Goal: Task Accomplishment & Management: Use online tool/utility

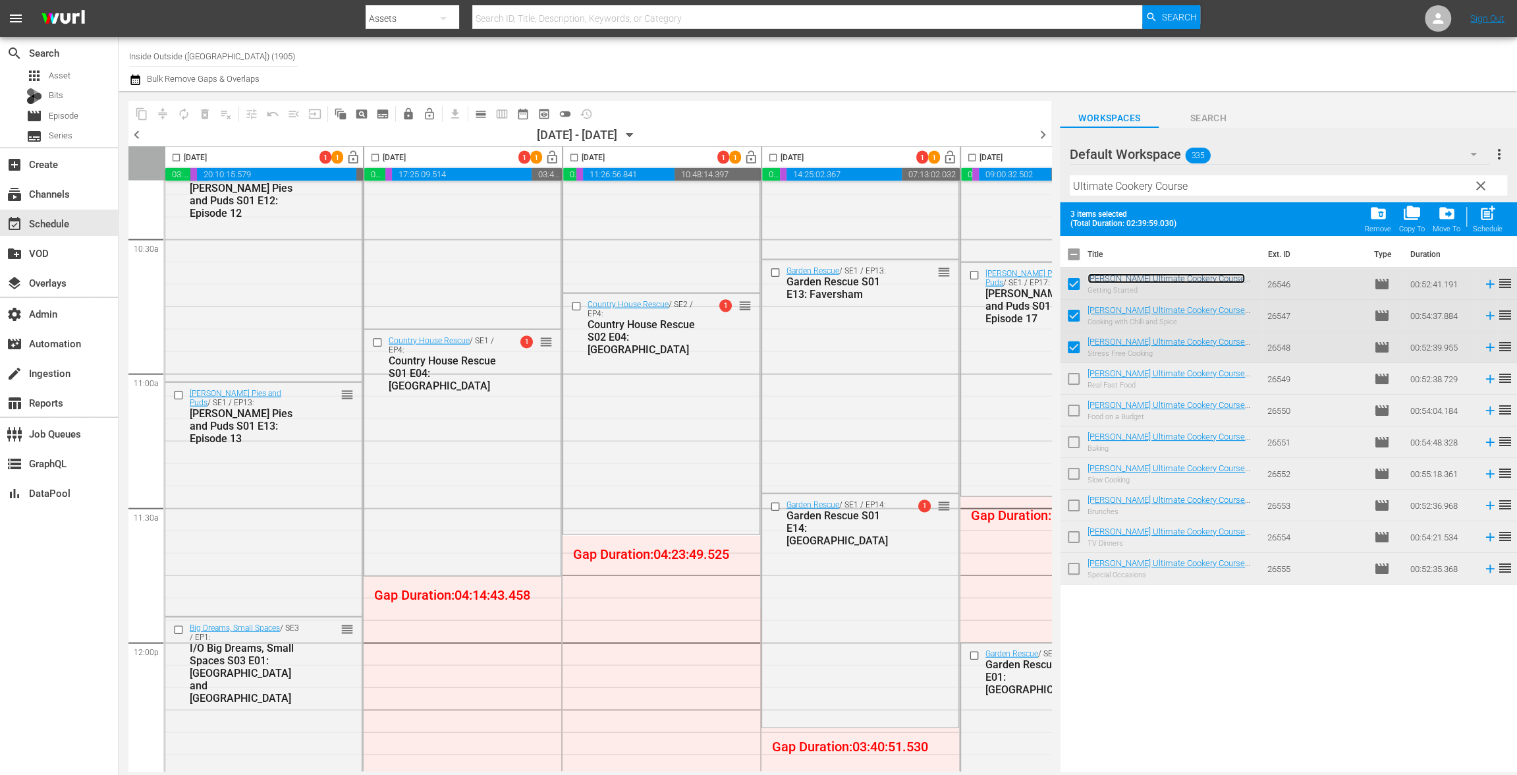
scroll to position [3131, 0]
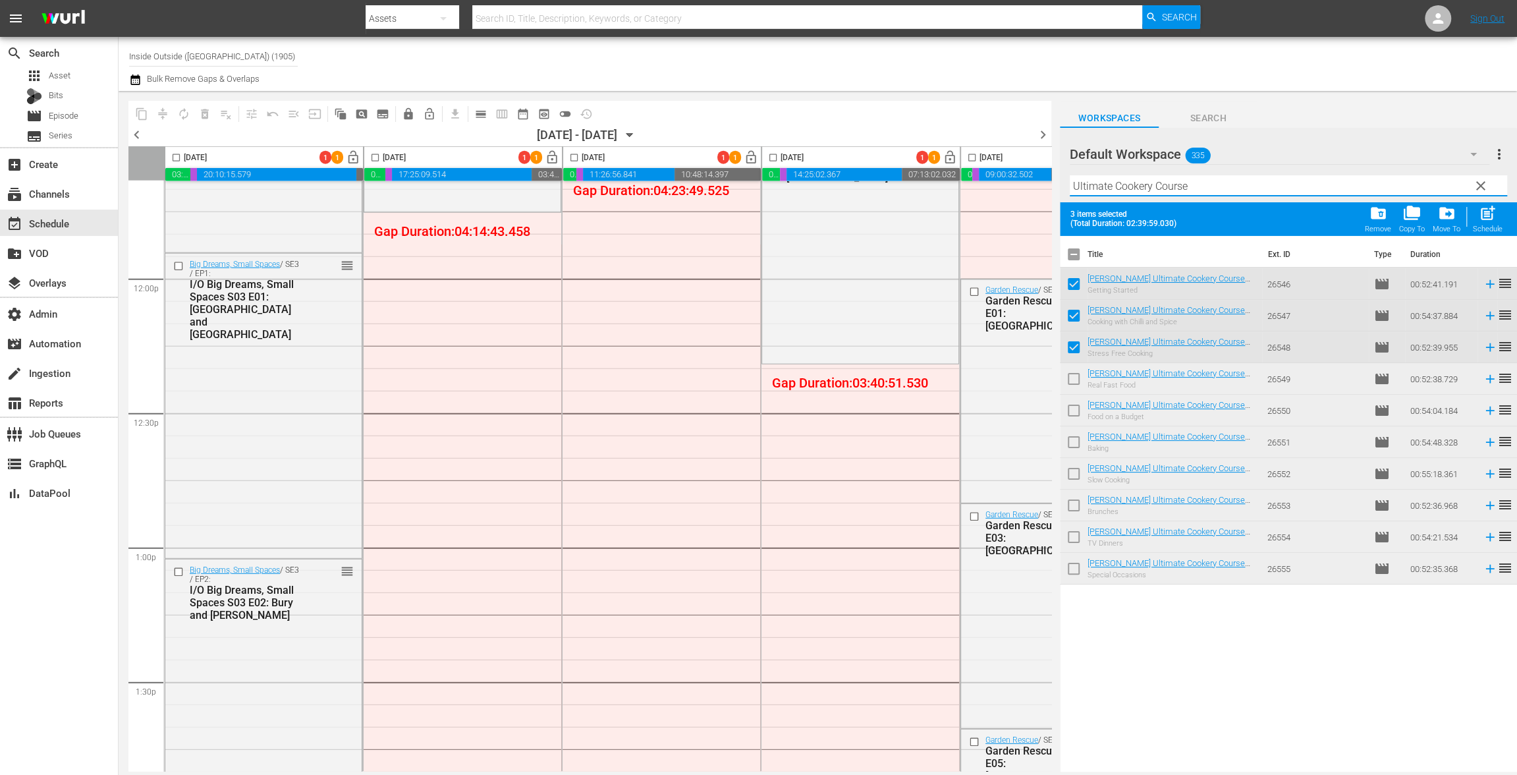
drag, startPoint x: 1215, startPoint y: 180, endPoint x: 919, endPoint y: 165, distance: 296.1
click at [919, 166] on div "content_copy compress autorenew_outlined delete_forever_outlined playlist_remov…" at bounding box center [818, 431] width 1398 height 680
paste input "Britain's Best Back Gardens"
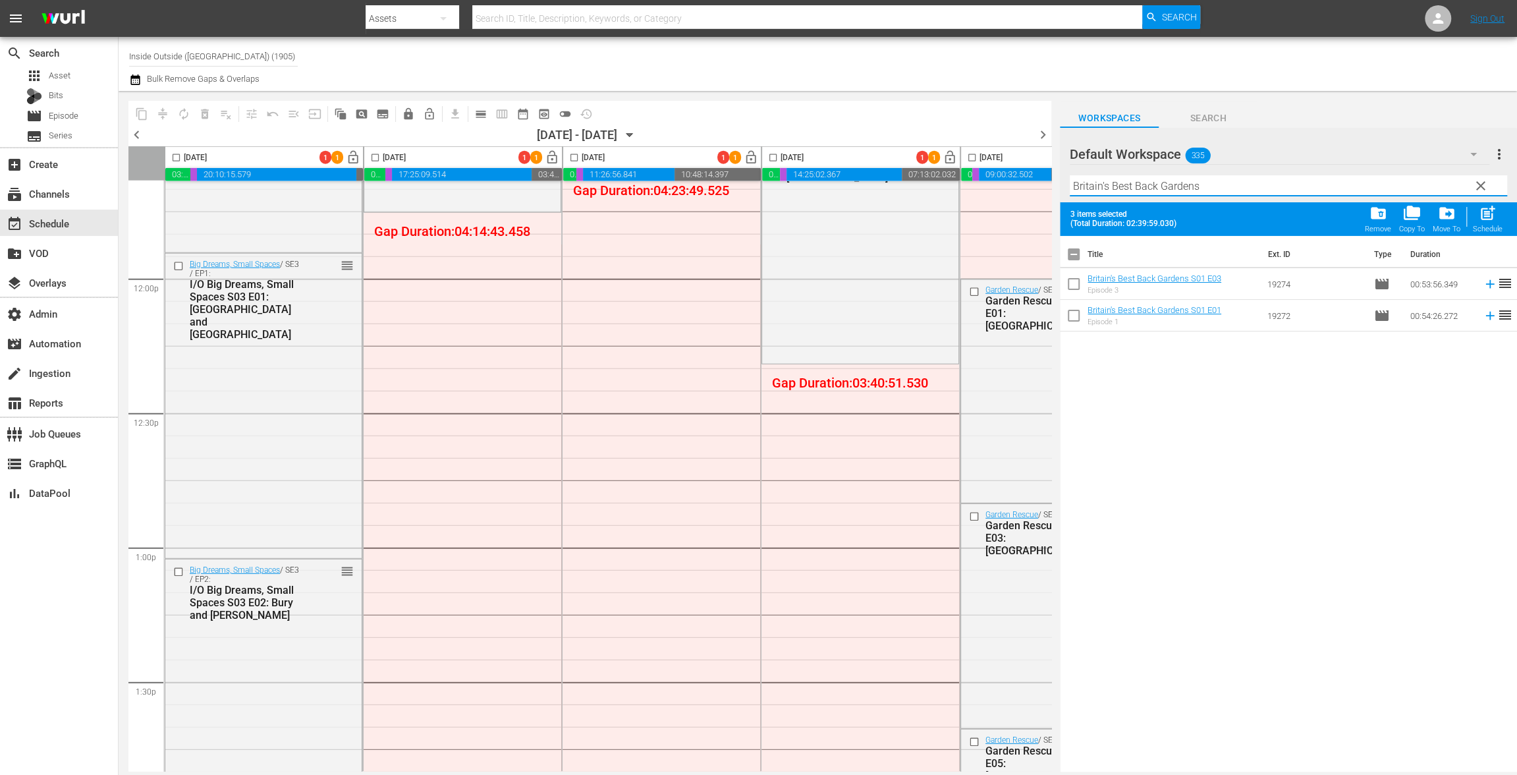
type input "Britain's Best Back Gardens"
click at [1078, 258] on input "checkbox" at bounding box center [1074, 257] width 28 height 28
checkbox input "true"
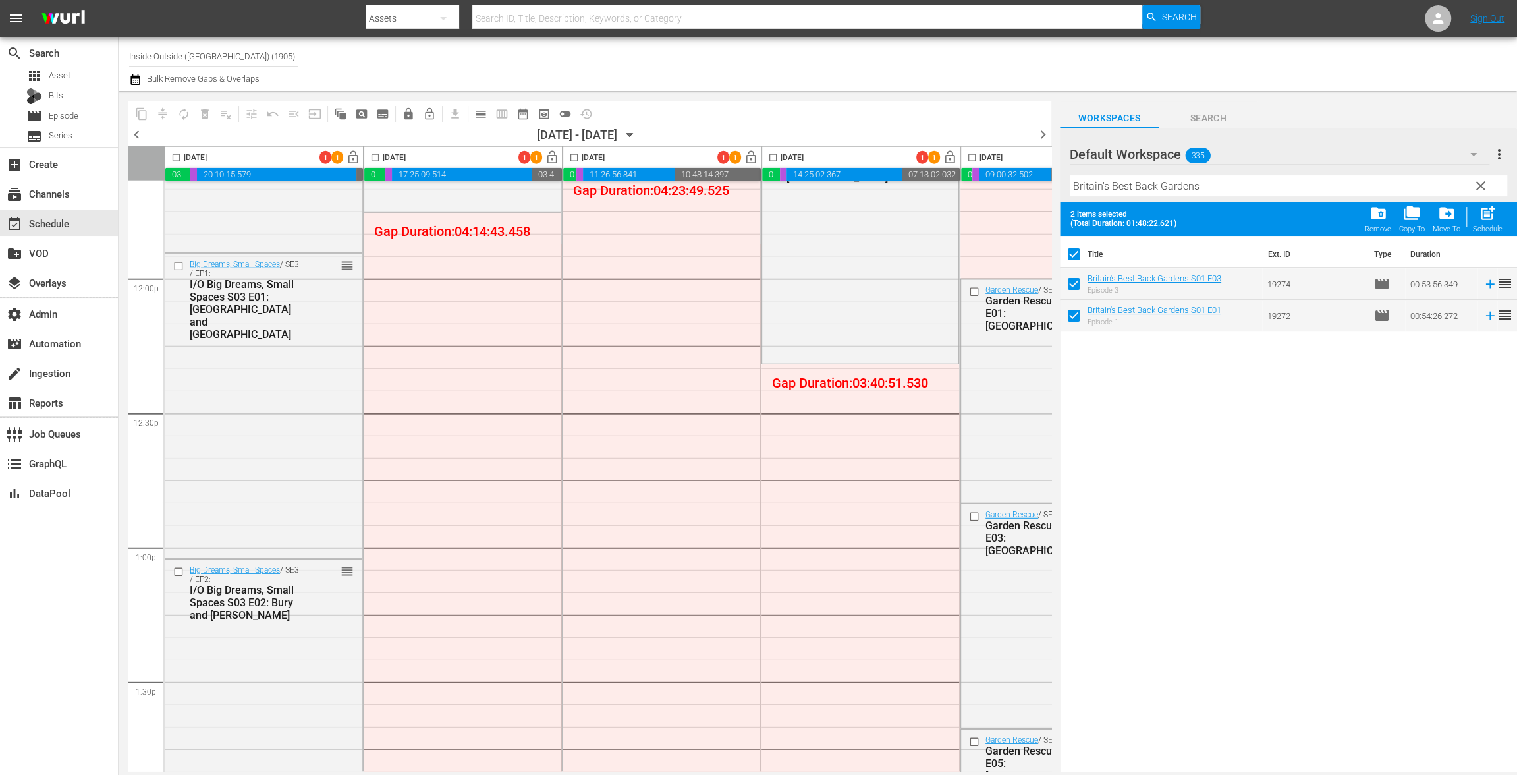
click at [1076, 254] on input "checkbox" at bounding box center [1074, 257] width 28 height 28
checkbox input "false"
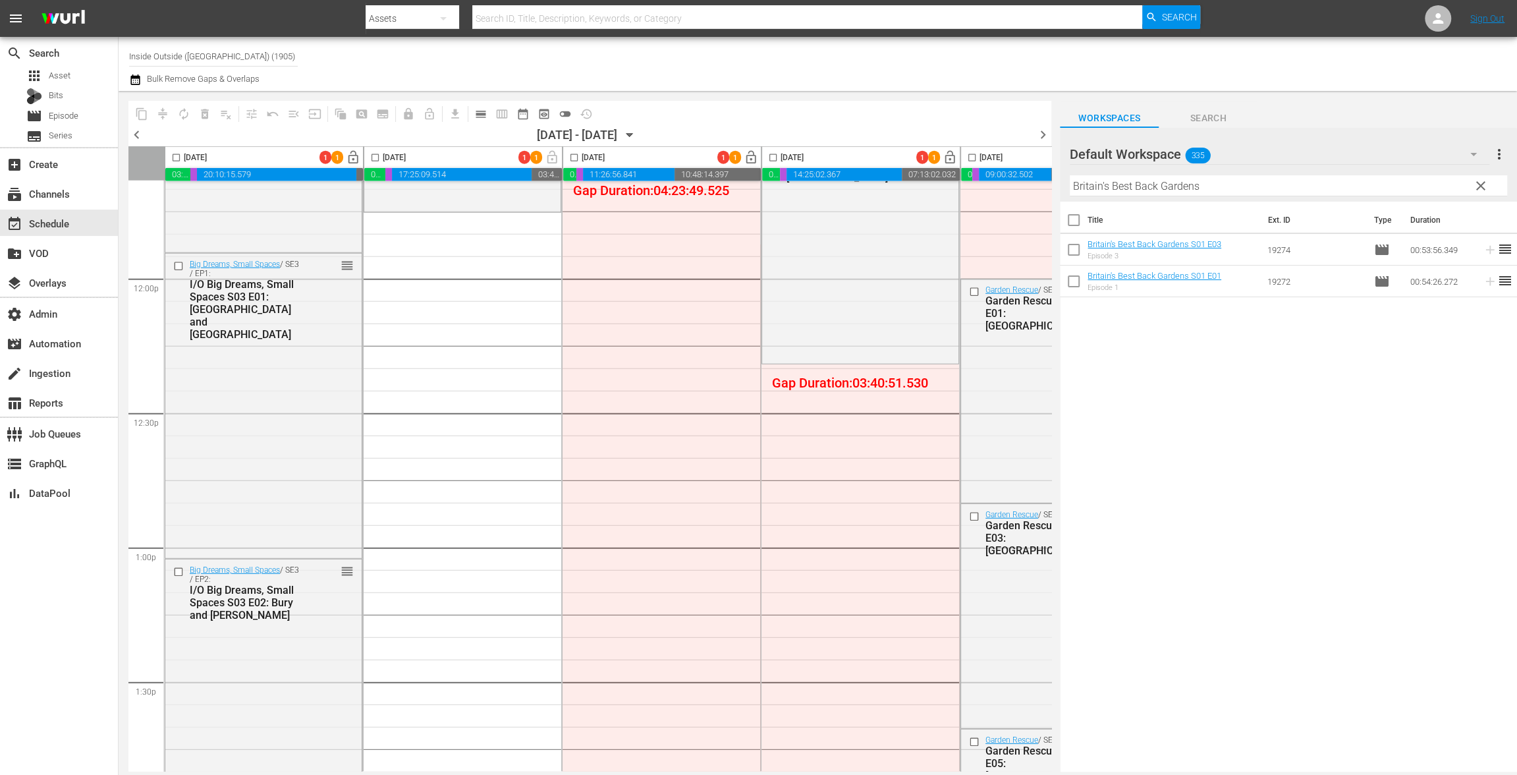
drag, startPoint x: 1168, startPoint y: 244, endPoint x: 7, endPoint y: 9, distance: 1184.1
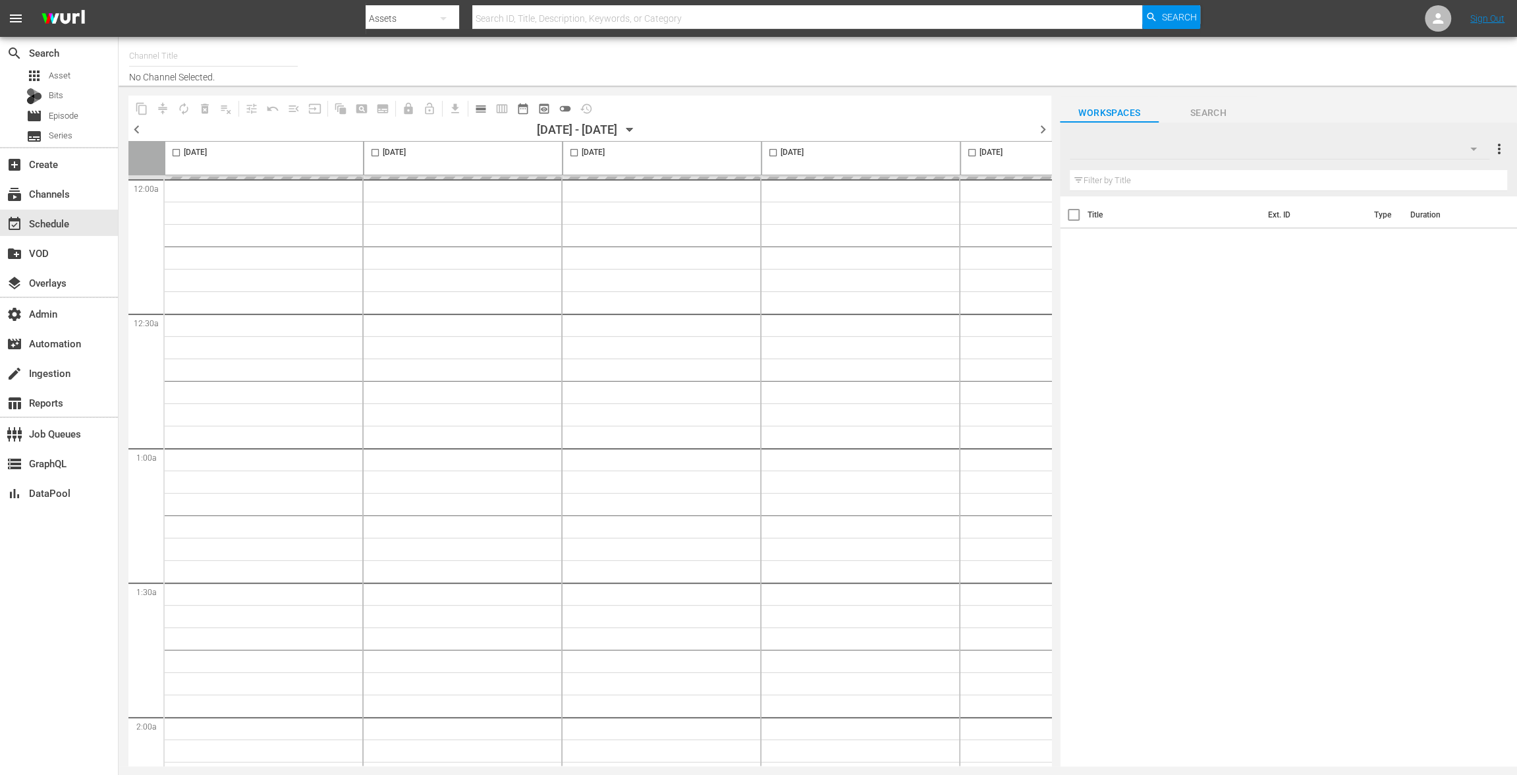
type input "Inside Outside ([GEOGRAPHIC_DATA]) (1905)"
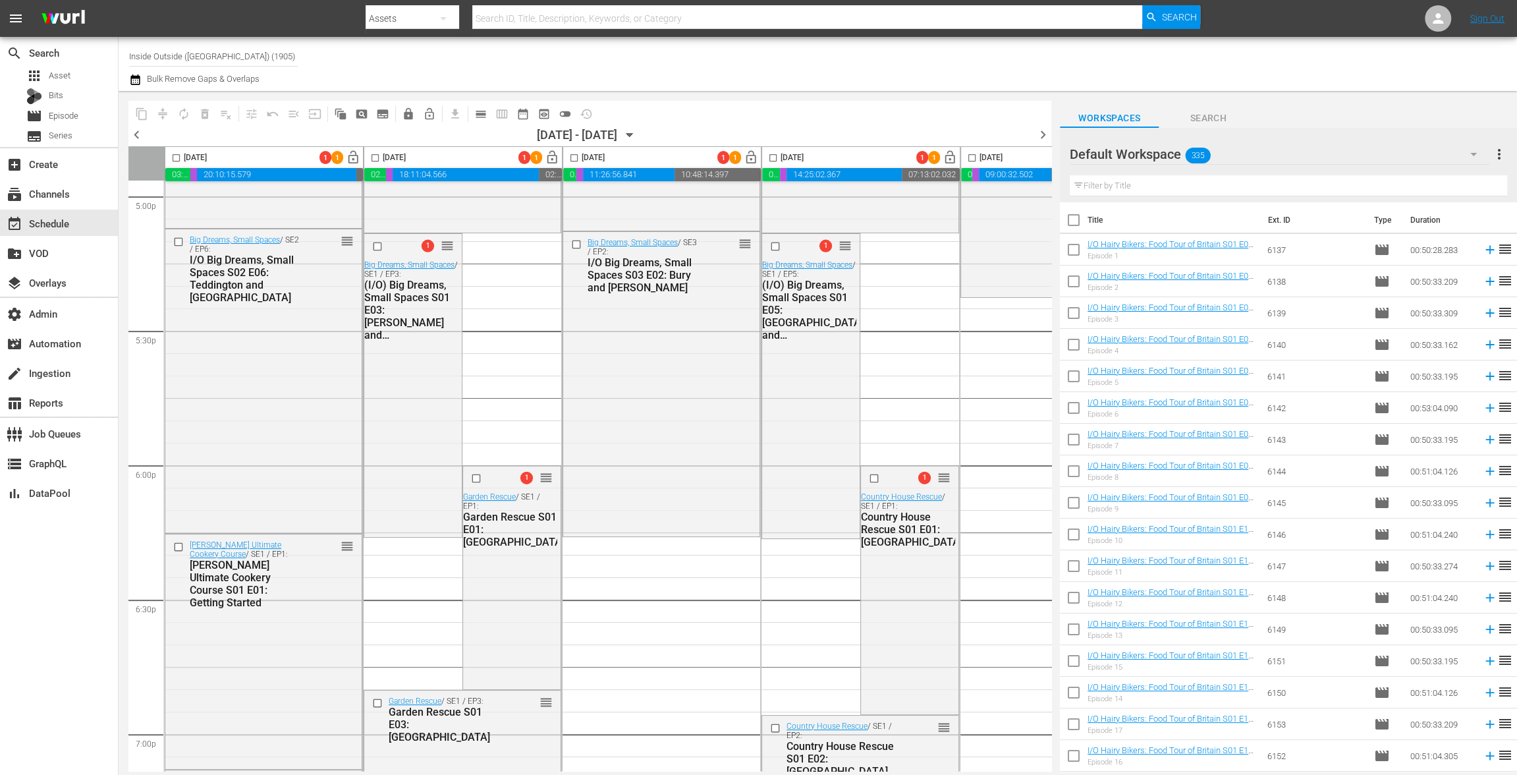
scroll to position [4545, 0]
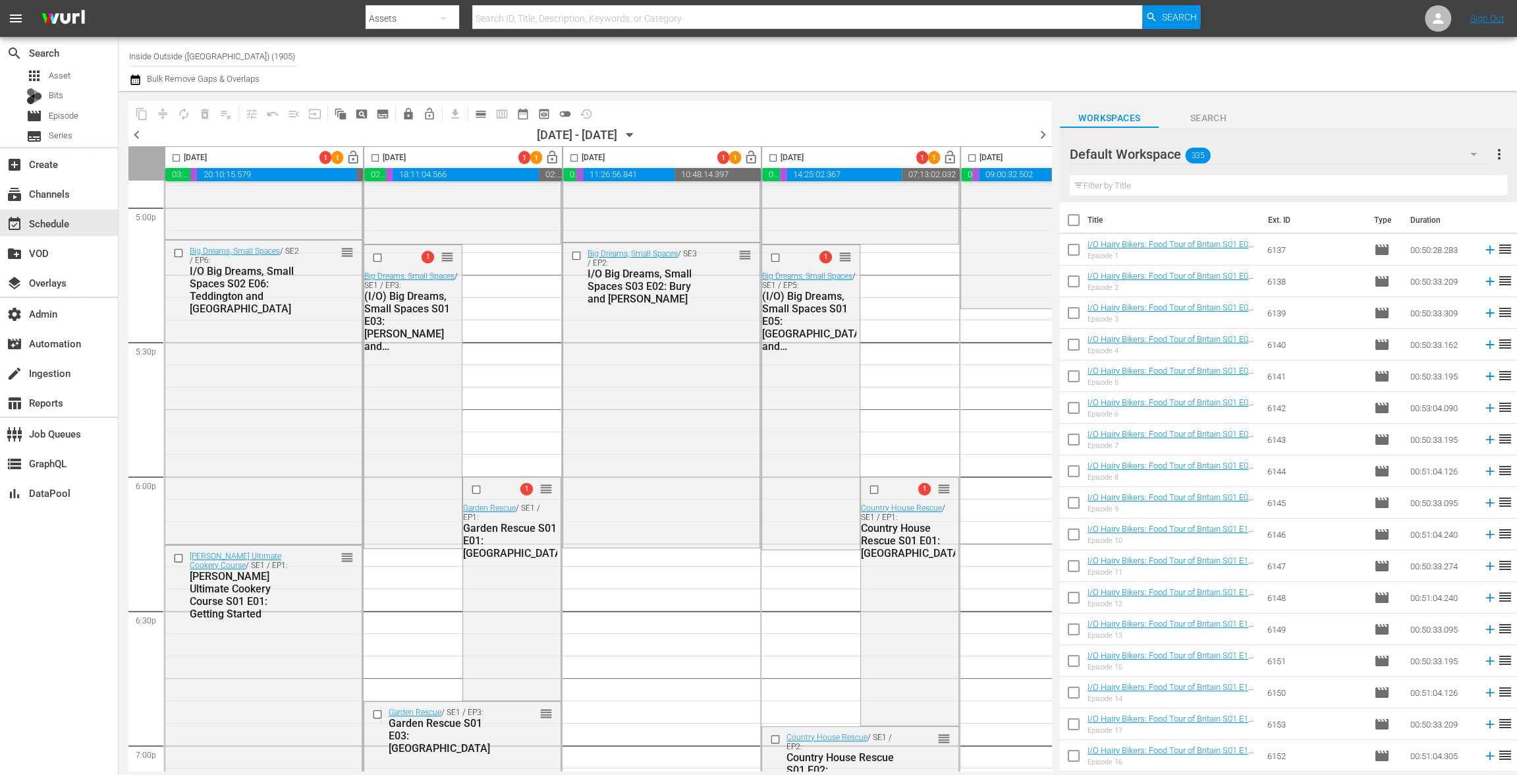
click at [1115, 186] on input "text" at bounding box center [1288, 185] width 437 height 21
type input "v"
paste input "Ultimate Home Cooking"
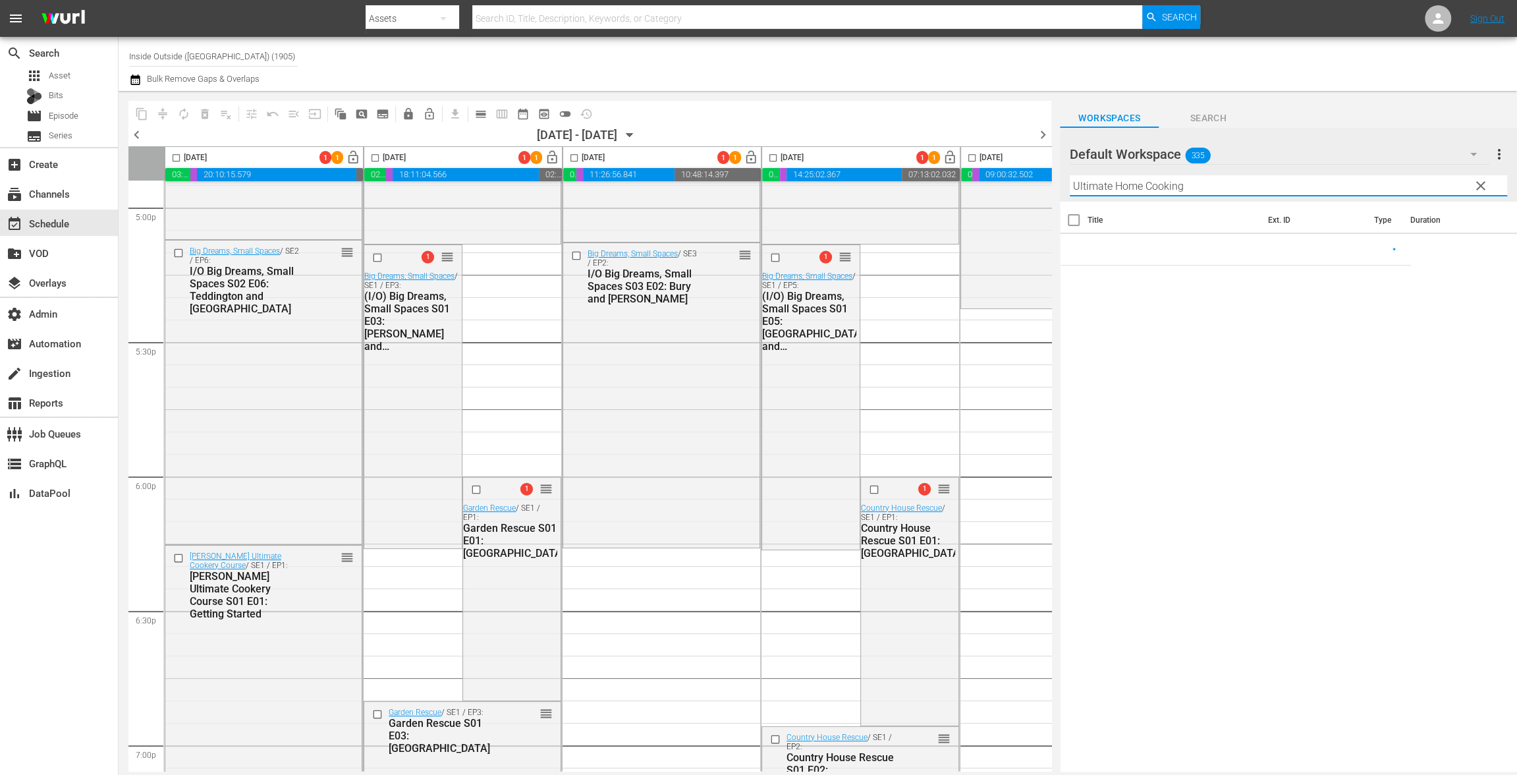
type input "Ultimate Home Cooking"
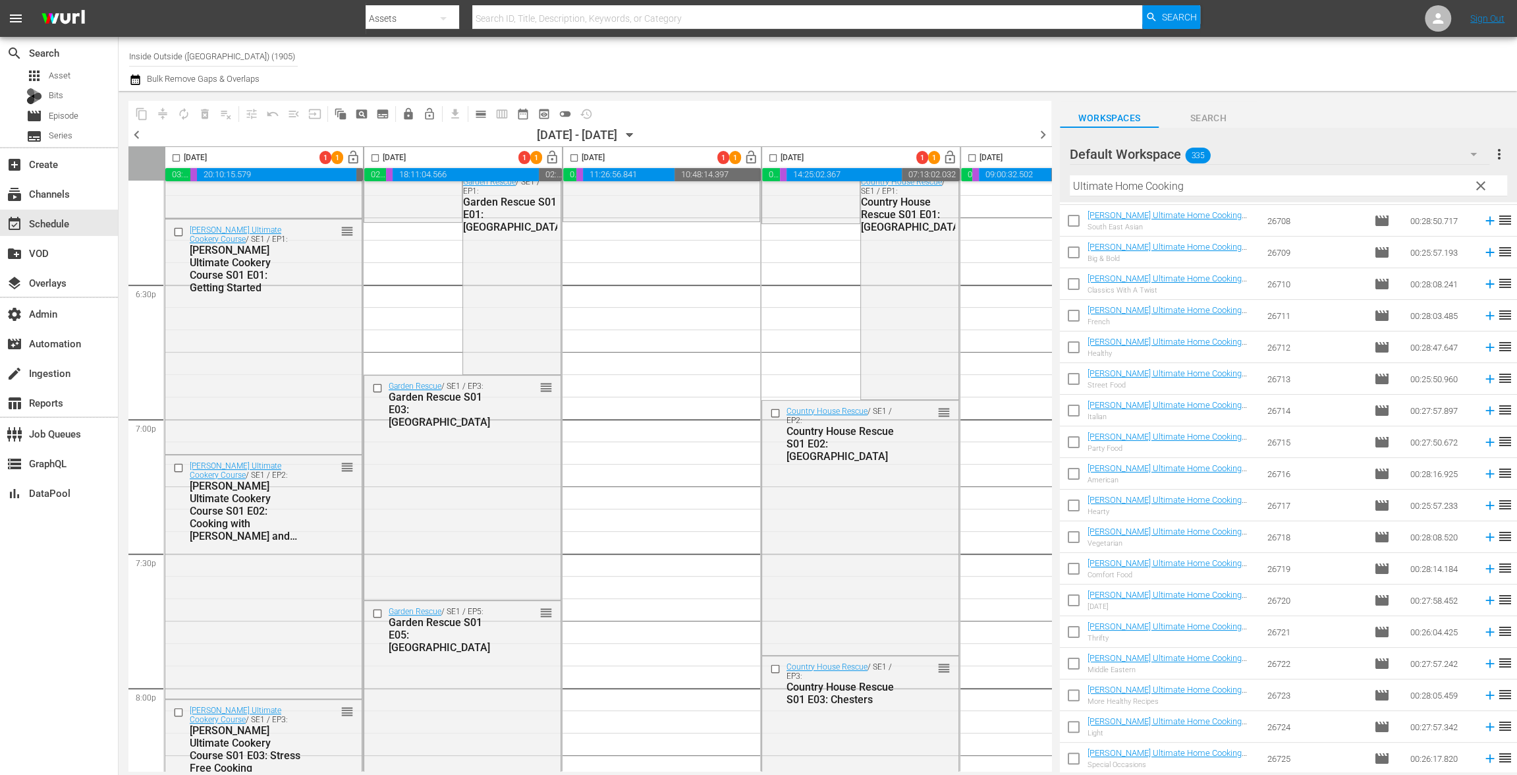
scroll to position [4709, 0]
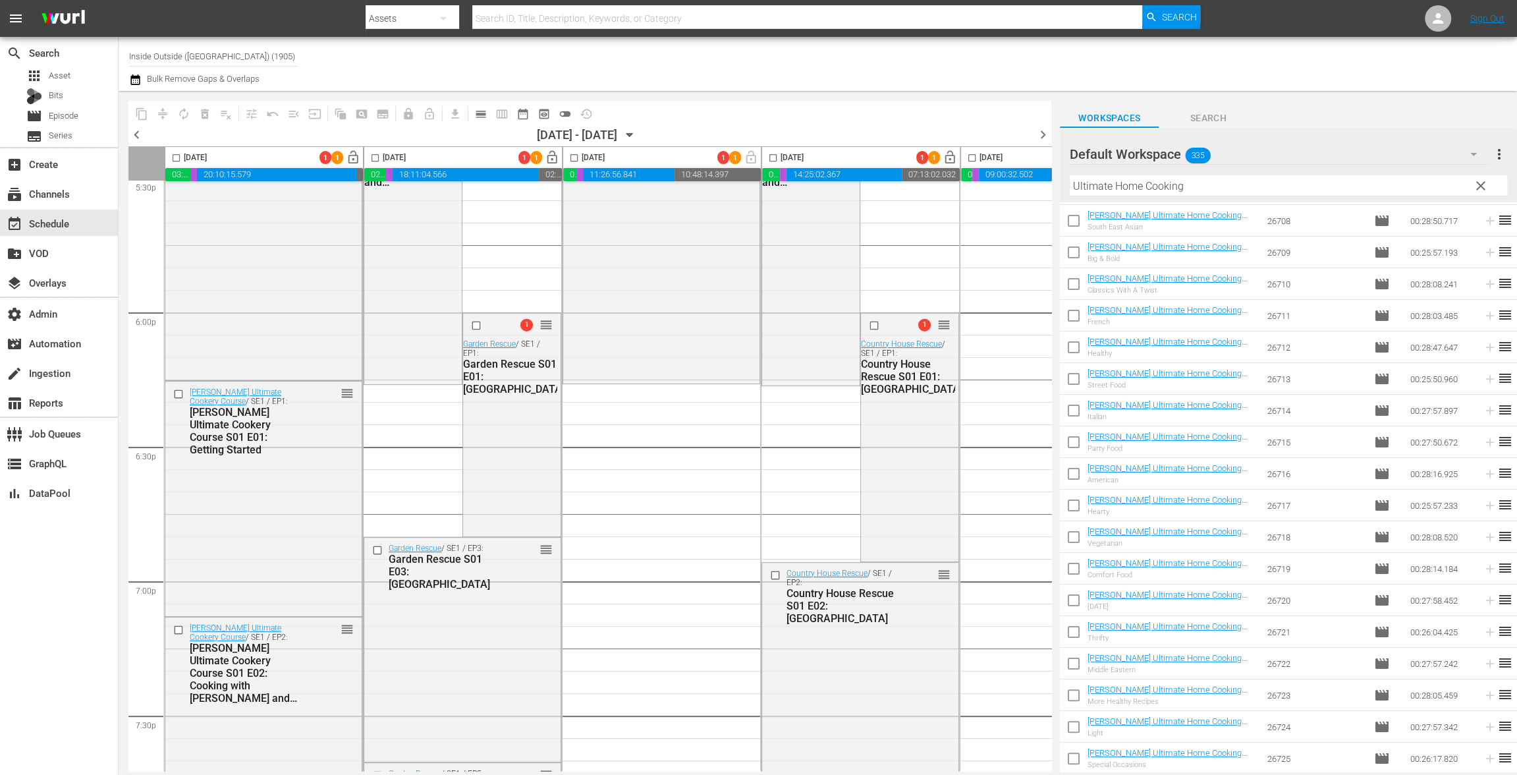
click at [1074, 507] on input "checkbox" at bounding box center [1074, 508] width 28 height 28
checkbox input "true"
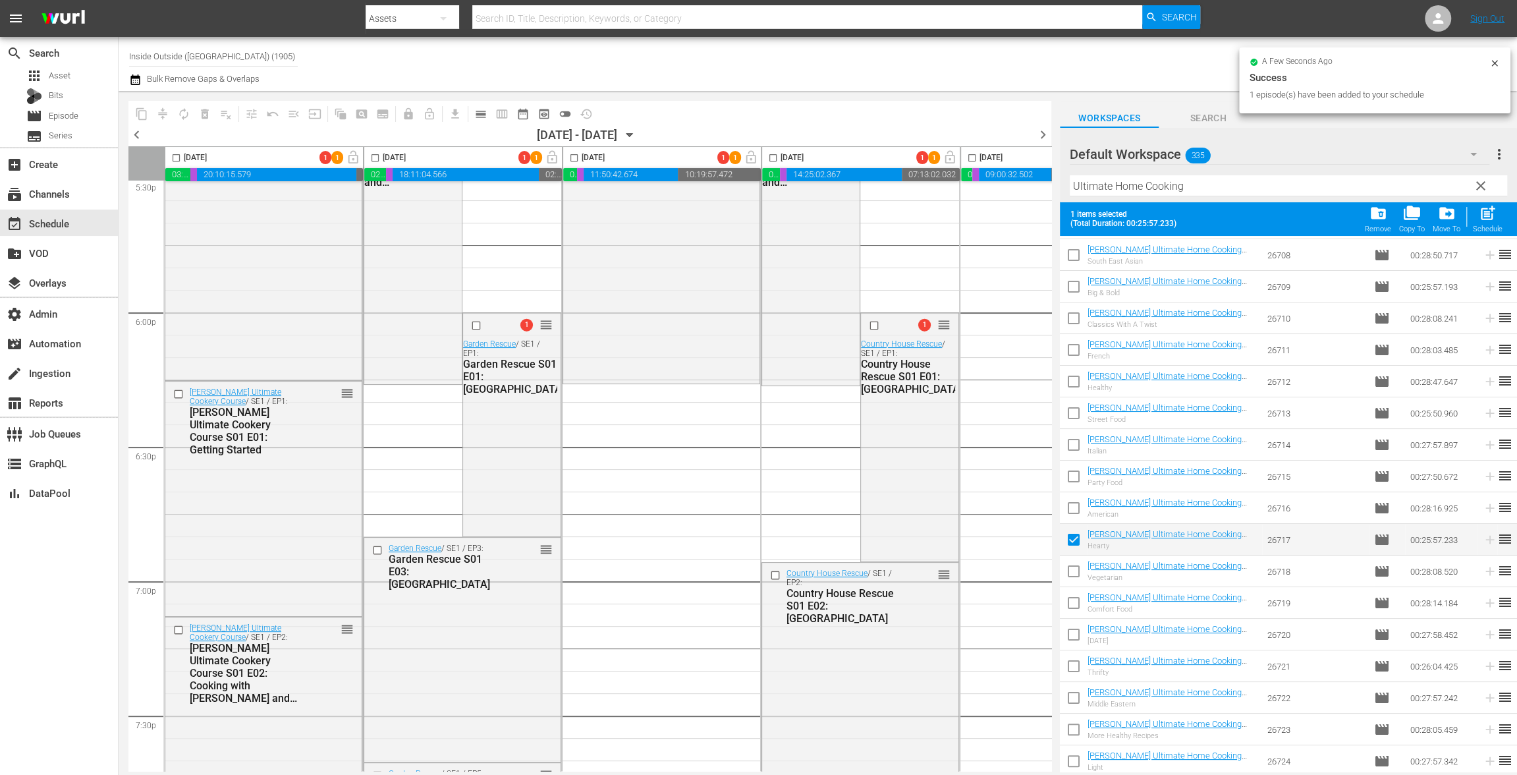
click at [1076, 570] on input "checkbox" at bounding box center [1074, 574] width 28 height 28
checkbox input "true"
click at [1078, 608] on input "checkbox" at bounding box center [1074, 605] width 28 height 28
checkbox input "true"
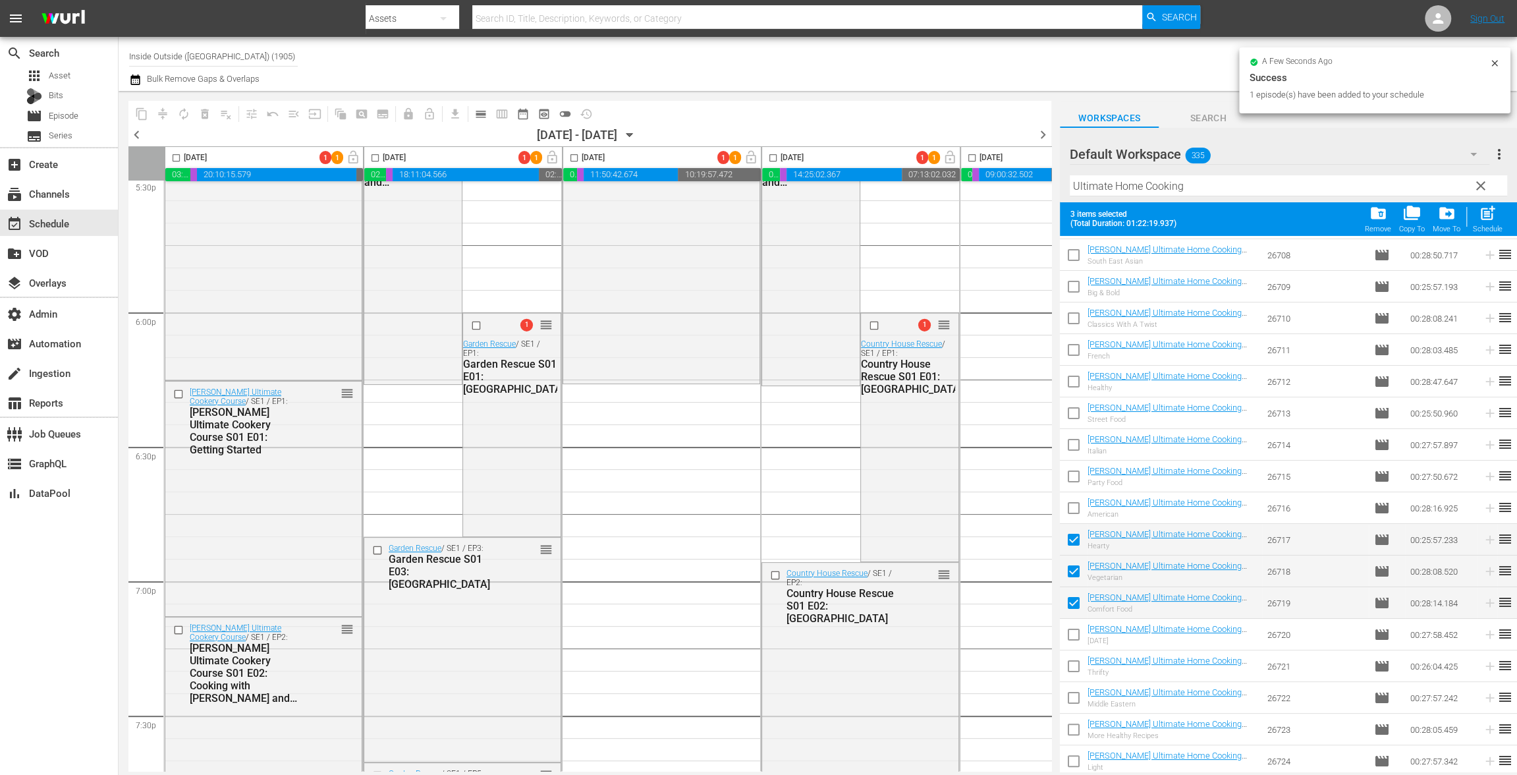
click input "checkbox"
checkbox input "true"
click input "checkbox"
checkbox input "true"
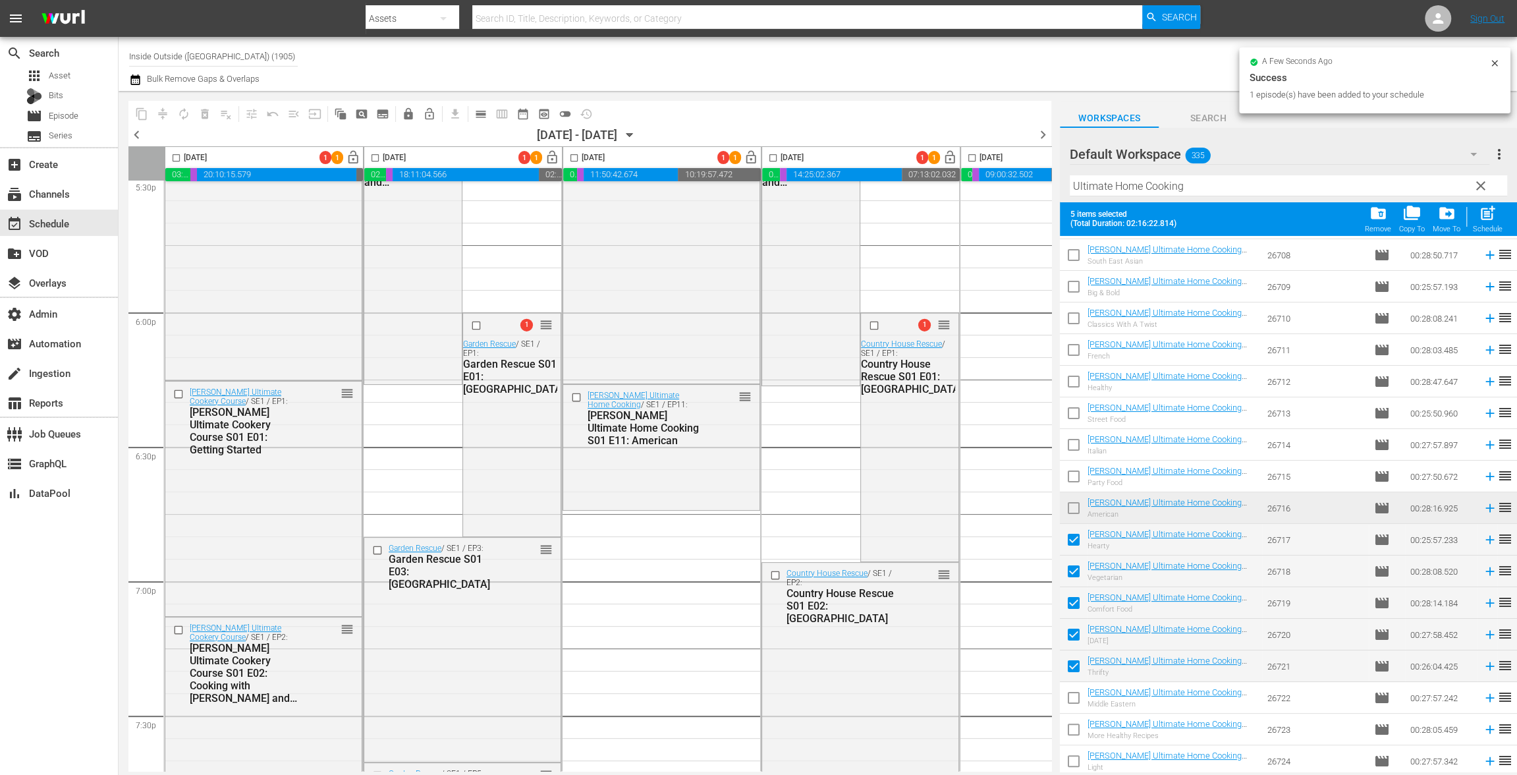
click input "checkbox"
checkbox input "true"
drag, startPoint x: 1074, startPoint y: 725, endPoint x: 695, endPoint y: 738, distance: 379.6
click input "checkbox"
checkbox input "true"
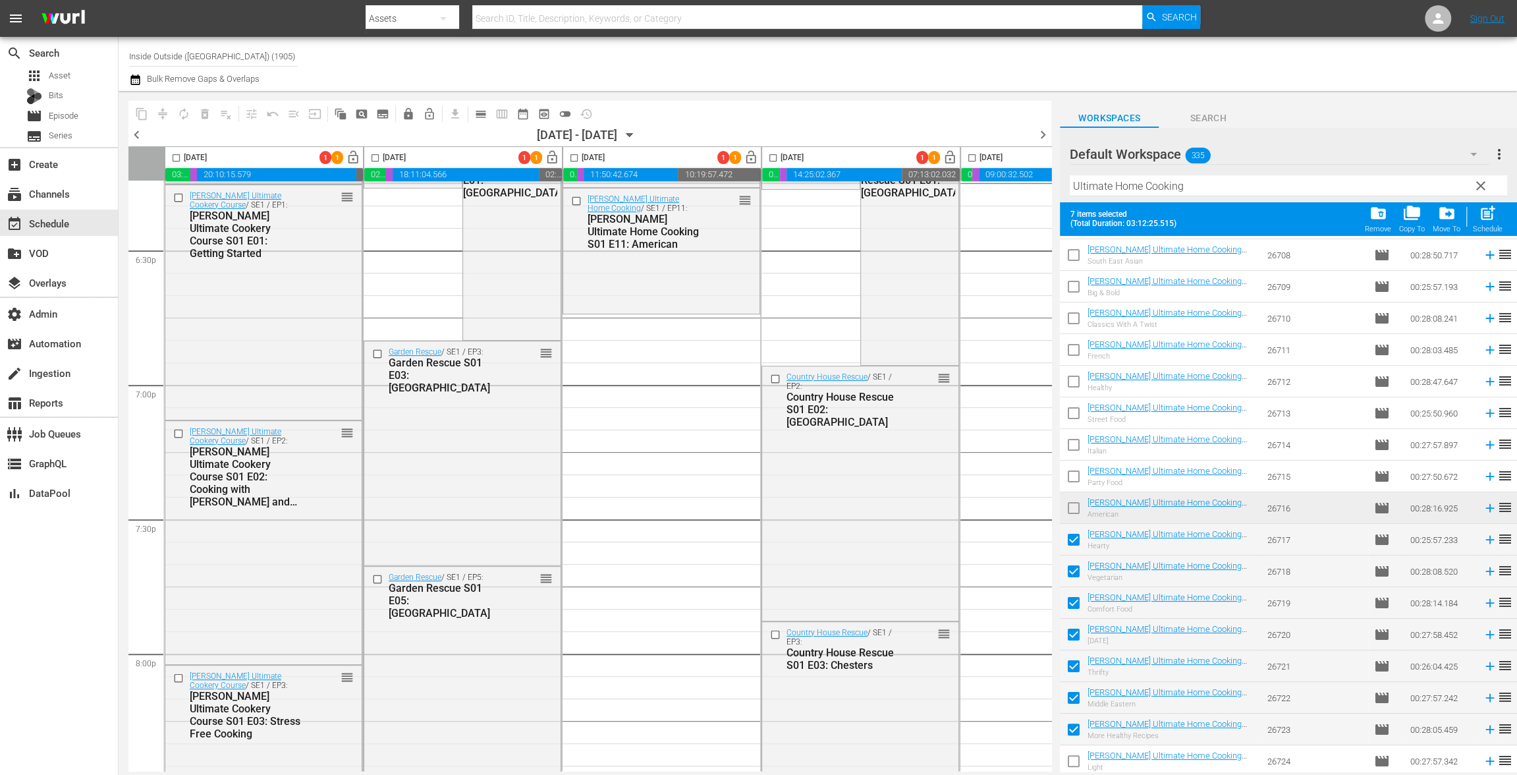
scroll to position [126, 0]
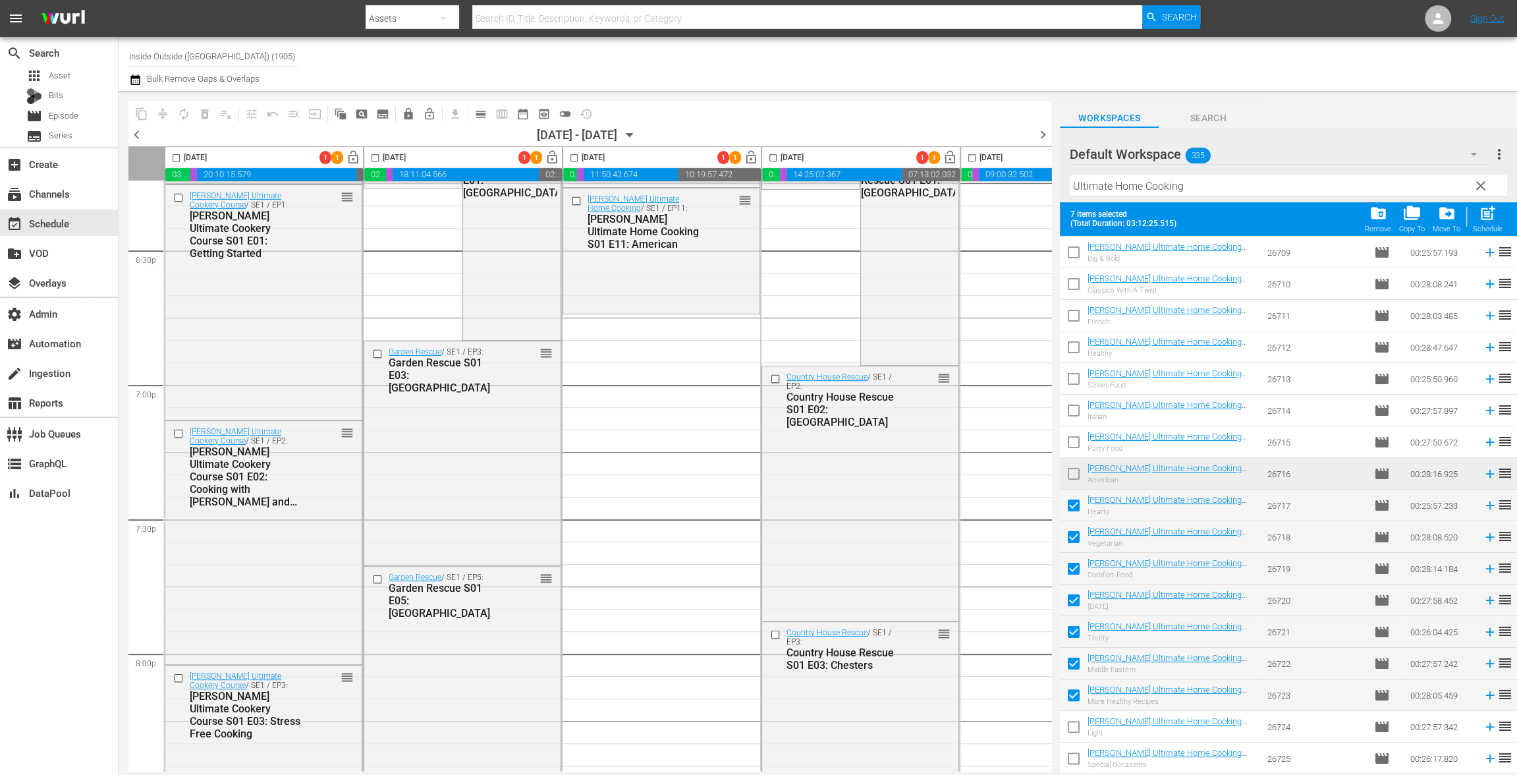
click input "checkbox"
checkbox input "true"
click input "checkbox"
checkbox input "true"
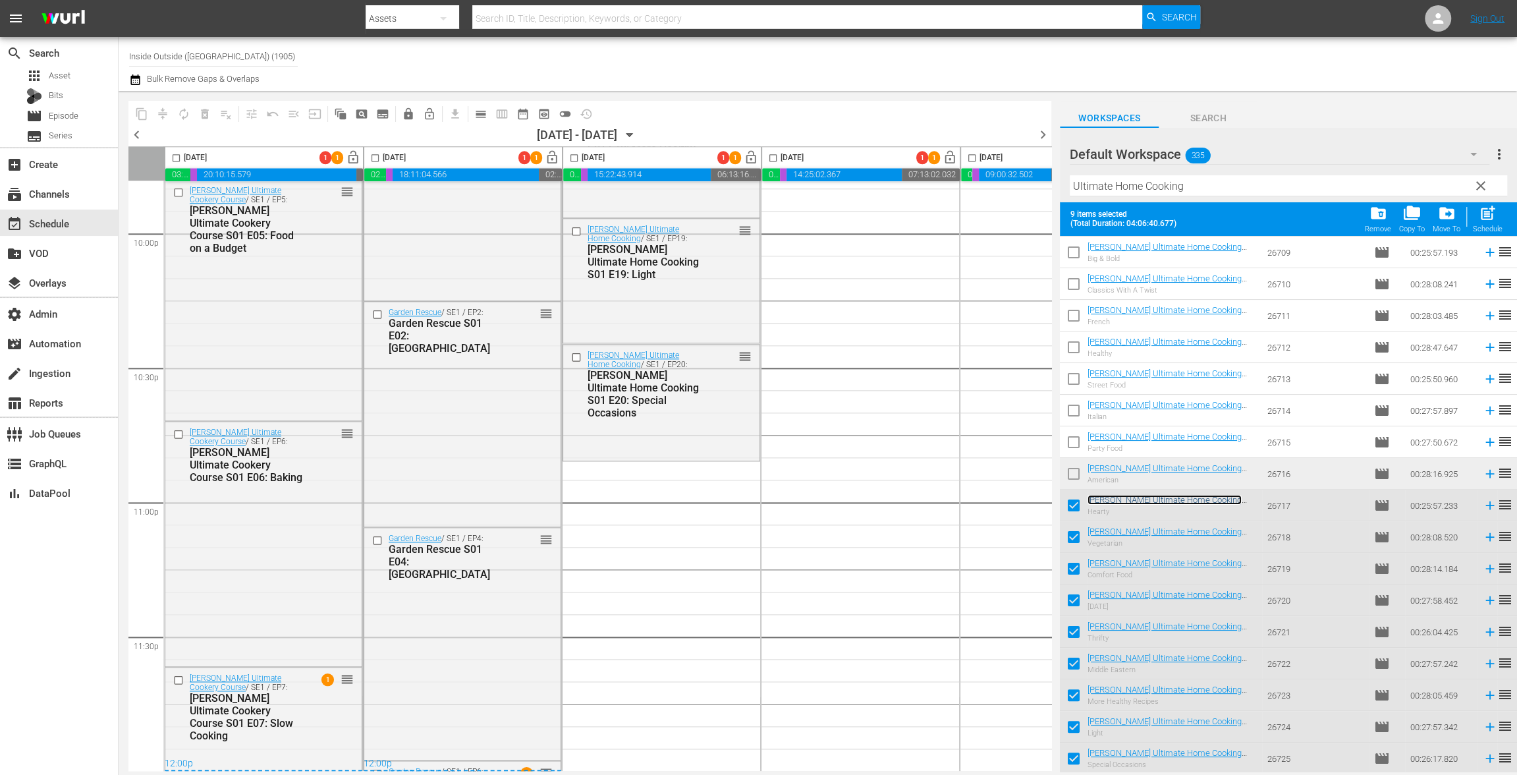
scroll to position [0, 0]
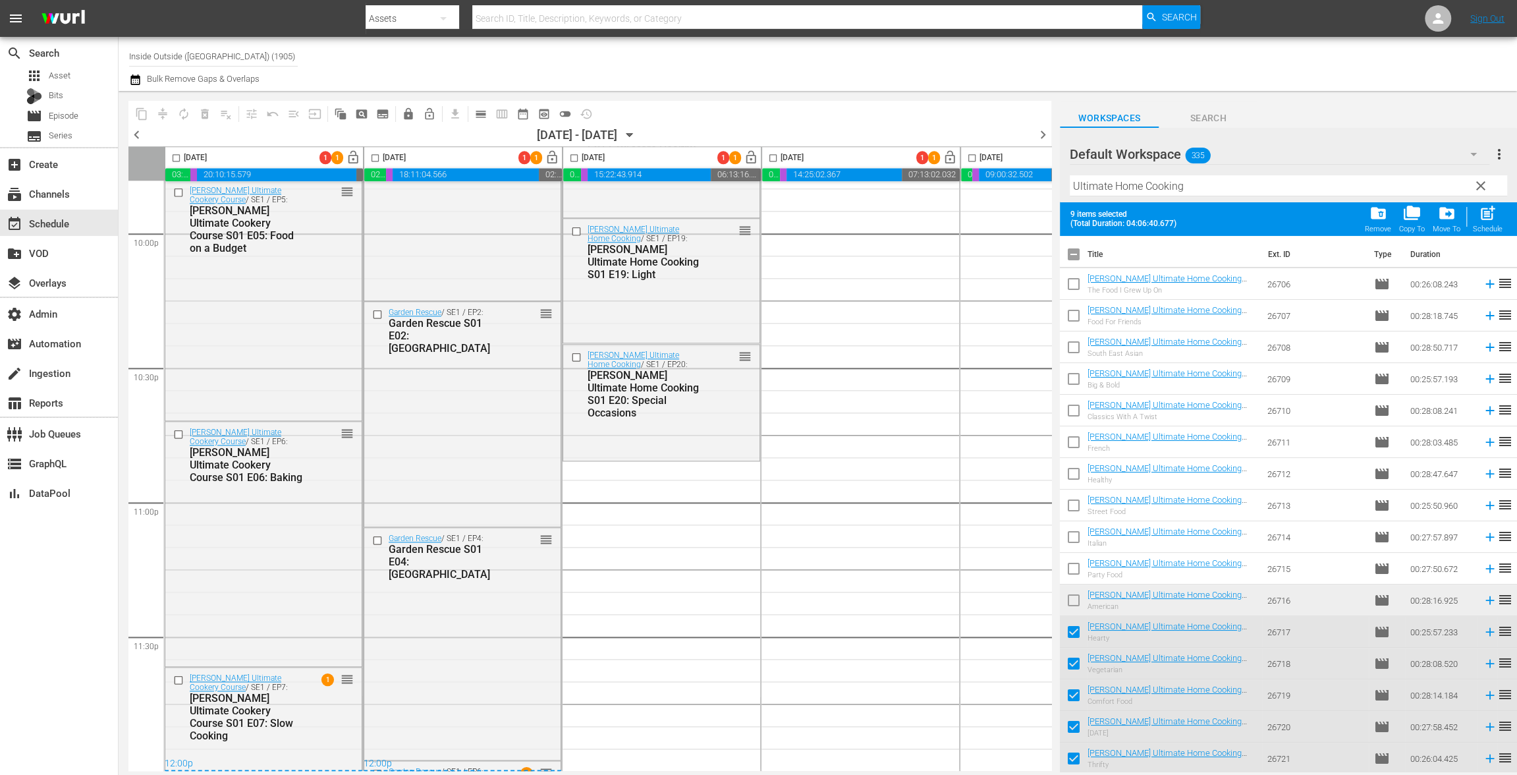
click input "checkbox"
checkbox input "true"
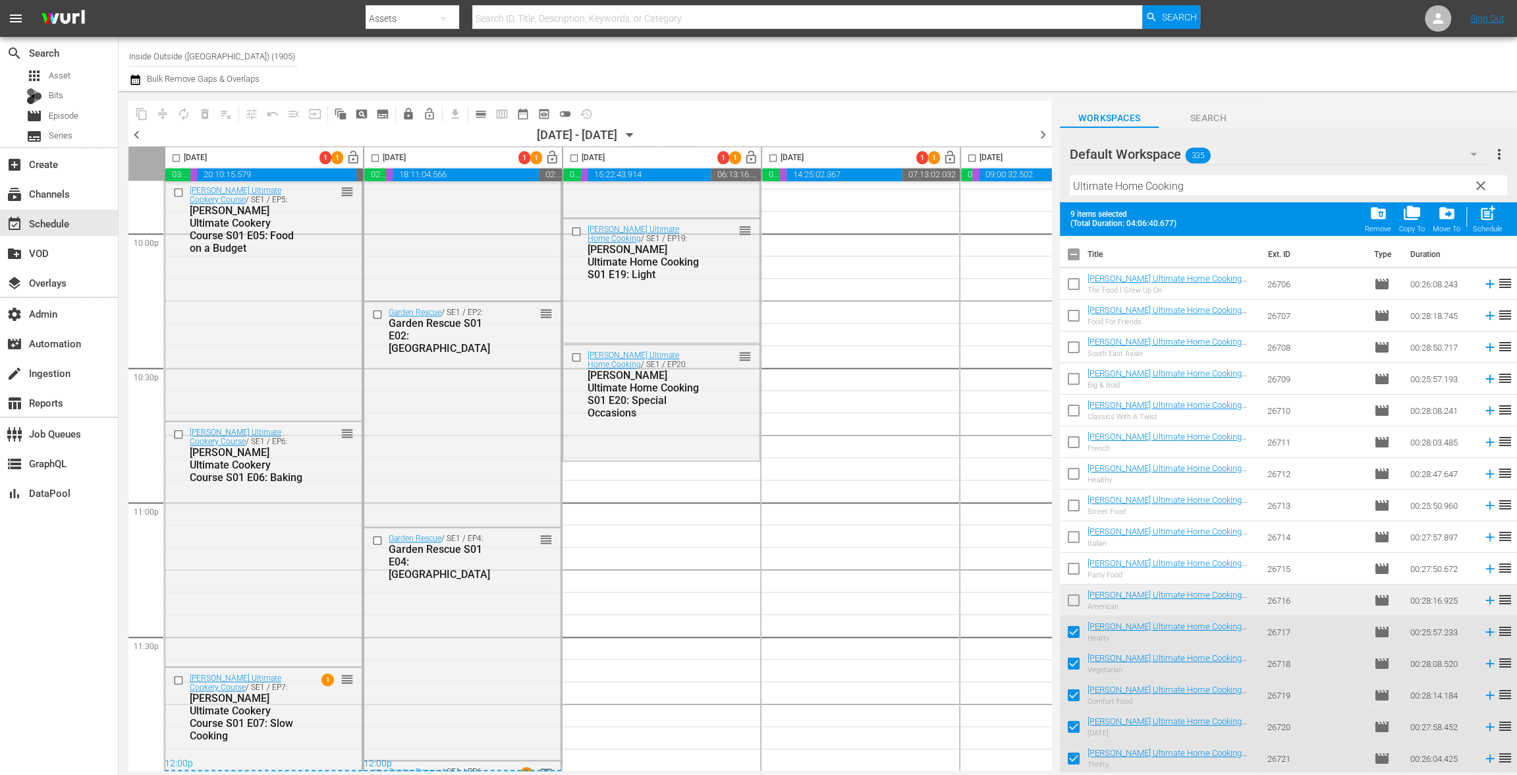
checkbox input "true"
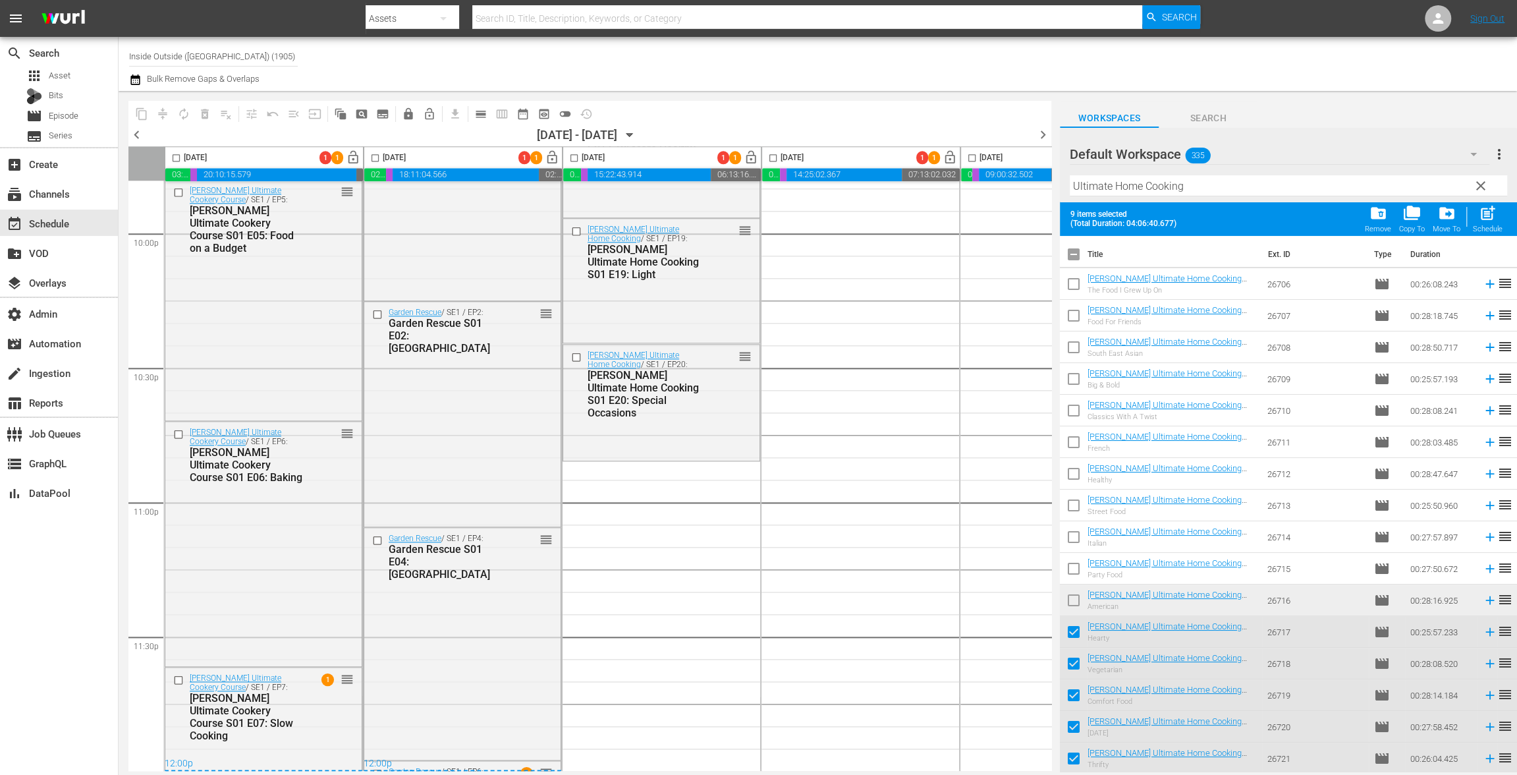
checkbox input "true"
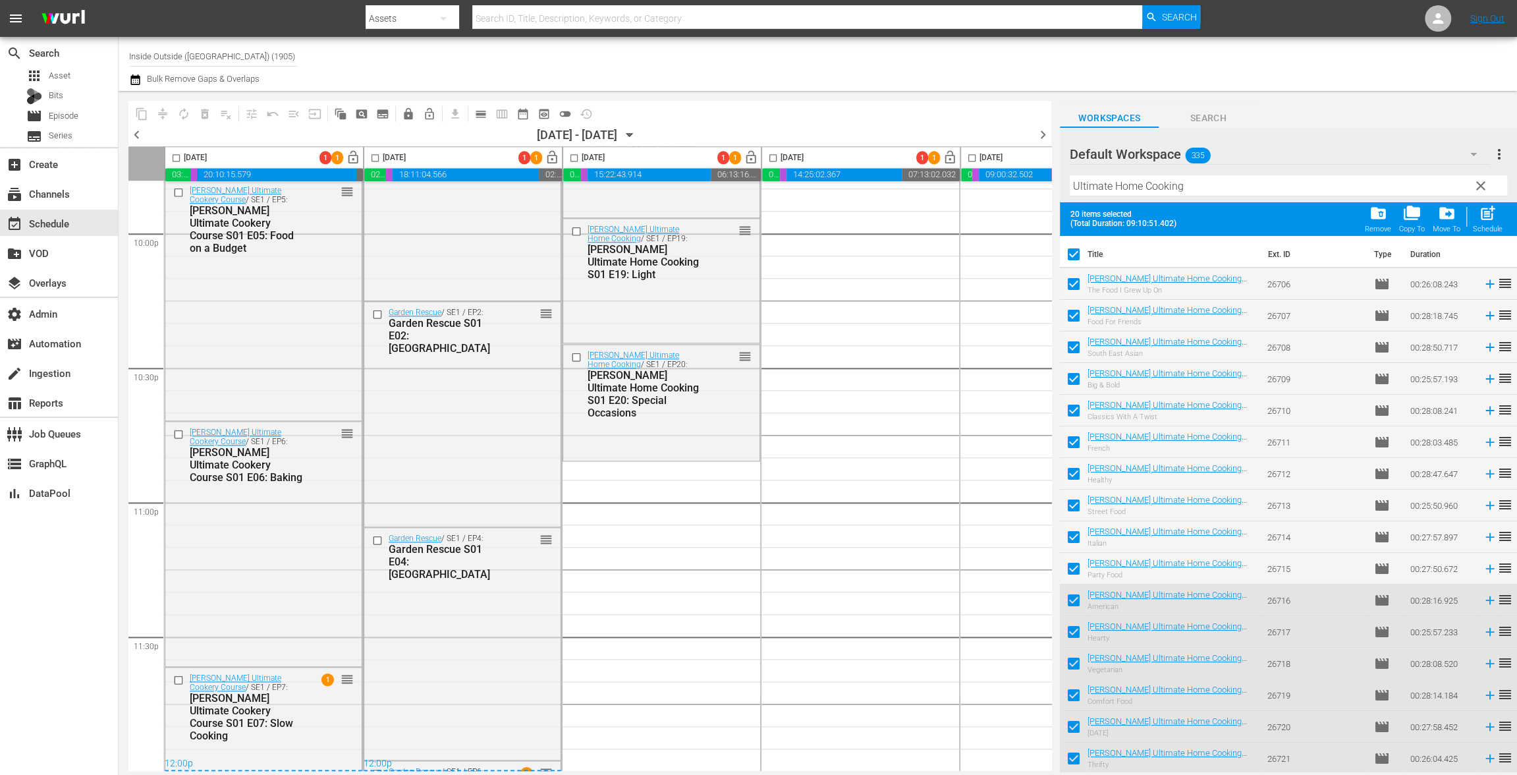
click input "checkbox"
checkbox input "false"
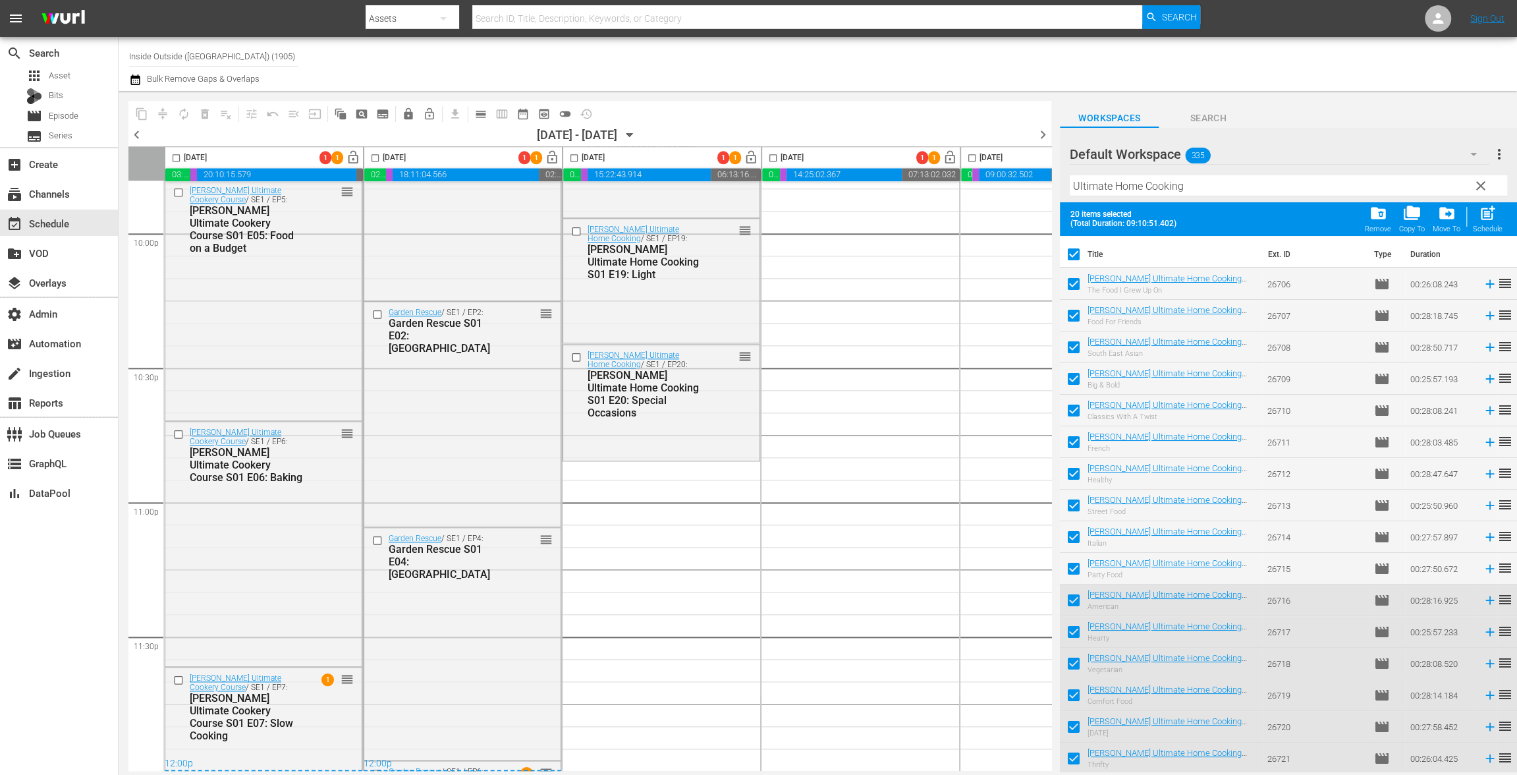
checkbox input "false"
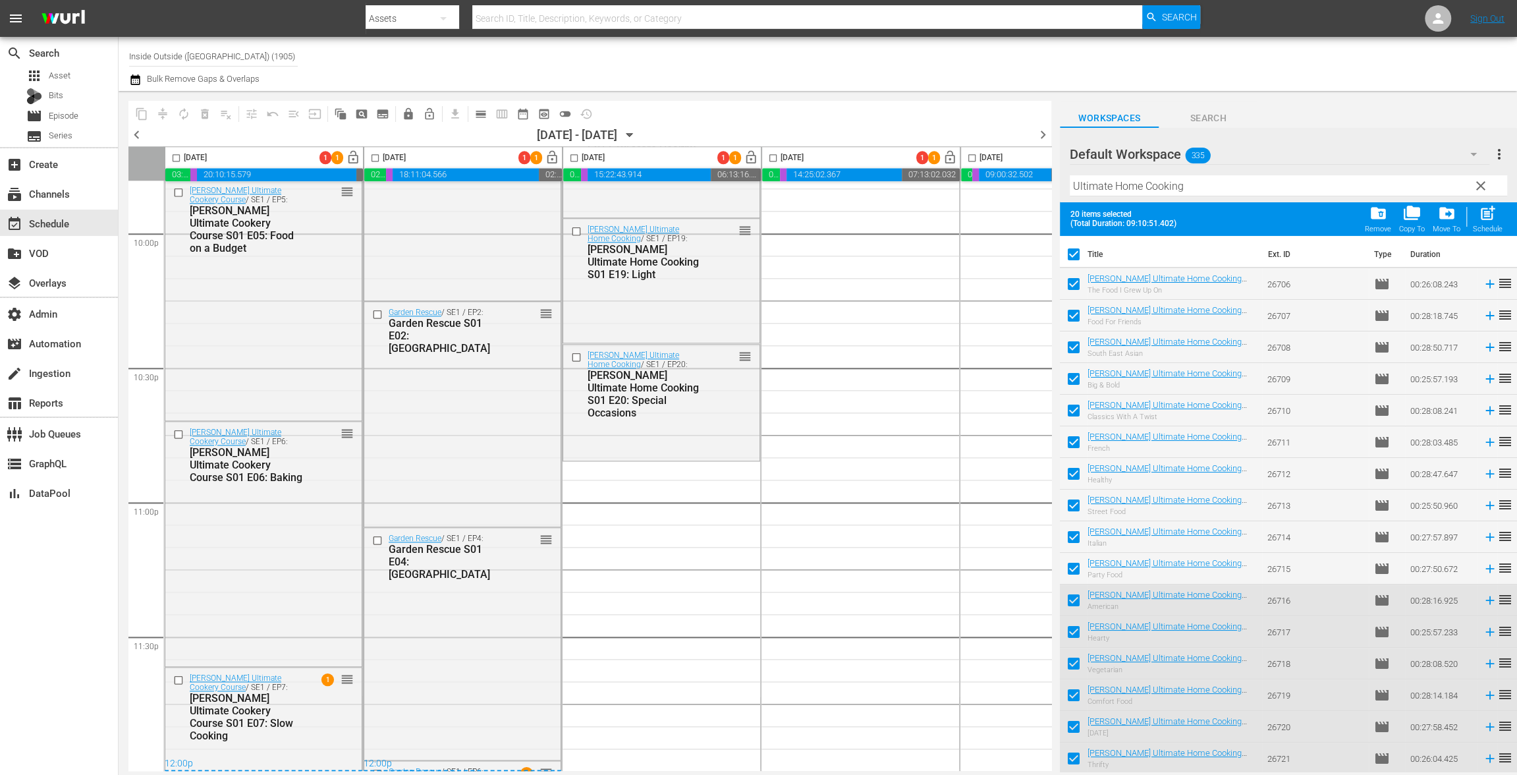
checkbox input "false"
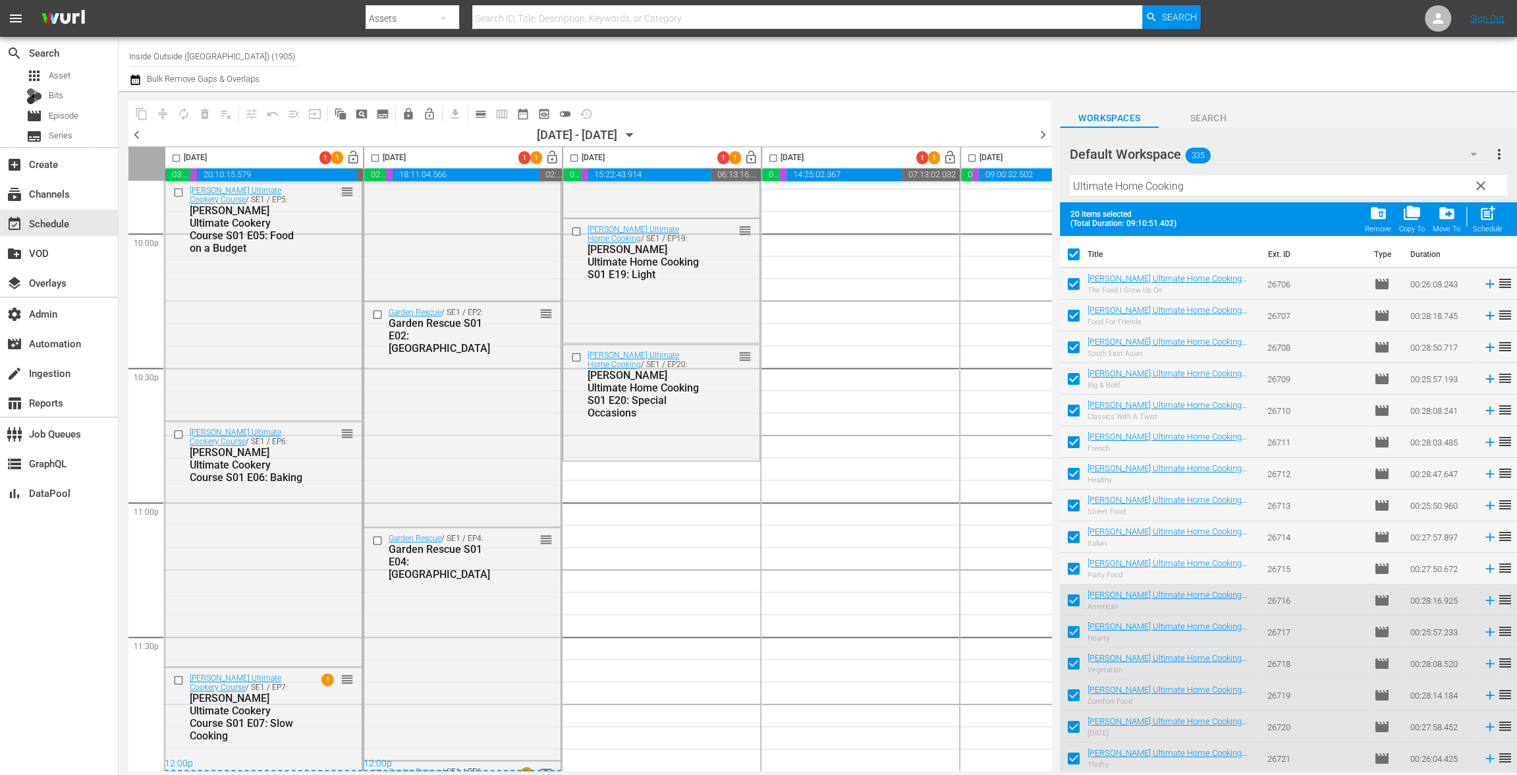
checkbox input "false"
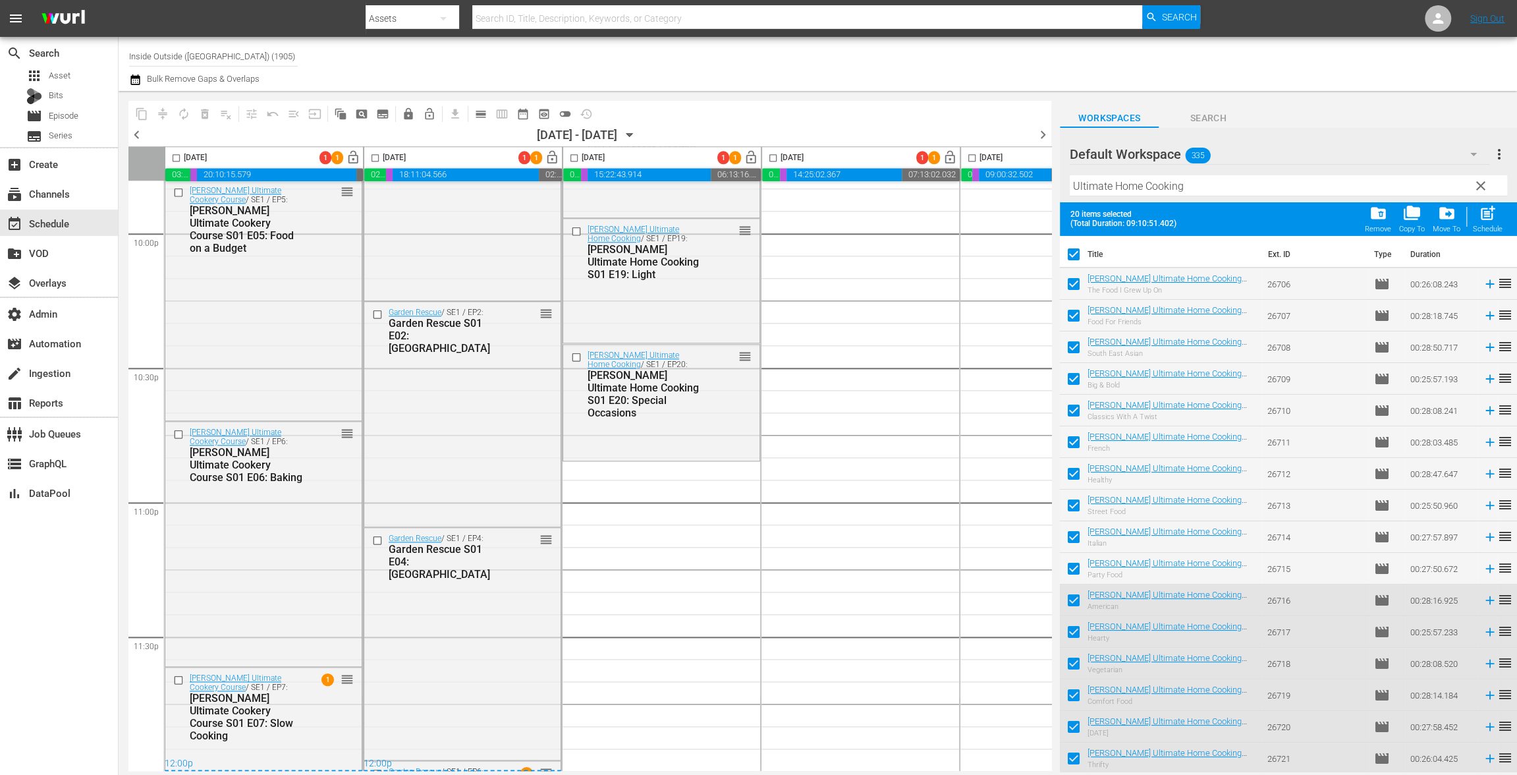
checkbox input "false"
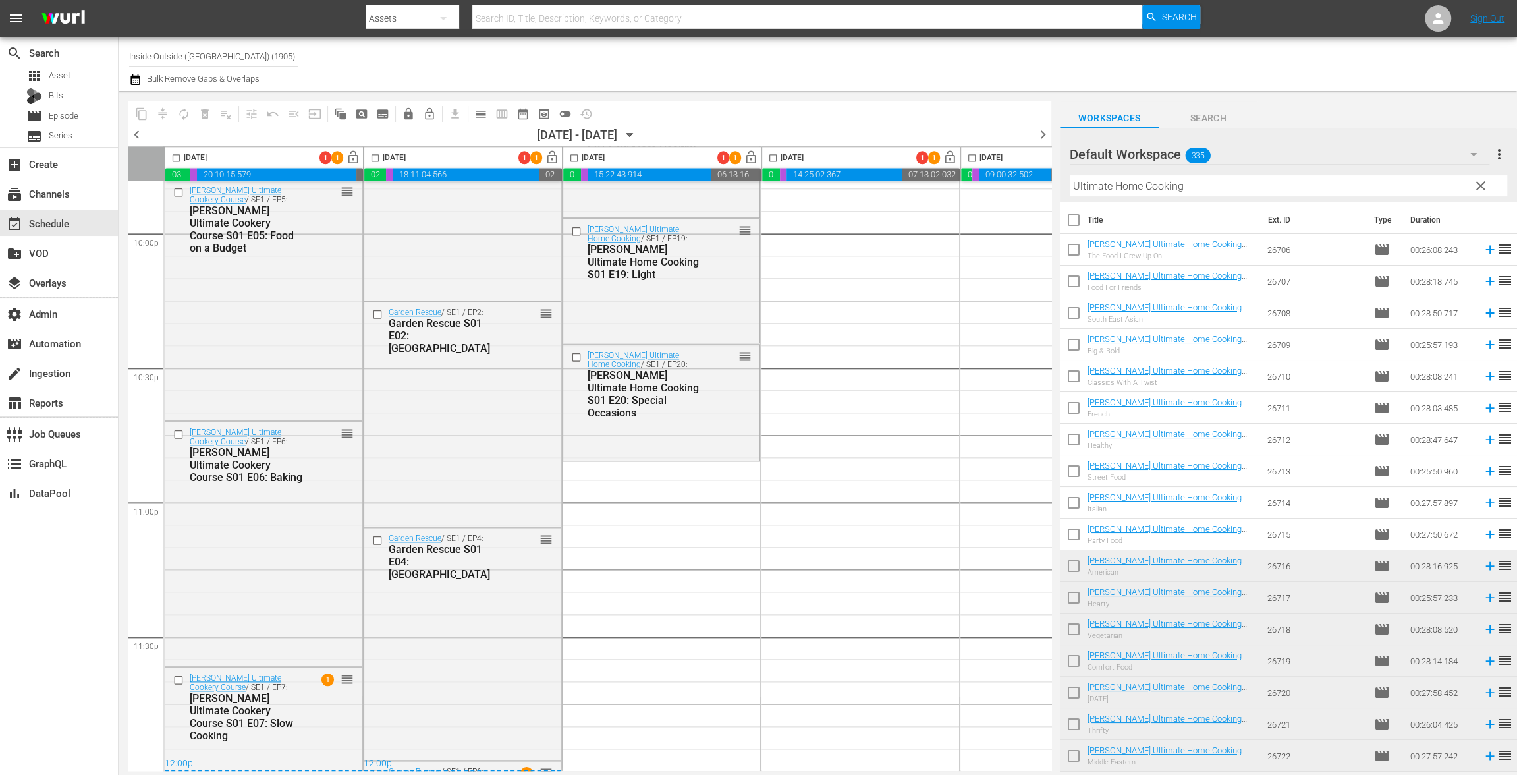
click input "checkbox"
checkbox input "true"
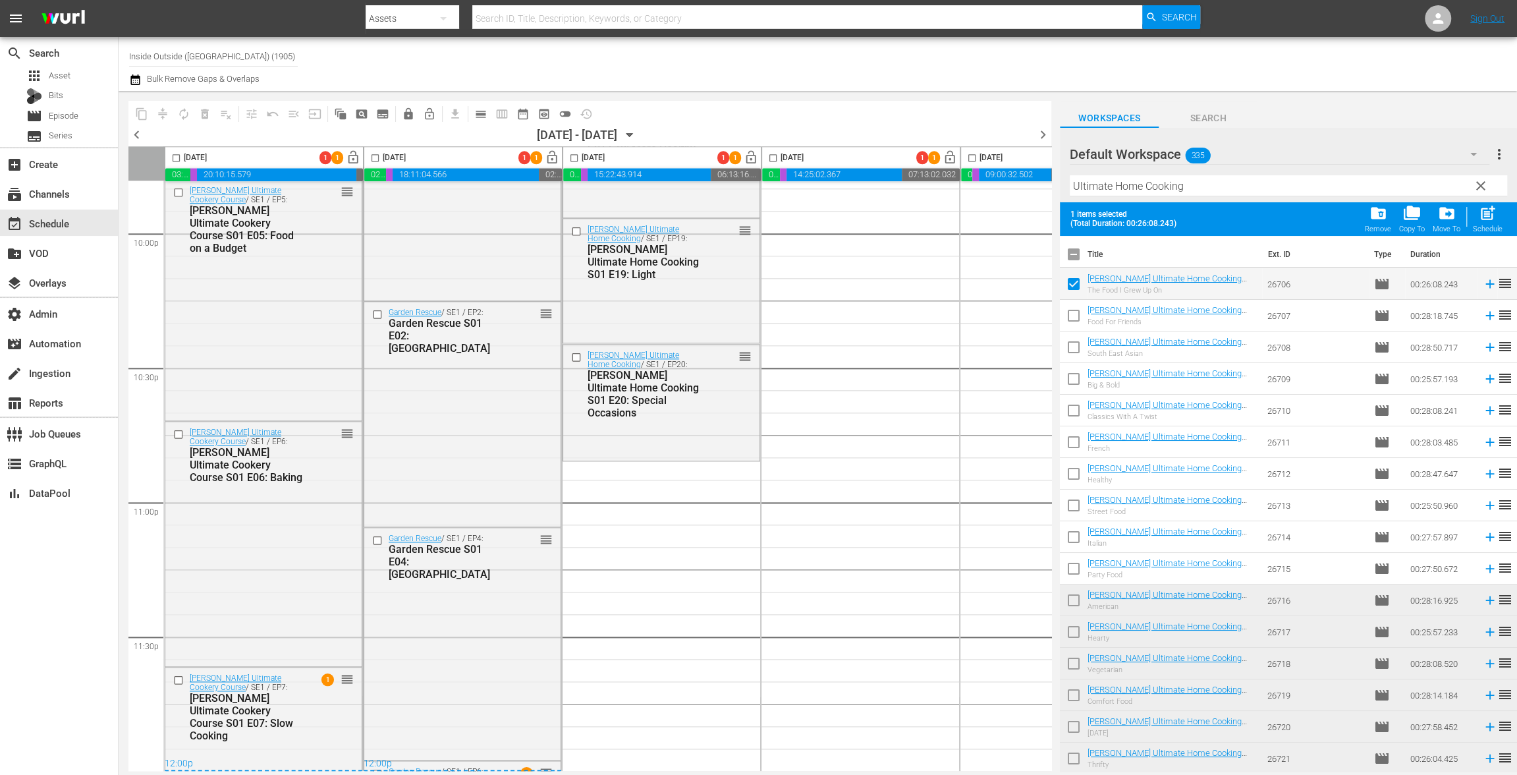
click input "checkbox"
checkbox input "true"
click input "checkbox"
checkbox input "true"
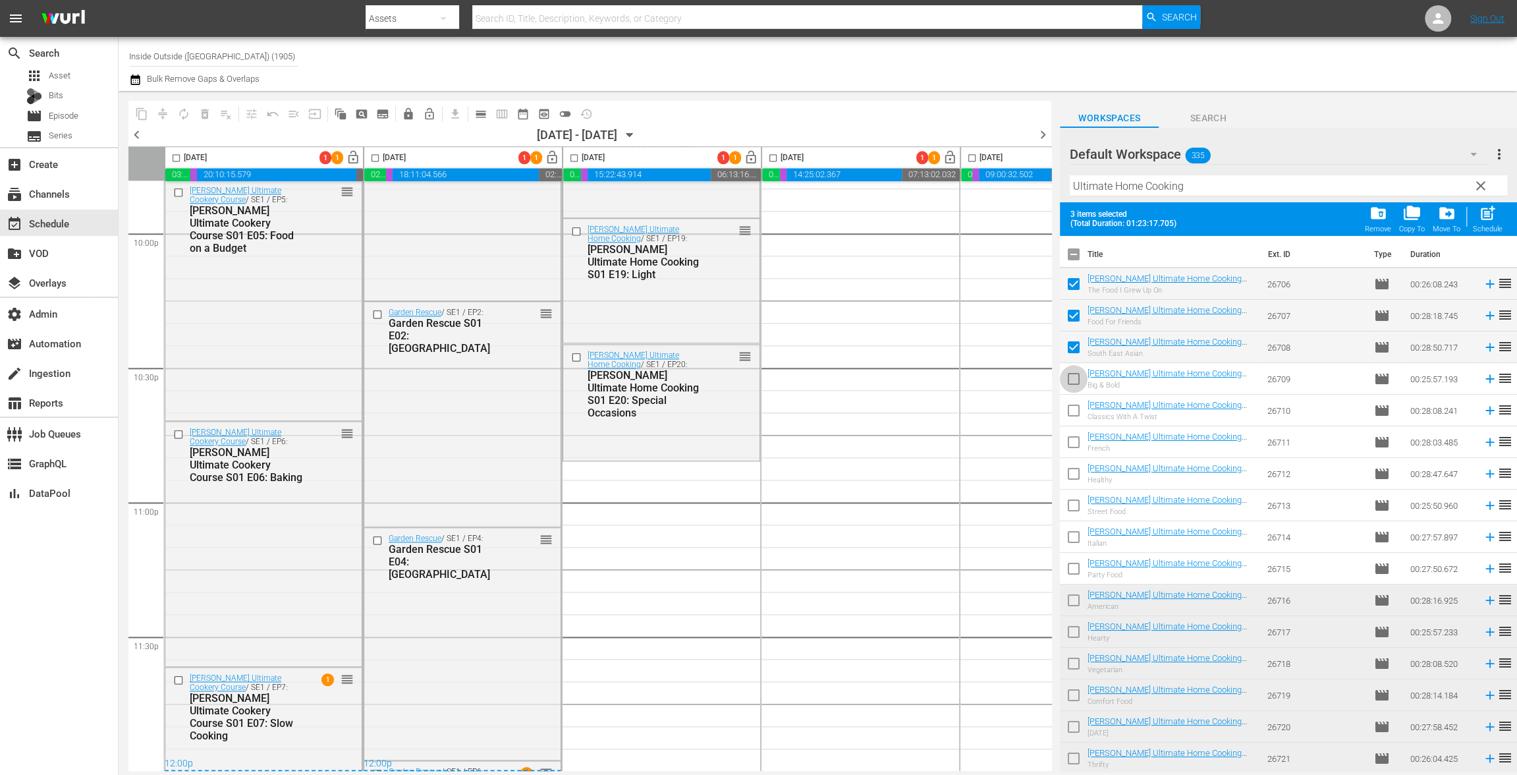
click input "checkbox"
checkbox input "true"
click input "checkbox"
checkbox input "true"
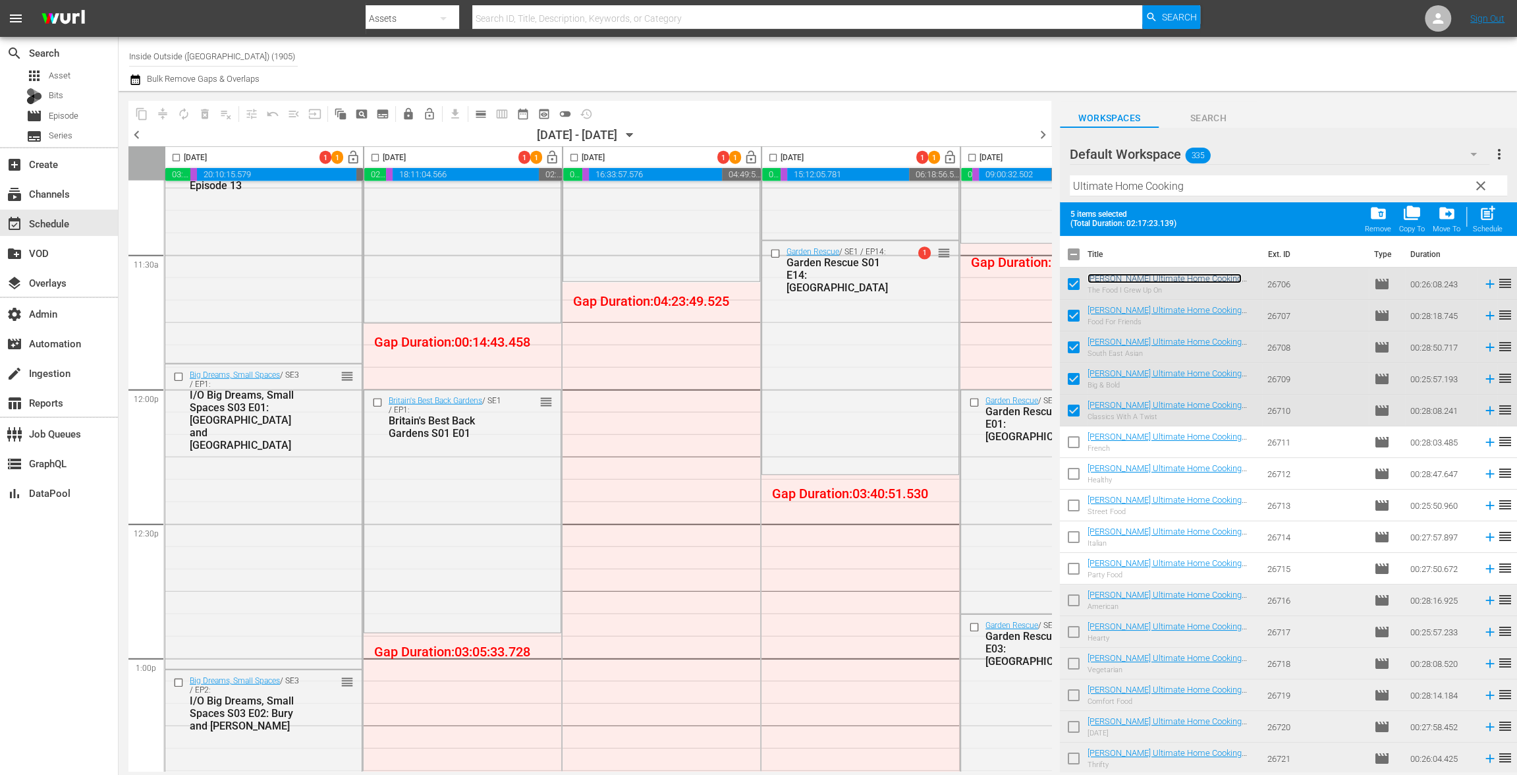
scroll to position [2997, 0]
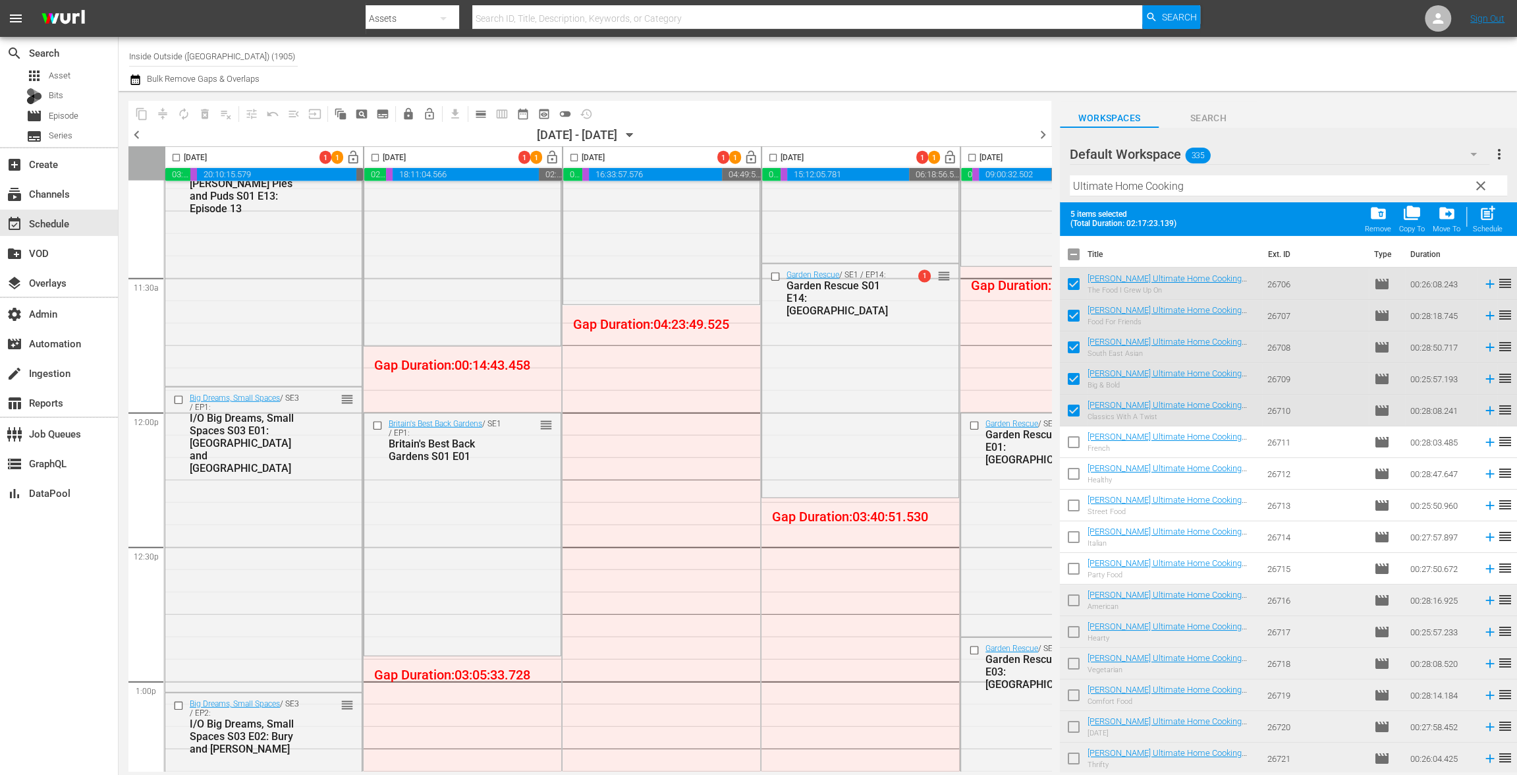
drag, startPoint x: 1103, startPoint y: 285, endPoint x: 475, endPoint y: 1, distance: 688.9
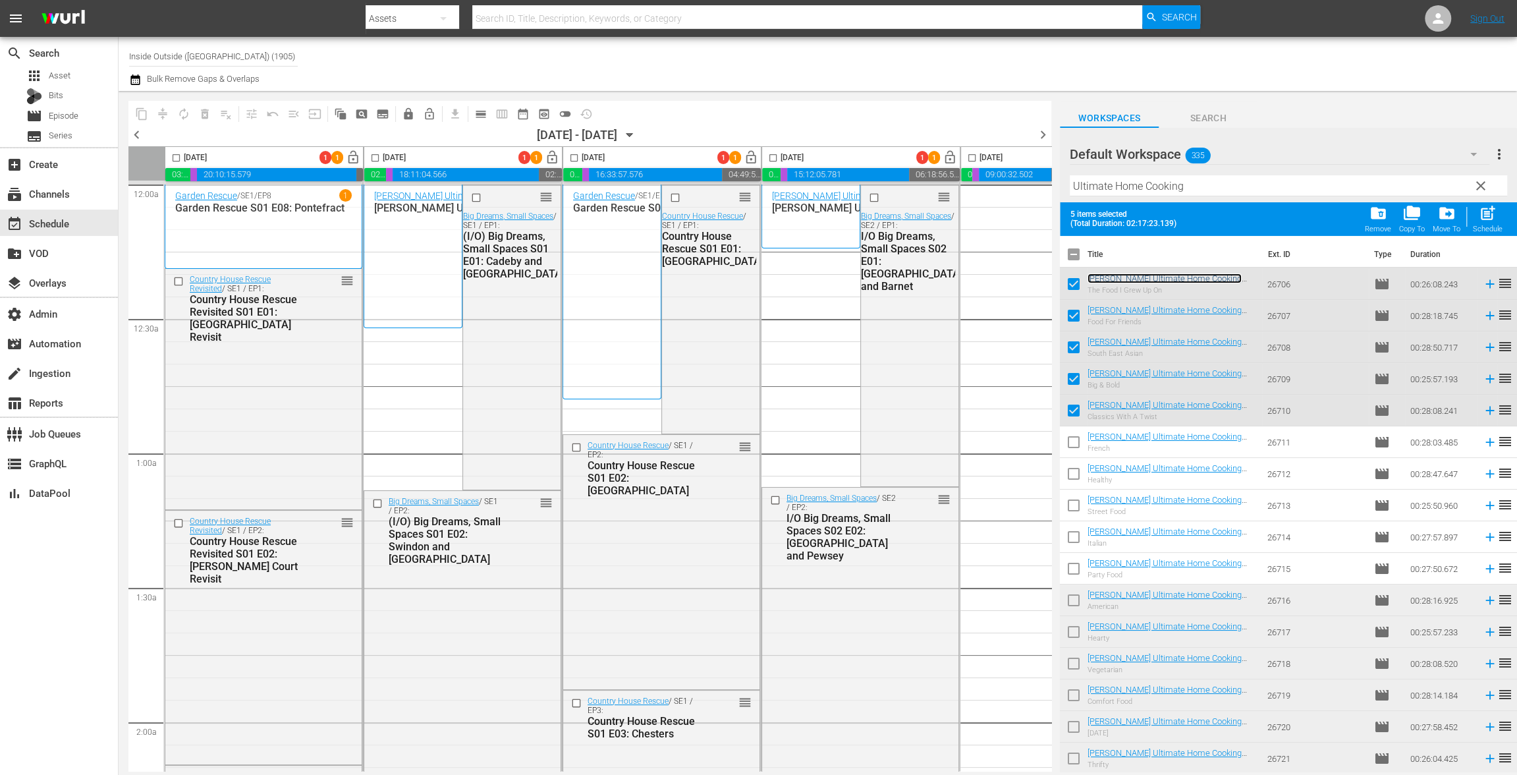
scroll to position [2997, 0]
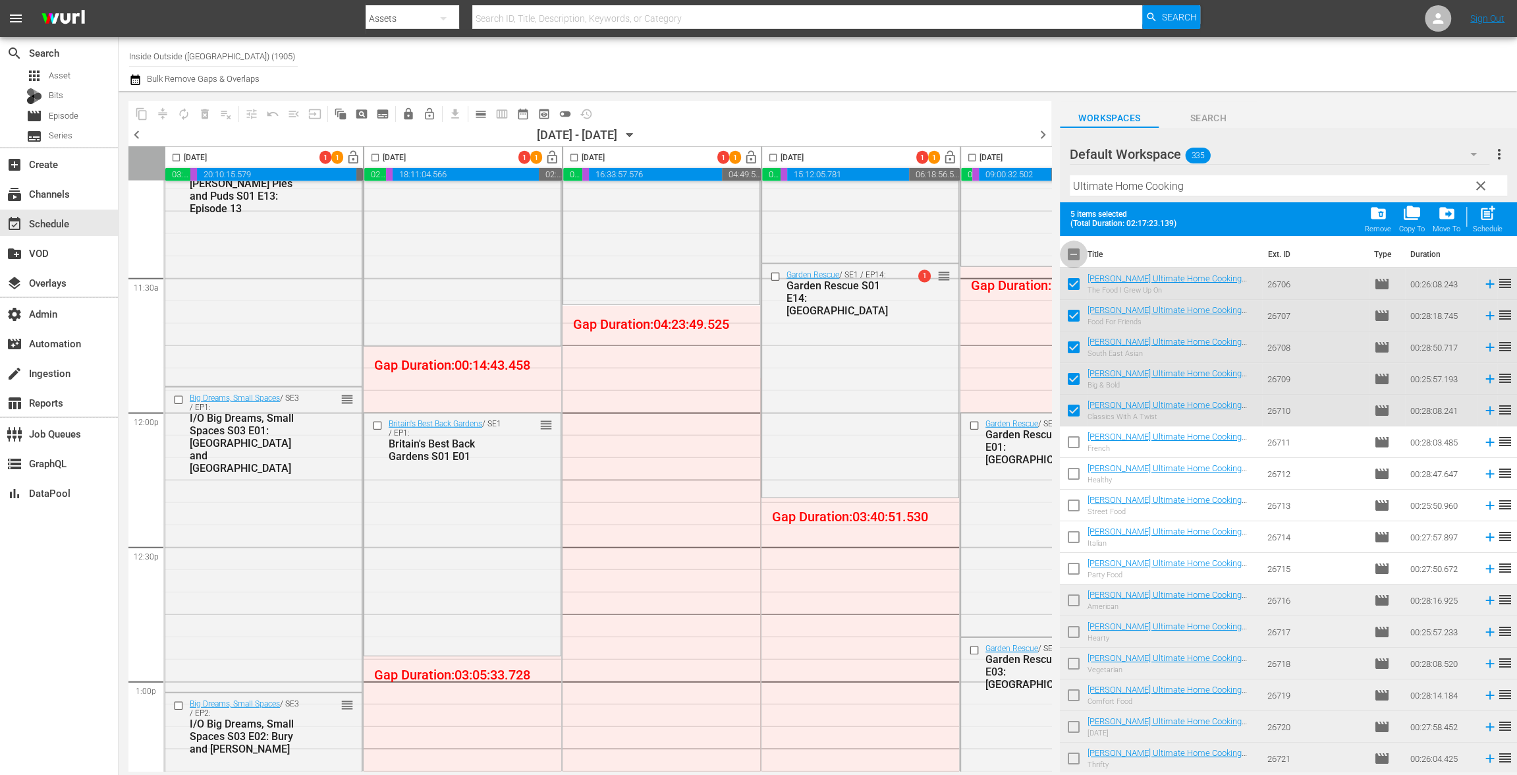
click at [1072, 255] on input "checkbox" at bounding box center [1074, 257] width 28 height 28
checkbox input "true"
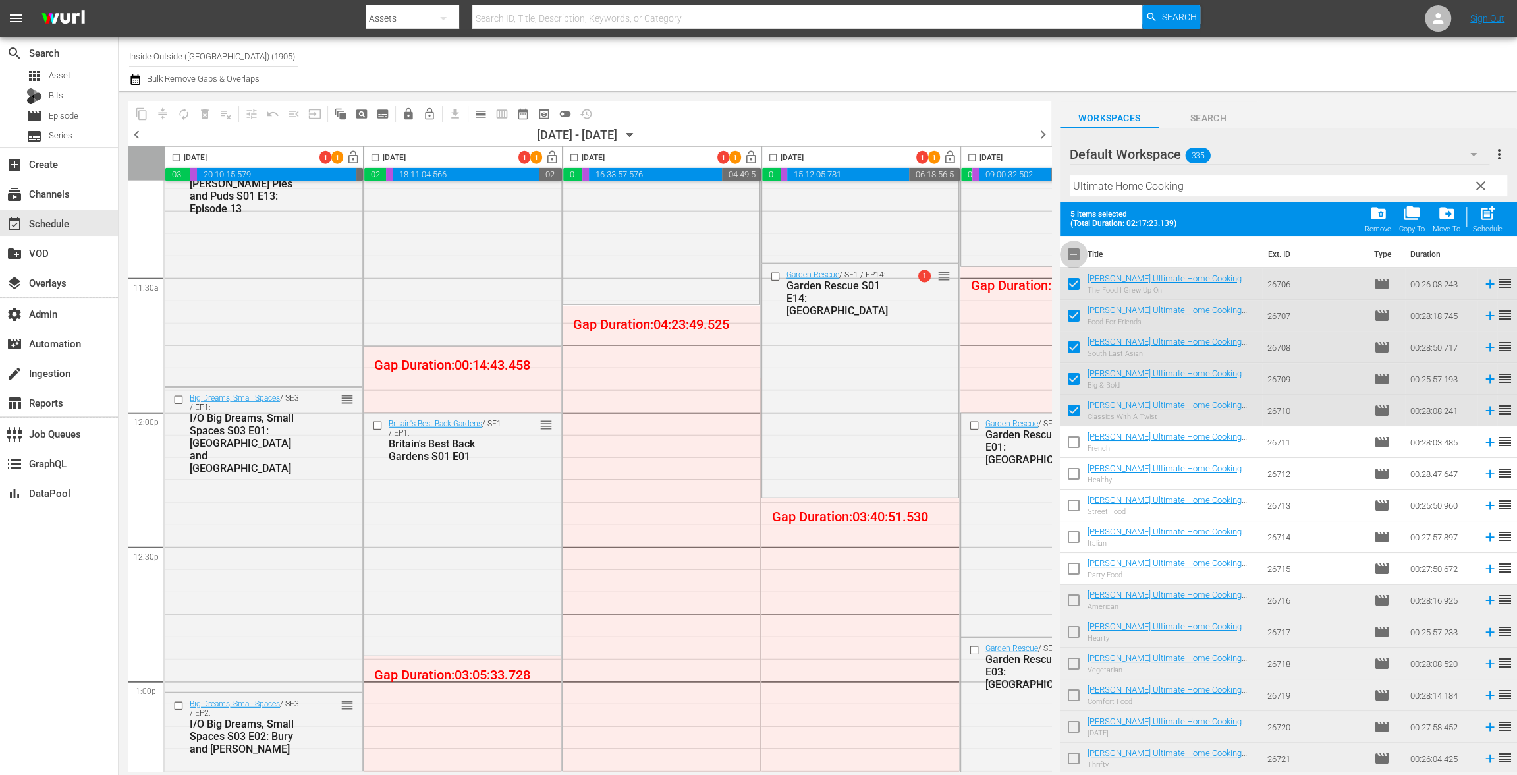
checkbox input "true"
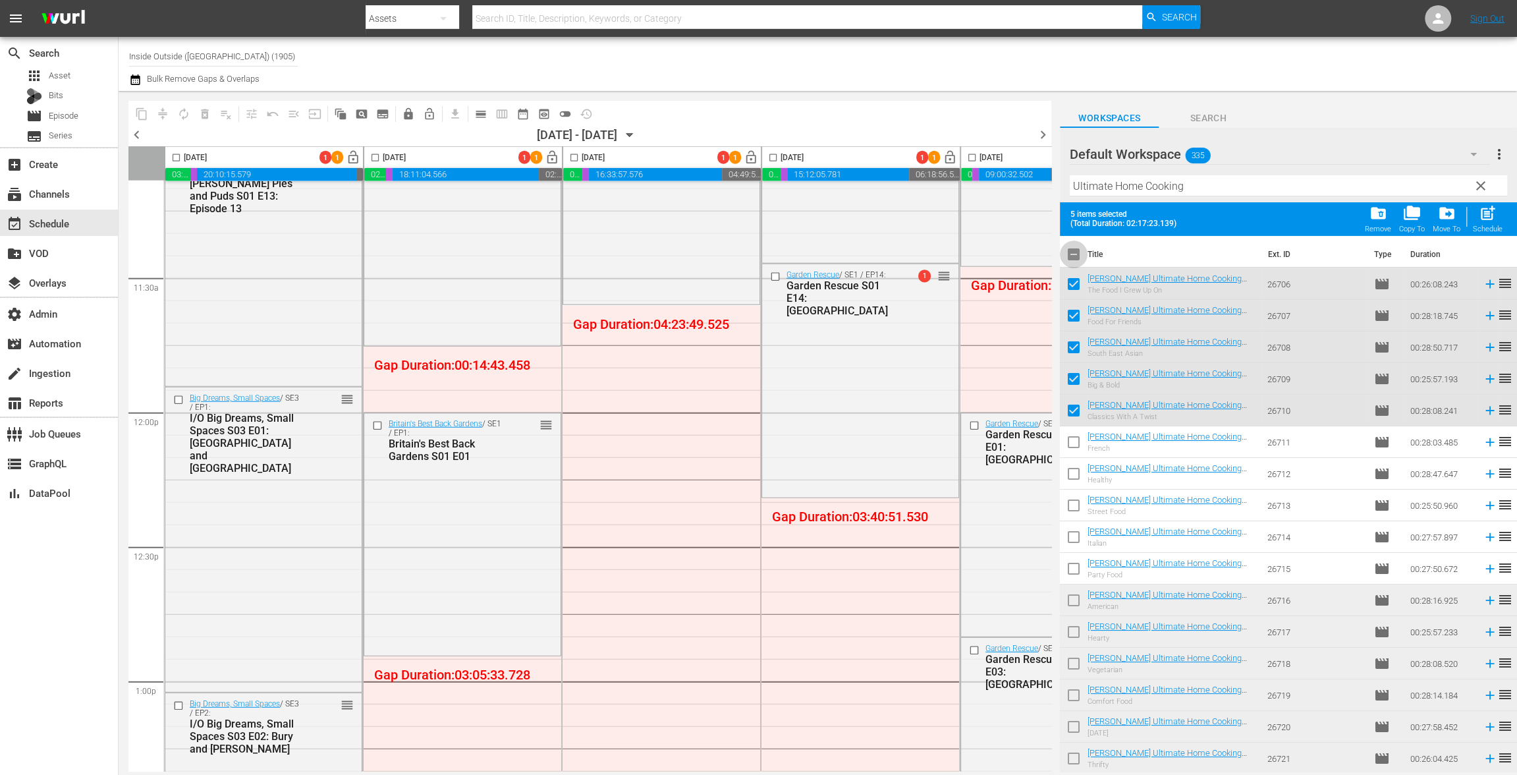
checkbox input "true"
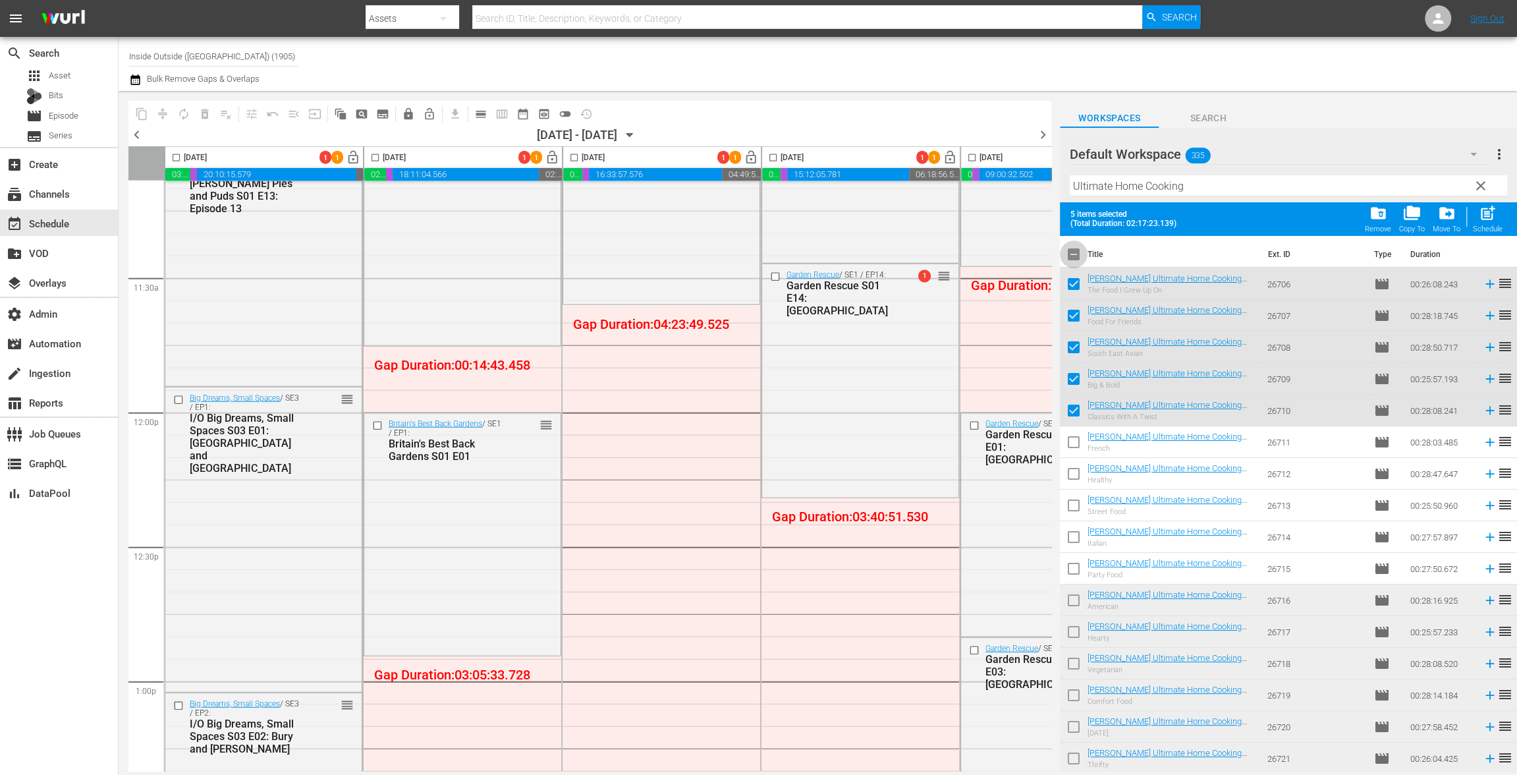
checkbox input "true"
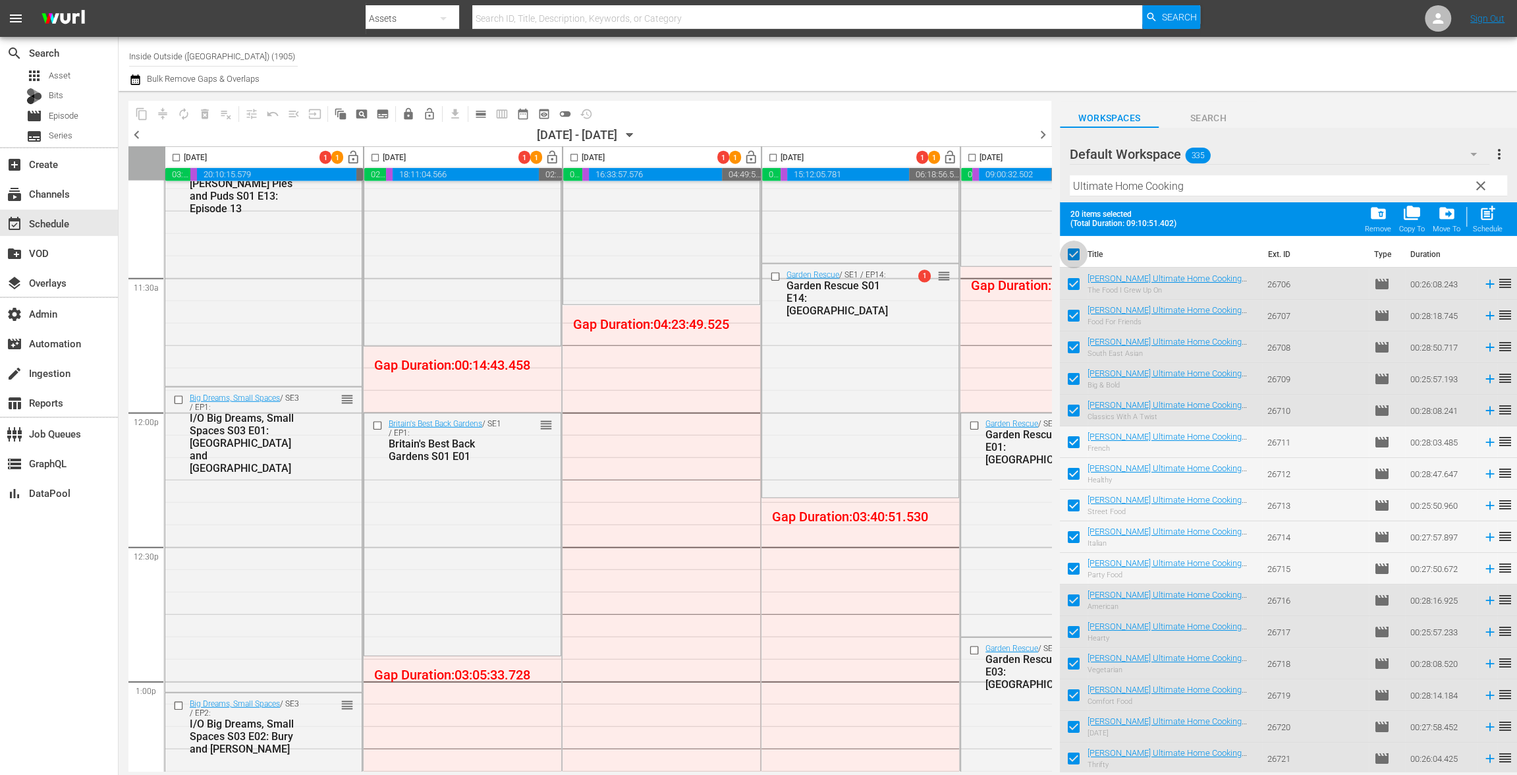
click at [1070, 252] on input "checkbox" at bounding box center [1074, 257] width 28 height 28
checkbox input "false"
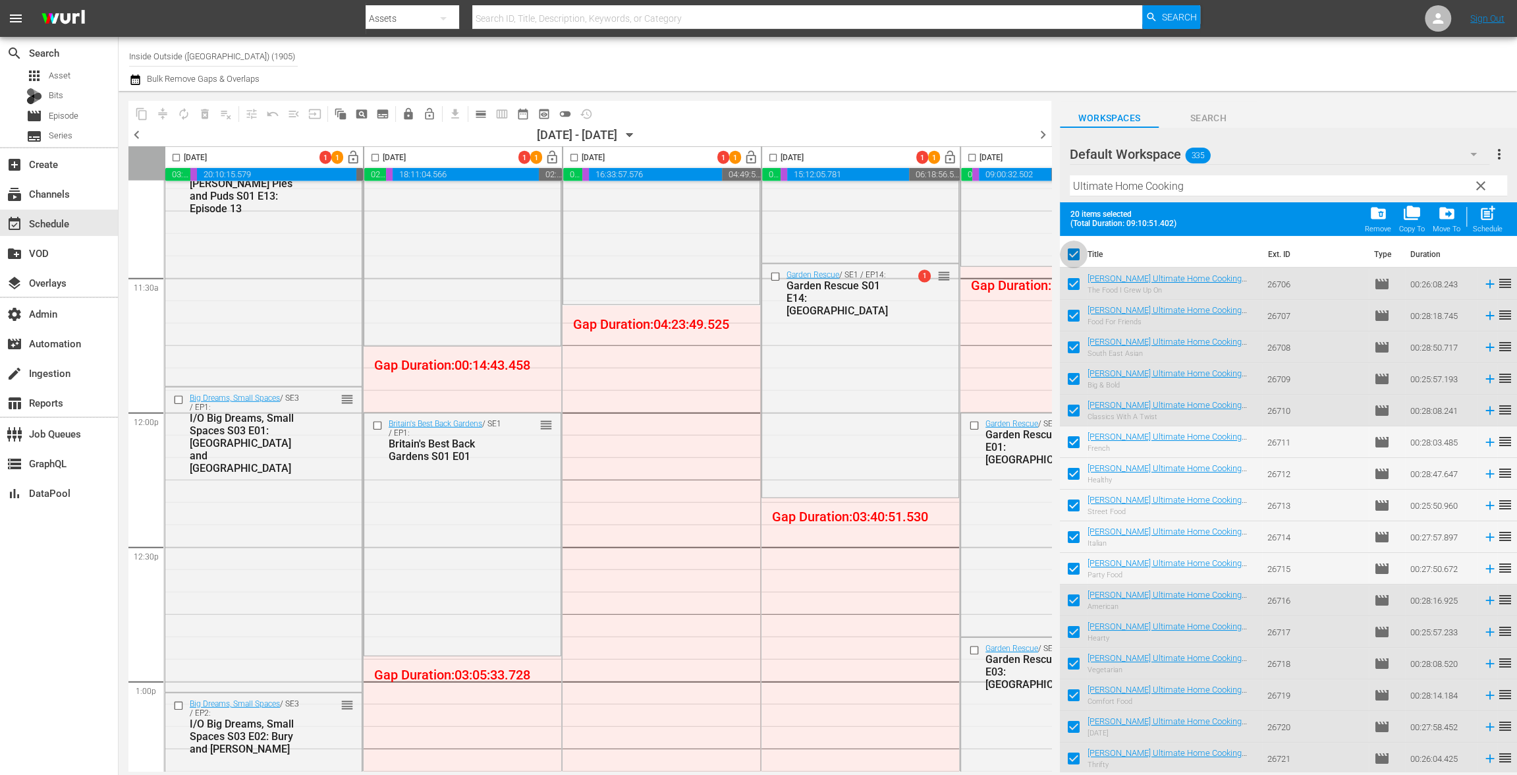
checkbox input "false"
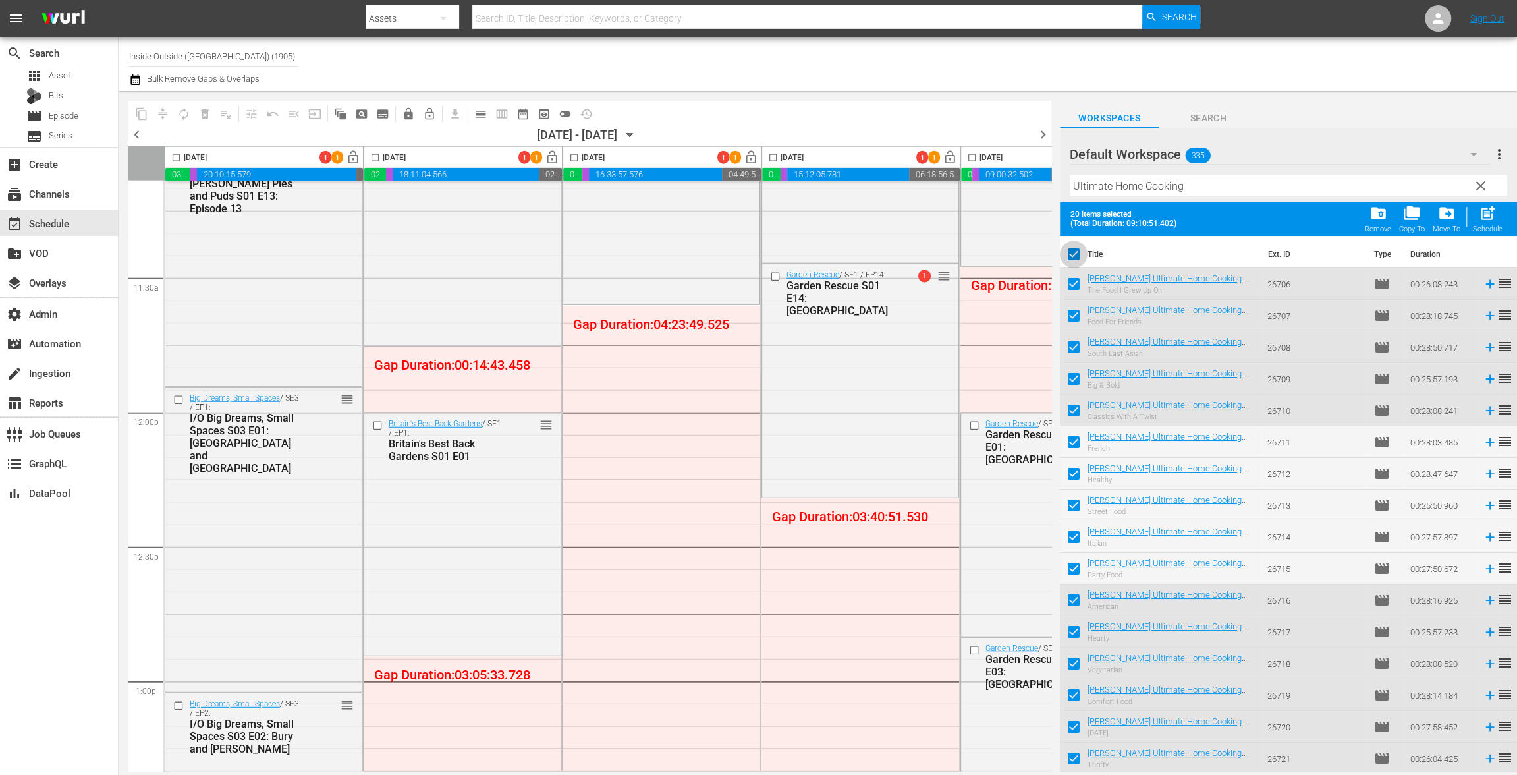
checkbox input "false"
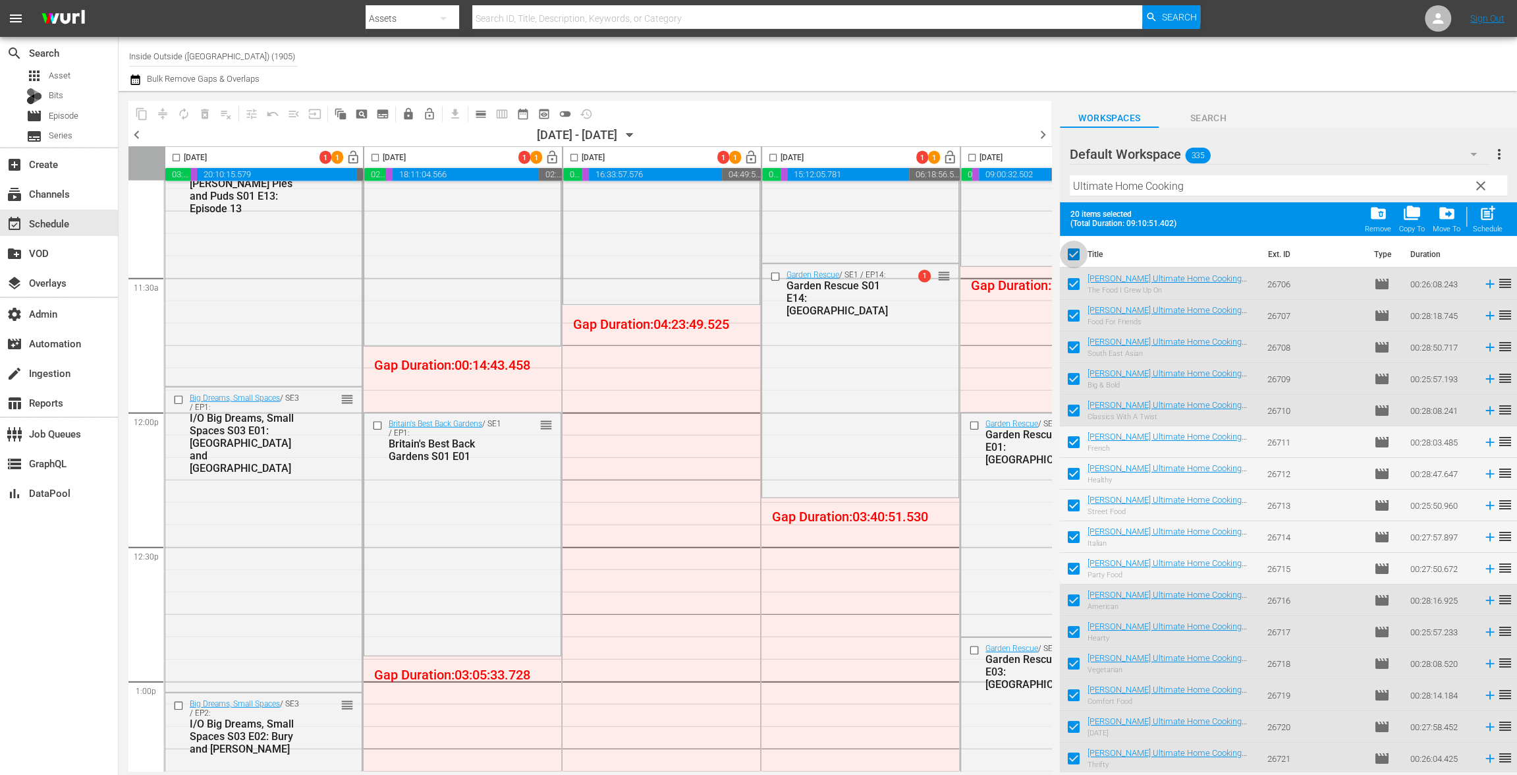
checkbox input "false"
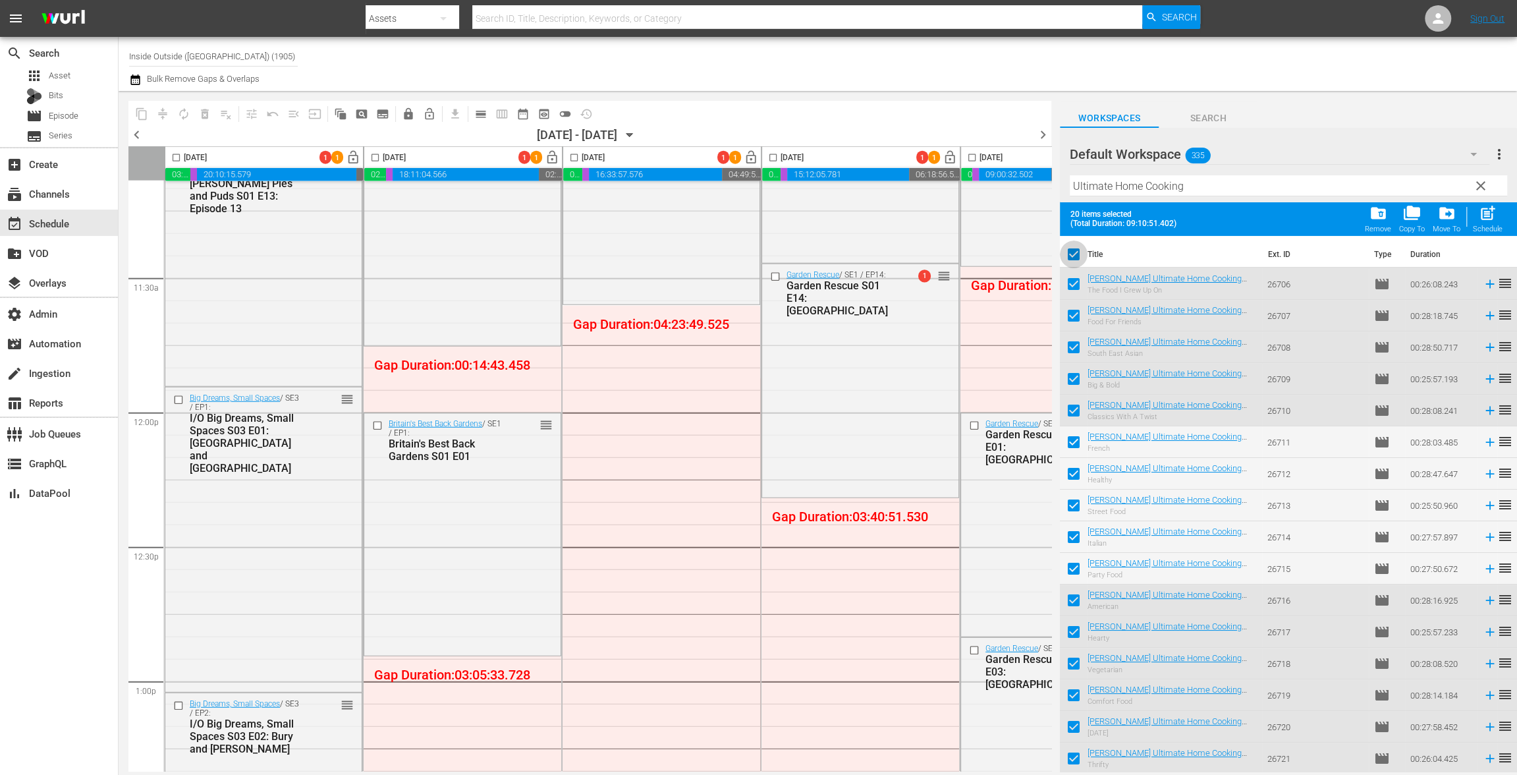
checkbox input "false"
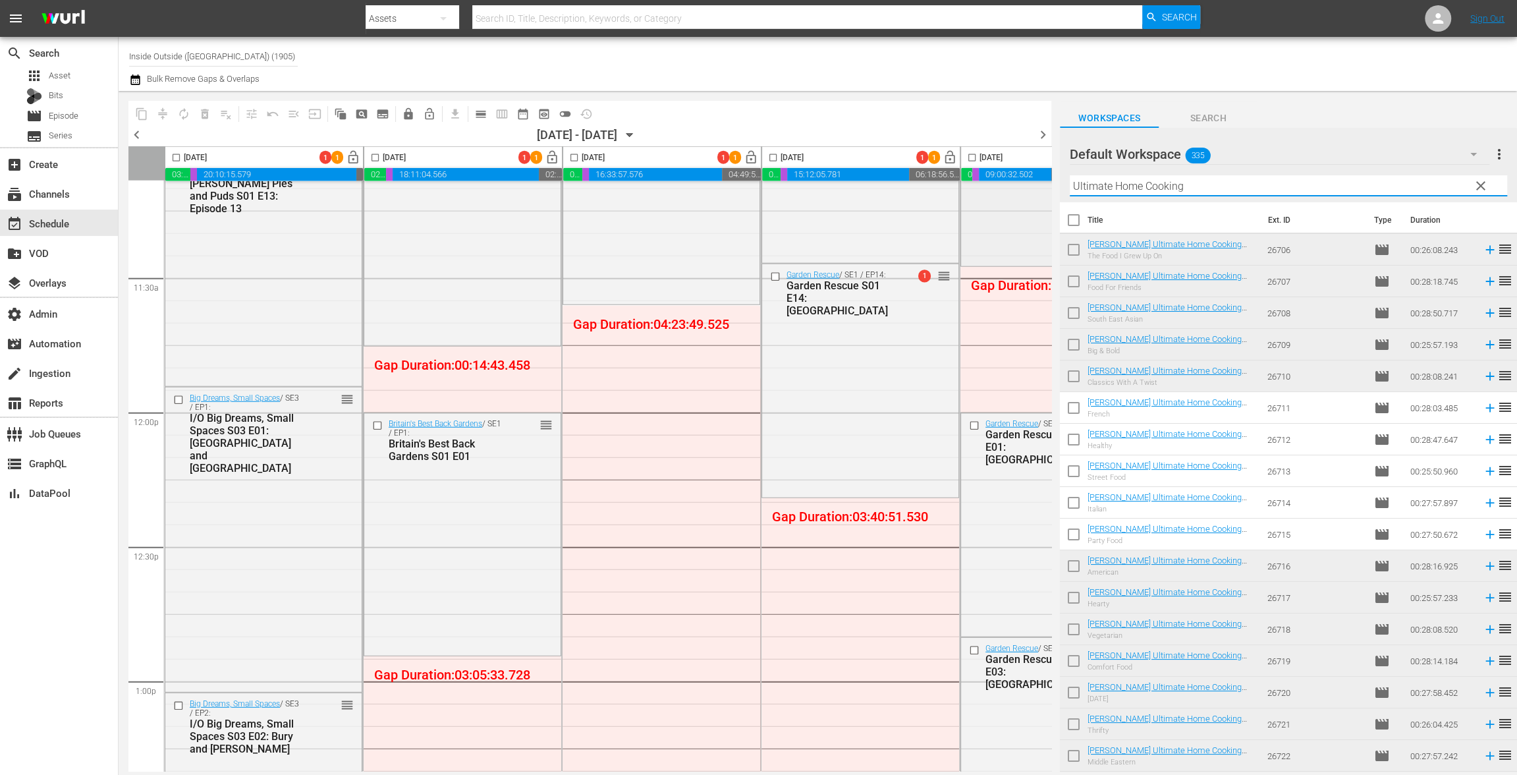
drag, startPoint x: 1227, startPoint y: 189, endPoint x: 995, endPoint y: 187, distance: 232.5
click at [982, 174] on div "content_copy compress autorenew_outlined delete_forever_outlined playlist_remov…" at bounding box center [818, 431] width 1398 height 680
paste input "Monty Don's Paradise Gardens"
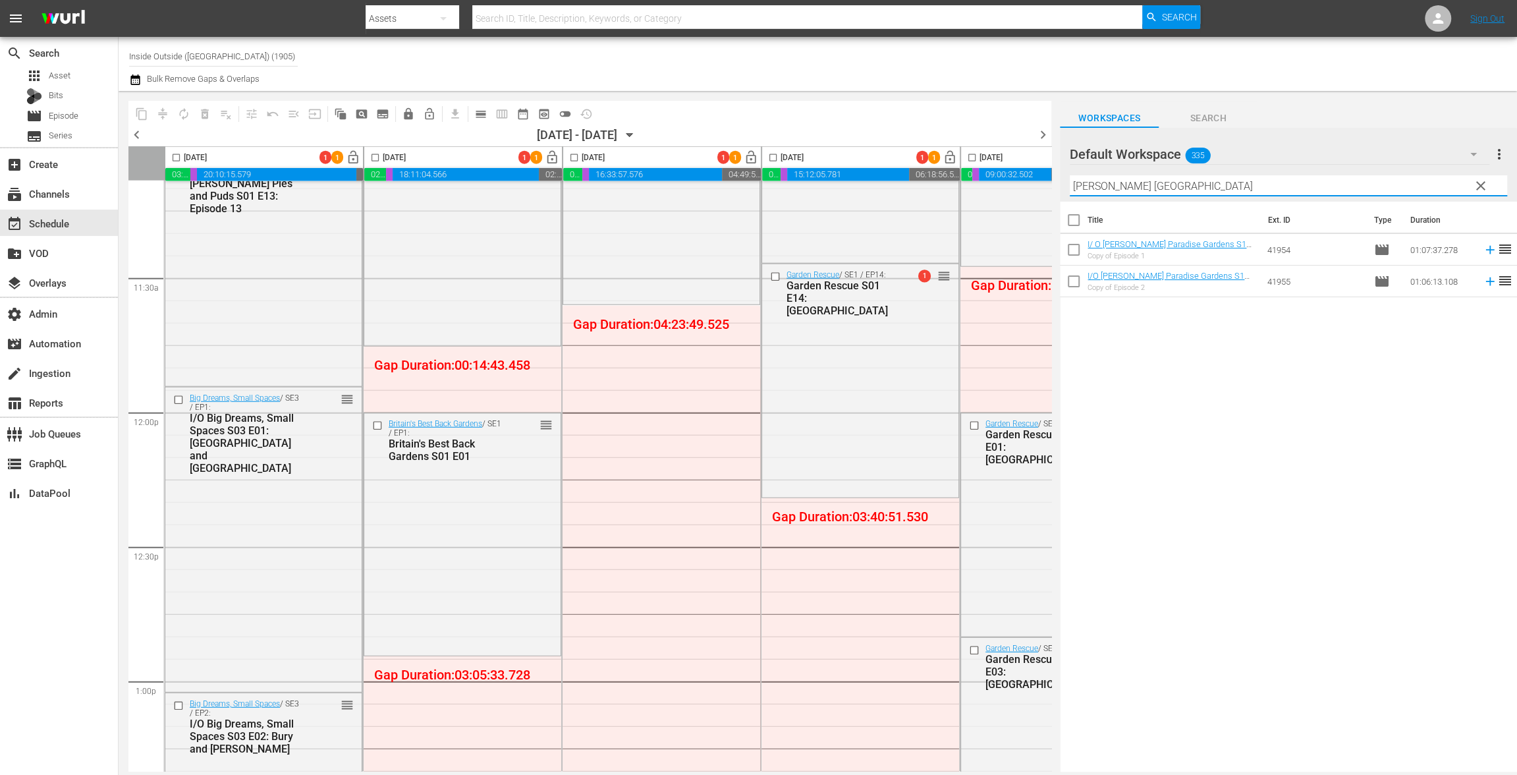
type input "Monty Don's Paradise Gardens"
click at [1074, 215] on input "checkbox" at bounding box center [1074, 223] width 28 height 28
checkbox input "true"
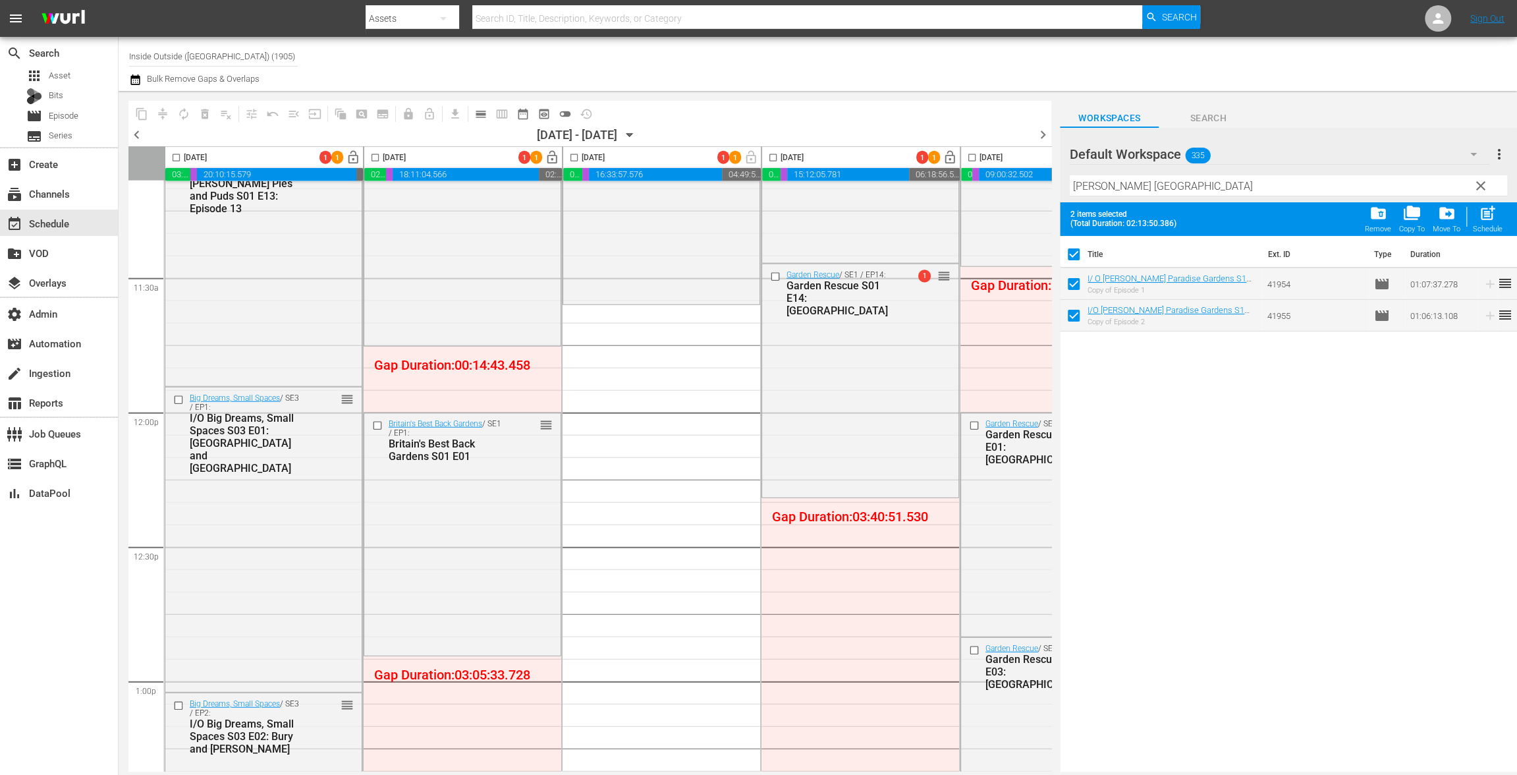
click at [1075, 253] on input "checkbox" at bounding box center [1074, 257] width 28 height 28
checkbox input "false"
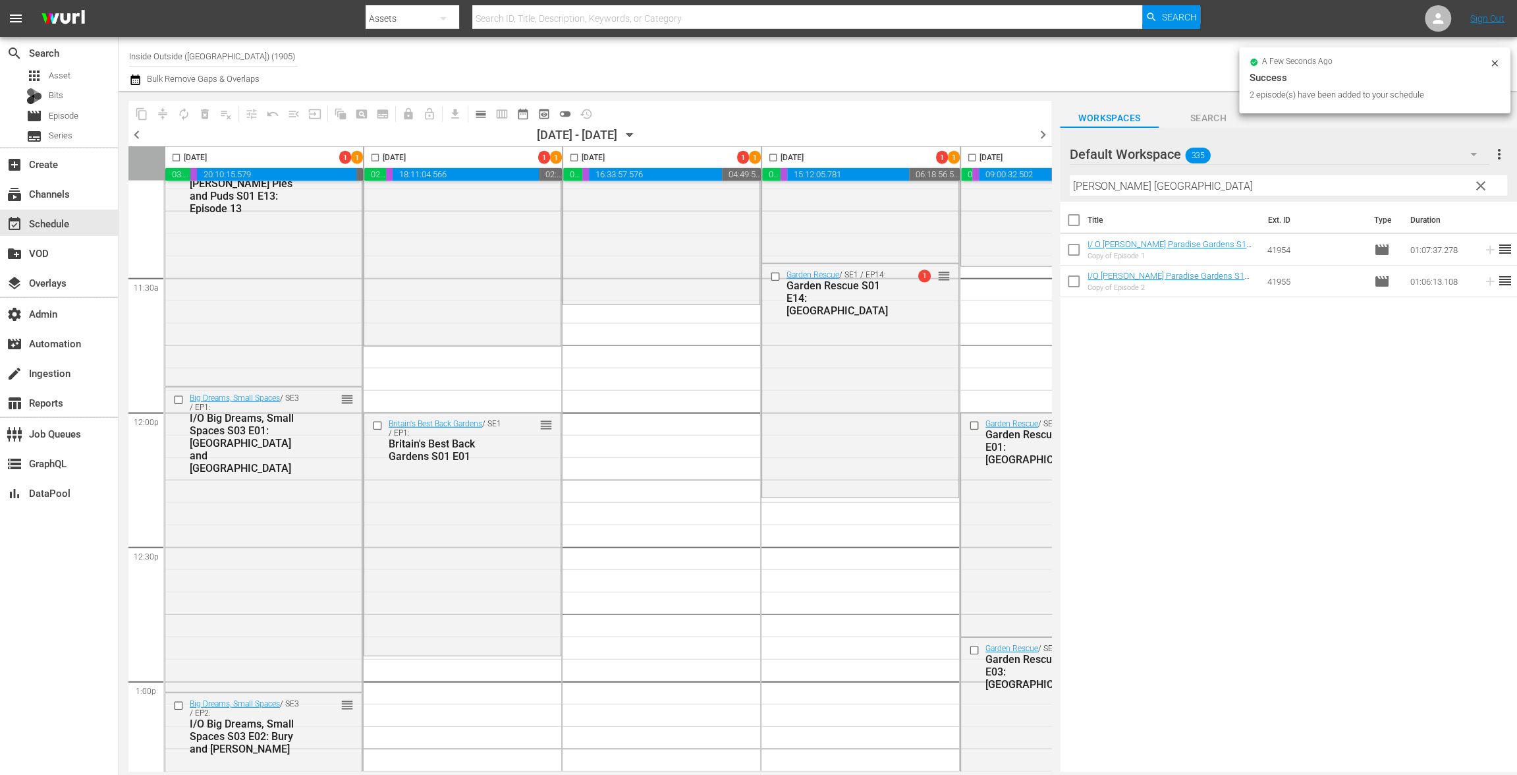
checkbox input "false"
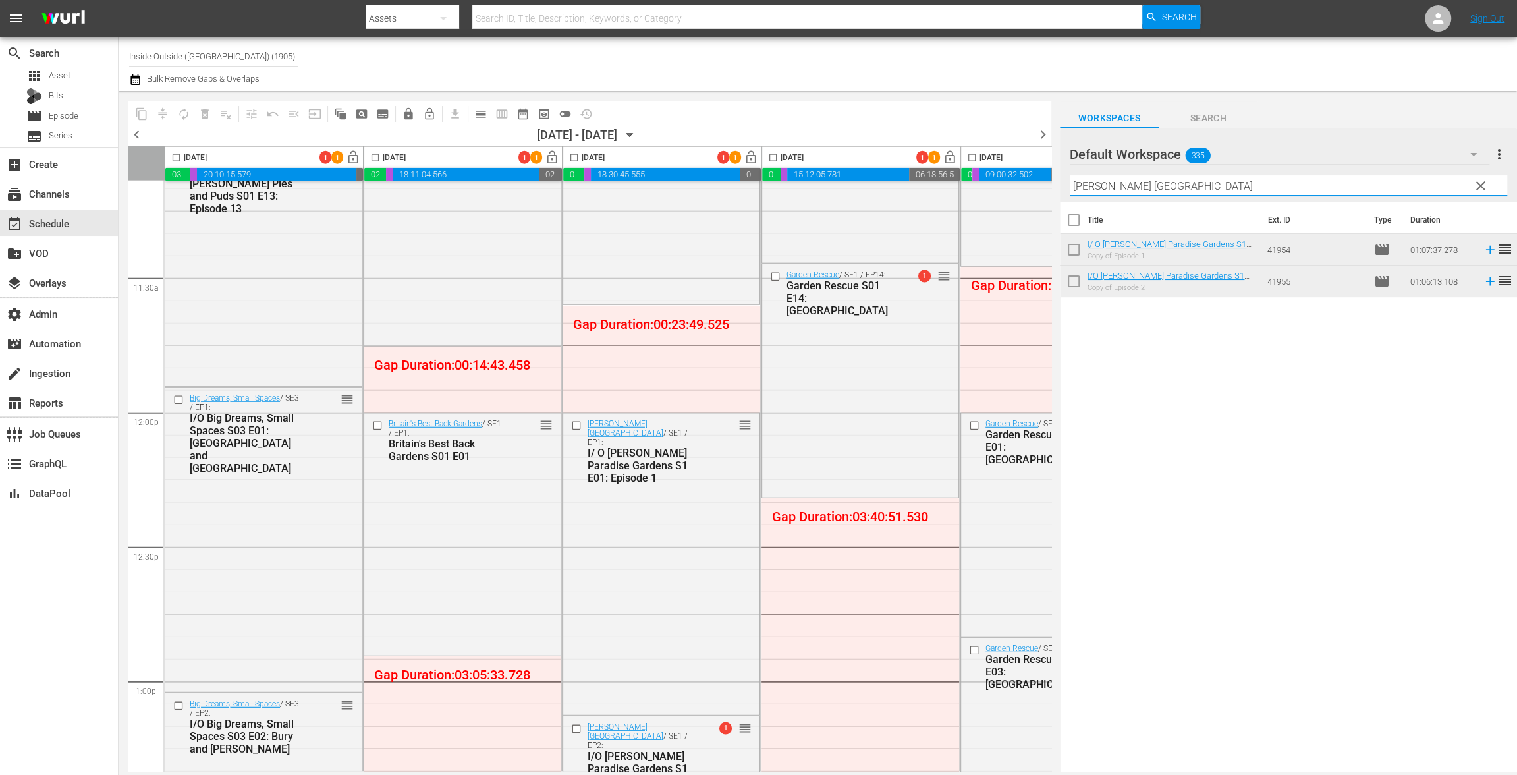
click at [1064, 175] on div "Default Workspace 335 Default more_vert clear Filter by Title Monty Don's Parad…" at bounding box center [1288, 165] width 457 height 74
paste input "Japane"
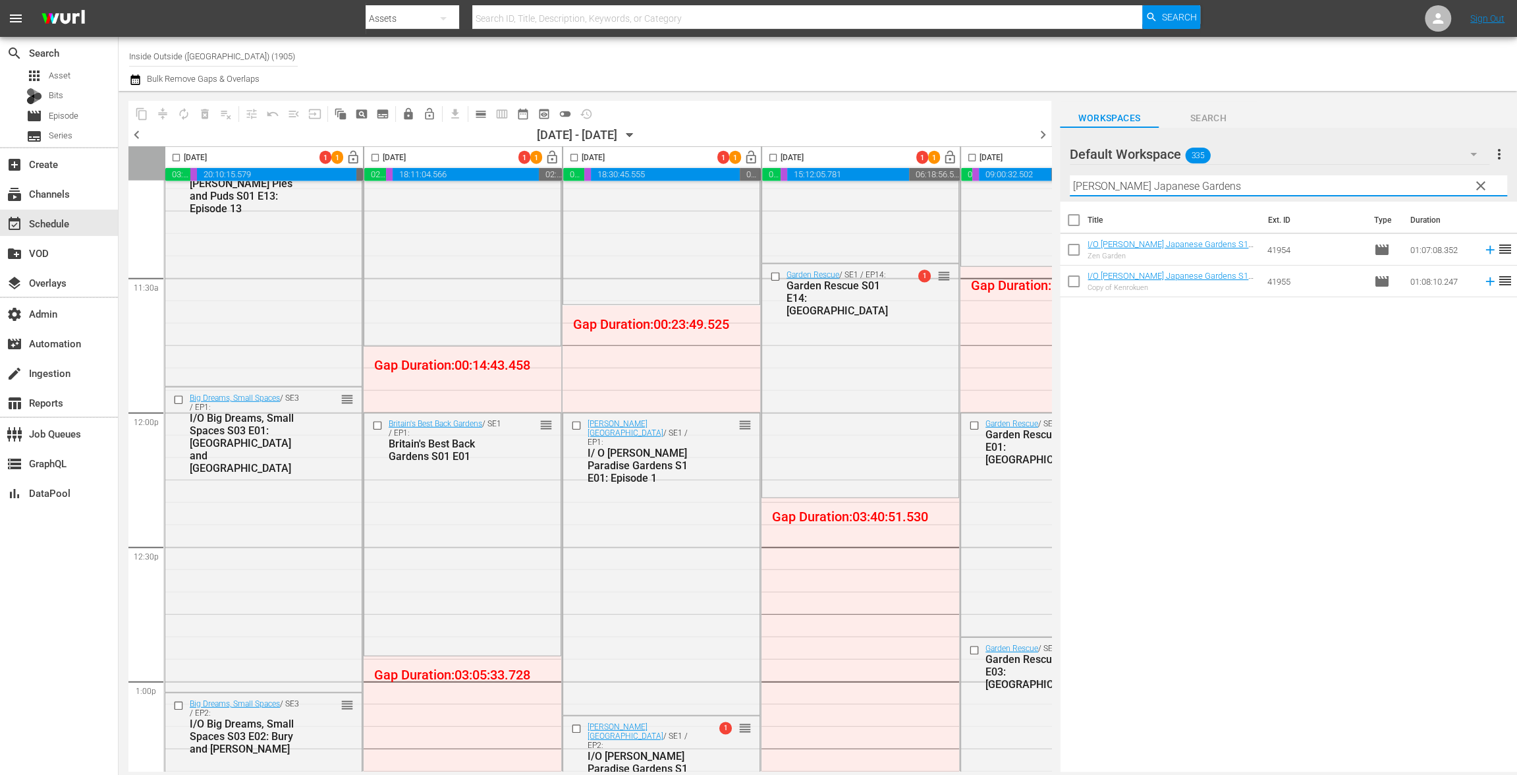
type input "Monty Don's Japanese Gardens"
click at [1076, 220] on input "checkbox" at bounding box center [1074, 223] width 28 height 28
checkbox input "true"
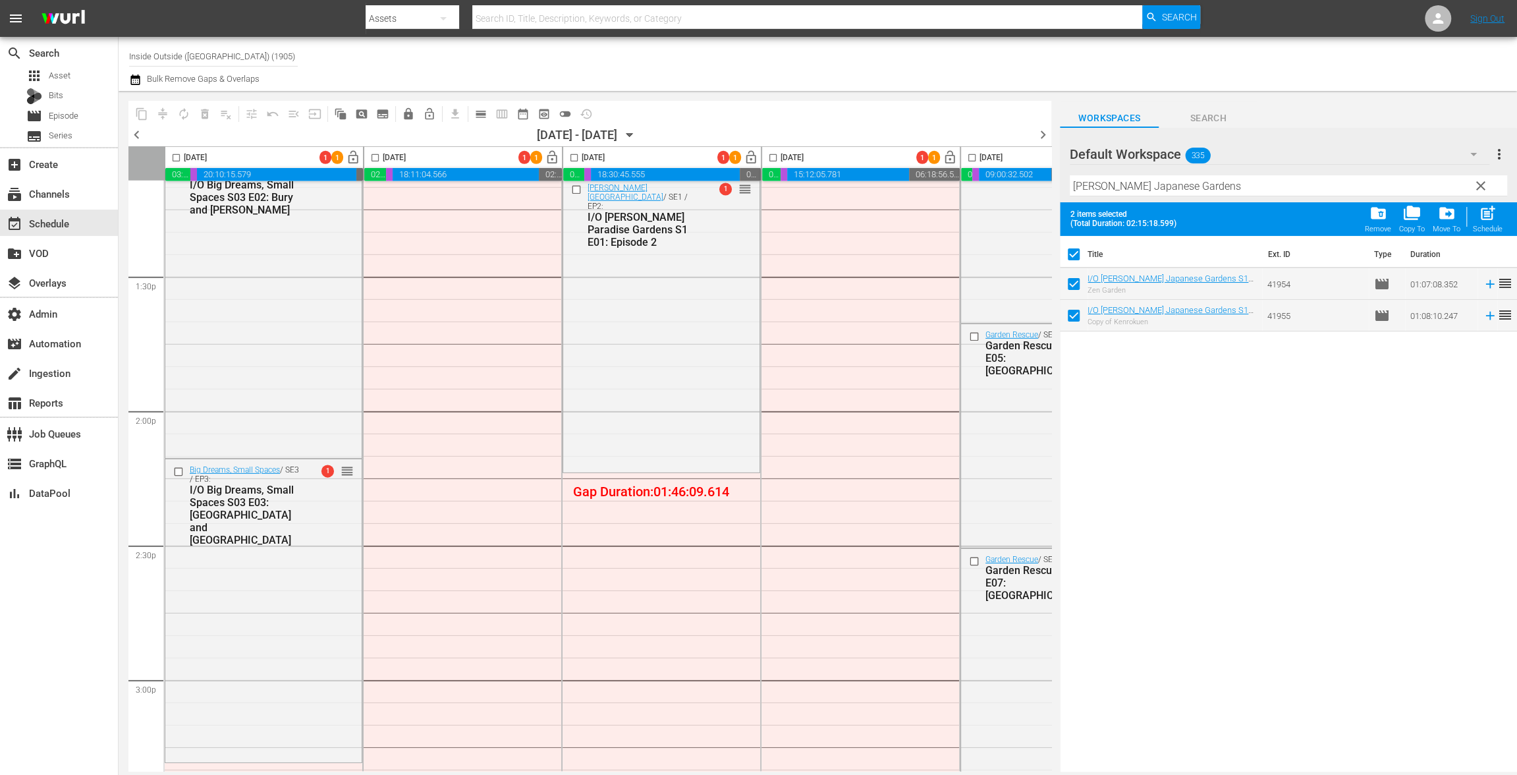
scroll to position [3633, 0]
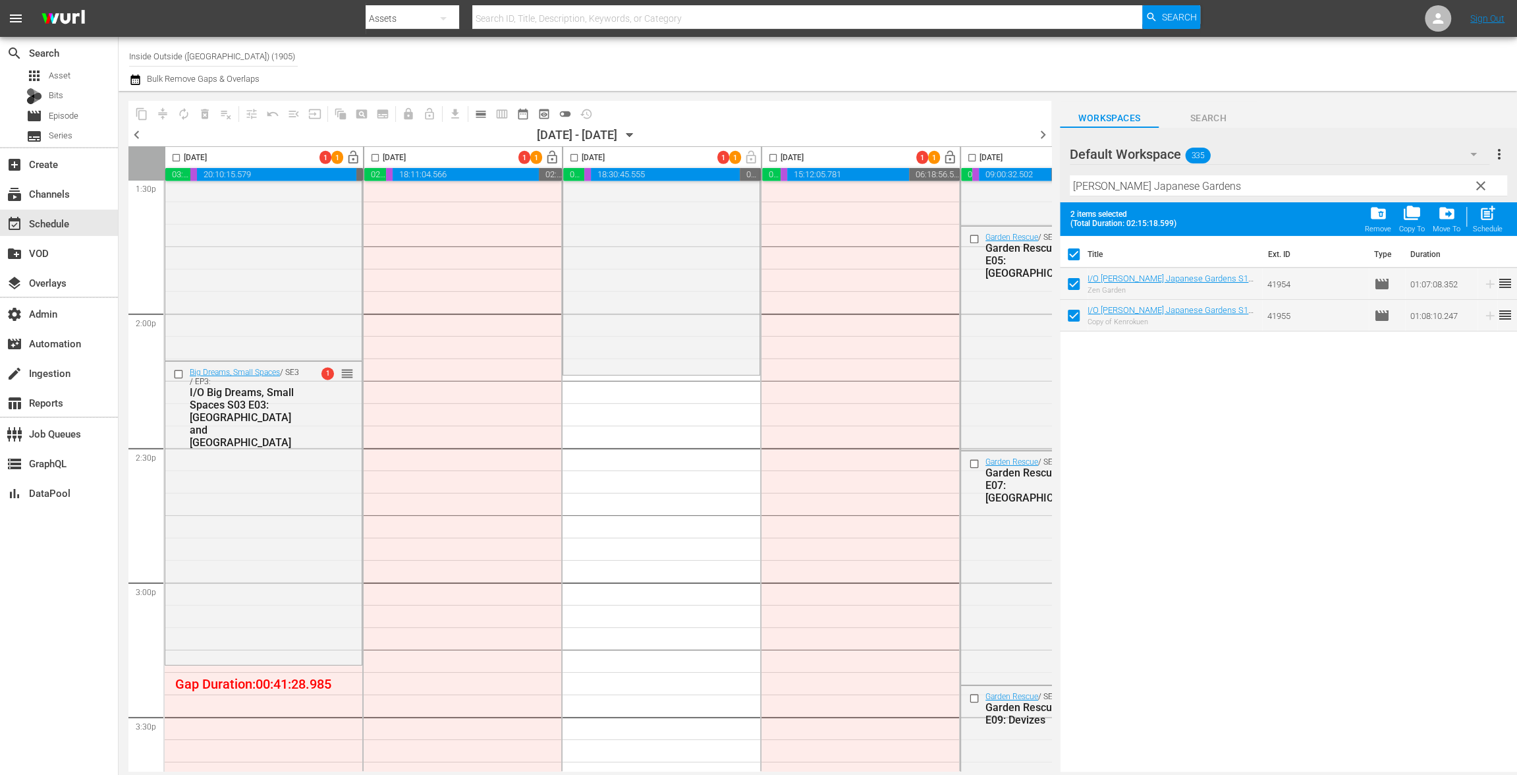
drag, startPoint x: 1184, startPoint y: 284, endPoint x: 603, endPoint y: 28, distance: 635.5
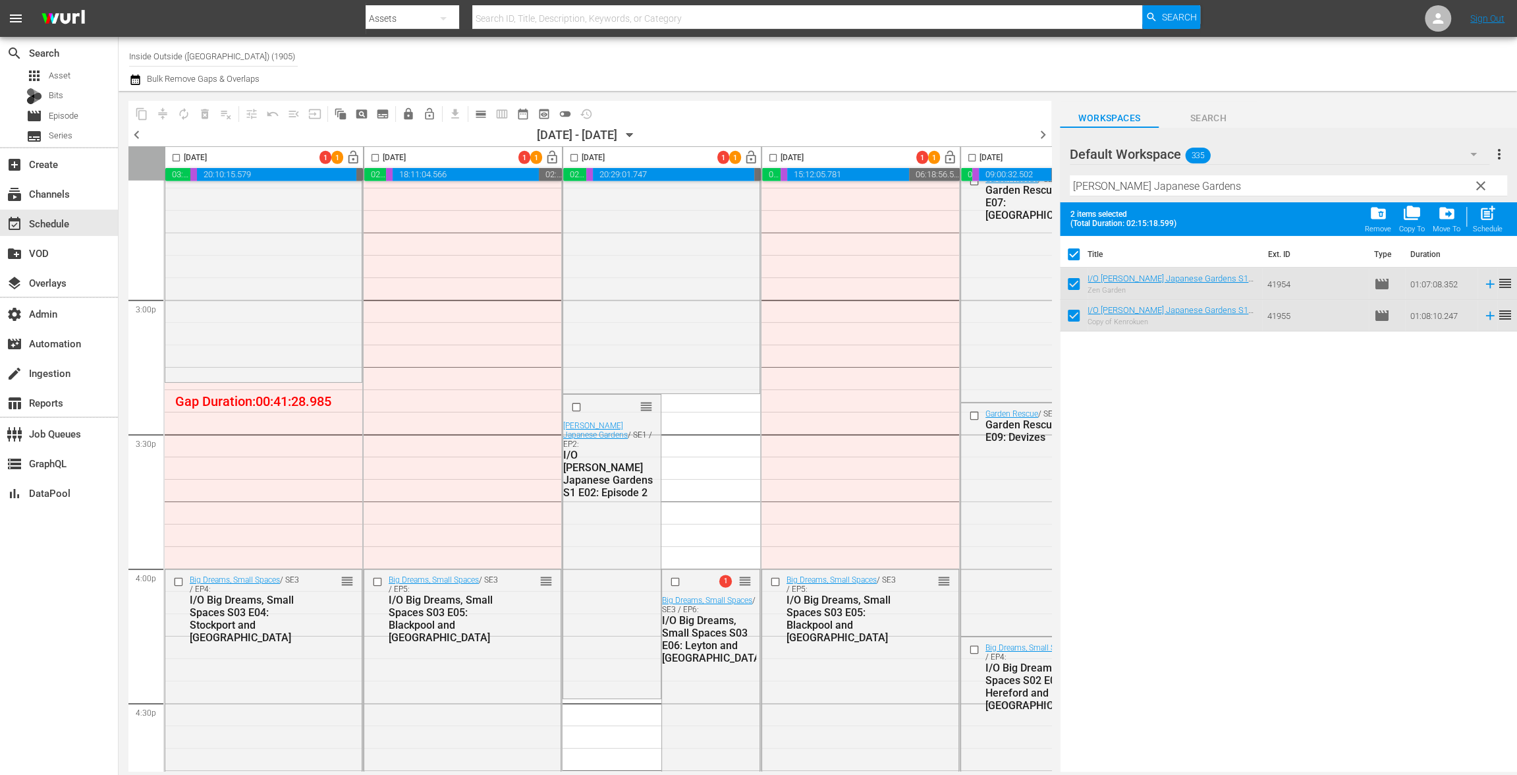
scroll to position [3515, 0]
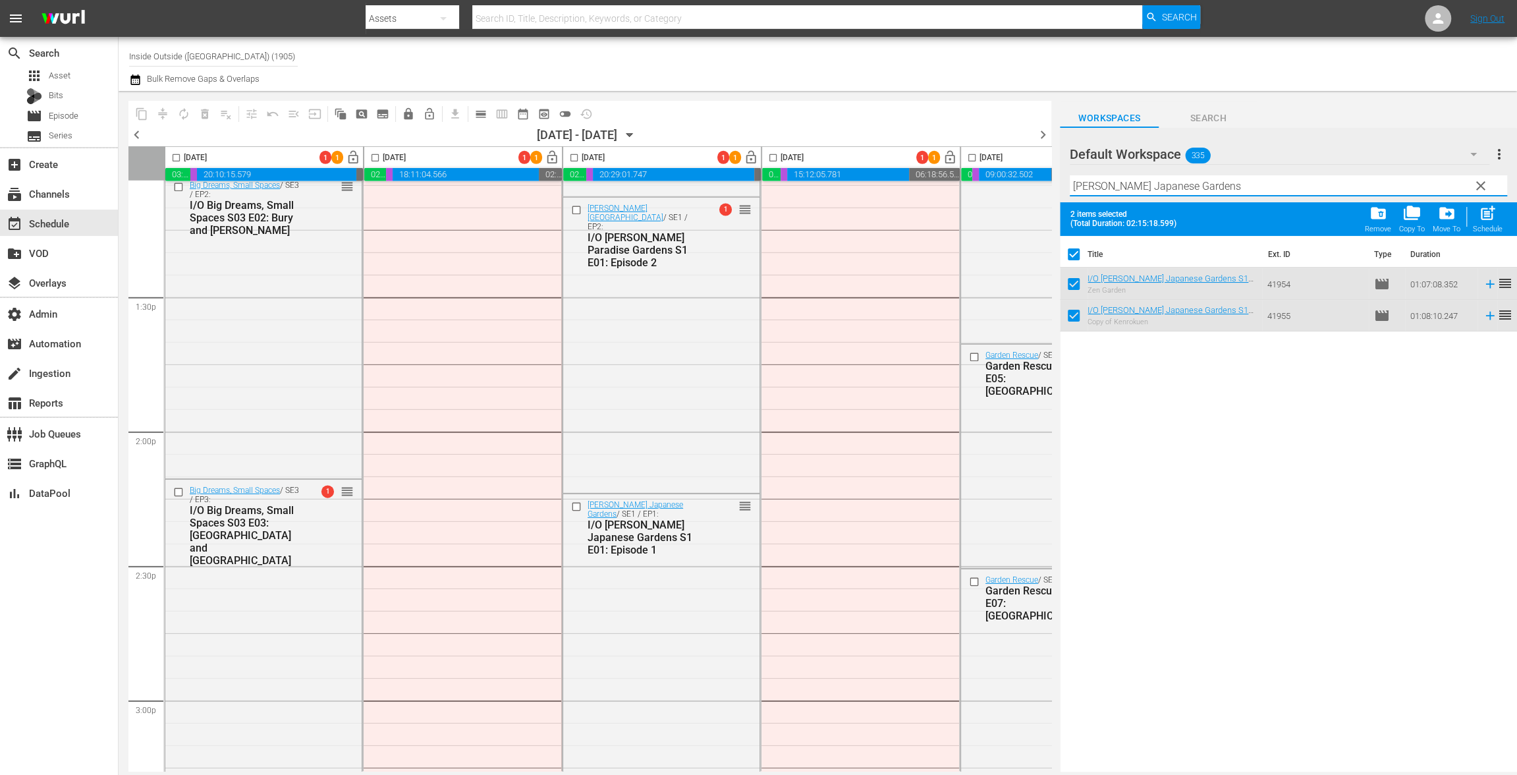
drag, startPoint x: 1065, startPoint y: 168, endPoint x: 986, endPoint y: 159, distance: 79.5
click at [987, 159] on div "content_copy compress autorenew_outlined delete_forever_outlined playlist_remov…" at bounding box center [818, 431] width 1398 height 680
paste input "Paradi"
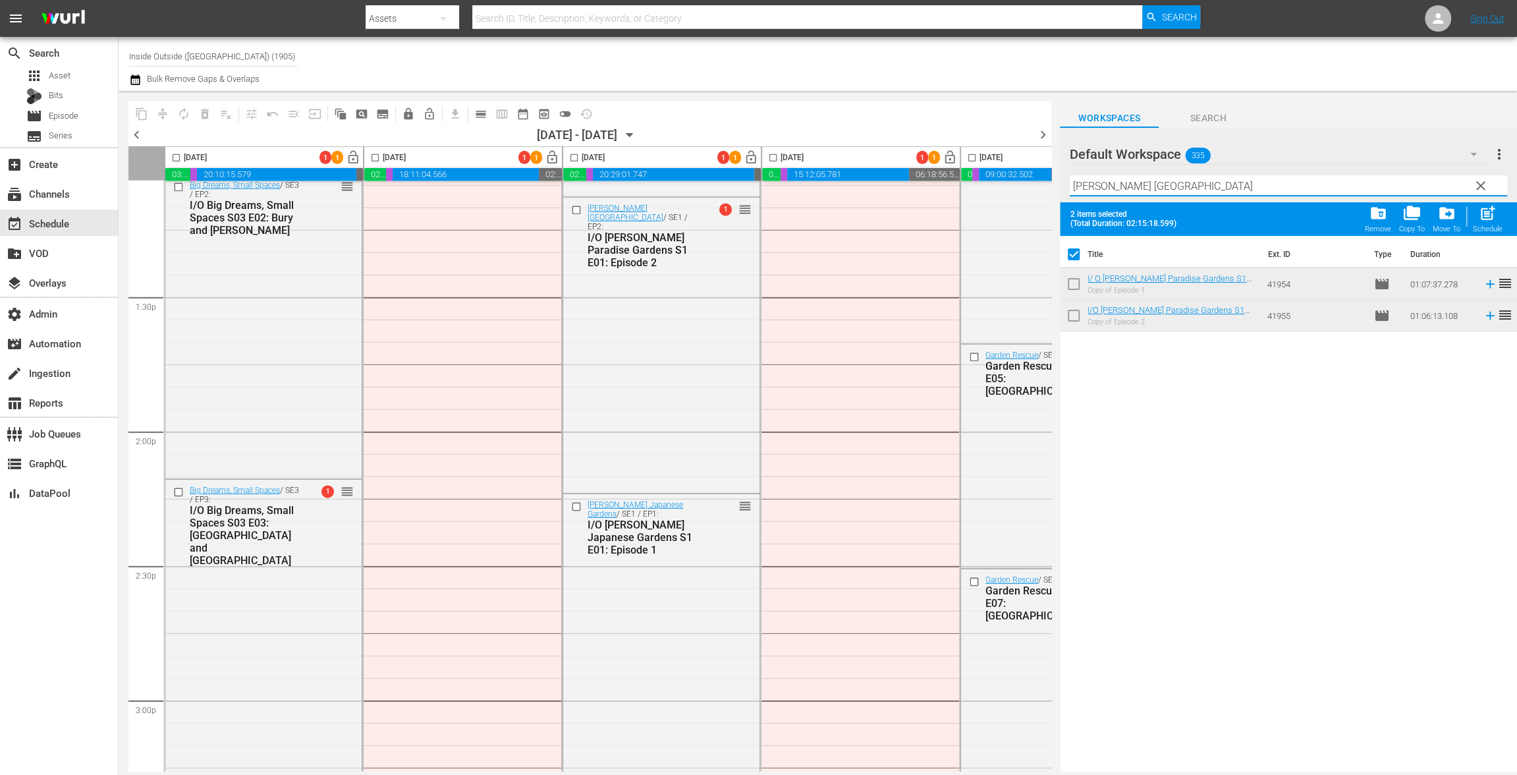
type input "Monty Don's Paradise Gardens"
click at [1068, 258] on input "checkbox" at bounding box center [1074, 257] width 28 height 28
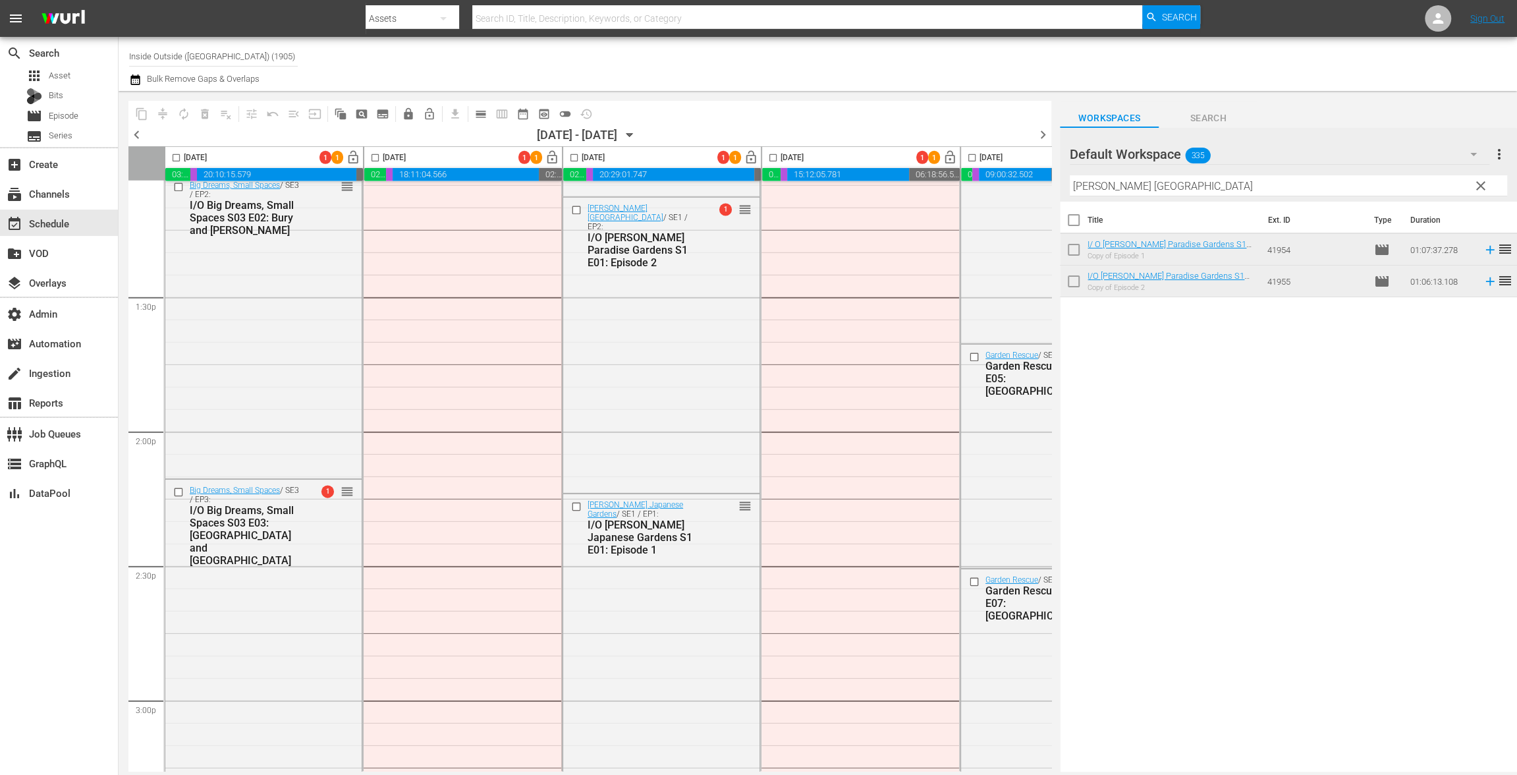
click at [1070, 228] on input "checkbox" at bounding box center [1074, 223] width 28 height 28
checkbox input "true"
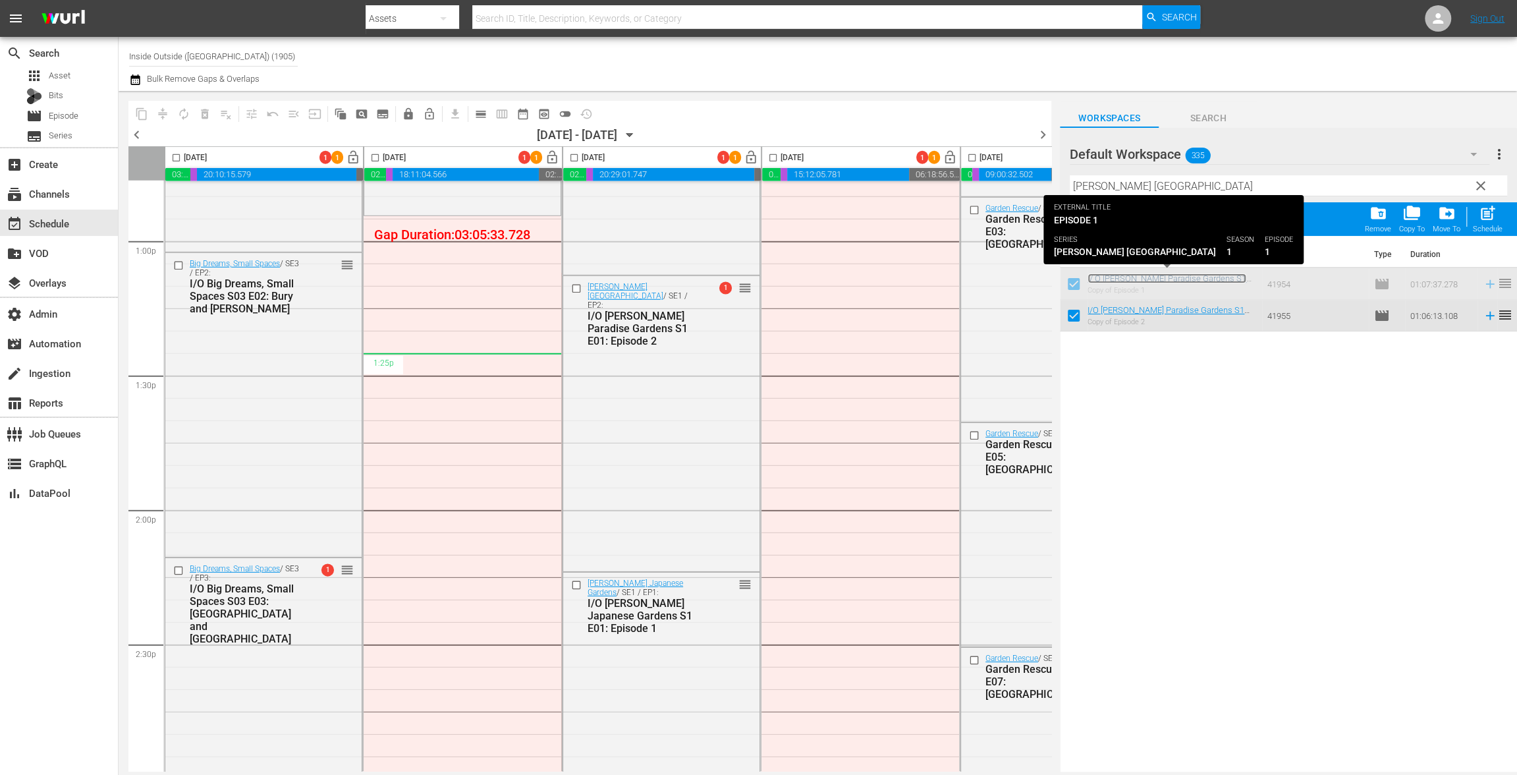
scroll to position [3376, 0]
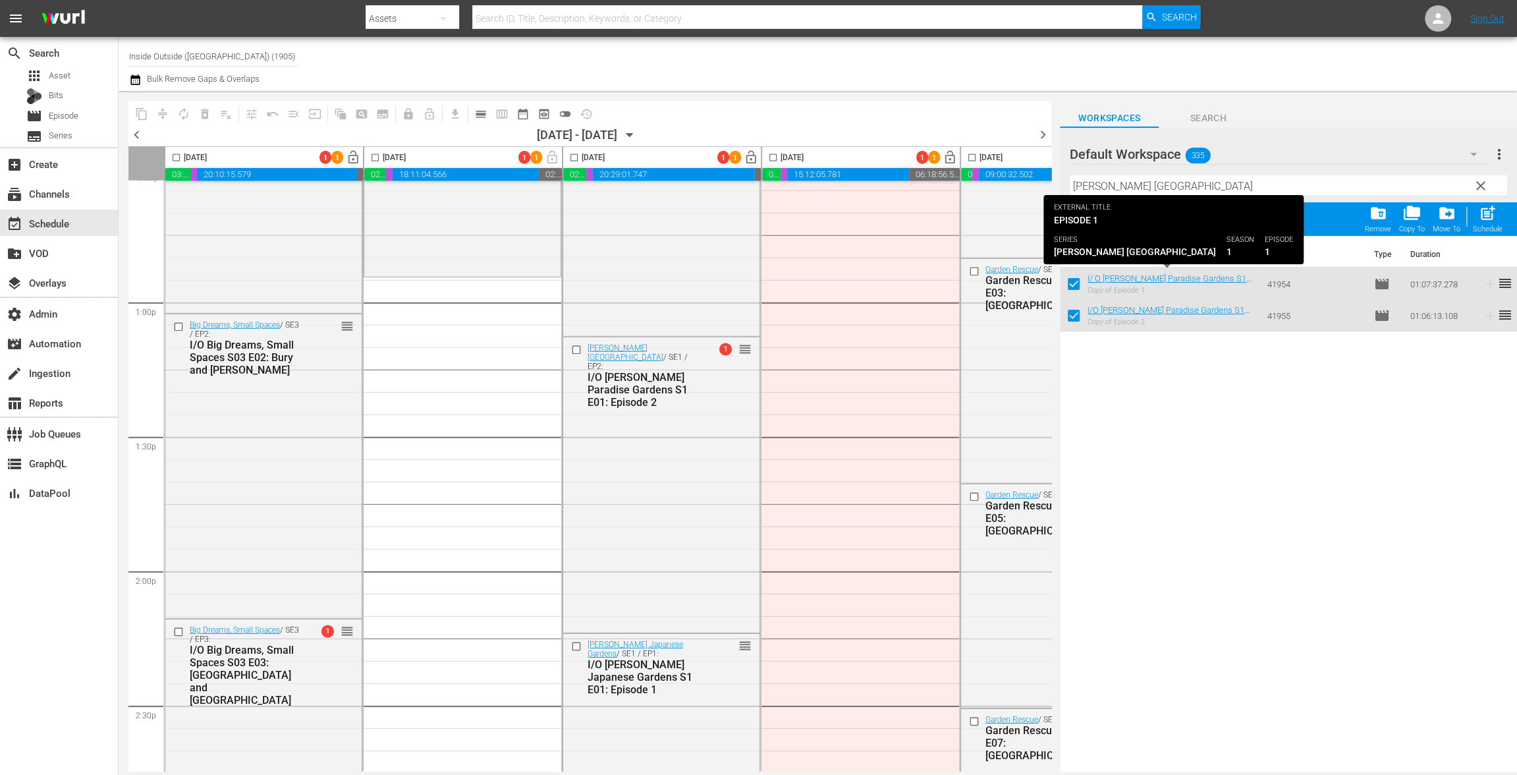
drag, startPoint x: 1137, startPoint y: 278, endPoint x: 640, endPoint y: 26, distance: 557.3
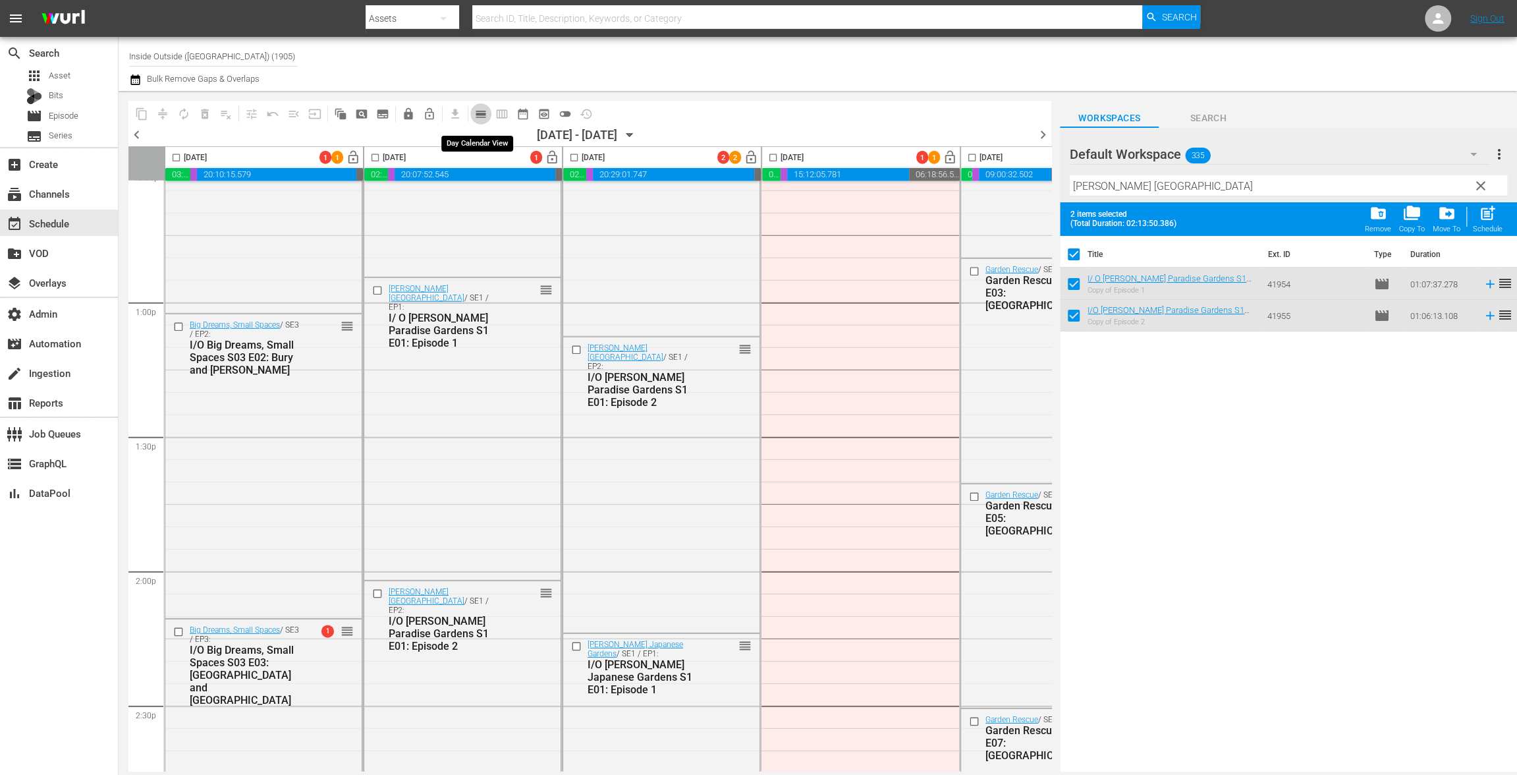
click at [481, 117] on span "calendar_view_day_outlined" at bounding box center [480, 113] width 13 height 13
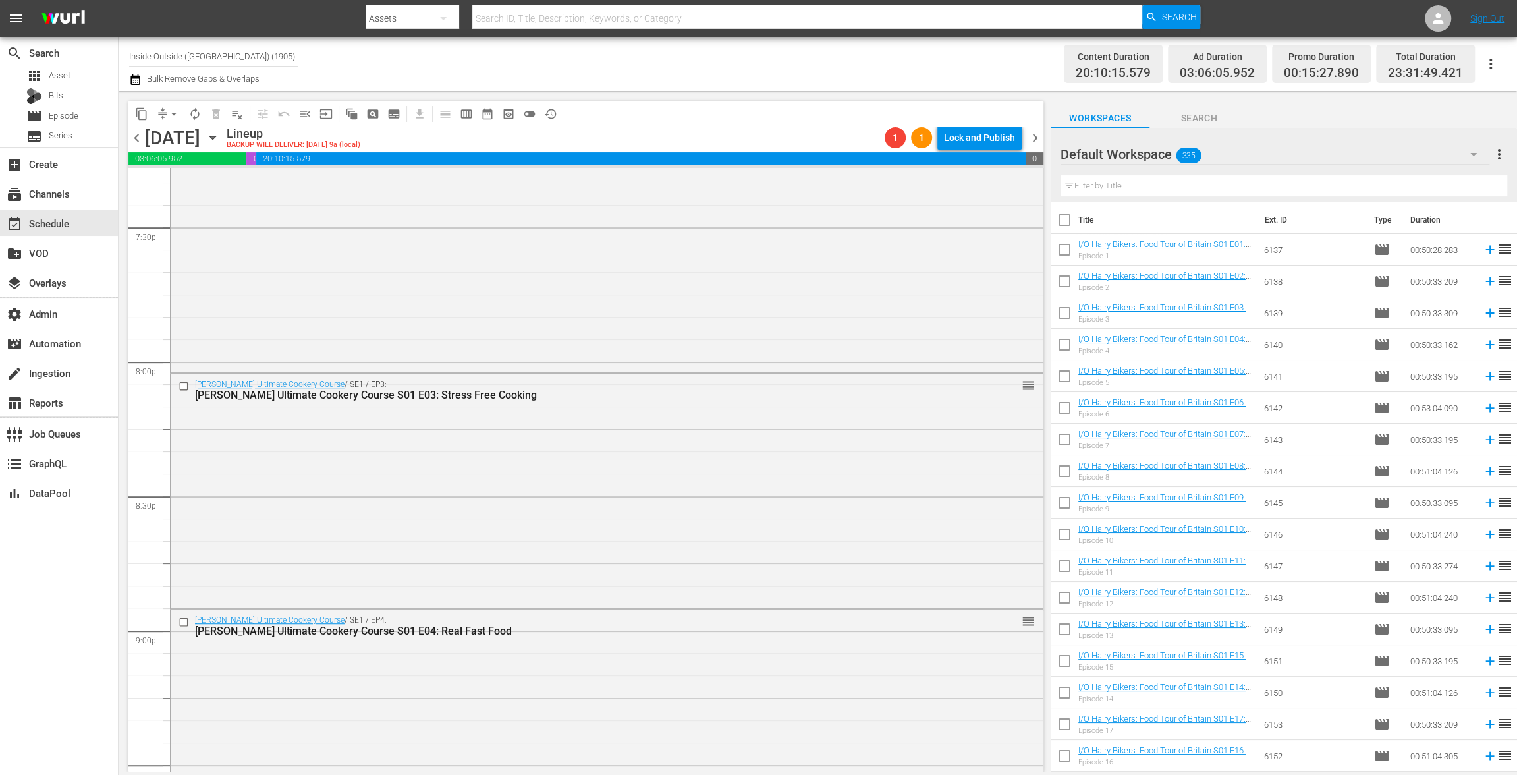
scroll to position [5990, 0]
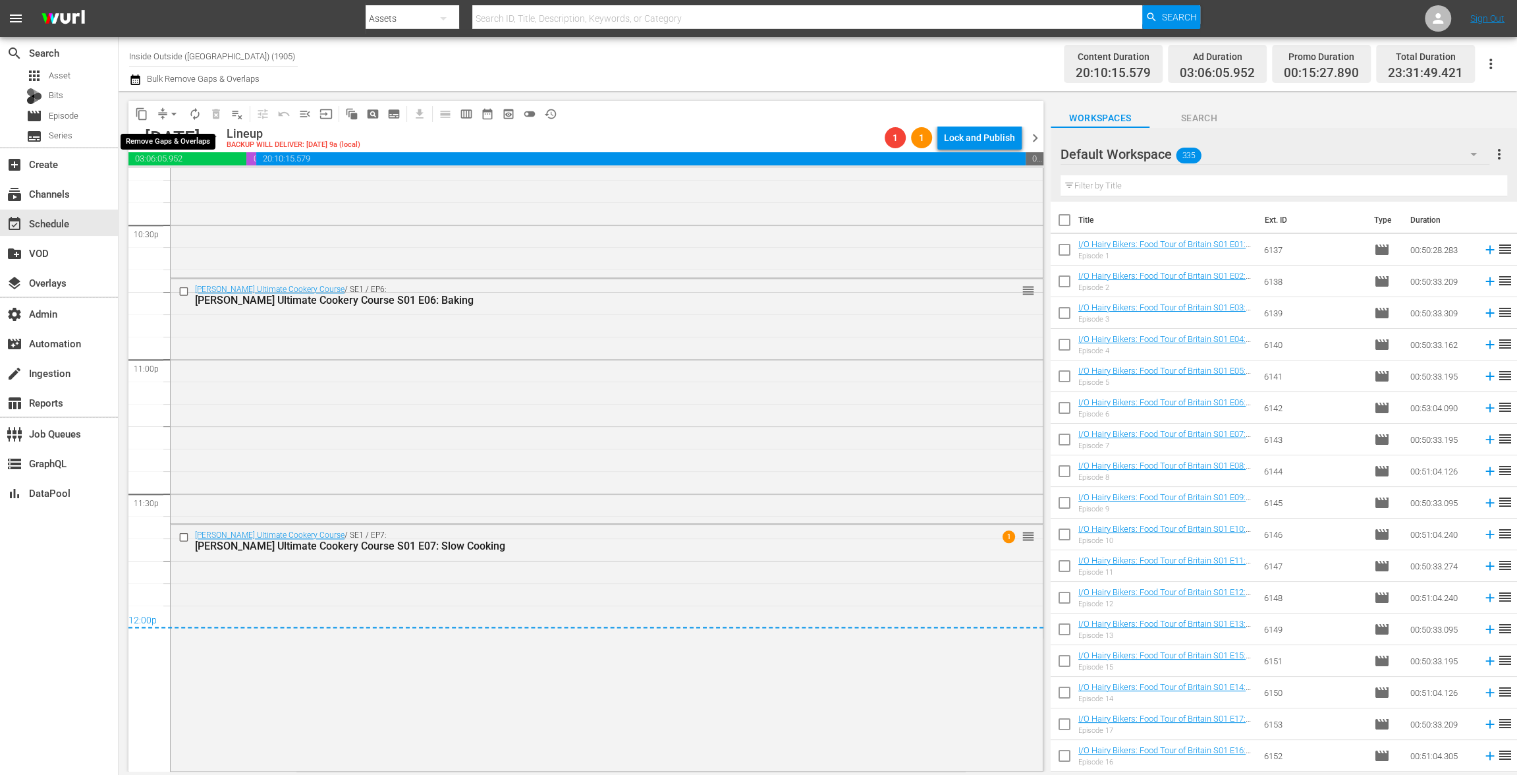
click at [167, 116] on span "arrow_drop_down" at bounding box center [173, 113] width 13 height 13
click at [173, 184] on li "Align to End of Previous Day" at bounding box center [174, 184] width 138 height 22
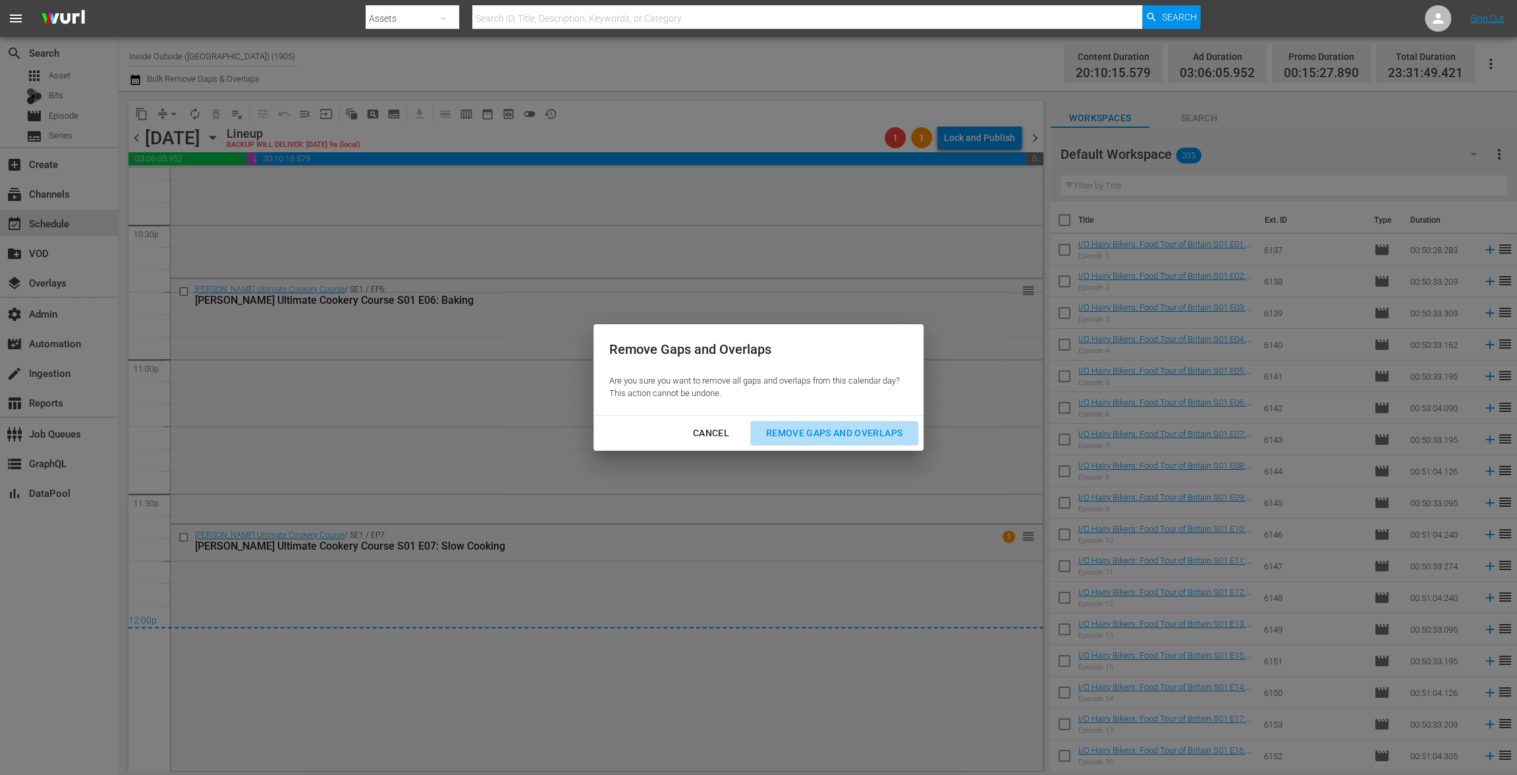
click at [846, 431] on div "Remove Gaps and Overlaps" at bounding box center [833, 433] width 157 height 16
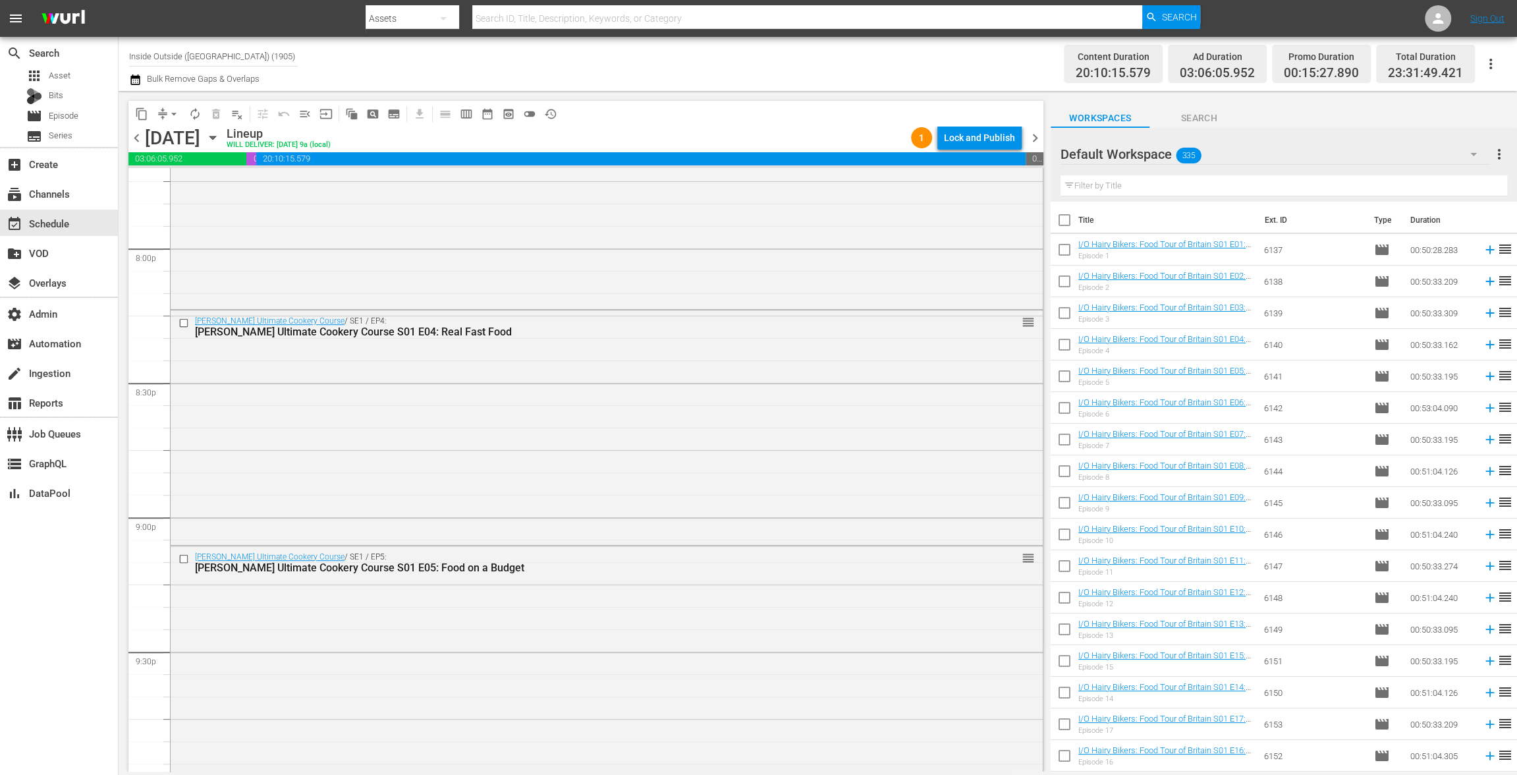
scroll to position [5846, 0]
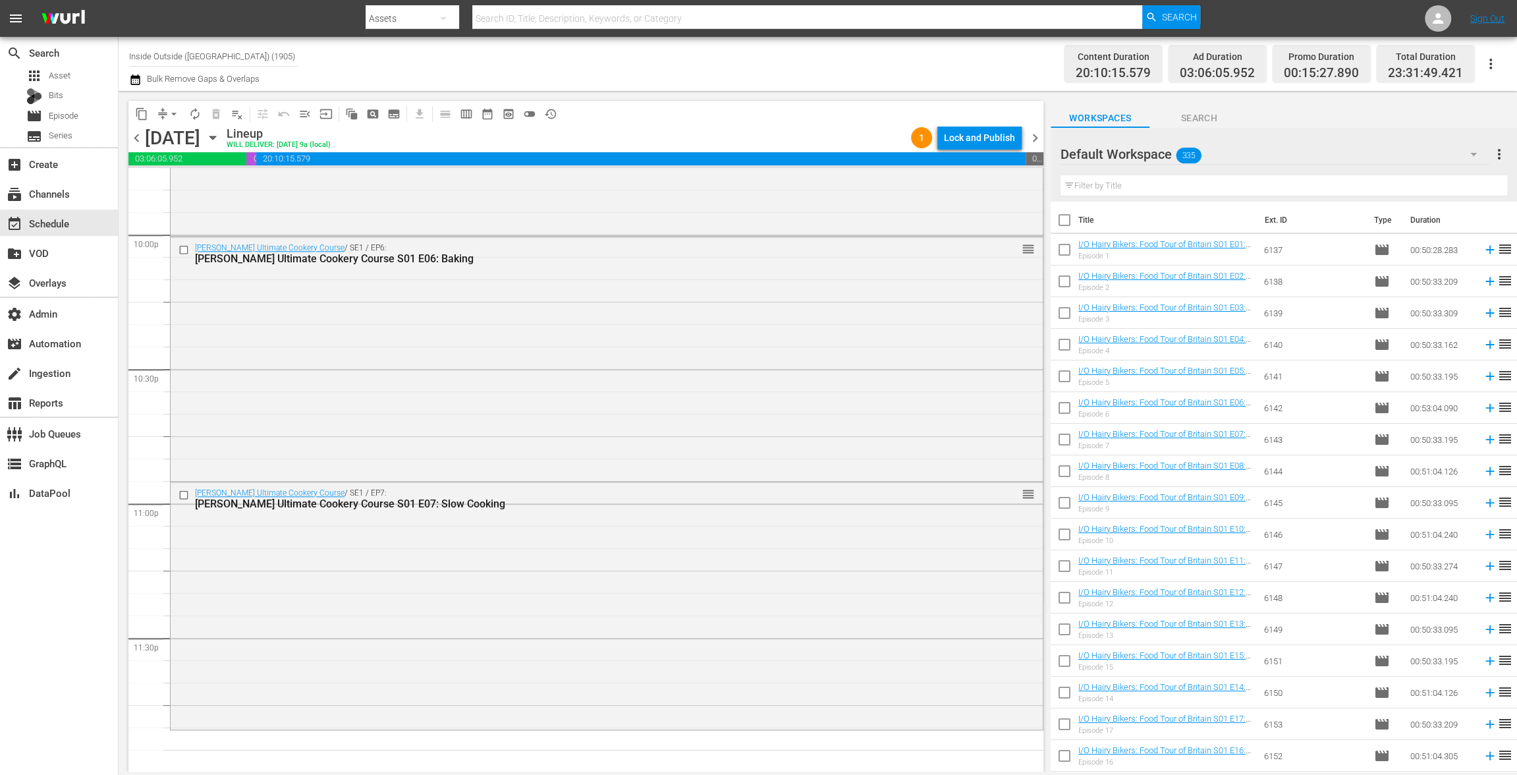
click at [1115, 184] on input "text" at bounding box center [1283, 185] width 447 height 21
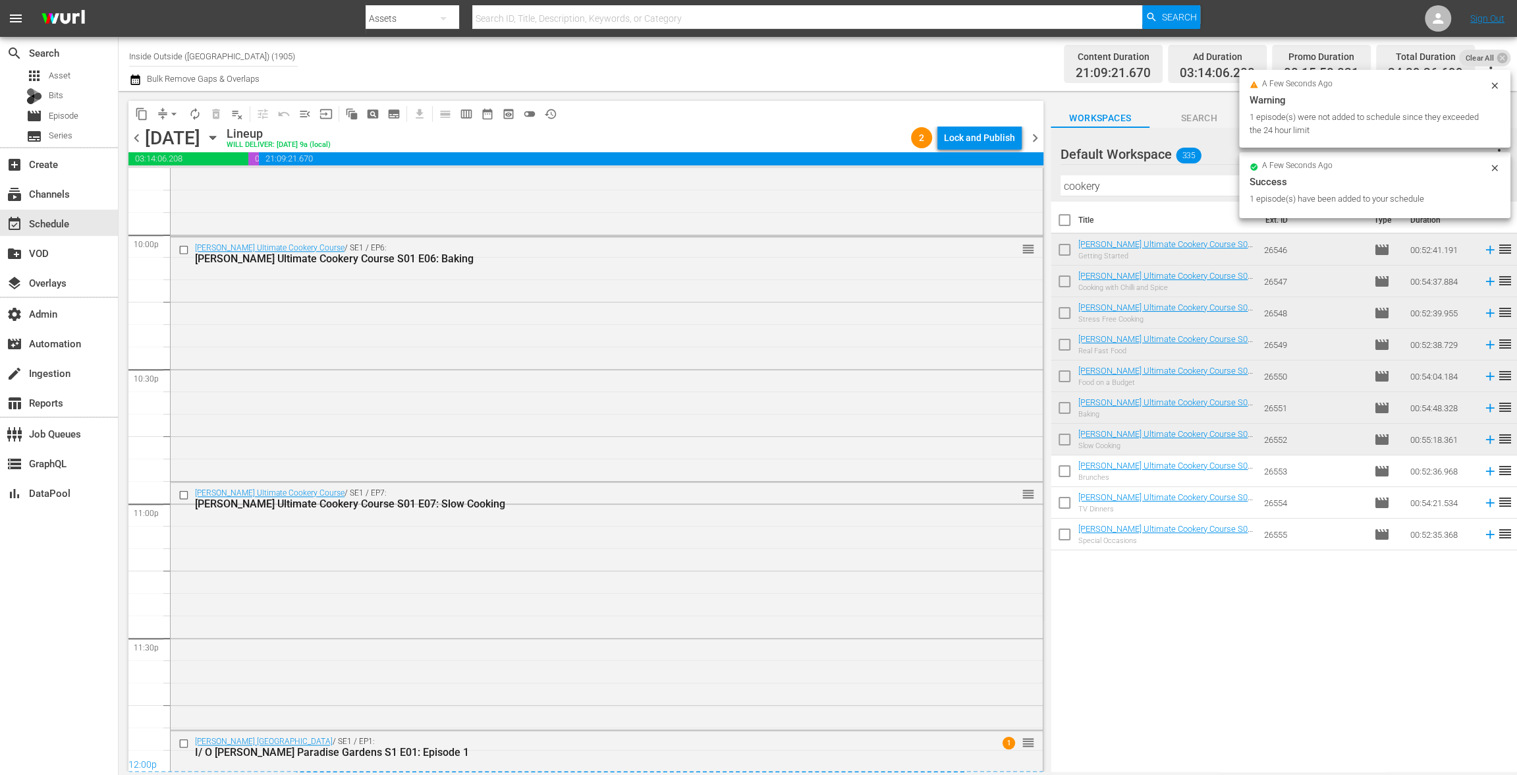
click at [975, 142] on div "Lock and Publish" at bounding box center [979, 138] width 71 height 24
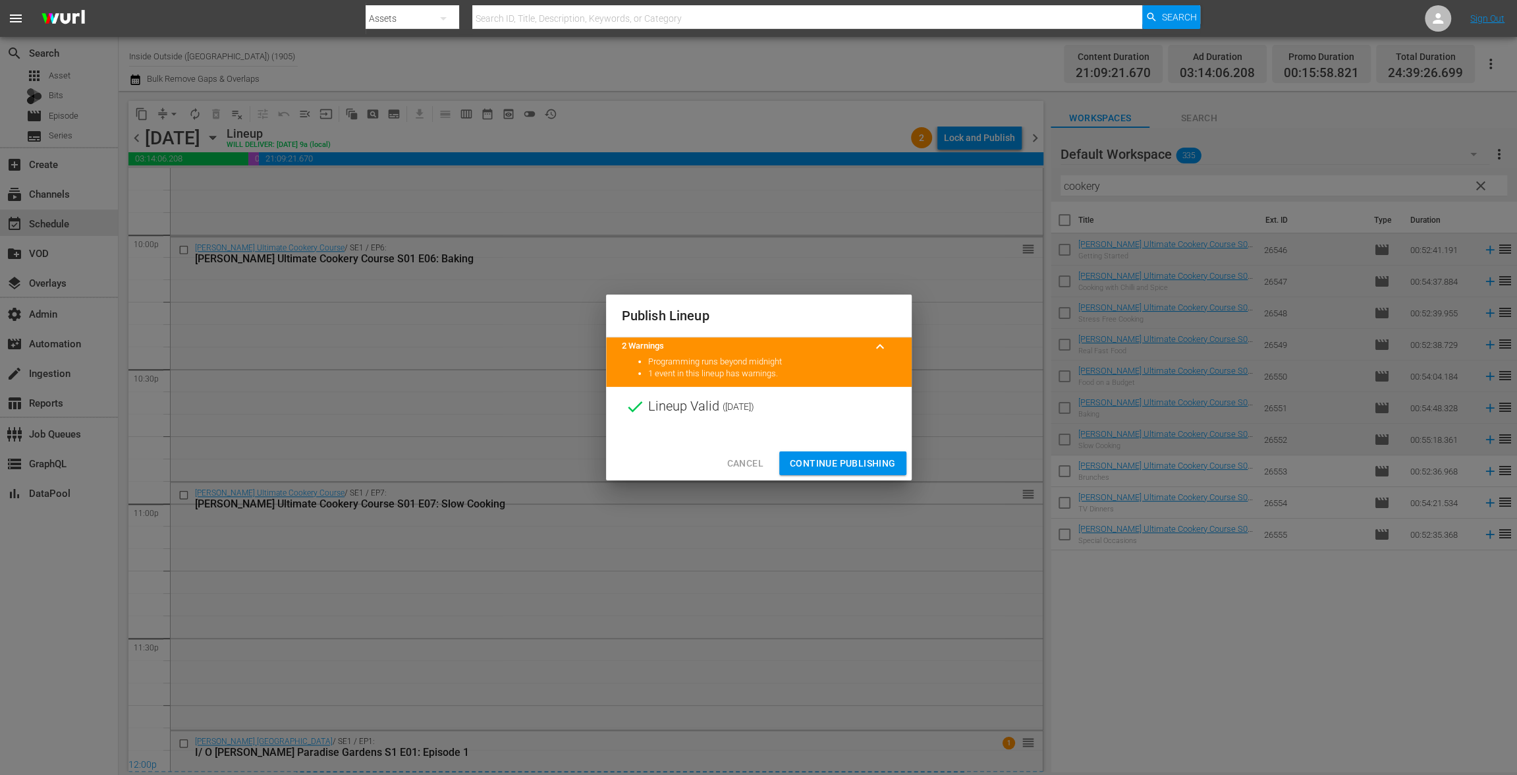
click at [817, 460] on span "Continue Publishing" at bounding box center [843, 463] width 106 height 16
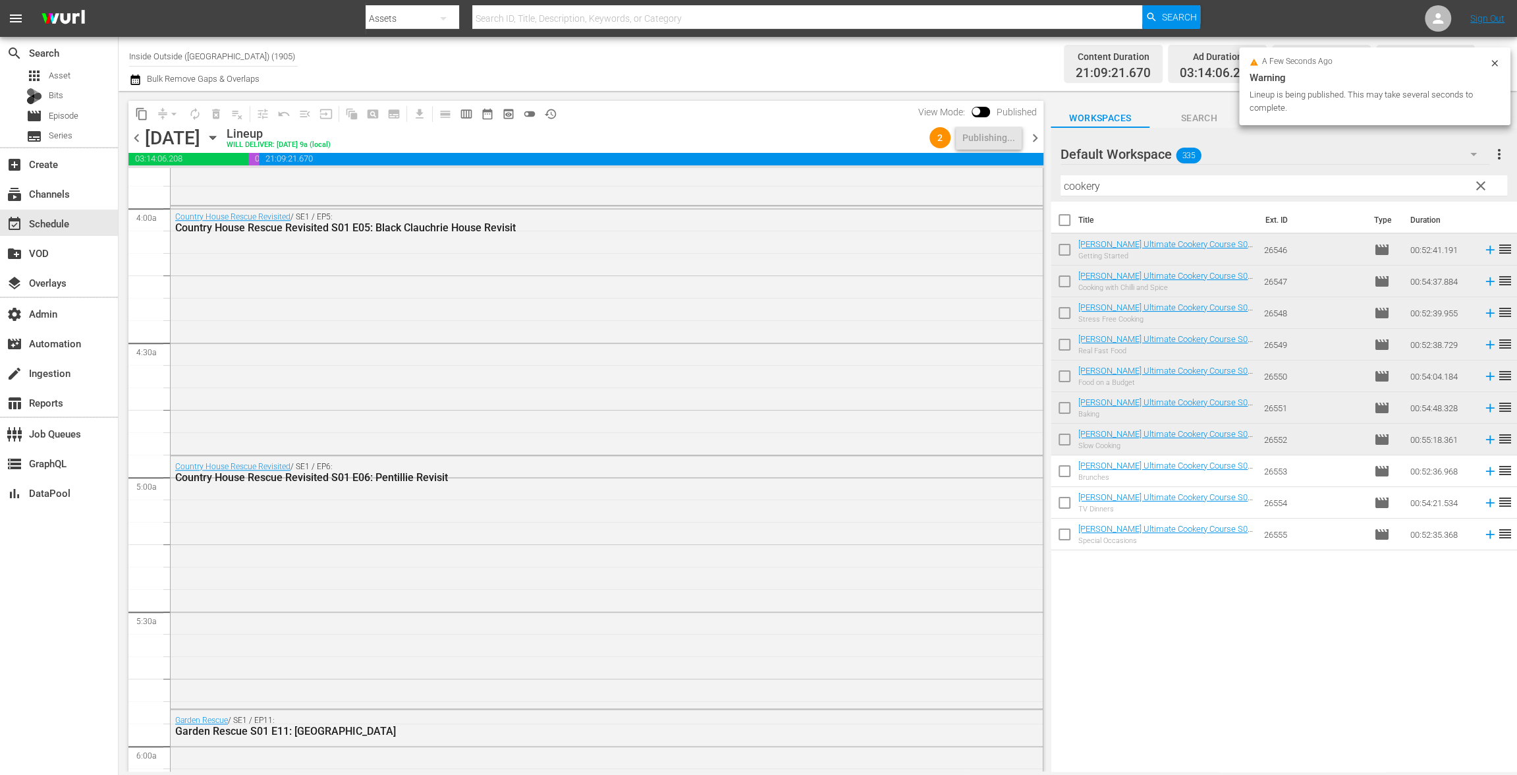
scroll to position [0, 0]
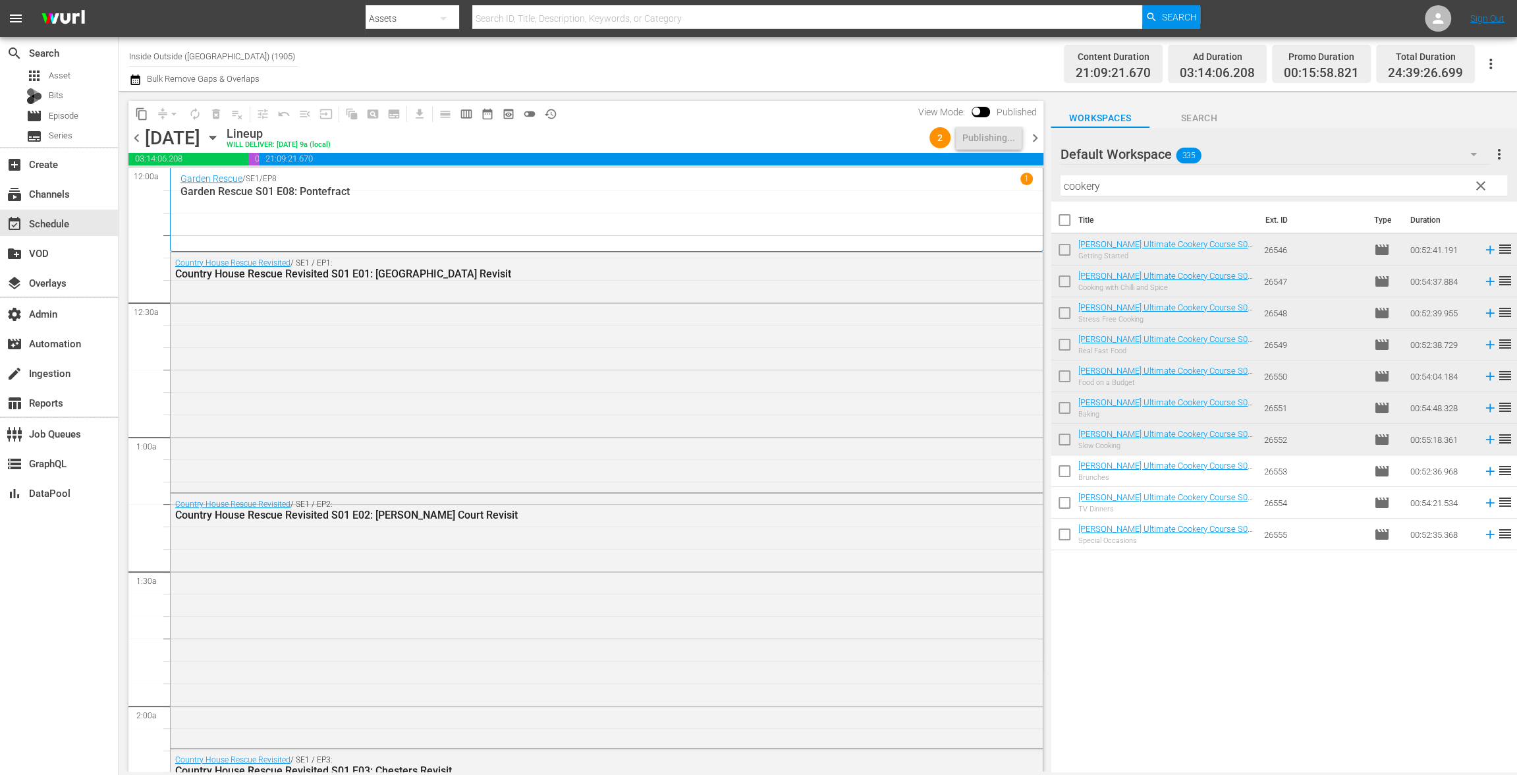
drag, startPoint x: 1033, startPoint y: 142, endPoint x: 1020, endPoint y: 145, distance: 13.4
click at [1034, 142] on span "chevron_right" at bounding box center [1035, 138] width 16 height 16
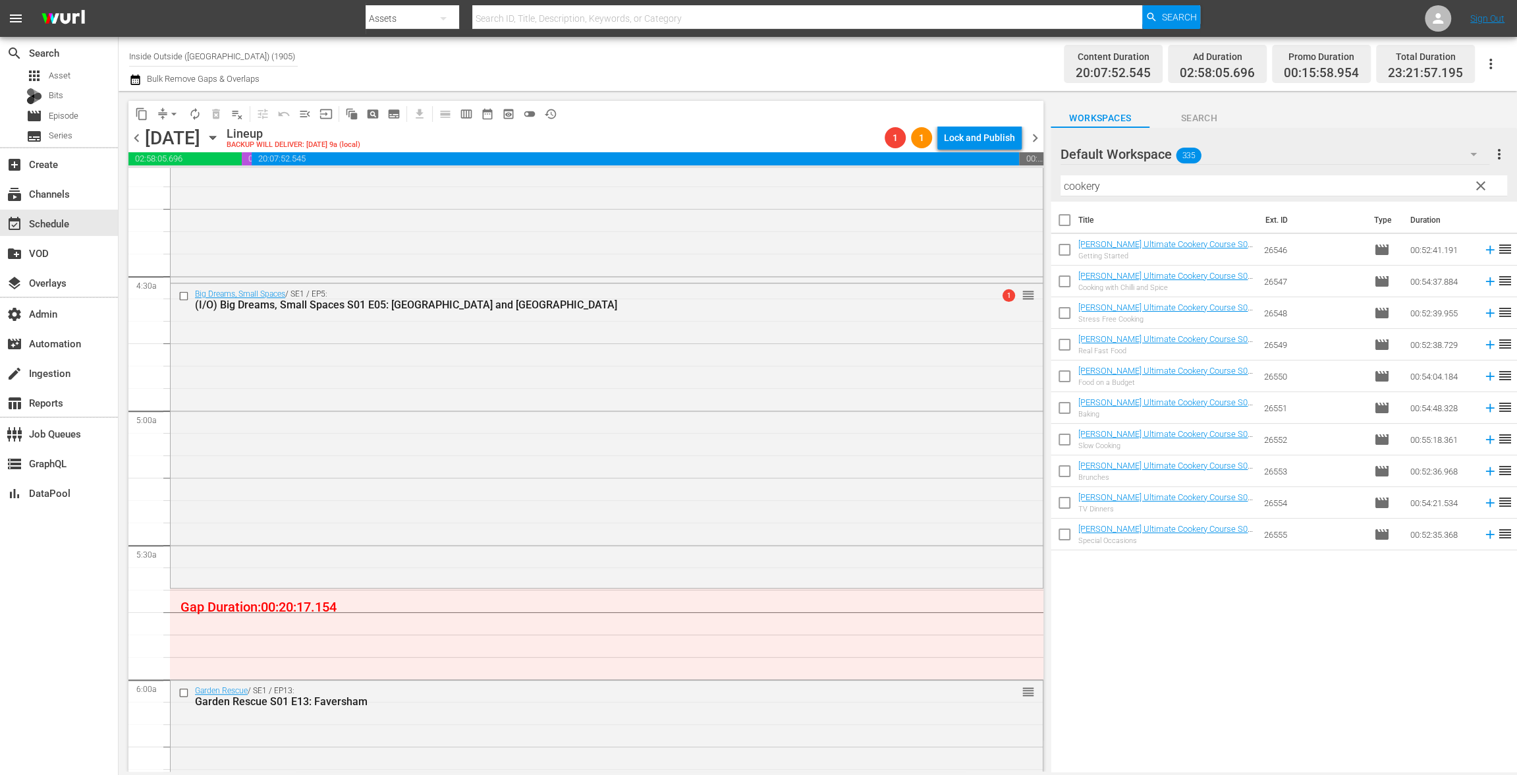
scroll to position [1145, 0]
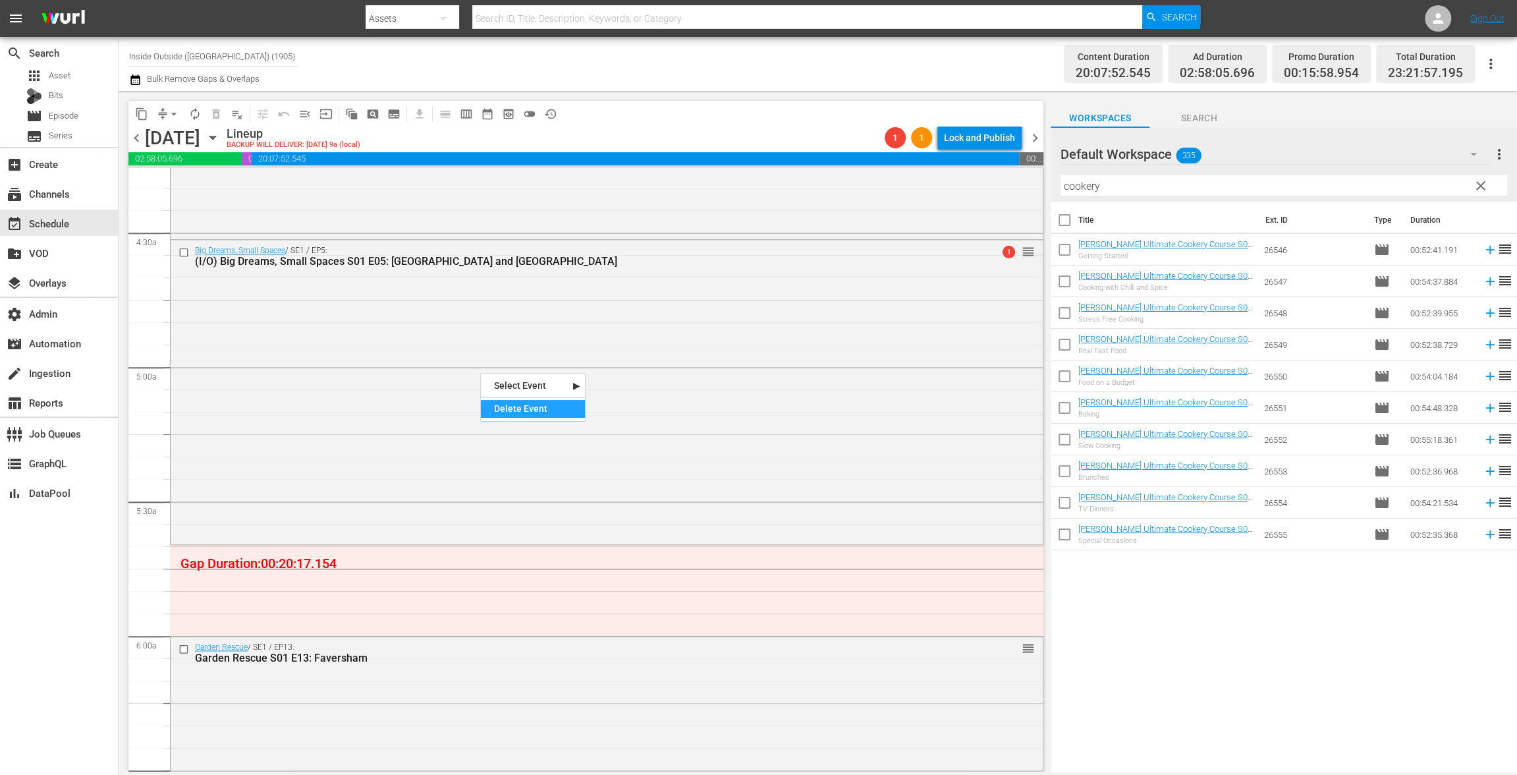
click at [546, 414] on div "Delete Event" at bounding box center [533, 409] width 104 height 18
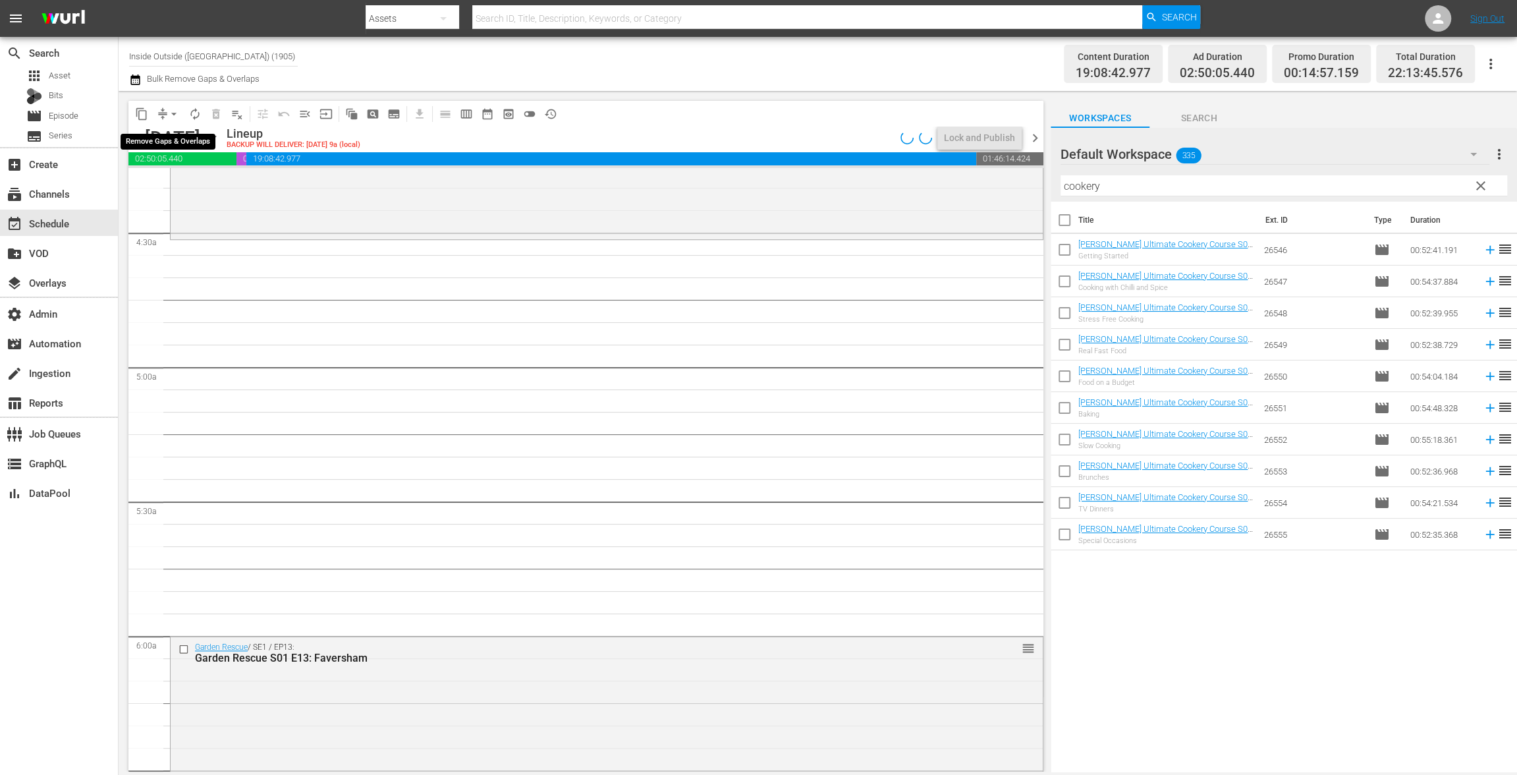
click at [171, 113] on span "arrow_drop_down" at bounding box center [173, 113] width 13 height 13
click at [163, 190] on li "Align to End of Previous Day" at bounding box center [174, 184] width 138 height 22
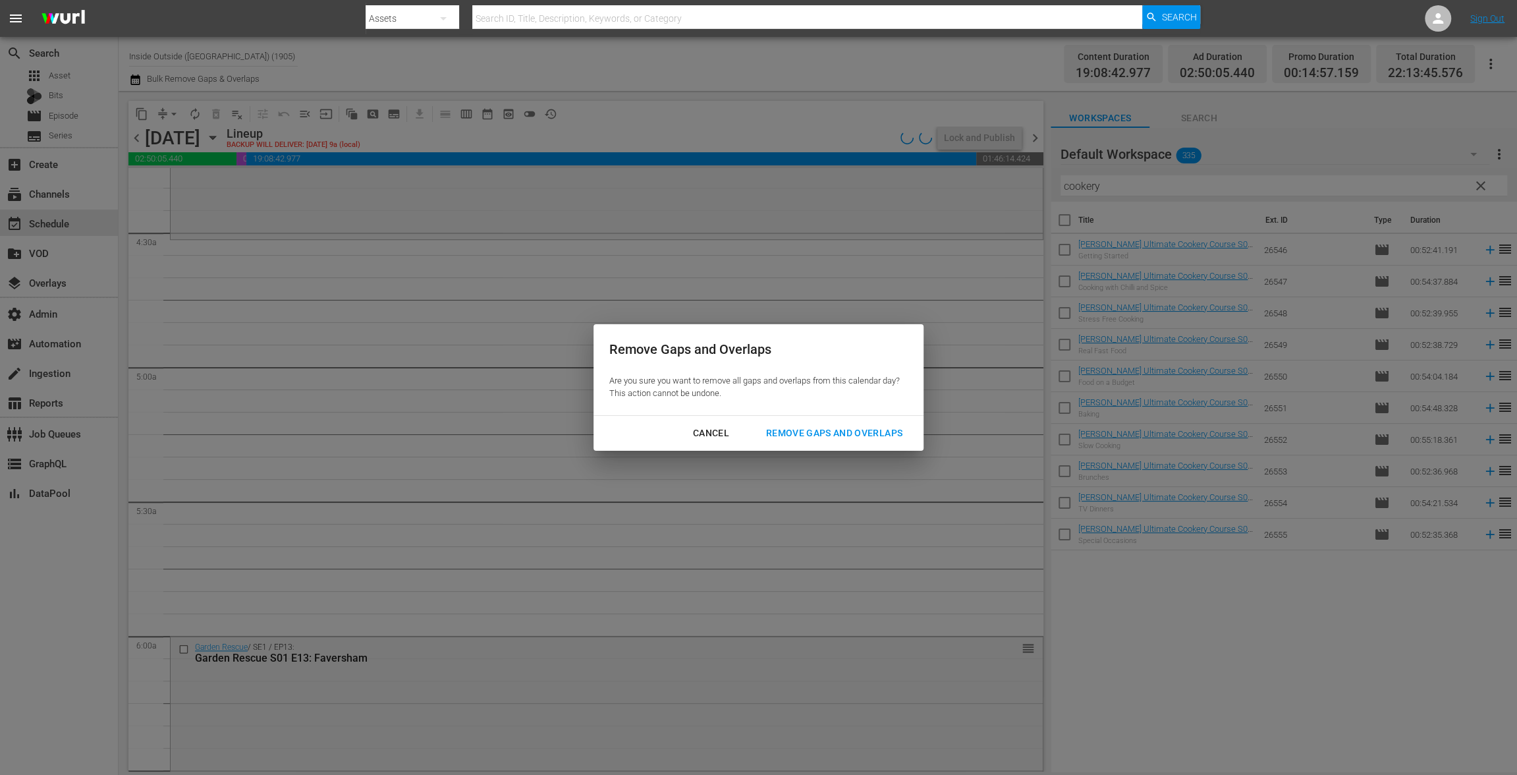
click at [800, 434] on div "Remove Gaps and Overlaps" at bounding box center [833, 433] width 157 height 16
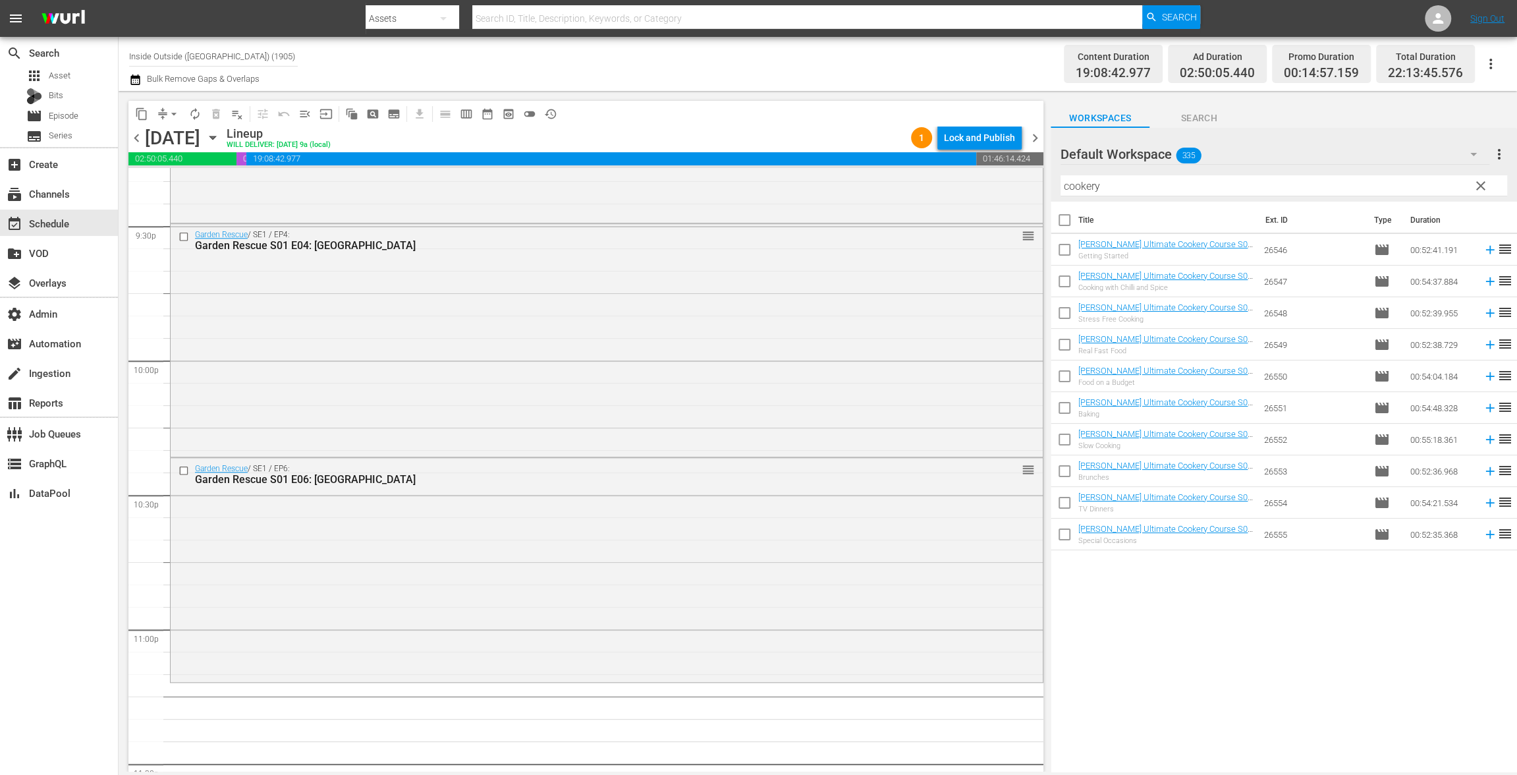
scroll to position [5846, 0]
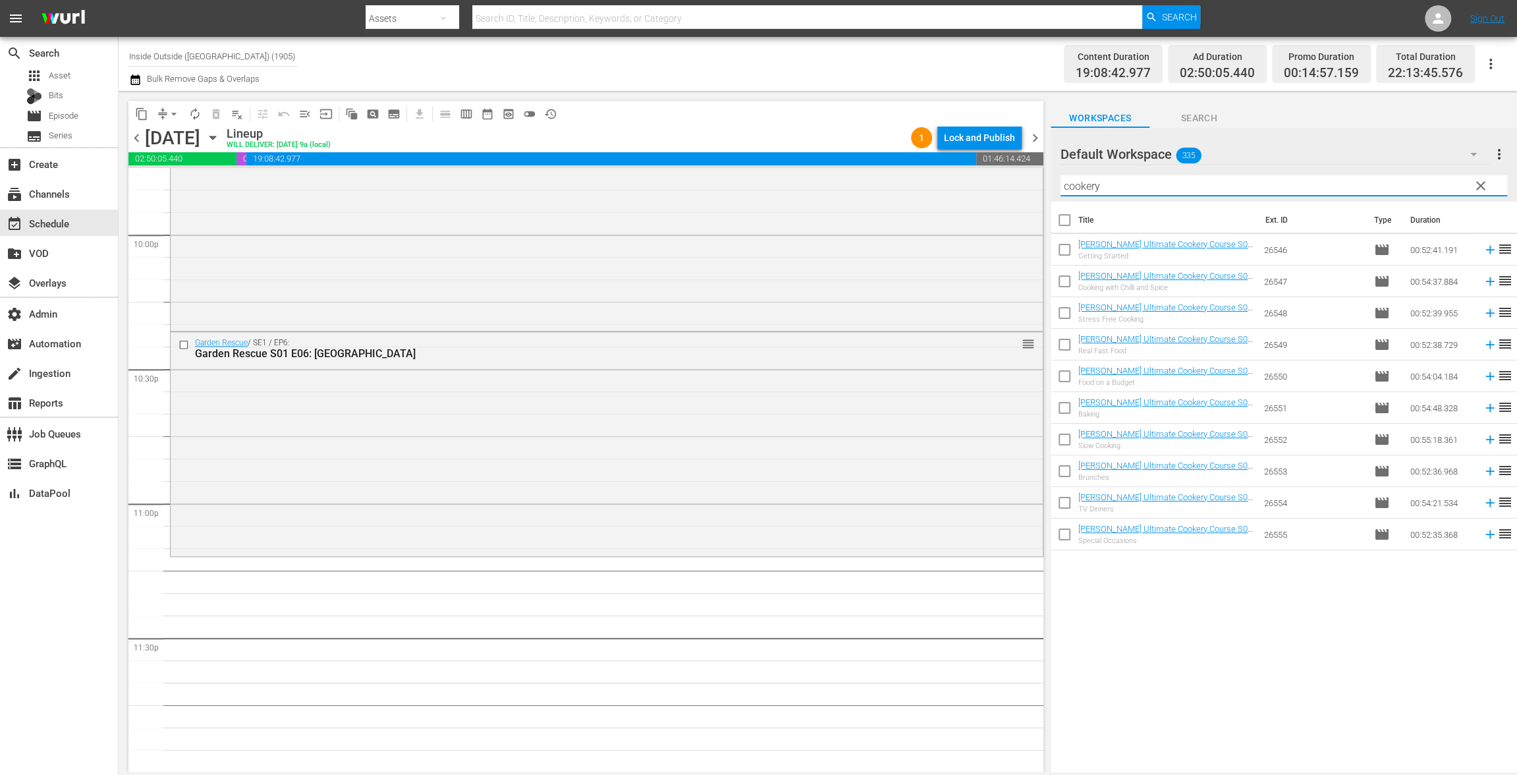
drag, startPoint x: 1137, startPoint y: 189, endPoint x: 908, endPoint y: 154, distance: 232.5
click at [908, 154] on div "content_copy compress arrow_drop_down autorenew_outlined delete_forever_outline…" at bounding box center [818, 431] width 1398 height 680
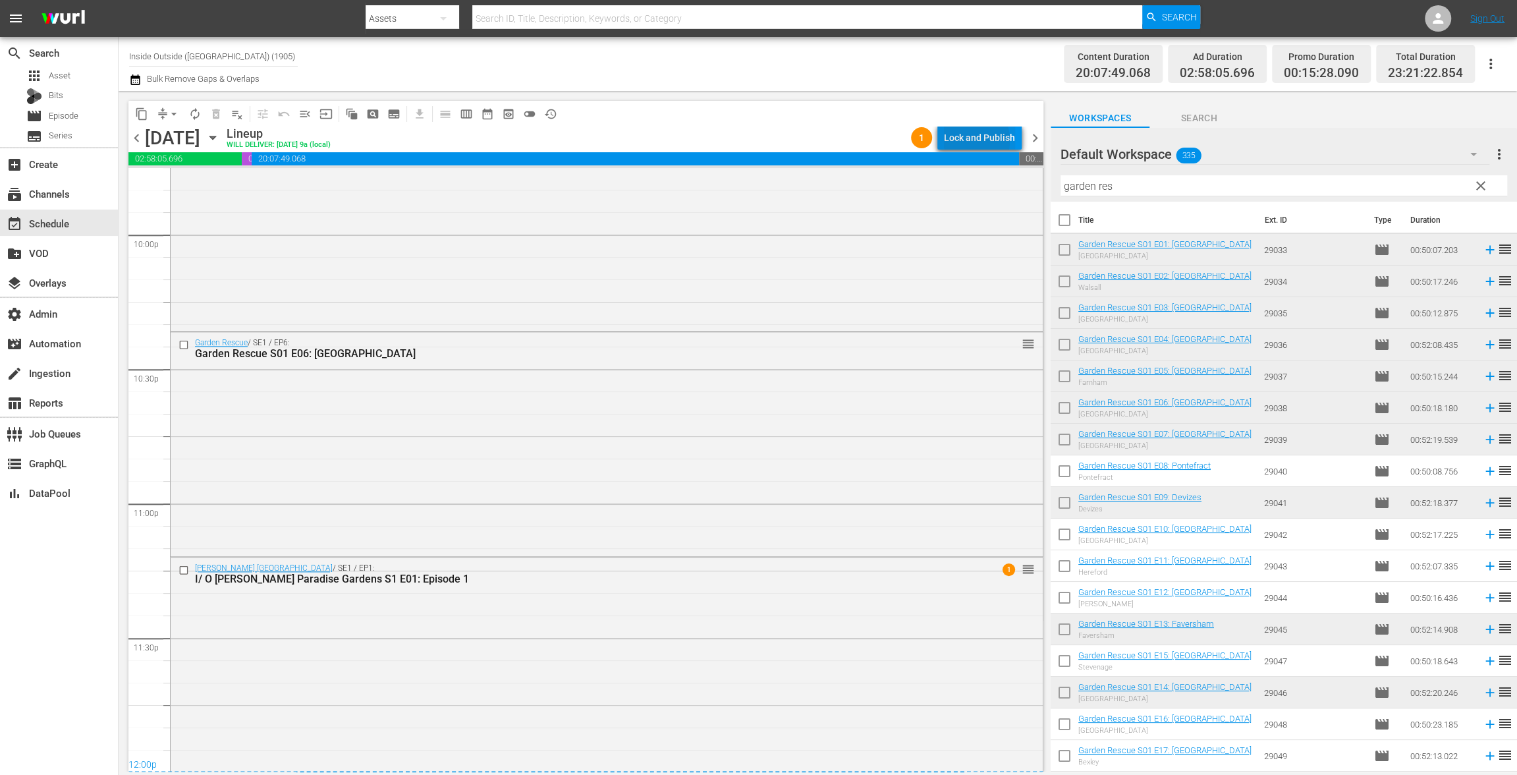
click at [967, 140] on div "Lock and Publish" at bounding box center [979, 138] width 71 height 24
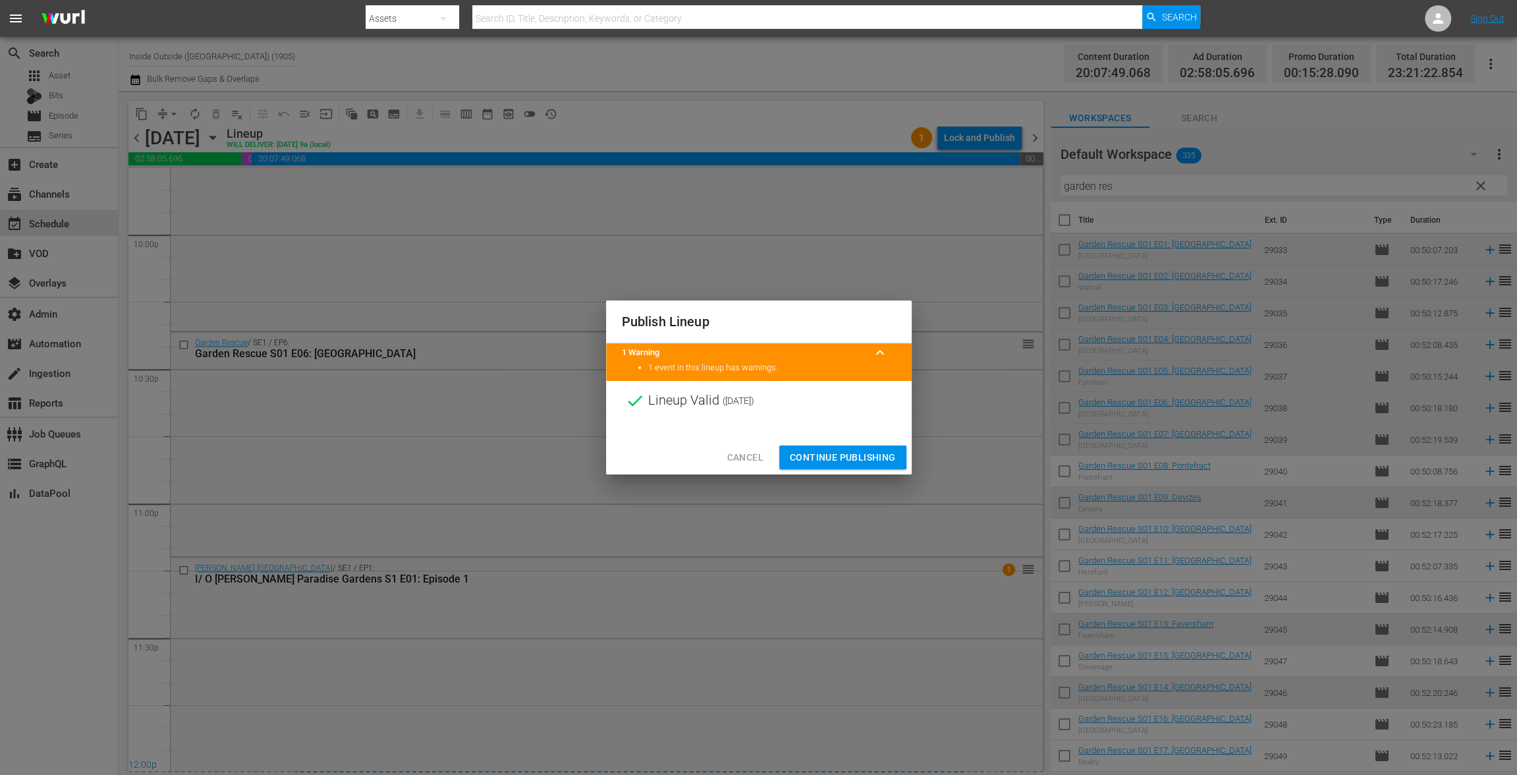
click at [815, 456] on span "Continue Publishing" at bounding box center [843, 457] width 106 height 16
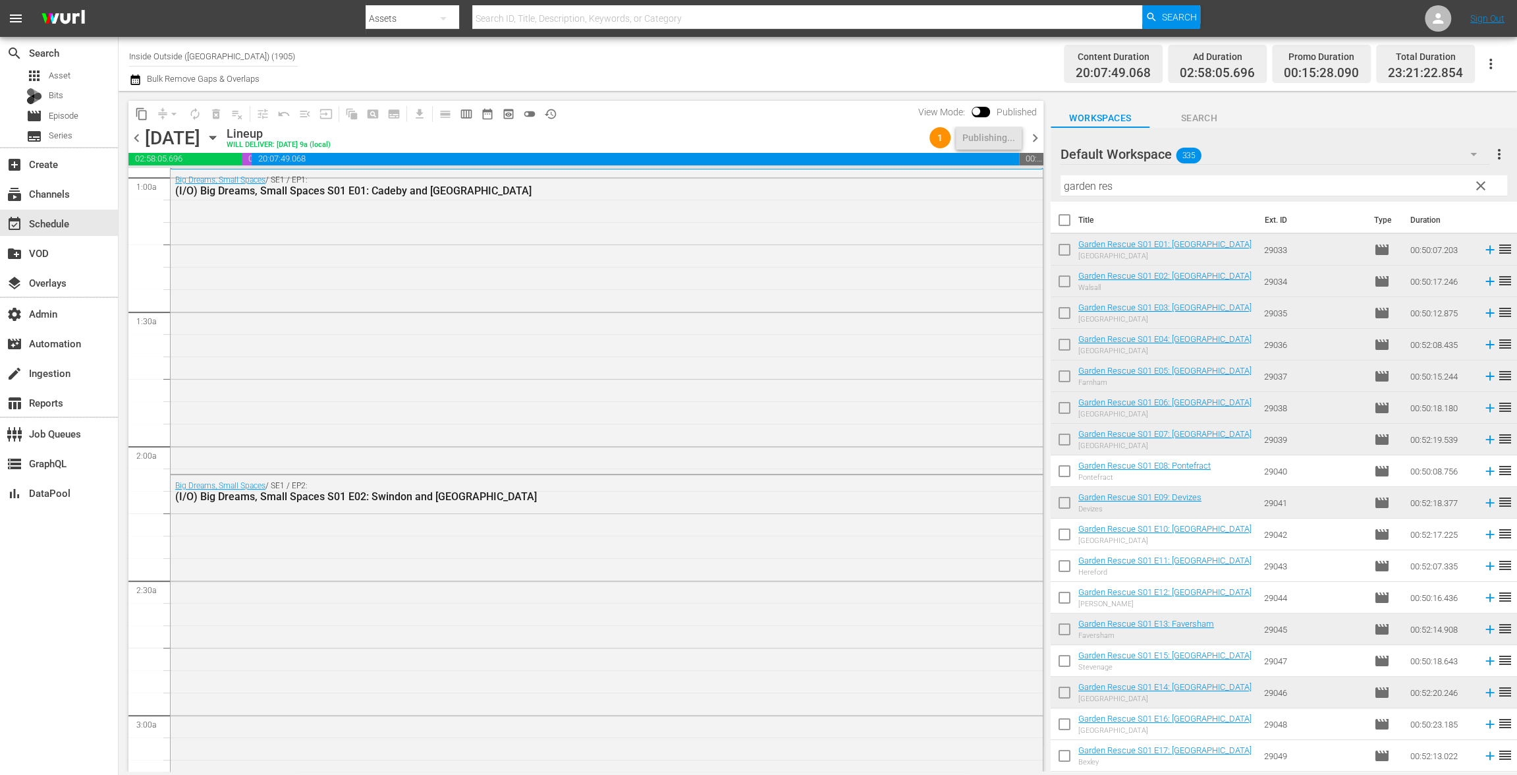
scroll to position [0, 0]
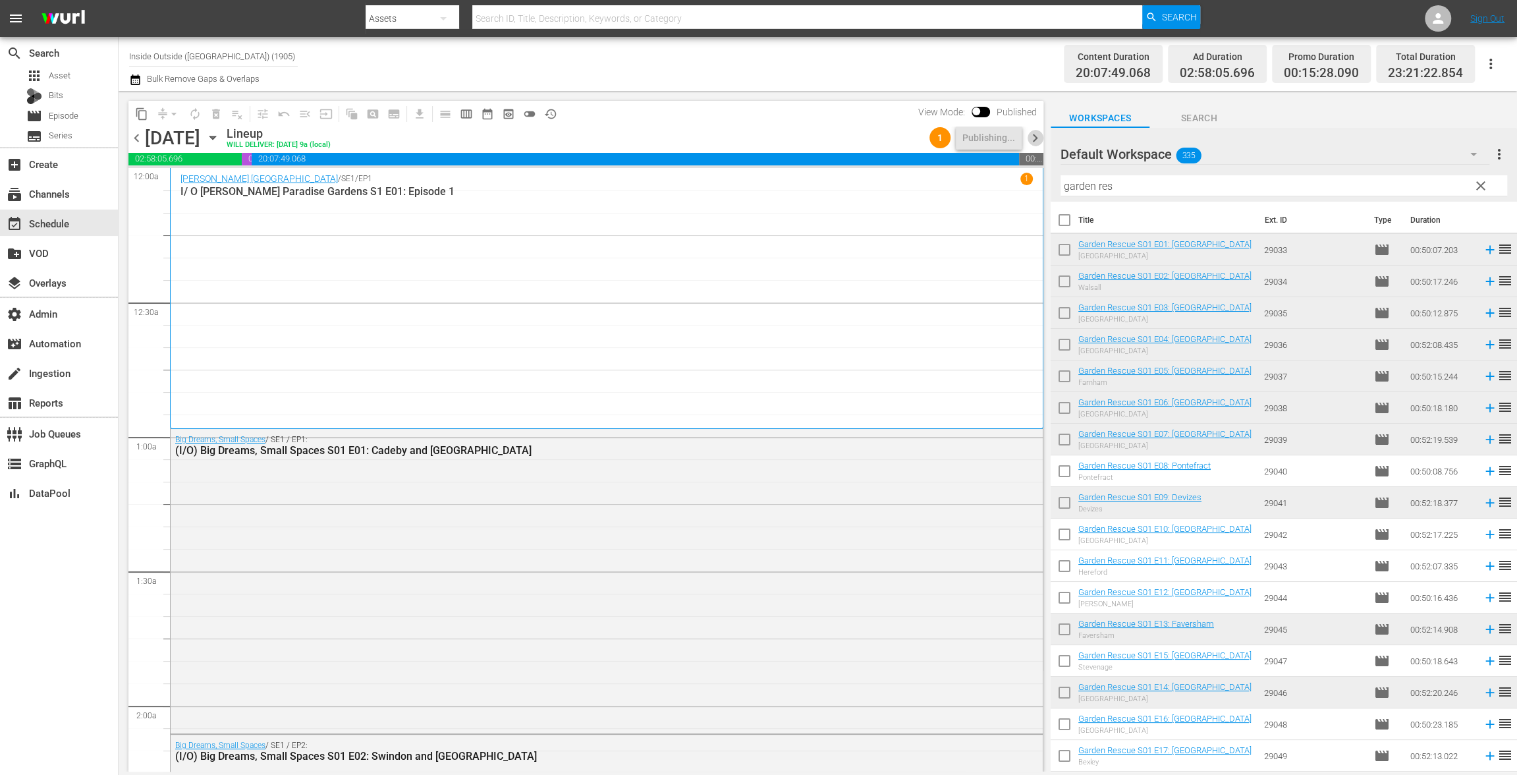
click at [1038, 138] on span "chevron_right" at bounding box center [1035, 138] width 16 height 16
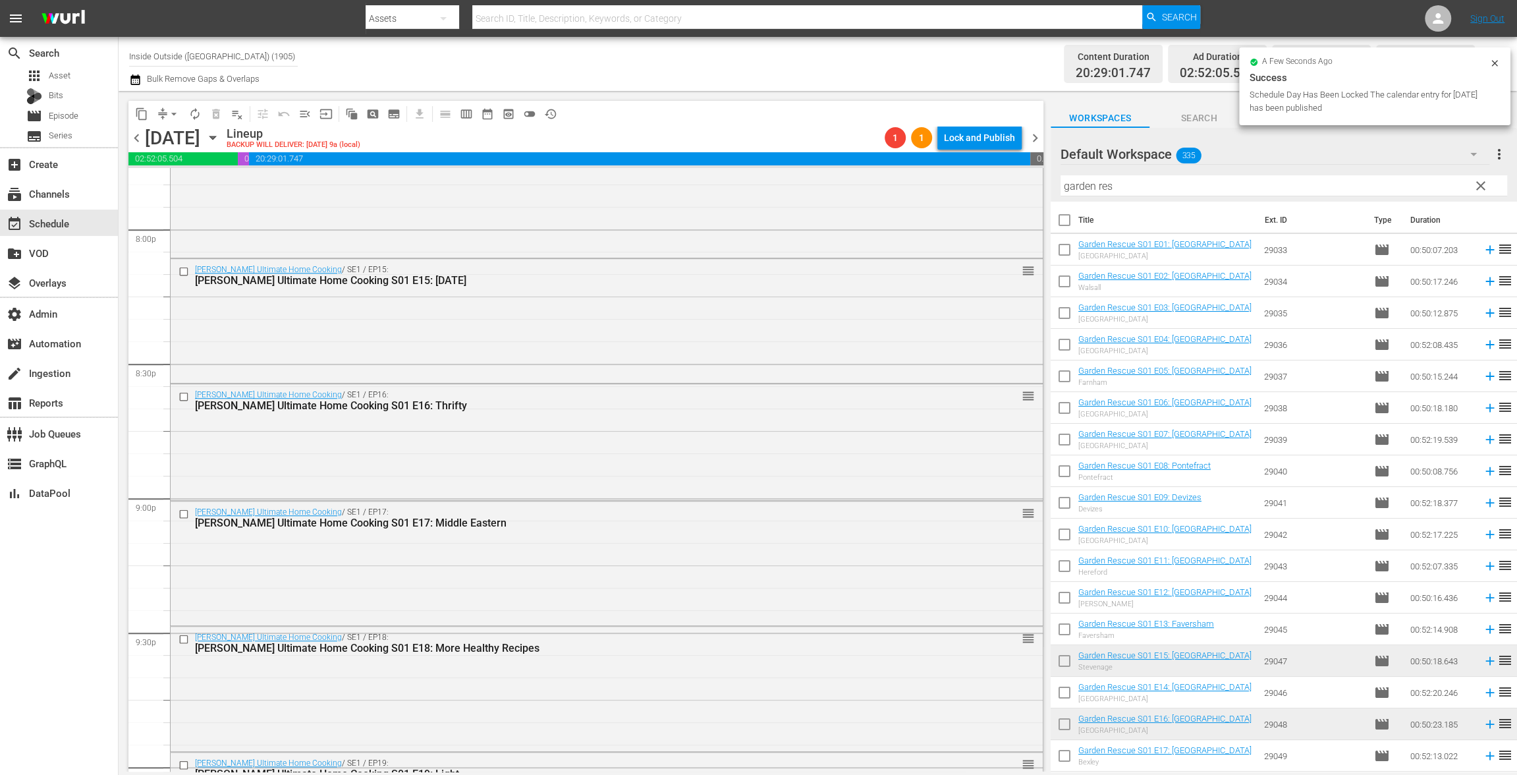
scroll to position [5909, 0]
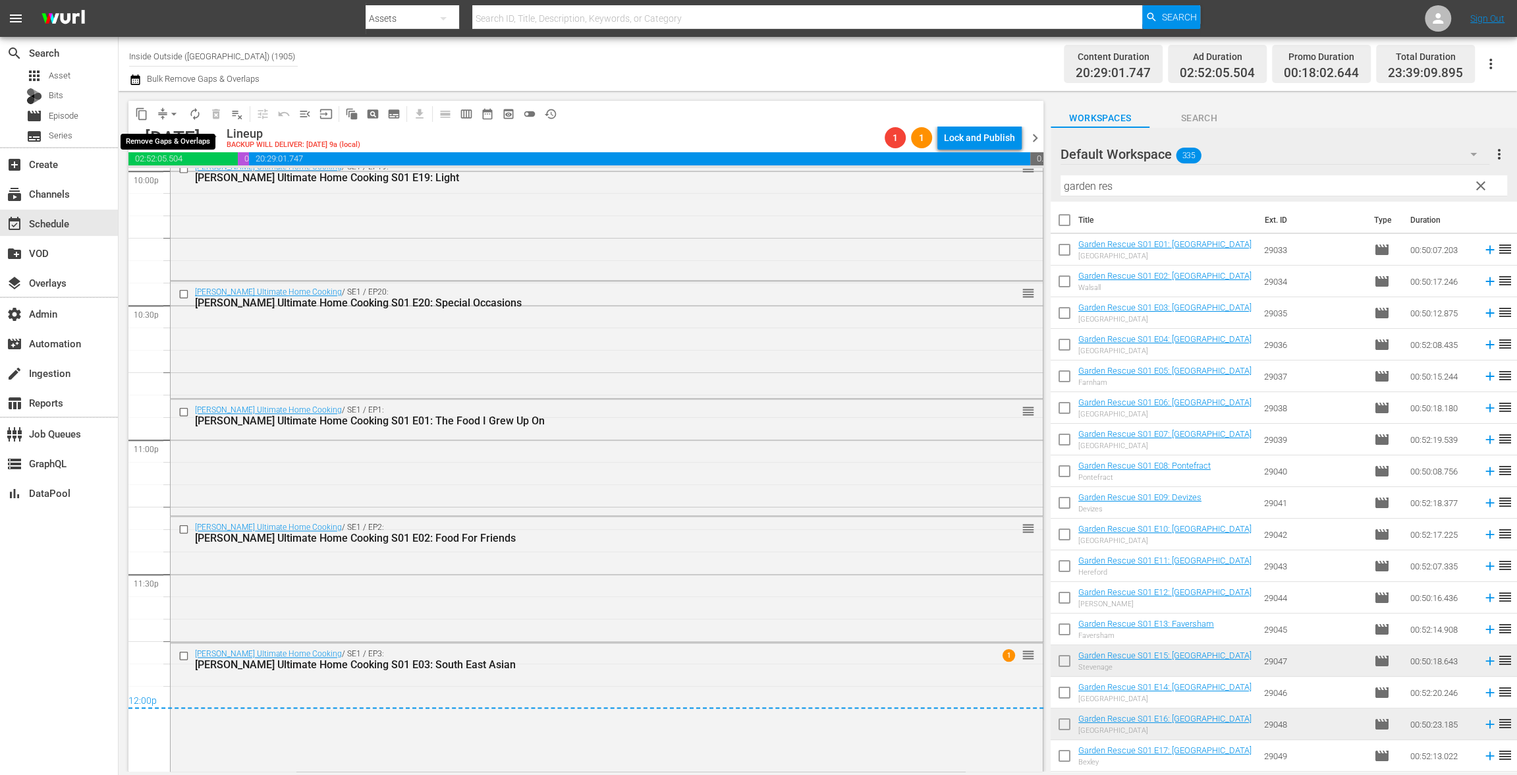
click at [167, 119] on span "arrow_drop_down" at bounding box center [173, 113] width 13 height 13
click at [169, 188] on li "Align to End of Previous Day" at bounding box center [174, 184] width 138 height 22
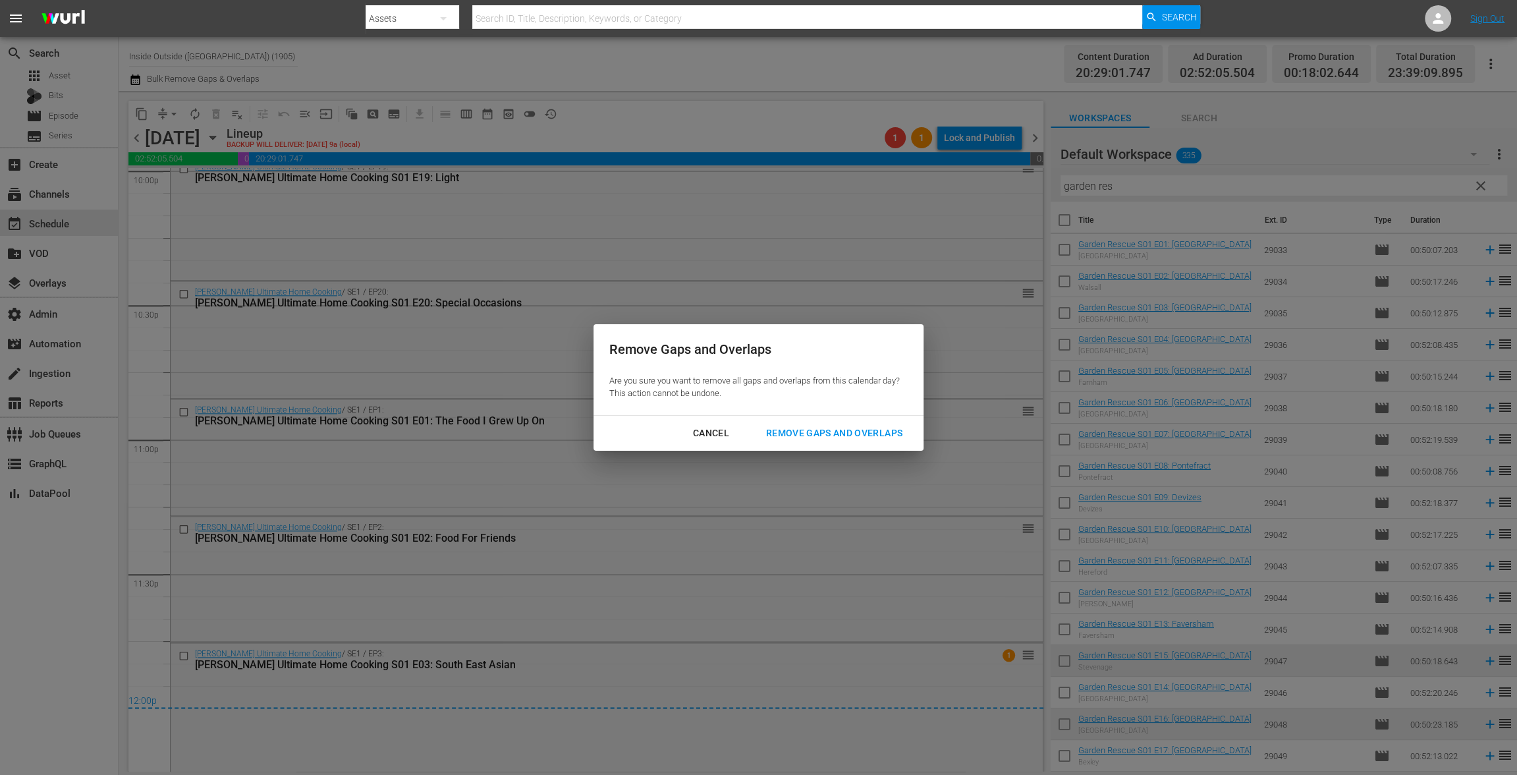
click at [817, 435] on div "Remove Gaps and Overlaps" at bounding box center [833, 433] width 157 height 16
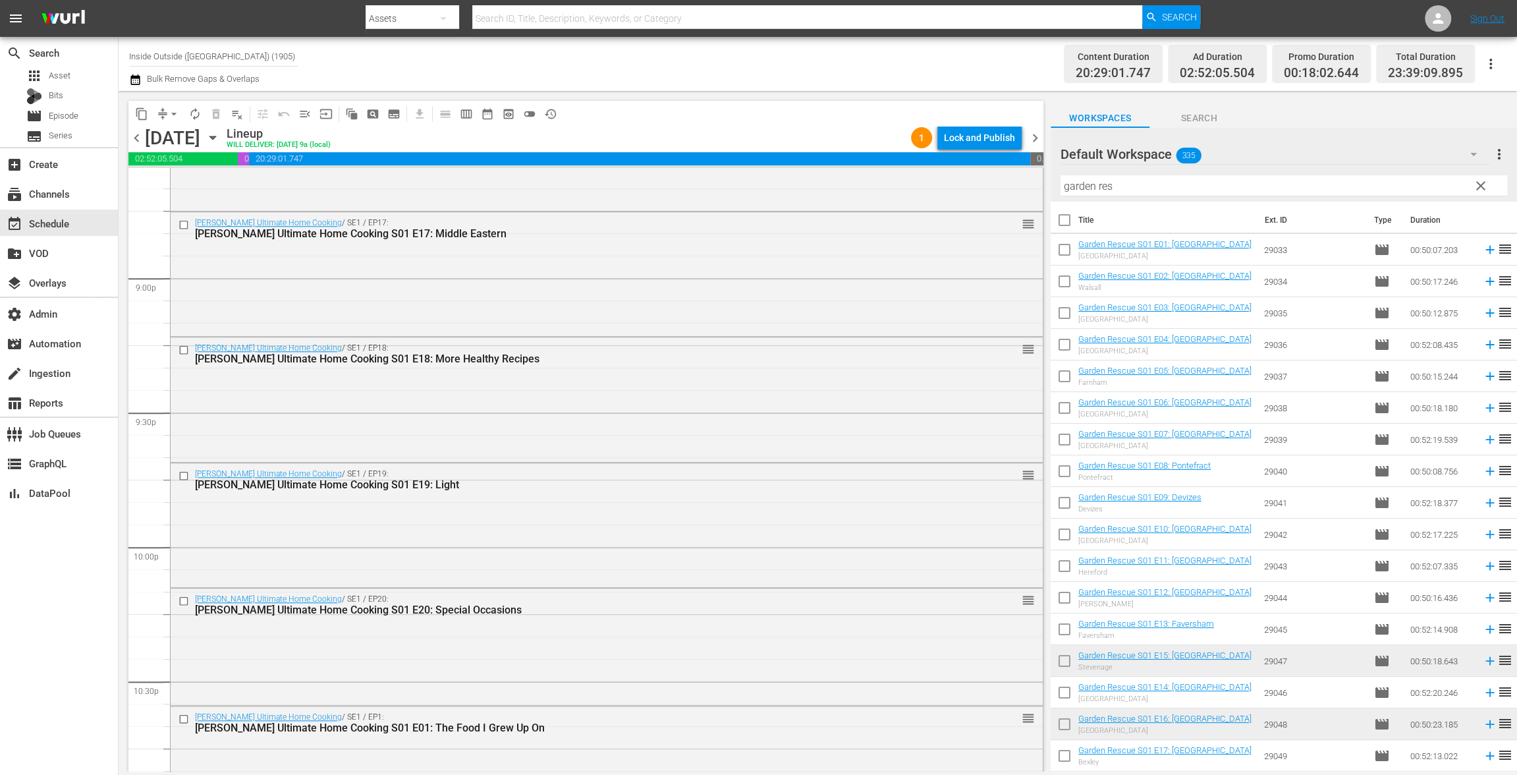
scroll to position [5846, 0]
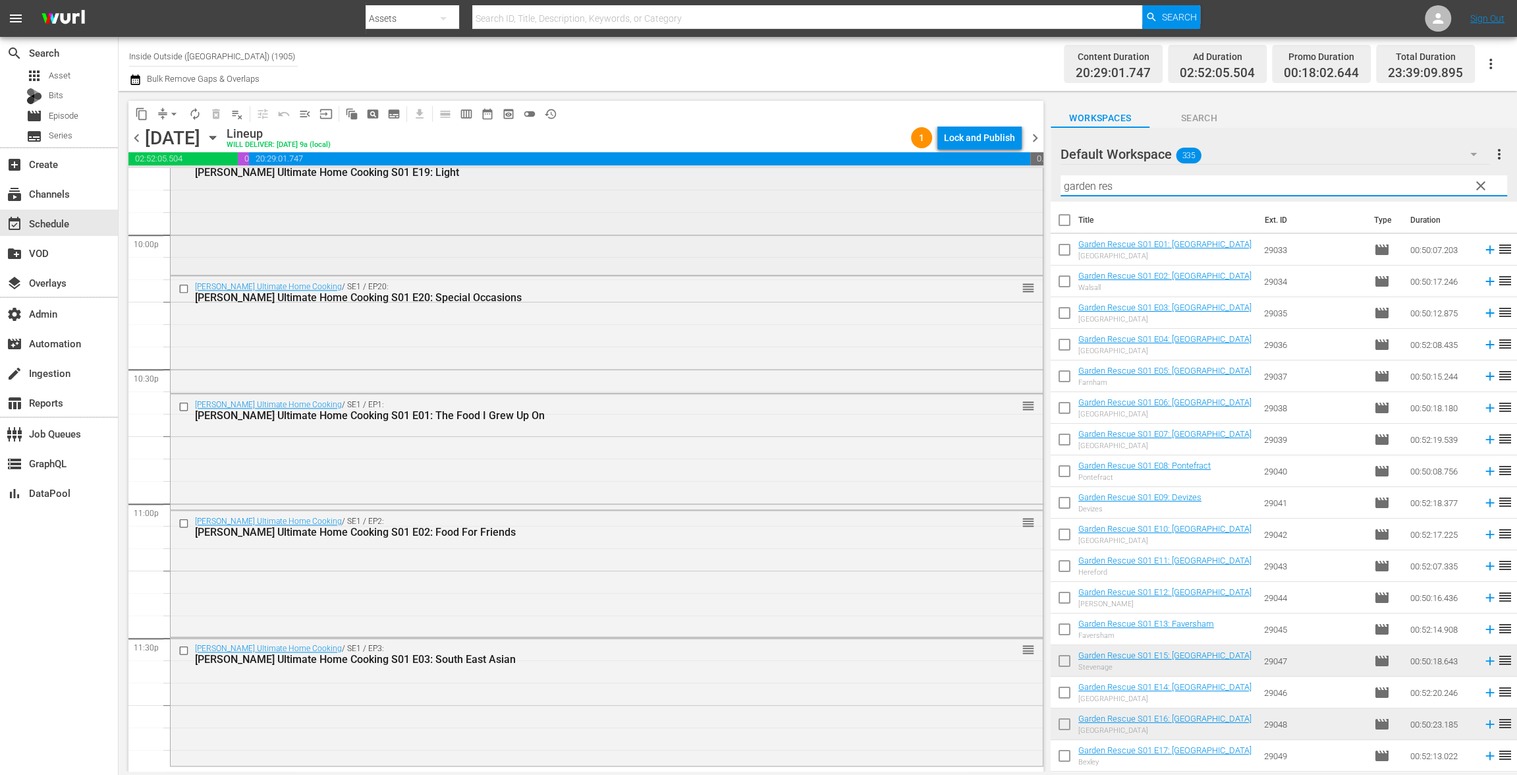
drag, startPoint x: 1128, startPoint y: 187, endPoint x: 972, endPoint y: 172, distance: 157.5
click at [972, 172] on div "content_copy compress arrow_drop_down autorenew_outlined delete_forever_outline…" at bounding box center [818, 431] width 1398 height 680
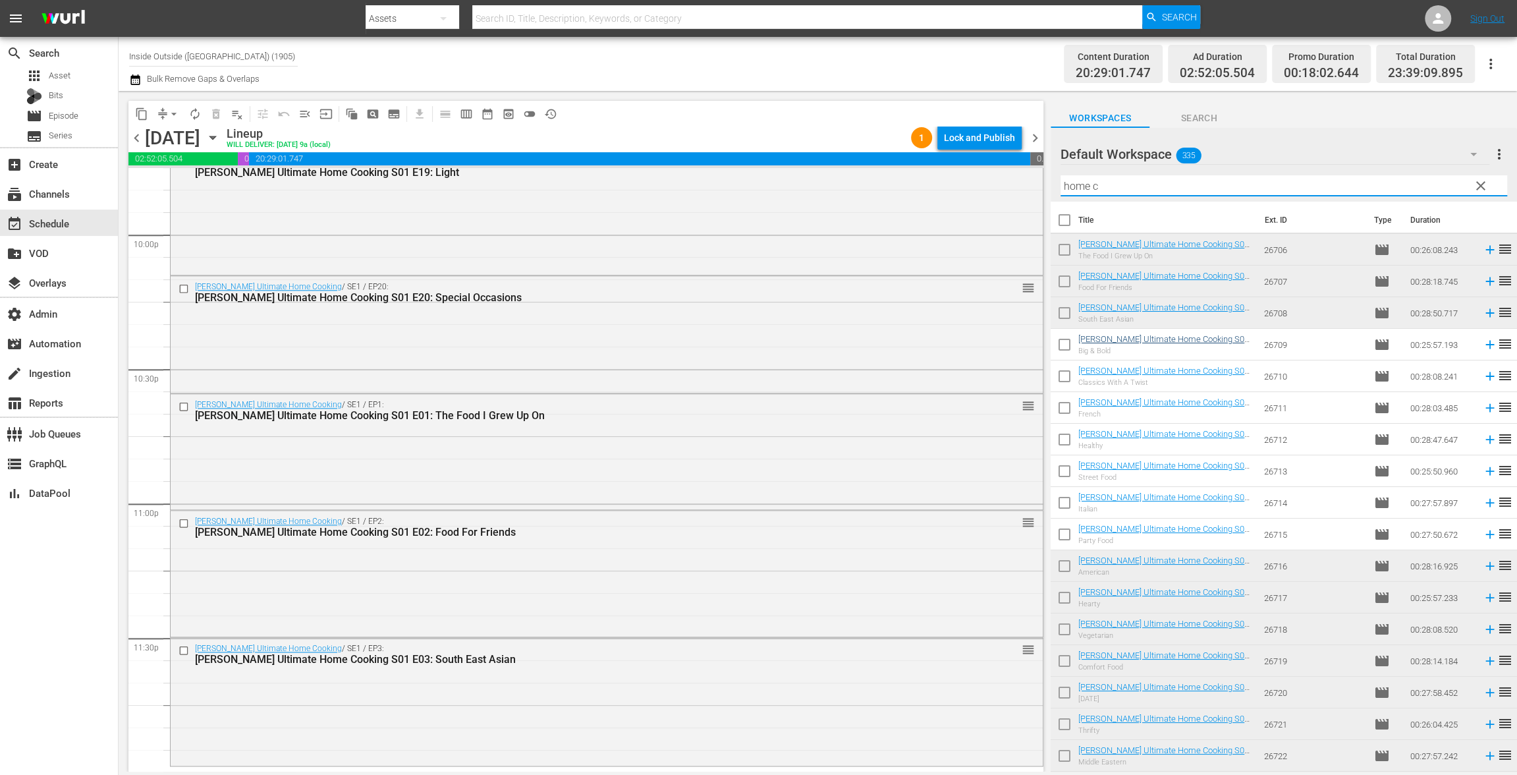
type input "home c"
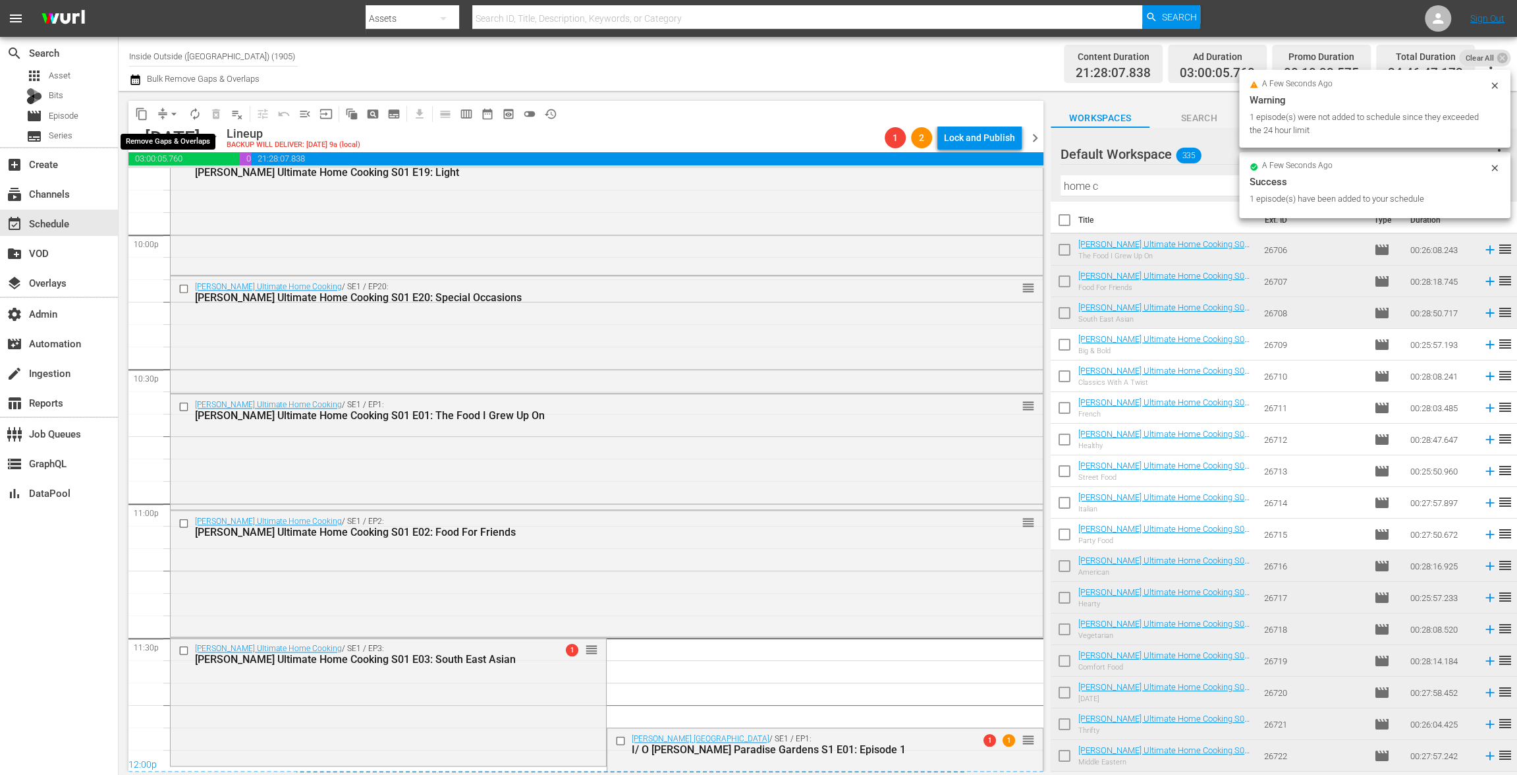
click at [172, 115] on span "arrow_drop_down" at bounding box center [173, 113] width 13 height 13
click at [182, 186] on li "Align to End of Previous Day" at bounding box center [174, 184] width 138 height 22
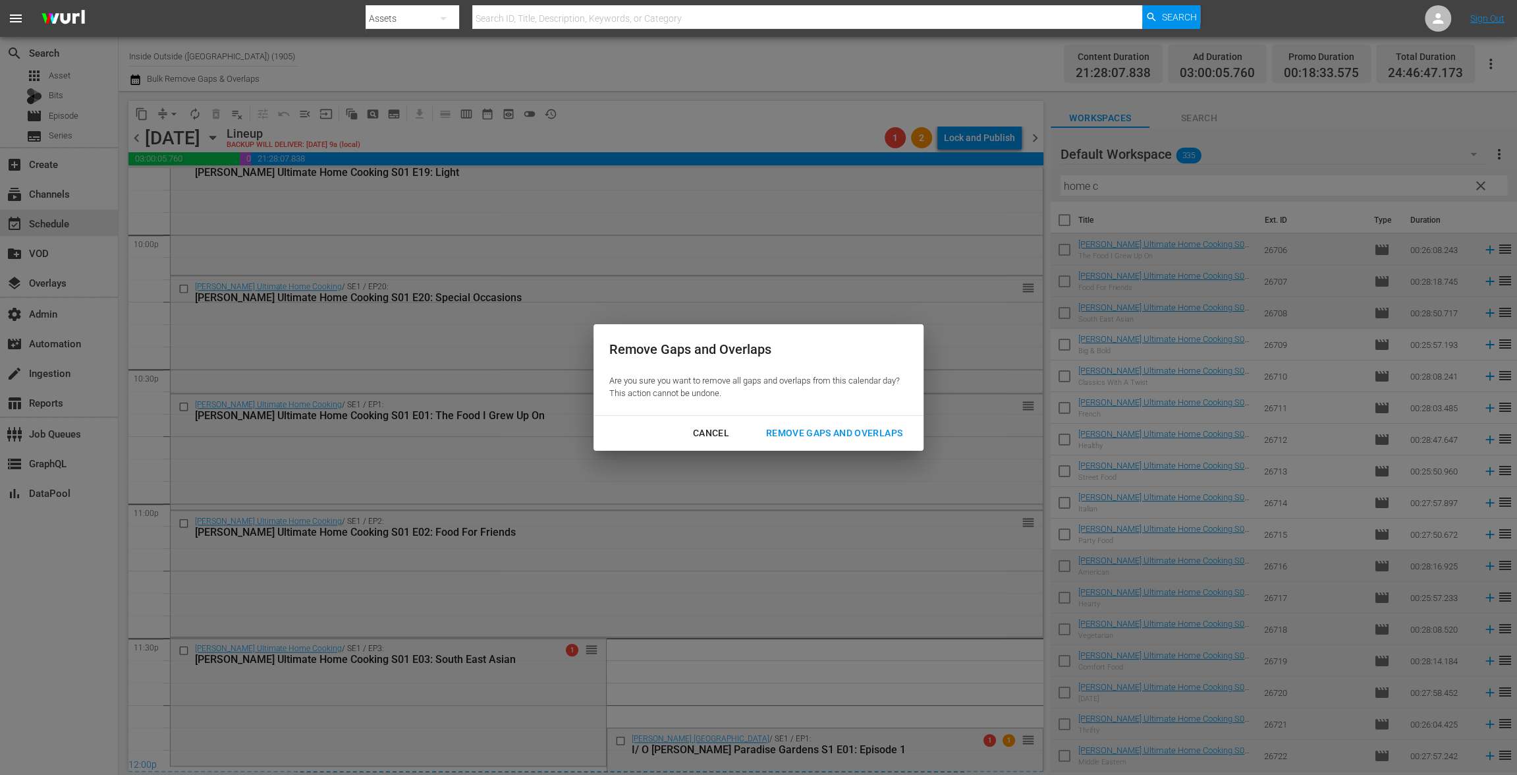
click at [869, 434] on div "Remove Gaps and Overlaps" at bounding box center [833, 433] width 157 height 16
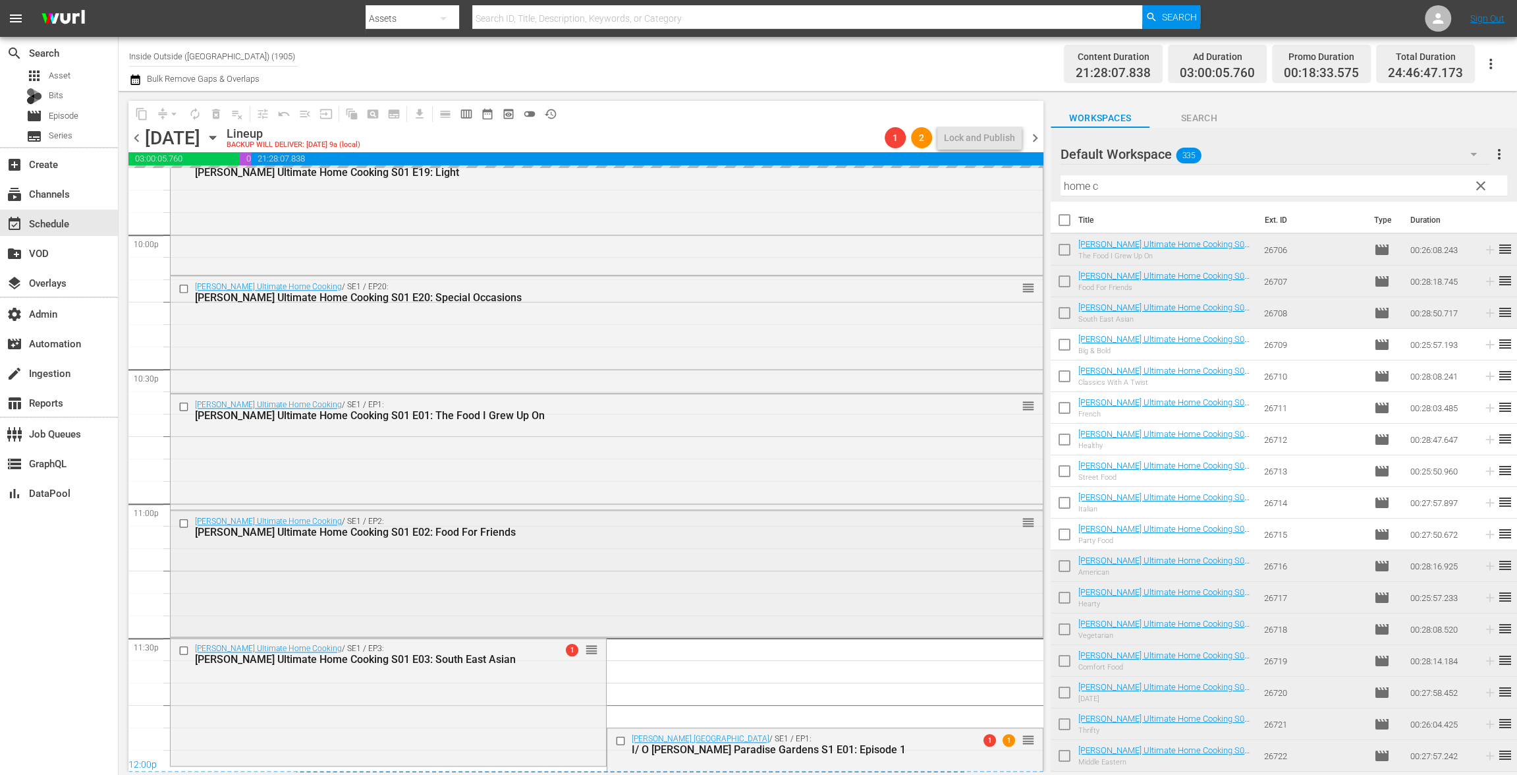
scroll to position [6104, 0]
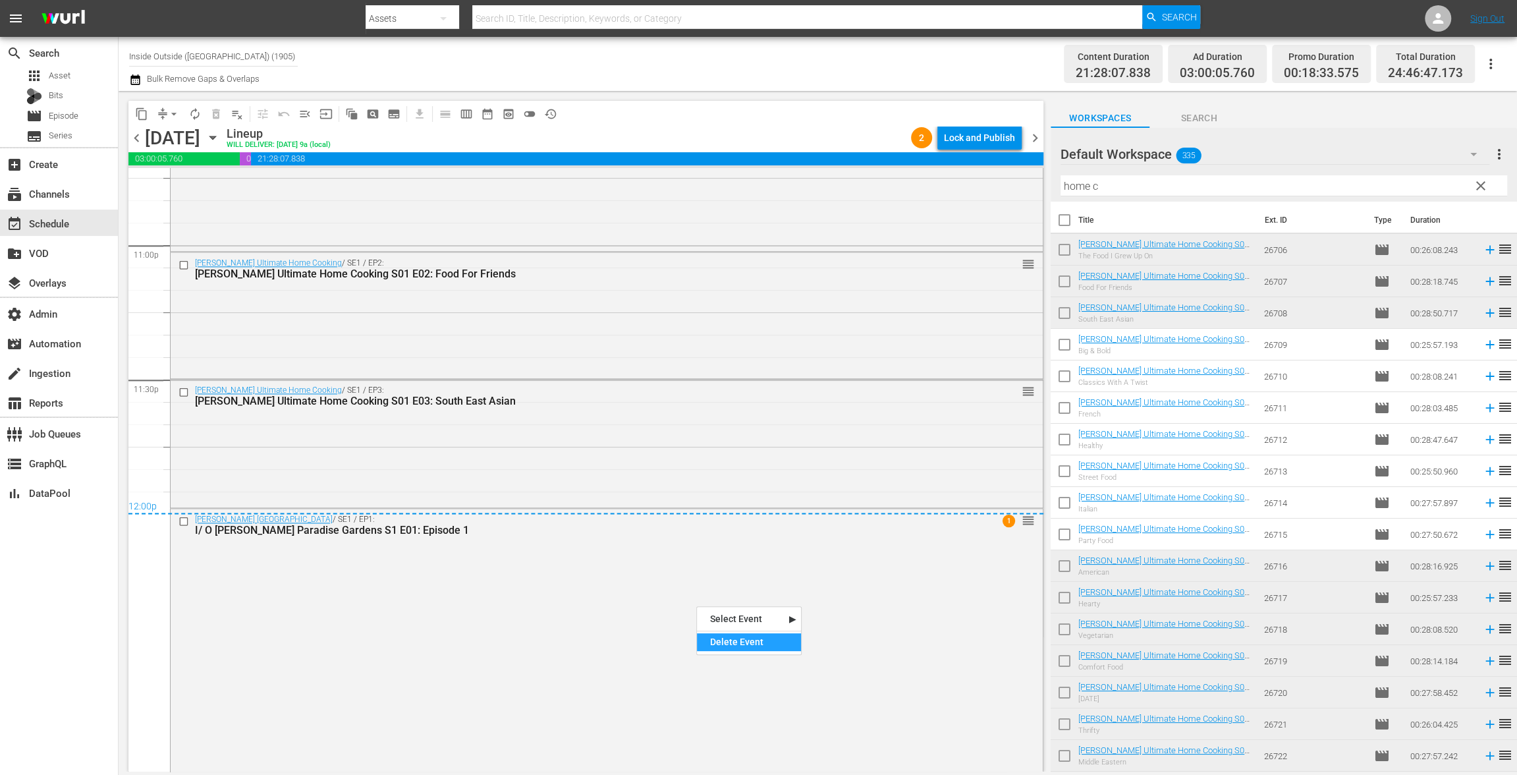
click at [759, 647] on div "Delete Event" at bounding box center [749, 642] width 104 height 18
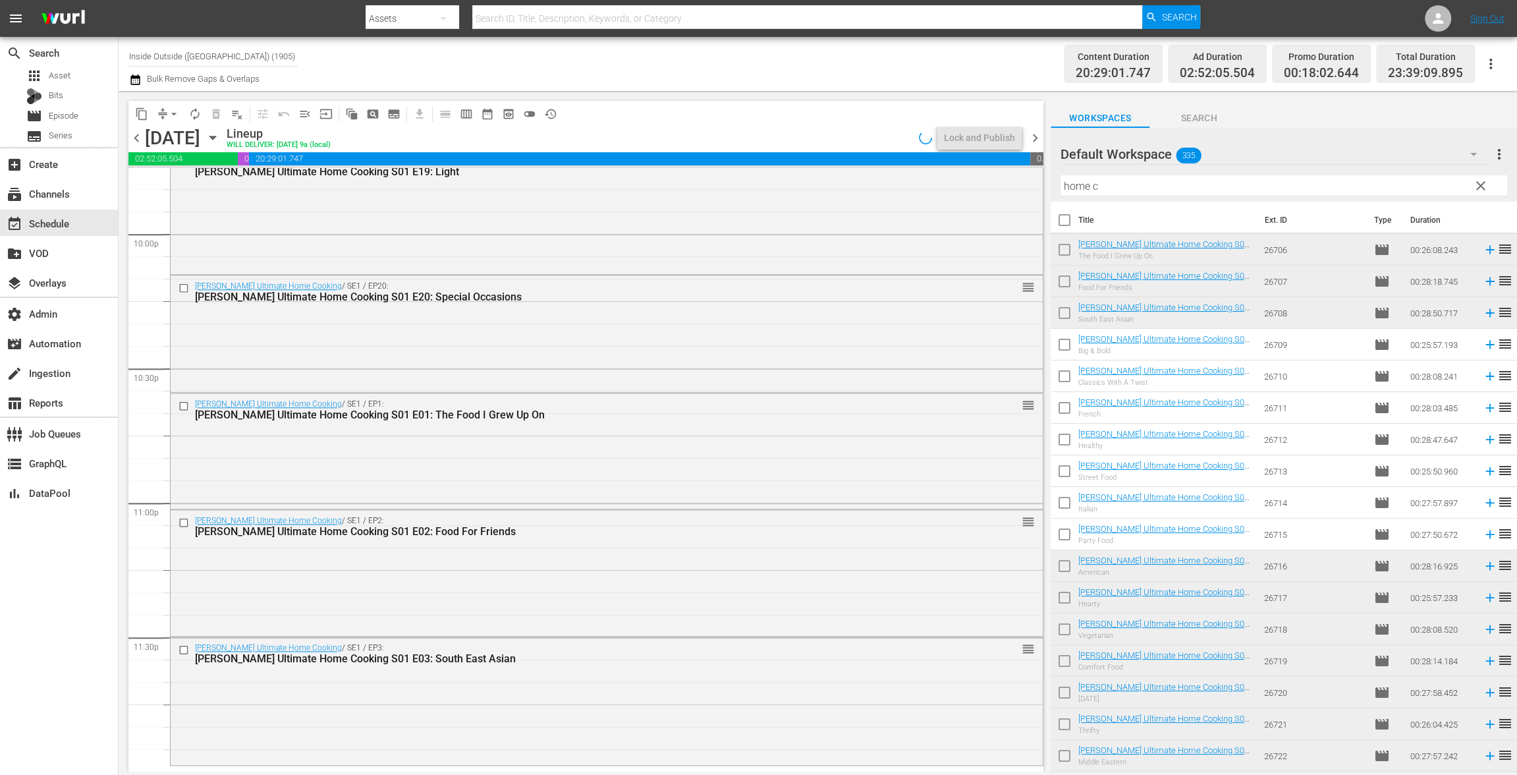
scroll to position [5846, 0]
click at [1036, 142] on span "chevron_right" at bounding box center [1035, 138] width 16 height 16
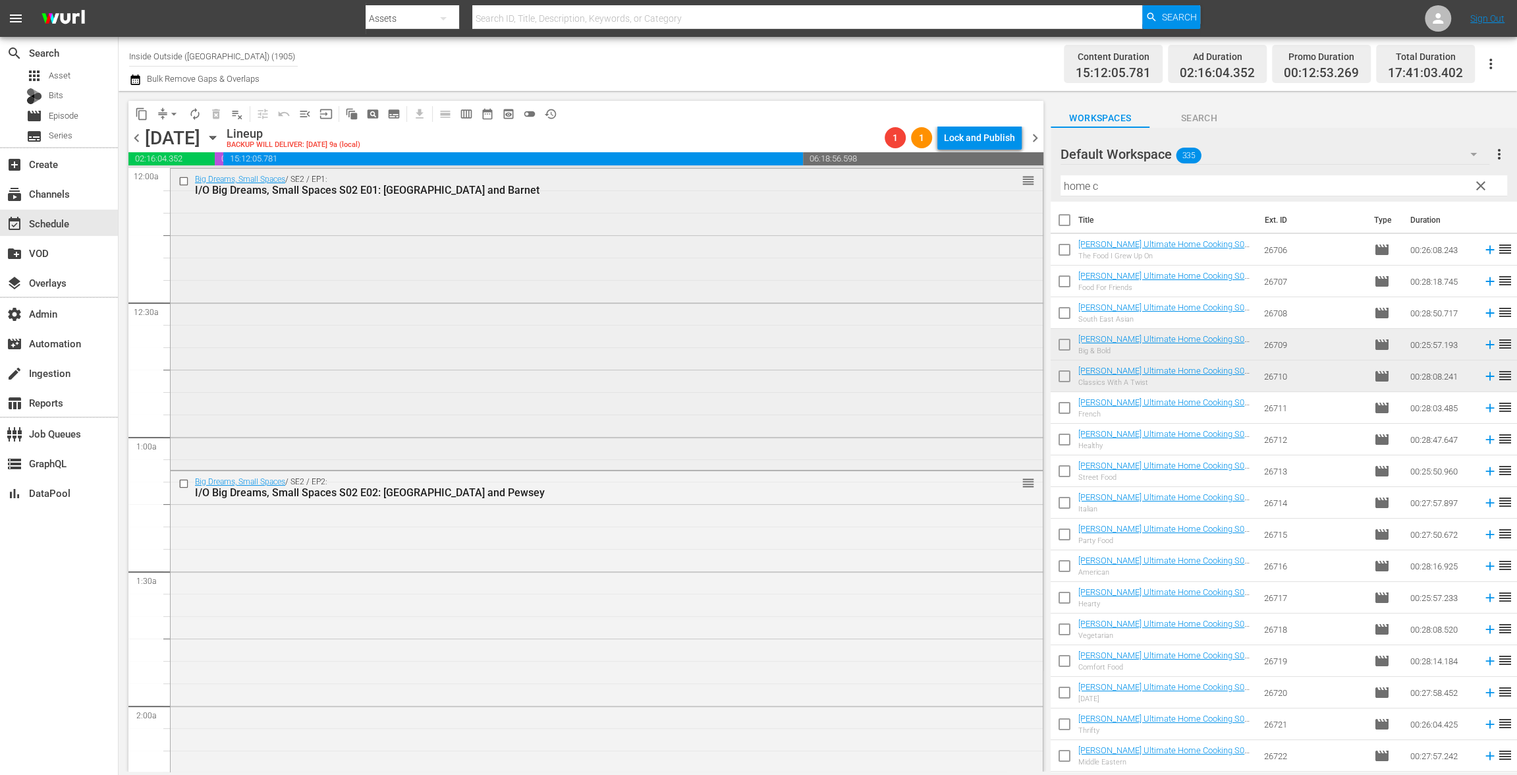
click at [612, 271] on div "Big Dreams, Small Spaces / SE2 / EP1: I/O Big Dreams, Small Spaces S02 E01: Sal…" at bounding box center [607, 318] width 872 height 298
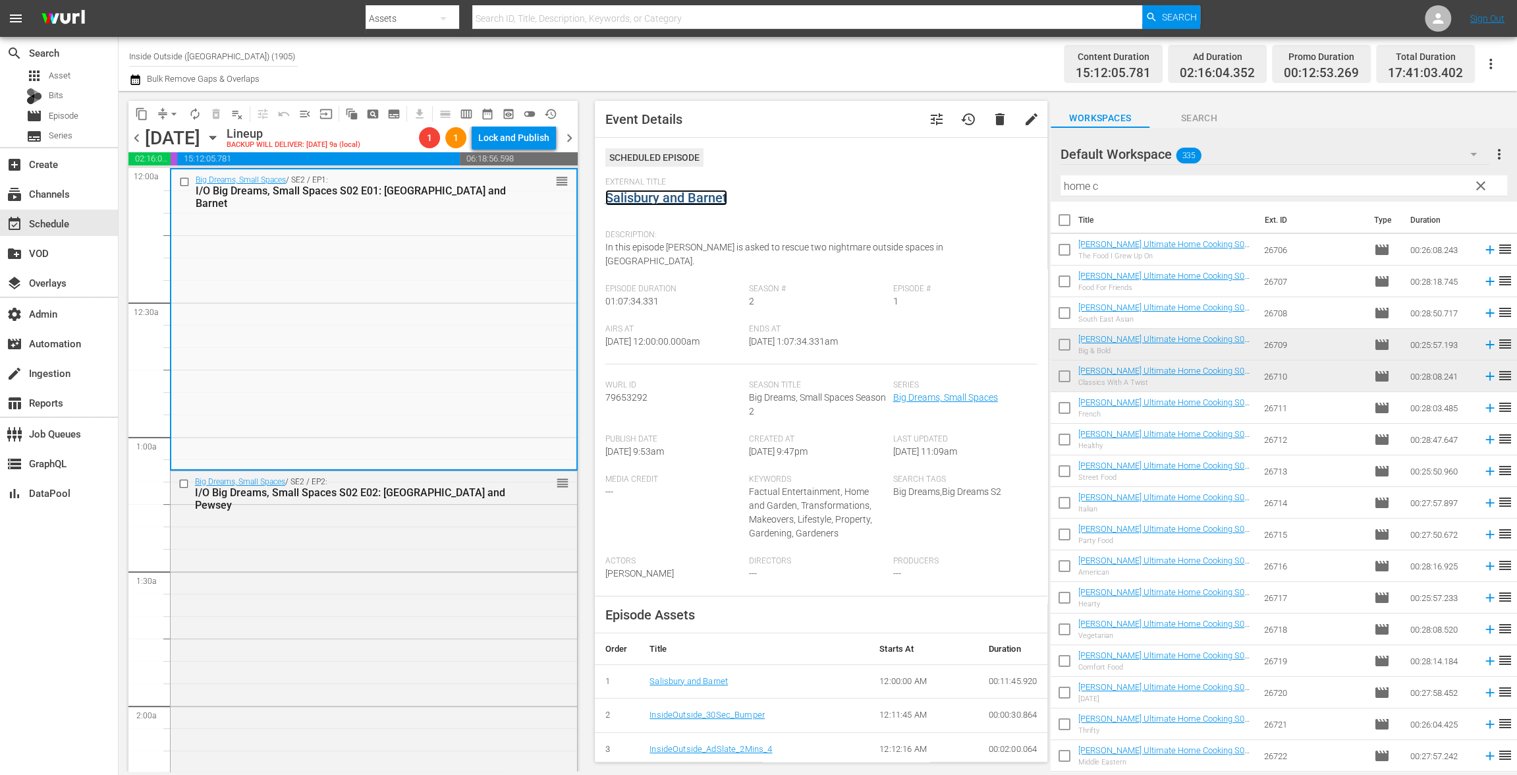
click at [707, 198] on link "Salisbury and Barnet" at bounding box center [666, 198] width 122 height 16
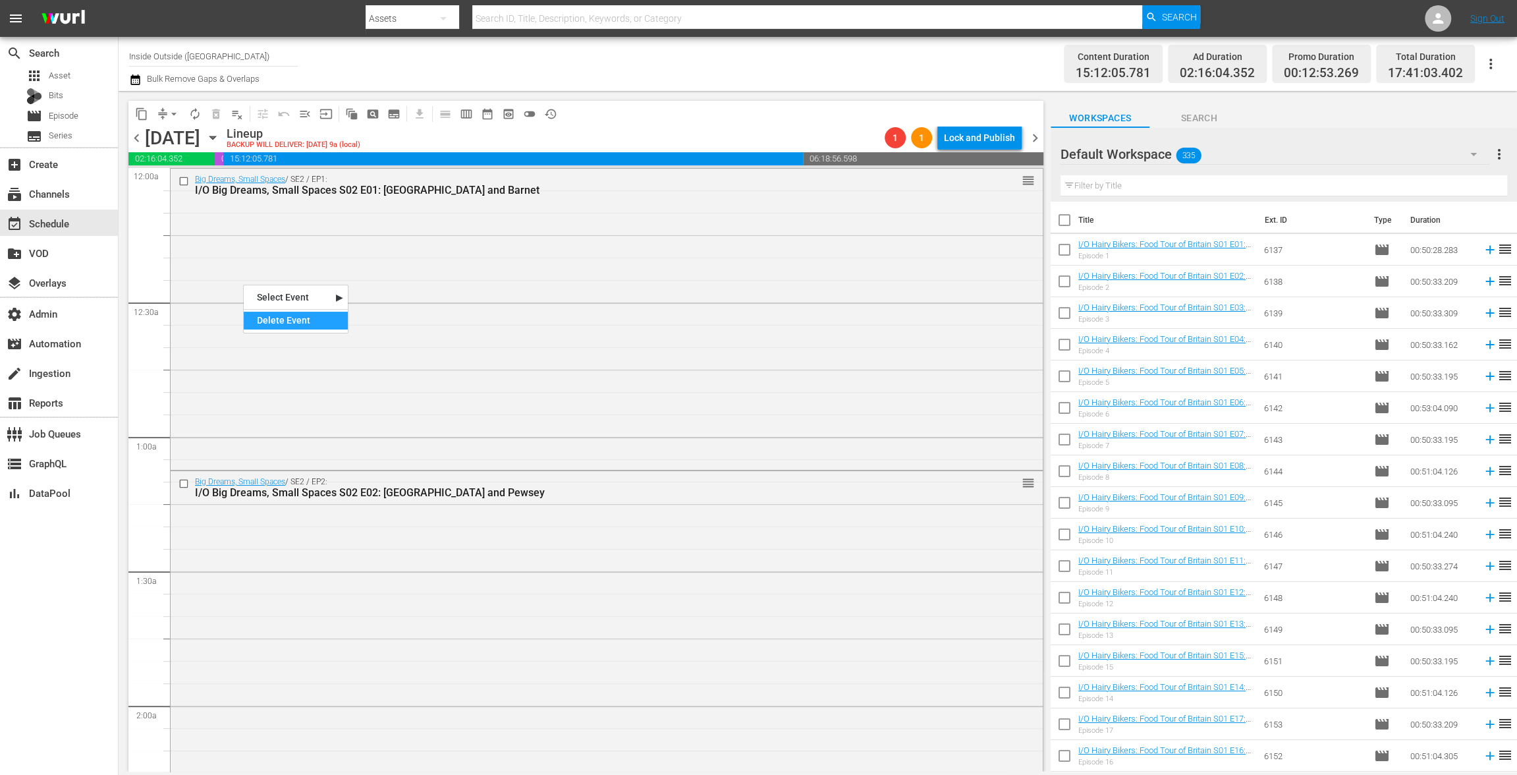
click at [265, 315] on div "Delete Event" at bounding box center [296, 321] width 104 height 18
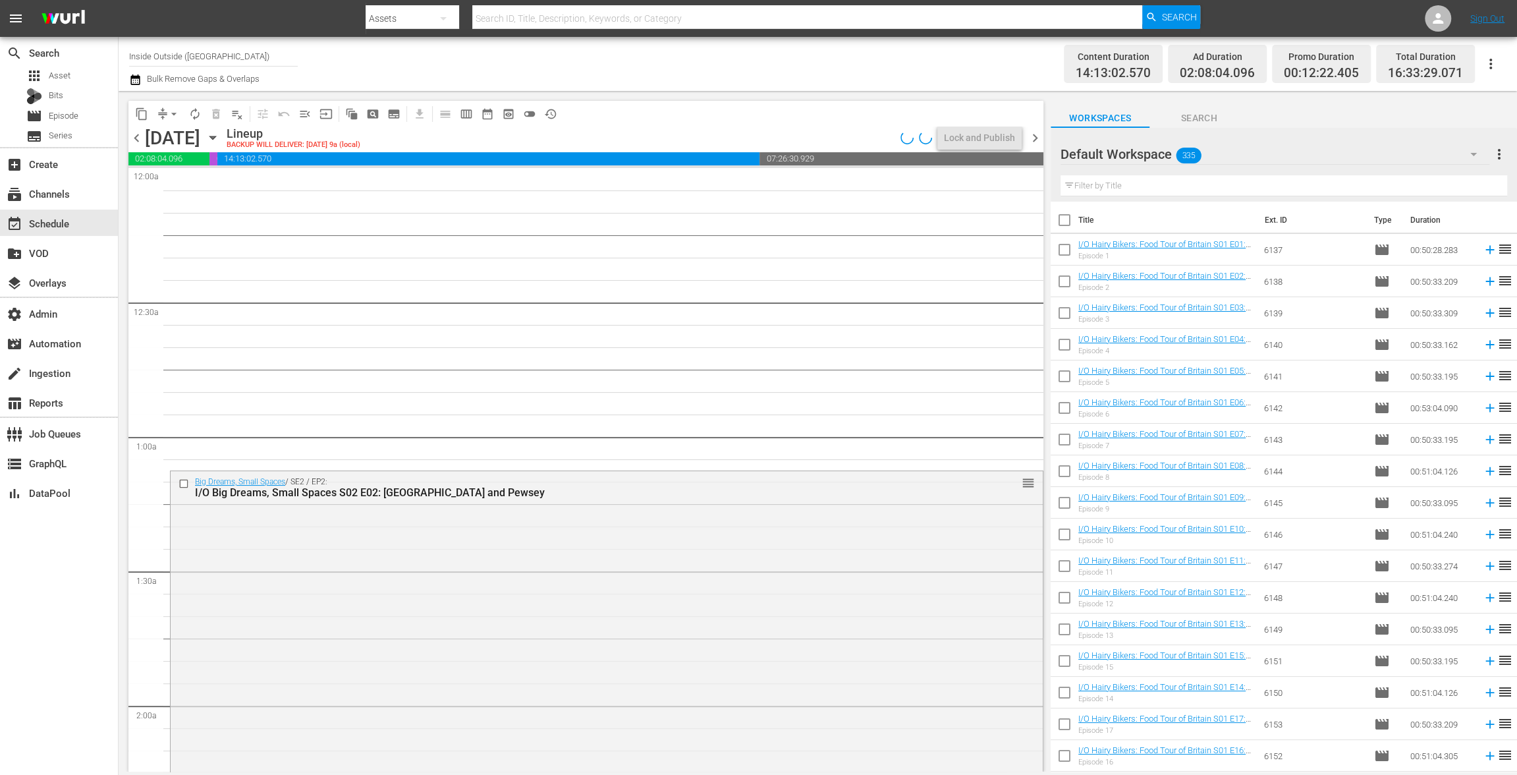
click at [135, 136] on span "chevron_left" at bounding box center [136, 138] width 16 height 16
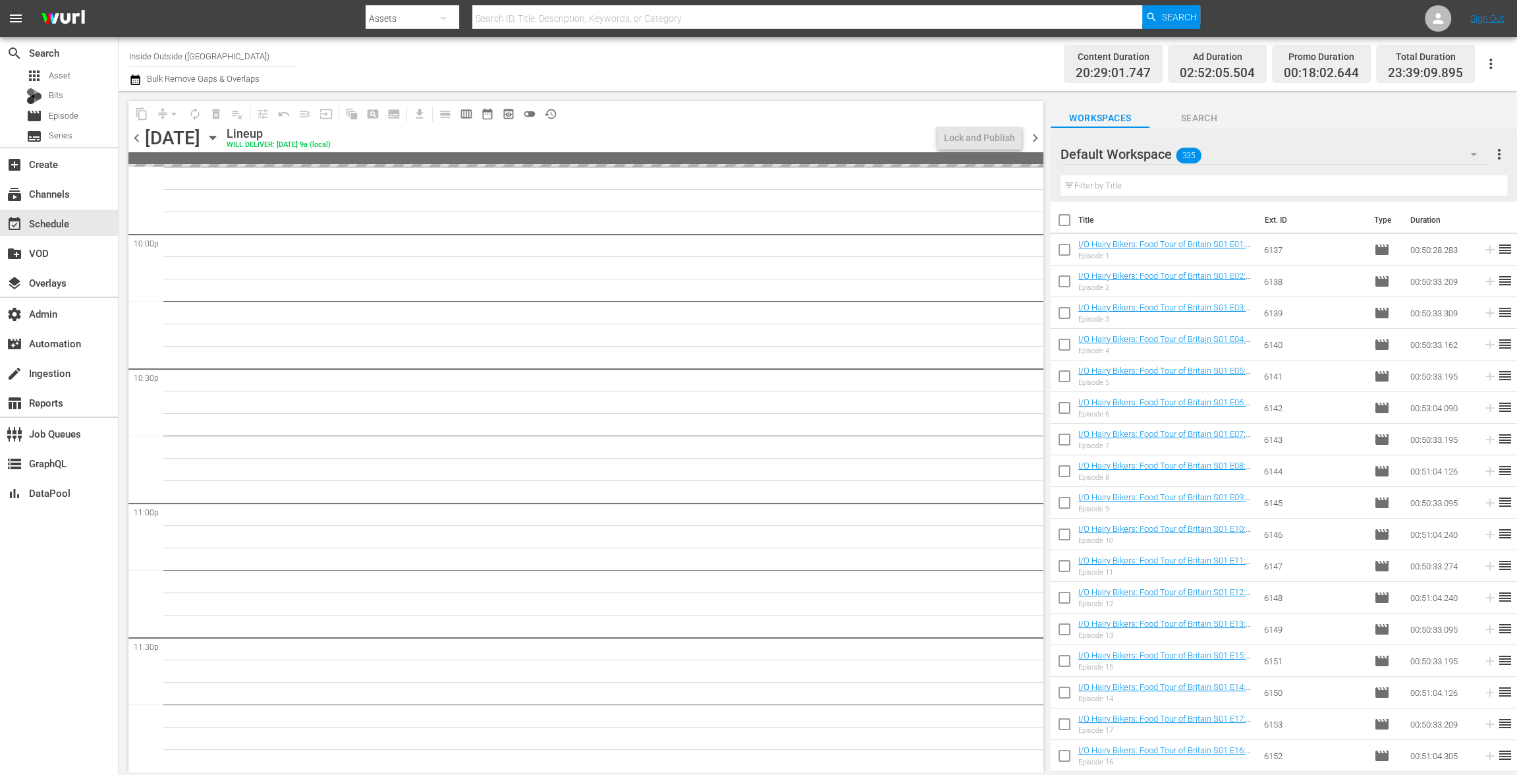
scroll to position [5846, 0]
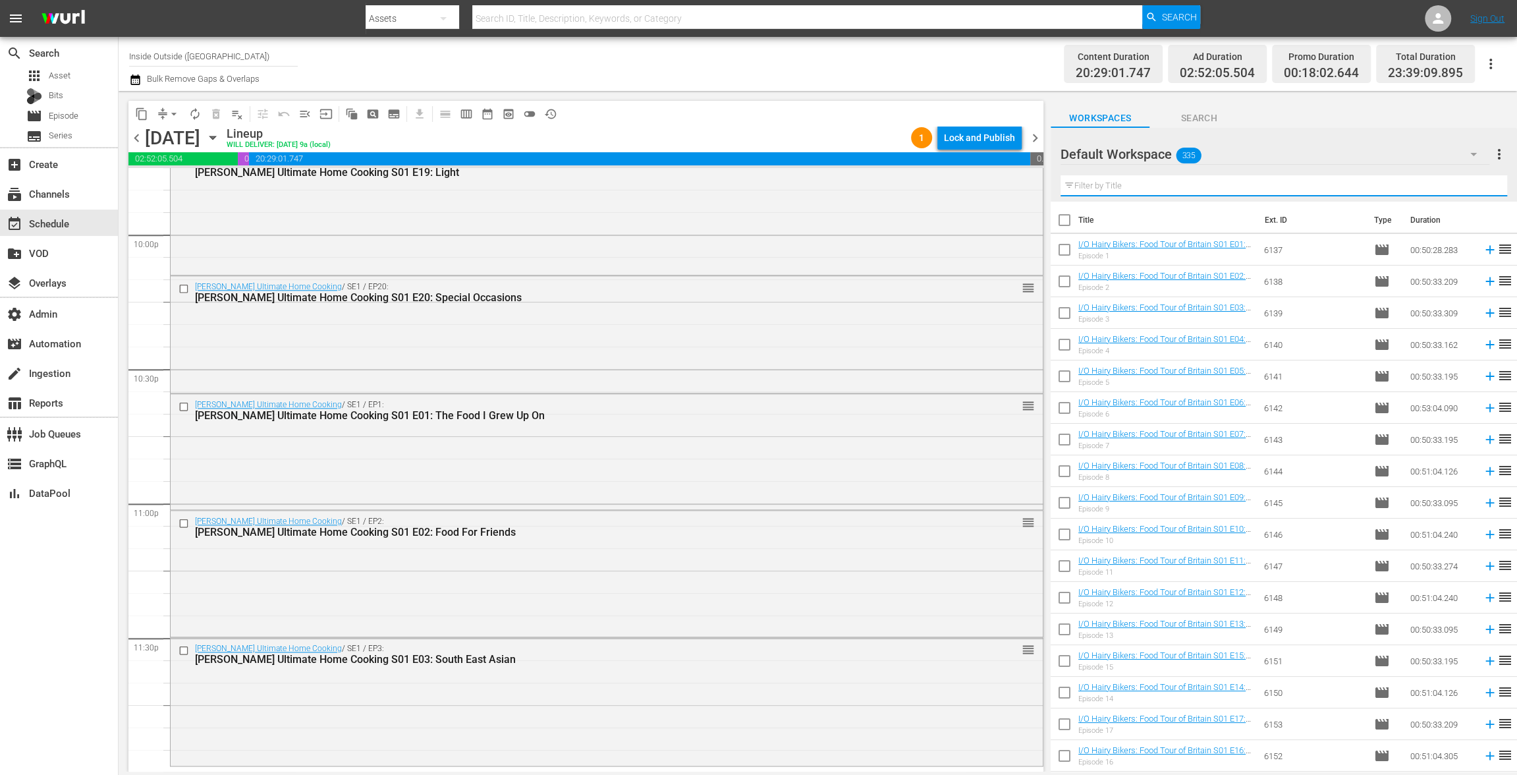
click at [1105, 186] on input "text" at bounding box center [1283, 185] width 447 height 21
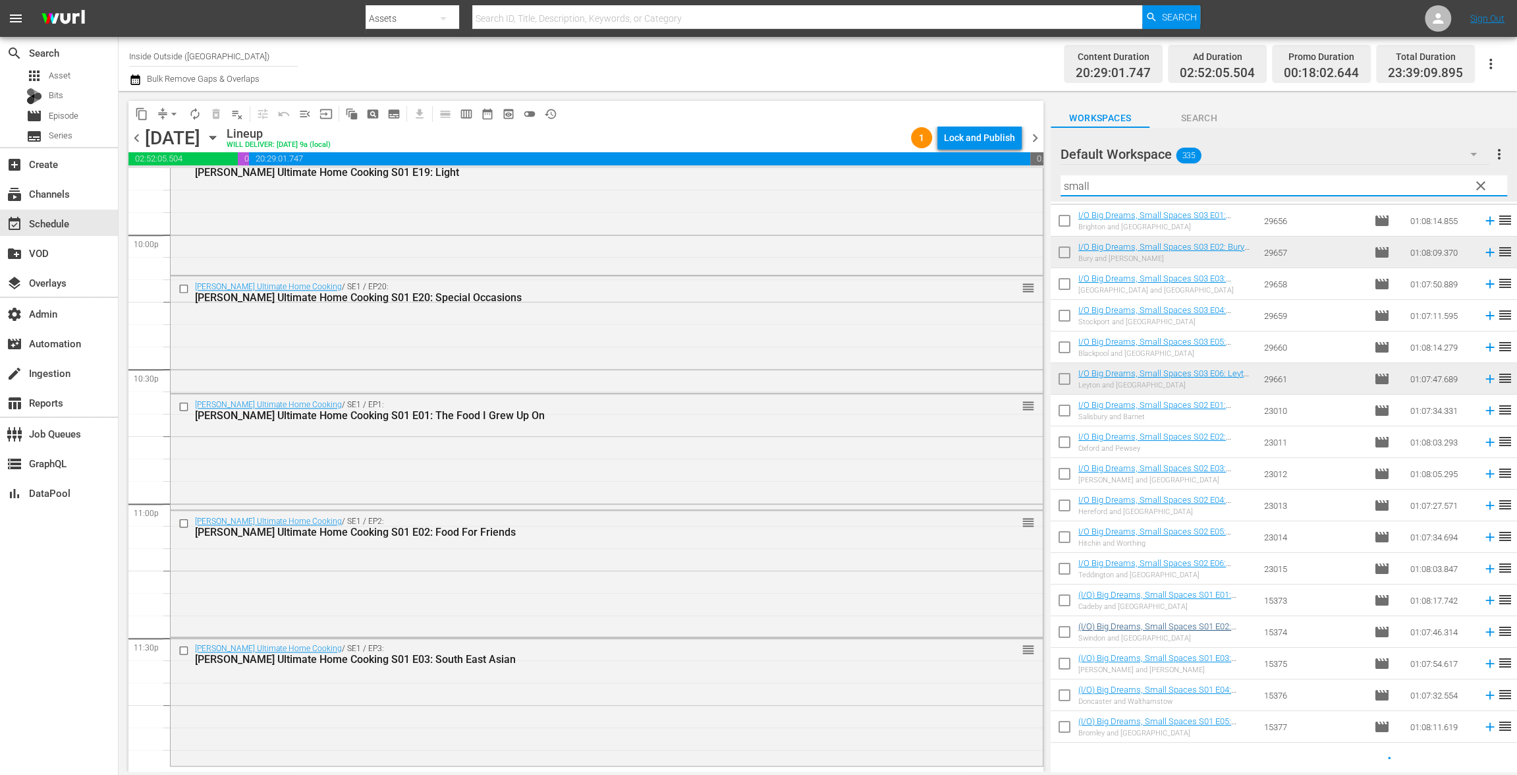
scroll to position [0, 0]
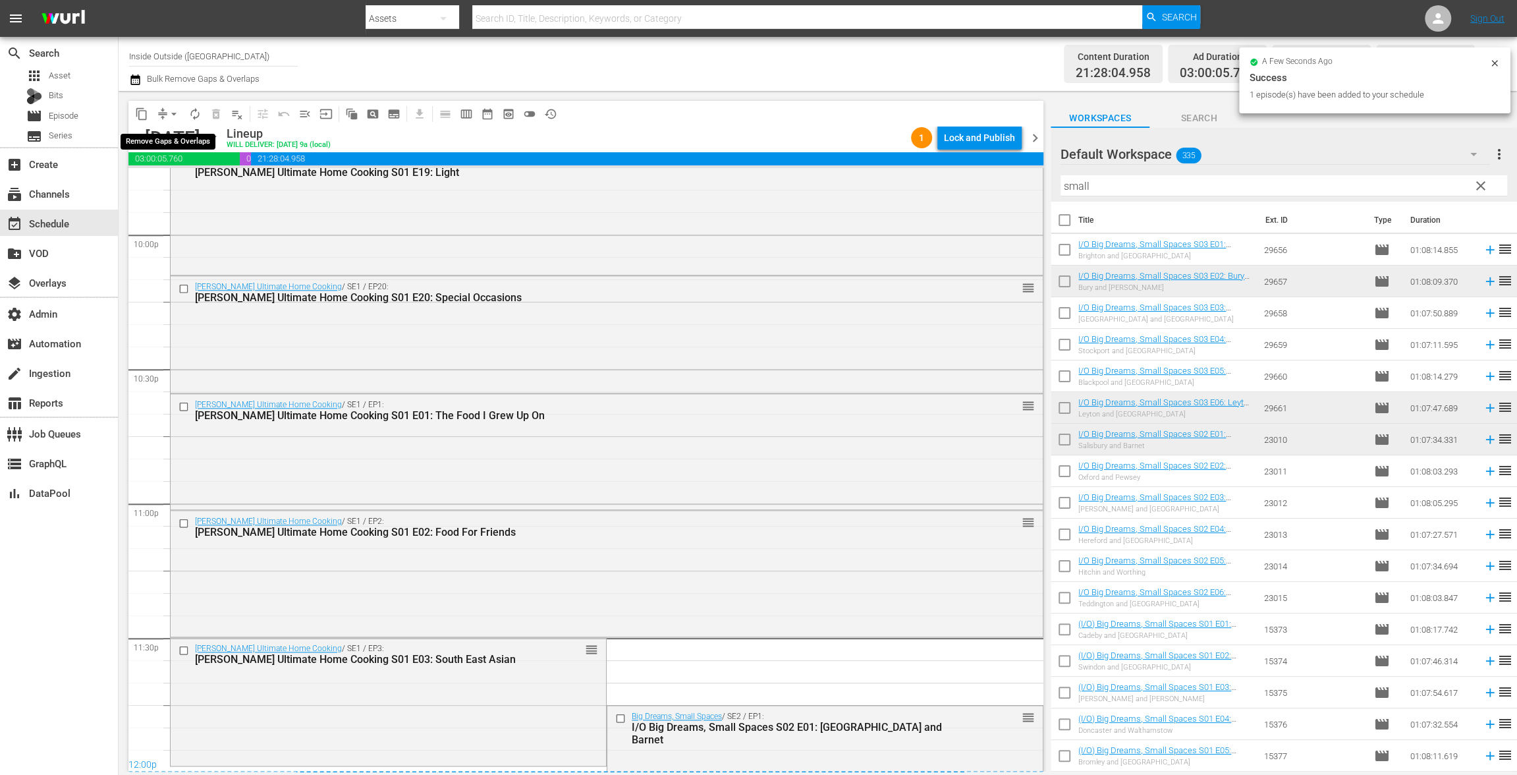
click at [164, 117] on button "arrow_drop_down" at bounding box center [173, 113] width 21 height 21
click at [170, 190] on li "Align to End of Previous Day" at bounding box center [174, 184] width 138 height 22
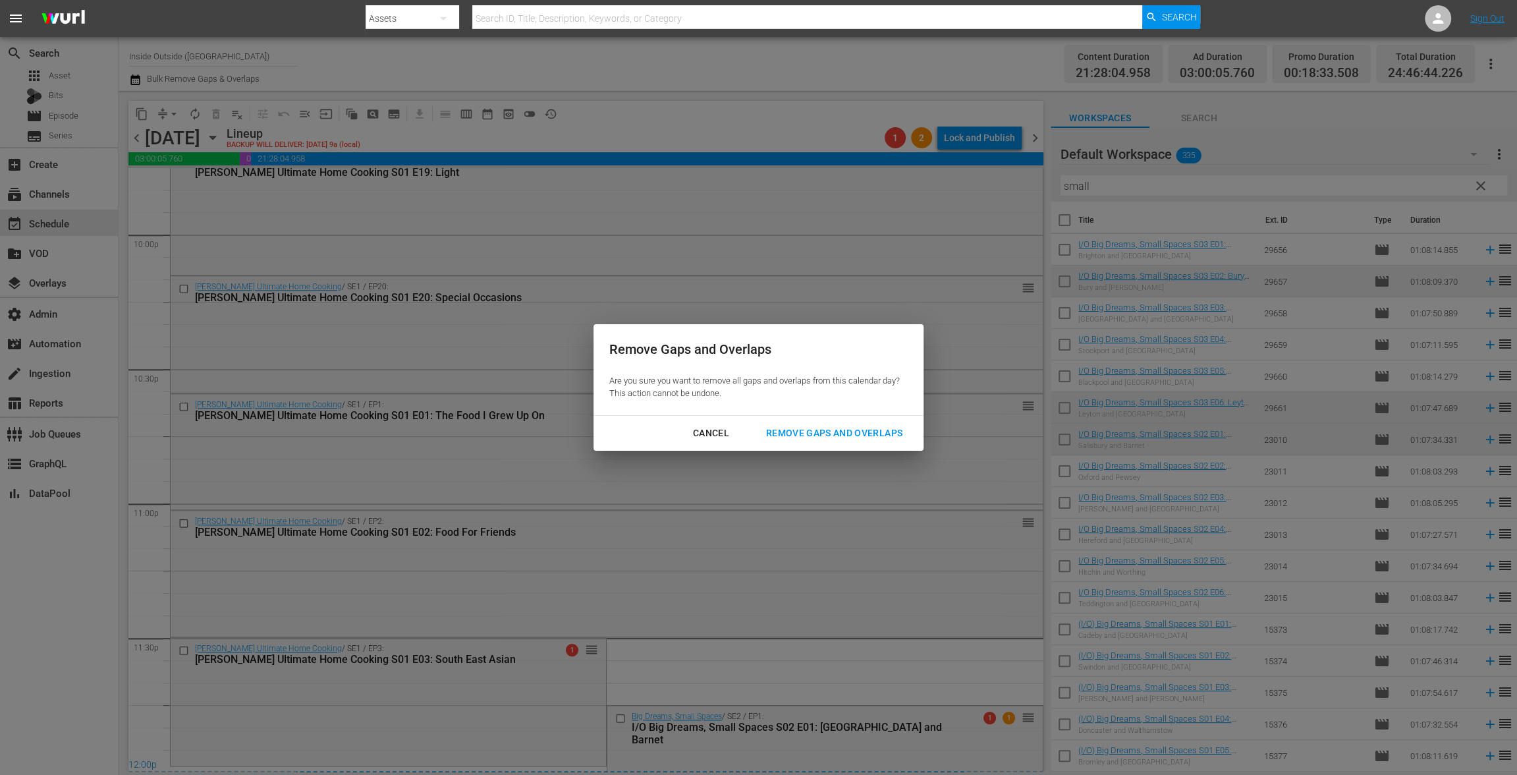
click at [862, 437] on div "Remove Gaps and Overlaps" at bounding box center [833, 433] width 157 height 16
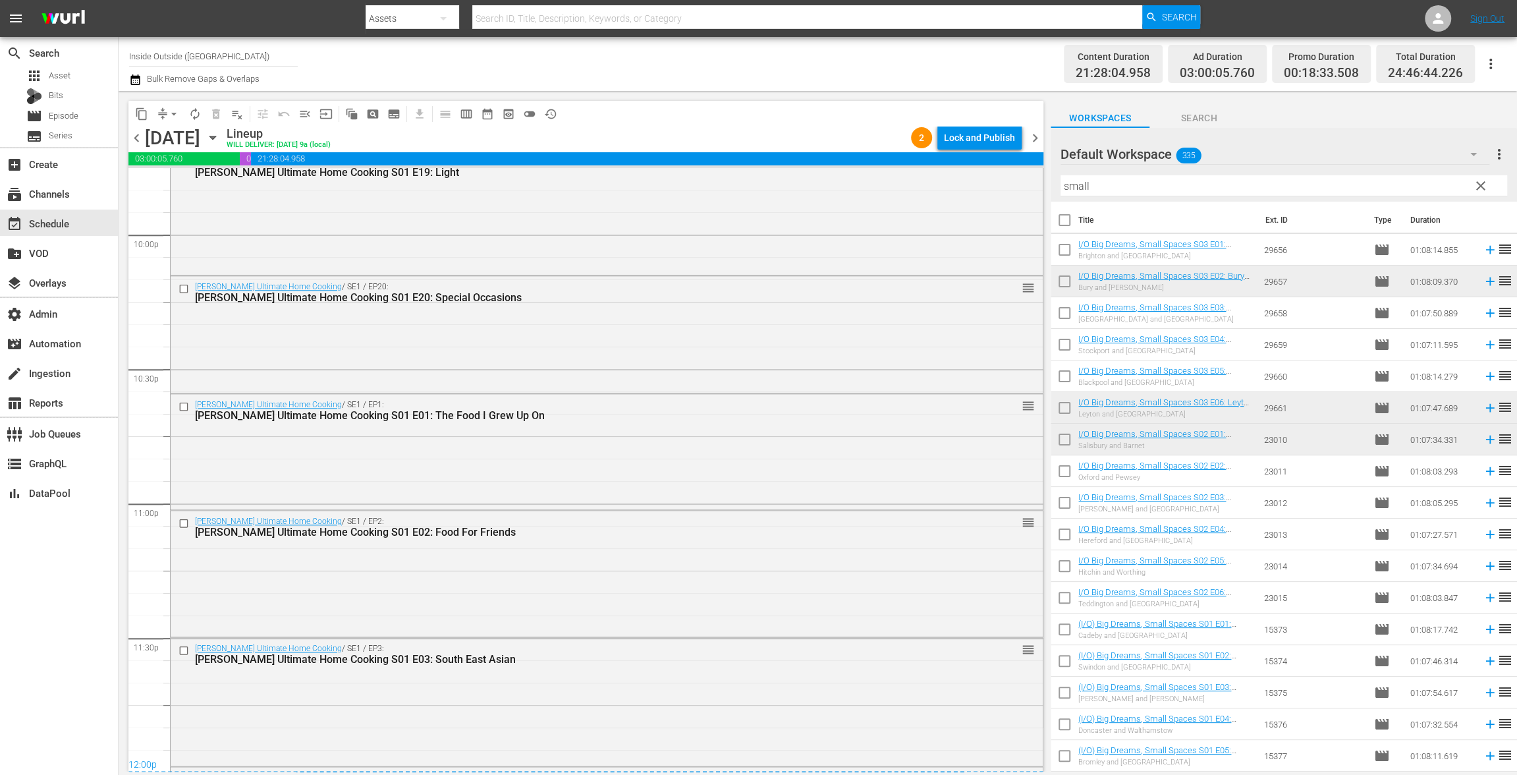
click at [993, 140] on div "Lock and Publish" at bounding box center [979, 138] width 71 height 24
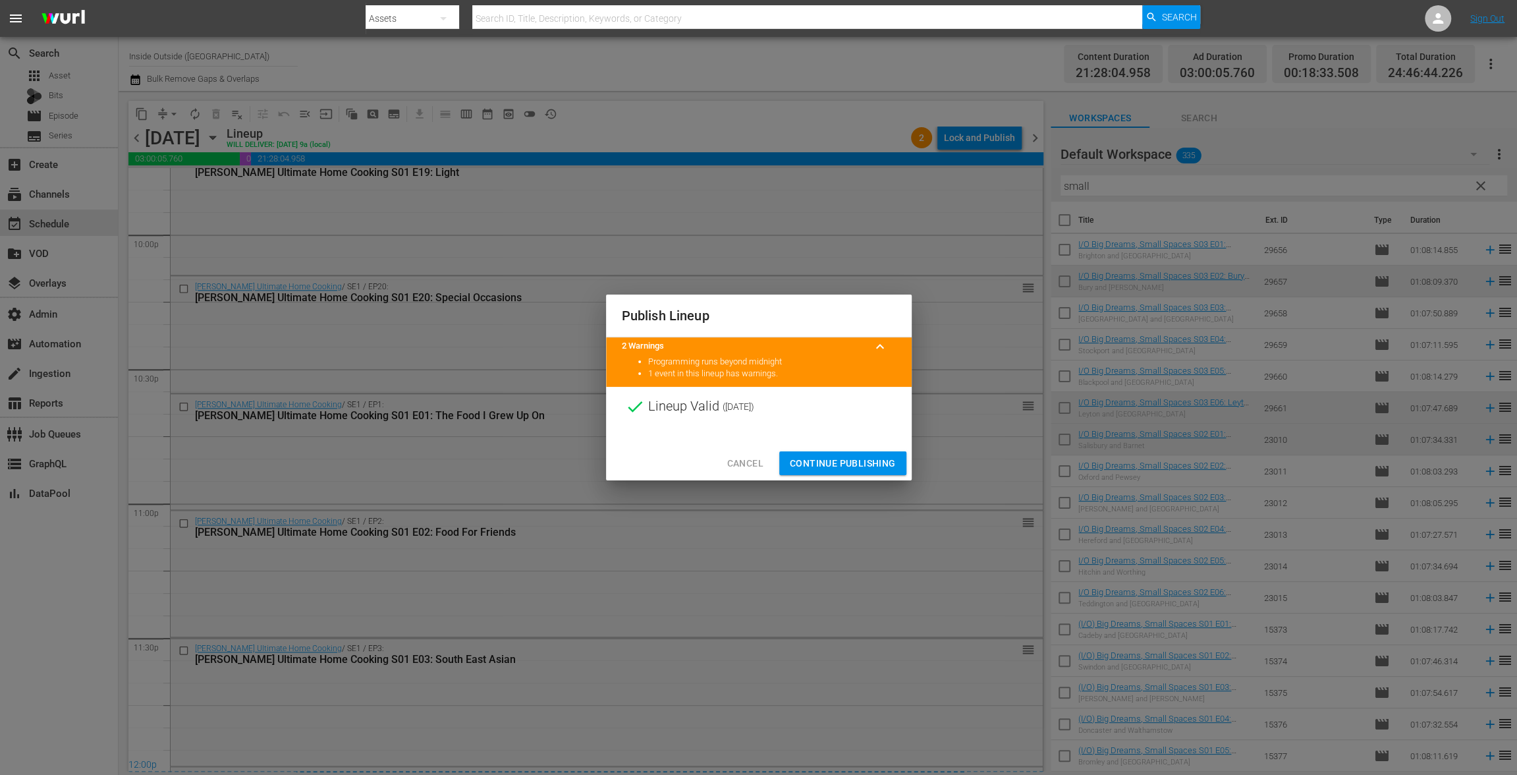
click at [825, 453] on button "Continue Publishing" at bounding box center [842, 463] width 127 height 24
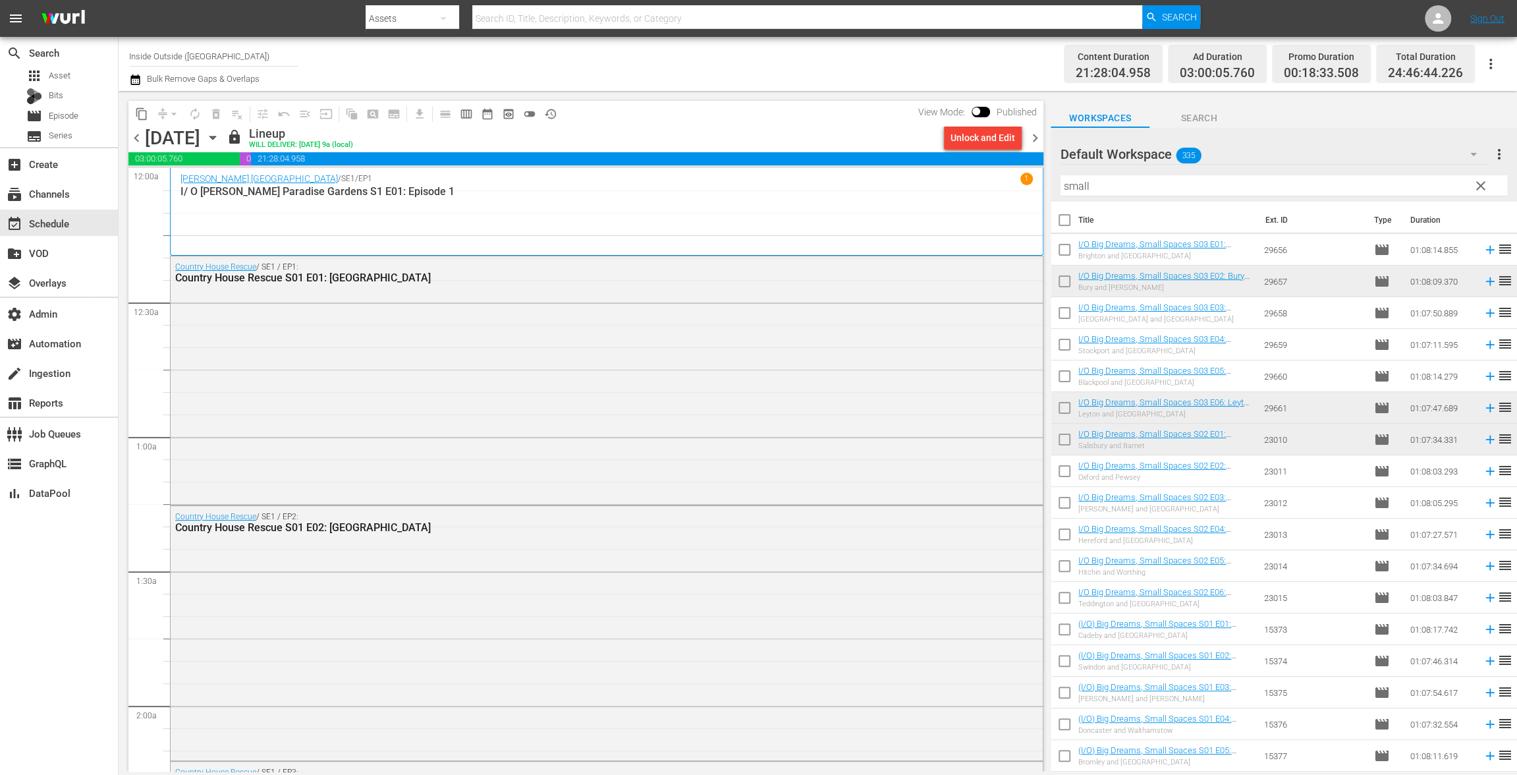
click at [1040, 135] on span "chevron_right" at bounding box center [1035, 138] width 16 height 16
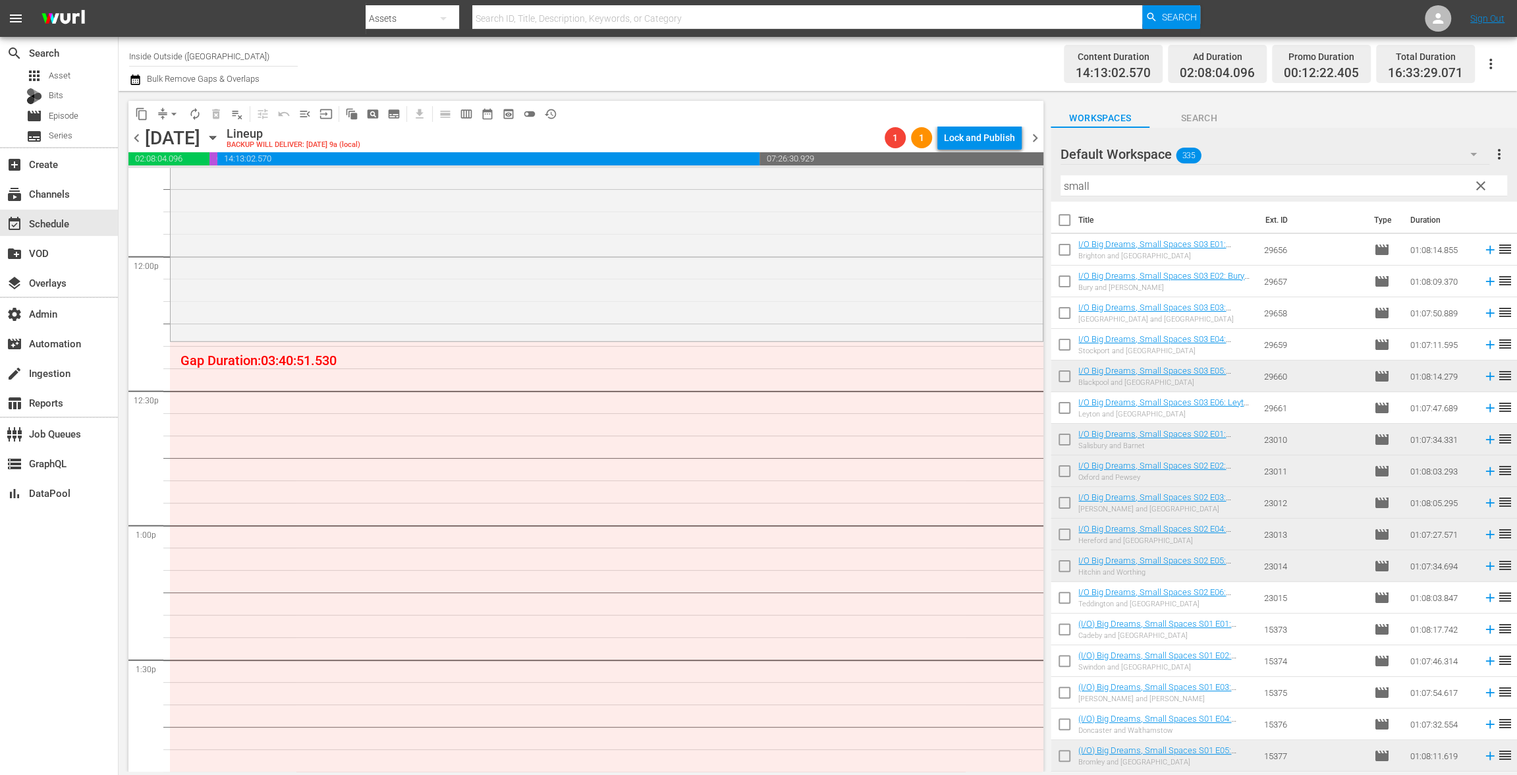
scroll to position [3118, 0]
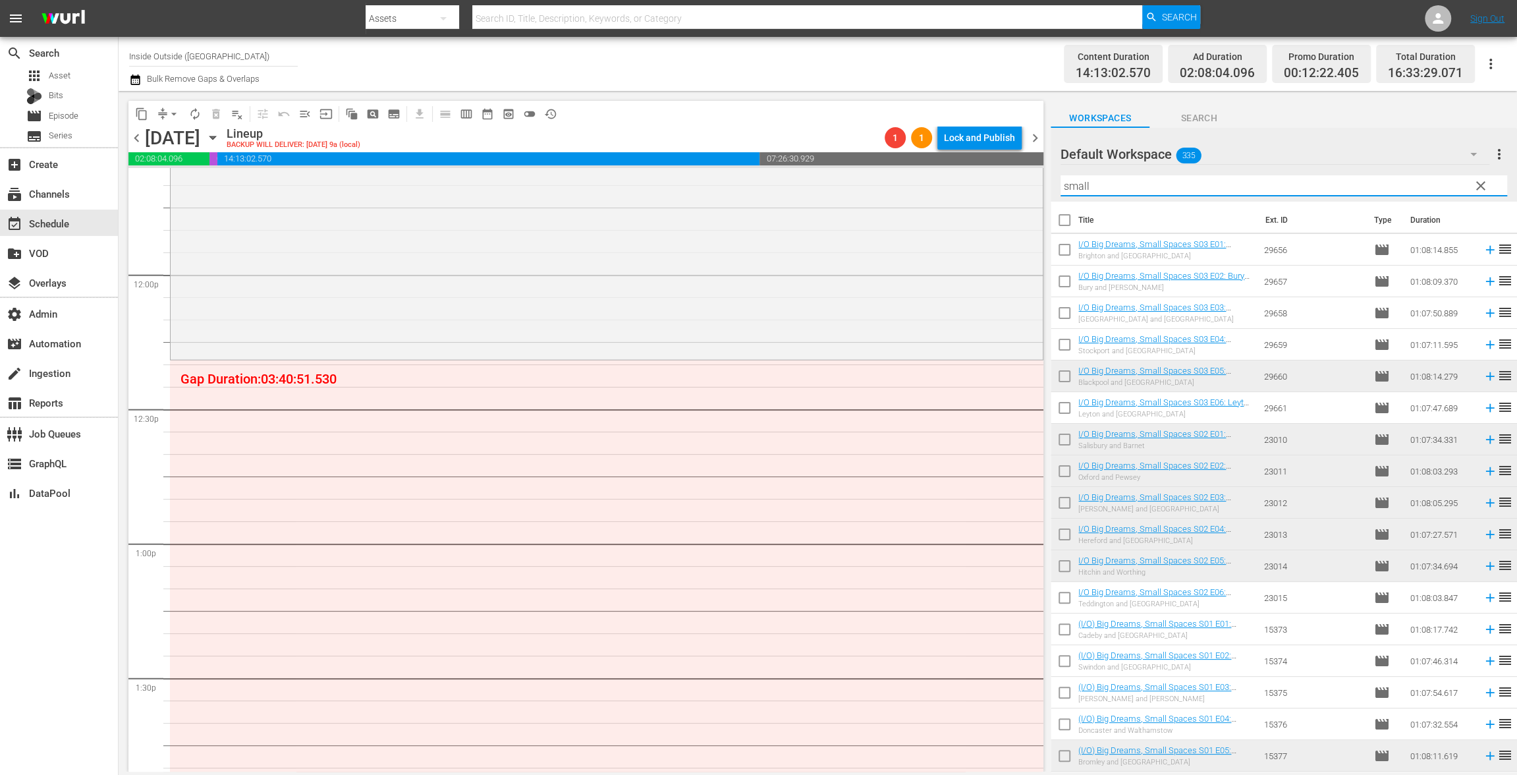
drag, startPoint x: 1122, startPoint y: 186, endPoint x: 1033, endPoint y: 227, distance: 97.5
click at [976, 174] on div "content_copy compress arrow_drop_down autorenew_outlined delete_forever_outline…" at bounding box center [818, 431] width 1398 height 680
paste input "Love Your Garden"
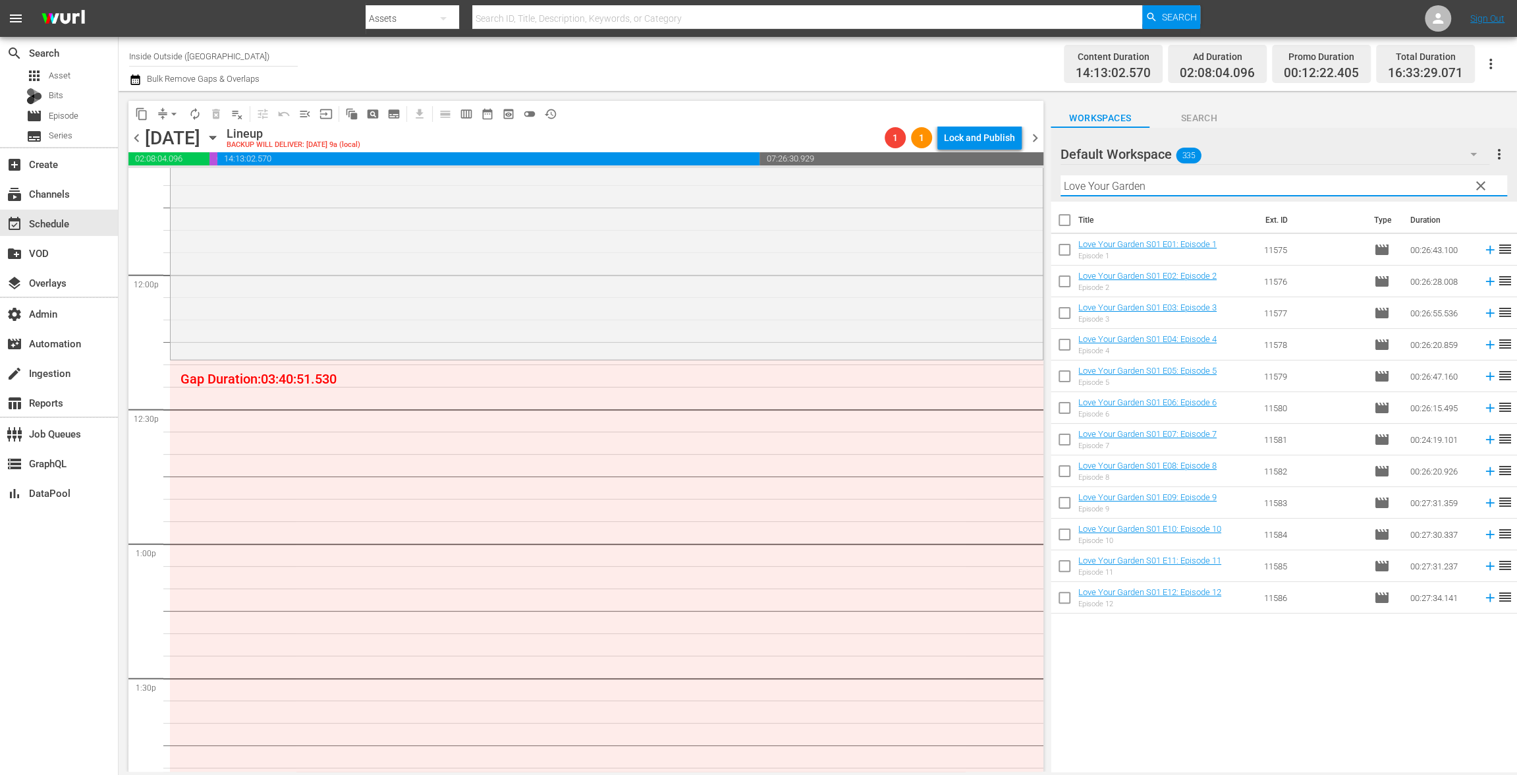
type input "Love Your Garden"
click at [1069, 376] on input "checkbox" at bounding box center [1065, 379] width 28 height 28
checkbox input "true"
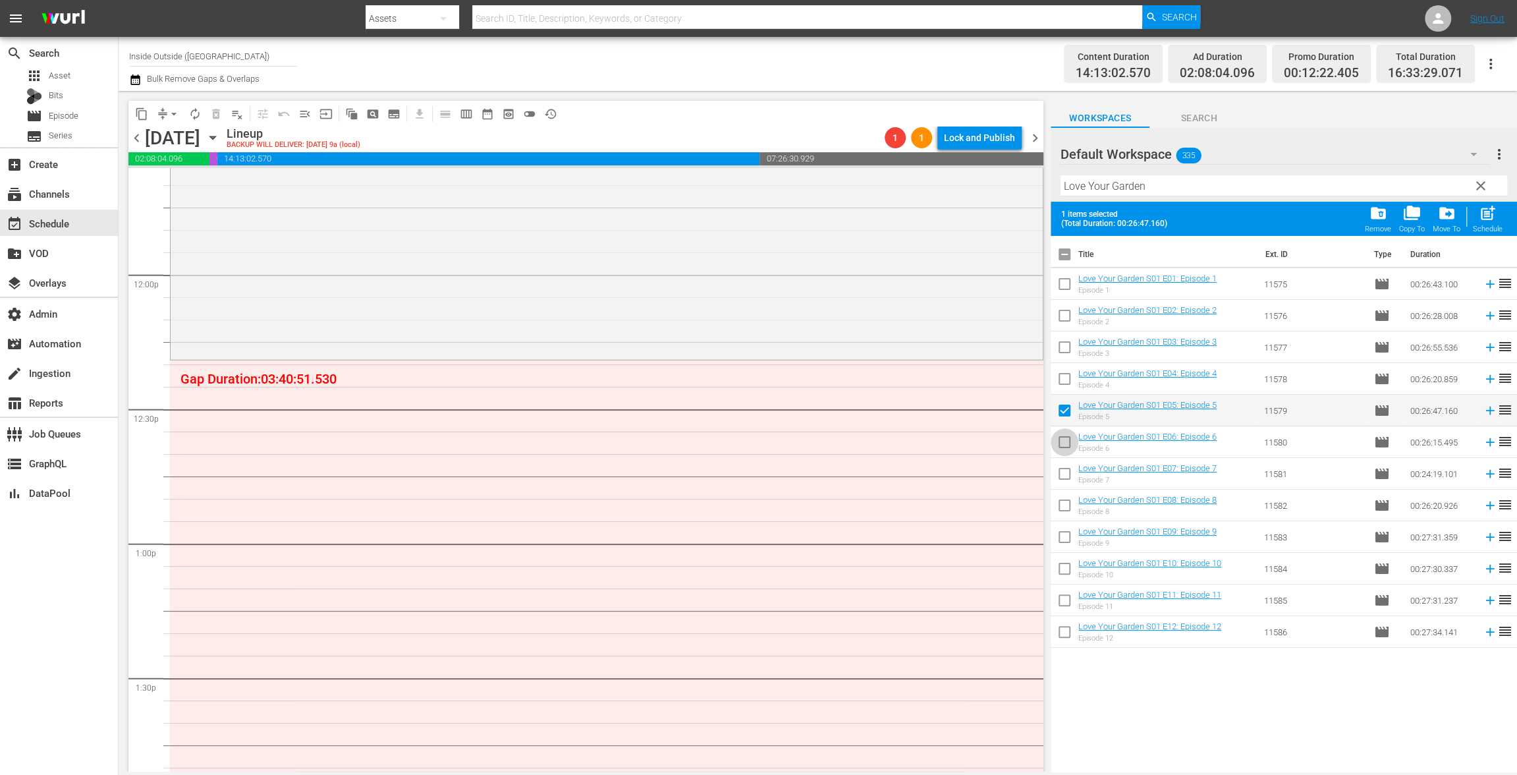
click at [1064, 440] on input "checkbox" at bounding box center [1065, 445] width 28 height 28
checkbox input "true"
click at [1069, 480] on input "checkbox" at bounding box center [1065, 476] width 28 height 28
checkbox input "true"
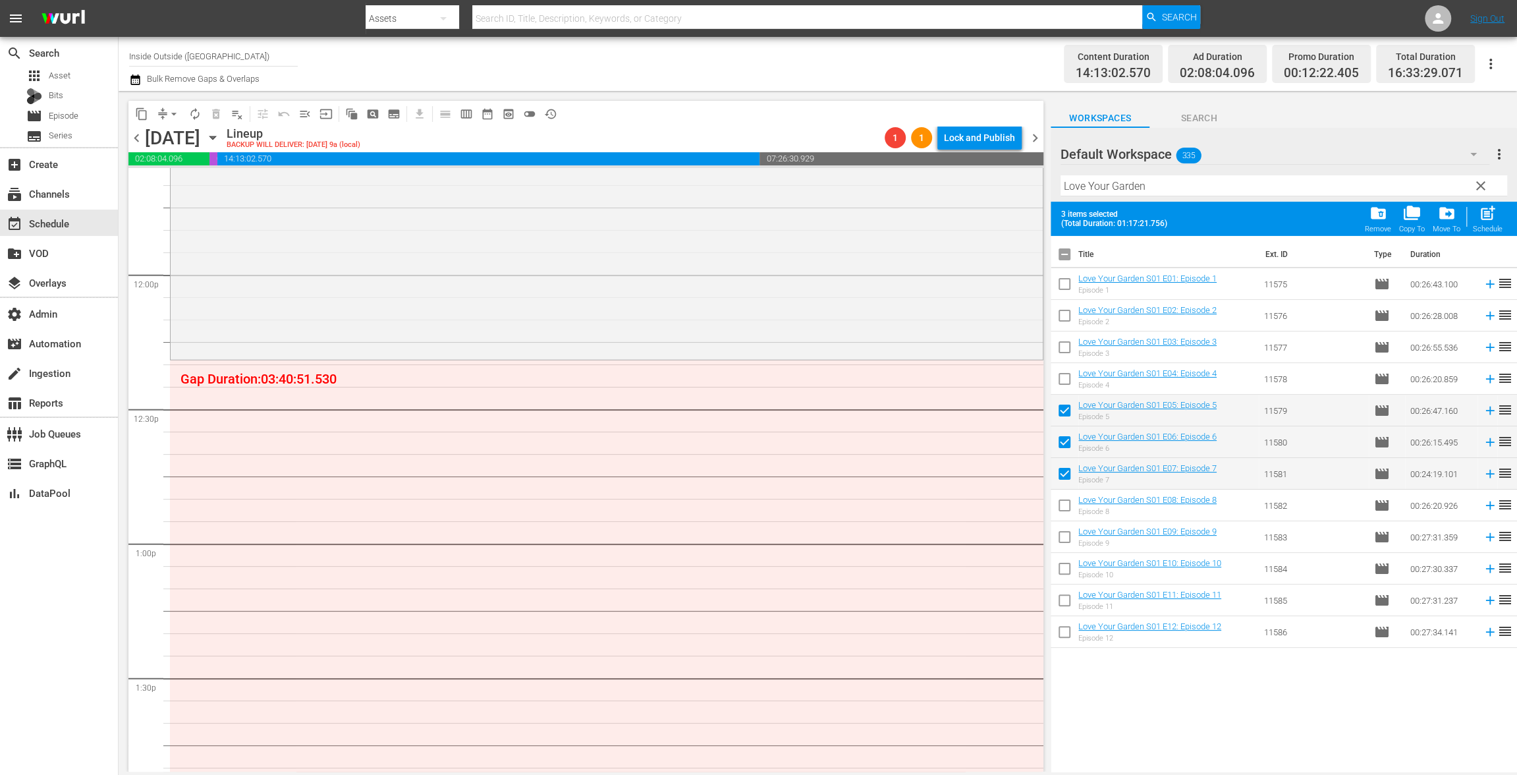
click at [1064, 501] on input "checkbox" at bounding box center [1065, 508] width 28 height 28
checkbox input "true"
click at [1066, 539] on input "checkbox" at bounding box center [1065, 540] width 28 height 28
checkbox input "true"
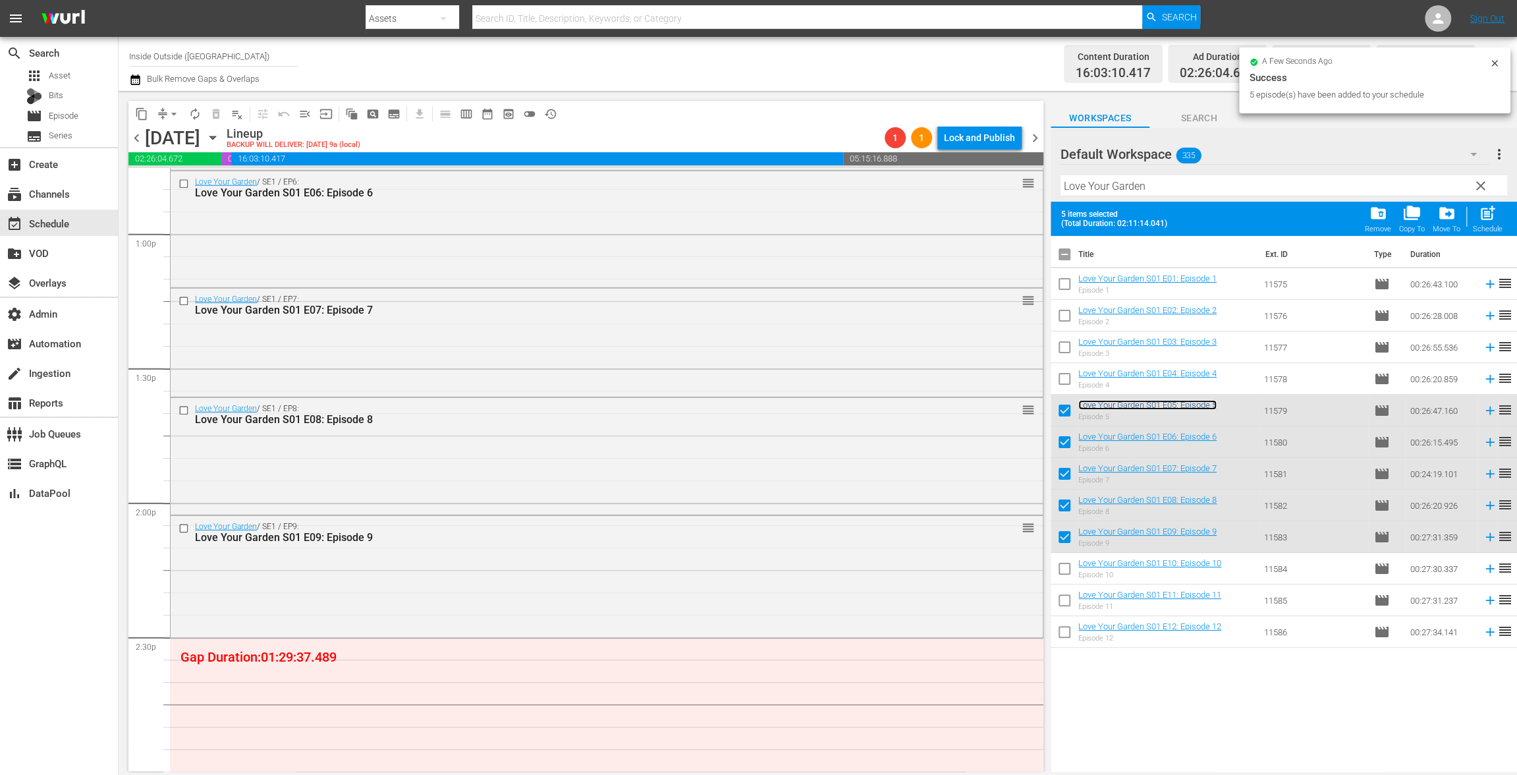
scroll to position [3818, 0]
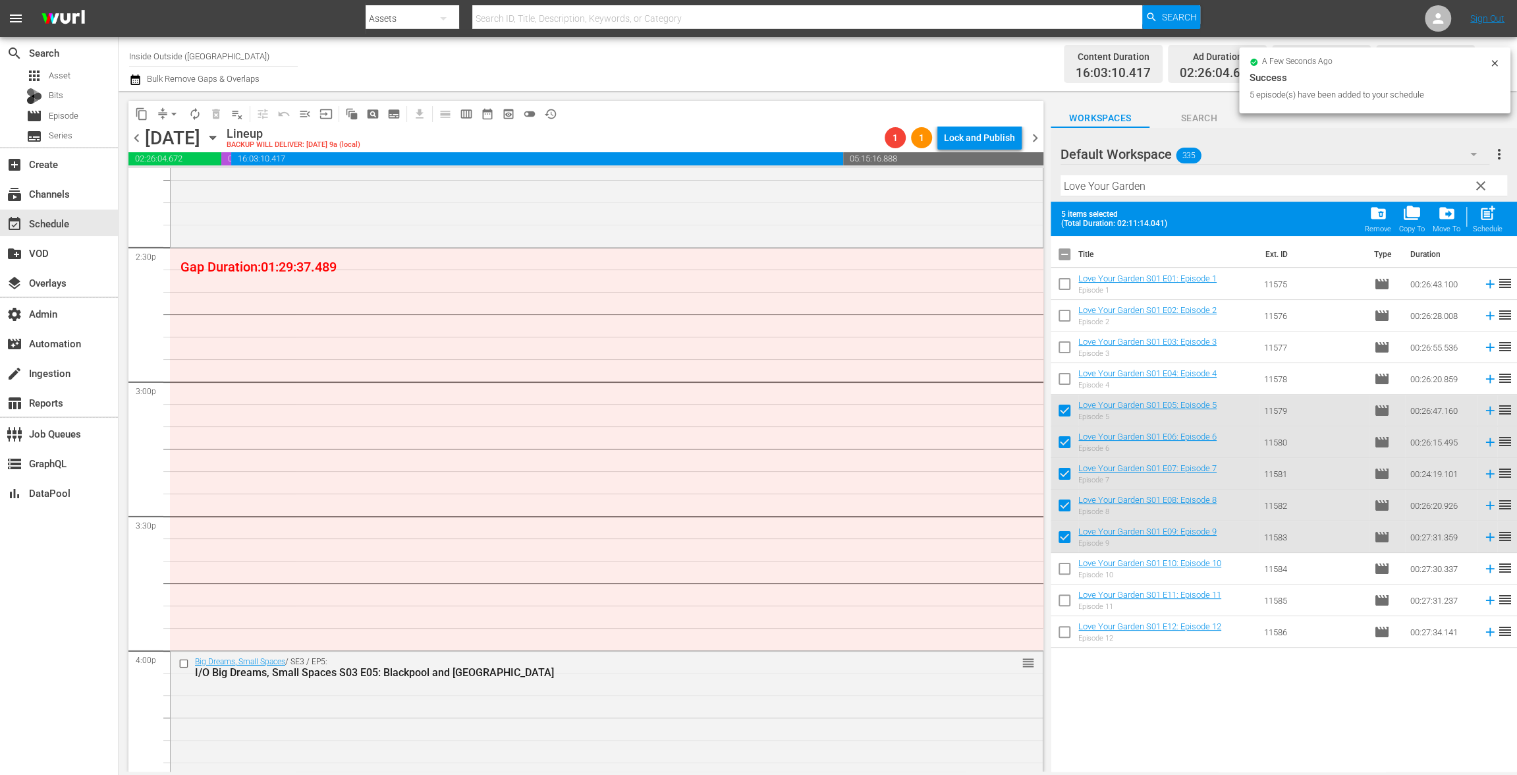
drag, startPoint x: 1084, startPoint y: 411, endPoint x: 532, endPoint y: 32, distance: 670.3
click at [1070, 264] on input "checkbox" at bounding box center [1065, 257] width 28 height 28
checkbox input "true"
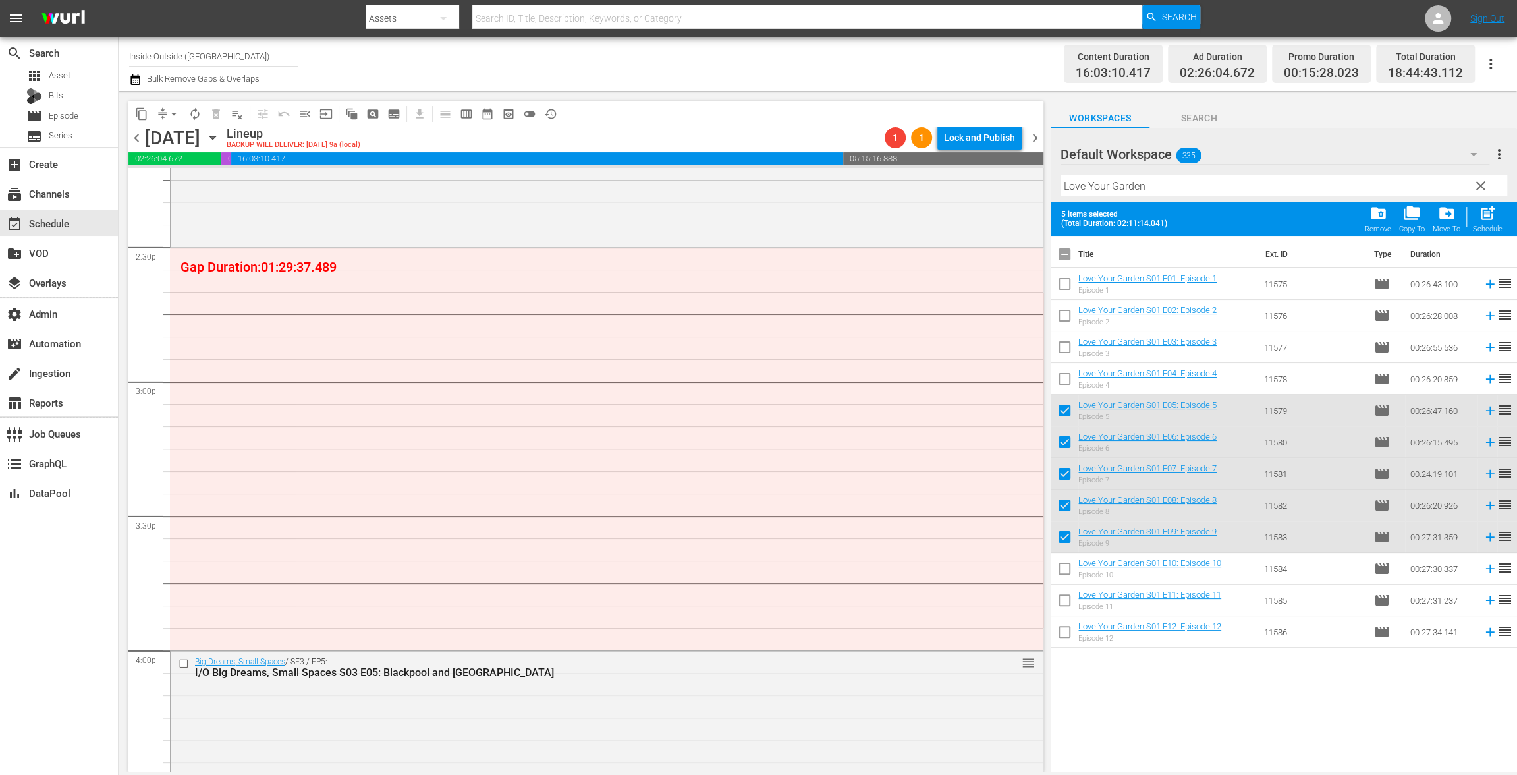
checkbox input "true"
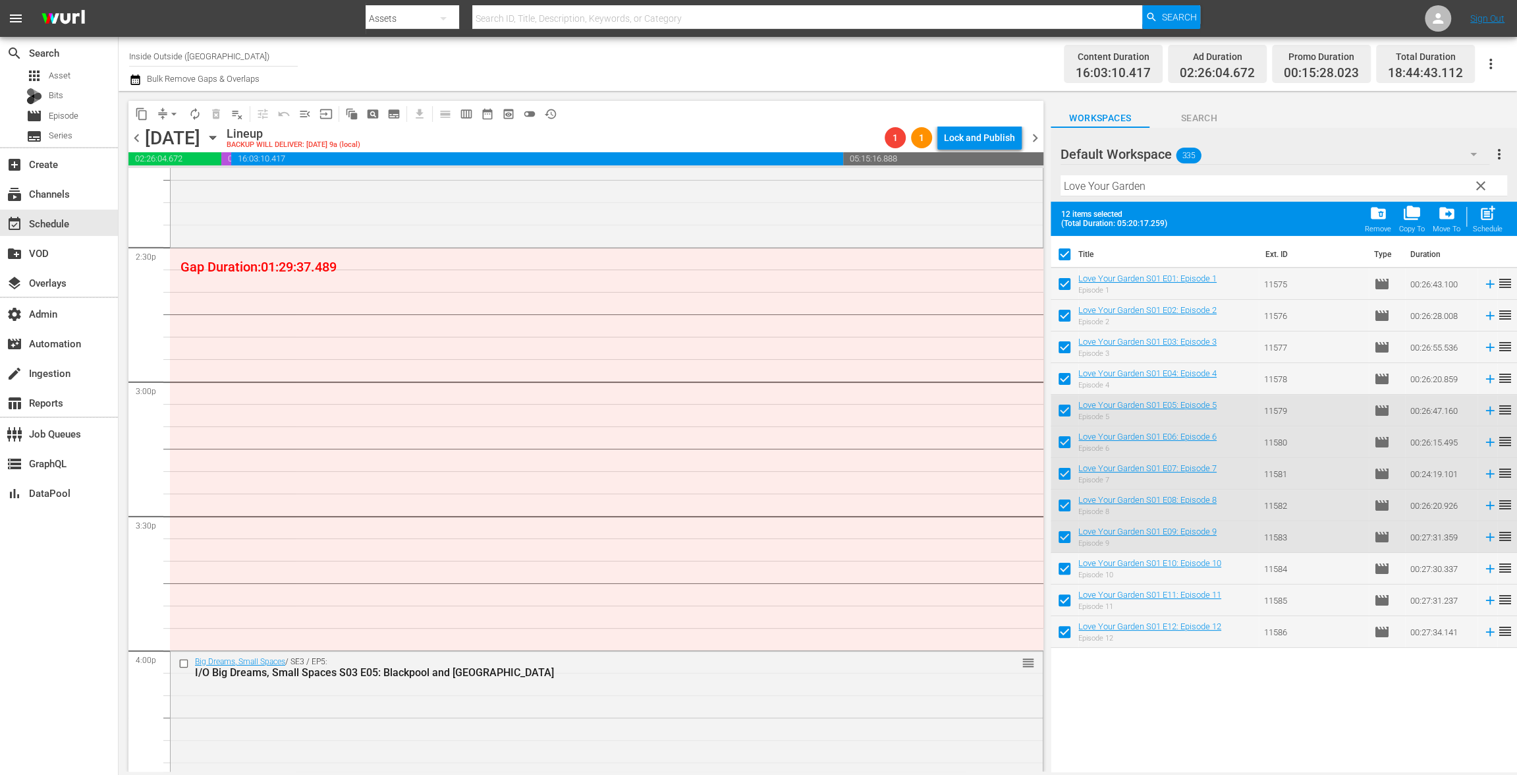
click at [1067, 258] on input "checkbox" at bounding box center [1065, 257] width 28 height 28
checkbox input "false"
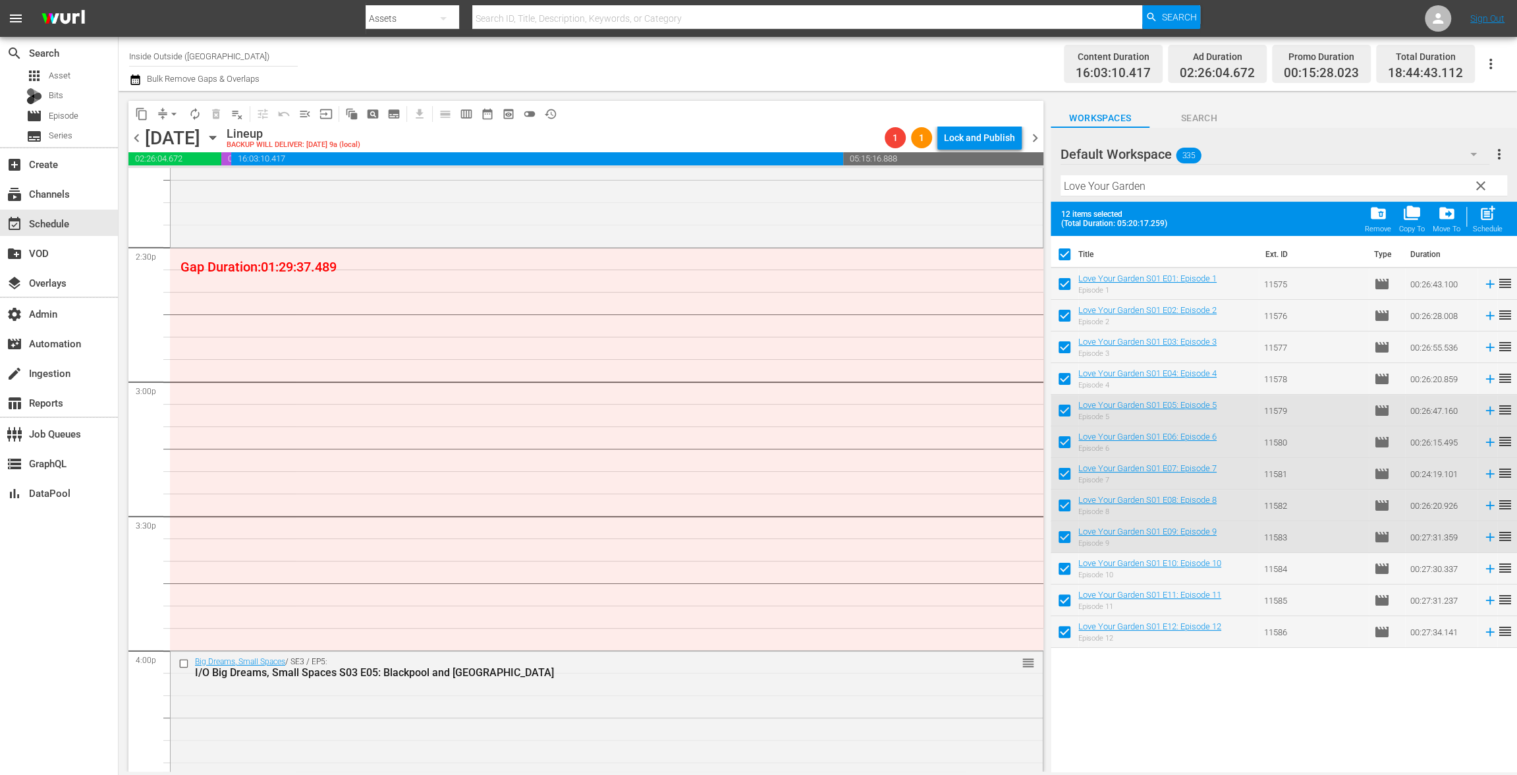
checkbox input "false"
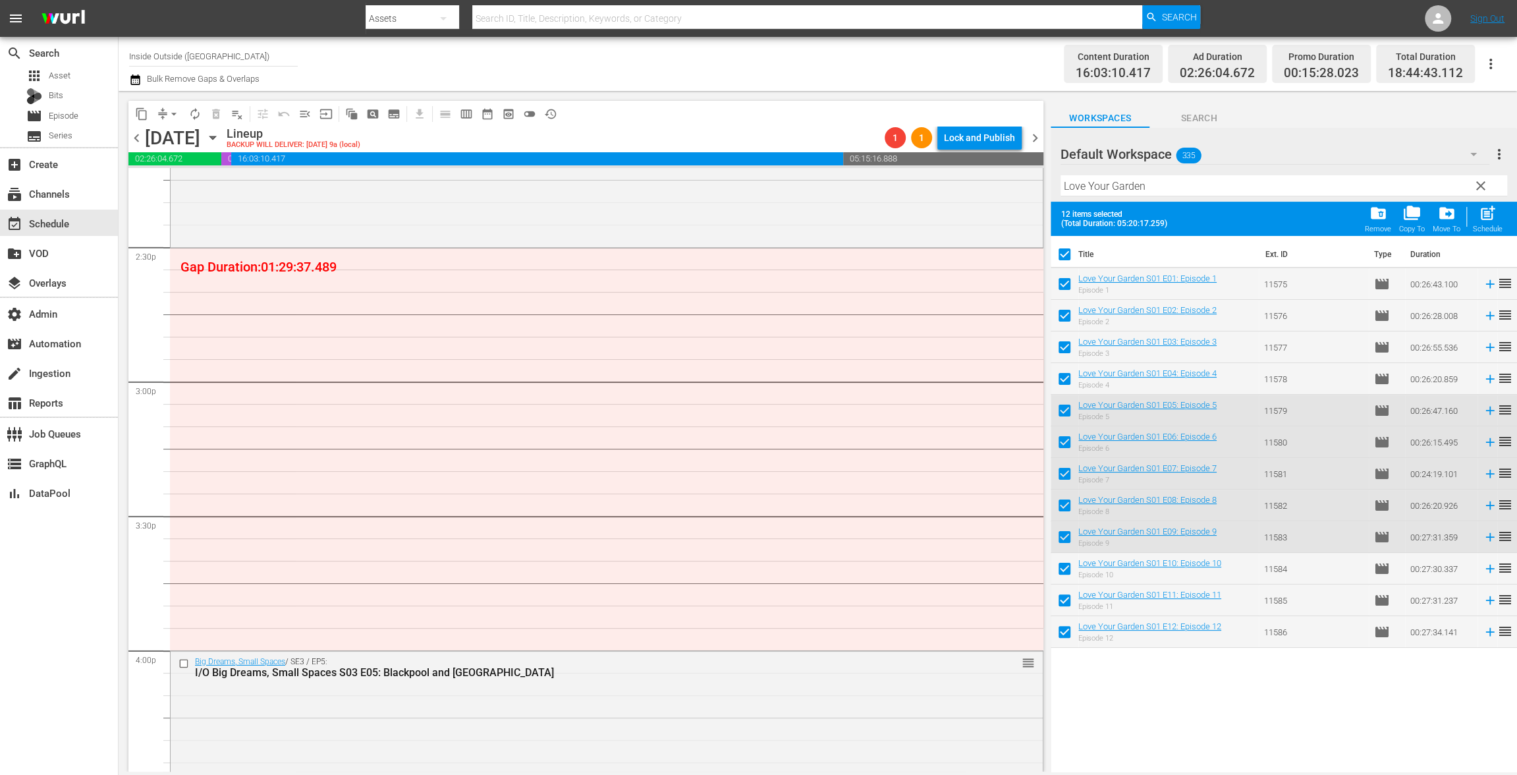
checkbox input "false"
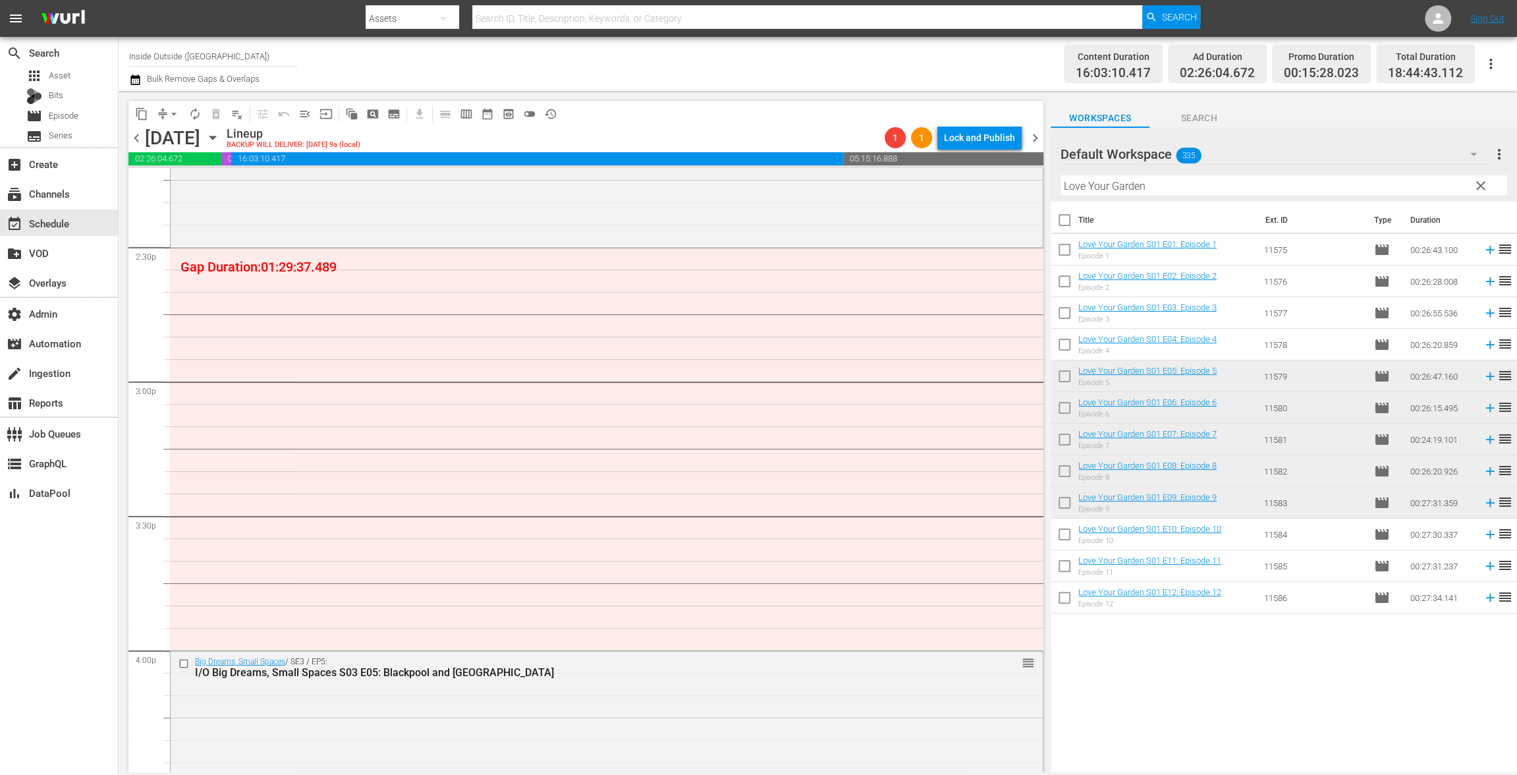
click at [1068, 537] on input "checkbox" at bounding box center [1065, 537] width 28 height 28
checkbox input "true"
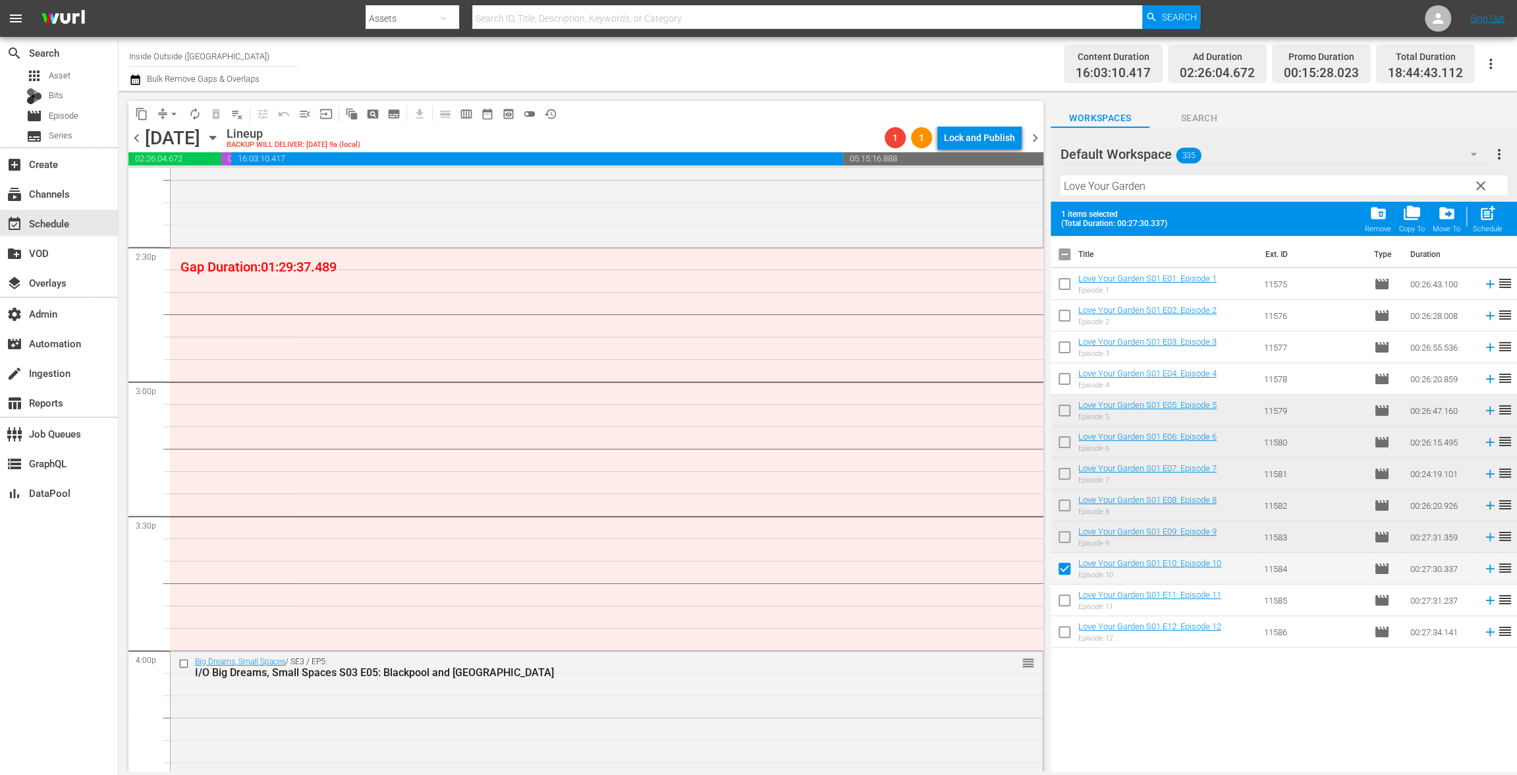
click at [1067, 599] on input "checkbox" at bounding box center [1065, 603] width 28 height 28
checkbox input "true"
click at [1058, 649] on div "Title Ext. ID Type Duration Love Your Garden S01 E01: Episode 1 Episode 1 11575…" at bounding box center [1284, 504] width 466 height 537
click at [1062, 631] on input "checkbox" at bounding box center [1065, 634] width 28 height 28
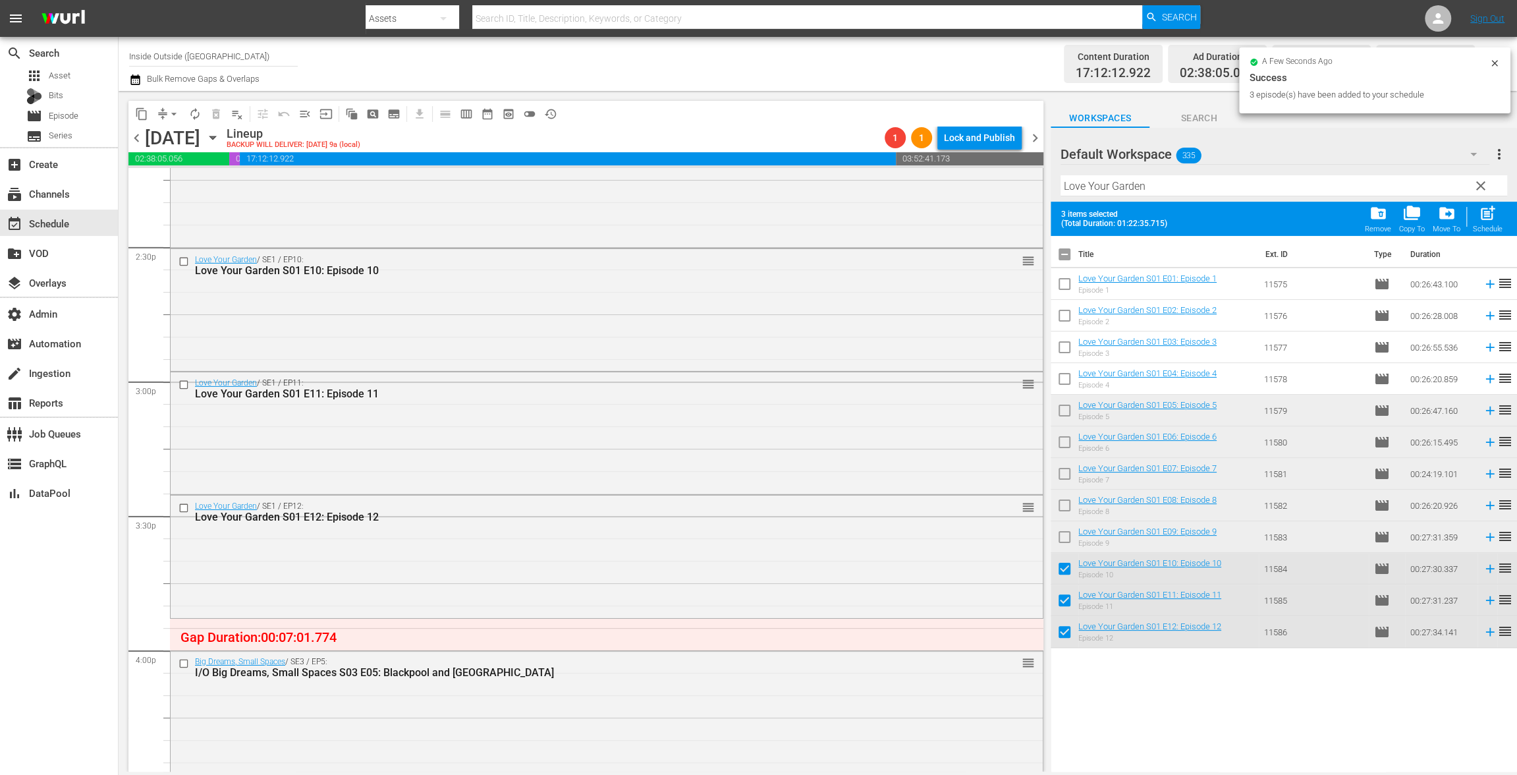
drag, startPoint x: 1065, startPoint y: 628, endPoint x: 1067, endPoint y: 600, distance: 28.4
click at [1065, 628] on input "checkbox" at bounding box center [1065, 634] width 28 height 28
checkbox input "false"
click at [1067, 596] on input "checkbox" at bounding box center [1065, 603] width 28 height 28
checkbox input "false"
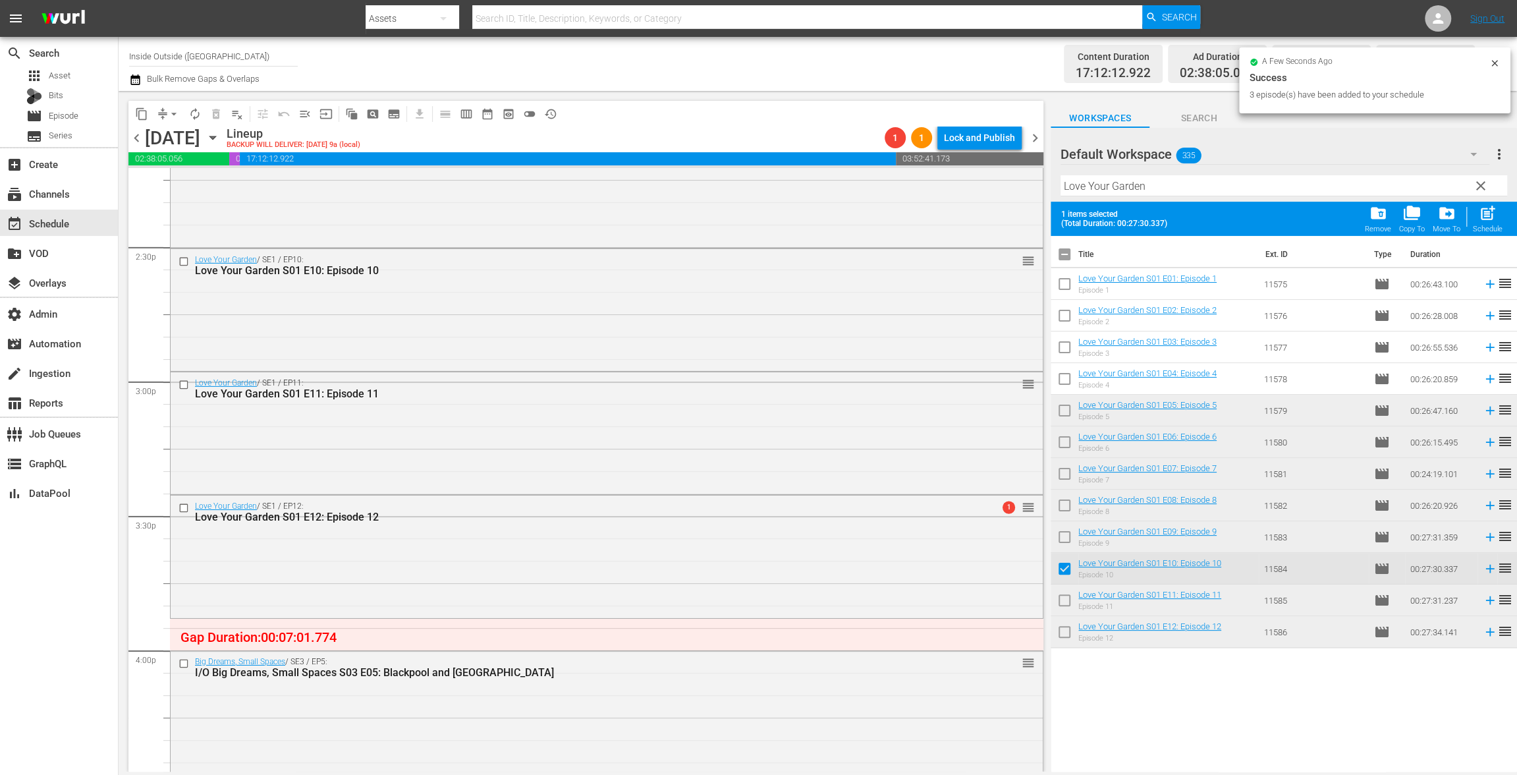
click at [1060, 563] on input "checkbox" at bounding box center [1065, 571] width 28 height 28
checkbox input "false"
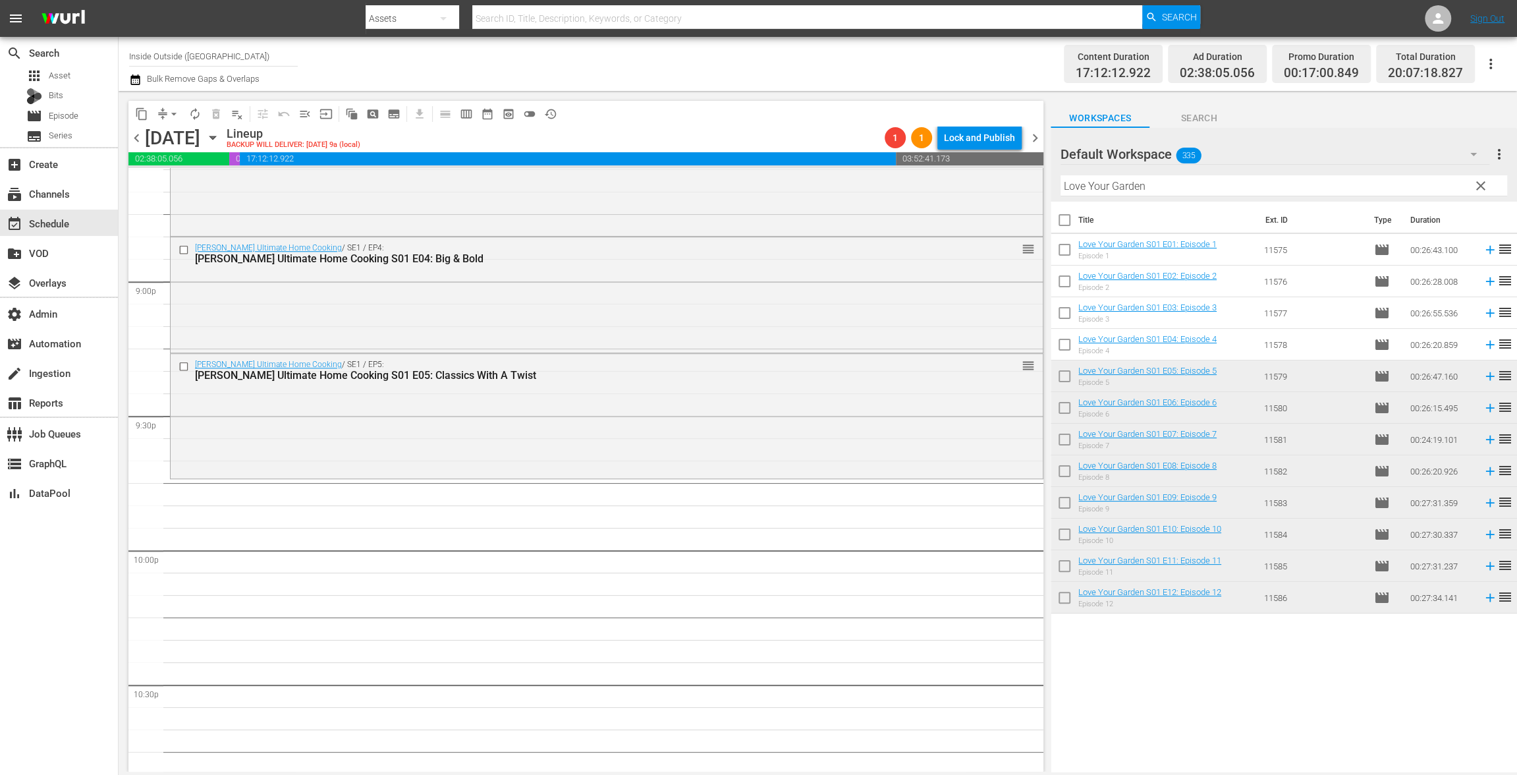
scroll to position [5559, 0]
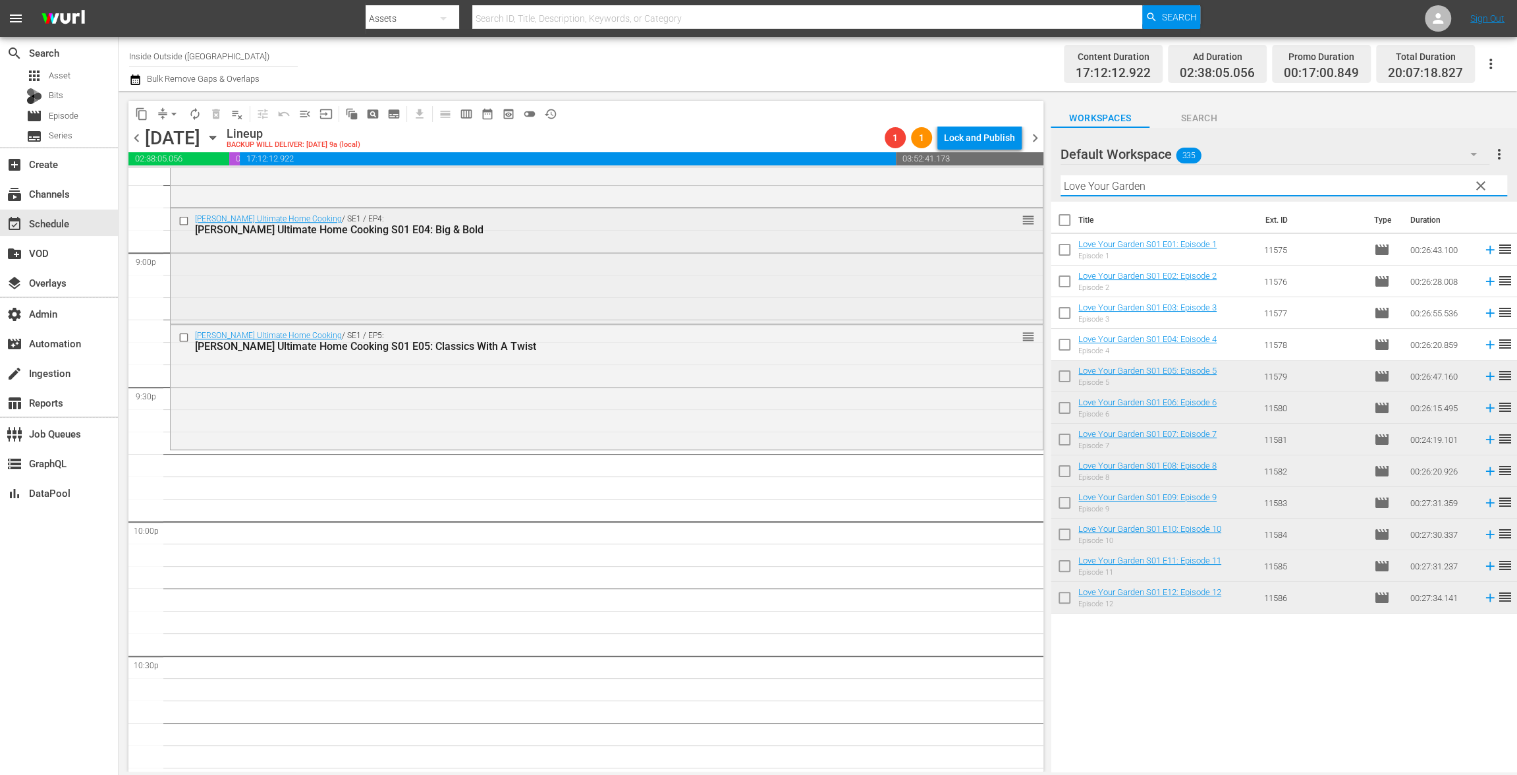
drag, startPoint x: 1177, startPoint y: 190, endPoint x: 1002, endPoint y: 211, distance: 176.5
click at [954, 163] on div "content_copy compress arrow_drop_down autorenew_outlined delete_forever_outline…" at bounding box center [818, 431] width 1398 height 680
paste input "[PERSON_NAME] Escape to the Wild"
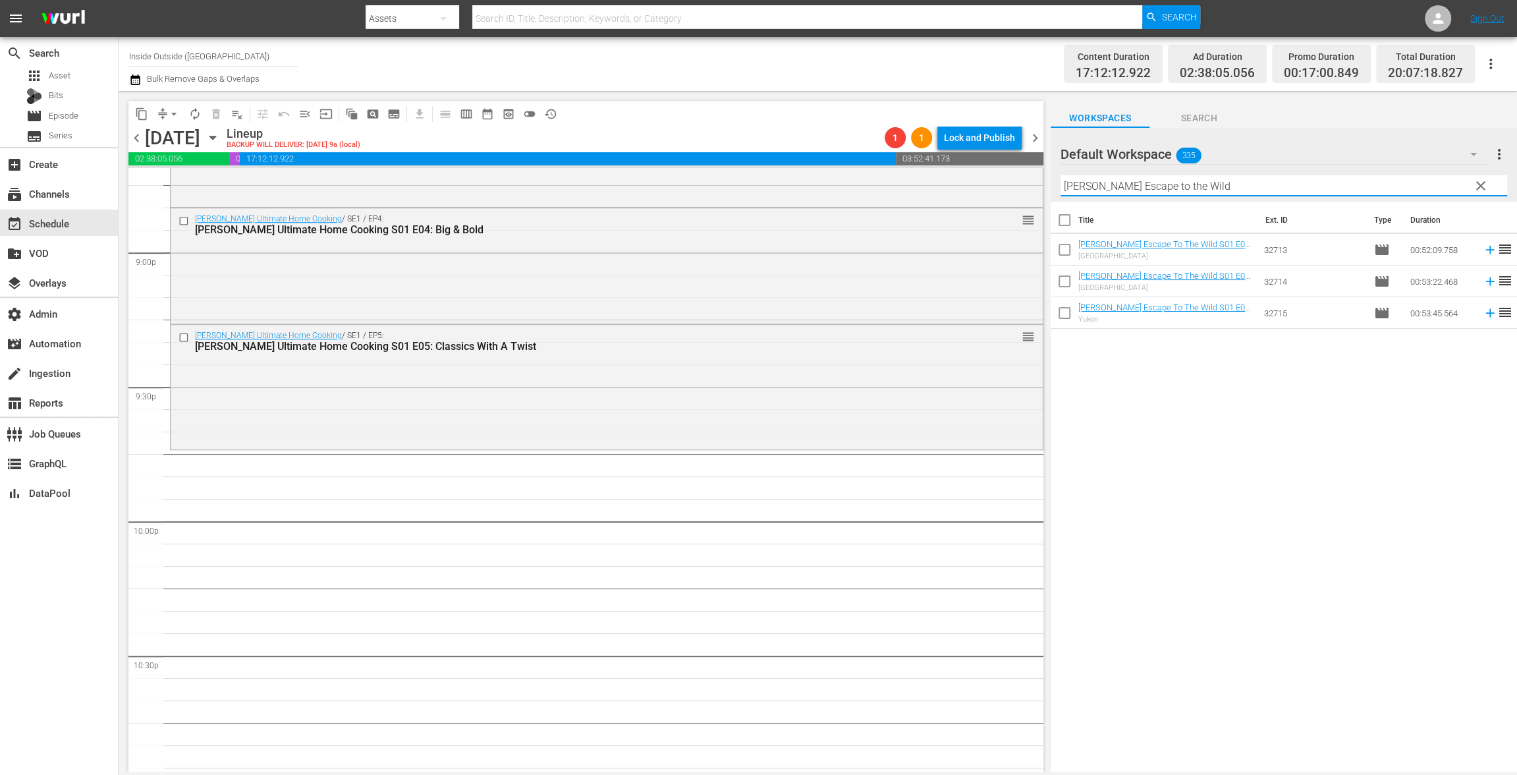
type input "[PERSON_NAME] Escape to the Wild"
click at [1070, 213] on input "checkbox" at bounding box center [1065, 223] width 28 height 28
checkbox input "true"
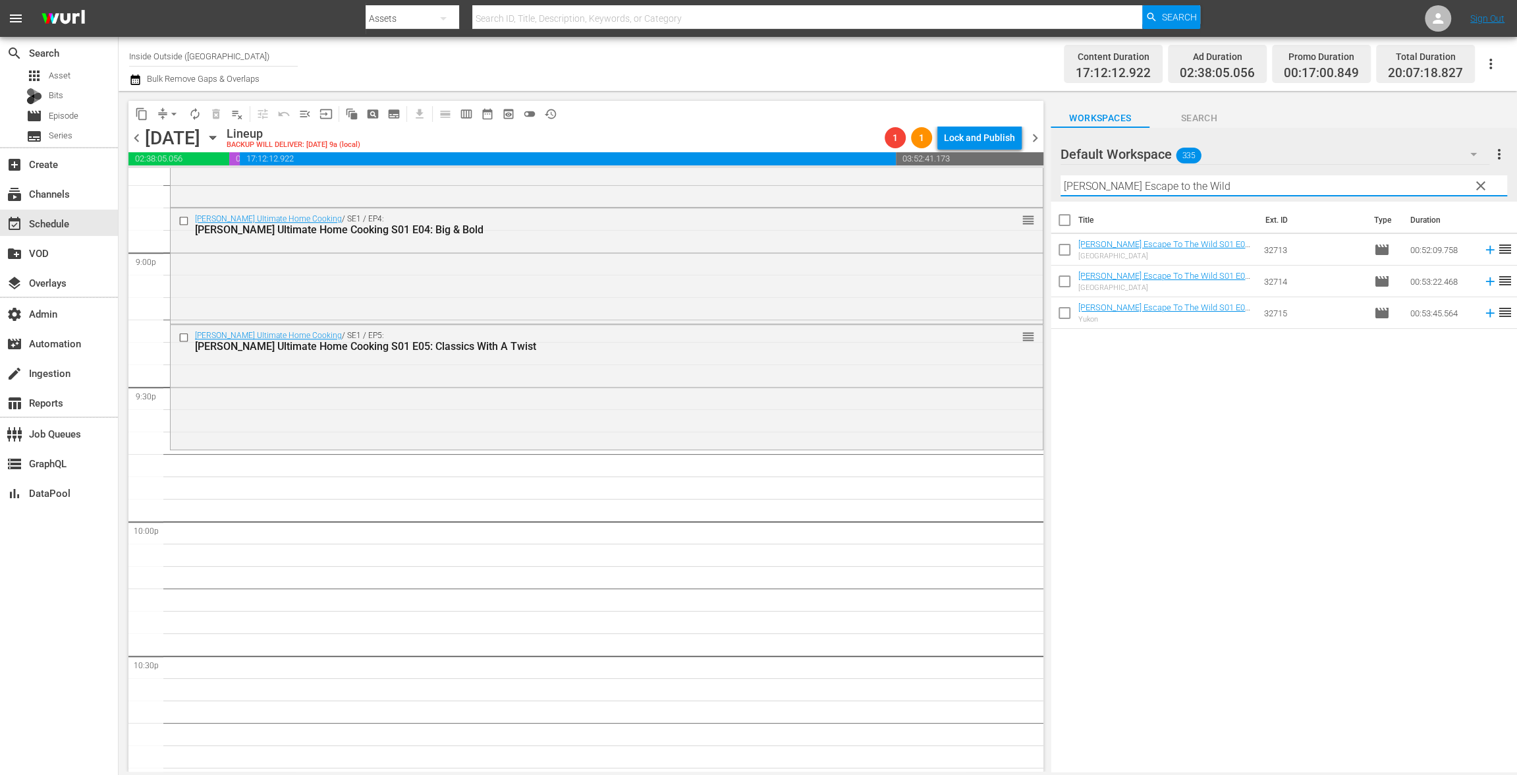
checkbox input "true"
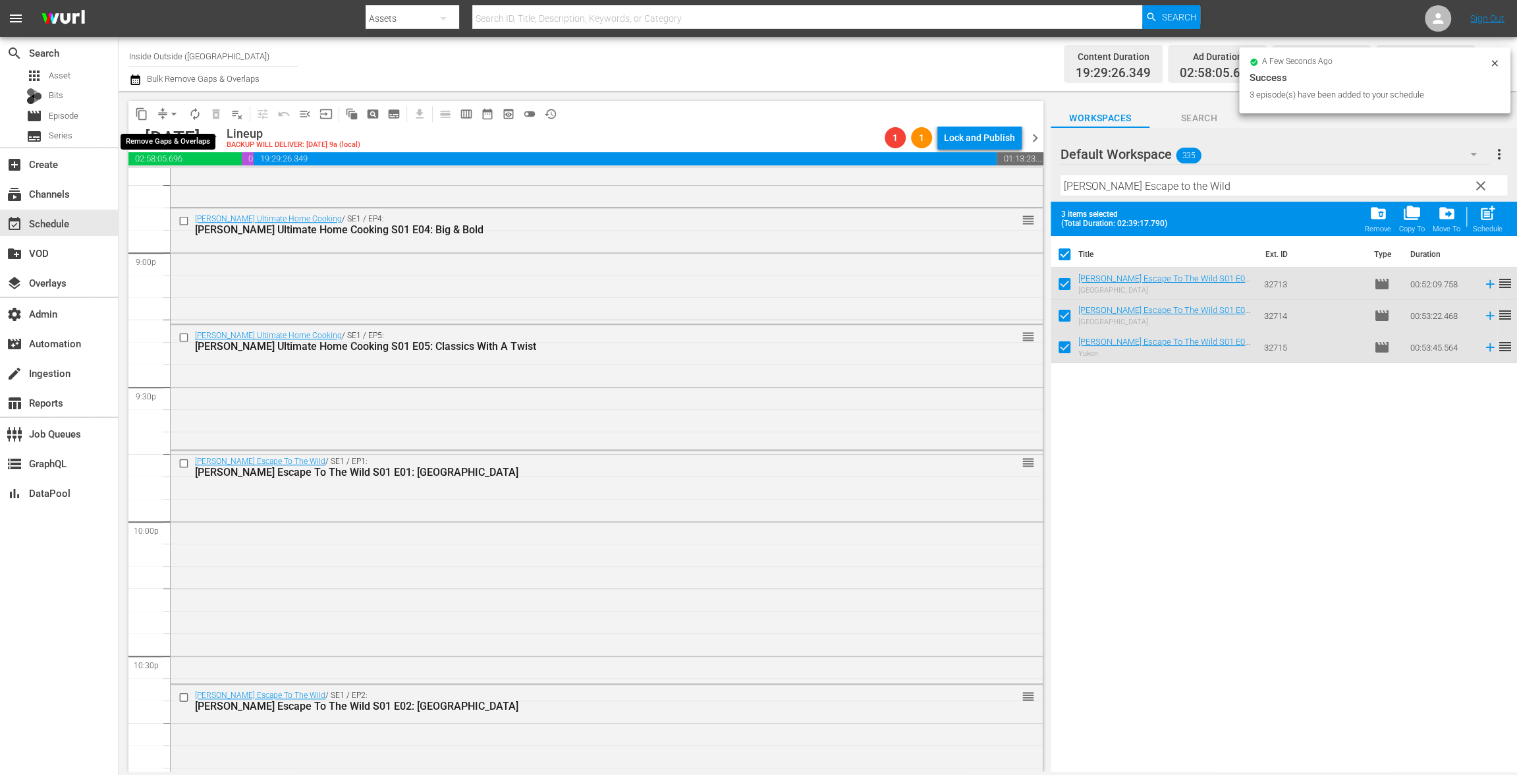
click at [167, 106] on button "arrow_drop_down" at bounding box center [173, 113] width 21 height 21
click at [163, 179] on li "Align to End of Previous Day" at bounding box center [174, 184] width 138 height 22
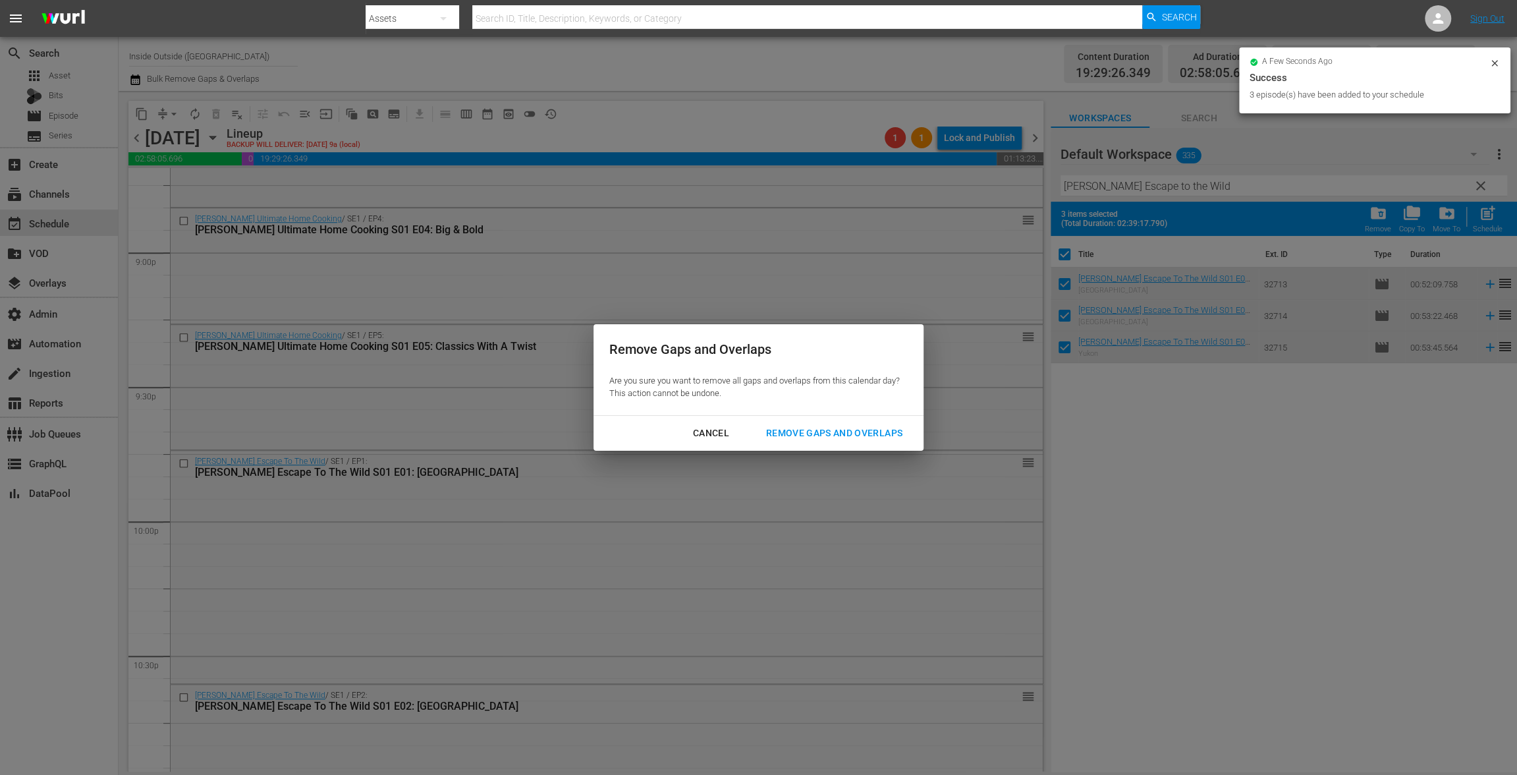
click at [811, 425] on div "Remove Gaps and Overlaps" at bounding box center [833, 433] width 157 height 16
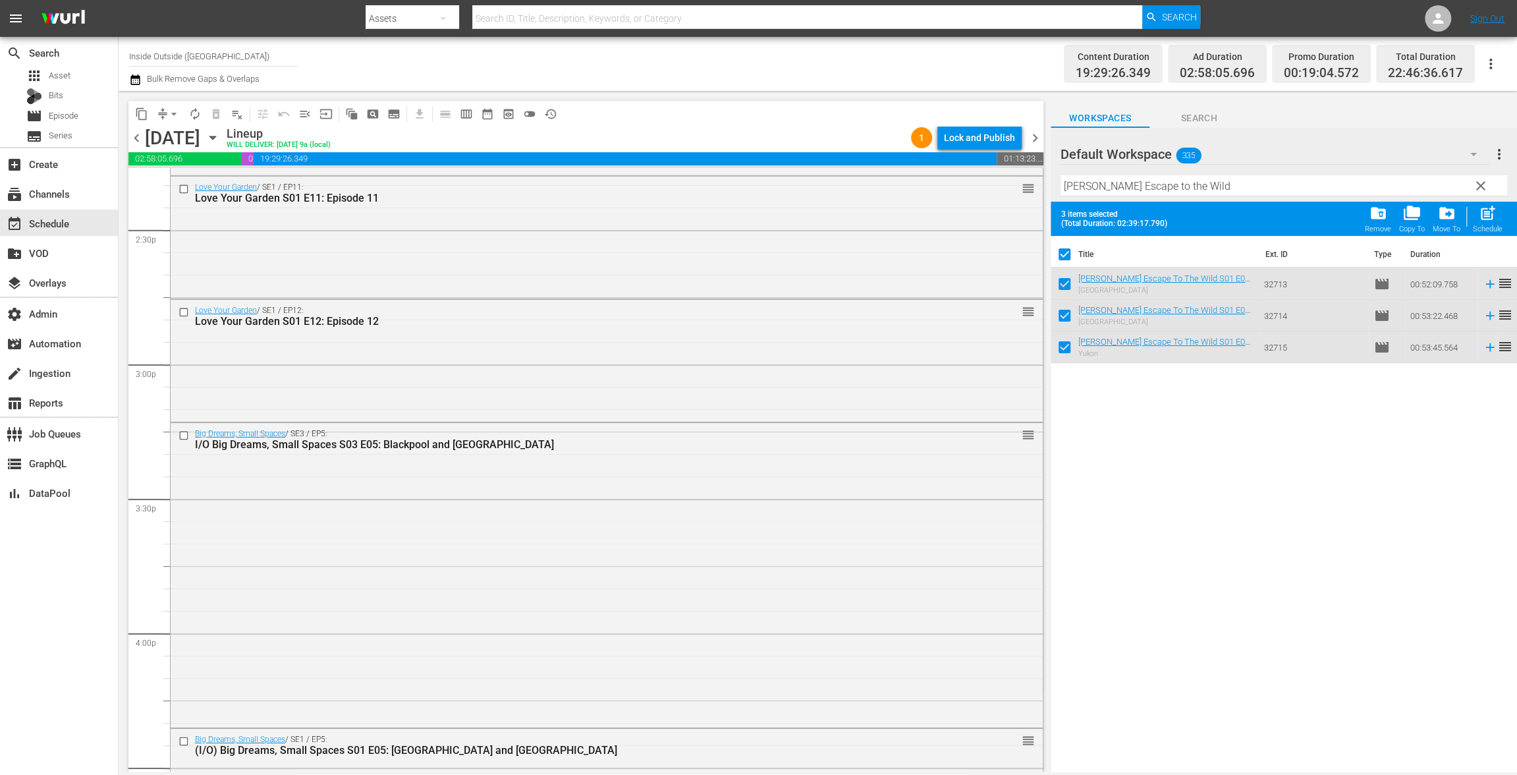
scroll to position [3840, 0]
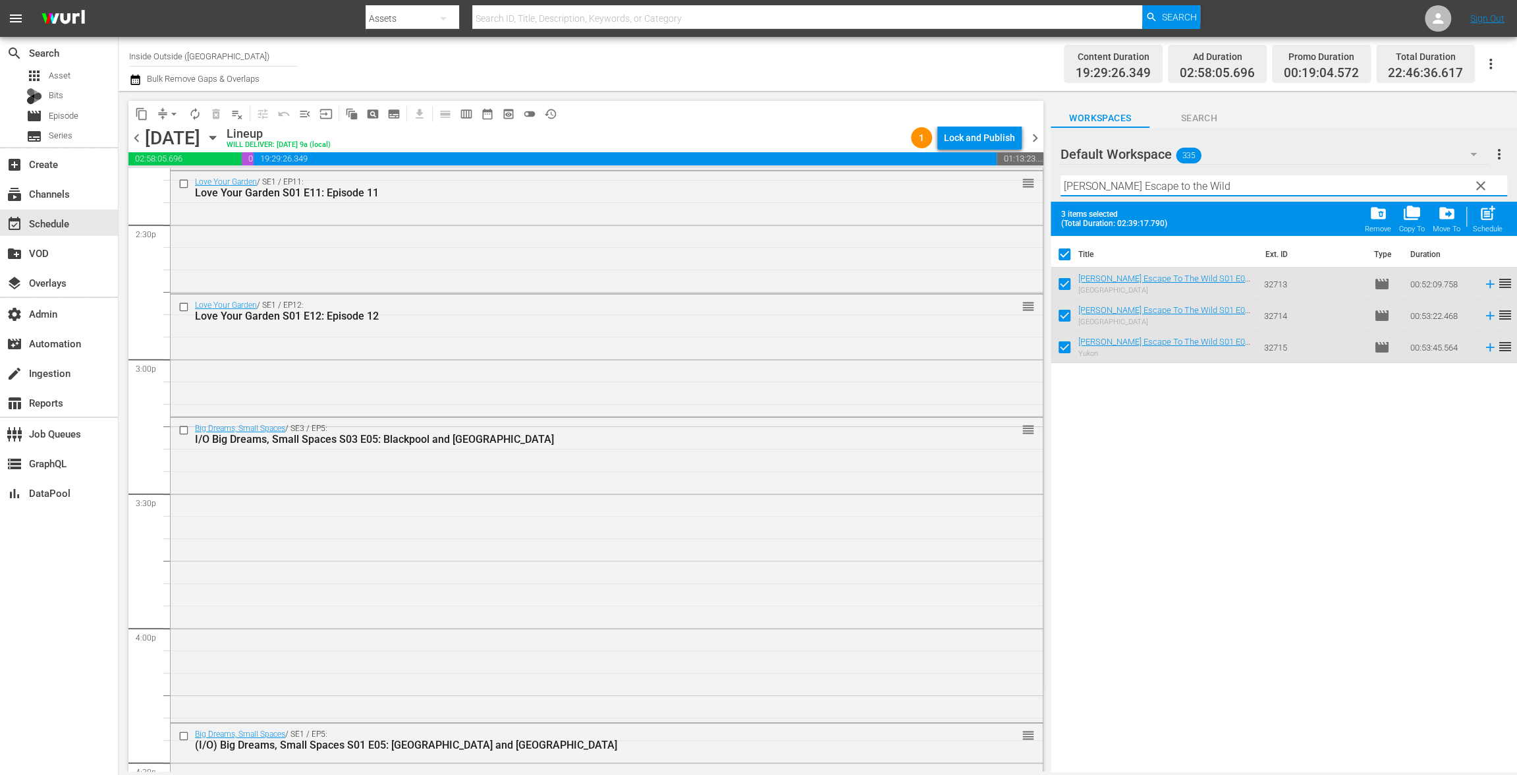
drag, startPoint x: 1251, startPoint y: 184, endPoint x: 890, endPoint y: 158, distance: 362.5
click at [894, 160] on div "content_copy compress arrow_drop_down autorenew_outlined delete_forever_outline…" at bounding box center [818, 431] width 1398 height 680
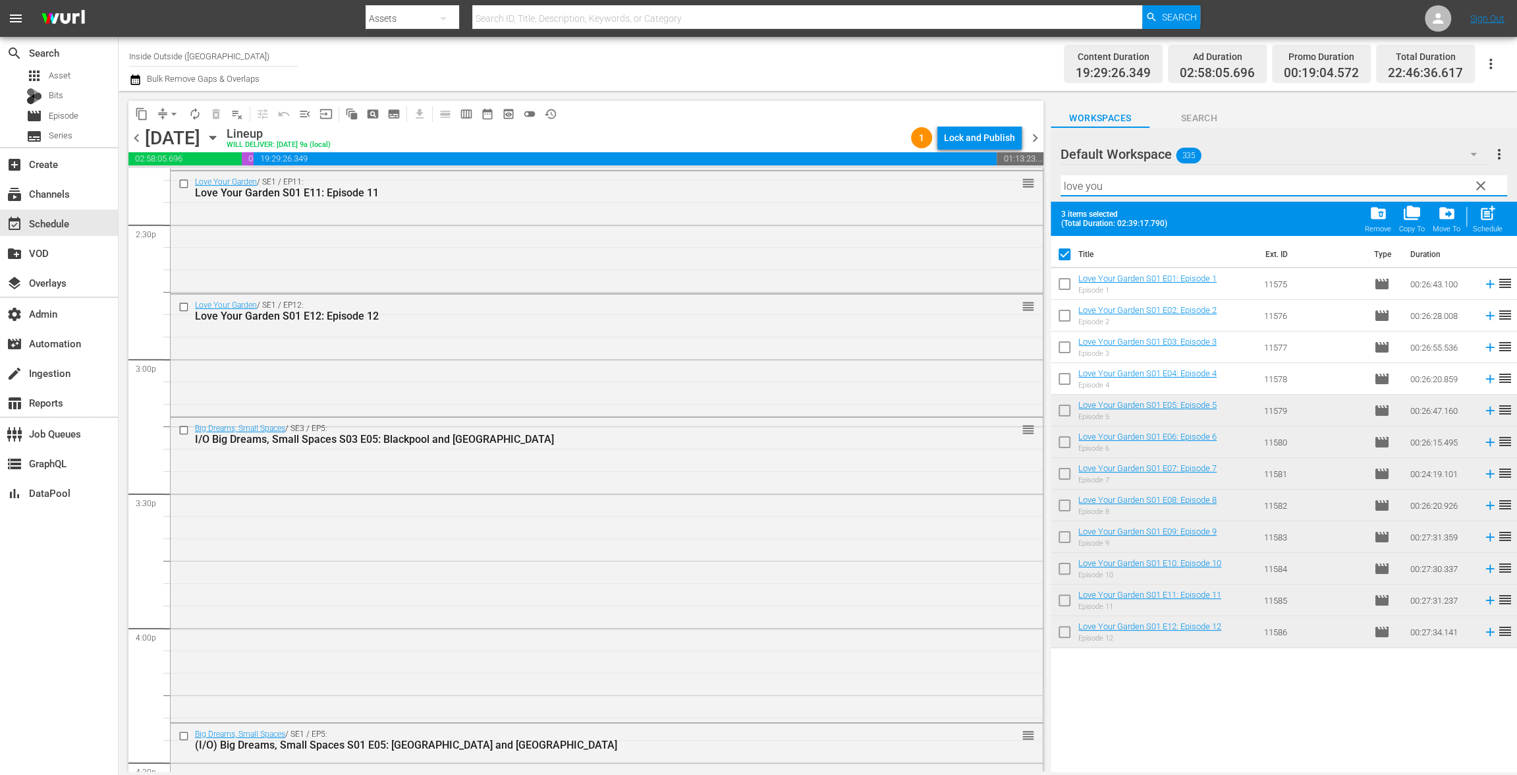
type input "love you"
click at [1064, 251] on input "checkbox" at bounding box center [1065, 257] width 28 height 28
checkbox input "false"
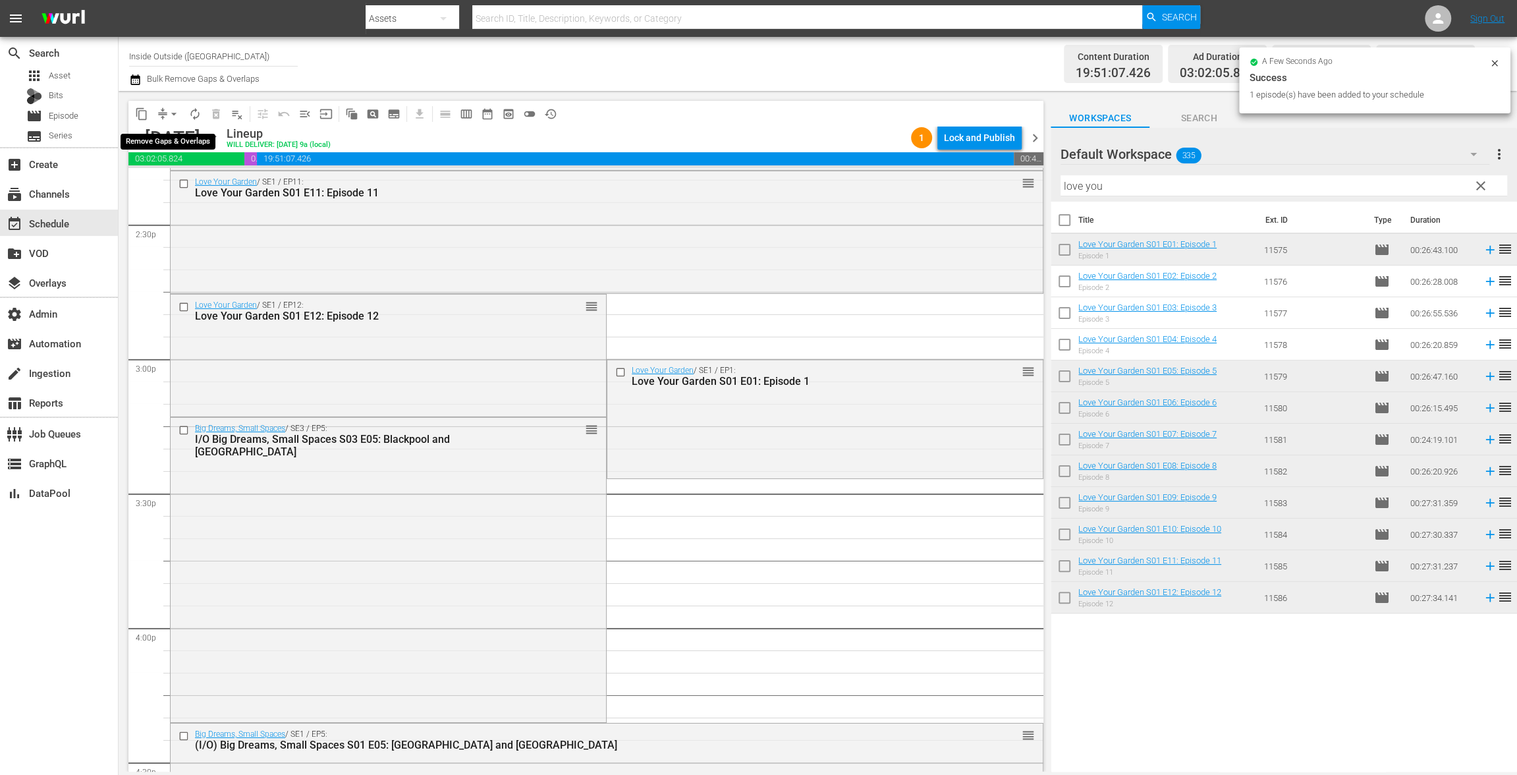
click at [173, 117] on span "arrow_drop_down" at bounding box center [173, 113] width 13 height 13
click at [176, 180] on li "Align to End of Previous Day" at bounding box center [174, 184] width 138 height 22
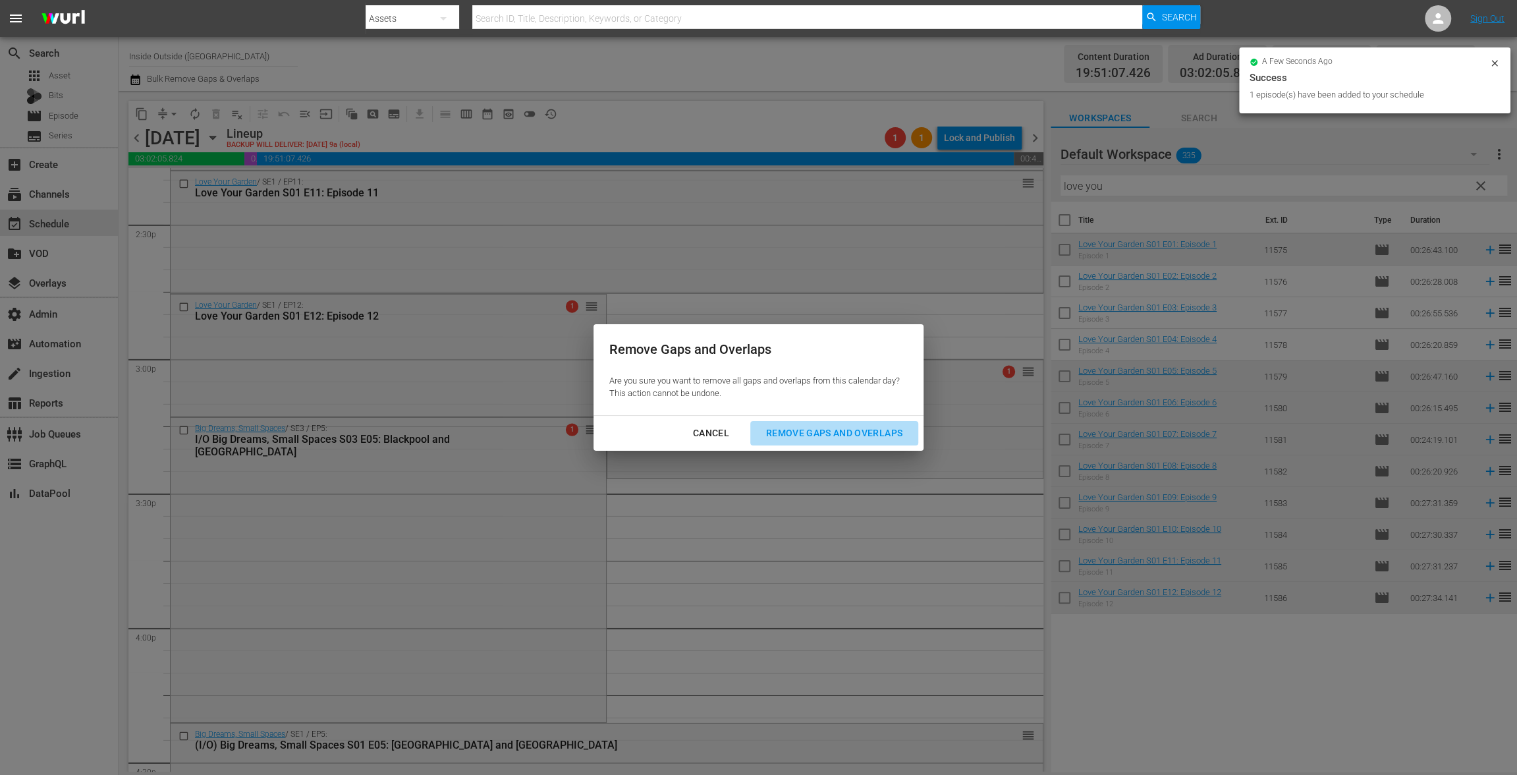
click at [821, 437] on div "Remove Gaps and Overlaps" at bounding box center [833, 433] width 157 height 16
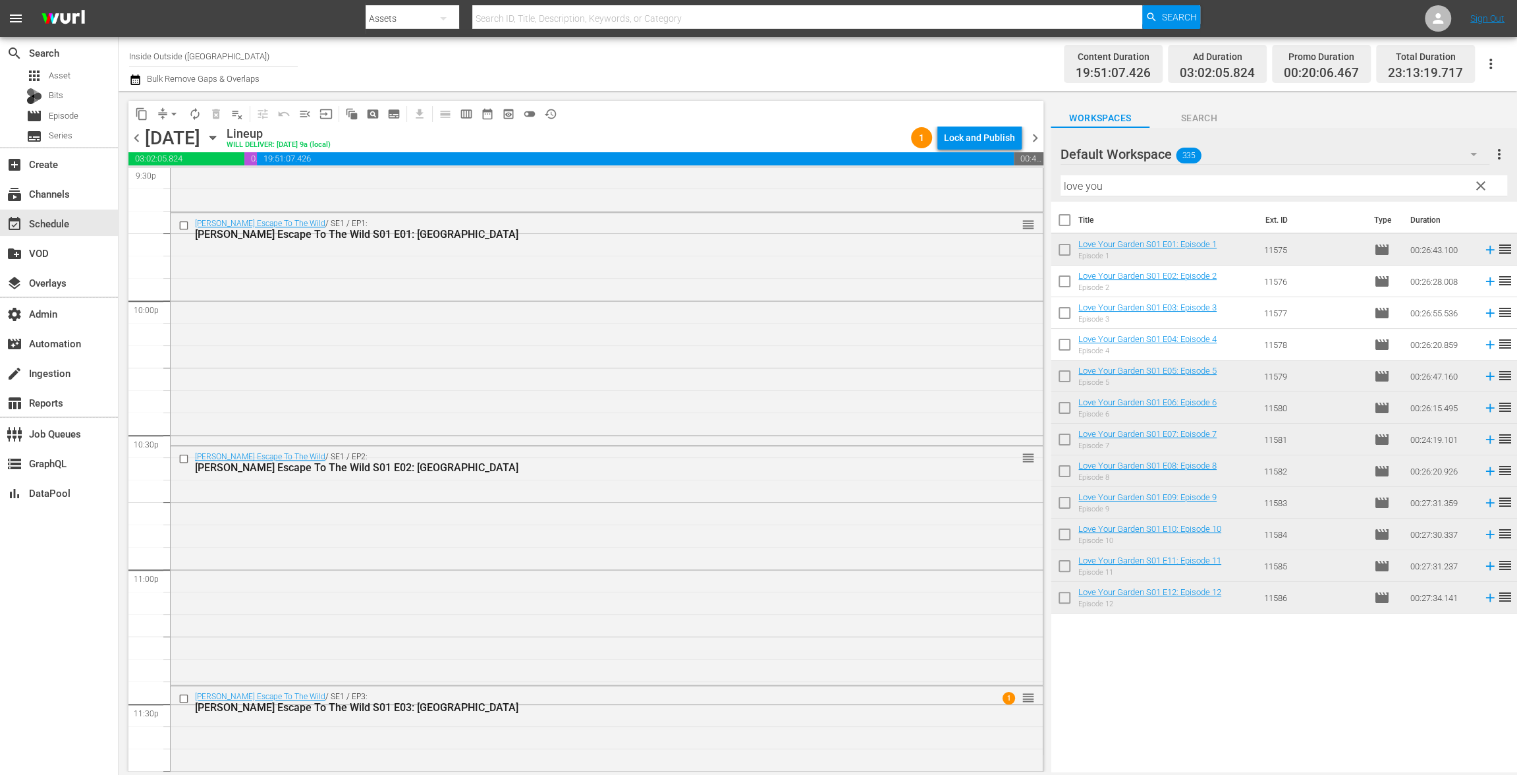
scroll to position [5933, 0]
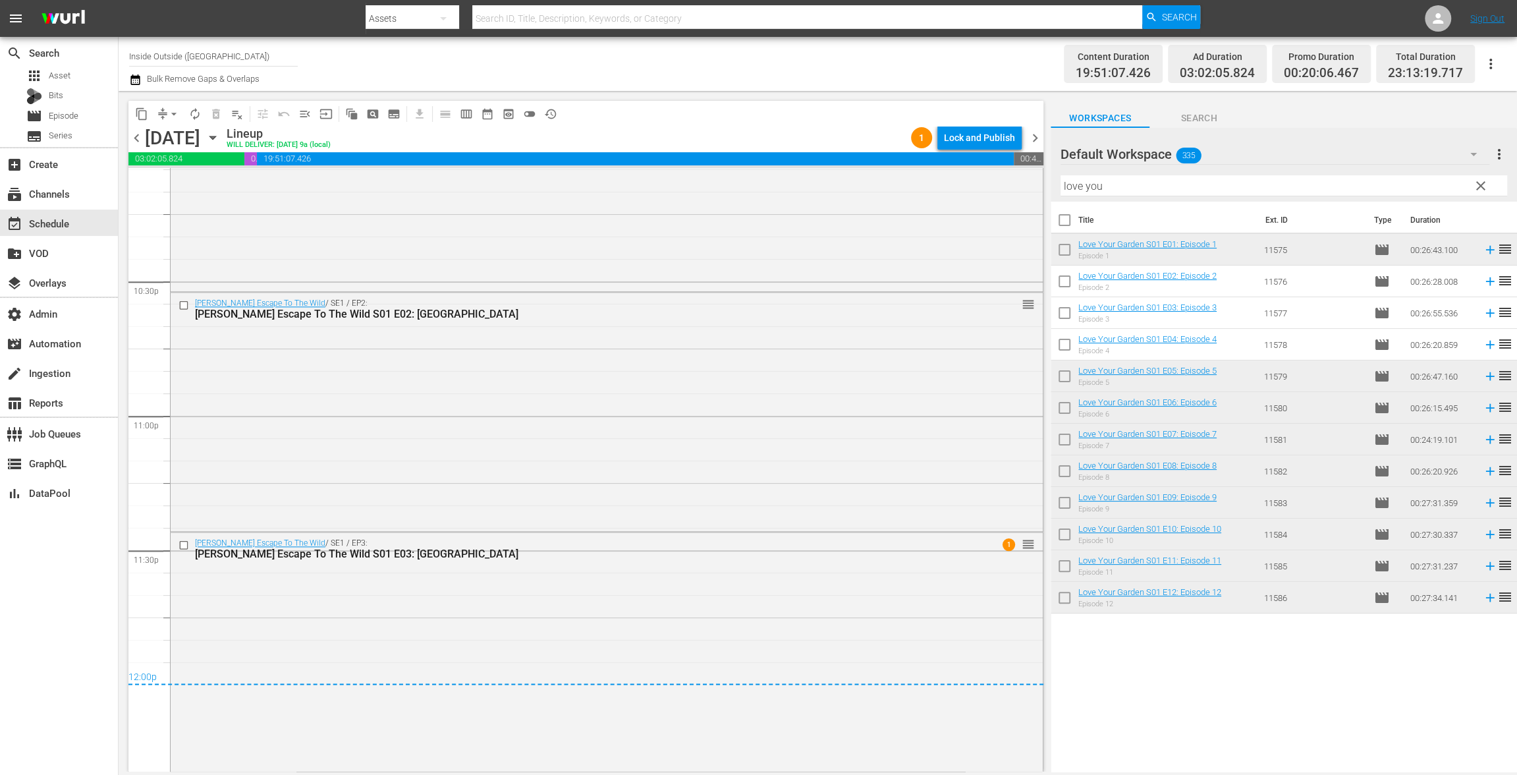
click at [991, 144] on div "Lock and Publish" at bounding box center [979, 138] width 71 height 24
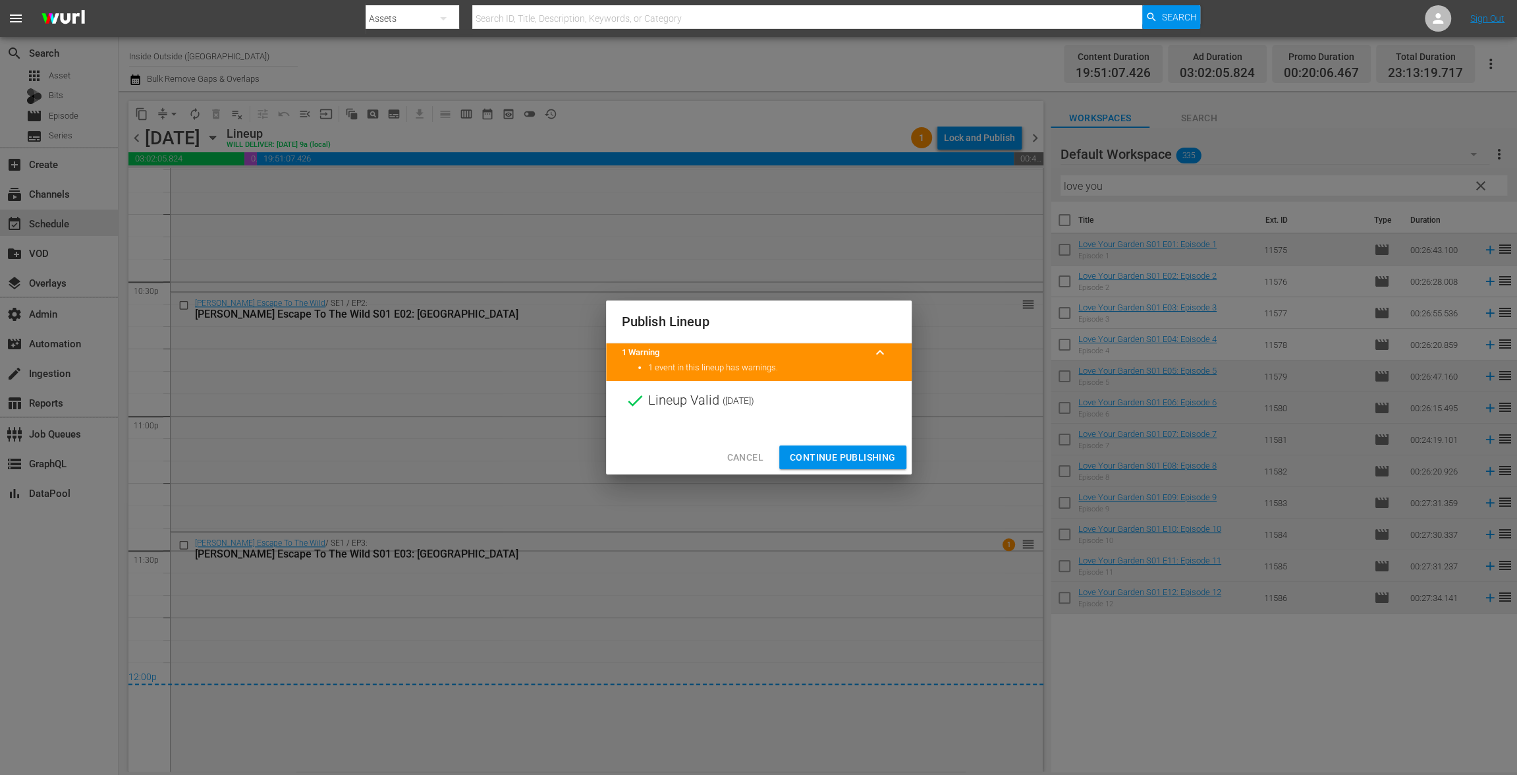
click at [863, 458] on span "Continue Publishing" at bounding box center [843, 457] width 106 height 16
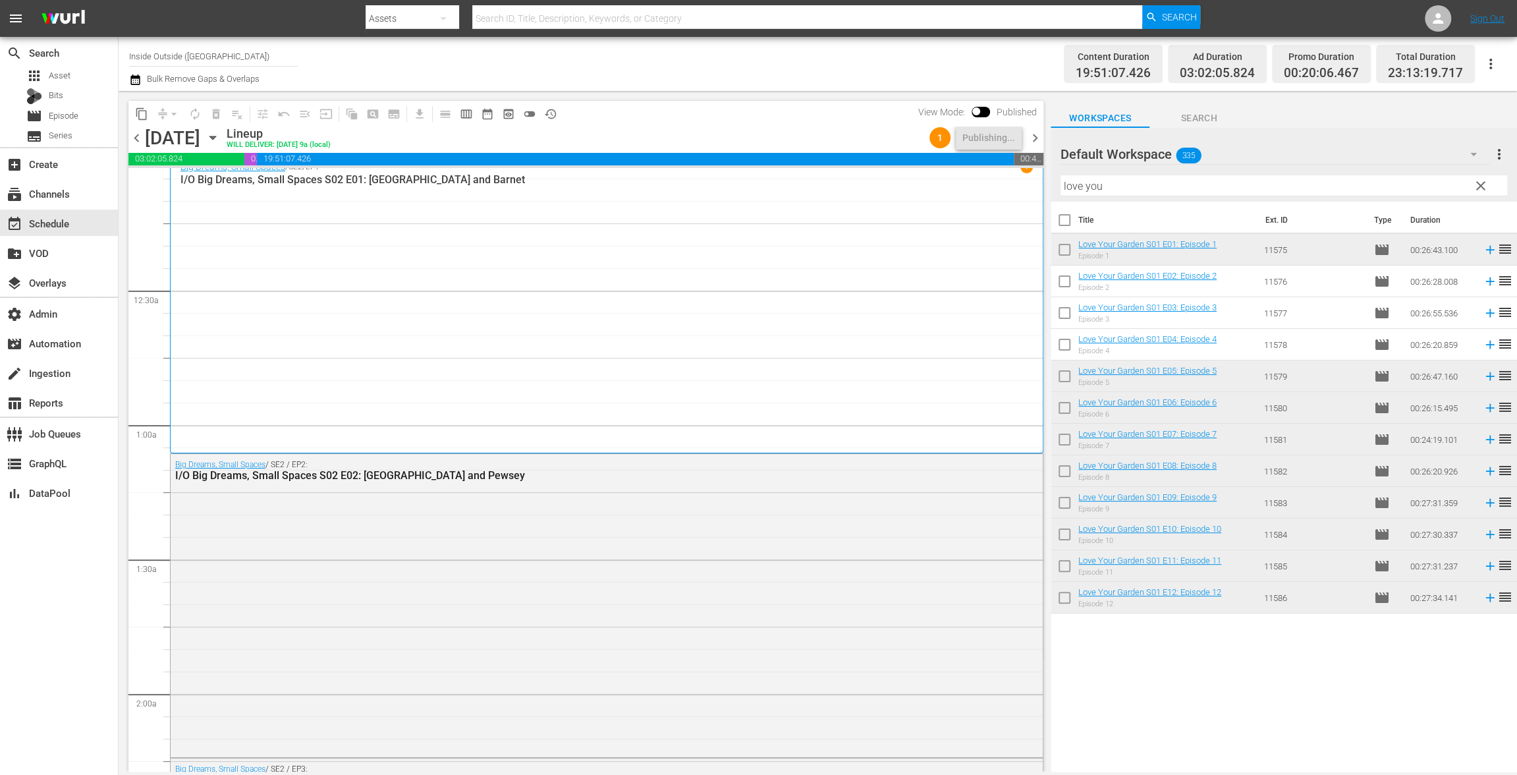
scroll to position [0, 0]
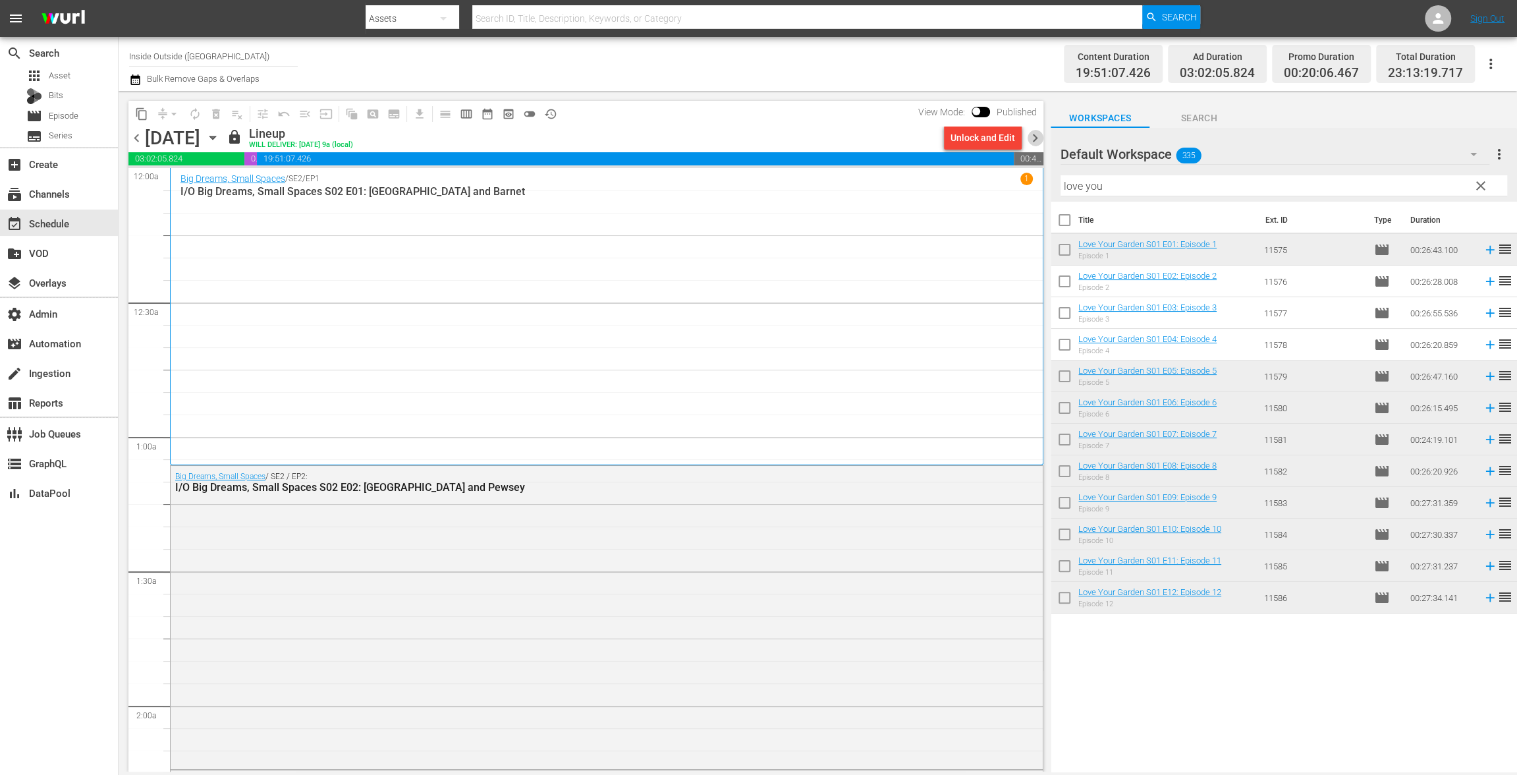
click at [1038, 136] on span "chevron_right" at bounding box center [1035, 138] width 16 height 16
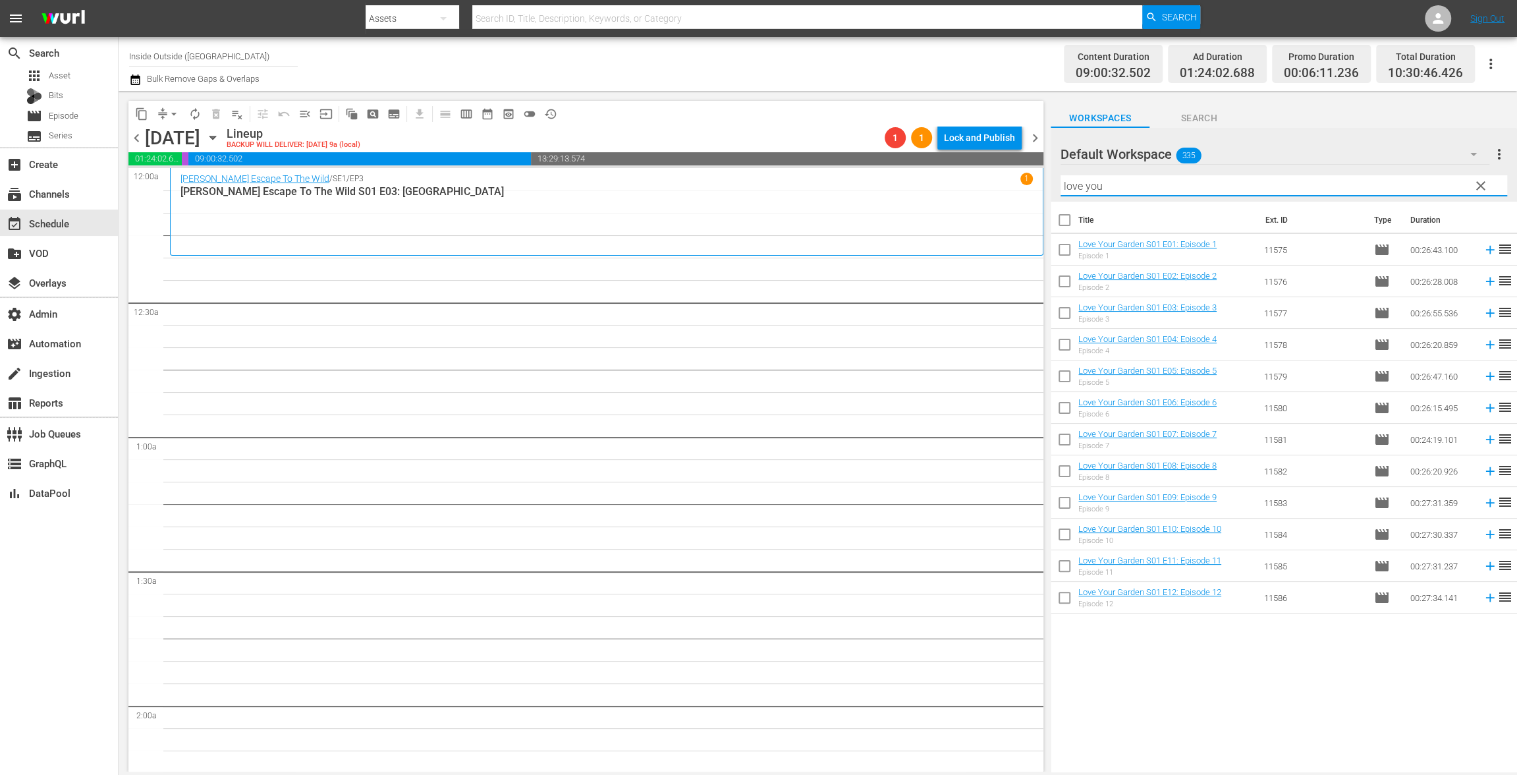
drag, startPoint x: 1090, startPoint y: 186, endPoint x: 979, endPoint y: 167, distance: 112.3
click at [979, 166] on div "content_copy compress arrow_drop_down autorenew_outlined delete_forever_outline…" at bounding box center [818, 431] width 1398 height 680
paste input "Ultimate Home Cooking"
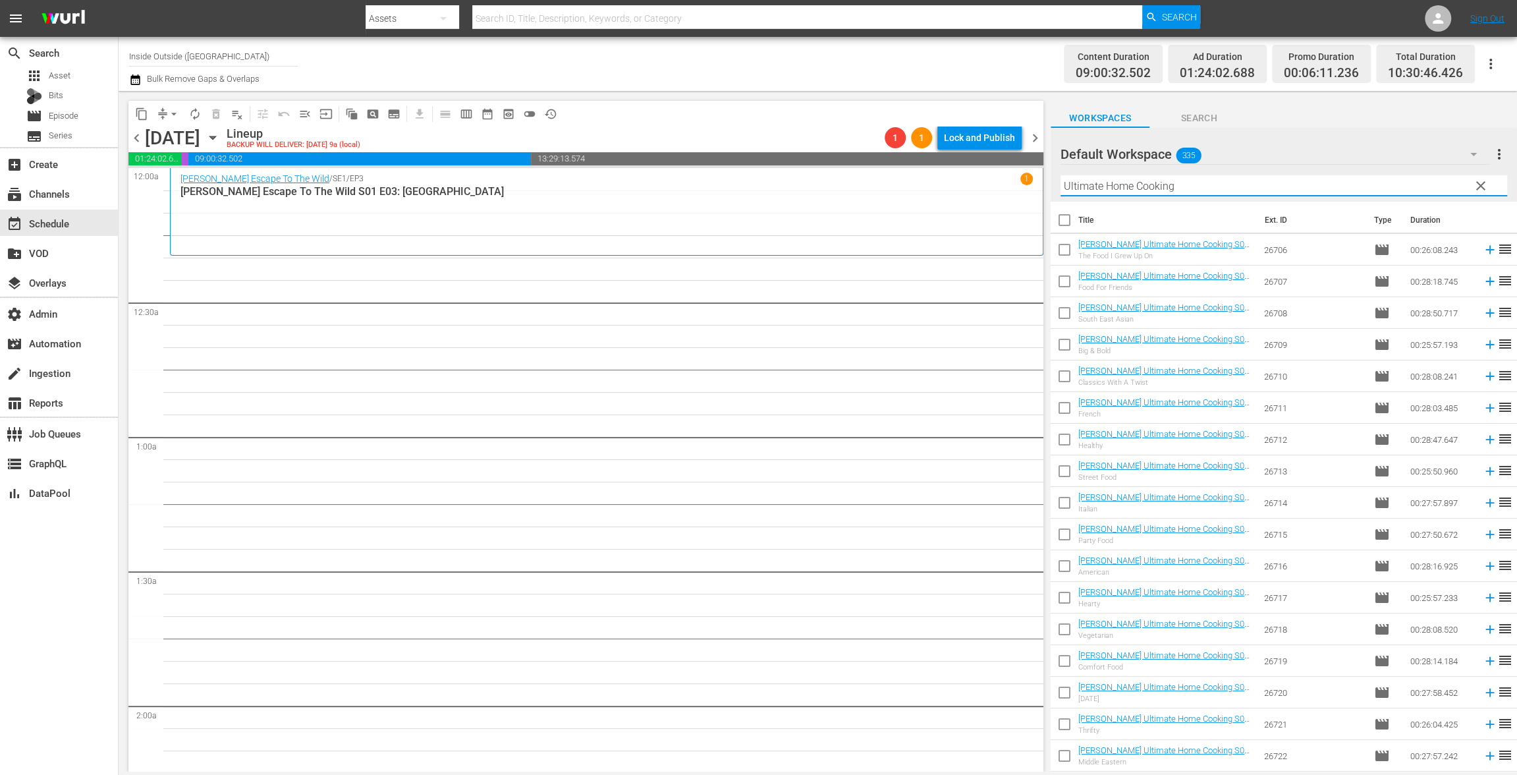
type input "Ultimate Home Cooking"
click at [1065, 371] on input "checkbox" at bounding box center [1065, 379] width 28 height 28
checkbox input "true"
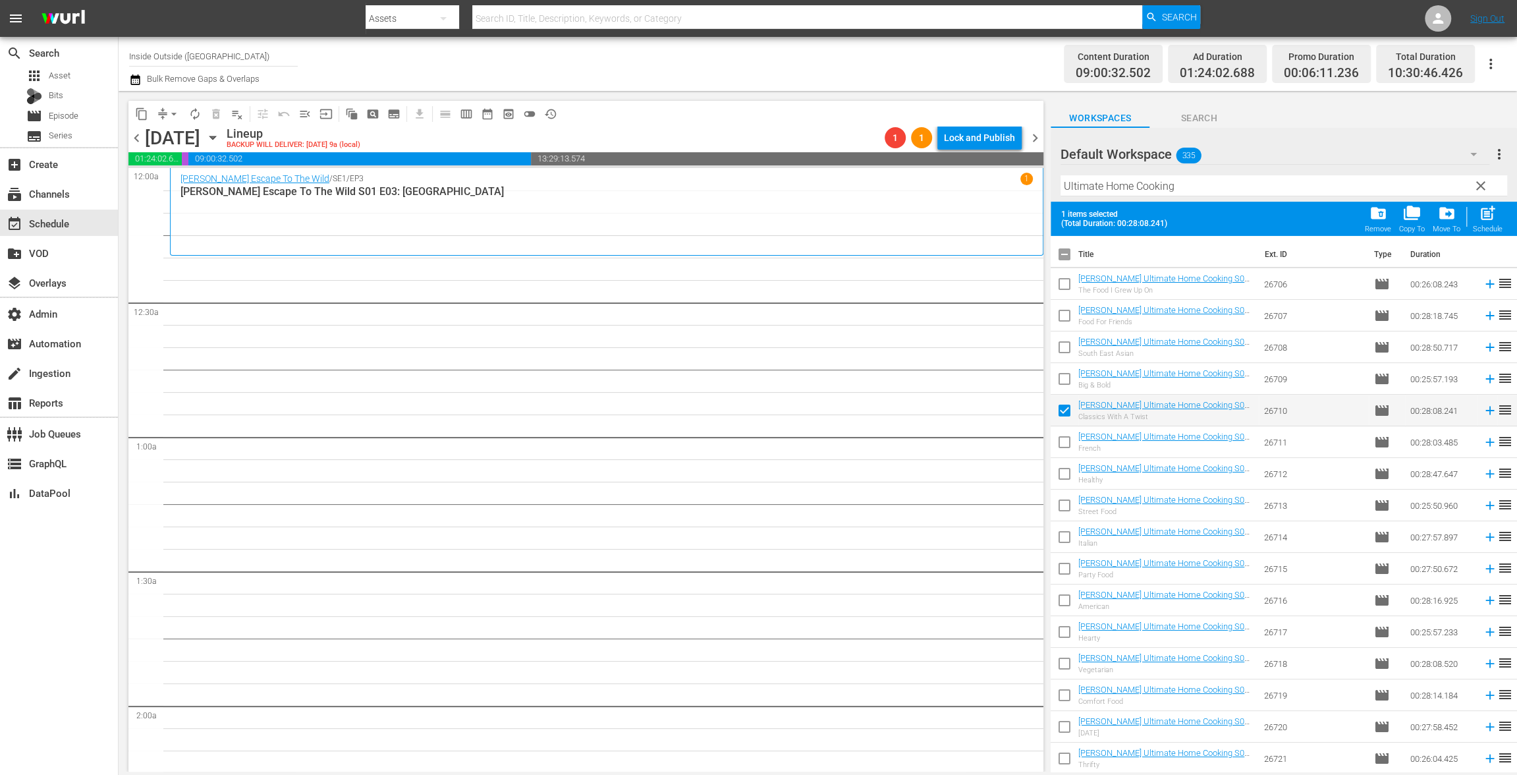
click at [1064, 441] on input "checkbox" at bounding box center [1065, 445] width 28 height 28
checkbox input "true"
click at [1074, 485] on input "checkbox" at bounding box center [1065, 476] width 28 height 28
checkbox input "true"
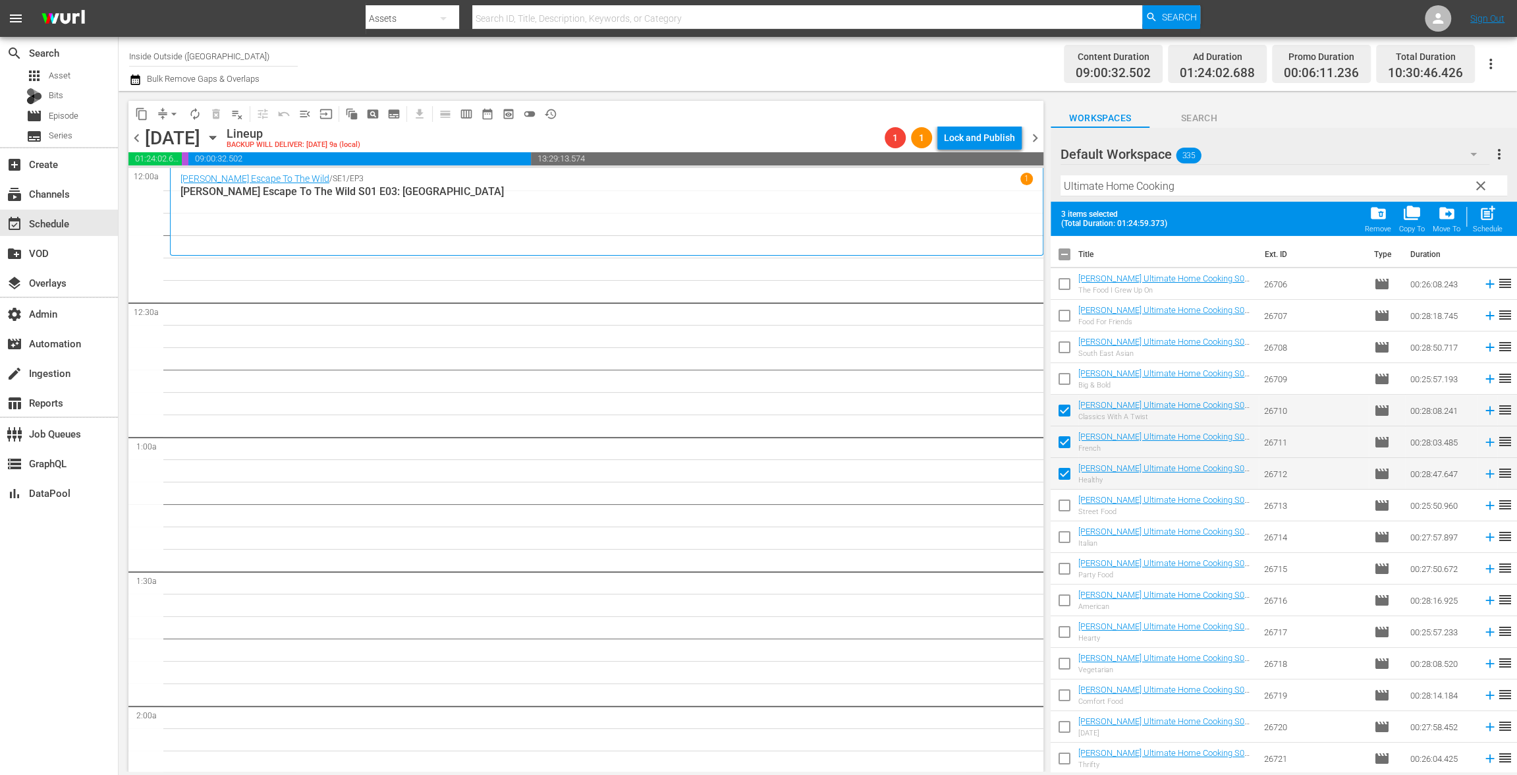
click at [1064, 510] on input "checkbox" at bounding box center [1065, 508] width 28 height 28
checkbox input "true"
click at [1066, 546] on input "checkbox" at bounding box center [1065, 540] width 28 height 28
checkbox input "true"
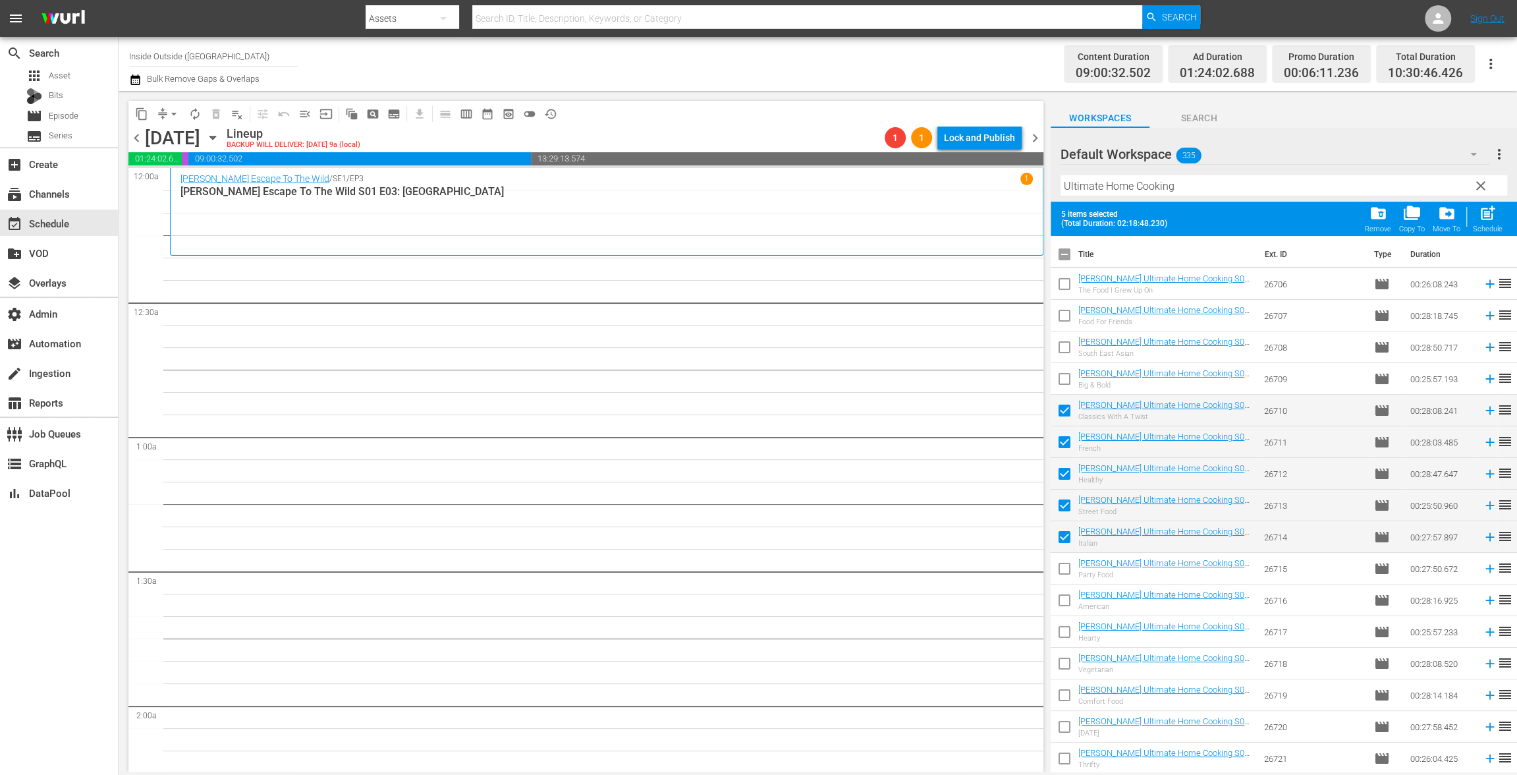
click at [1066, 565] on input "checkbox" at bounding box center [1065, 571] width 28 height 28
checkbox input "true"
click at [1064, 600] on input "checkbox" at bounding box center [1065, 603] width 28 height 28
checkbox input "true"
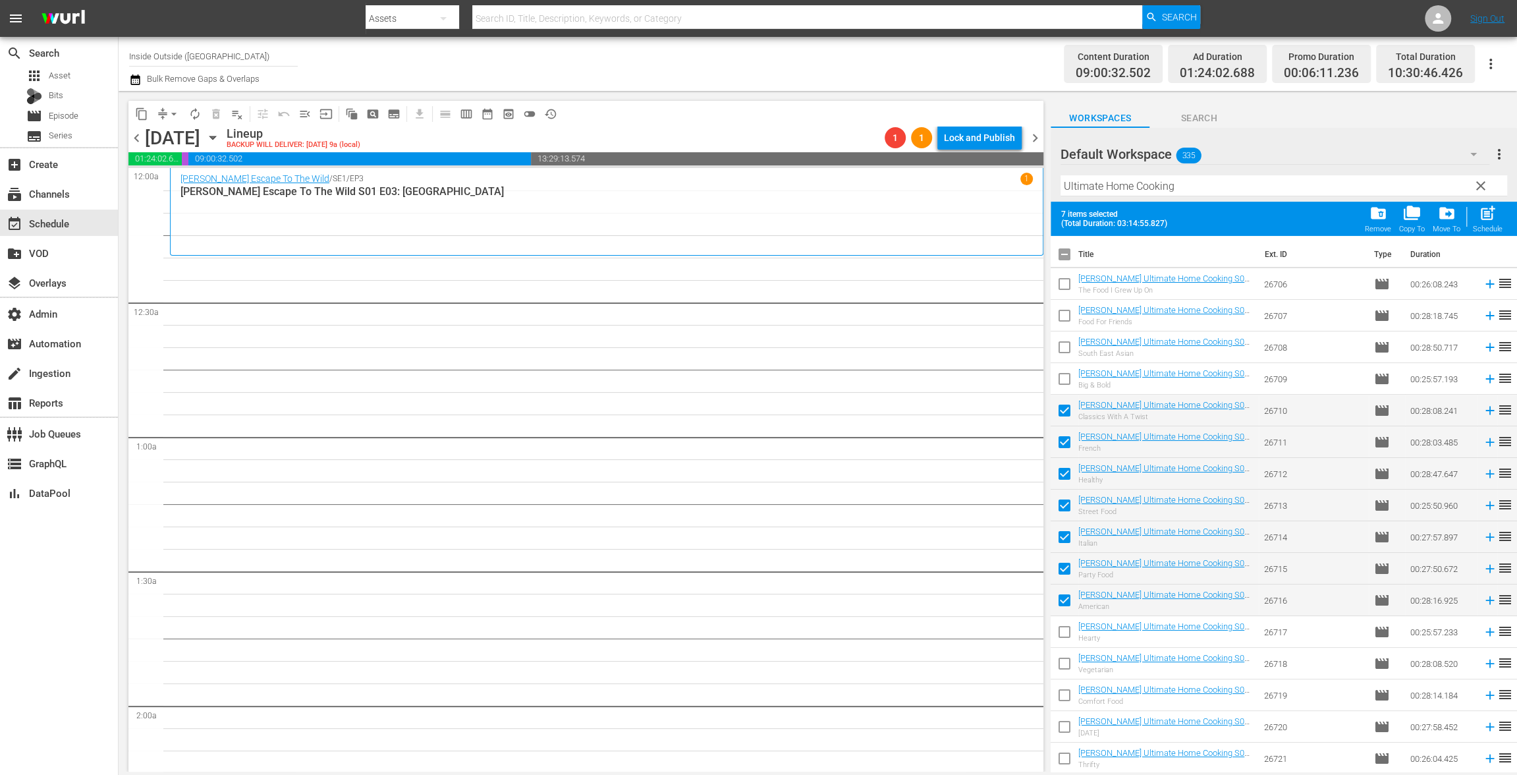
click at [1066, 632] on input "checkbox" at bounding box center [1065, 634] width 28 height 28
checkbox input "true"
click at [1063, 661] on input "checkbox" at bounding box center [1065, 666] width 28 height 28
checkbox input "true"
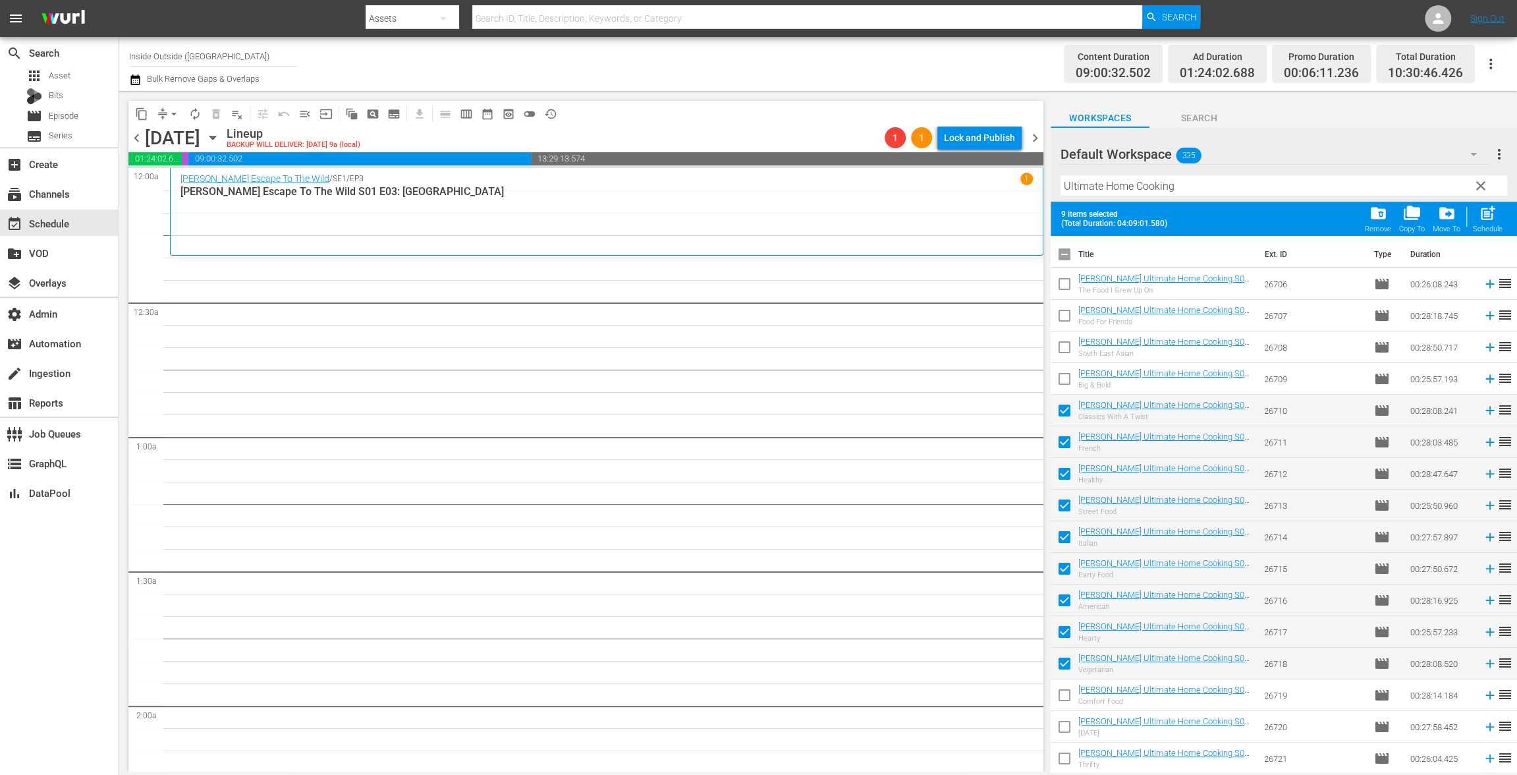
click at [1058, 690] on input "checkbox" at bounding box center [1065, 698] width 28 height 28
checkbox input "true"
drag, startPoint x: 1058, startPoint y: 718, endPoint x: 1061, endPoint y: 750, distance: 32.4
click at [1058, 718] on input "checkbox" at bounding box center [1065, 729] width 28 height 28
checkbox input "true"
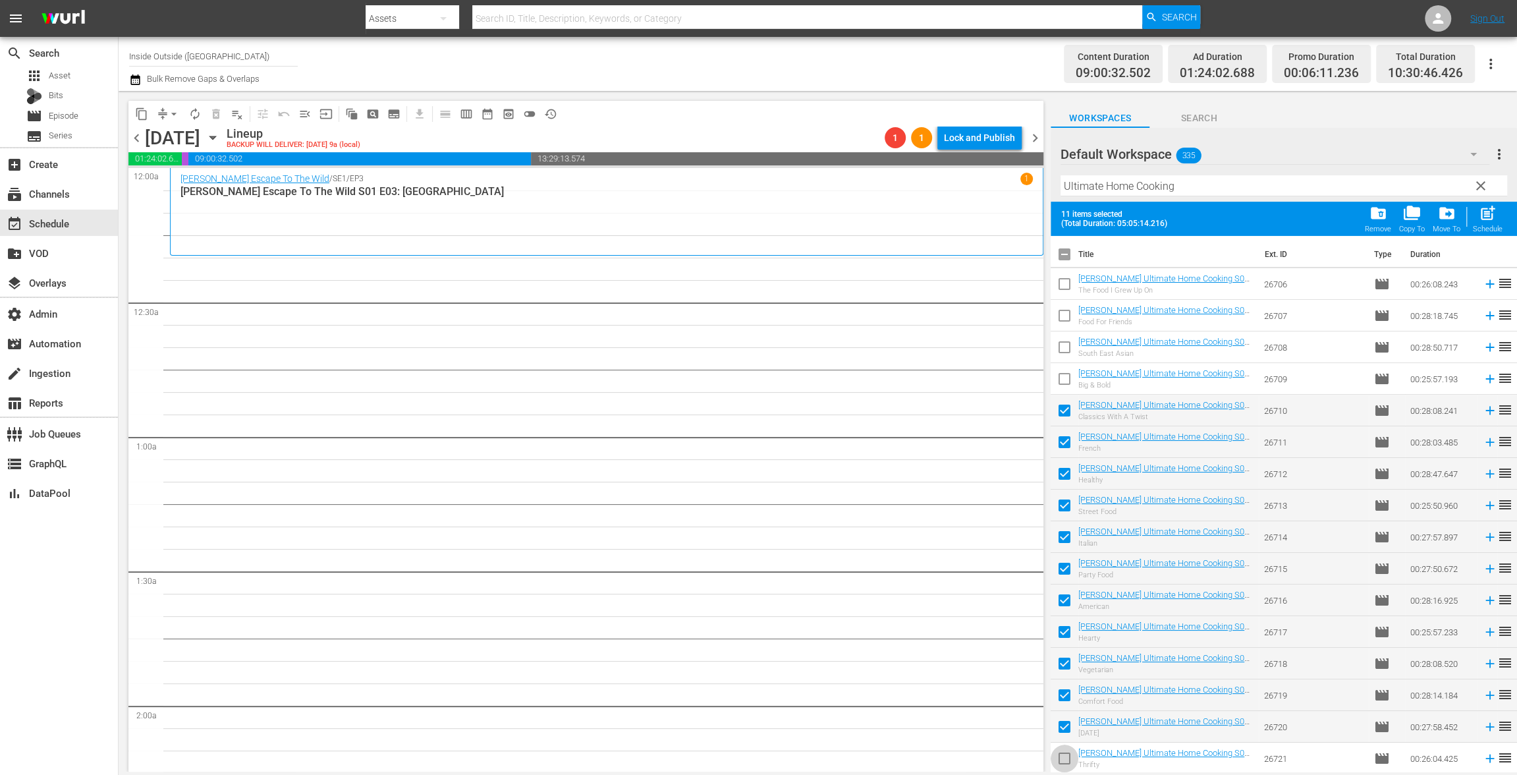
click at [1061, 750] on input "checkbox" at bounding box center [1065, 761] width 28 height 28
checkbox input "true"
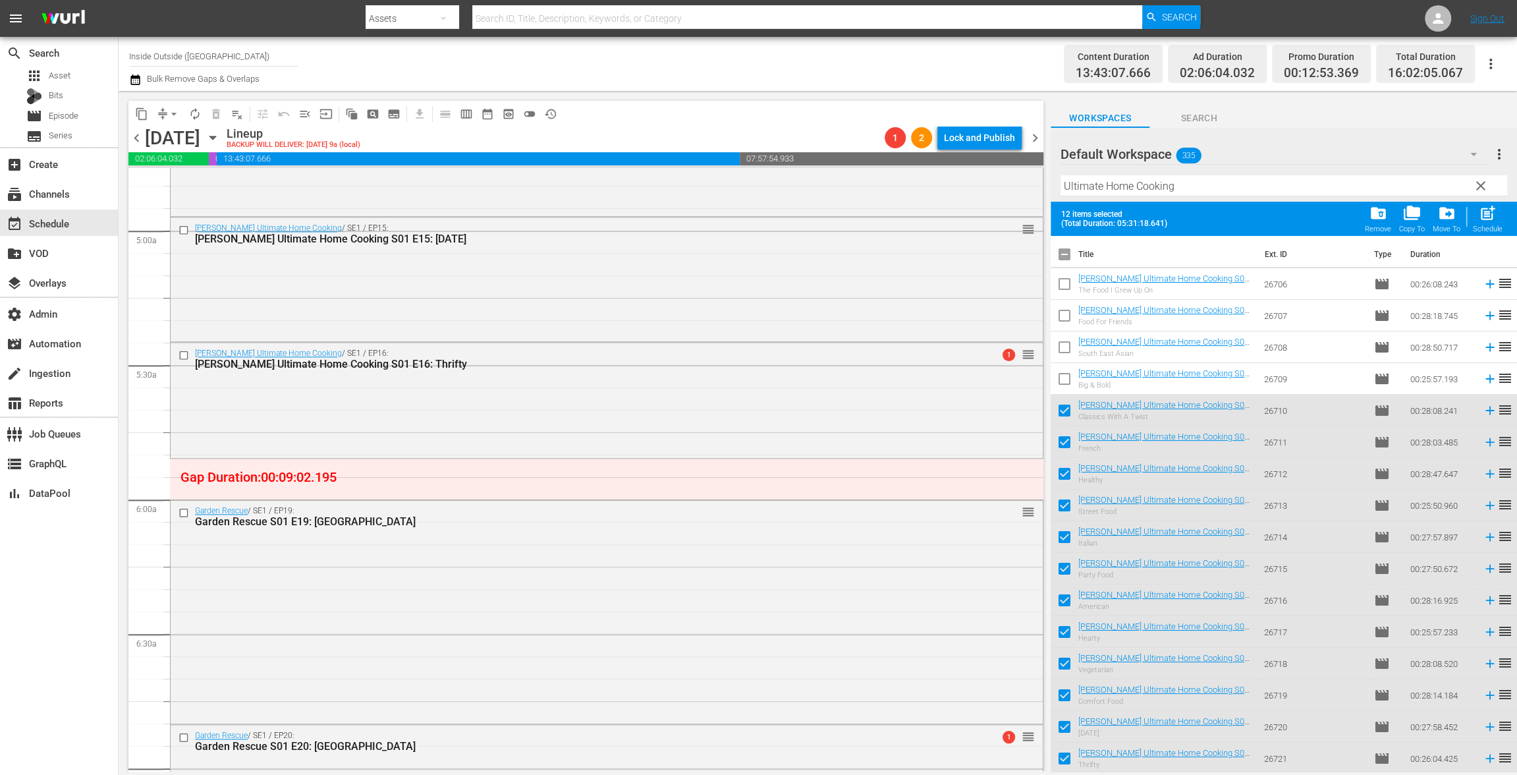
click at [1063, 254] on input "checkbox" at bounding box center [1065, 257] width 28 height 28
checkbox input "true"
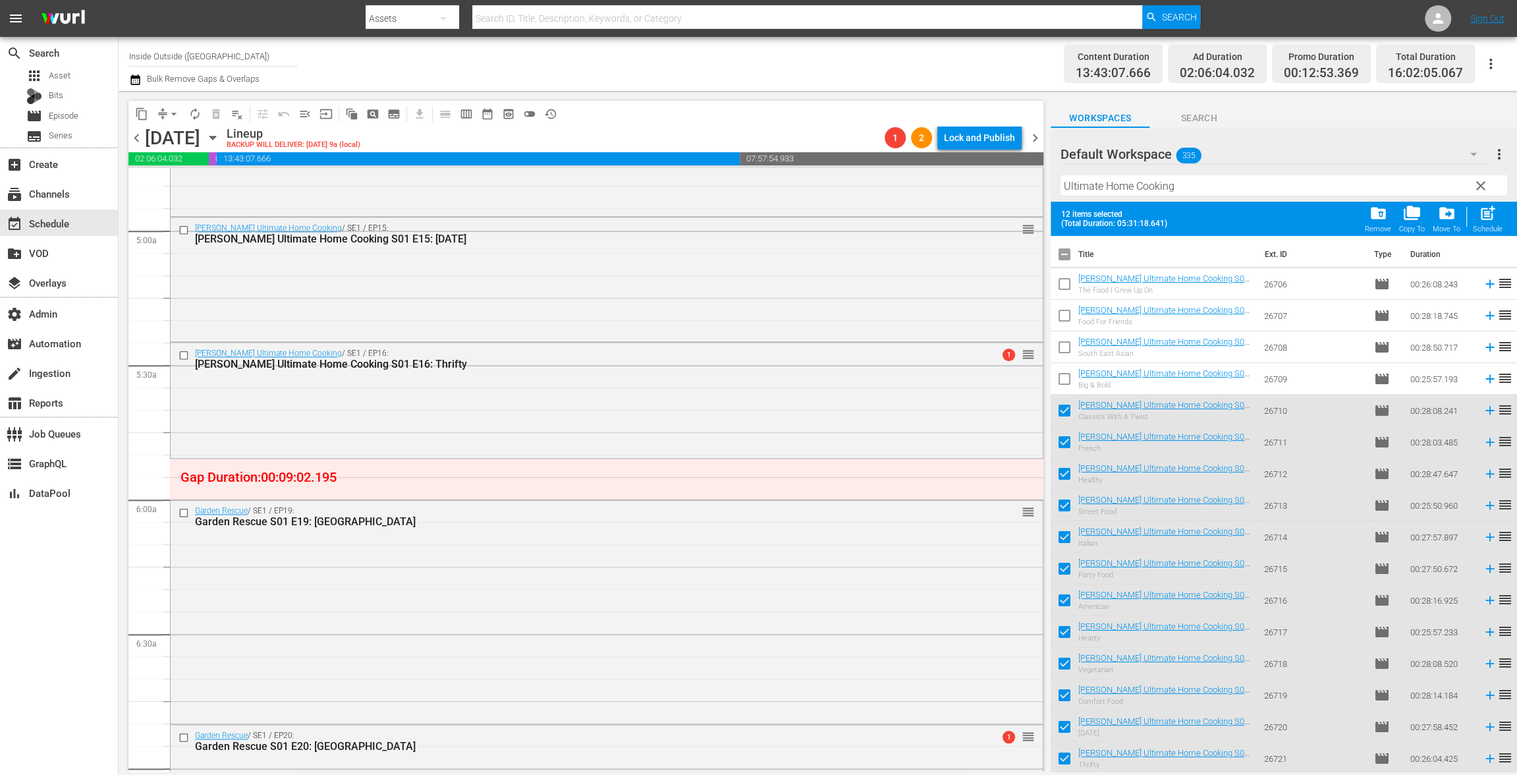
checkbox input "true"
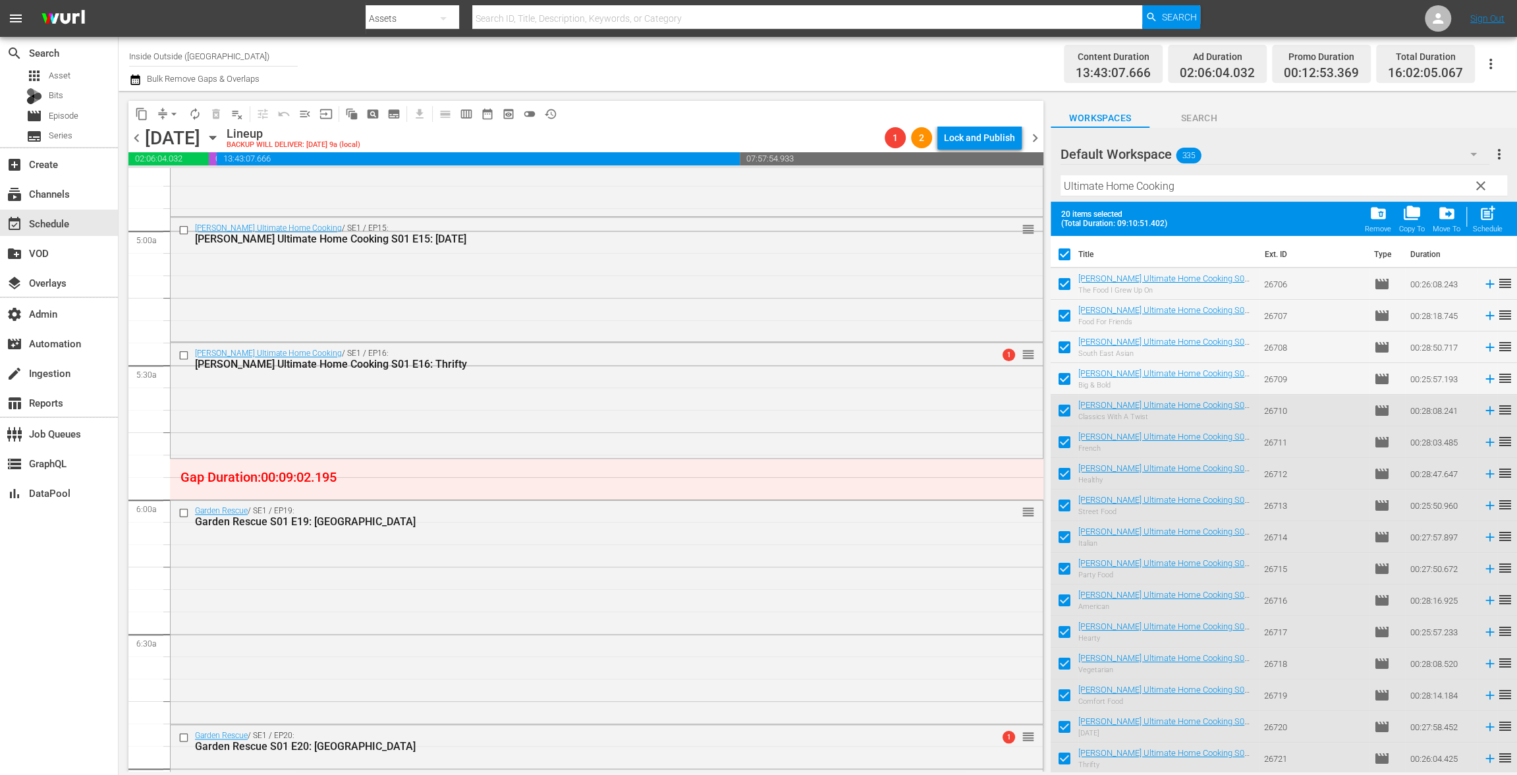
drag, startPoint x: 1063, startPoint y: 252, endPoint x: 1064, endPoint y: 261, distance: 9.3
click at [1063, 252] on input "checkbox" at bounding box center [1065, 257] width 28 height 28
checkbox input "false"
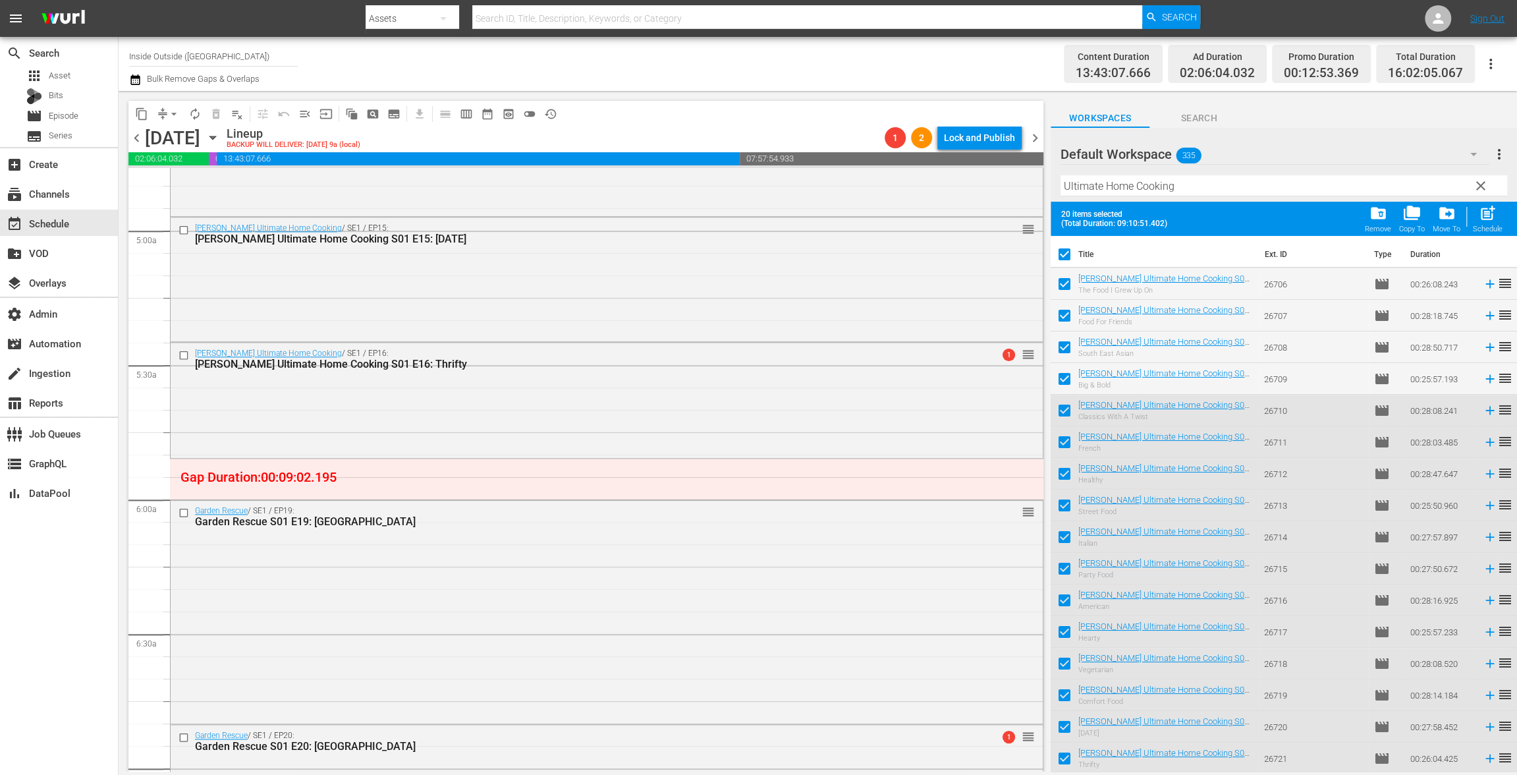
checkbox input "false"
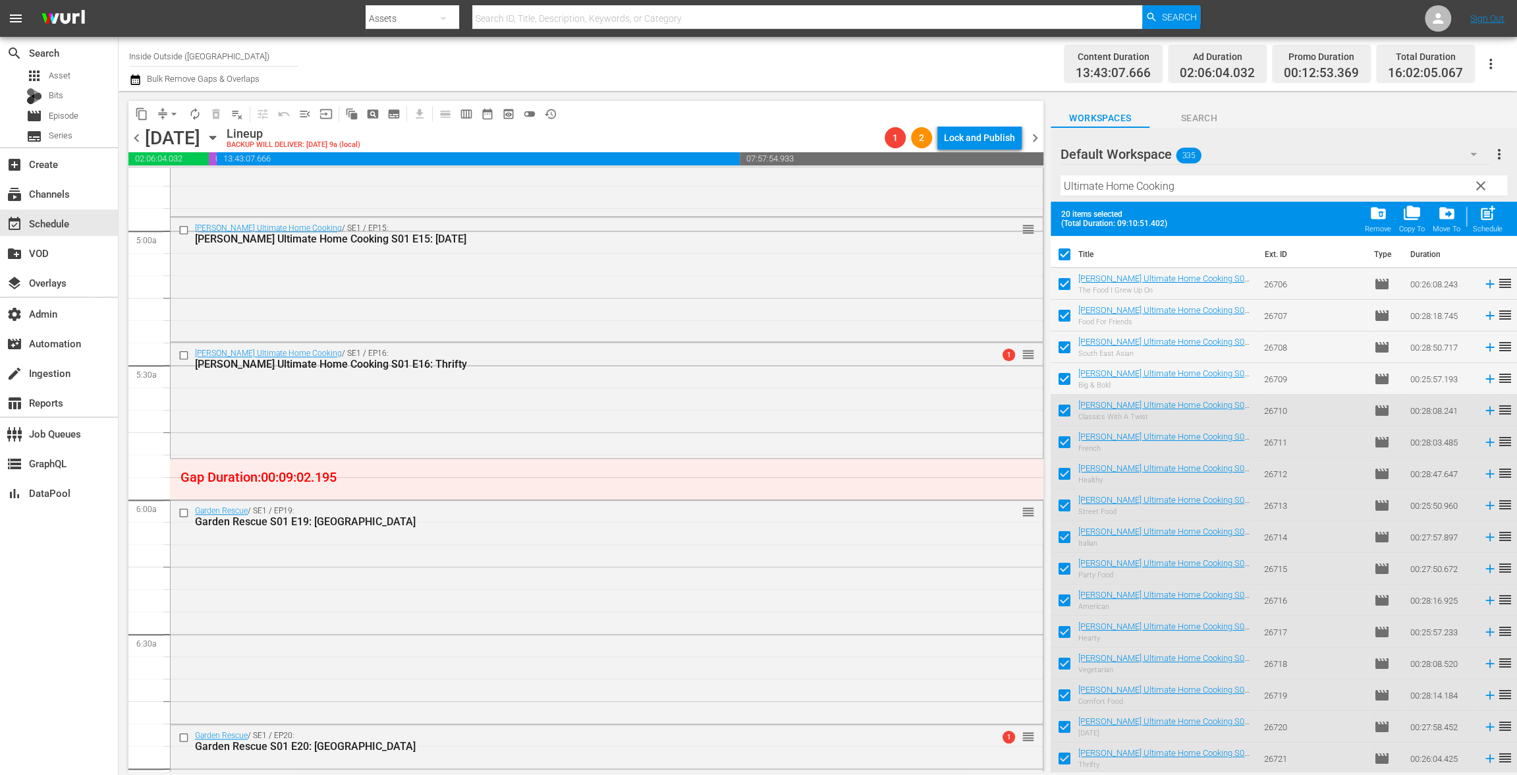
checkbox input "false"
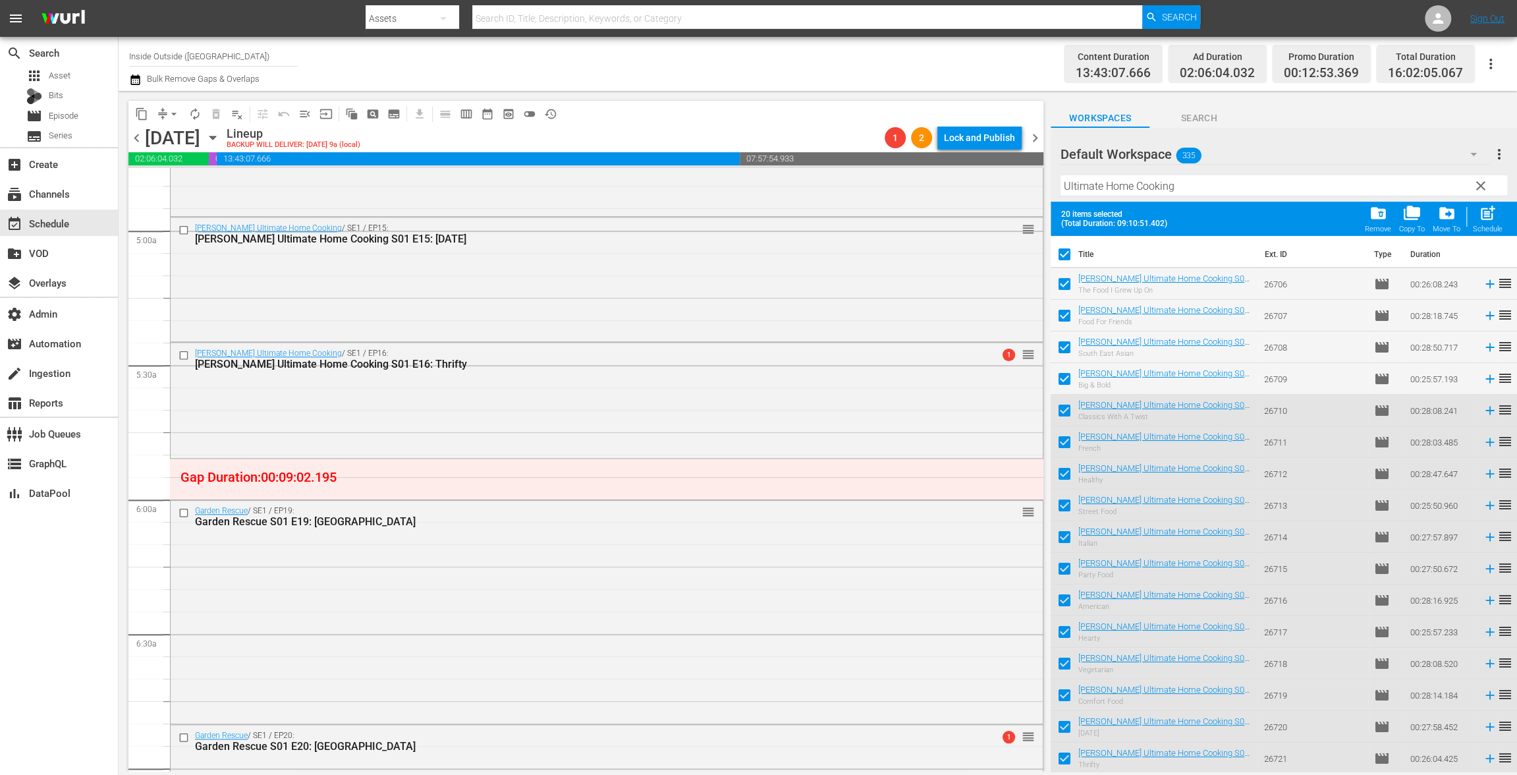
checkbox input "false"
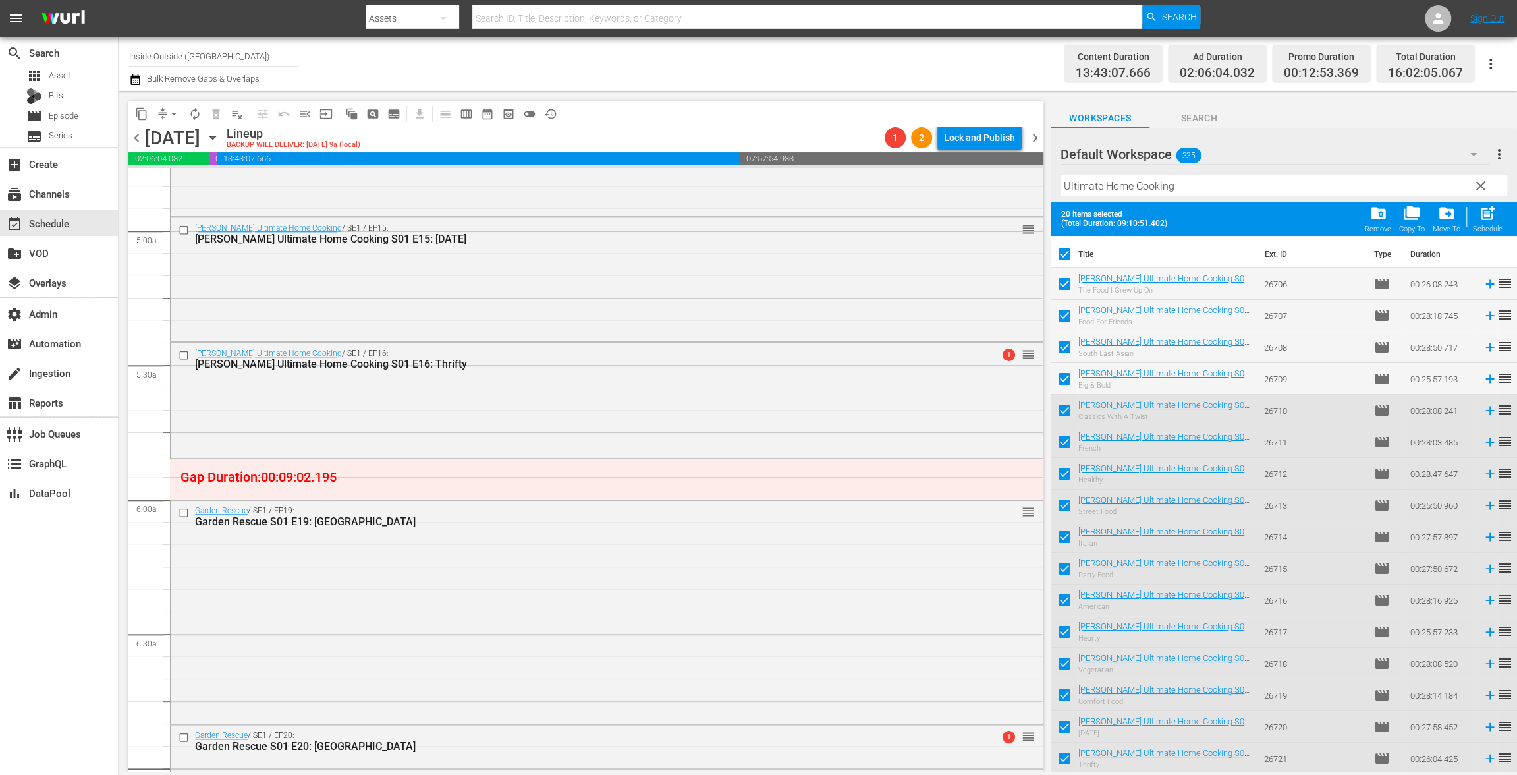
checkbox input "false"
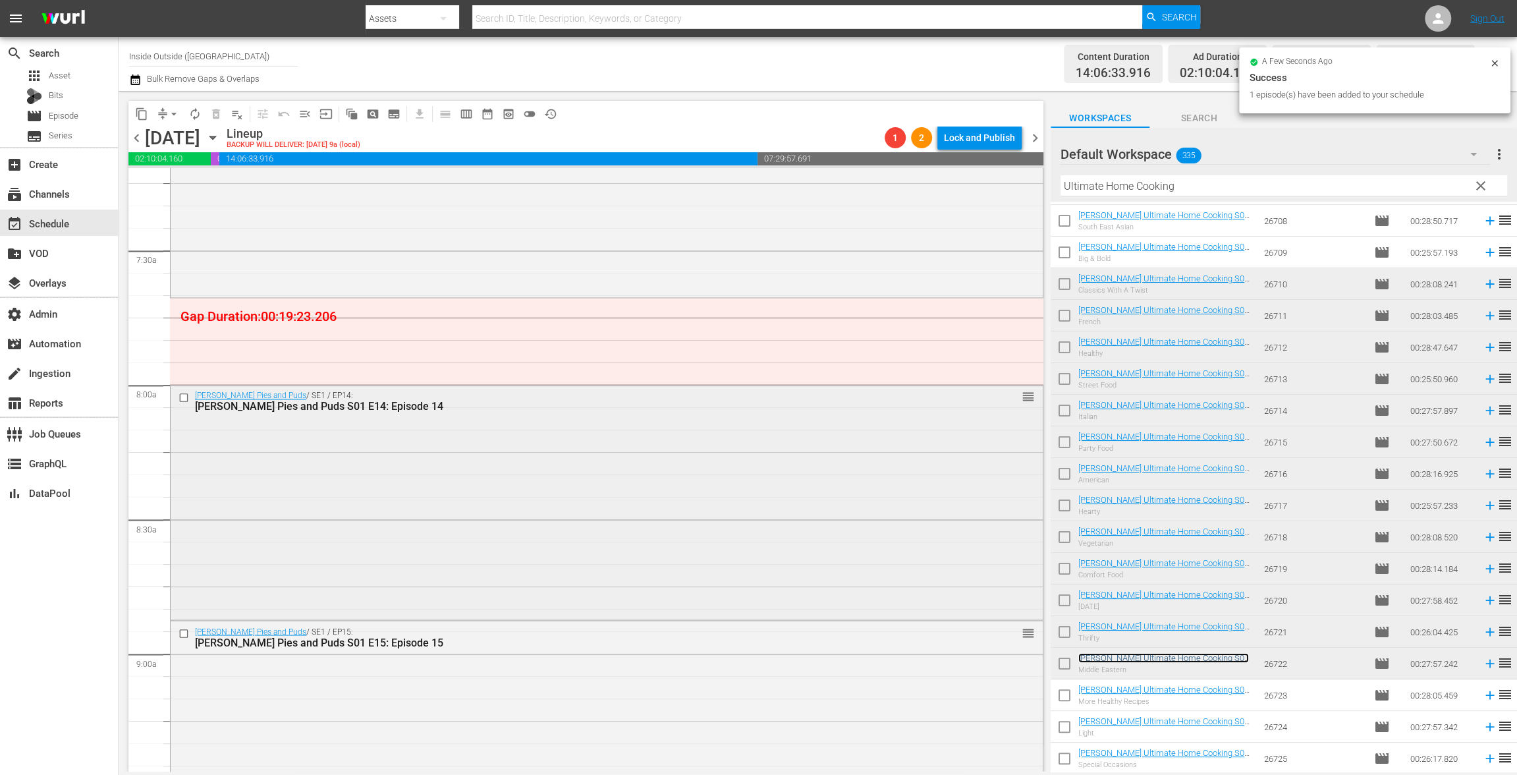
scroll to position [1509, 0]
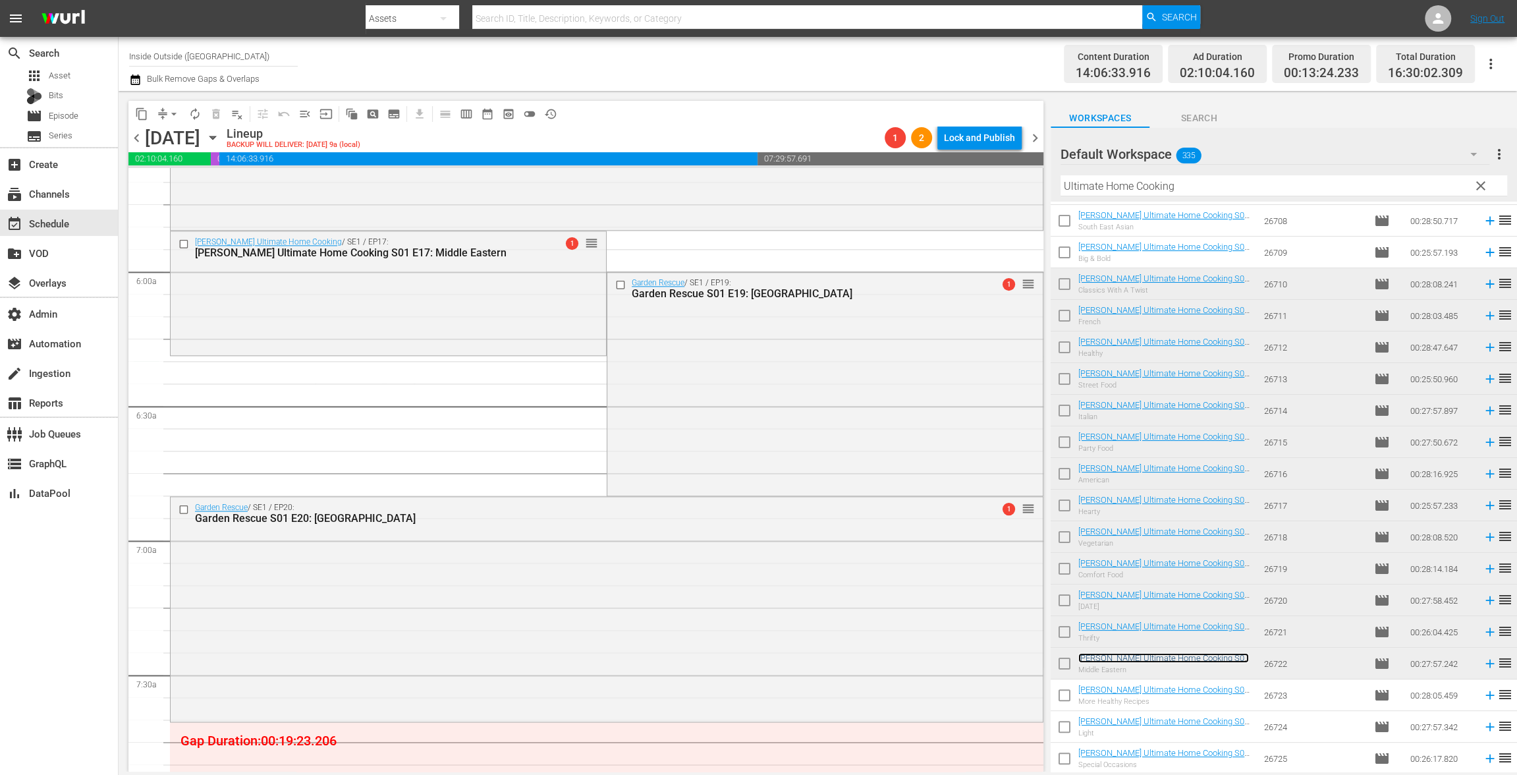
drag, startPoint x: 1004, startPoint y: 317, endPoint x: 984, endPoint y: 359, distance: 46.0
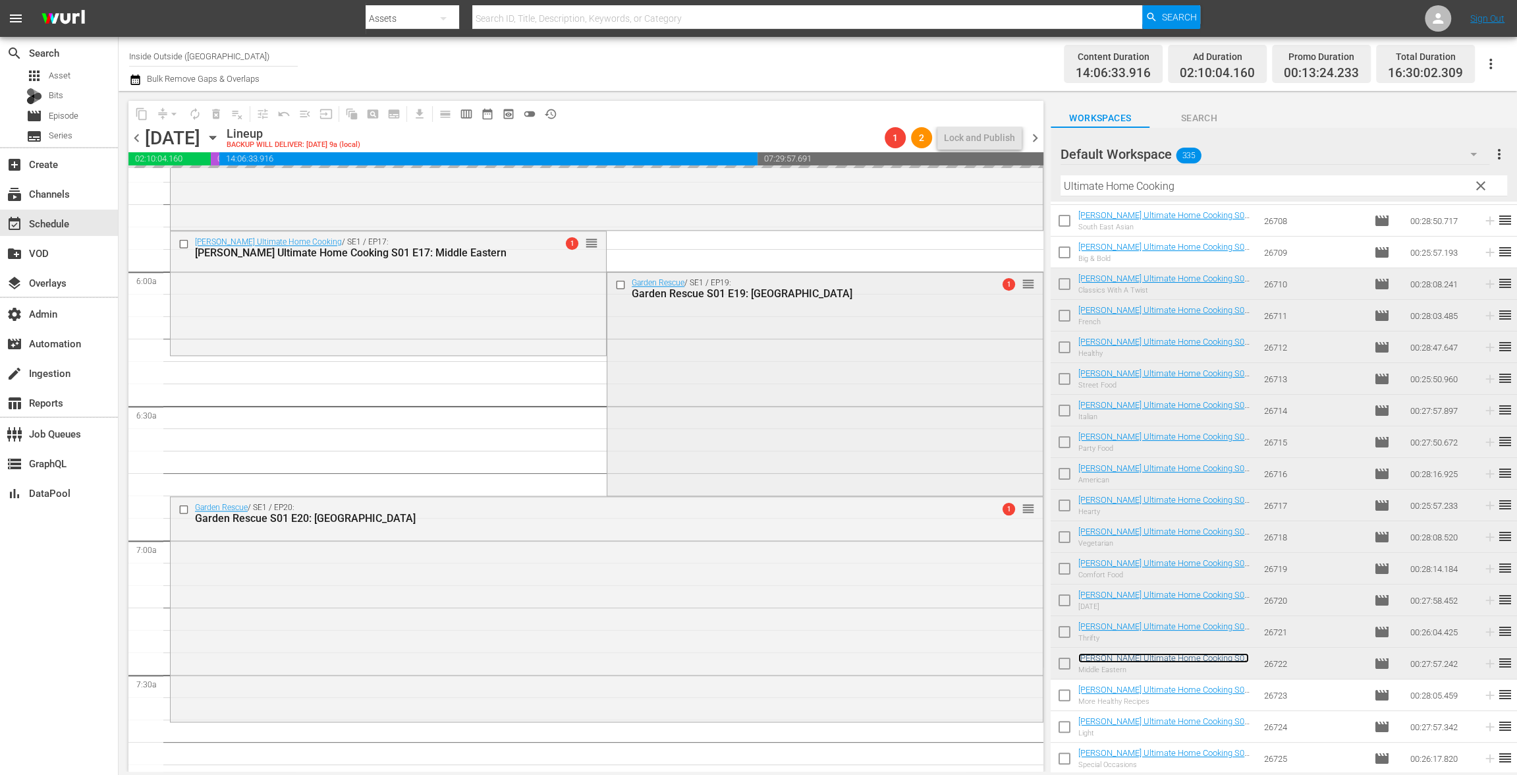
scroll to position [1699, 0]
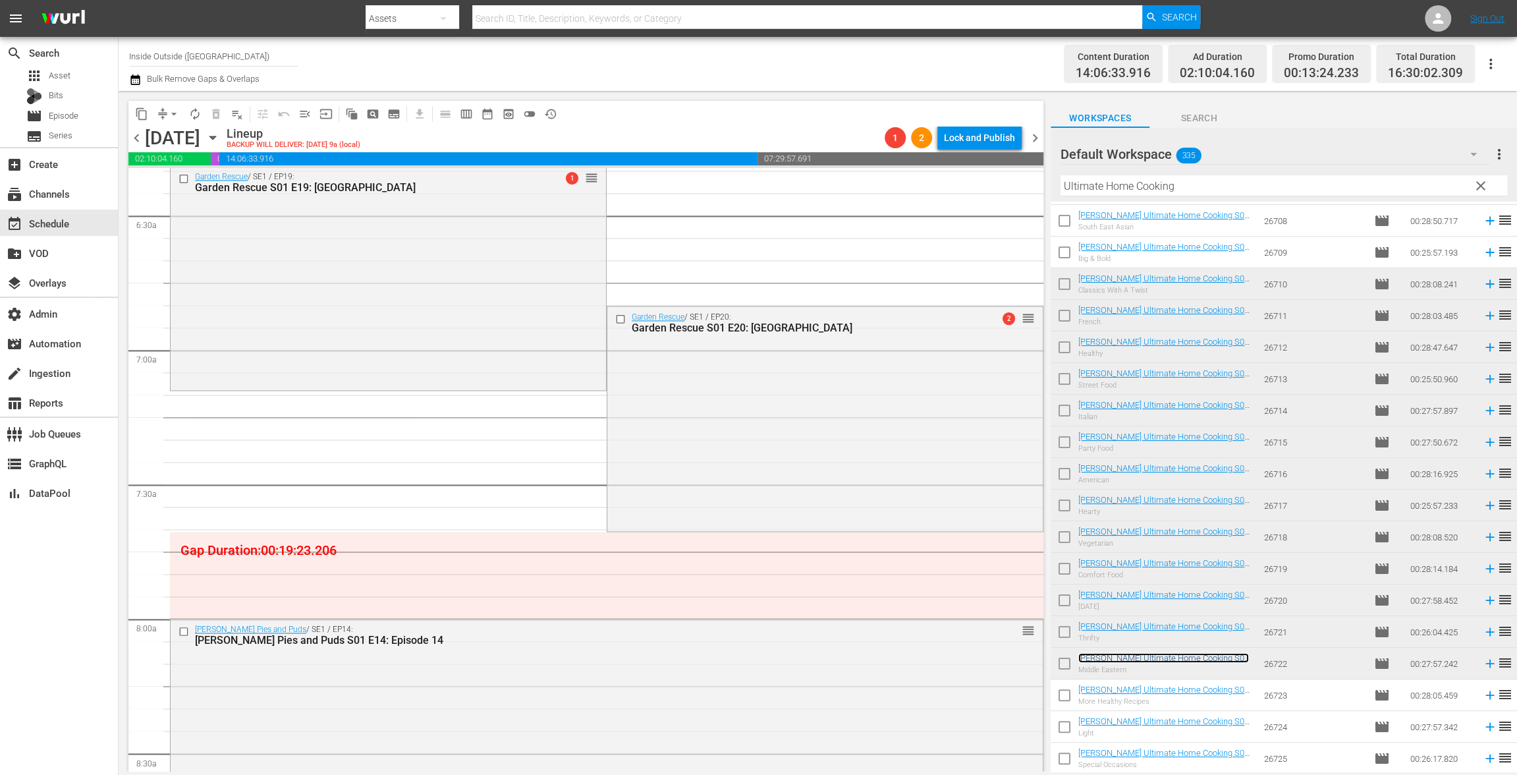
drag, startPoint x: 1014, startPoint y: 317, endPoint x: 998, endPoint y: 399, distance: 83.2
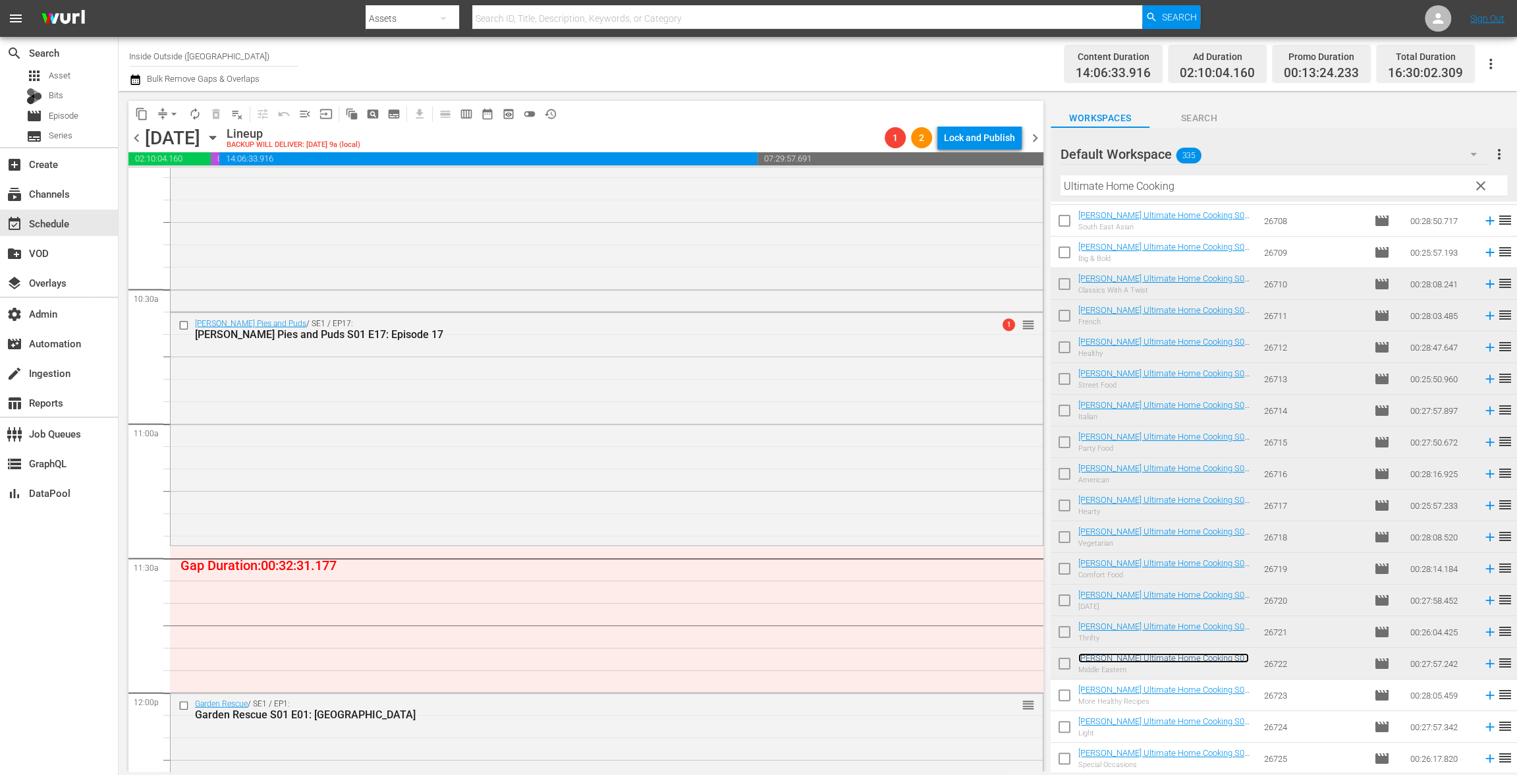
scroll to position [2603, 0]
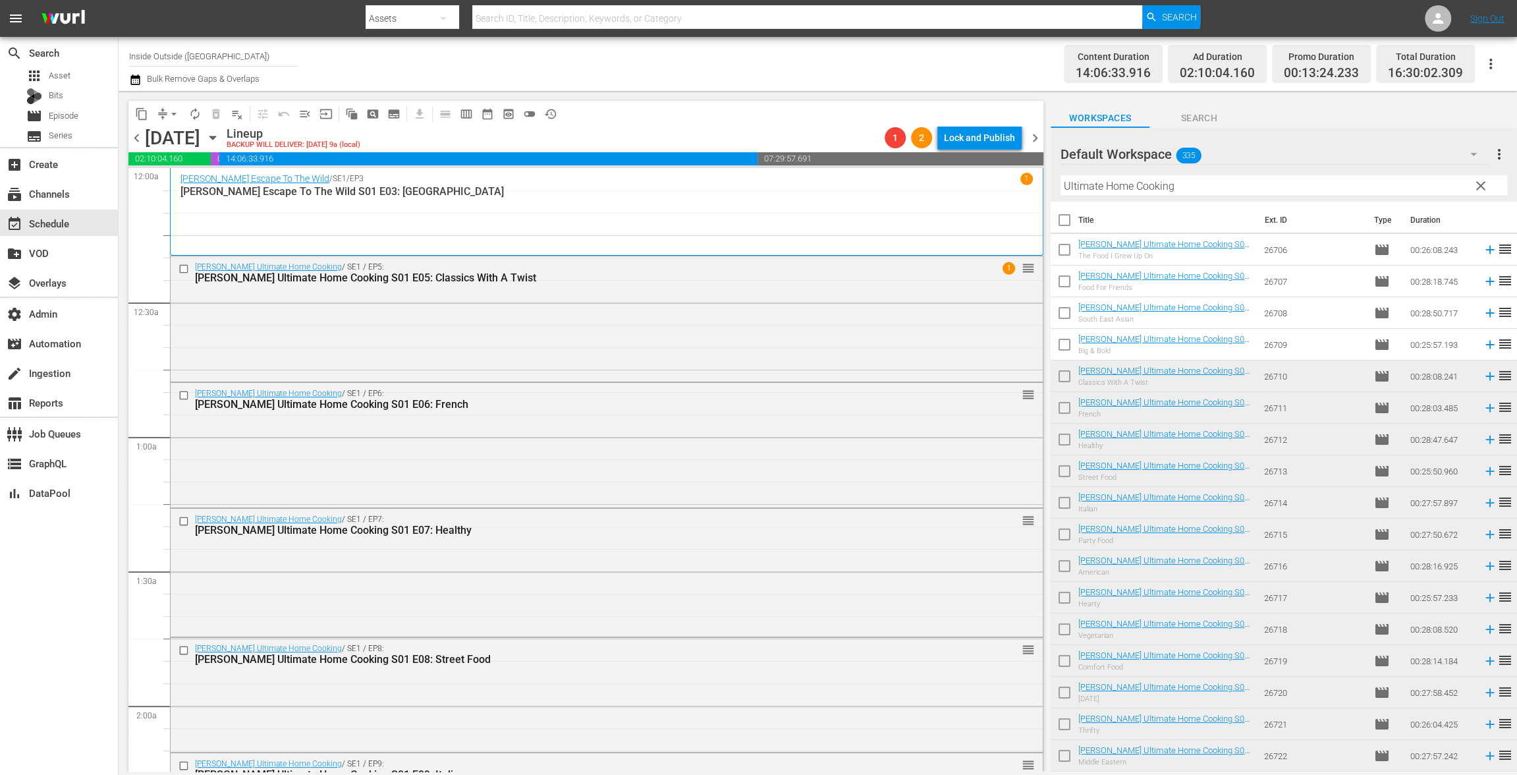
scroll to position [92, 0]
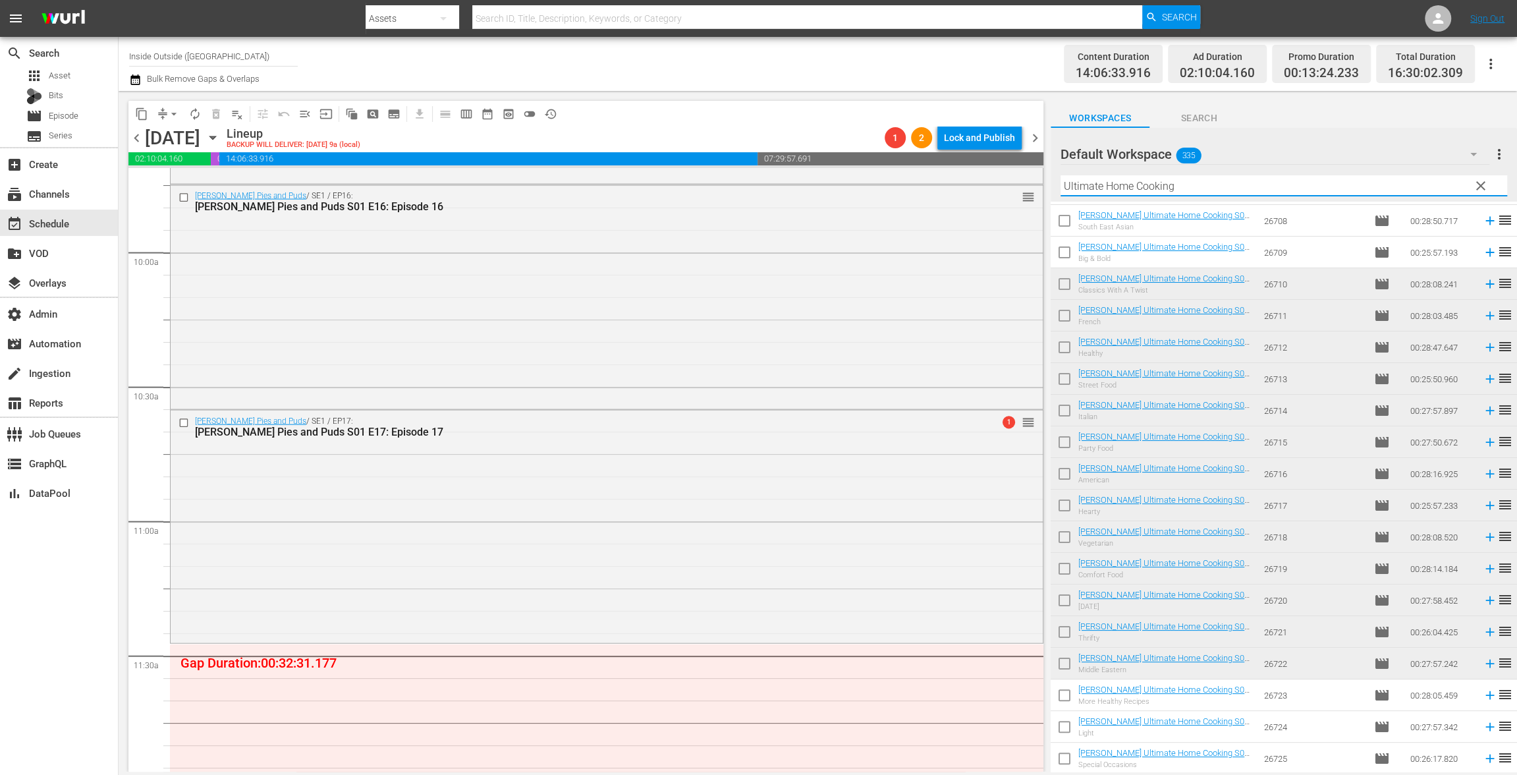
drag, startPoint x: 1192, startPoint y: 187, endPoint x: 931, endPoint y: 155, distance: 263.5
click at [931, 155] on div "content_copy compress arrow_drop_down autorenew_outlined delete_forever_outline…" at bounding box center [818, 431] width 1398 height 680
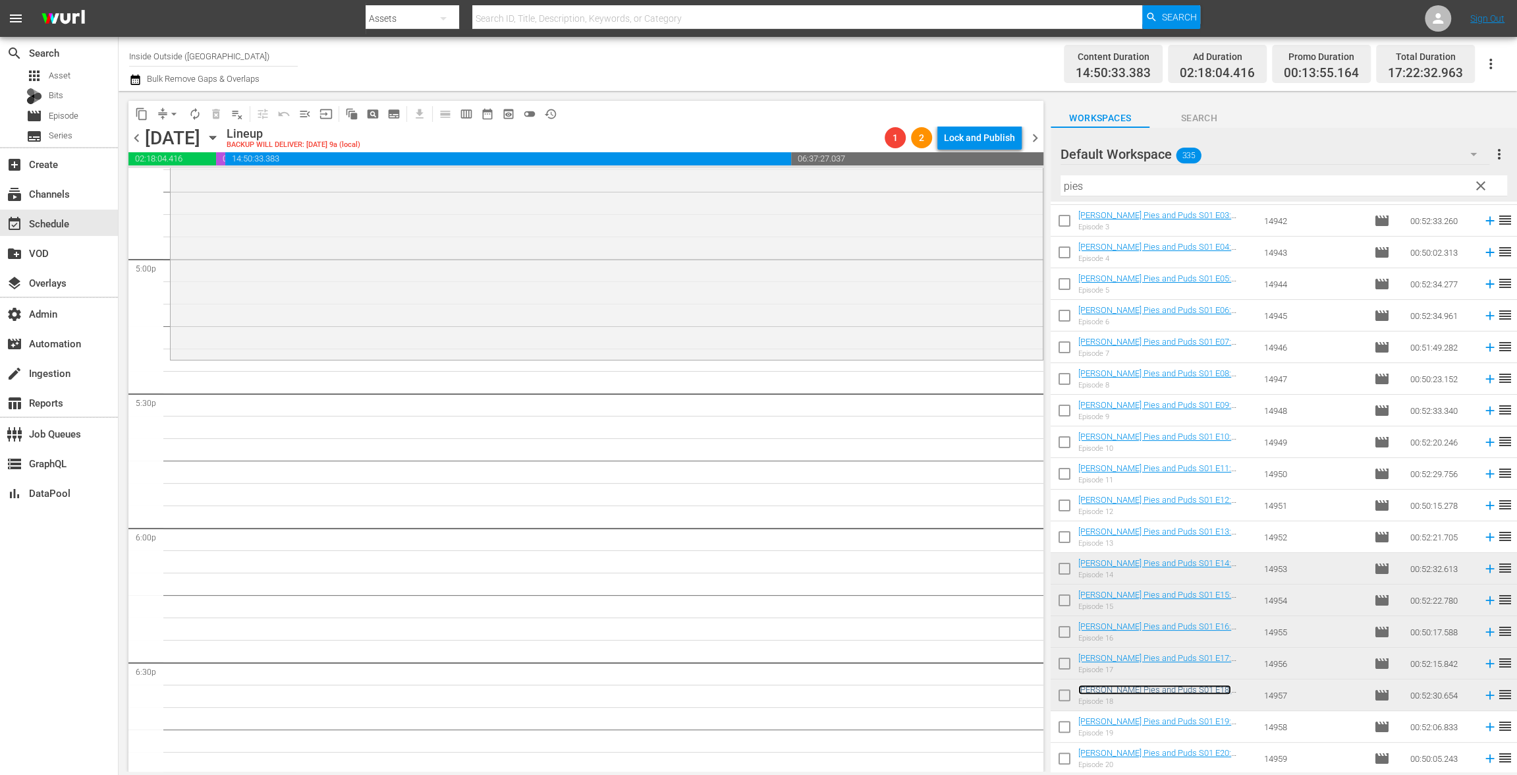
scroll to position [4550, 0]
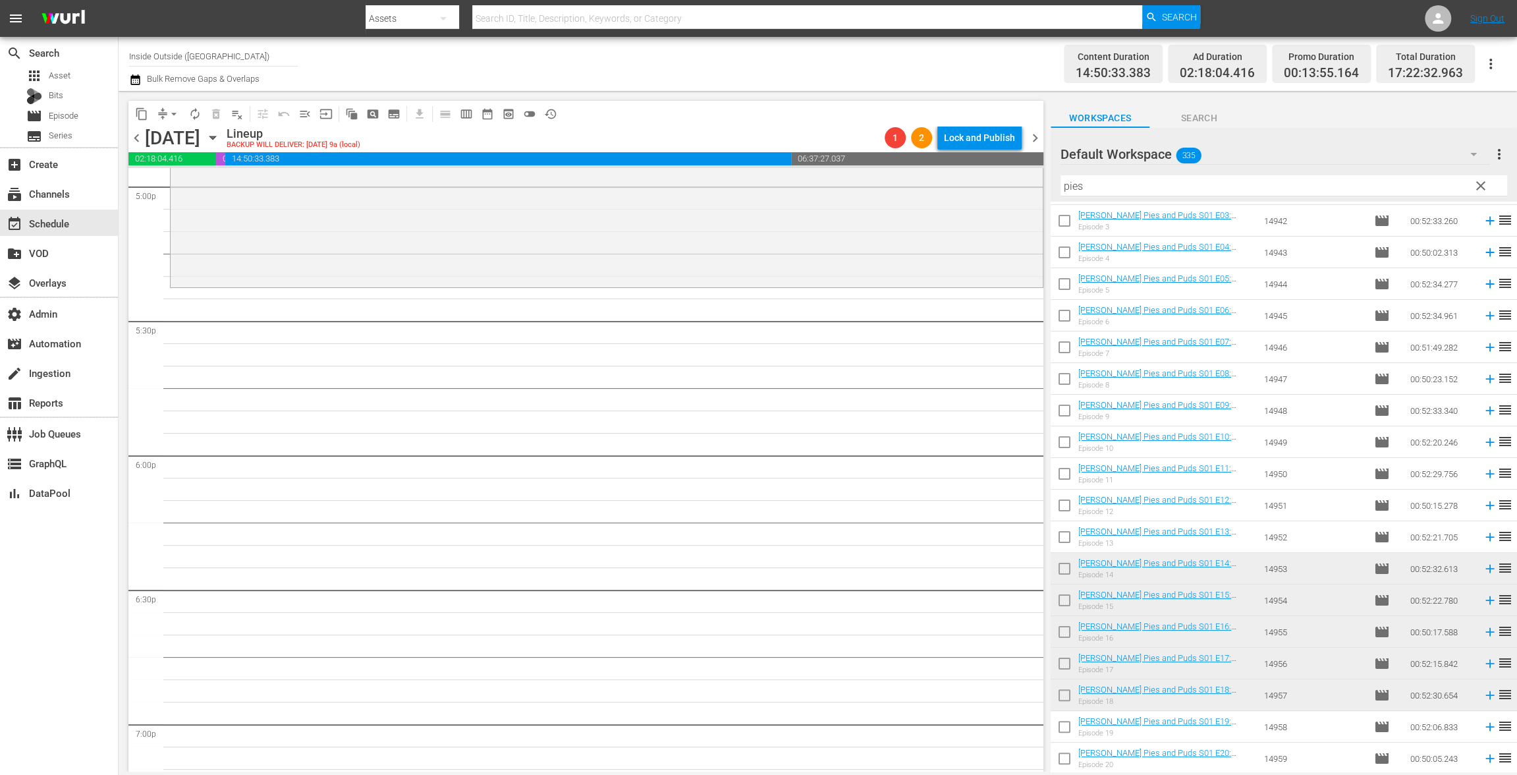
drag, startPoint x: 1149, startPoint y: 687, endPoint x: 478, endPoint y: 13, distance: 950.6
drag, startPoint x: 1118, startPoint y: 182, endPoint x: 955, endPoint y: 171, distance: 163.7
click at [955, 171] on div "content_copy compress arrow_drop_down autorenew_outlined delete_forever_outline…" at bounding box center [818, 431] width 1398 height 680
paste input "Monty Don's French Garden"
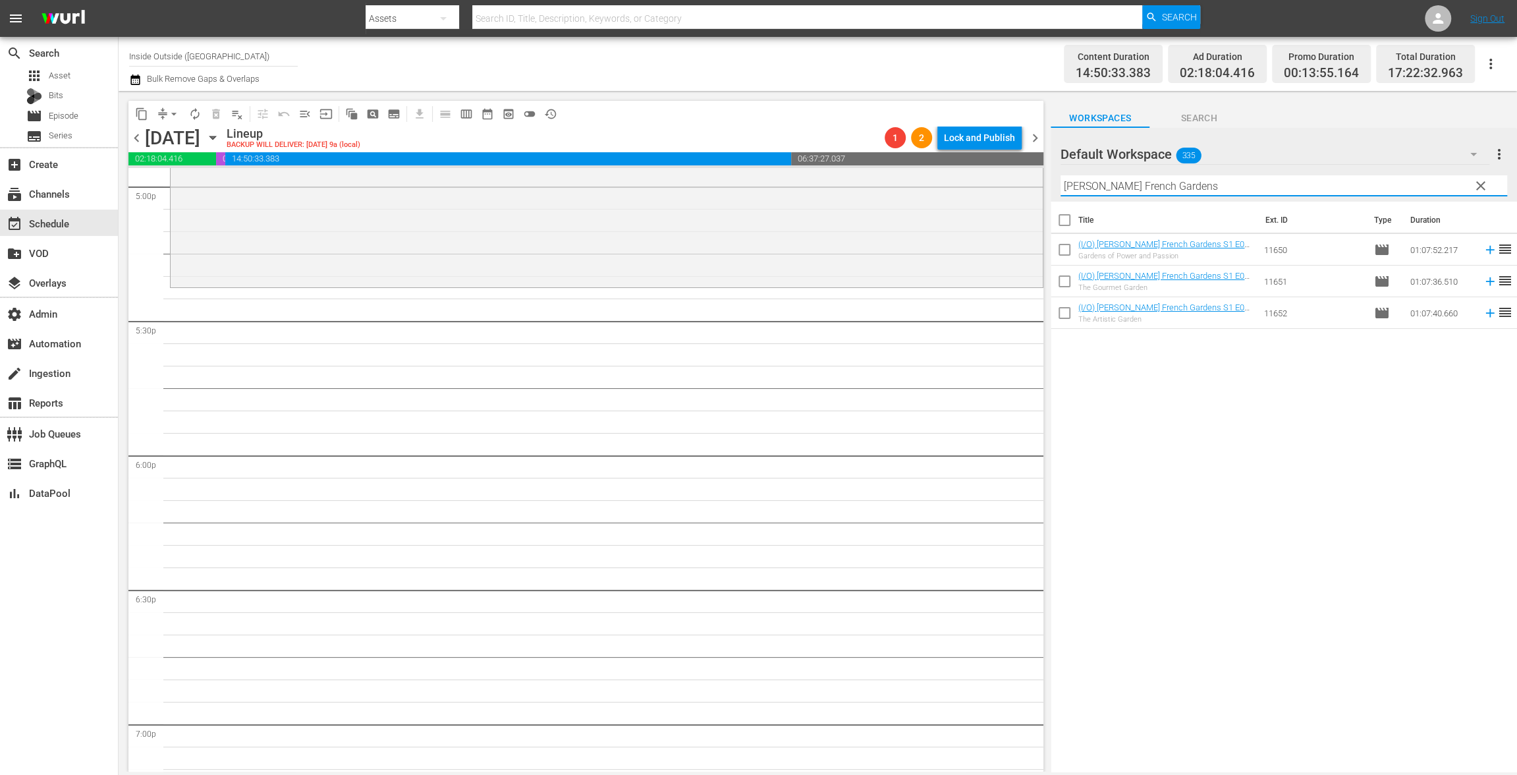
type input "Monty Don's French Gardens"
click at [1060, 217] on input "checkbox" at bounding box center [1065, 223] width 28 height 28
checkbox input "true"
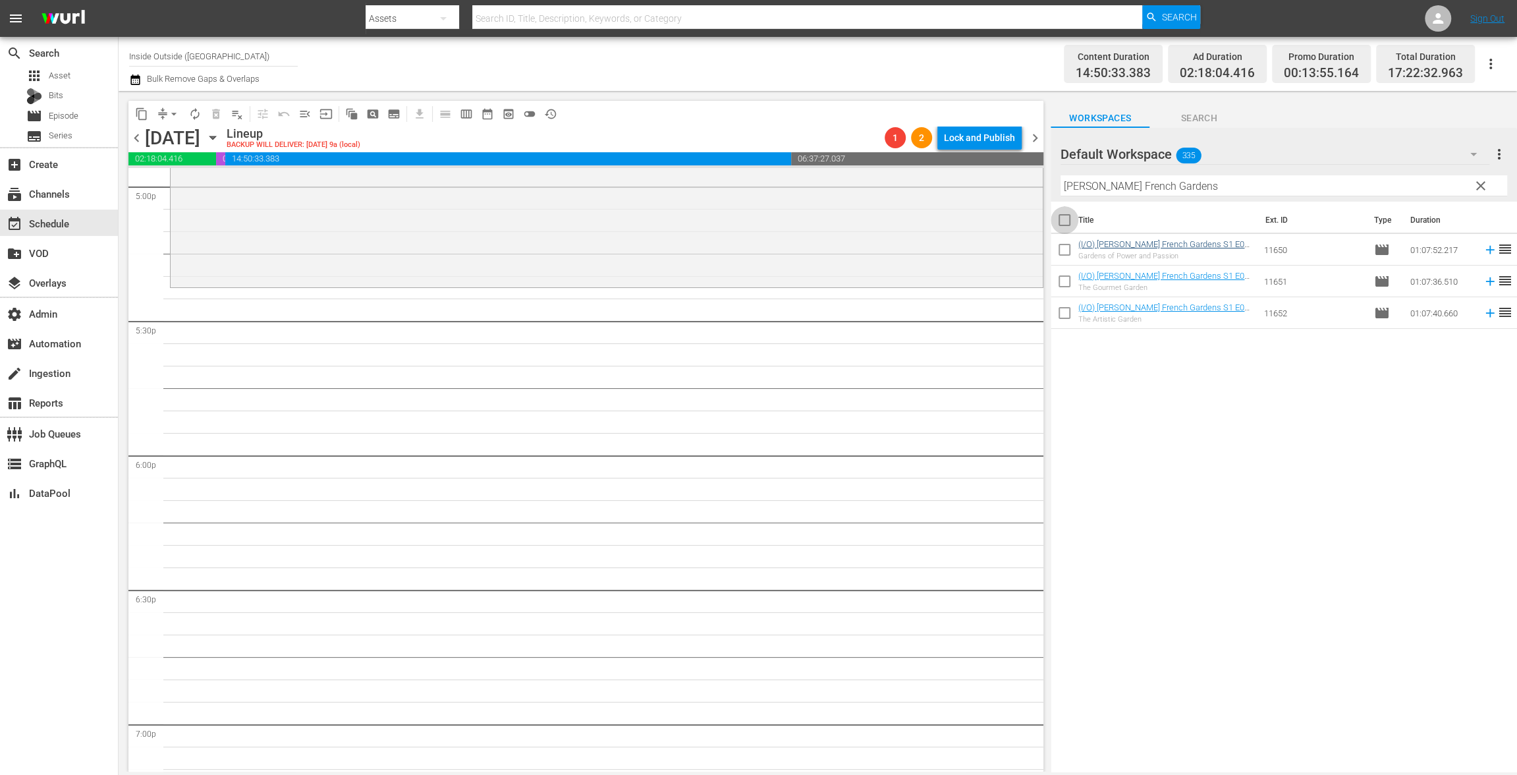
checkbox input "true"
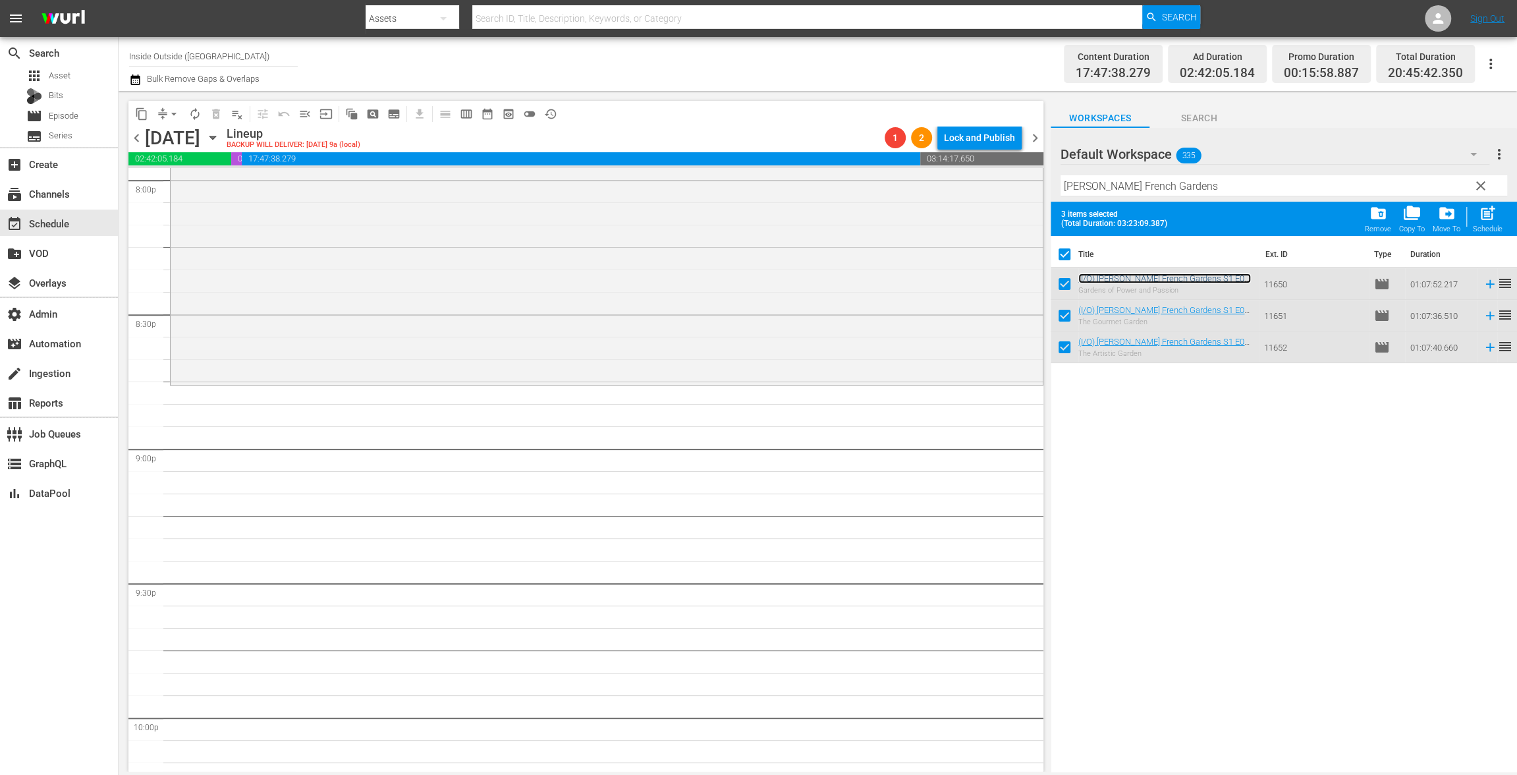
scroll to position [5239, 0]
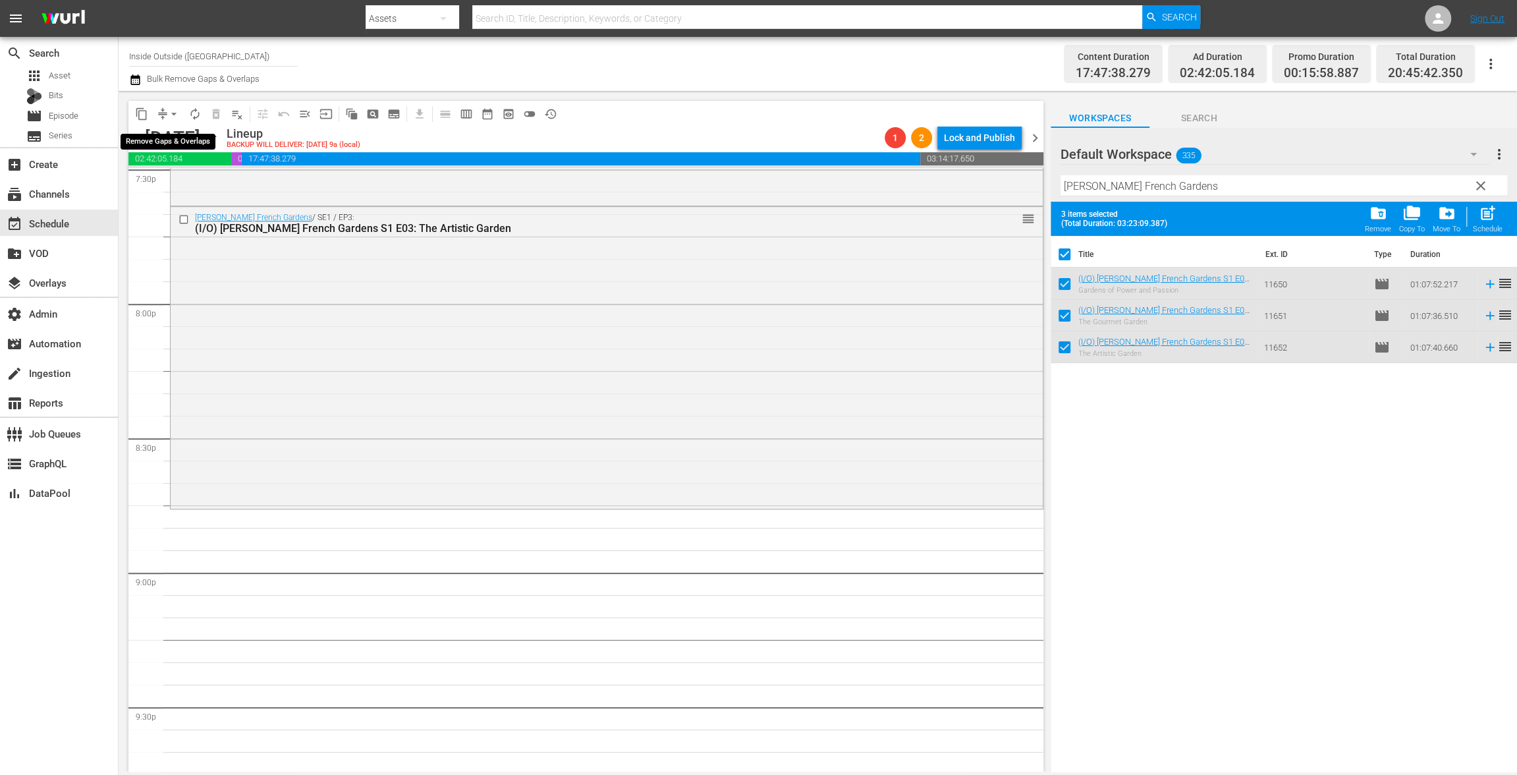
click at [169, 111] on span "arrow_drop_down" at bounding box center [173, 113] width 13 height 13
click at [173, 184] on li "Align to End of Previous Day" at bounding box center [174, 184] width 138 height 22
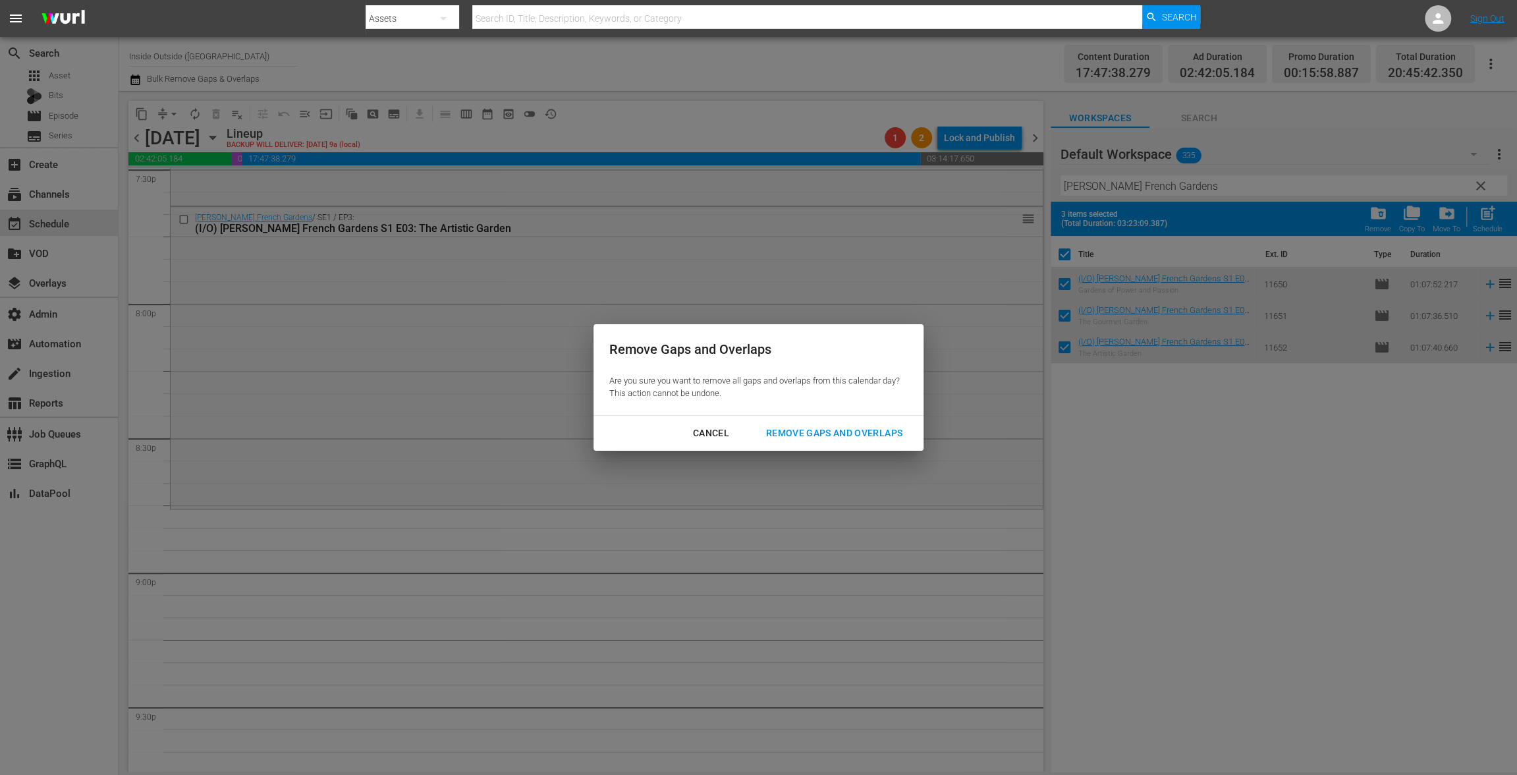
drag, startPoint x: 838, startPoint y: 433, endPoint x: 827, endPoint y: 437, distance: 11.9
click at [838, 433] on div "Remove Gaps and Overlaps" at bounding box center [833, 433] width 157 height 16
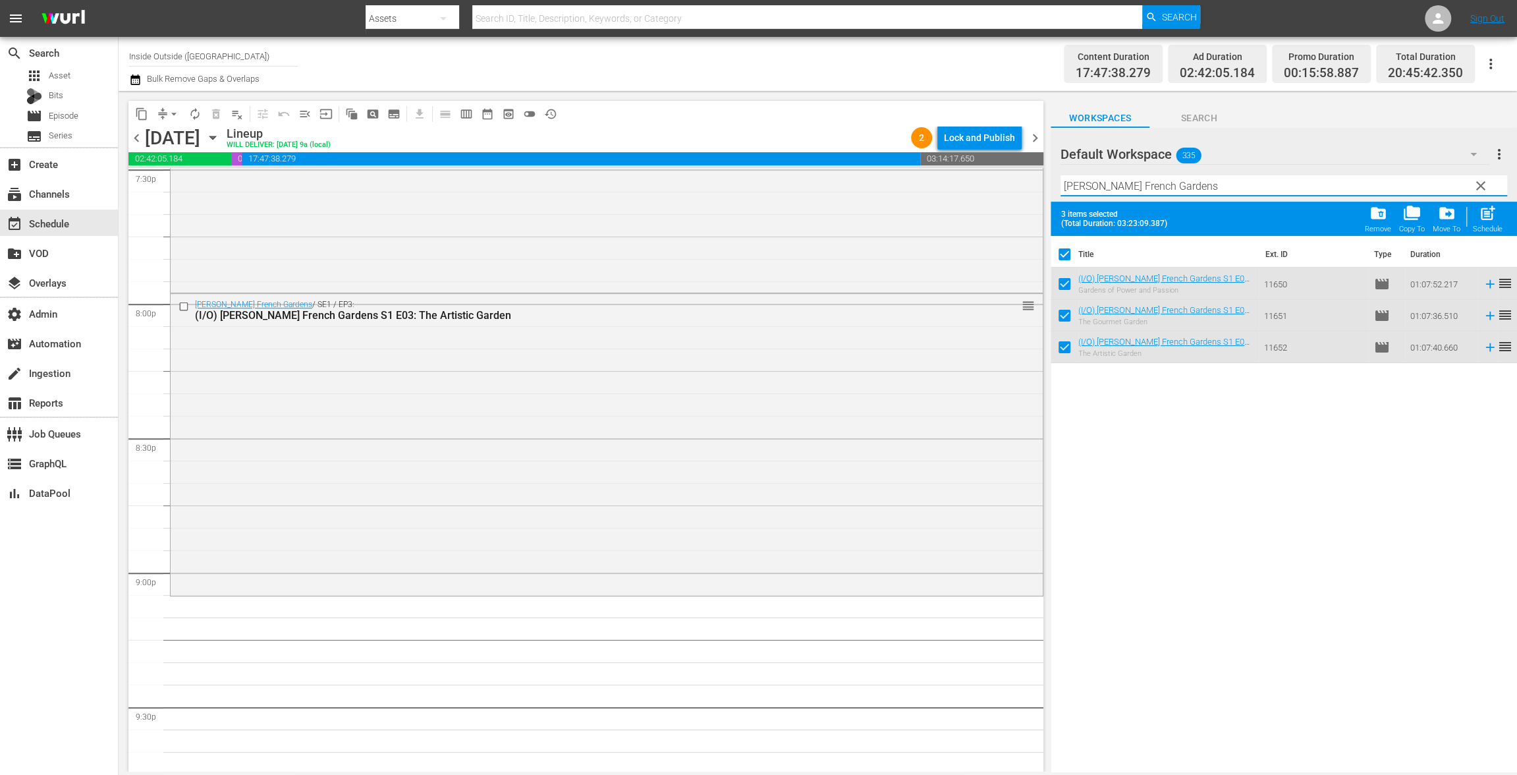
drag, startPoint x: 1219, startPoint y: 182, endPoint x: 1026, endPoint y: 163, distance: 194.6
click at [1026, 162] on div "content_copy compress arrow_drop_down autorenew_outlined delete_forever_outline…" at bounding box center [818, 431] width 1398 height 680
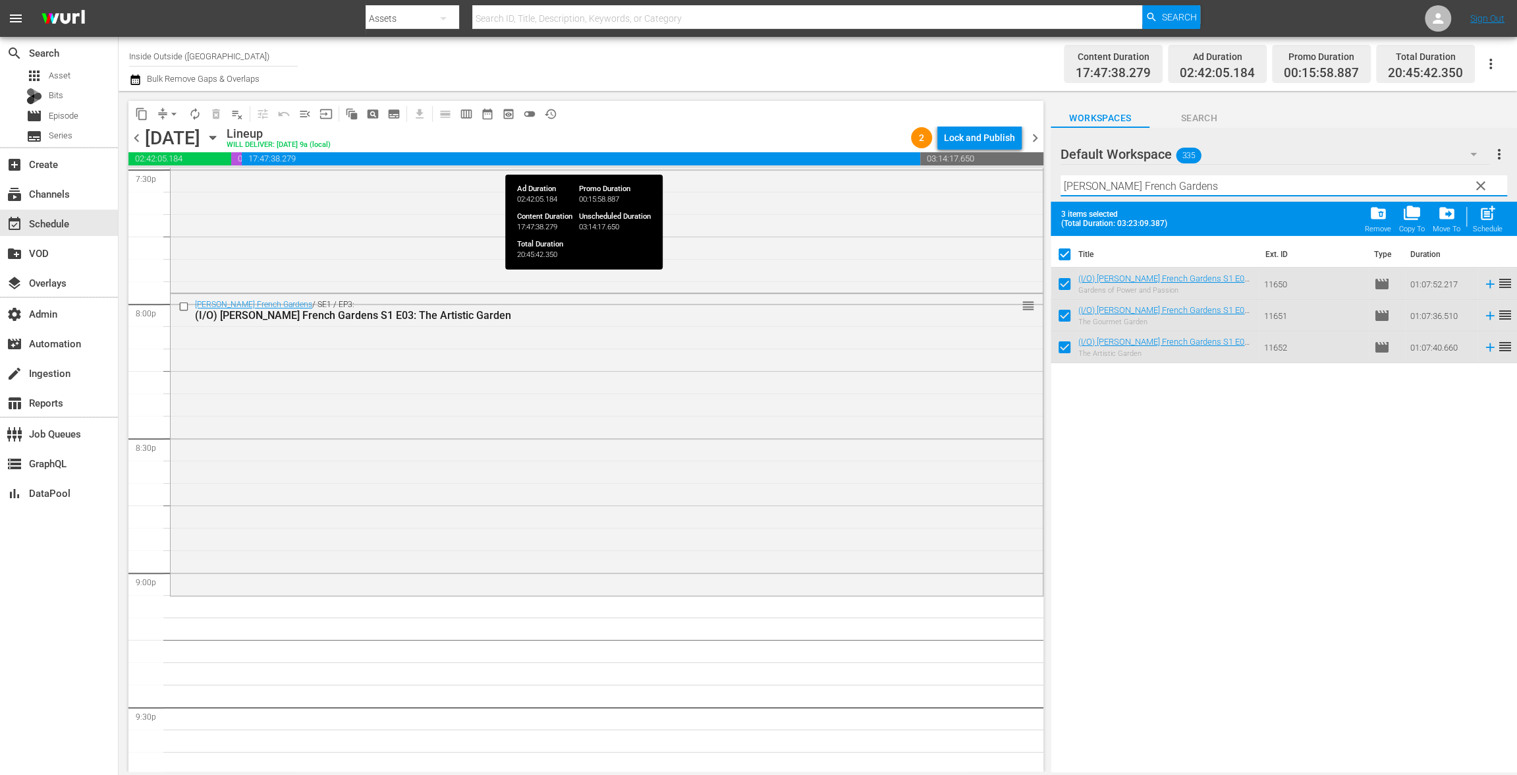
paste input "Small Spaces"
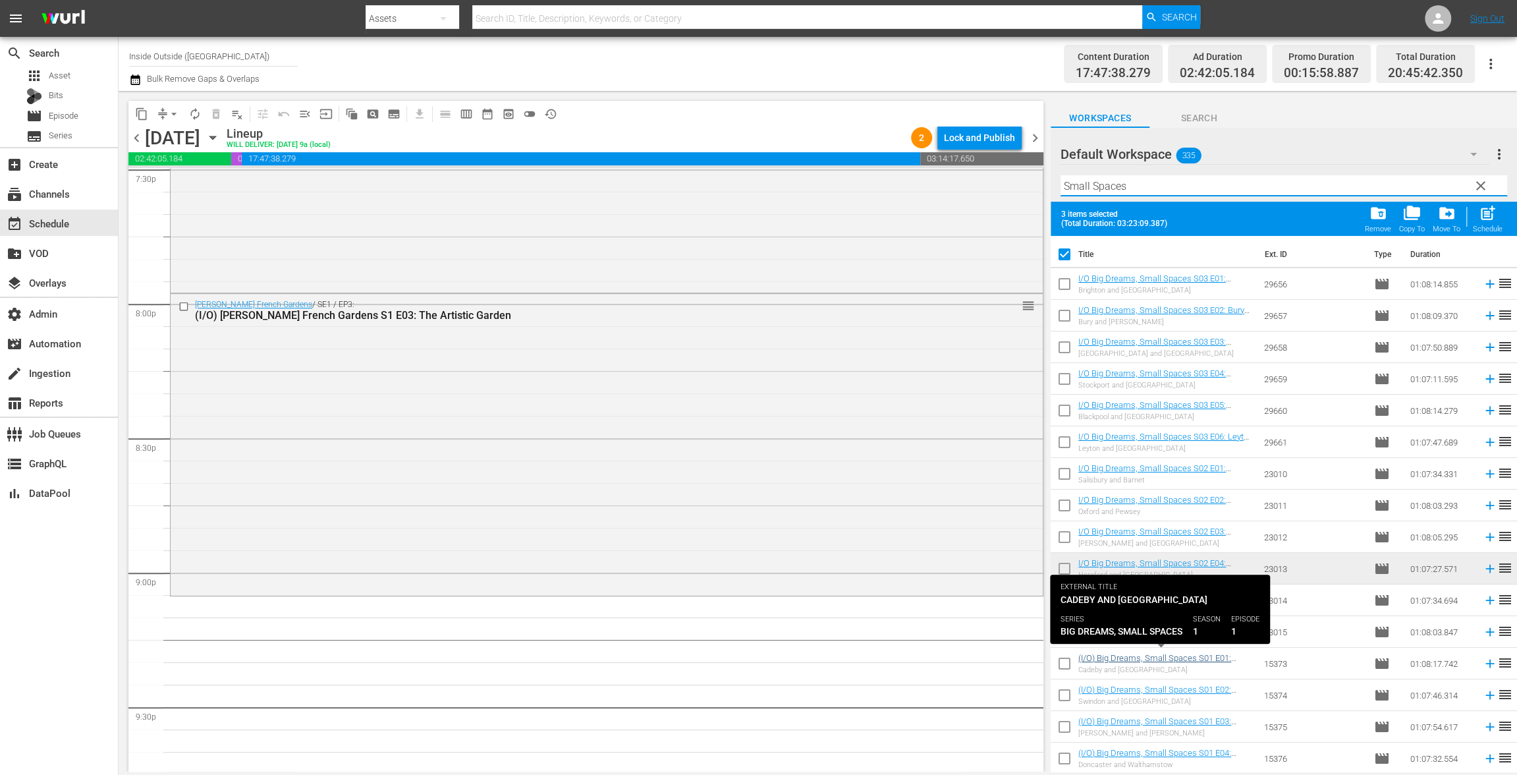
type input "Small Spaces"
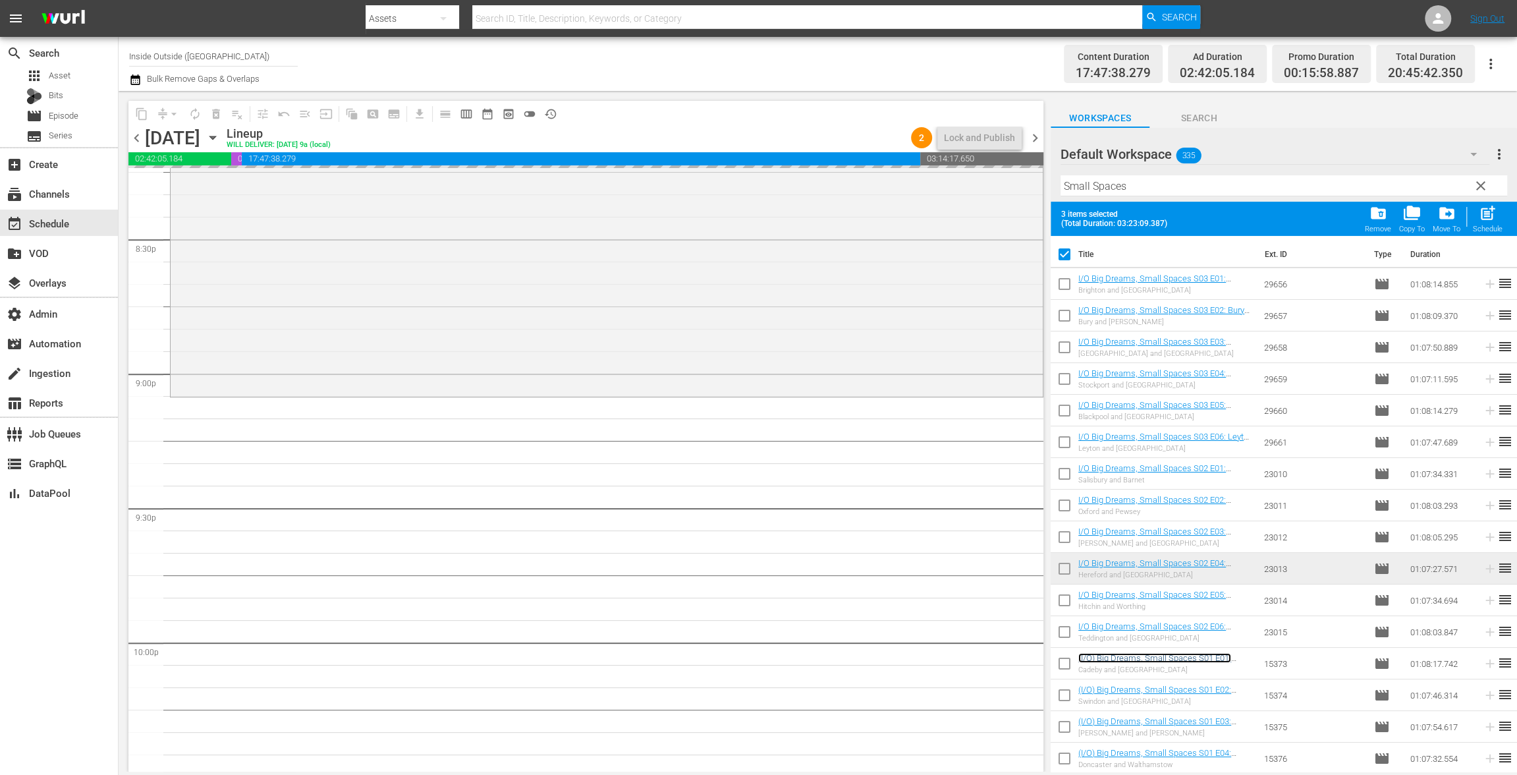
scroll to position [5535, 0]
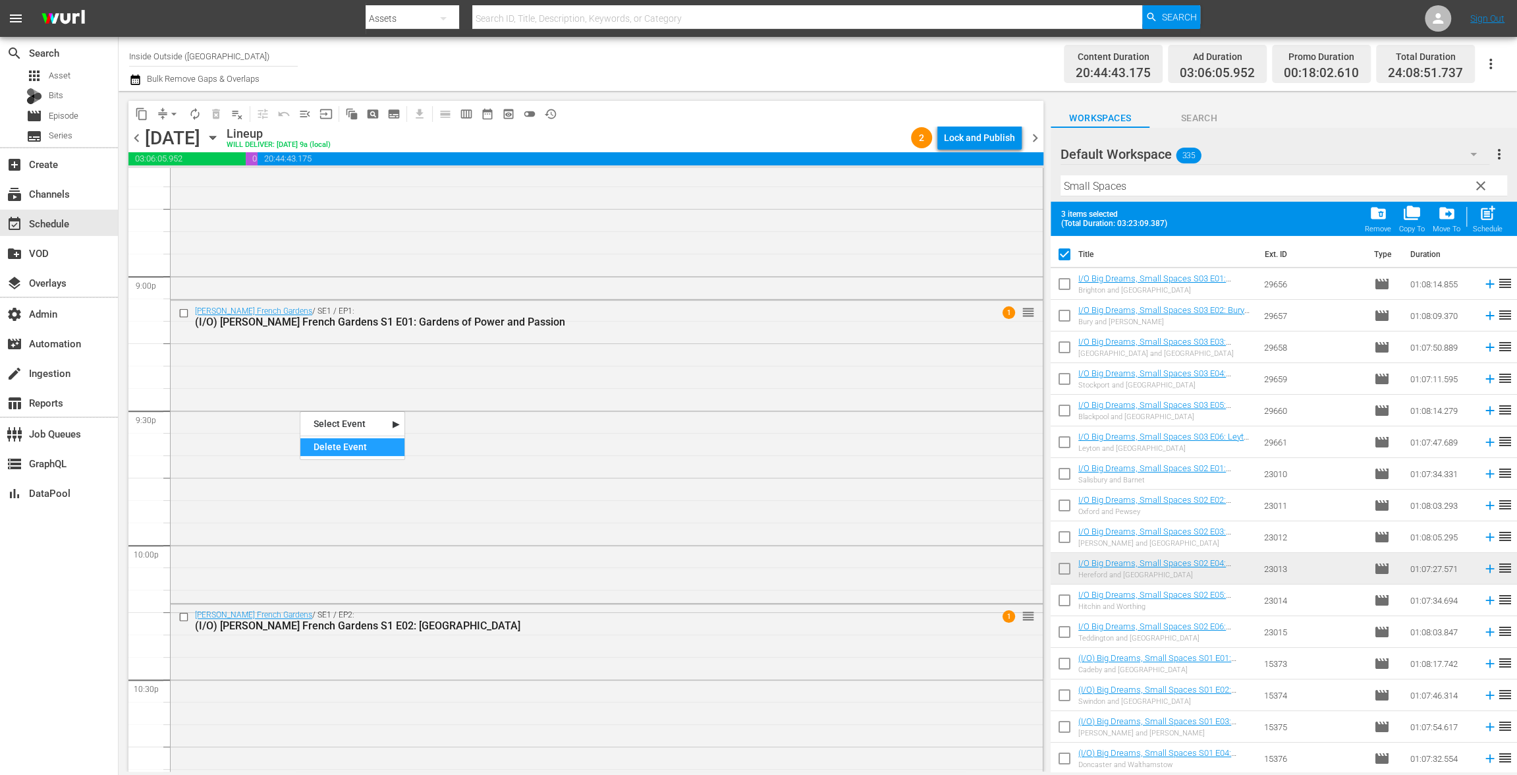
click at [354, 445] on div "Delete Event" at bounding box center [352, 447] width 104 height 18
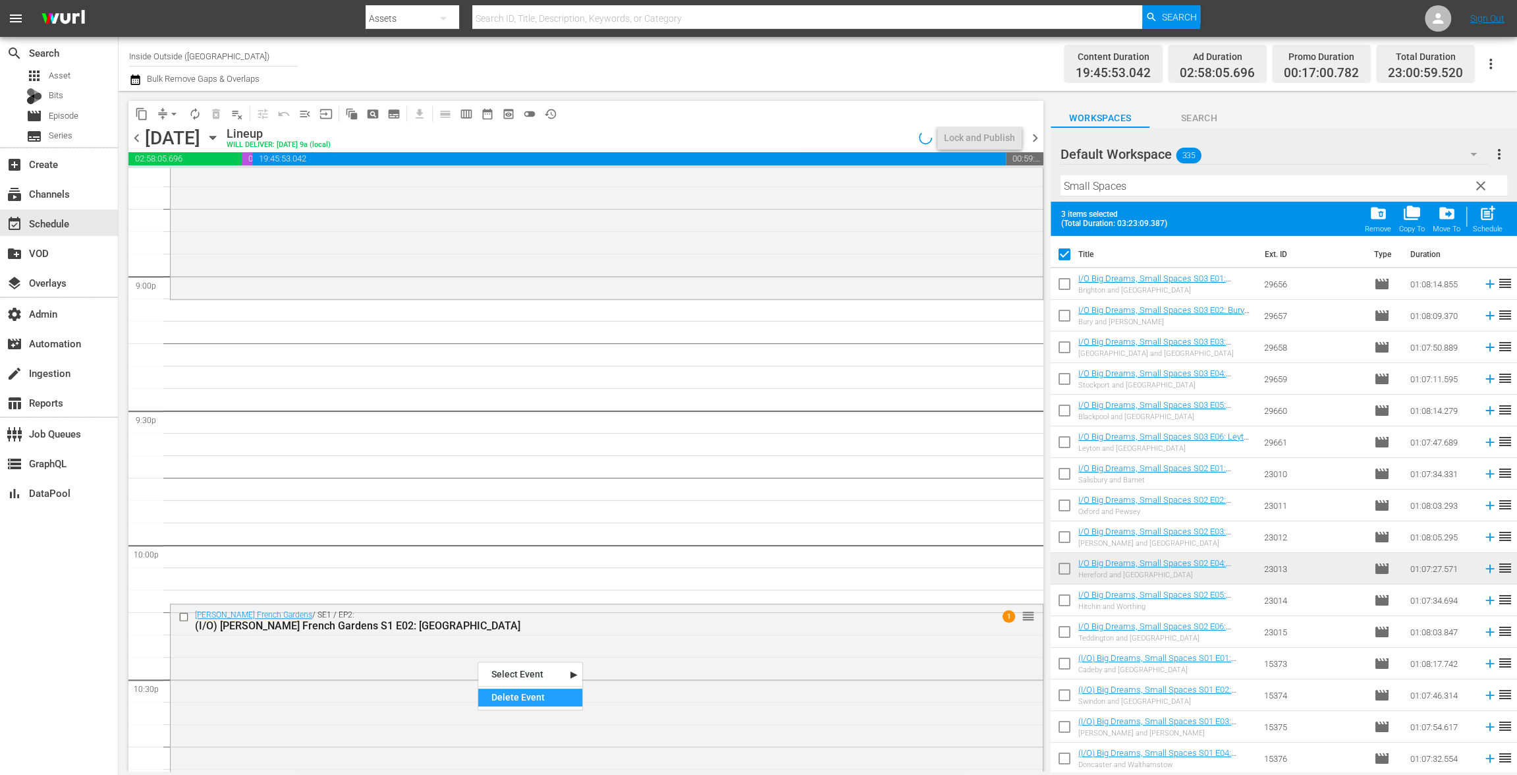
click at [526, 689] on div "Delete Event" at bounding box center [530, 697] width 104 height 18
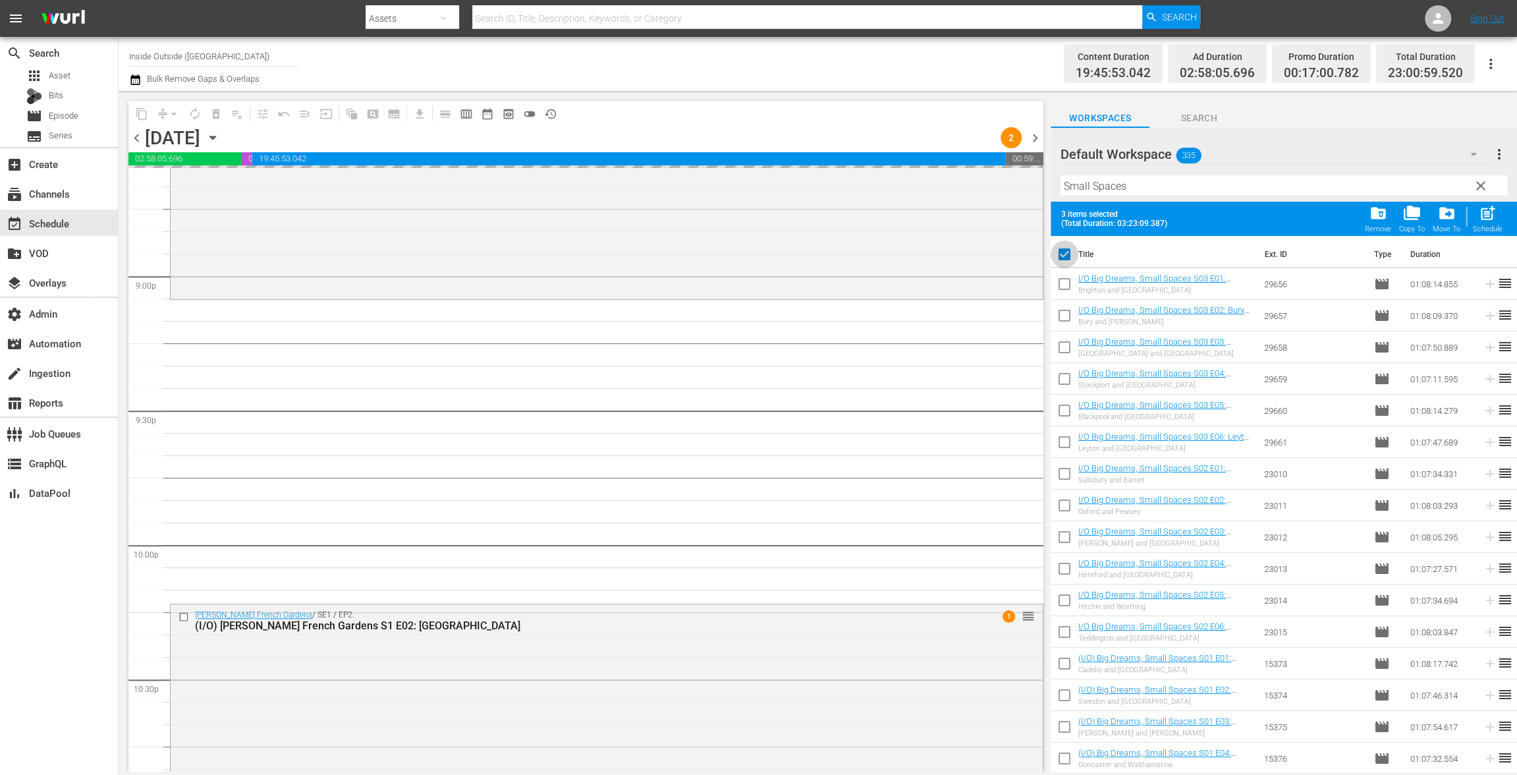
click at [1068, 246] on input "checkbox" at bounding box center [1065, 257] width 28 height 28
checkbox input "false"
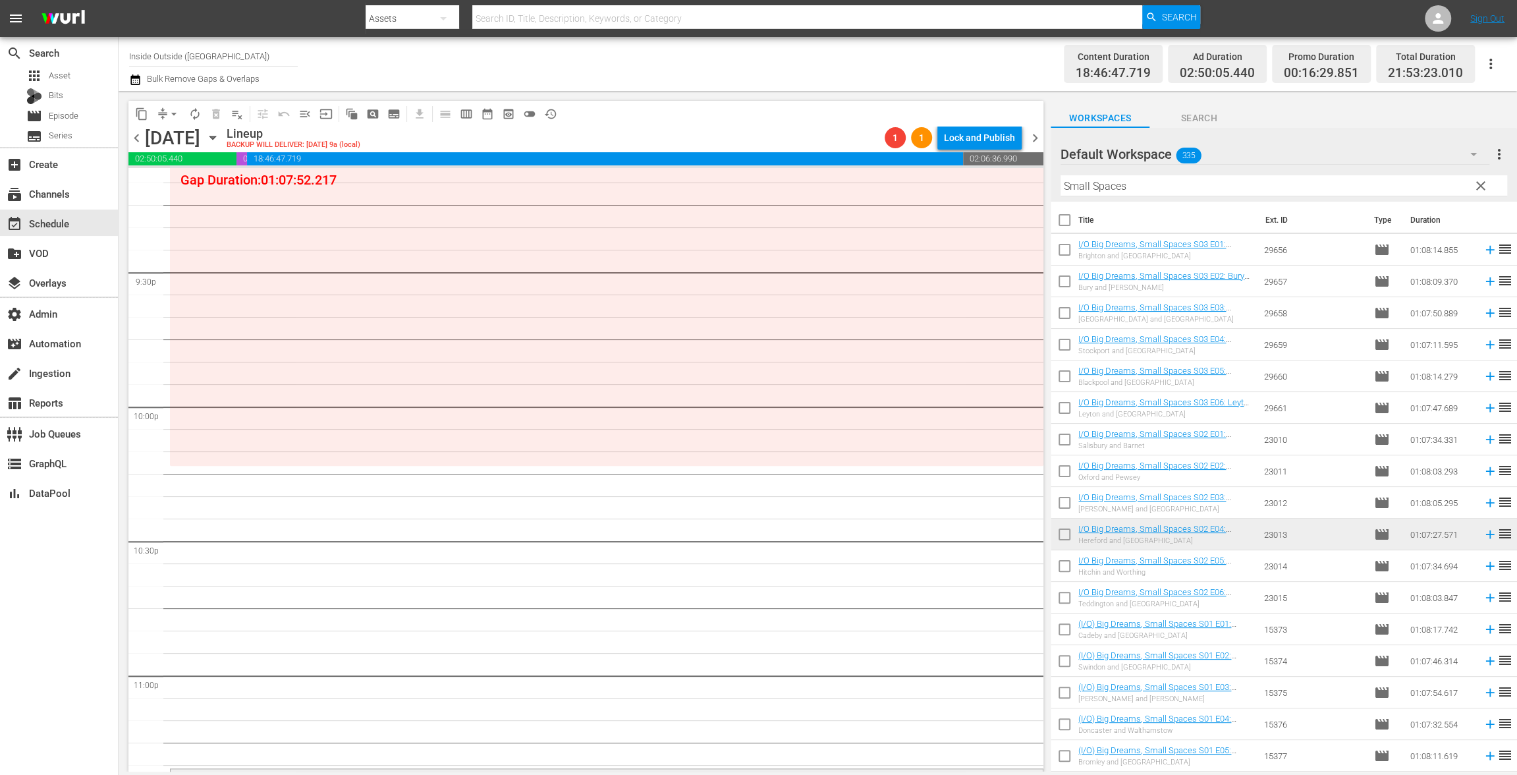
scroll to position [5973, 0]
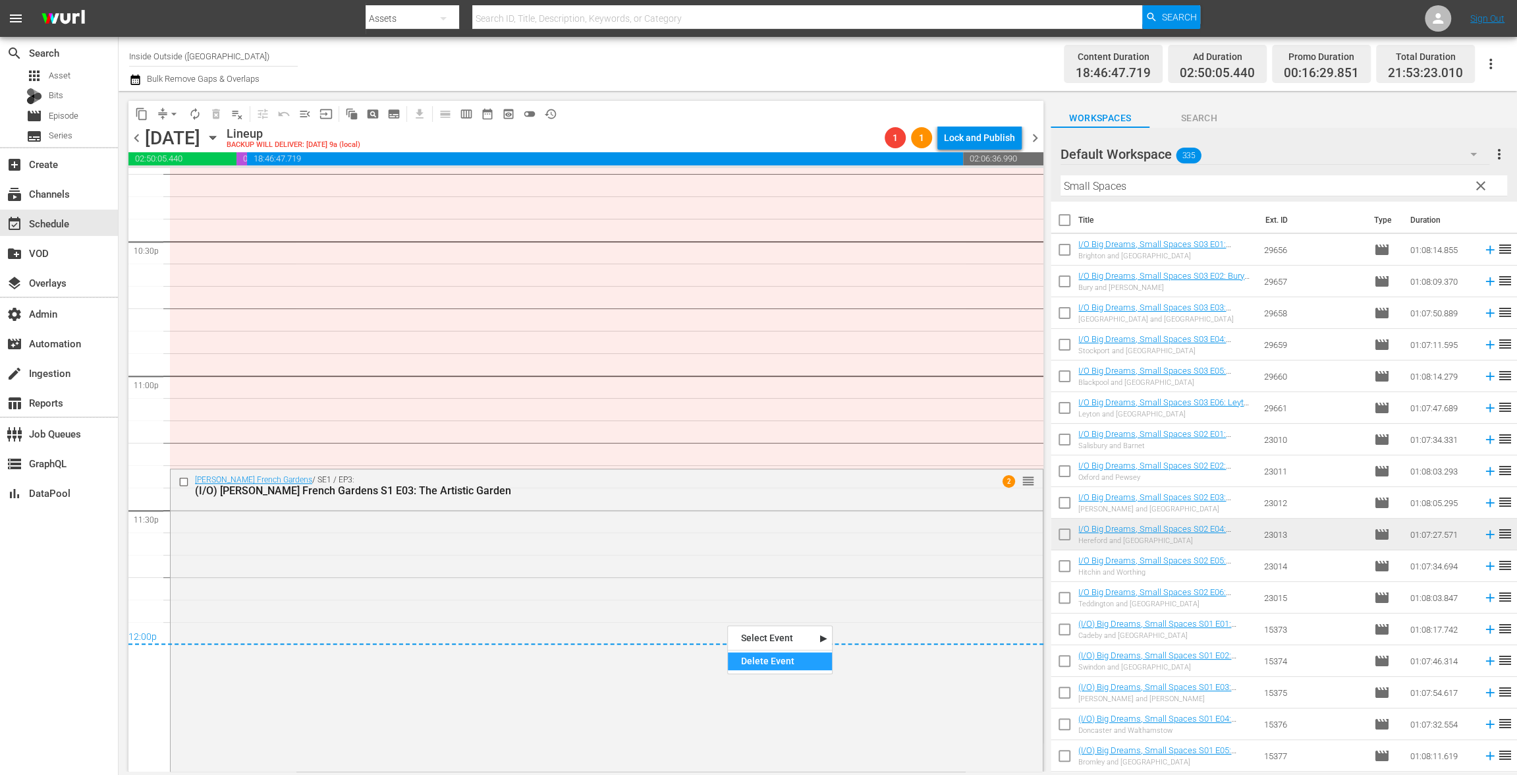
click at [780, 664] on div "Delete Event" at bounding box center [780, 661] width 104 height 18
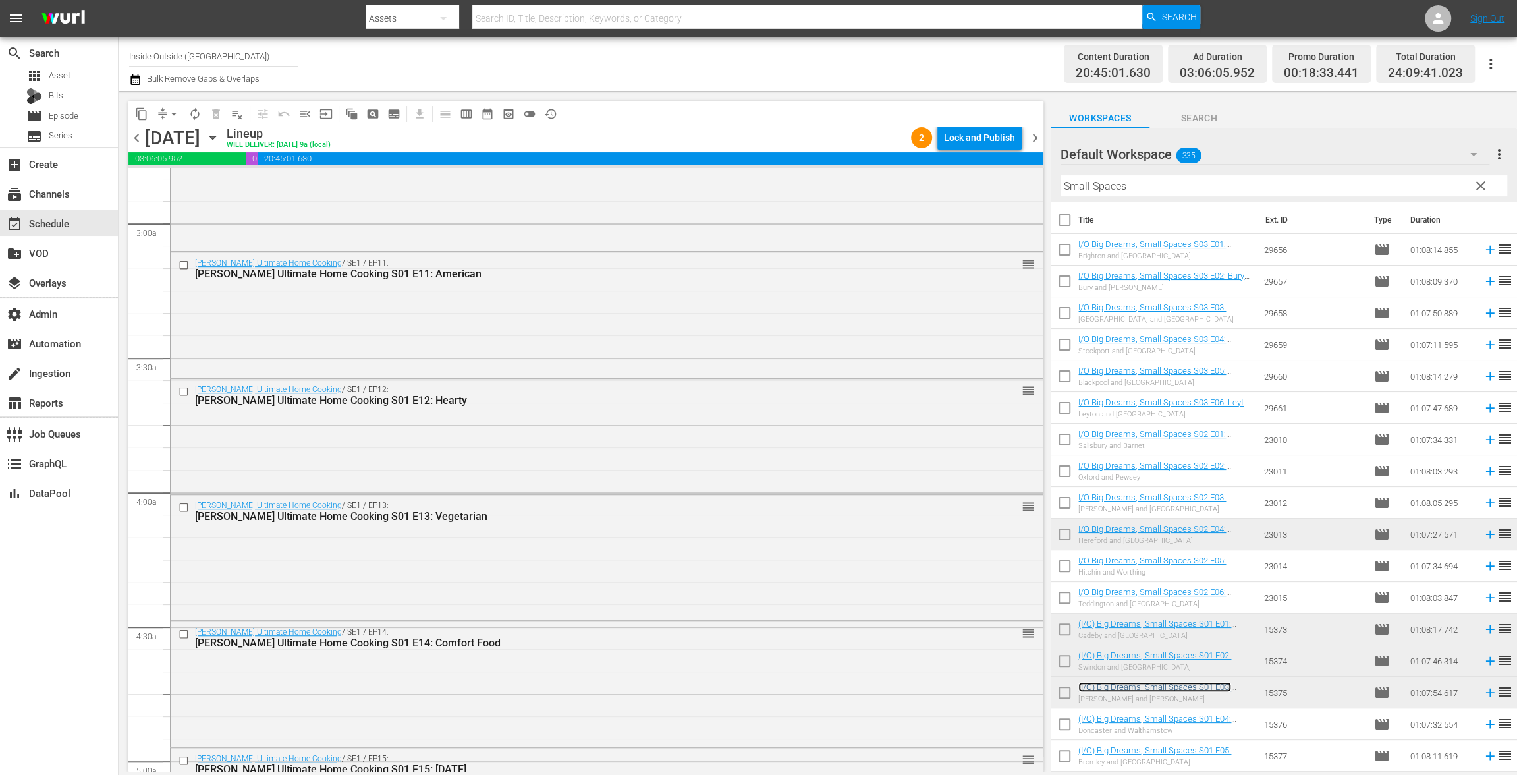
scroll to position [0, 0]
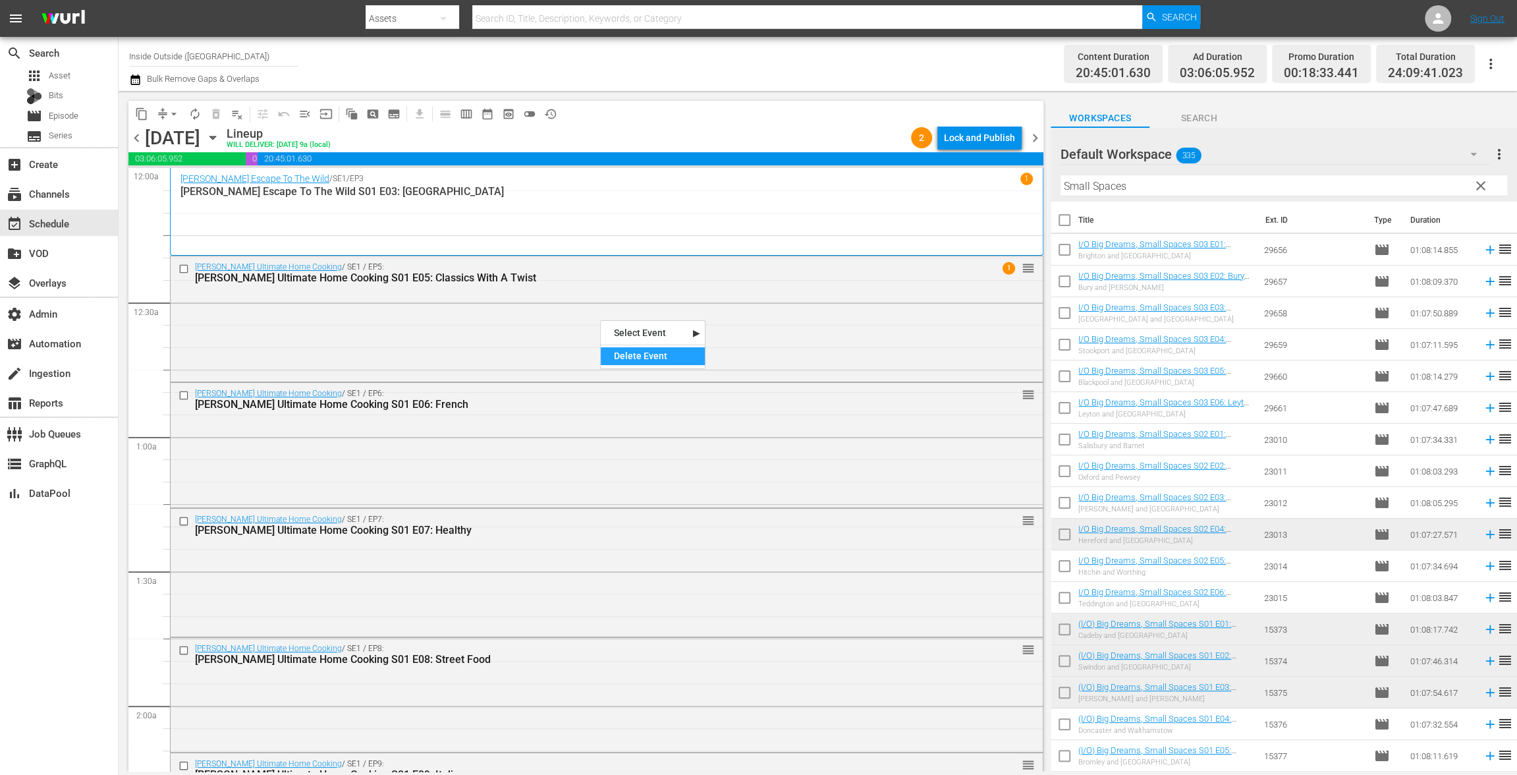
click at [628, 352] on div "Delete Event" at bounding box center [653, 356] width 104 height 18
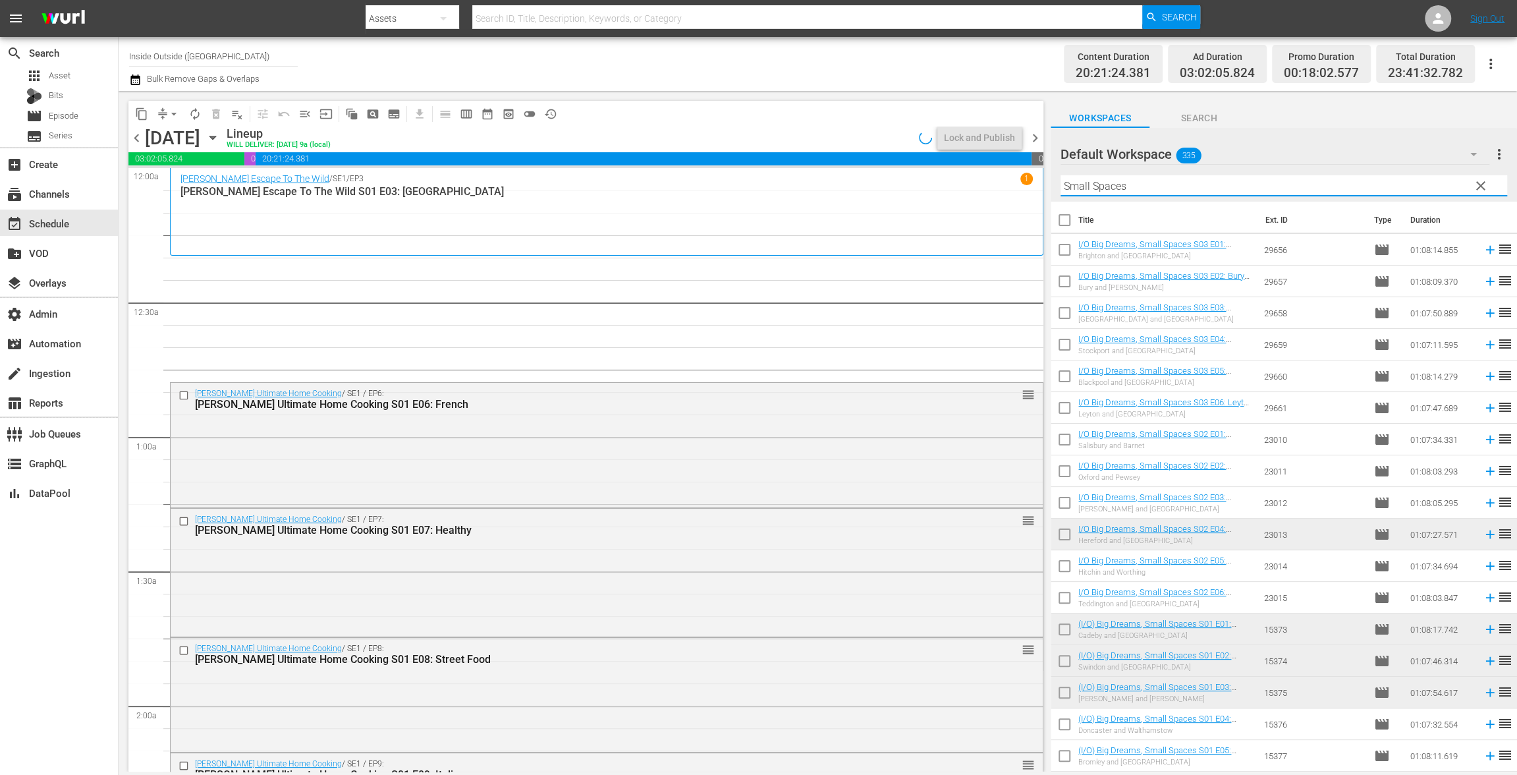
drag, startPoint x: 1076, startPoint y: 177, endPoint x: 977, endPoint y: 169, distance: 98.5
click at [977, 169] on div "content_copy compress arrow_drop_down autorenew_outlined delete_forever_outline…" at bounding box center [818, 431] width 1398 height 680
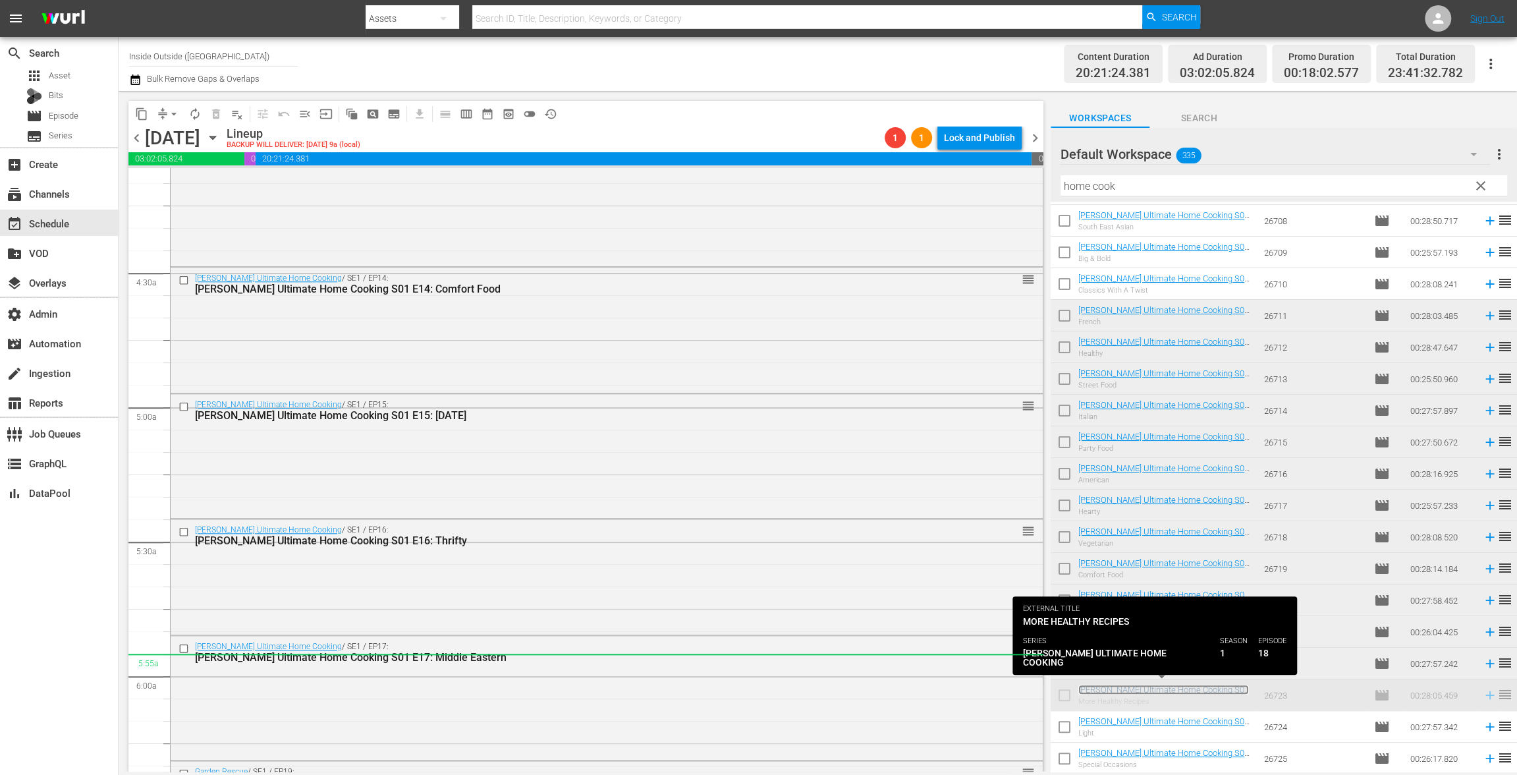
scroll to position [1423, 0]
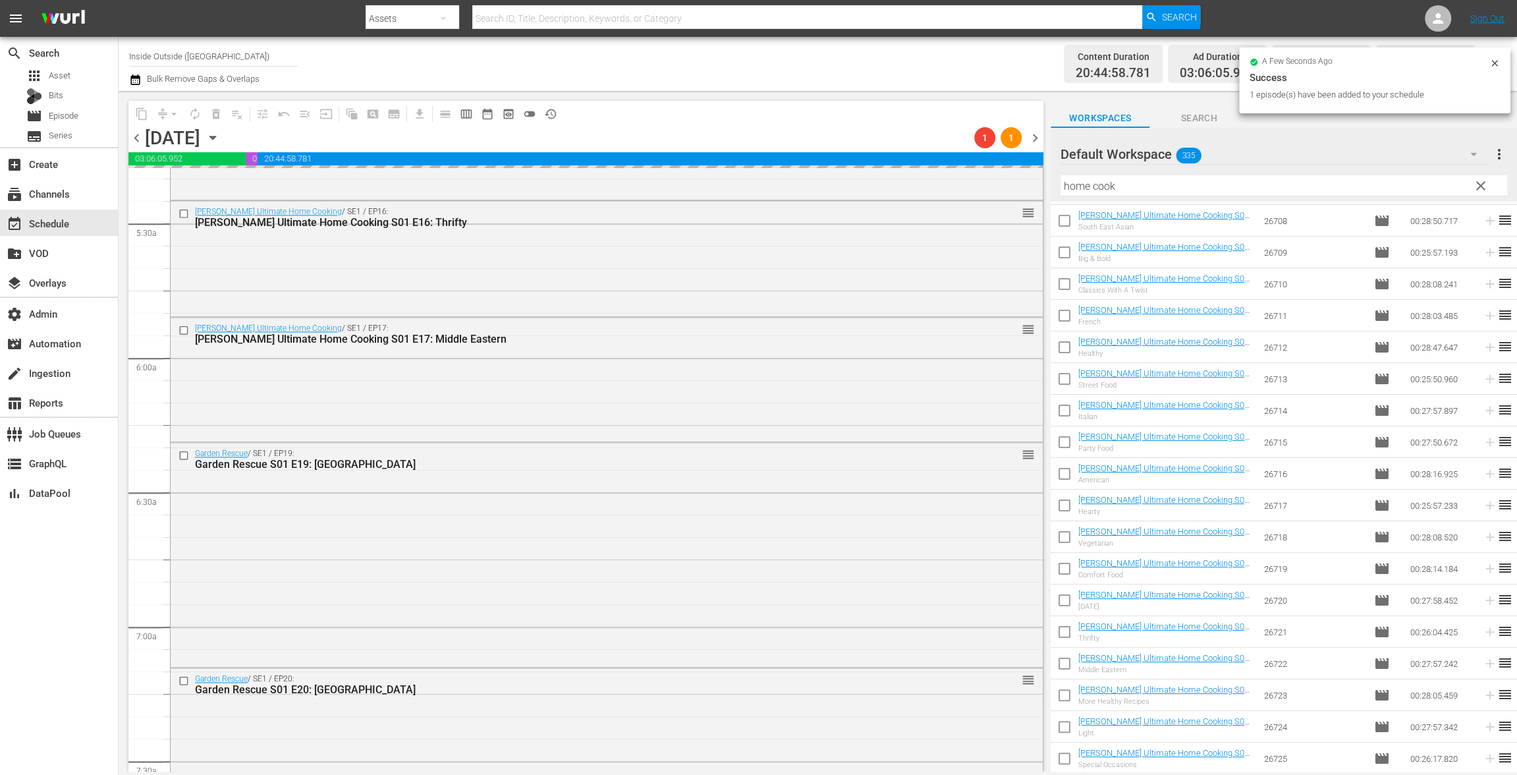
drag, startPoint x: 1178, startPoint y: 690, endPoint x: 530, endPoint y: 16, distance: 934.9
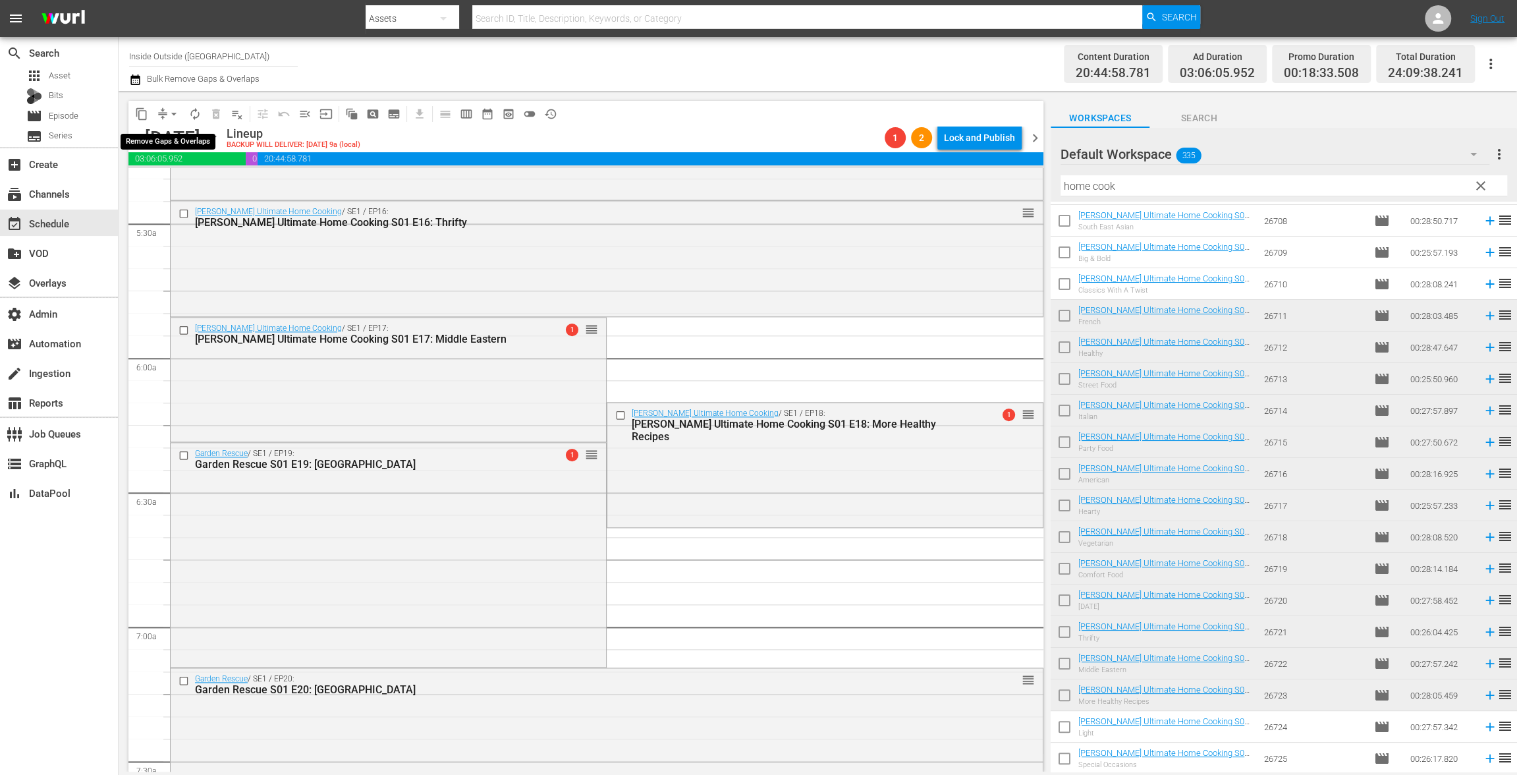
click at [170, 108] on span "arrow_drop_down" at bounding box center [173, 113] width 13 height 13
click at [167, 184] on li "Align to End of Previous Day" at bounding box center [174, 184] width 138 height 22
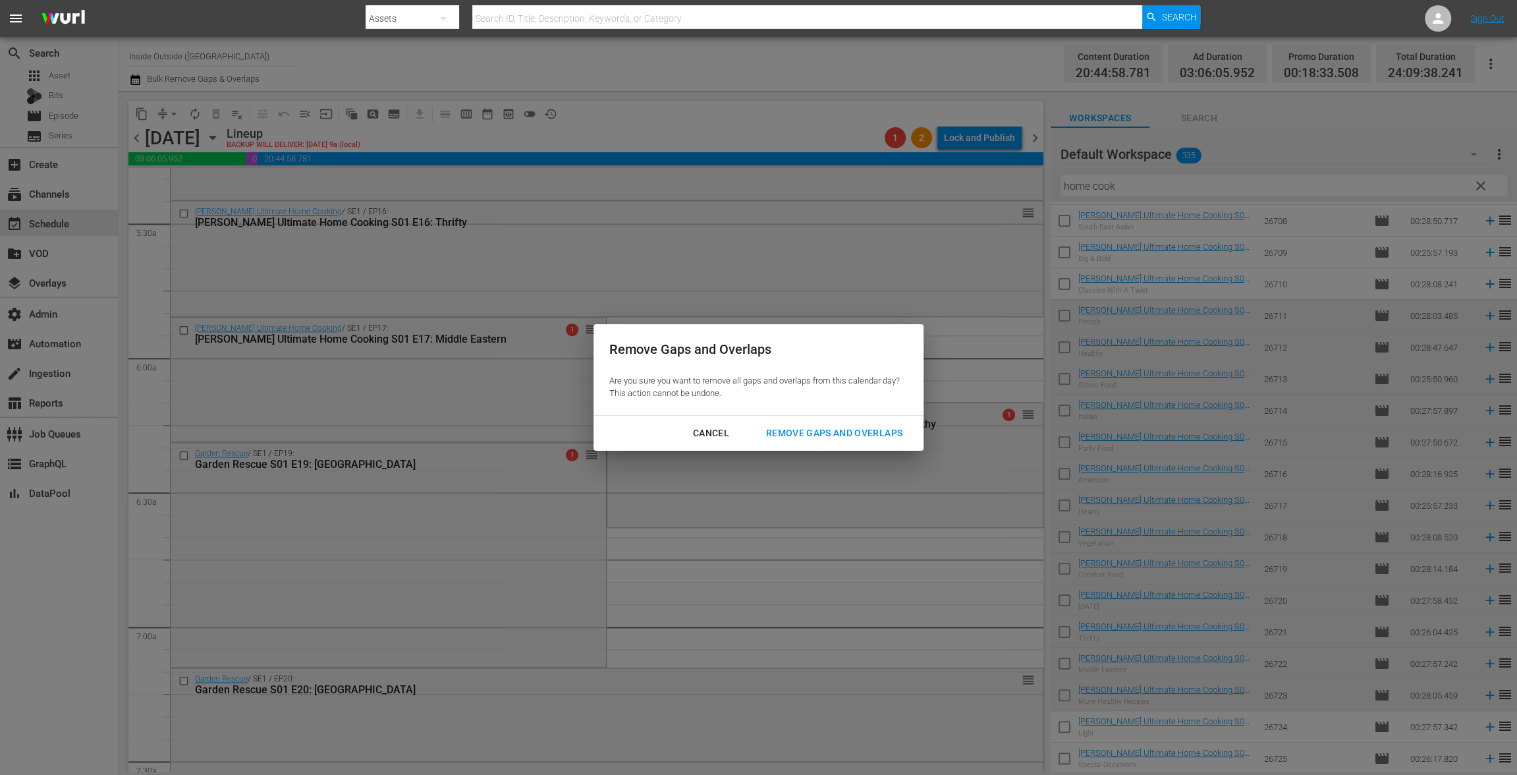
click at [840, 431] on div "Remove Gaps and Overlaps" at bounding box center [833, 433] width 157 height 16
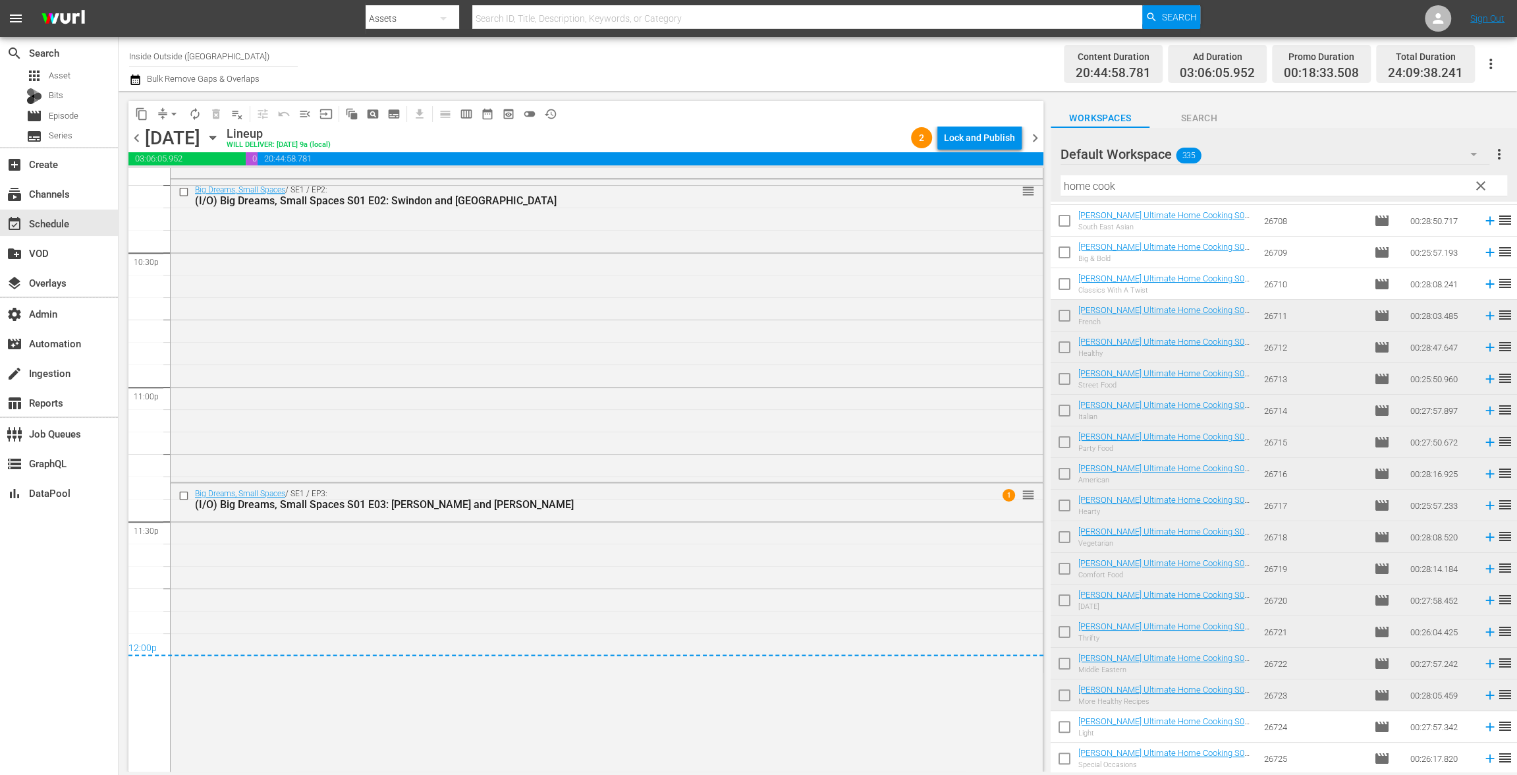
scroll to position [5977, 0]
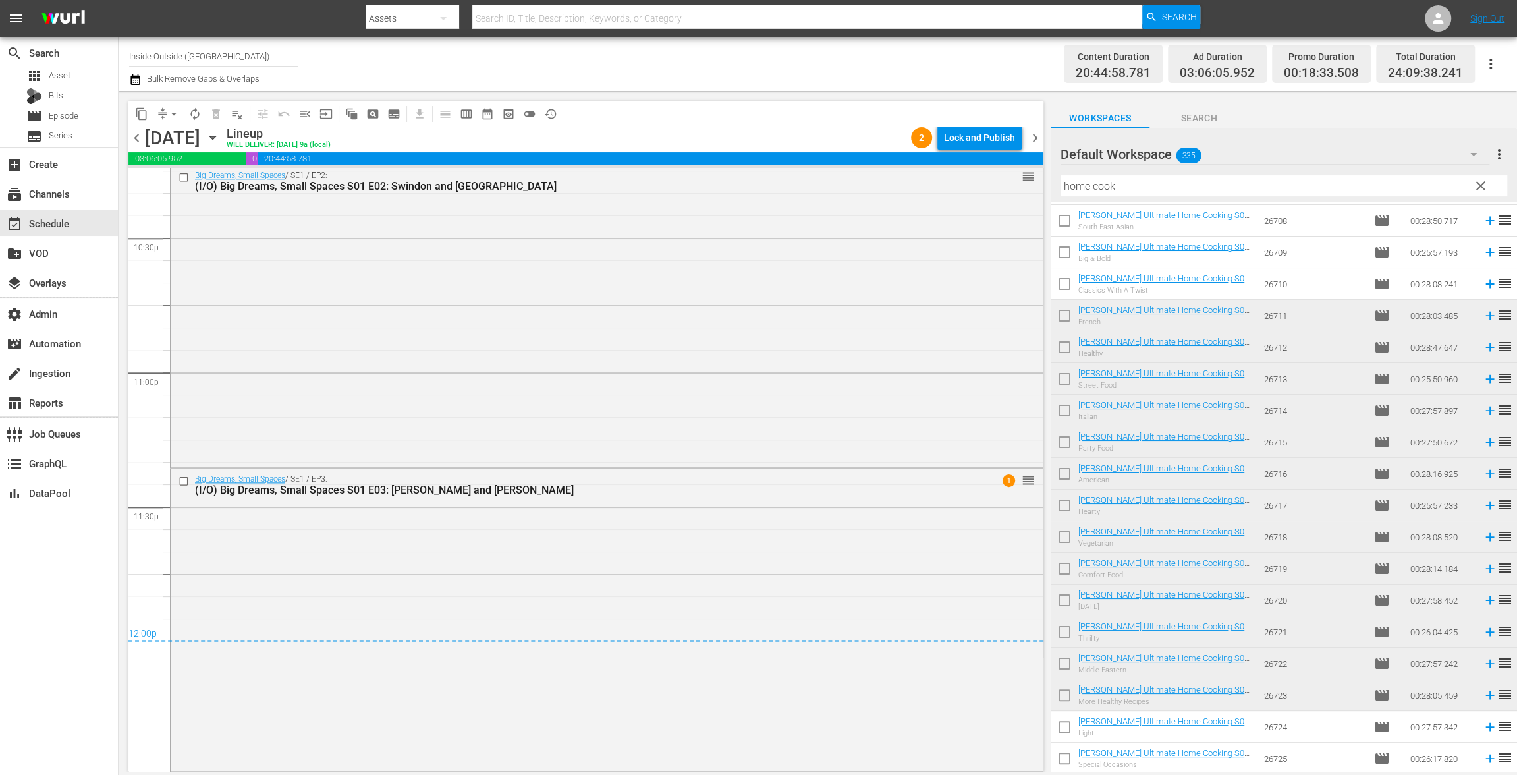
click at [987, 141] on div "Lock and Publish" at bounding box center [979, 138] width 71 height 24
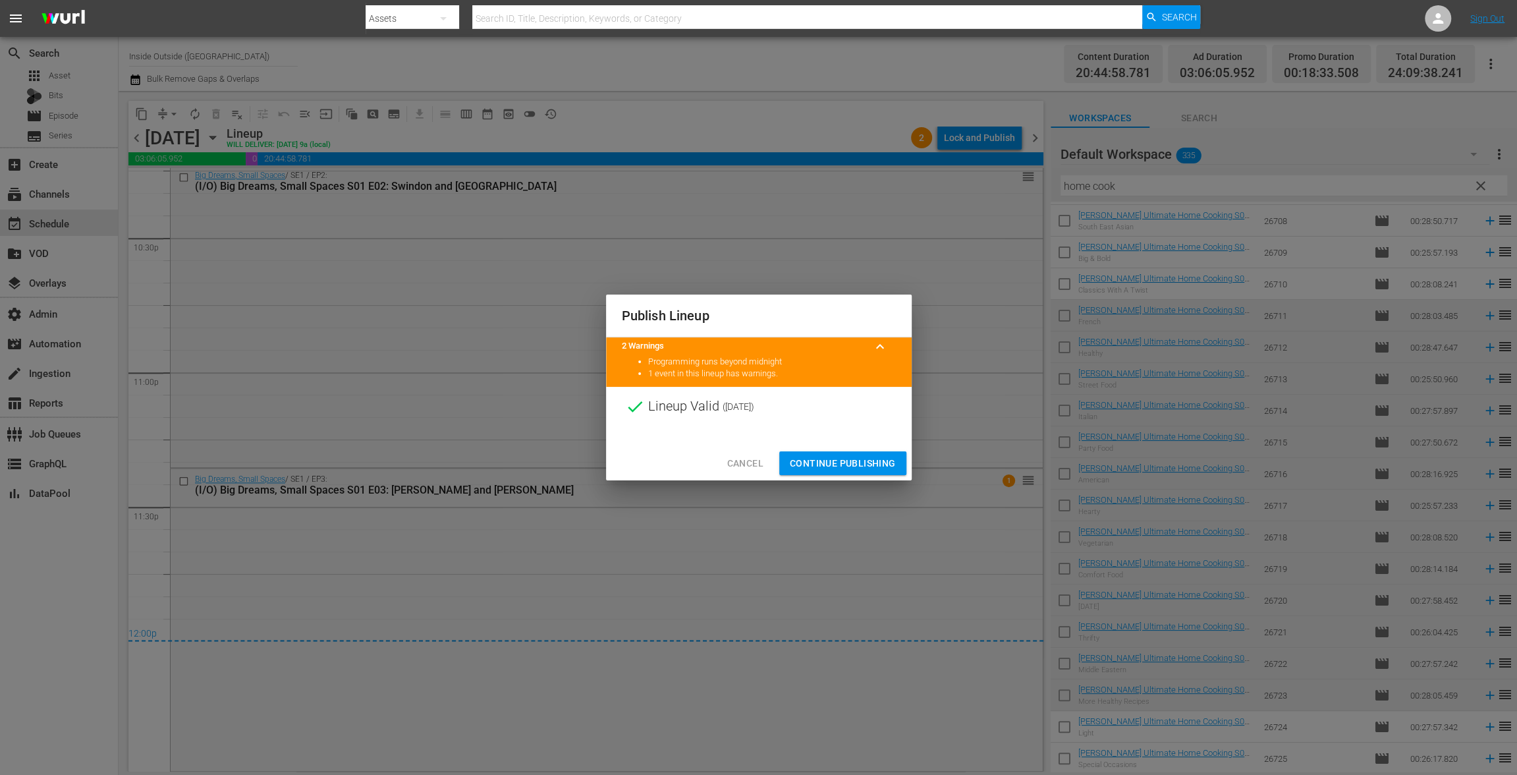
click at [839, 457] on span "Continue Publishing" at bounding box center [843, 463] width 106 height 16
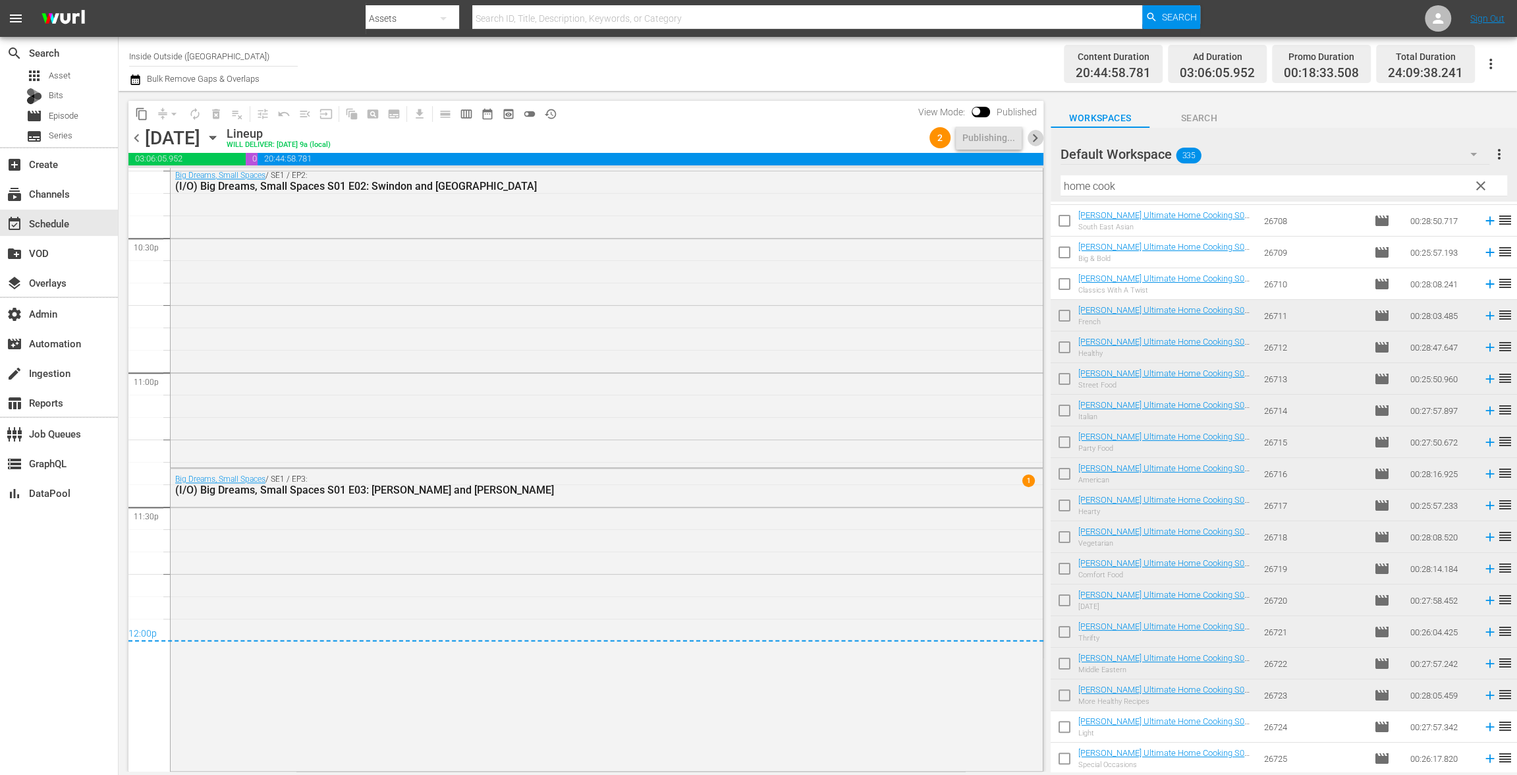
click at [1033, 137] on span "chevron_right" at bounding box center [1035, 138] width 16 height 16
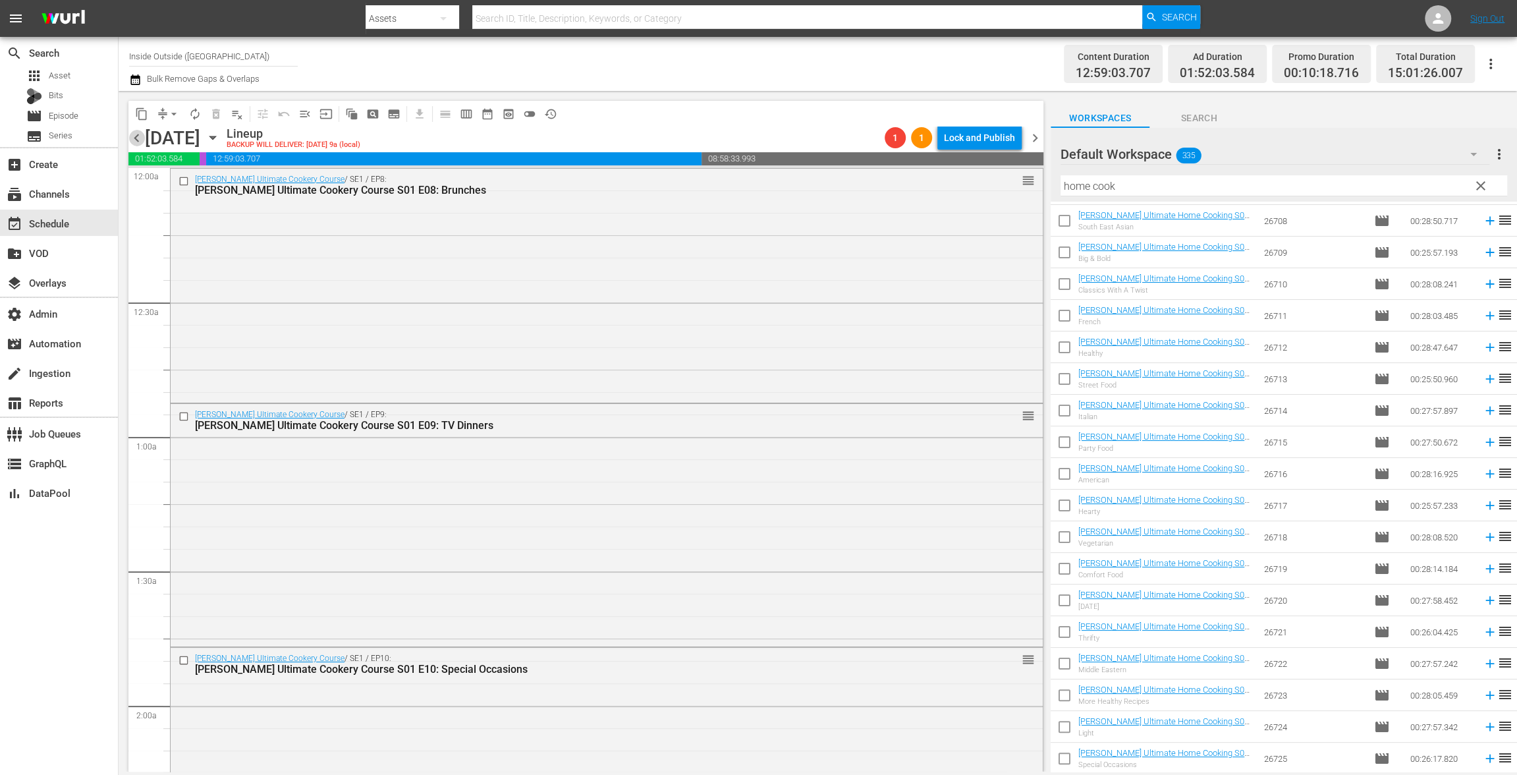
click at [139, 139] on span "chevron_left" at bounding box center [136, 138] width 16 height 16
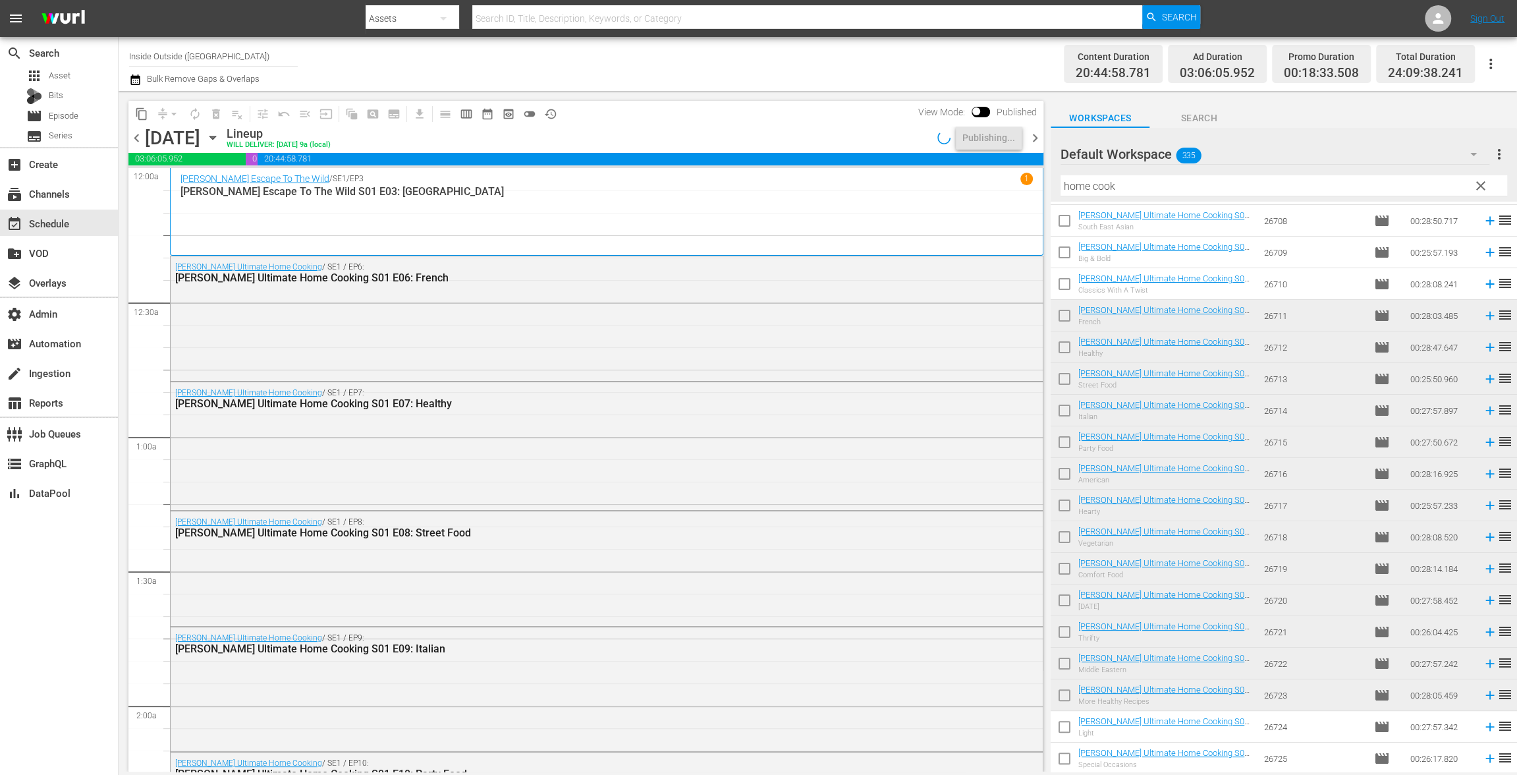
click at [1038, 136] on span "chevron_right" at bounding box center [1035, 138] width 16 height 16
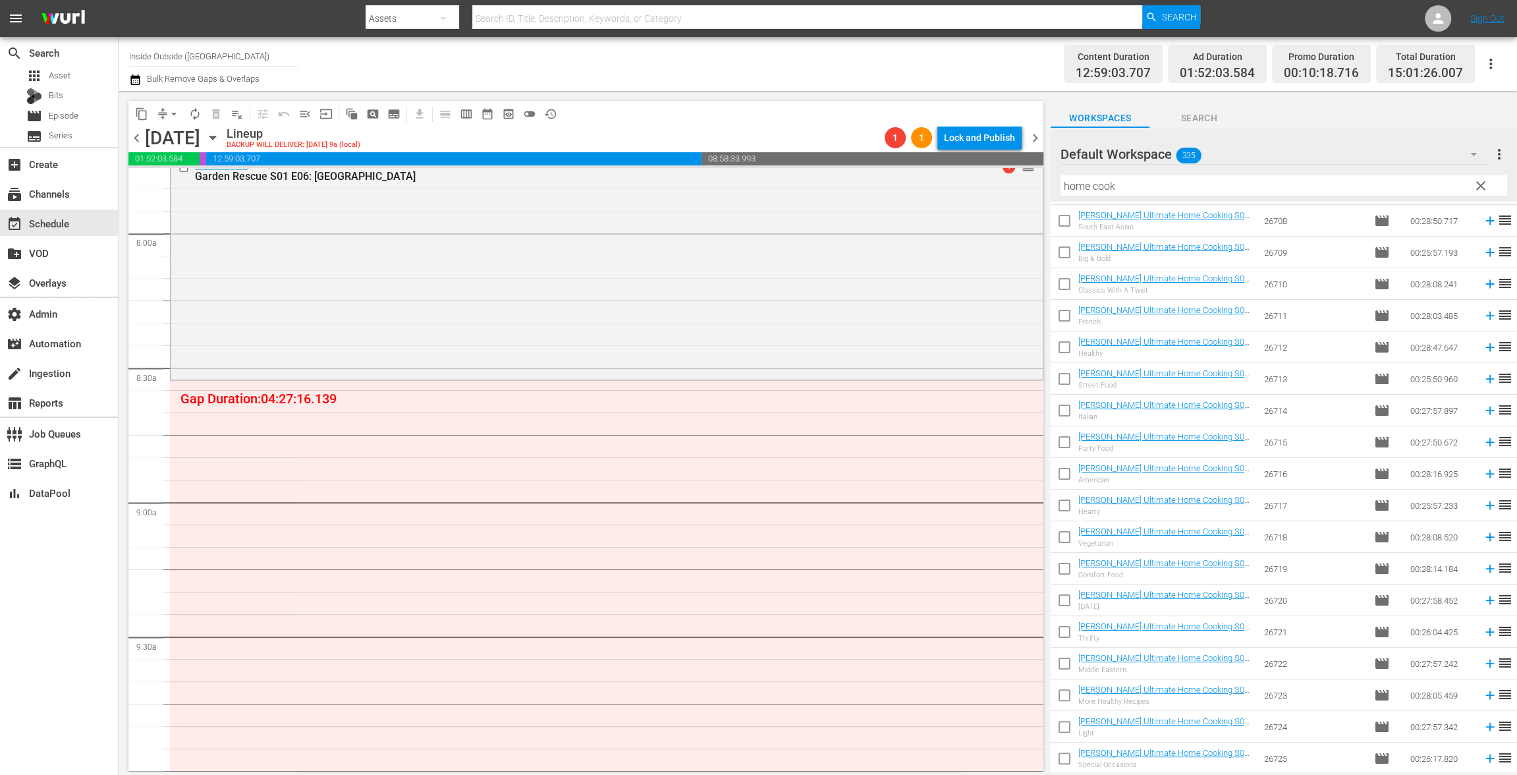
scroll to position [2108, 0]
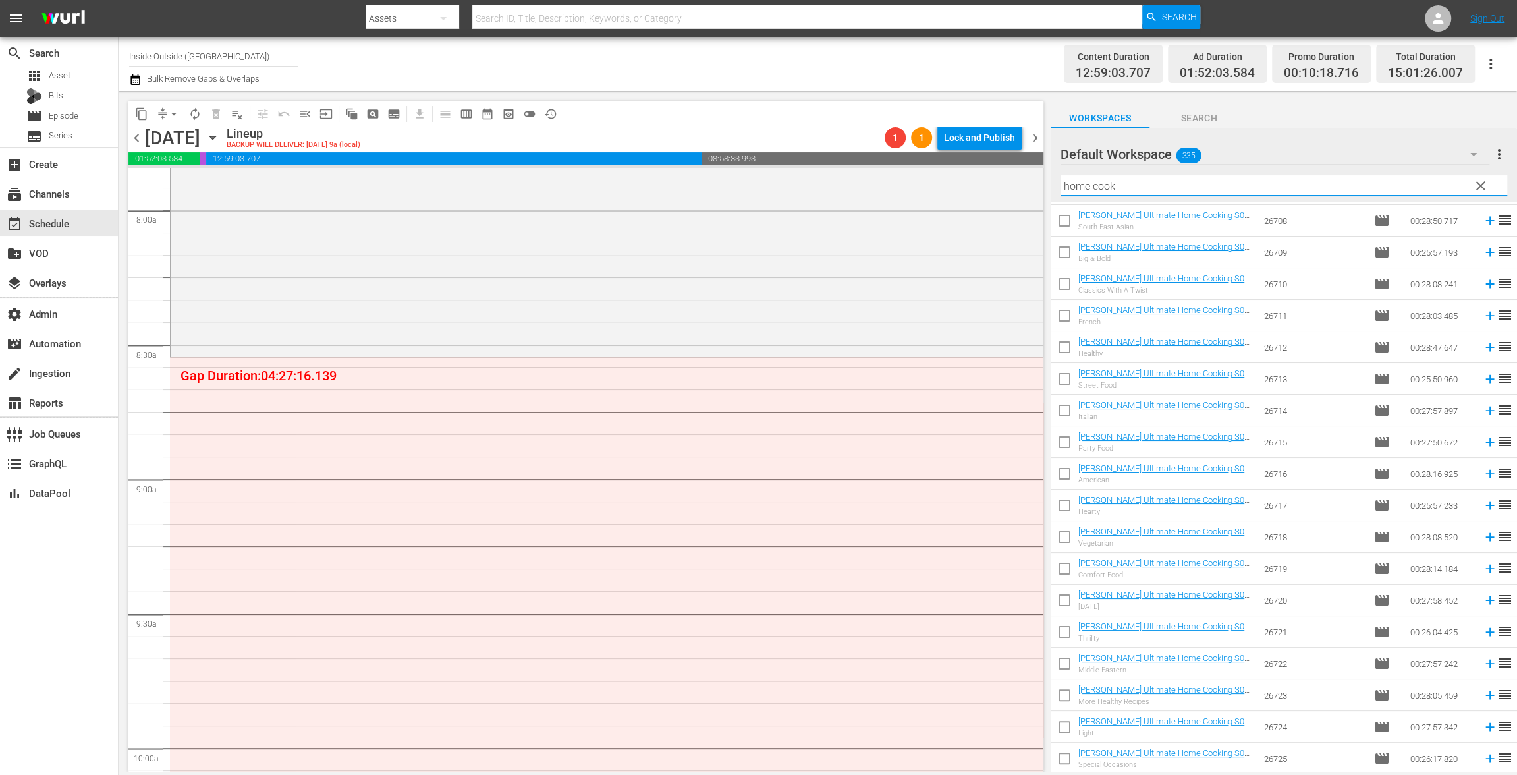
drag, startPoint x: 1149, startPoint y: 186, endPoint x: 987, endPoint y: 165, distance: 164.0
click at [987, 165] on div "content_copy compress arrow_drop_down autorenew_outlined delete_forever_outline…" at bounding box center [818, 431] width 1398 height 680
paste input "Ultimate Cookery Course"
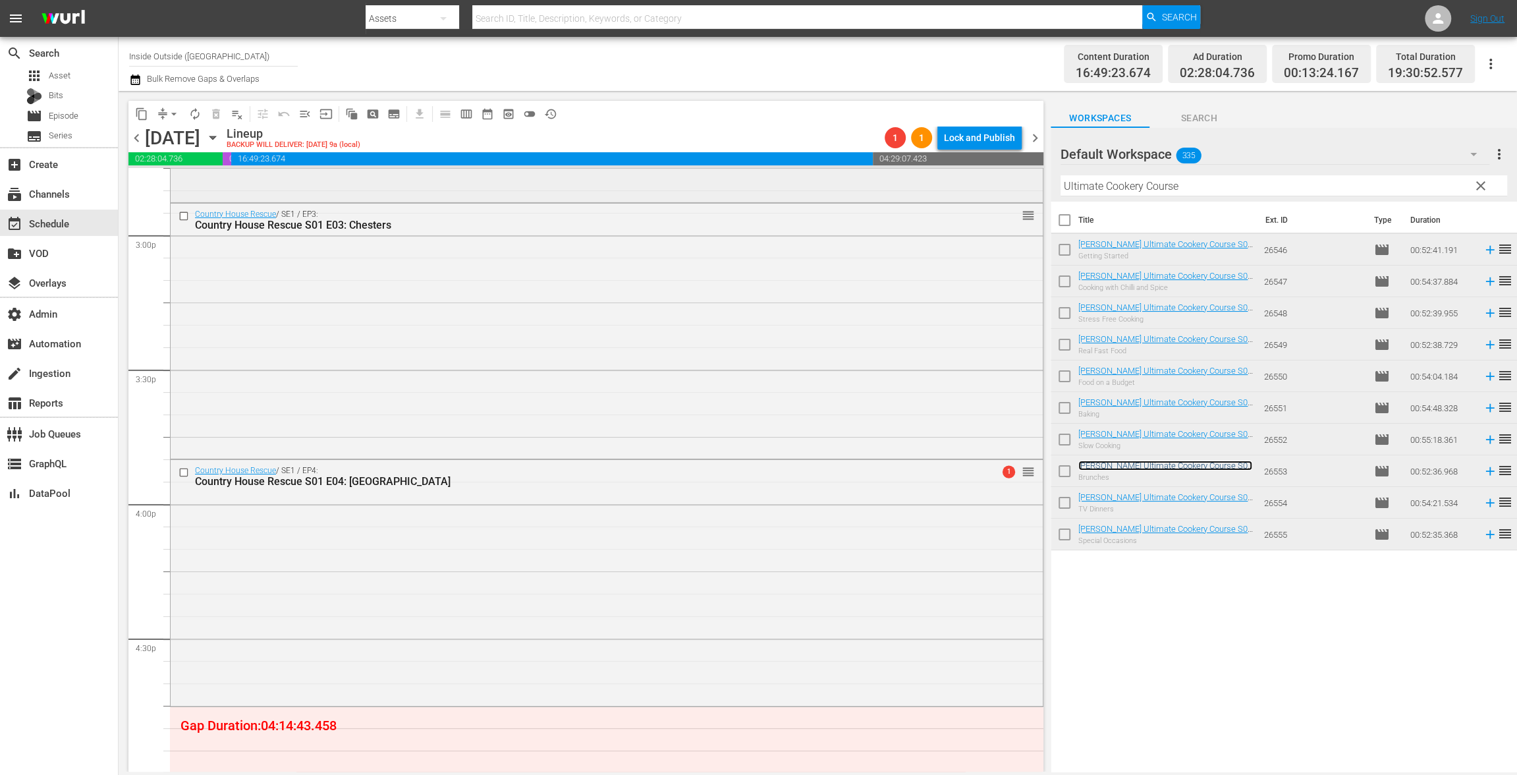
scroll to position [4285, 0]
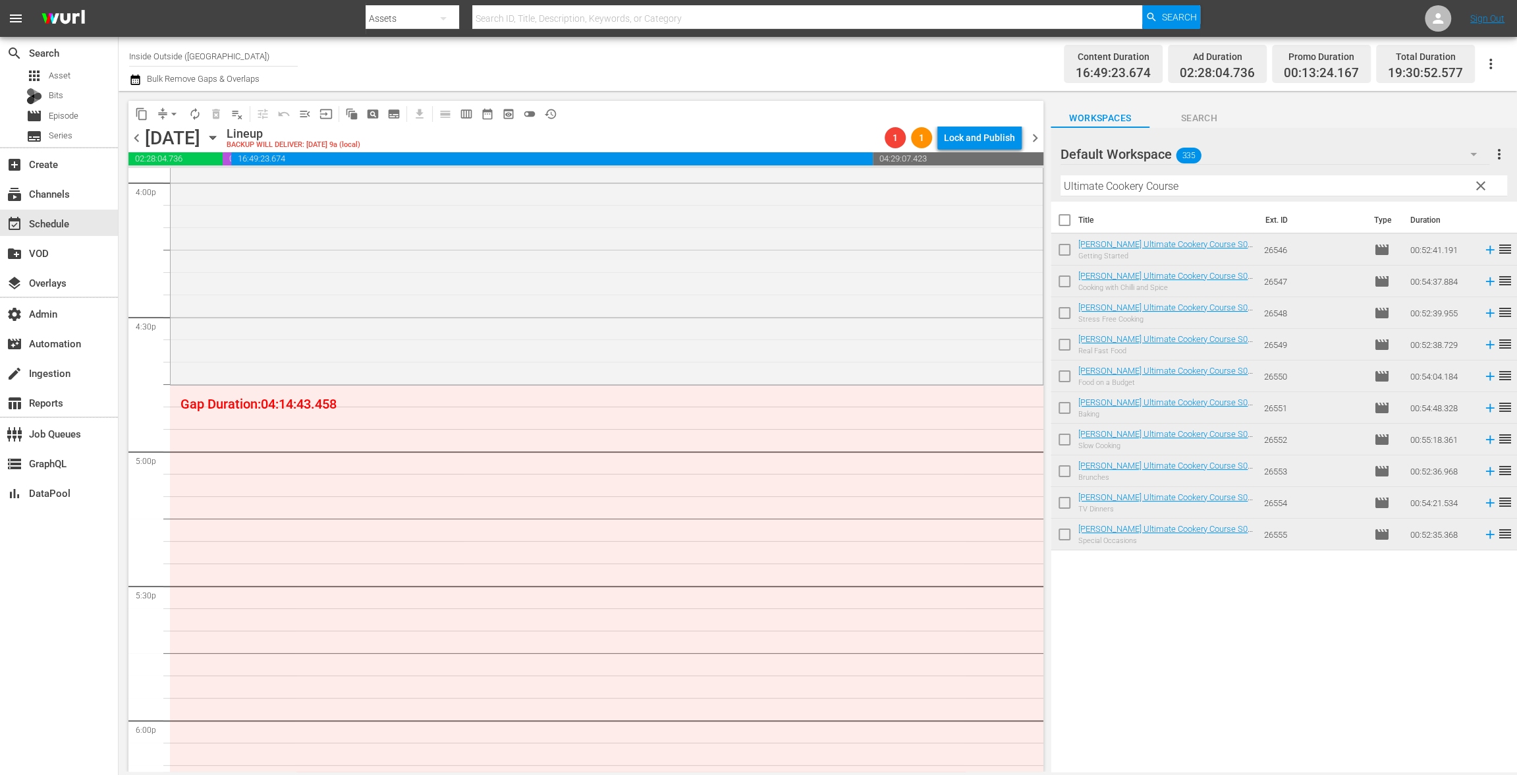
drag, startPoint x: 1103, startPoint y: 466, endPoint x: 444, endPoint y: 30, distance: 790.5
drag, startPoint x: 1209, startPoint y: 185, endPoint x: 1022, endPoint y: 177, distance: 187.2
click at [1023, 177] on div "content_copy compress arrow_drop_down autorenew_outlined delete_forever_outline…" at bounding box center [818, 431] width 1398 height 680
paste input "Monty Don's Paradise Gardens"
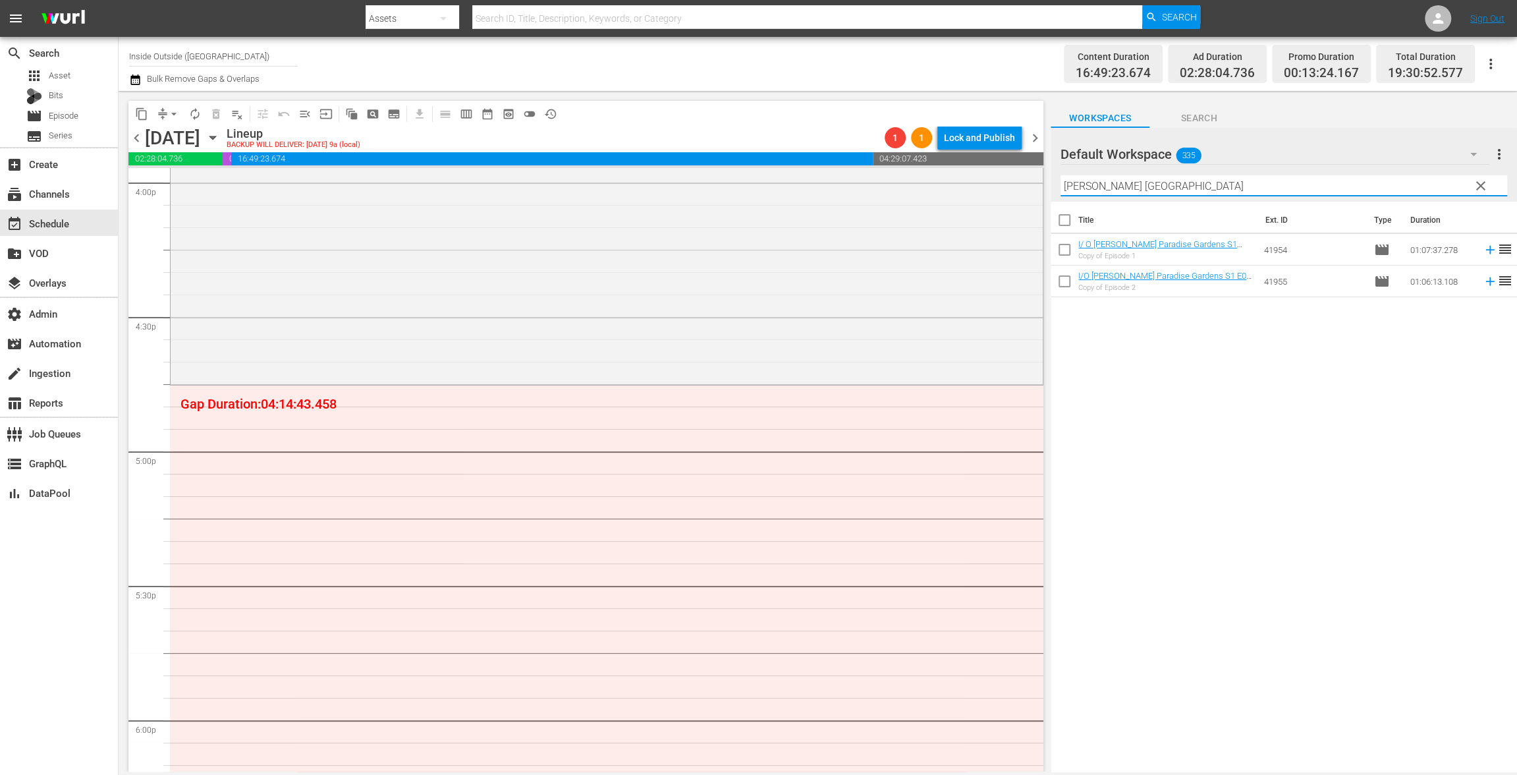
type input "Monty Don's Paradise Gardens"
click at [1064, 216] on input "checkbox" at bounding box center [1065, 223] width 28 height 28
checkbox input "true"
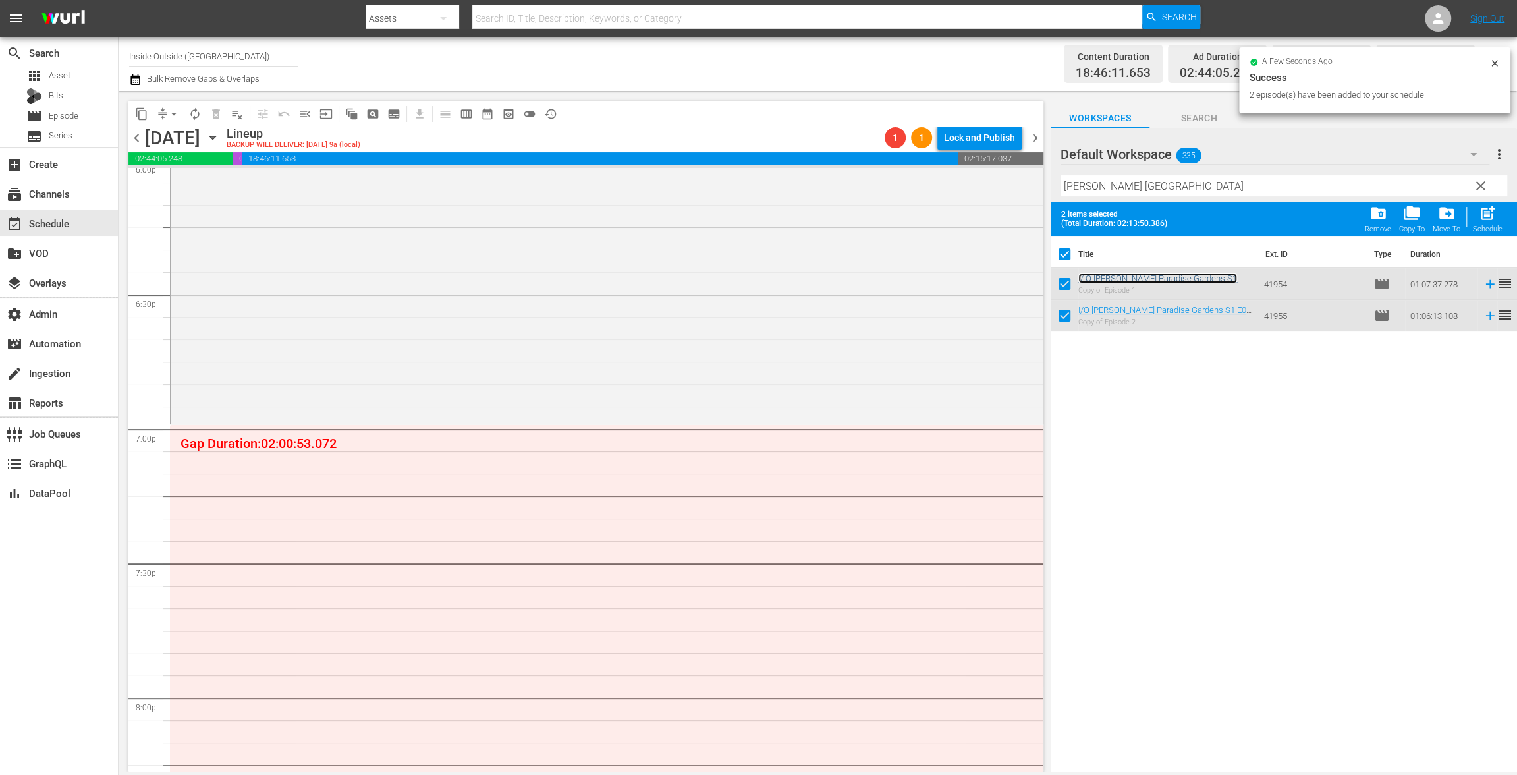
scroll to position [4856, 0]
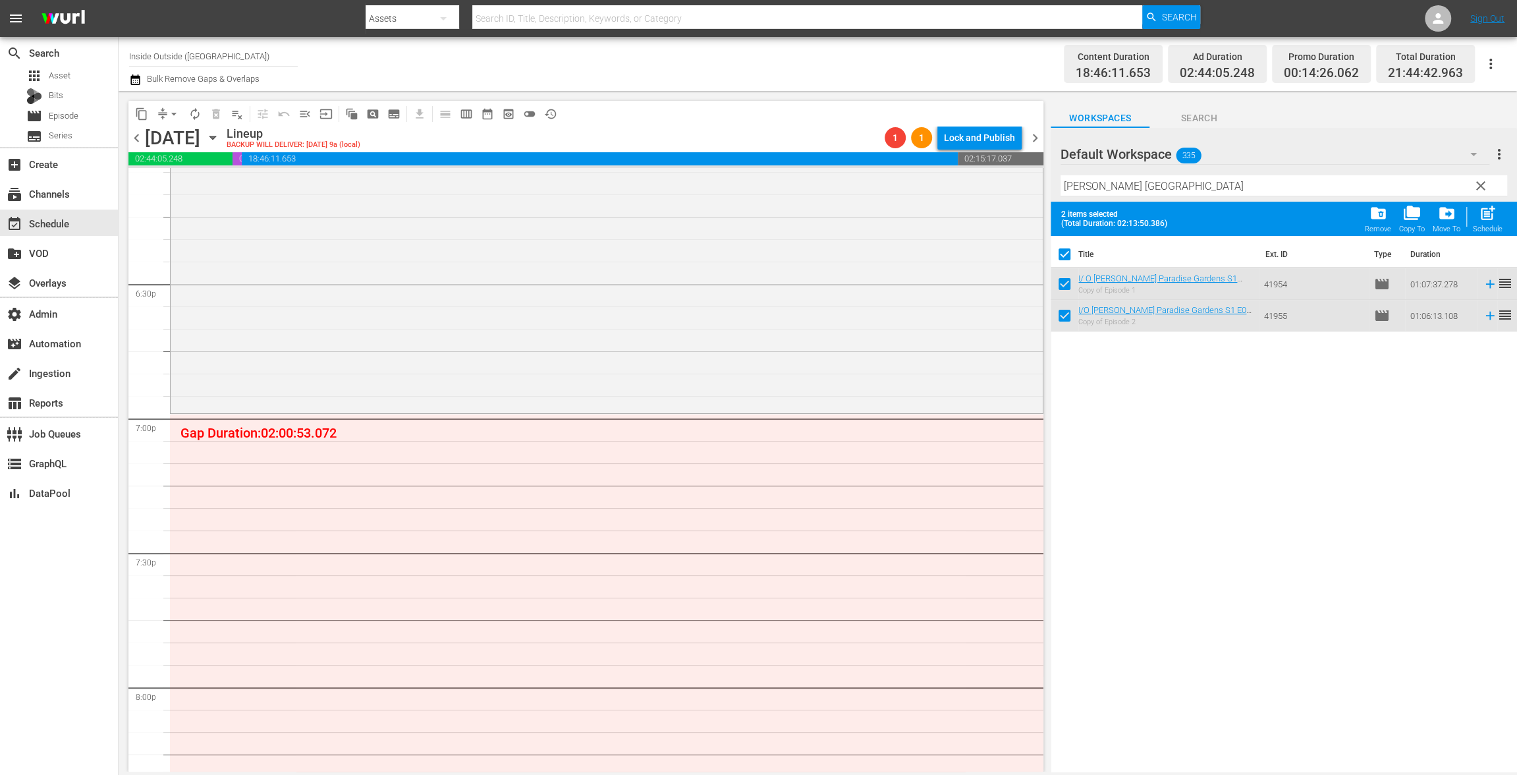
drag, startPoint x: 1101, startPoint y: 279, endPoint x: 468, endPoint y: 14, distance: 686.5
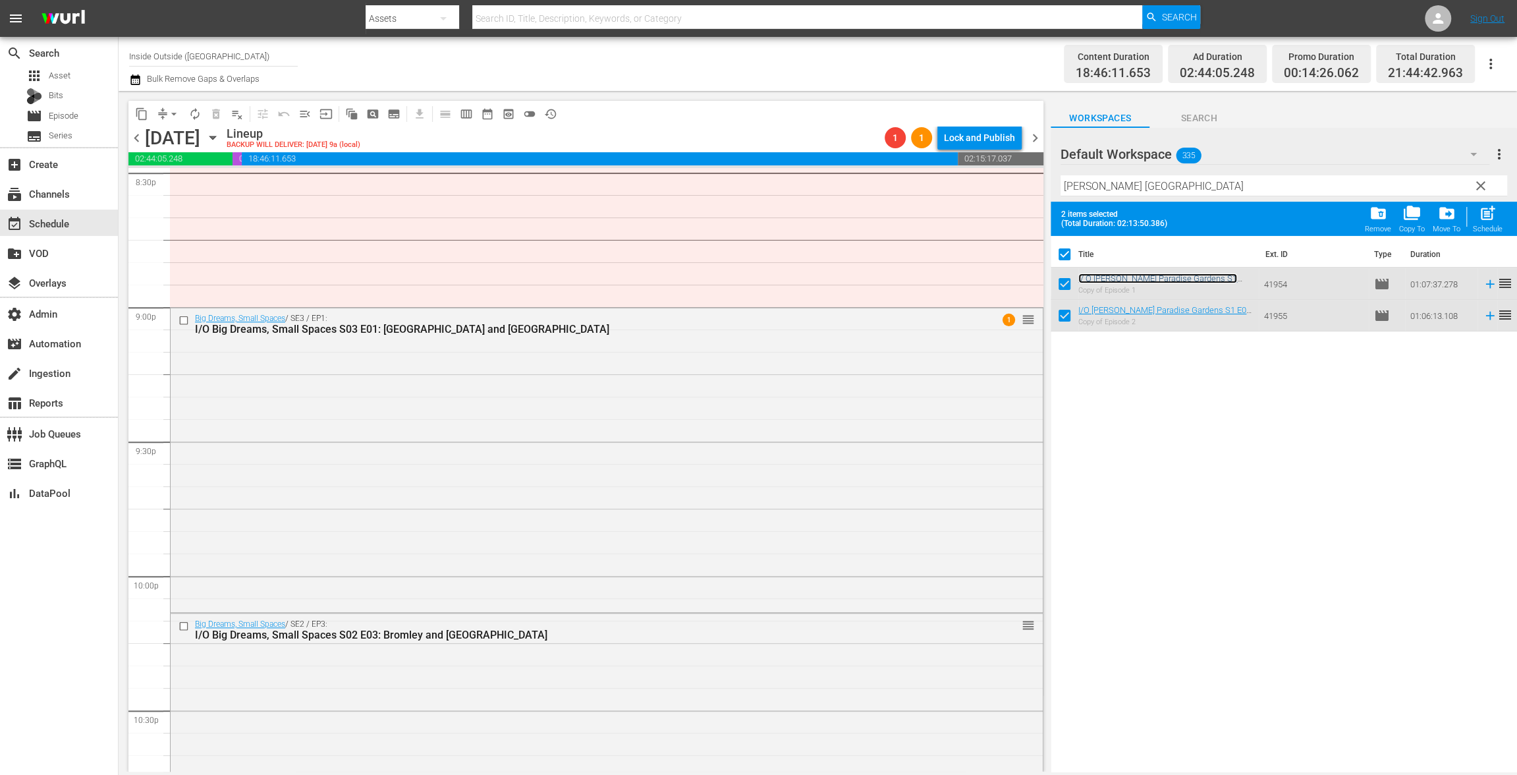
scroll to position [5953, 0]
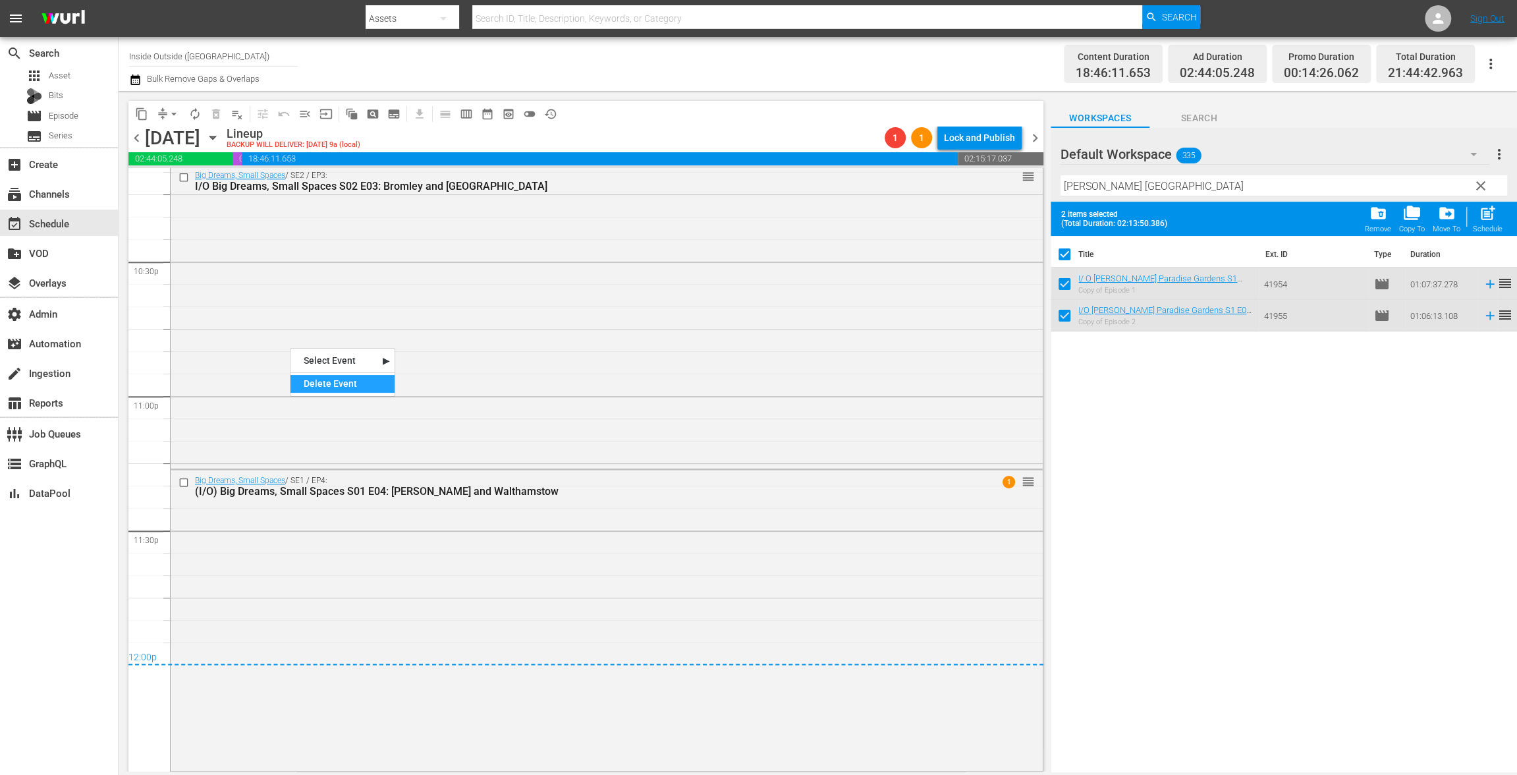
click at [341, 386] on div "Delete Event" at bounding box center [342, 384] width 104 height 18
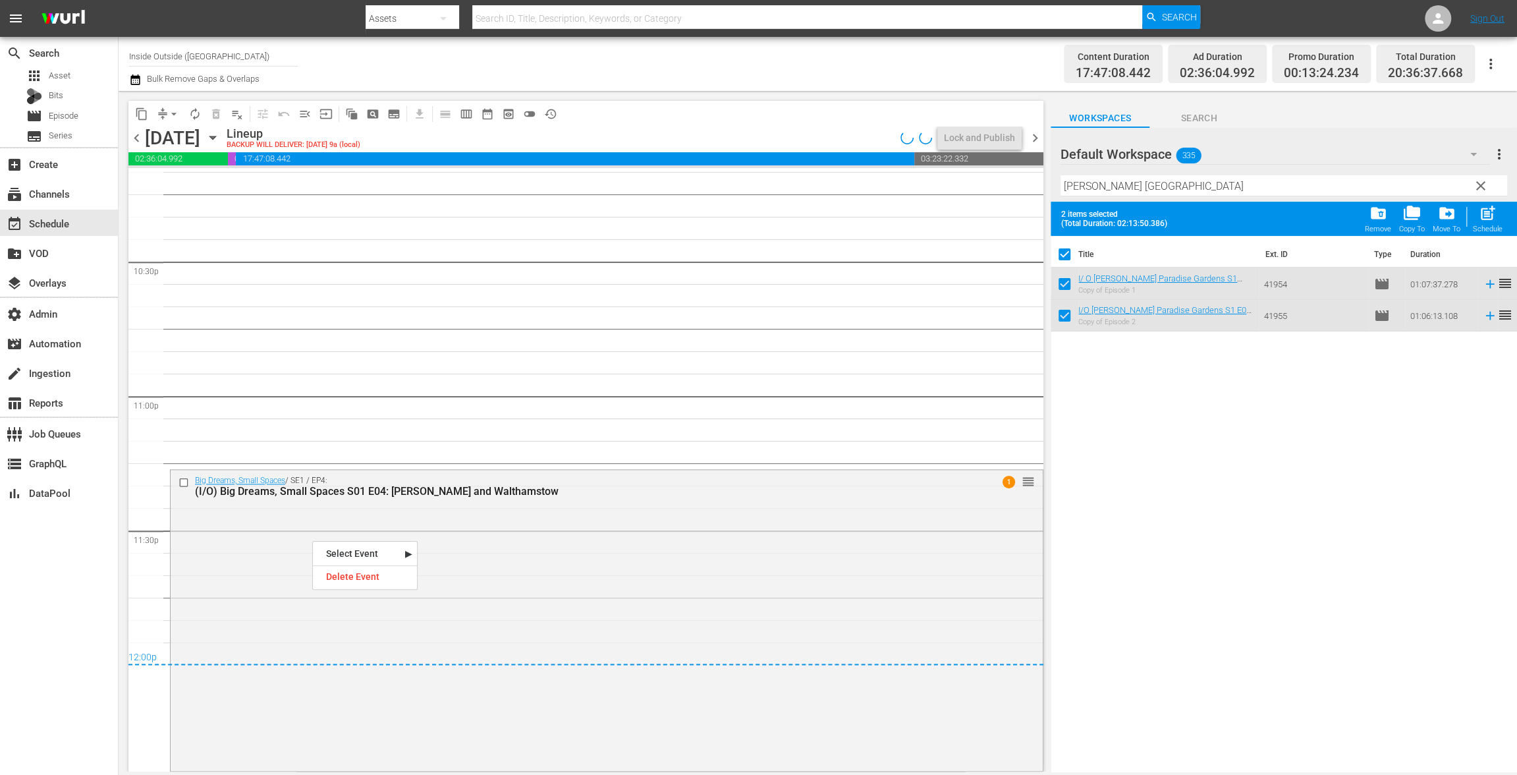
click at [379, 584] on div "Delete Event" at bounding box center [365, 577] width 104 height 18
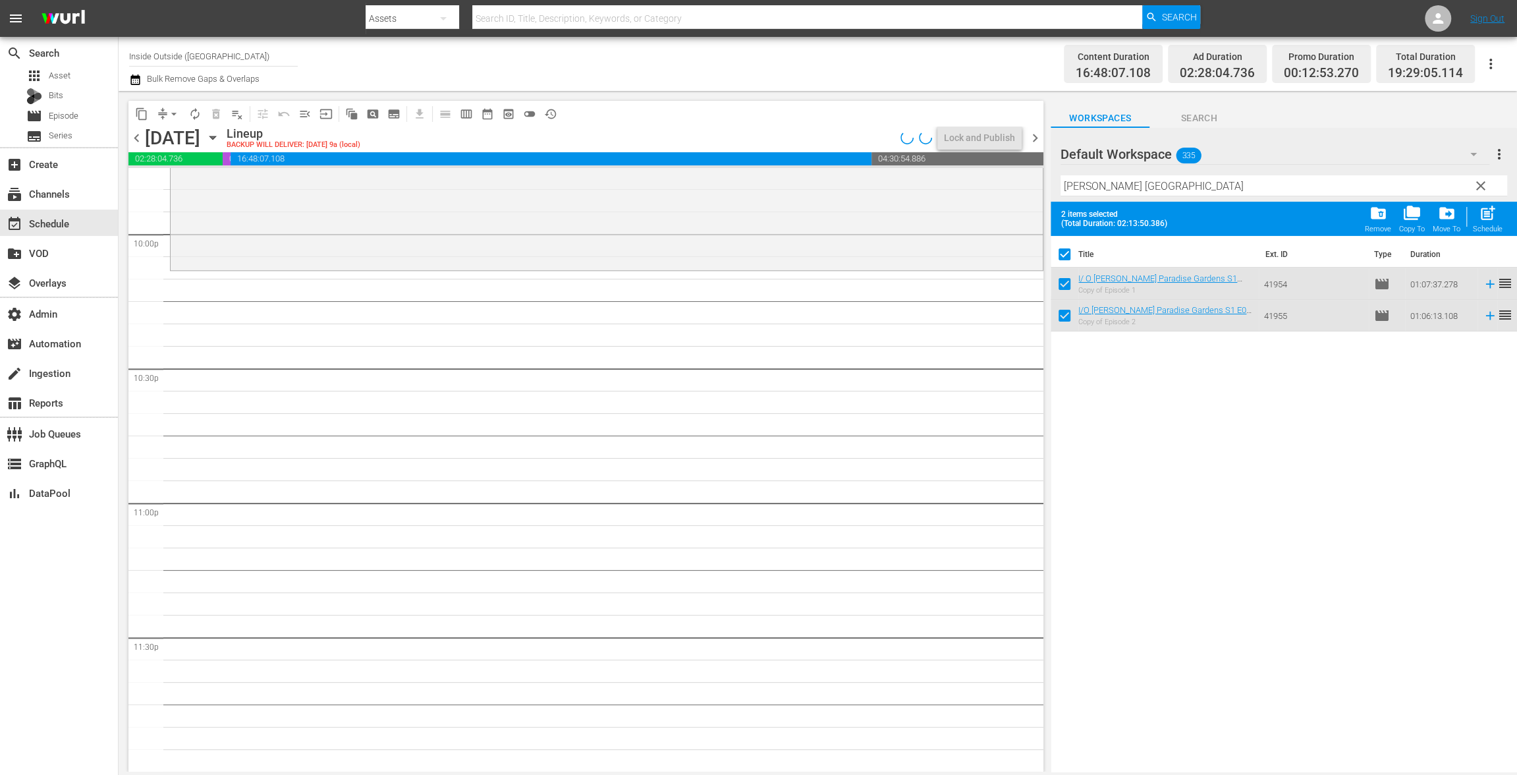
scroll to position [5846, 0]
drag, startPoint x: 1222, startPoint y: 188, endPoint x: 1020, endPoint y: 159, distance: 204.8
click at [1020, 159] on div "content_copy compress arrow_drop_down autorenew_outlined delete_forever_outline…" at bounding box center [818, 431] width 1398 height 680
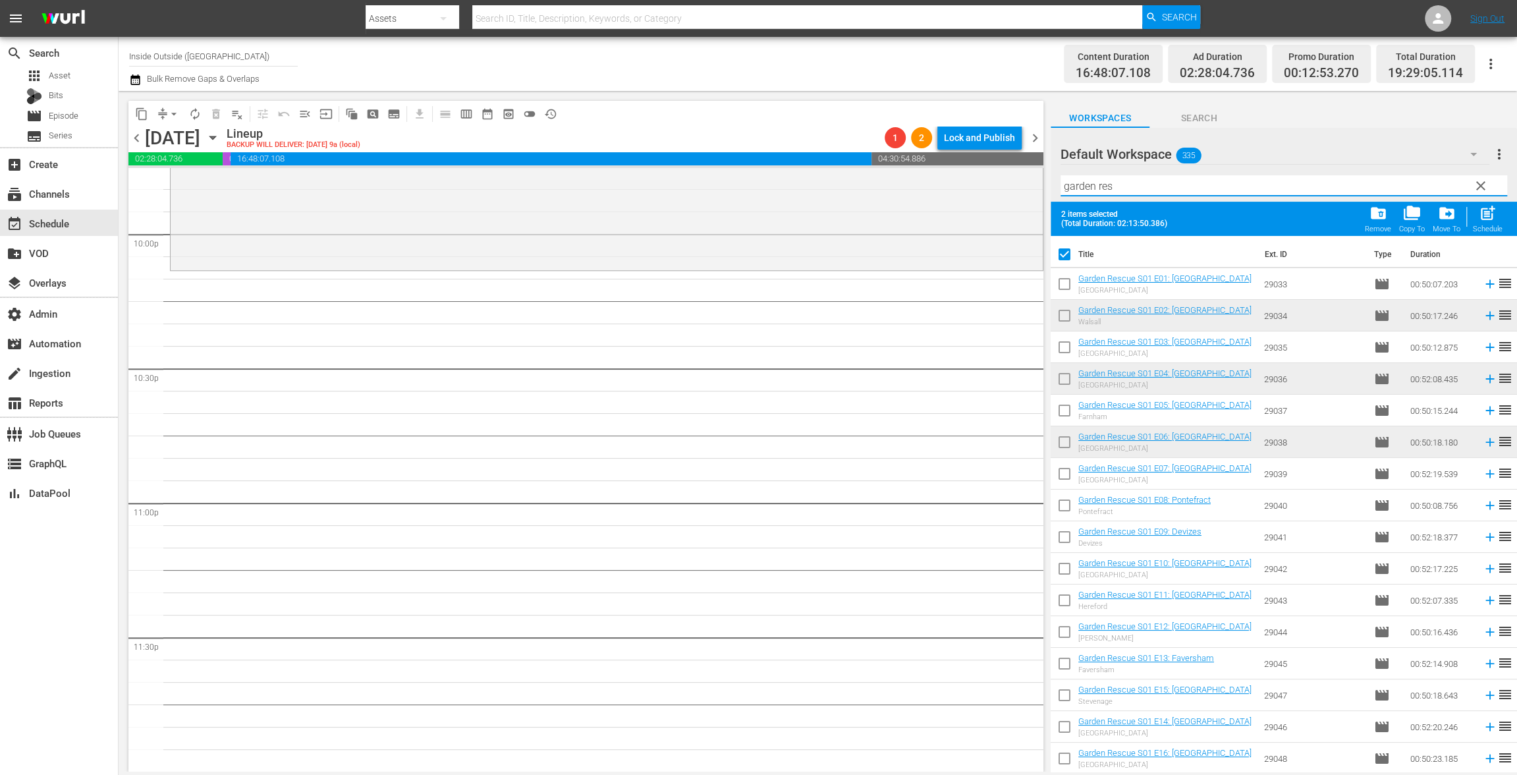
type input "garden res"
click at [1057, 253] on input "checkbox" at bounding box center [1065, 257] width 28 height 28
checkbox input "false"
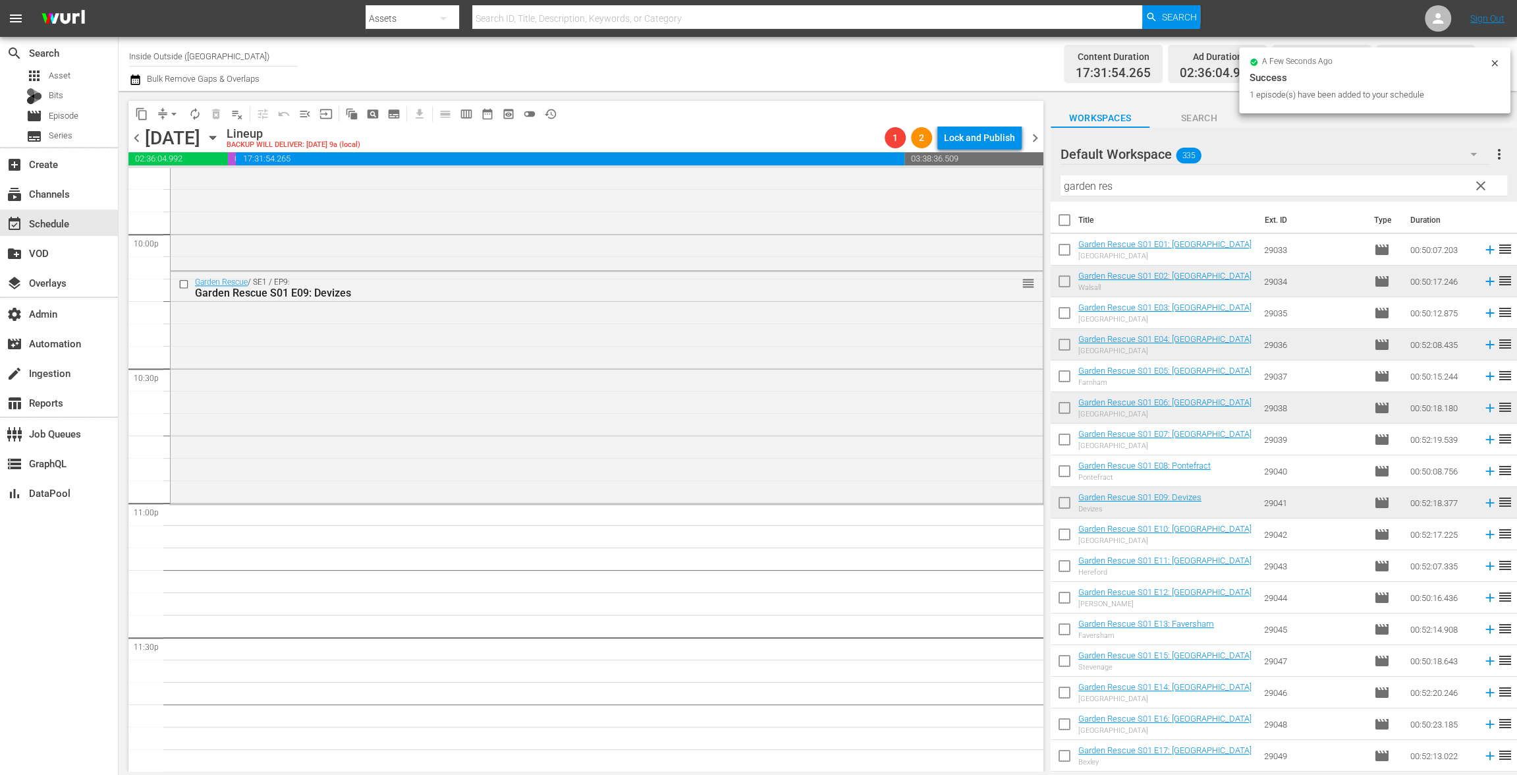
click at [1064, 565] on input "checkbox" at bounding box center [1065, 569] width 28 height 28
checkbox input "true"
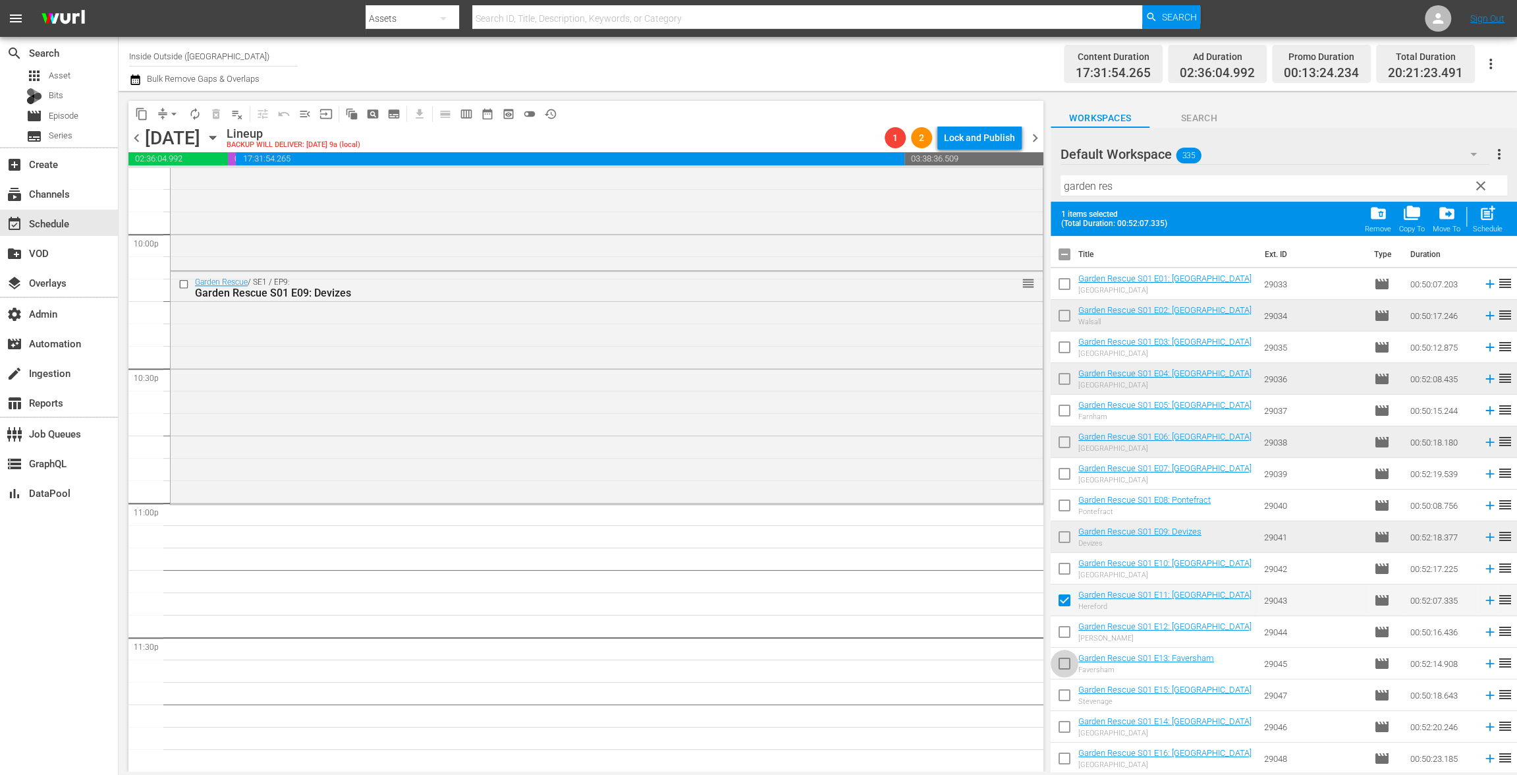
click at [1069, 650] on span at bounding box center [1065, 663] width 28 height 28
drag, startPoint x: 1068, startPoint y: 695, endPoint x: 1070, endPoint y: 709, distance: 14.6
click at [1068, 696] on input "checkbox" at bounding box center [1065, 698] width 28 height 28
checkbox input "true"
click at [1070, 754] on input "checkbox" at bounding box center [1065, 761] width 28 height 28
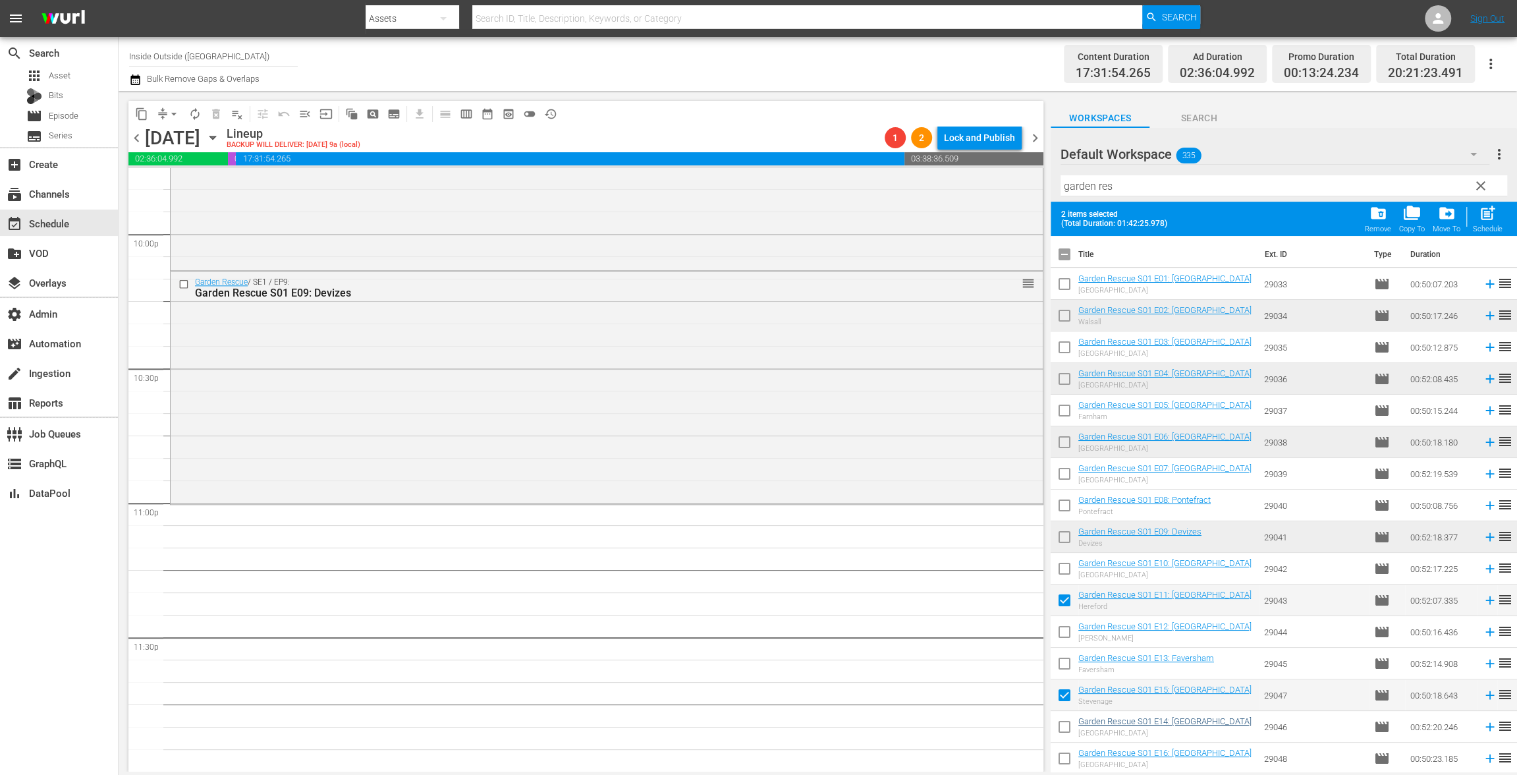
checkbox input "true"
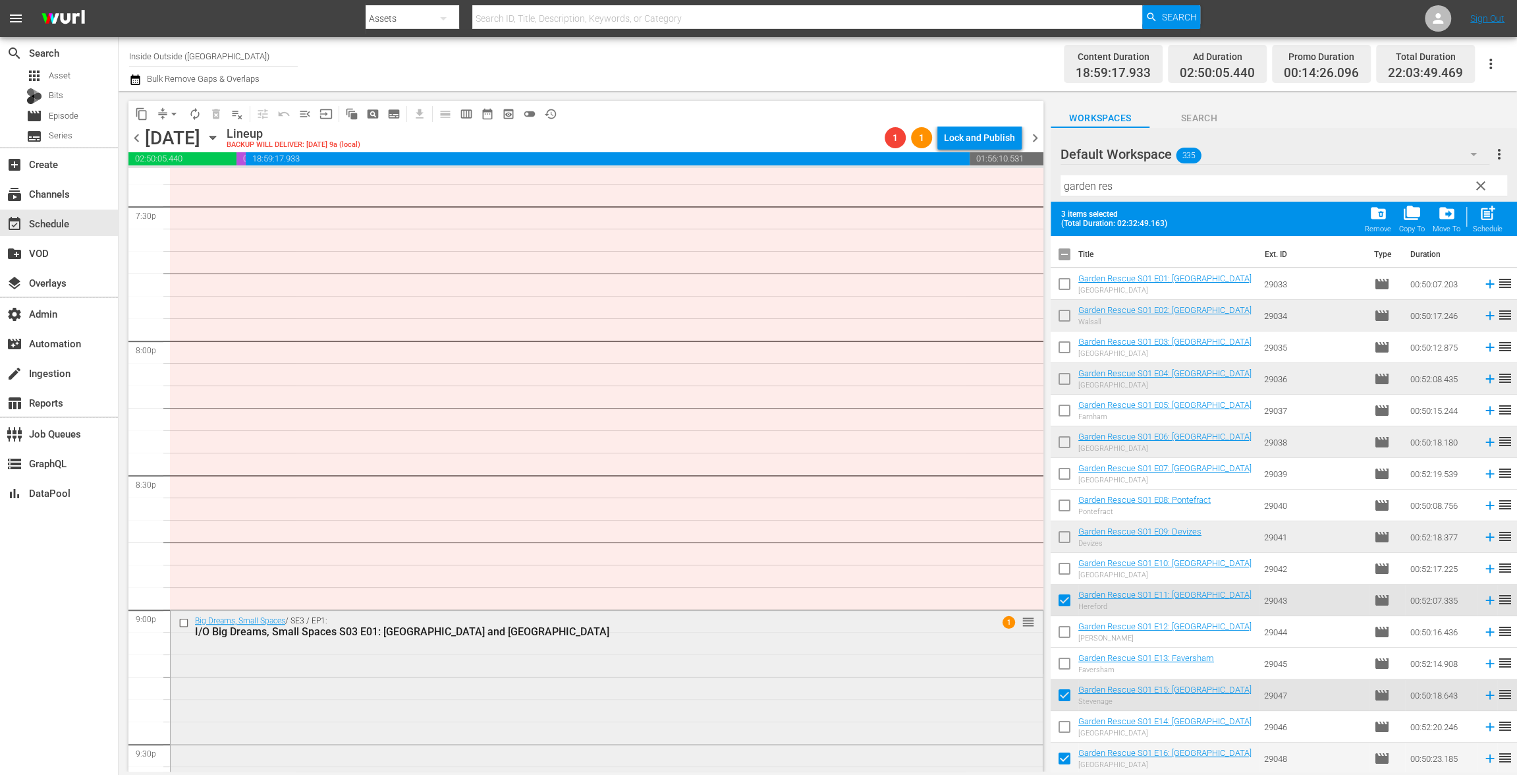
scroll to position [5224, 0]
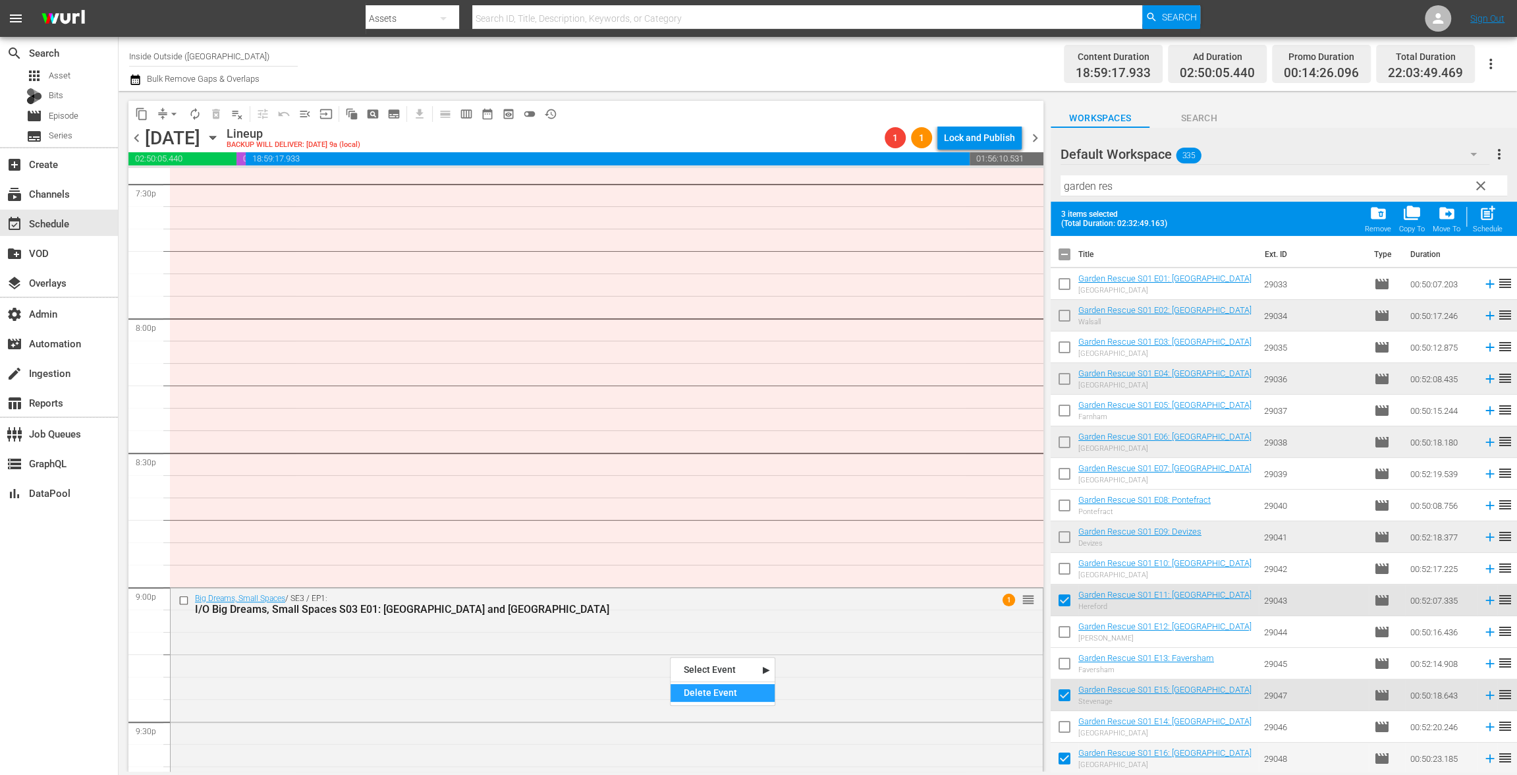
click at [705, 684] on div "Delete Event" at bounding box center [723, 693] width 104 height 18
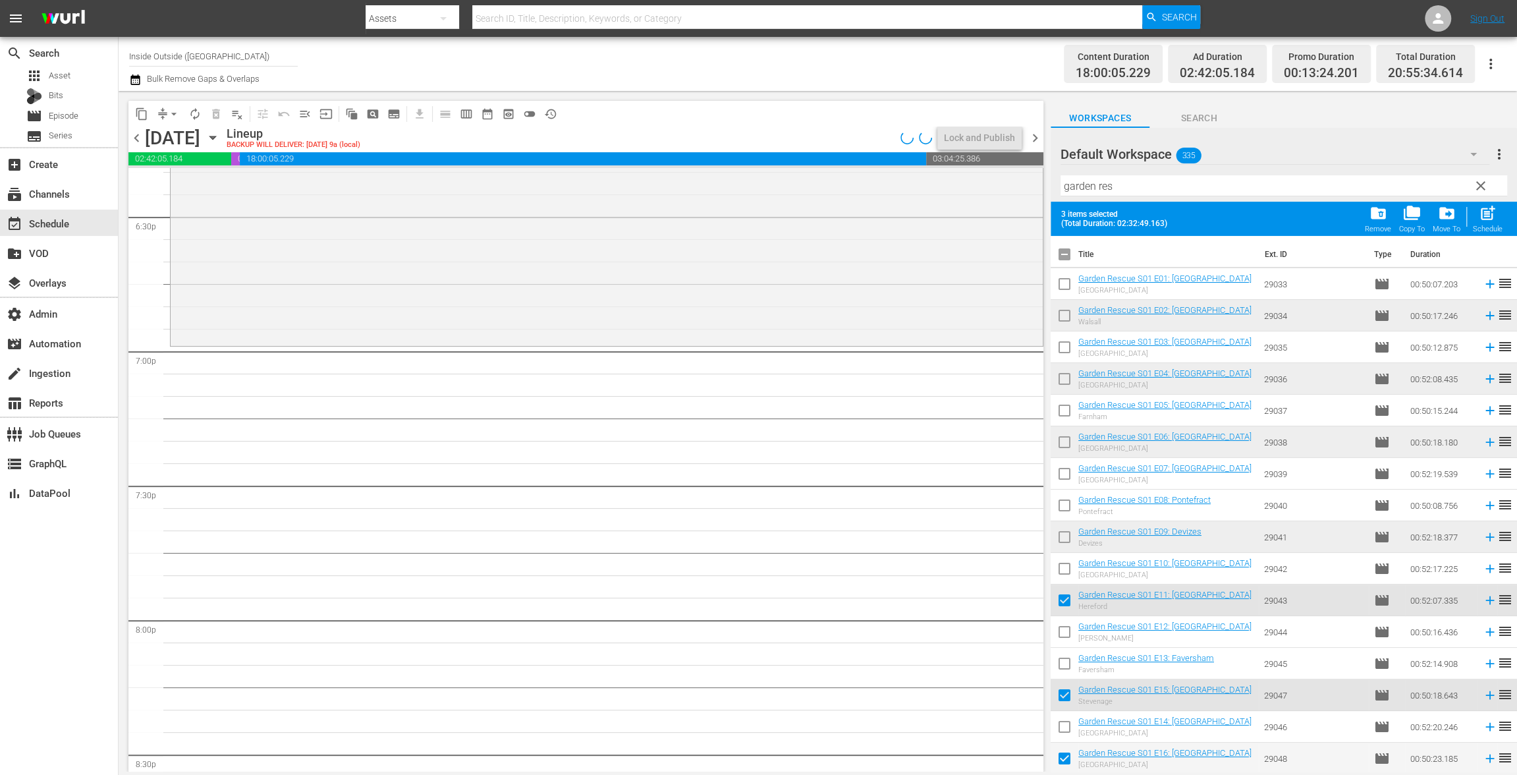
scroll to position [4825, 0]
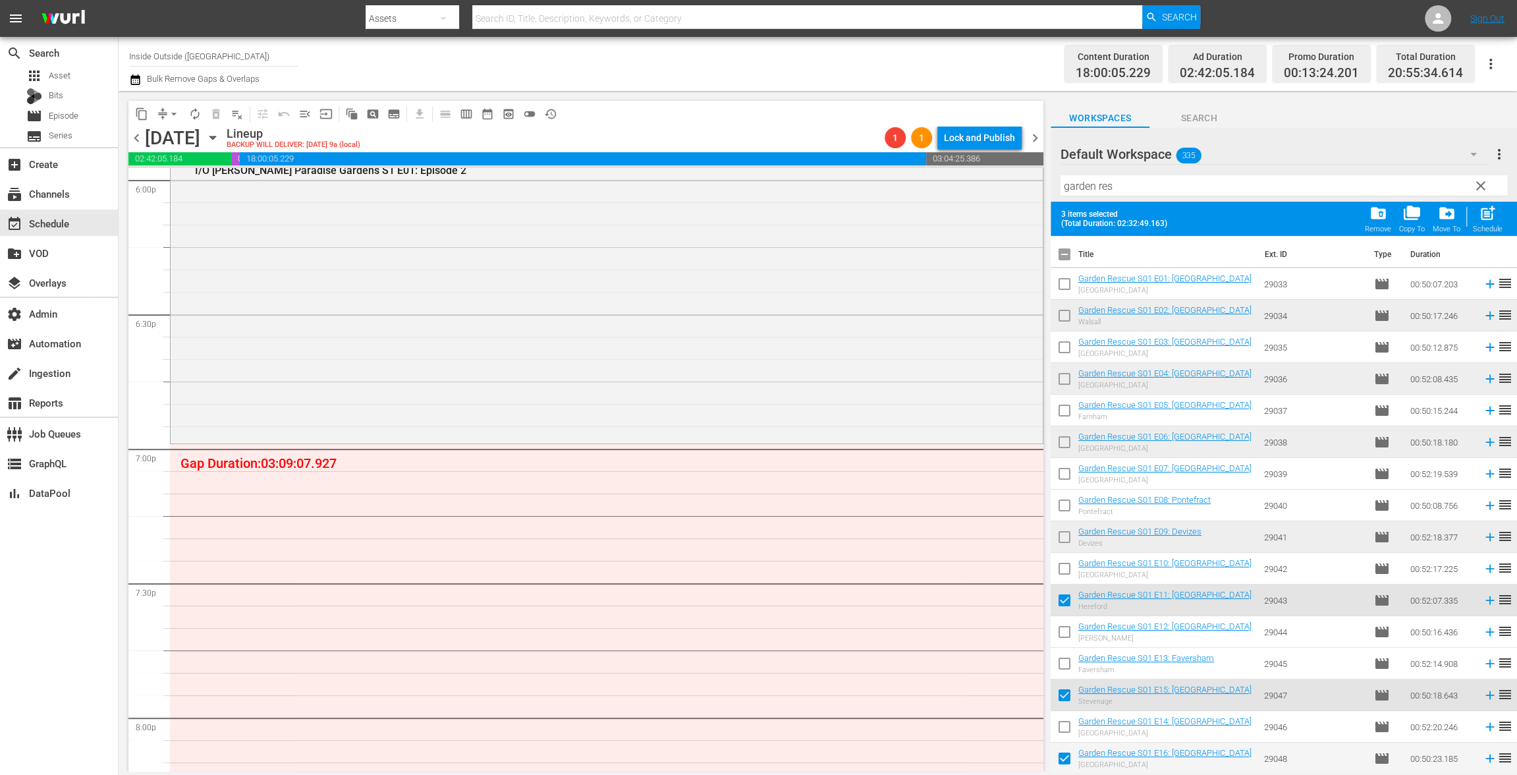
click at [1069, 252] on input "checkbox" at bounding box center [1065, 257] width 28 height 28
checkbox input "true"
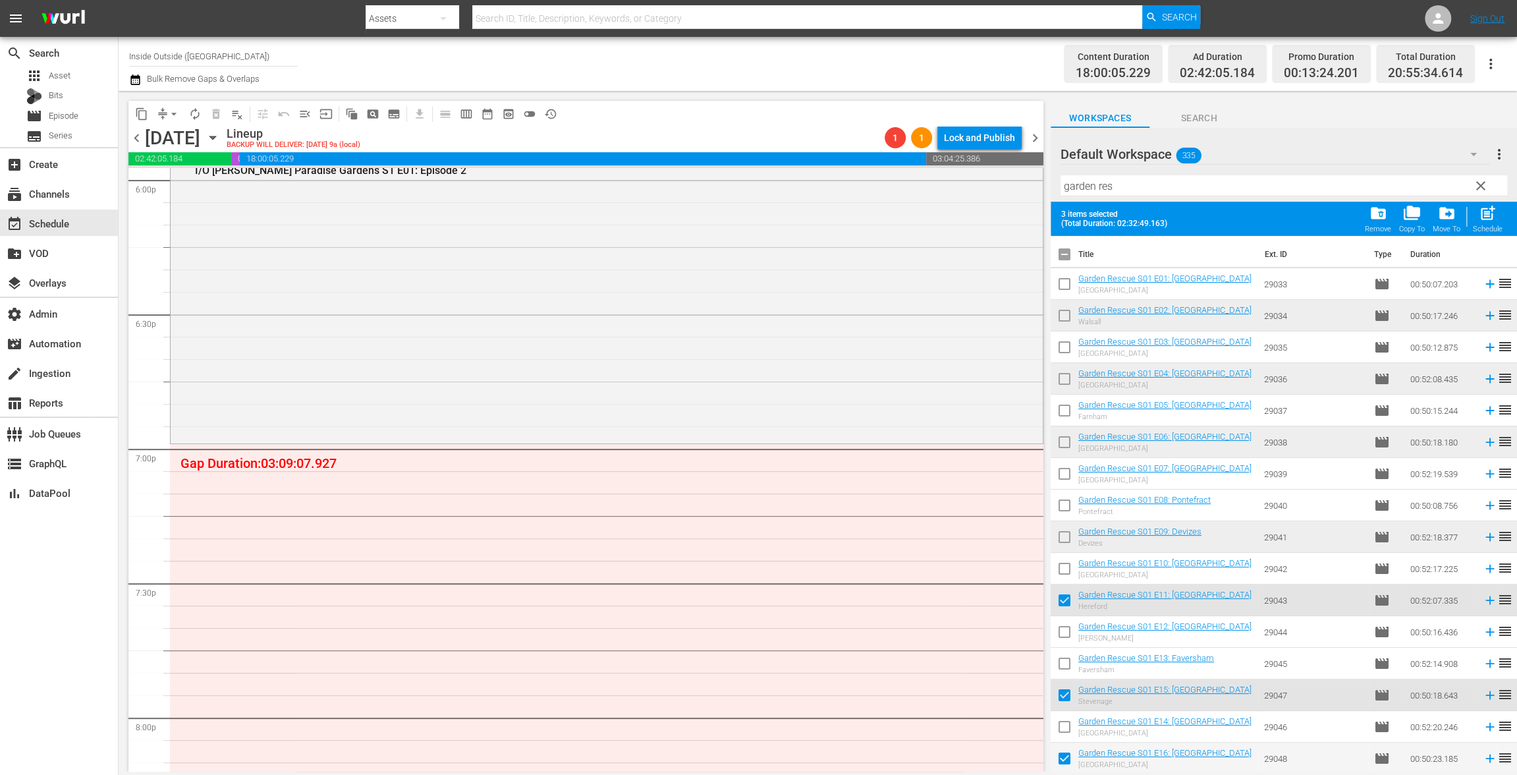
checkbox input "true"
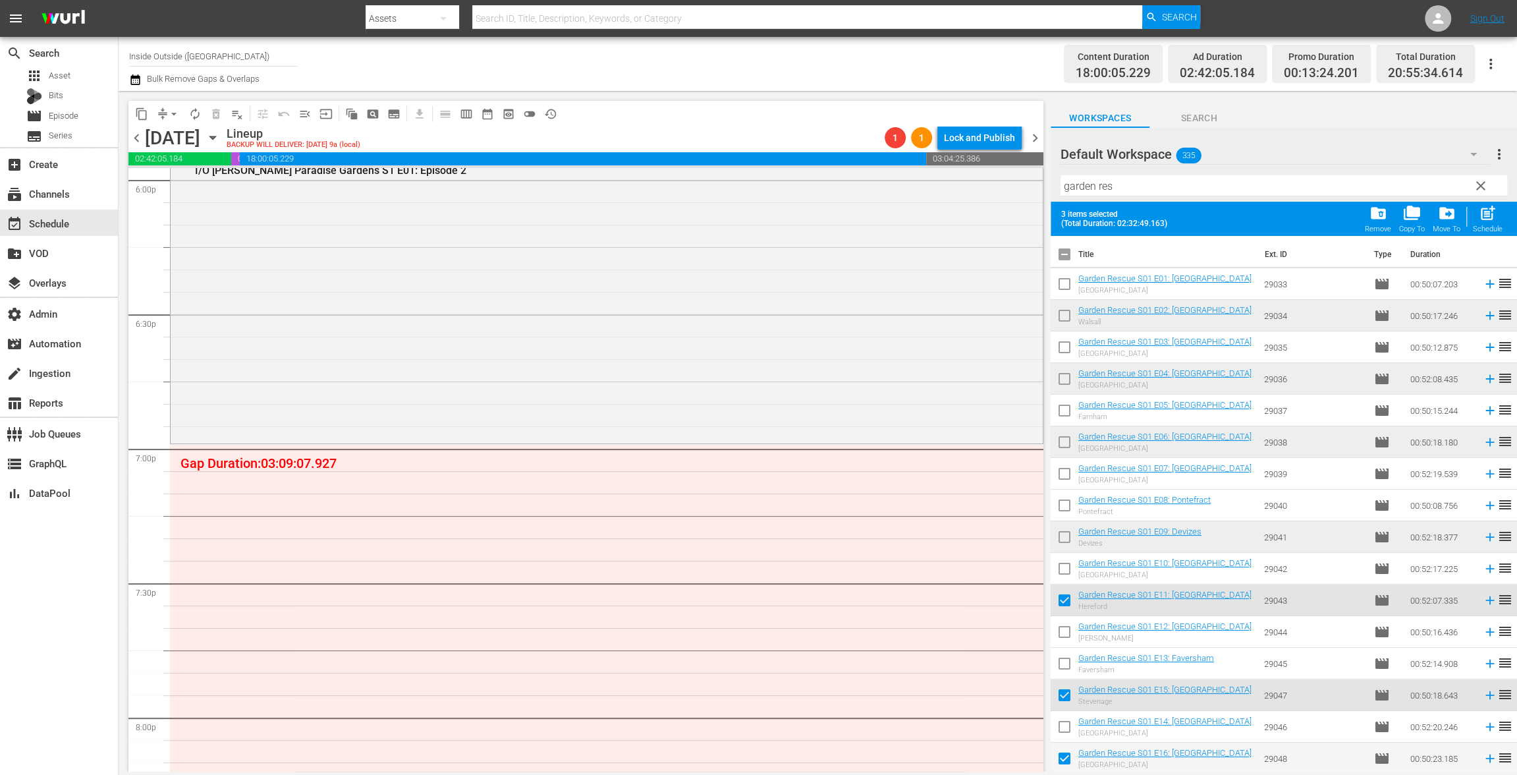
checkbox input "true"
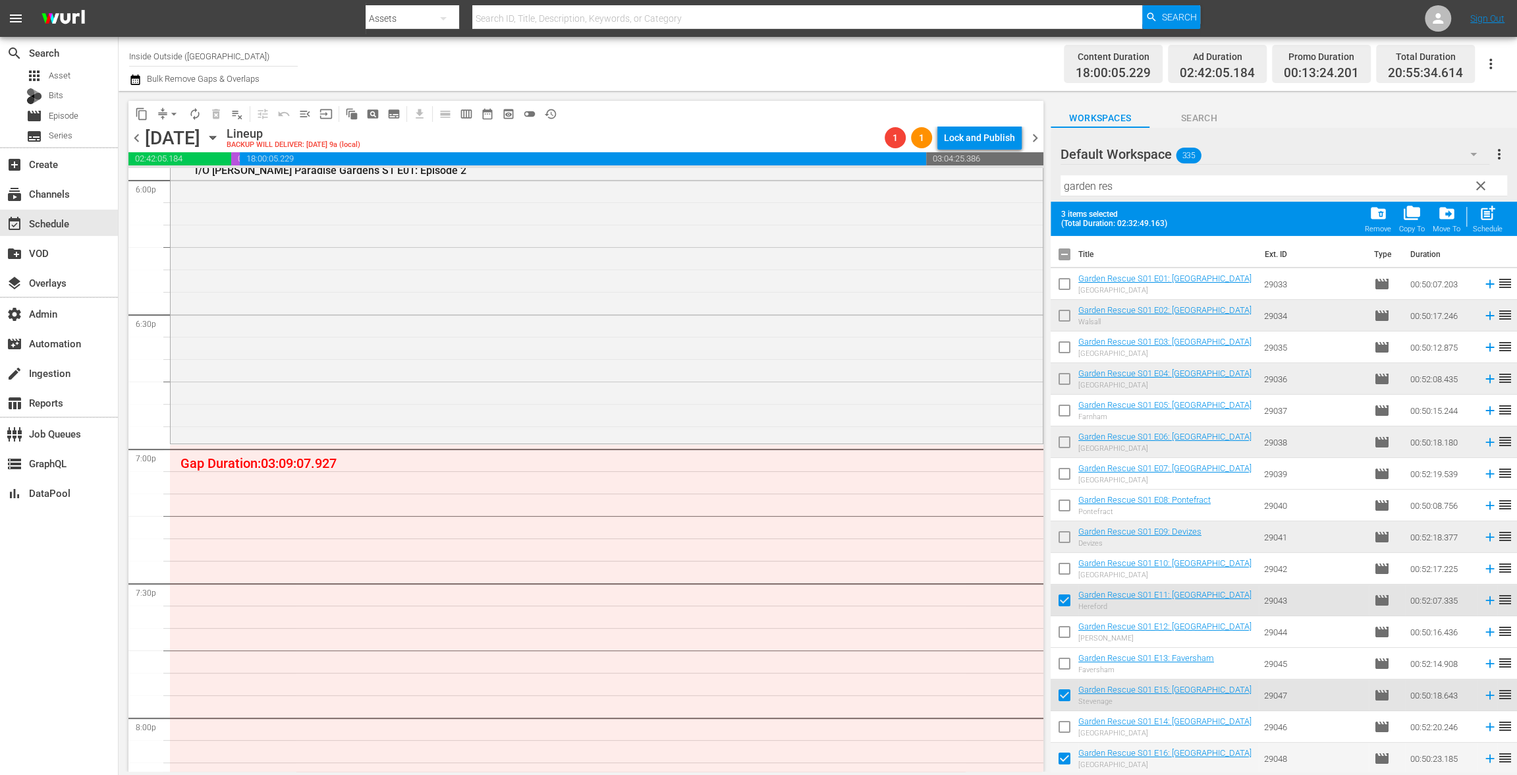
checkbox input "true"
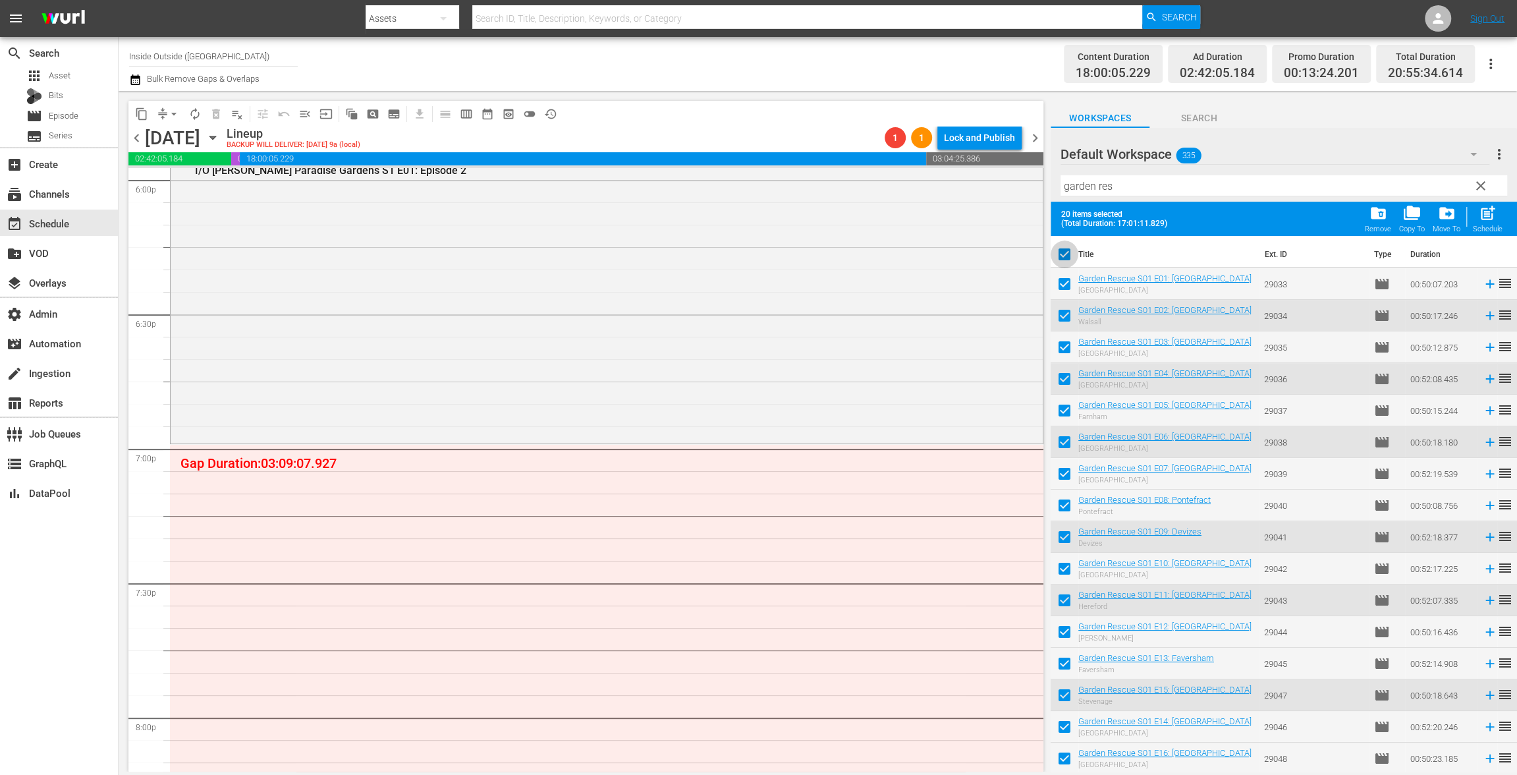
click at [1064, 249] on input "checkbox" at bounding box center [1065, 257] width 28 height 28
checkbox input "false"
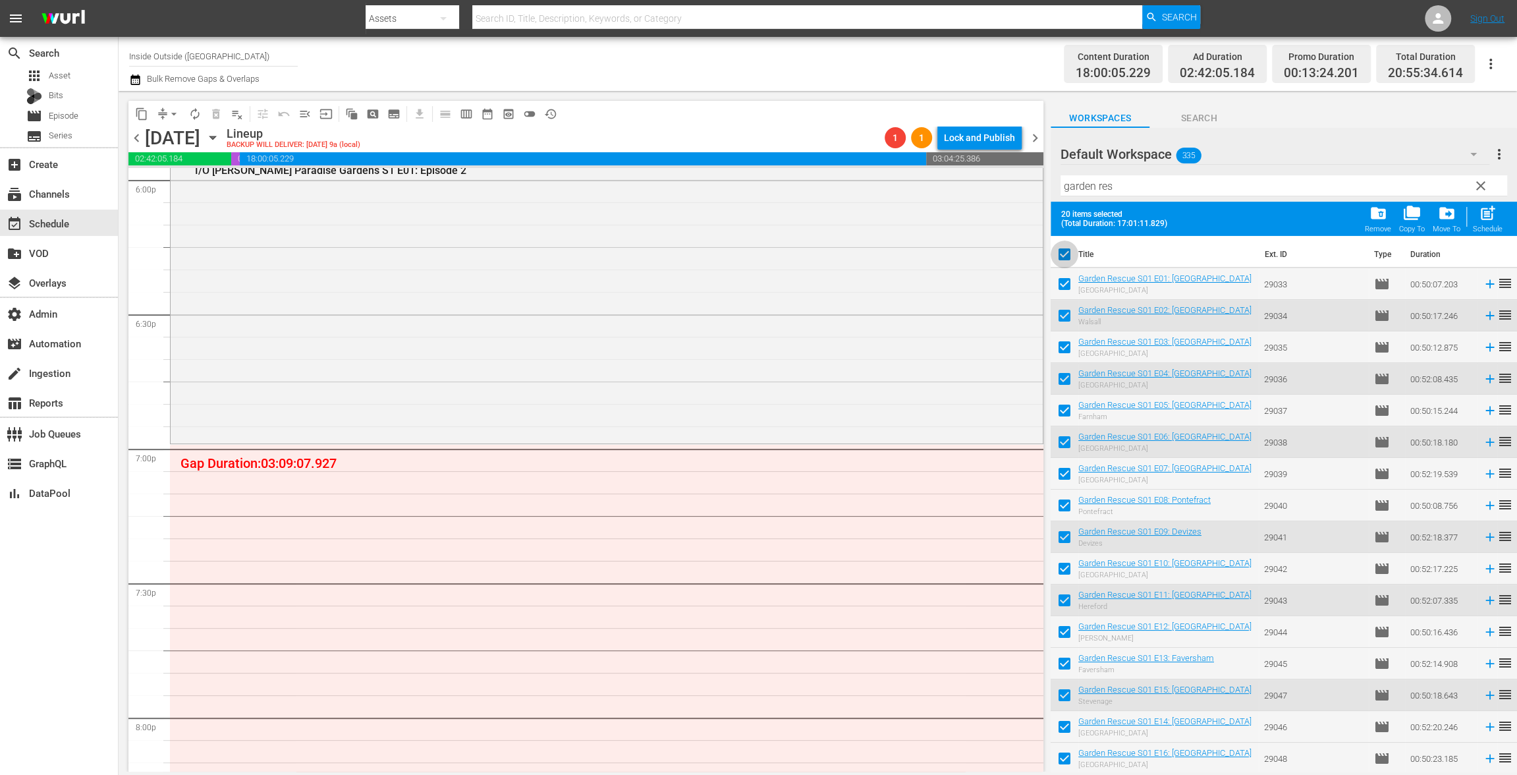
checkbox input "false"
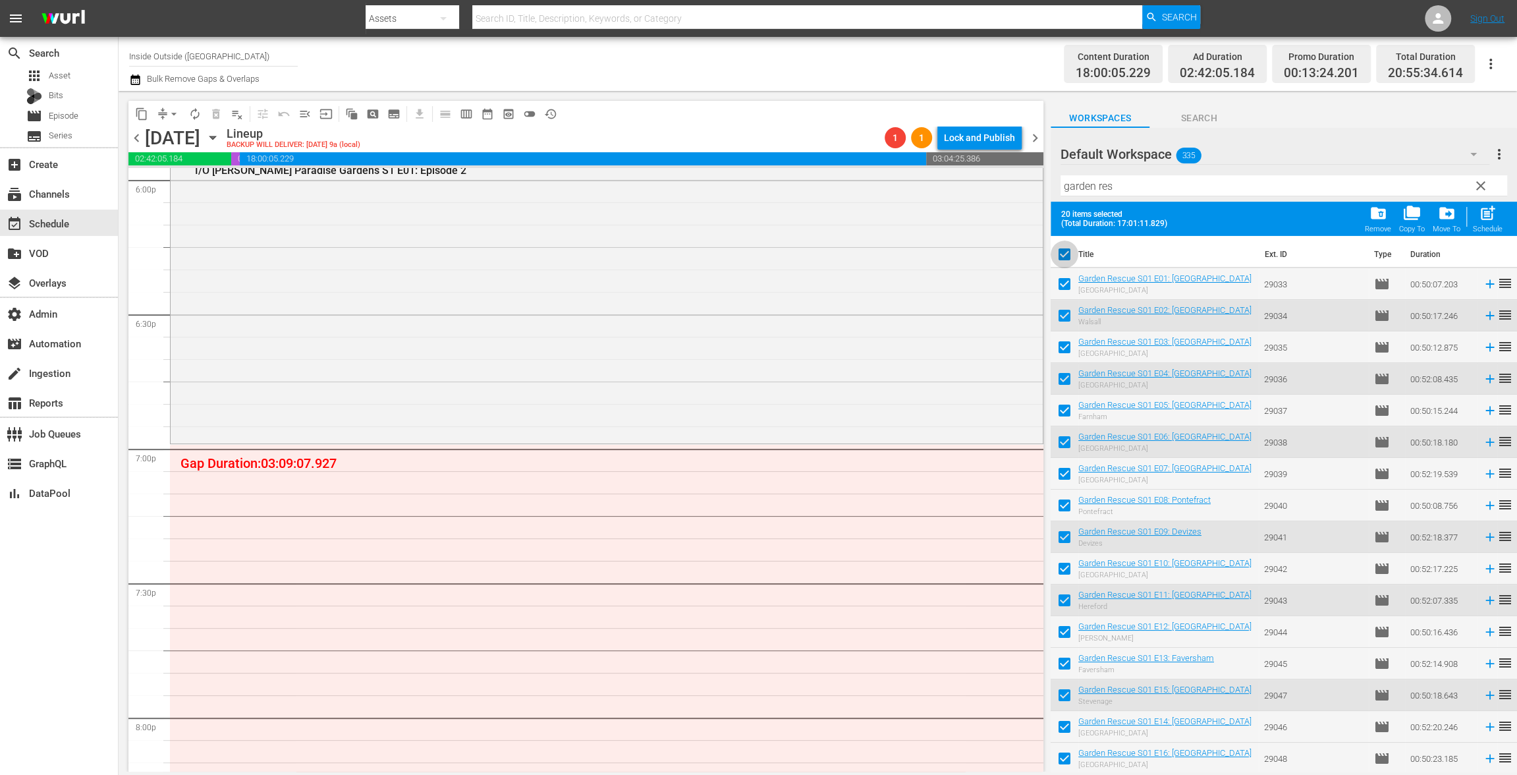
checkbox input "false"
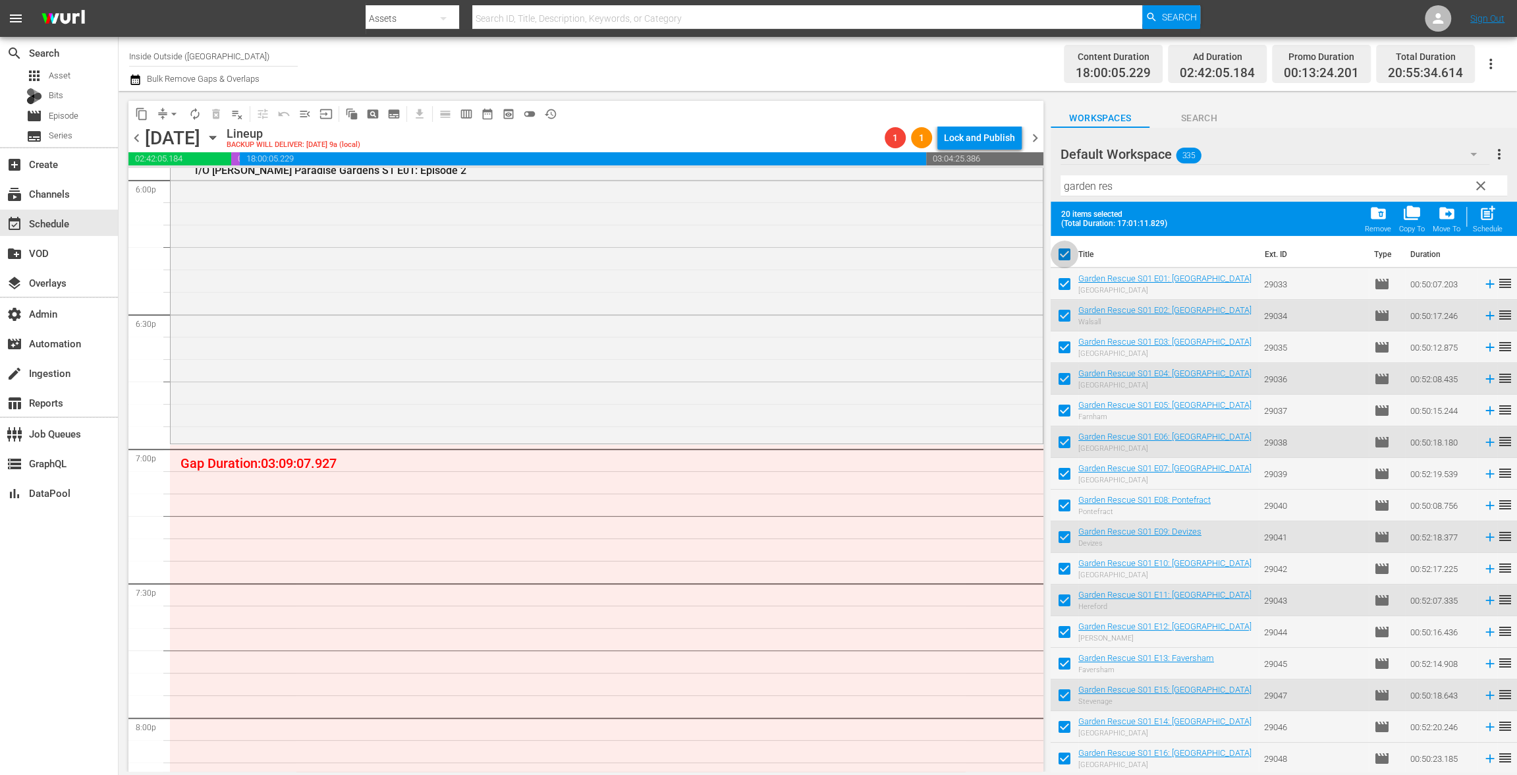
checkbox input "false"
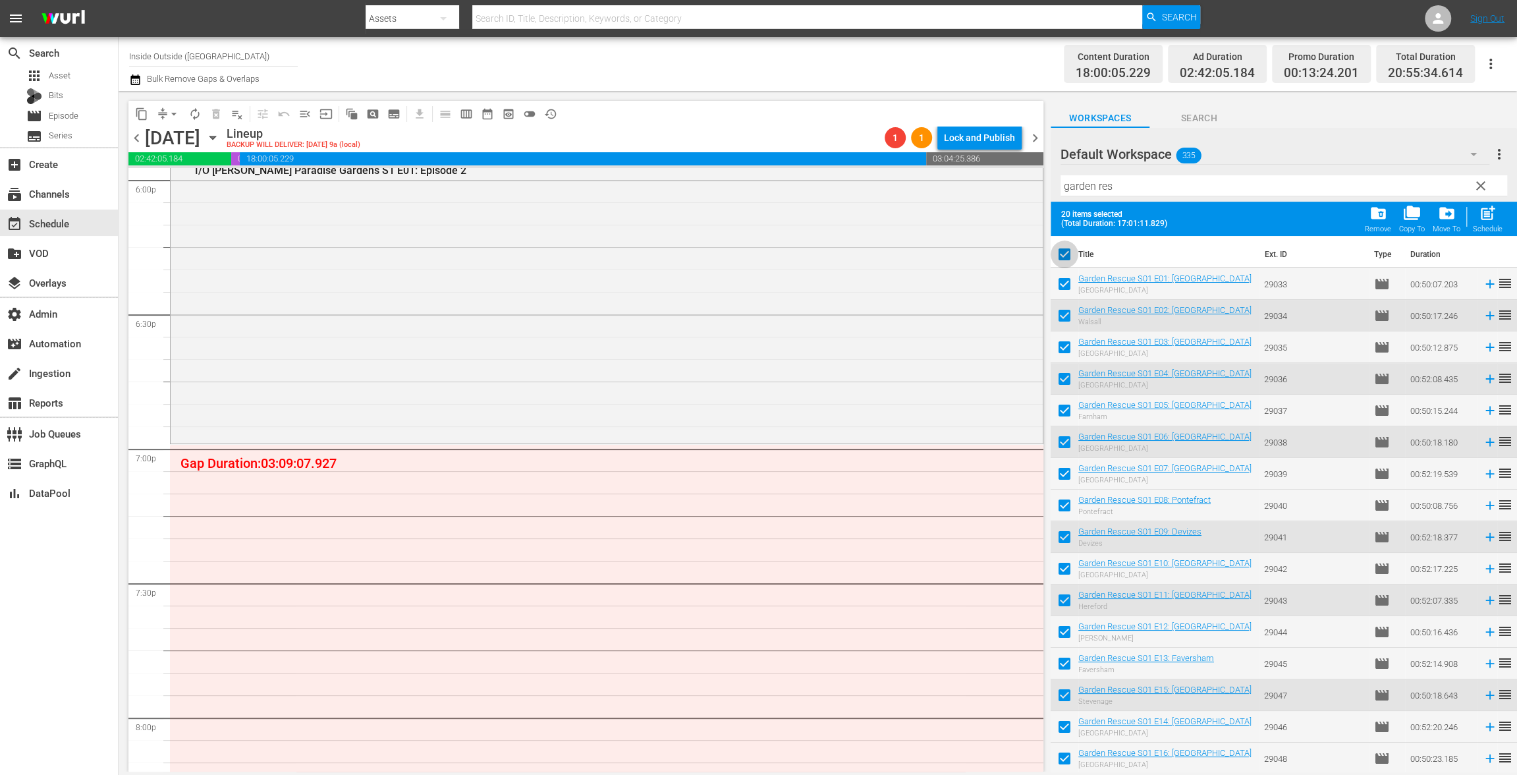
checkbox input "false"
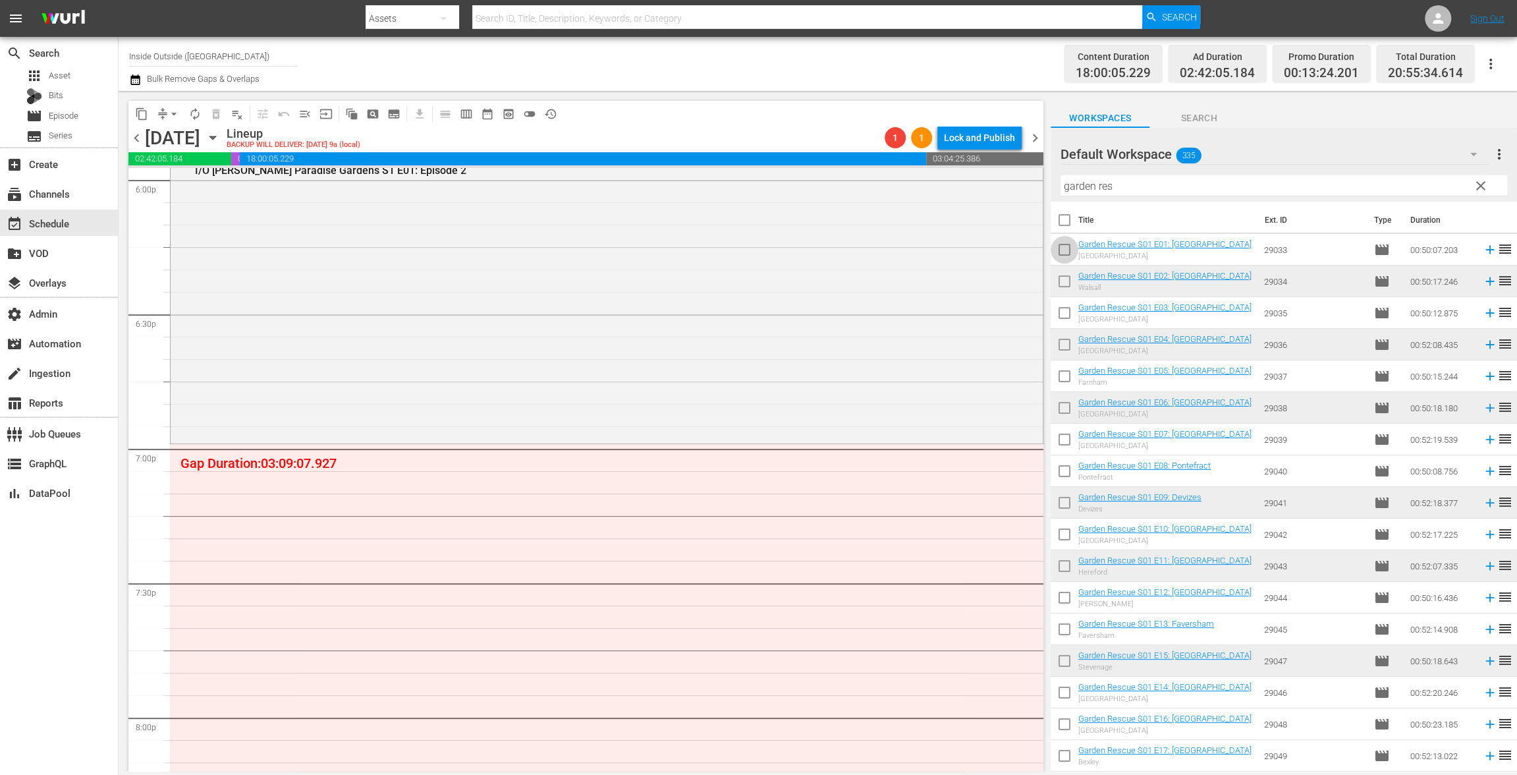
click at [1059, 247] on input "checkbox" at bounding box center [1065, 252] width 28 height 28
checkbox input "true"
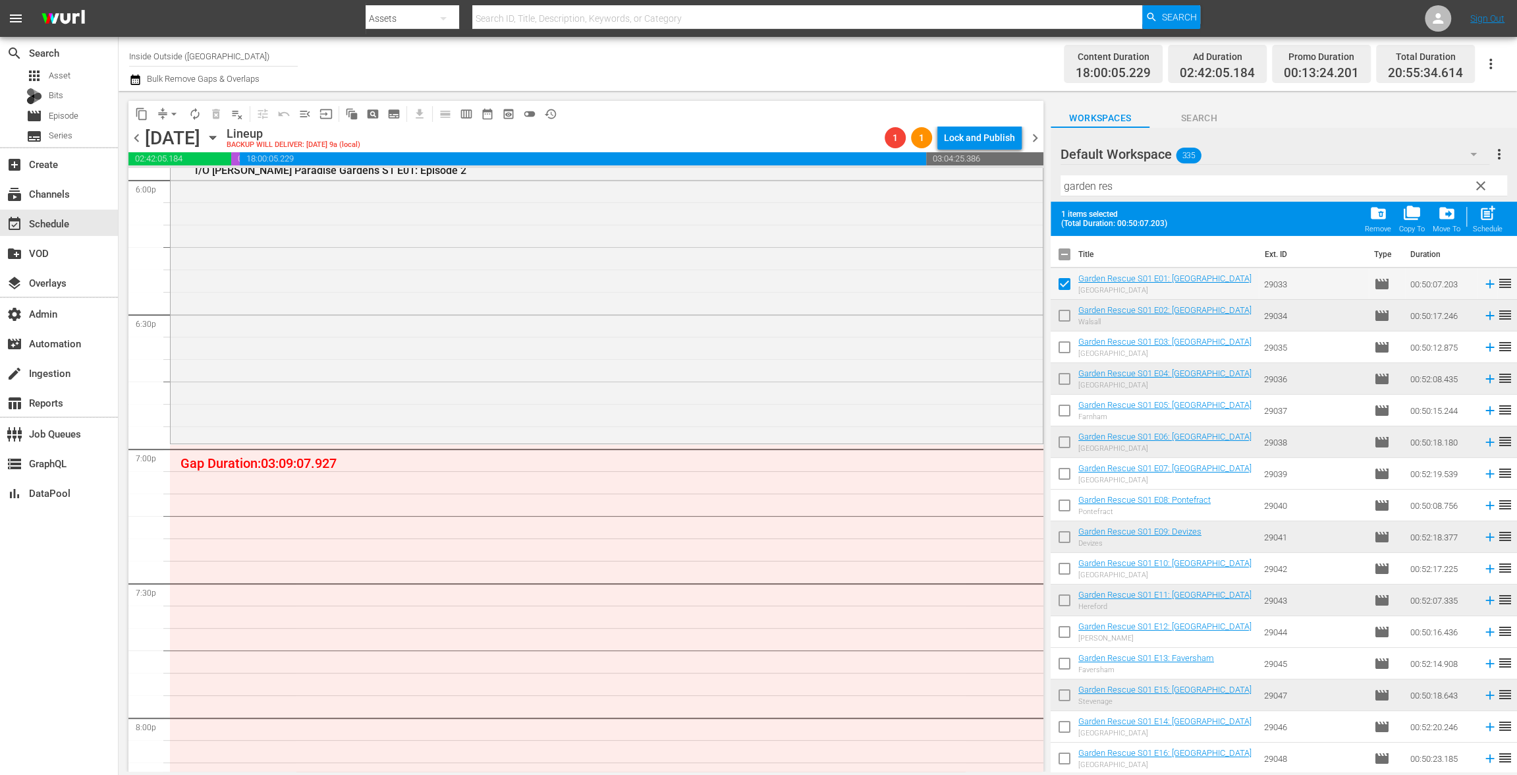
click at [1071, 353] on input "checkbox" at bounding box center [1065, 350] width 28 height 28
checkbox input "true"
click at [1065, 414] on input "checkbox" at bounding box center [1065, 413] width 28 height 28
checkbox input "true"
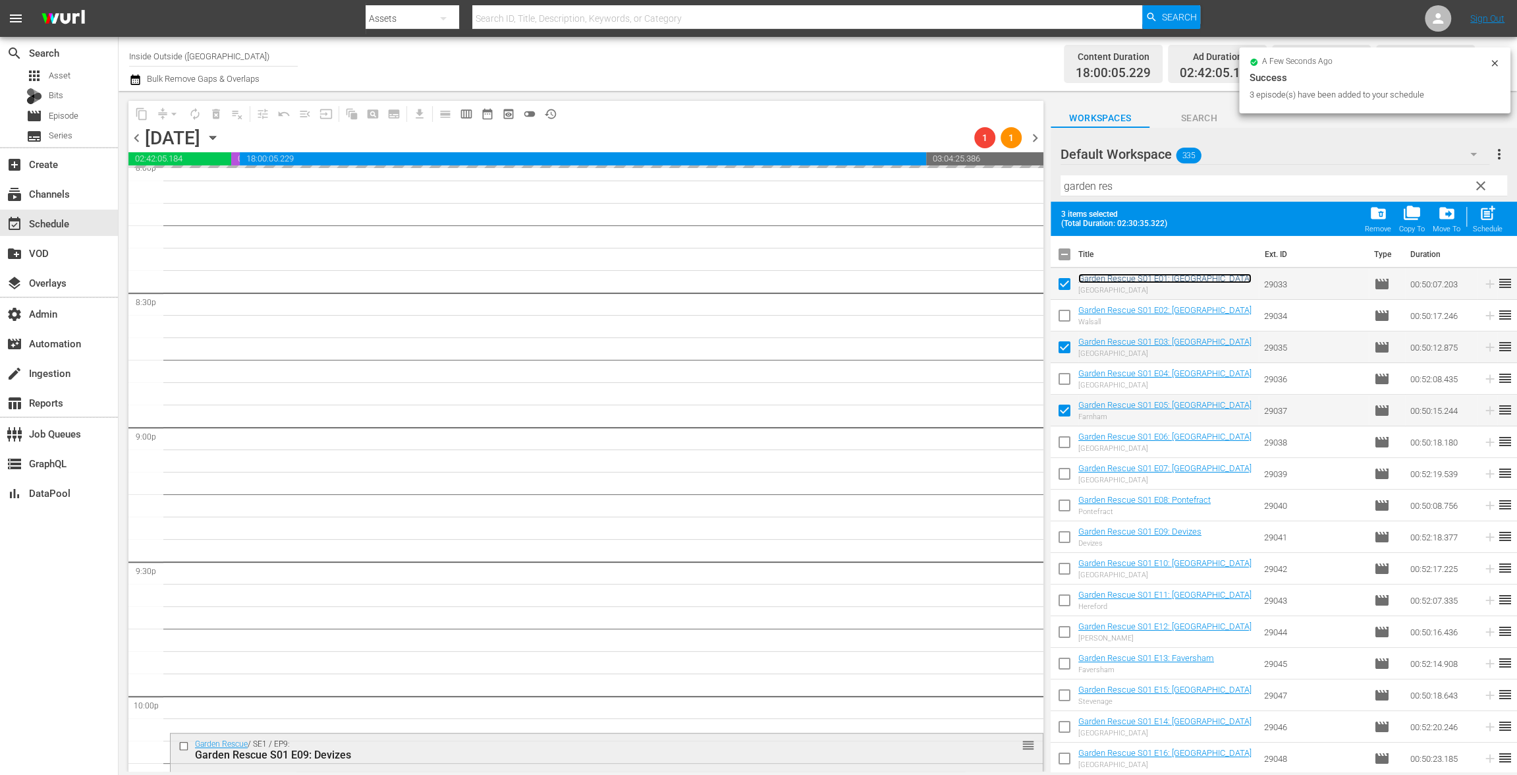
scroll to position [5714, 0]
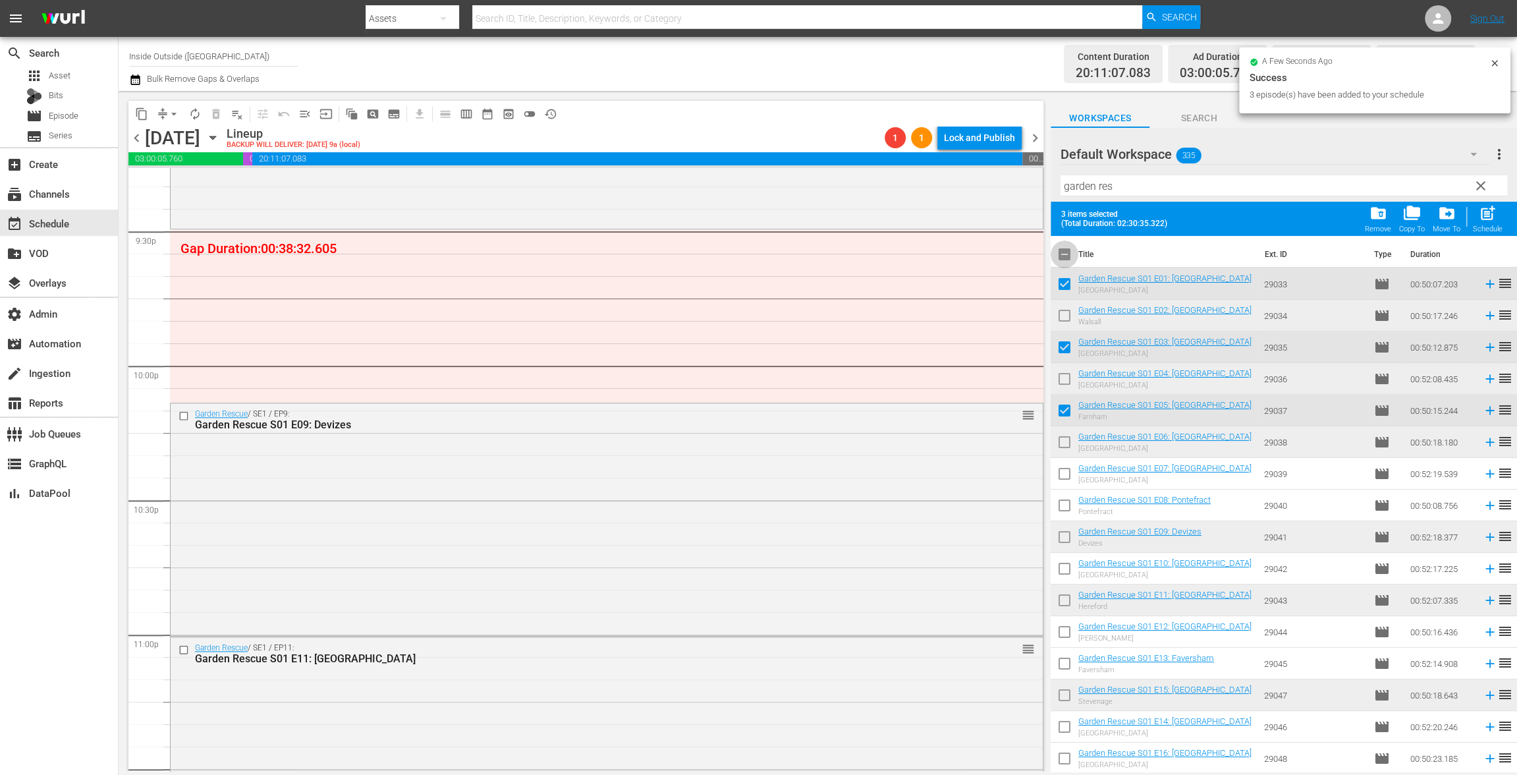
click at [1072, 248] on input "checkbox" at bounding box center [1065, 257] width 28 height 28
checkbox input "true"
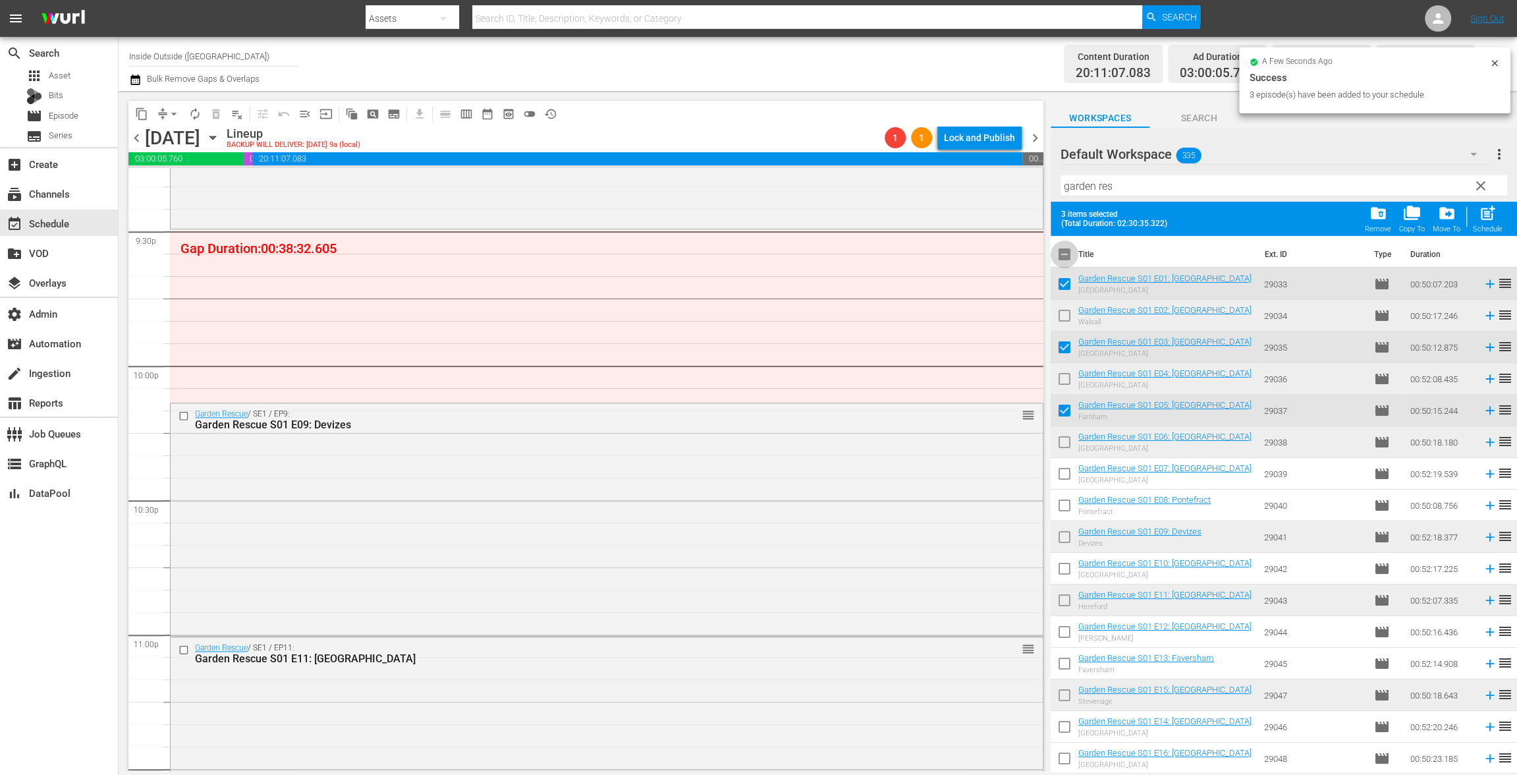
checkbox input "true"
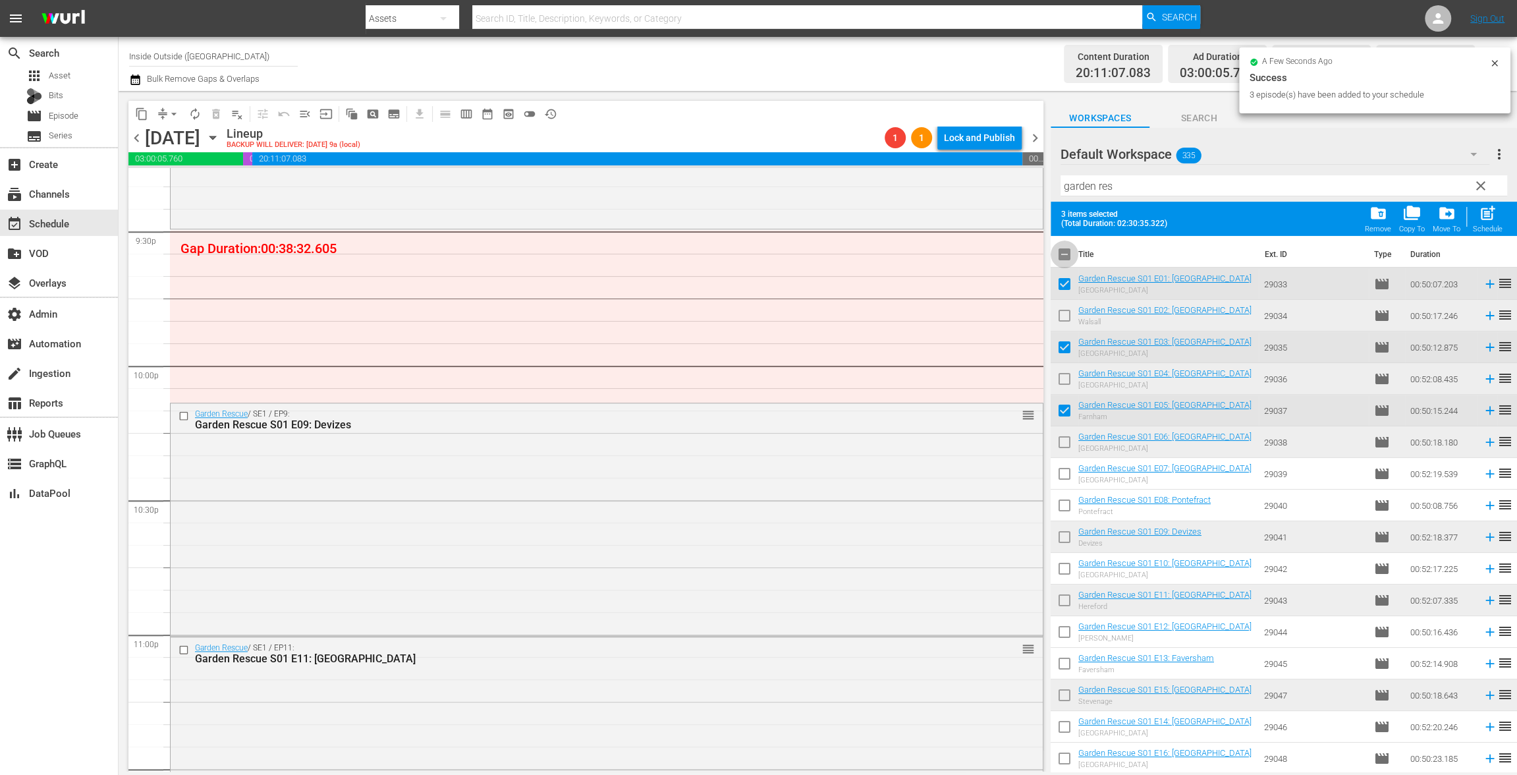
checkbox input "true"
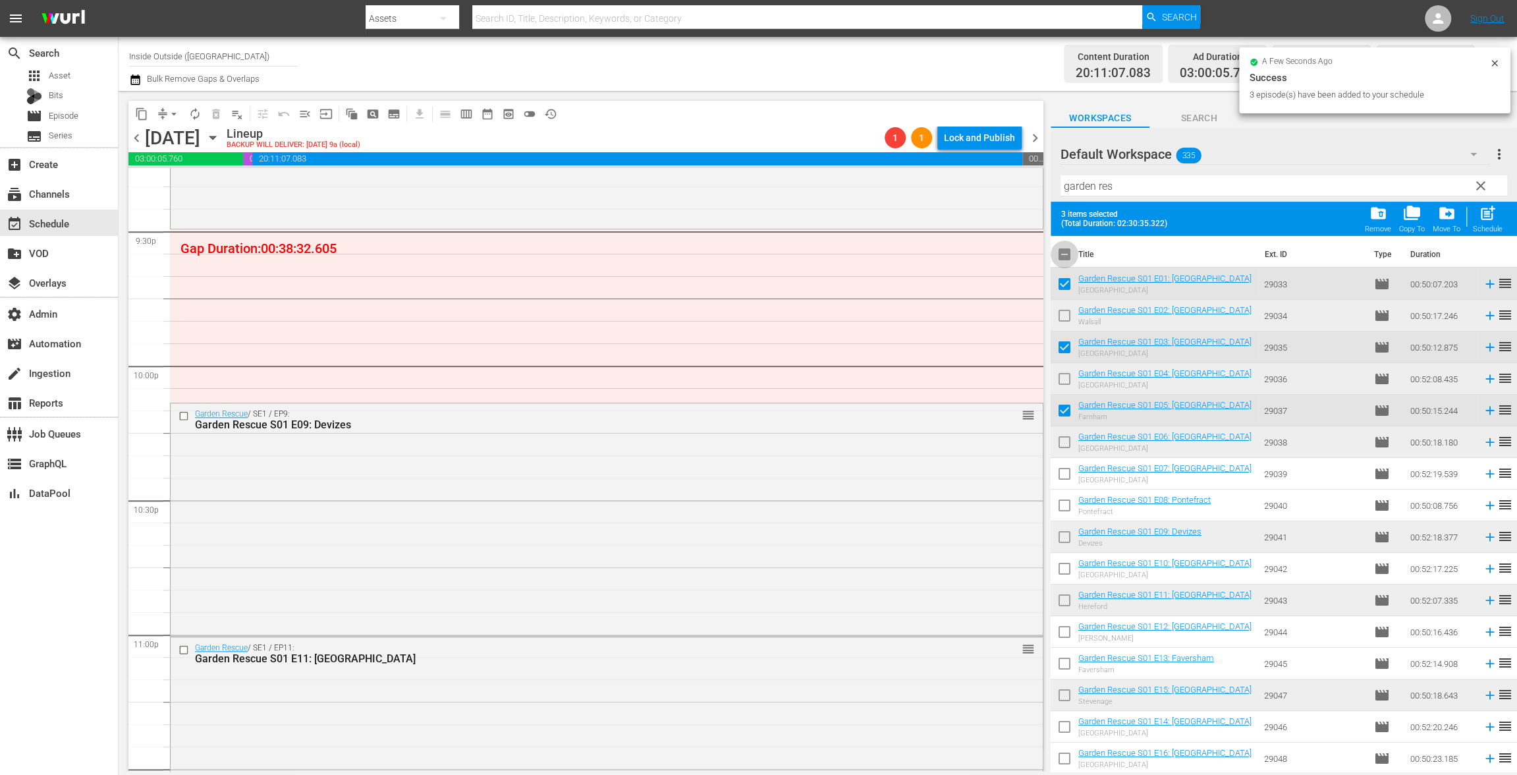
checkbox input "true"
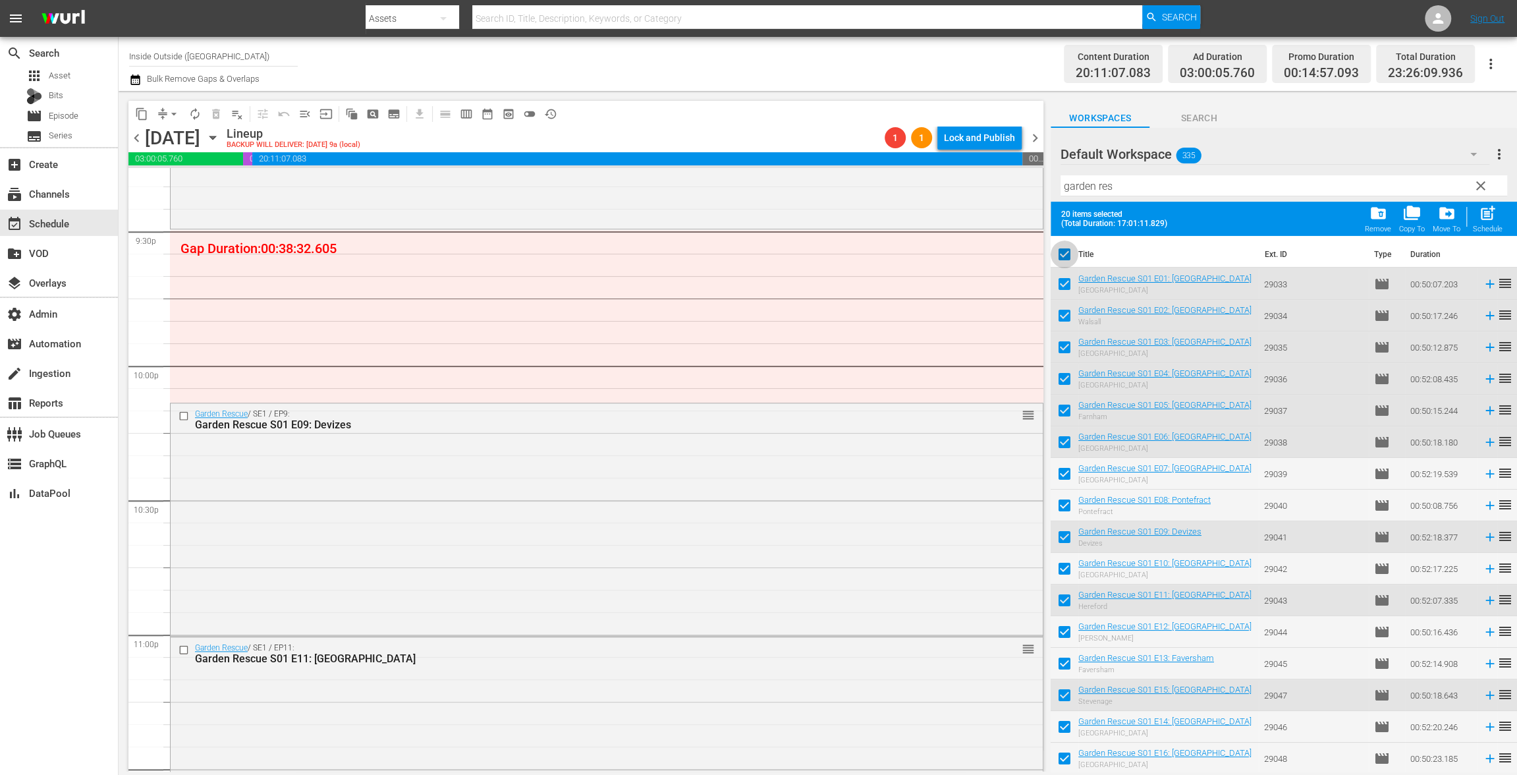
click at [1070, 249] on input "checkbox" at bounding box center [1065, 257] width 28 height 28
checkbox input "false"
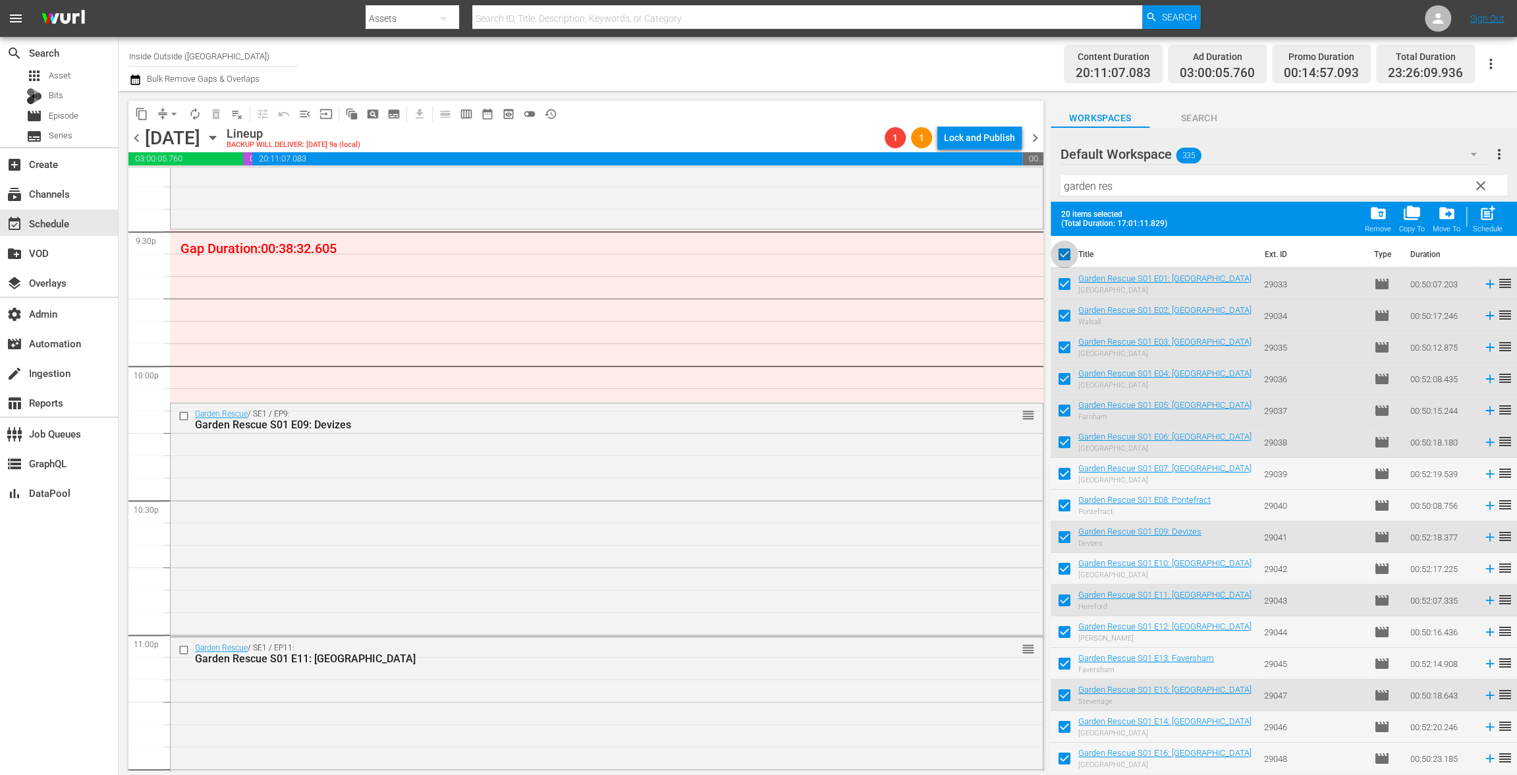
checkbox input "false"
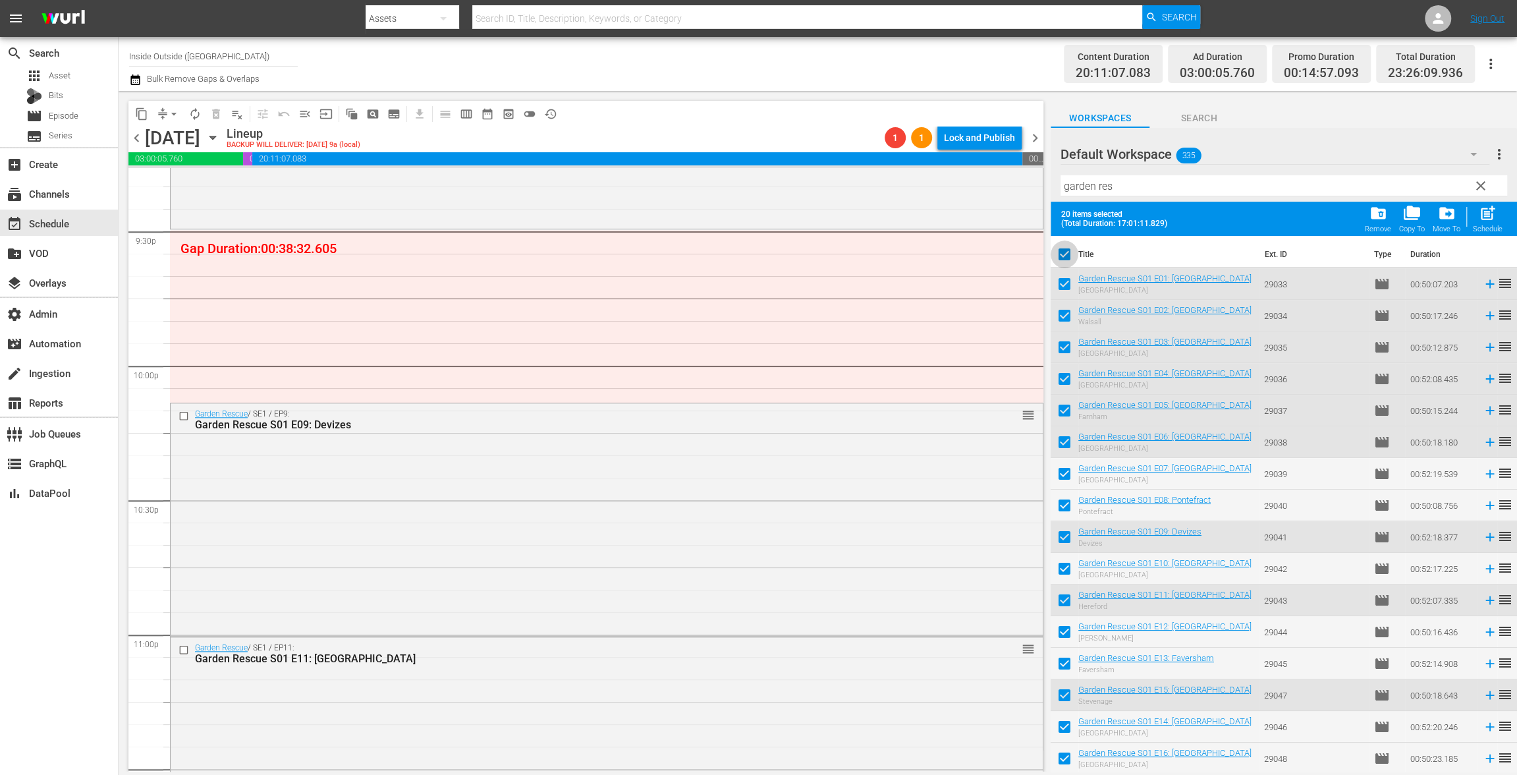
checkbox input "false"
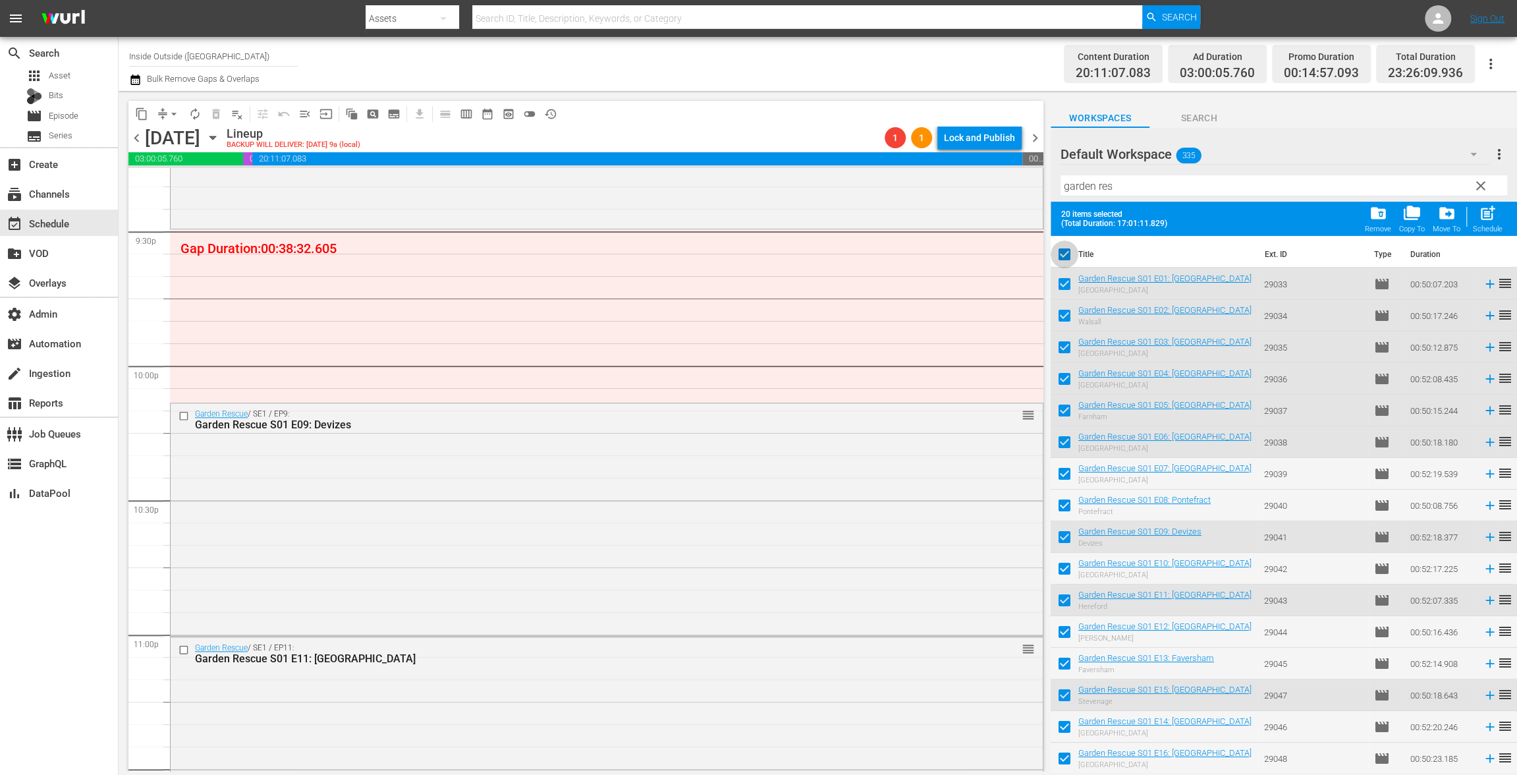
checkbox input "false"
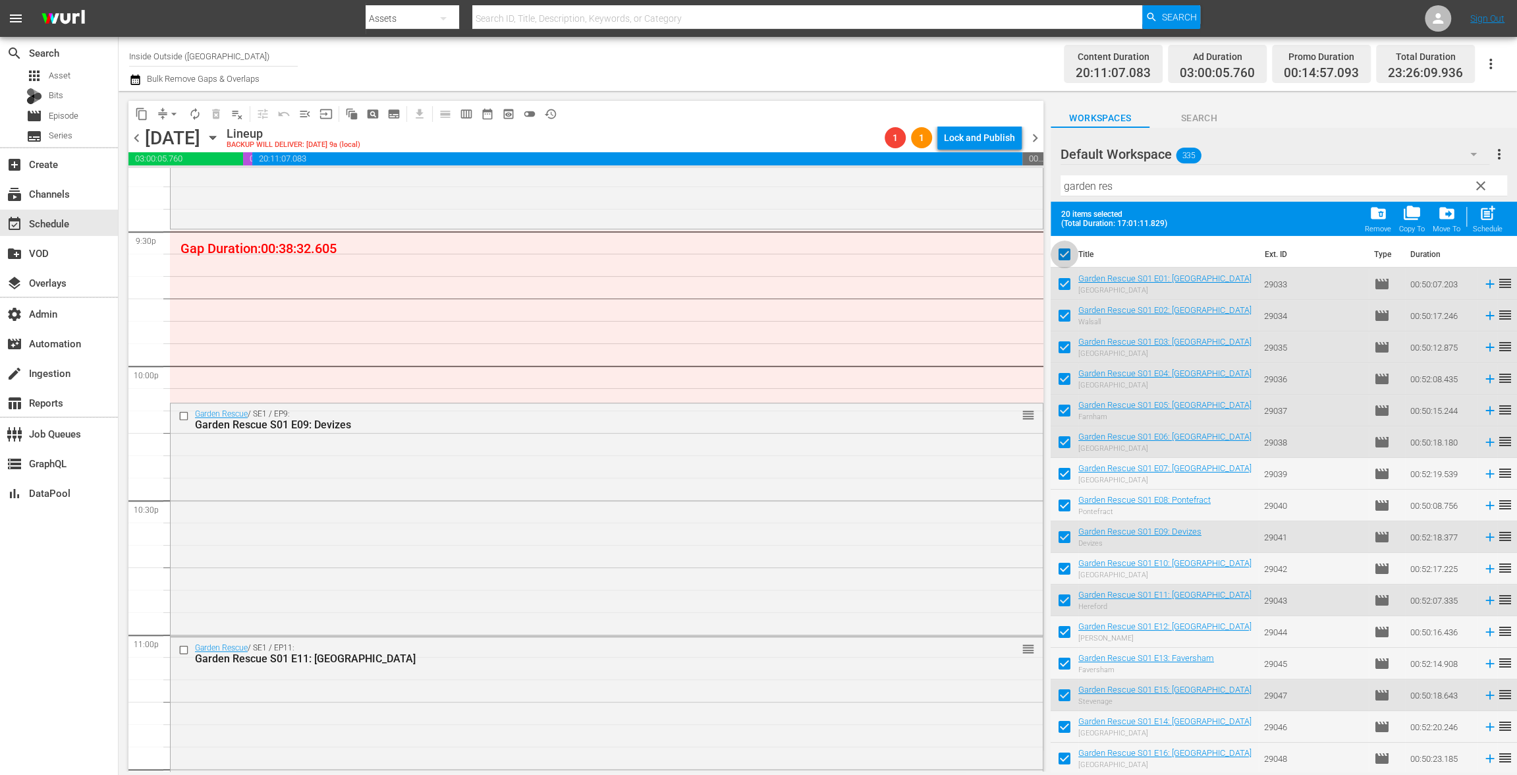
checkbox input "false"
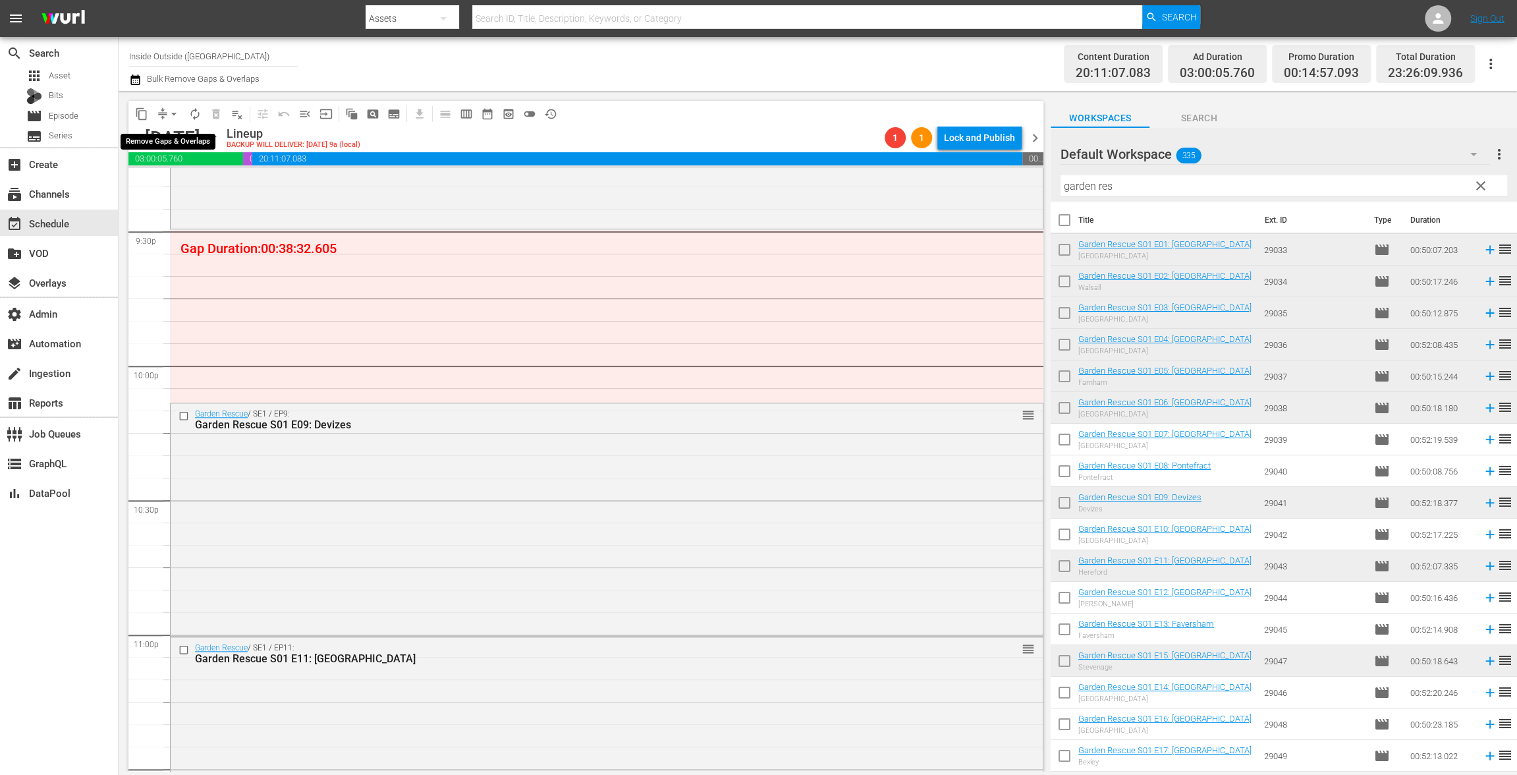
drag, startPoint x: 167, startPoint y: 112, endPoint x: 169, endPoint y: 122, distance: 10.0
click at [168, 112] on span "arrow_drop_down" at bounding box center [173, 113] width 13 height 13
click at [176, 179] on li "Align to End of Previous Day" at bounding box center [174, 184] width 138 height 22
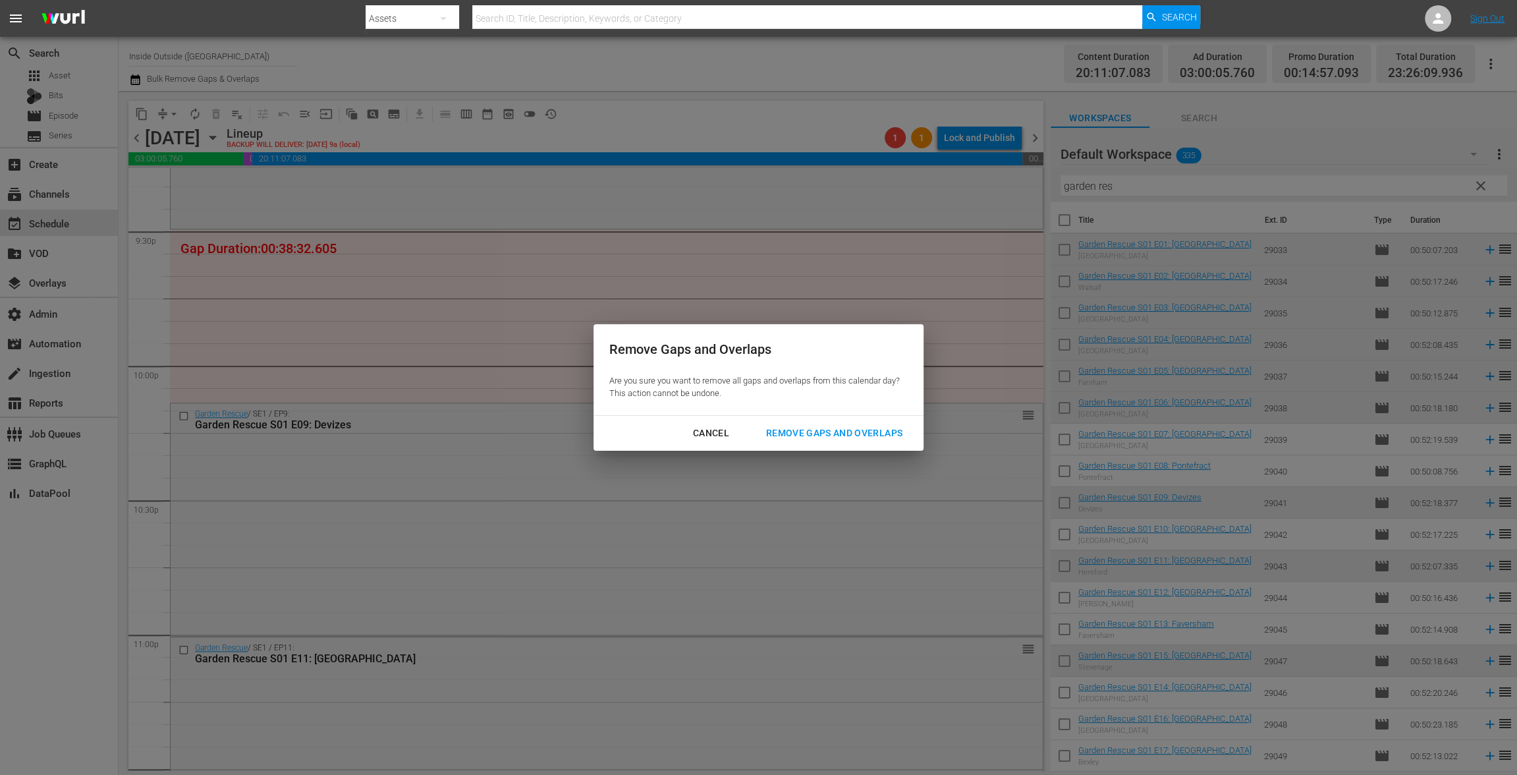
click at [806, 449] on div "Cancel Remove Gaps and Overlaps" at bounding box center [758, 433] width 330 height 35
click at [800, 434] on div "Remove Gaps and Overlaps" at bounding box center [833, 433] width 157 height 16
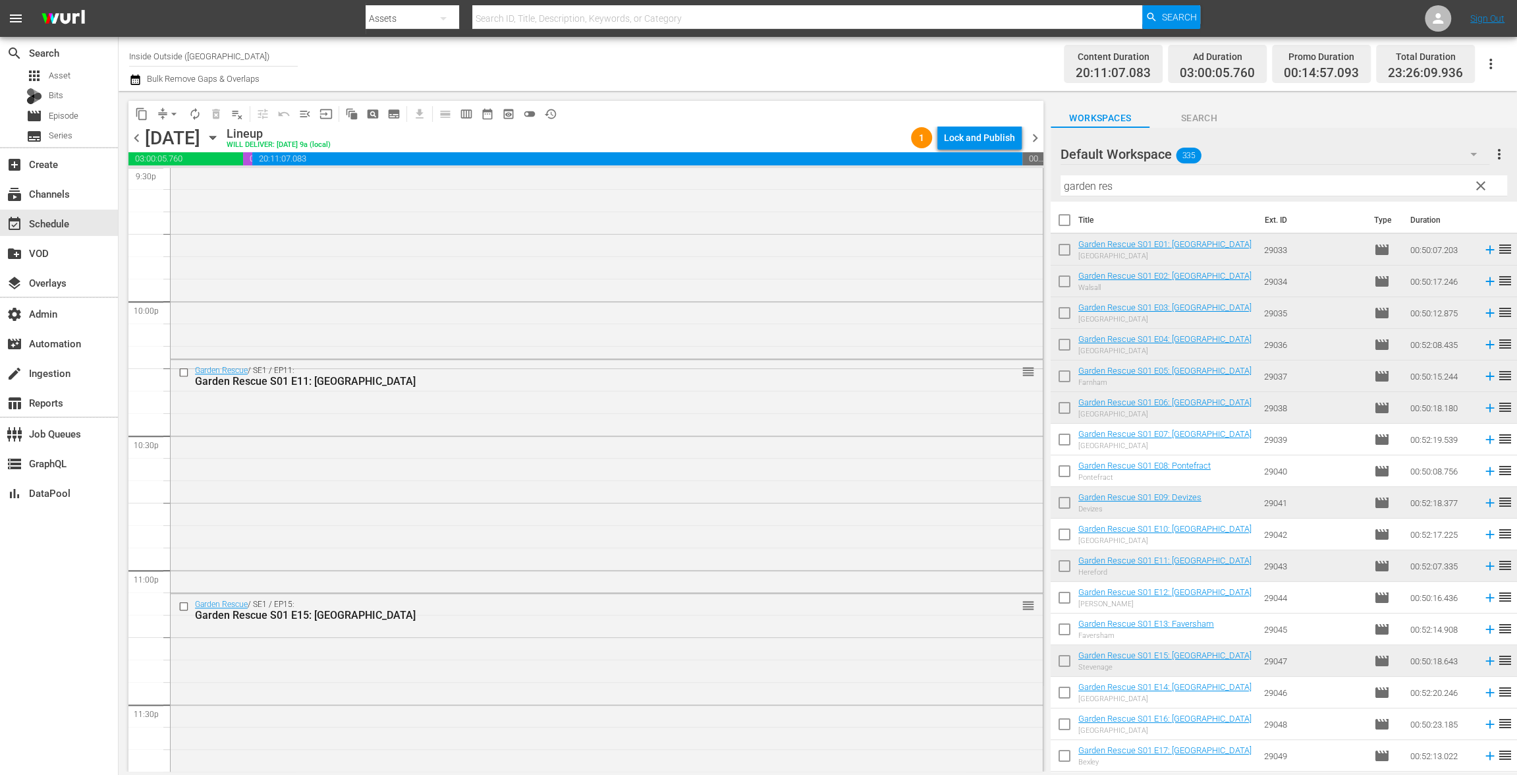
scroll to position [5846, 0]
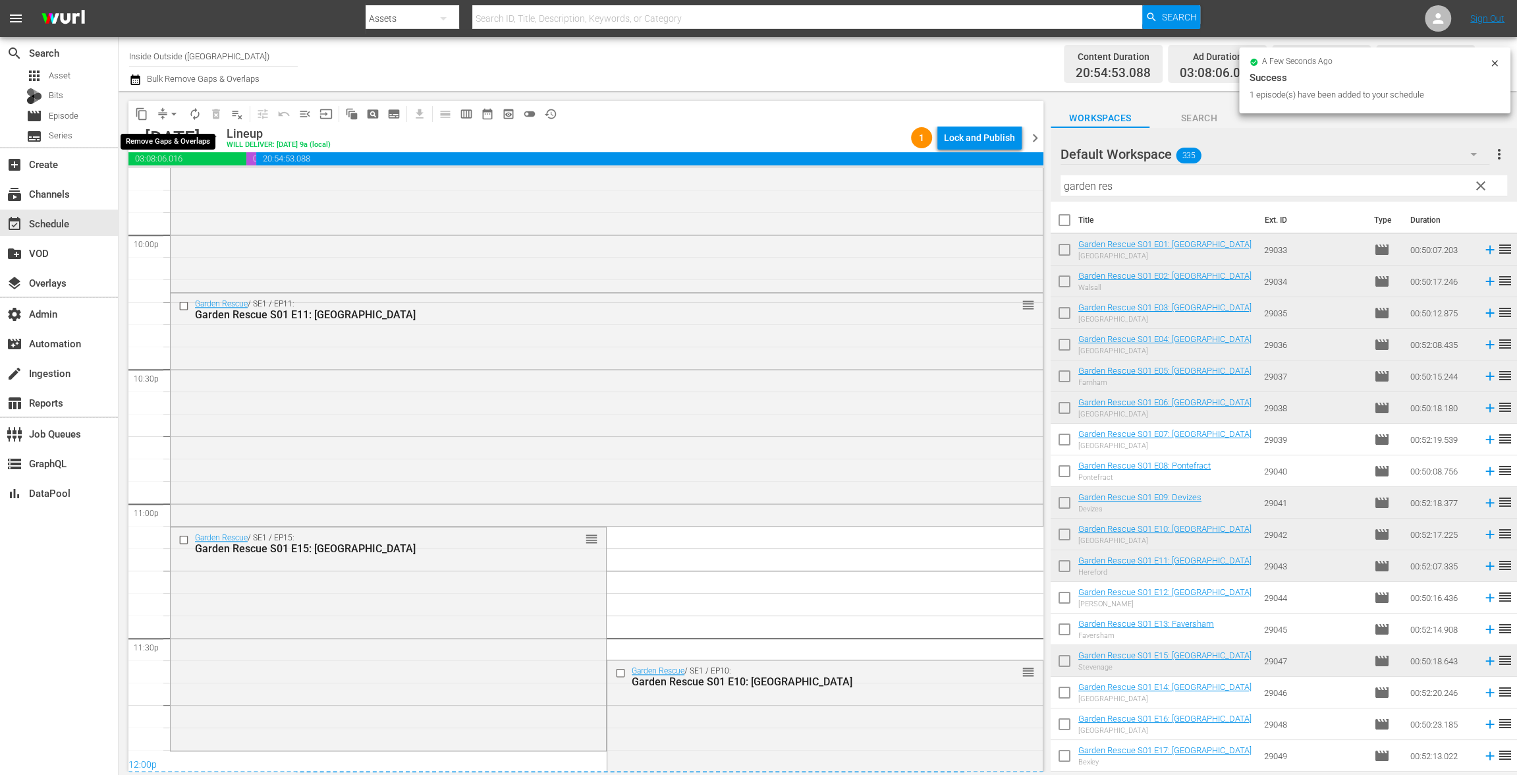
drag, startPoint x: 165, startPoint y: 111, endPoint x: 167, endPoint y: 120, distance: 8.7
click at [165, 112] on button "arrow_drop_down" at bounding box center [173, 113] width 21 height 21
click at [169, 186] on li "Align to End of Previous Day" at bounding box center [174, 184] width 138 height 22
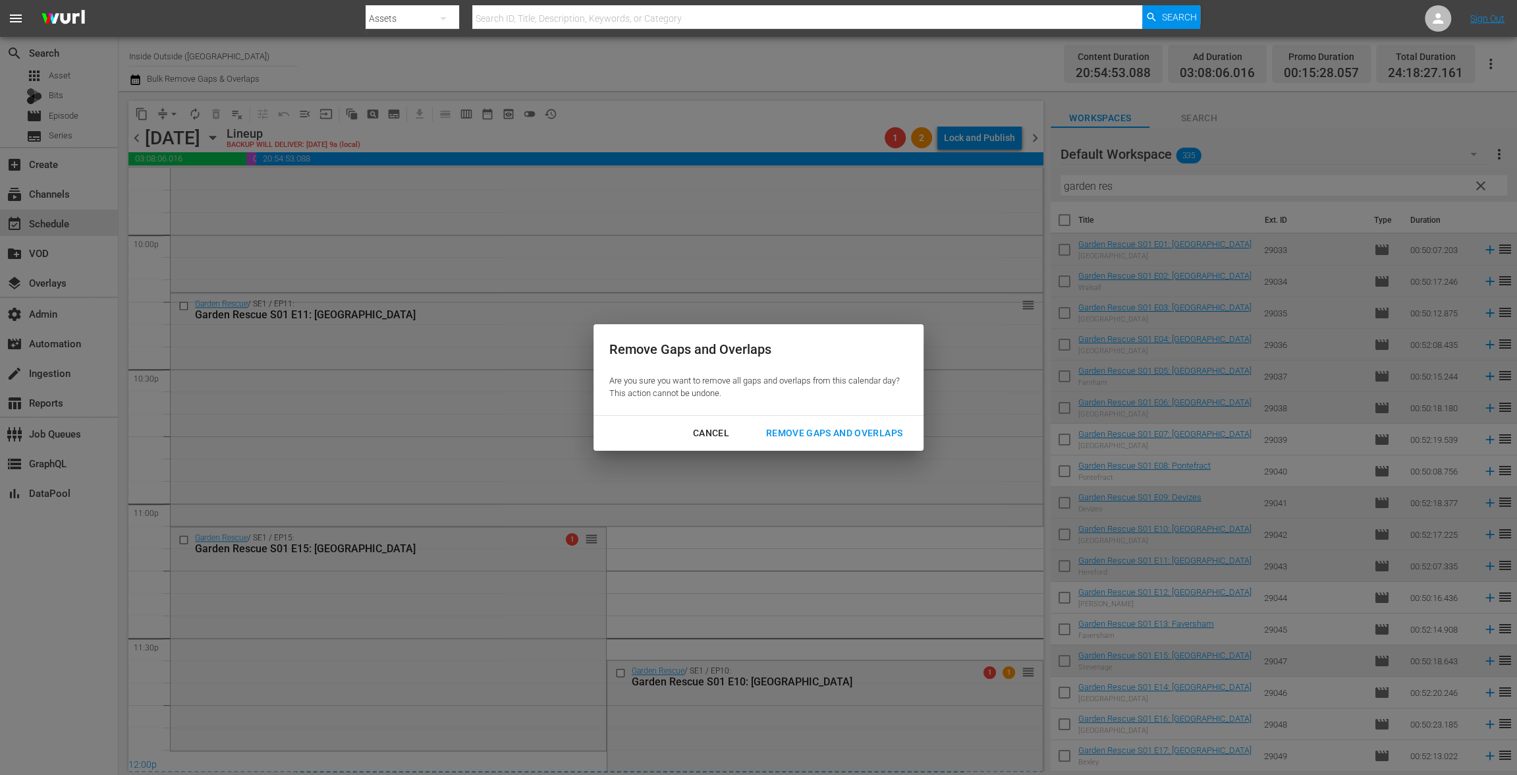
drag, startPoint x: 870, startPoint y: 440, endPoint x: 861, endPoint y: 439, distance: 9.3
click at [869, 440] on div "Remove Gaps and Overlaps" at bounding box center [833, 433] width 157 height 16
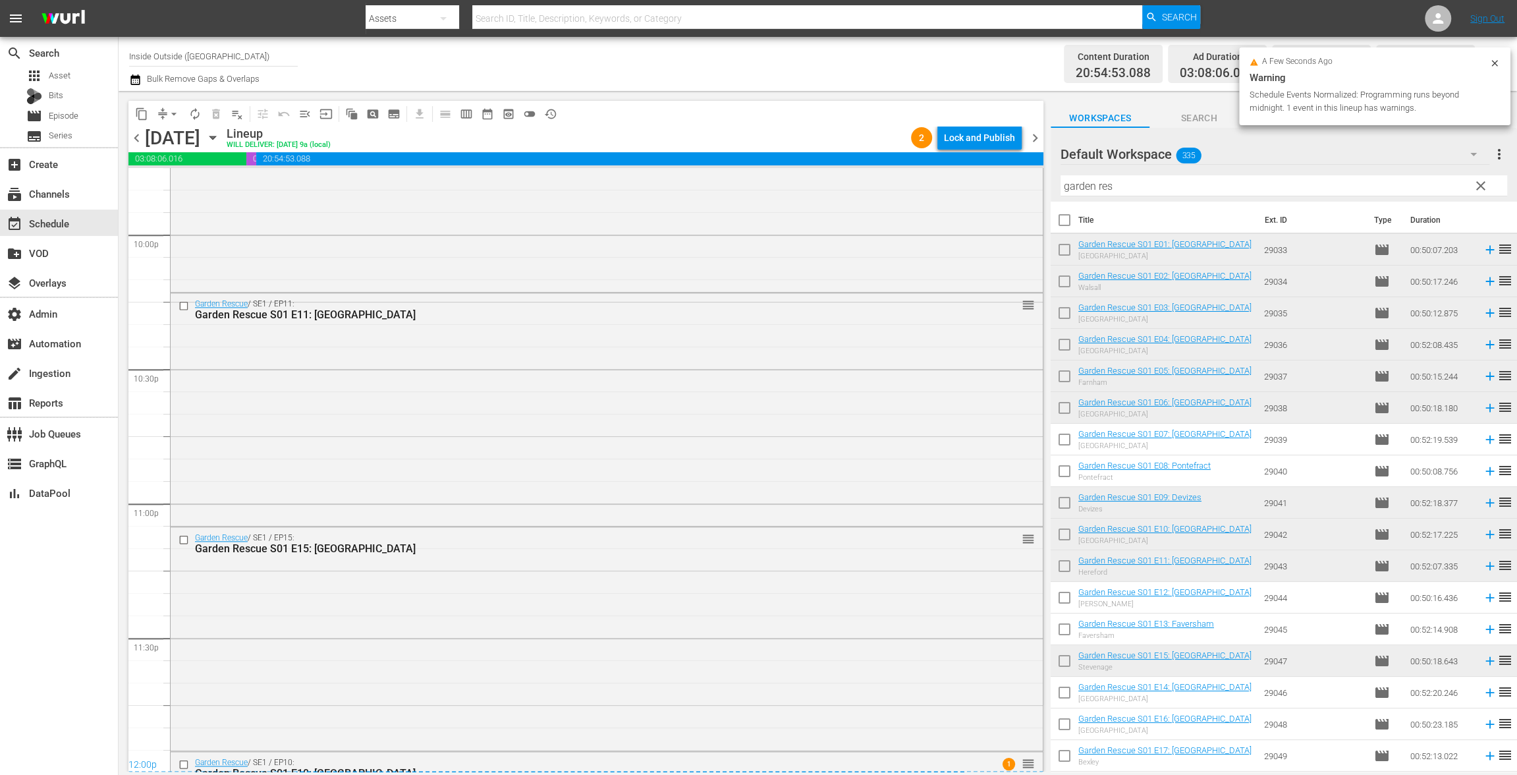
scroll to position [6059, 0]
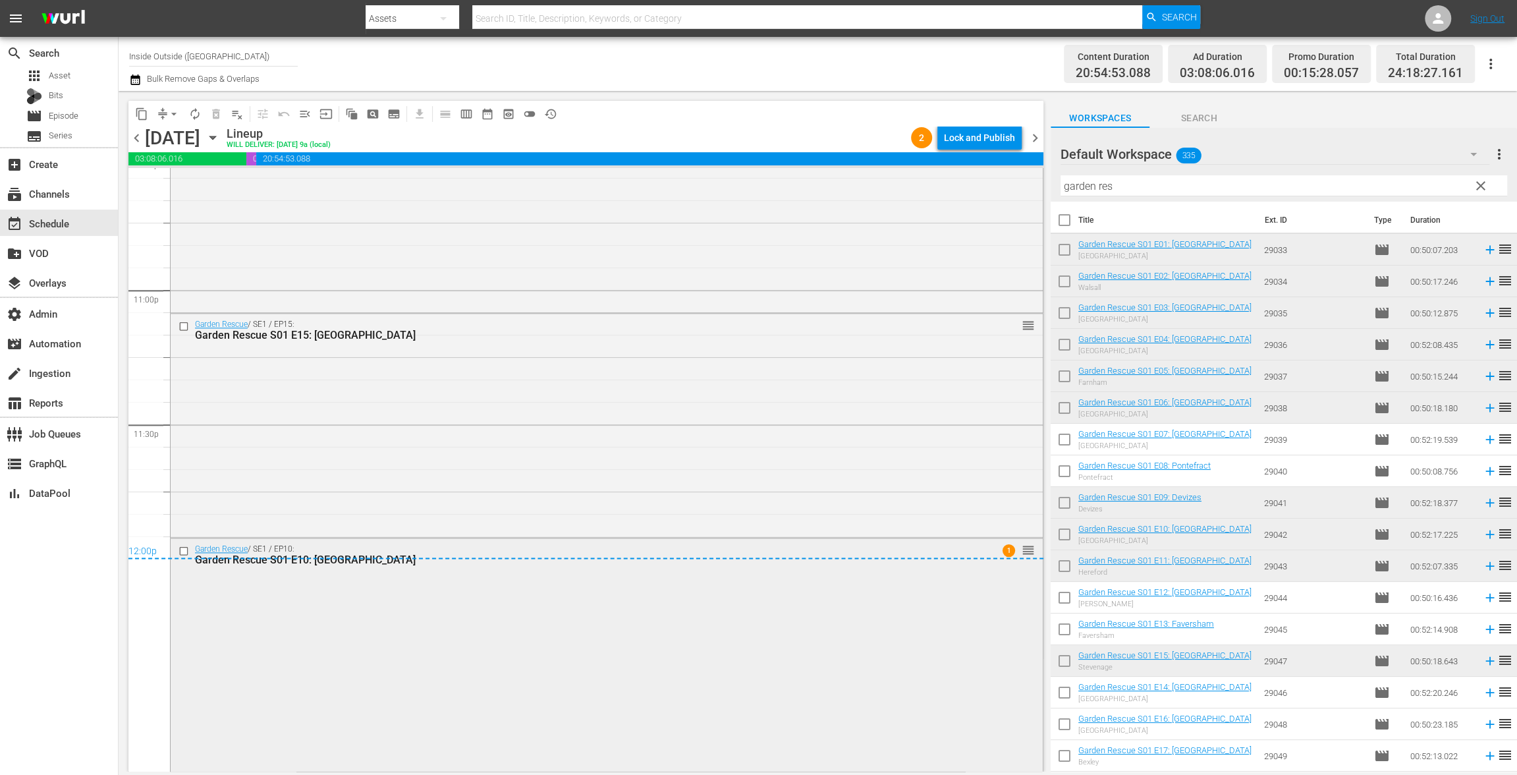
click at [583, 646] on div "Garden Rescue / SE1 / EP10: Garden Rescue S01 E10: Northwood 1 reorder" at bounding box center [607, 653] width 872 height 231
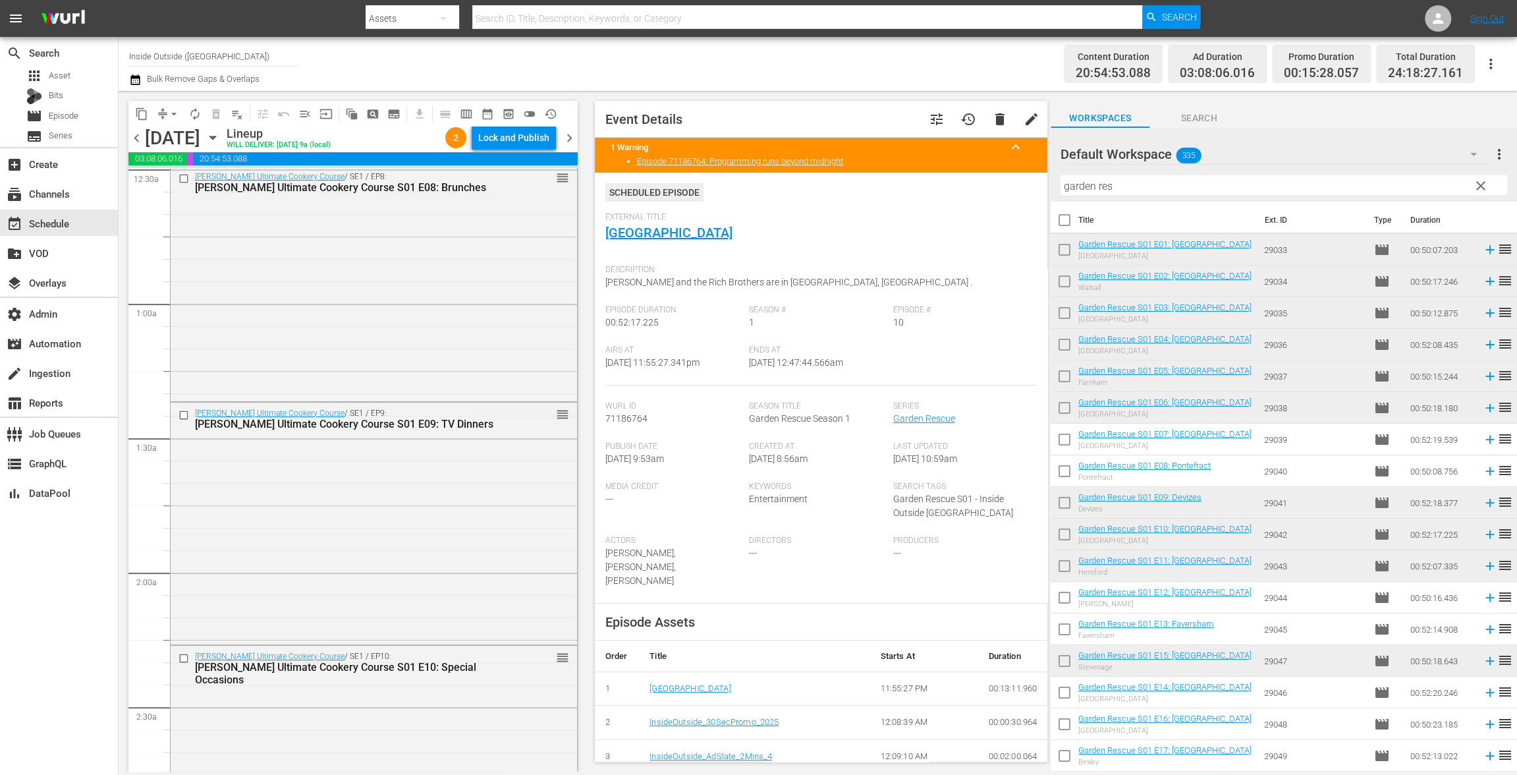
scroll to position [0, 0]
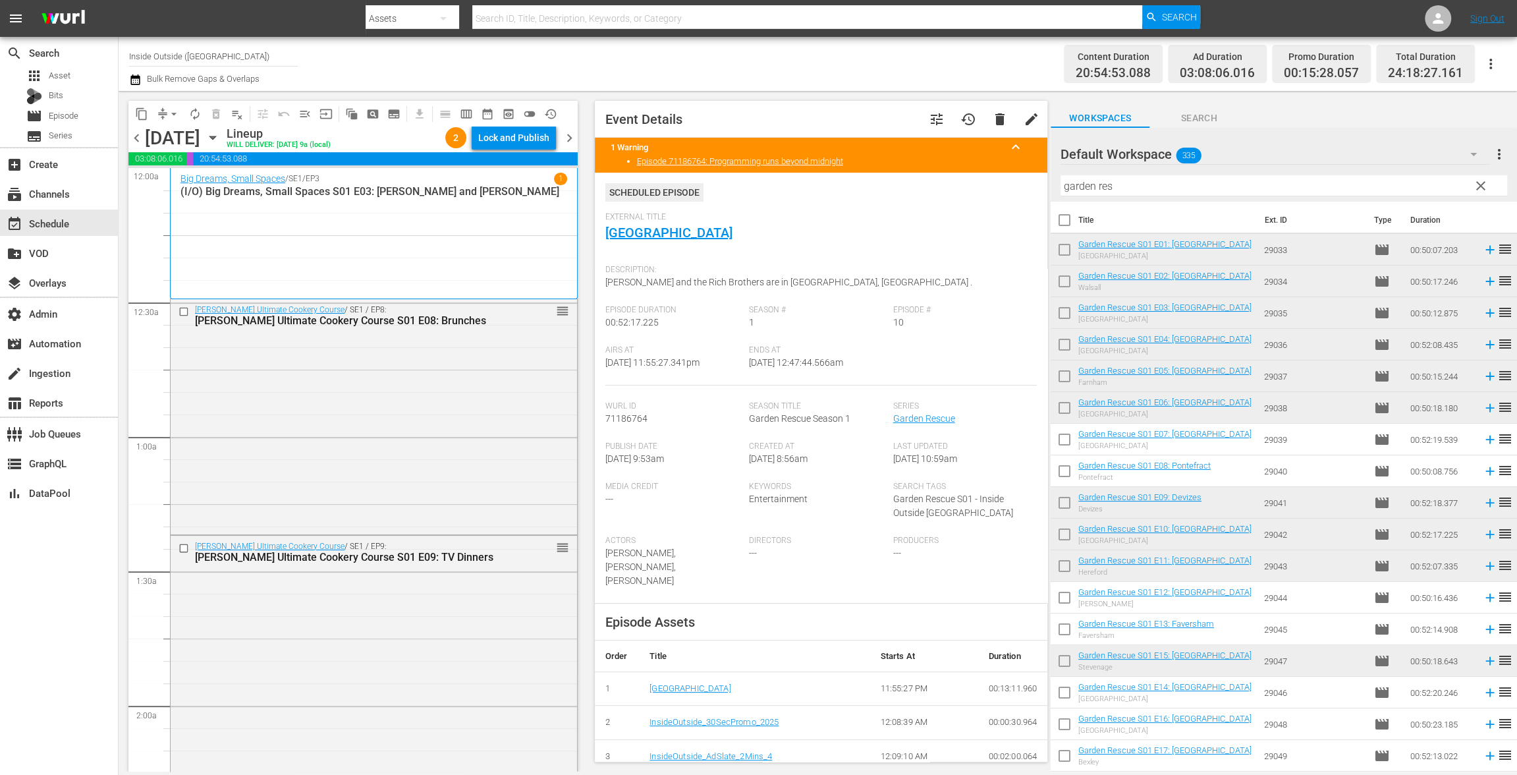
click at [493, 212] on div "Big Dreams, Small Spaces / SE1 / EP3 1 (I/O) Big Dreams, Small Spaces S01 E03: …" at bounding box center [373, 233] width 387 height 121
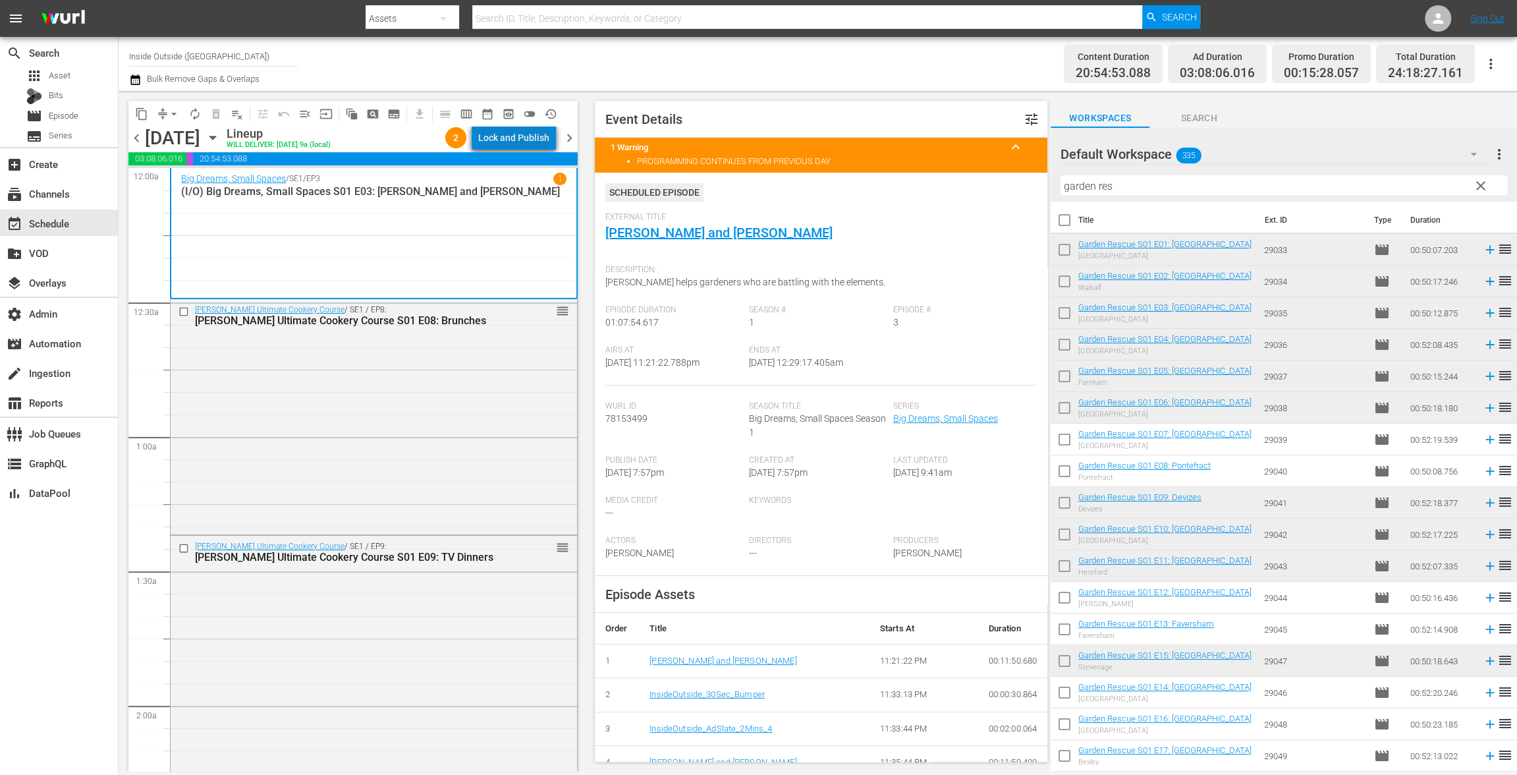
click at [532, 132] on div "Lock and Publish" at bounding box center [513, 138] width 71 height 24
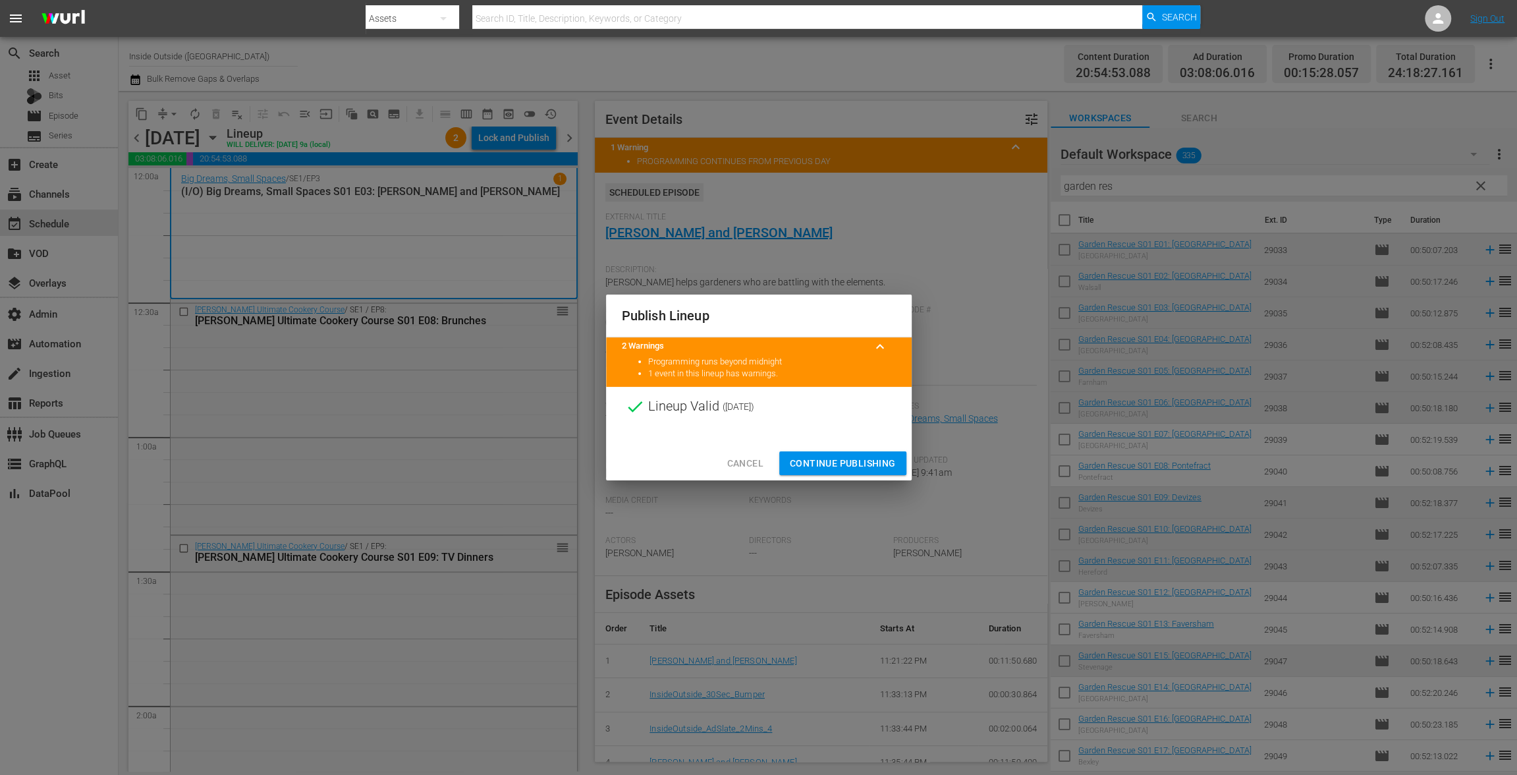
click at [829, 460] on span "Continue Publishing" at bounding box center [843, 463] width 106 height 16
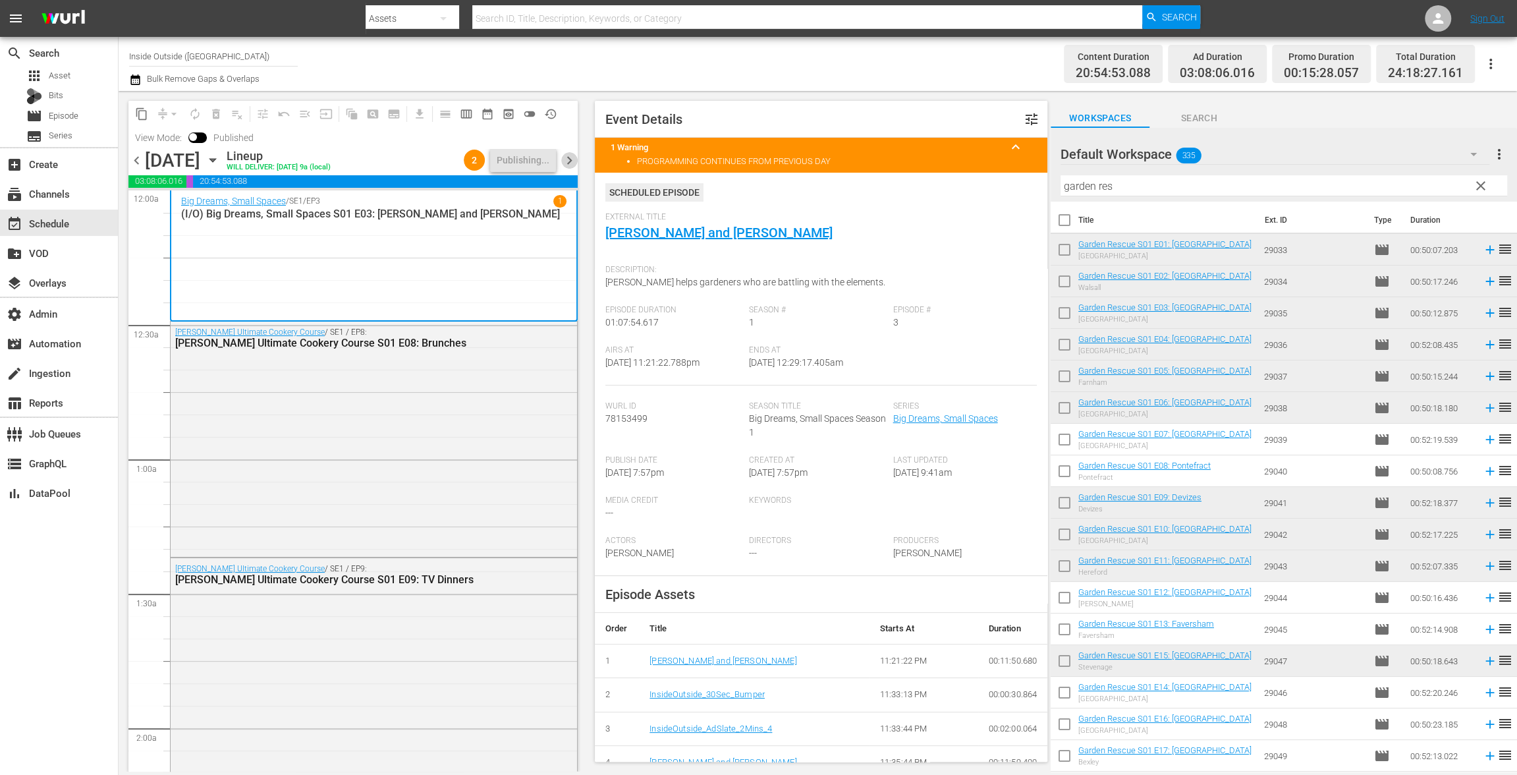
click at [572, 161] on span "chevron_right" at bounding box center [569, 160] width 16 height 16
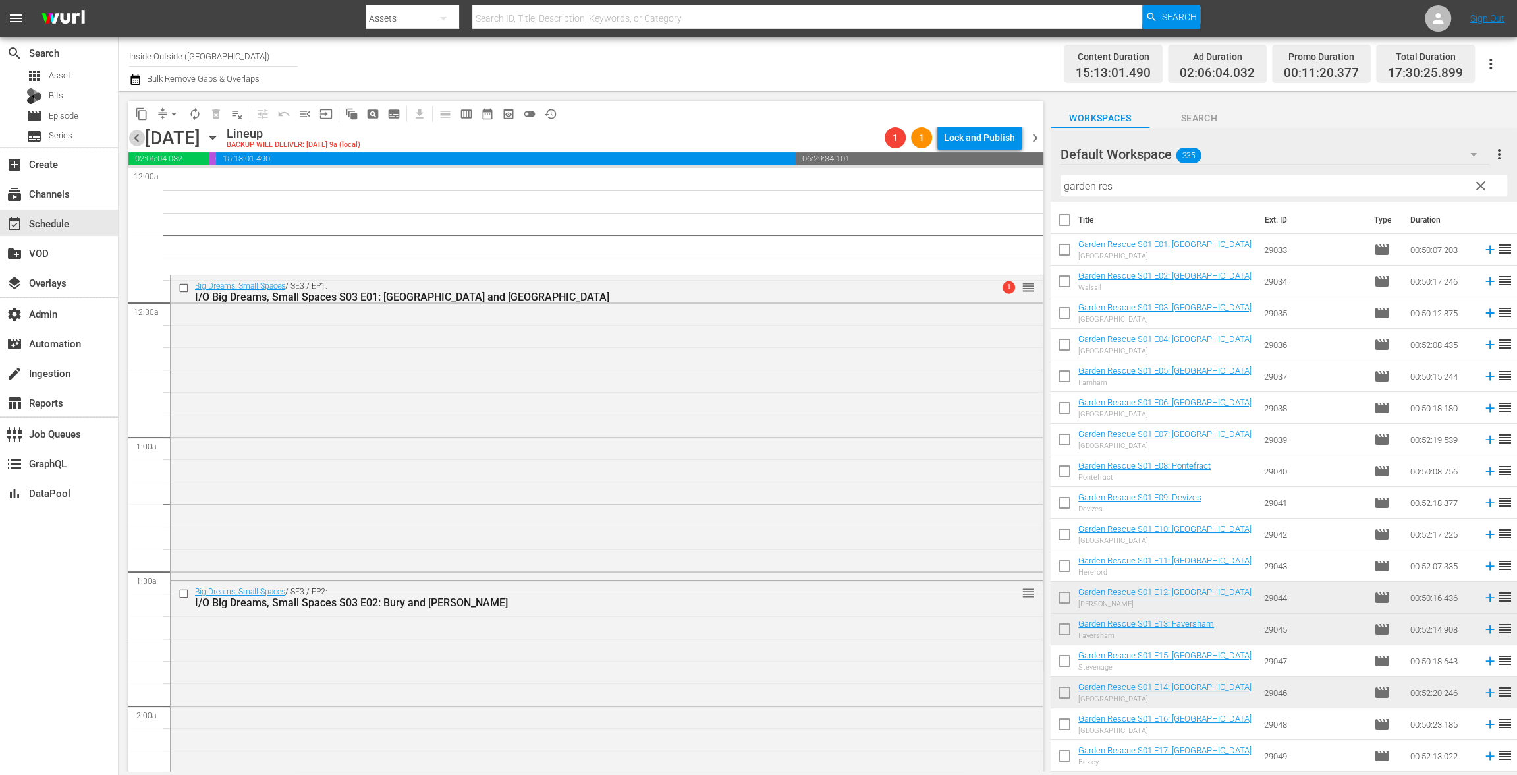
click at [134, 136] on span "chevron_left" at bounding box center [136, 138] width 16 height 16
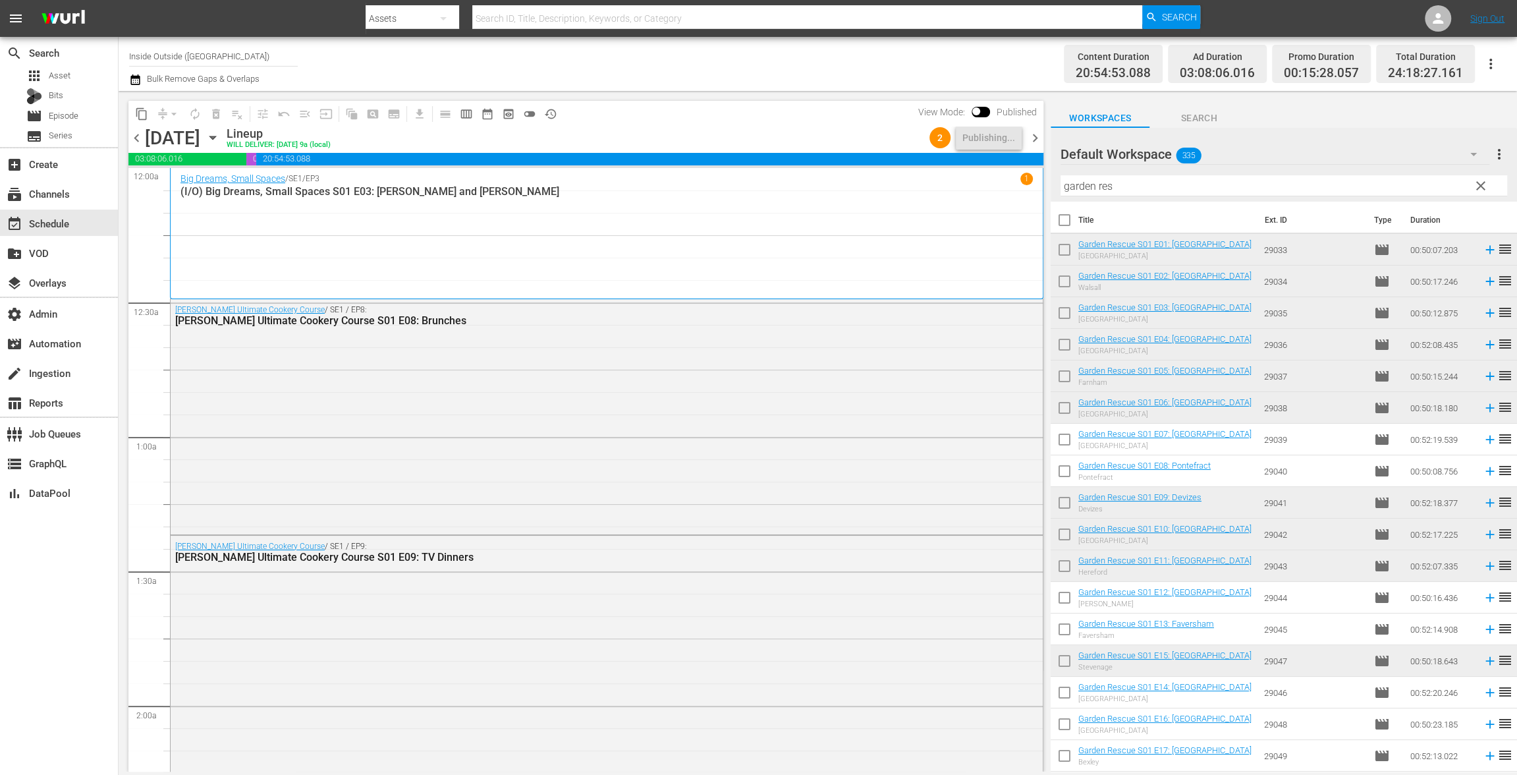
click at [1037, 138] on span "chevron_right" at bounding box center [1035, 138] width 16 height 16
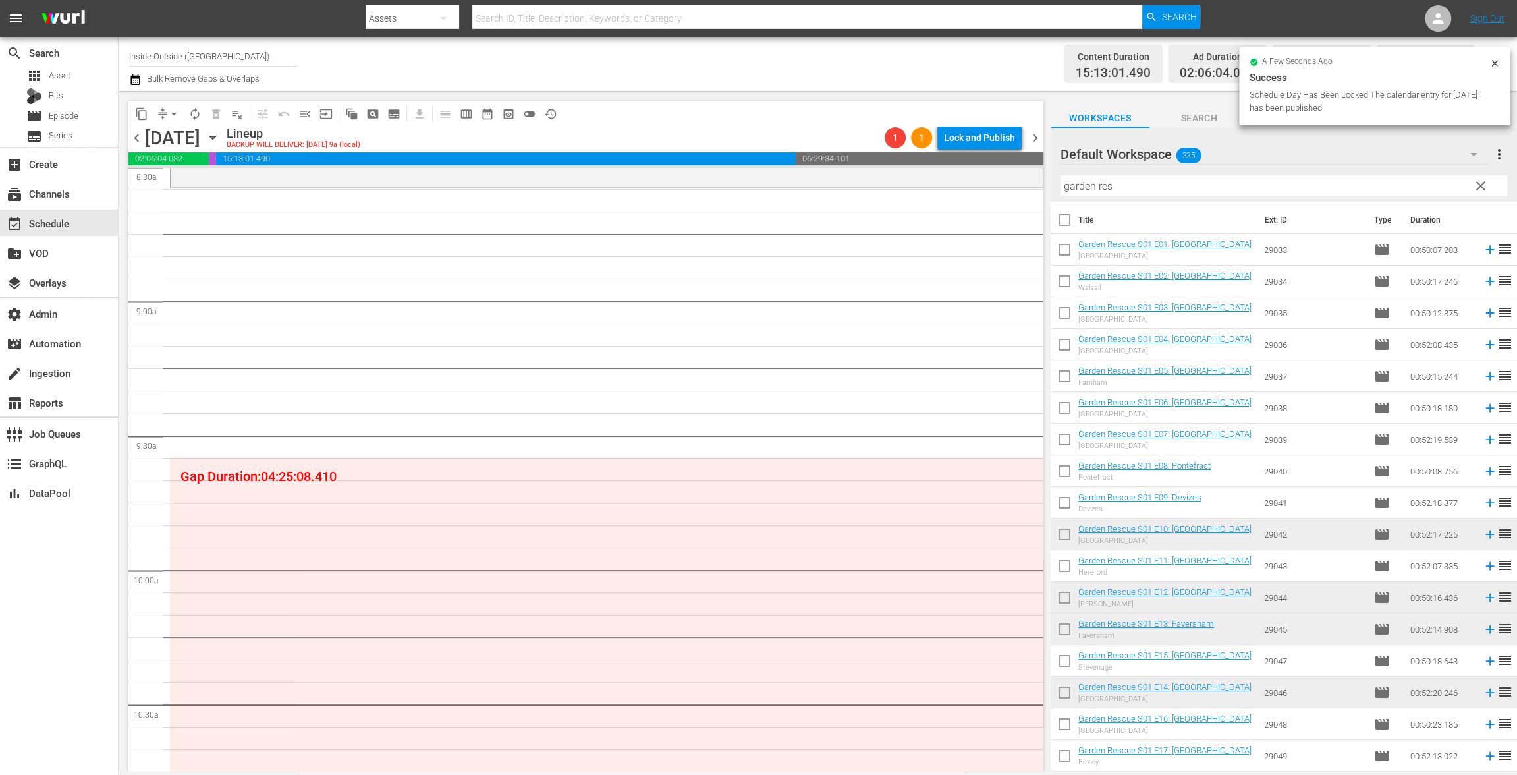
scroll to position [2274, 0]
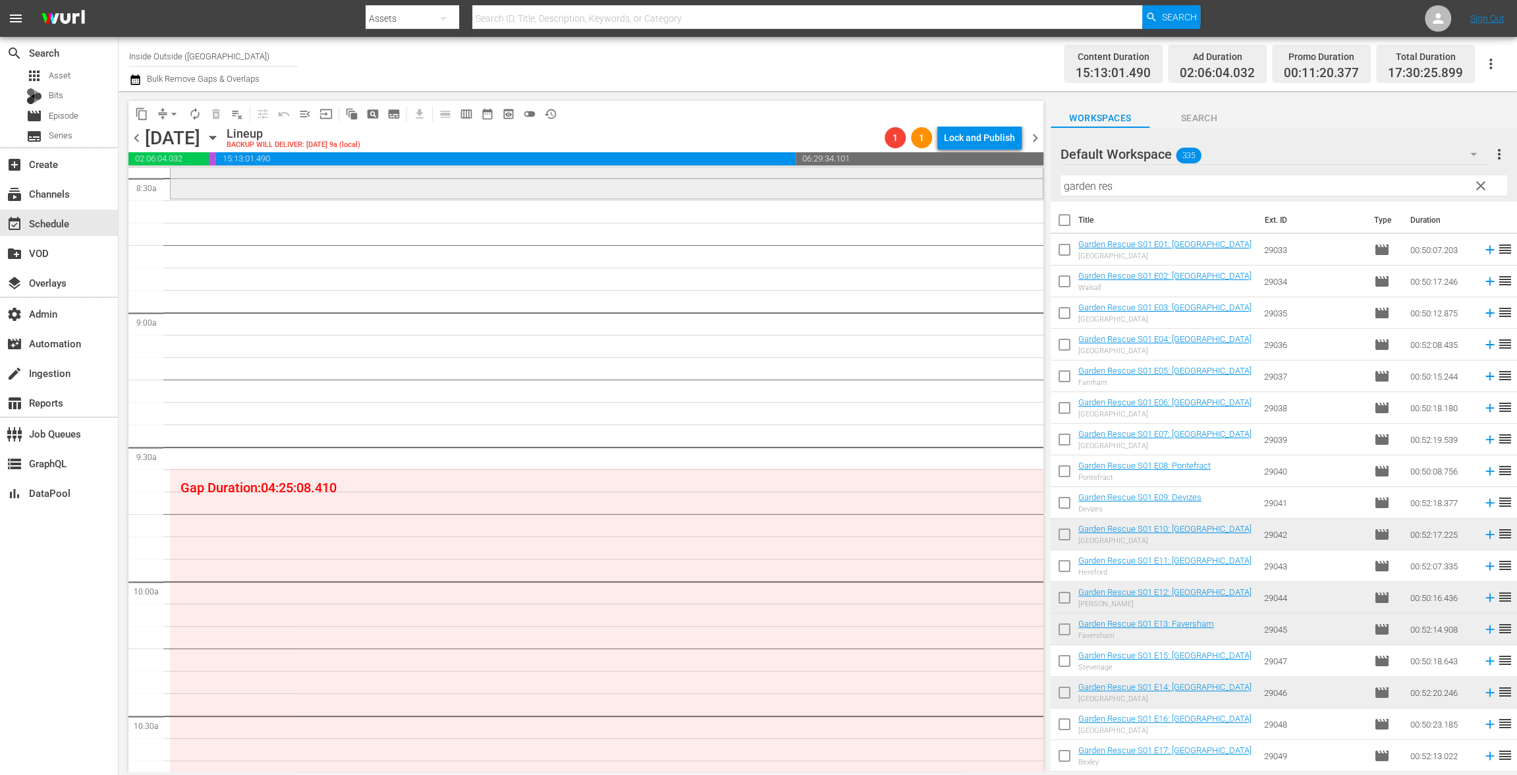
drag, startPoint x: 1135, startPoint y: 187, endPoint x: 990, endPoint y: 173, distance: 145.6
click at [990, 173] on div "content_copy compress arrow_drop_down autorenew_outlined delete_forever_outline…" at bounding box center [818, 431] width 1398 height 680
paste input "Ultimate Home Cooking"
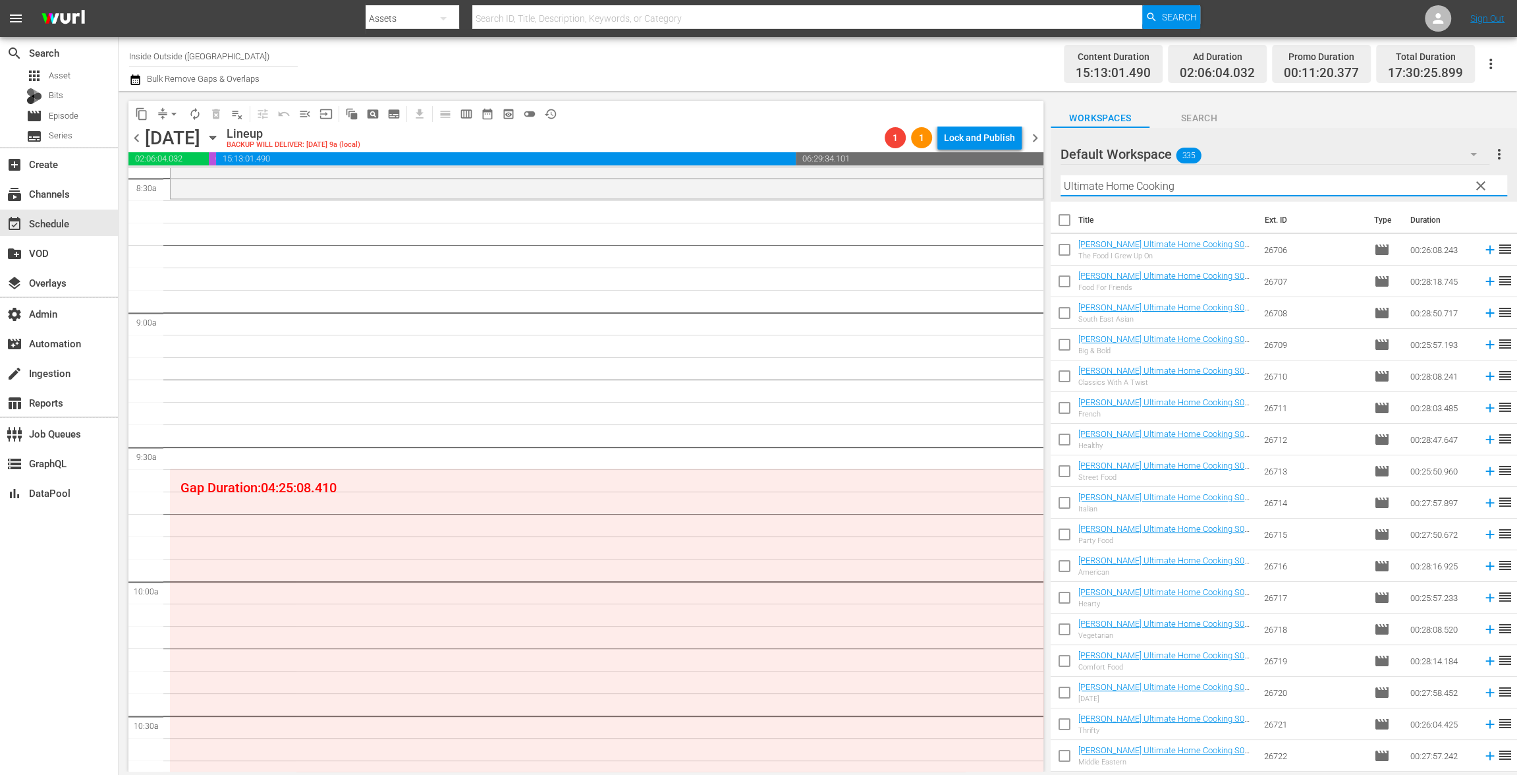
type input "Ultimate Home Cooking"
click at [1065, 252] on input "checkbox" at bounding box center [1065, 252] width 28 height 28
checkbox input "true"
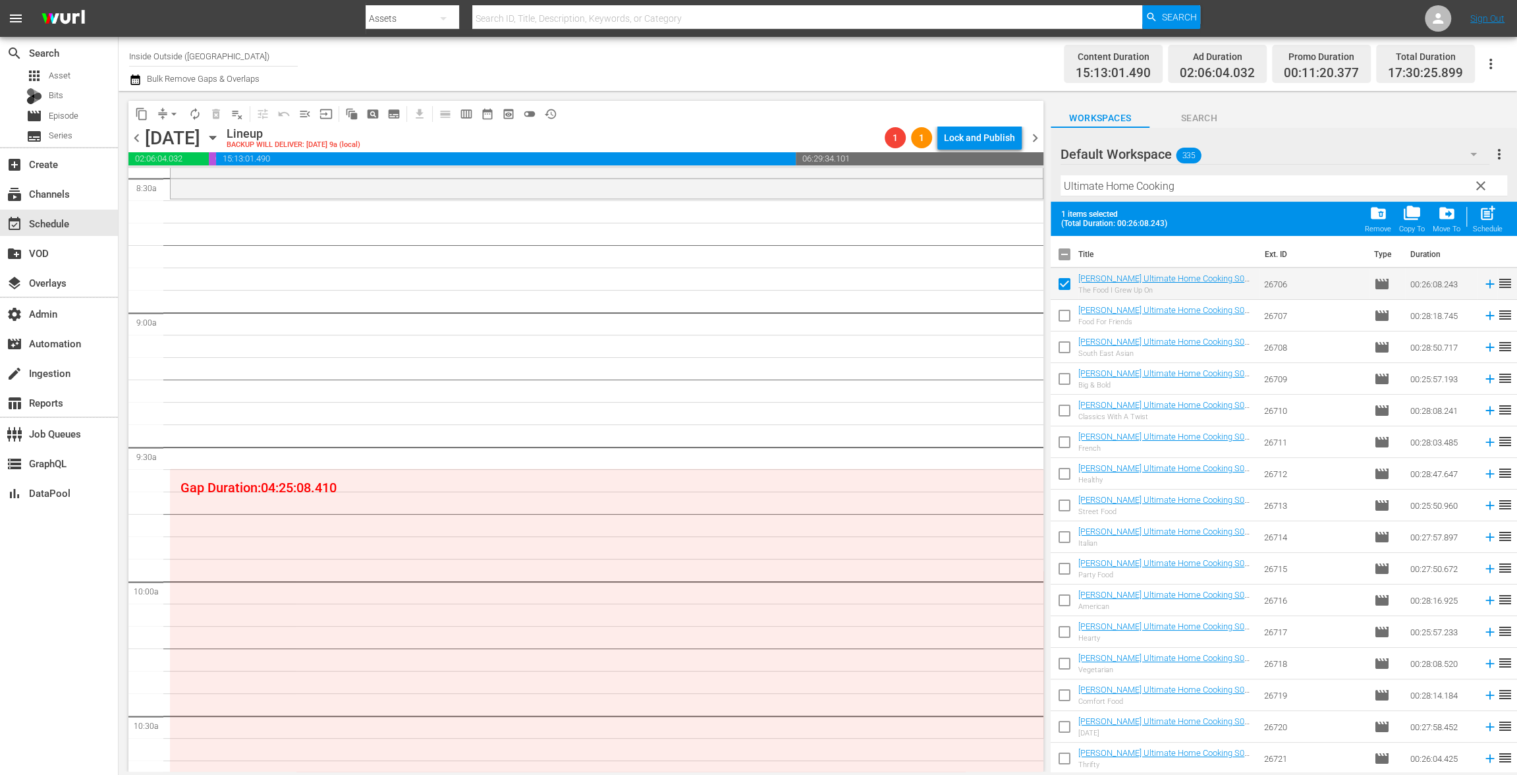
click at [1068, 317] on input "checkbox" at bounding box center [1065, 318] width 28 height 28
checkbox input "true"
click at [1072, 350] on input "checkbox" at bounding box center [1065, 350] width 28 height 28
checkbox input "true"
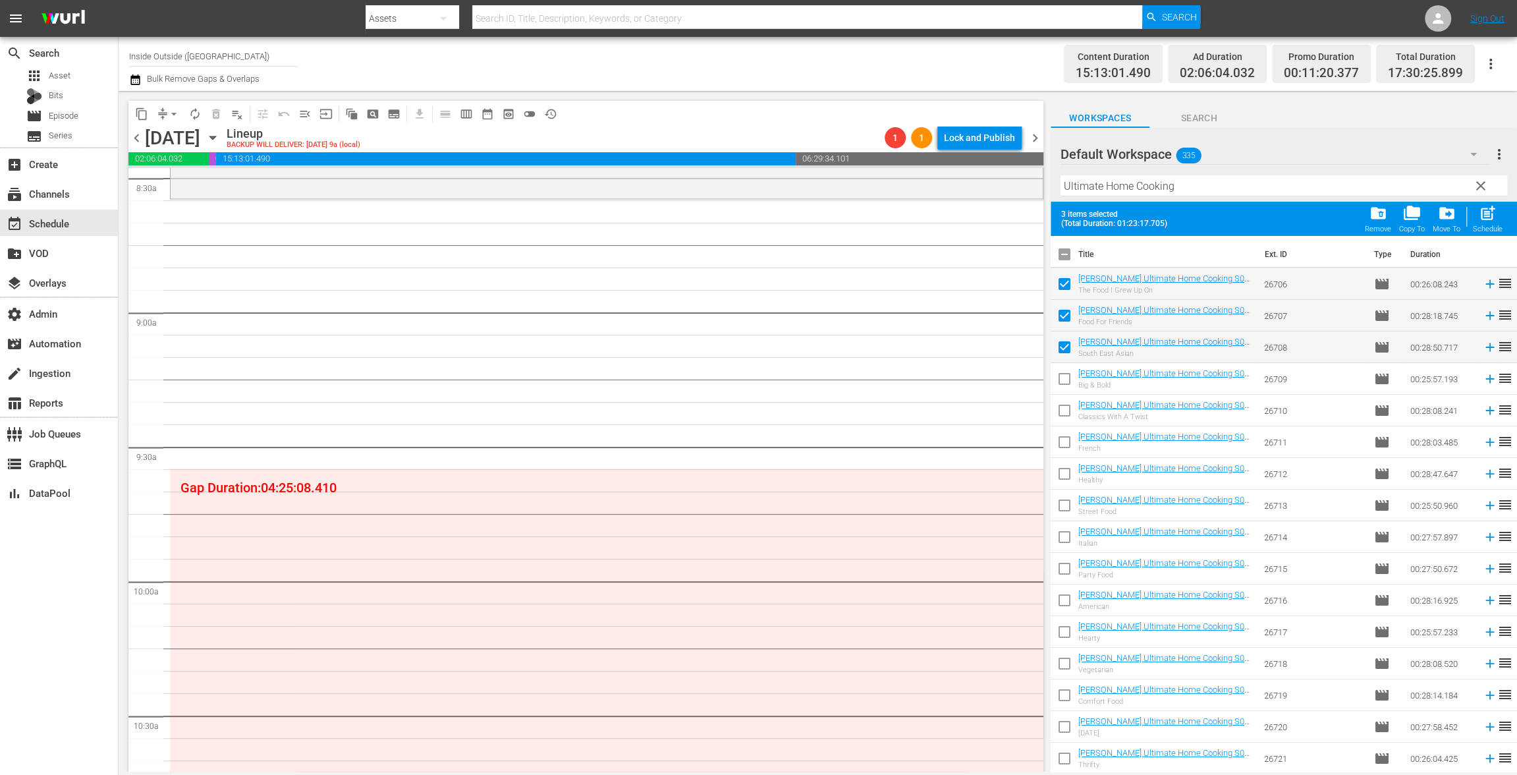
click at [1068, 378] on input "checkbox" at bounding box center [1065, 382] width 28 height 28
checkbox input "true"
click at [1064, 412] on input "checkbox" at bounding box center [1065, 413] width 28 height 28
checkbox input "true"
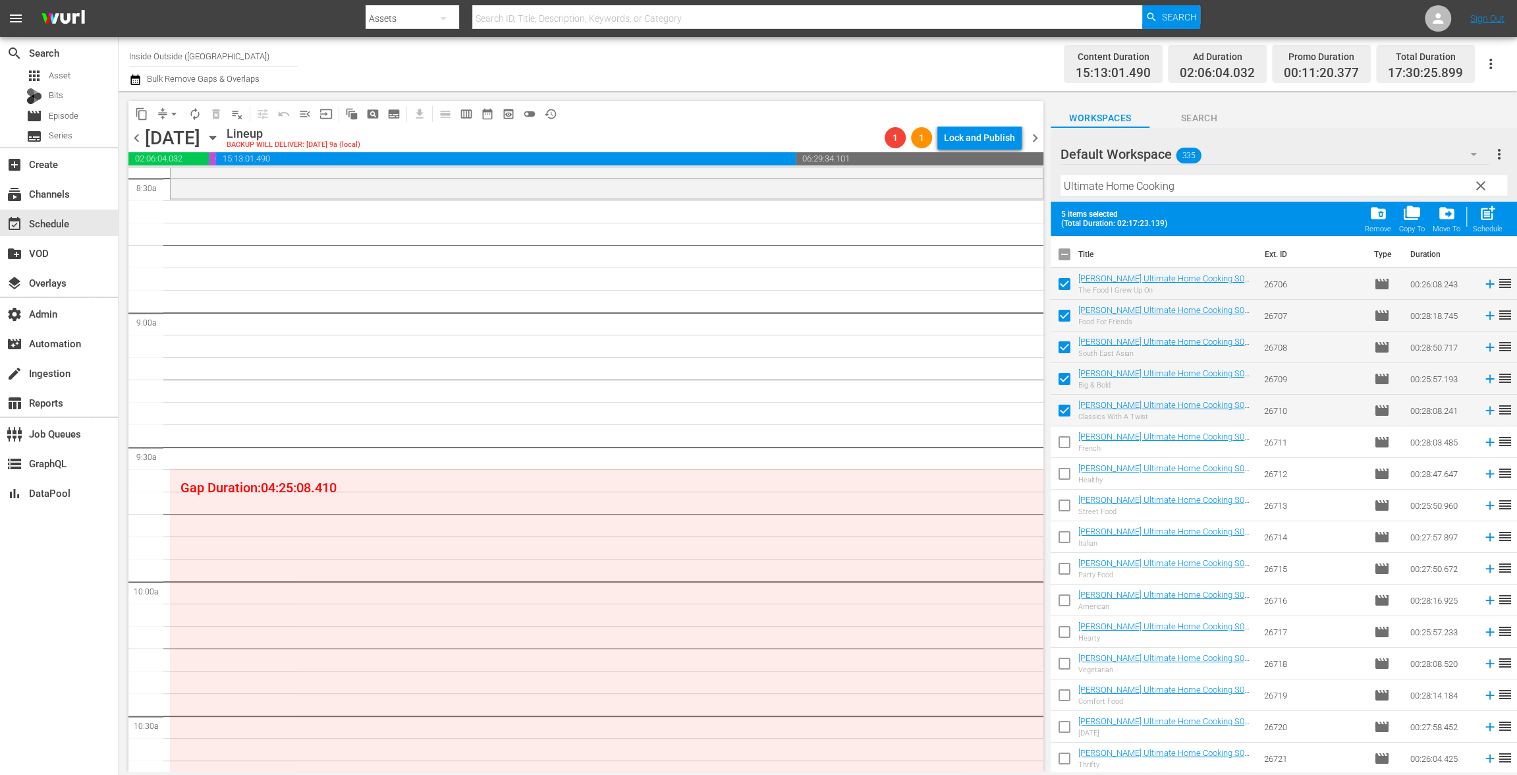
click at [1061, 449] on input "checkbox" at bounding box center [1065, 445] width 28 height 28
checkbox input "true"
click at [1062, 480] on input "checkbox" at bounding box center [1065, 476] width 28 height 28
checkbox input "true"
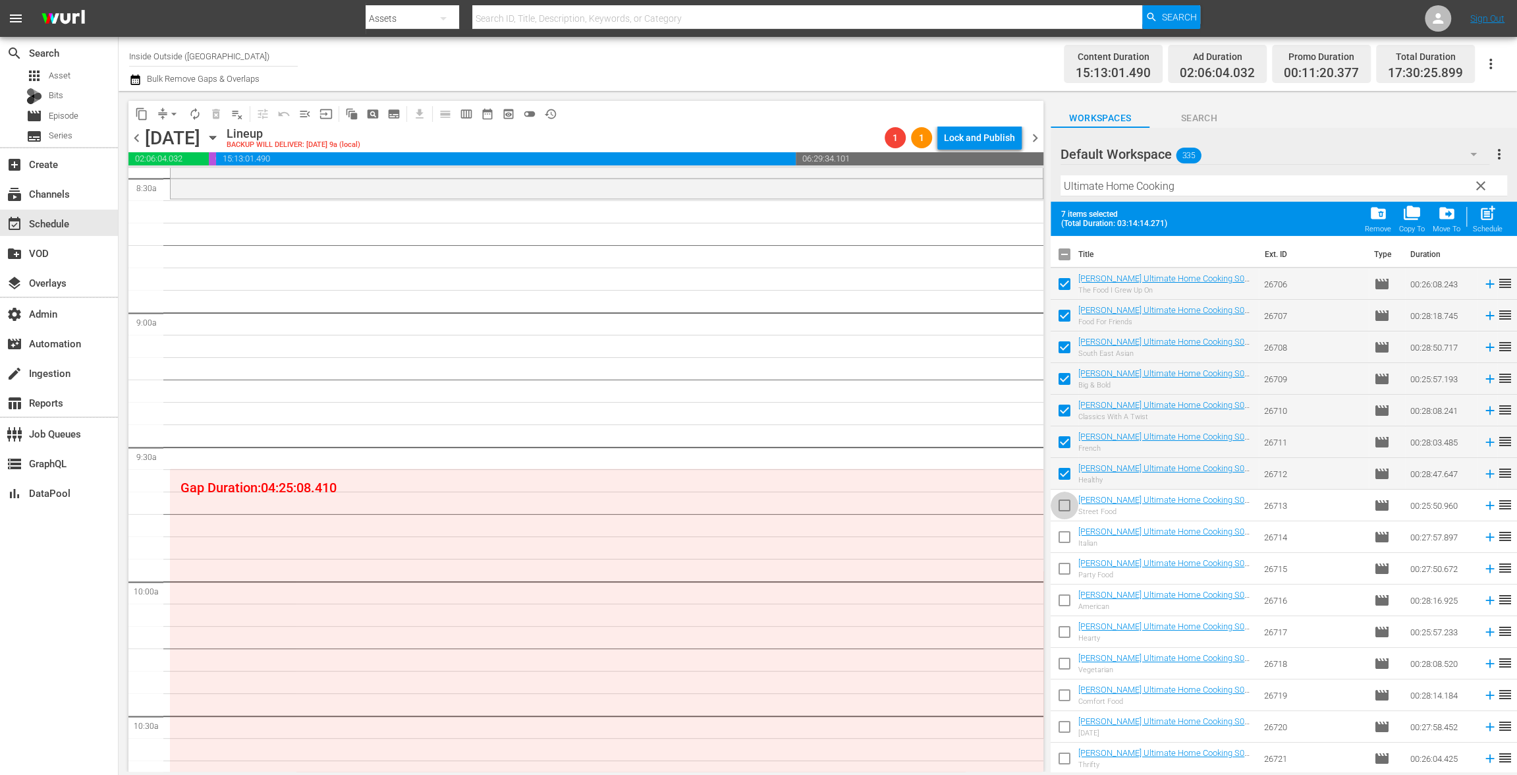
click at [1063, 509] on input "checkbox" at bounding box center [1065, 508] width 28 height 28
checkbox input "true"
click at [1064, 537] on input "checkbox" at bounding box center [1065, 540] width 28 height 28
checkbox input "true"
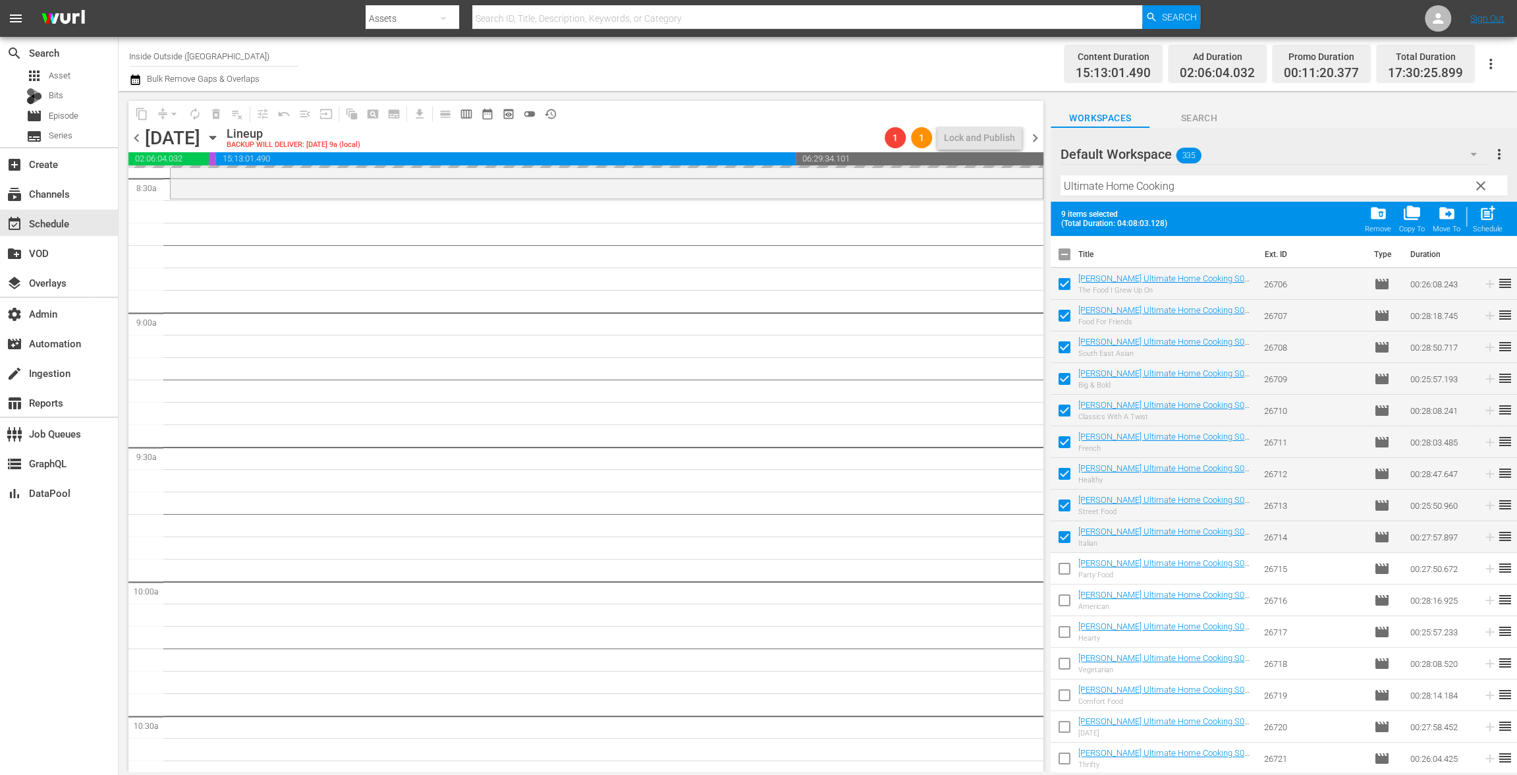
drag, startPoint x: 1102, startPoint y: 279, endPoint x: 484, endPoint y: 28, distance: 666.8
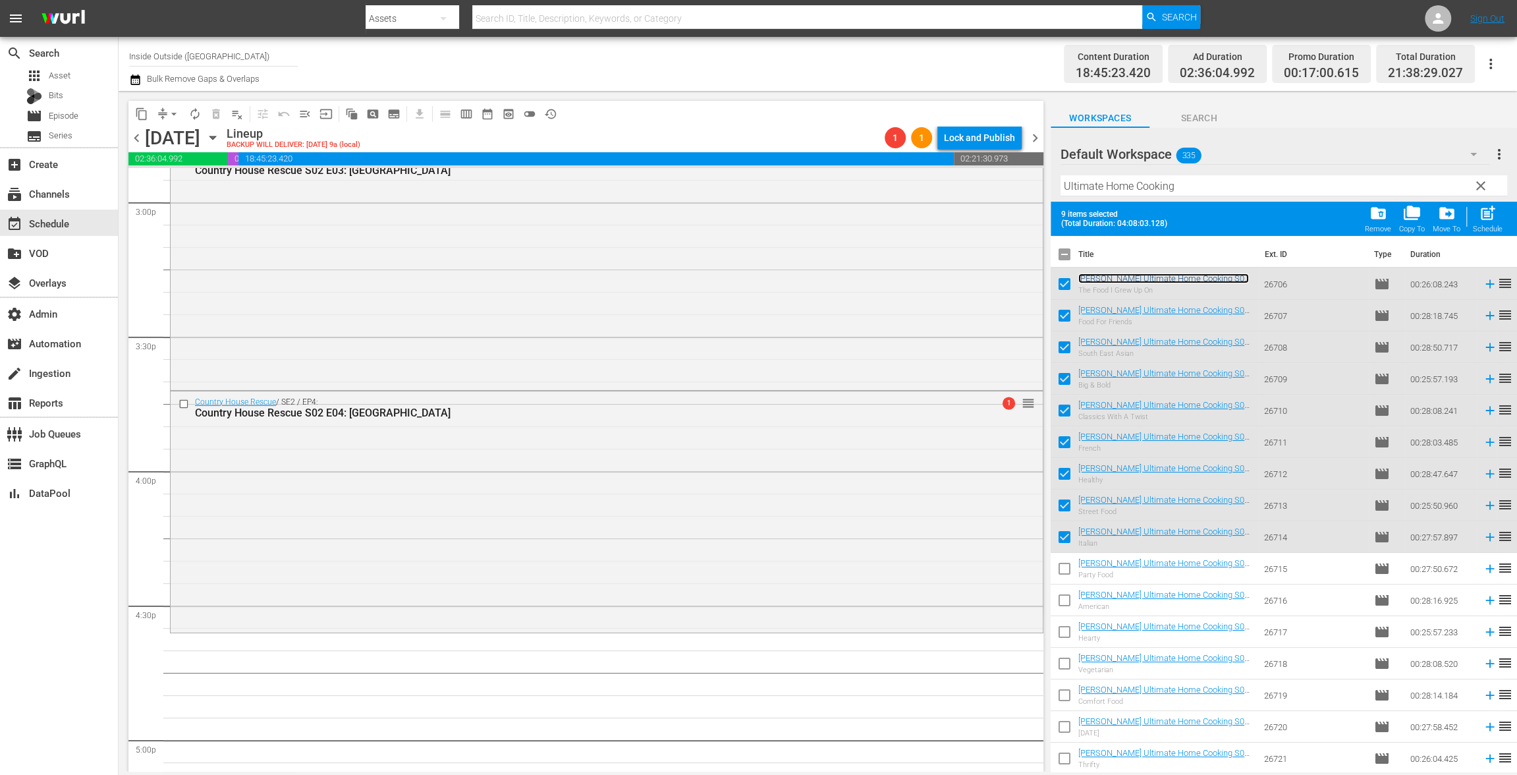
scroll to position [4227, 0]
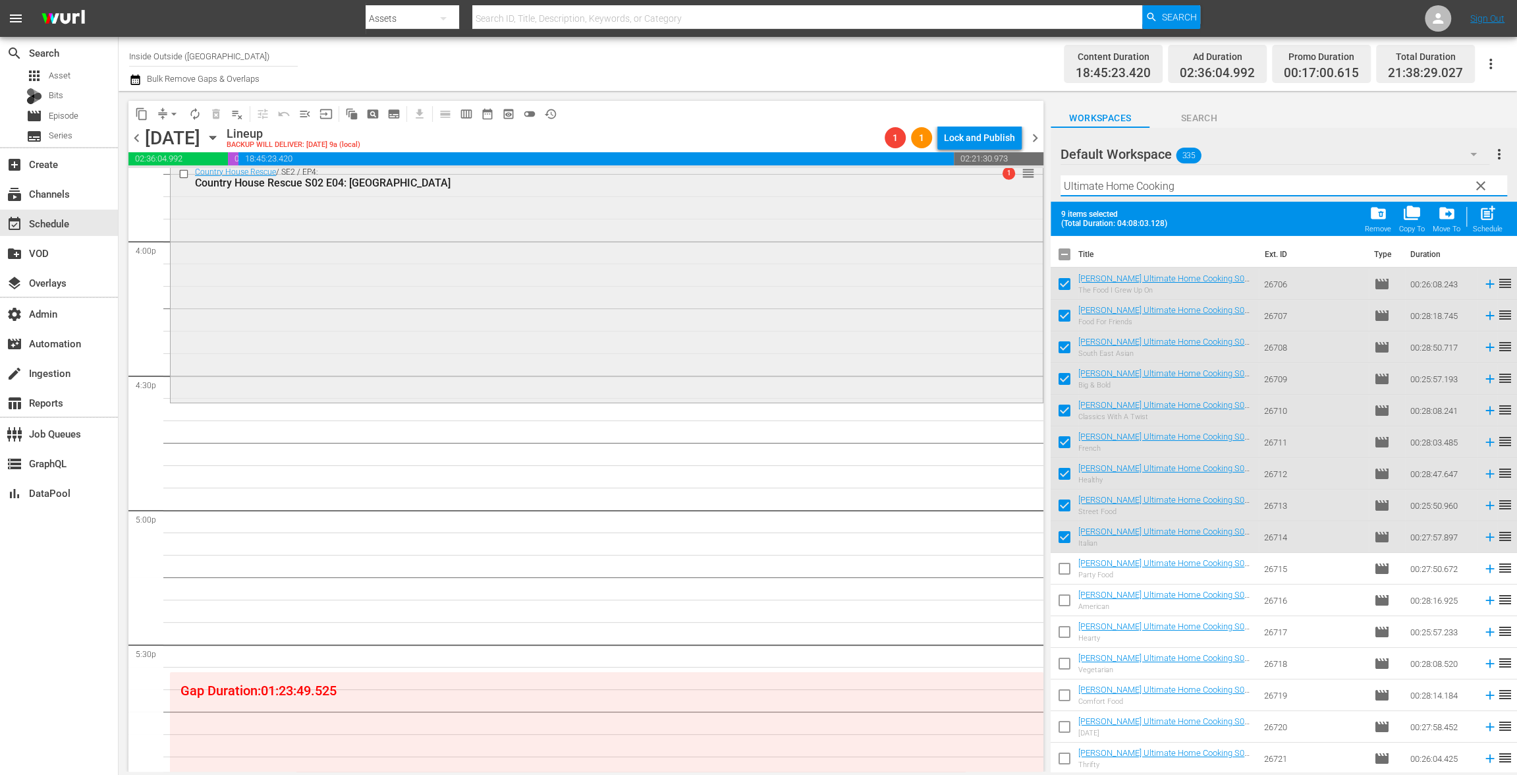
drag, startPoint x: 1130, startPoint y: 175, endPoint x: 1024, endPoint y: 193, distance: 107.6
click at [1016, 176] on div "content_copy compress arrow_drop_down autorenew_outlined delete_forever_outline…" at bounding box center [818, 431] width 1398 height 680
paste input "Britain's Best Back Gardens"
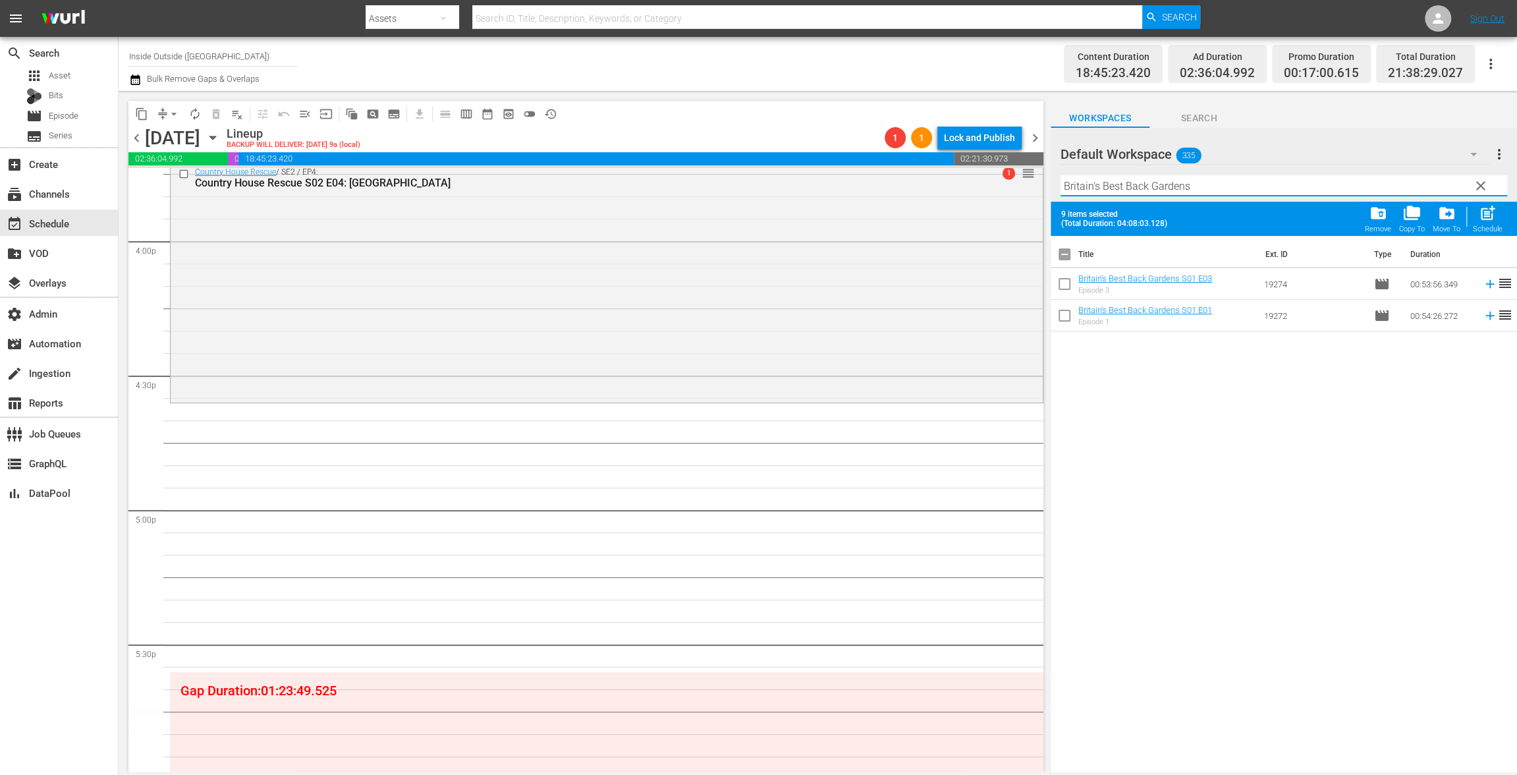
type input "Britain's Best Back Gardens"
click at [1063, 252] on input "checkbox" at bounding box center [1065, 257] width 28 height 28
checkbox input "true"
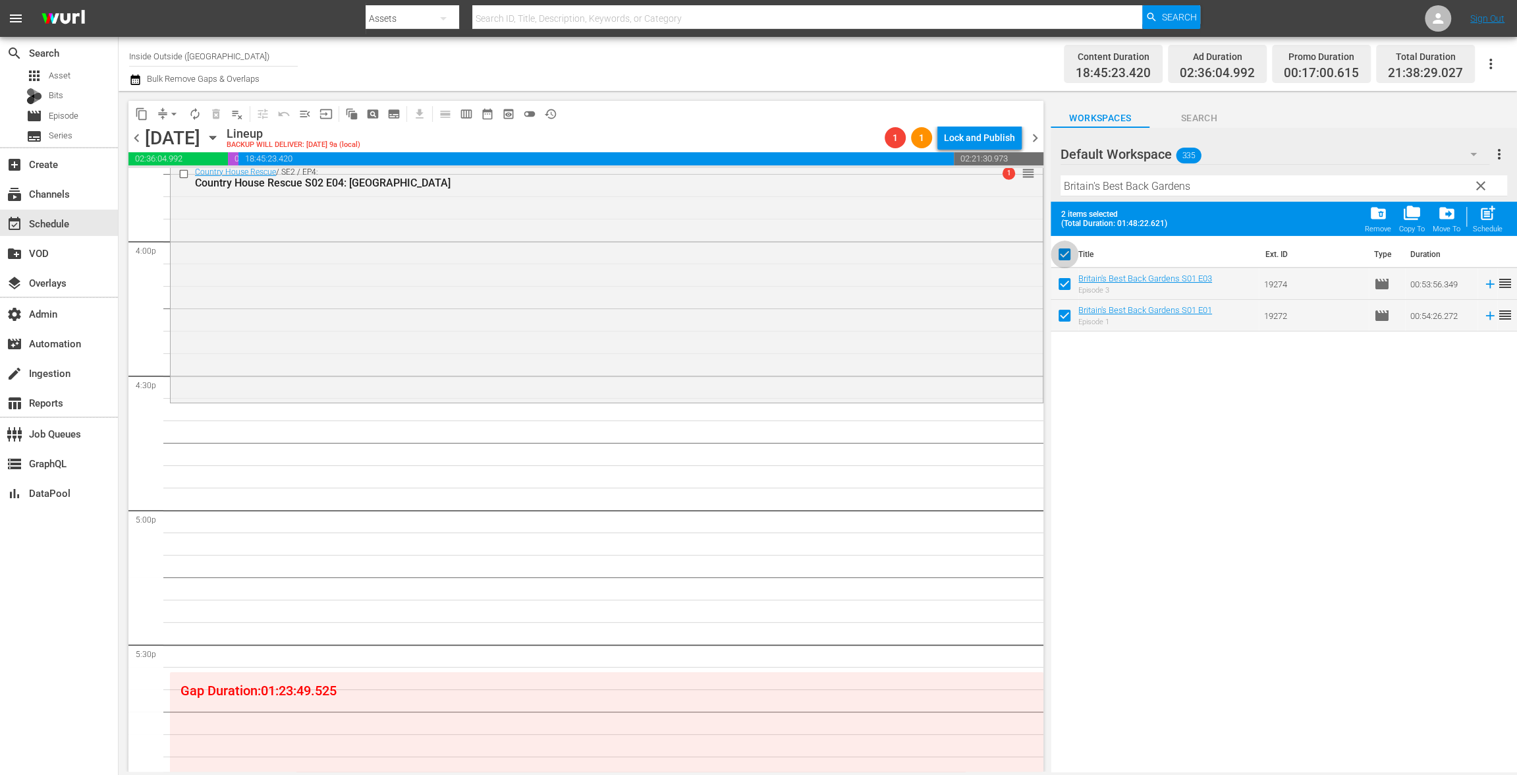
click at [1063, 255] on input "checkbox" at bounding box center [1065, 257] width 28 height 28
checkbox input "false"
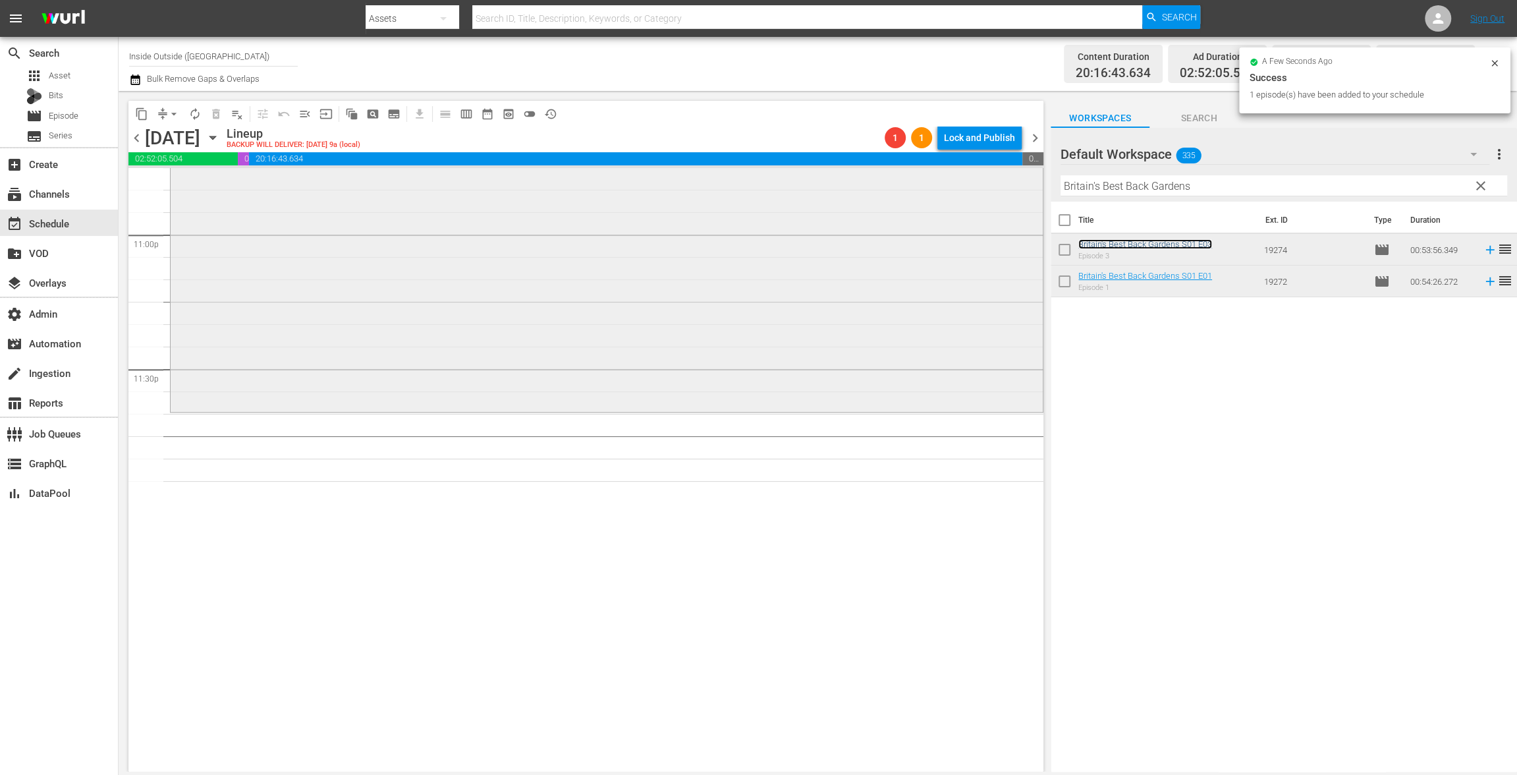
scroll to position [6017, 0]
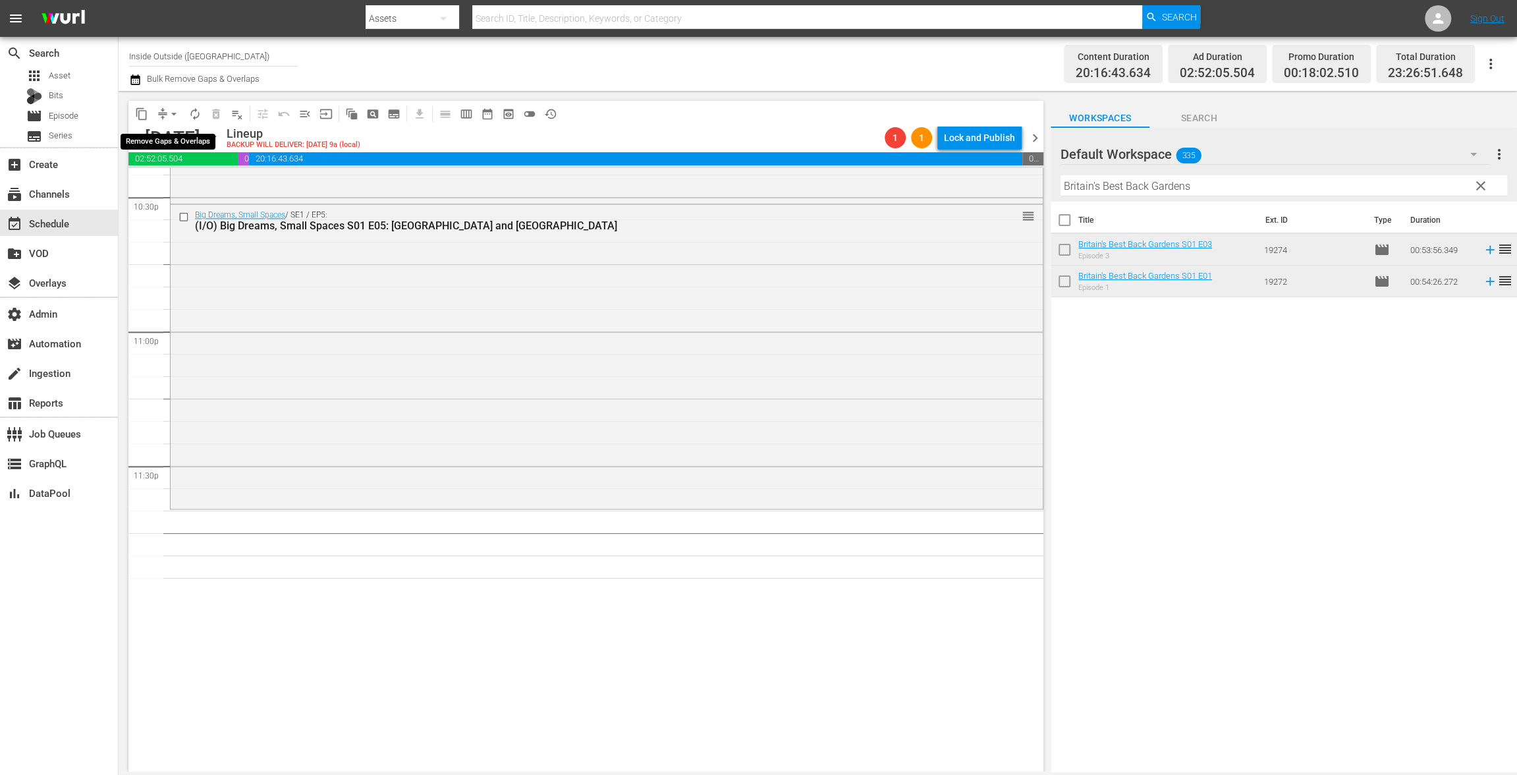
click at [172, 117] on span "arrow_drop_down" at bounding box center [173, 113] width 13 height 13
click at [181, 192] on li "Align to End of Previous Day" at bounding box center [174, 184] width 138 height 22
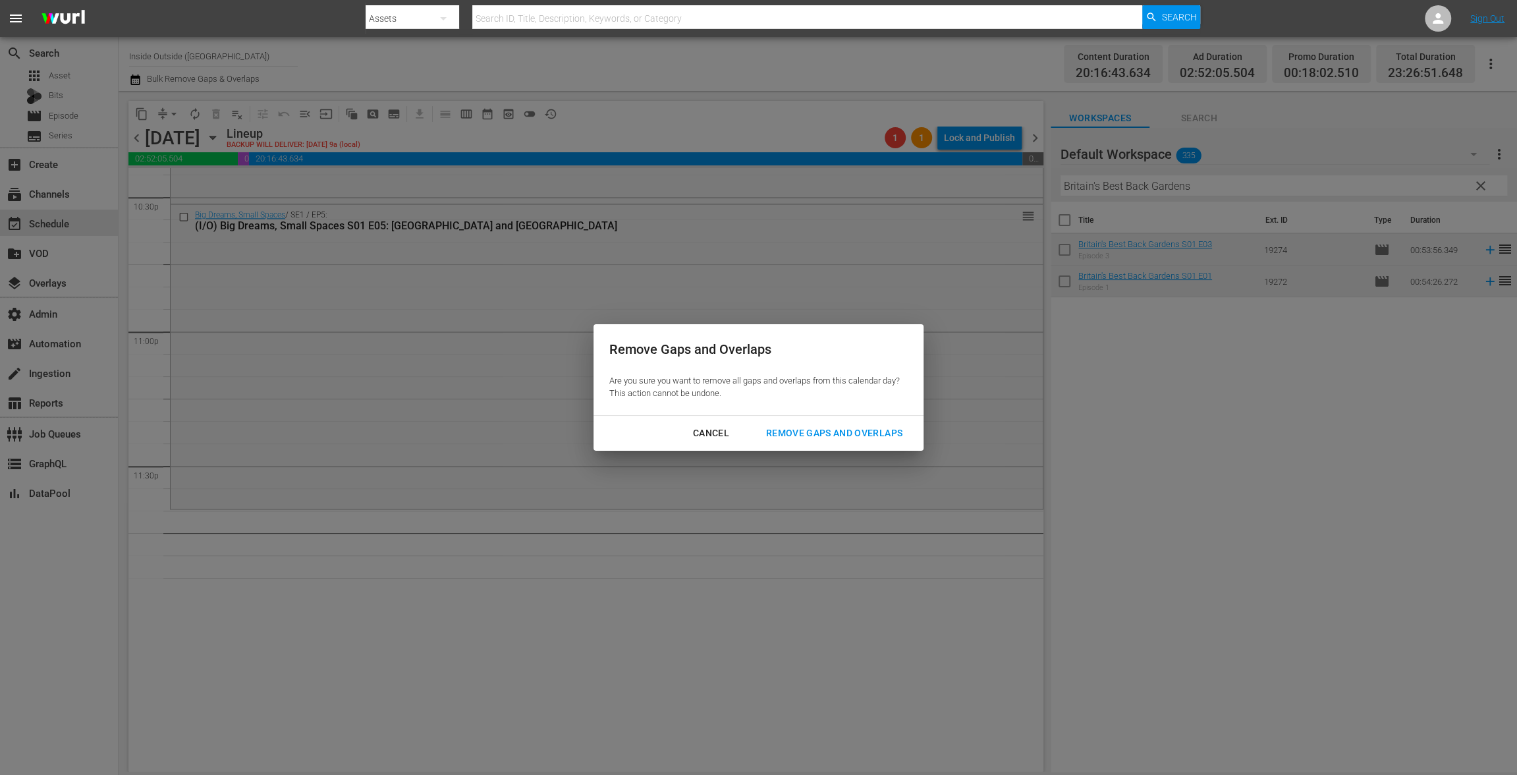
click at [858, 420] on div "Cancel Remove Gaps and Overlaps" at bounding box center [758, 433] width 330 height 35
click at [790, 429] on div "Remove Gaps and Overlaps" at bounding box center [833, 433] width 157 height 16
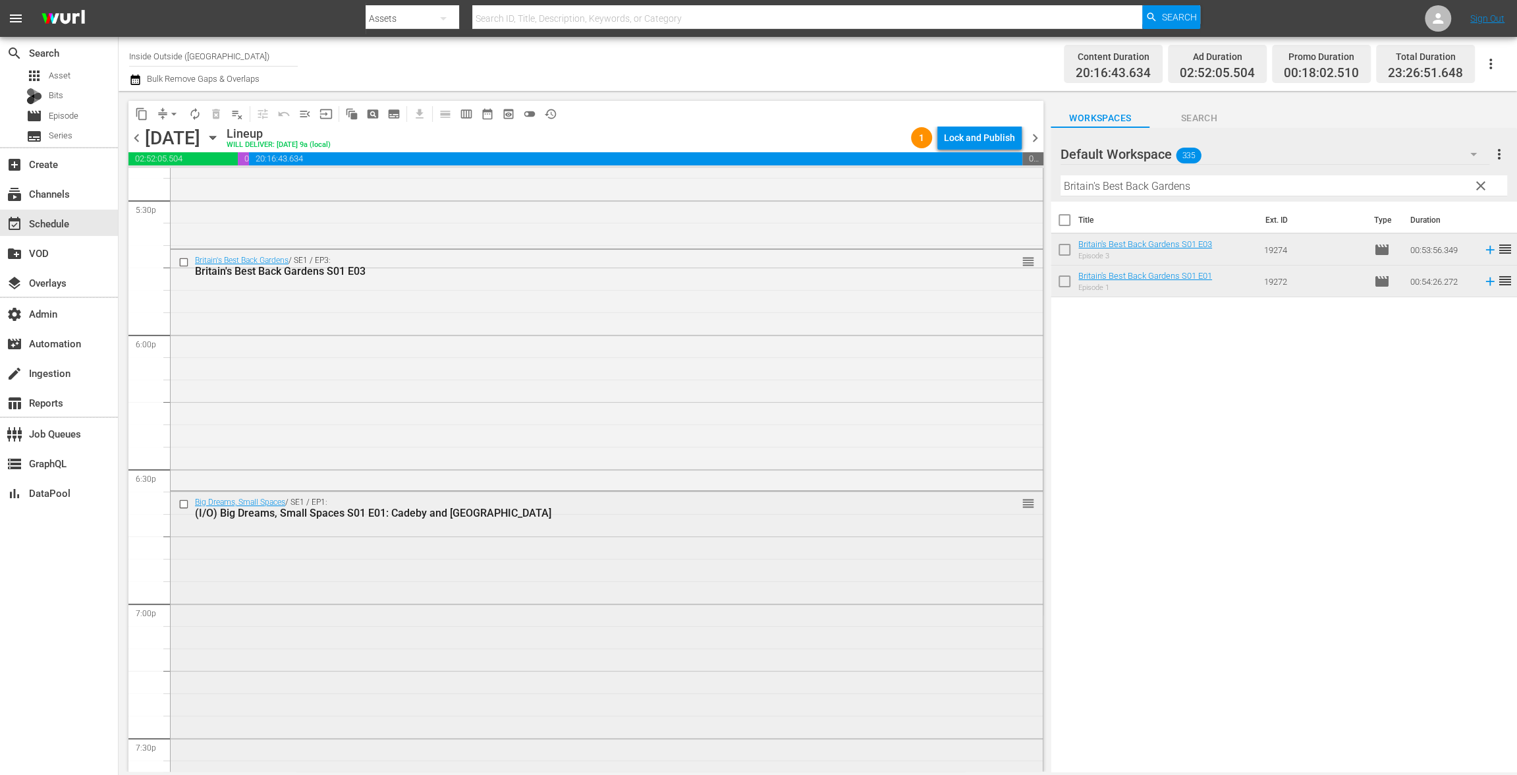
scroll to position [4659, 0]
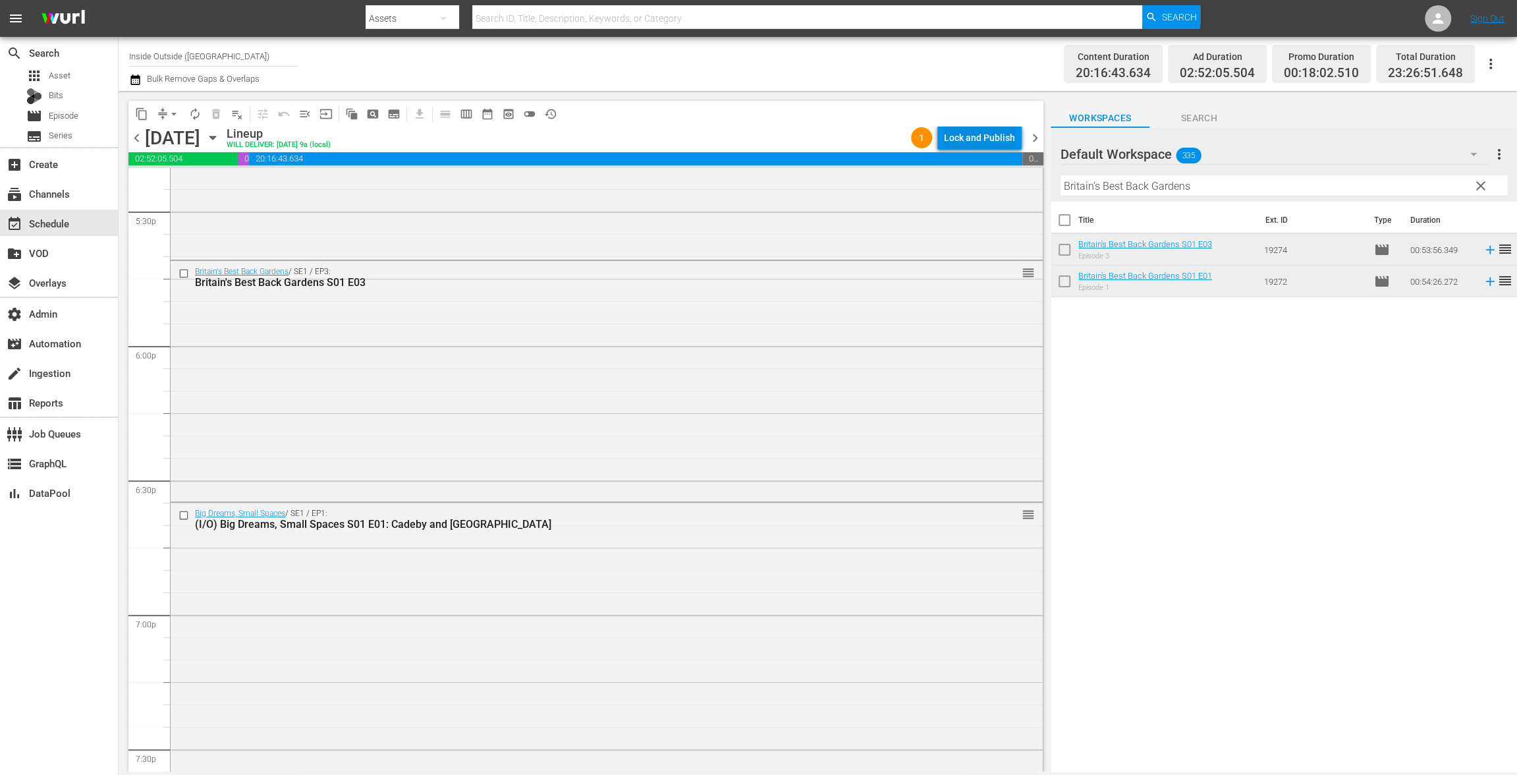
click at [985, 138] on div "Lock and Publish" at bounding box center [979, 138] width 71 height 24
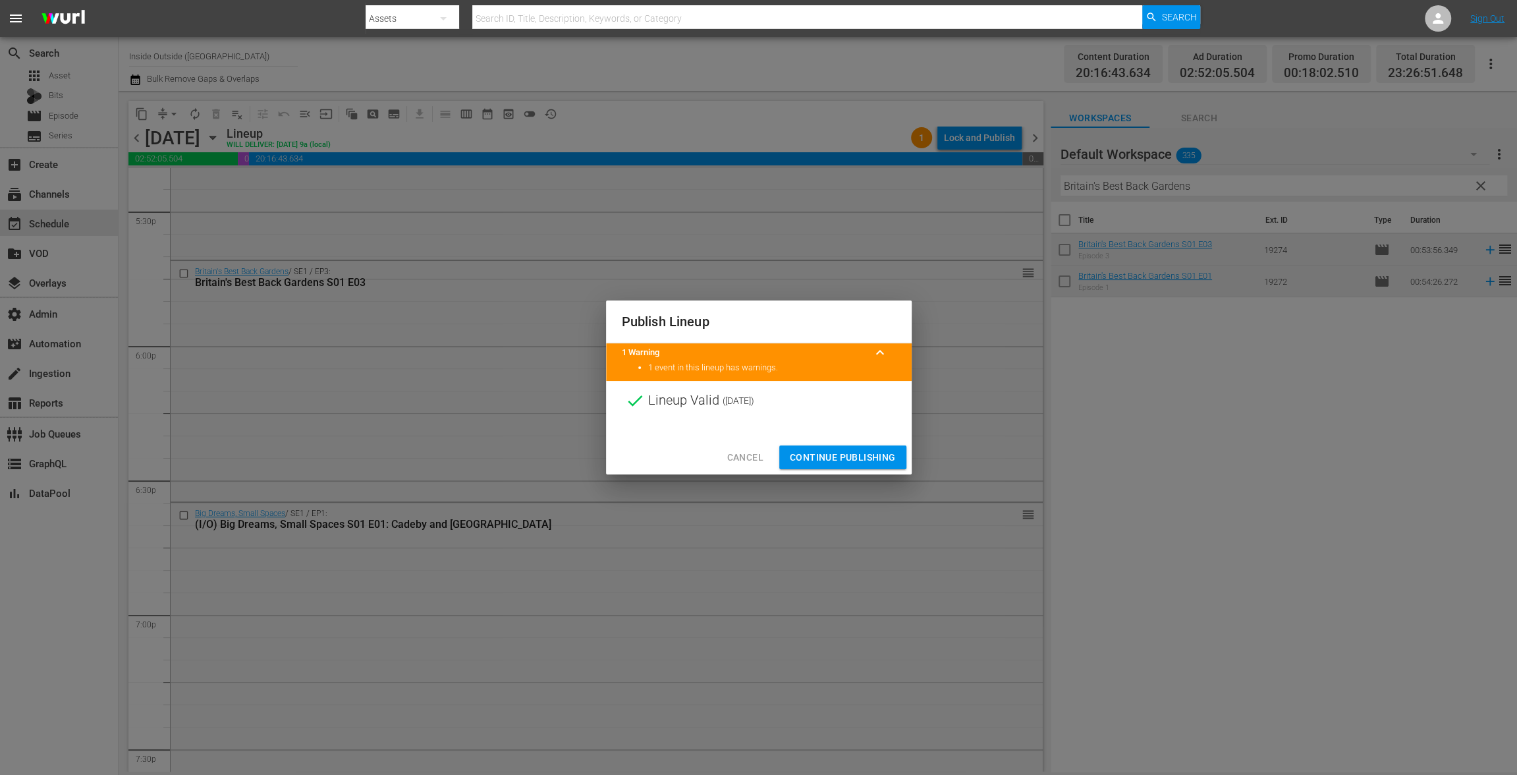
click at [852, 452] on span "Continue Publishing" at bounding box center [843, 457] width 106 height 16
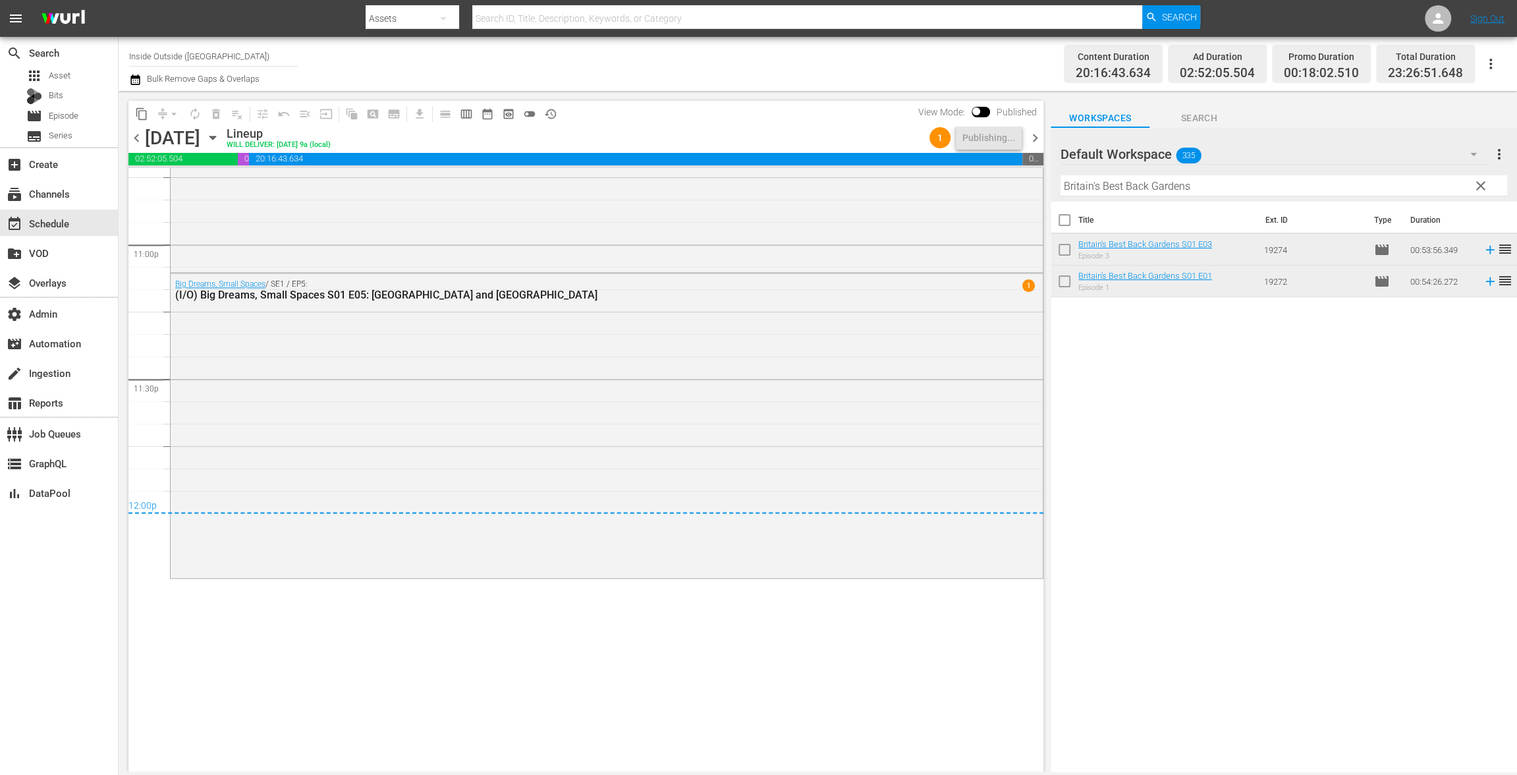
scroll to position [6114, 0]
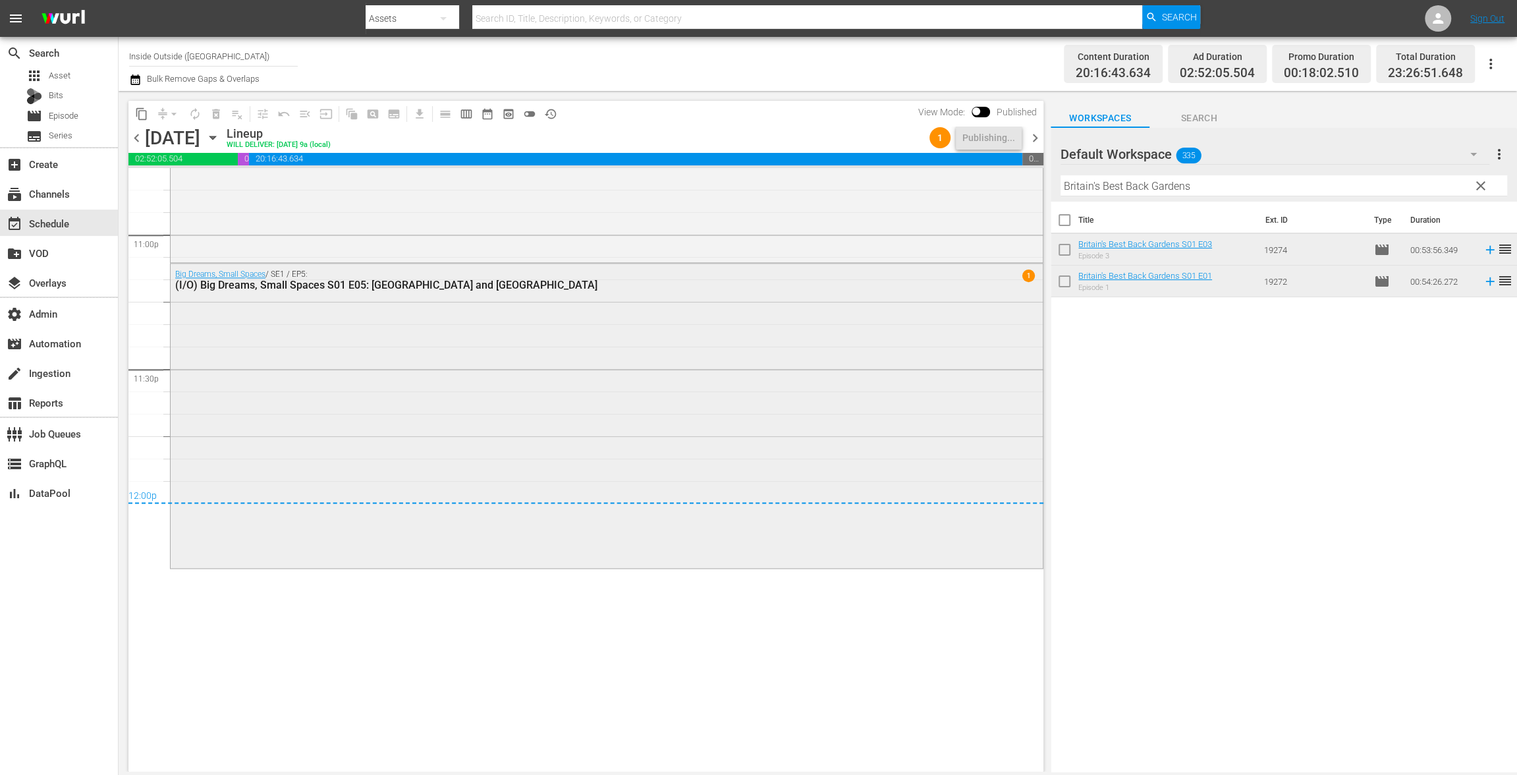
click at [1022, 277] on span "1" at bounding box center [1028, 275] width 13 height 13
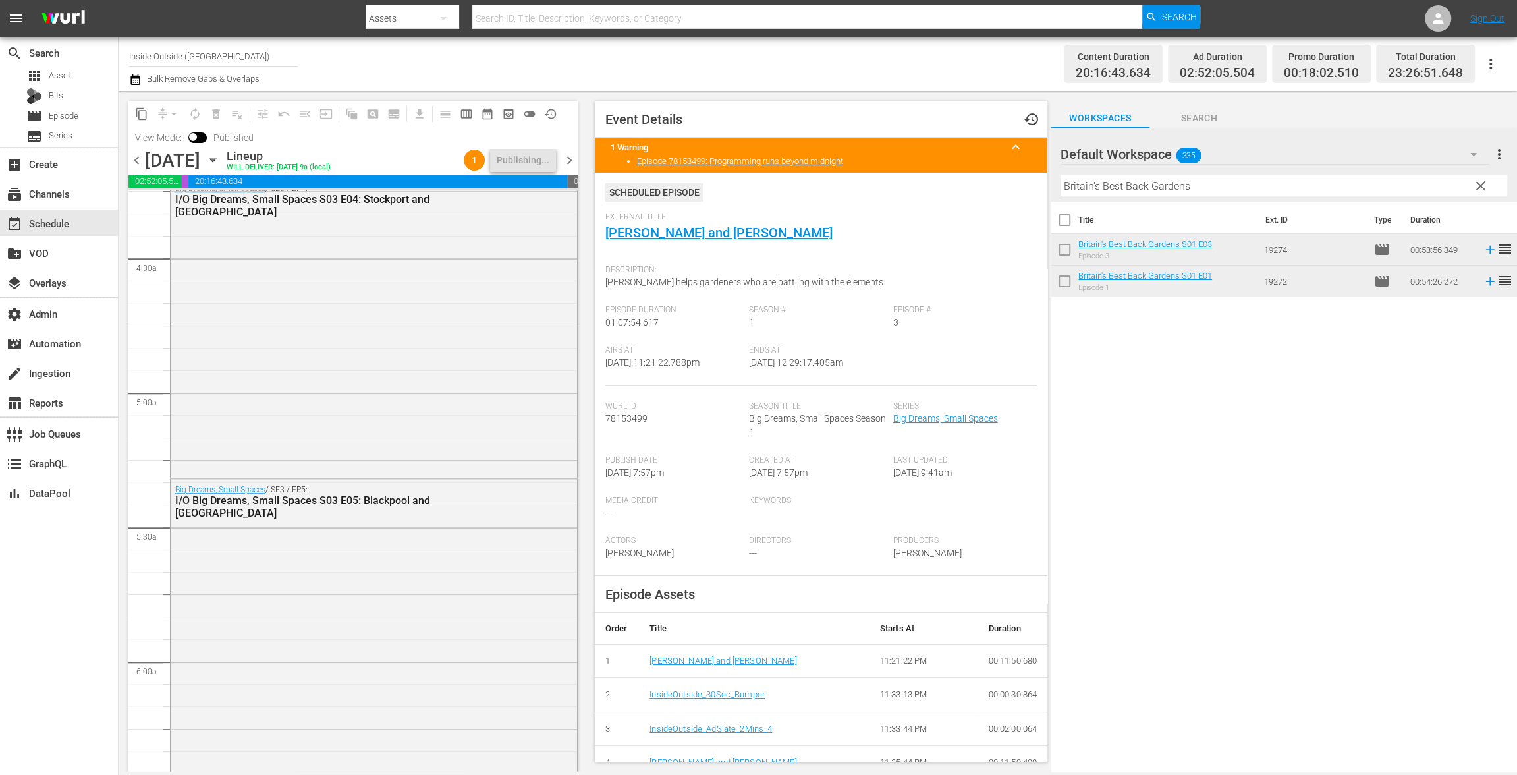
scroll to position [0, 0]
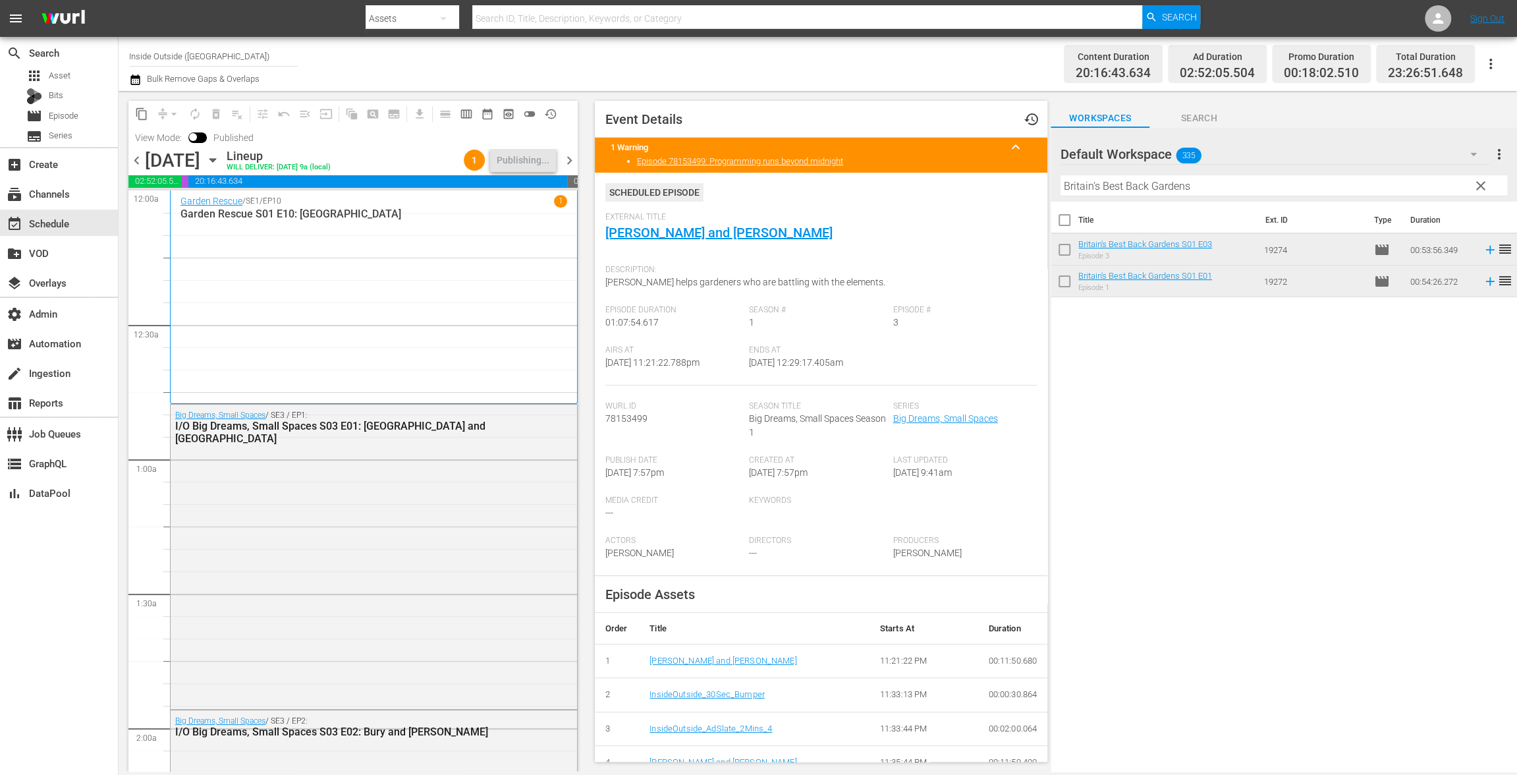
click at [138, 78] on icon "button" at bounding box center [134, 79] width 9 height 11
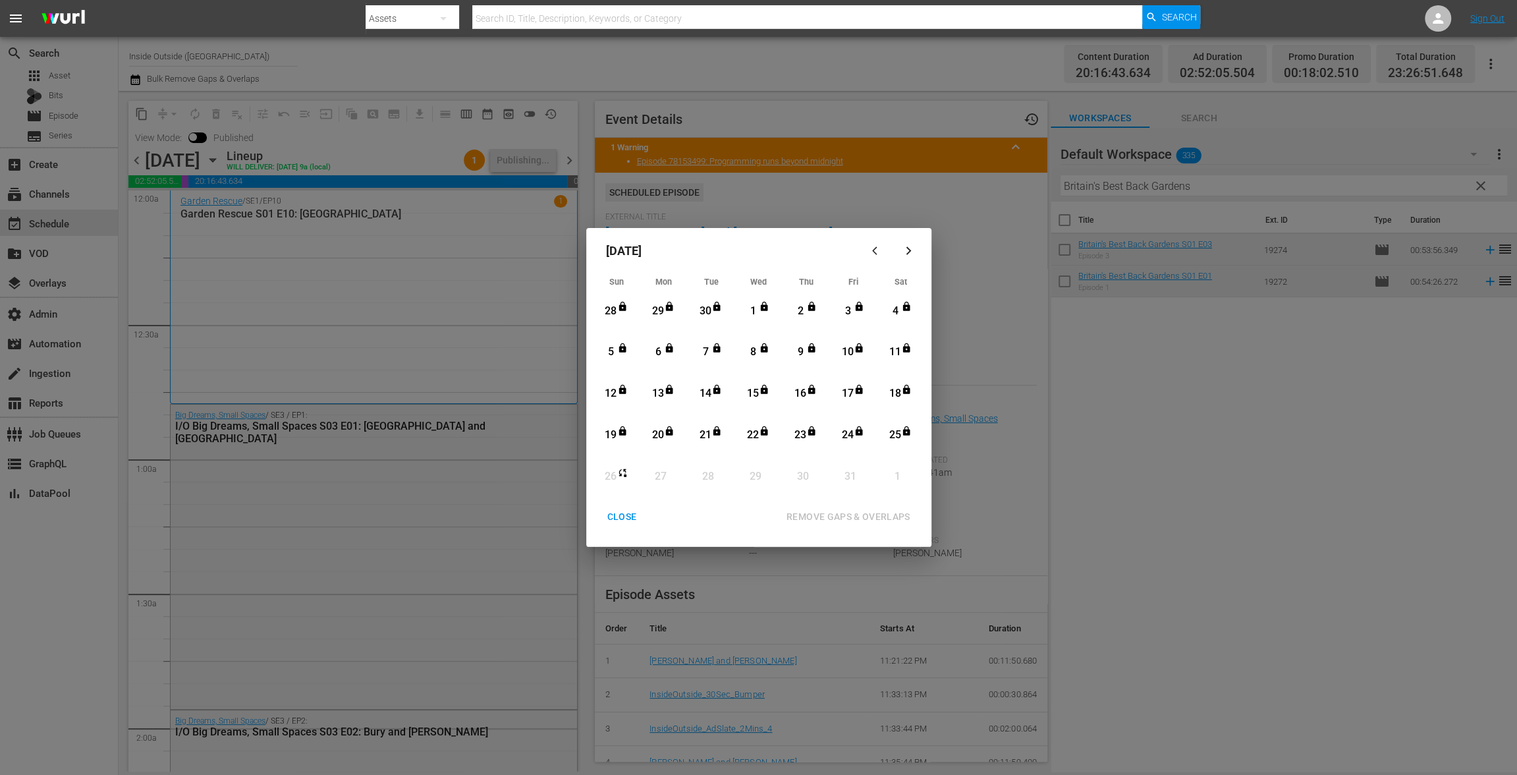
click at [626, 522] on div "CLOSE" at bounding box center [622, 516] width 51 height 16
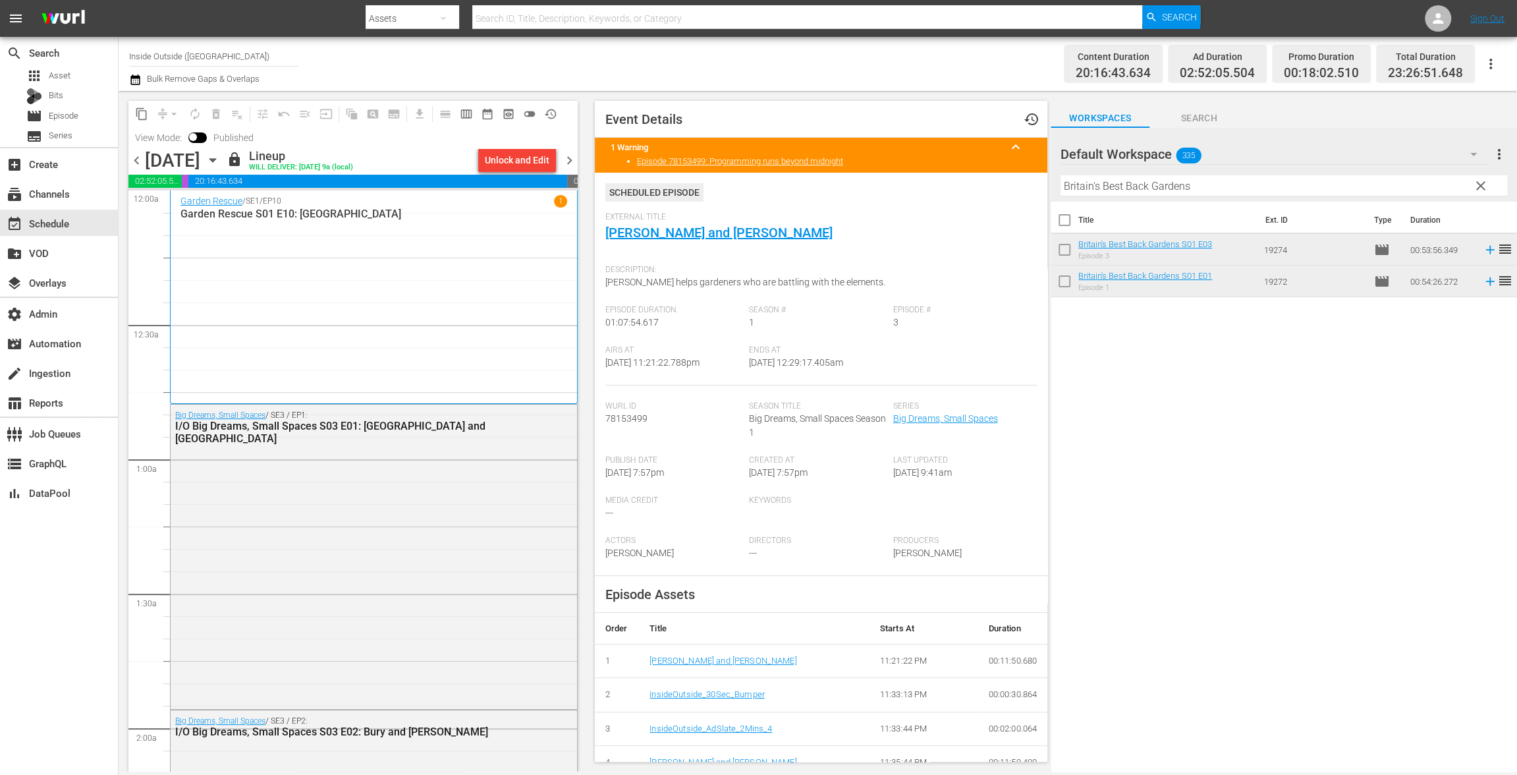
click at [567, 157] on span "chevron_right" at bounding box center [569, 160] width 16 height 16
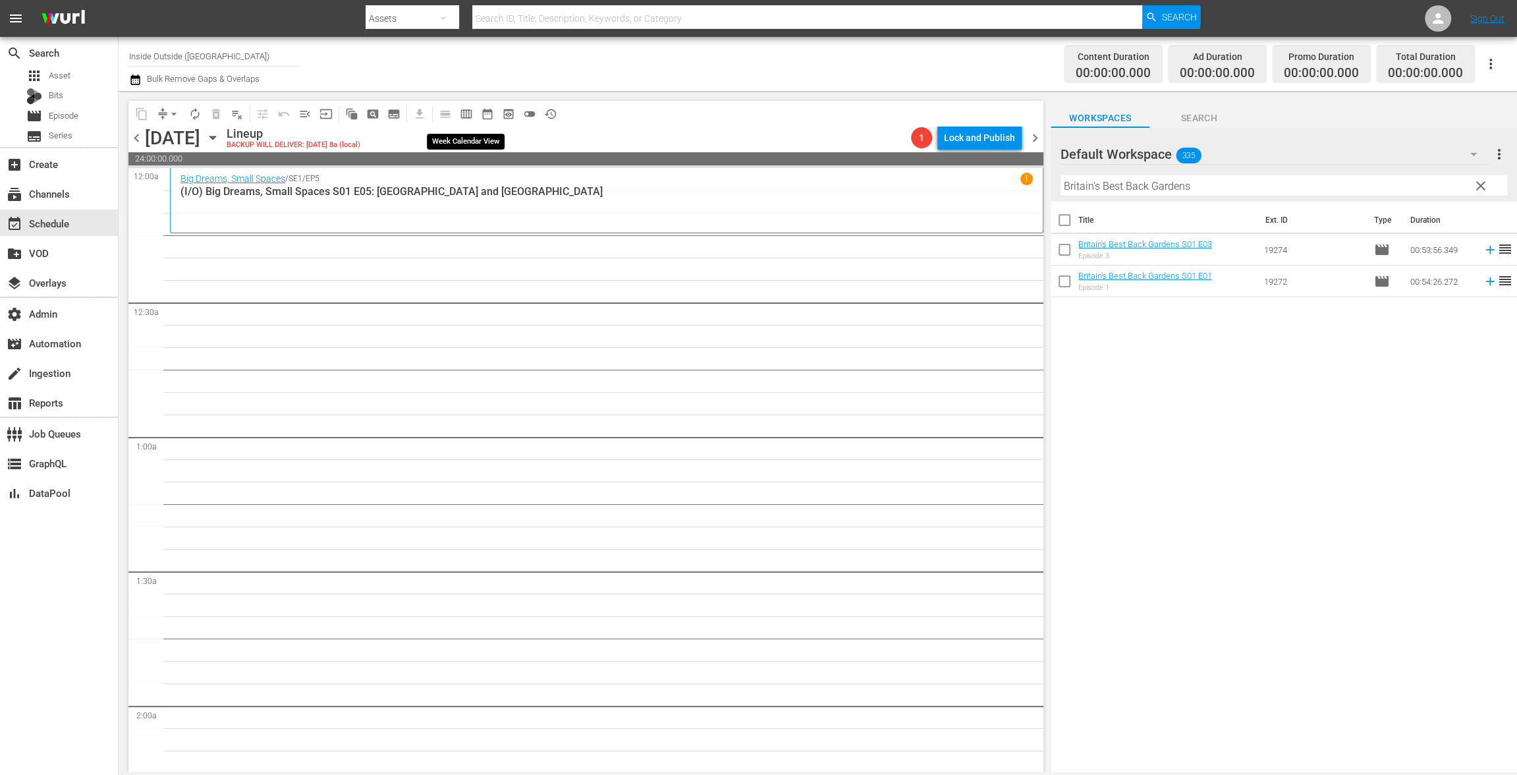
click at [469, 111] on span "calendar_view_week_outlined" at bounding box center [466, 113] width 13 height 13
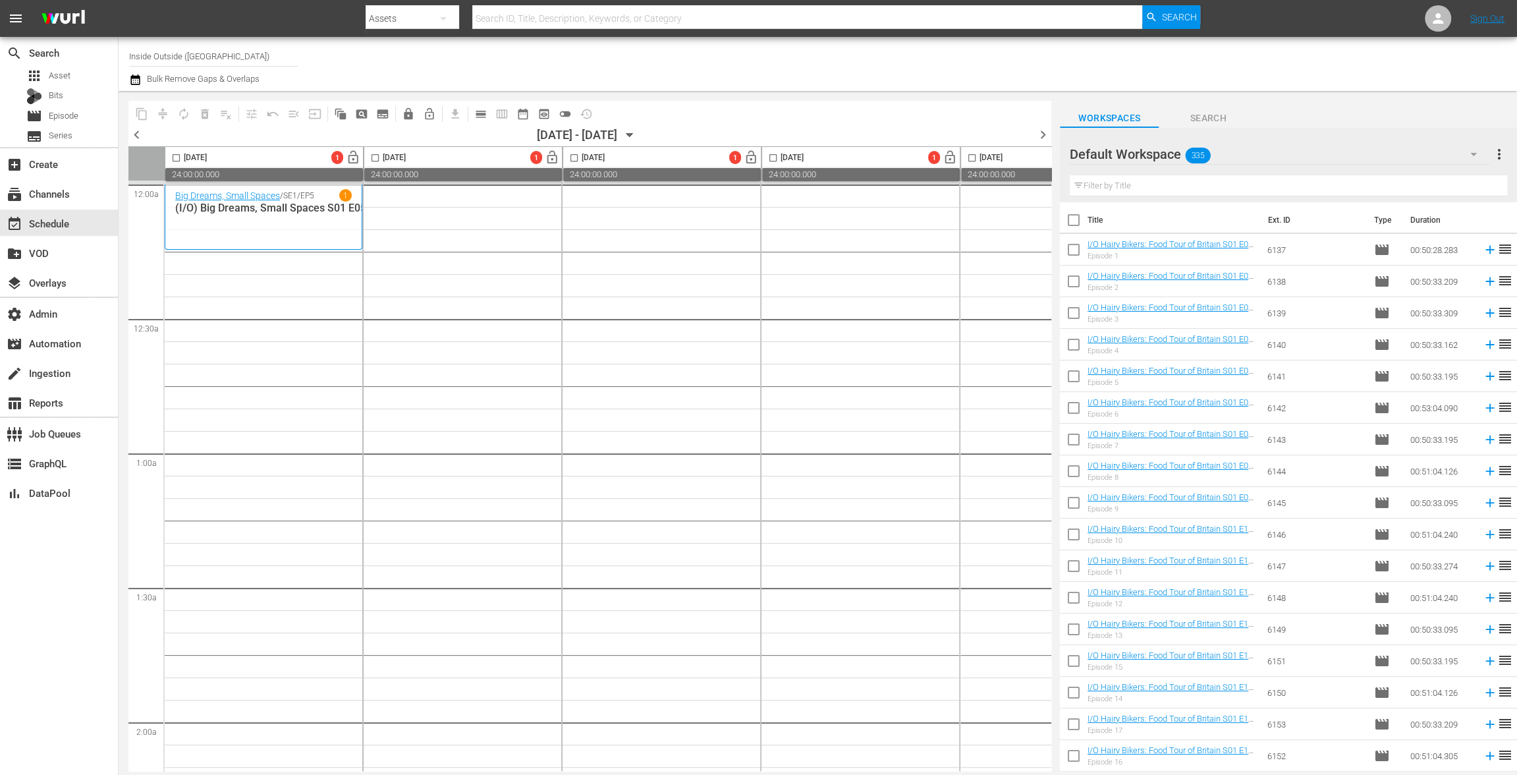
click at [1155, 186] on input "text" at bounding box center [1288, 185] width 437 height 21
paste input "Country House Rescue"
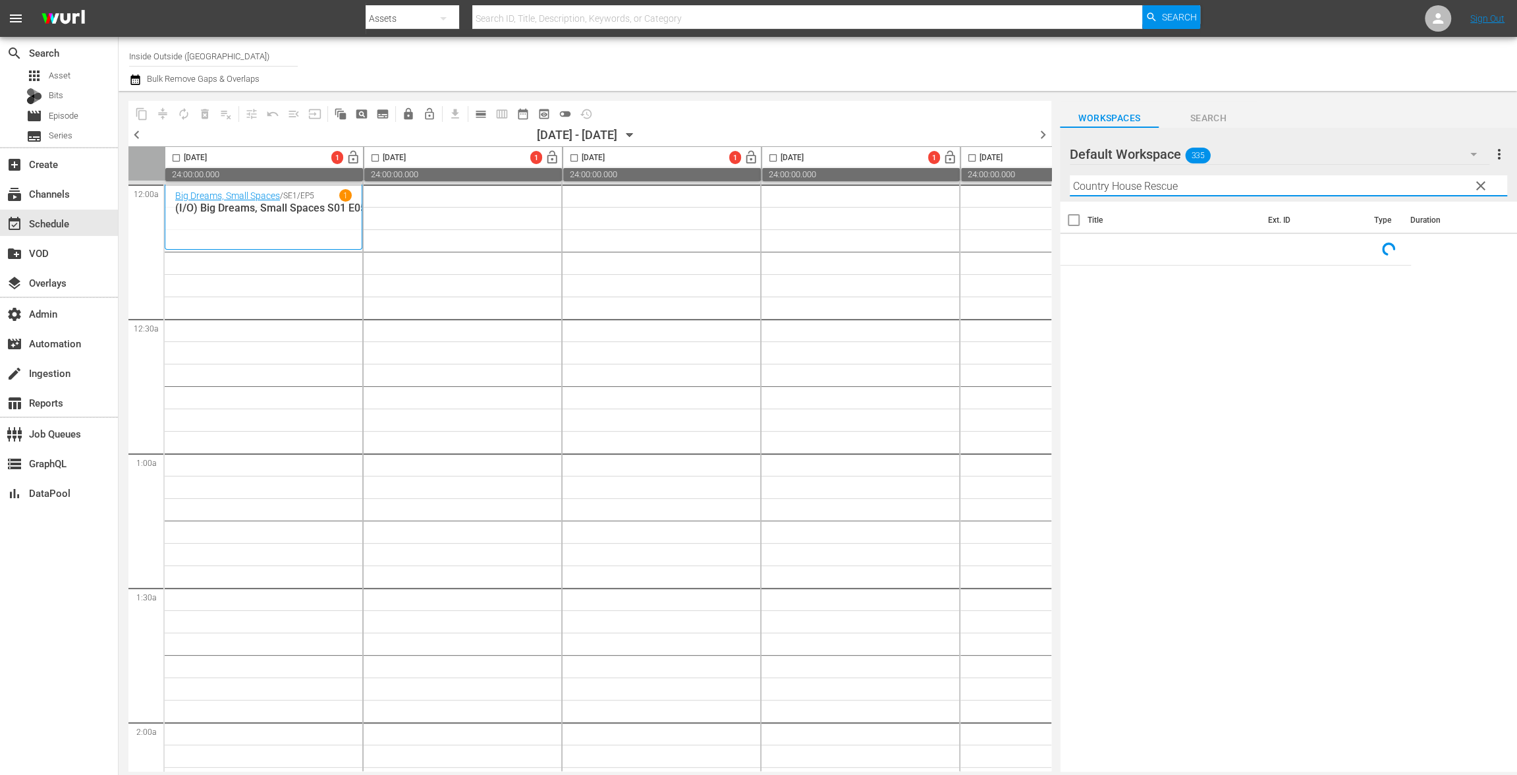
type input "Country House Rescue"
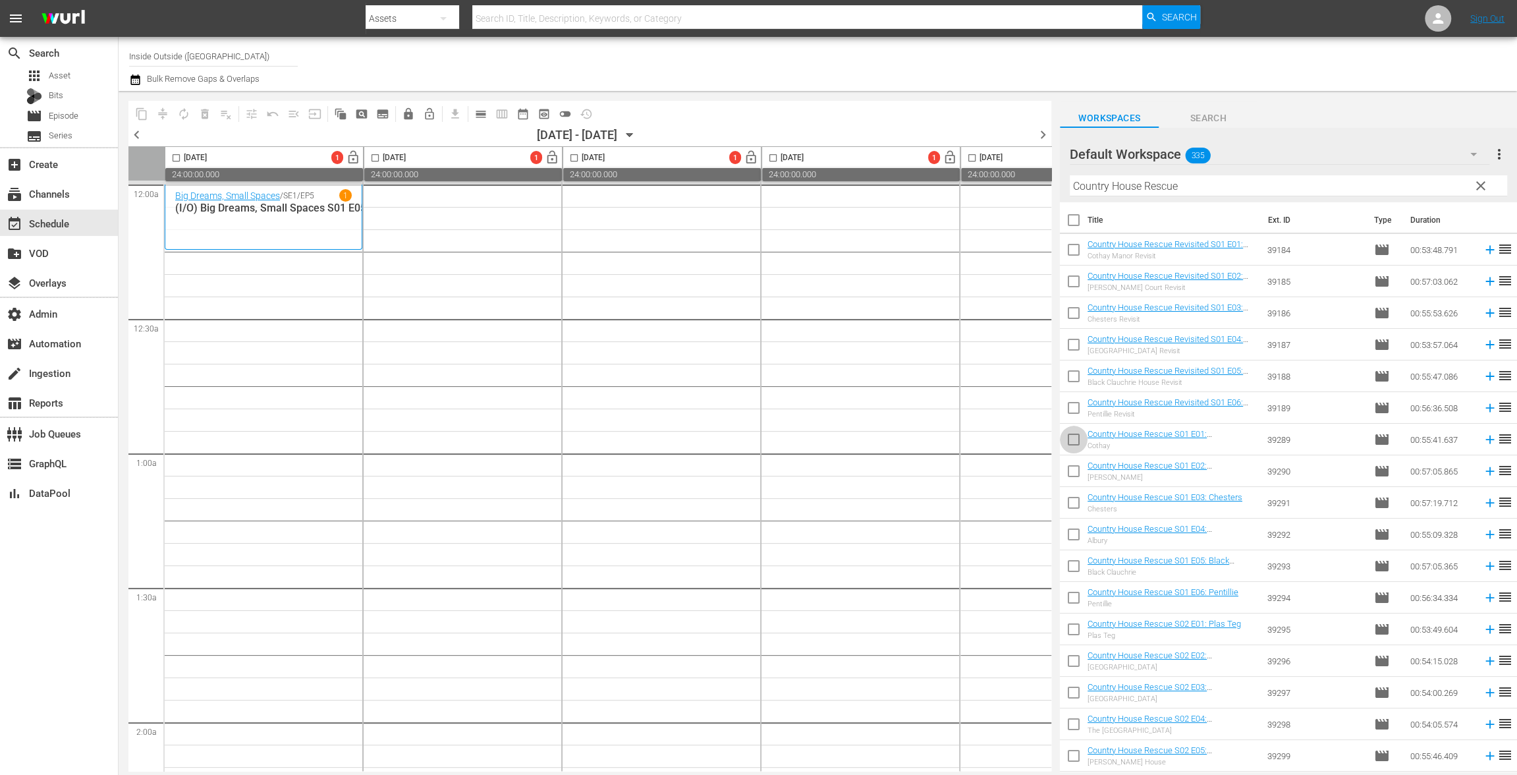
click at [1076, 437] on input "checkbox" at bounding box center [1074, 442] width 28 height 28
checkbox input "true"
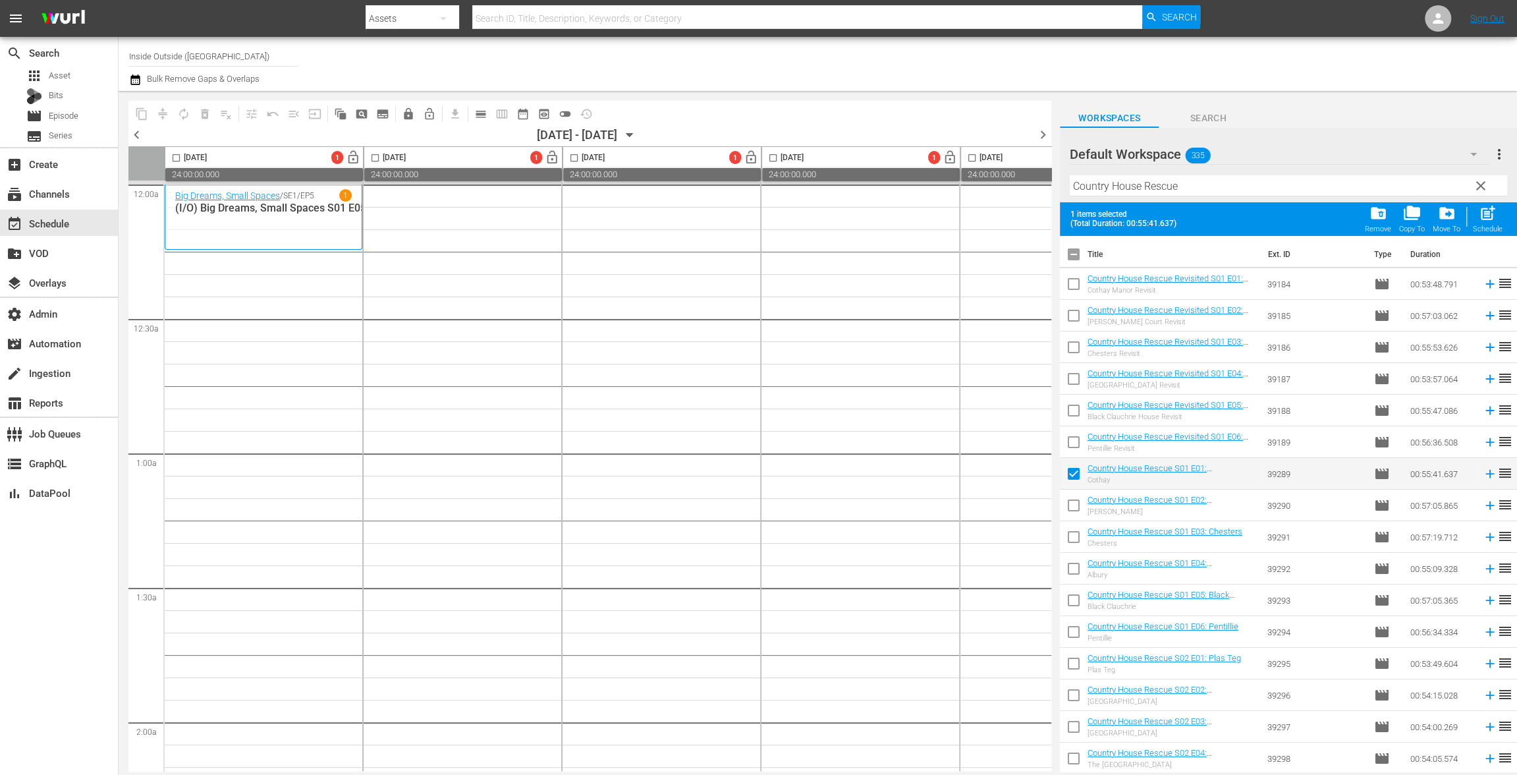
click at [1072, 502] on input "checkbox" at bounding box center [1074, 508] width 28 height 28
checkbox input "true"
click at [1080, 545] on input "checkbox" at bounding box center [1074, 540] width 28 height 28
checkbox input "true"
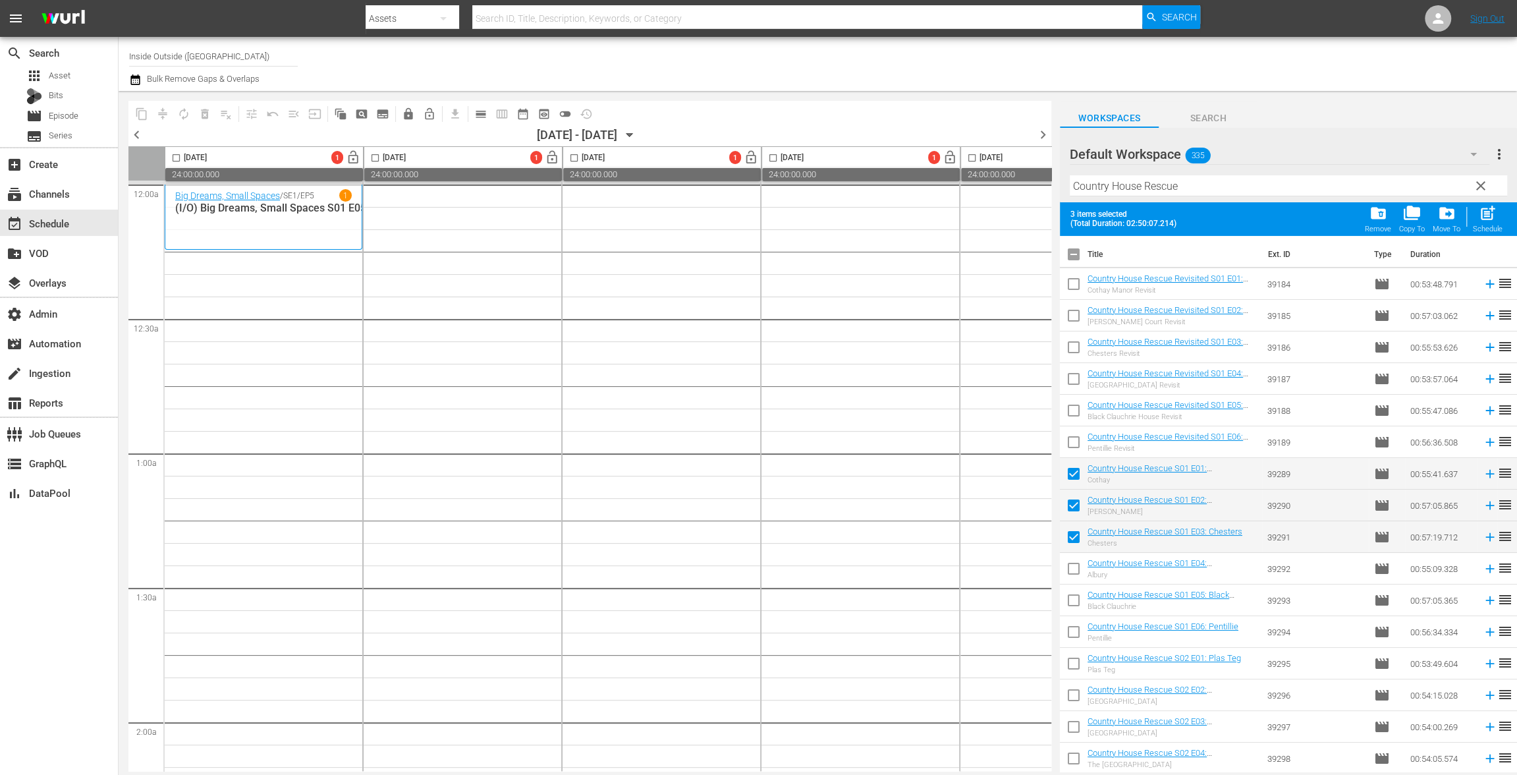
click at [1080, 571] on input "checkbox" at bounding box center [1074, 571] width 28 height 28
checkbox input "true"
click at [1080, 607] on input "checkbox" at bounding box center [1074, 603] width 28 height 28
checkbox input "true"
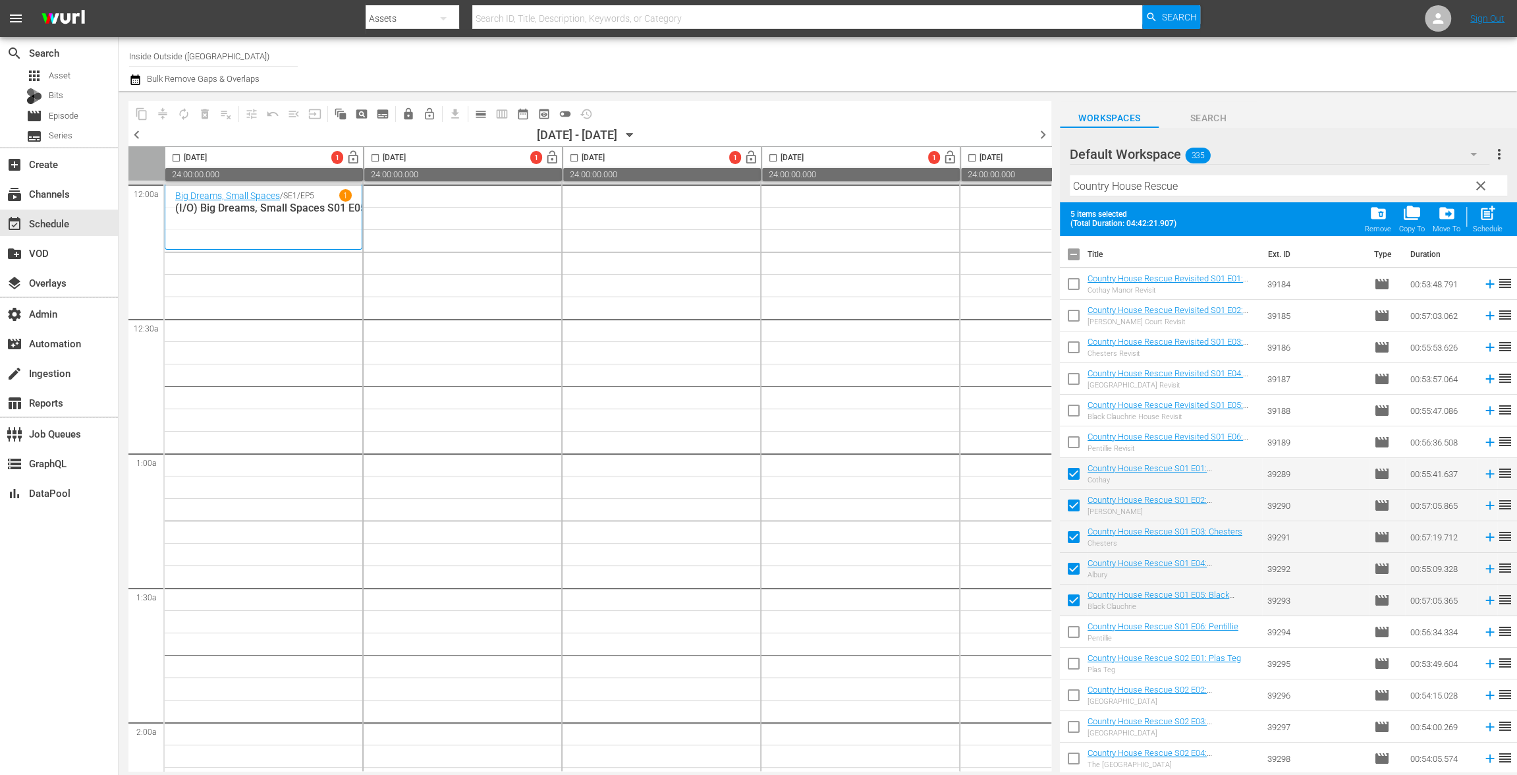
click at [1076, 638] on input "checkbox" at bounding box center [1074, 634] width 28 height 28
checkbox input "true"
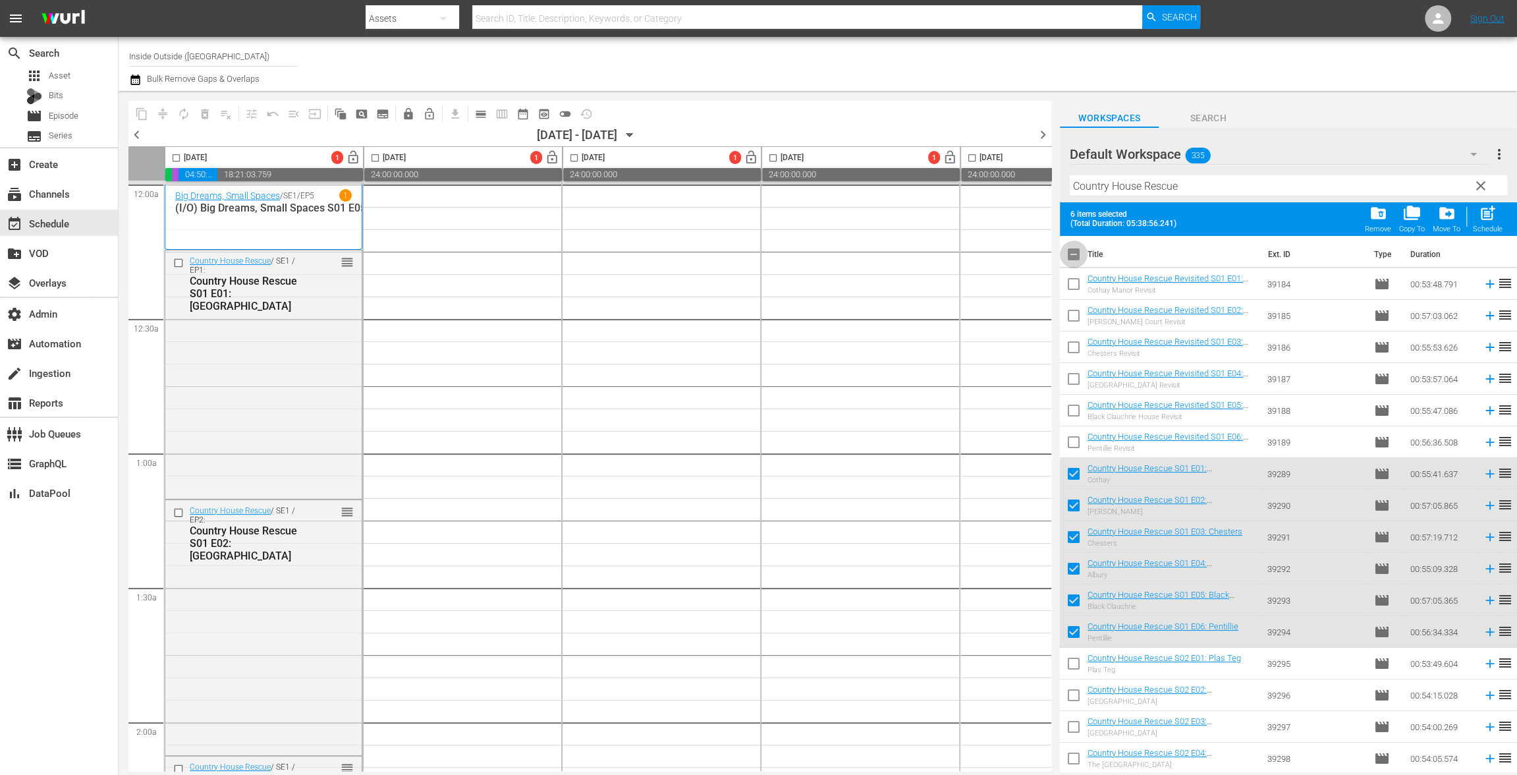
click at [1084, 253] on input "checkbox" at bounding box center [1074, 257] width 28 height 28
checkbox input "true"
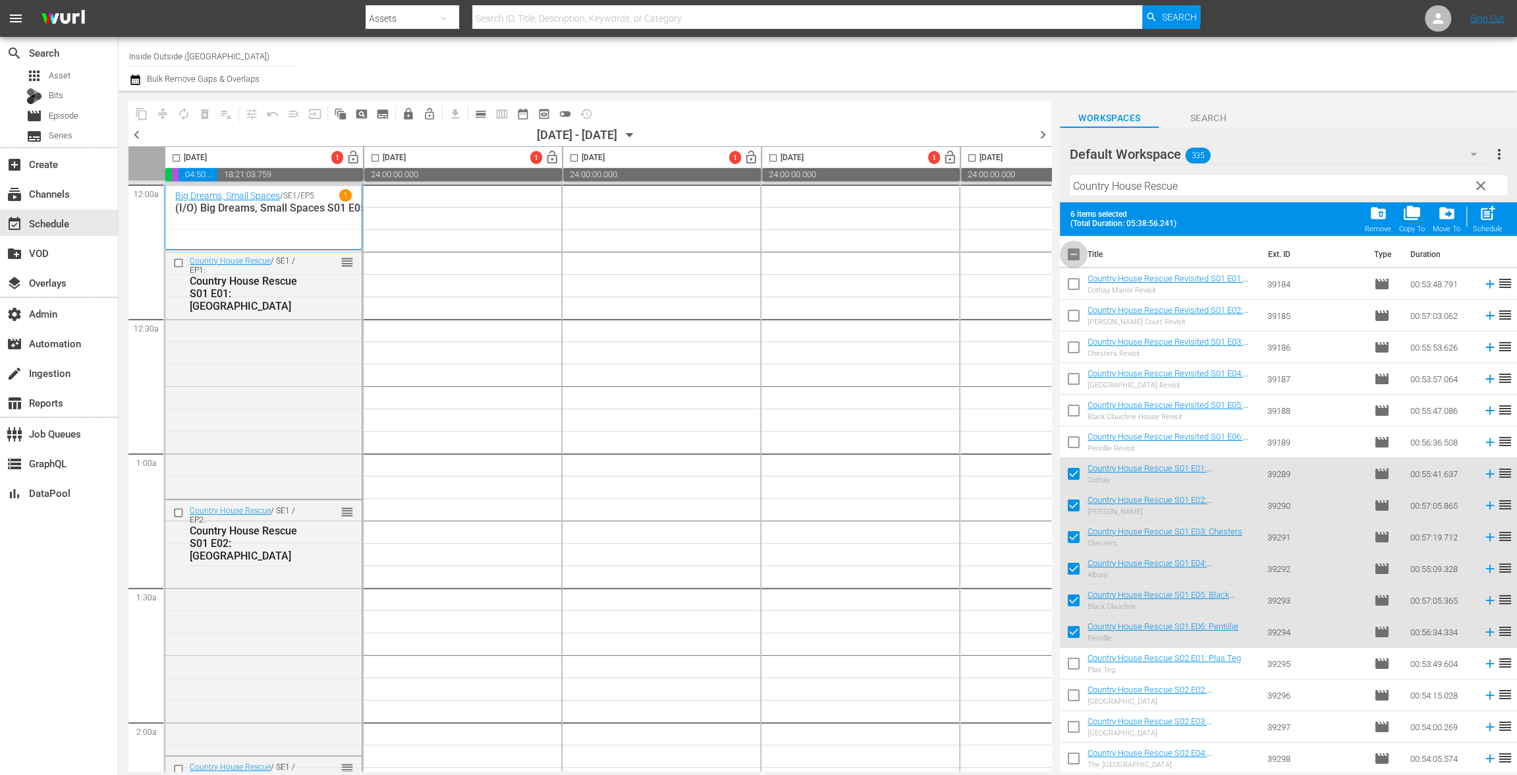
checkbox input "true"
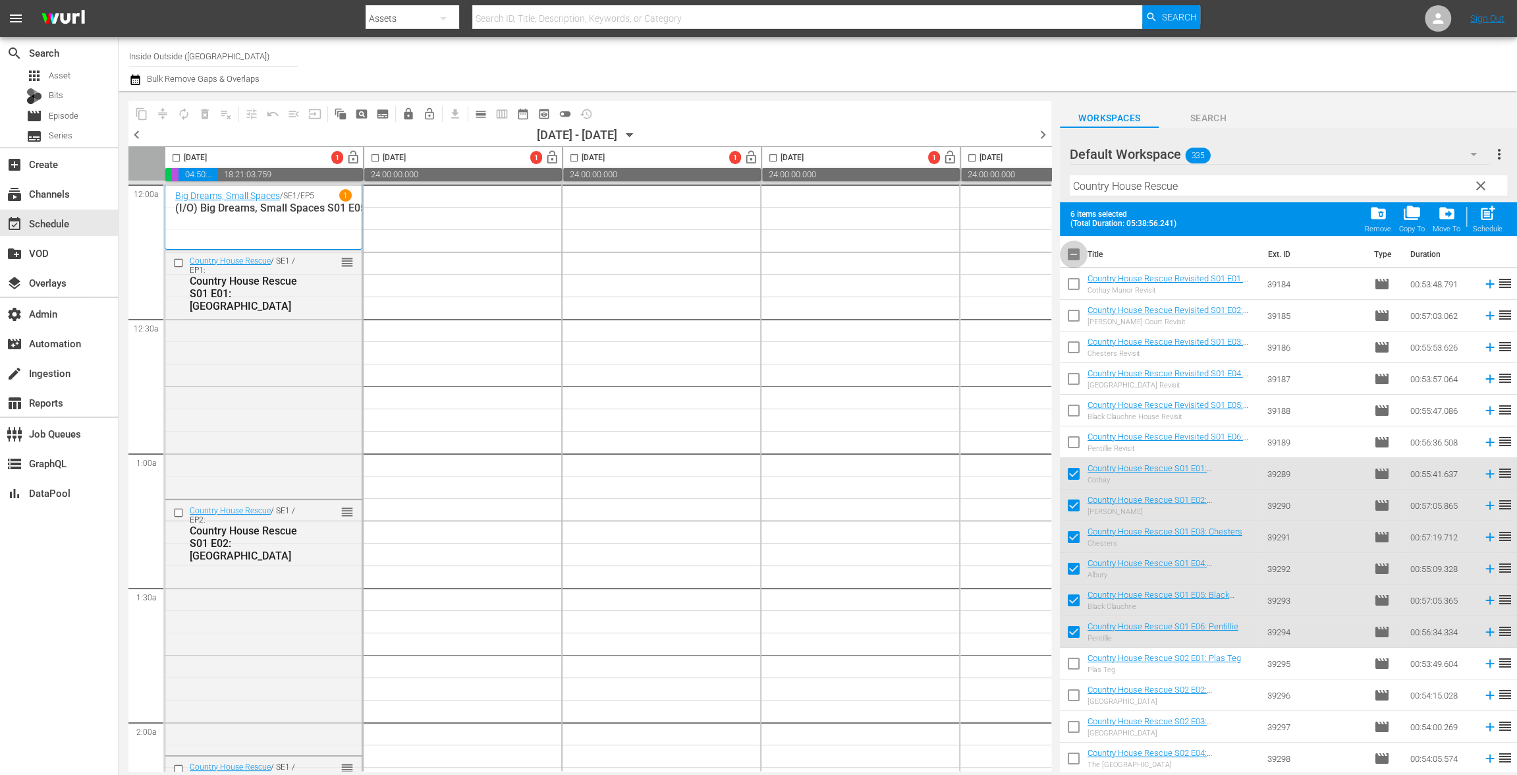
checkbox input "true"
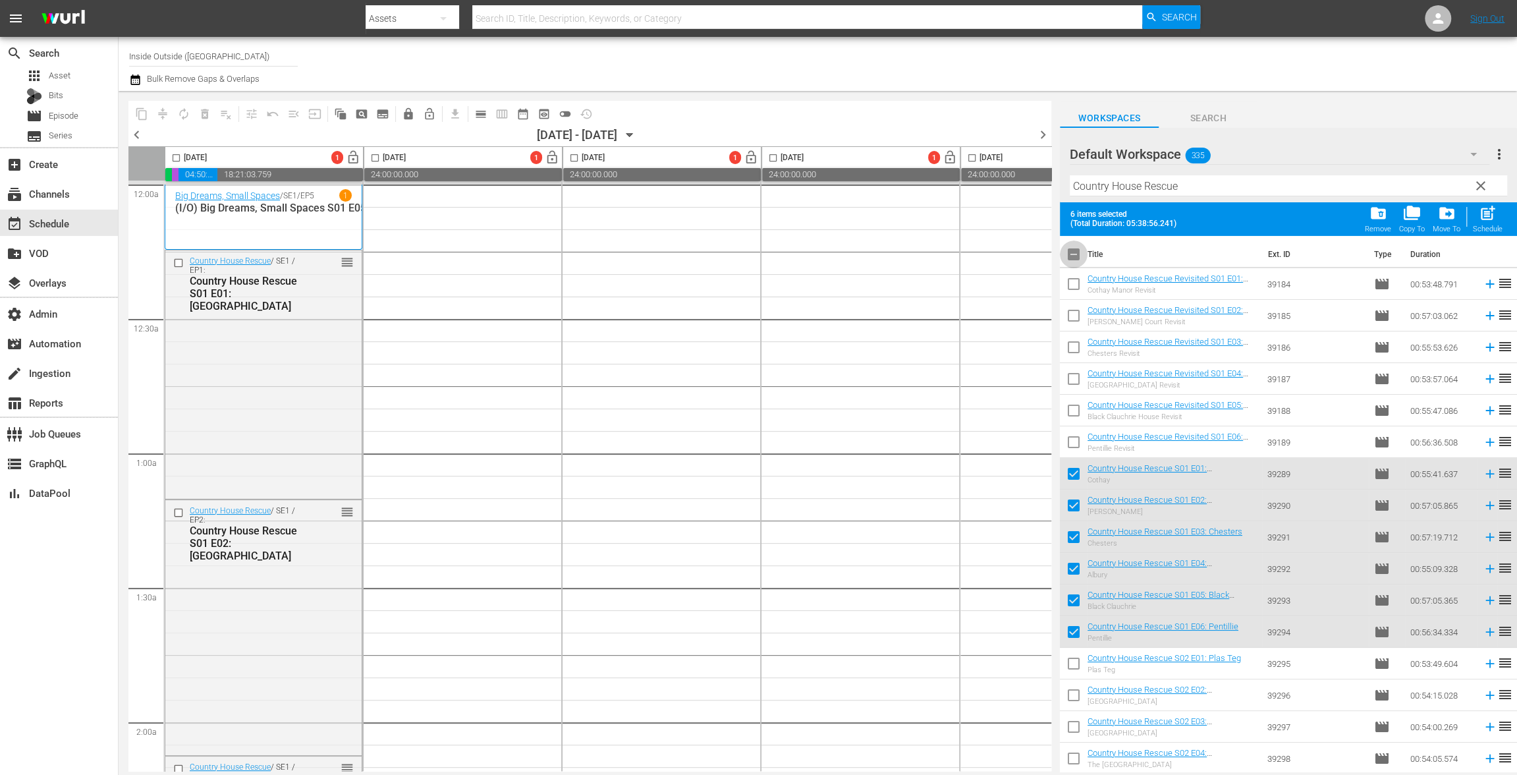
checkbox input "true"
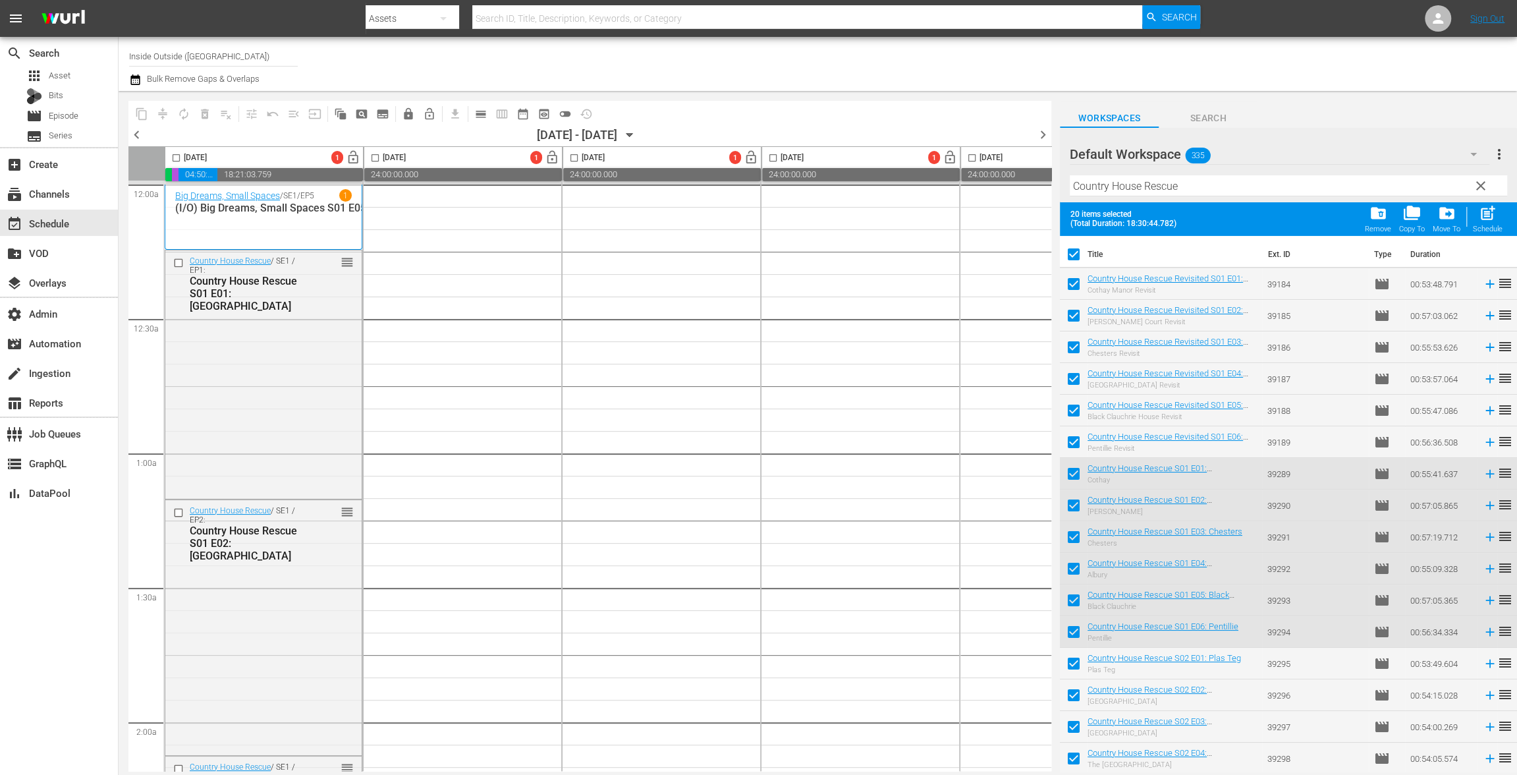
click at [1077, 252] on input "checkbox" at bounding box center [1074, 257] width 28 height 28
checkbox input "false"
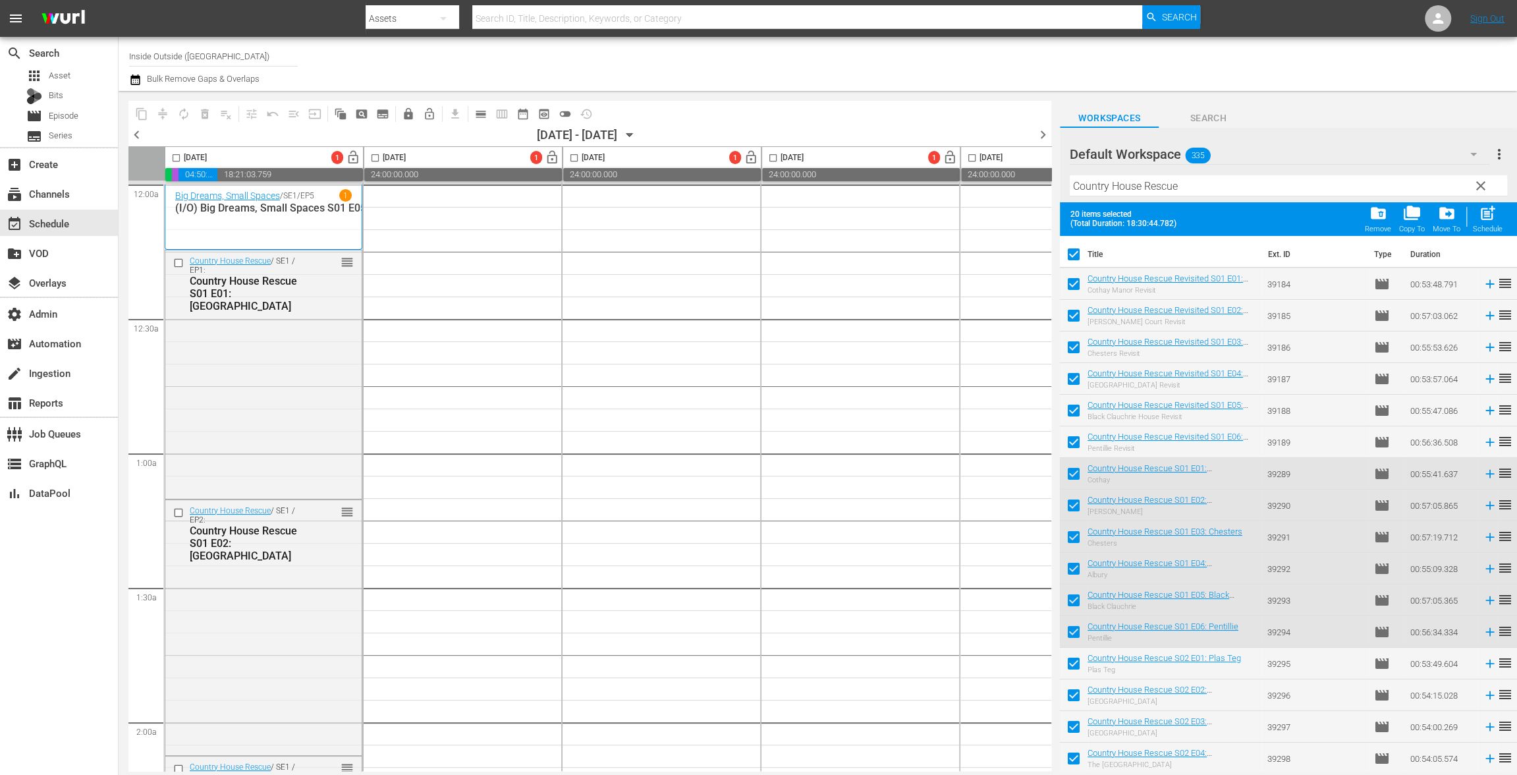
checkbox input "false"
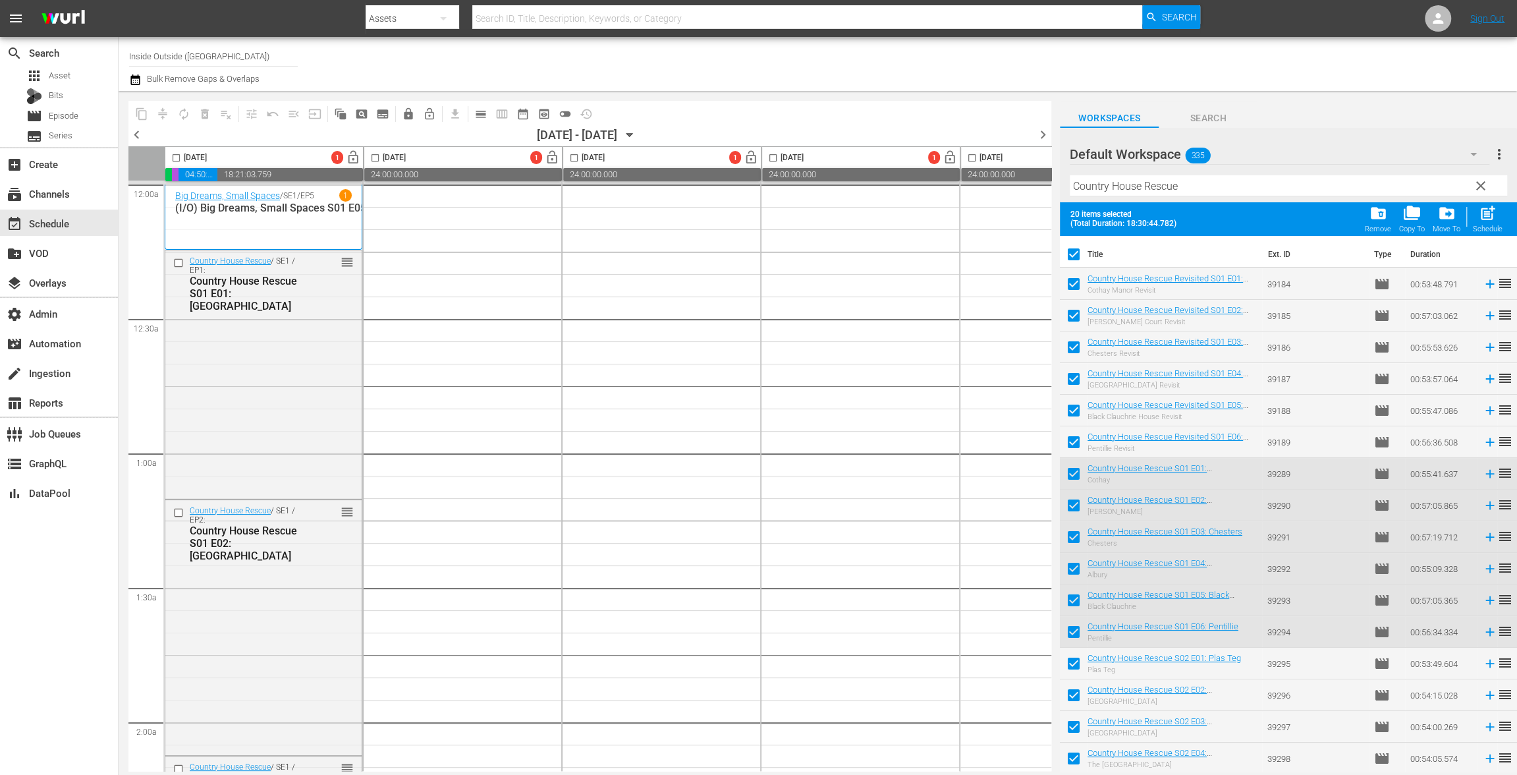
checkbox input "false"
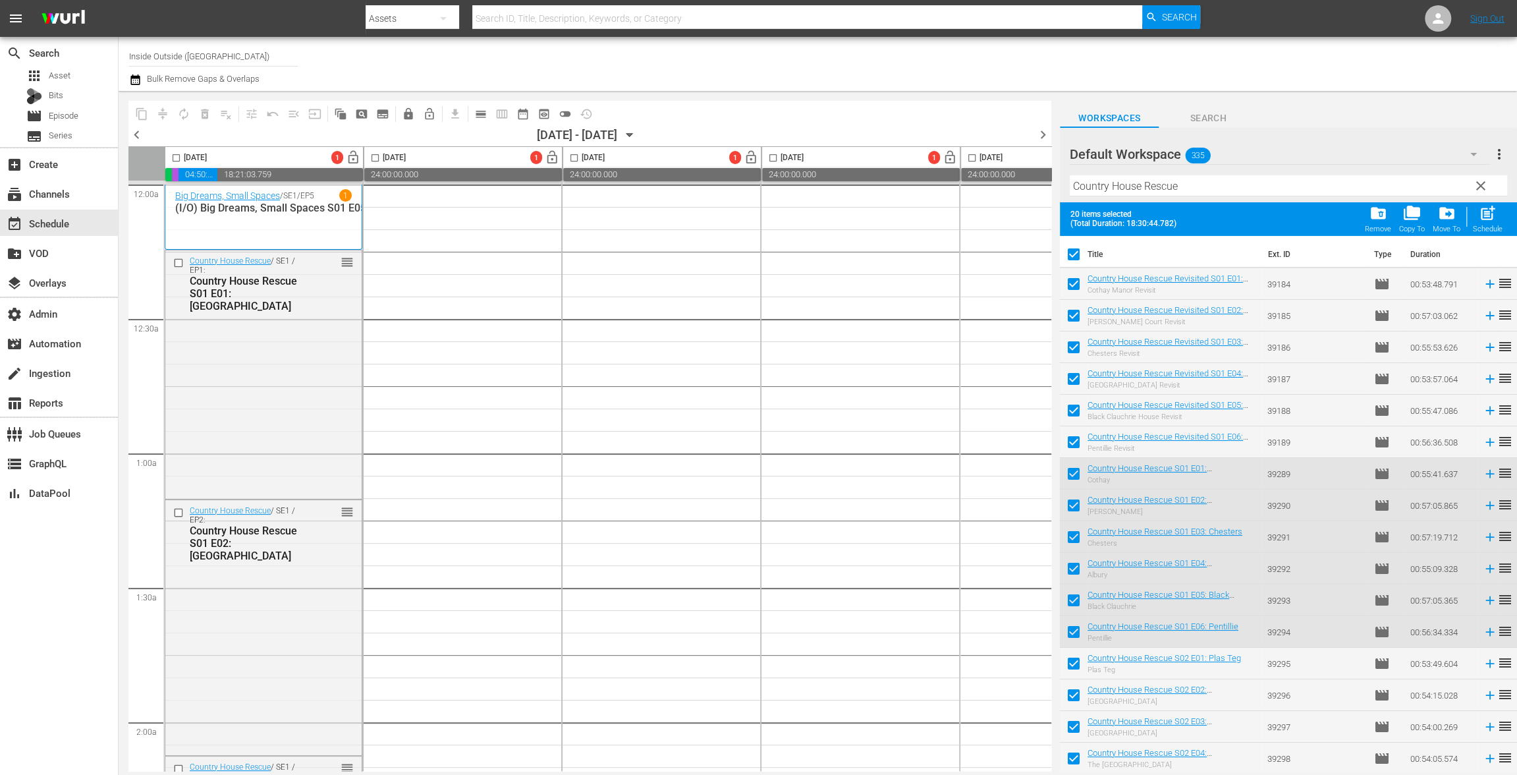
checkbox input "false"
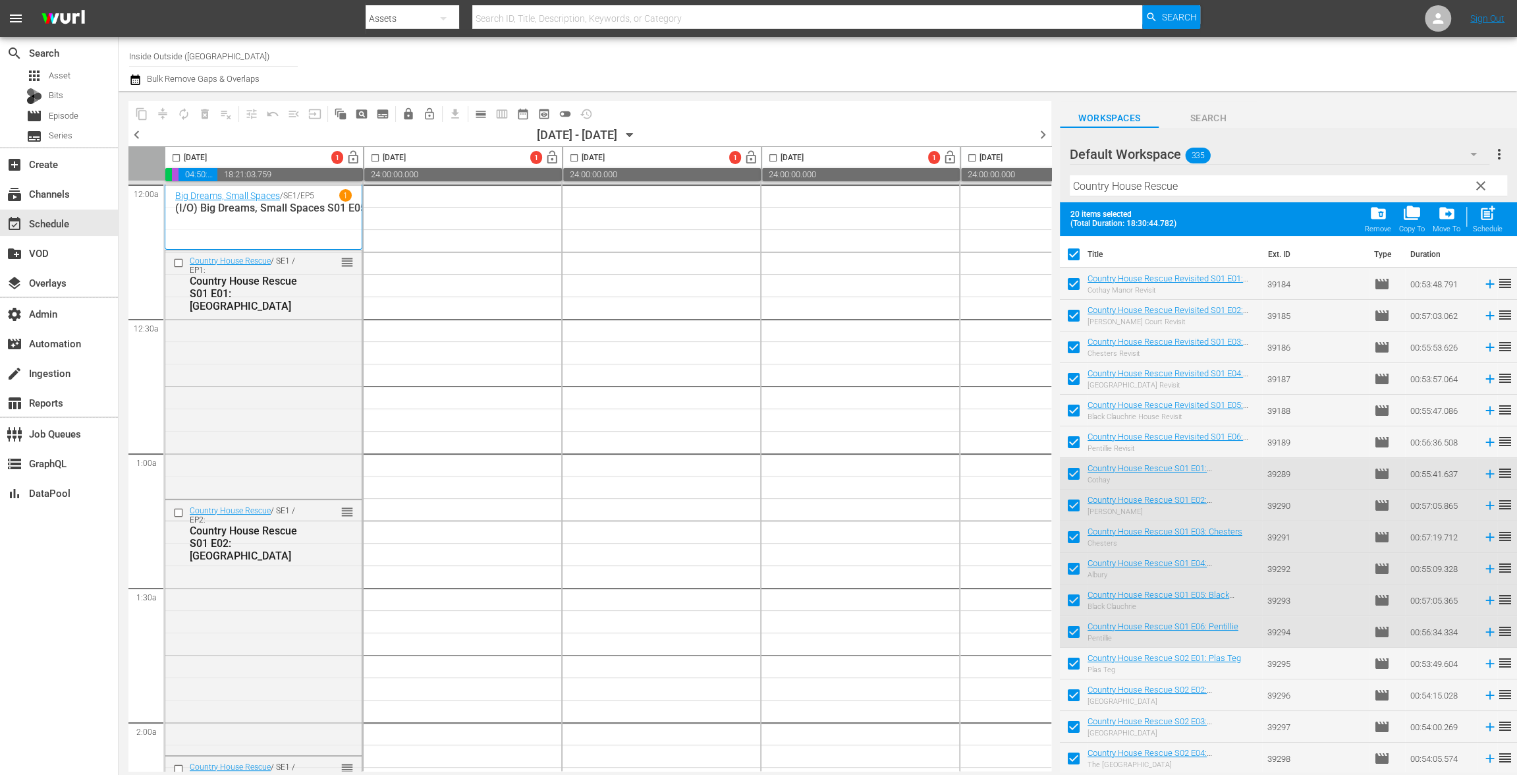
checkbox input "false"
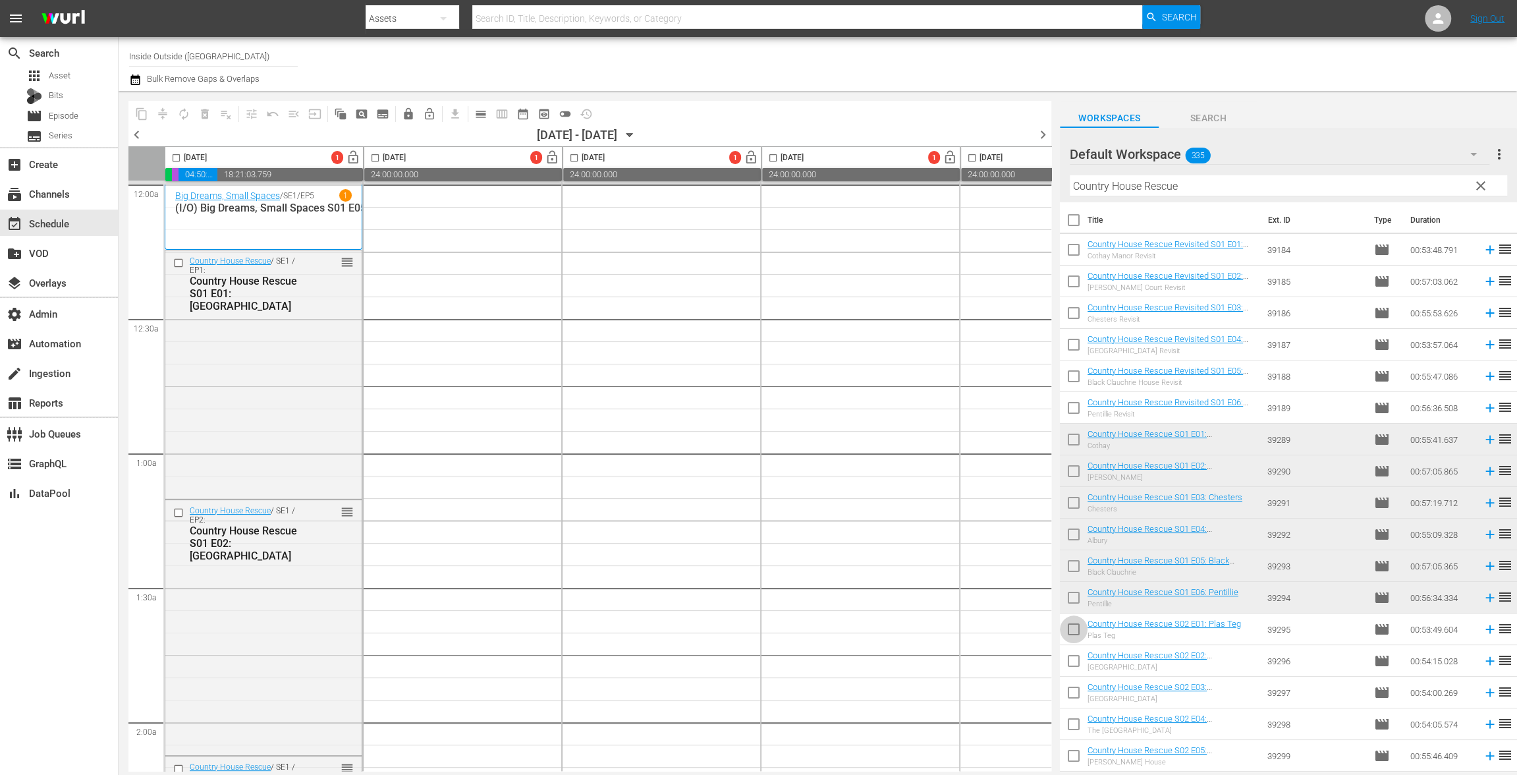
click at [1076, 626] on input "checkbox" at bounding box center [1074, 632] width 28 height 28
checkbox input "true"
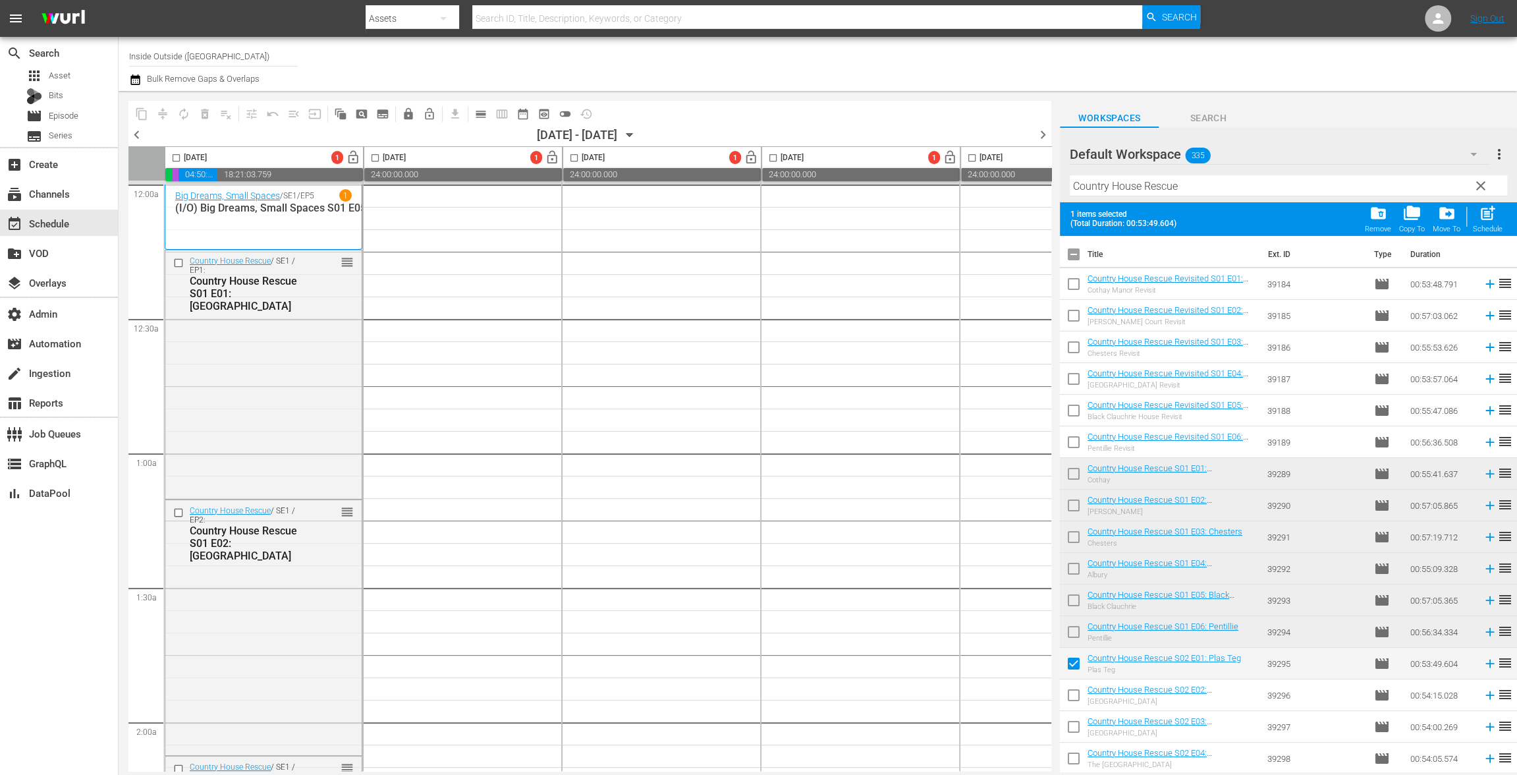
scroll to position [126, 0]
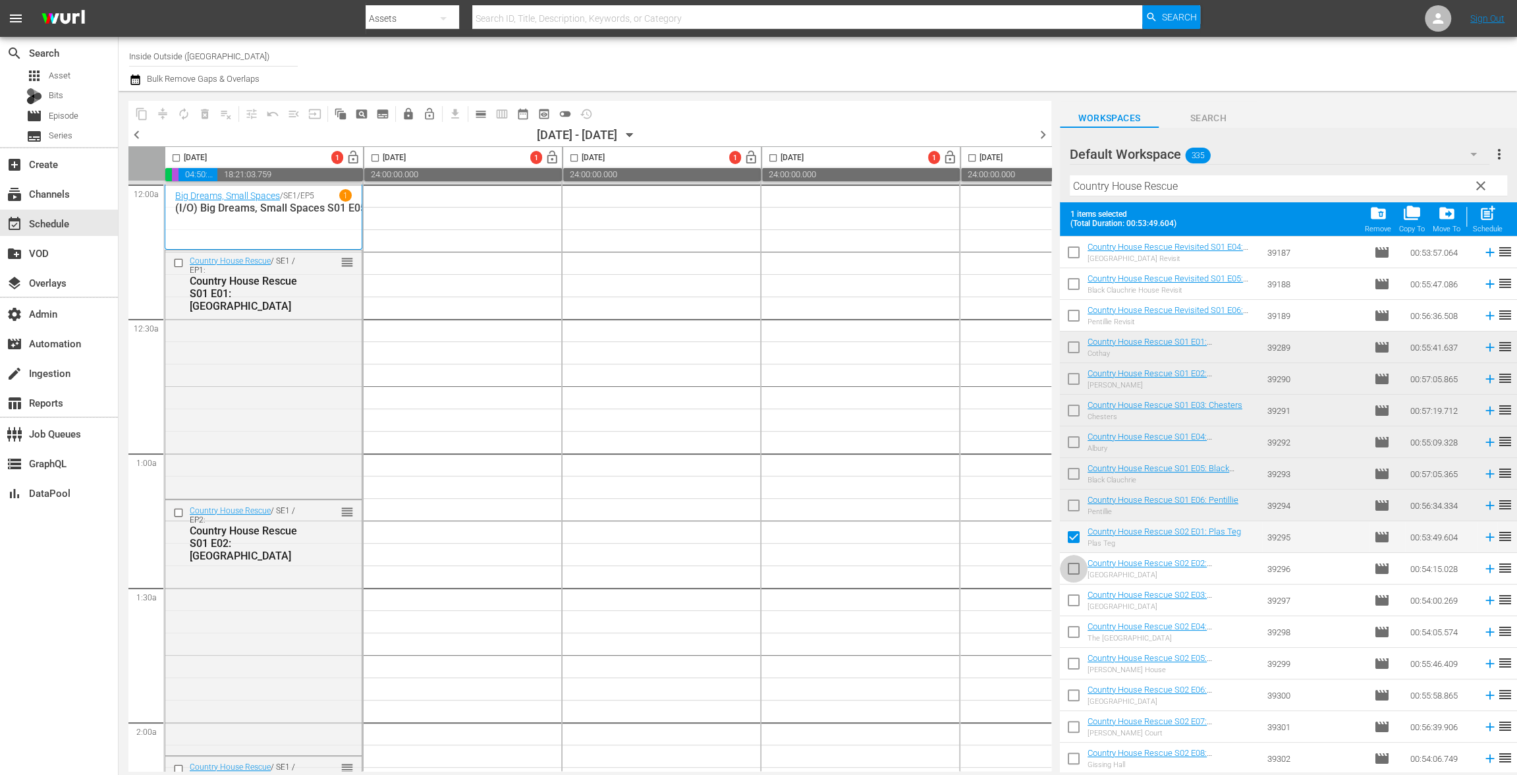
click at [1078, 568] on input "checkbox" at bounding box center [1074, 571] width 28 height 28
checkbox input "true"
click at [1076, 598] on input "checkbox" at bounding box center [1074, 603] width 28 height 28
checkbox input "true"
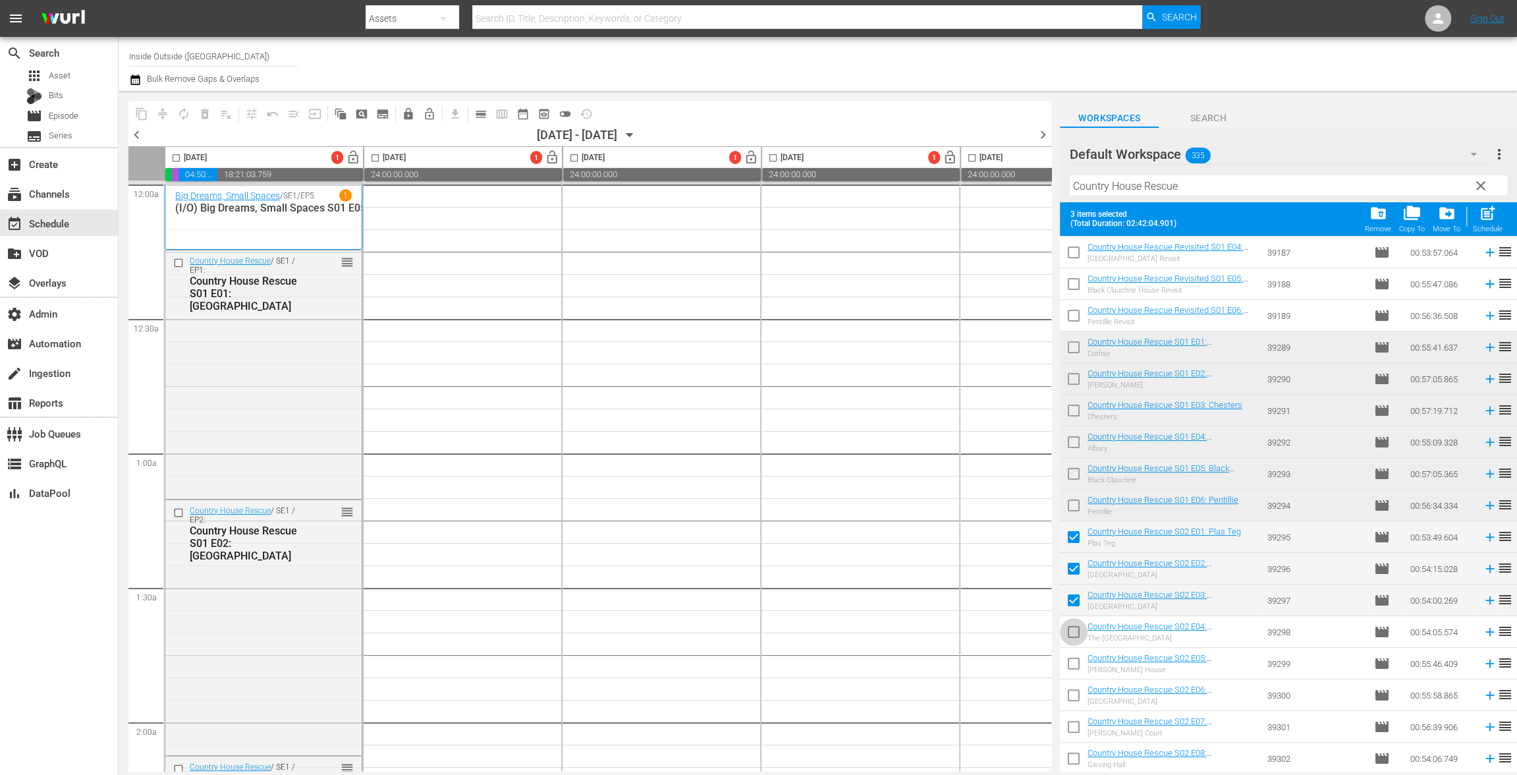
click at [1075, 631] on input "checkbox" at bounding box center [1074, 634] width 28 height 28
checkbox input "true"
click at [1074, 663] on input "checkbox" at bounding box center [1074, 666] width 28 height 28
checkbox input "true"
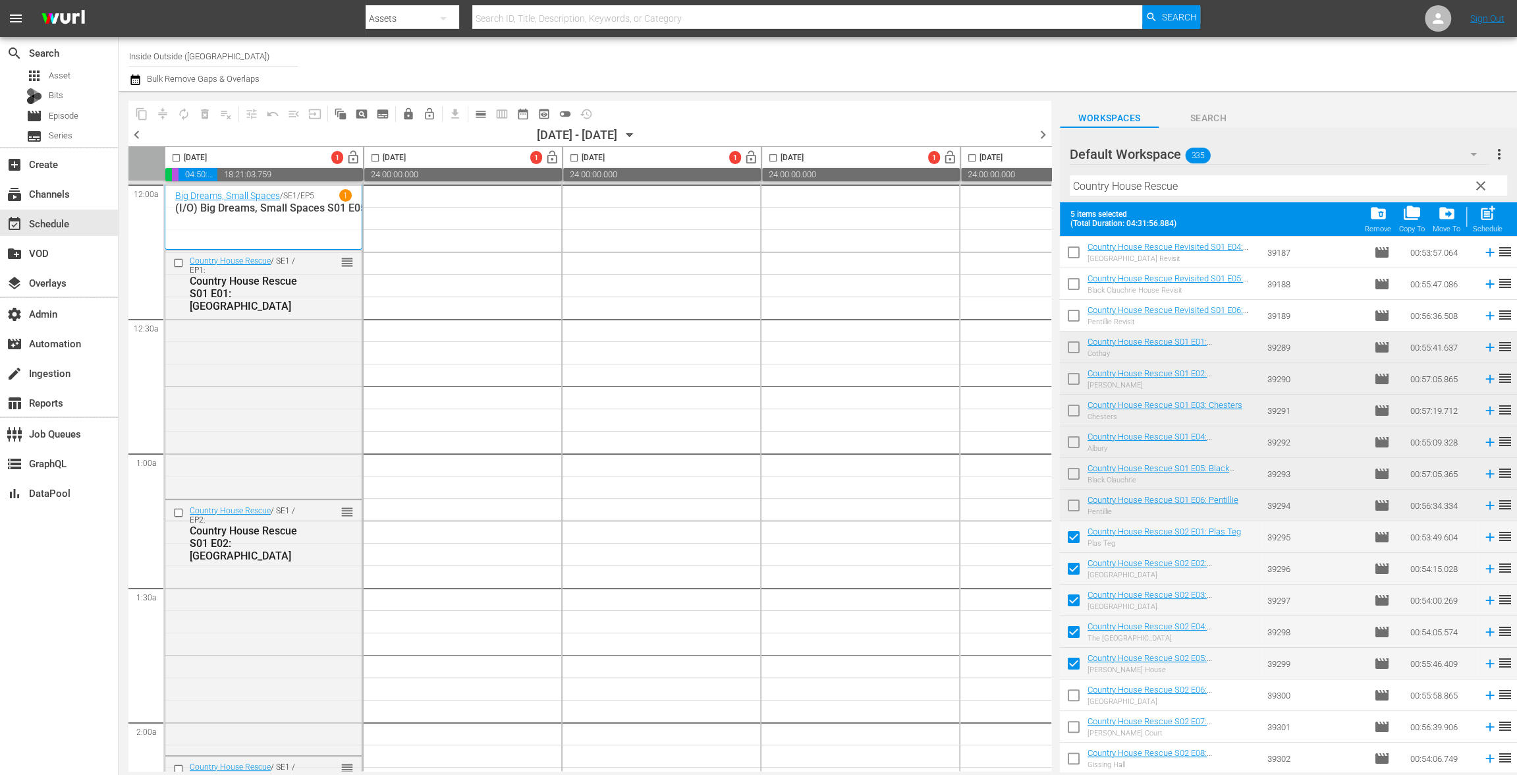
click at [1074, 696] on input "checkbox" at bounding box center [1074, 698] width 28 height 28
checkbox input "true"
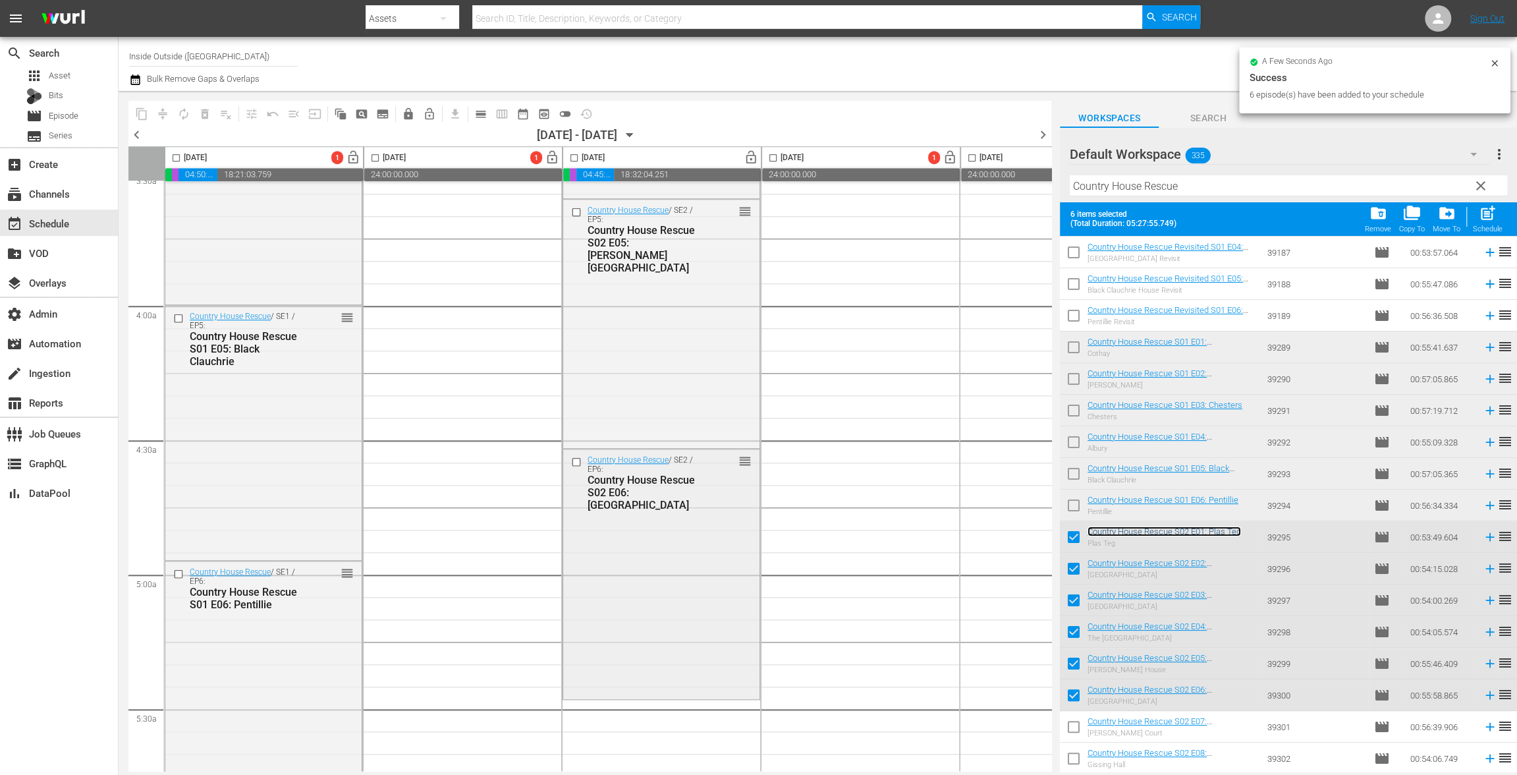
scroll to position [1318, 0]
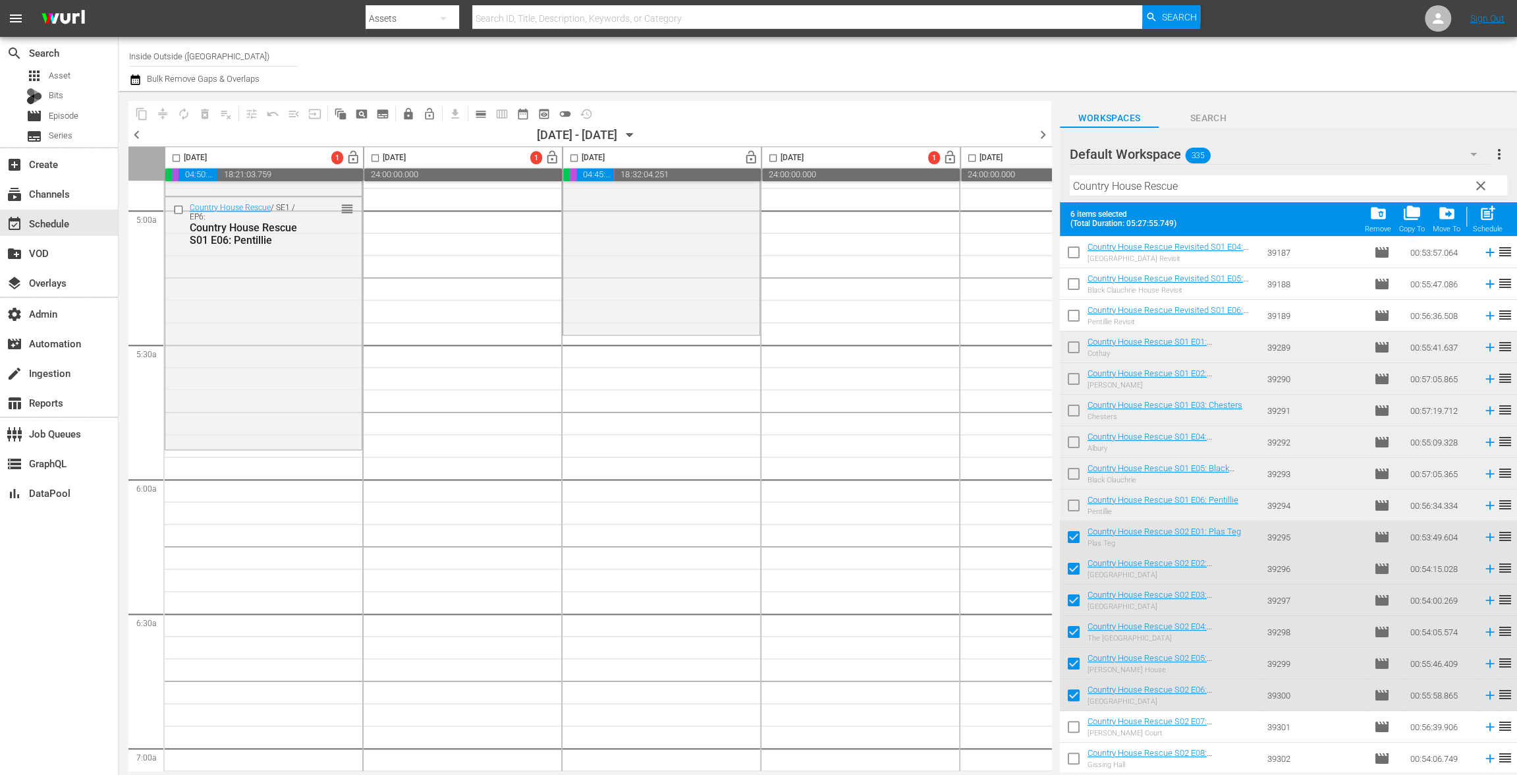
drag, startPoint x: 1118, startPoint y: 530, endPoint x: 369, endPoint y: 8, distance: 913.2
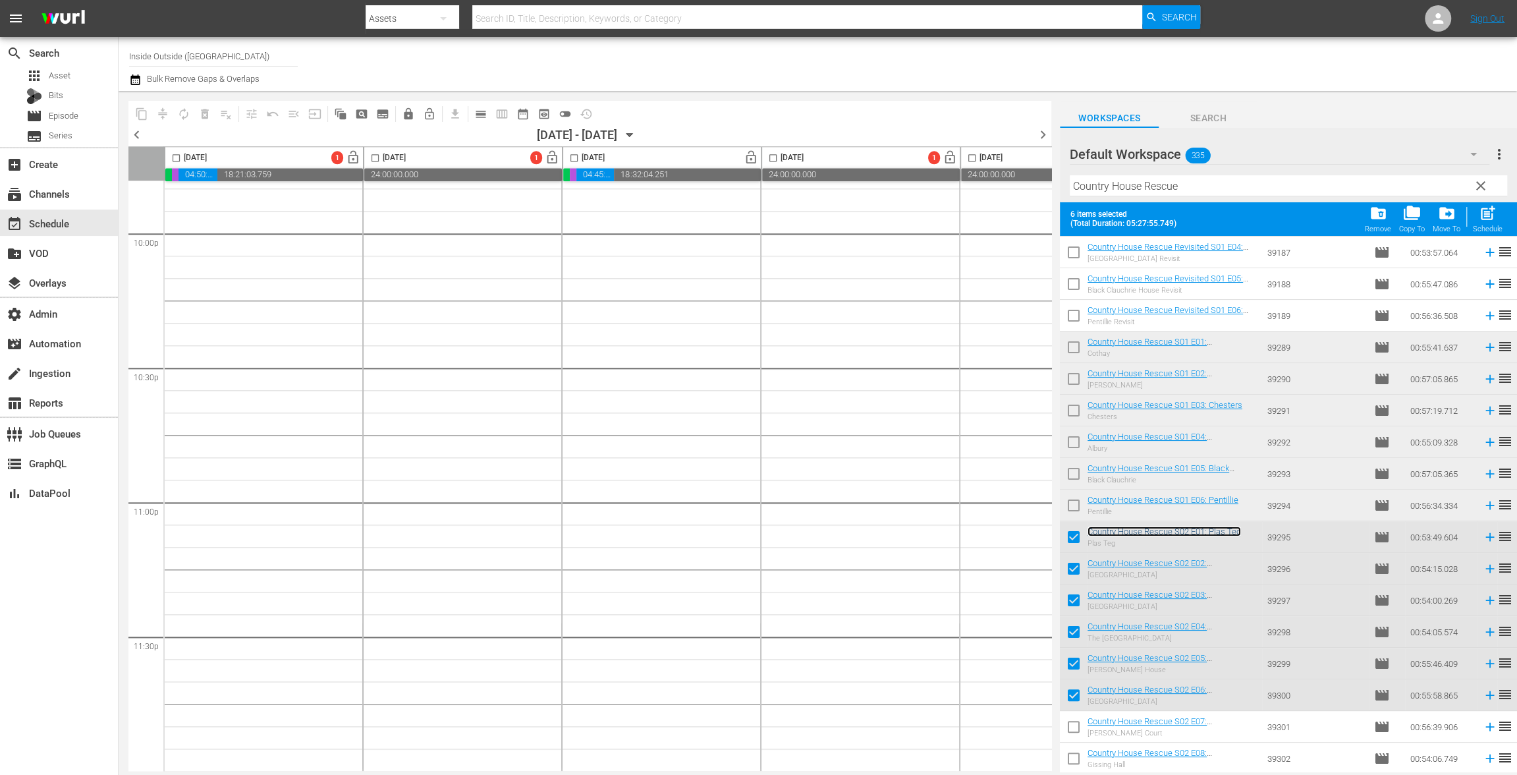
scroll to position [0, 0]
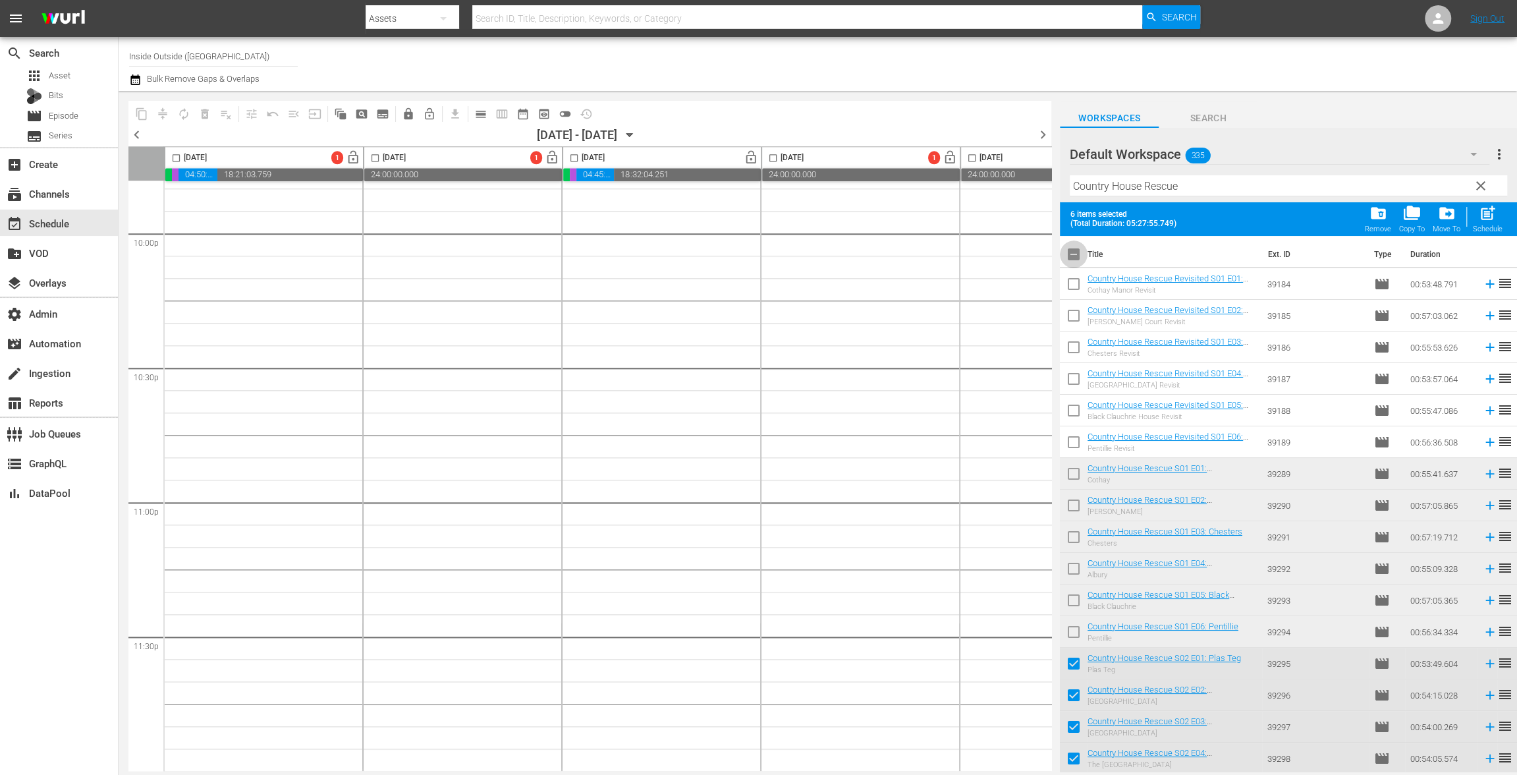
click at [1073, 254] on input "checkbox" at bounding box center [1074, 257] width 28 height 28
checkbox input "true"
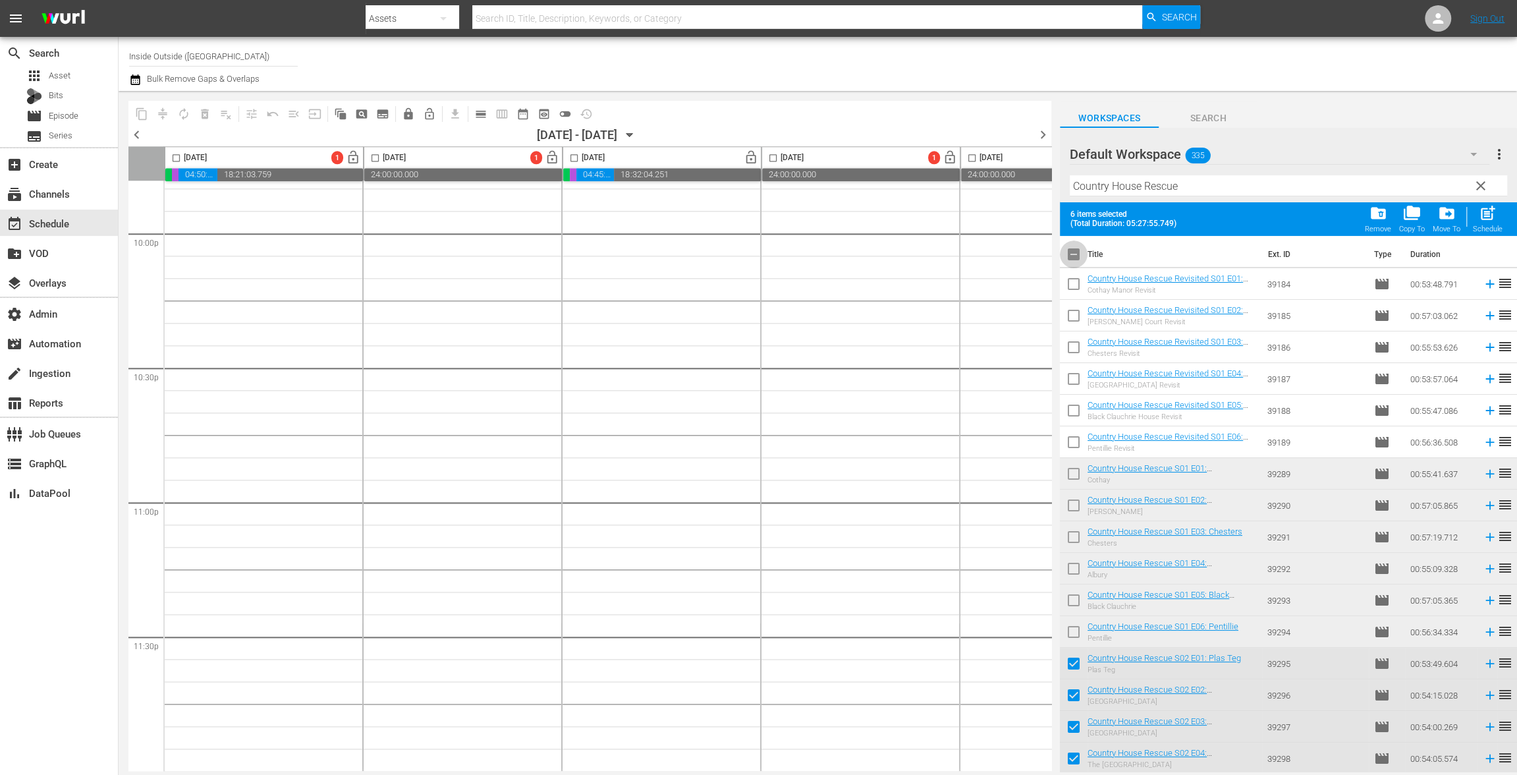
checkbox input "true"
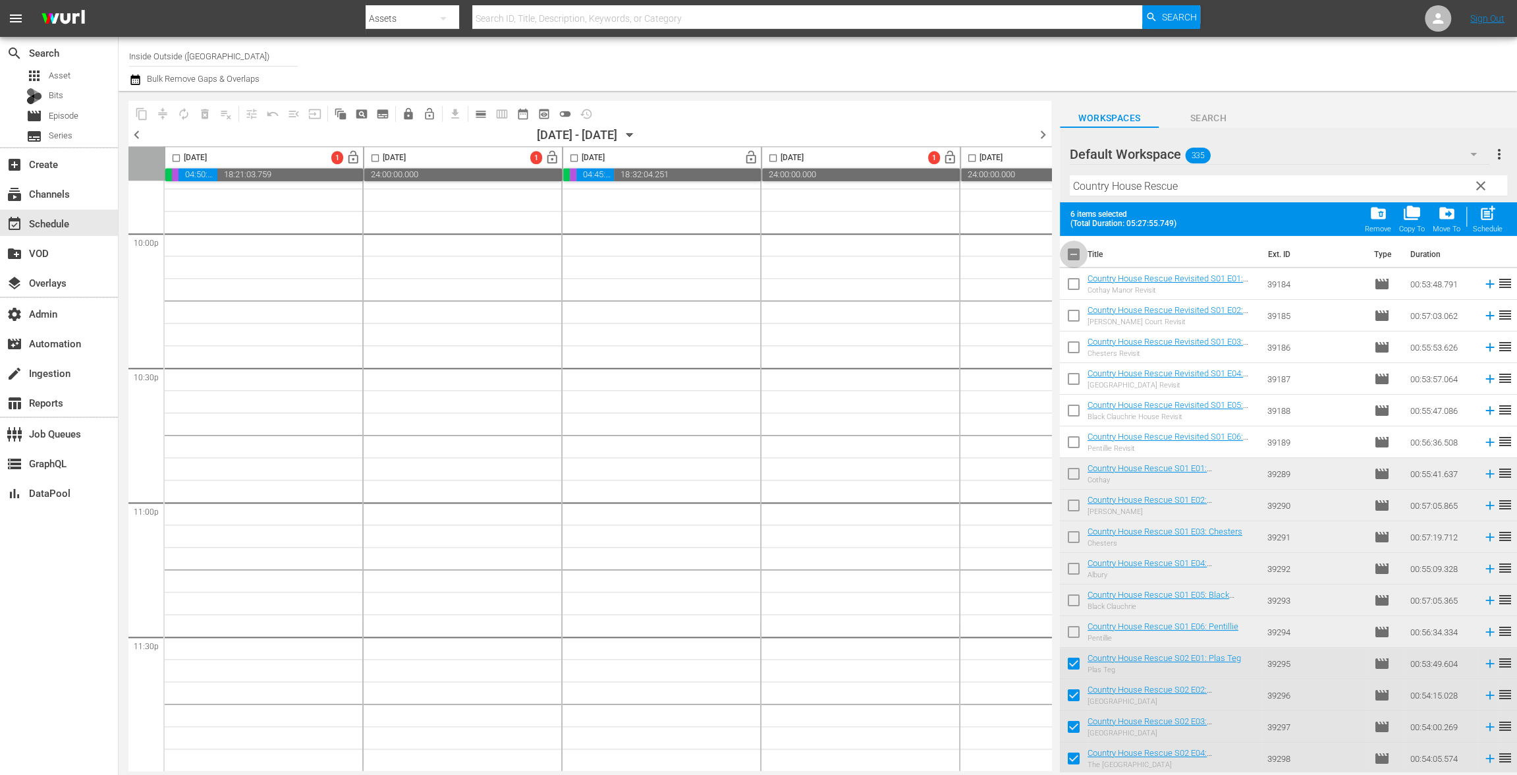
checkbox input "true"
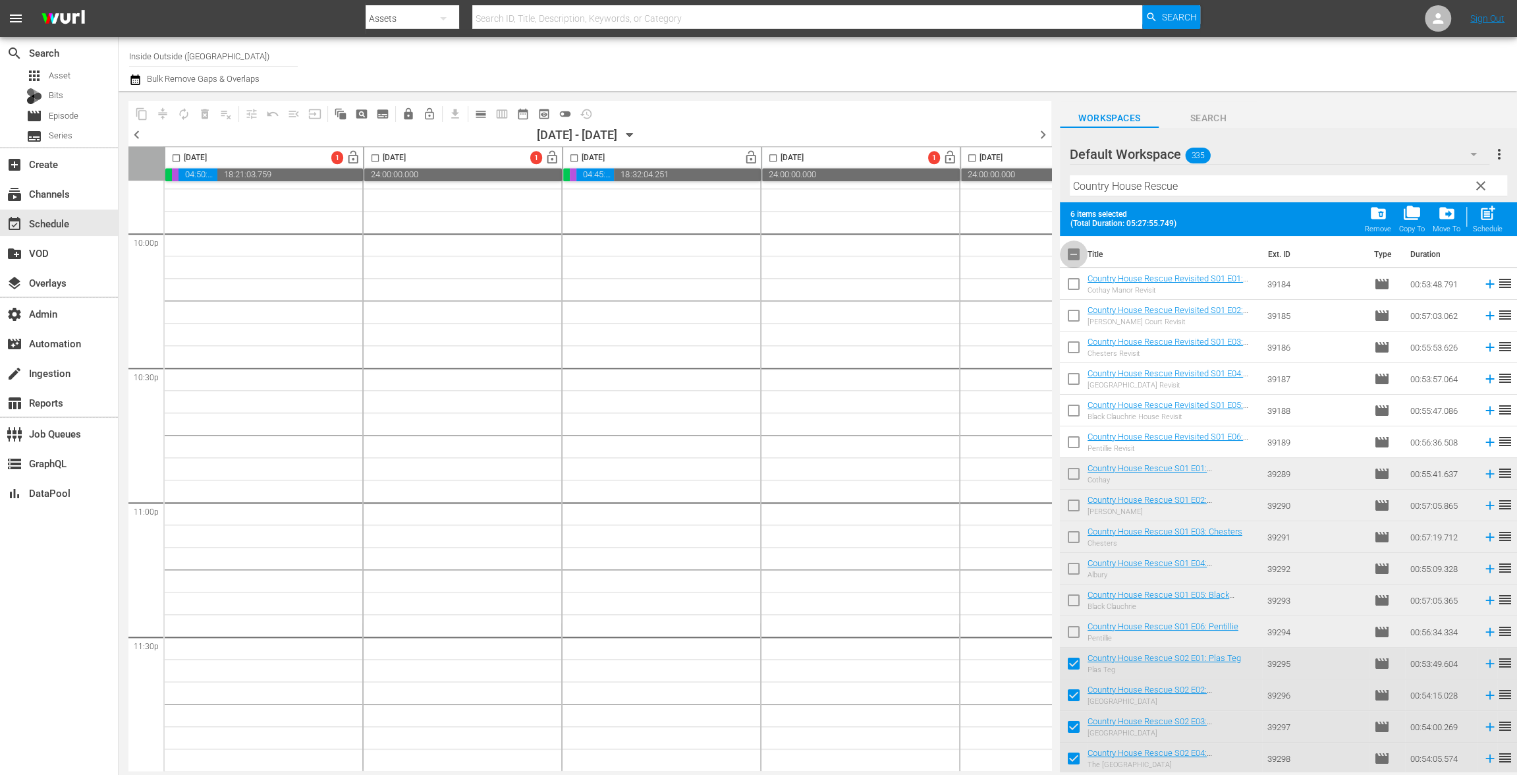
checkbox input "true"
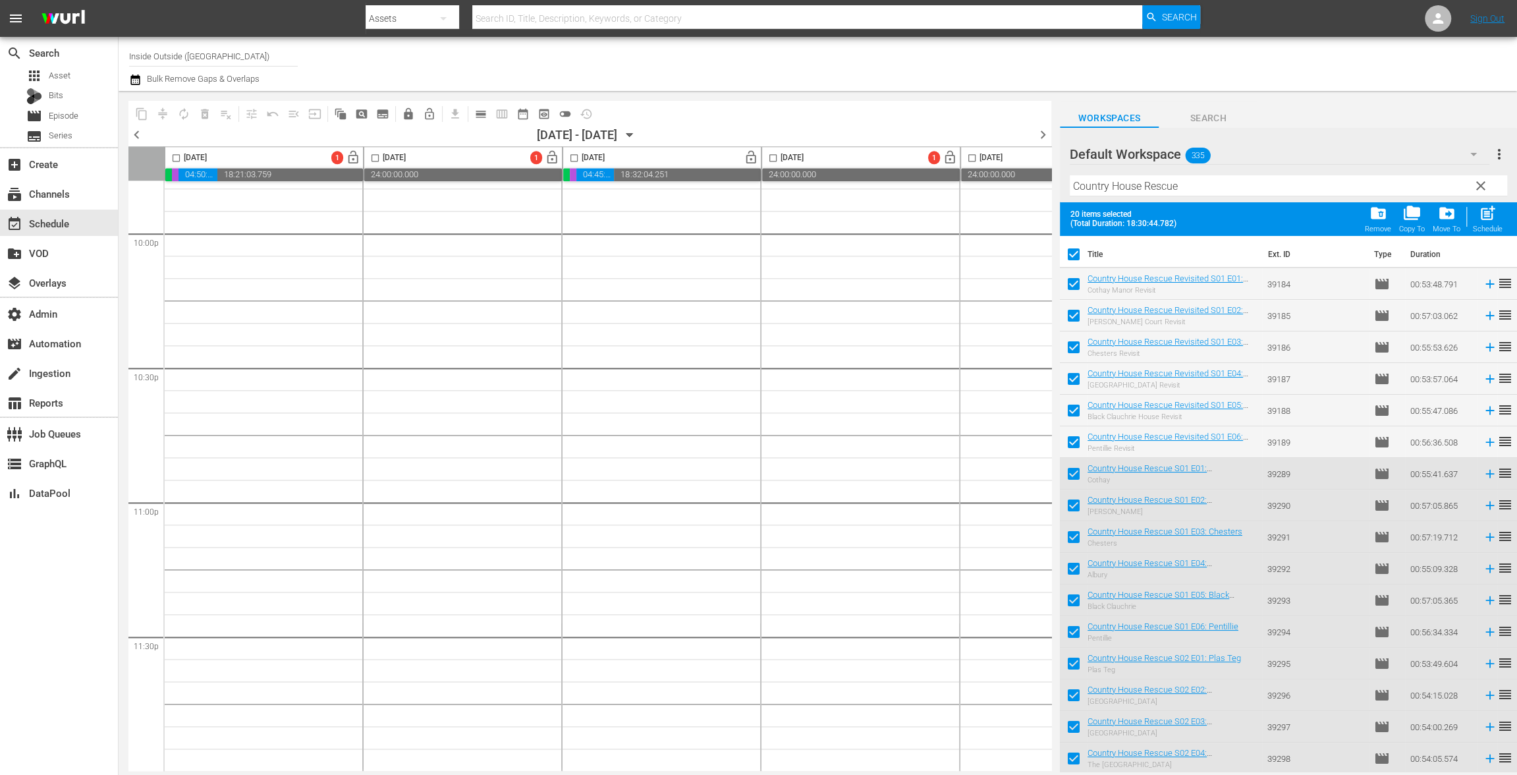
click at [1073, 254] on input "checkbox" at bounding box center [1074, 257] width 28 height 28
checkbox input "false"
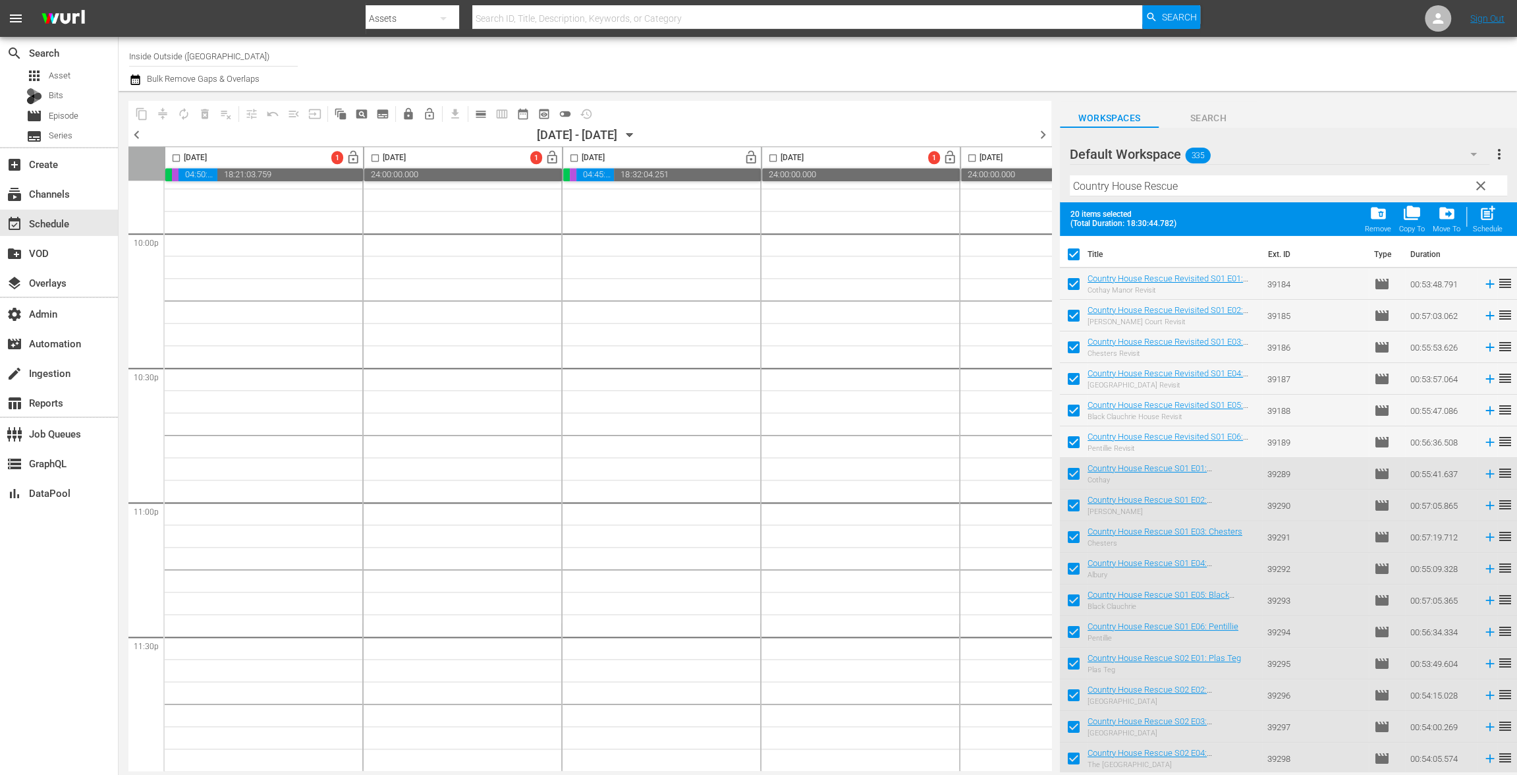
checkbox input "false"
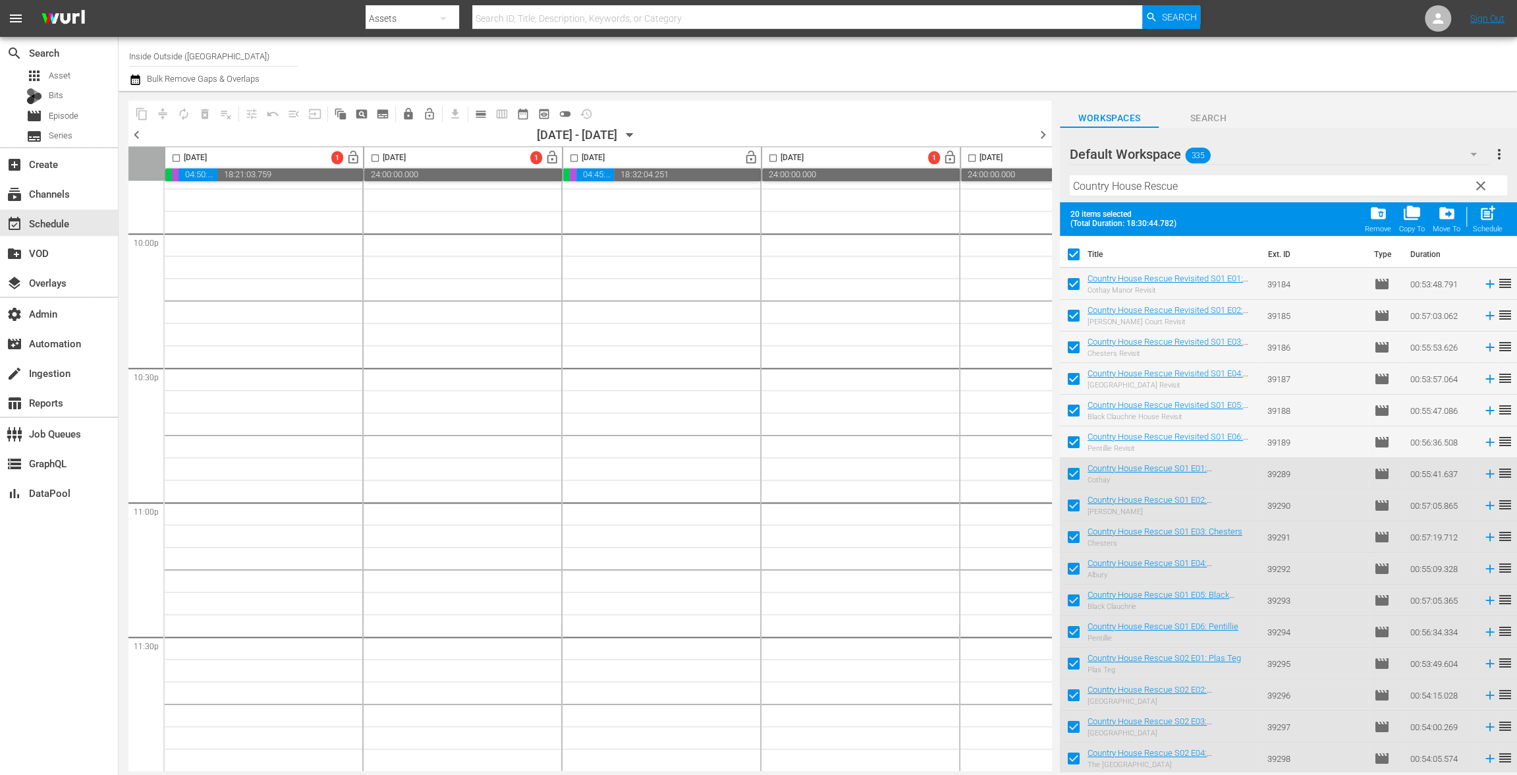
checkbox input "false"
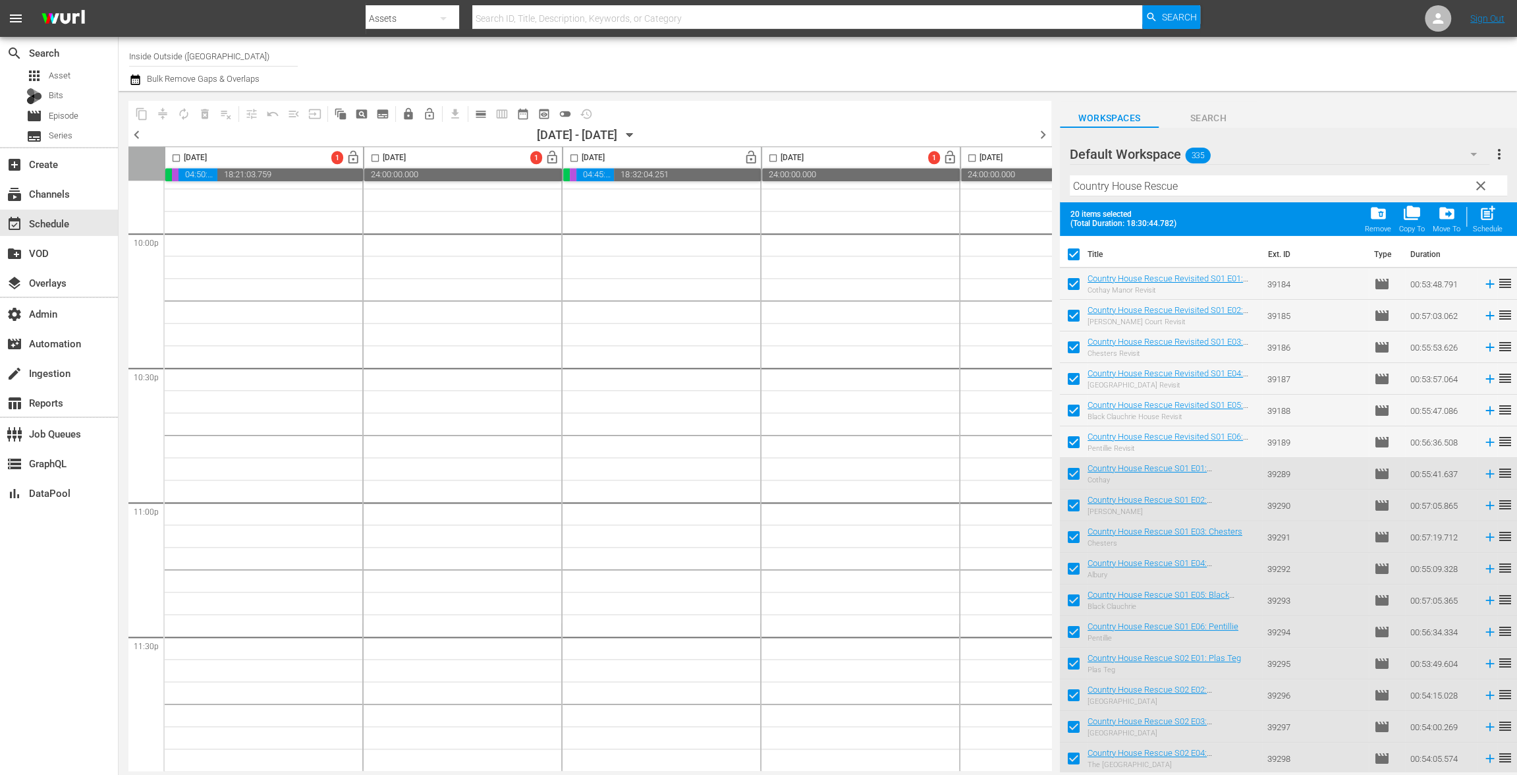
checkbox input "false"
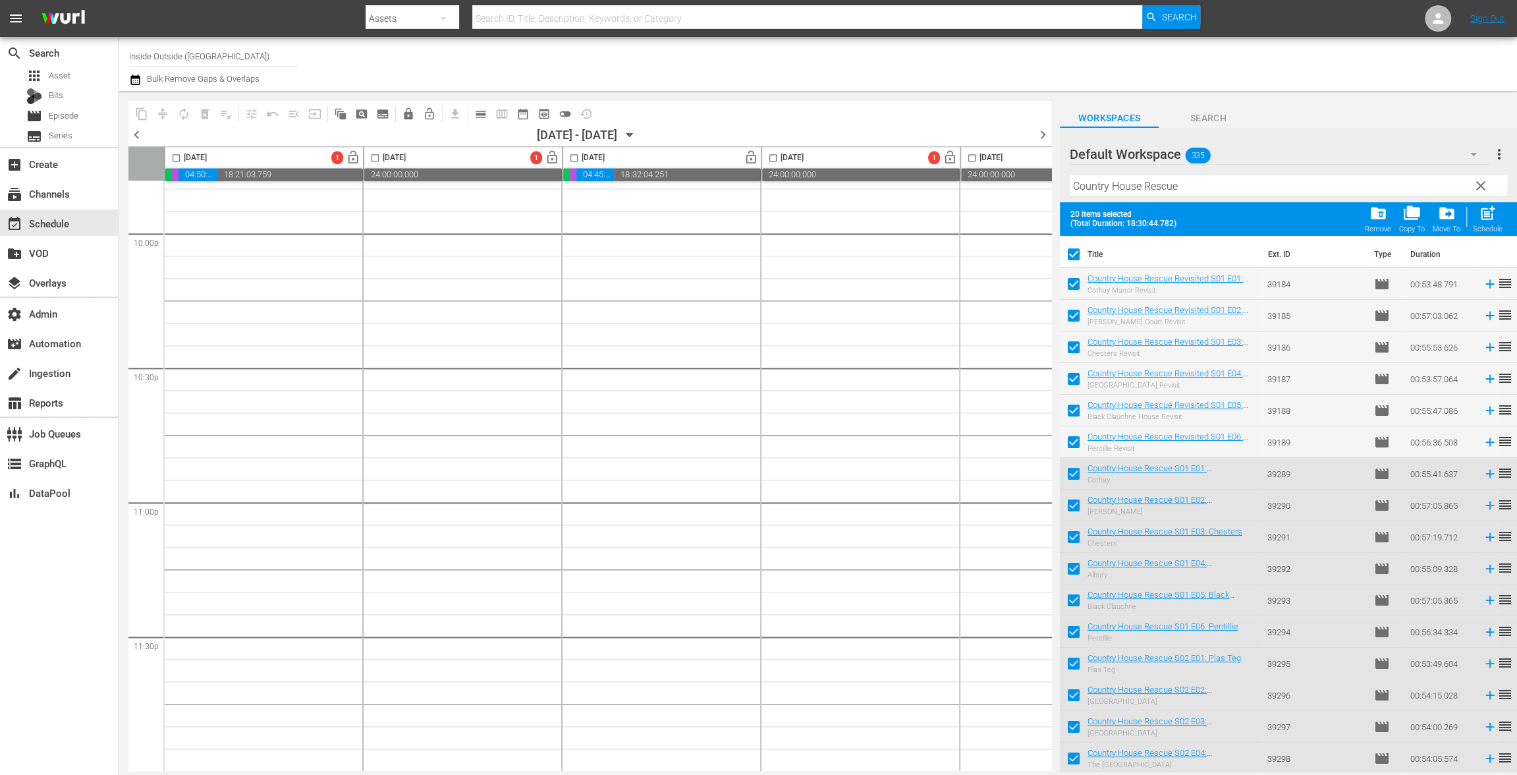
checkbox input "false"
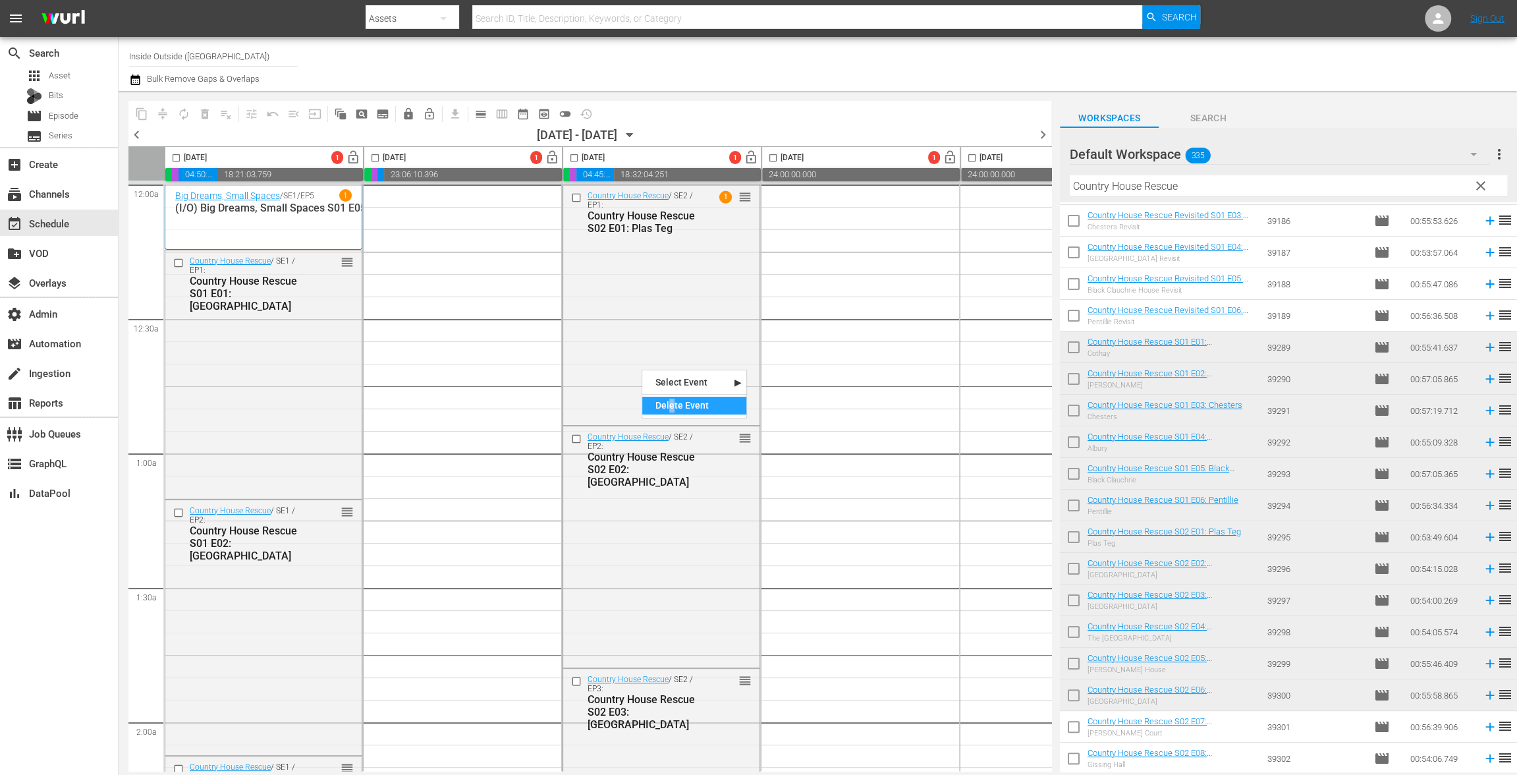
click at [671, 398] on div "Delete Event" at bounding box center [694, 406] width 104 height 18
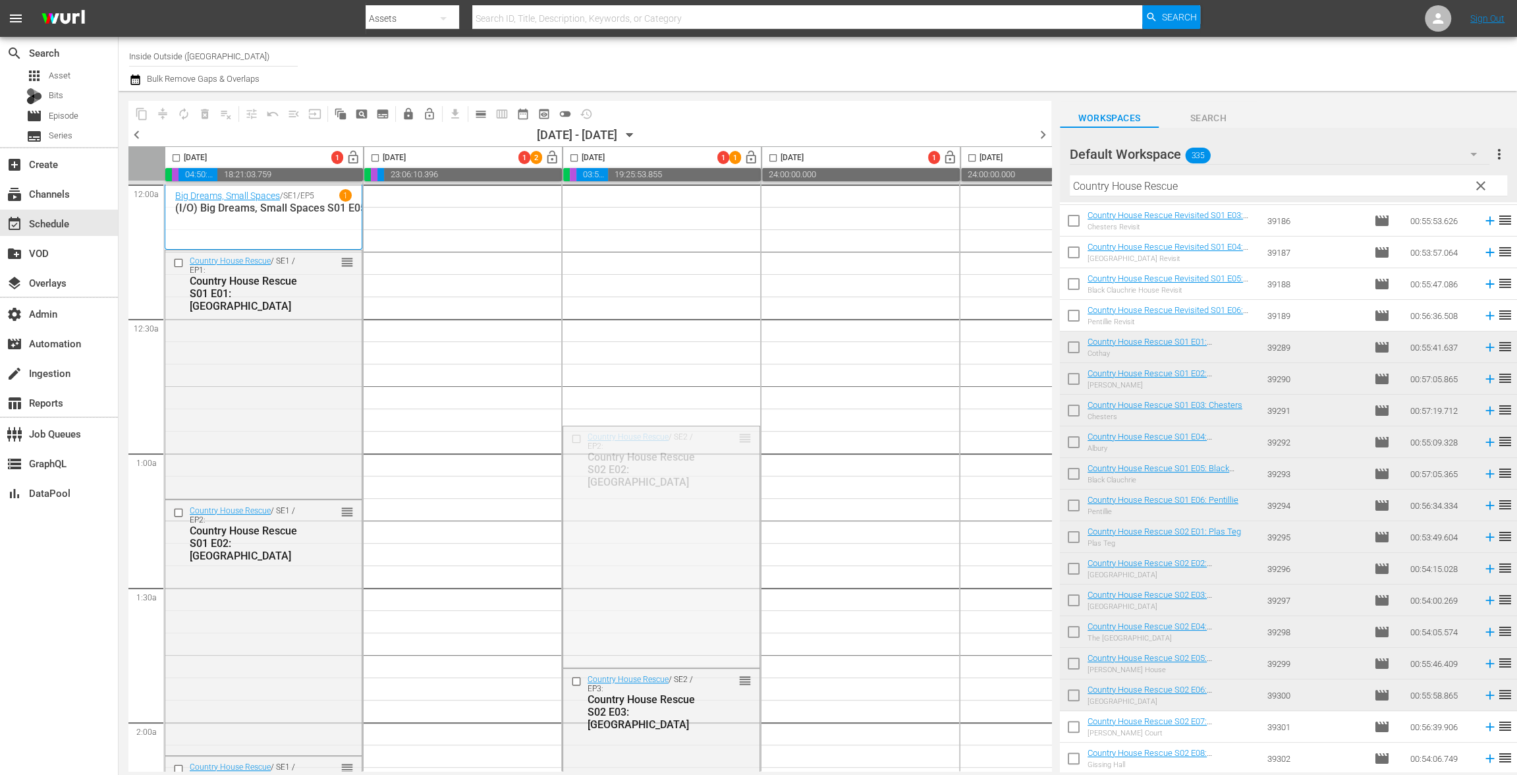
drag, startPoint x: 742, startPoint y: 425, endPoint x: 726, endPoint y: 198, distance: 227.7
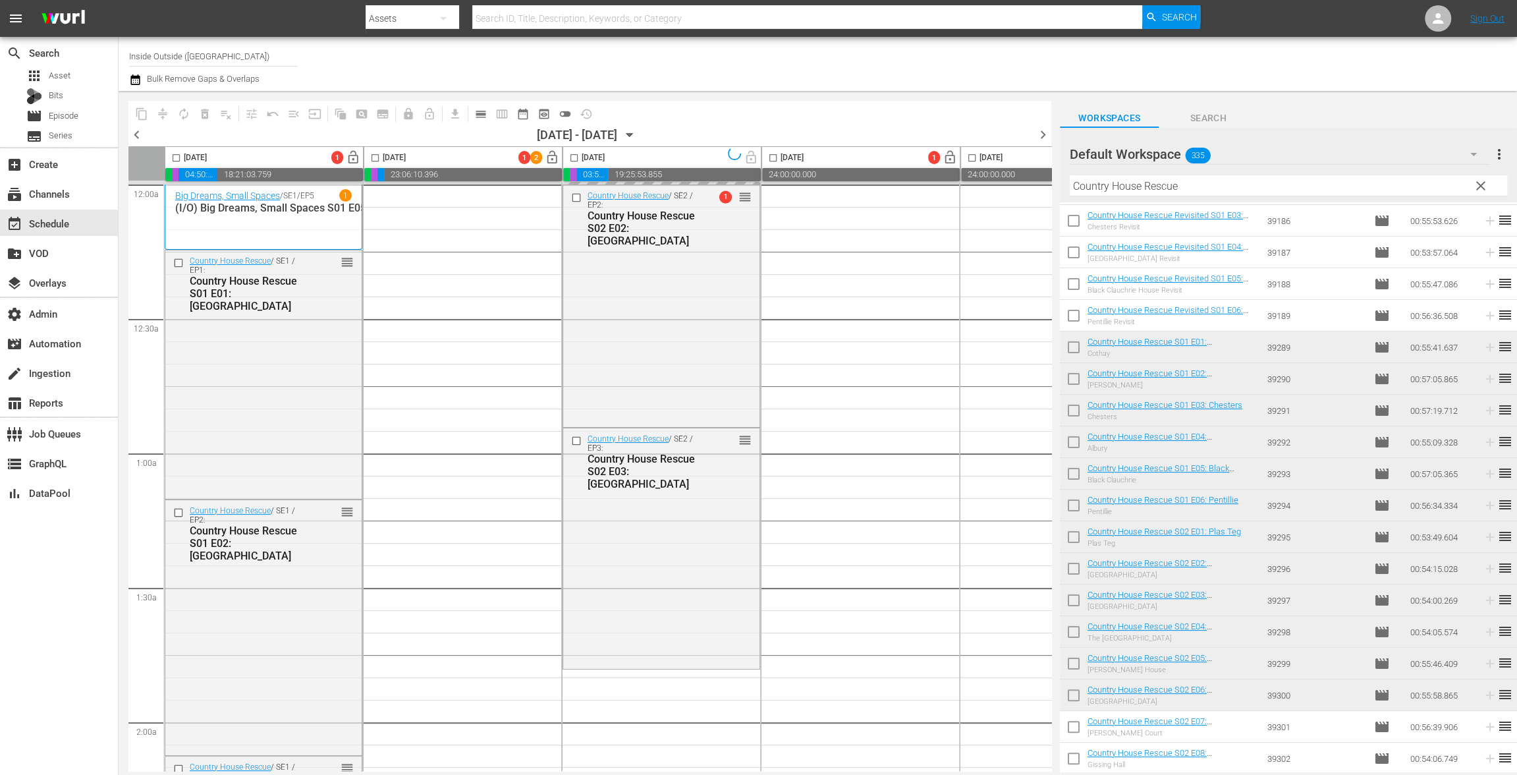
scroll to position [280, 0]
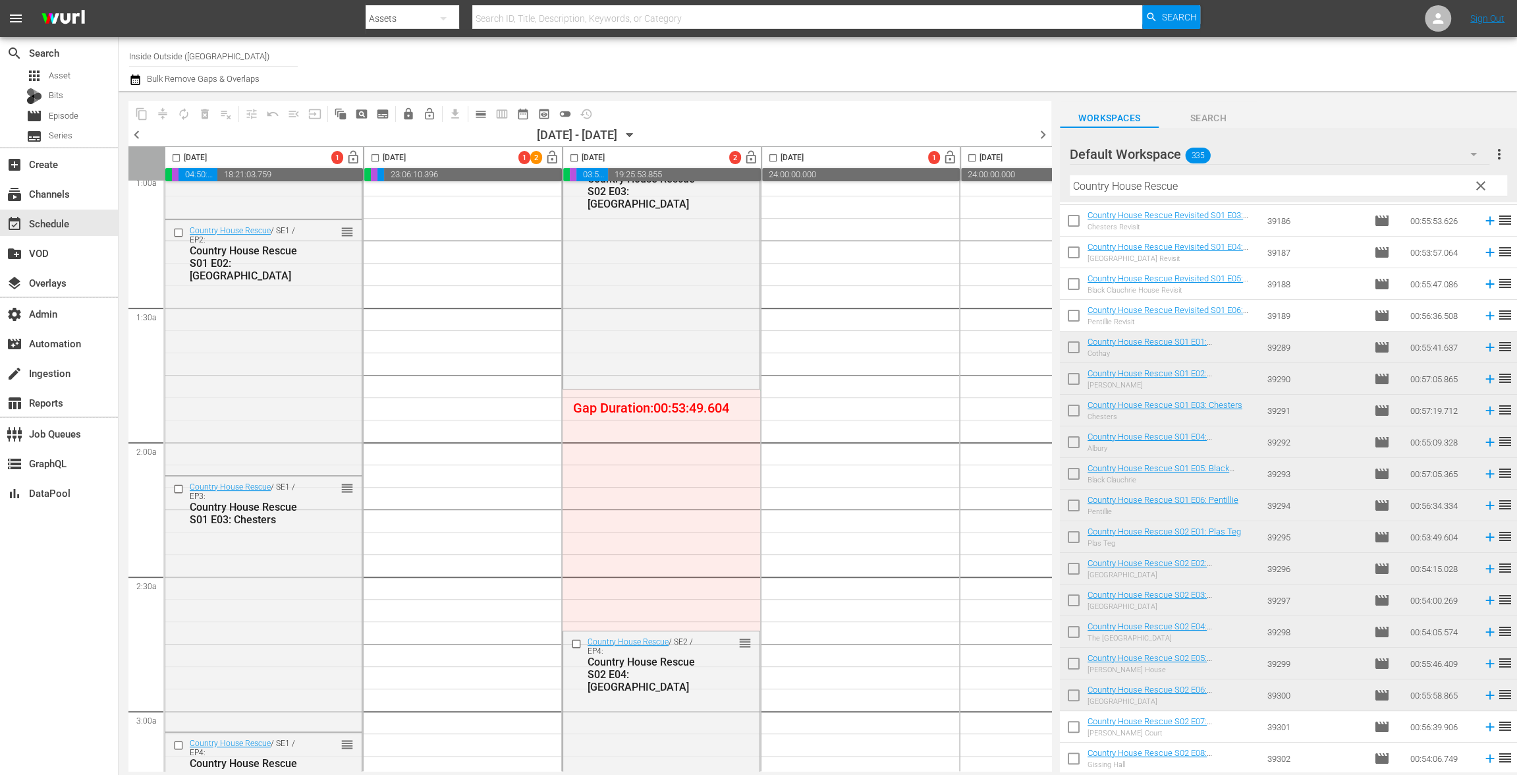
drag, startPoint x: 756, startPoint y: 644, endPoint x: 735, endPoint y: 391, distance: 253.8
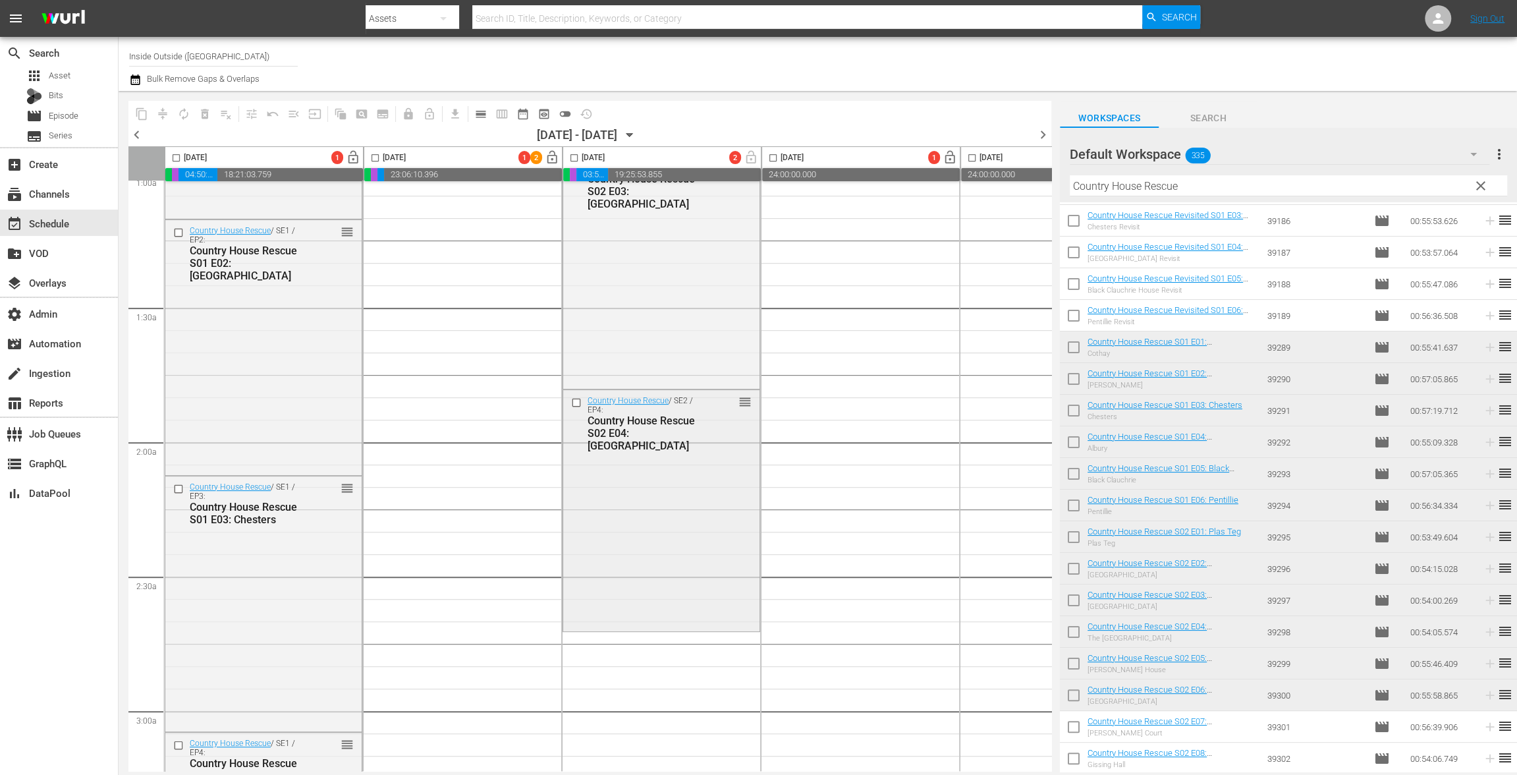
scroll to position [578, 0]
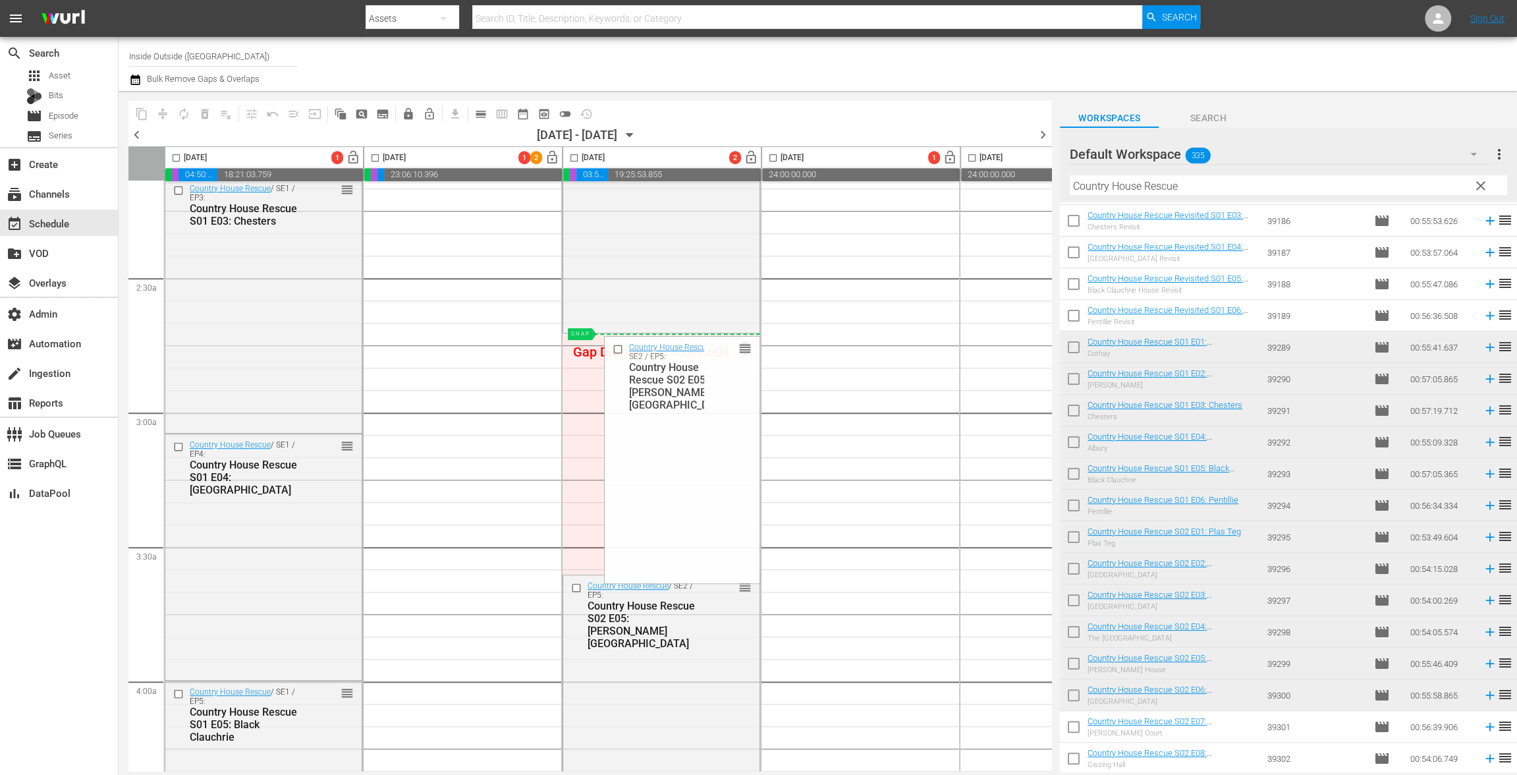
drag, startPoint x: 745, startPoint y: 585, endPoint x: 728, endPoint y: 336, distance: 249.5
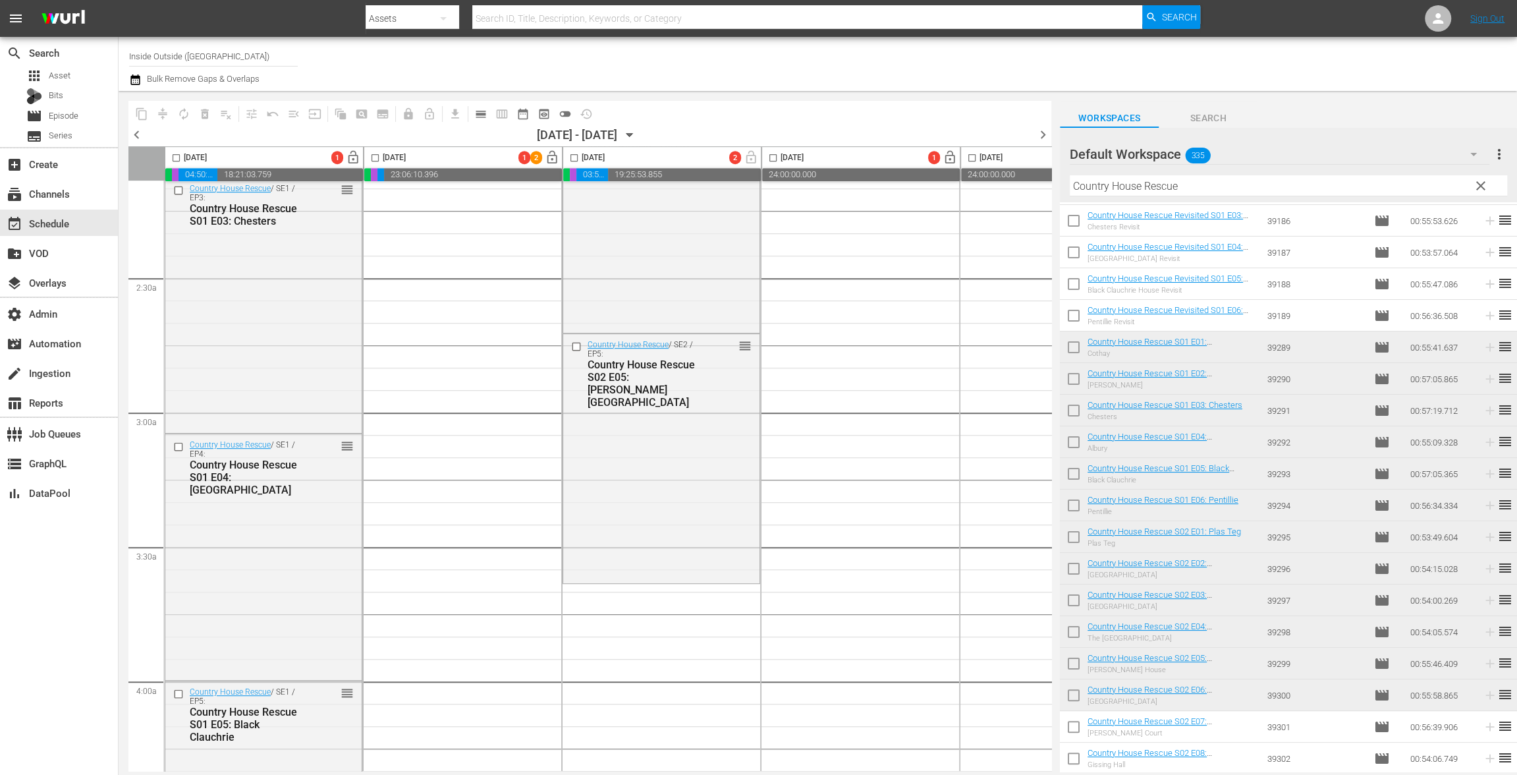
scroll to position [835, 0]
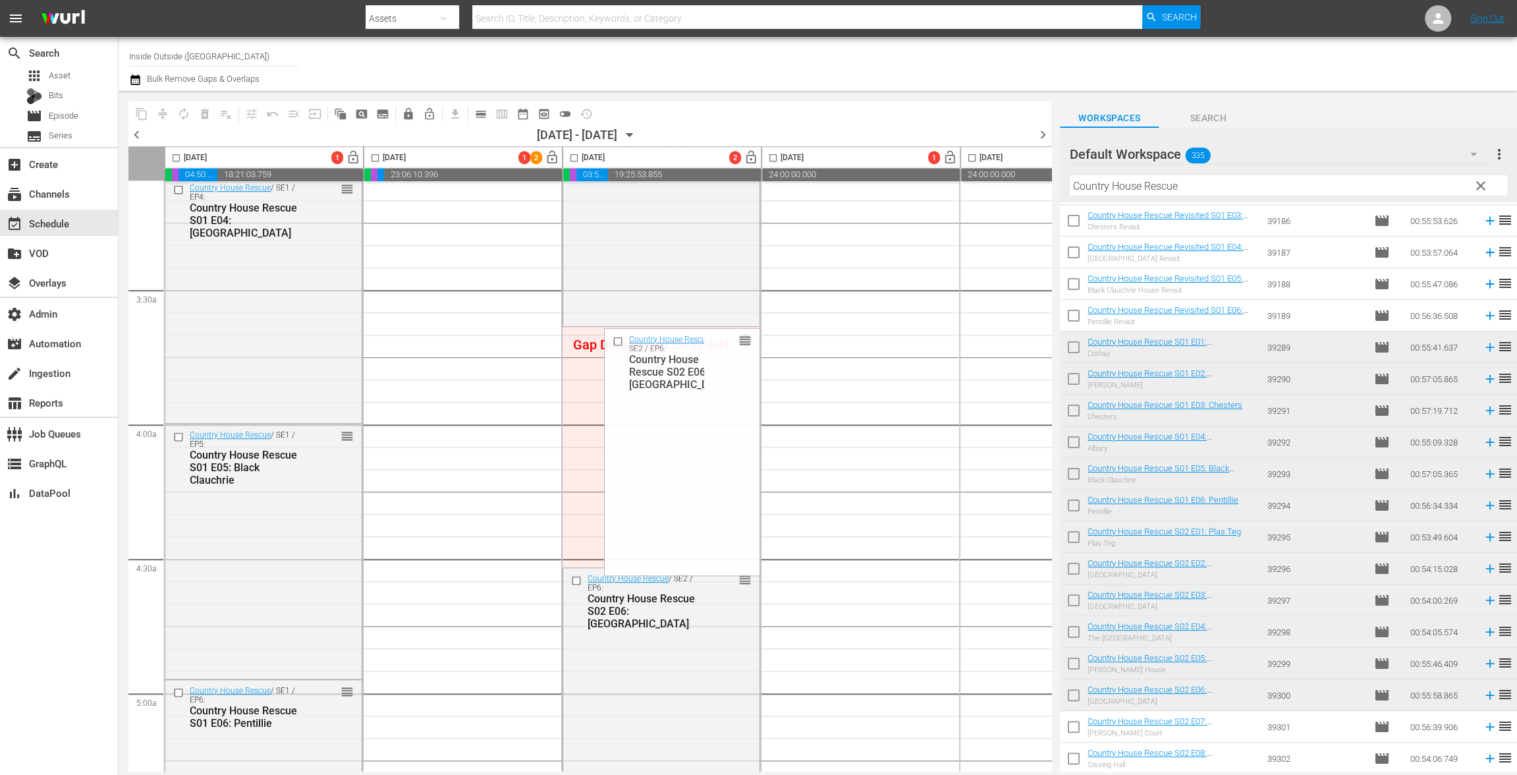
drag, startPoint x: 743, startPoint y: 578, endPoint x: 728, endPoint y: 328, distance: 250.7
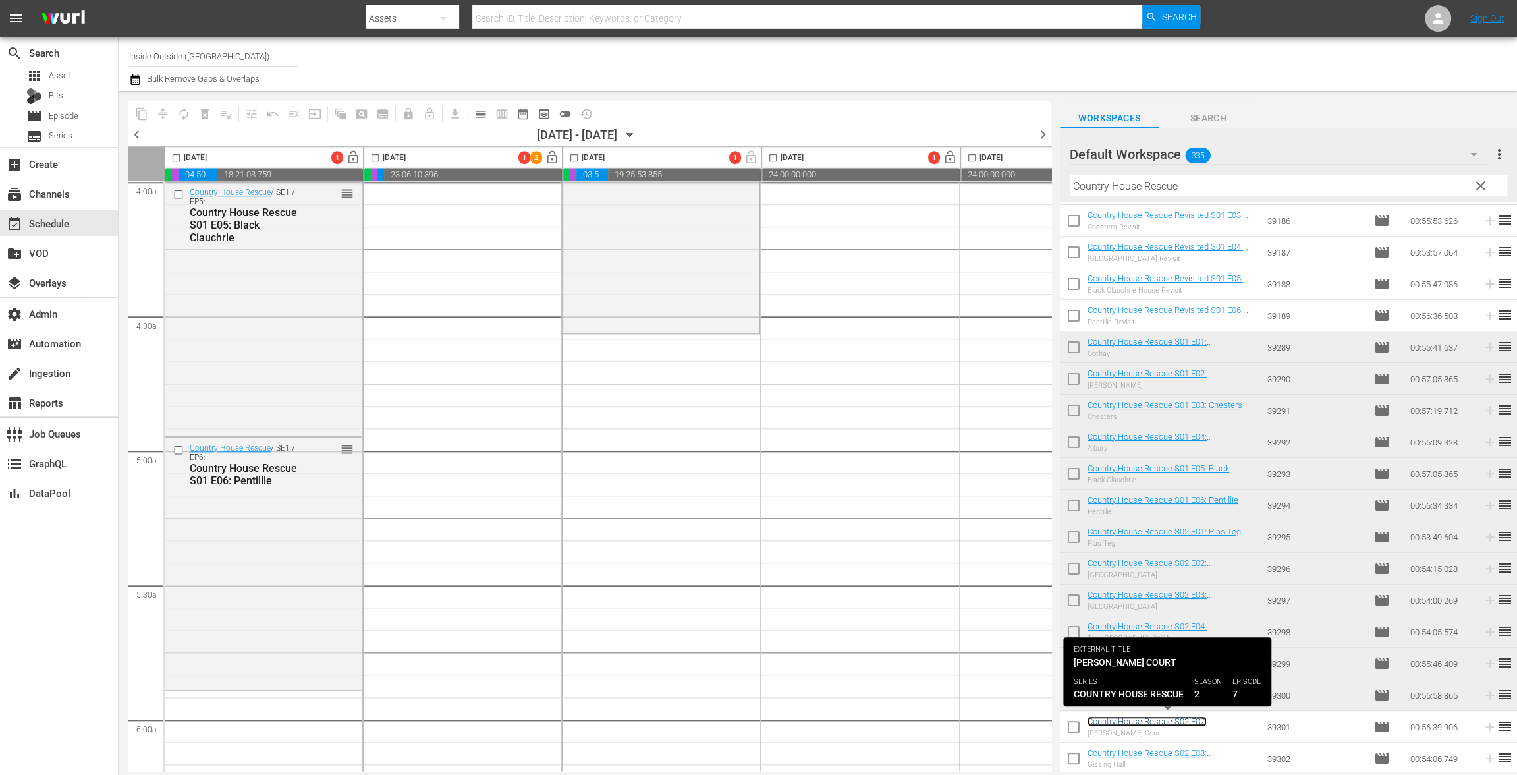
scroll to position [1175, 0]
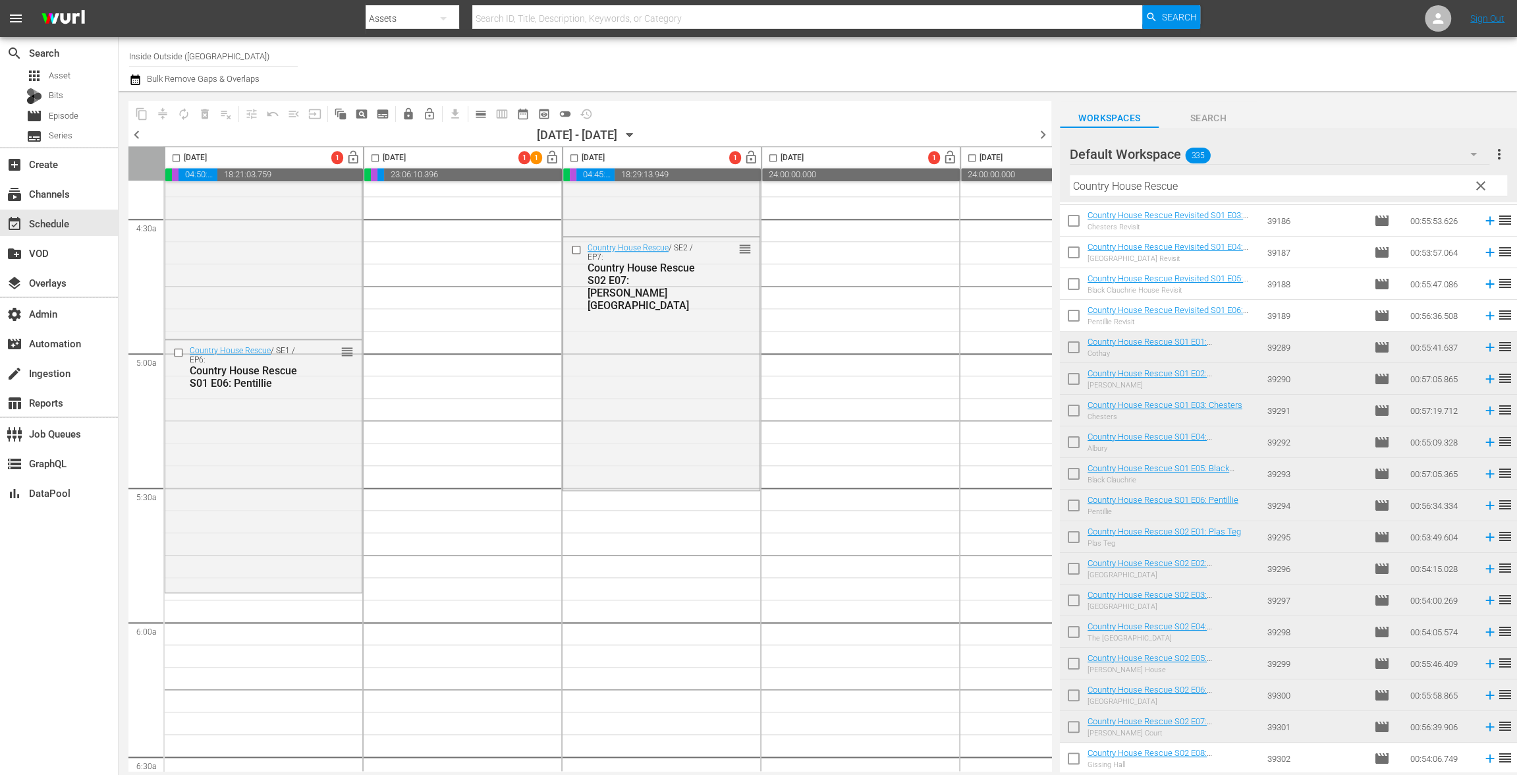
drag, startPoint x: 1163, startPoint y: 723, endPoint x: 490, endPoint y: 41, distance: 958.0
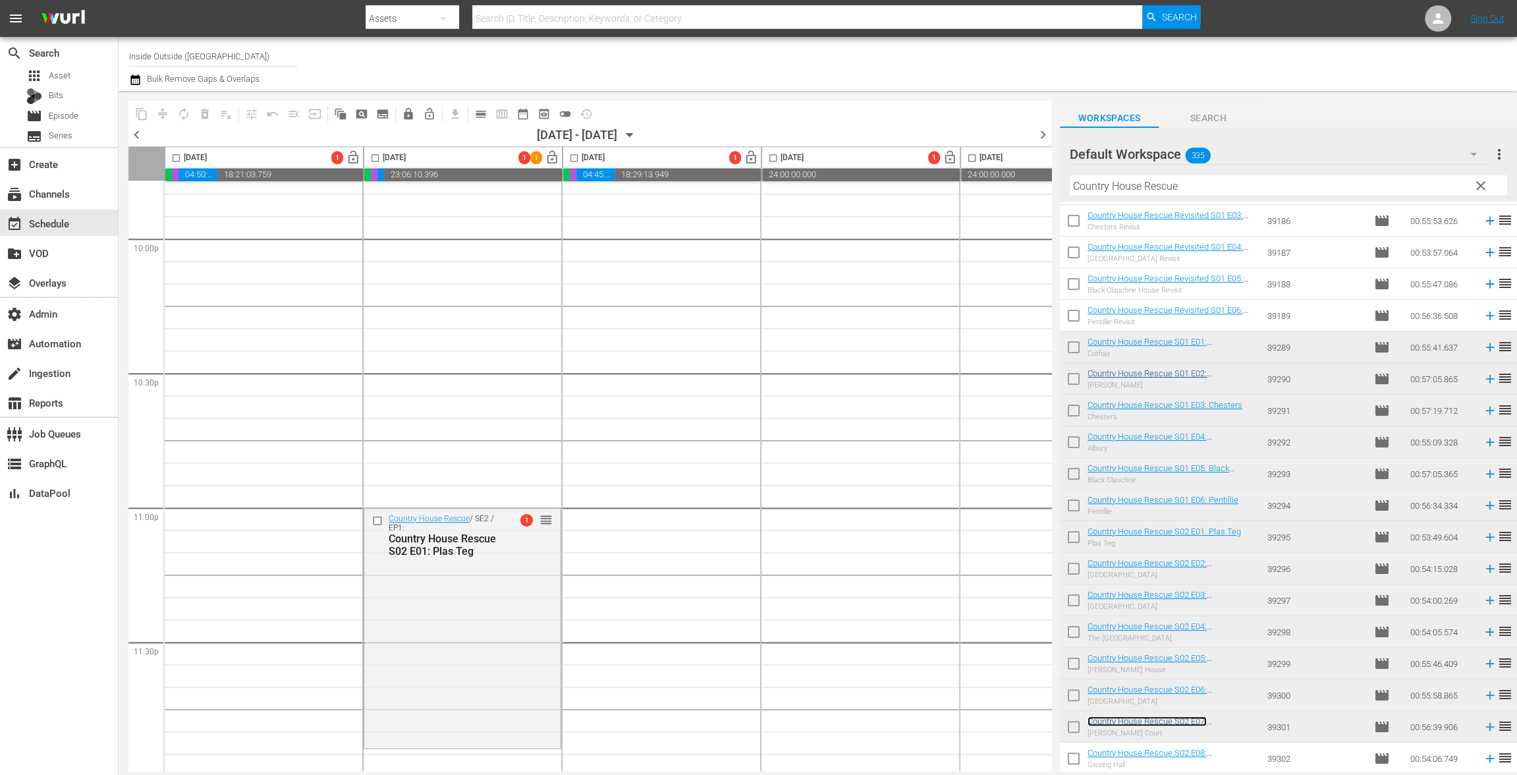
scroll to position [0, 0]
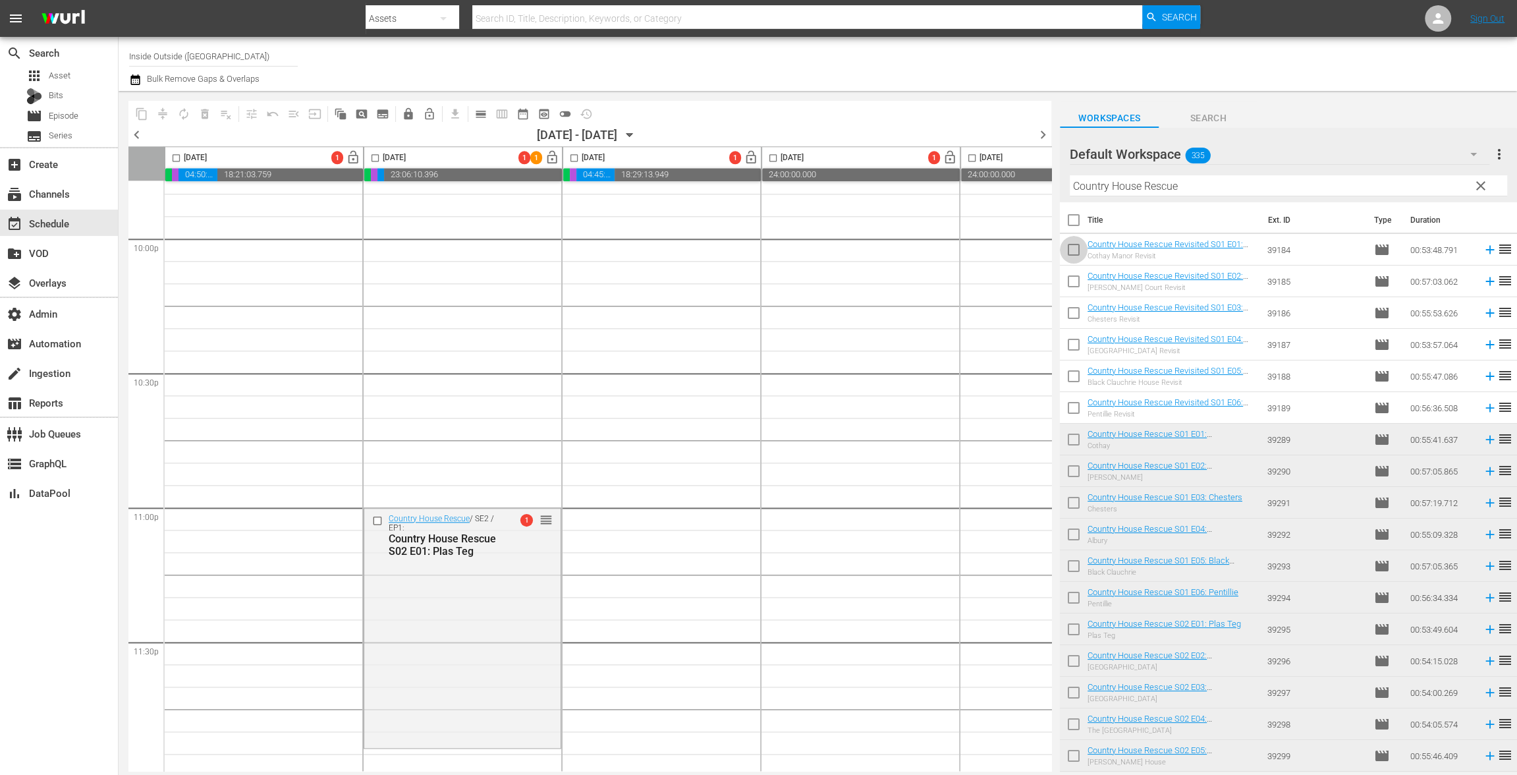
click at [1075, 244] on input "checkbox" at bounding box center [1074, 252] width 28 height 28
checkbox input "true"
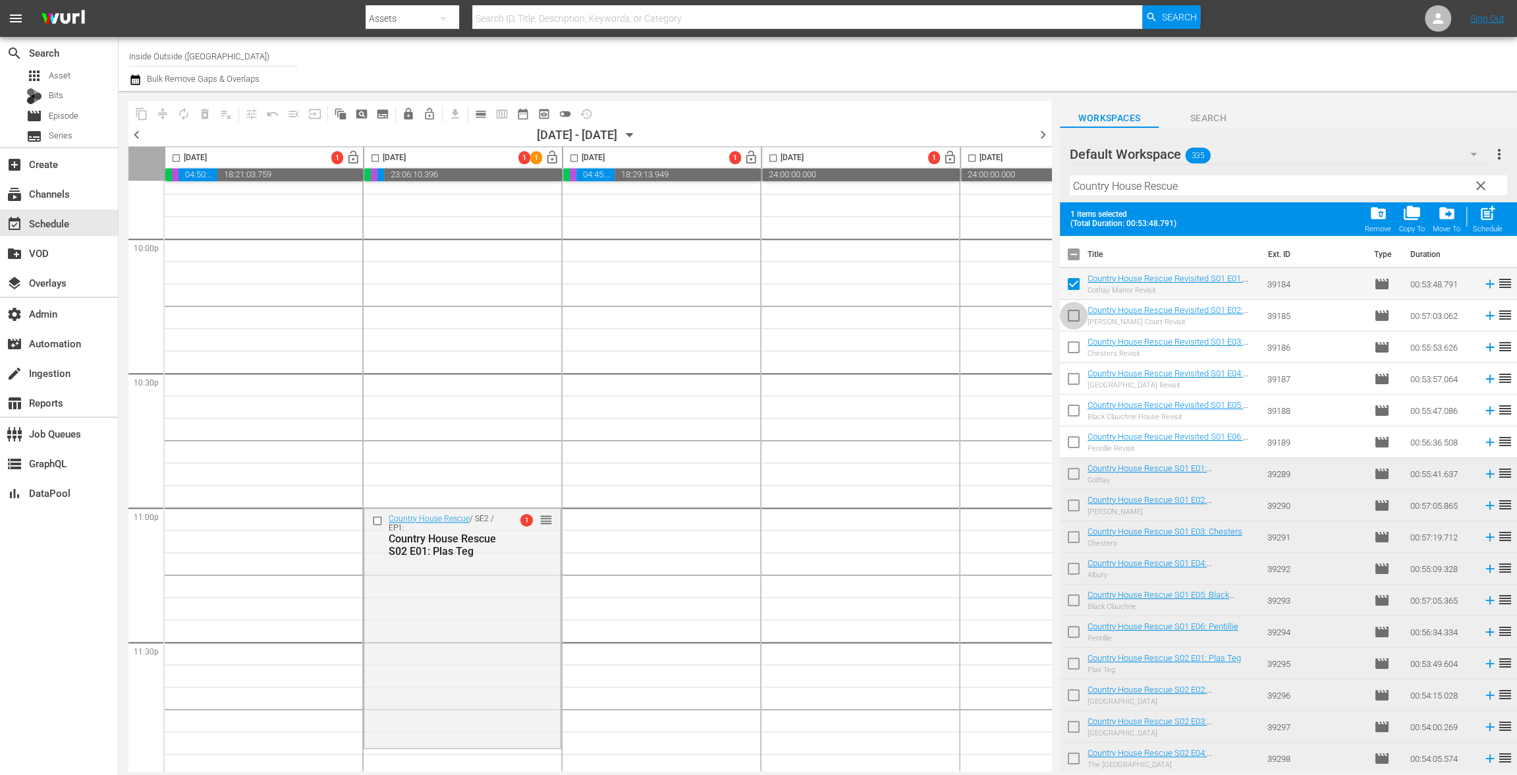
click at [1077, 313] on input "checkbox" at bounding box center [1074, 318] width 28 height 28
drag, startPoint x: 1075, startPoint y: 352, endPoint x: 1078, endPoint y: 381, distance: 29.8
click at [1075, 352] on input "checkbox" at bounding box center [1074, 350] width 28 height 28
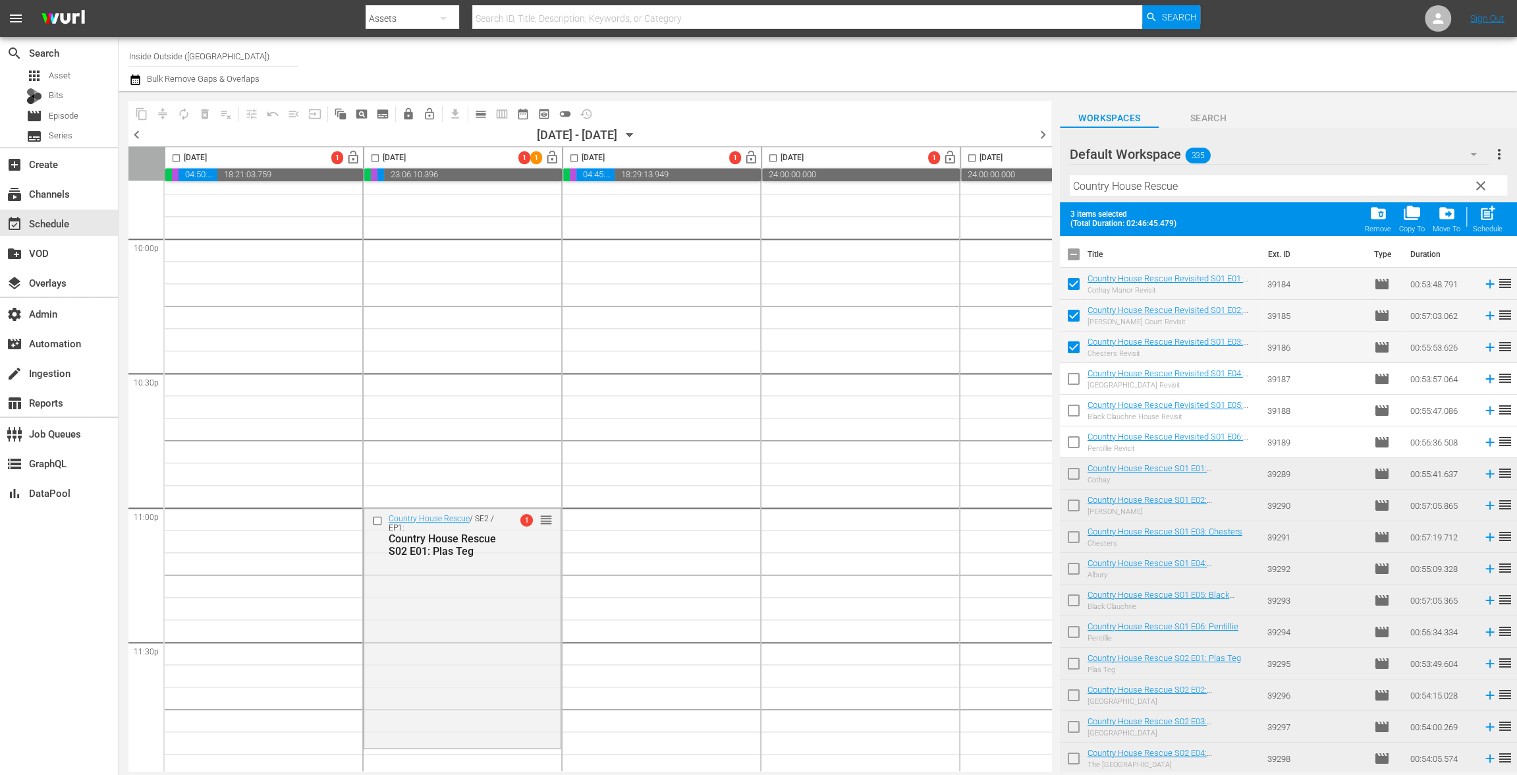
click at [1078, 385] on input "checkbox" at bounding box center [1074, 382] width 28 height 28
click at [1081, 419] on input "checkbox" at bounding box center [1074, 413] width 28 height 28
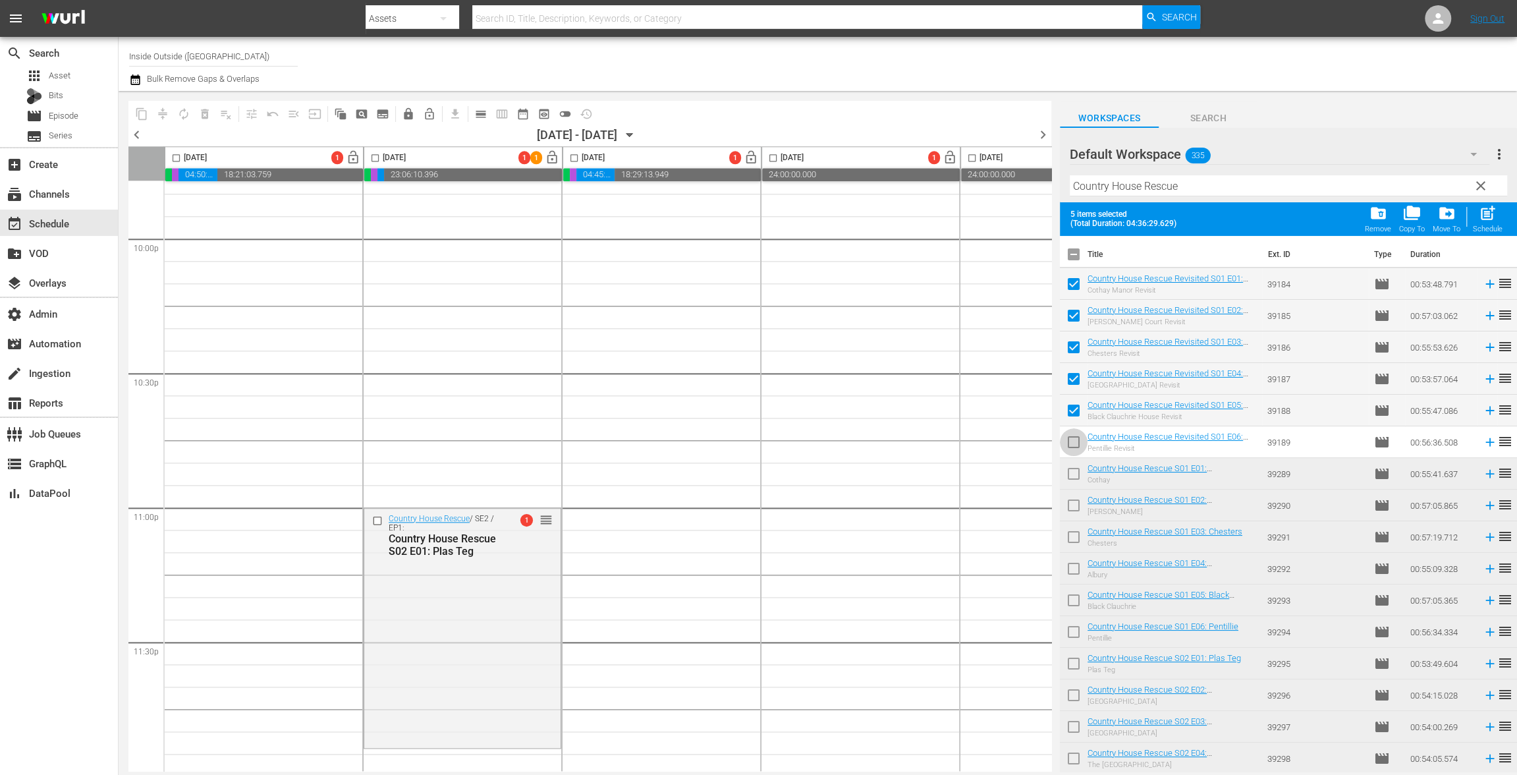
click at [1078, 444] on input "checkbox" at bounding box center [1074, 445] width 28 height 28
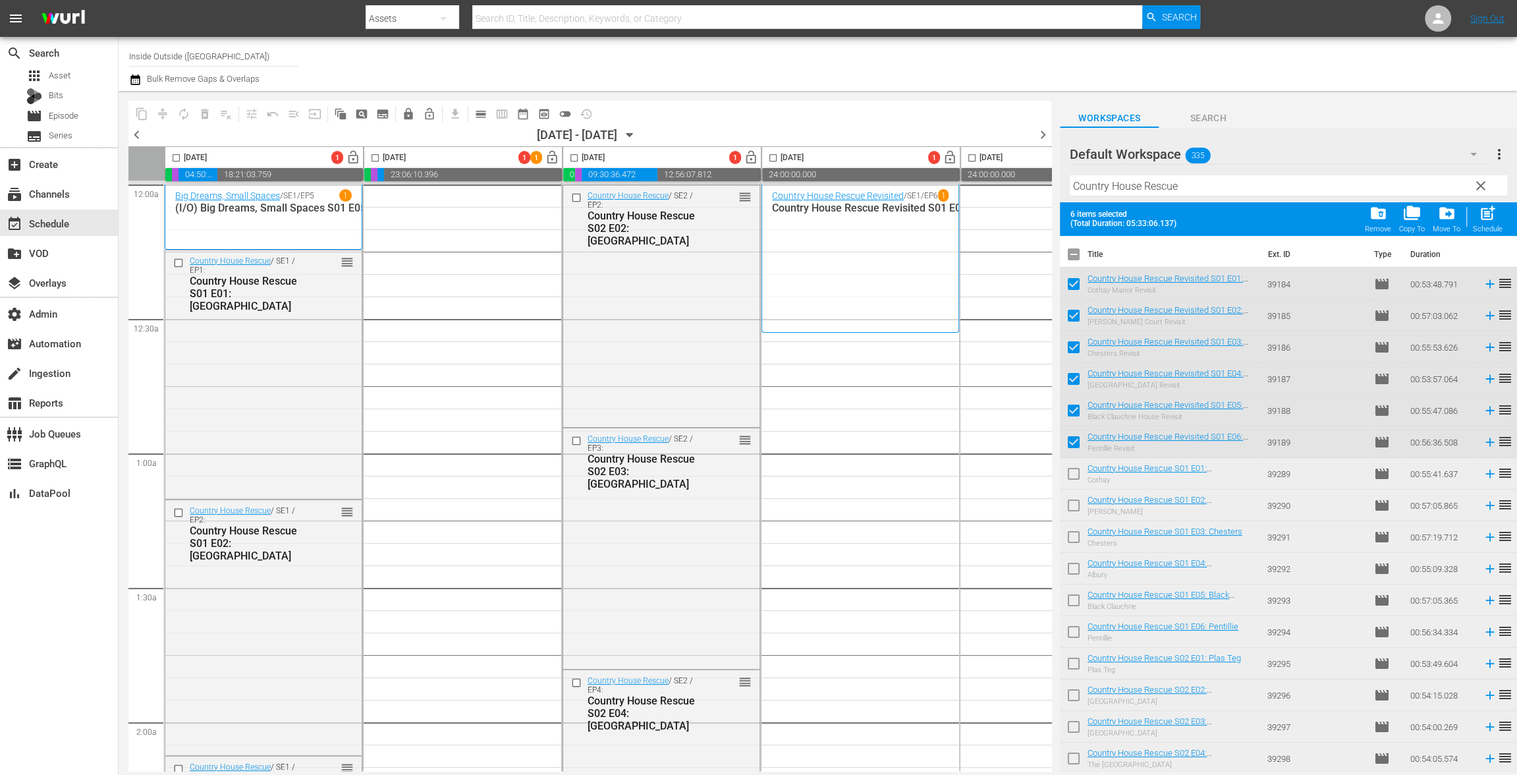
drag, startPoint x: 1132, startPoint y: 279, endPoint x: 580, endPoint y: 0, distance: 618.6
click at [1078, 254] on input "checkbox" at bounding box center [1074, 257] width 28 height 28
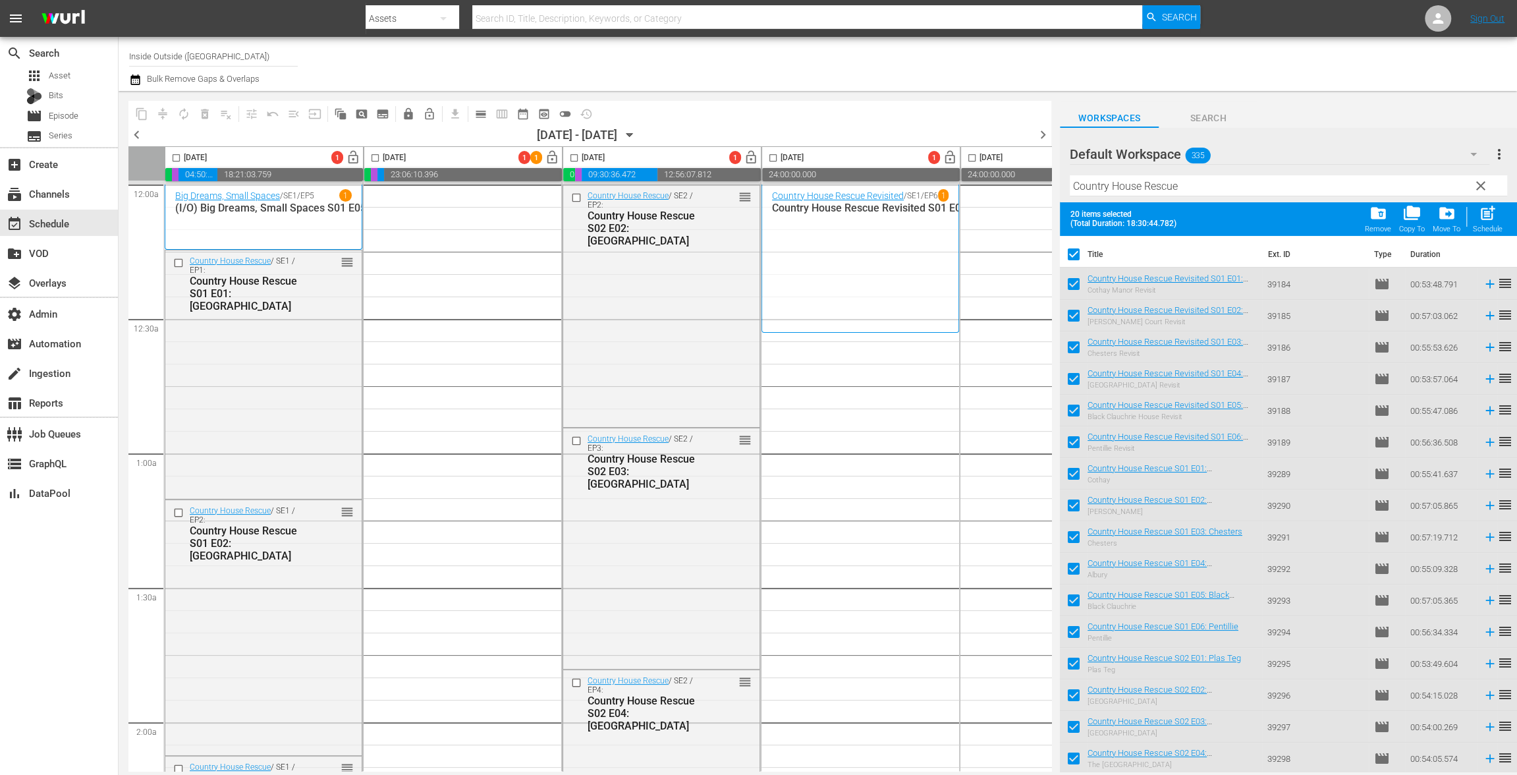
click at [1076, 250] on input "checkbox" at bounding box center [1074, 257] width 28 height 28
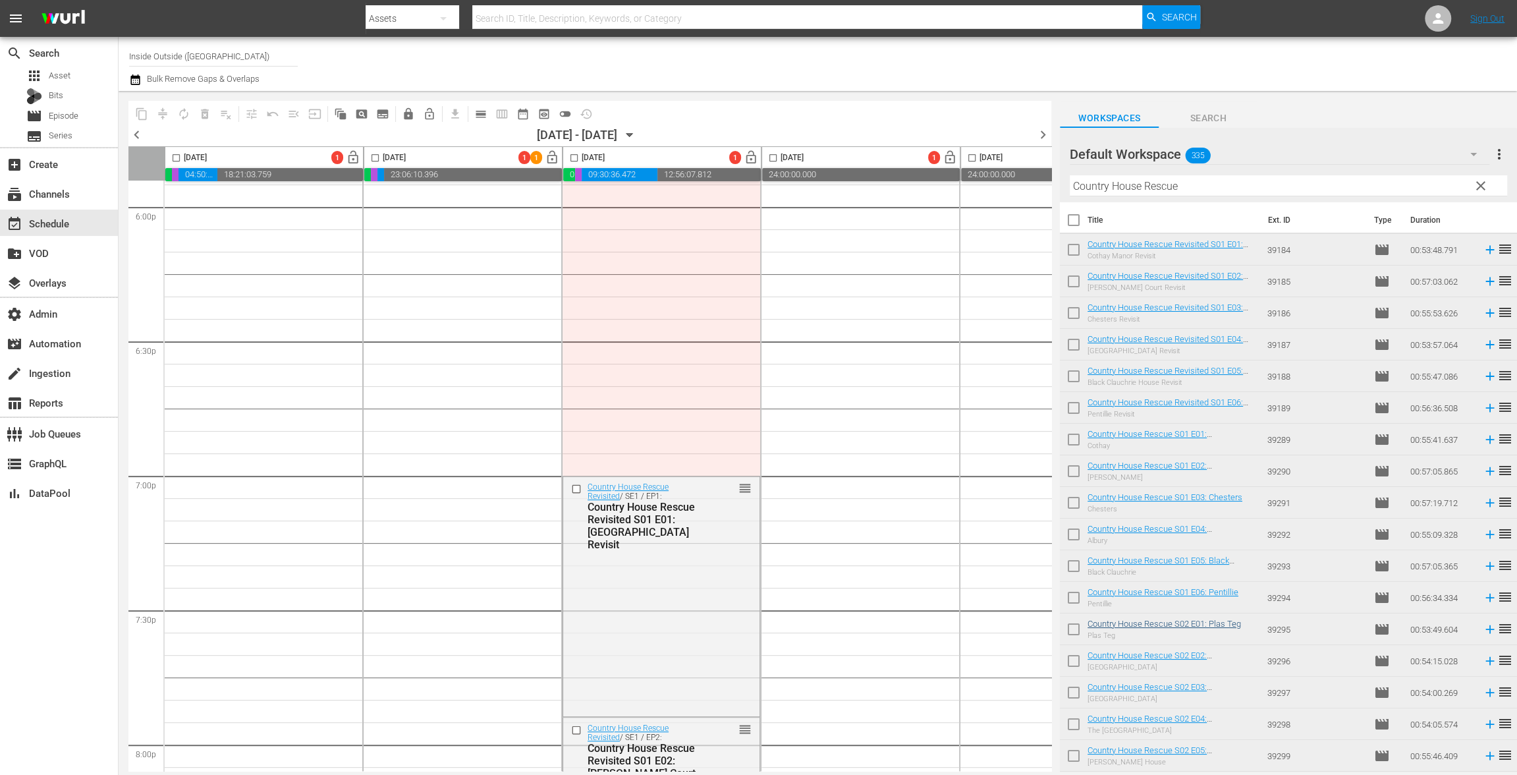
scroll to position [22, 0]
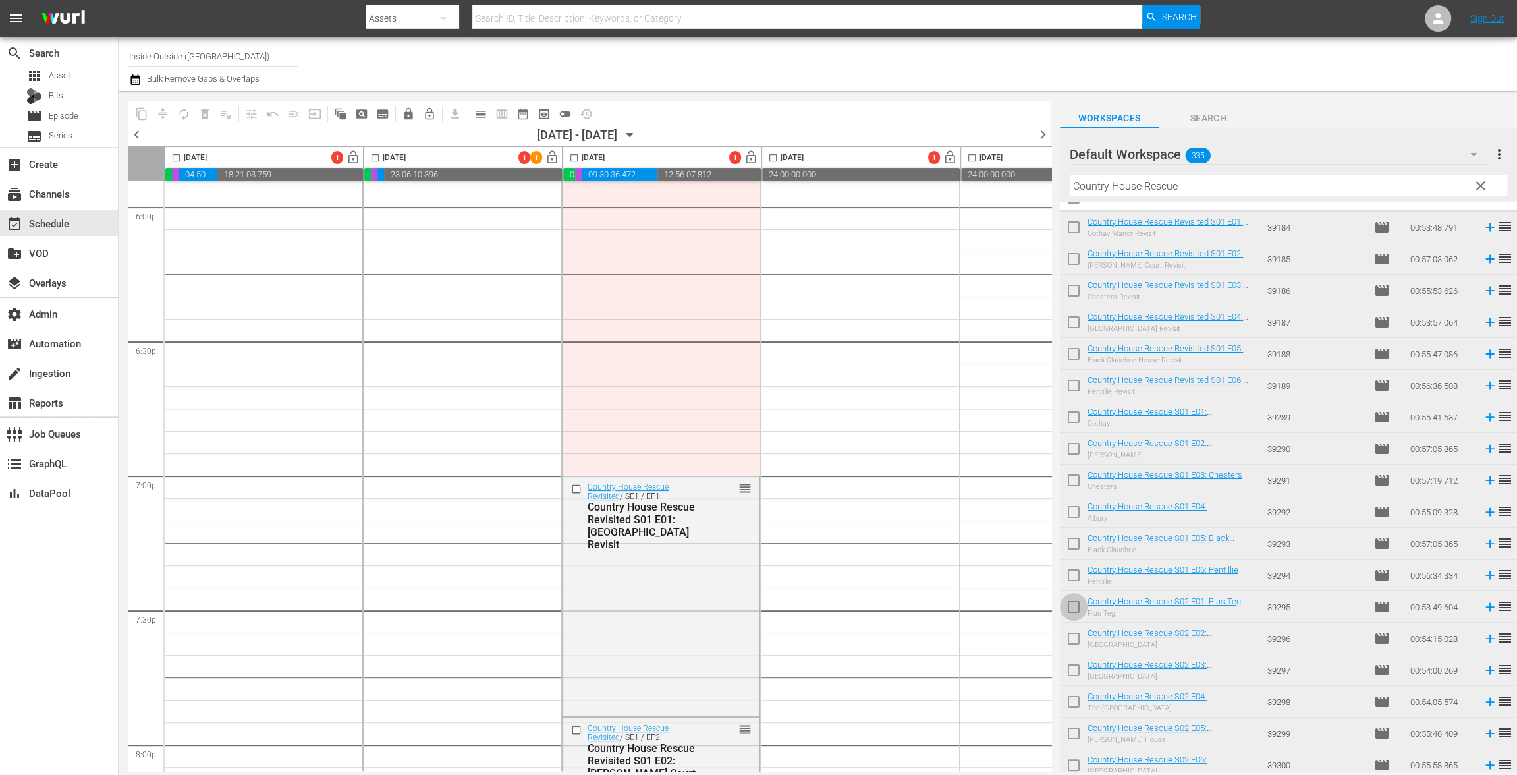
click at [1080, 603] on input "checkbox" at bounding box center [1074, 609] width 28 height 28
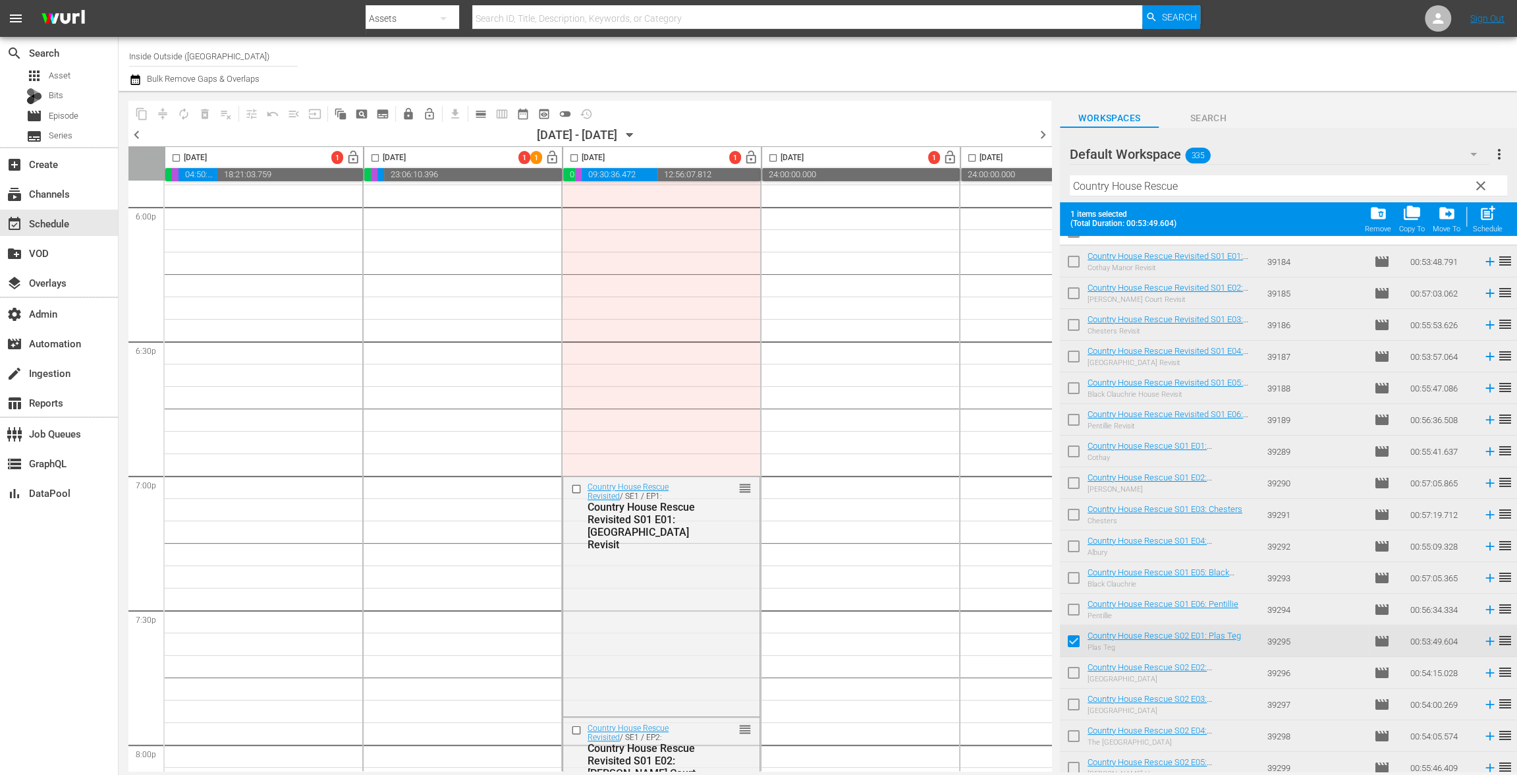
scroll to position [126, 0]
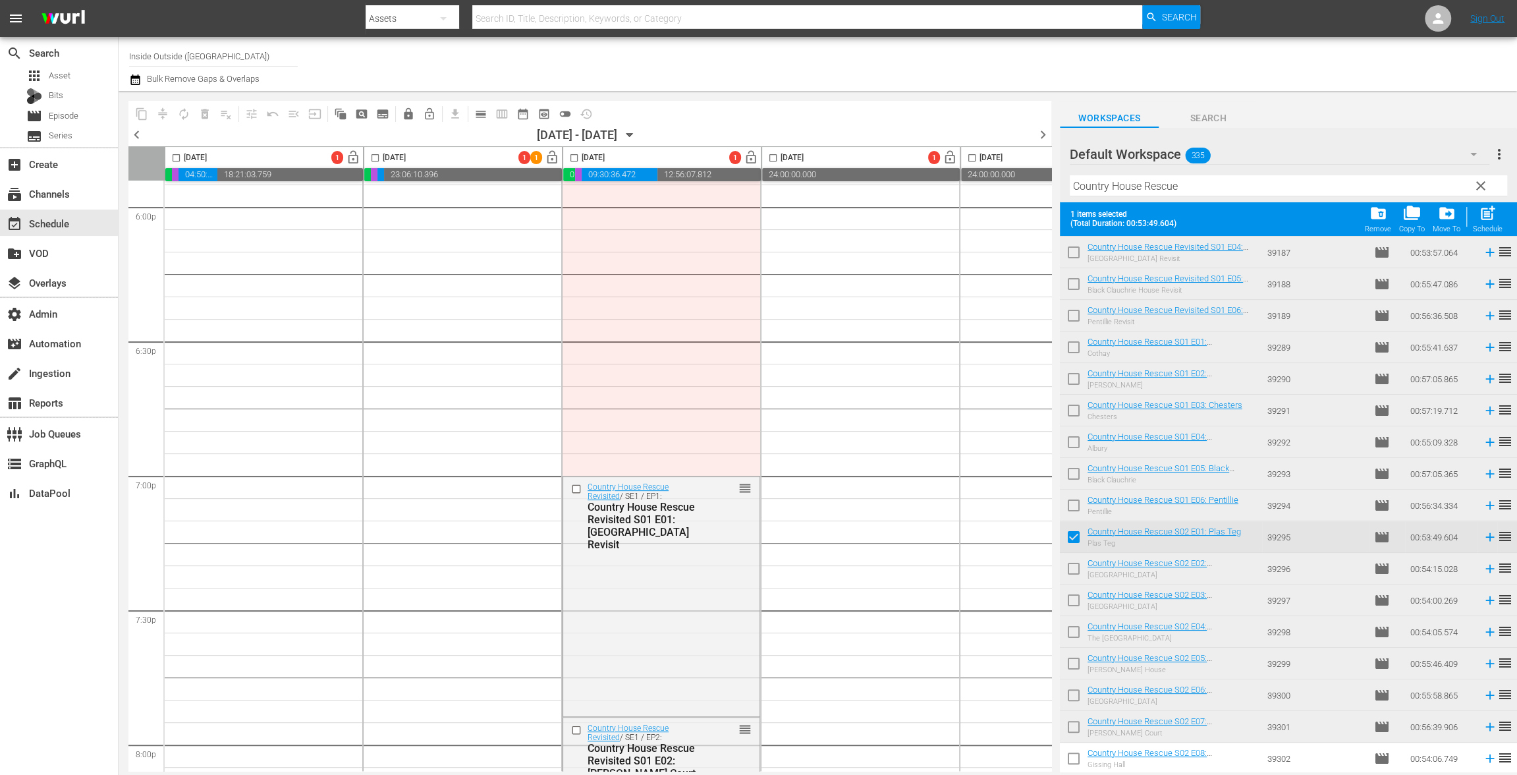
click at [1079, 570] on input "checkbox" at bounding box center [1074, 571] width 28 height 28
click at [1072, 599] on input "checkbox" at bounding box center [1074, 603] width 28 height 28
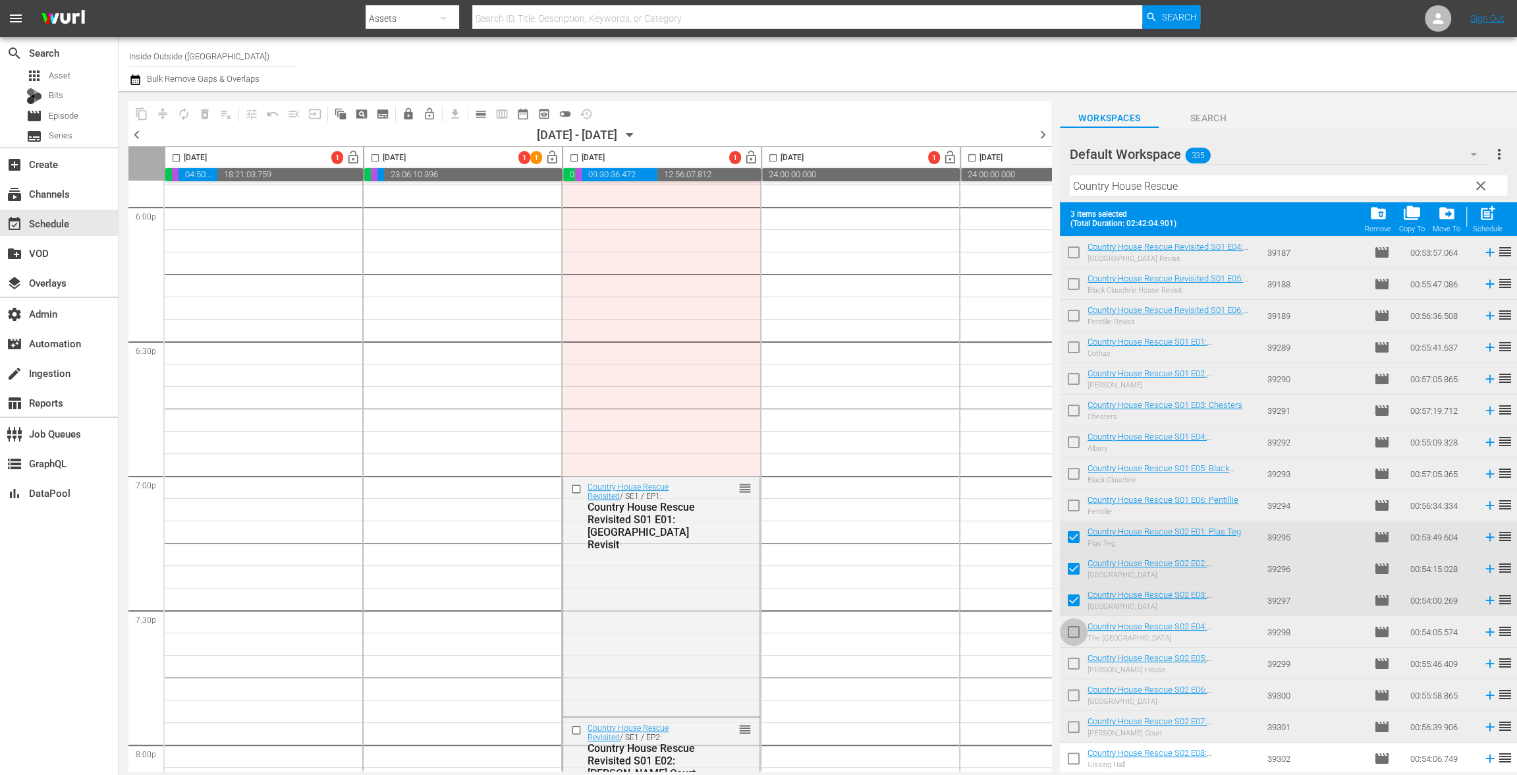
click at [1074, 624] on input "checkbox" at bounding box center [1074, 634] width 28 height 28
click at [1074, 663] on input "checkbox" at bounding box center [1074, 666] width 28 height 28
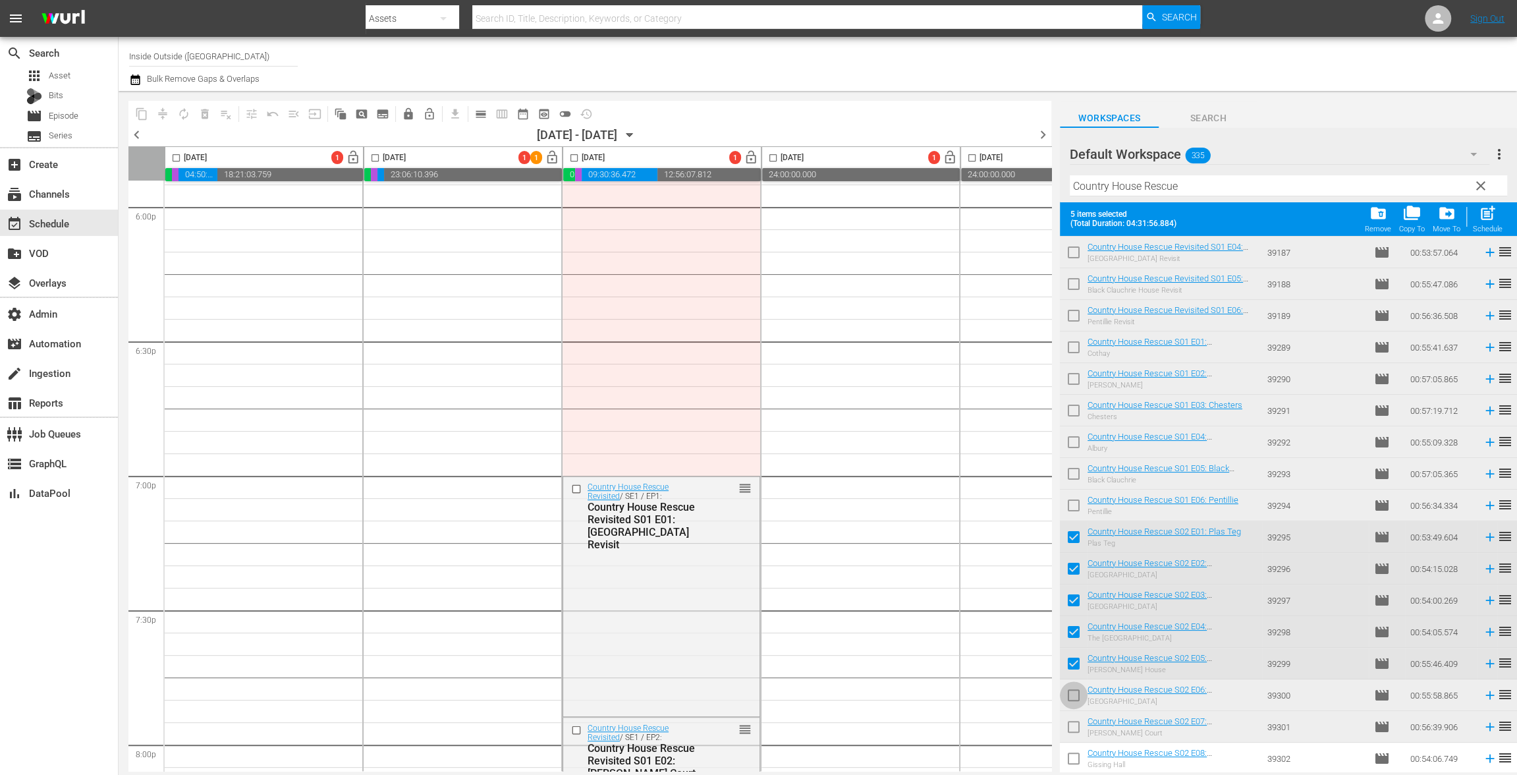
click at [1072, 690] on input "checkbox" at bounding box center [1074, 698] width 28 height 28
click at [1078, 725] on input "checkbox" at bounding box center [1074, 729] width 28 height 28
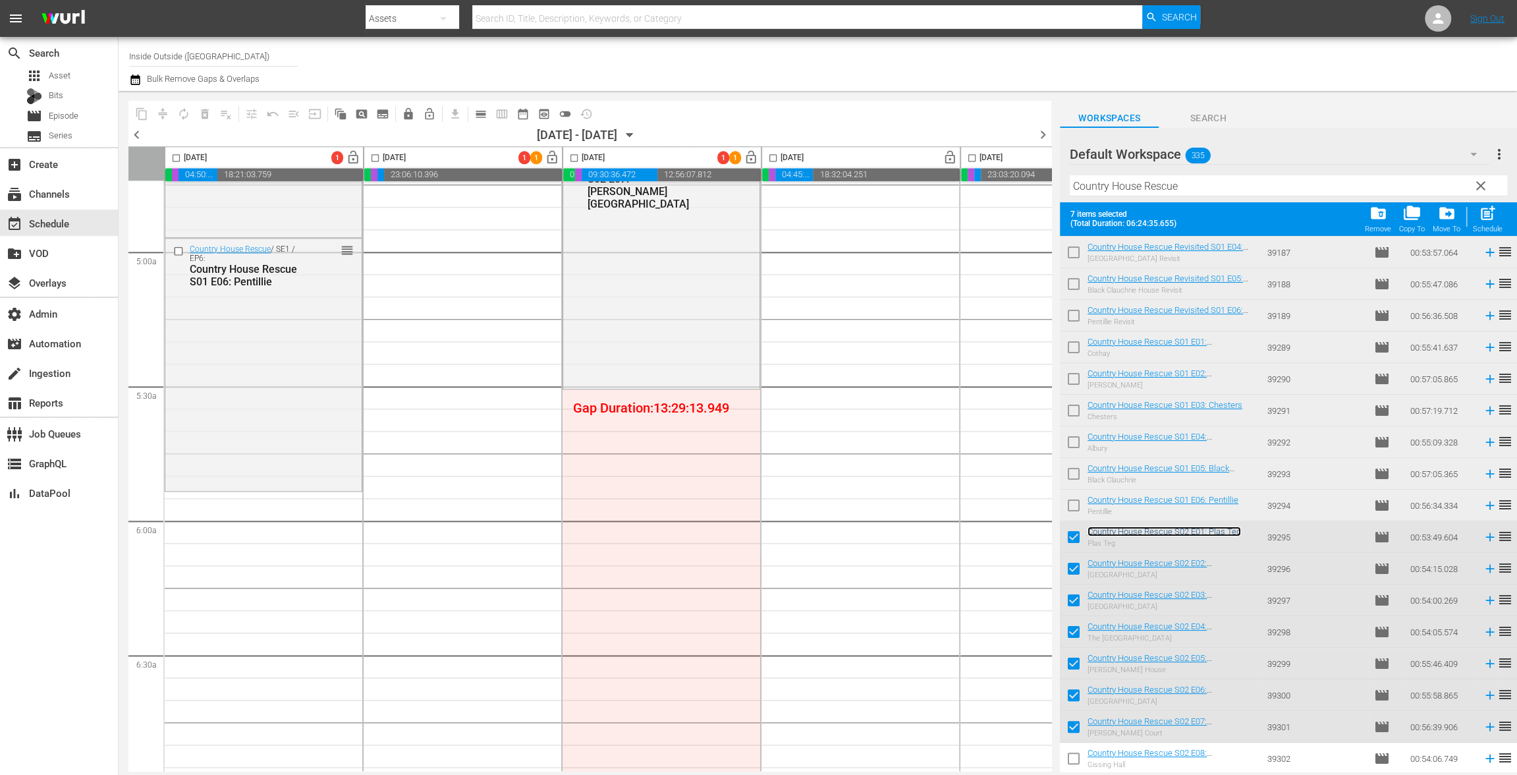
scroll to position [0, 0]
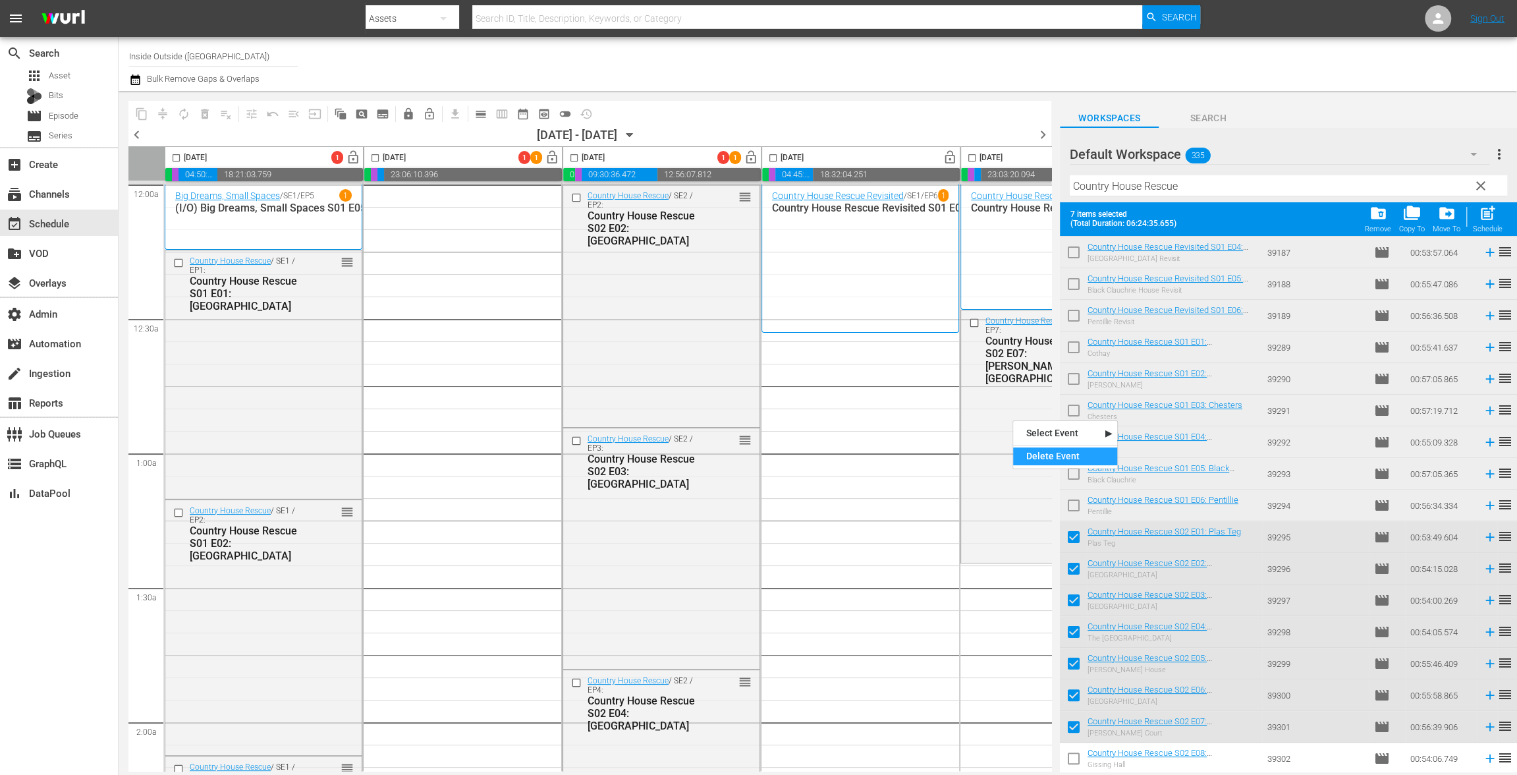
click at [1027, 460] on div "Delete Event" at bounding box center [1065, 456] width 104 height 18
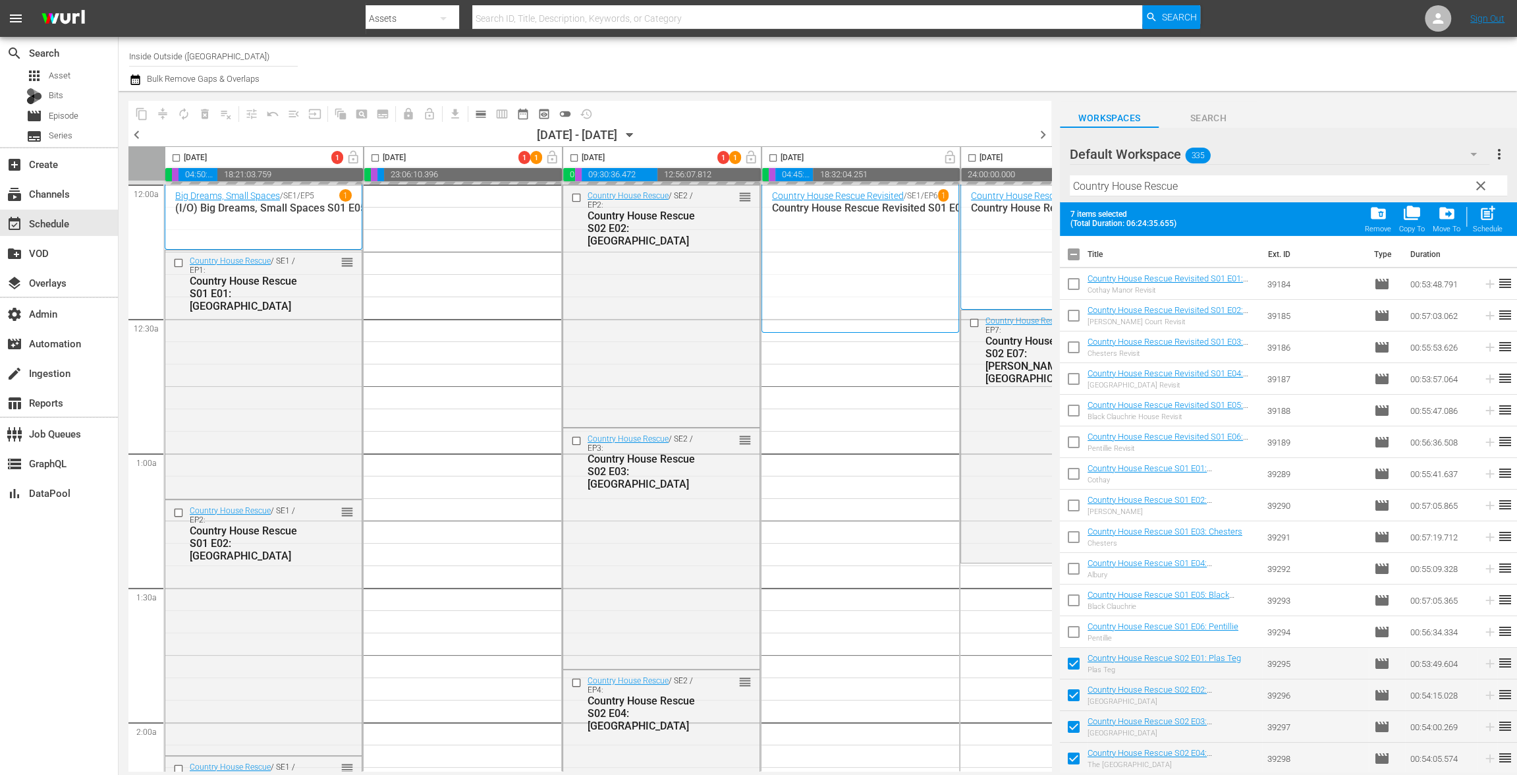
click at [1072, 255] on input "checkbox" at bounding box center [1074, 257] width 28 height 28
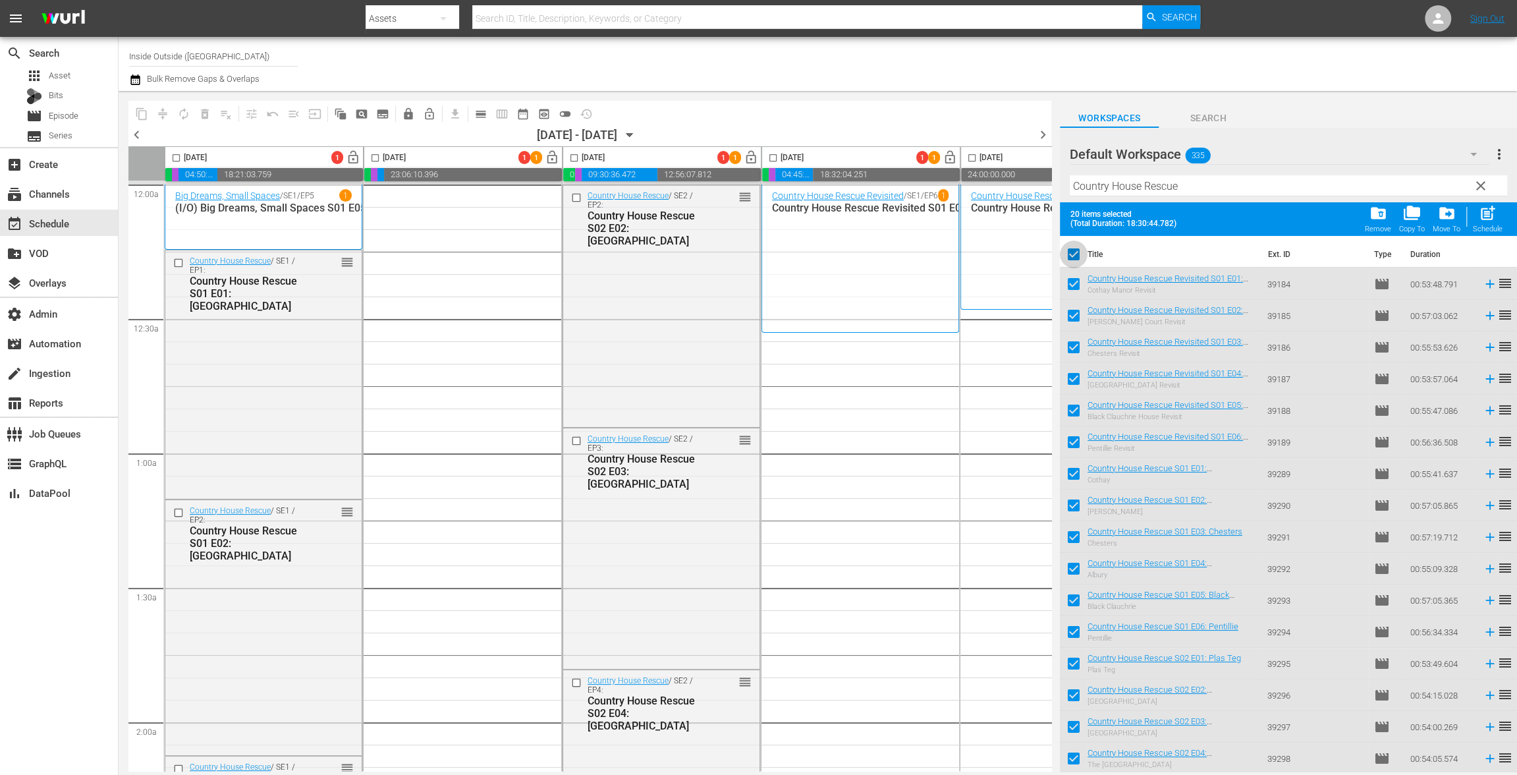
click at [1072, 251] on input "checkbox" at bounding box center [1074, 257] width 28 height 28
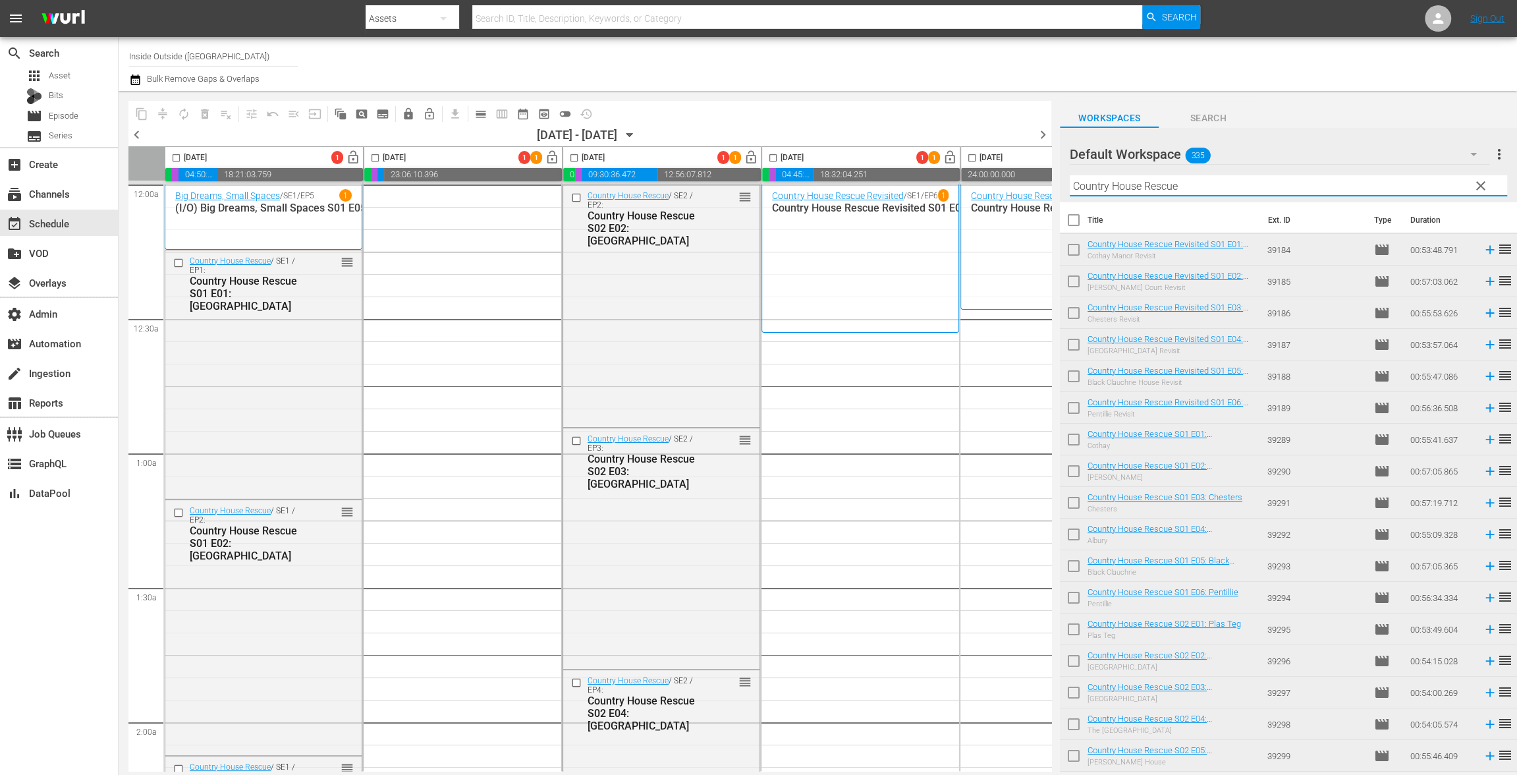
drag, startPoint x: 1189, startPoint y: 182, endPoint x: 999, endPoint y: 159, distance: 191.8
click at [999, 159] on div "content_copy compress autorenew_outlined delete_forever_outlined playlist_remov…" at bounding box center [818, 431] width 1398 height 680
paste input "Meals on Wheels"
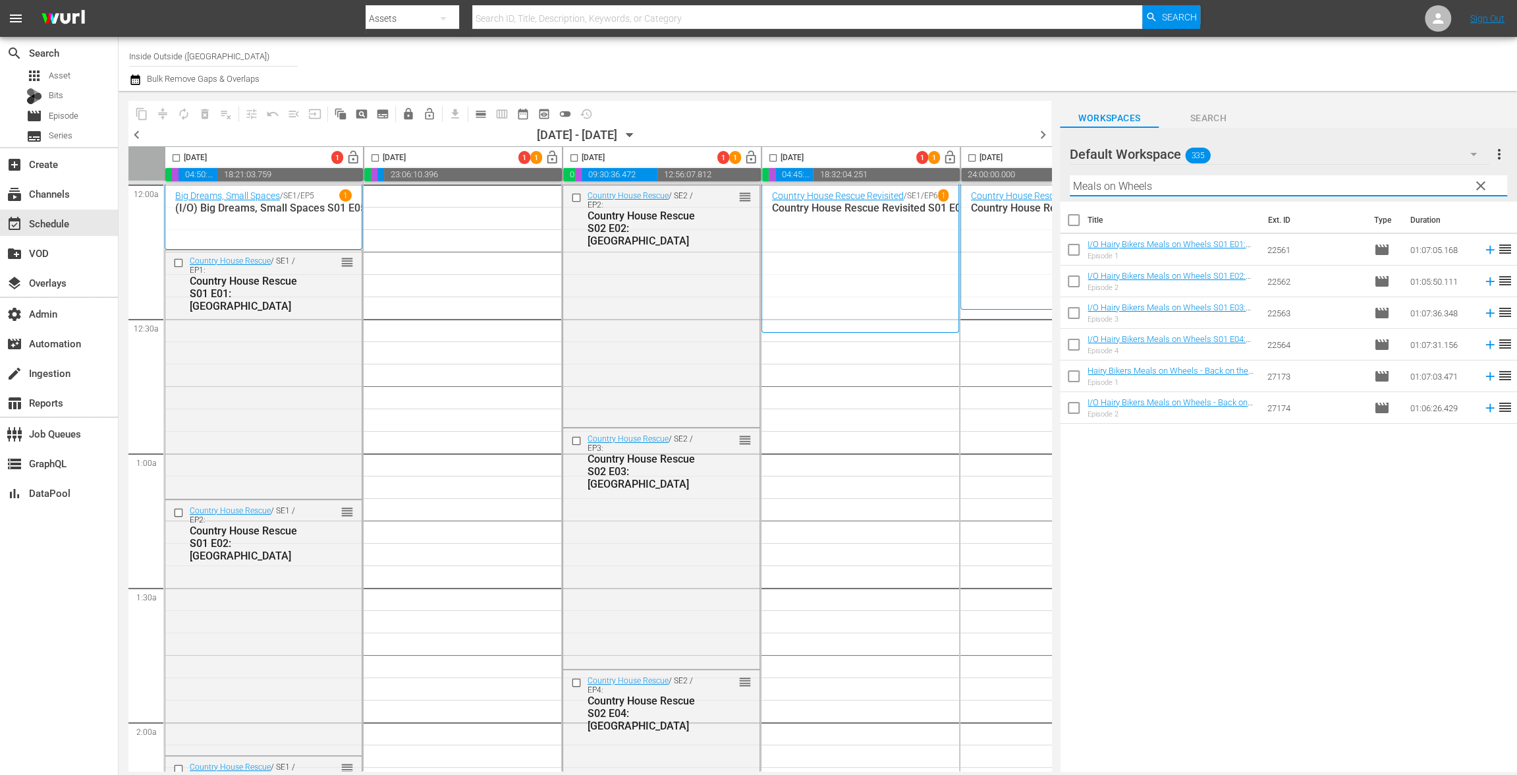
click at [1076, 224] on input "checkbox" at bounding box center [1074, 223] width 28 height 28
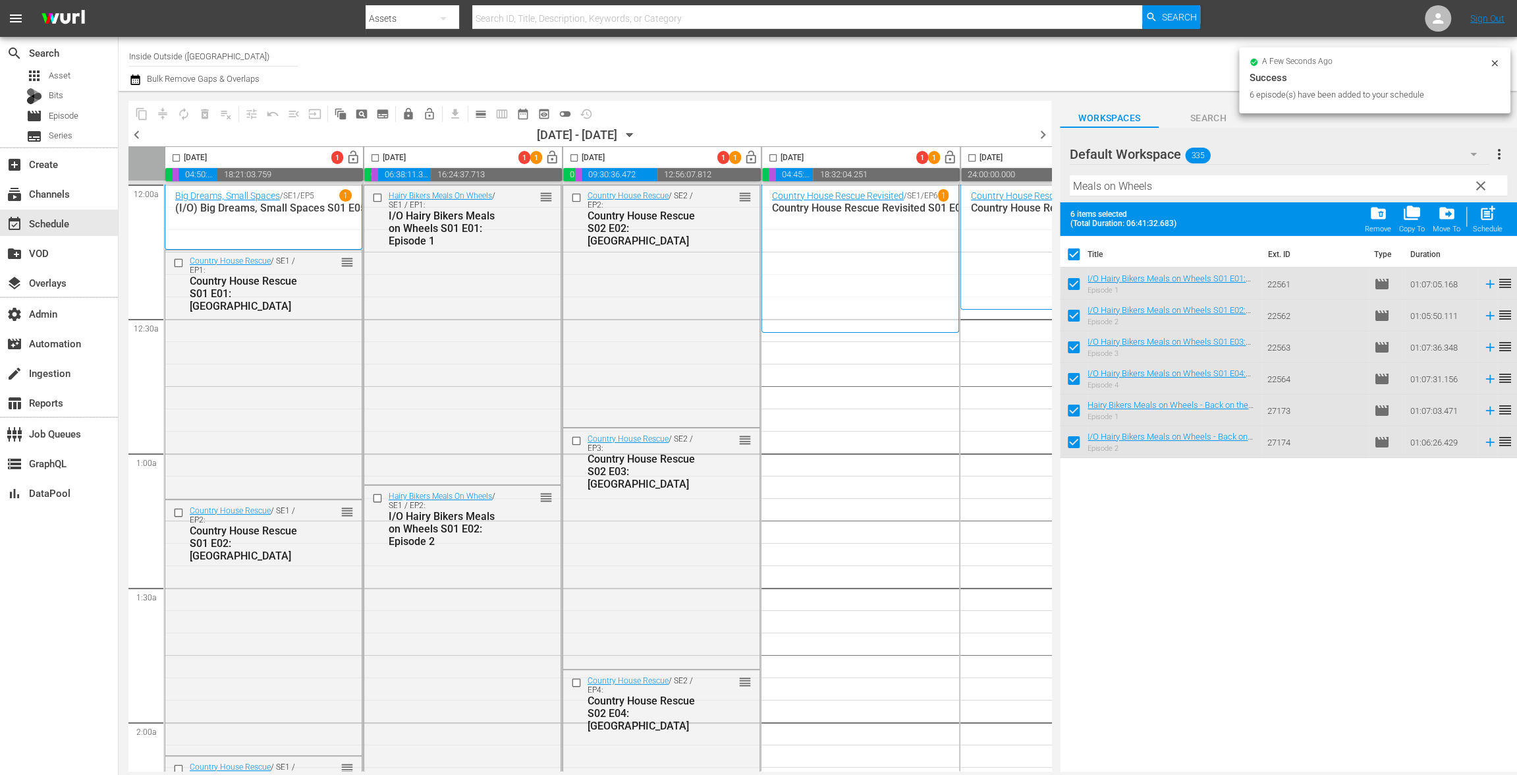
drag, startPoint x: 1113, startPoint y: 279, endPoint x: 549, endPoint y: 14, distance: 622.9
drag, startPoint x: 1166, startPoint y: 184, endPoint x: 1012, endPoint y: 160, distance: 155.3
click at [1012, 160] on div "content_copy compress autorenew_outlined delete_forever_outlined playlist_remov…" at bounding box center [818, 431] width 1398 height 680
paste input "Small Space"
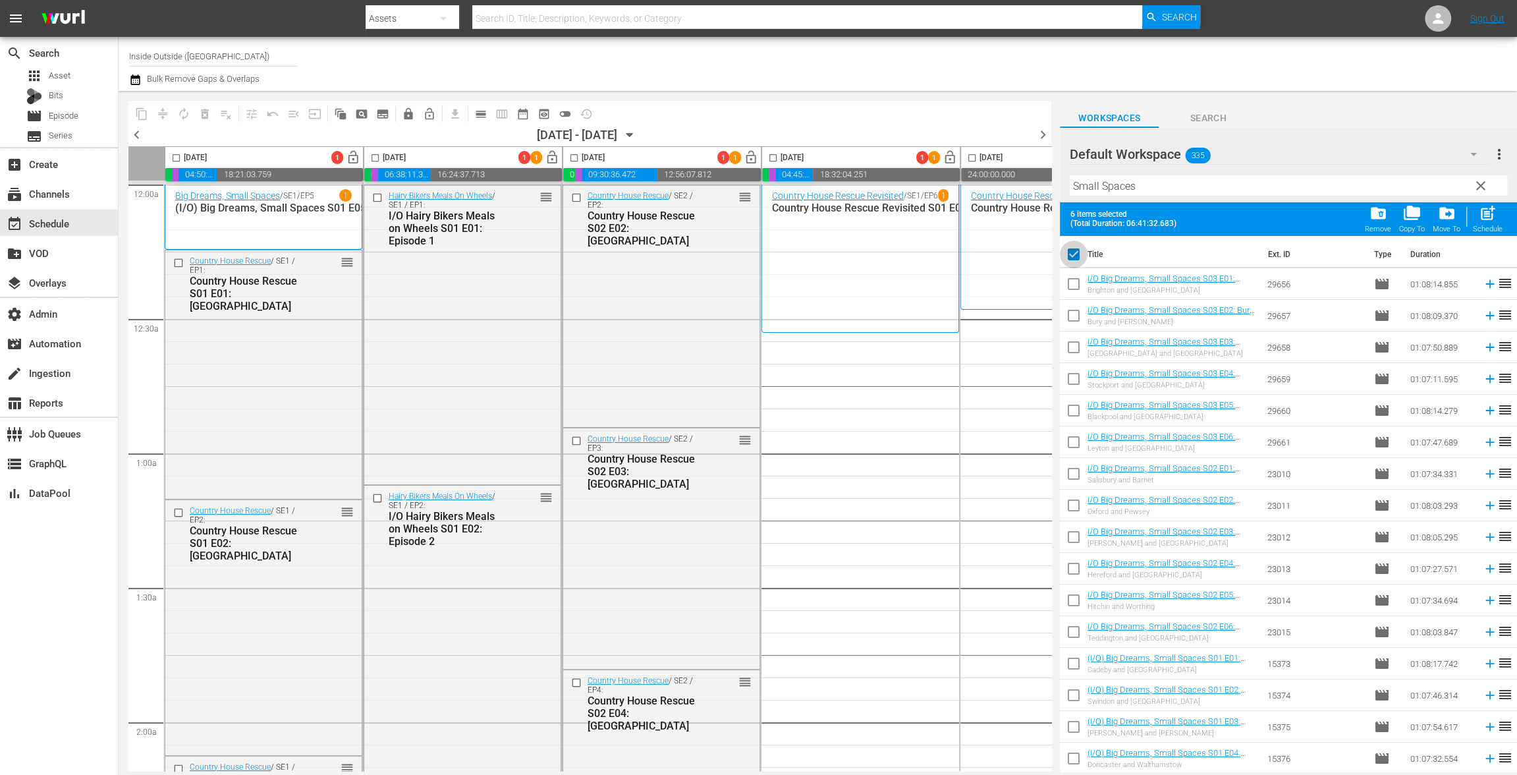
click at [1076, 251] on input "checkbox" at bounding box center [1074, 257] width 28 height 28
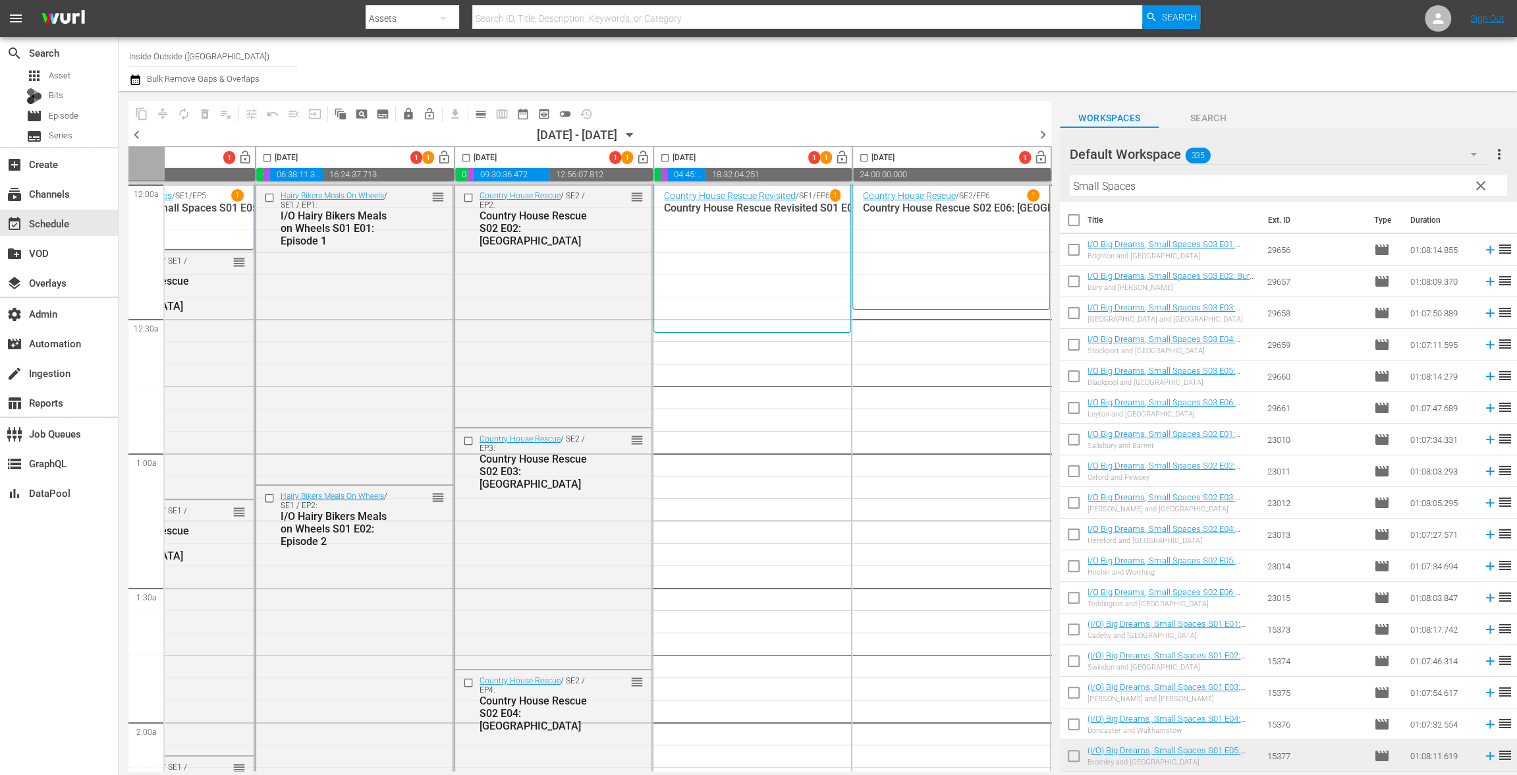
scroll to position [0, 101]
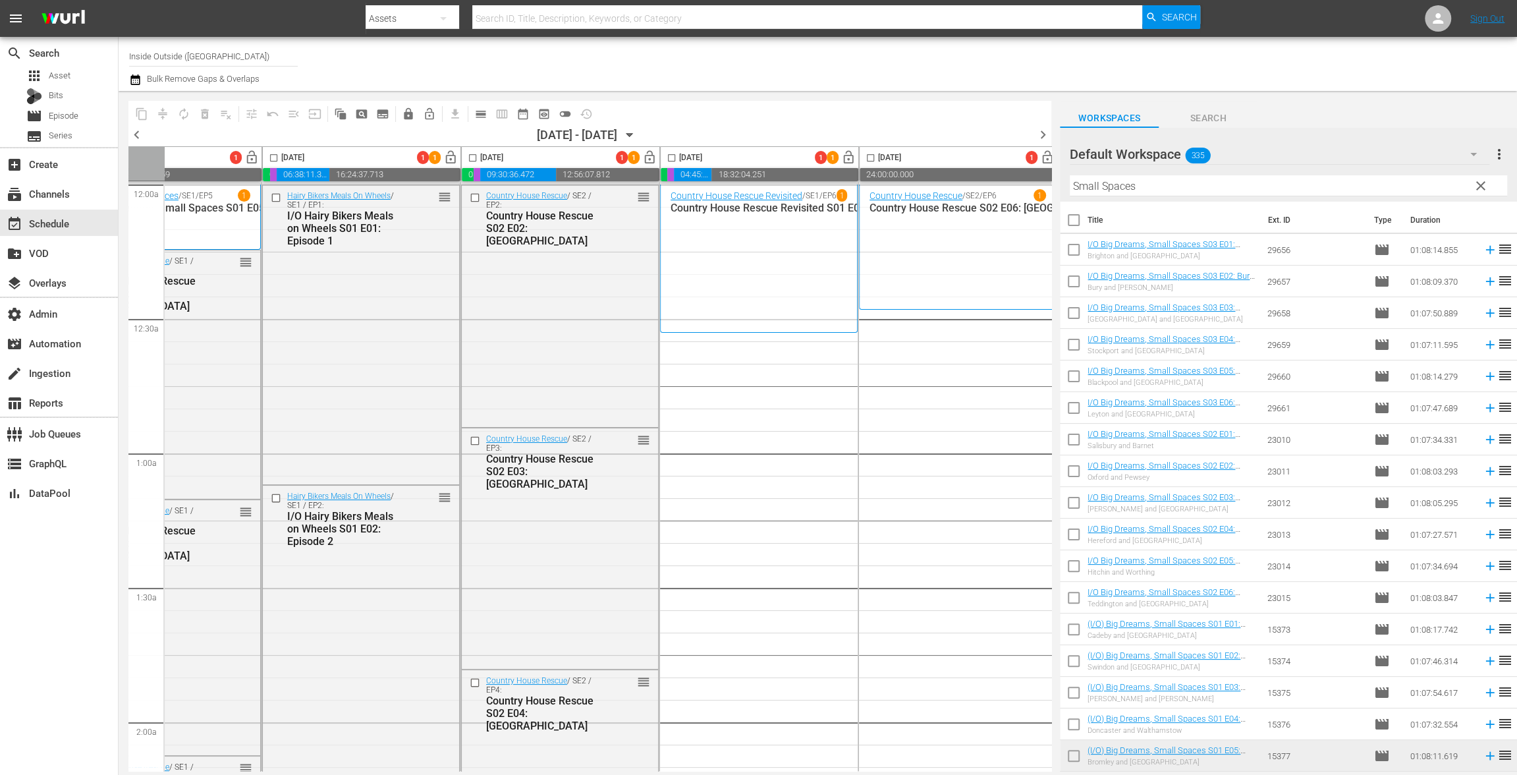
click at [1074, 626] on input "checkbox" at bounding box center [1074, 632] width 28 height 28
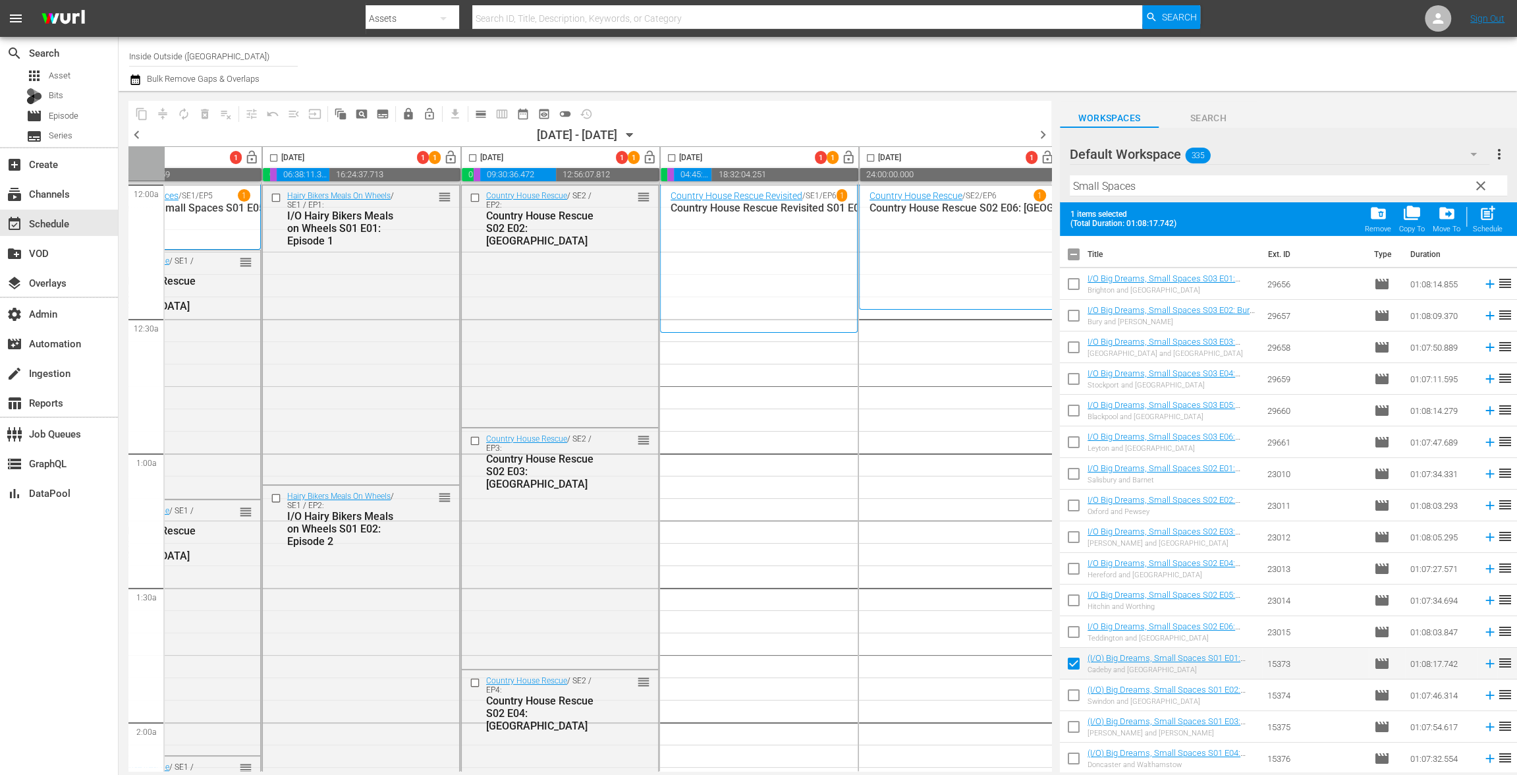
scroll to position [32, 0]
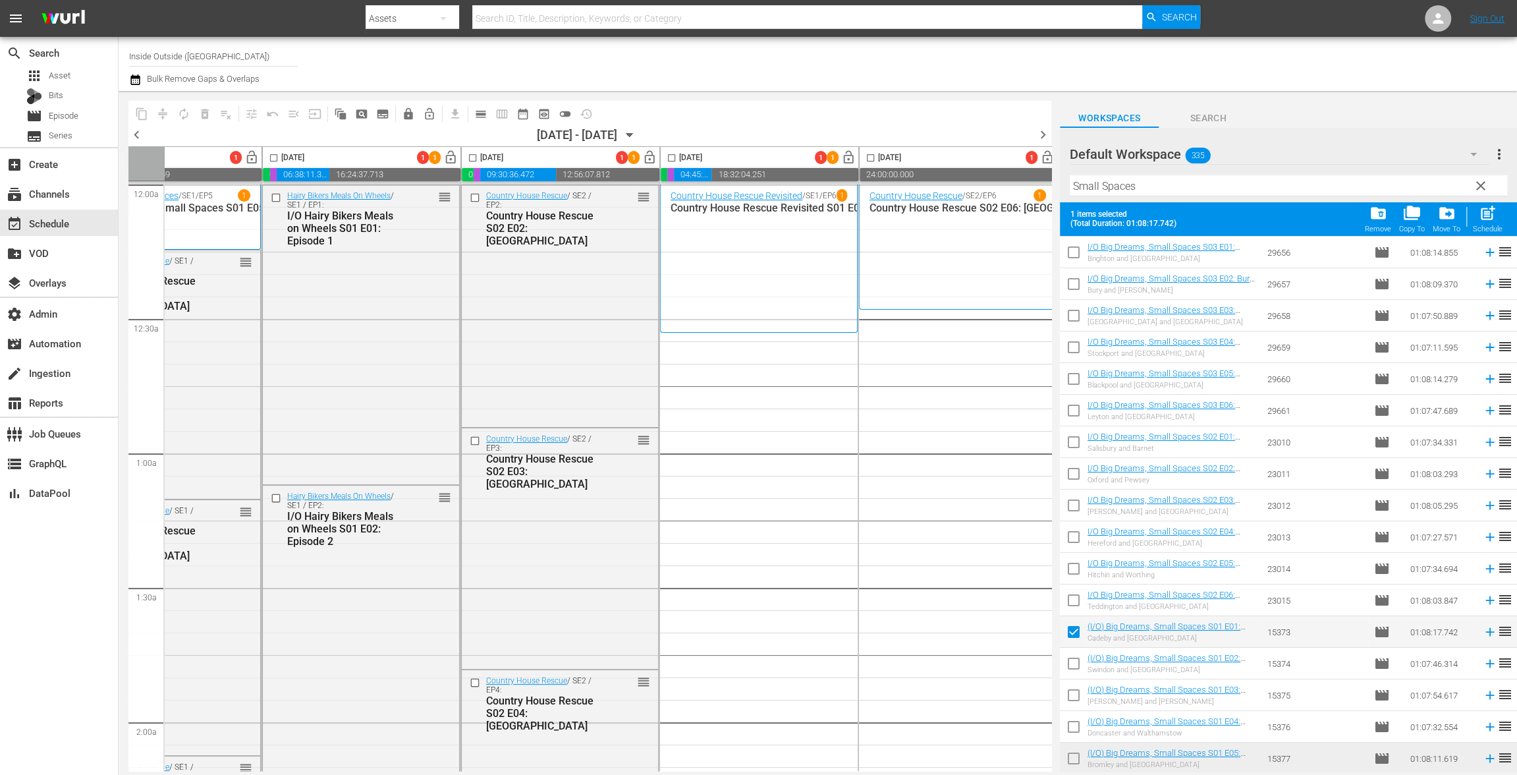
click at [1071, 655] on input "checkbox" at bounding box center [1074, 666] width 28 height 28
click at [1075, 696] on input "checkbox" at bounding box center [1074, 698] width 28 height 28
drag, startPoint x: 1072, startPoint y: 730, endPoint x: 1072, endPoint y: 746, distance: 15.8
click at [1072, 730] on input "checkbox" at bounding box center [1074, 729] width 28 height 28
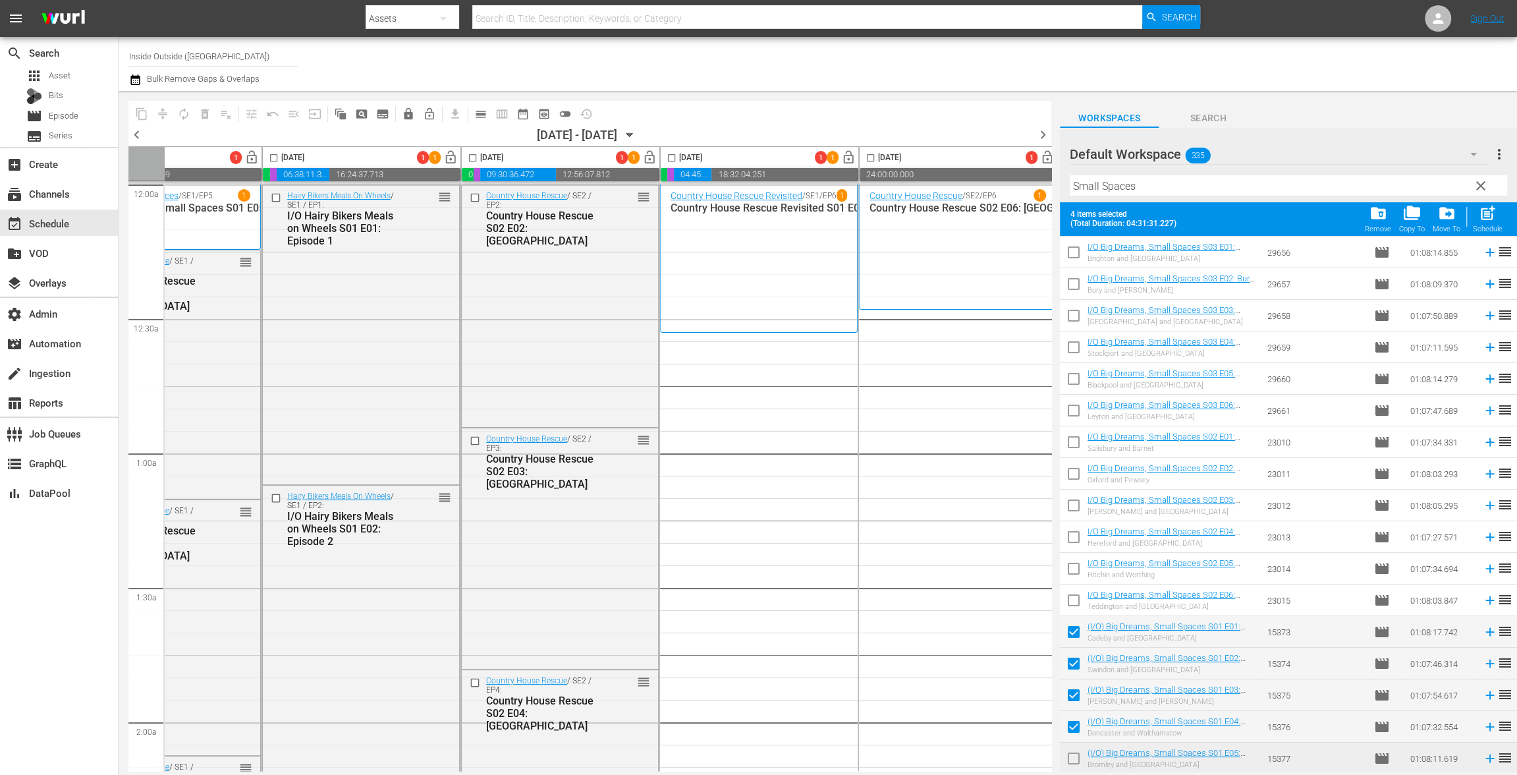
drag, startPoint x: 1072, startPoint y: 754, endPoint x: 1082, endPoint y: 722, distance: 33.6
click at [1072, 755] on input "checkbox" at bounding box center [1074, 761] width 28 height 28
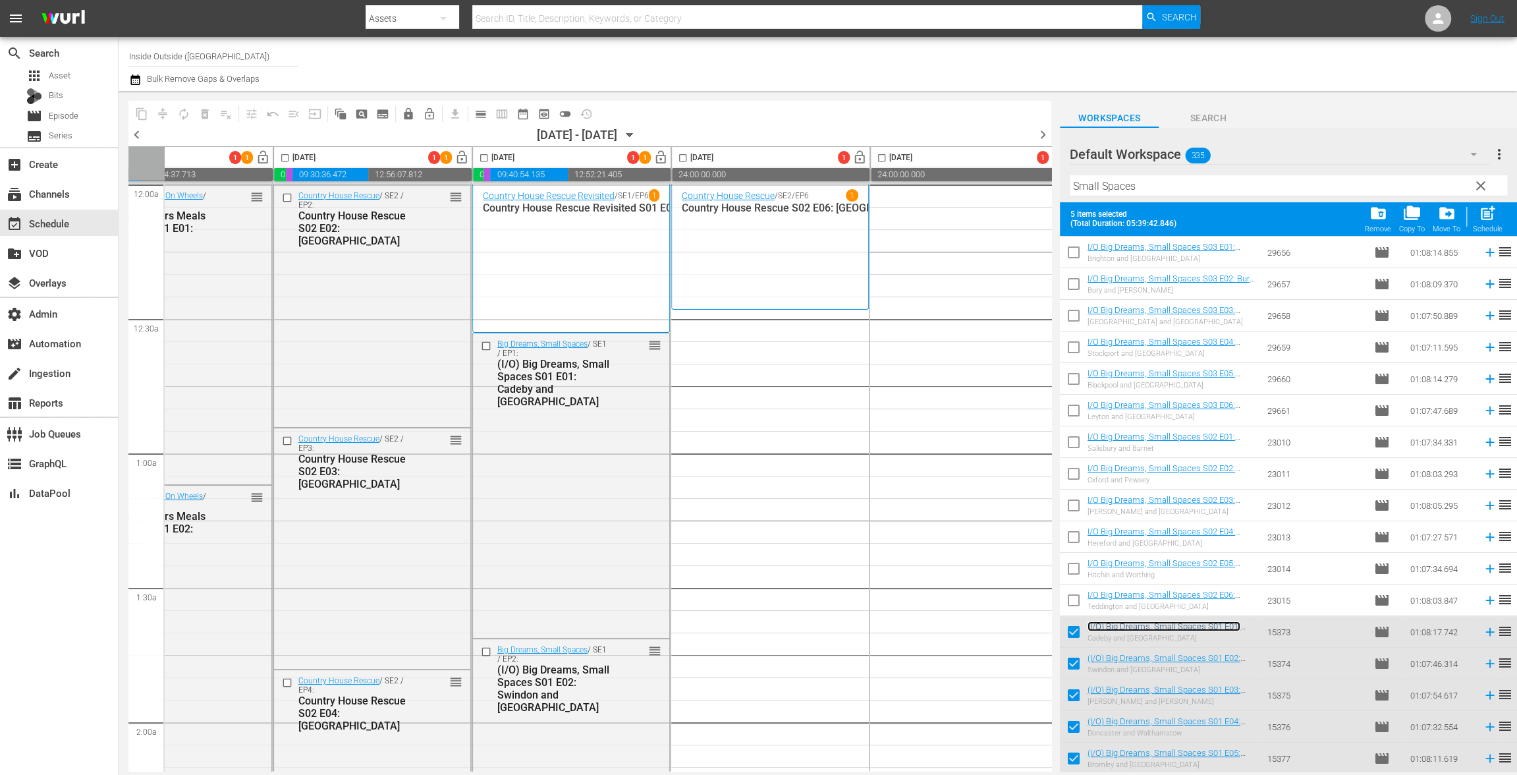
scroll to position [0, 291]
click at [1081, 763] on input "checkbox" at bounding box center [1074, 761] width 28 height 28
drag, startPoint x: 1084, startPoint y: 732, endPoint x: 1080, endPoint y: 706, distance: 26.1
click at [1084, 731] on input "checkbox" at bounding box center [1074, 729] width 28 height 28
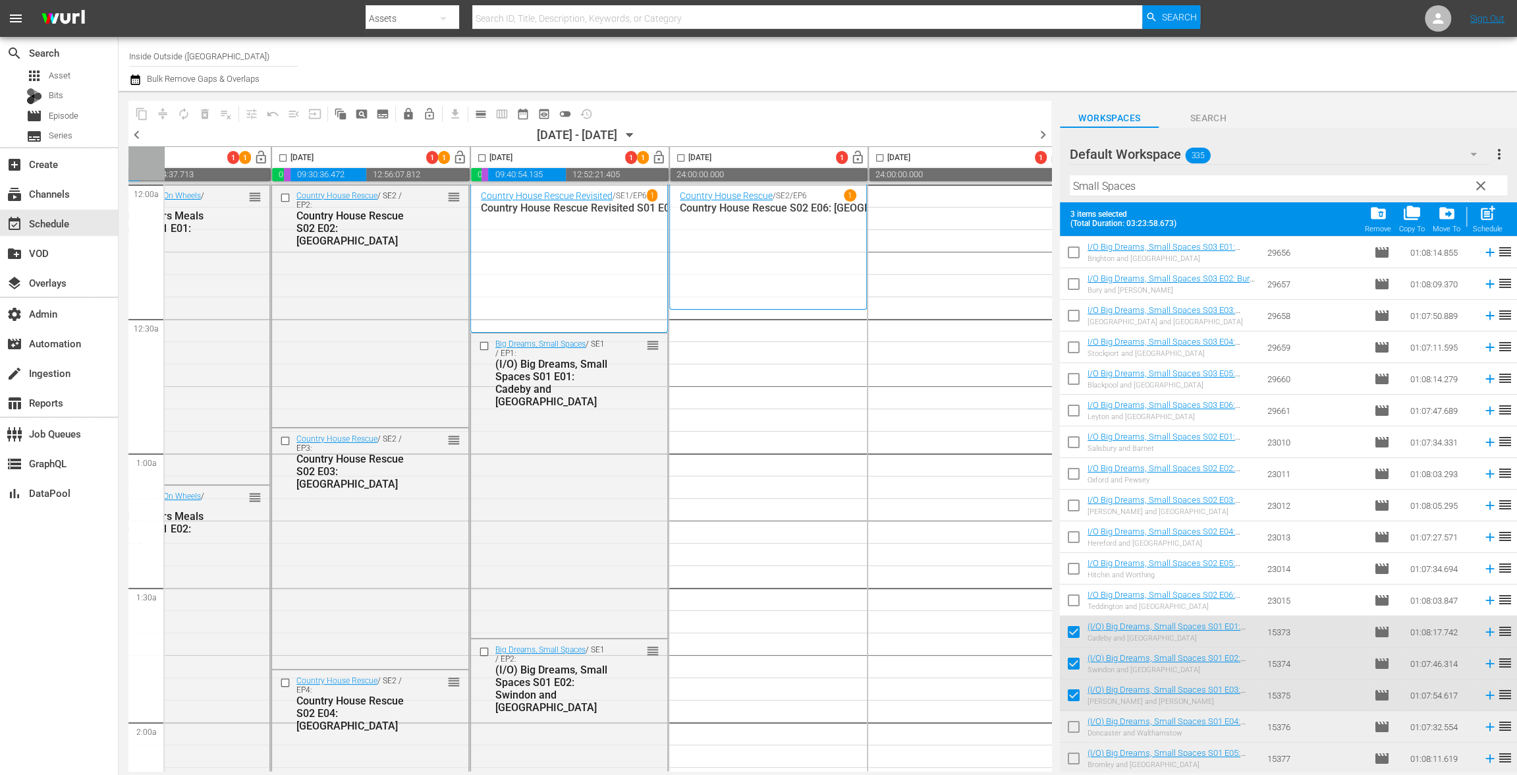
click at [1076, 690] on input "checkbox" at bounding box center [1074, 698] width 28 height 28
click at [1074, 649] on span at bounding box center [1074, 663] width 28 height 28
click at [1080, 624] on input "checkbox" at bounding box center [1074, 634] width 28 height 28
click at [1077, 661] on input "checkbox" at bounding box center [1074, 666] width 28 height 28
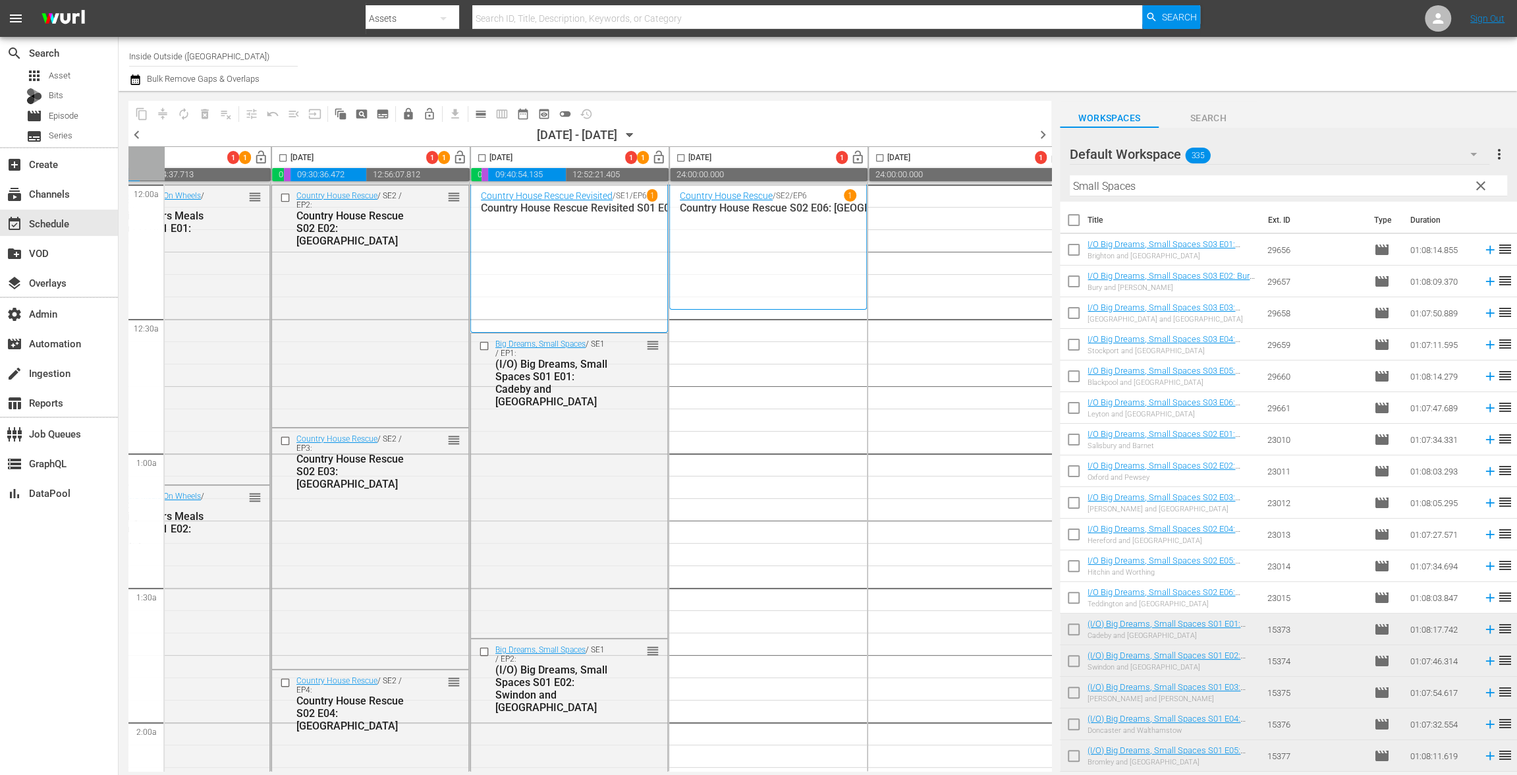
scroll to position [0, 0]
click at [1075, 436] on input "checkbox" at bounding box center [1074, 442] width 28 height 28
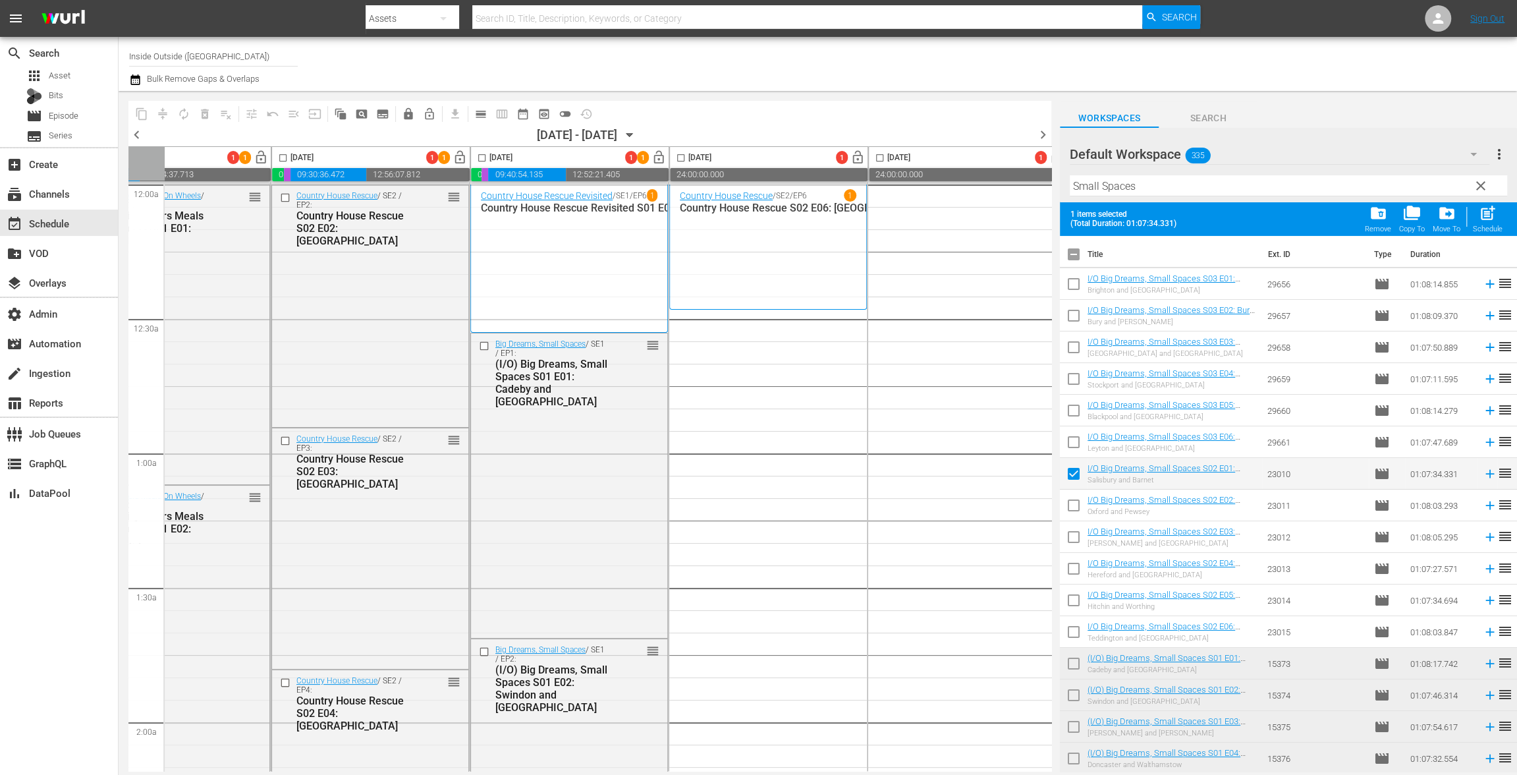
click at [1075, 505] on input "checkbox" at bounding box center [1074, 508] width 28 height 28
click at [1075, 536] on input "checkbox" at bounding box center [1074, 540] width 28 height 28
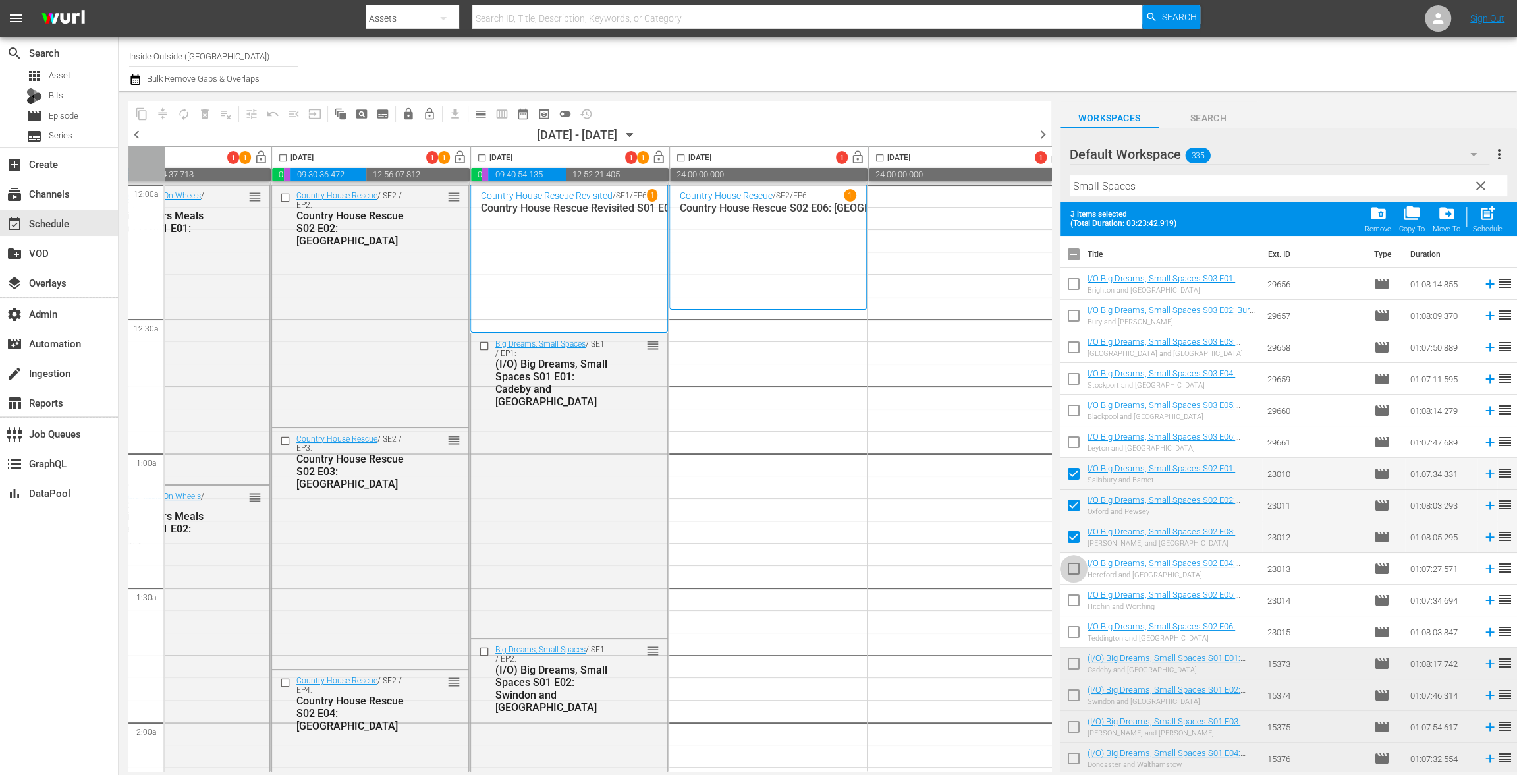
click at [1078, 572] on input "checkbox" at bounding box center [1074, 571] width 28 height 28
click at [1073, 607] on input "checkbox" at bounding box center [1074, 603] width 28 height 28
click at [1072, 636] on input "checkbox" at bounding box center [1074, 634] width 28 height 28
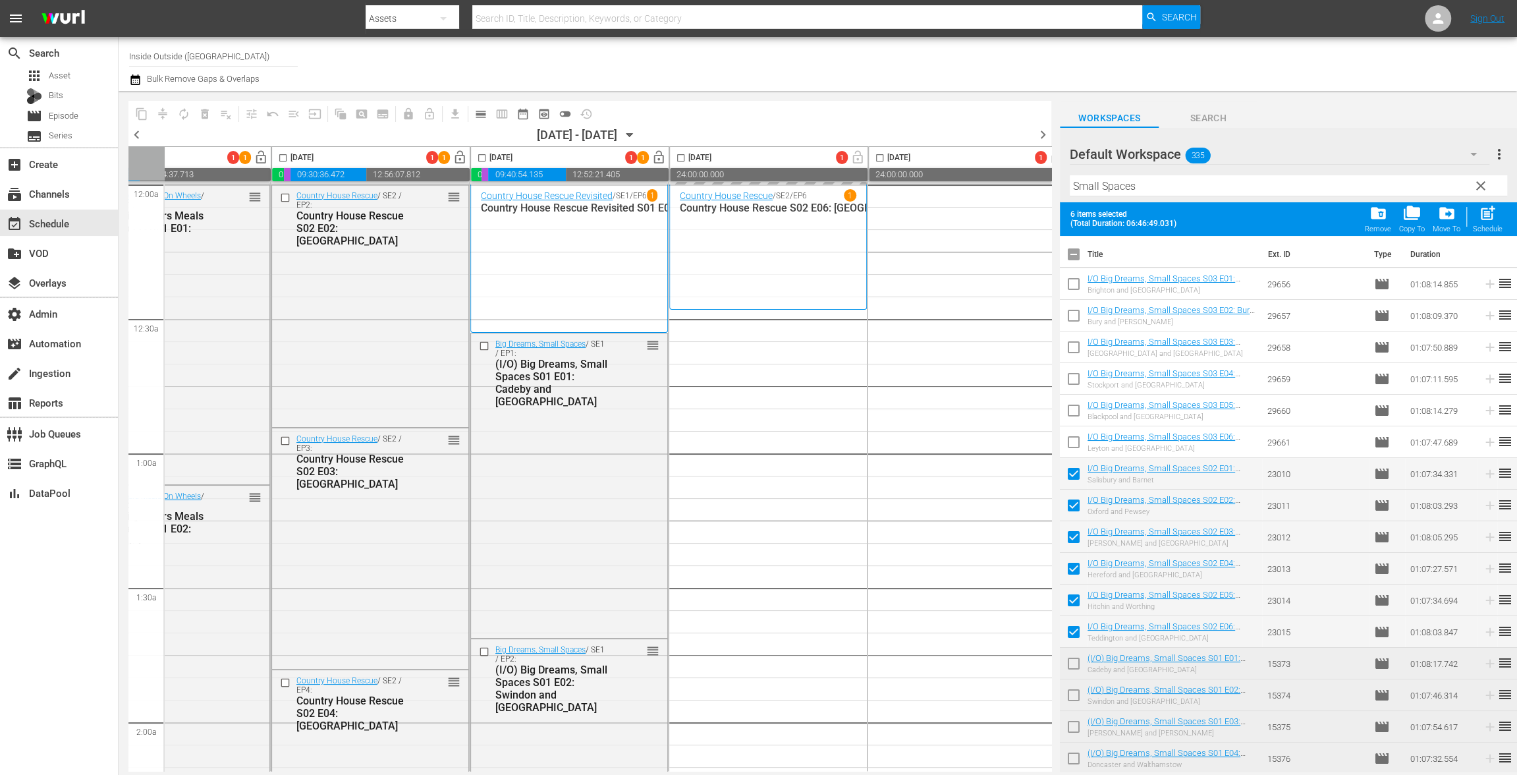
drag, startPoint x: 1128, startPoint y: 465, endPoint x: 704, endPoint y: 36, distance: 602.7
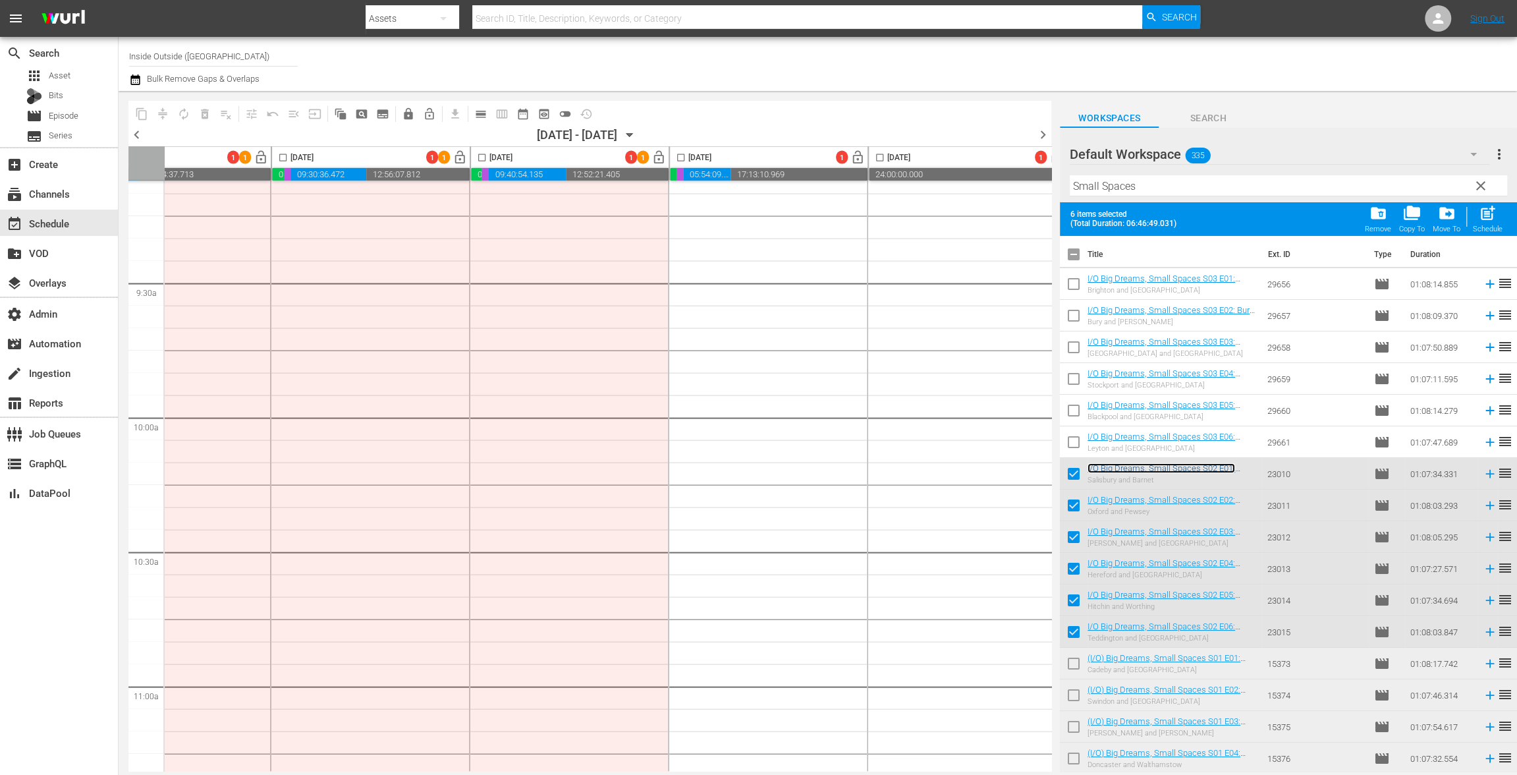
scroll to position [2552, 291]
click at [1078, 632] on input "checkbox" at bounding box center [1074, 634] width 28 height 28
checkbox input "false"
click at [1079, 597] on input "checkbox" at bounding box center [1074, 603] width 28 height 28
checkbox input "false"
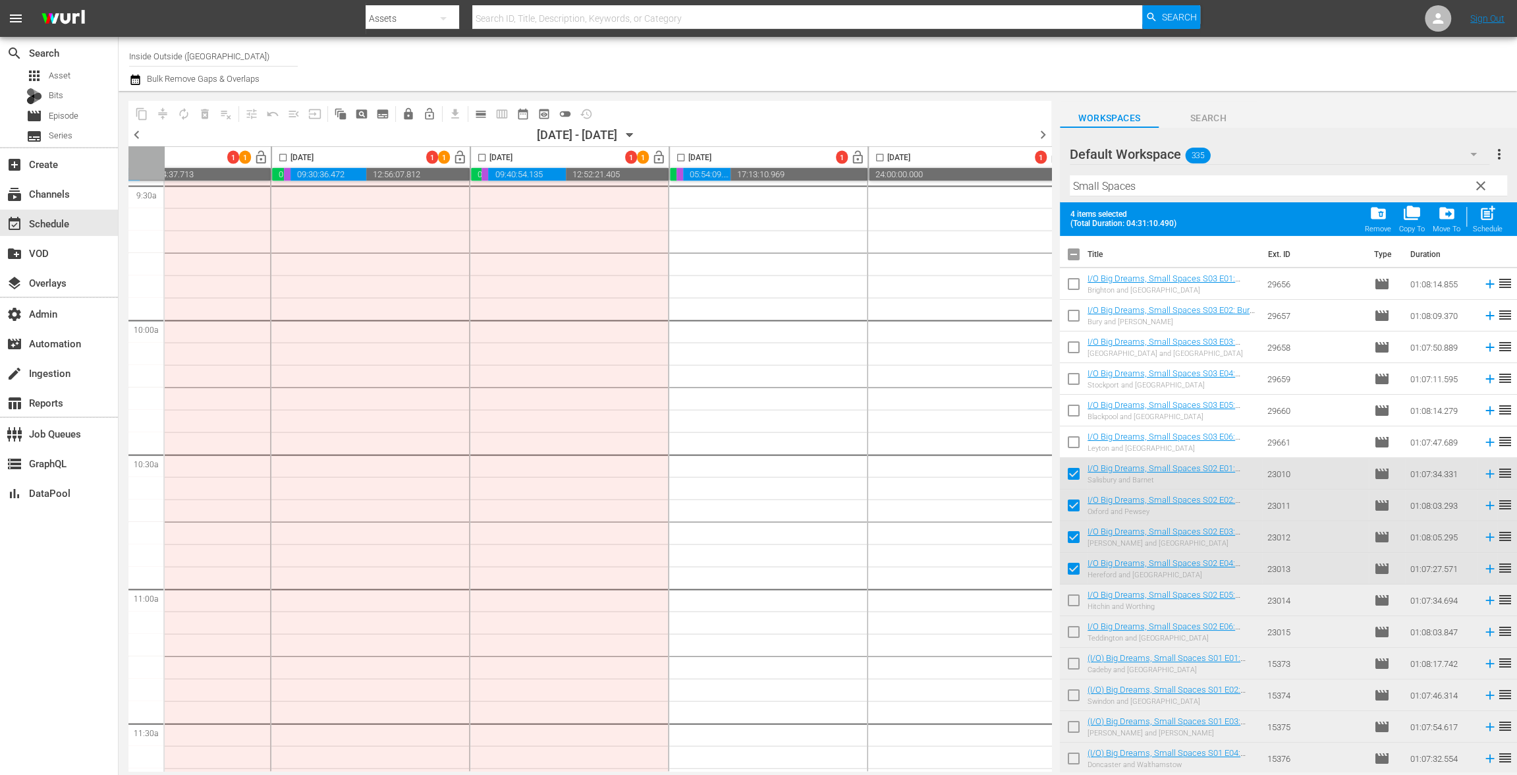
click at [1072, 563] on input "checkbox" at bounding box center [1074, 571] width 28 height 28
checkbox input "false"
click at [1071, 537] on input "checkbox" at bounding box center [1074, 540] width 28 height 28
checkbox input "false"
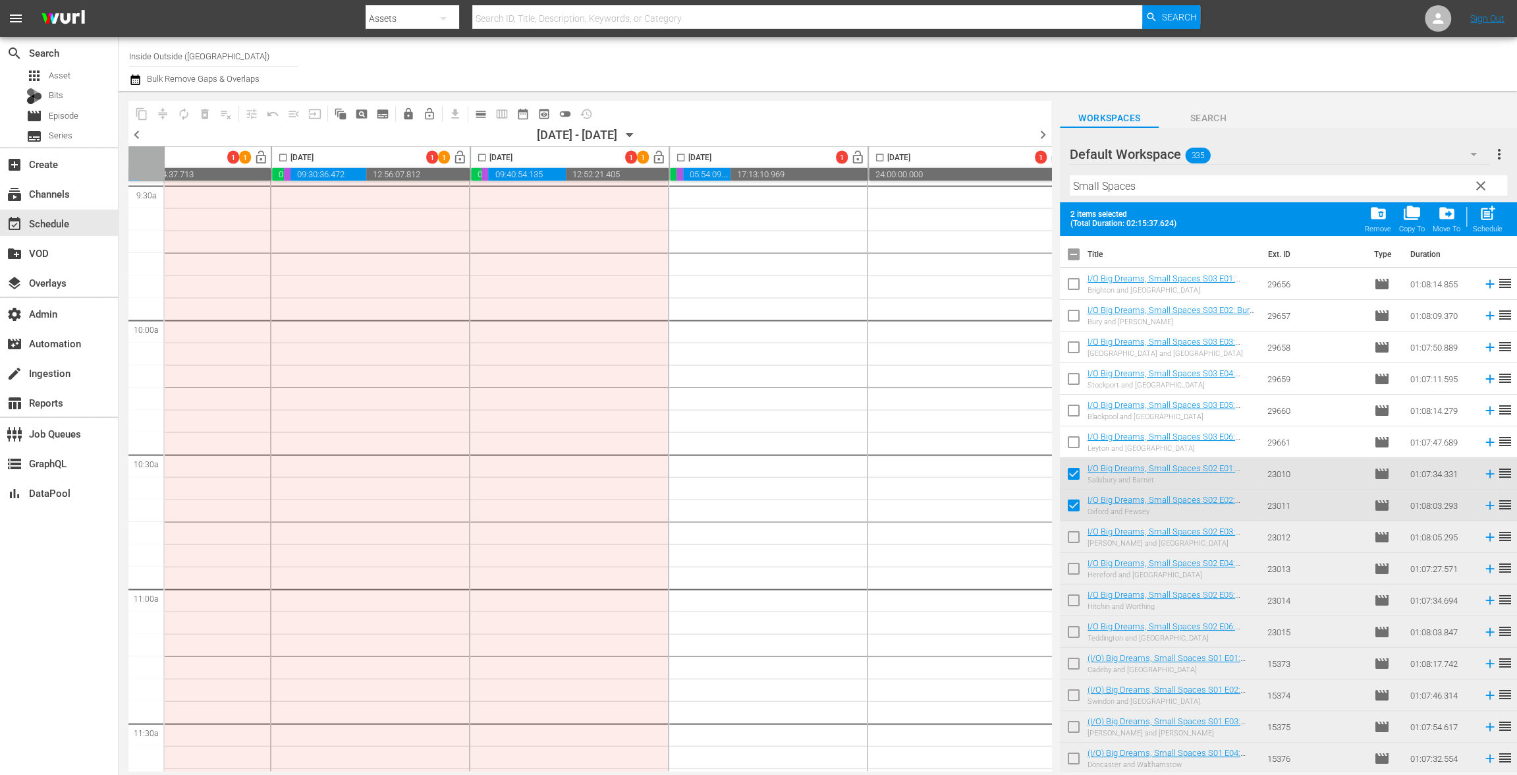
click at [1071, 499] on input "checkbox" at bounding box center [1074, 508] width 28 height 28
checkbox input "false"
click at [1075, 473] on input "checkbox" at bounding box center [1074, 476] width 28 height 28
checkbox input "false"
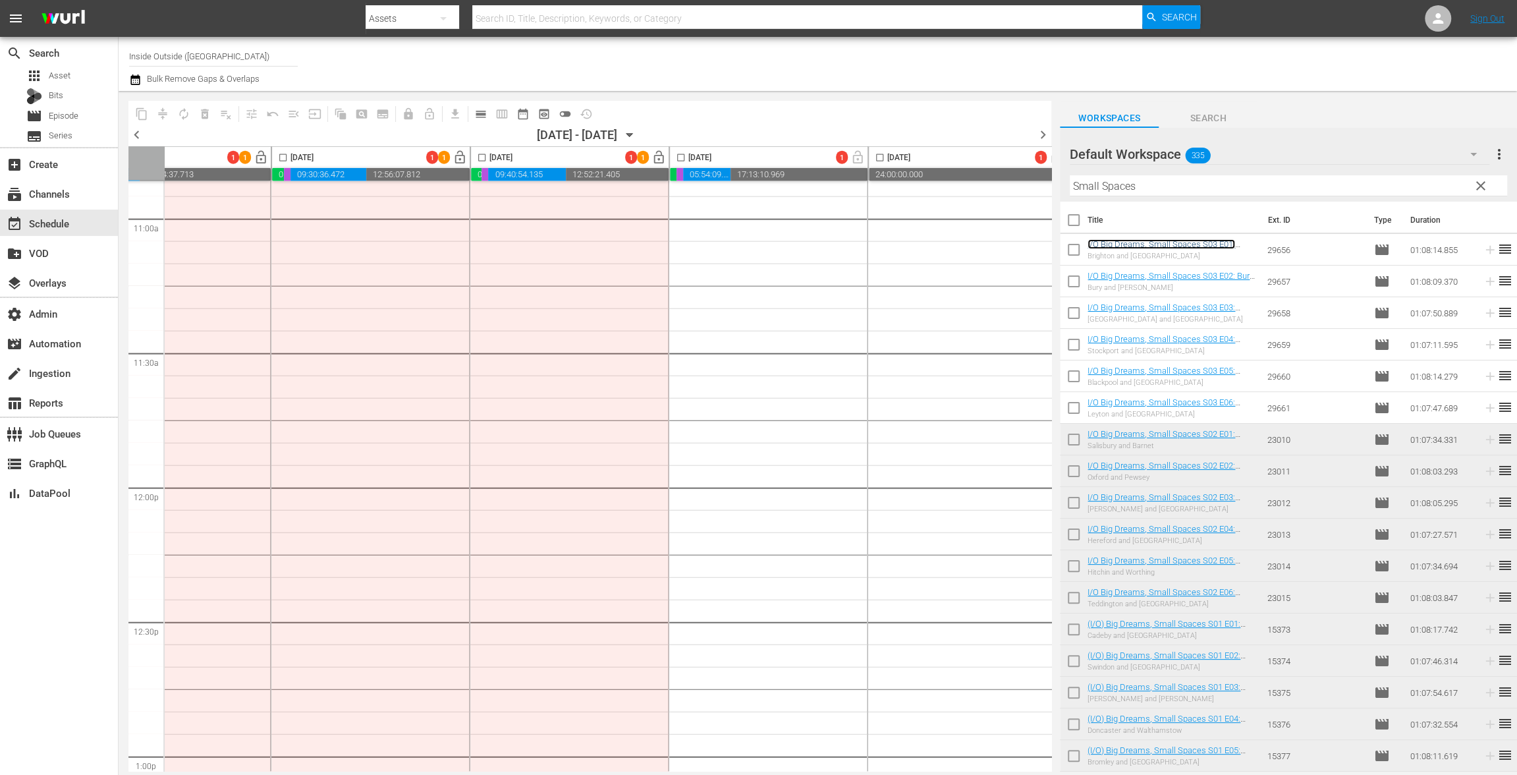
scroll to position [2996, 291]
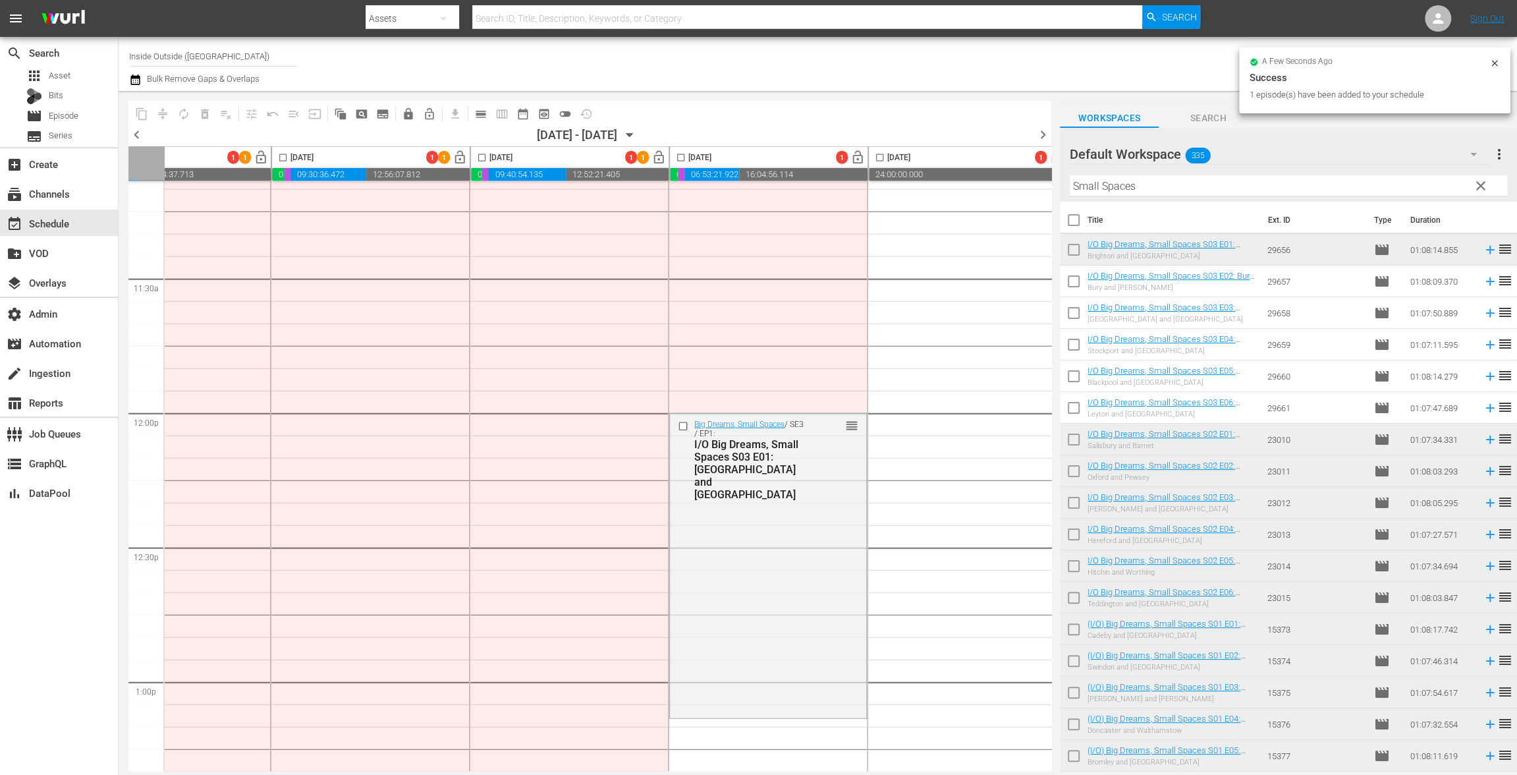
click at [1077, 284] on input "checkbox" at bounding box center [1074, 284] width 28 height 28
checkbox input "true"
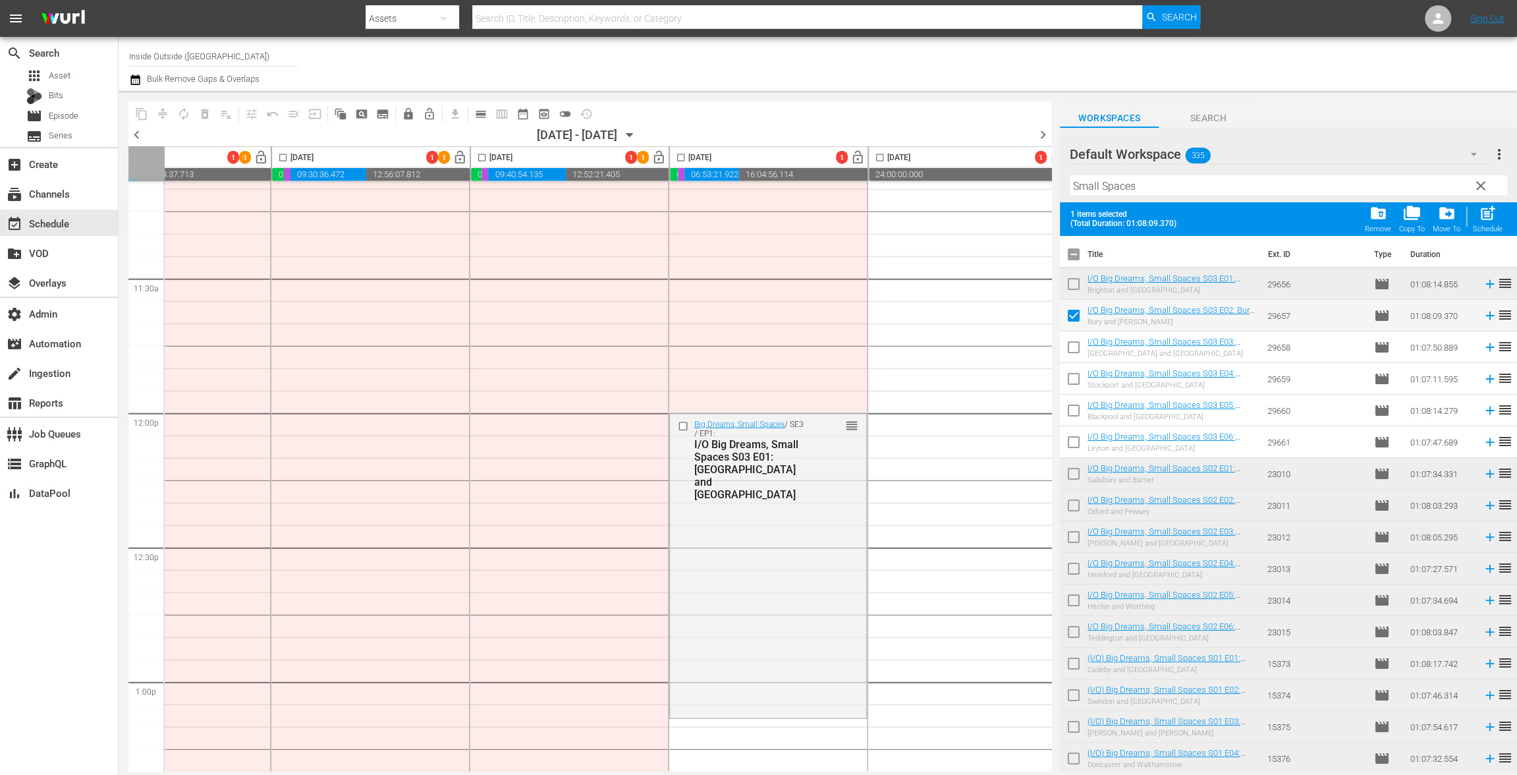
click at [1081, 343] on input "checkbox" at bounding box center [1074, 350] width 28 height 28
checkbox input "true"
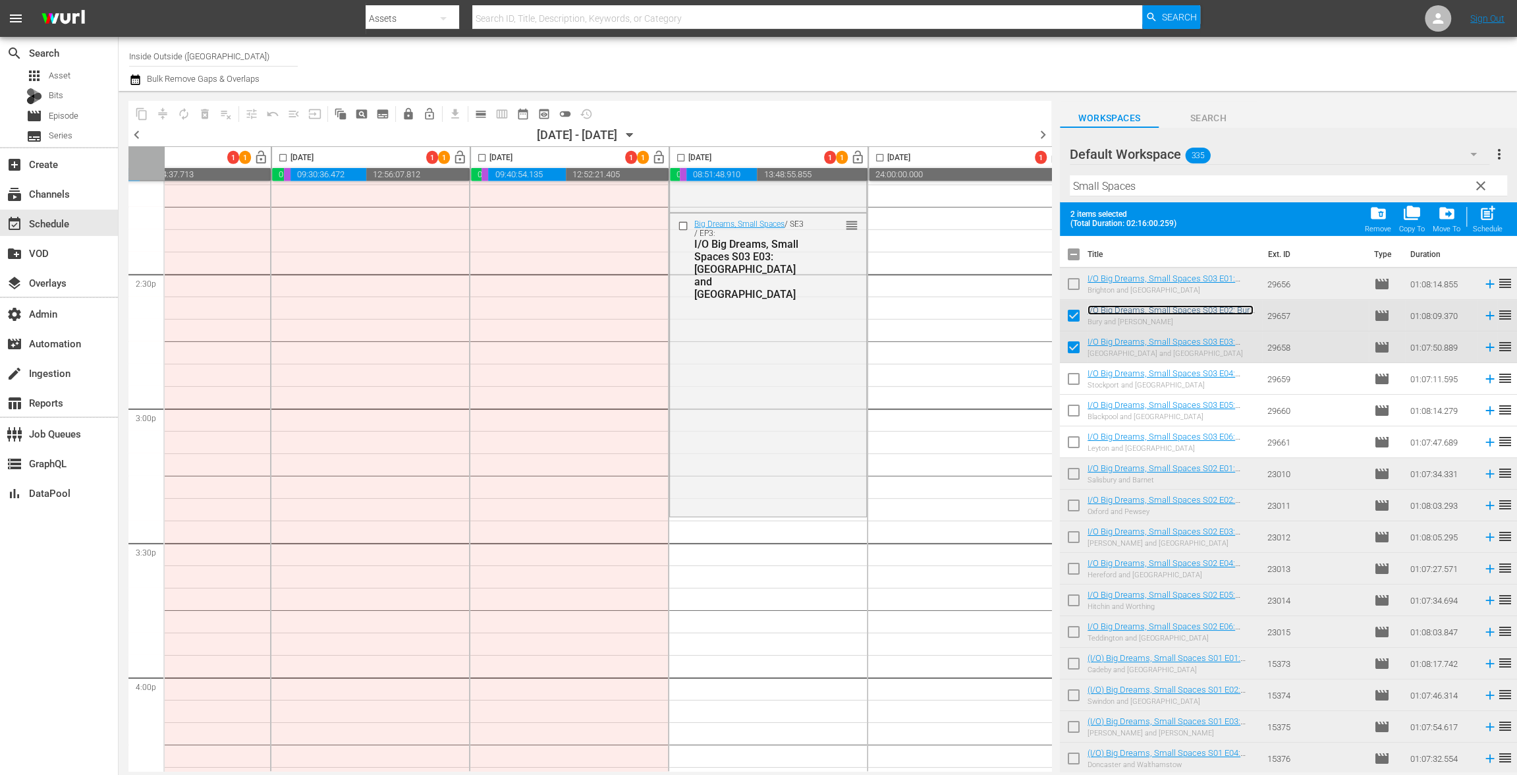
scroll to position [3980, 291]
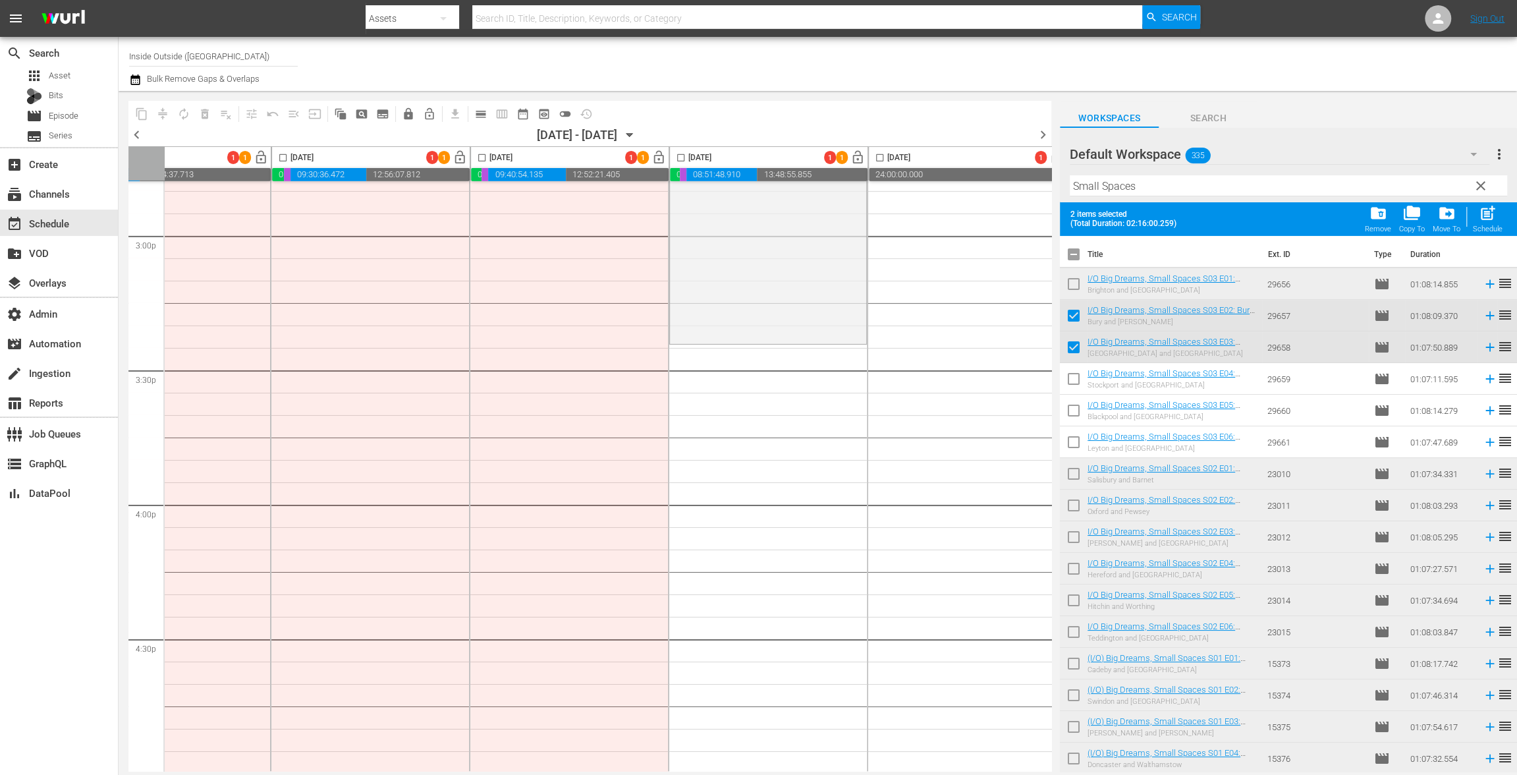
click at [1076, 317] on input "checkbox" at bounding box center [1074, 318] width 28 height 28
checkbox input "false"
click at [1076, 344] on input "checkbox" at bounding box center [1074, 350] width 28 height 28
checkbox input "false"
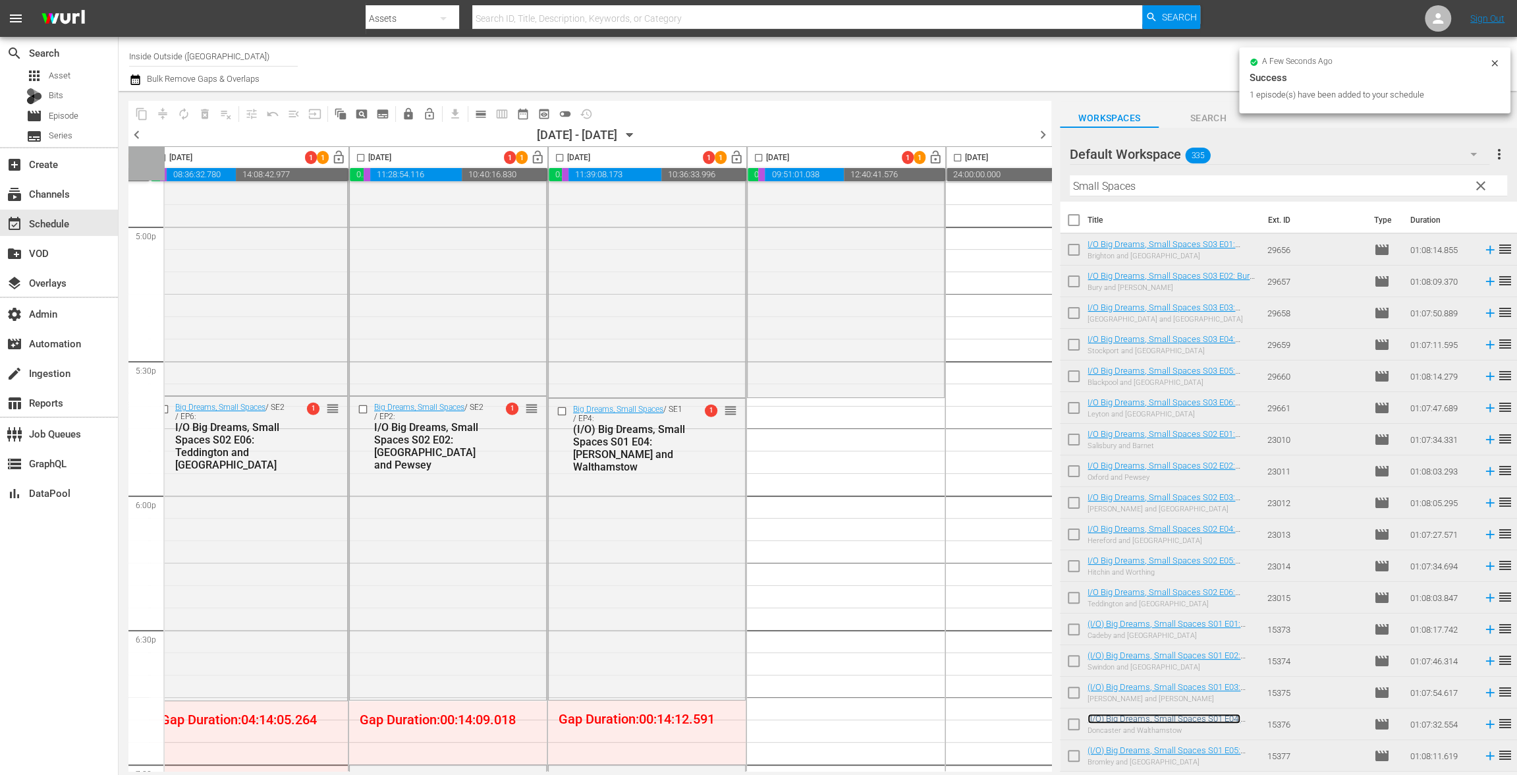
scroll to position [4526, 213]
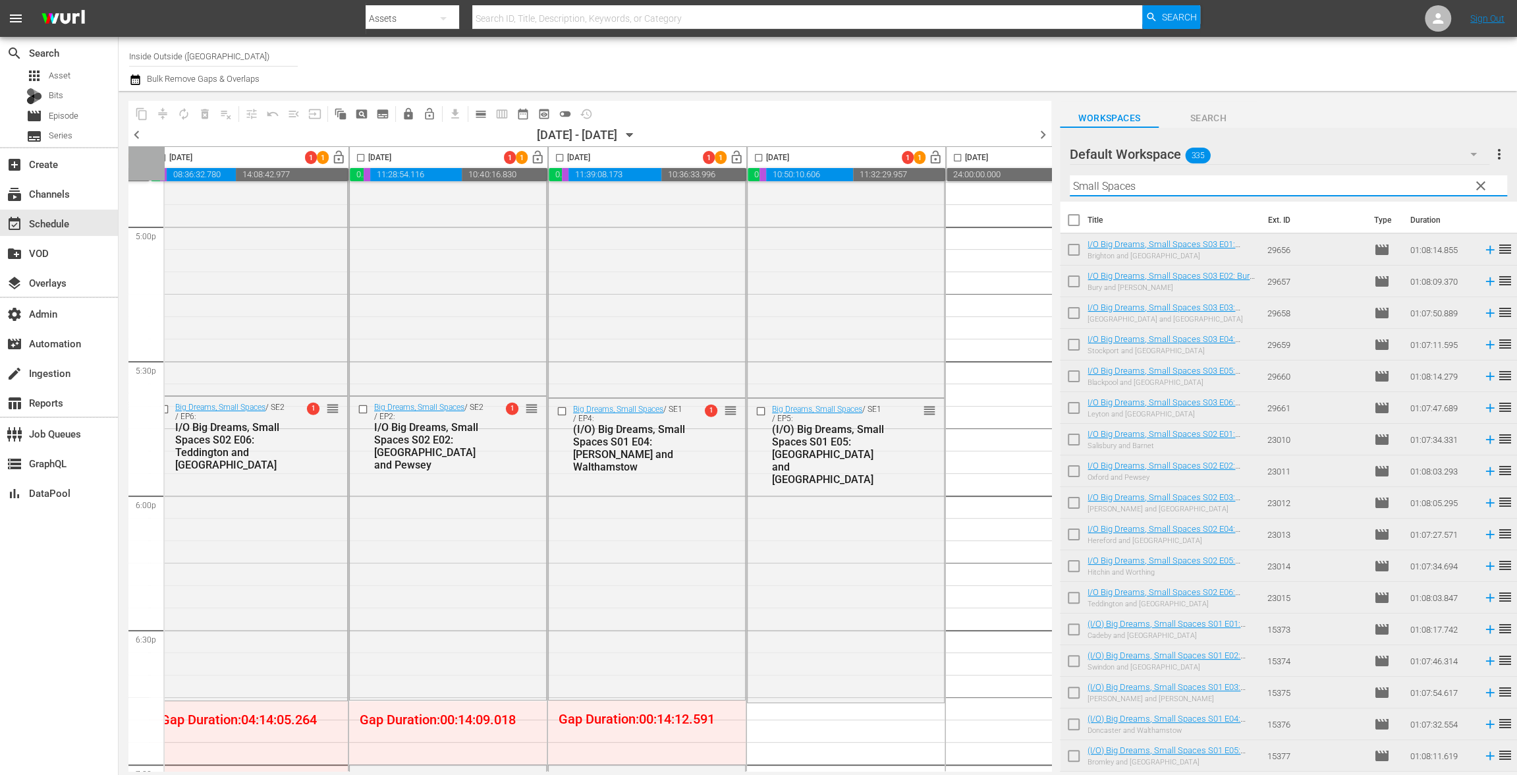
drag, startPoint x: 1151, startPoint y: 184, endPoint x: 1028, endPoint y: 197, distance: 123.9
click at [986, 173] on div "content_copy compress autorenew_outlined delete_forever_outlined playlist_remov…" at bounding box center [818, 431] width 1398 height 680
paste input "Garden Rescue"
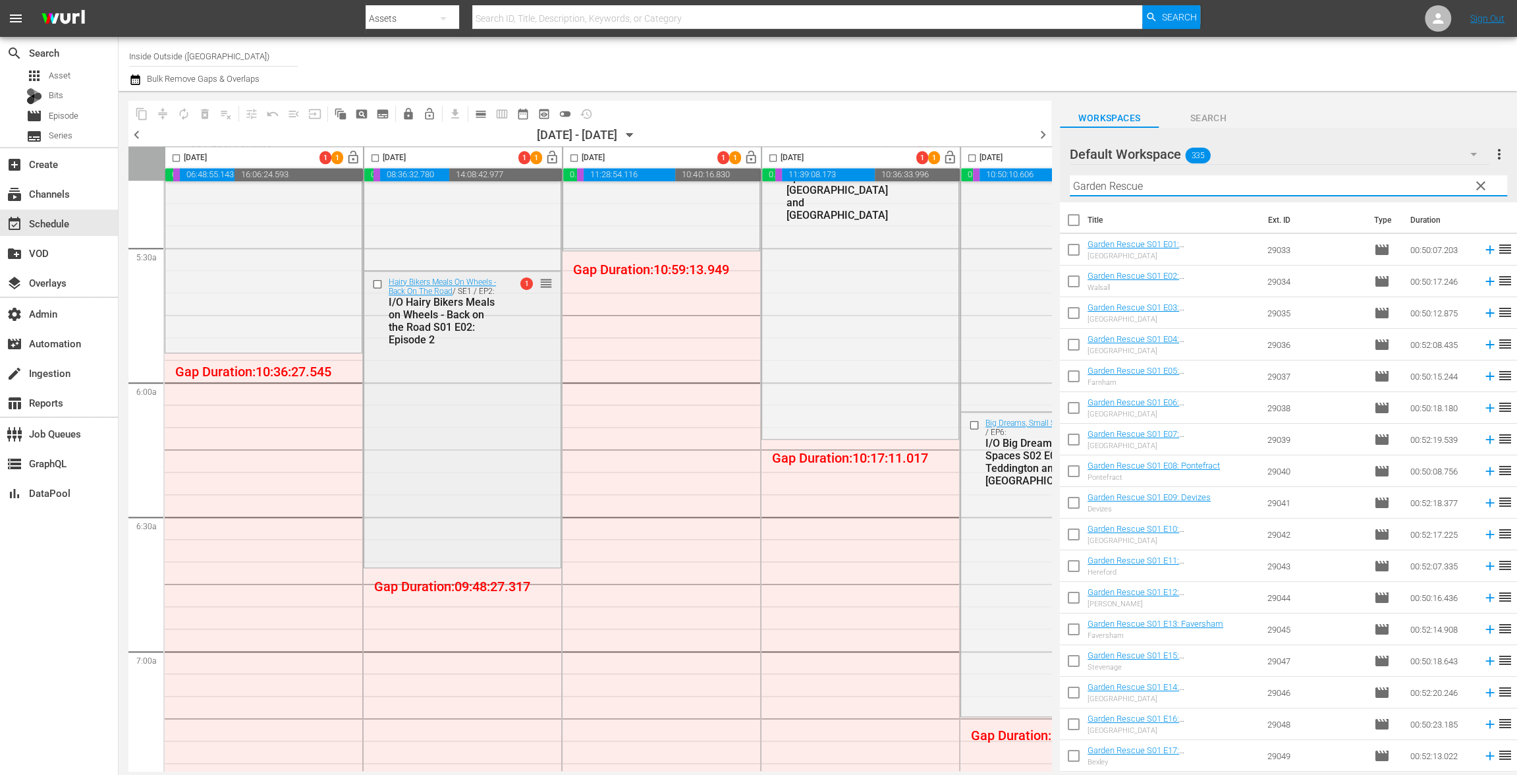
scroll to position [1444, 0]
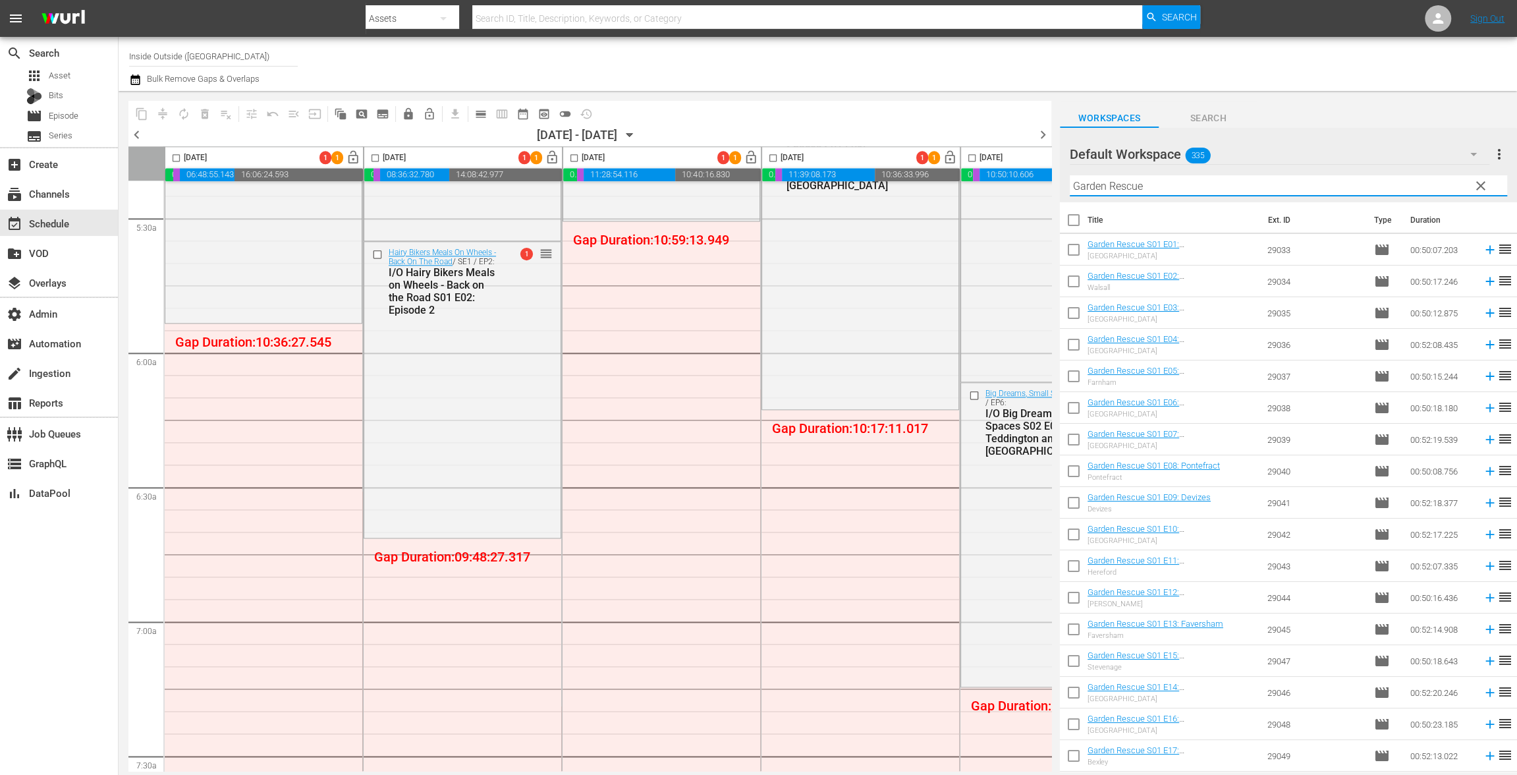
type input "Garden Rescue"
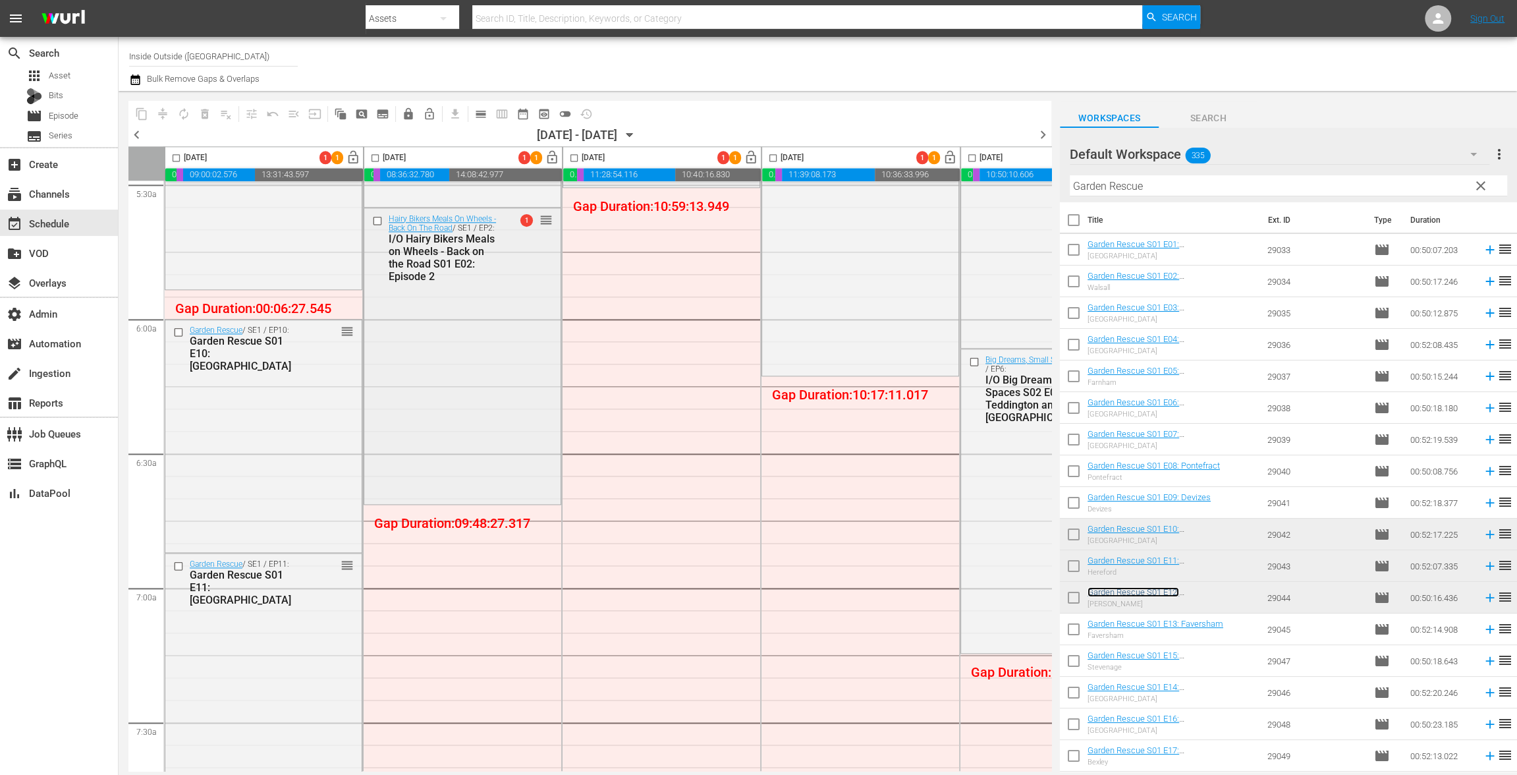
scroll to position [1466, 0]
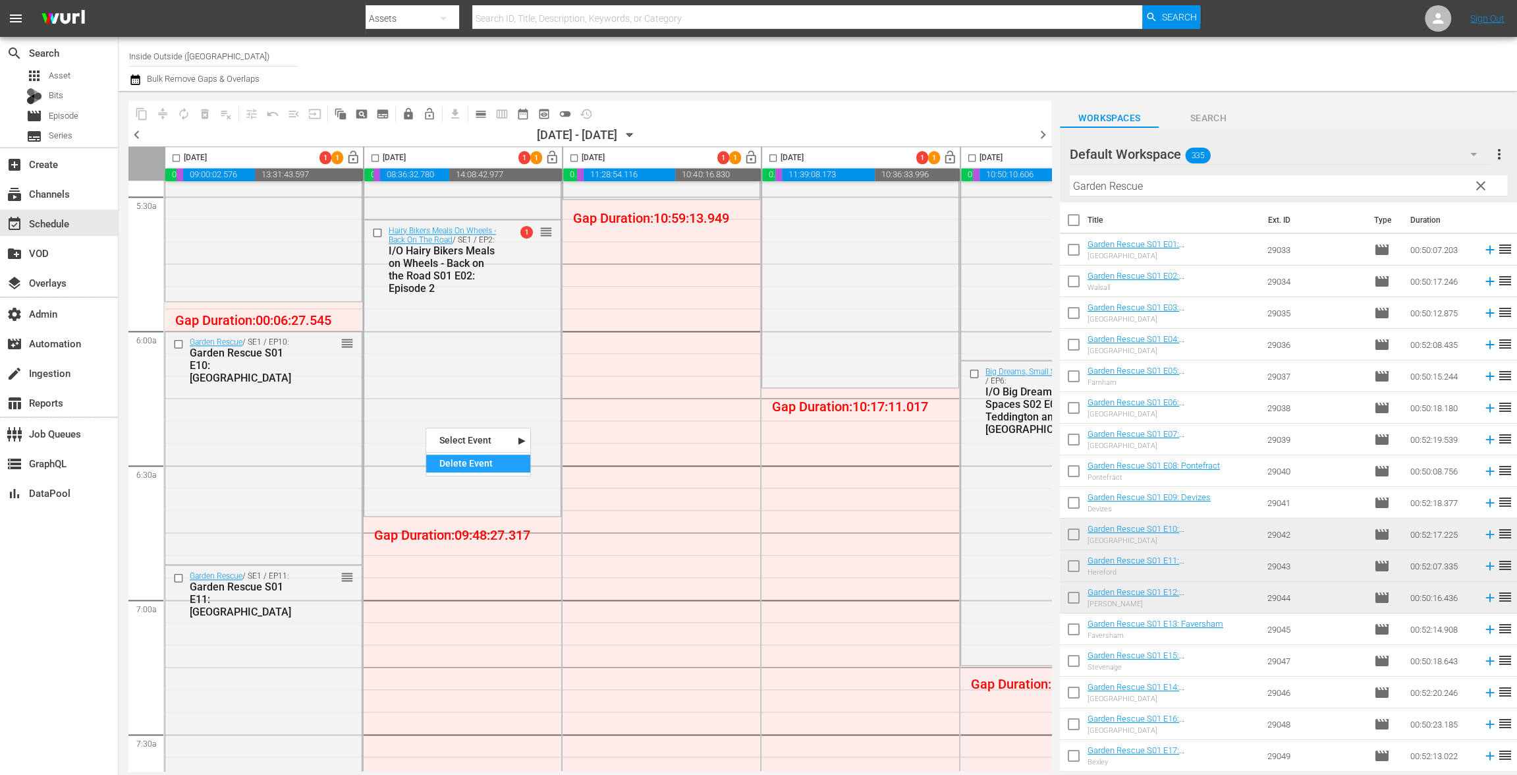
click at [469, 462] on div "Delete Event" at bounding box center [478, 463] width 104 height 18
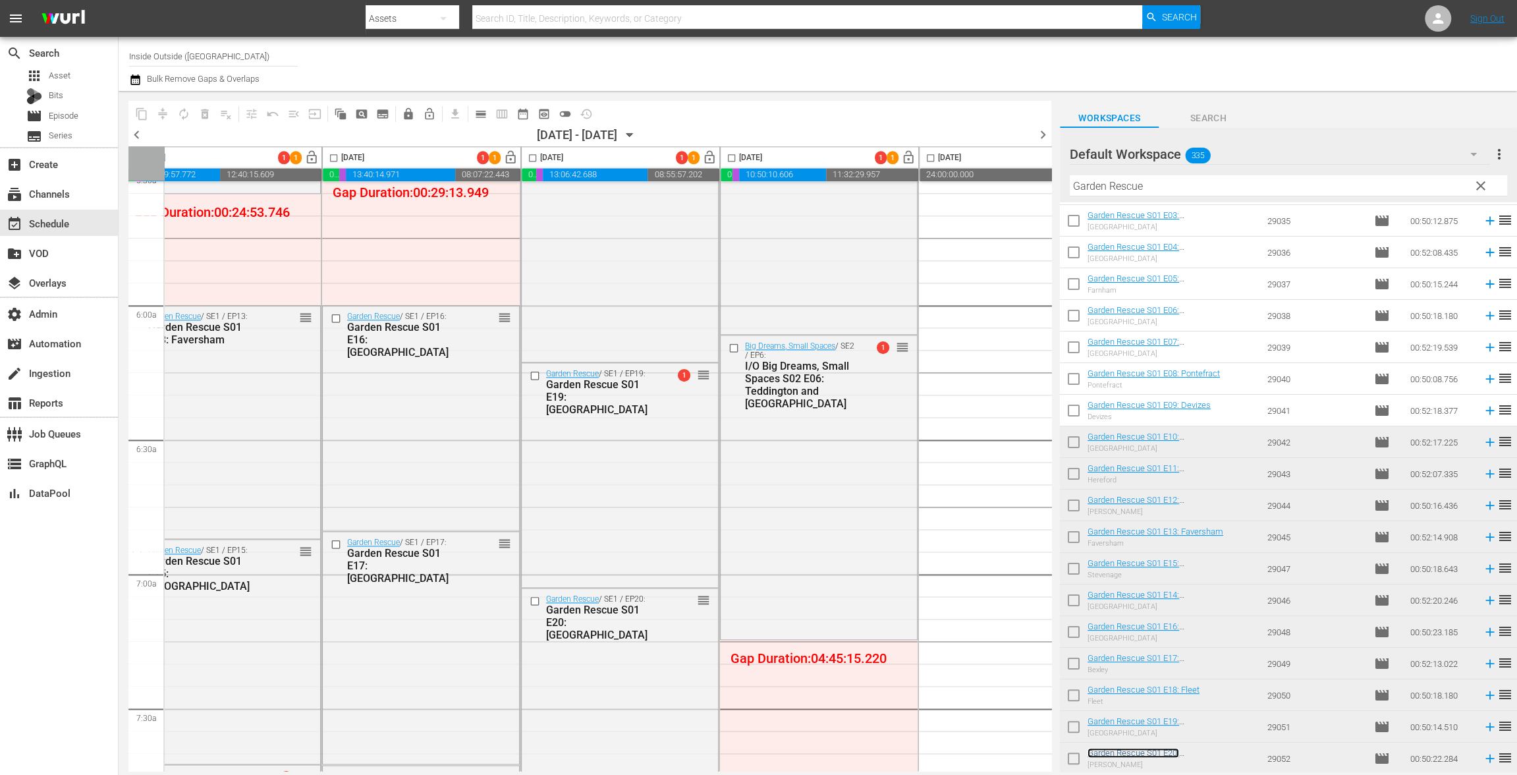
scroll to position [1297, 240]
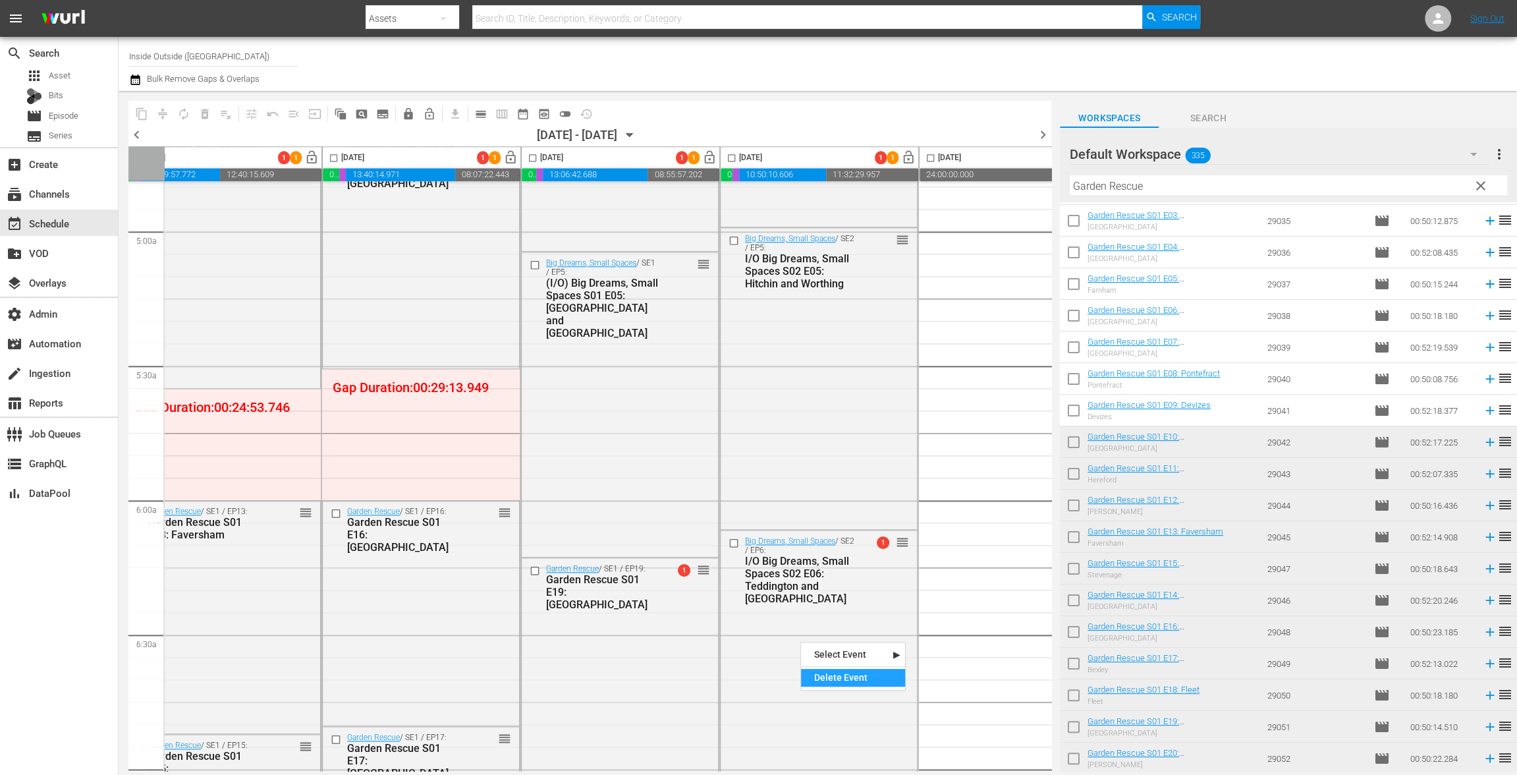
click at [819, 677] on div "Delete Event" at bounding box center [853, 678] width 104 height 18
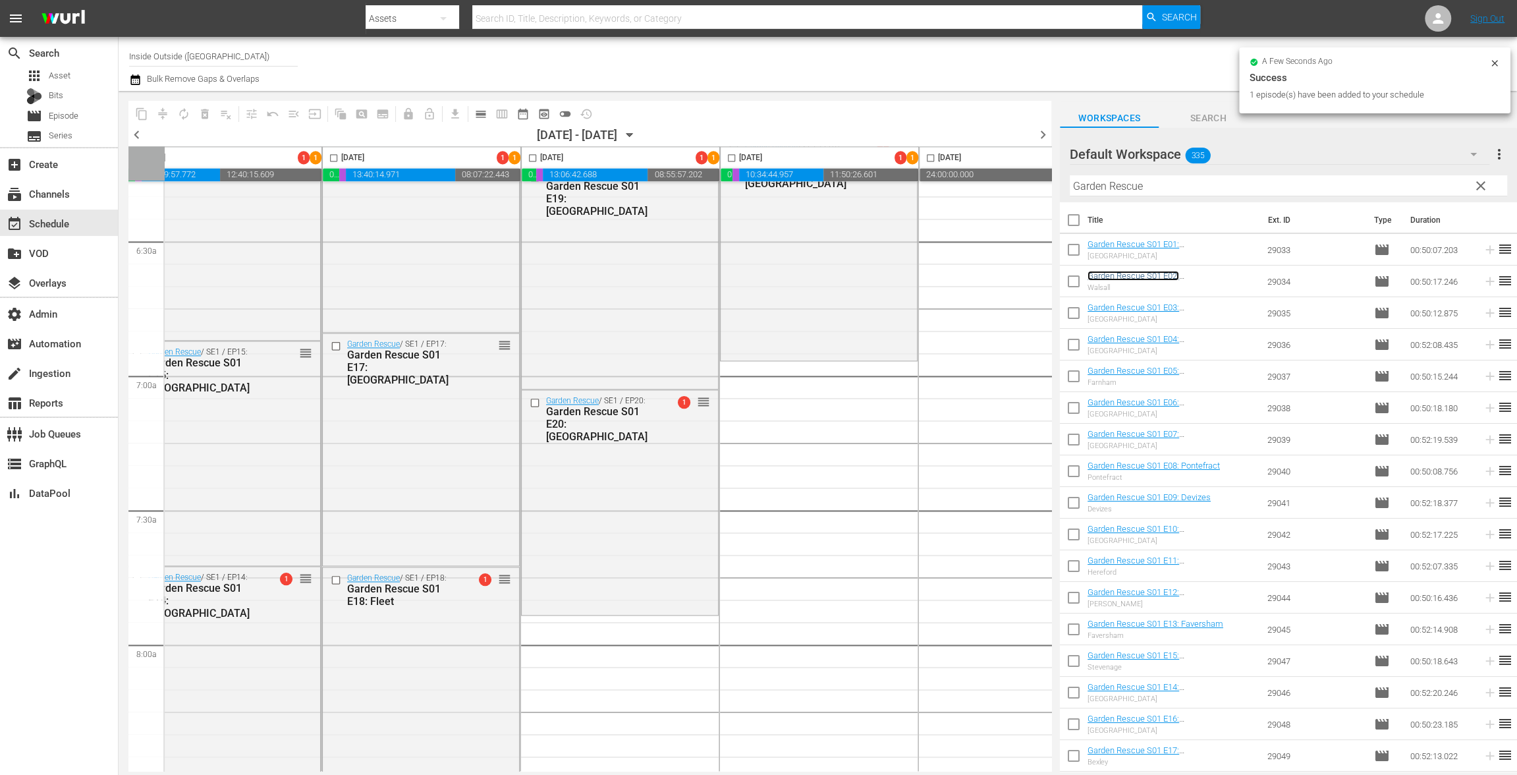
scroll to position [1805, 240]
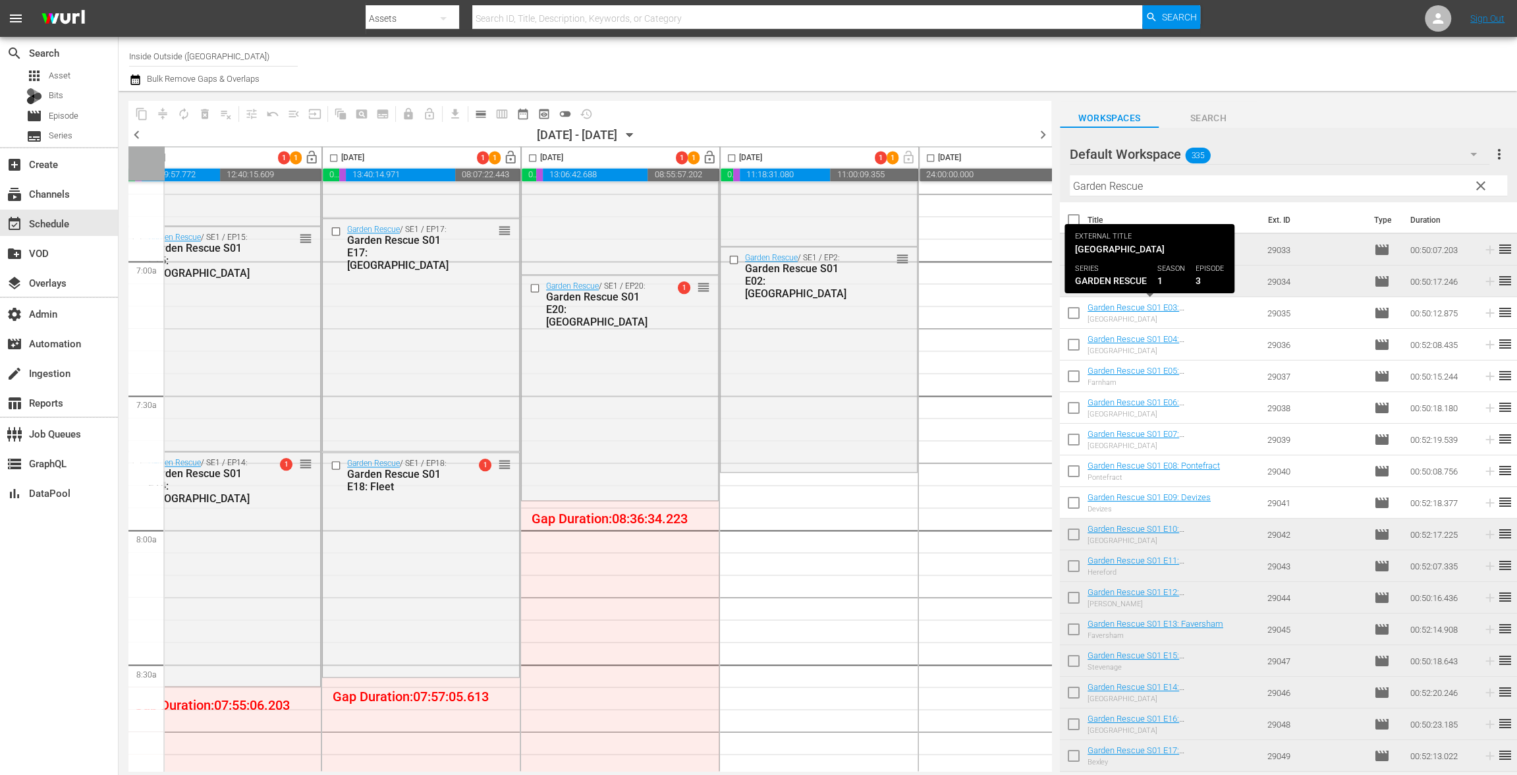
drag, startPoint x: 1141, startPoint y: 310, endPoint x: 1053, endPoint y: 20, distance: 303.6
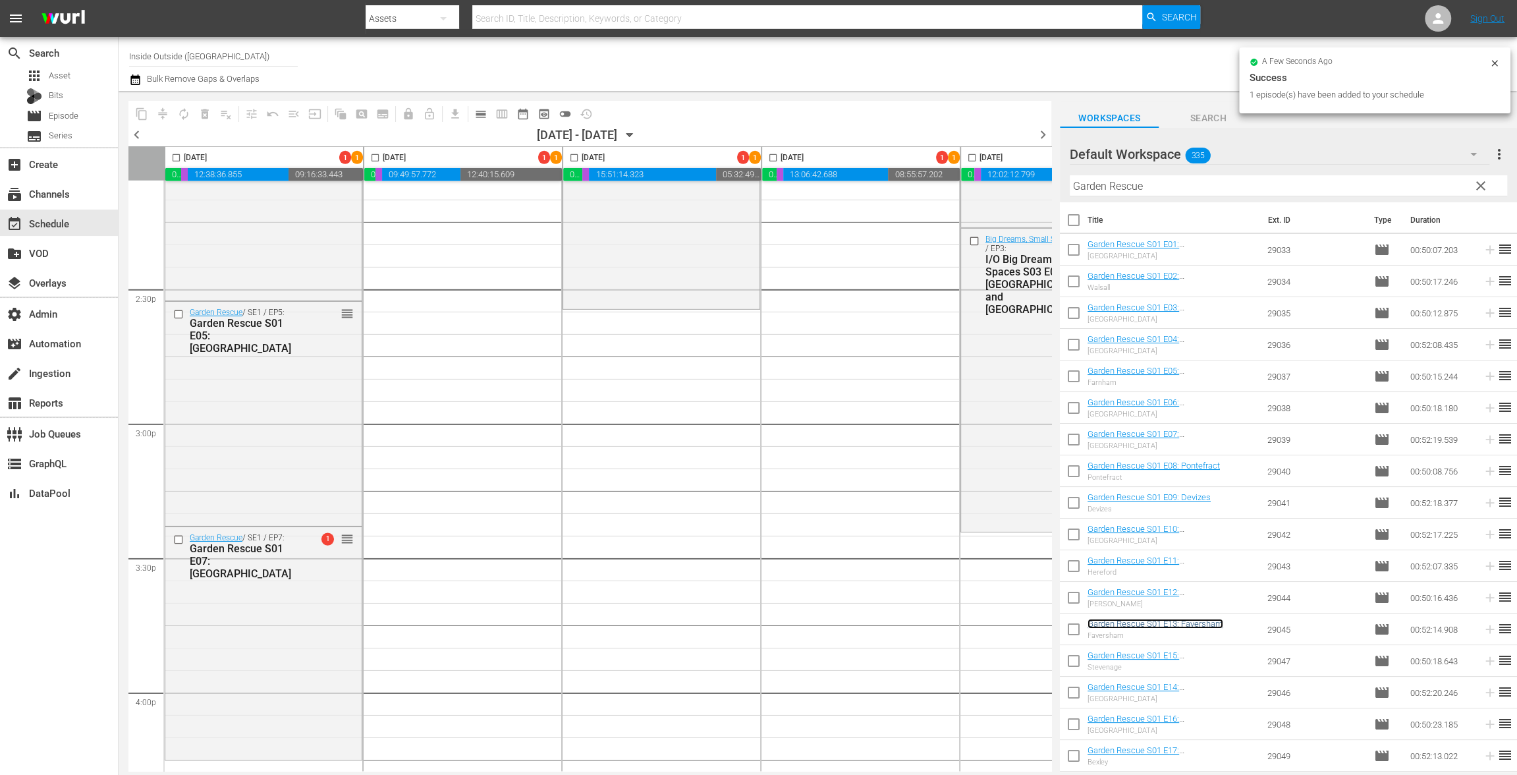
scroll to position [3858, 0]
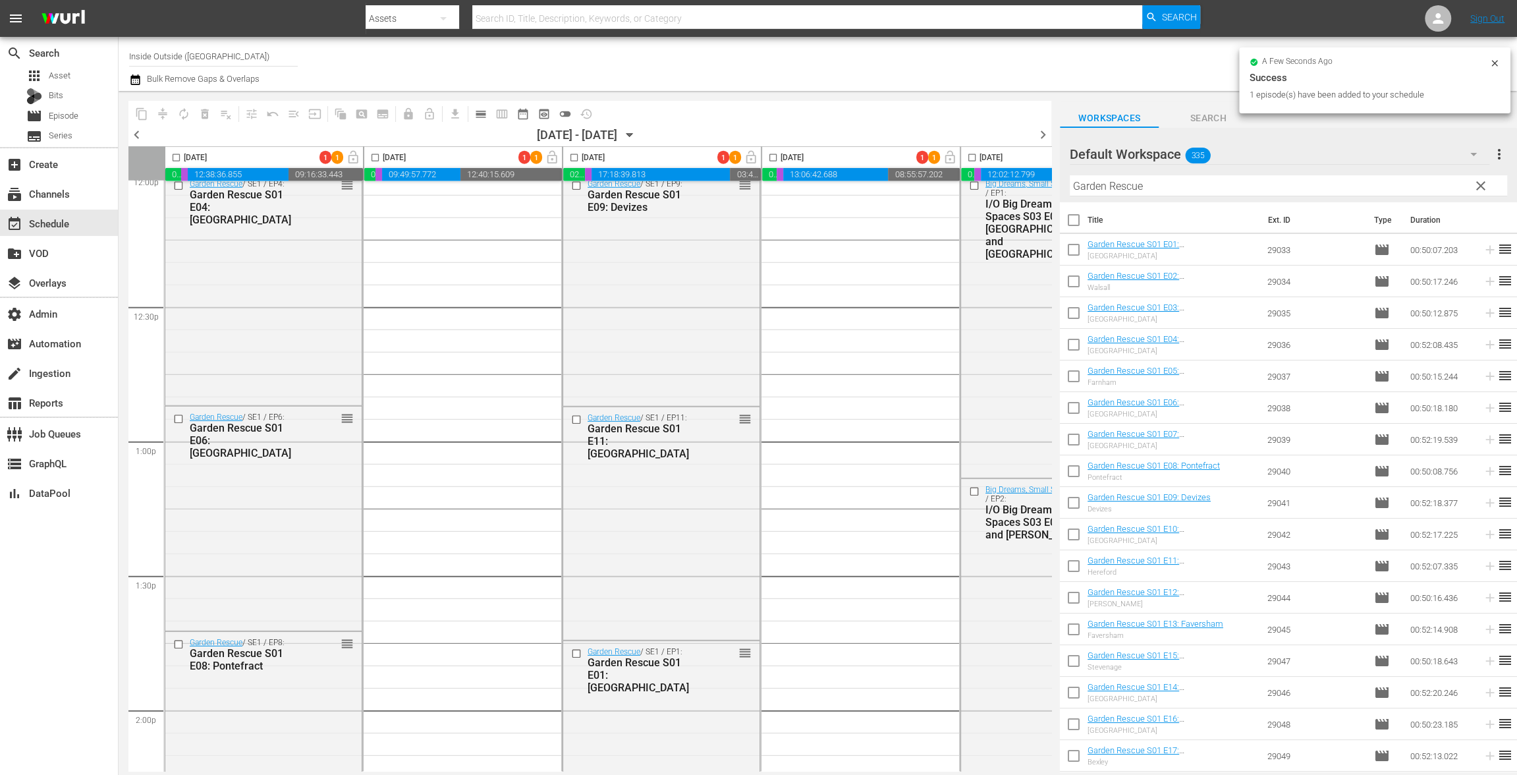
scroll to position [2836, 0]
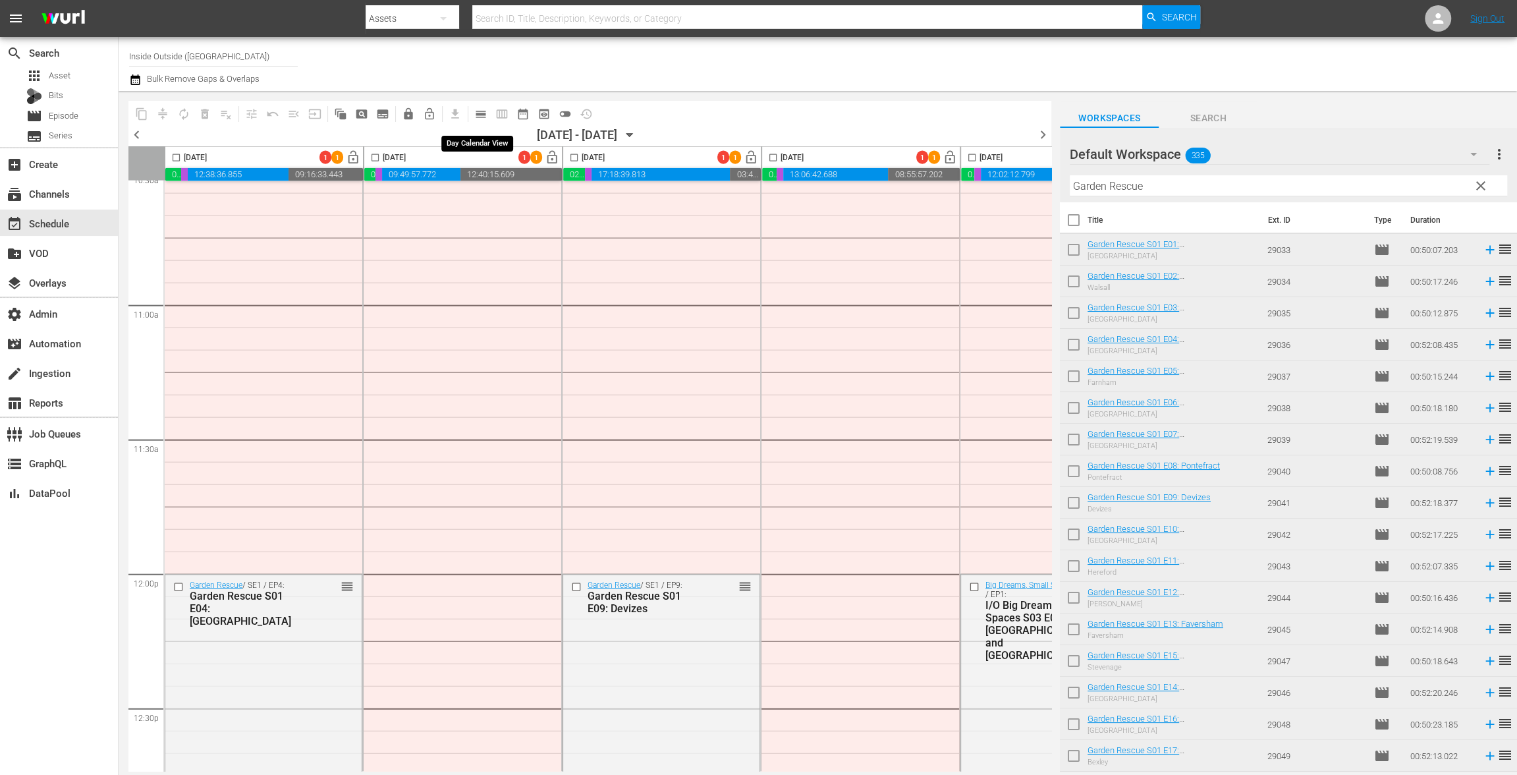
click at [483, 111] on span "calendar_view_day_outlined" at bounding box center [480, 113] width 13 height 13
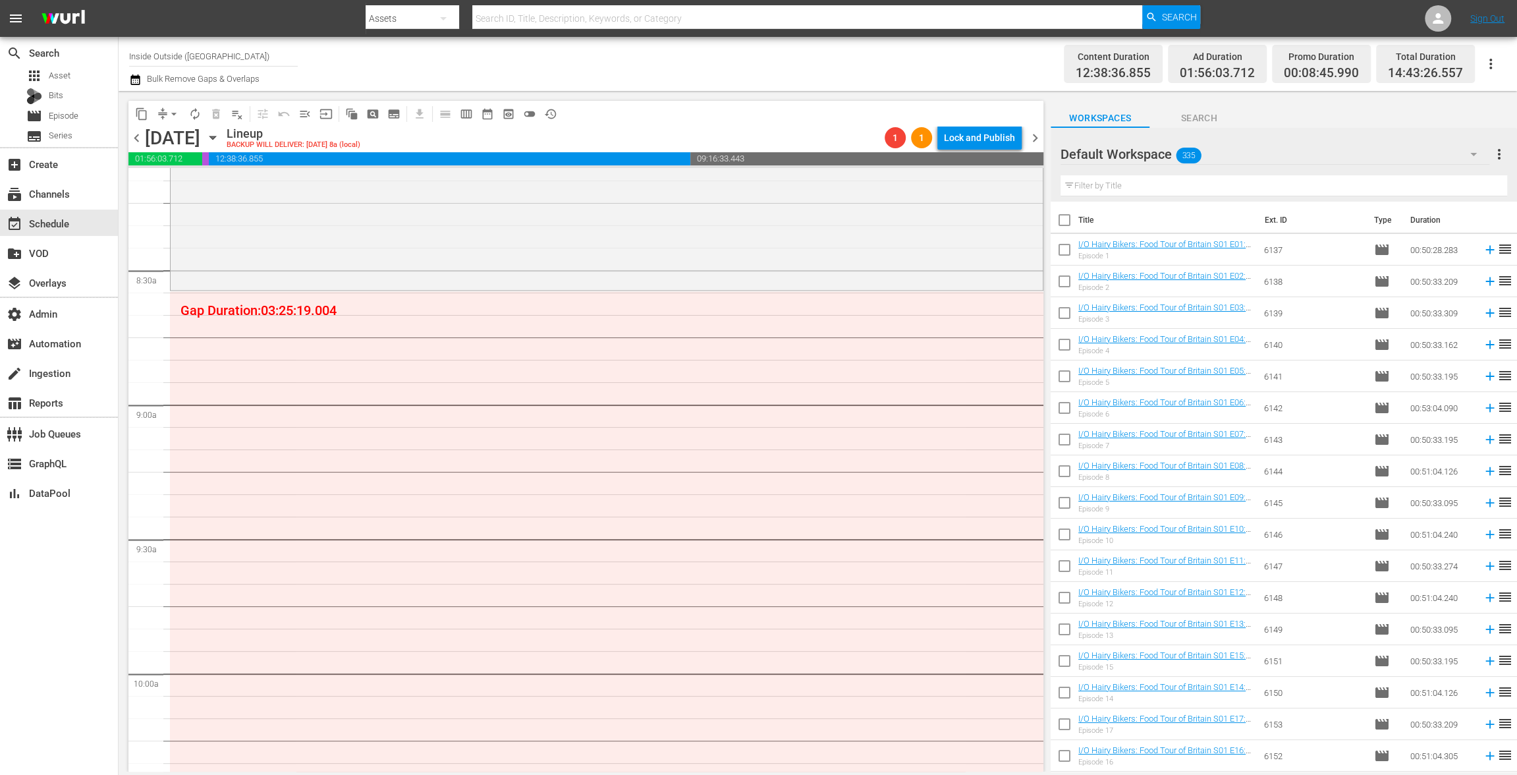
scroll to position [2085, 0]
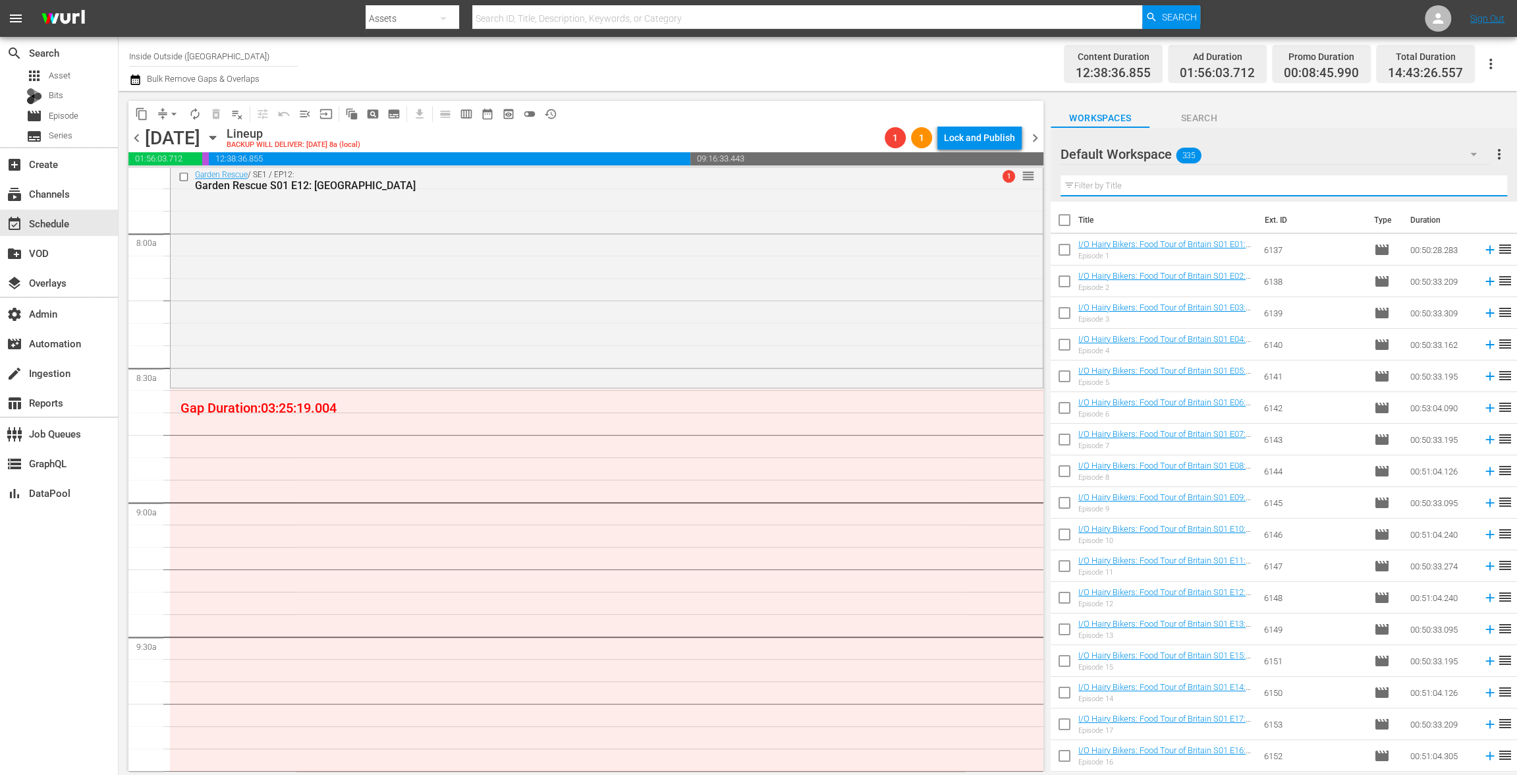
click at [1109, 190] on input "text" at bounding box center [1283, 185] width 447 height 21
paste input "[PERSON_NAME] Escape to the Wild"
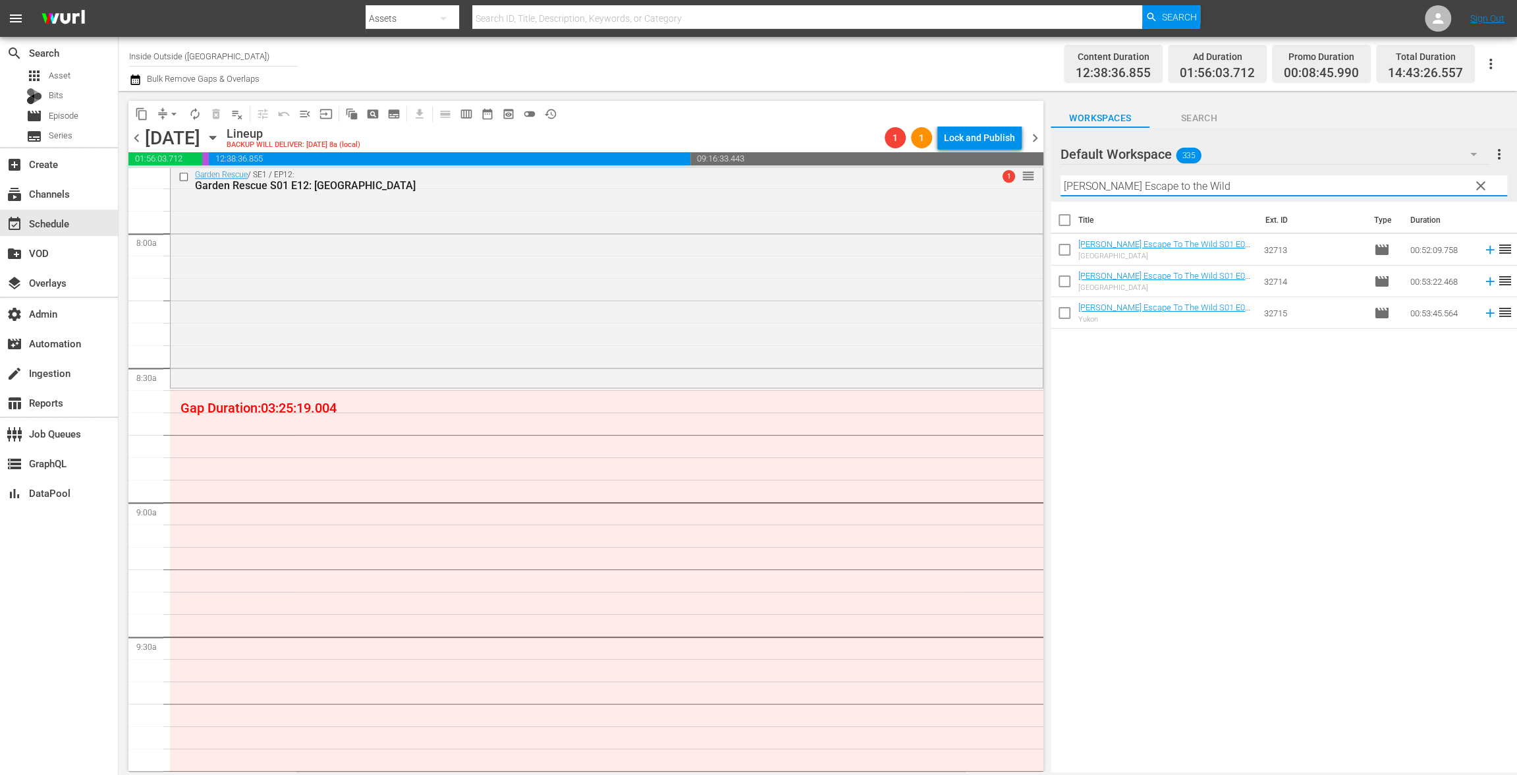
type input "[PERSON_NAME] Escape to the Wild"
click at [1065, 220] on input "checkbox" at bounding box center [1065, 223] width 28 height 28
checkbox input "true"
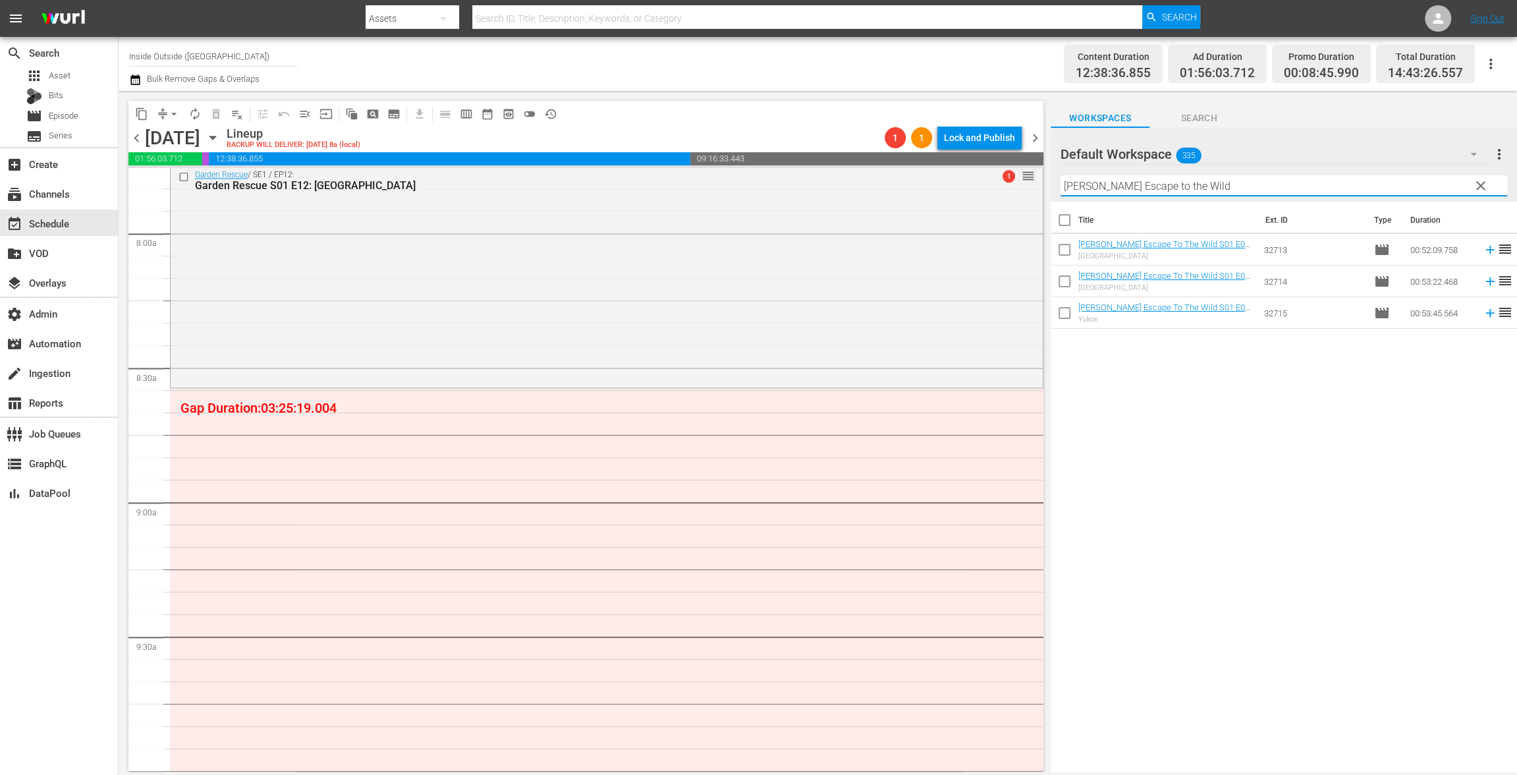
checkbox input "true"
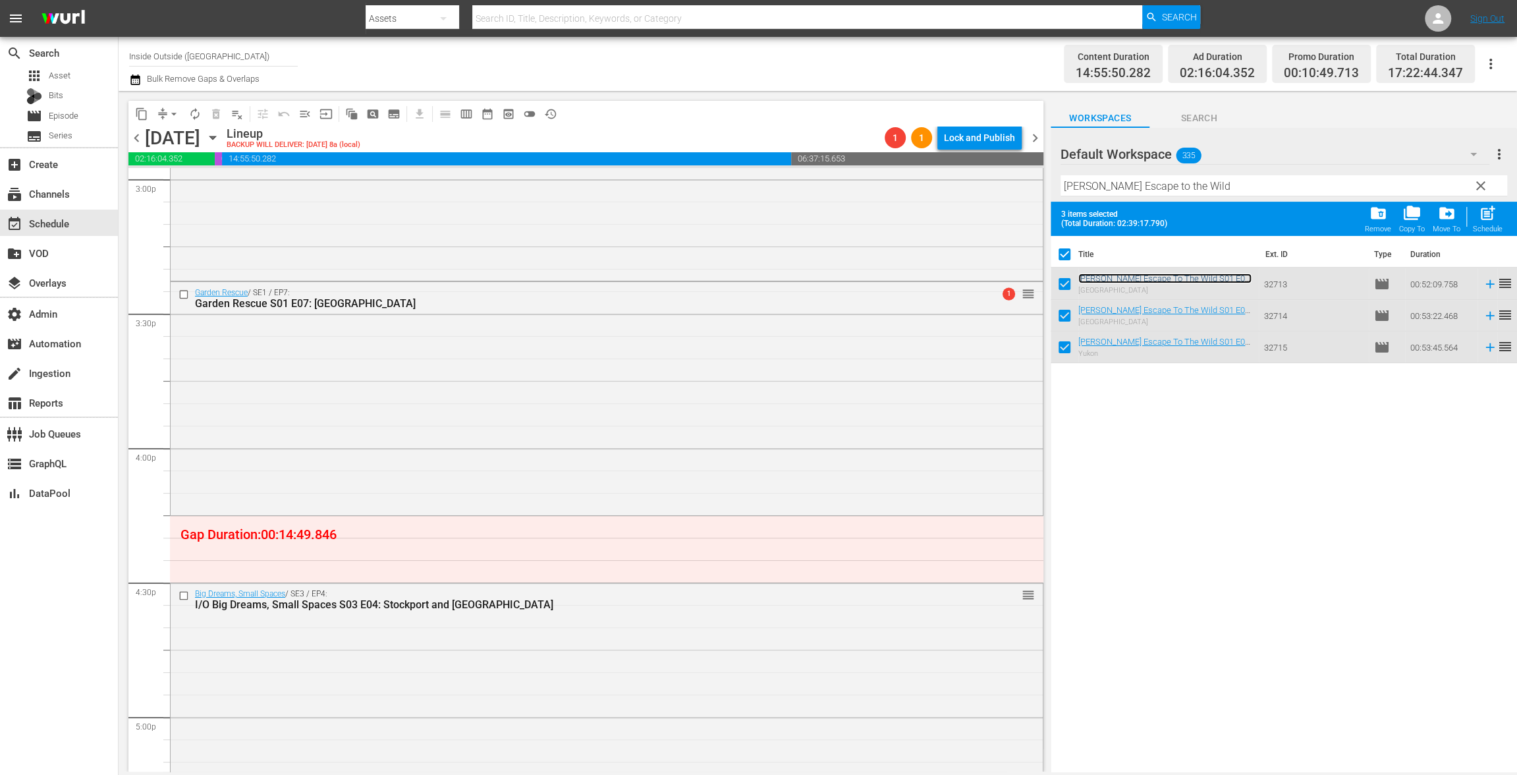
scroll to position [4117, 0]
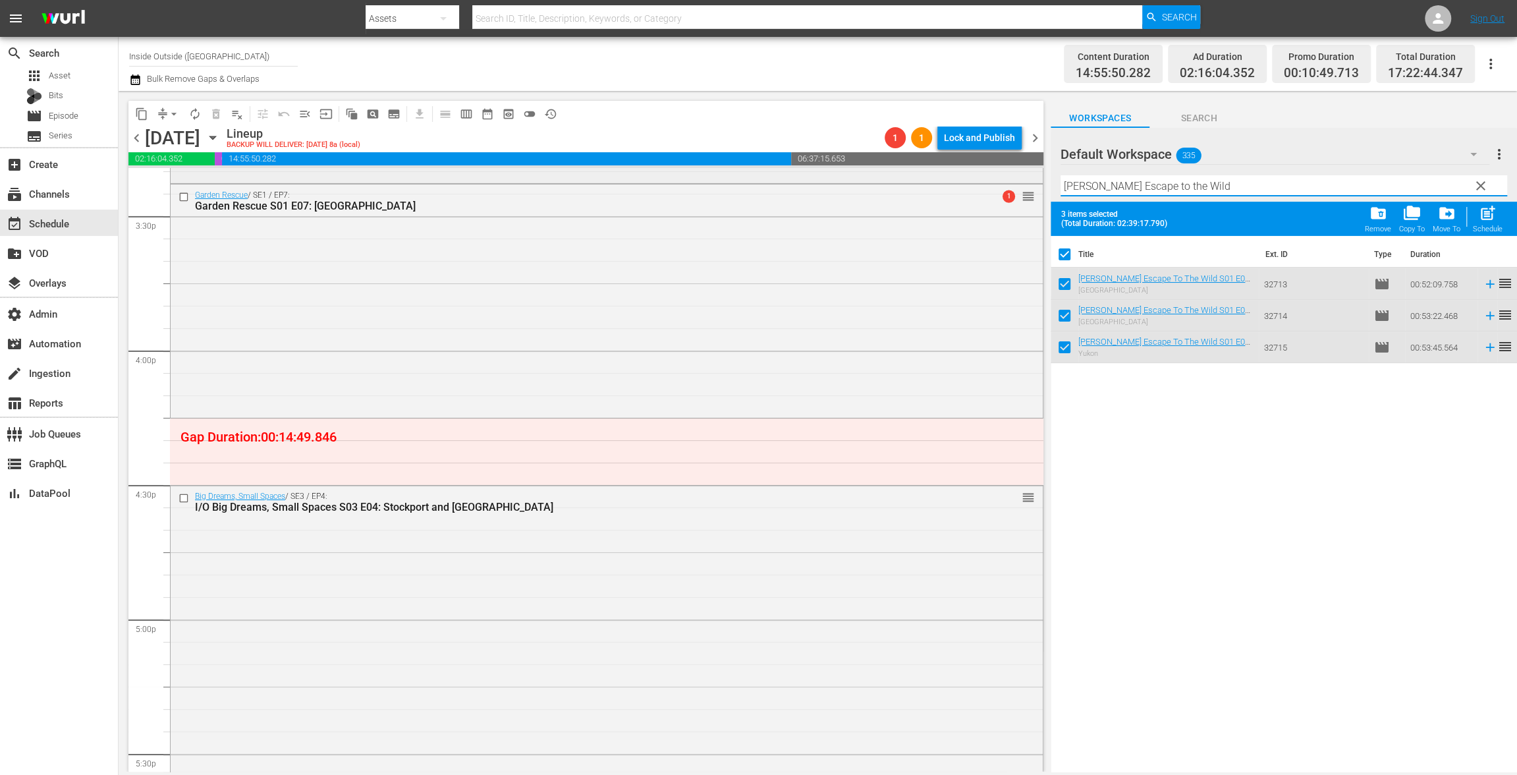
drag, startPoint x: 1209, startPoint y: 186, endPoint x: 964, endPoint y: 169, distance: 245.6
click at [964, 169] on div "content_copy compress arrow_drop_down autorenew_outlined delete_forever_outline…" at bounding box center [818, 431] width 1398 height 680
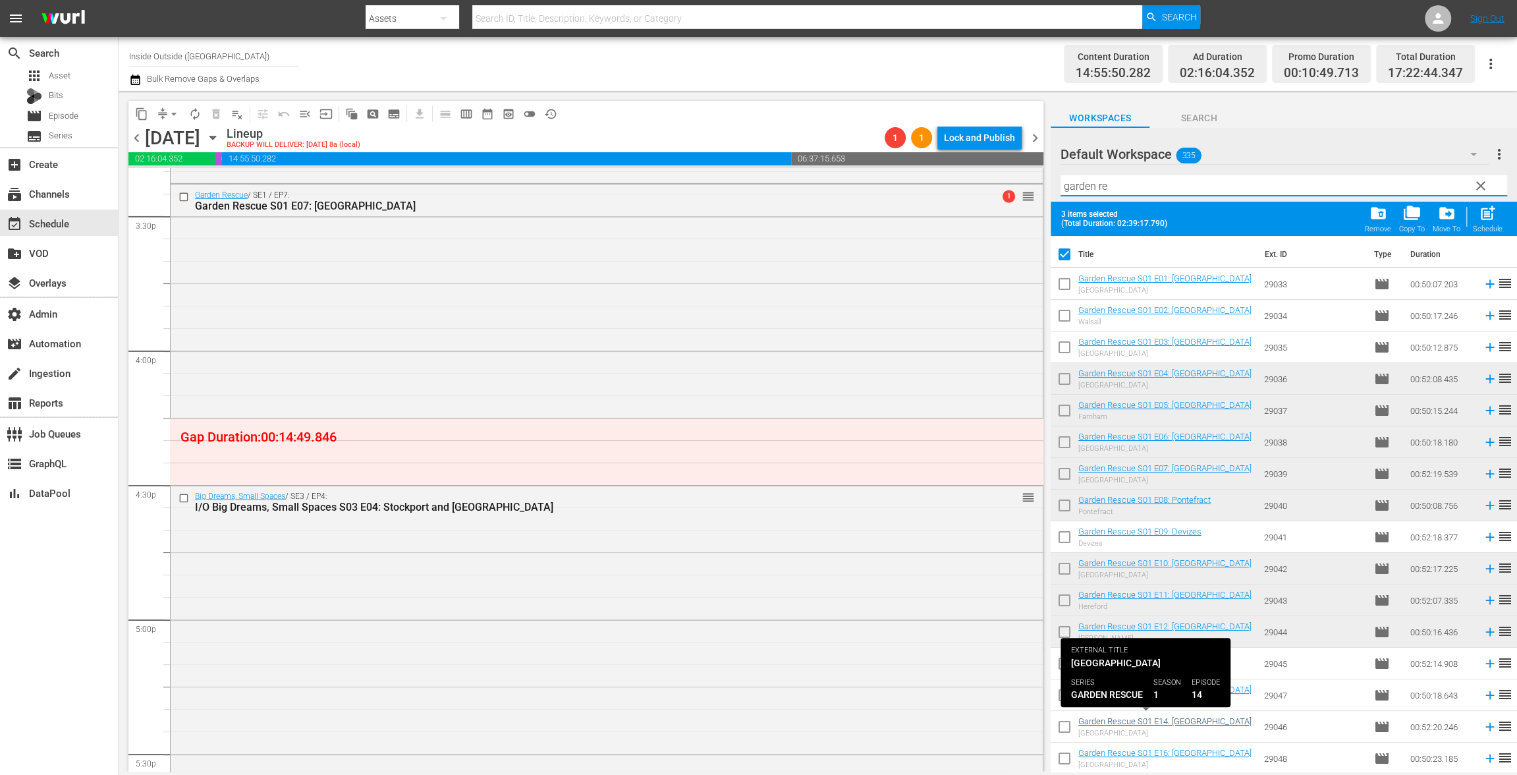
type input "garden re"
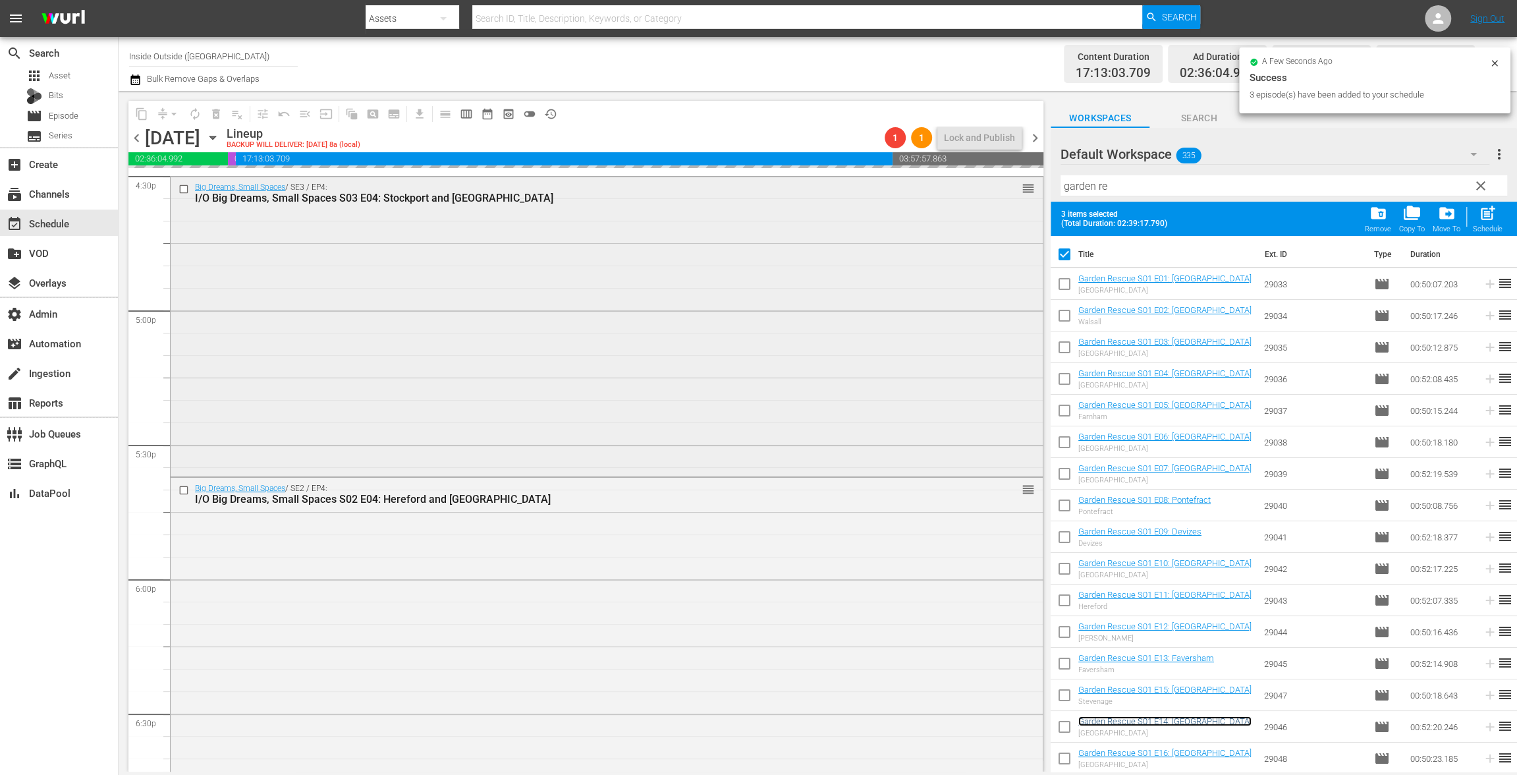
scroll to position [4329, 0]
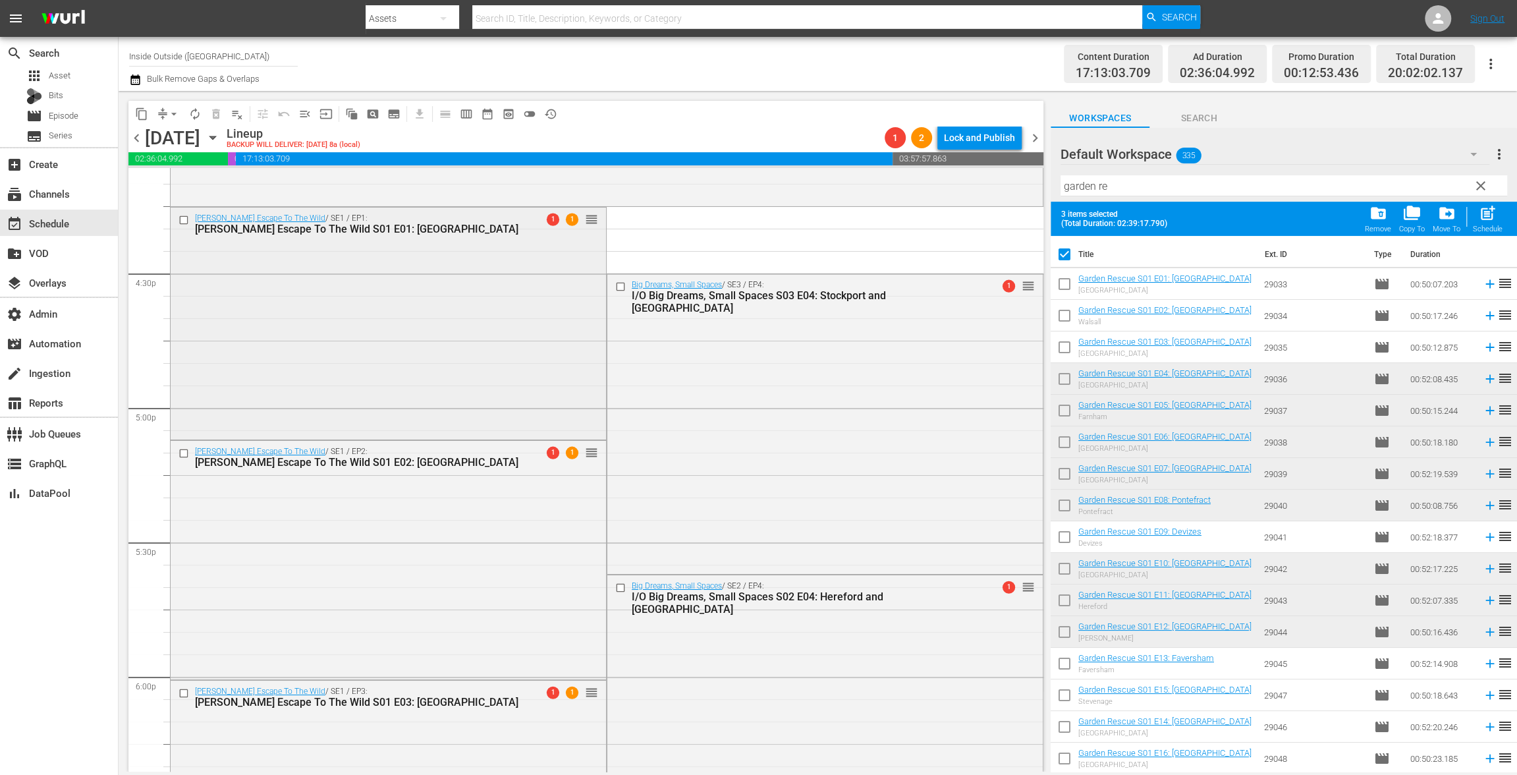
click at [185, 218] on input "checkbox" at bounding box center [185, 219] width 14 height 11
click at [182, 452] on input "checkbox" at bounding box center [185, 453] width 14 height 11
click at [186, 693] on input "checkbox" at bounding box center [185, 692] width 14 height 11
click at [214, 115] on span "delete_forever_outlined" at bounding box center [215, 113] width 13 height 13
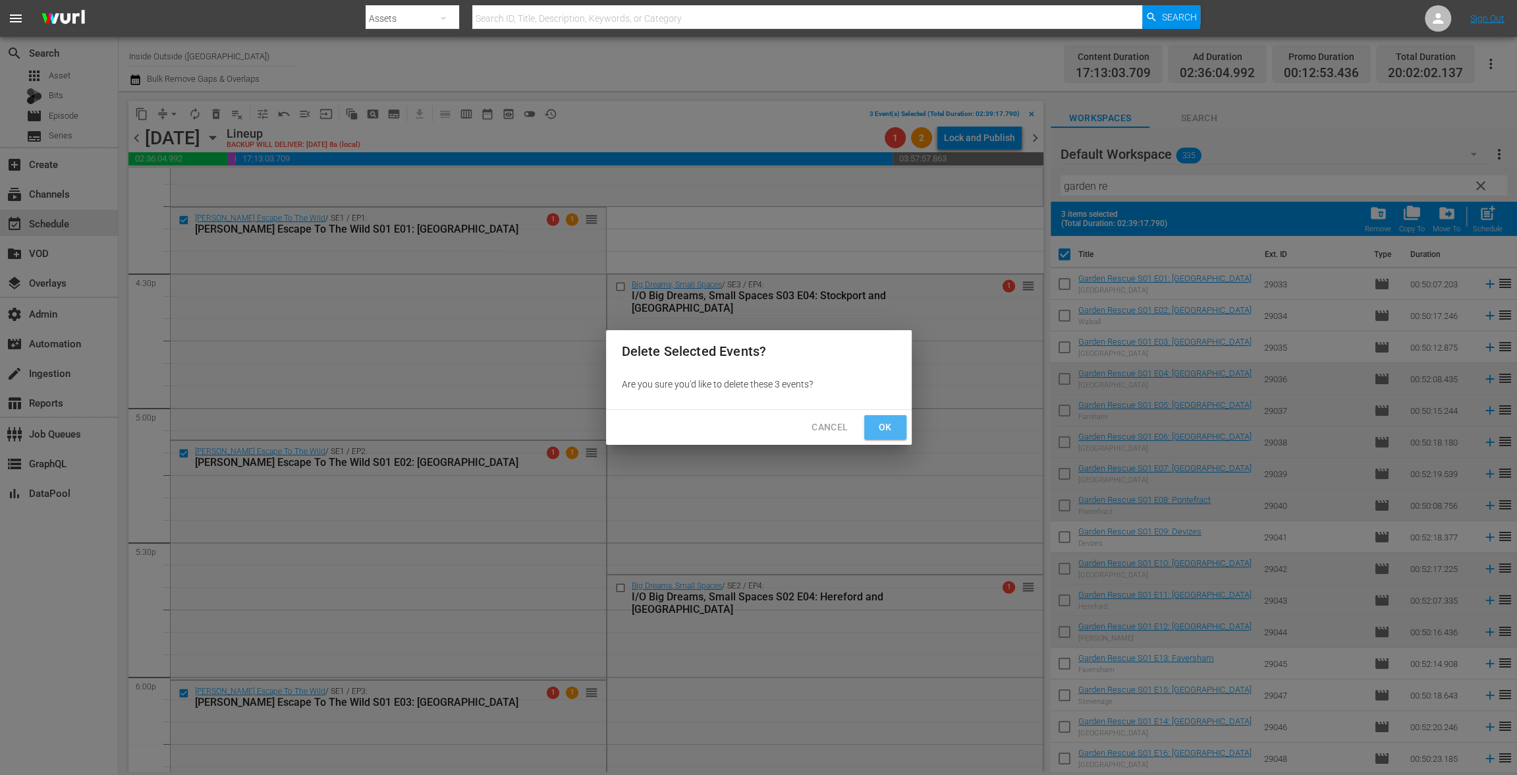
click at [886, 427] on span "Ok" at bounding box center [885, 427] width 21 height 16
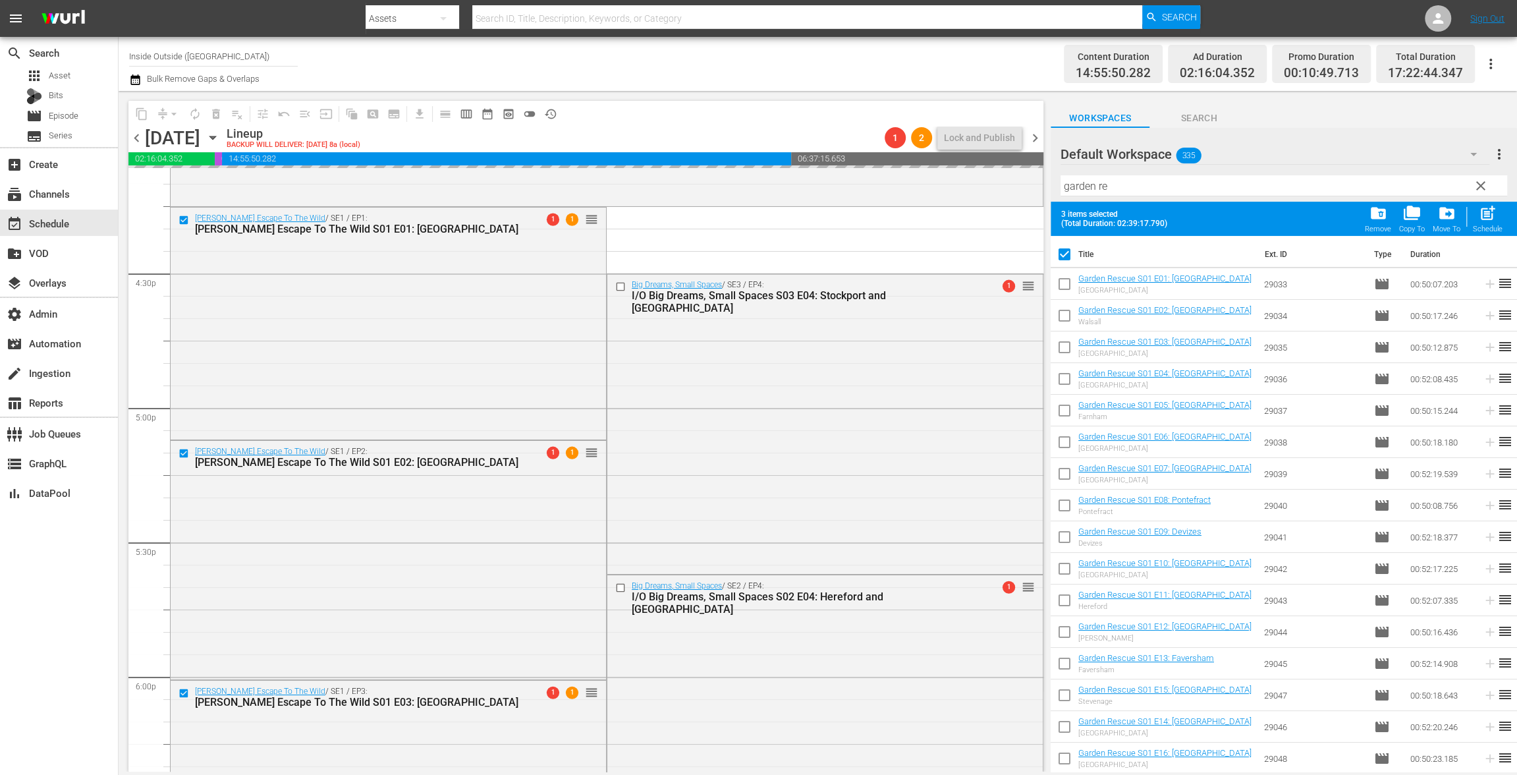
click at [1065, 254] on input "checkbox" at bounding box center [1065, 257] width 28 height 28
checkbox input "false"
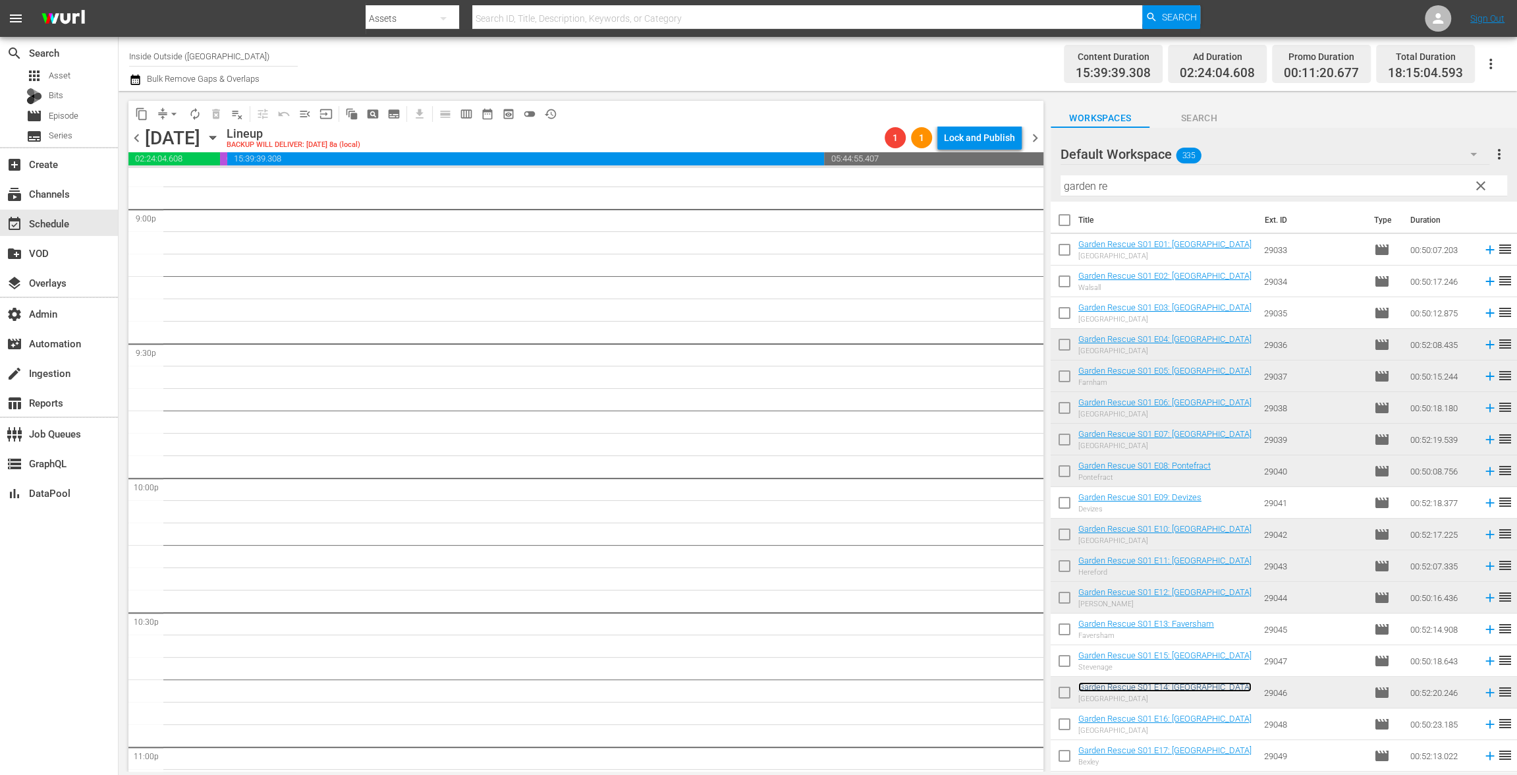
scroll to position [5846, 0]
drag, startPoint x: 167, startPoint y: 110, endPoint x: 169, endPoint y: 117, distance: 6.9
click at [167, 110] on span "arrow_drop_down" at bounding box center [173, 113] width 13 height 13
click at [190, 183] on li "Align to End of Previous Day" at bounding box center [174, 184] width 138 height 22
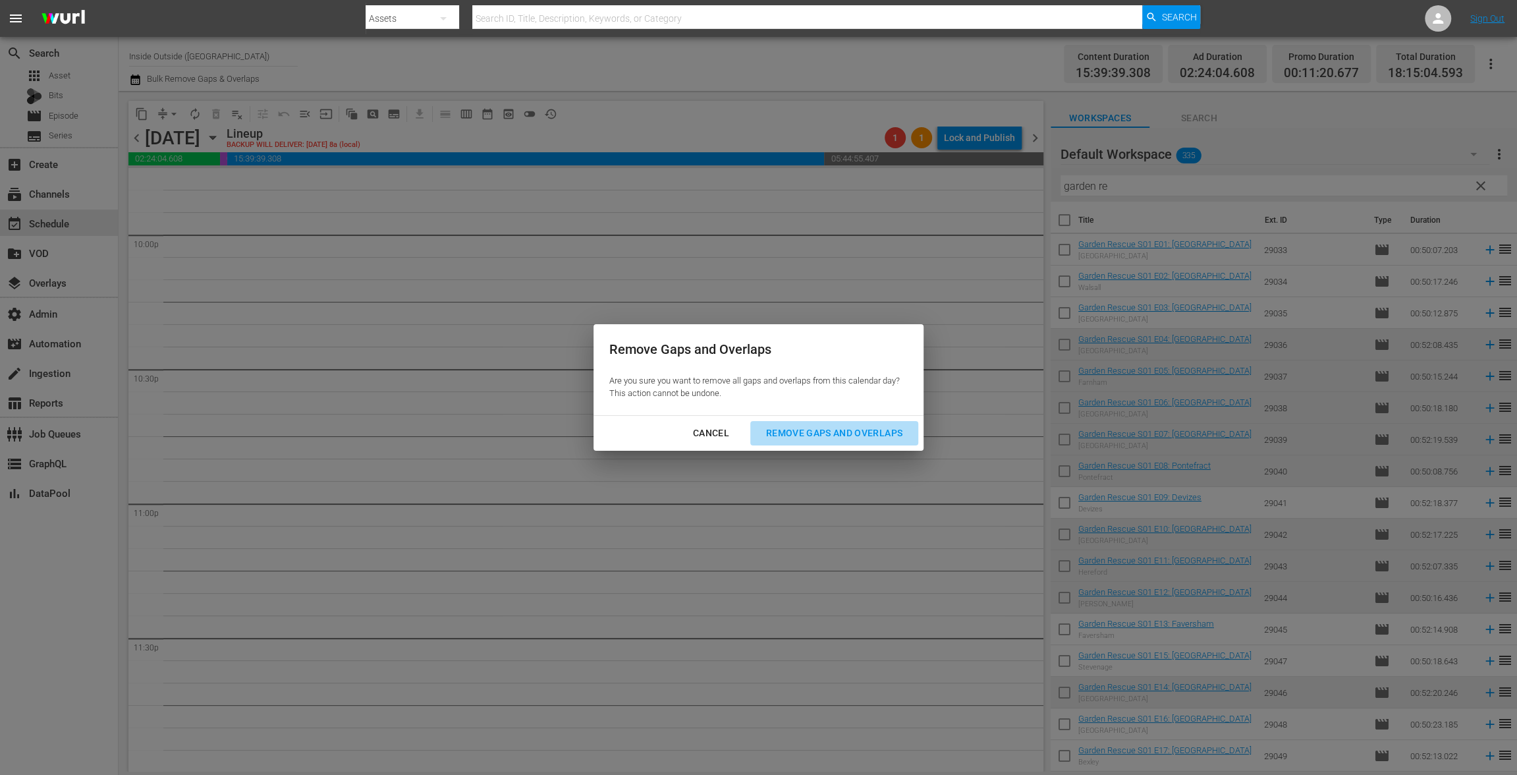
click at [840, 429] on div "Remove Gaps and Overlaps" at bounding box center [833, 433] width 157 height 16
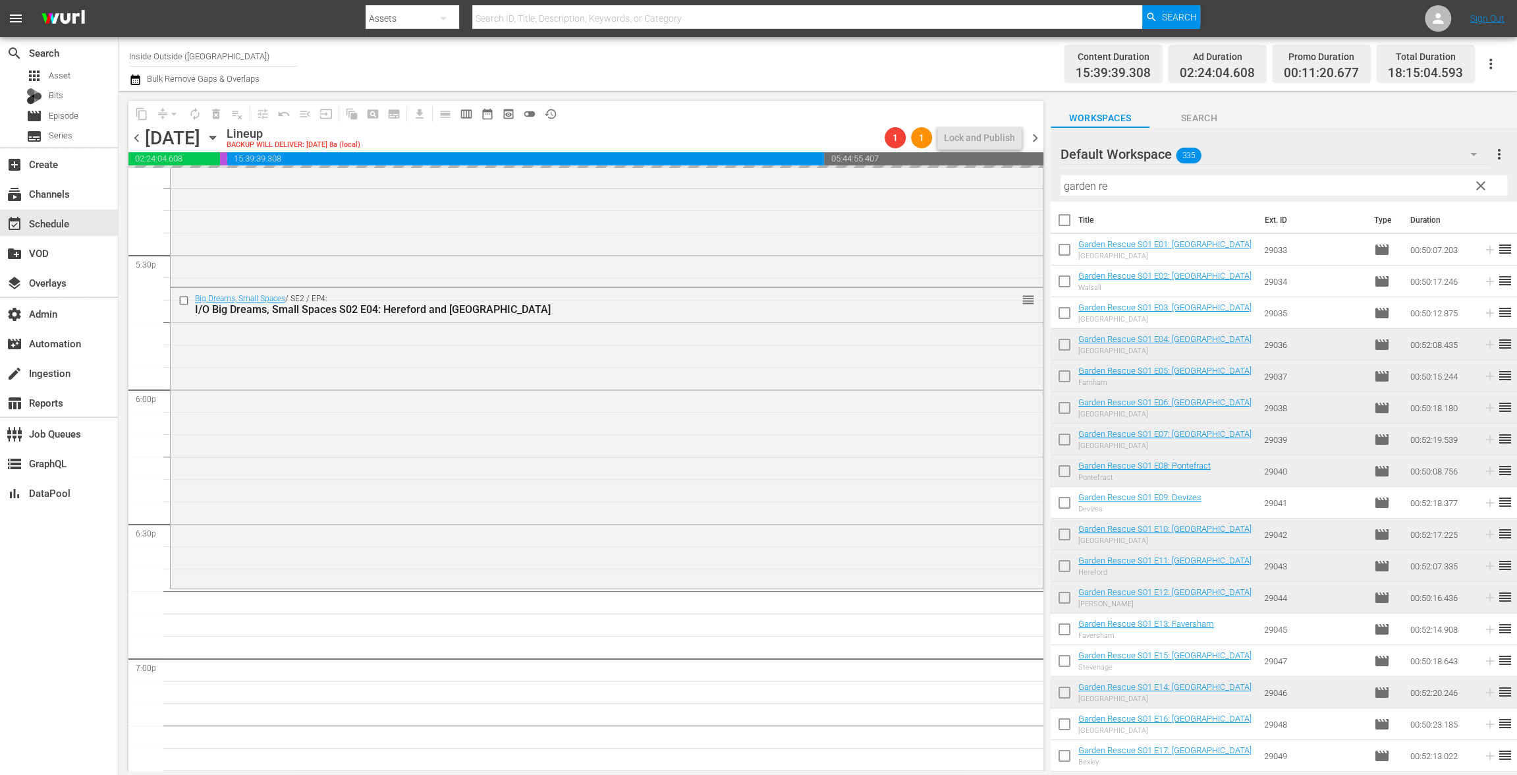
scroll to position [4813, 0]
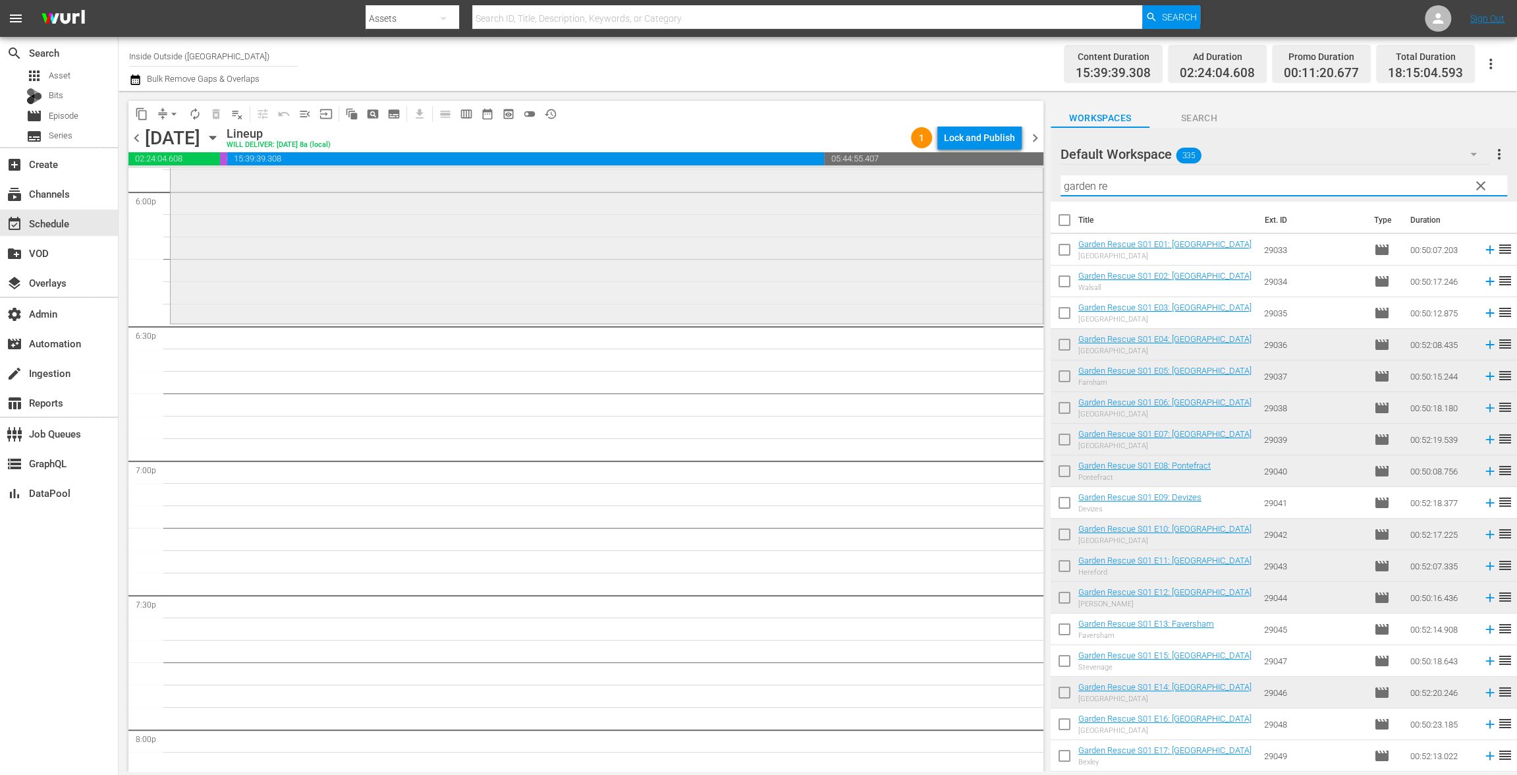
drag, startPoint x: 1130, startPoint y: 194, endPoint x: 1018, endPoint y: 184, distance: 111.7
click at [999, 166] on div "content_copy compress arrow_drop_down autorenew_outlined delete_forever_outline…" at bounding box center [818, 431] width 1398 height 680
paste input "UltimateHome Cooking"
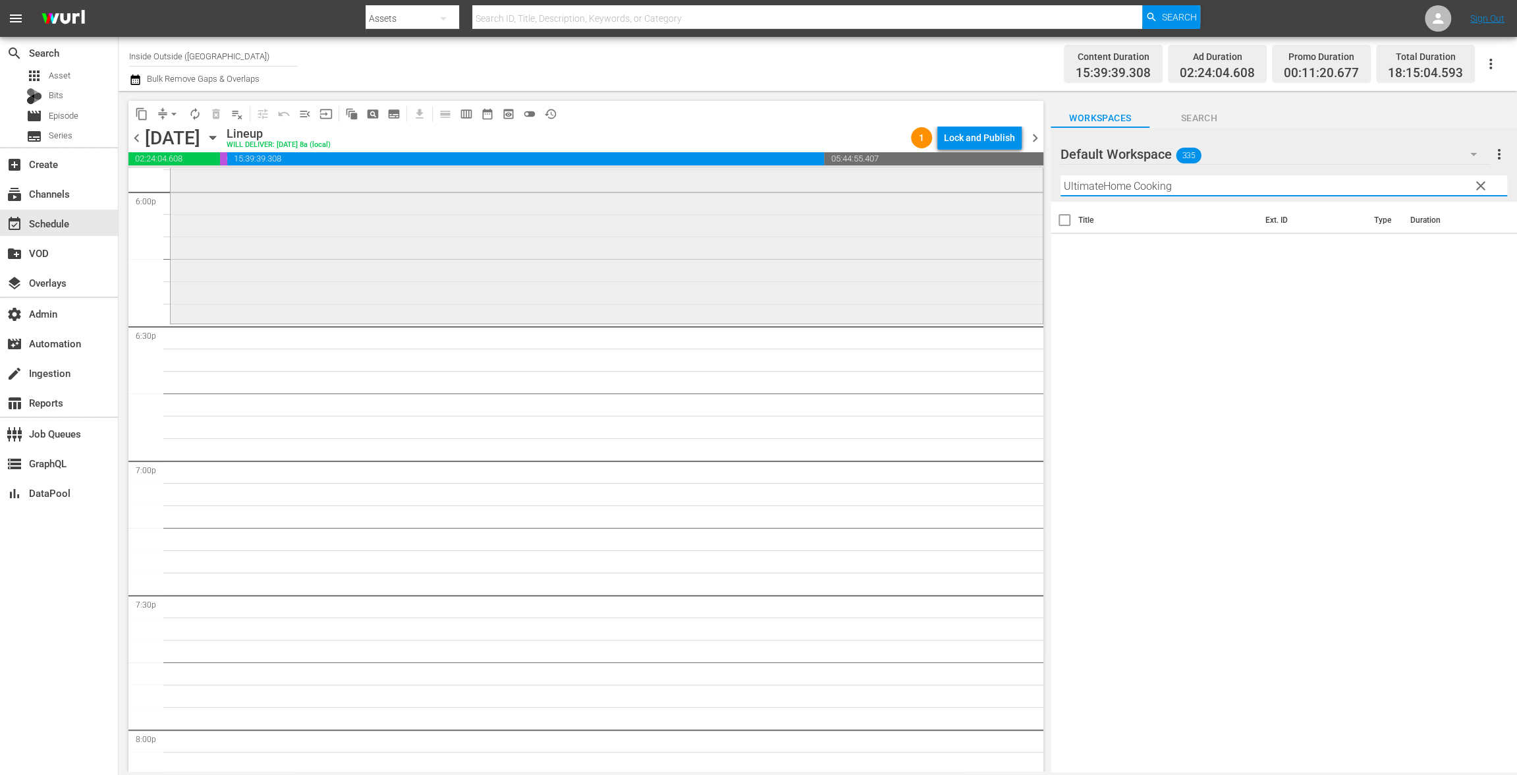
drag, startPoint x: 1101, startPoint y: 183, endPoint x: 1003, endPoint y: 171, distance: 98.9
click at [1003, 171] on div "content_copy compress arrow_drop_down autorenew_outlined delete_forever_outline…" at bounding box center [818, 431] width 1398 height 680
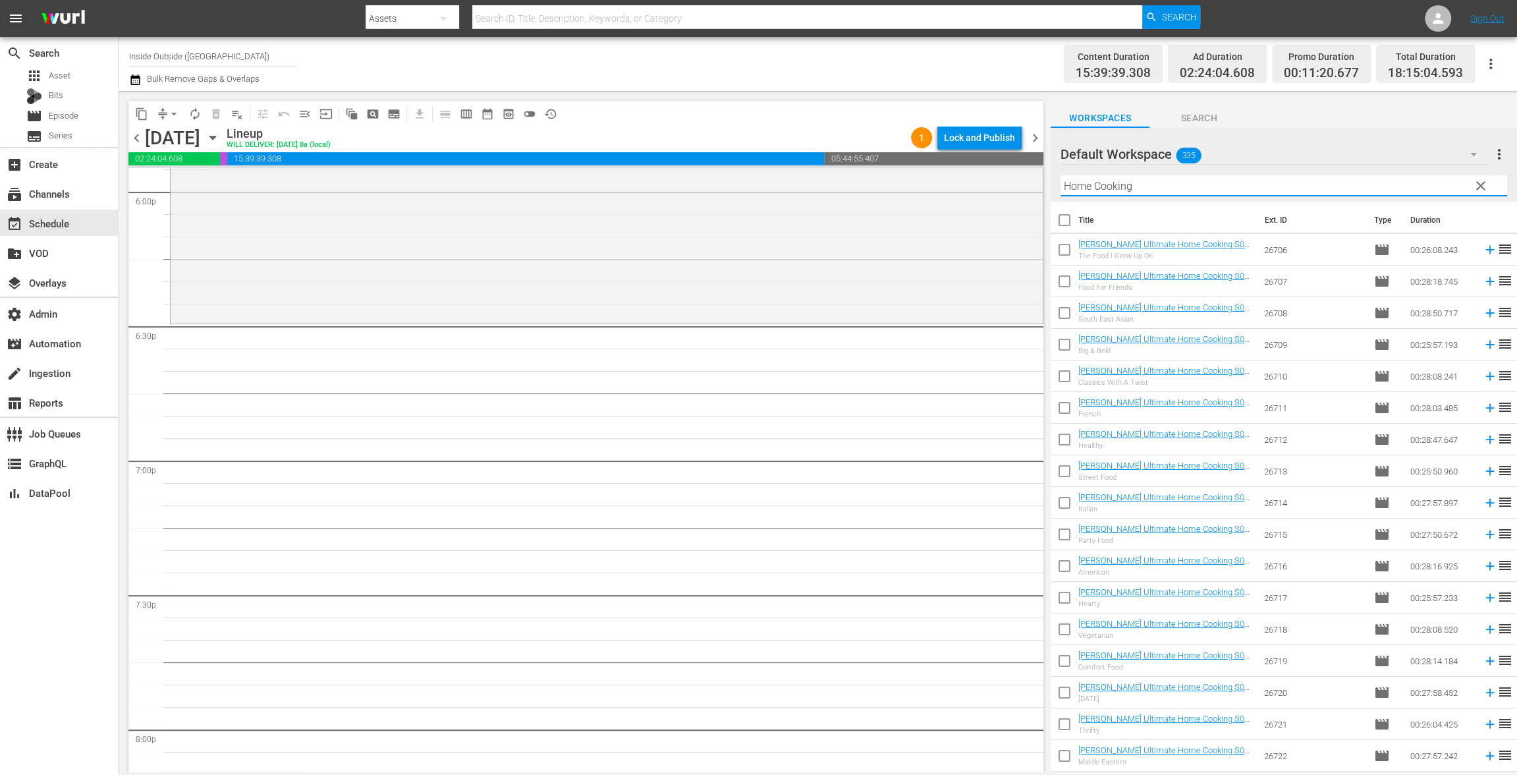
type input "Home Cooking"
click at [1067, 222] on input "checkbox" at bounding box center [1065, 223] width 28 height 28
checkbox input "true"
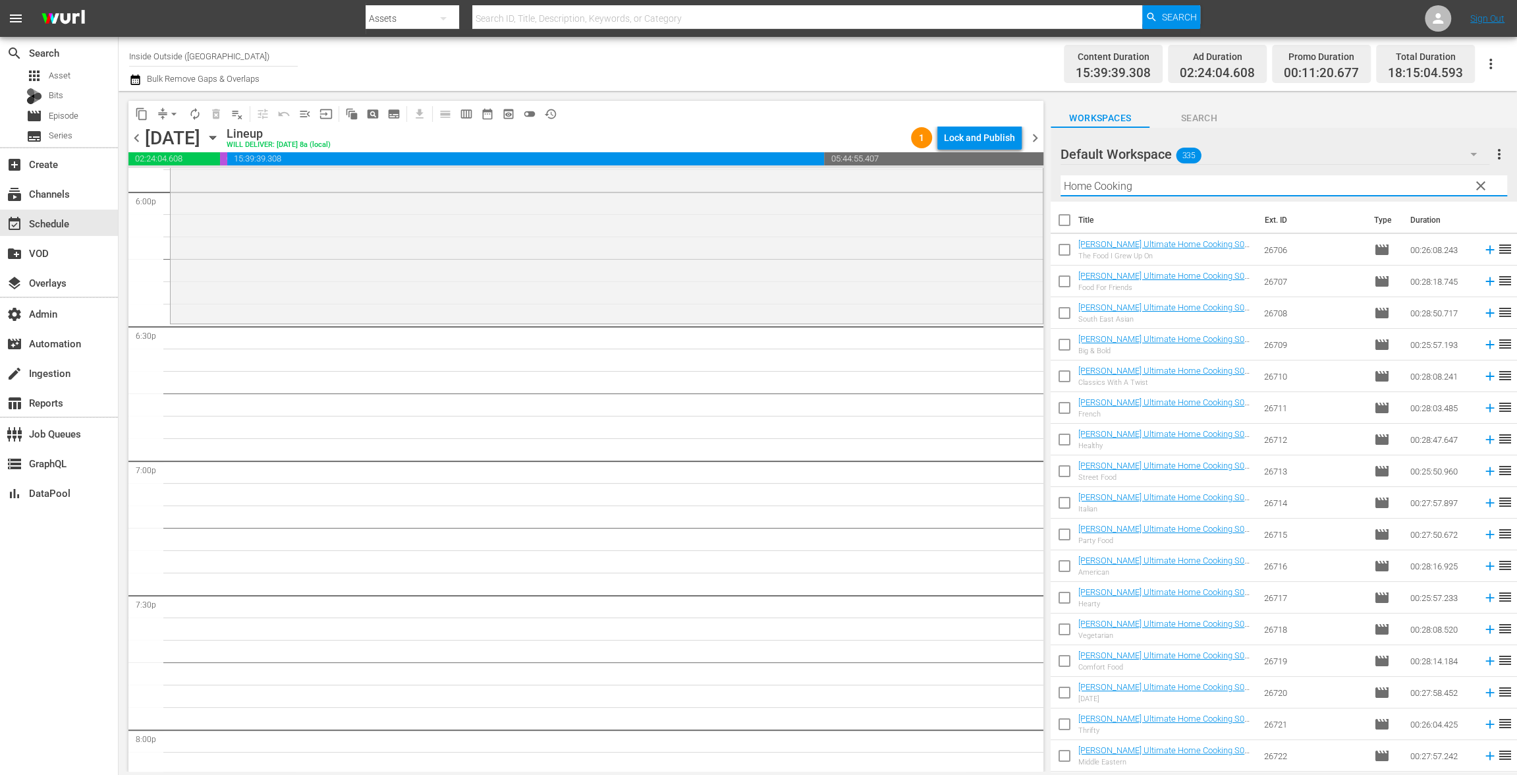
checkbox input "true"
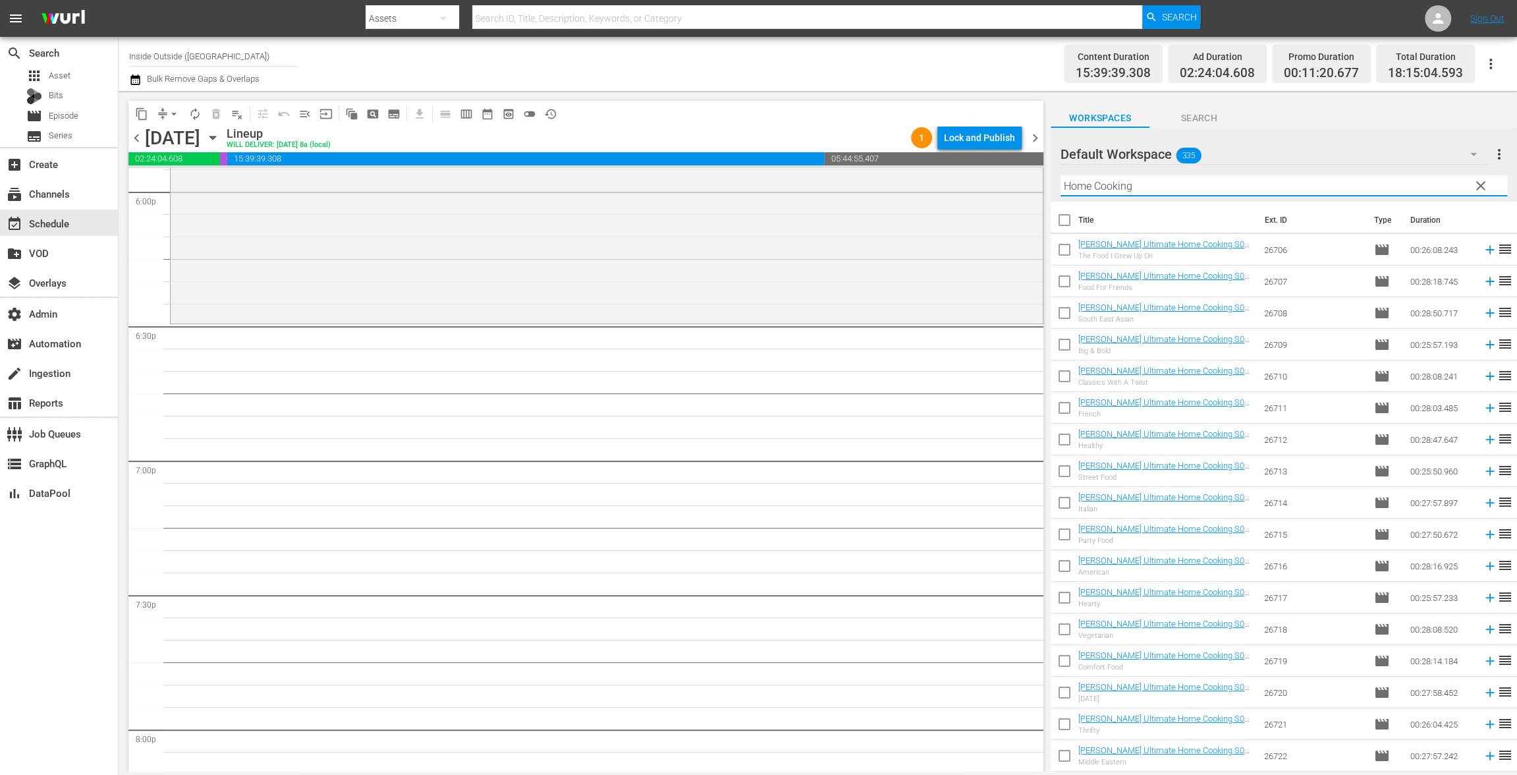
checkbox input "true"
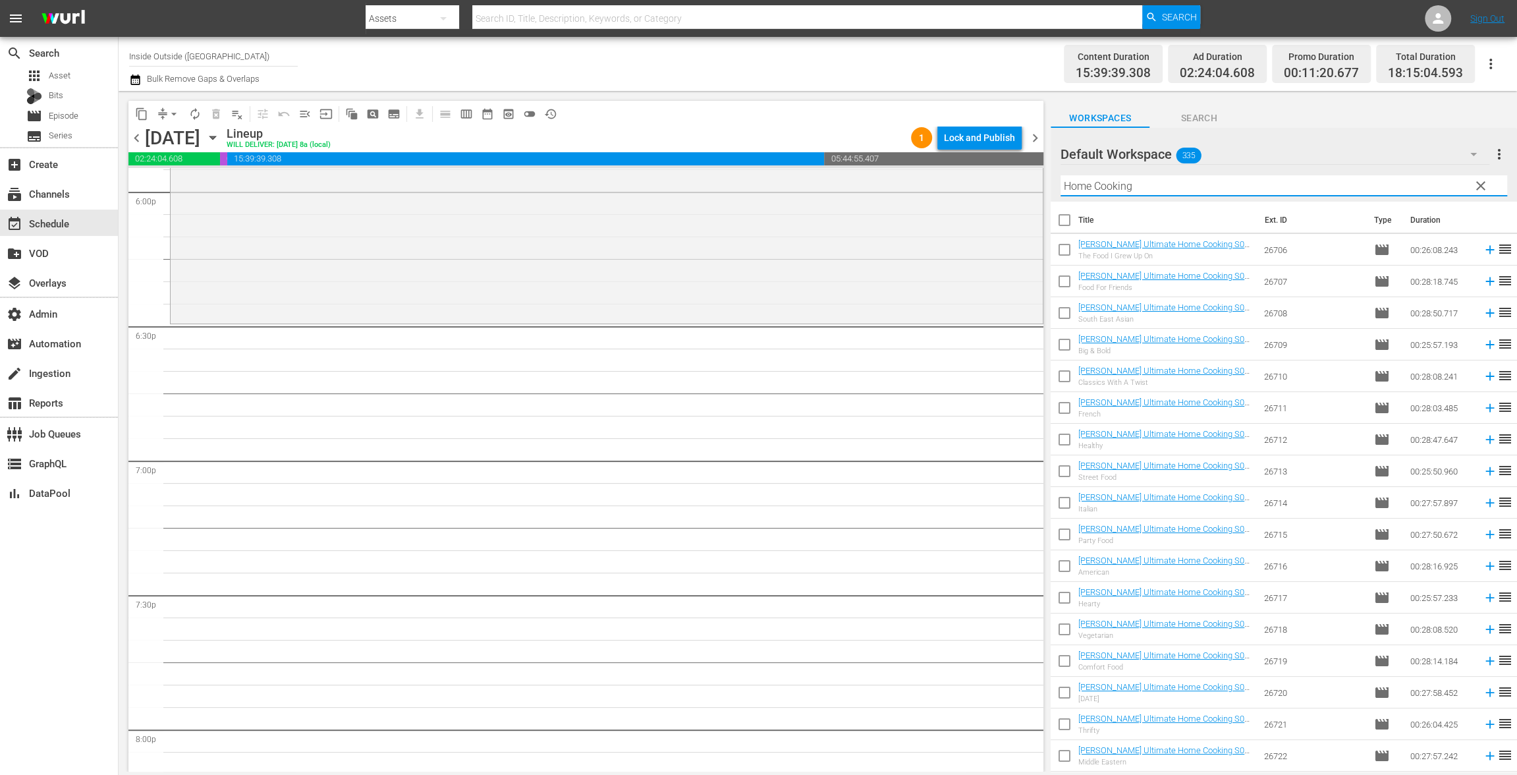
checkbox input "true"
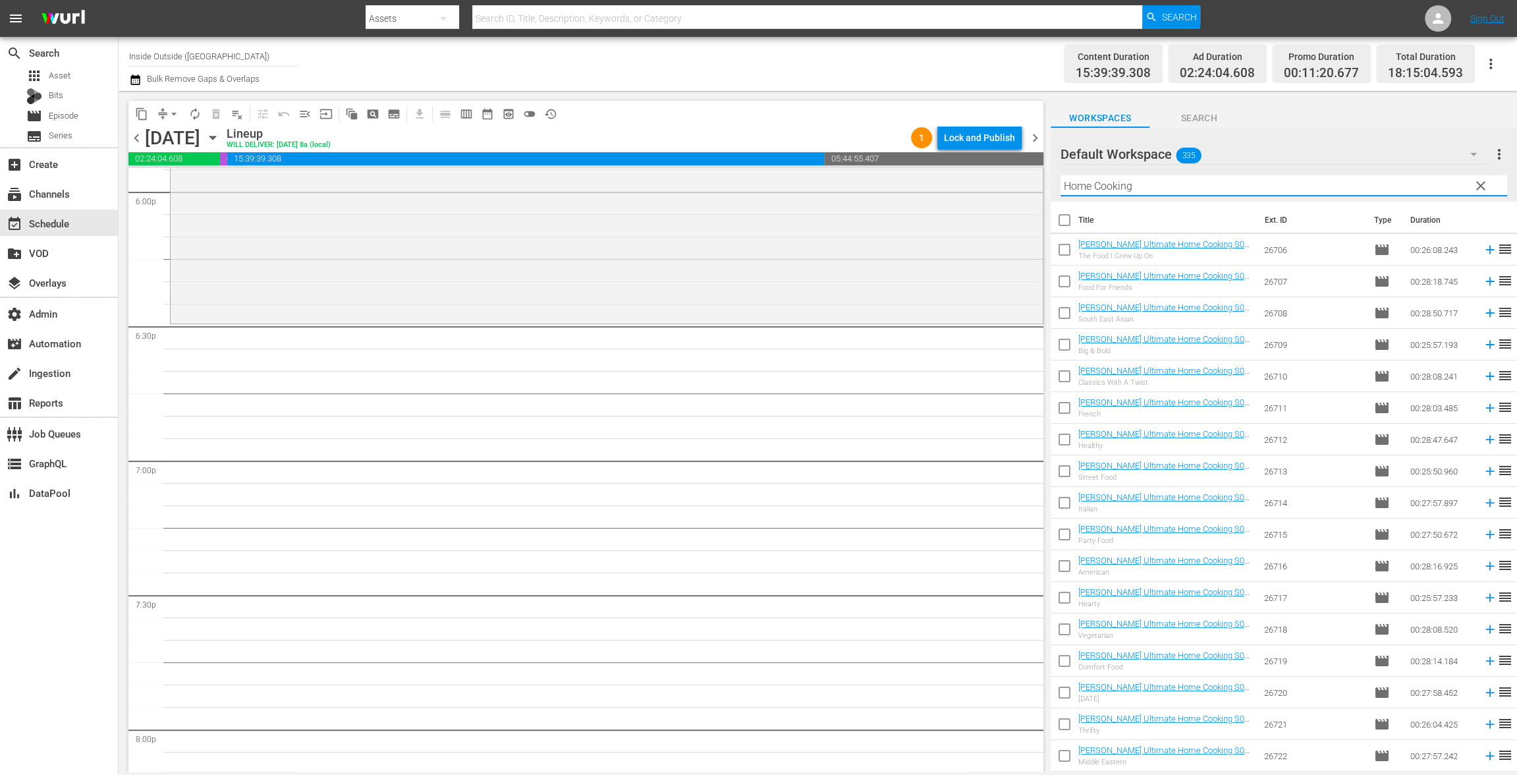
checkbox input "true"
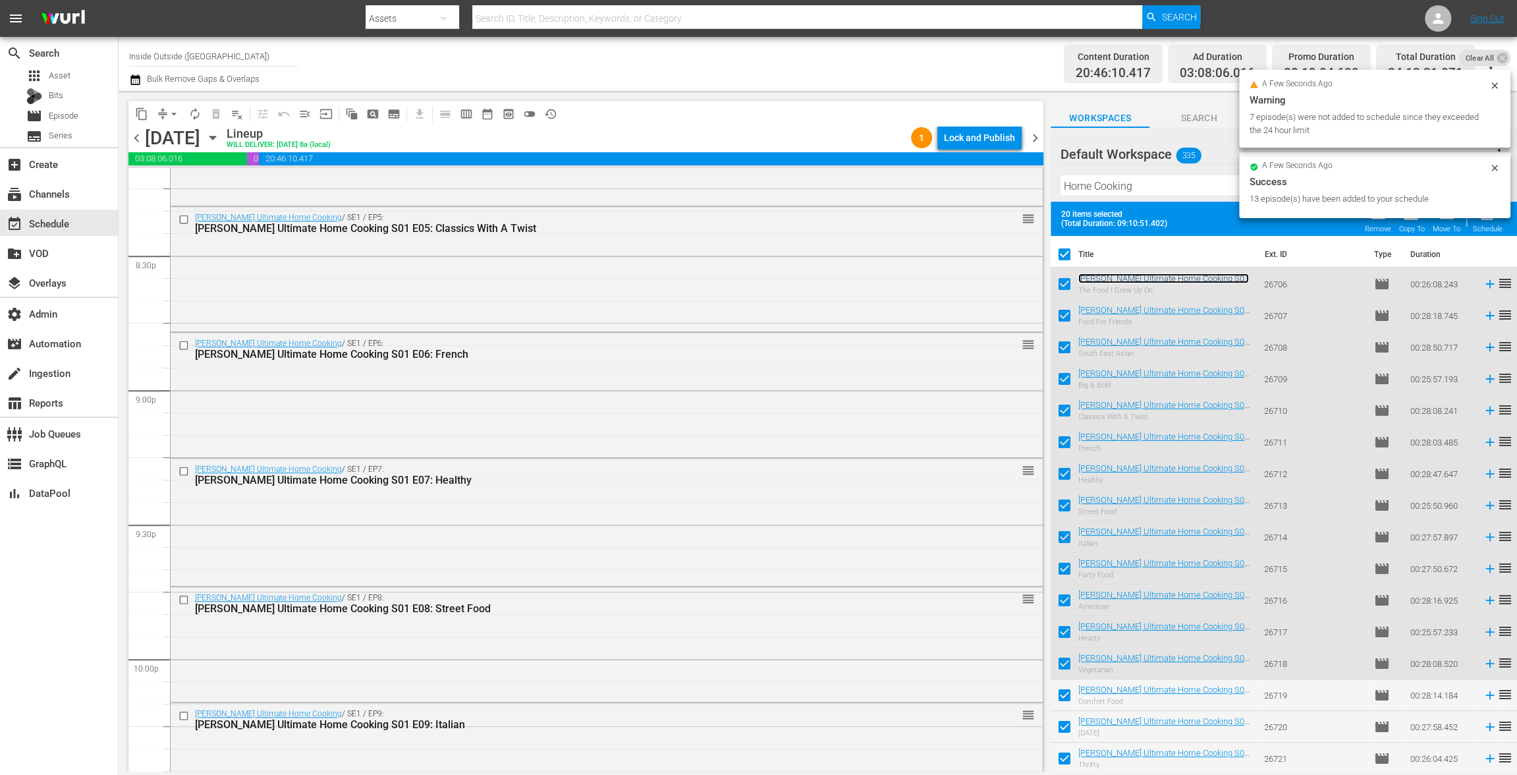
scroll to position [5971, 0]
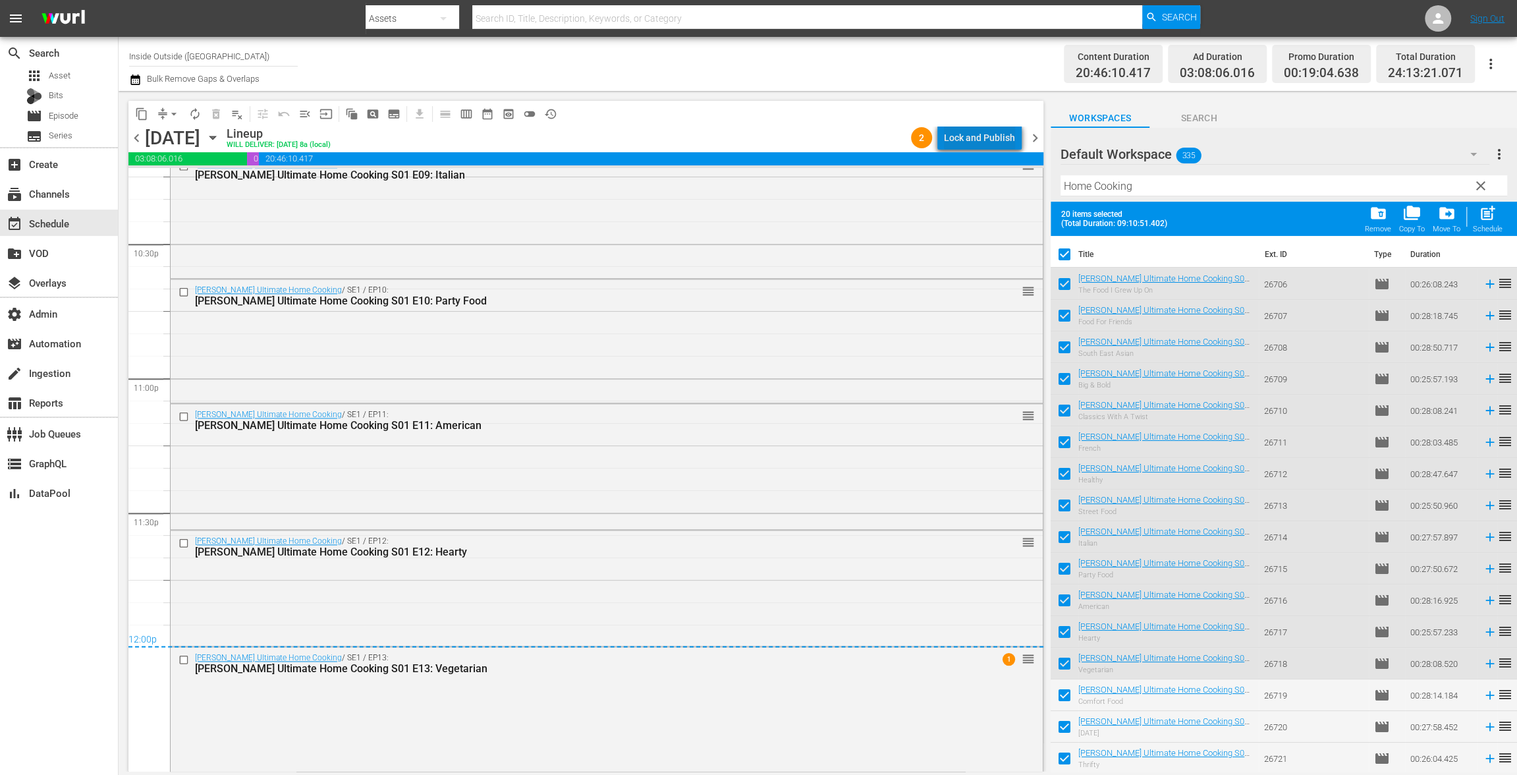
click at [994, 130] on div "Lock and Publish" at bounding box center [979, 138] width 71 height 24
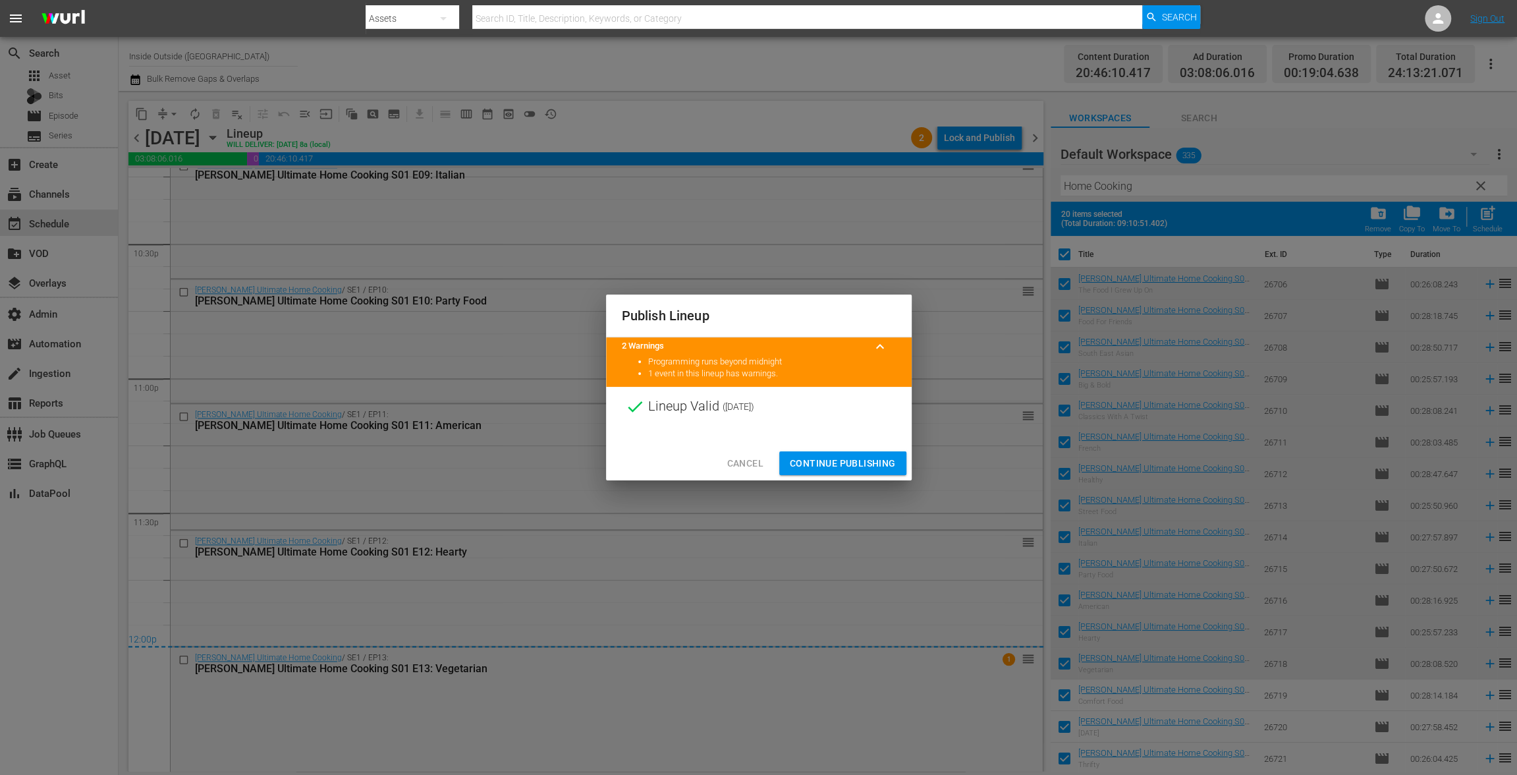
click at [865, 454] on button "Continue Publishing" at bounding box center [842, 463] width 127 height 24
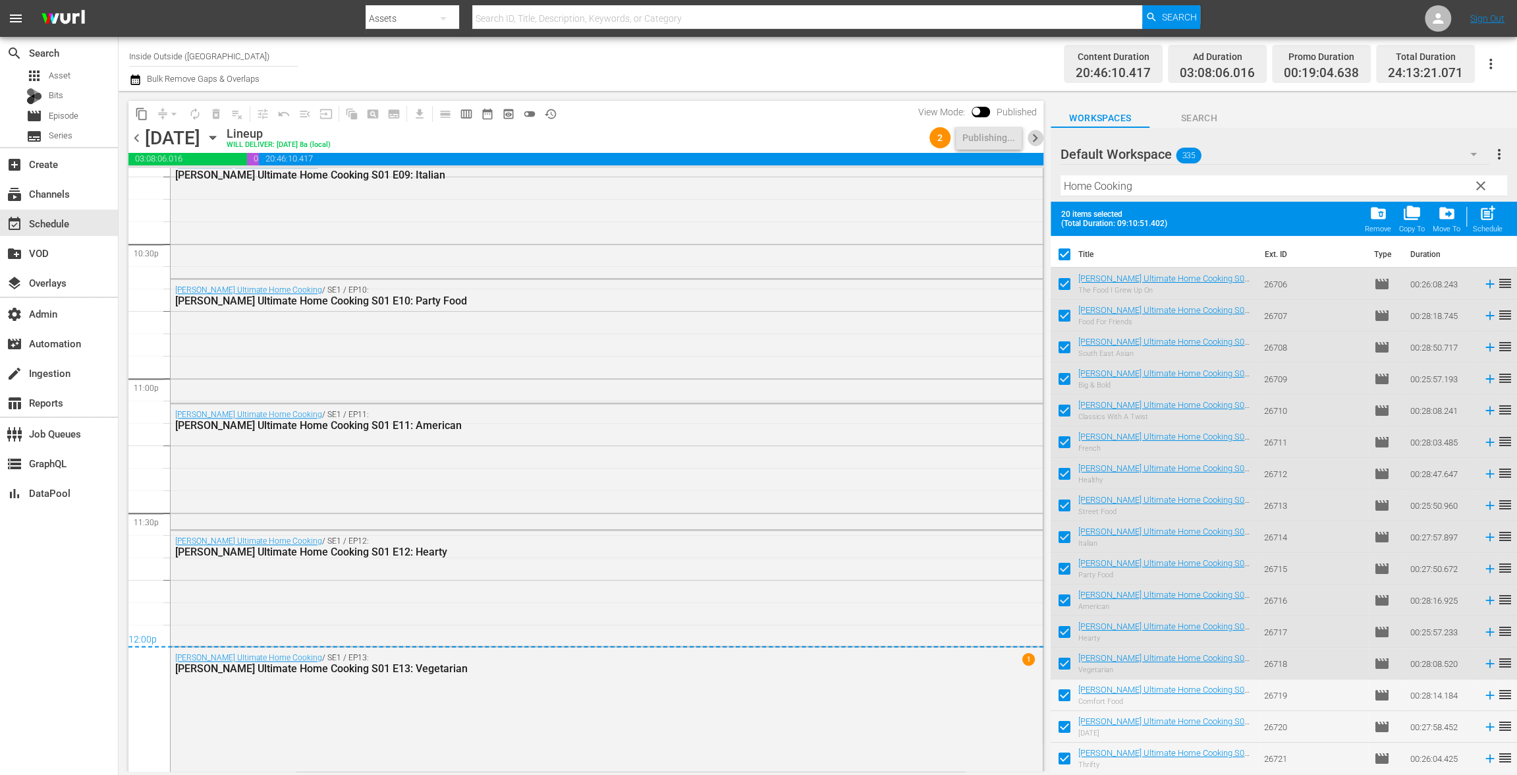
click at [1033, 138] on span "chevron_right" at bounding box center [1035, 138] width 16 height 16
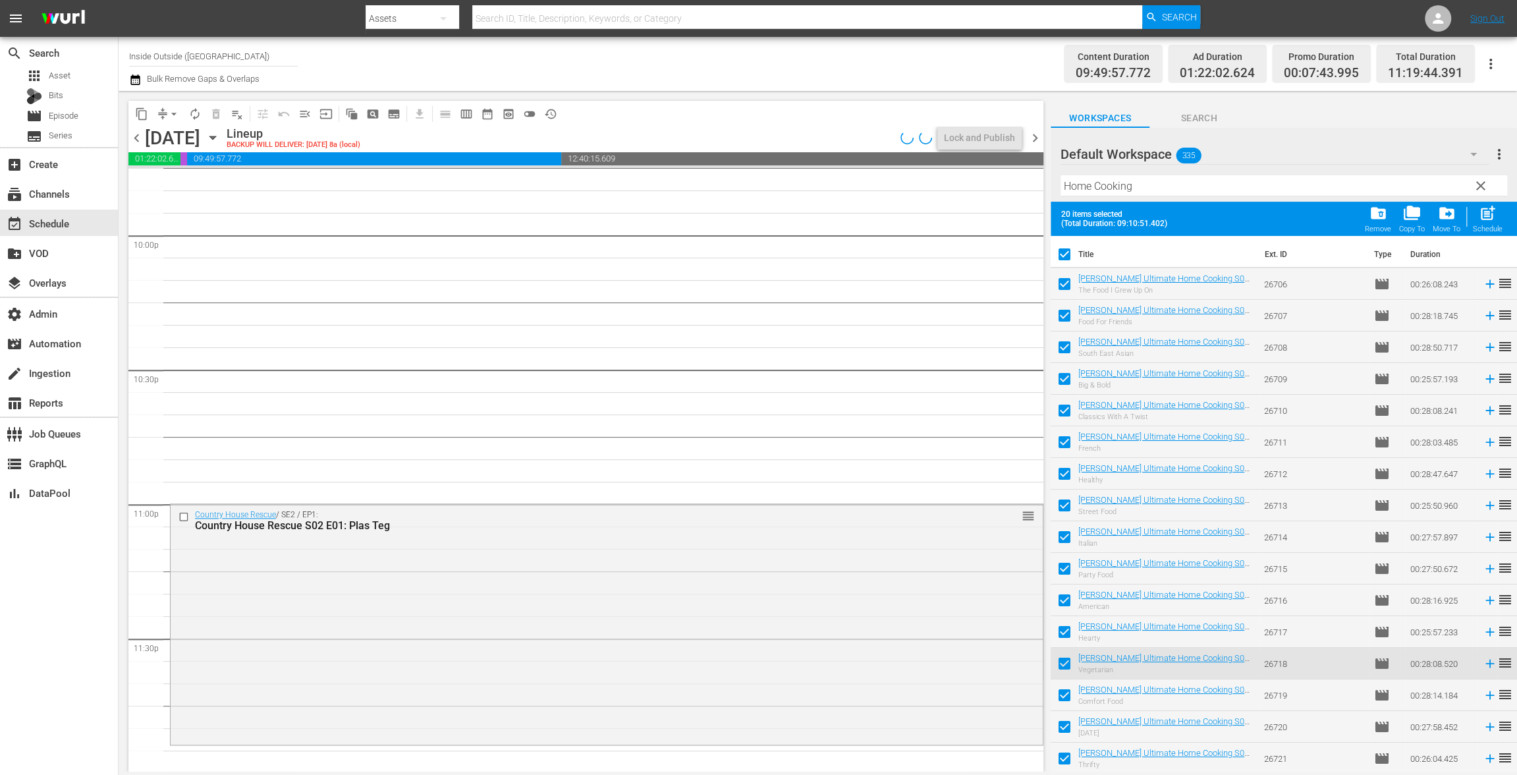
scroll to position [5688, 0]
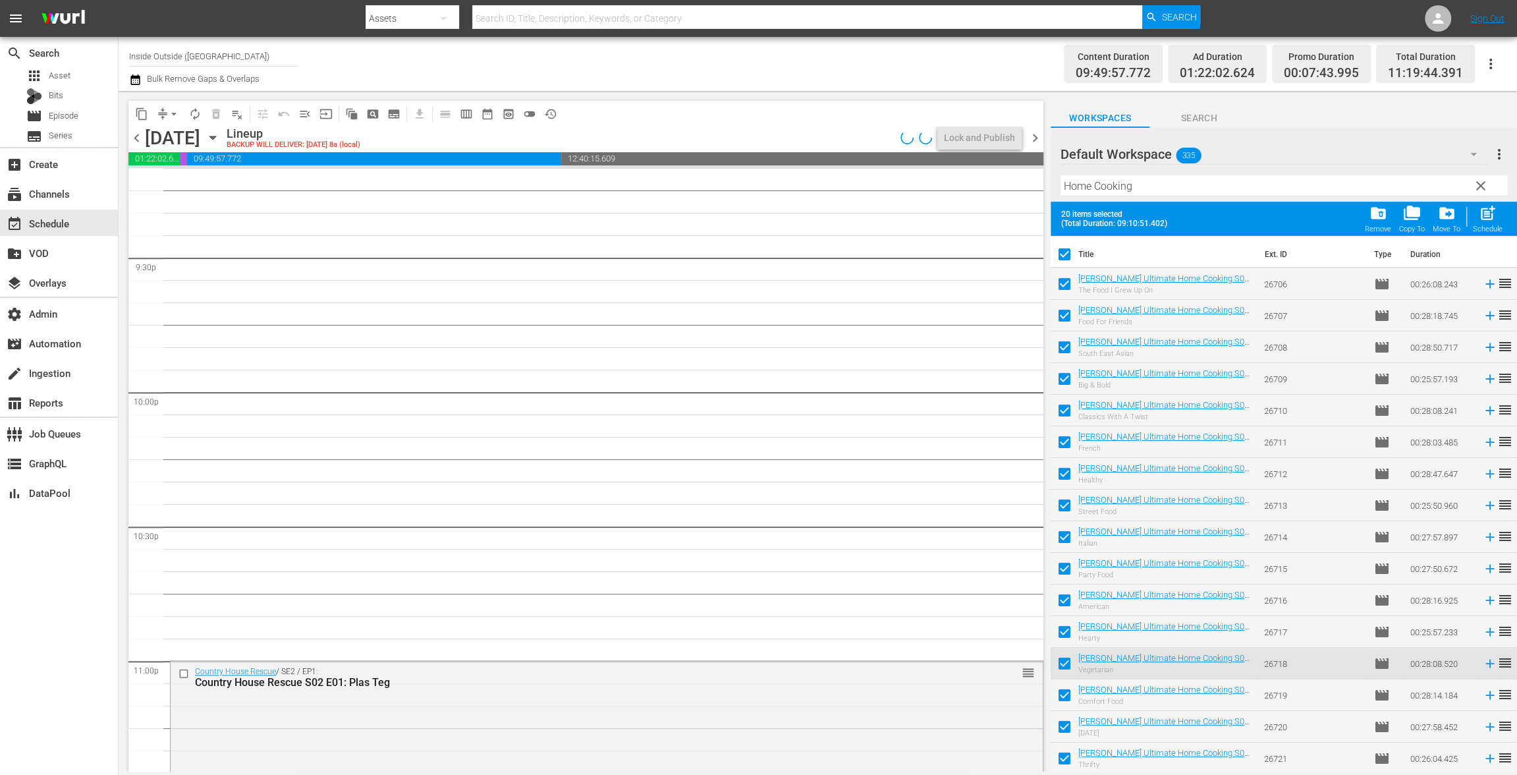
click at [1062, 251] on input "checkbox" at bounding box center [1065, 257] width 28 height 28
checkbox input "false"
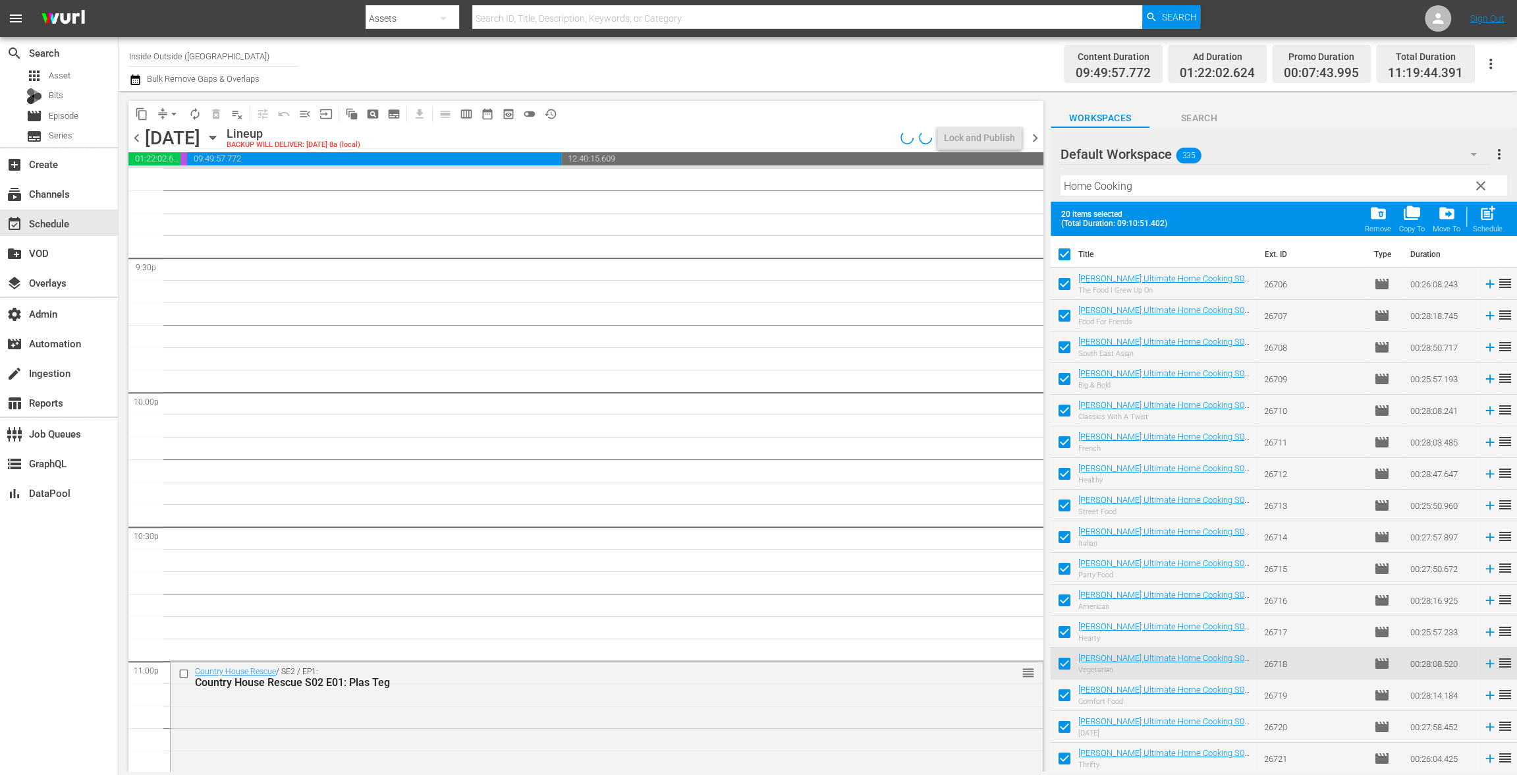
checkbox input "false"
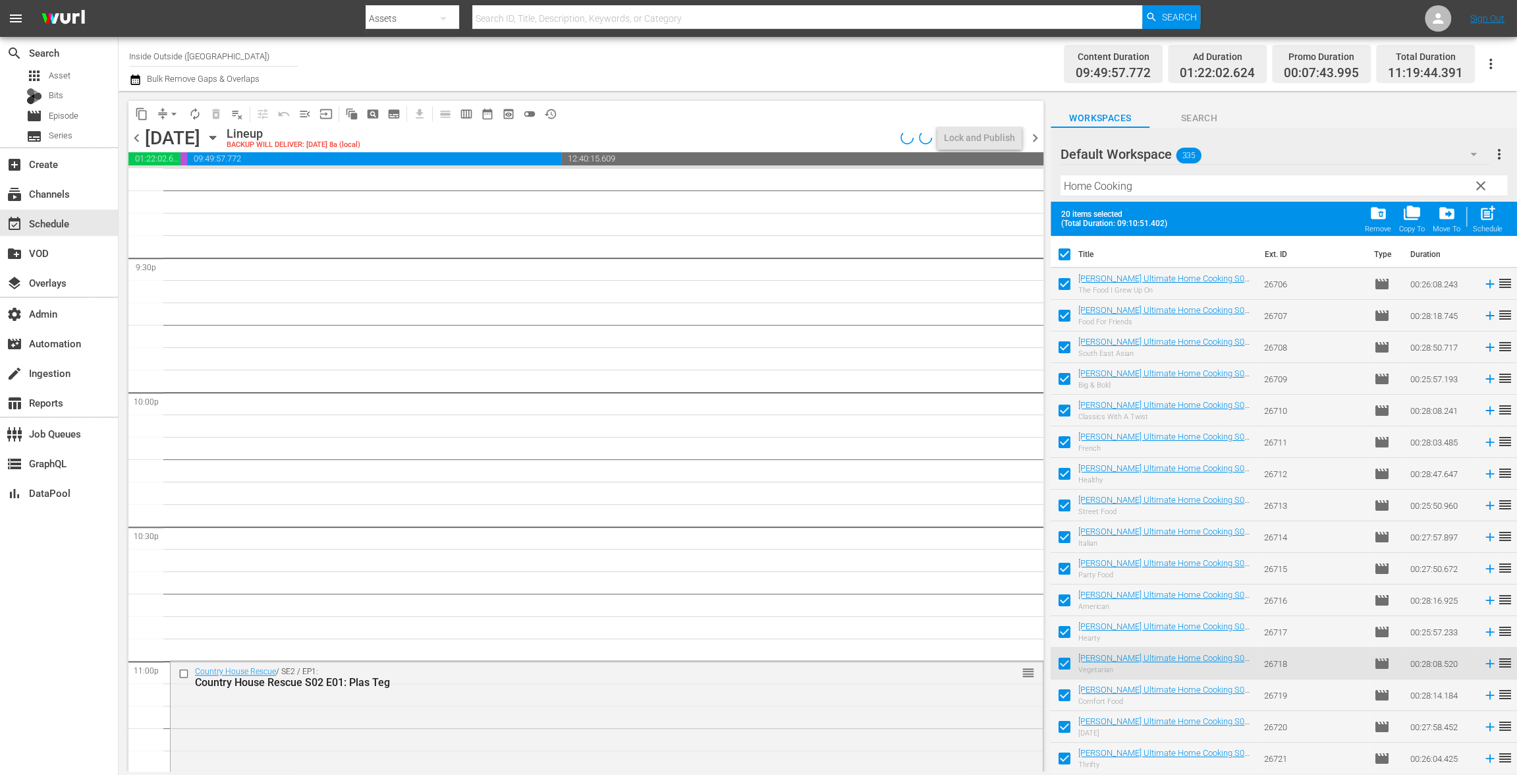
checkbox input "false"
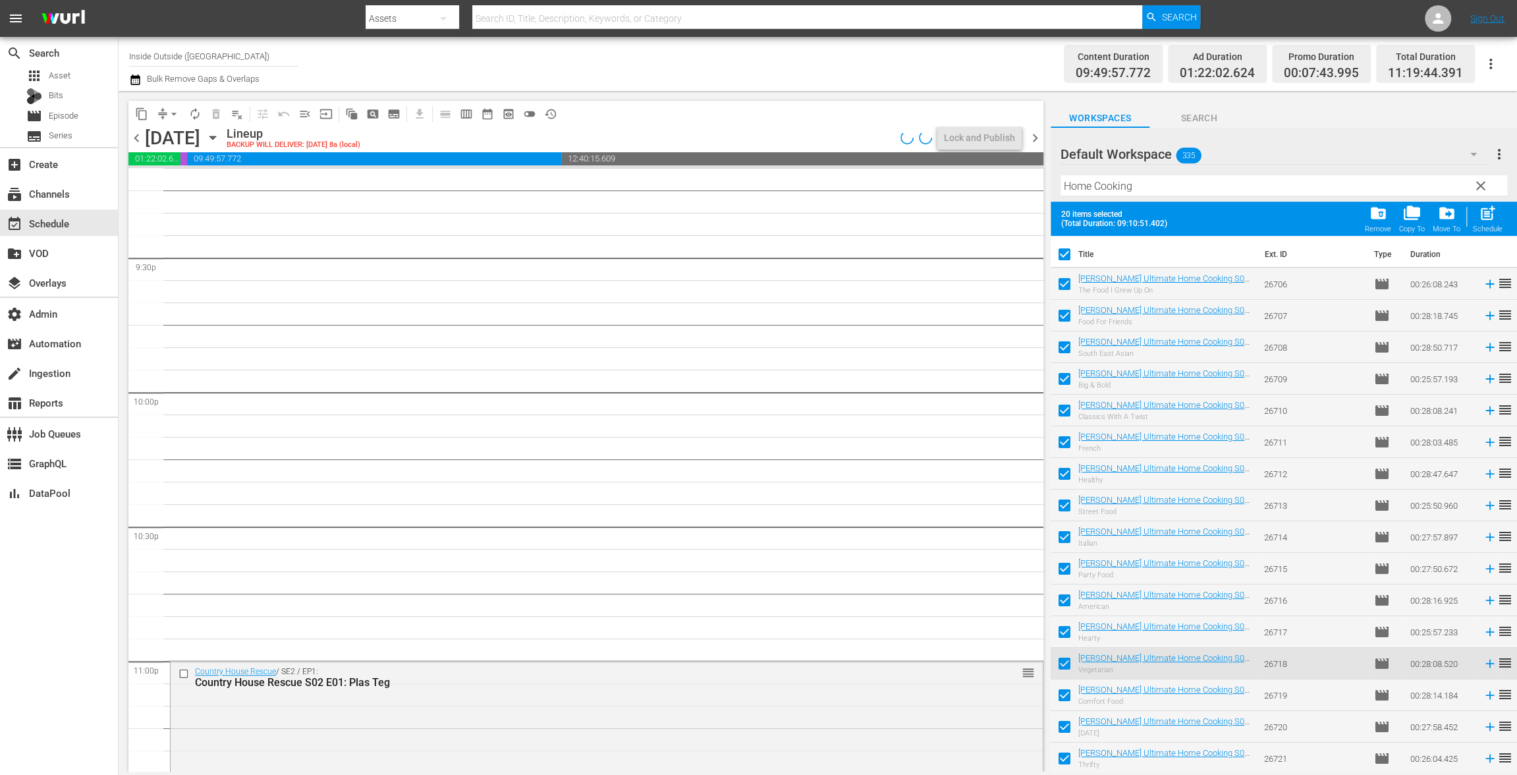
checkbox input "false"
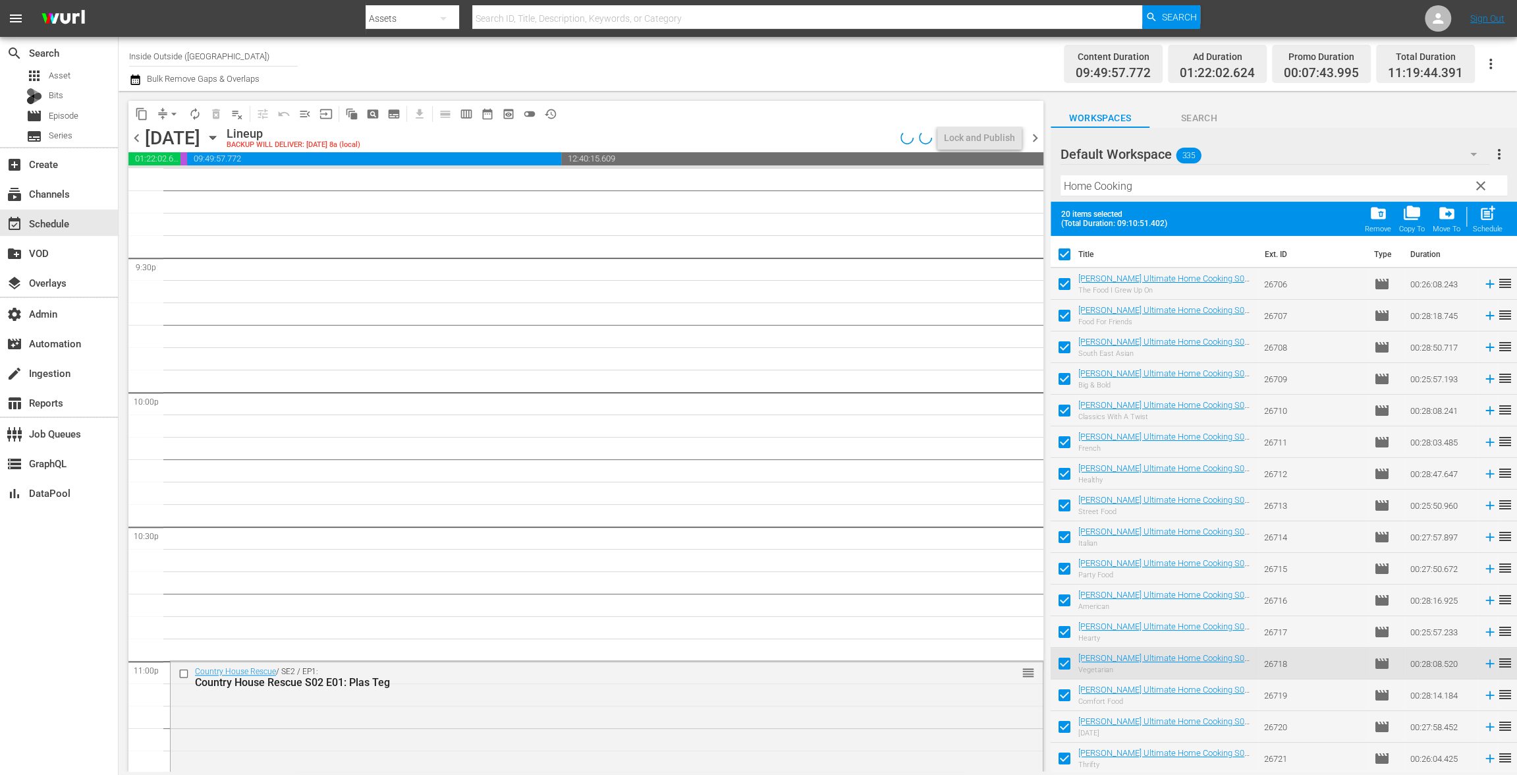
checkbox input "false"
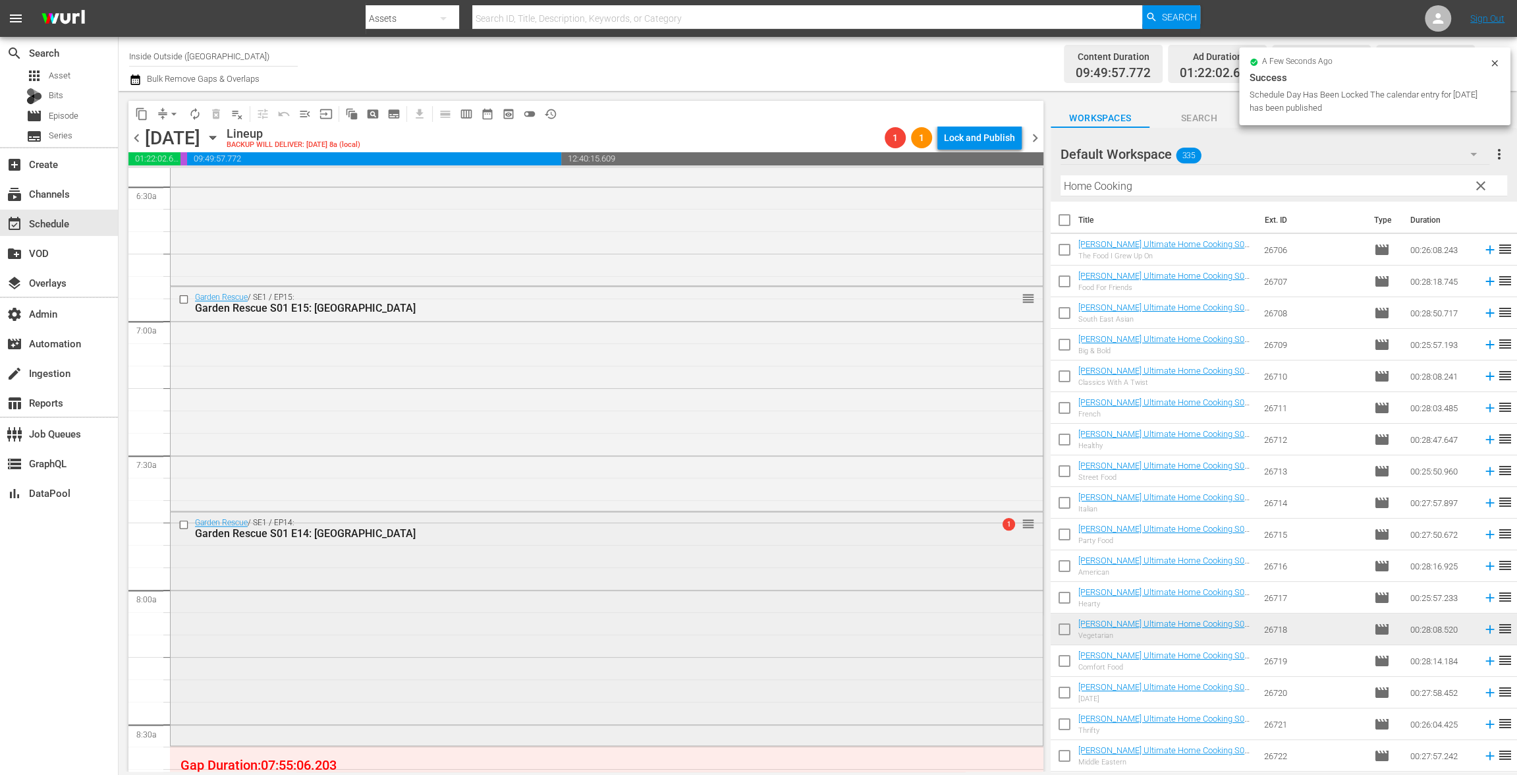
scroll to position [2151, 0]
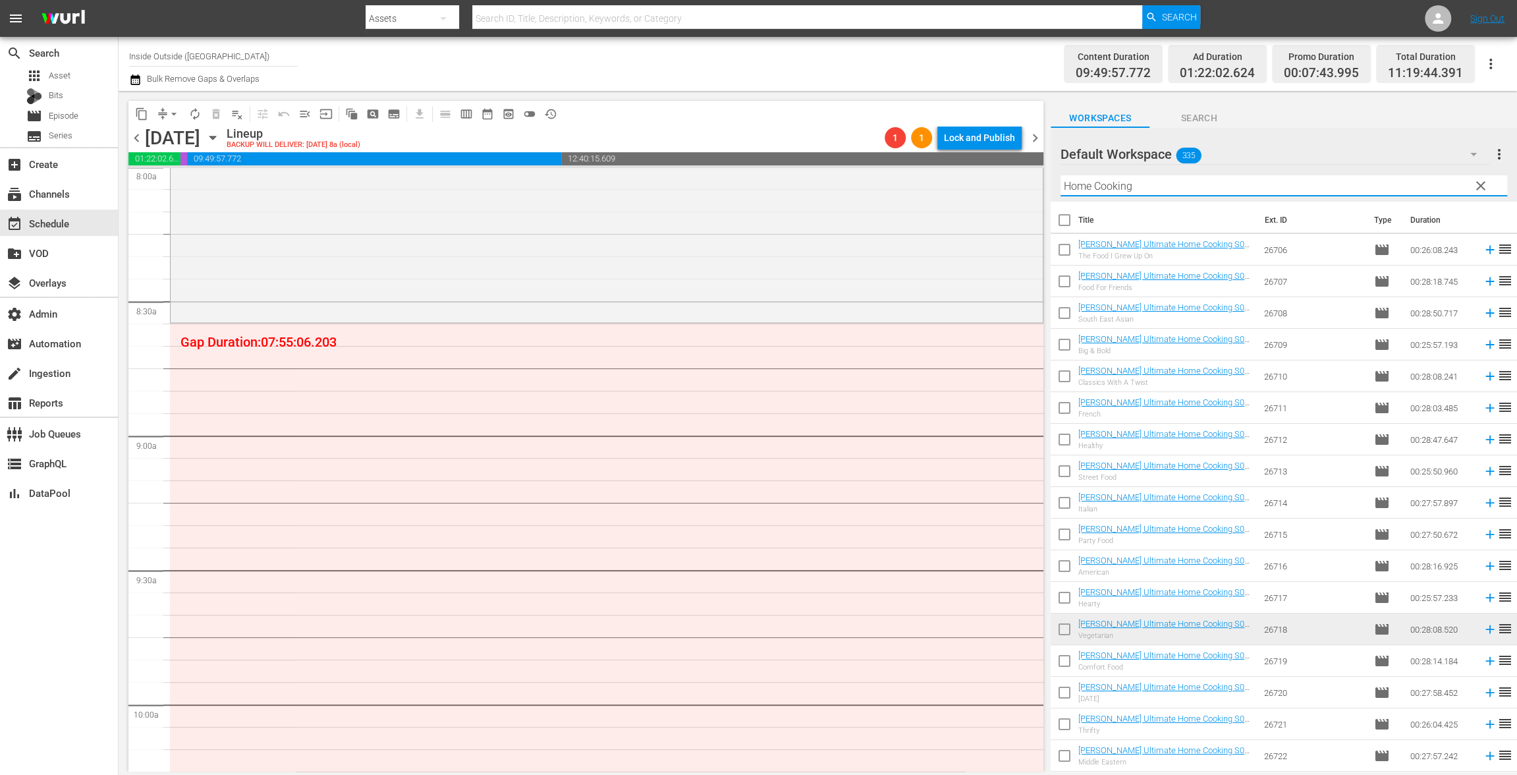
drag, startPoint x: 1152, startPoint y: 185, endPoint x: 1032, endPoint y: 175, distance: 120.3
click at [1033, 176] on div "content_copy compress arrow_drop_down autorenew_outlined delete_forever_outline…" at bounding box center [818, 431] width 1398 height 680
paste input "[PERSON_NAME] French Gardens"
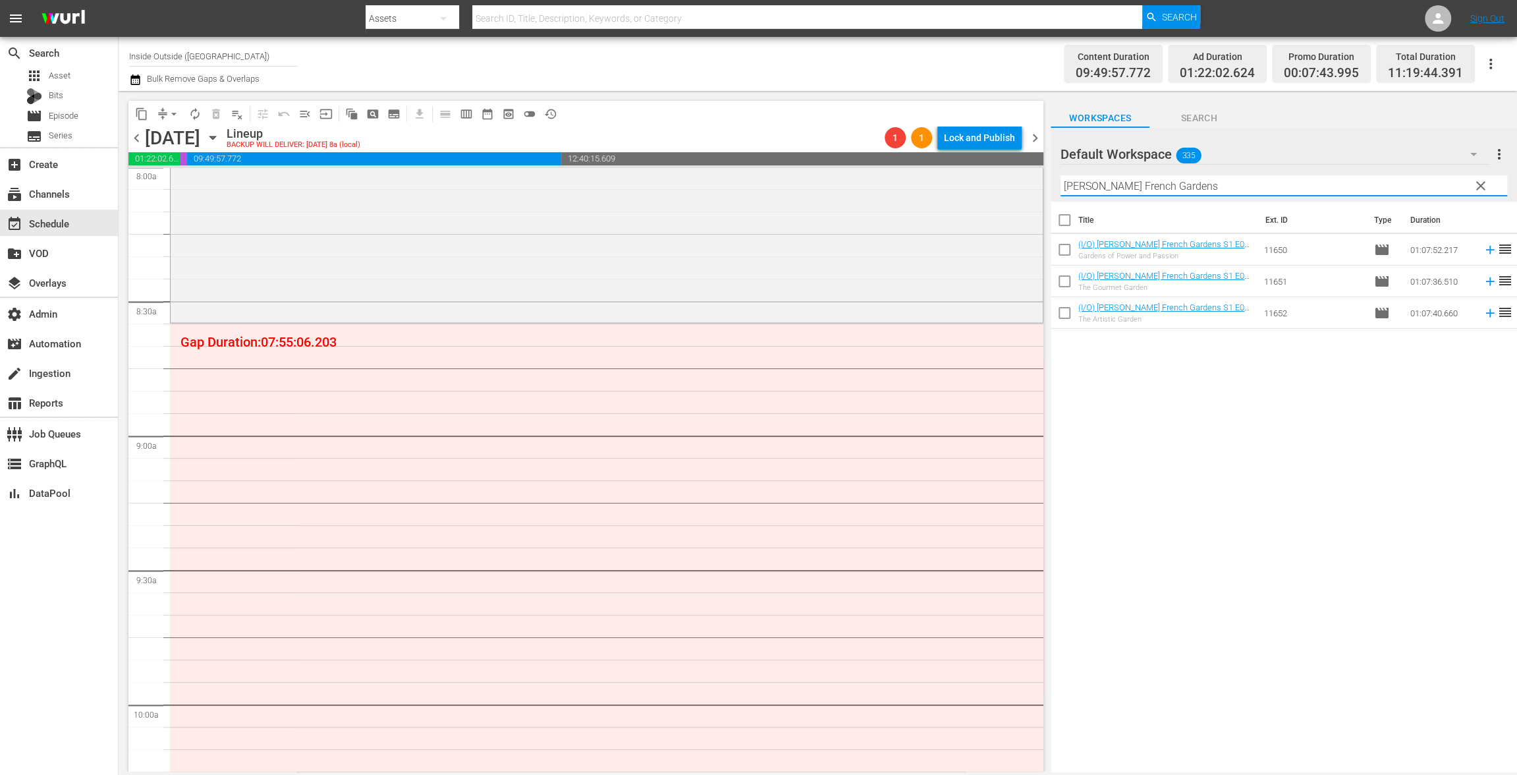
type input "[PERSON_NAME] French Gardens"
click at [1064, 223] on input "checkbox" at bounding box center [1065, 223] width 28 height 28
checkbox input "true"
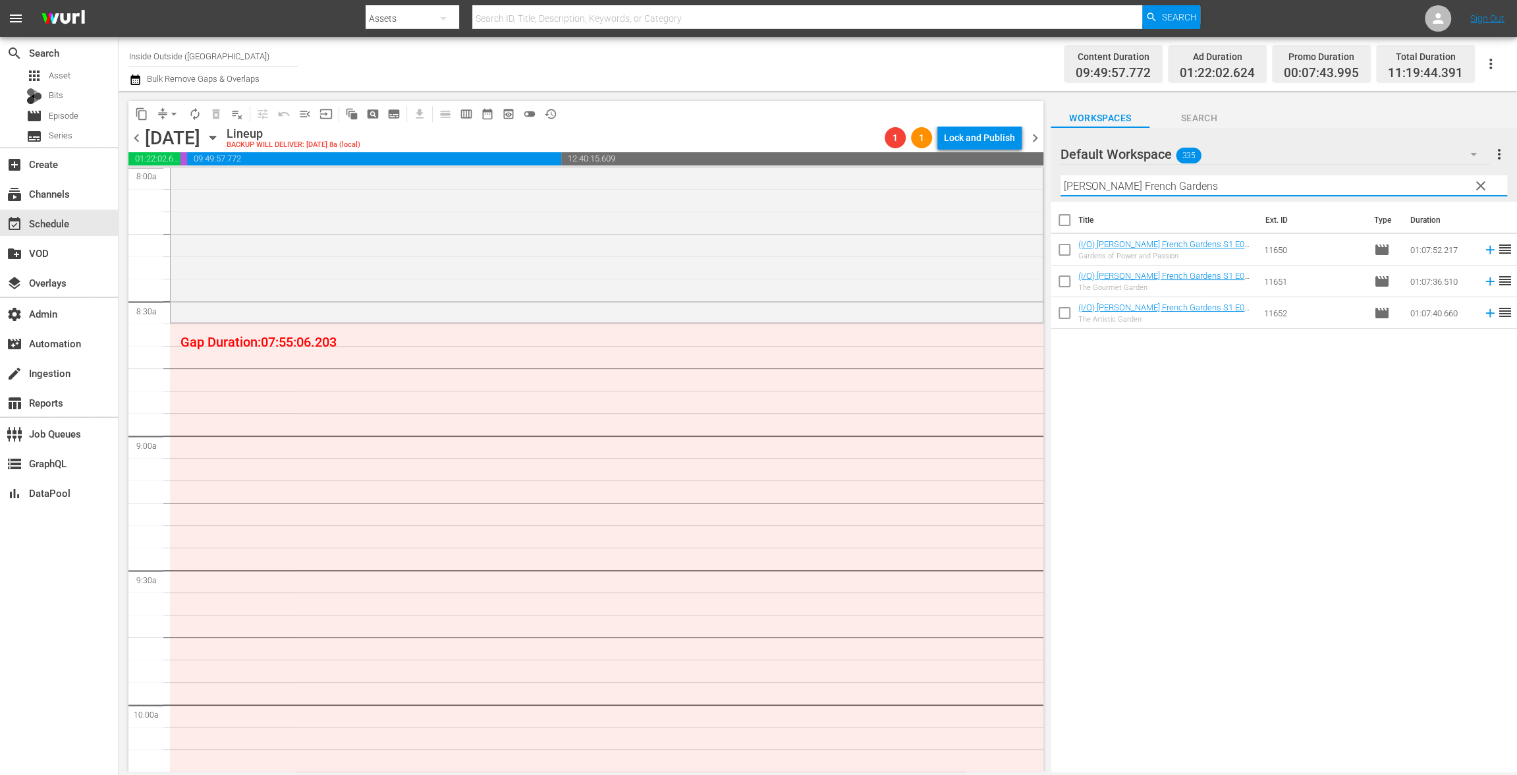
checkbox input "true"
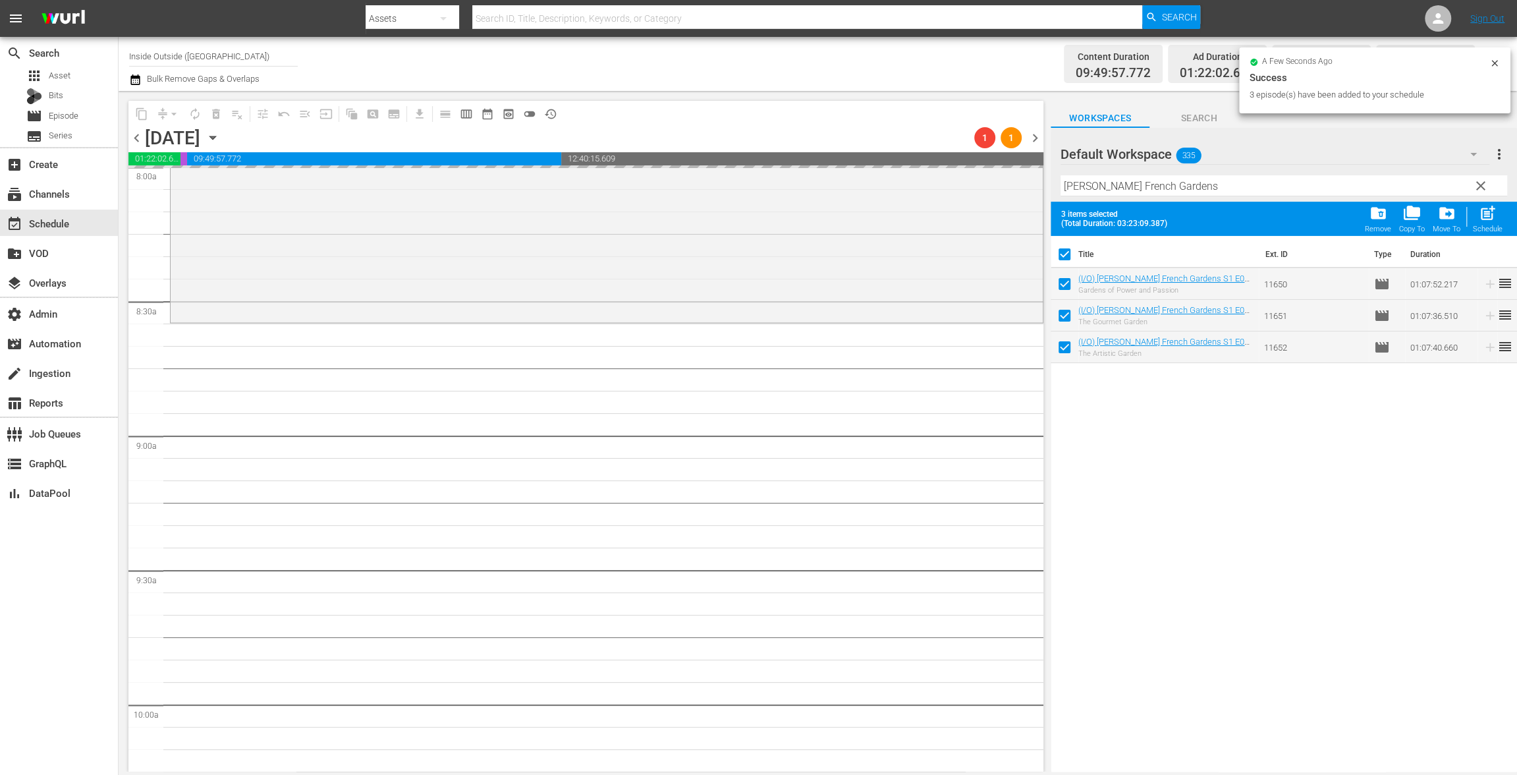
click at [1073, 254] on input "checkbox" at bounding box center [1065, 257] width 28 height 28
checkbox input "false"
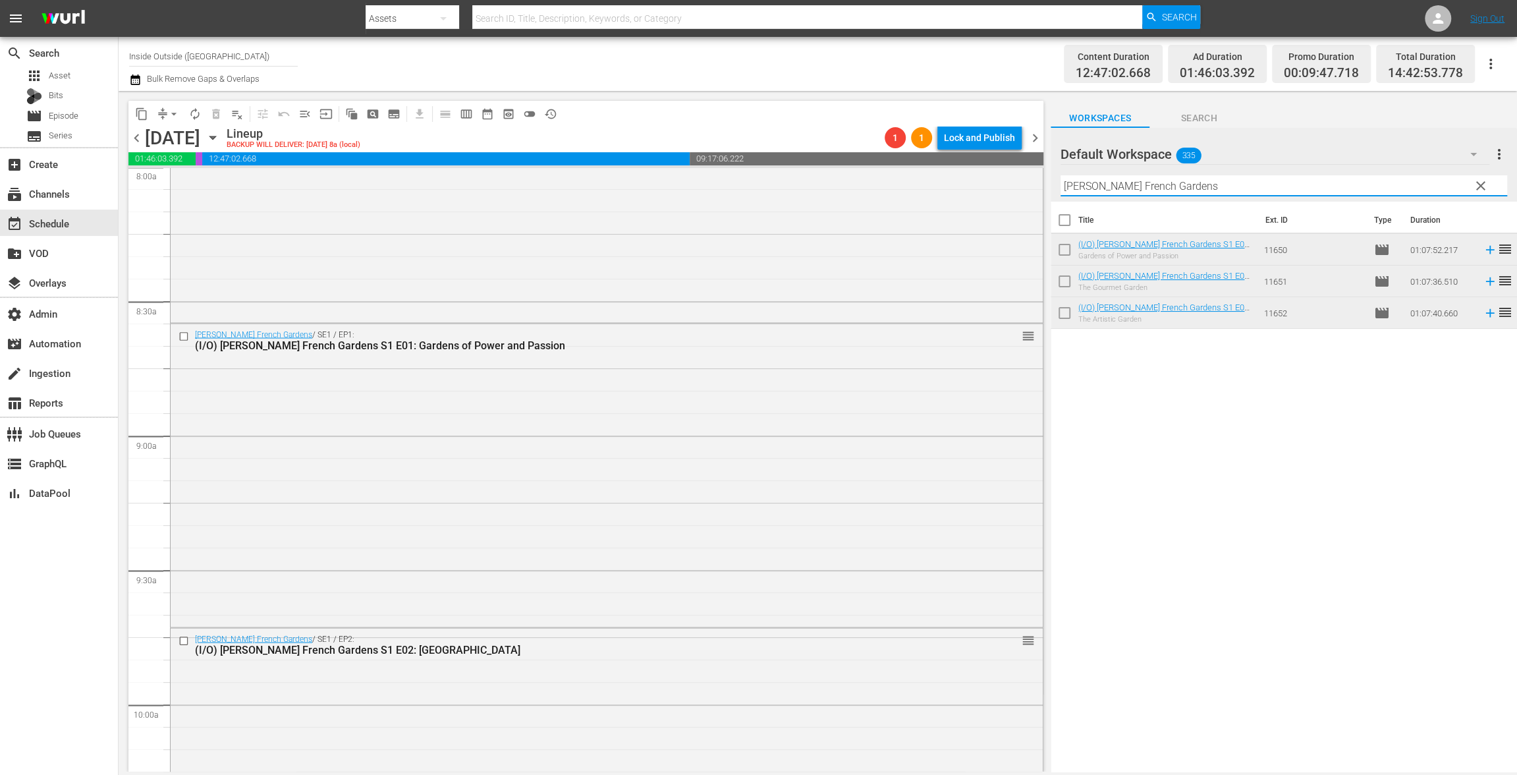
drag, startPoint x: 1220, startPoint y: 186, endPoint x: 996, endPoint y: 165, distance: 225.6
click at [996, 165] on div "content_copy compress arrow_drop_down autorenew_outlined delete_forever_outline…" at bounding box center [818, 431] width 1398 height 680
paste input "Love Your Garden"
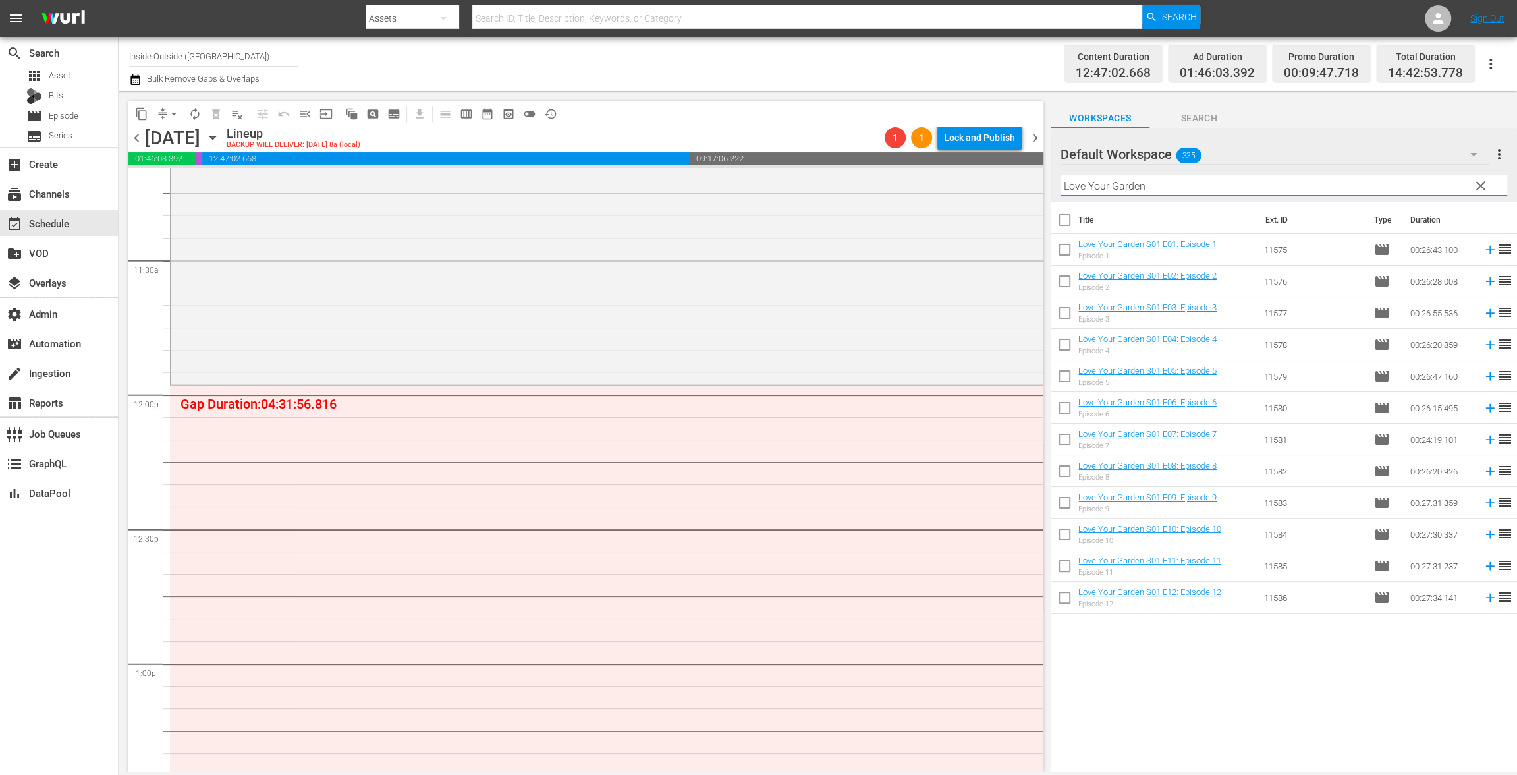
scroll to position [3021, 0]
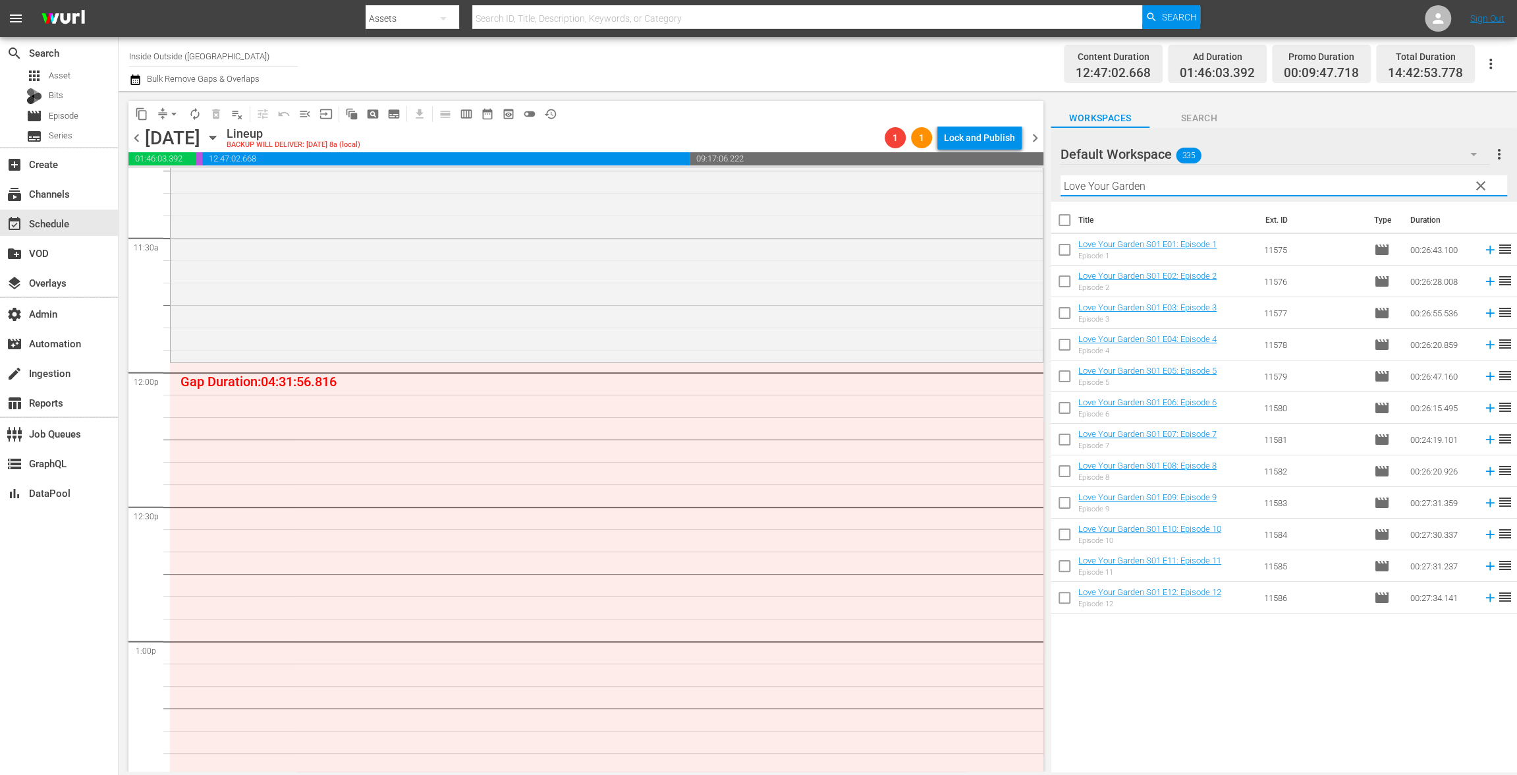
type input "Love Your Garden"
click at [1070, 341] on input "checkbox" at bounding box center [1065, 347] width 28 height 28
checkbox input "true"
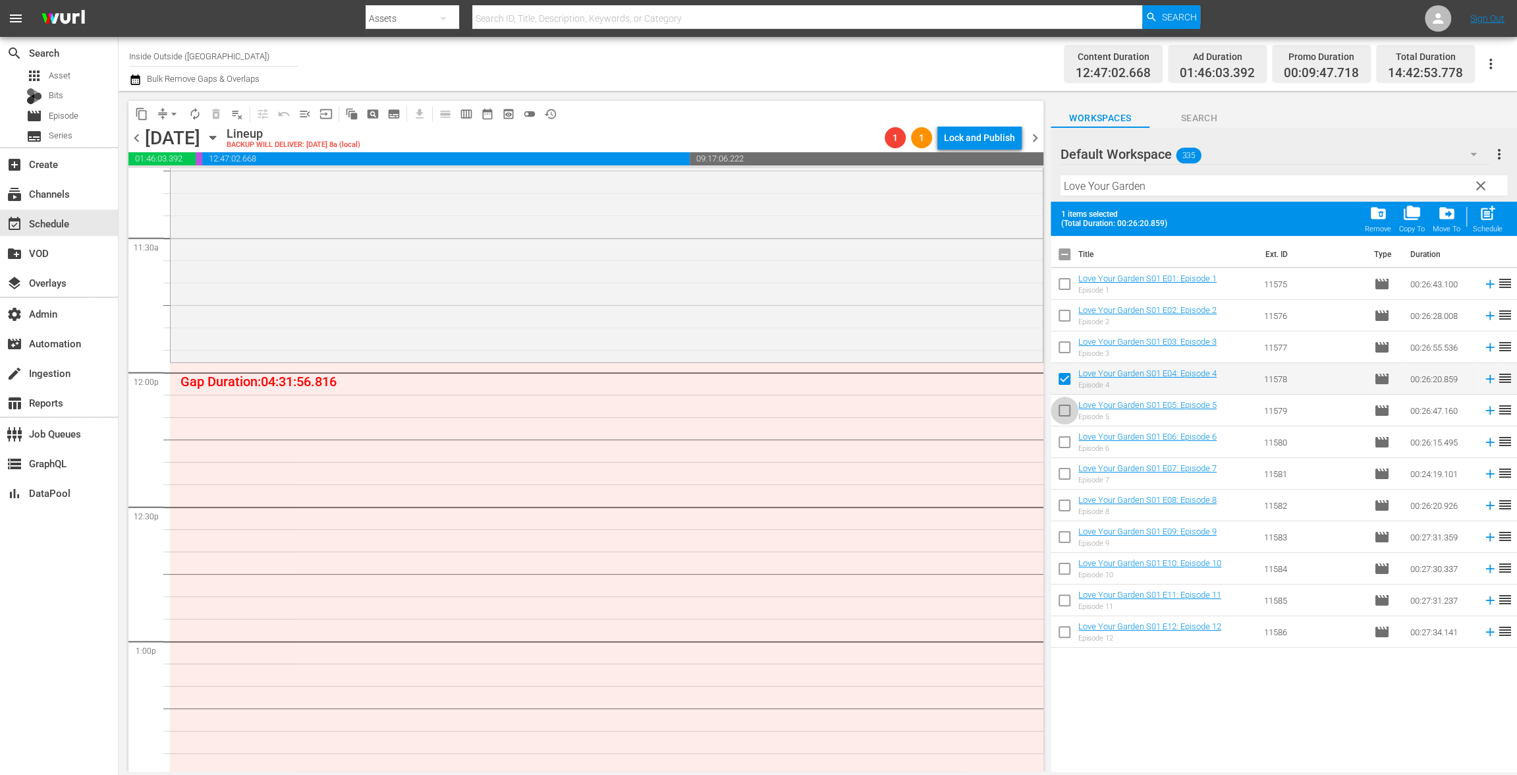
drag, startPoint x: 1064, startPoint y: 410, endPoint x: 1056, endPoint y: 445, distance: 36.6
click at [1064, 410] on input "checkbox" at bounding box center [1065, 413] width 28 height 28
checkbox input "true"
click at [1056, 445] on input "checkbox" at bounding box center [1065, 445] width 28 height 28
checkbox input "true"
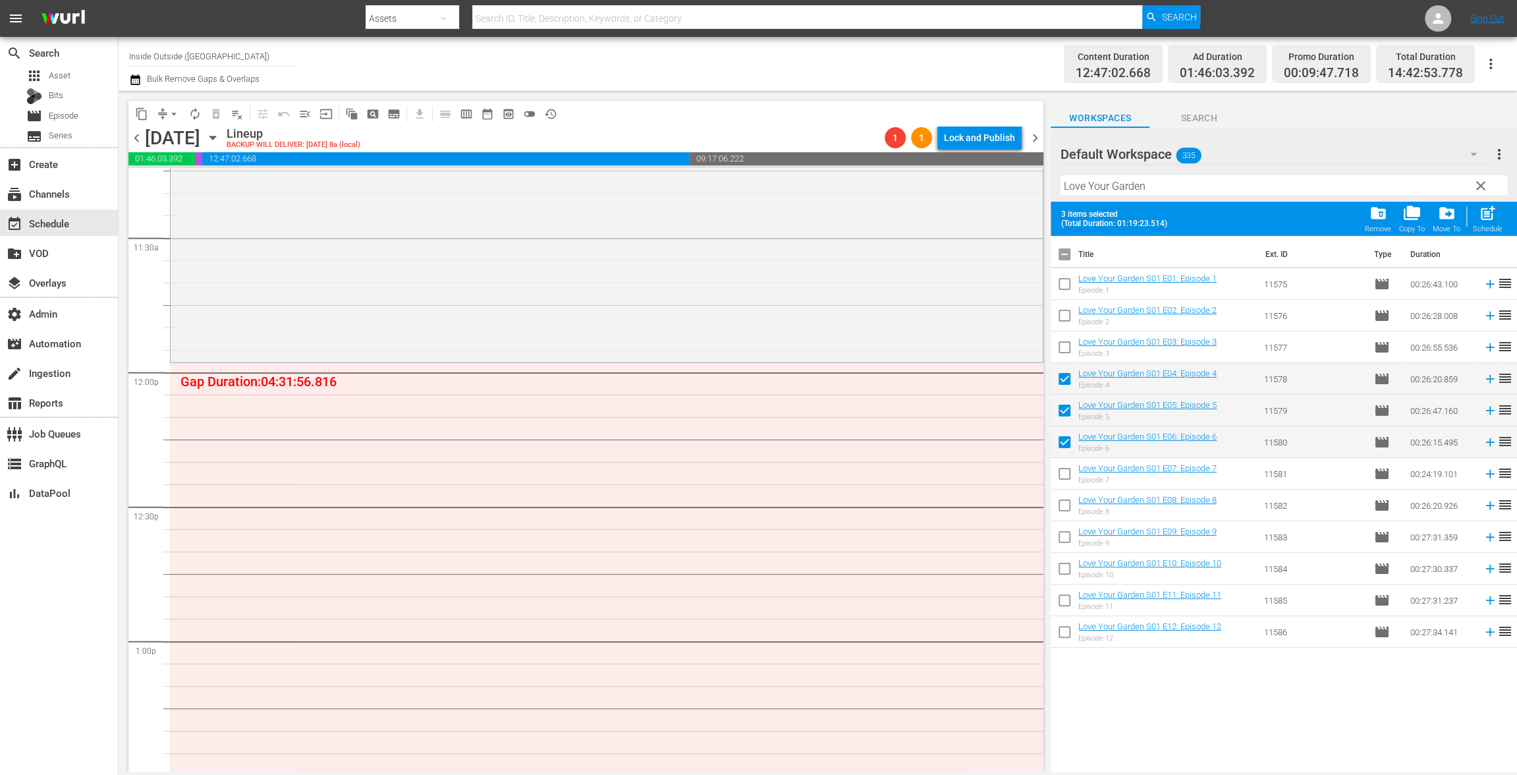
click at [1060, 477] on input "checkbox" at bounding box center [1065, 476] width 28 height 28
checkbox input "true"
click at [1064, 509] on input "checkbox" at bounding box center [1065, 508] width 28 height 28
checkbox input "true"
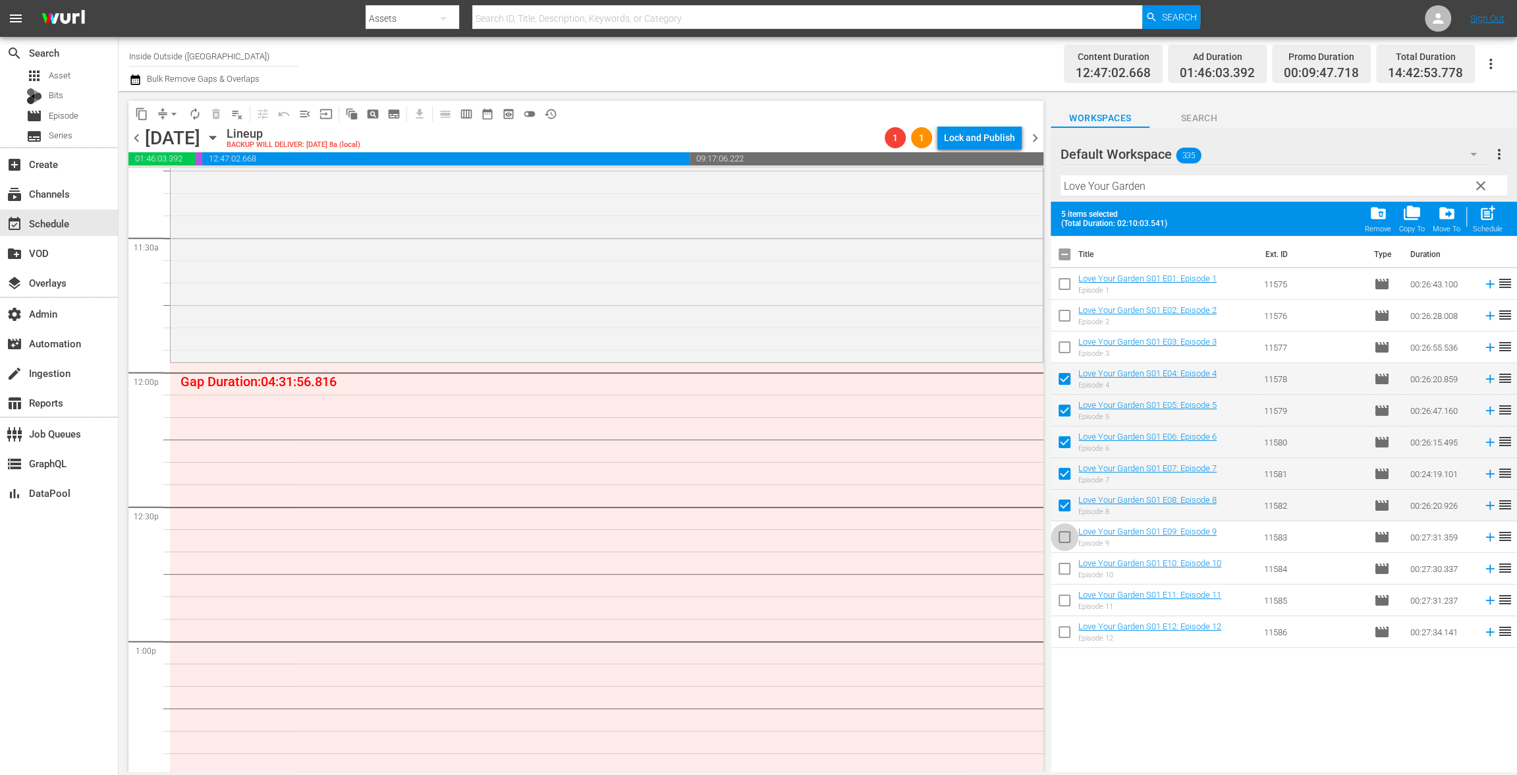
click at [1065, 545] on input "checkbox" at bounding box center [1065, 540] width 28 height 28
checkbox input "true"
click at [1063, 573] on input "checkbox" at bounding box center [1065, 571] width 28 height 28
checkbox input "true"
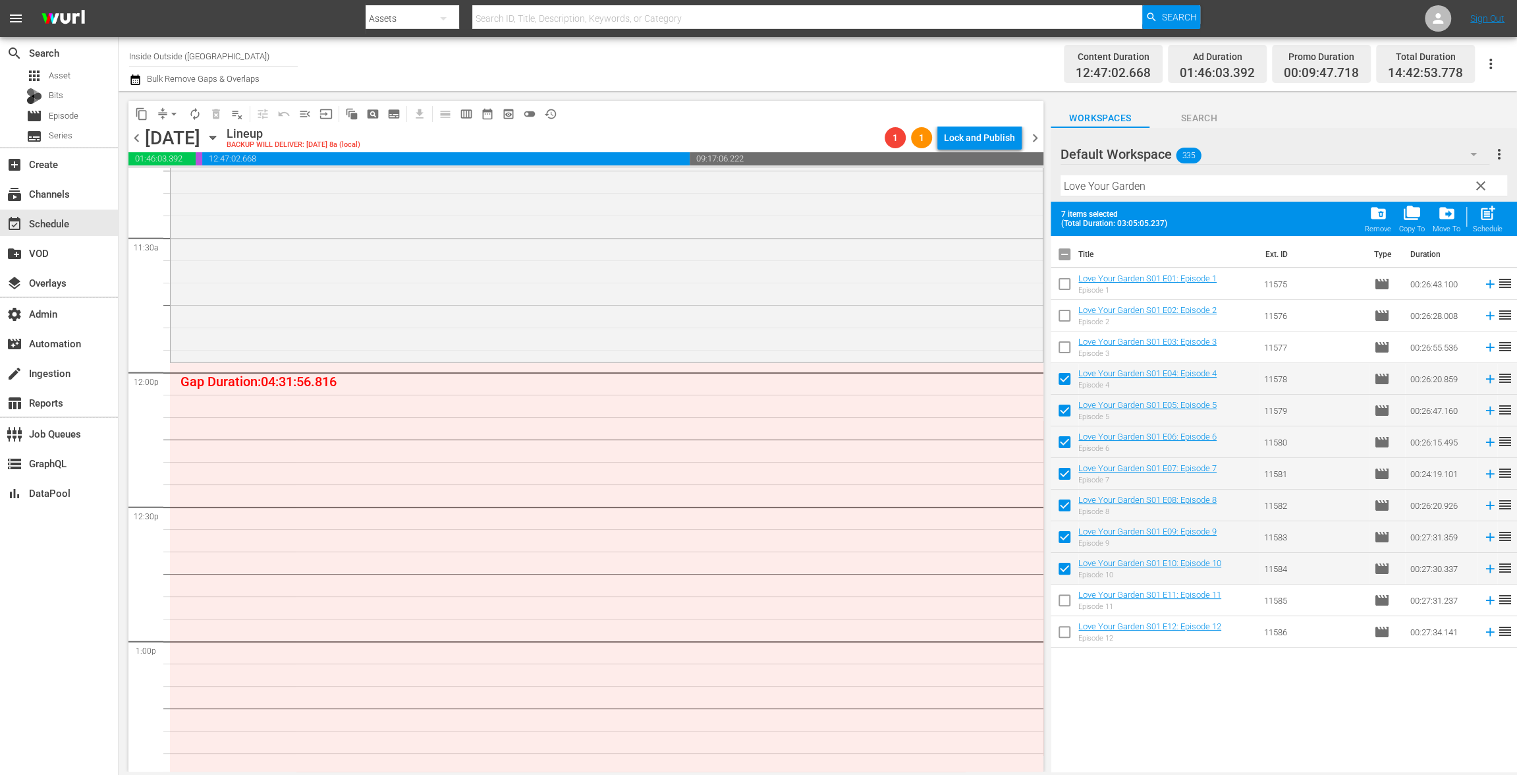
click at [1063, 603] on input "checkbox" at bounding box center [1065, 603] width 28 height 28
checkbox input "true"
click at [1063, 638] on input "checkbox" at bounding box center [1065, 634] width 28 height 28
checkbox input "true"
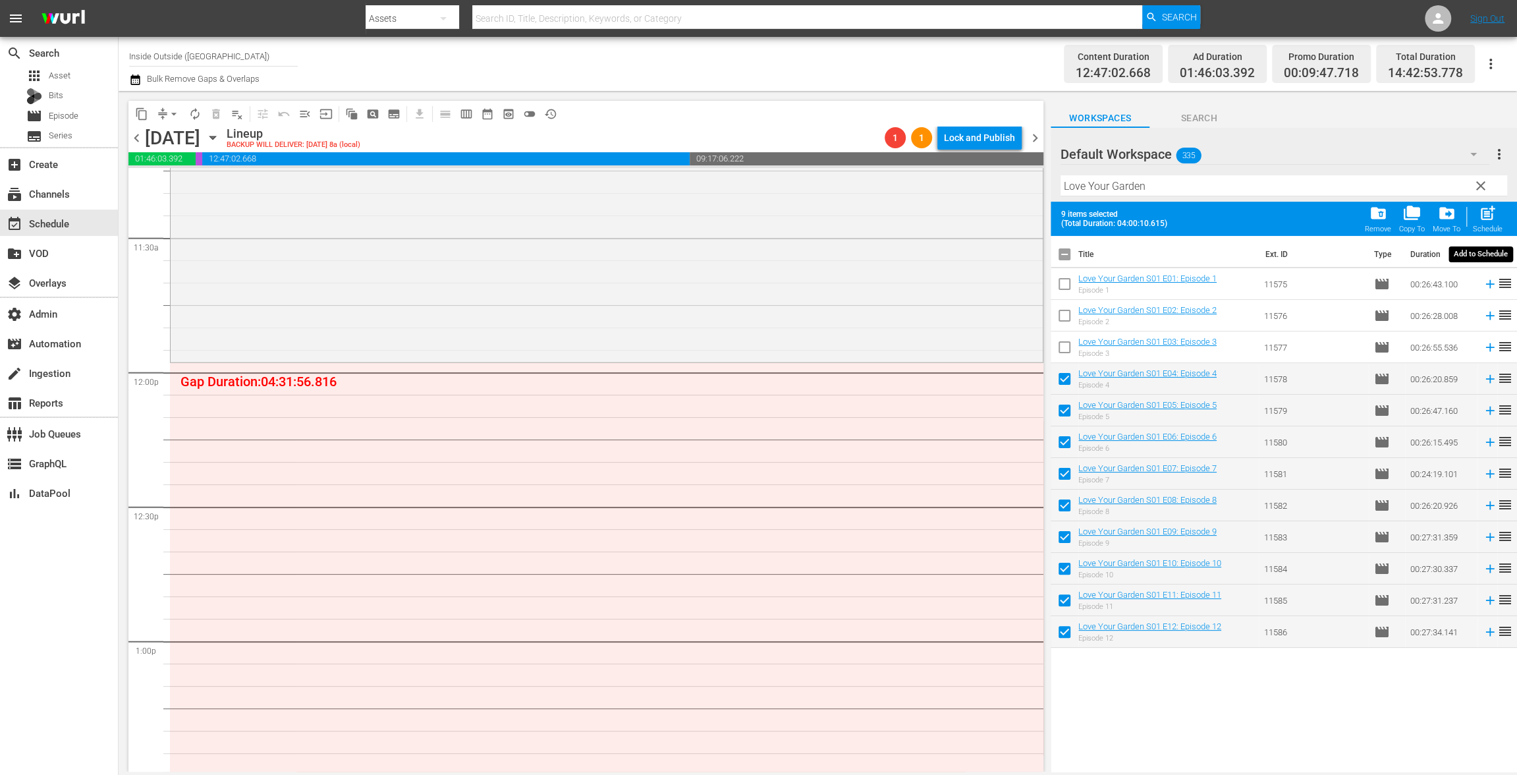
drag, startPoint x: 1484, startPoint y: 223, endPoint x: 1441, endPoint y: 246, distance: 48.6
click at [1485, 223] on div "post_add Schedule" at bounding box center [1488, 218] width 30 height 29
checkbox input "false"
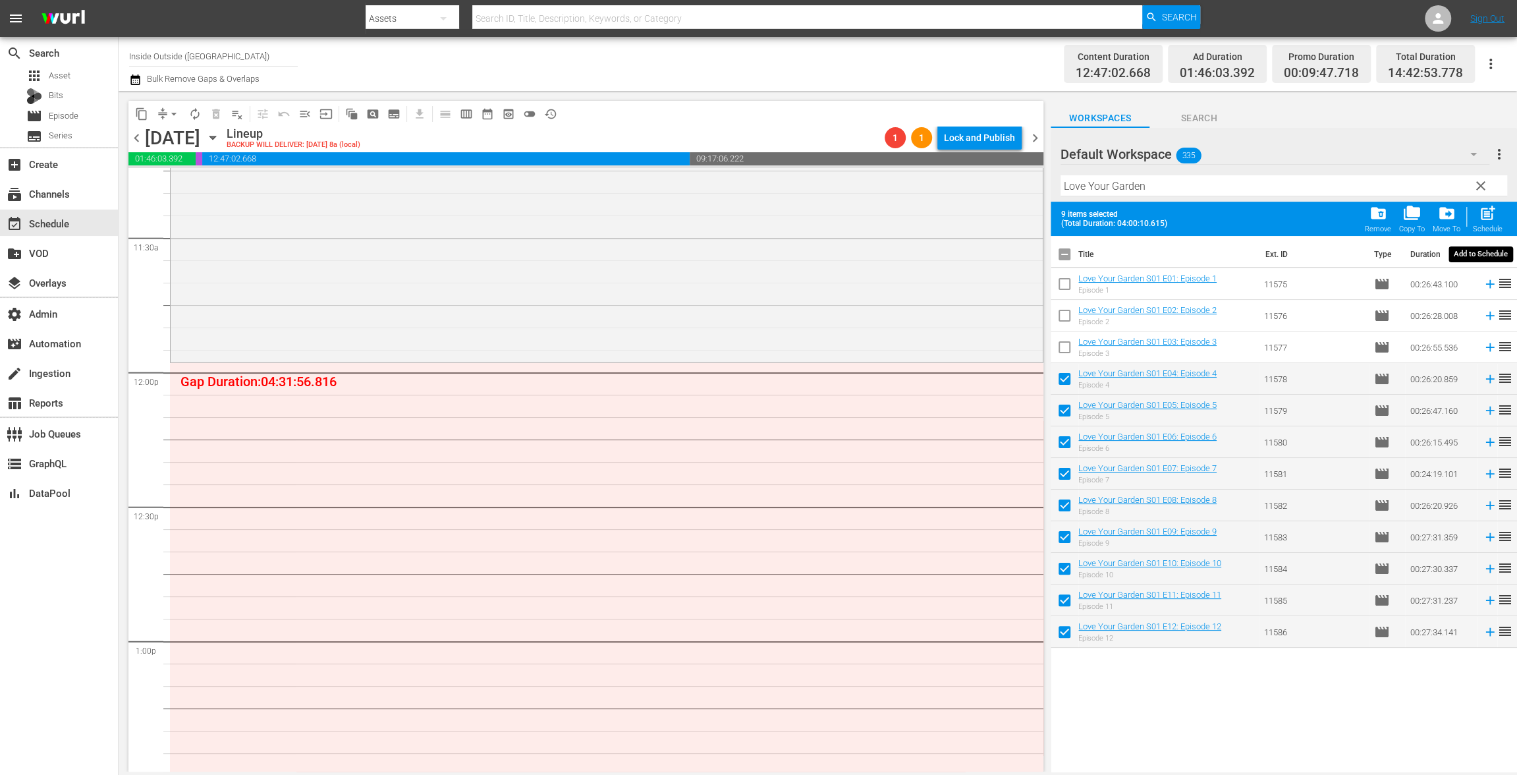
checkbox input "false"
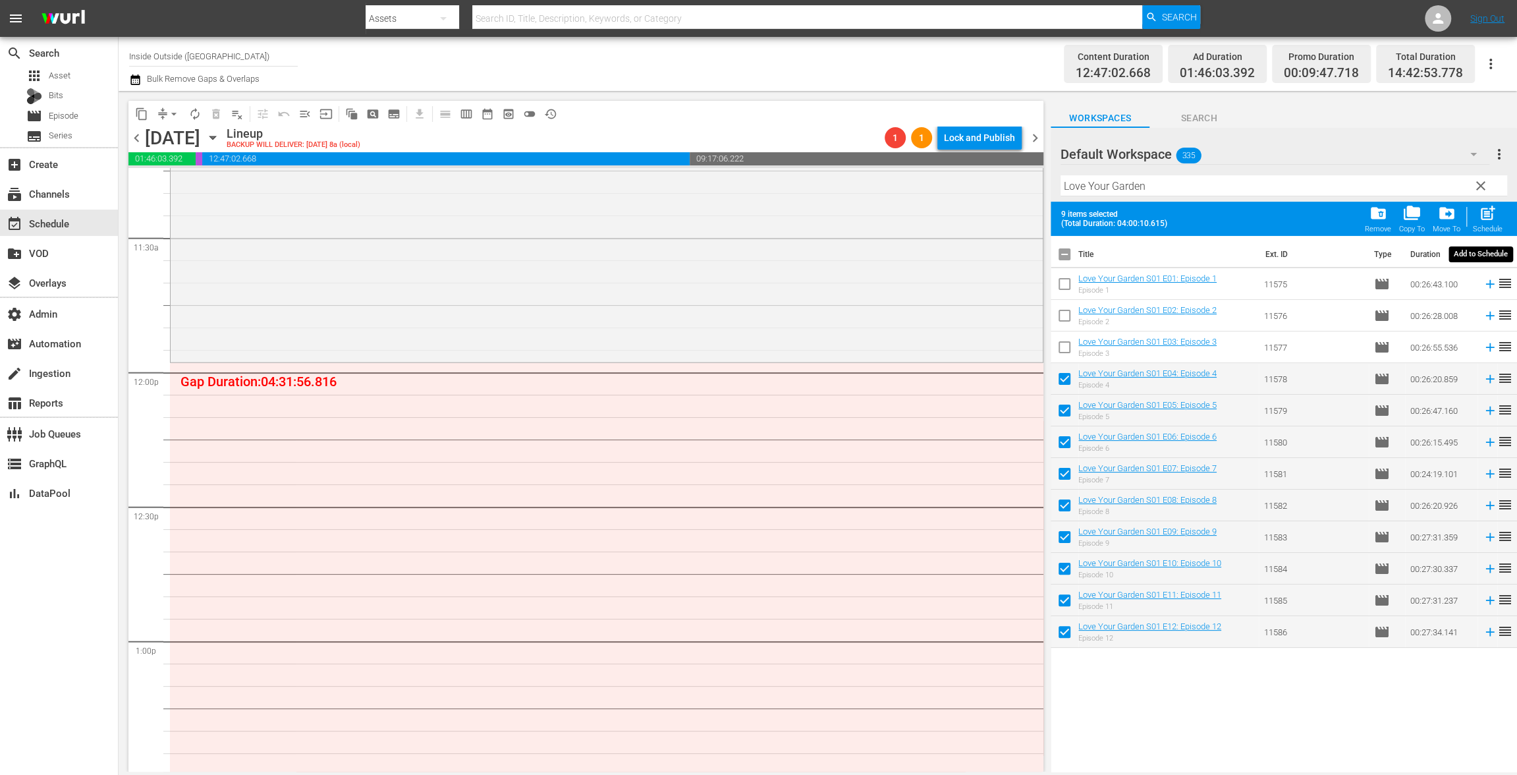
checkbox input "false"
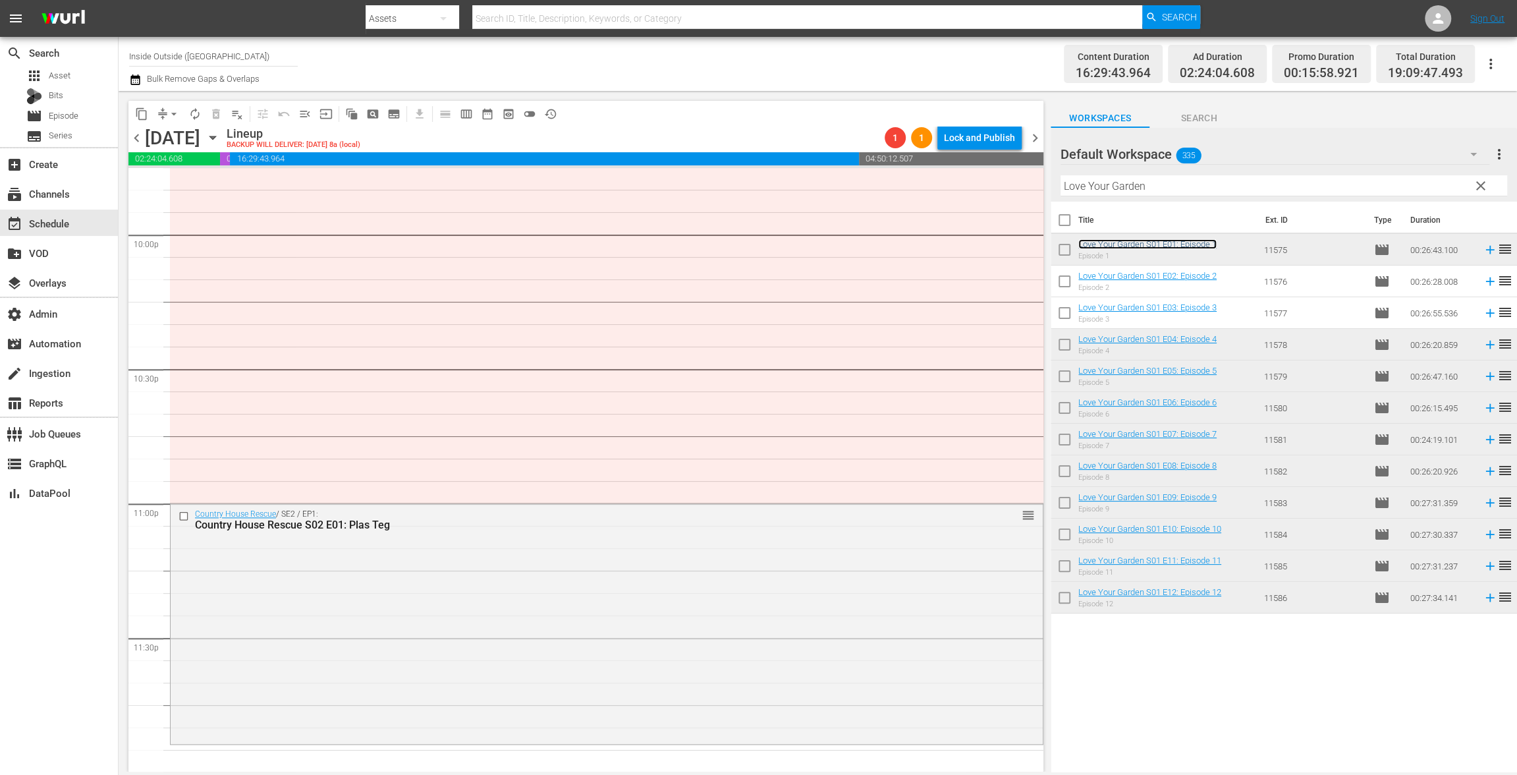
scroll to position [5646, 0]
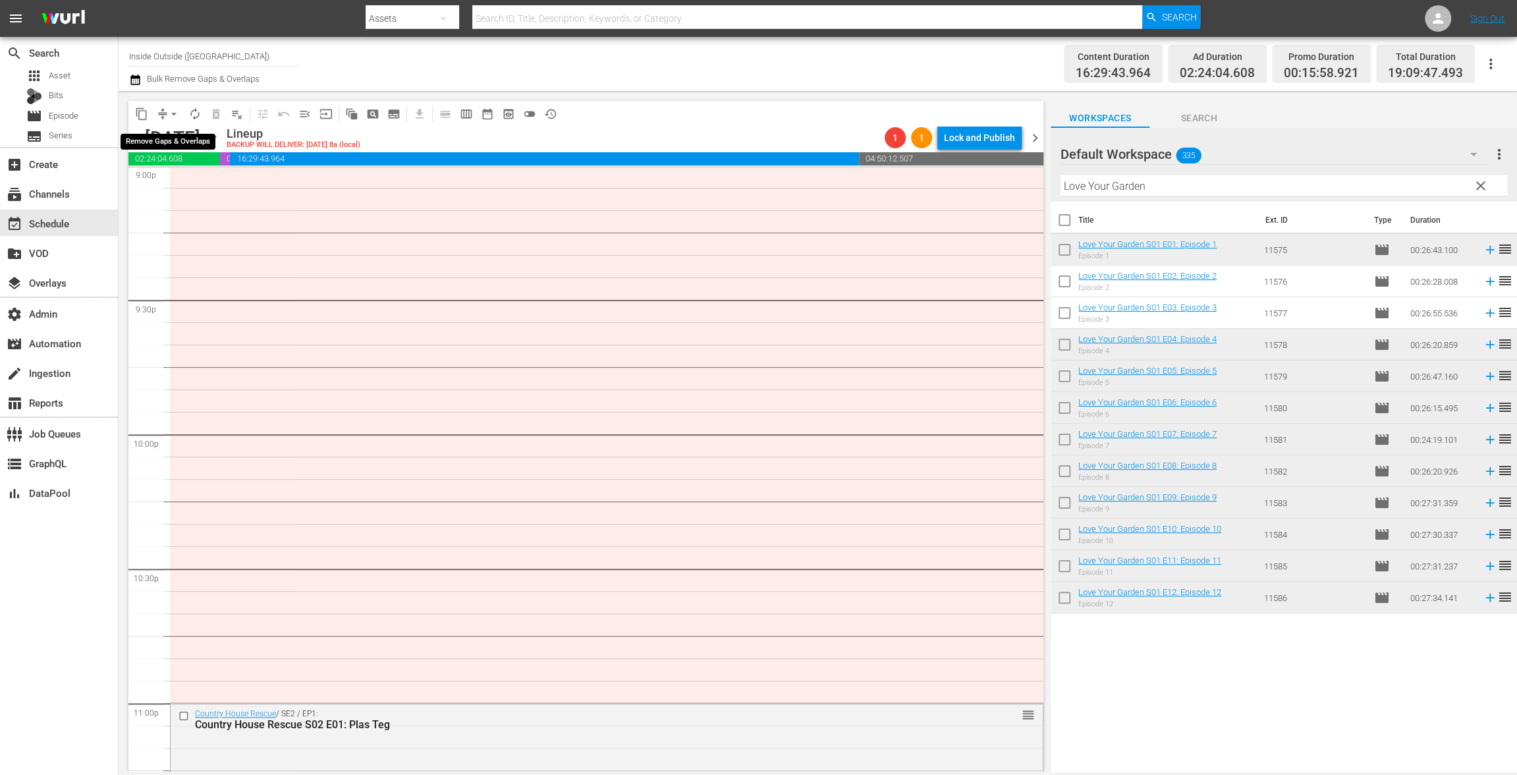
click at [166, 113] on button "arrow_drop_down" at bounding box center [173, 113] width 21 height 21
click at [178, 187] on li "Align to End of Previous Day" at bounding box center [174, 184] width 138 height 22
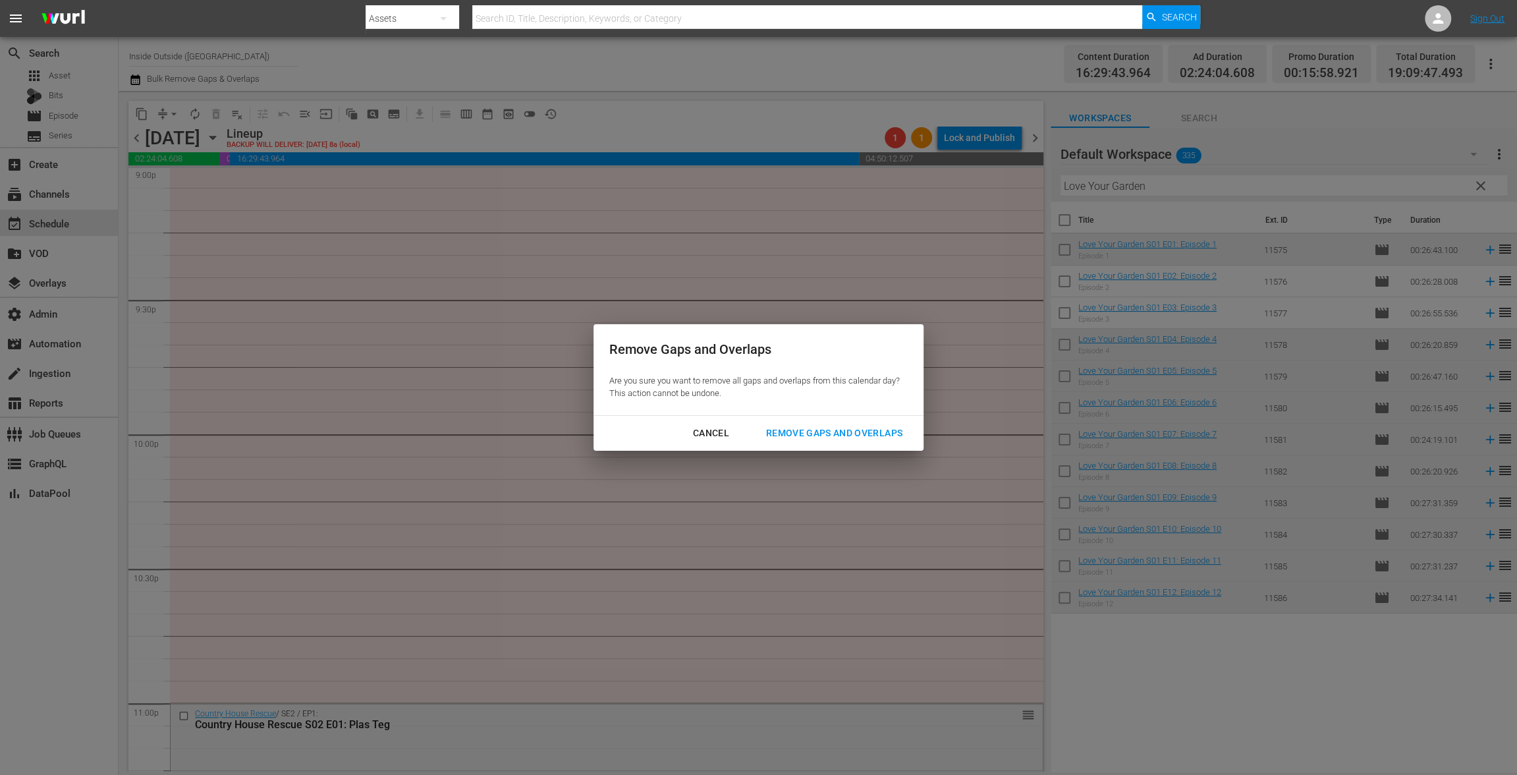
click at [815, 431] on div "Remove Gaps and Overlaps" at bounding box center [833, 433] width 157 height 16
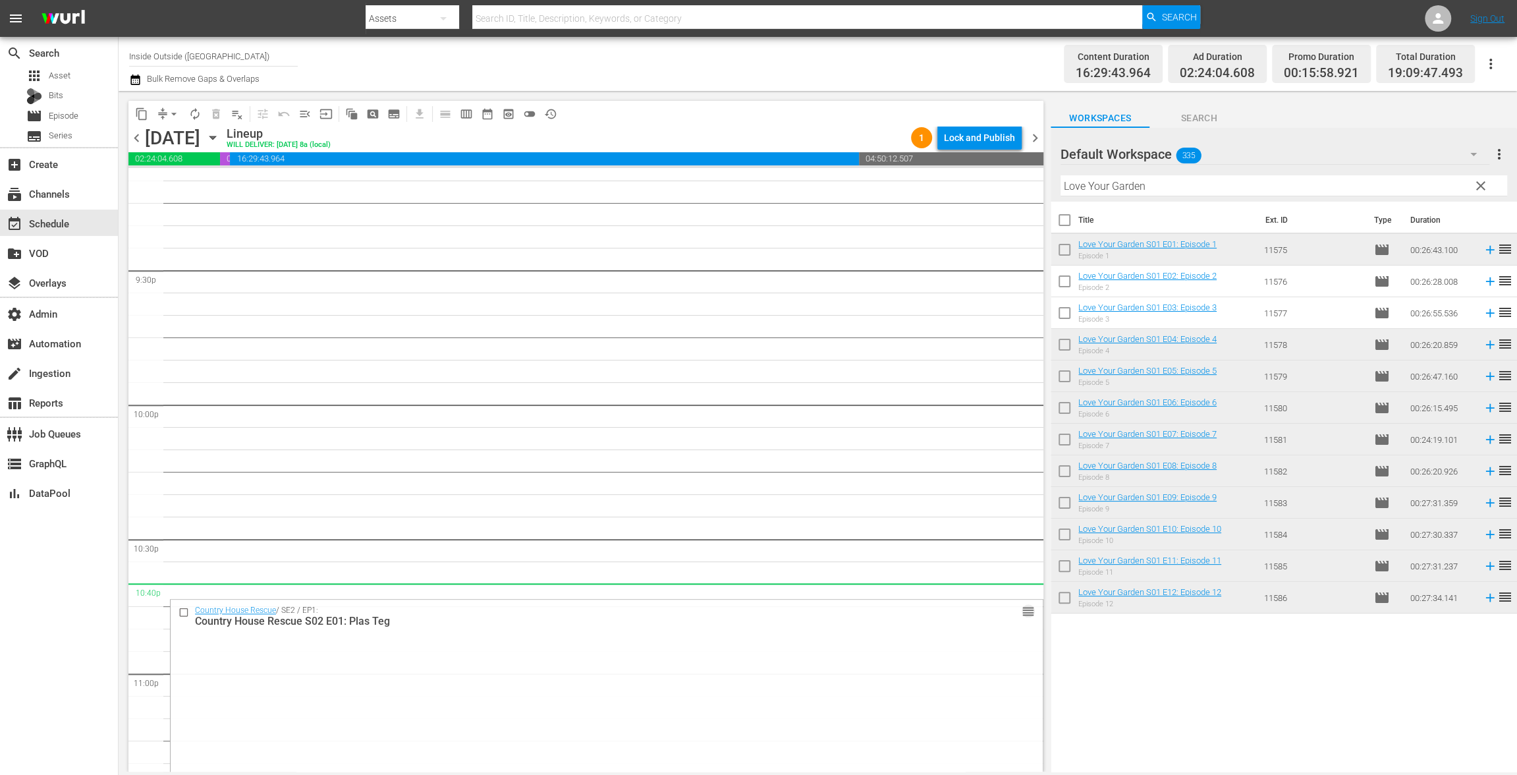
scroll to position [5846, 0]
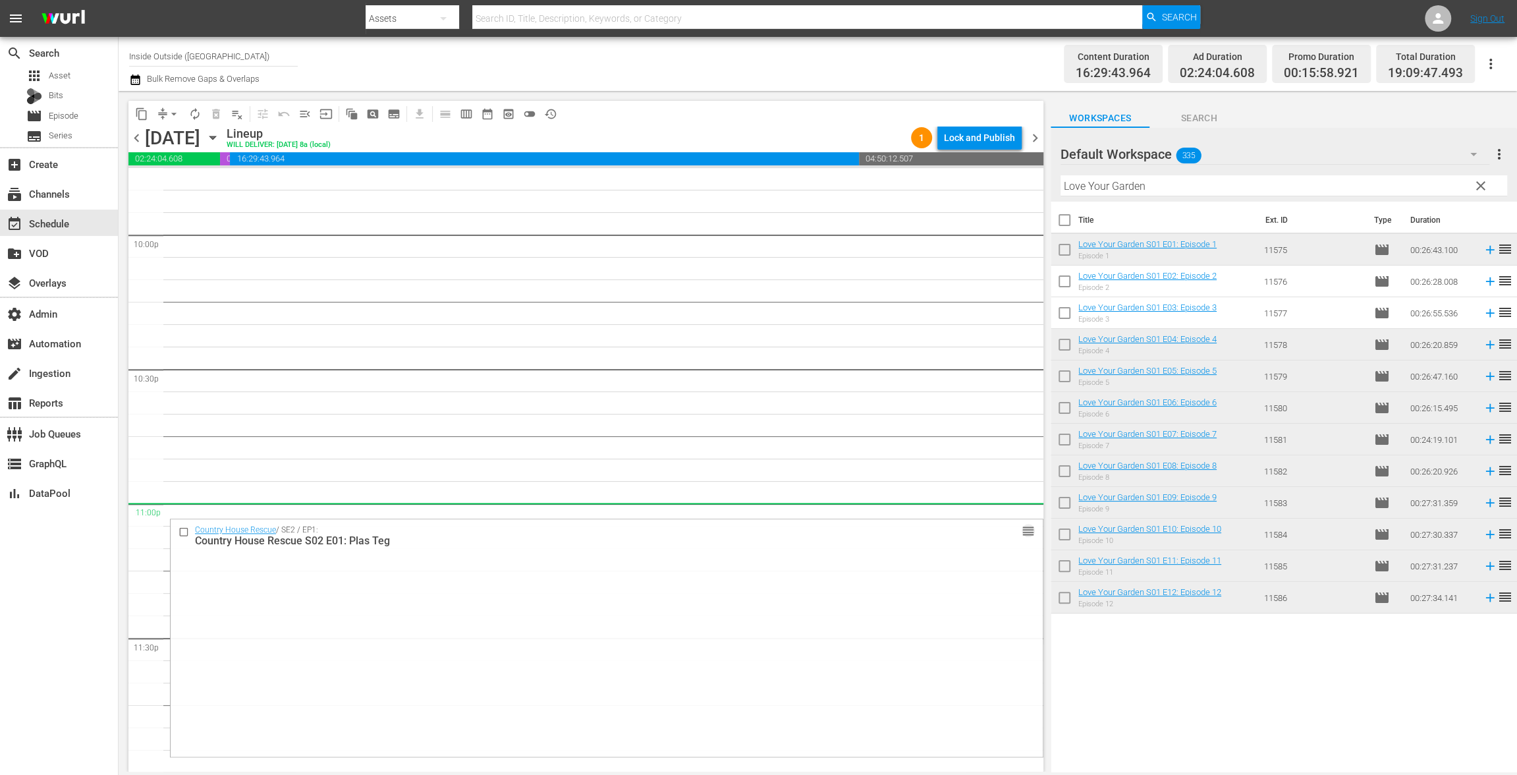
drag, startPoint x: 1016, startPoint y: 429, endPoint x: 781, endPoint y: 294, distance: 271.7
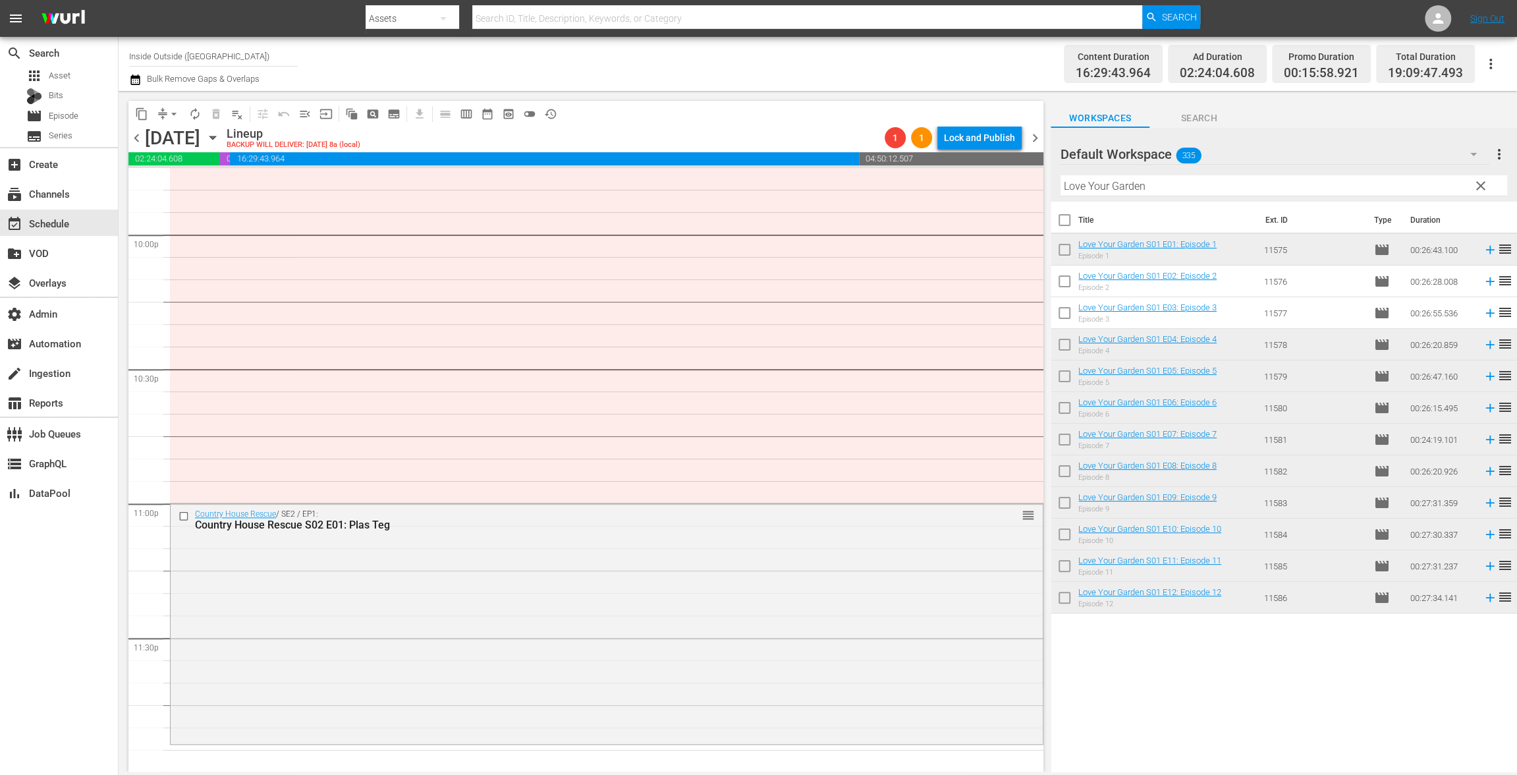
scroll to position [5846, 0]
drag, startPoint x: 1157, startPoint y: 183, endPoint x: 1010, endPoint y: 148, distance: 151.1
click at [1010, 148] on div "content_copy compress arrow_drop_down autorenew_outlined delete_forever_outline…" at bounding box center [818, 431] width 1398 height 680
paste input "History of the [DEMOGRAPHIC_DATA]"
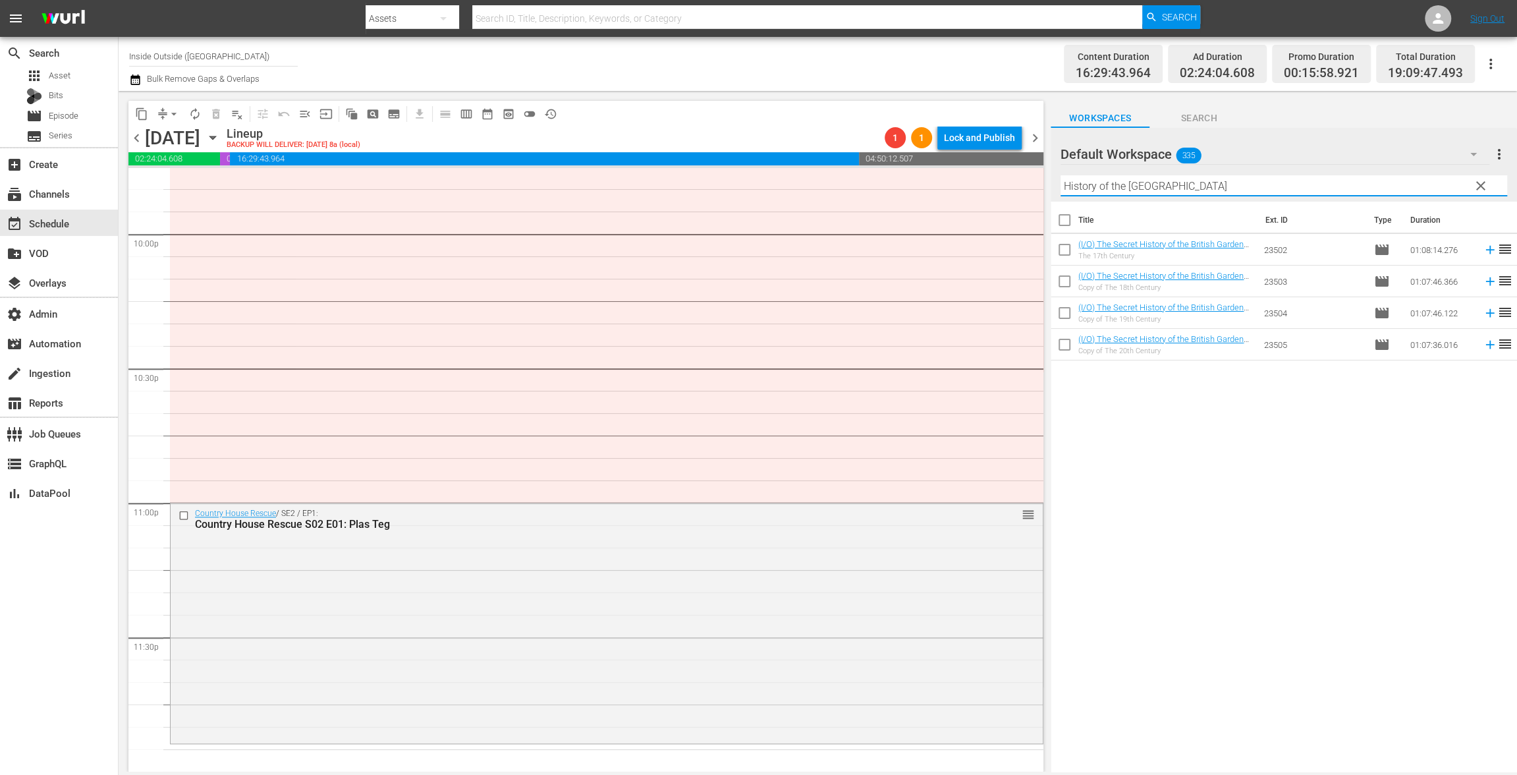
type input "History of the [GEOGRAPHIC_DATA]"
drag, startPoint x: 1060, startPoint y: 221, endPoint x: 1089, endPoint y: 265, distance: 52.8
click at [1060, 221] on input "checkbox" at bounding box center [1065, 223] width 28 height 28
checkbox input "true"
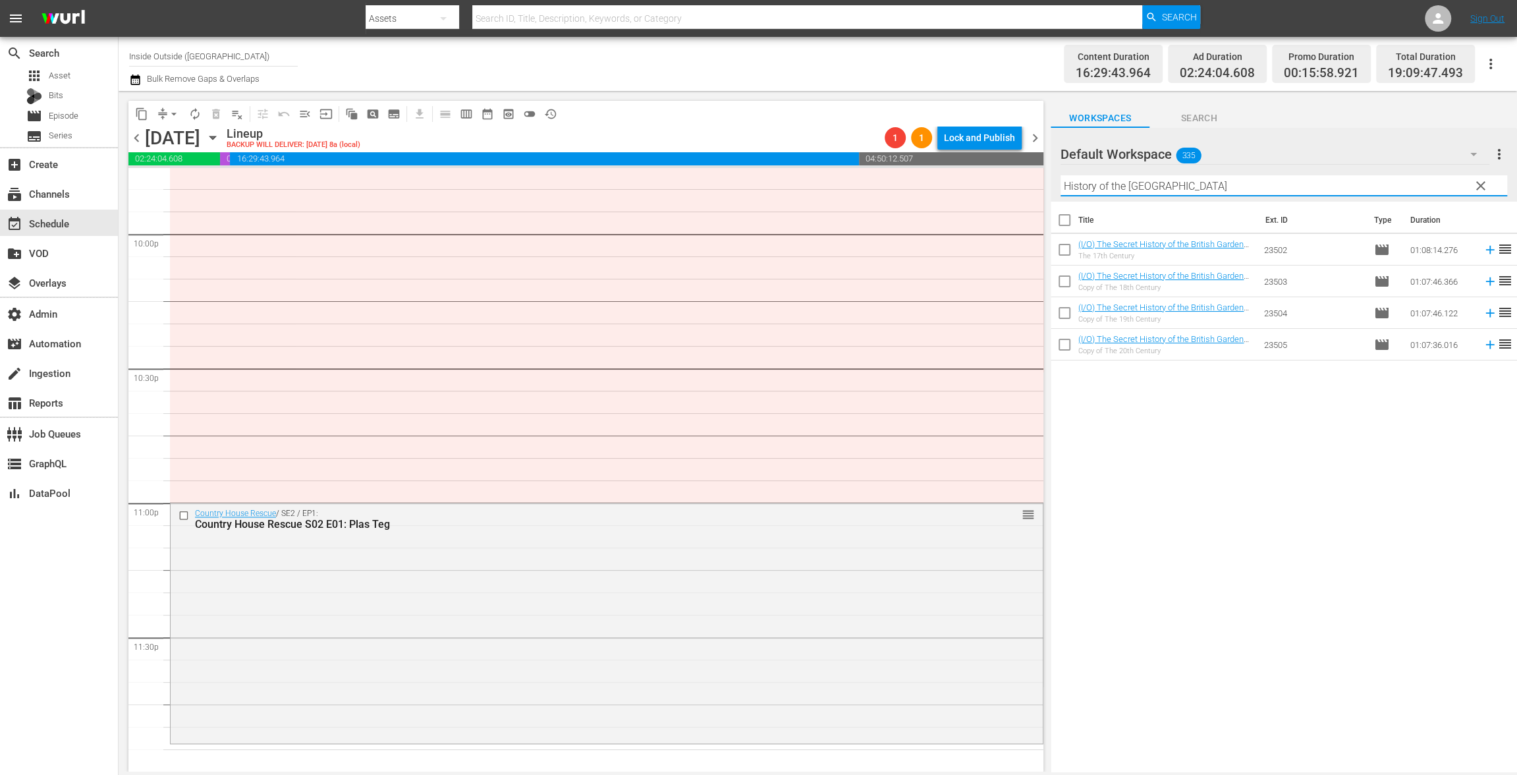
checkbox input "true"
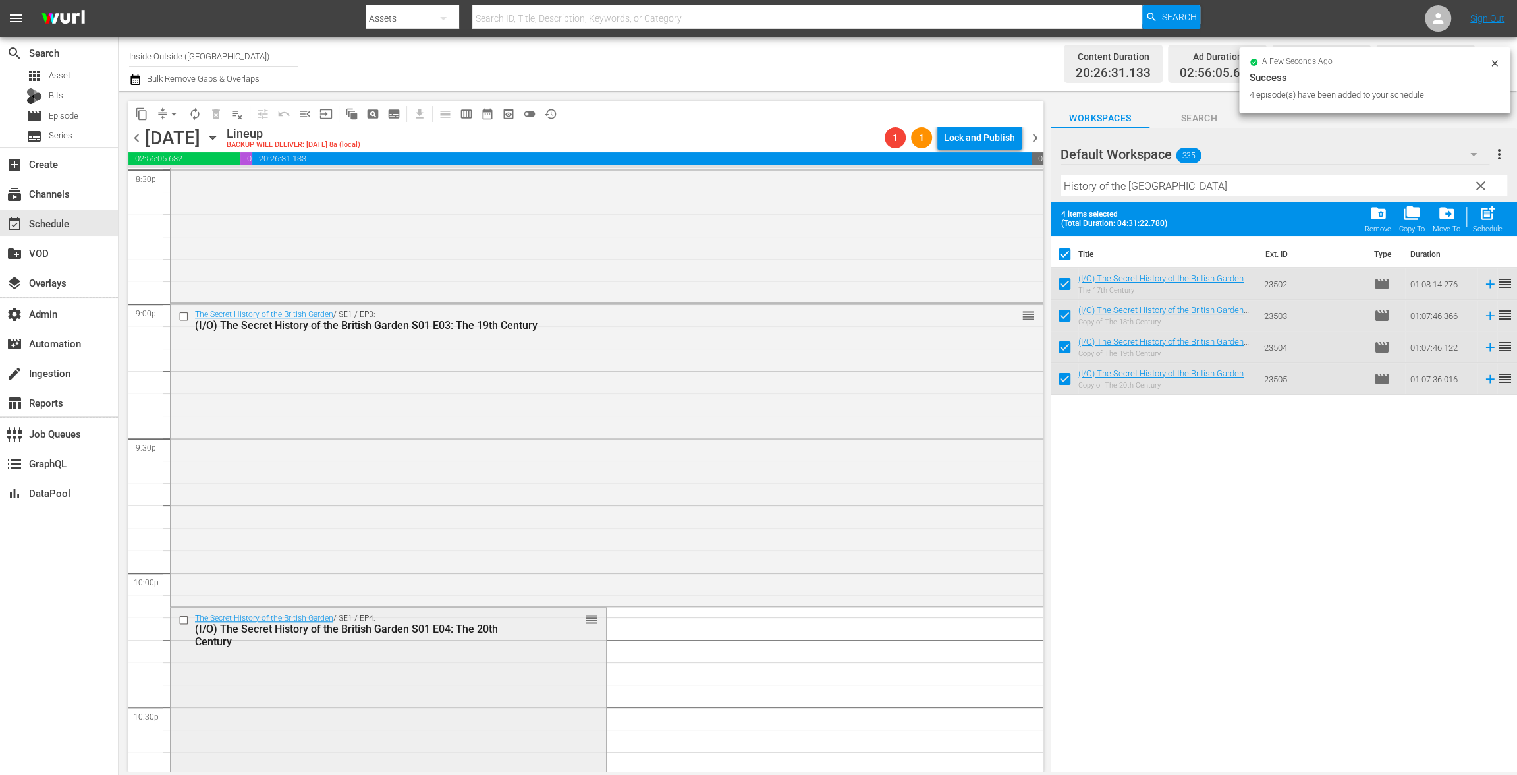
scroll to position [5846, 0]
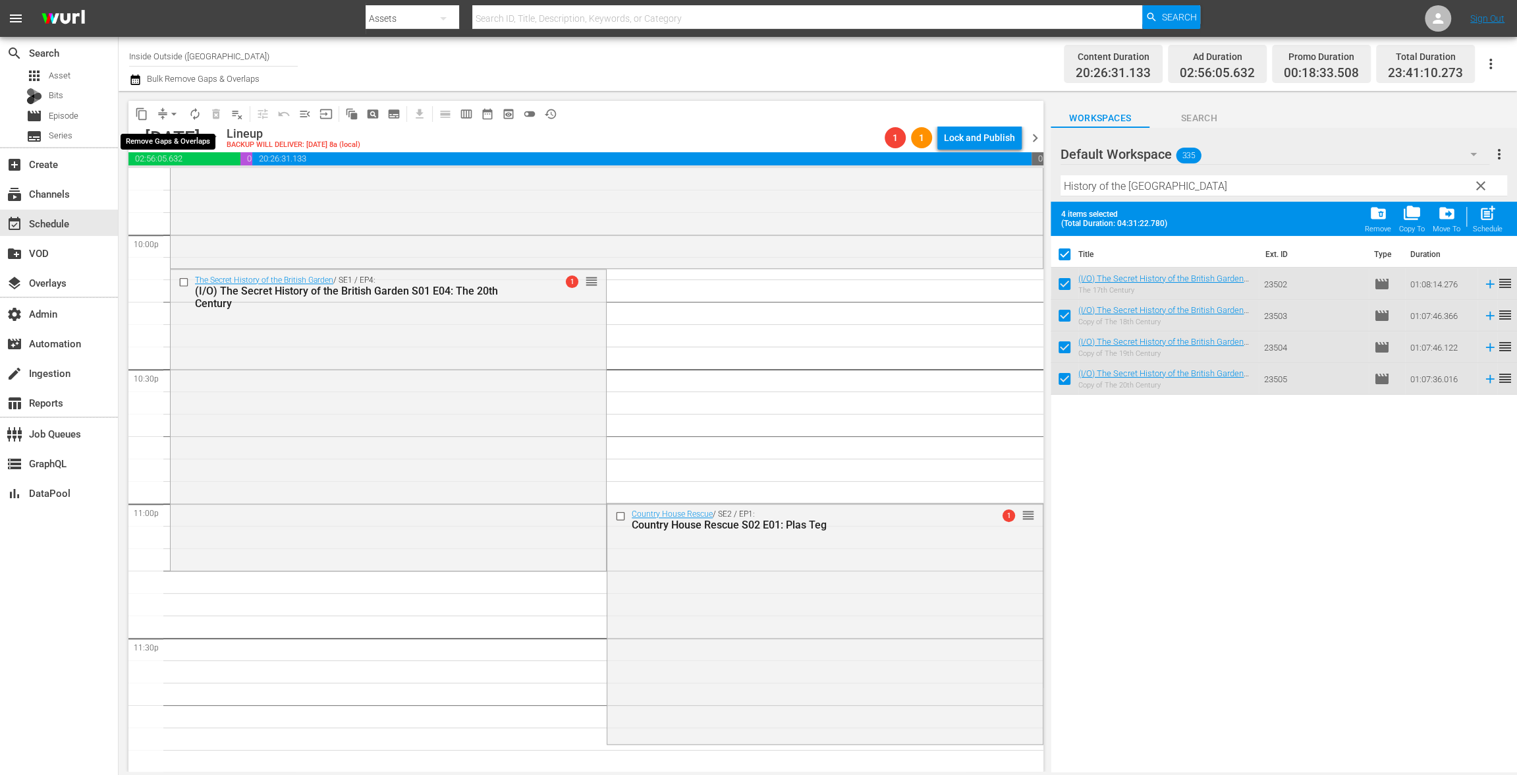
click at [167, 111] on button "arrow_drop_down" at bounding box center [173, 113] width 21 height 21
click at [171, 184] on li "Align to End of Previous Day" at bounding box center [174, 184] width 138 height 22
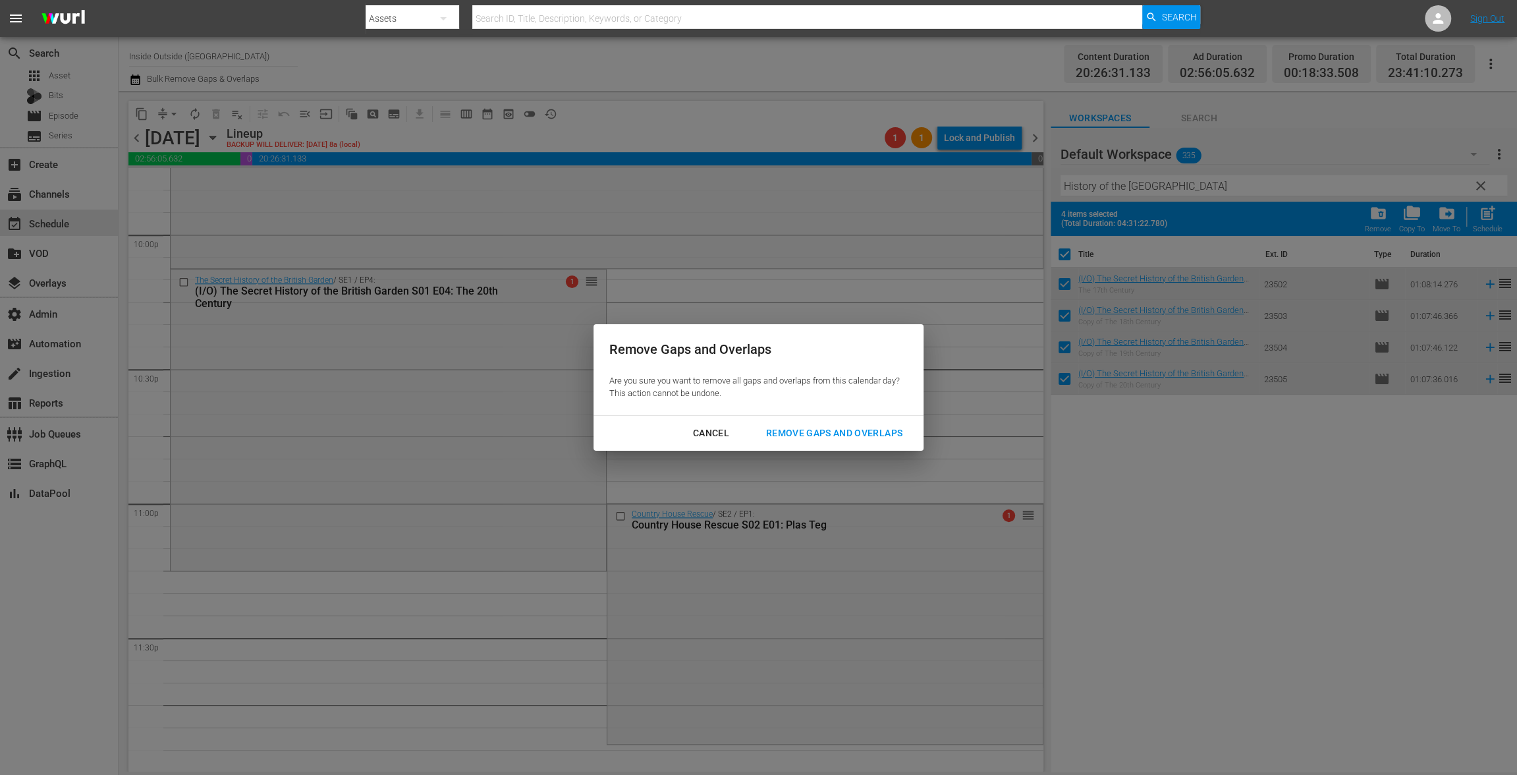
click at [794, 432] on div "Remove Gaps and Overlaps" at bounding box center [833, 433] width 157 height 16
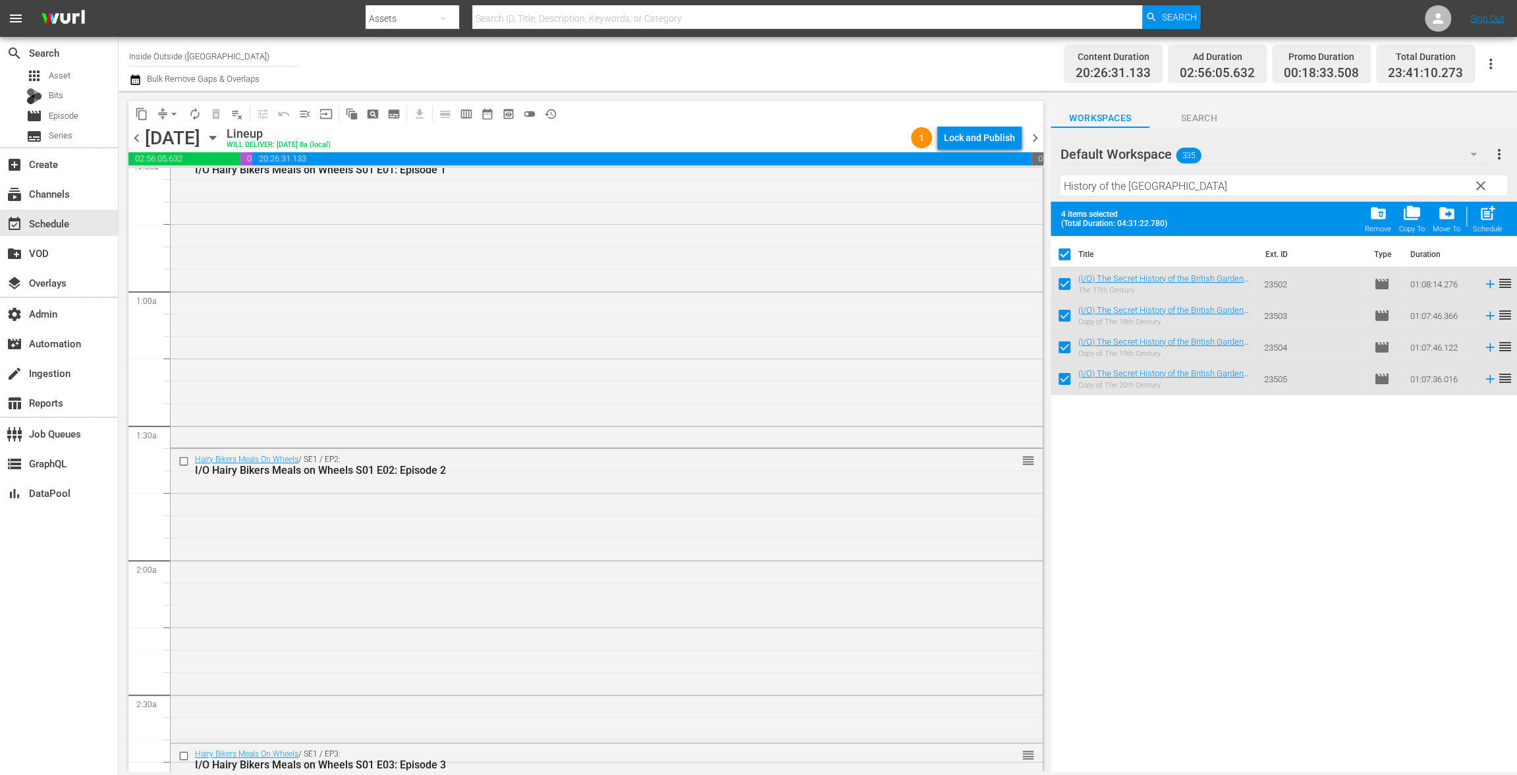
scroll to position [126, 0]
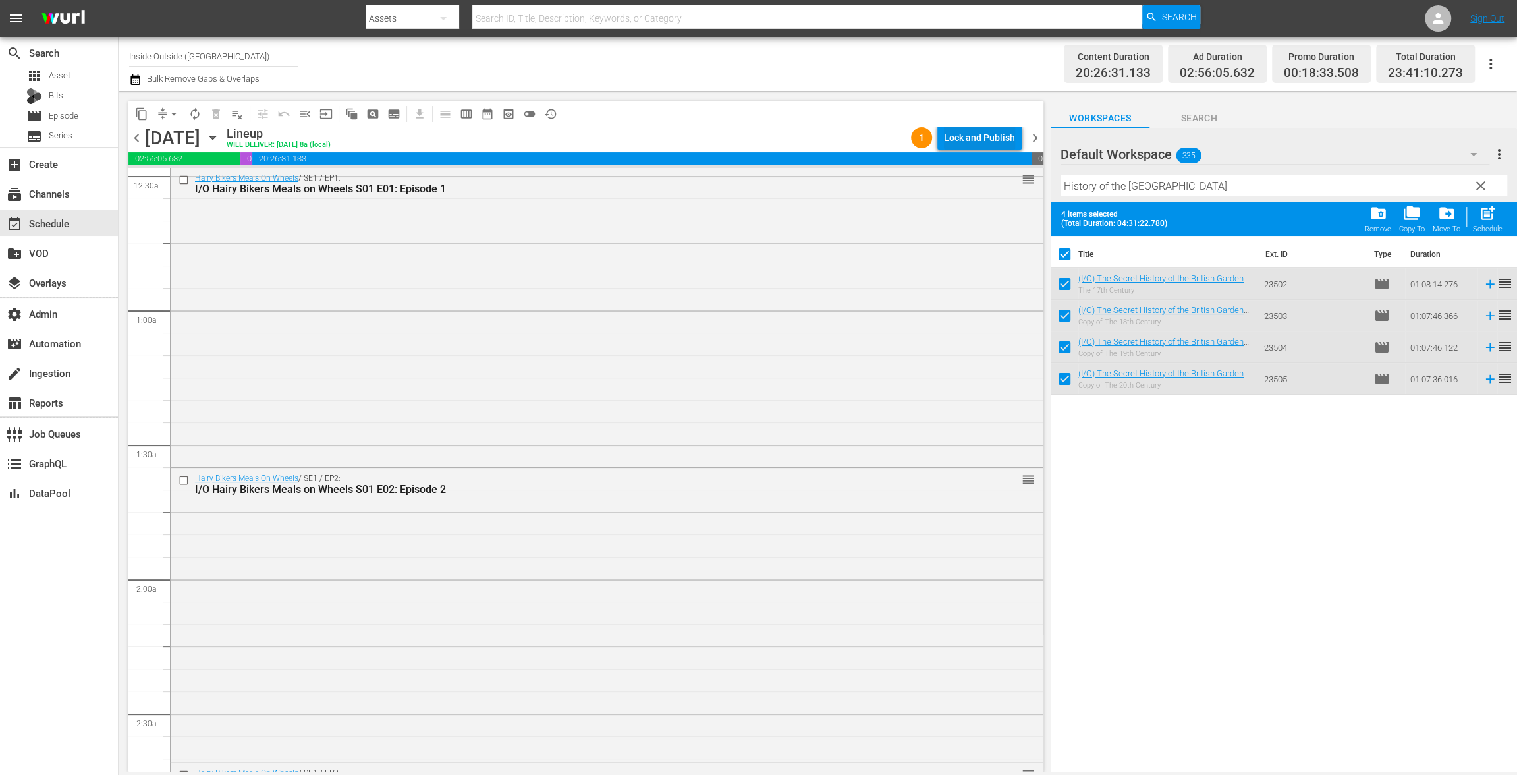
click at [987, 136] on div "Lock and Publish" at bounding box center [979, 138] width 71 height 24
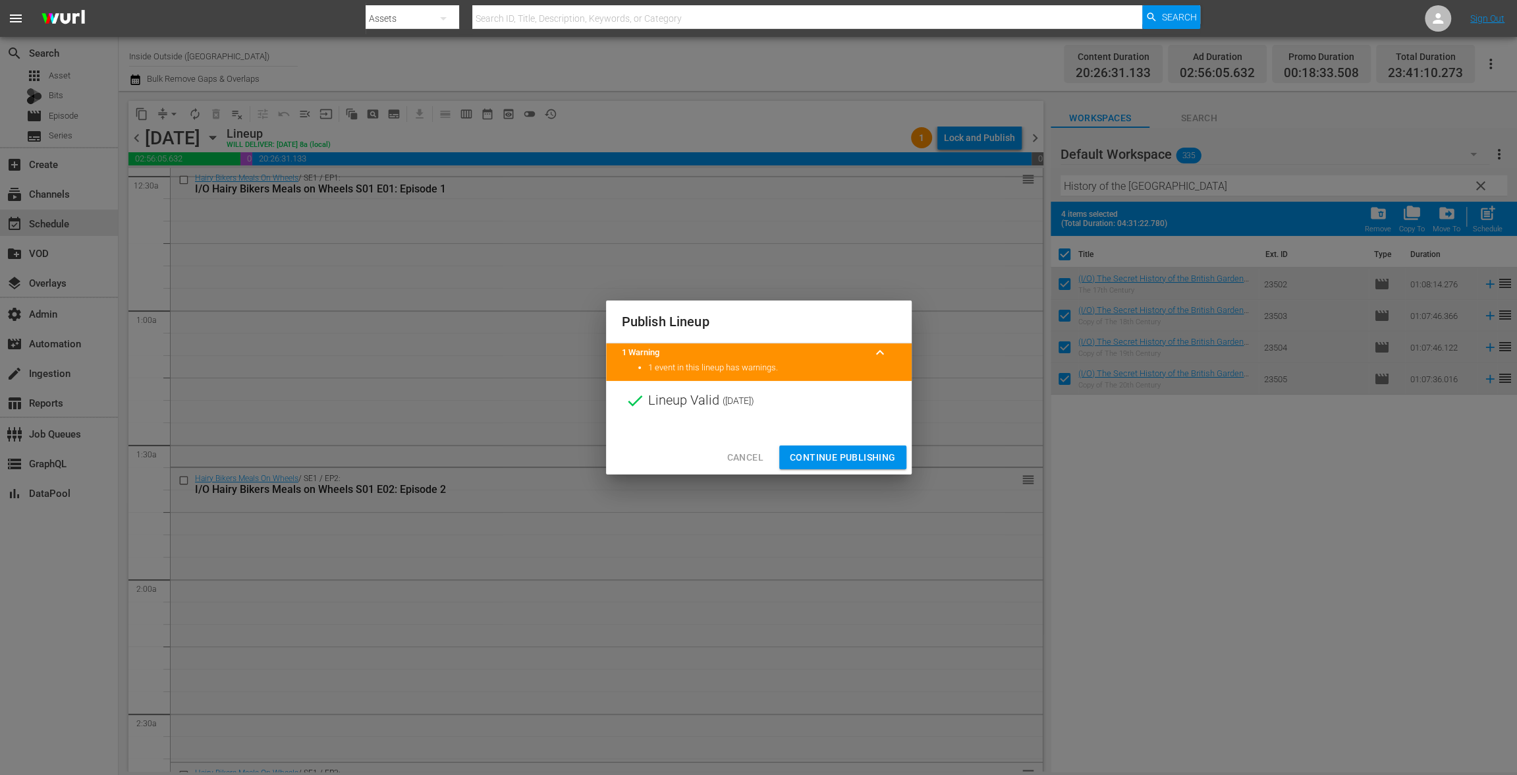
click at [835, 459] on span "Continue Publishing" at bounding box center [843, 457] width 106 height 16
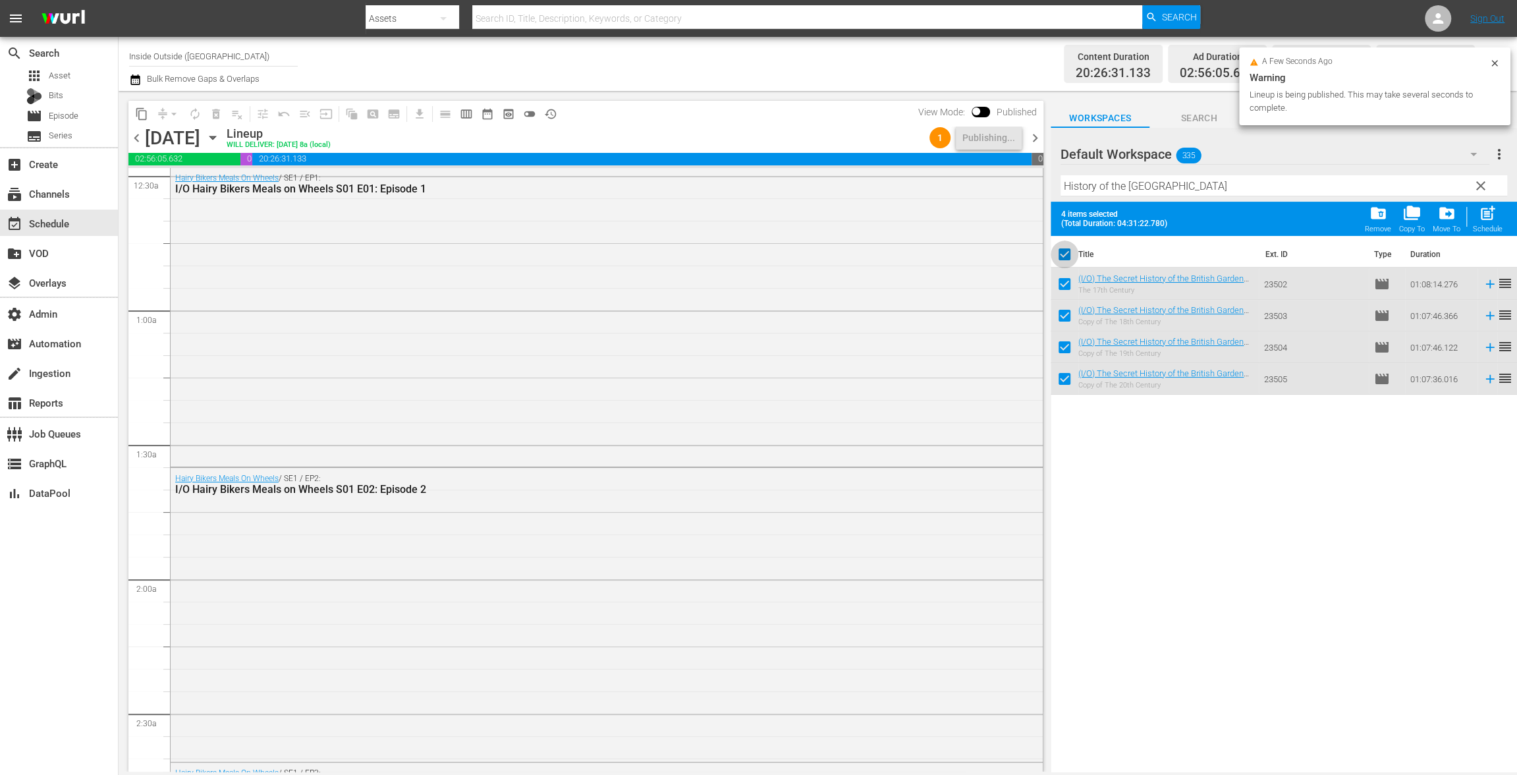
click at [1066, 248] on input "checkbox" at bounding box center [1065, 257] width 28 height 28
checkbox input "false"
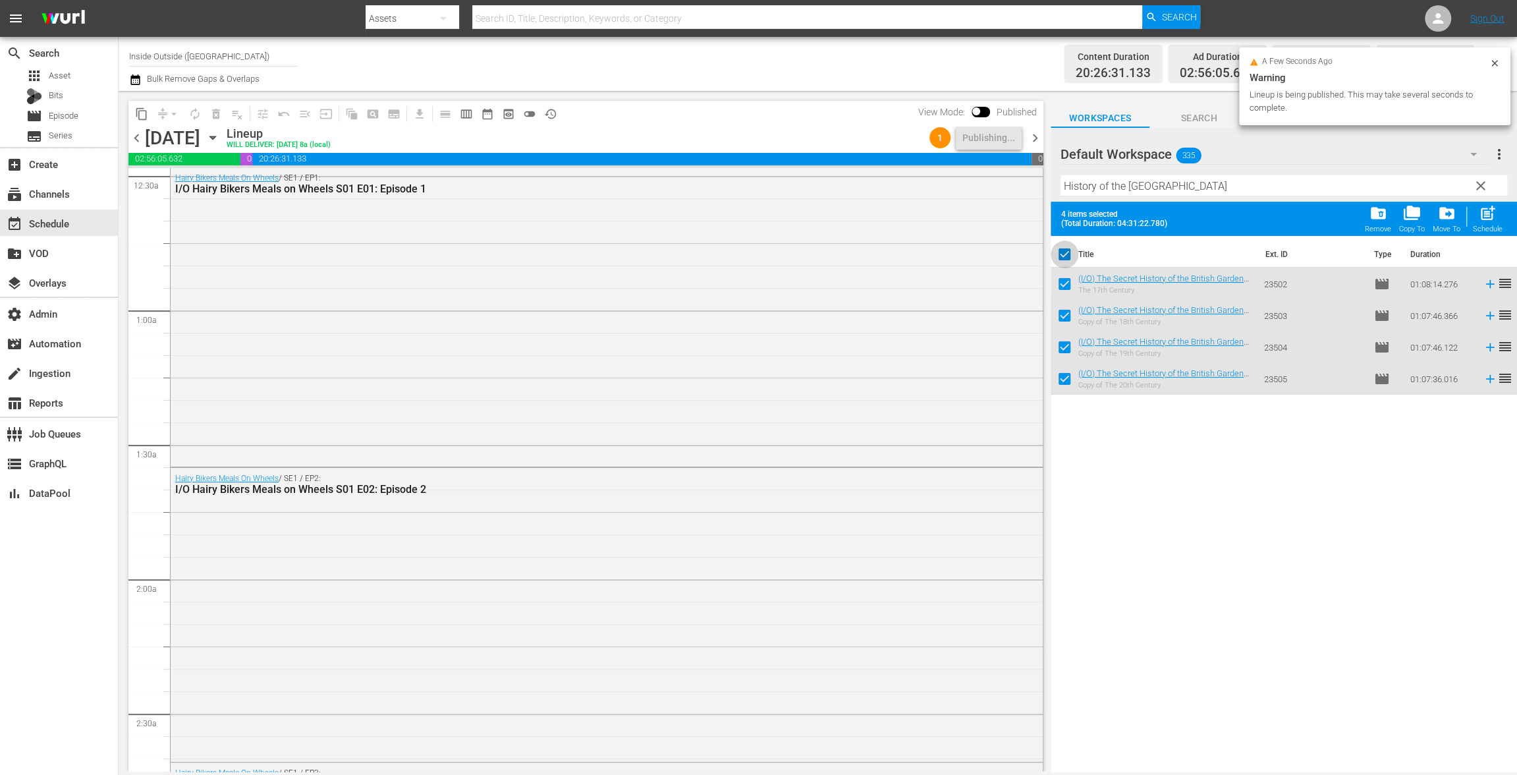
checkbox input "false"
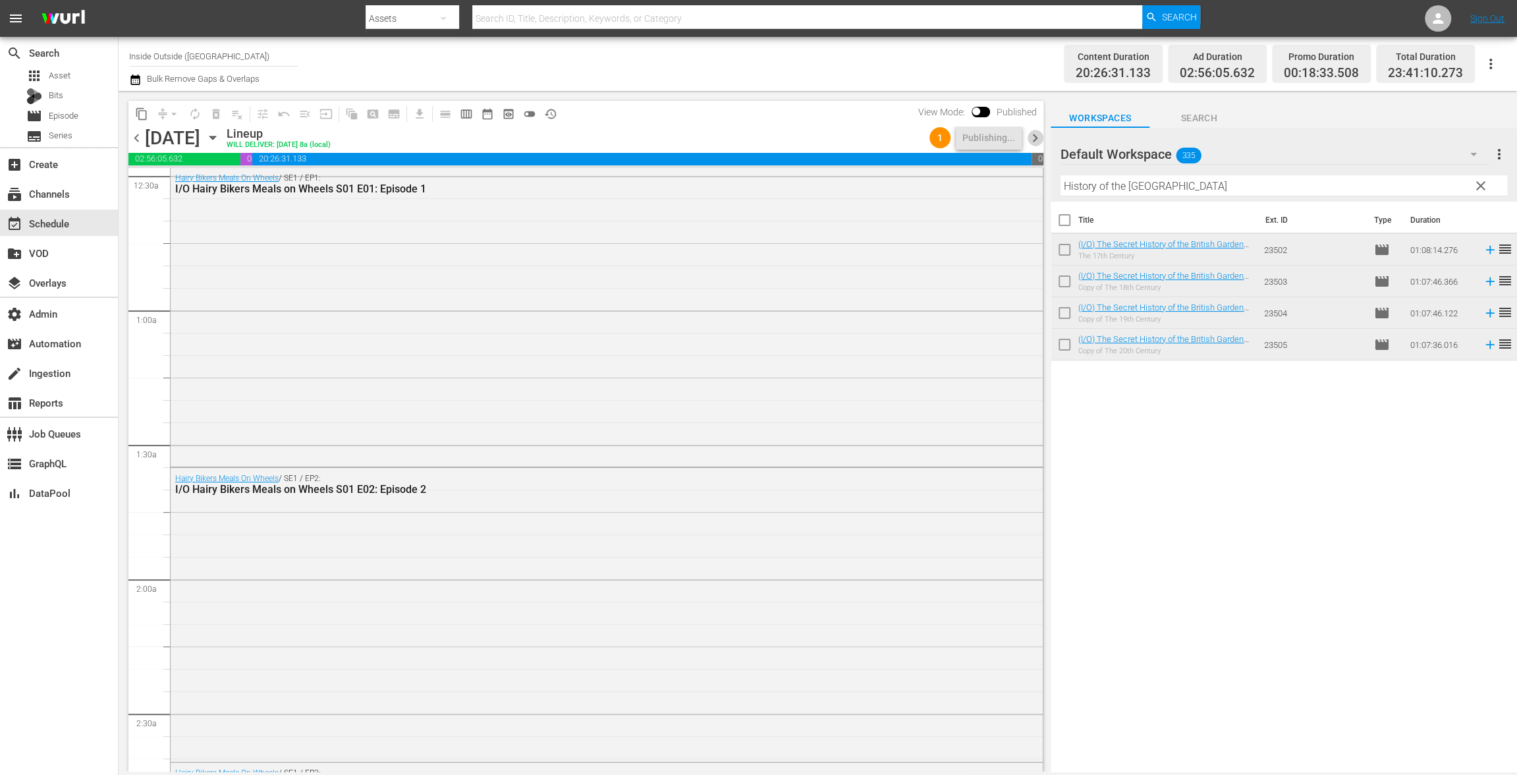
click at [1037, 136] on span "chevron_right" at bounding box center [1035, 138] width 16 height 16
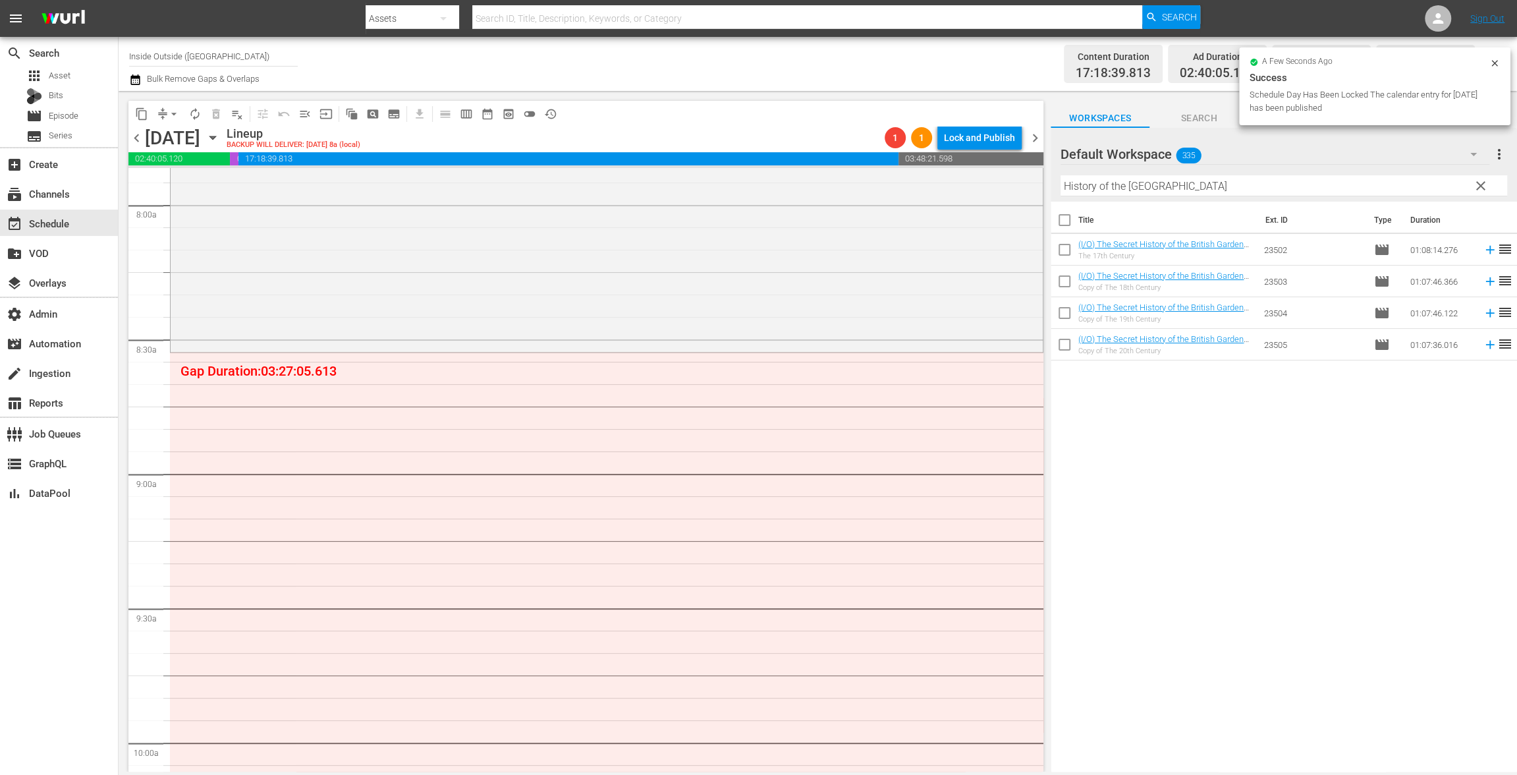
scroll to position [2118, 0]
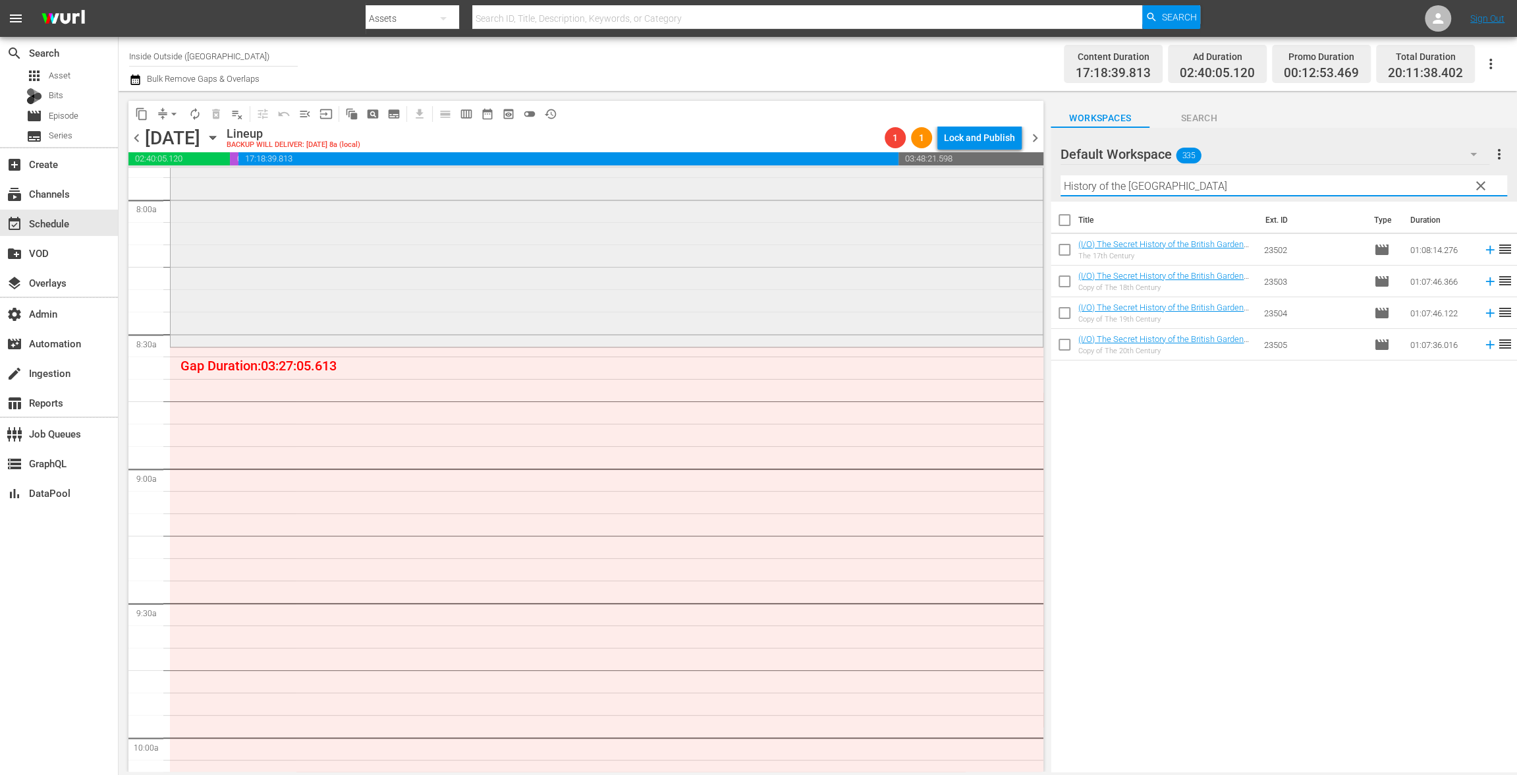
drag, startPoint x: 1207, startPoint y: 192, endPoint x: 998, endPoint y: 175, distance: 209.5
click at [998, 175] on div "content_copy compress arrow_drop_down autorenew_outlined delete_forever_outline…" at bounding box center [818, 431] width 1398 height 680
paste input "airy Bikers Food Tour of [DEMOGRAPHIC_DATA]"
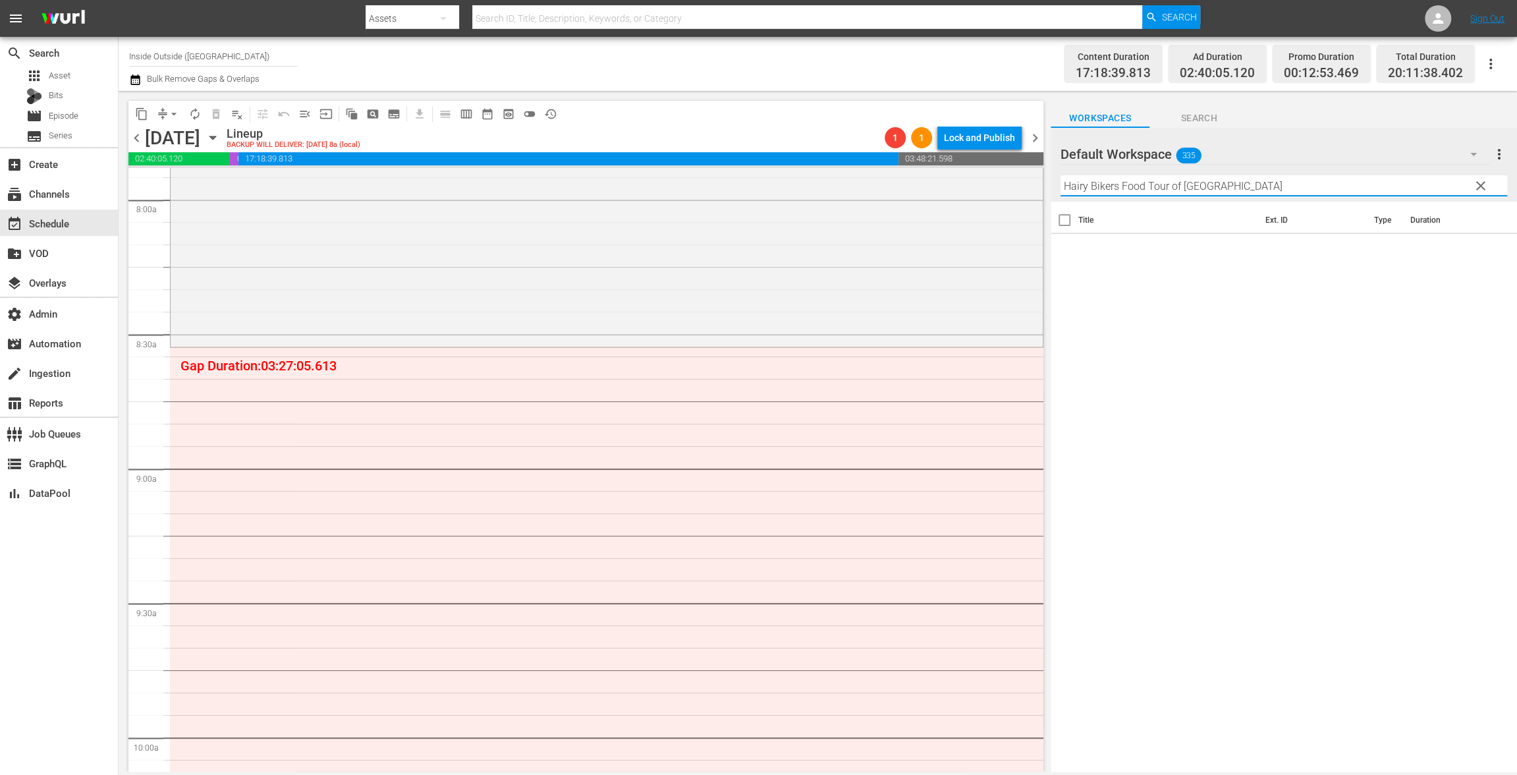
drag, startPoint x: 1120, startPoint y: 186, endPoint x: 991, endPoint y: 159, distance: 132.0
click at [991, 159] on div "content_copy compress arrow_drop_down autorenew_outlined delete_forever_outline…" at bounding box center [818, 431] width 1398 height 680
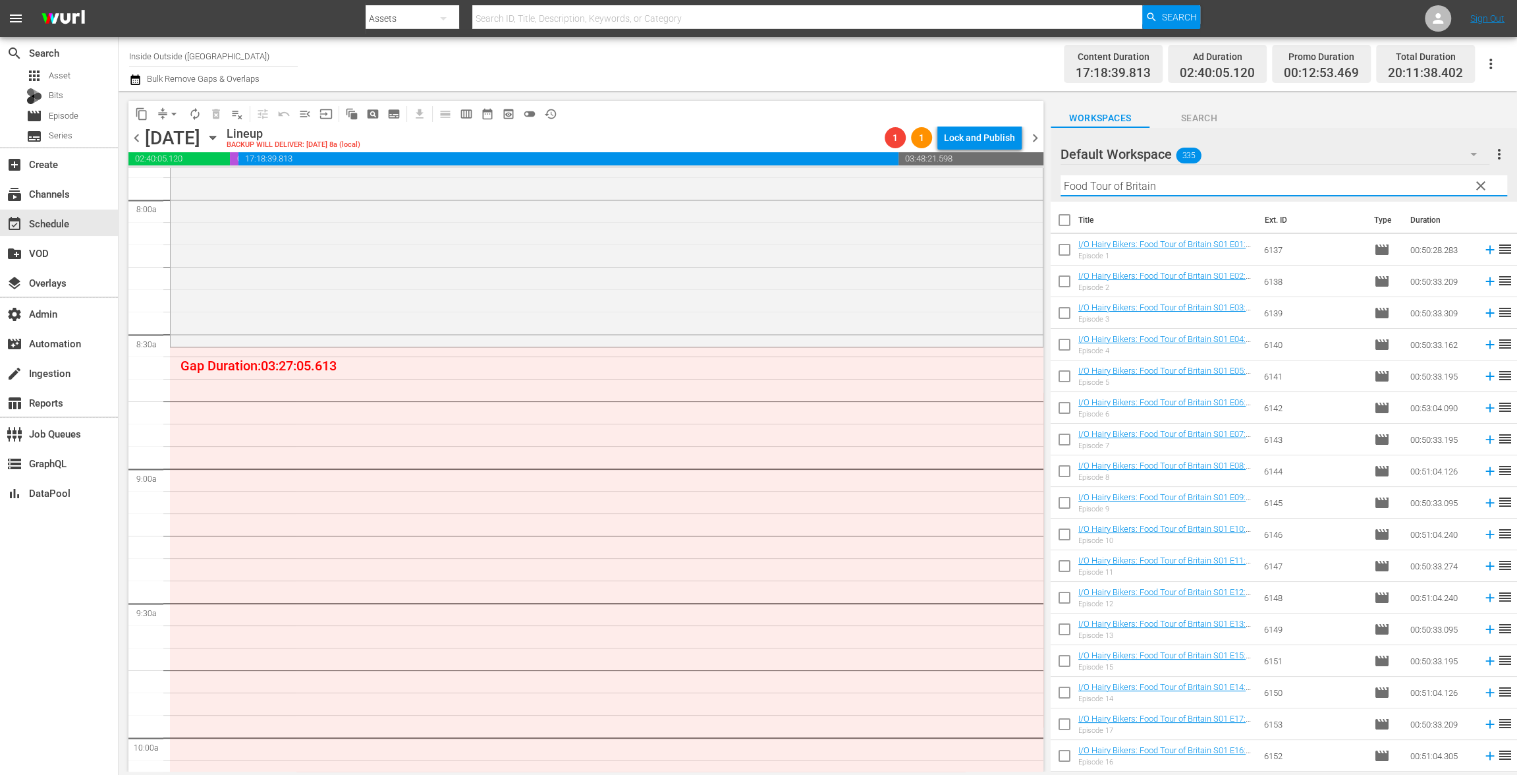
type input "Food Tour of Britain"
click at [1076, 383] on input "checkbox" at bounding box center [1065, 379] width 28 height 28
checkbox input "true"
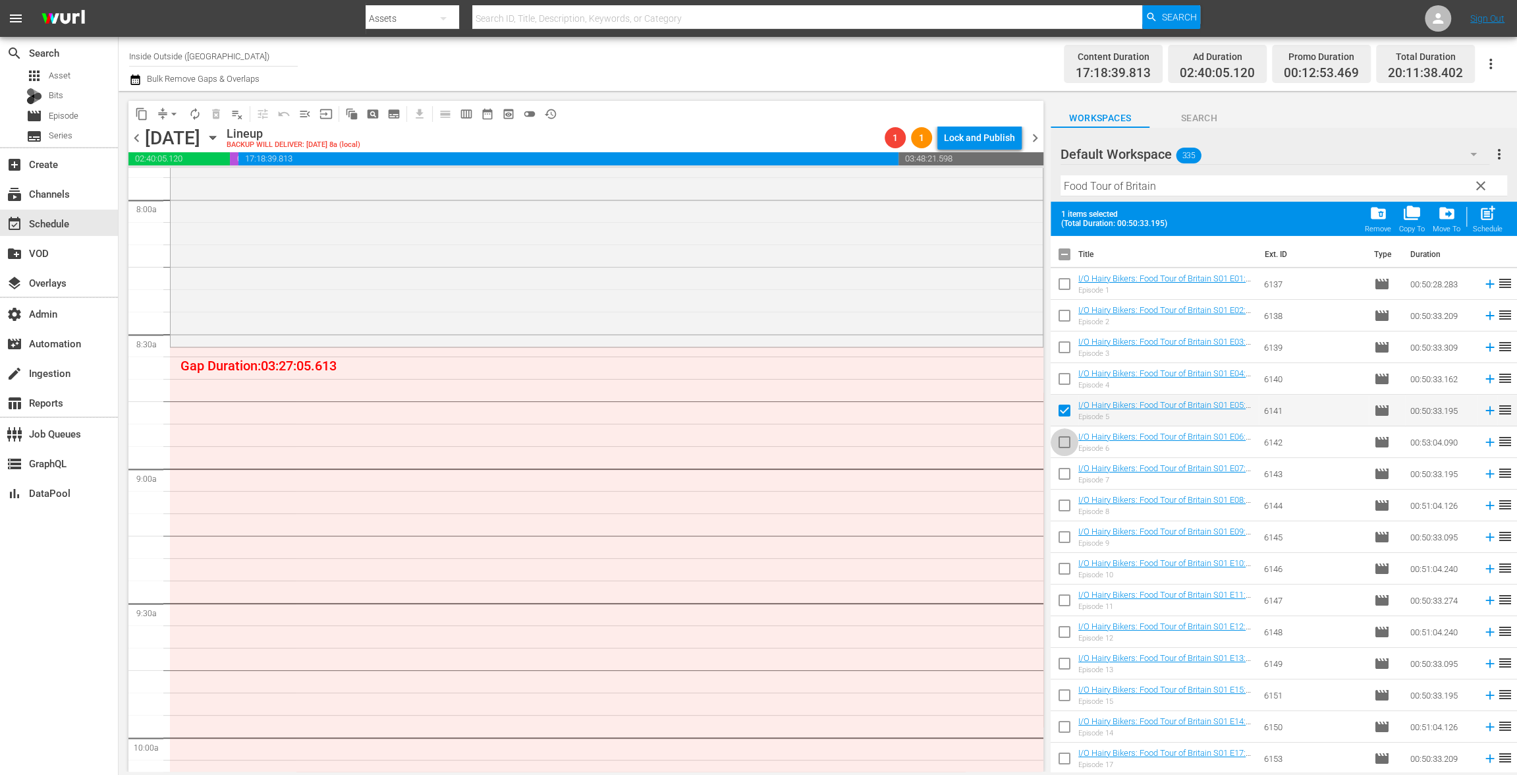
click at [1062, 436] on input "checkbox" at bounding box center [1065, 445] width 28 height 28
checkbox input "true"
click at [1062, 478] on input "checkbox" at bounding box center [1065, 476] width 28 height 28
checkbox input "true"
click at [1062, 507] on input "checkbox" at bounding box center [1065, 508] width 28 height 28
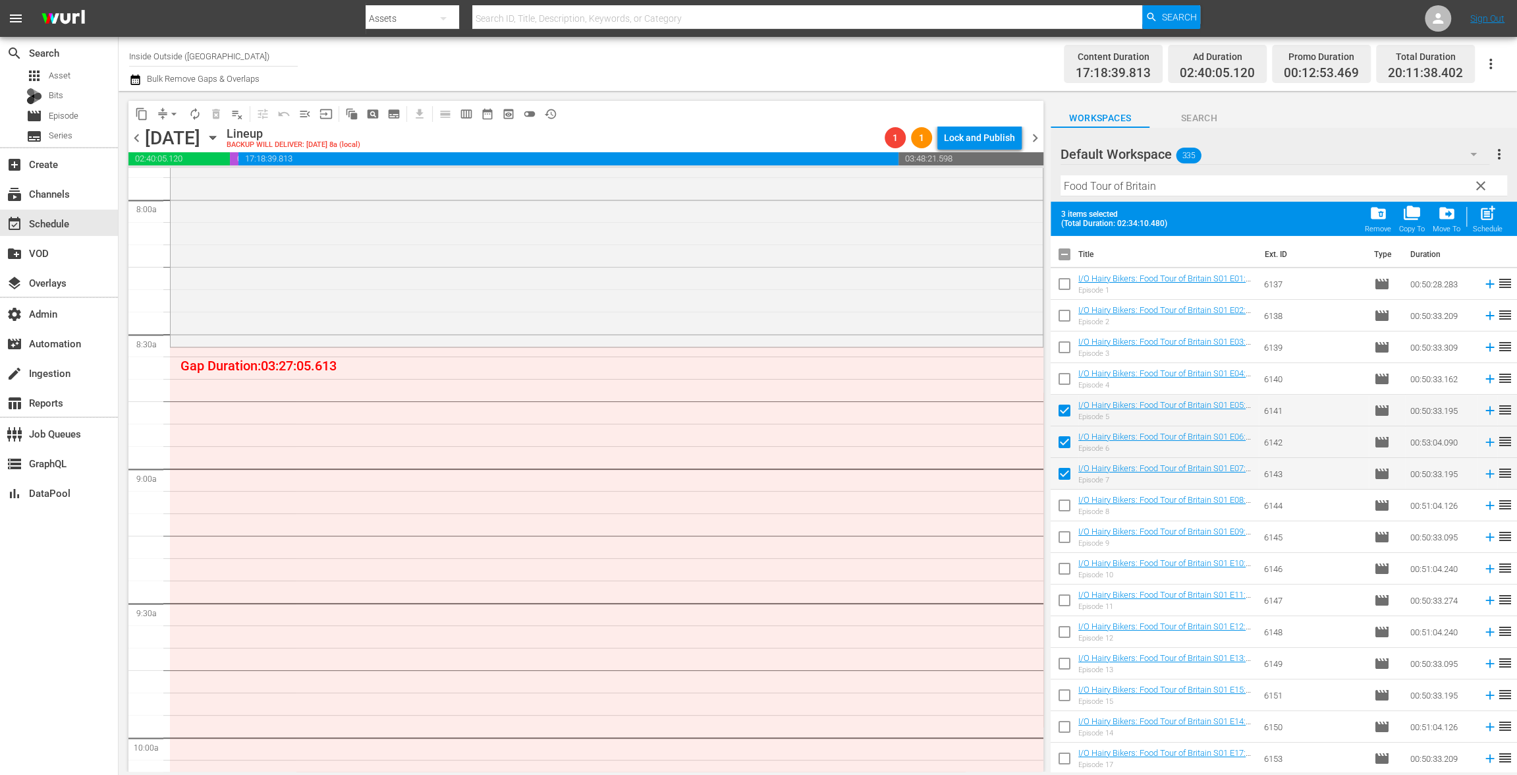
checkbox input "true"
click at [1062, 534] on input "checkbox" at bounding box center [1065, 540] width 28 height 28
checkbox input "true"
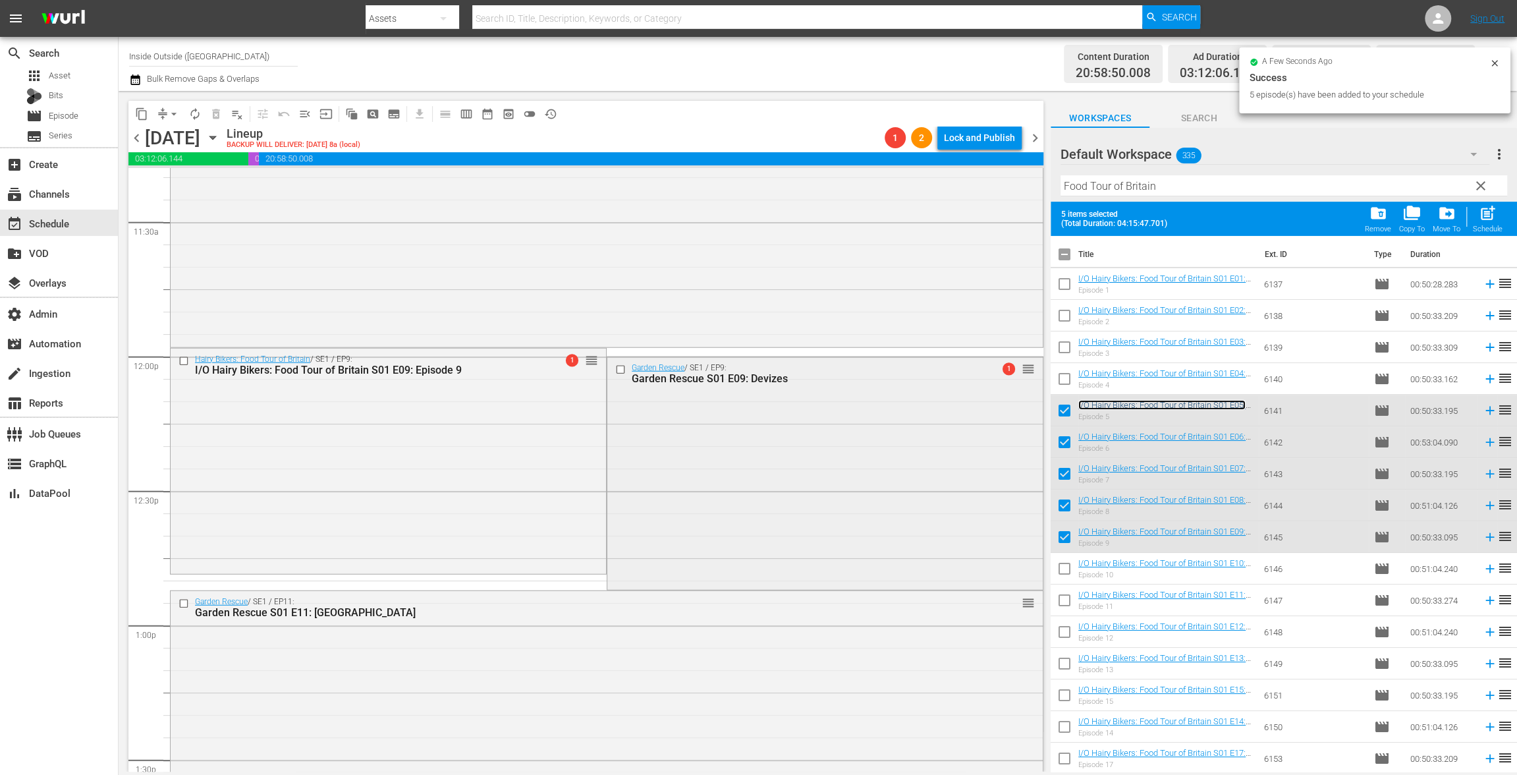
scroll to position [3134, 0]
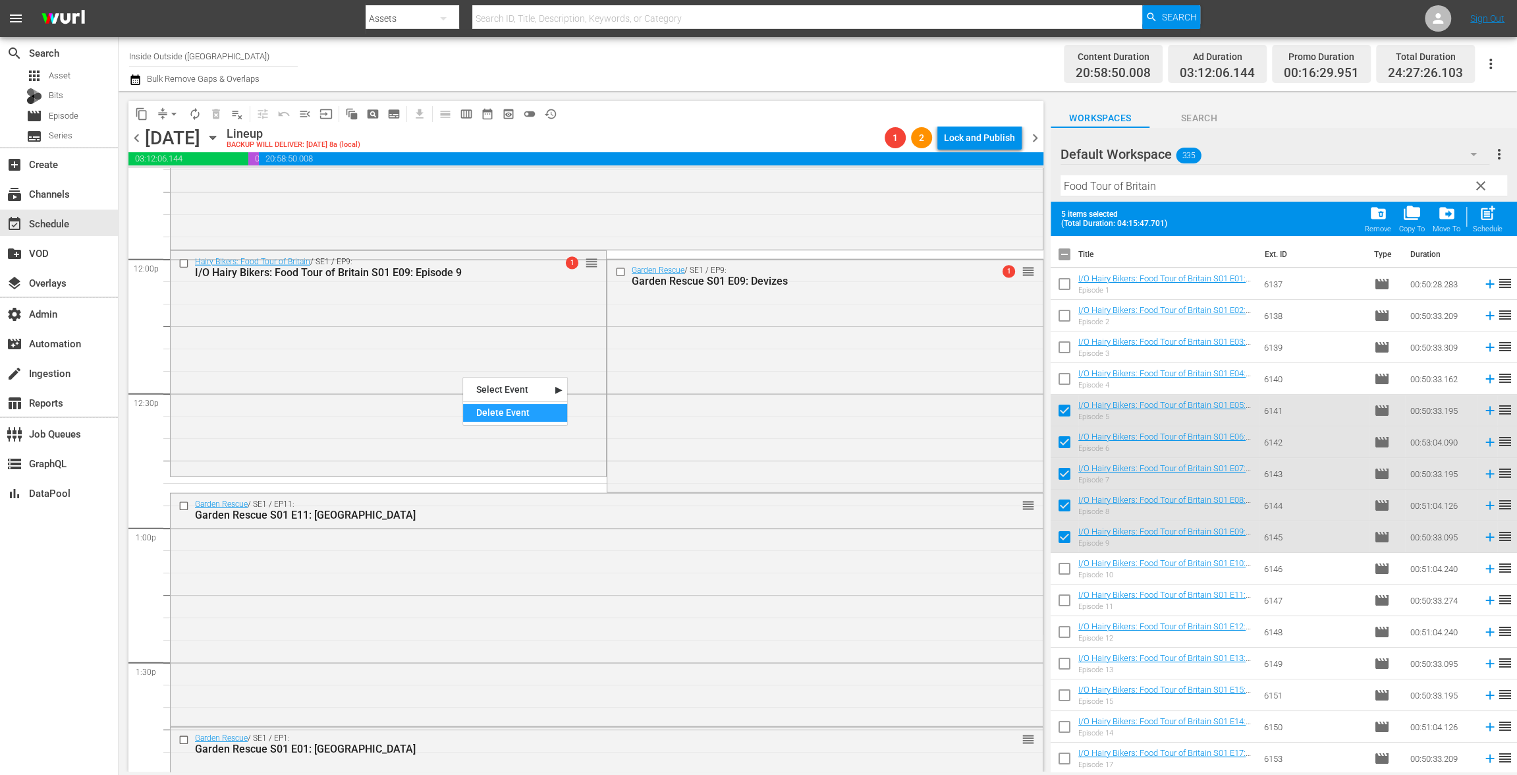
click at [494, 410] on div "Delete Event" at bounding box center [515, 413] width 104 height 18
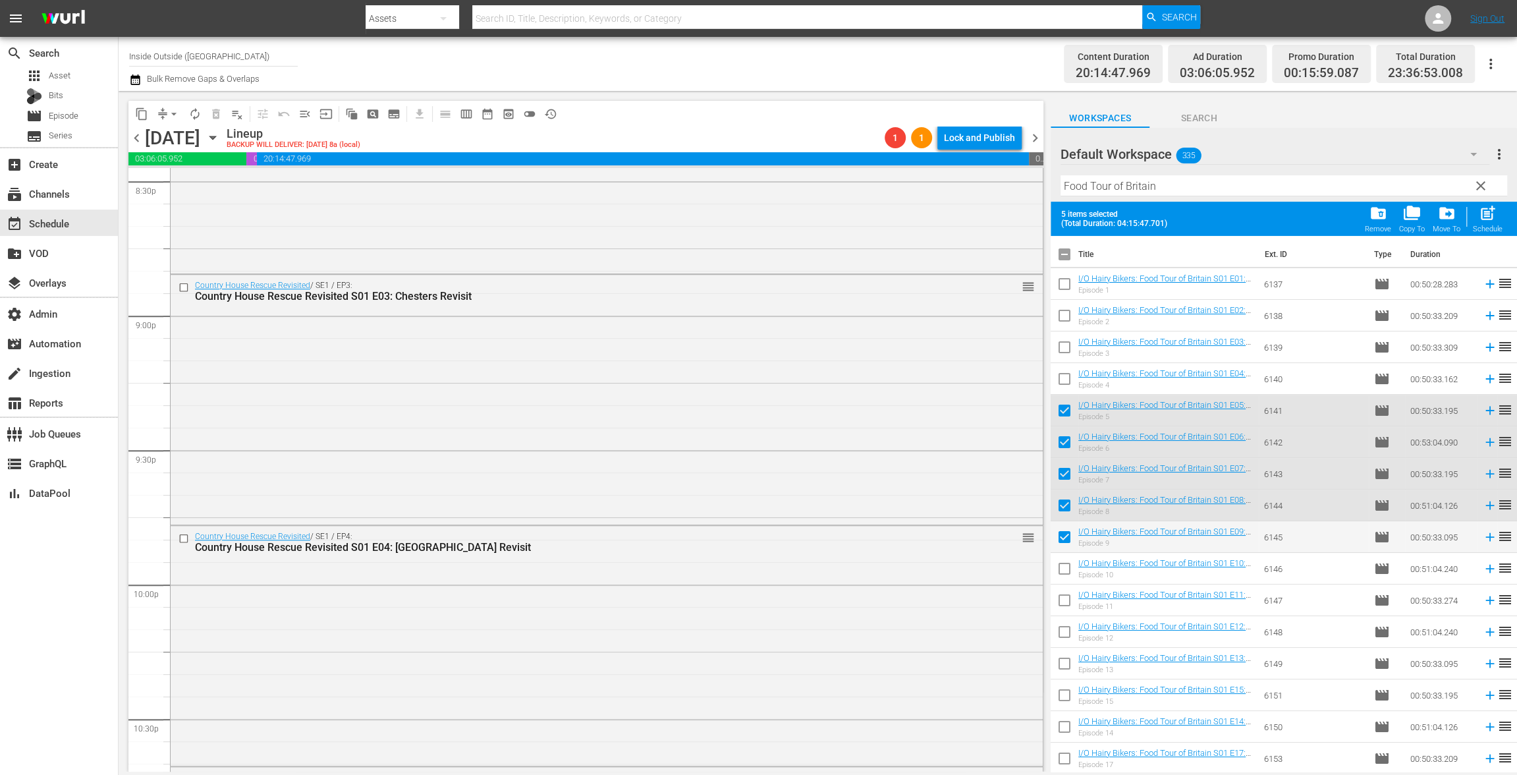
scroll to position [5994, 0]
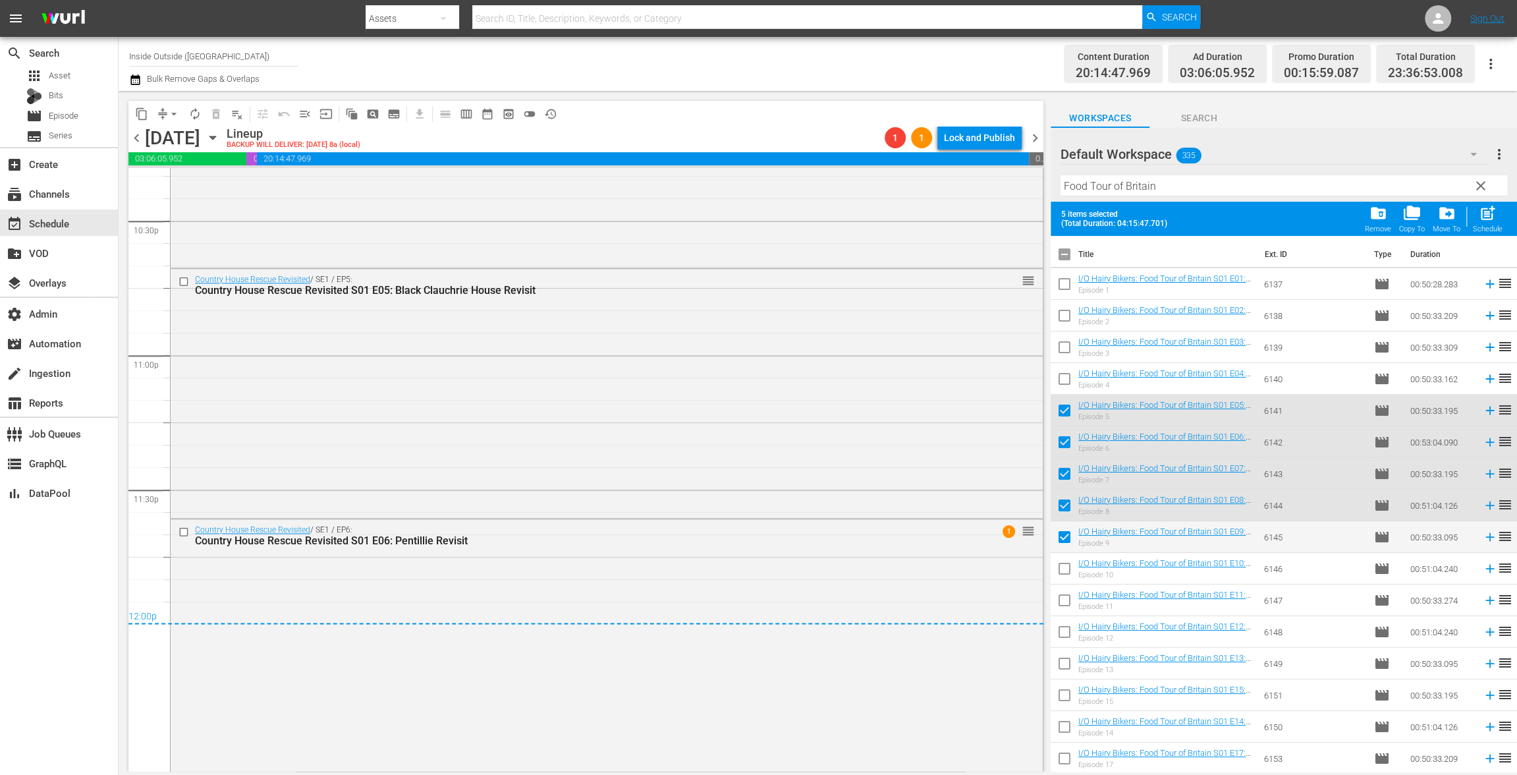
click at [171, 112] on span "arrow_drop_down" at bounding box center [173, 113] width 13 height 13
click at [165, 178] on li "Align to End of Previous Day" at bounding box center [174, 184] width 138 height 22
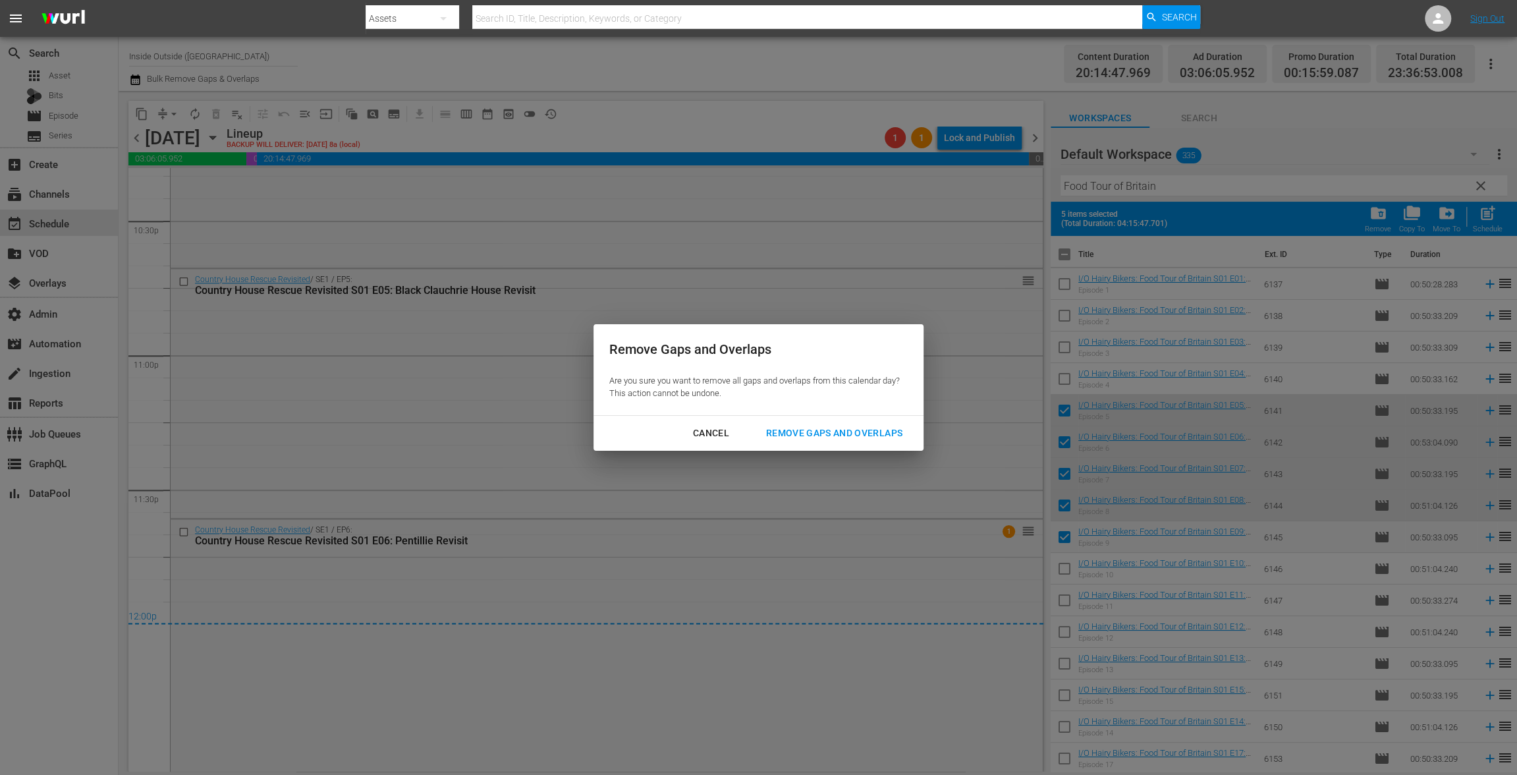
click at [843, 431] on div "Remove Gaps and Overlaps" at bounding box center [833, 433] width 157 height 16
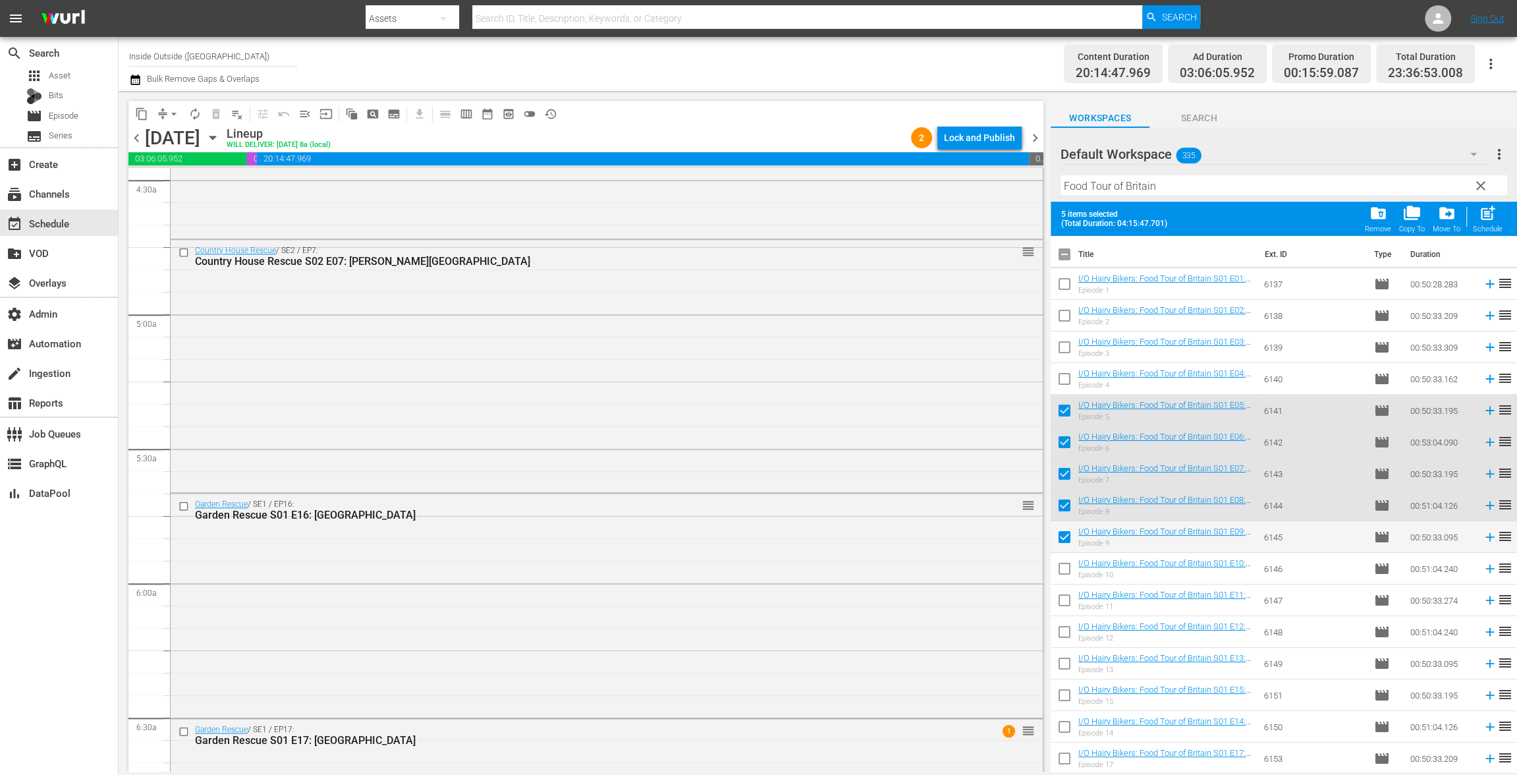
scroll to position [1188, 0]
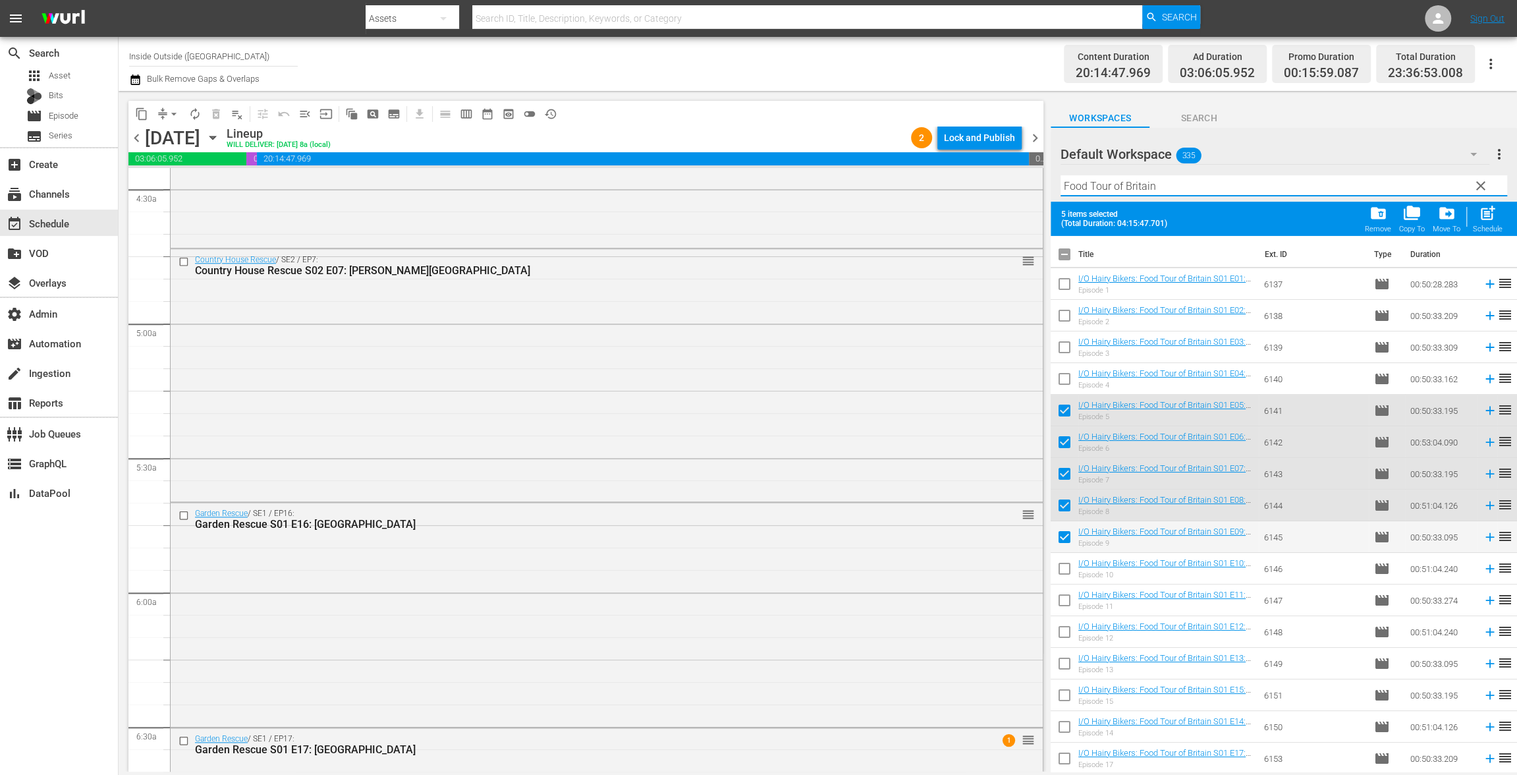
drag, startPoint x: 1176, startPoint y: 184, endPoint x: 959, endPoint y: 161, distance: 217.9
click at [959, 161] on div "content_copy compress arrow_drop_down autorenew_outlined delete_forever_outline…" at bounding box center [818, 431] width 1398 height 680
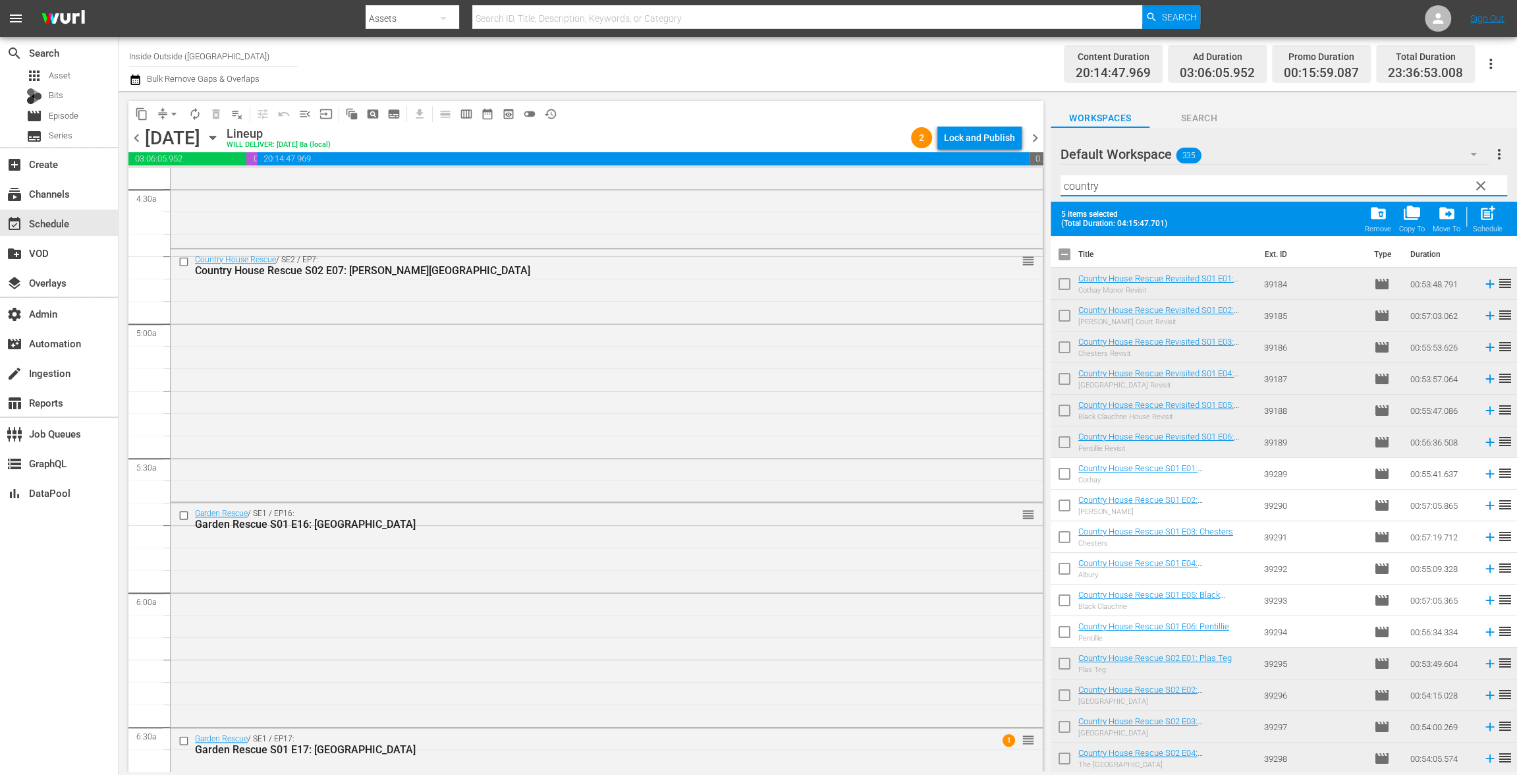
scroll to position [126, 0]
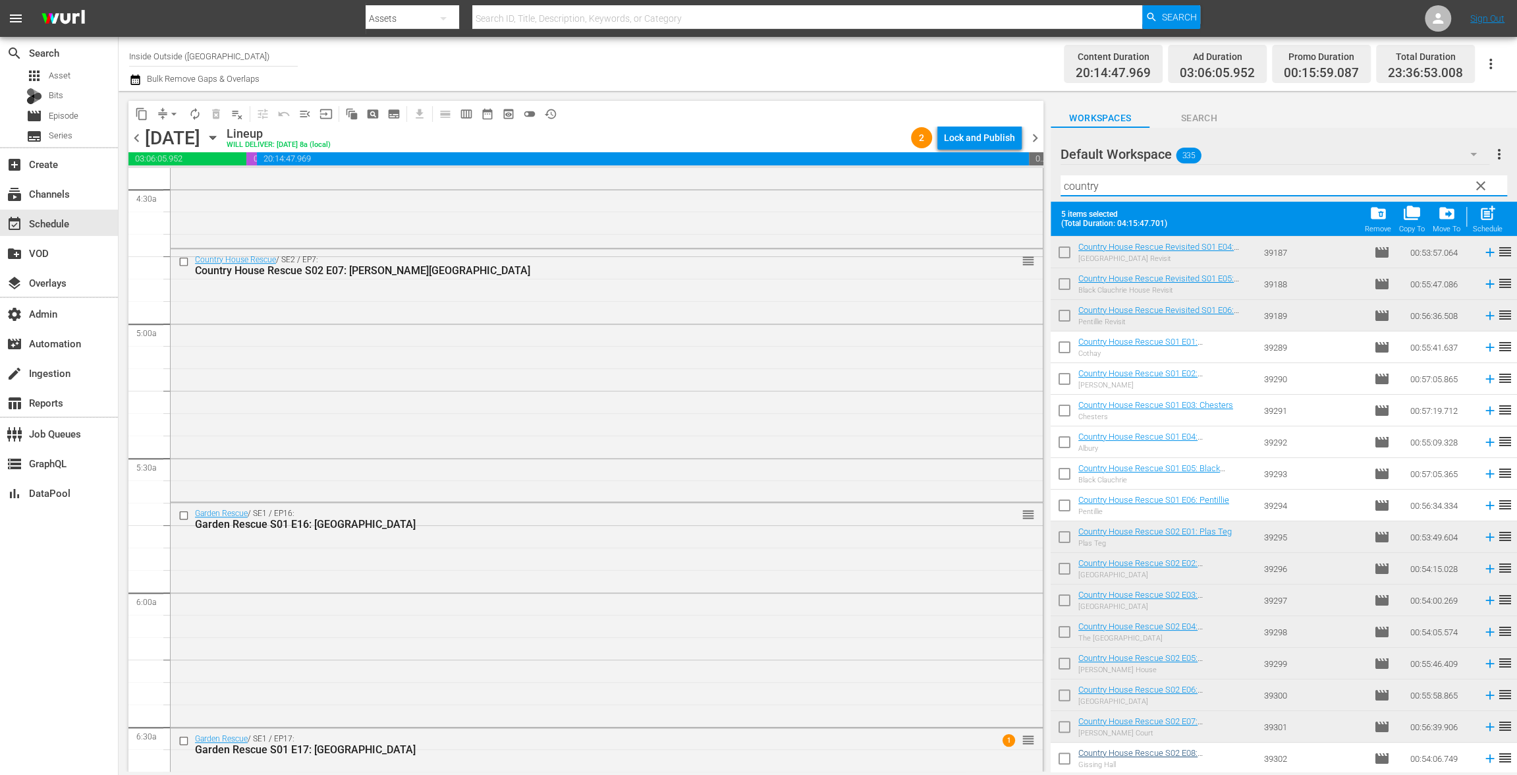
type input "country"
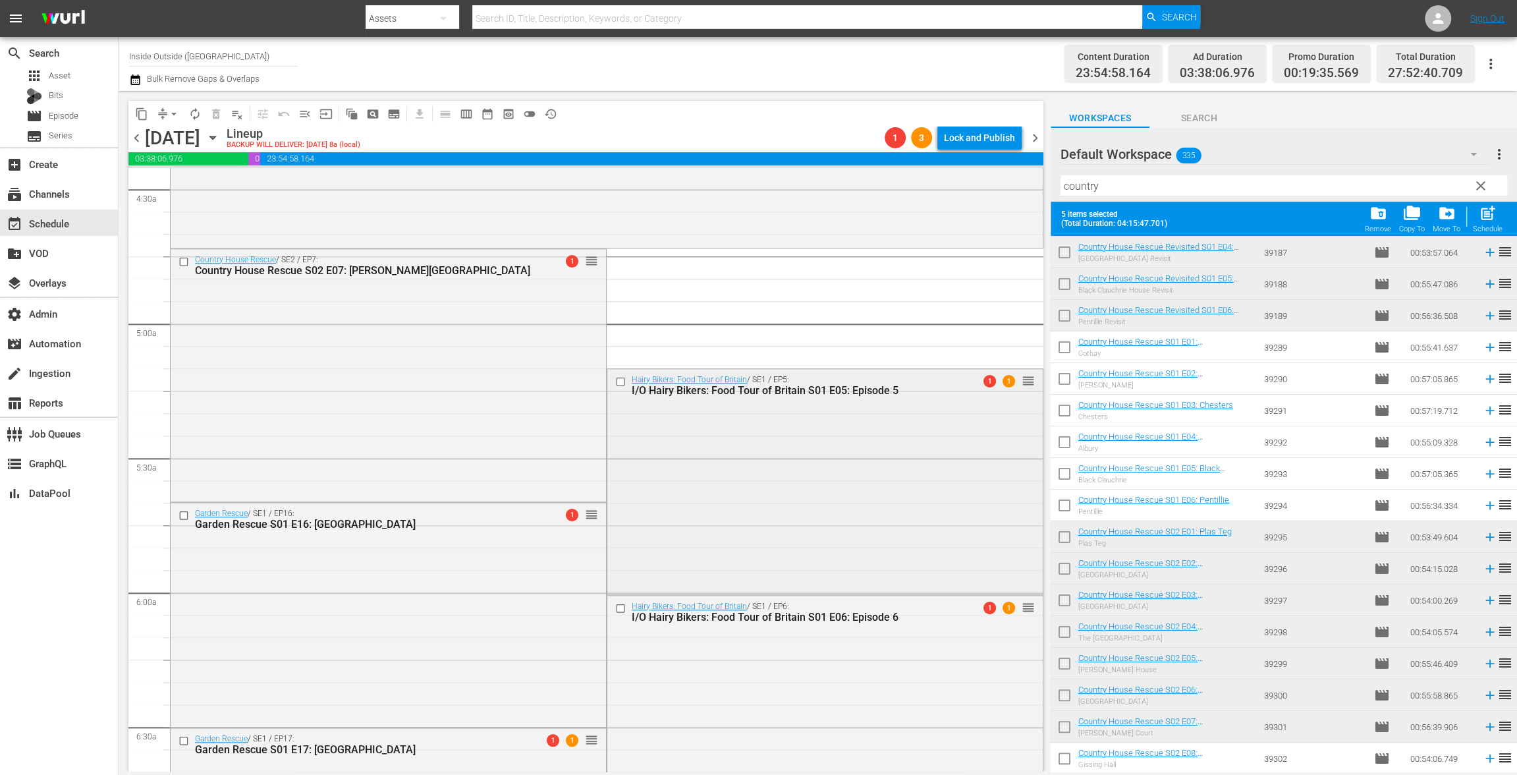
click at [615, 378] on input "checkbox" at bounding box center [622, 381] width 14 height 11
click at [615, 603] on input "checkbox" at bounding box center [622, 607] width 14 height 11
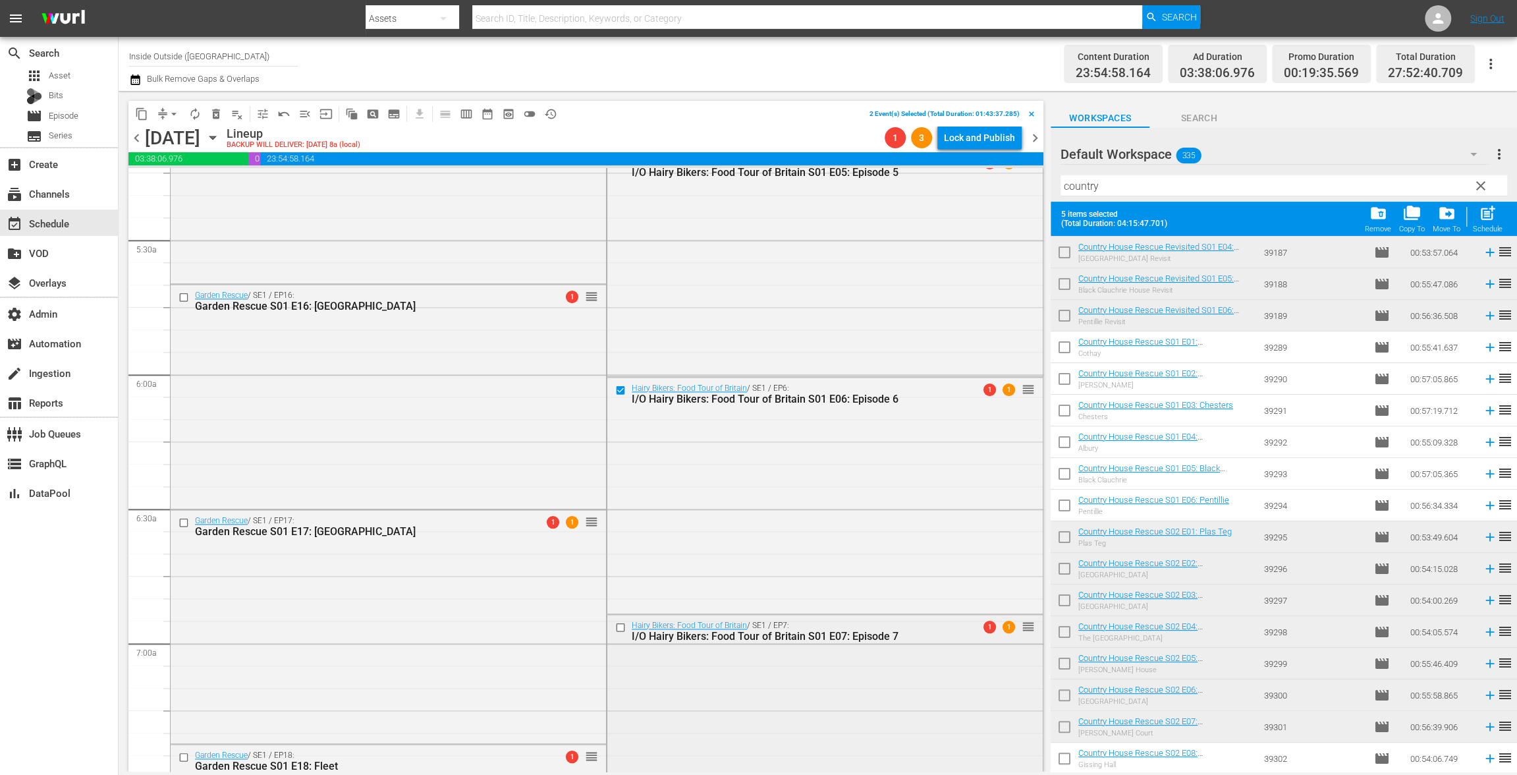
scroll to position [1504, 0]
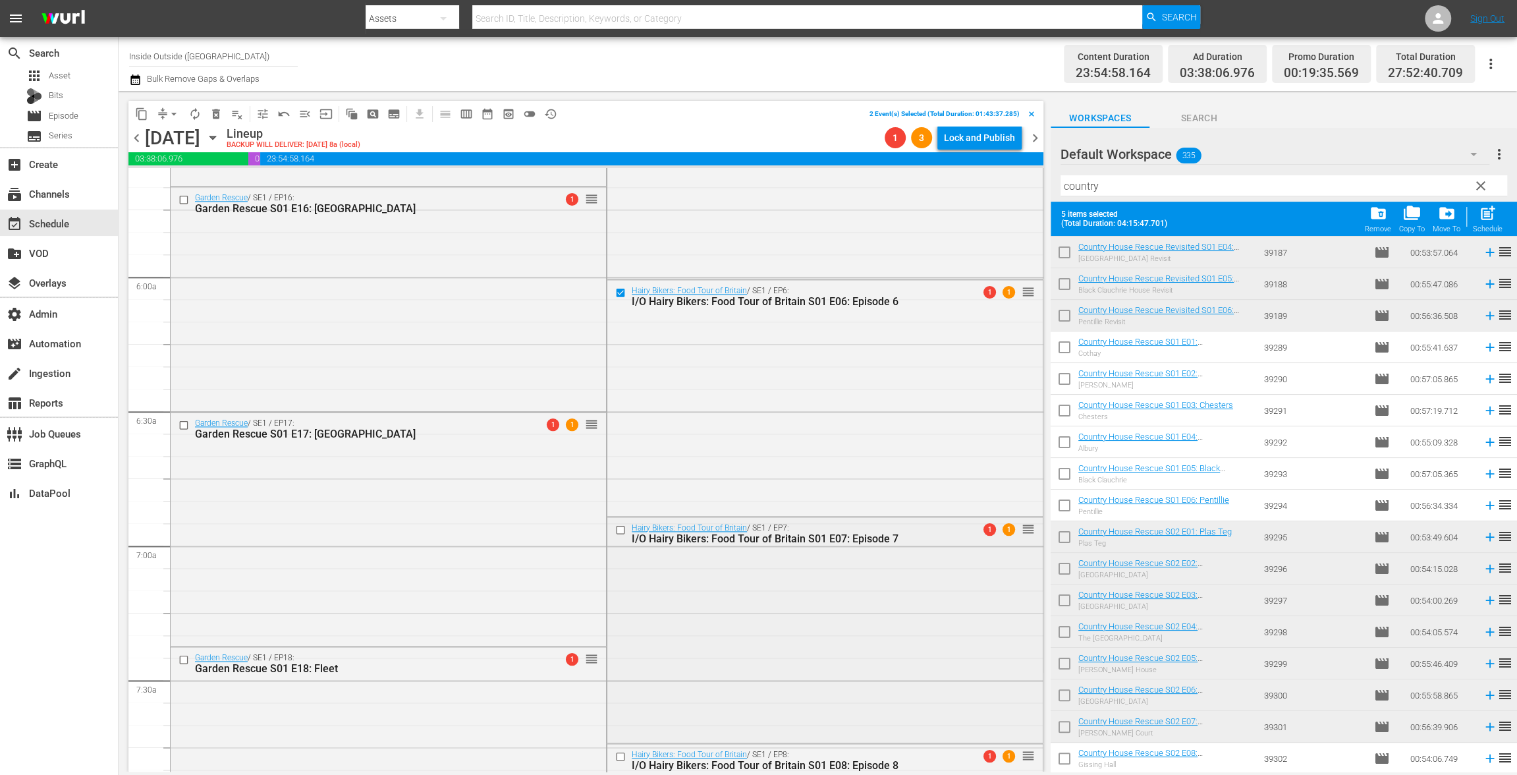
click at [617, 526] on input "checkbox" at bounding box center [622, 529] width 14 height 11
click at [615, 754] on input "checkbox" at bounding box center [622, 755] width 14 height 11
click at [212, 115] on span "delete_forever_outlined" at bounding box center [215, 113] width 13 height 13
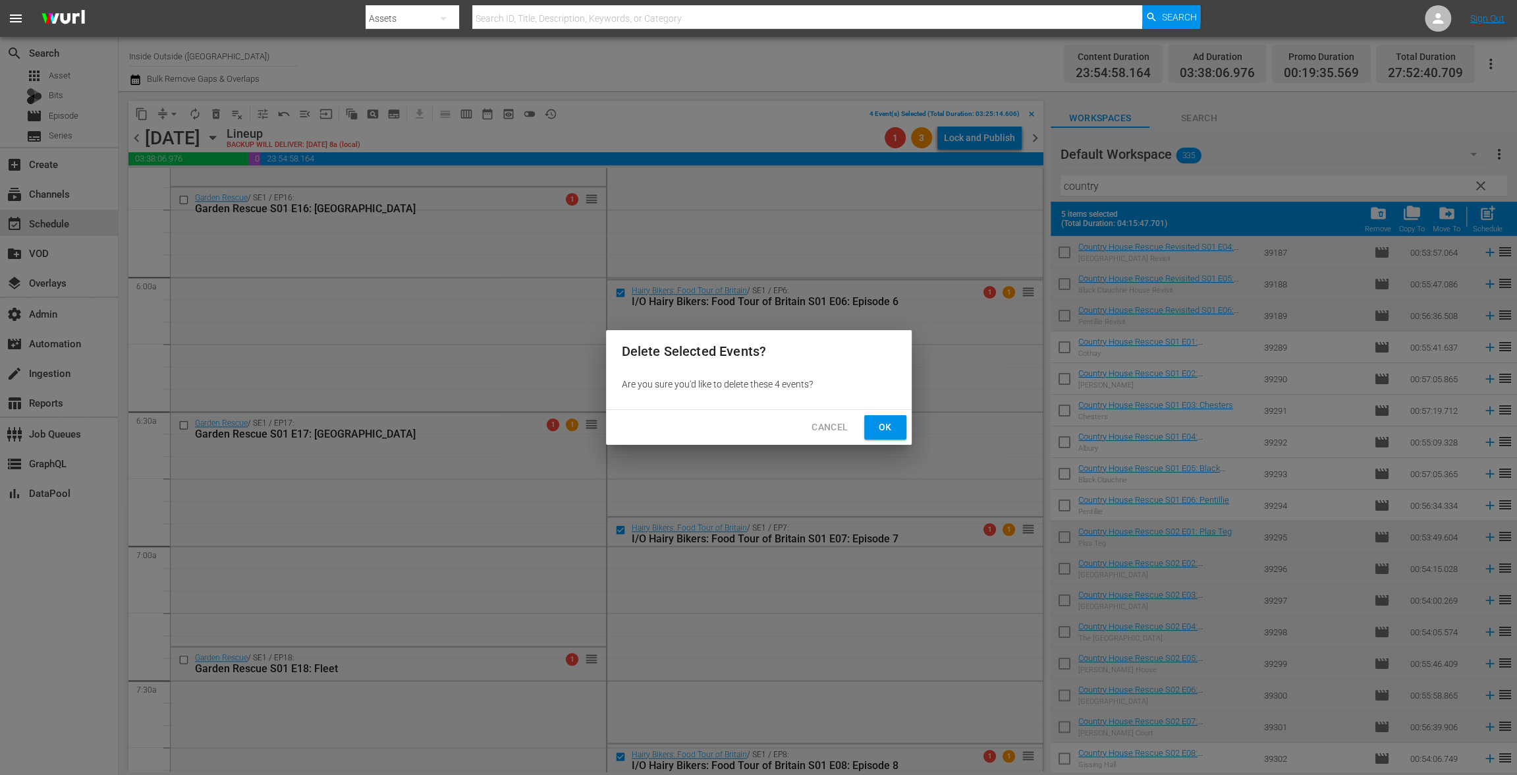
click at [902, 431] on button "Ok" at bounding box center [885, 427] width 42 height 24
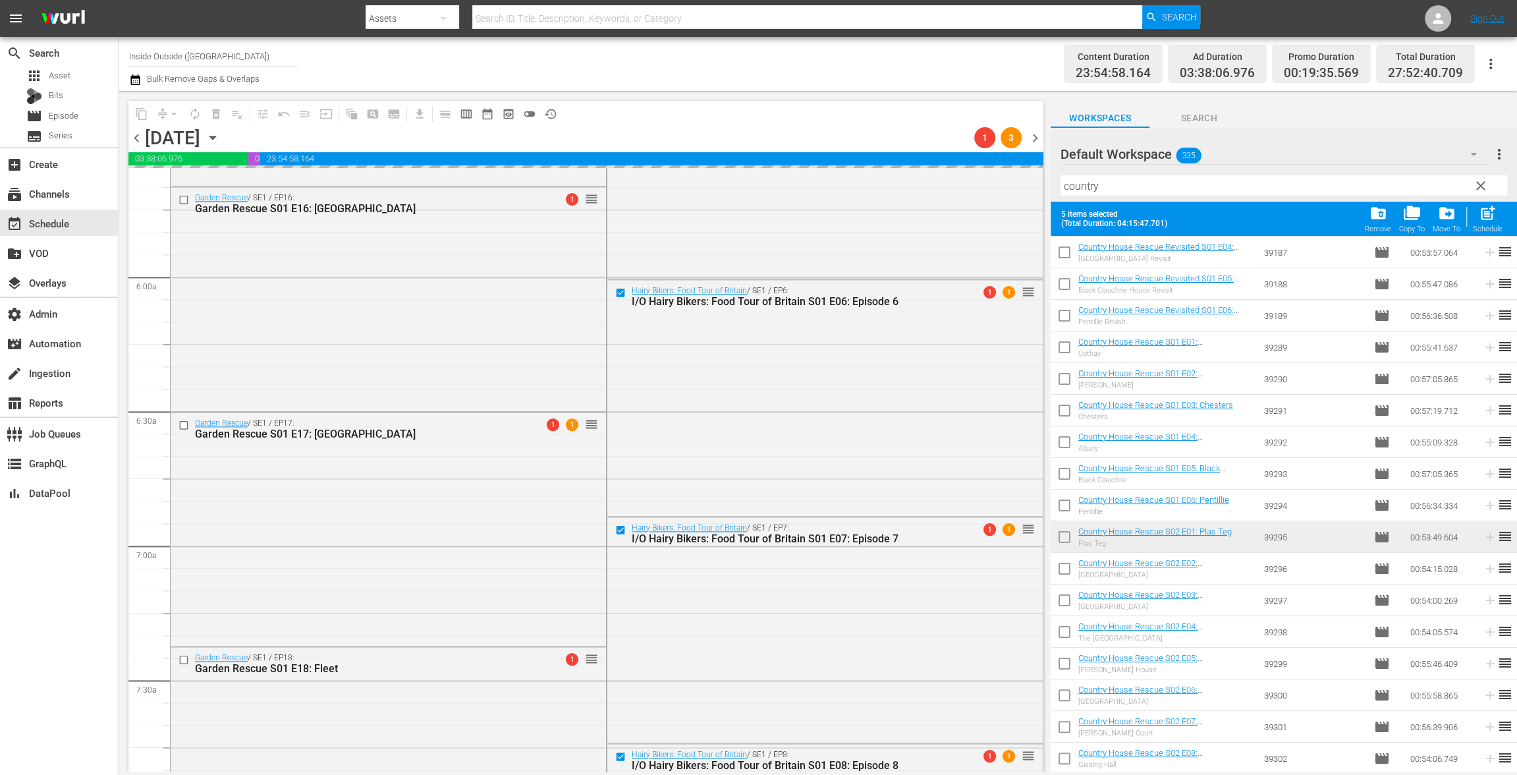
scroll to position [0, 0]
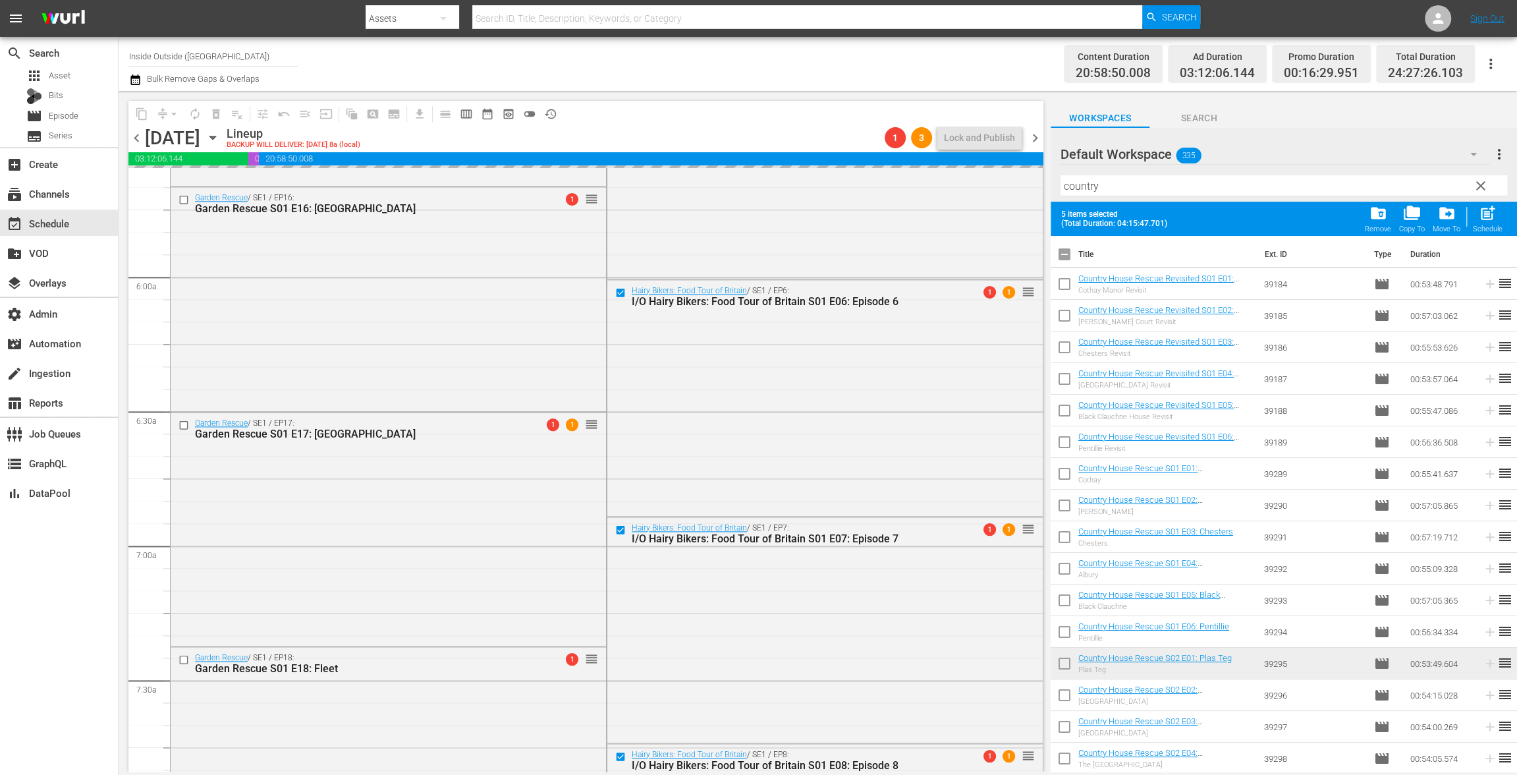
click at [1063, 260] on input "checkbox" at bounding box center [1065, 257] width 28 height 28
checkbox input "true"
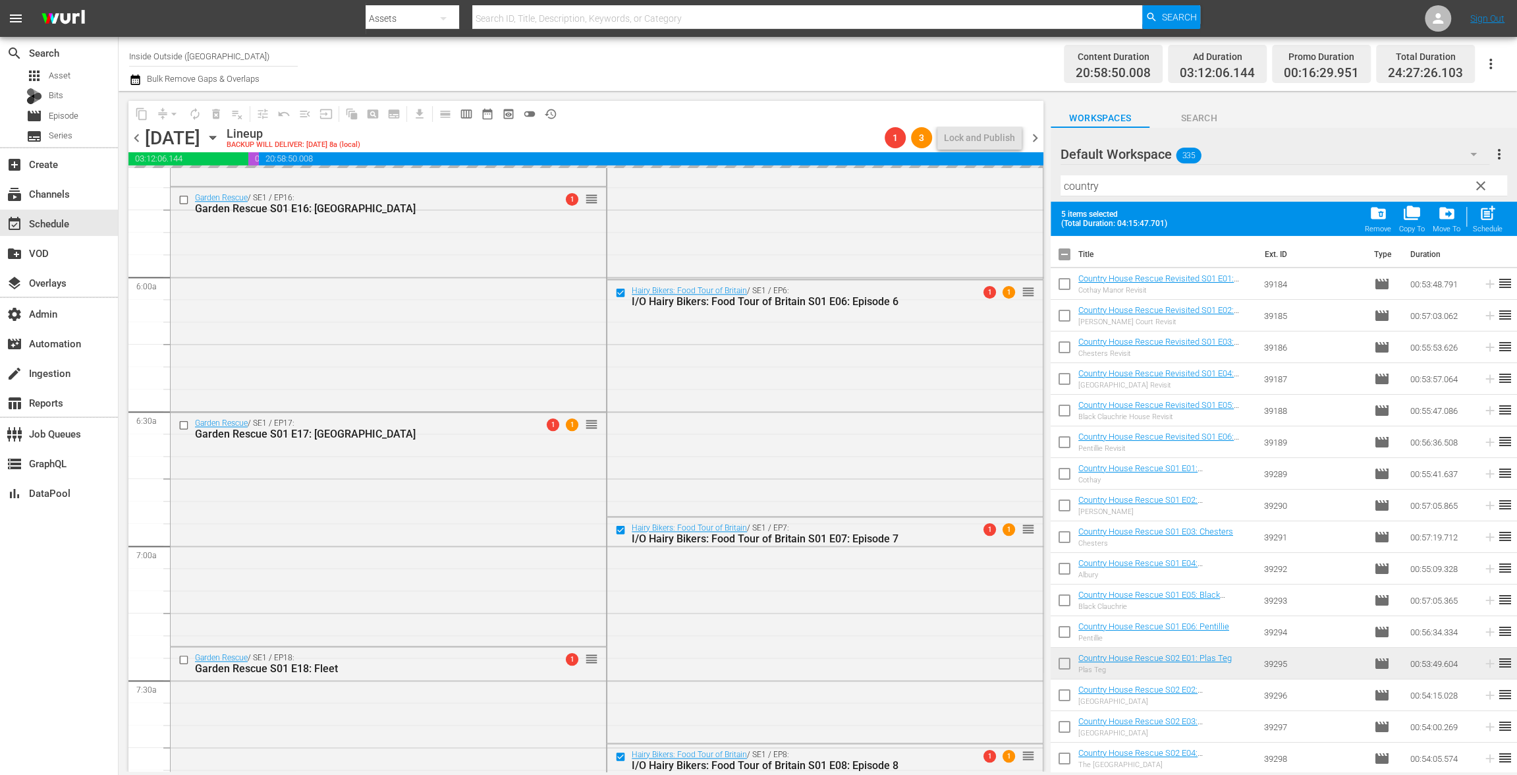
checkbox input "true"
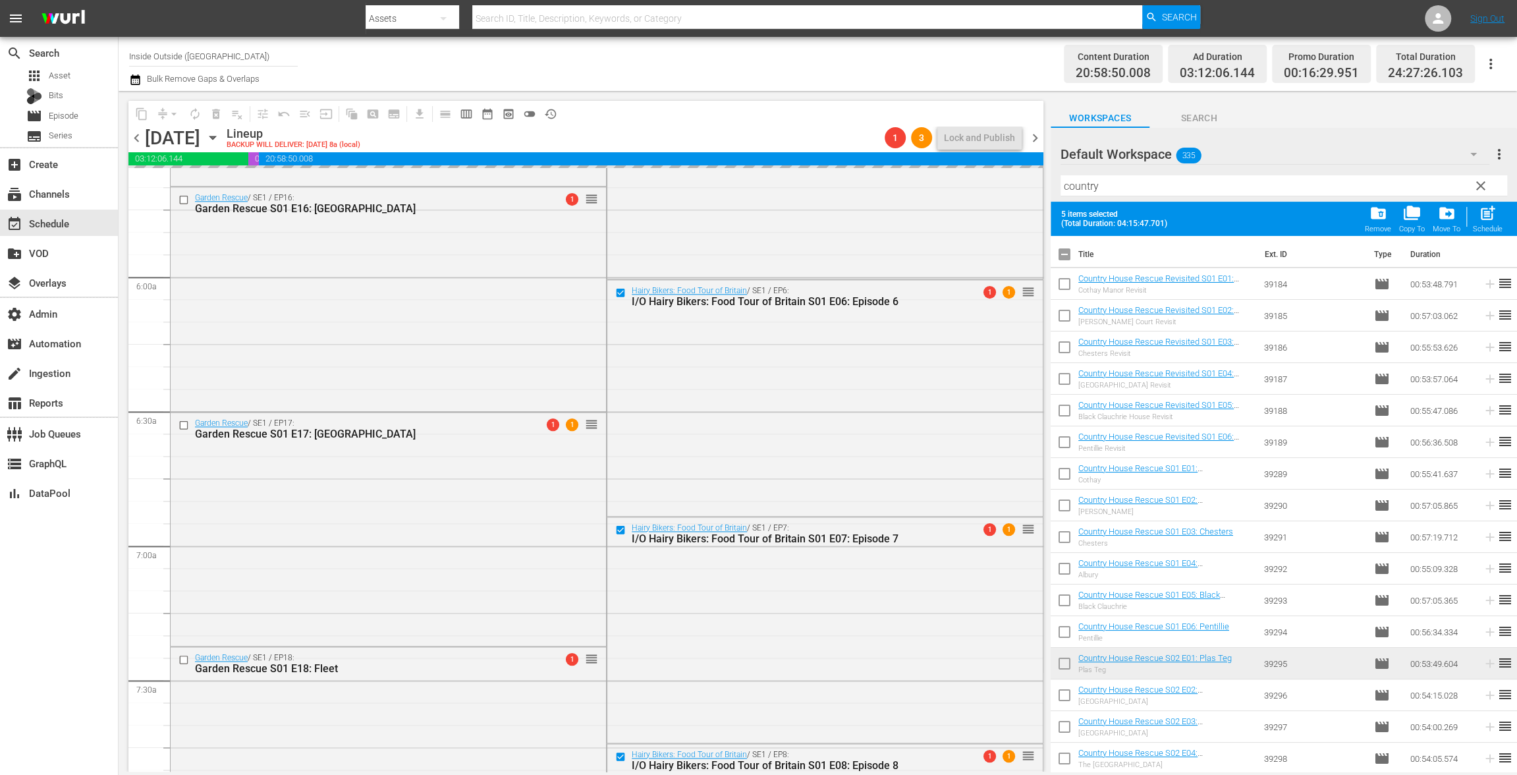
checkbox input "true"
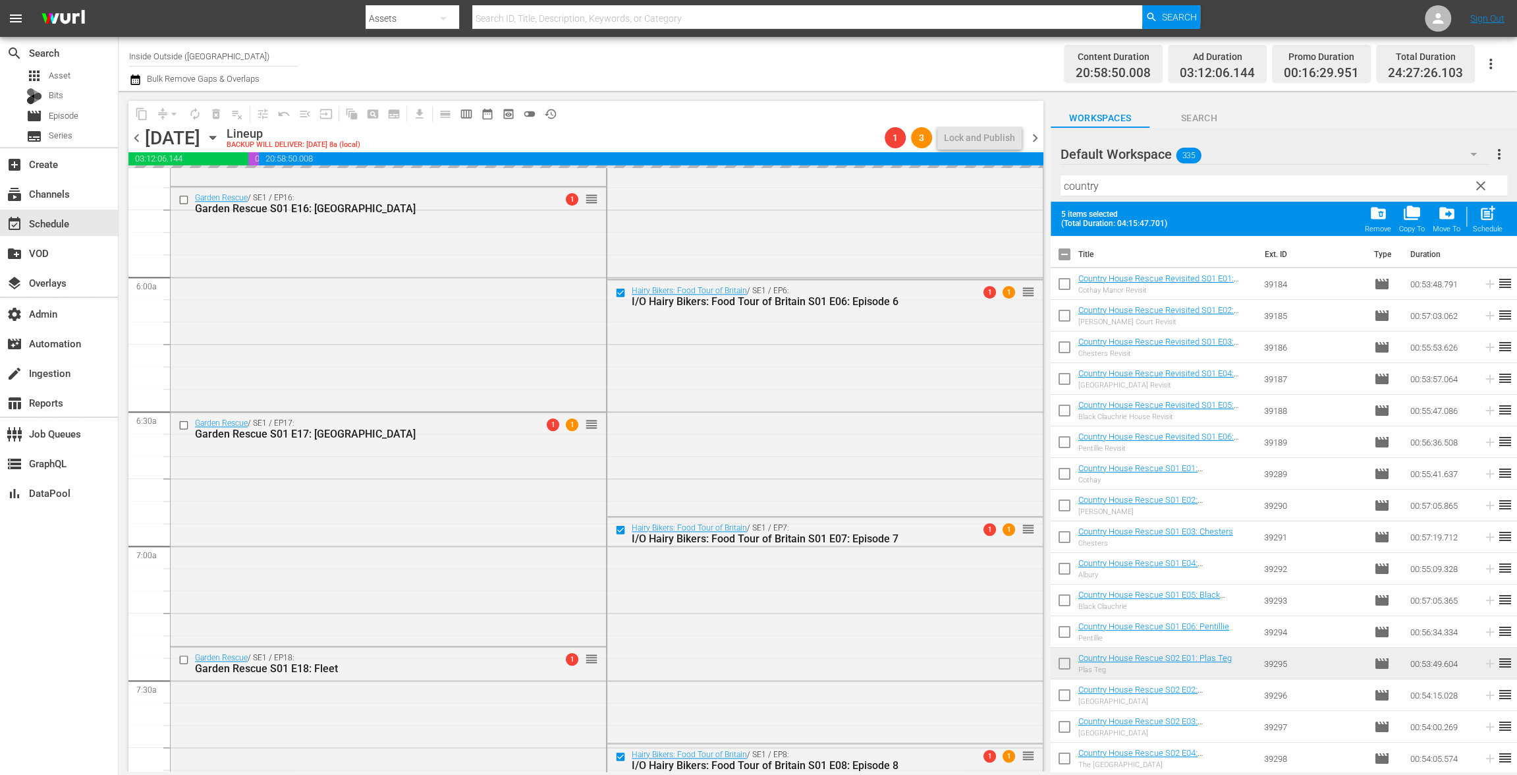
checkbox input "true"
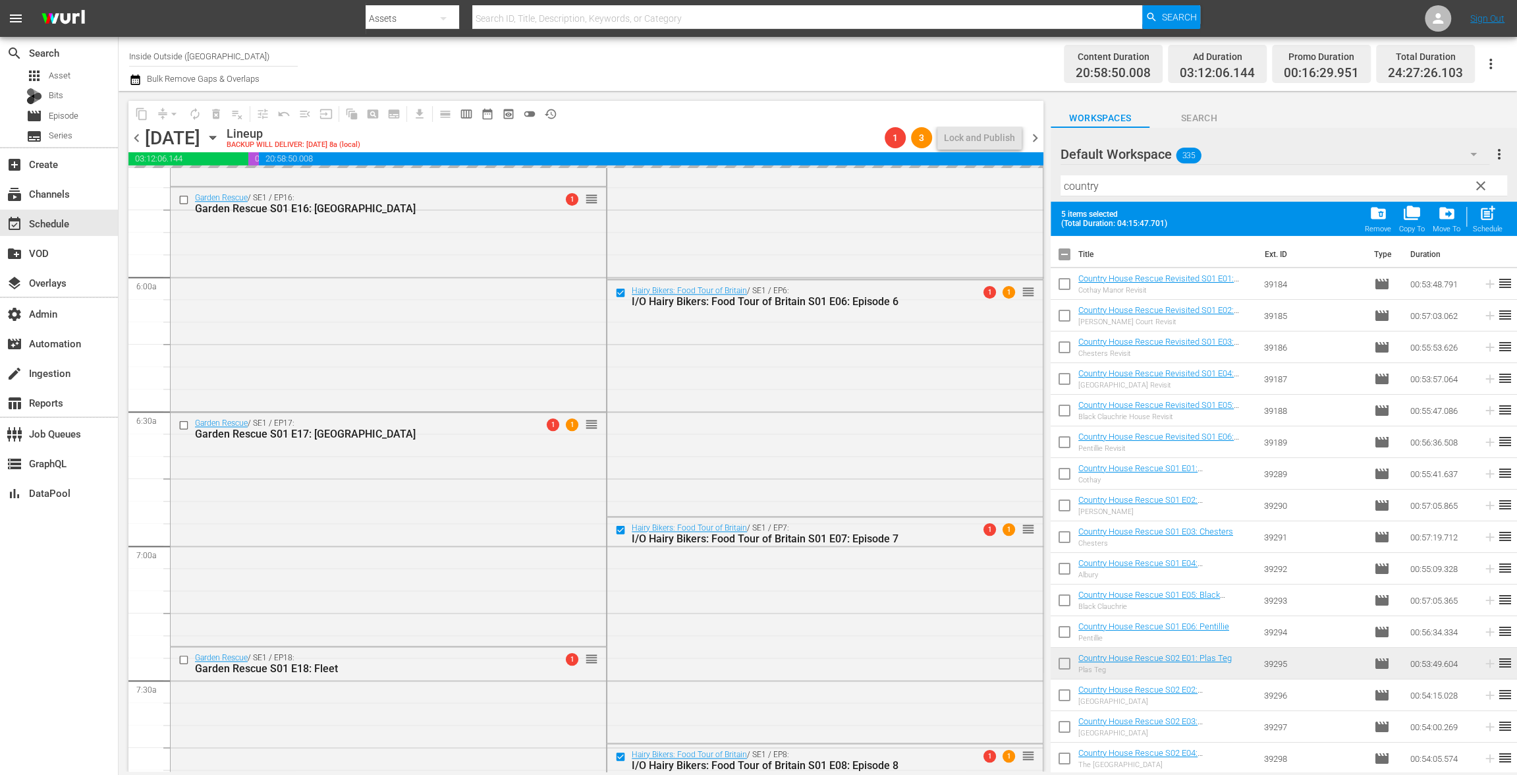
checkbox input "true"
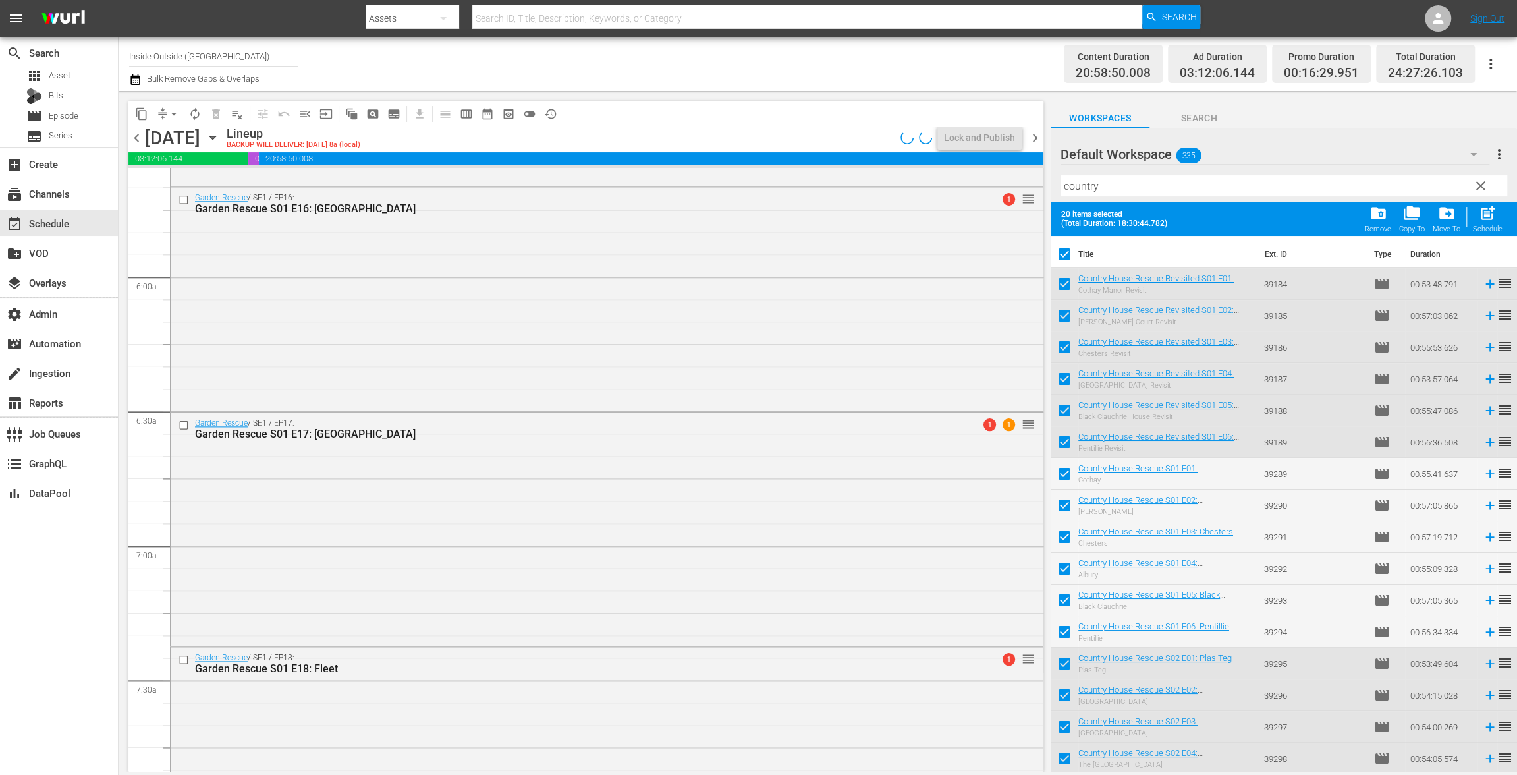
click at [1064, 255] on input "checkbox" at bounding box center [1065, 257] width 28 height 28
checkbox input "false"
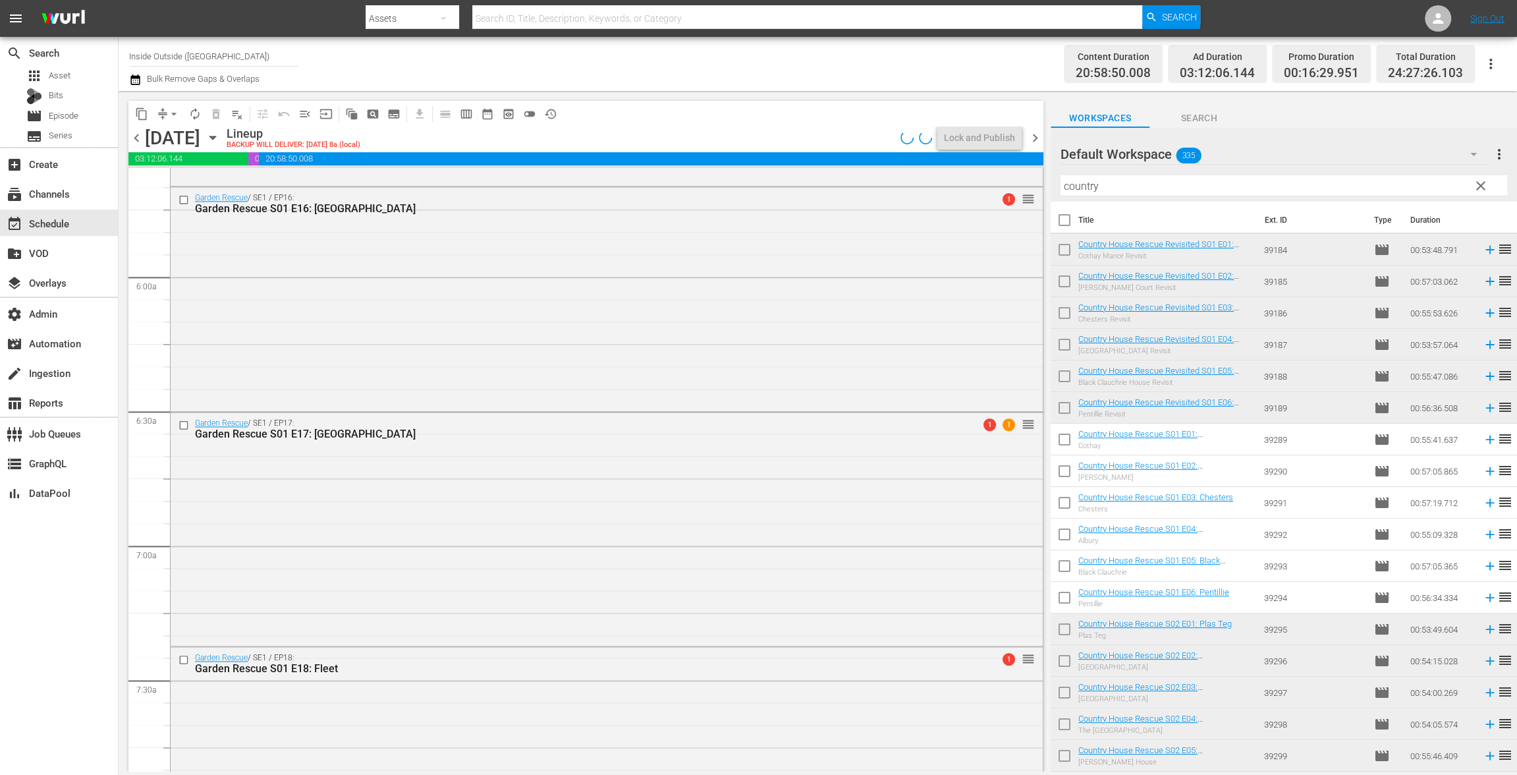
checkbox input "false"
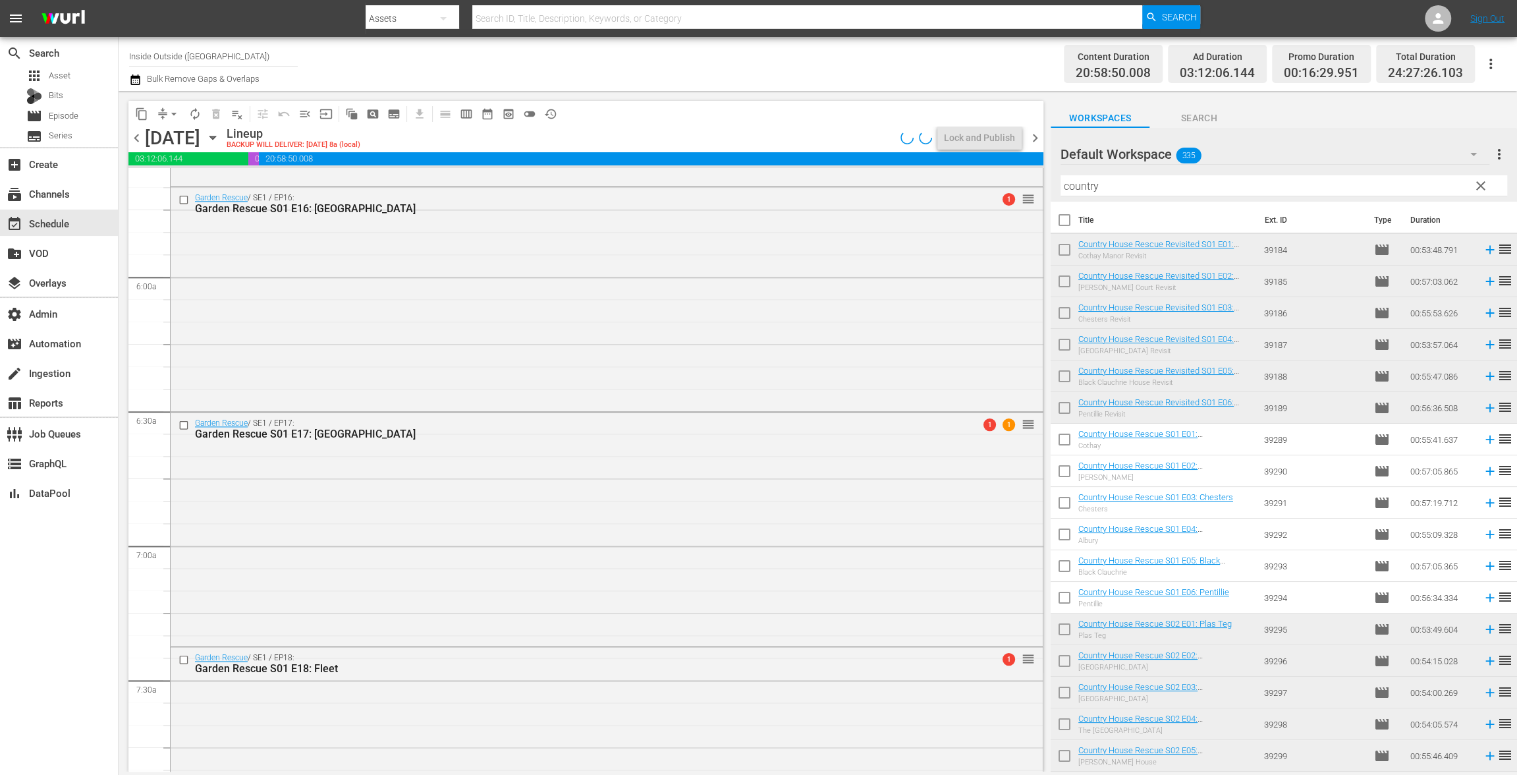
checkbox input "false"
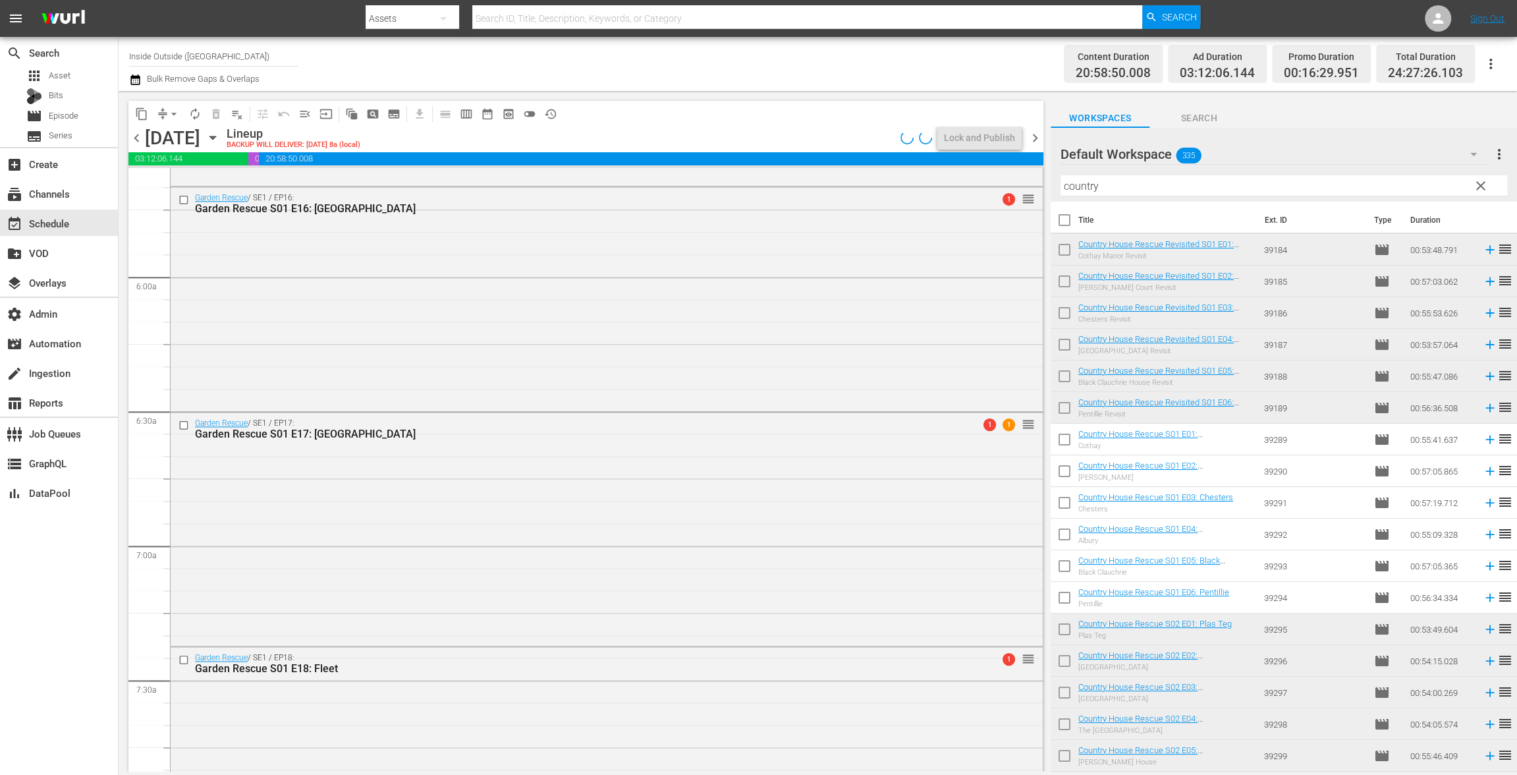
checkbox input "false"
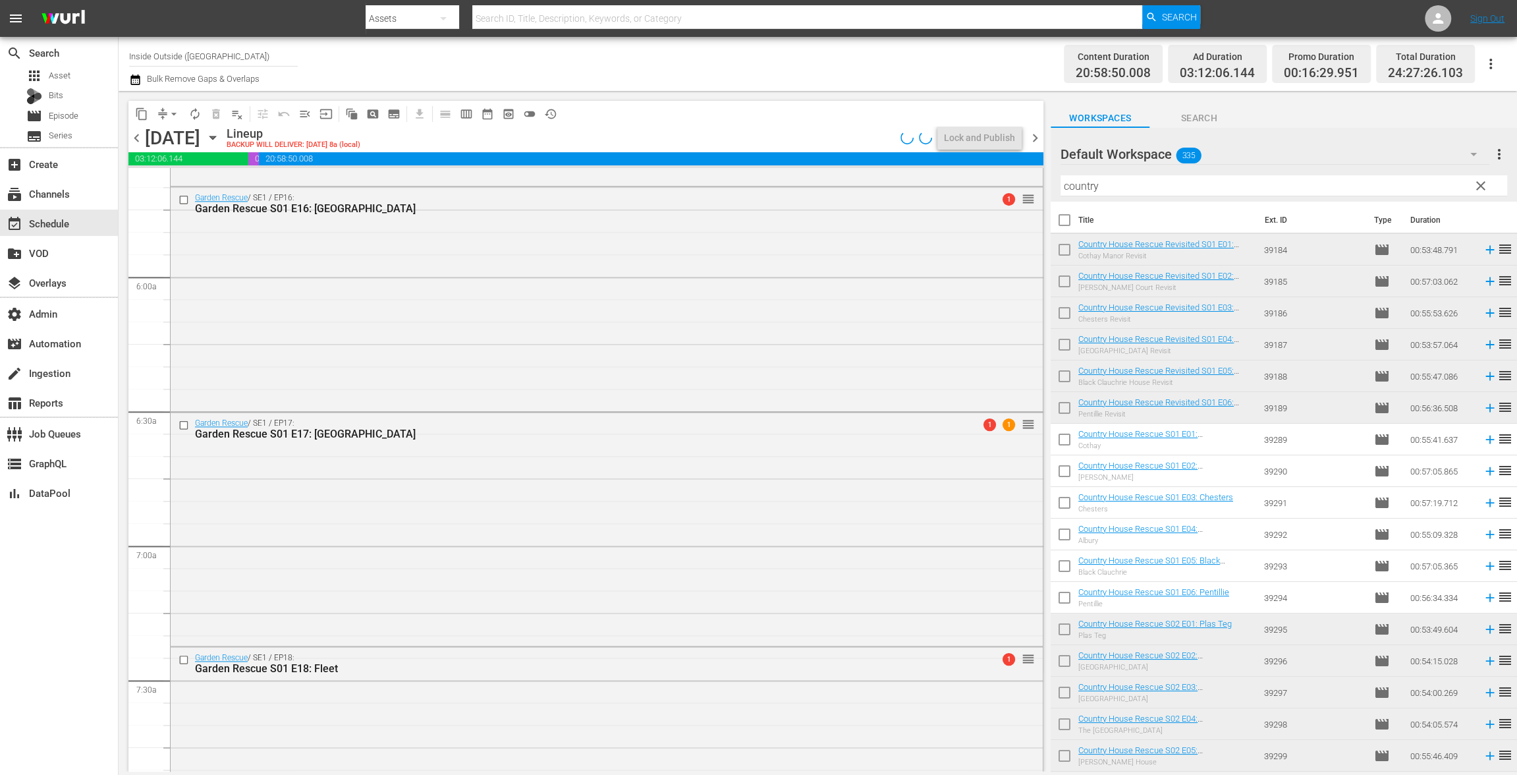
checkbox input "false"
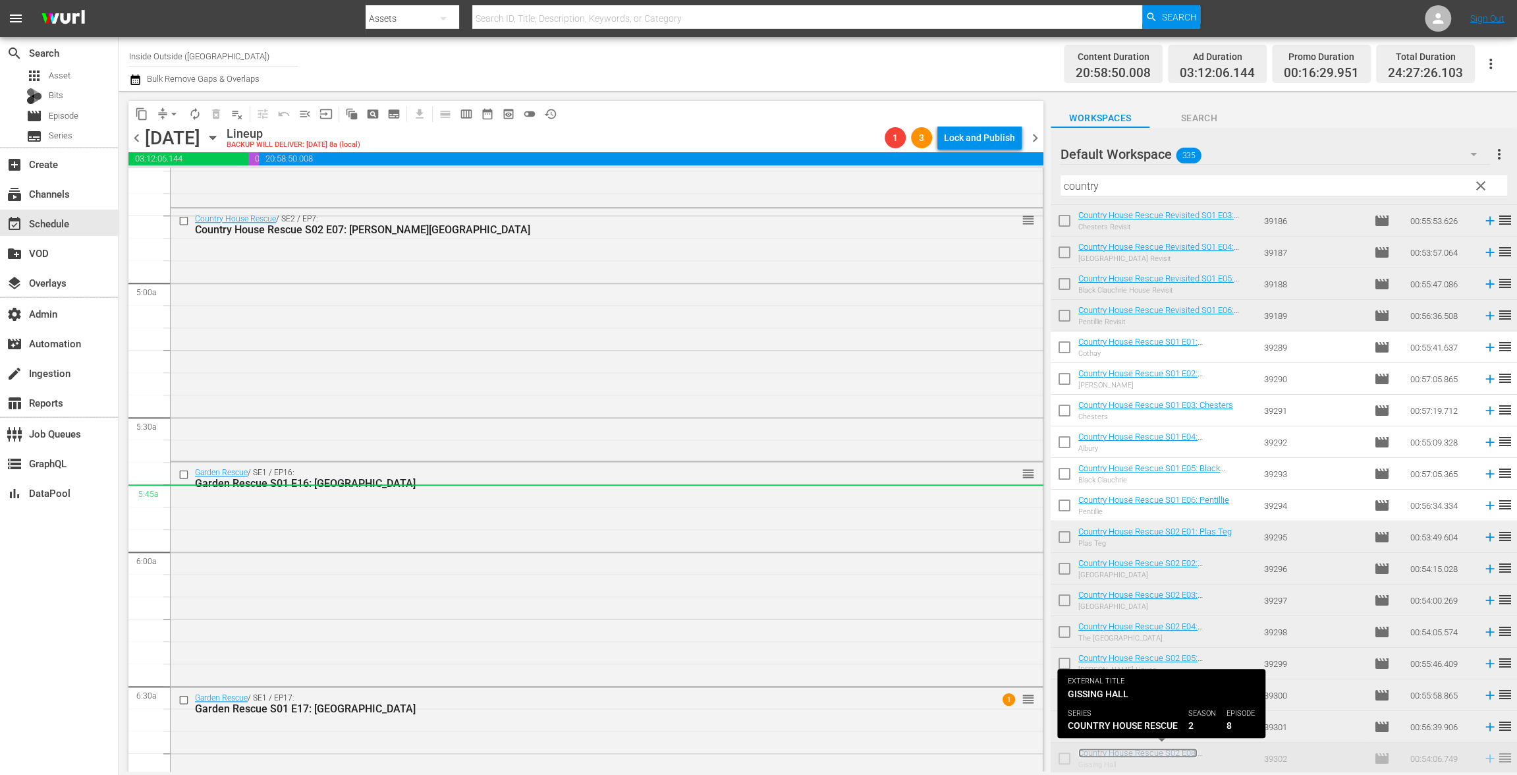
scroll to position [1195, 0]
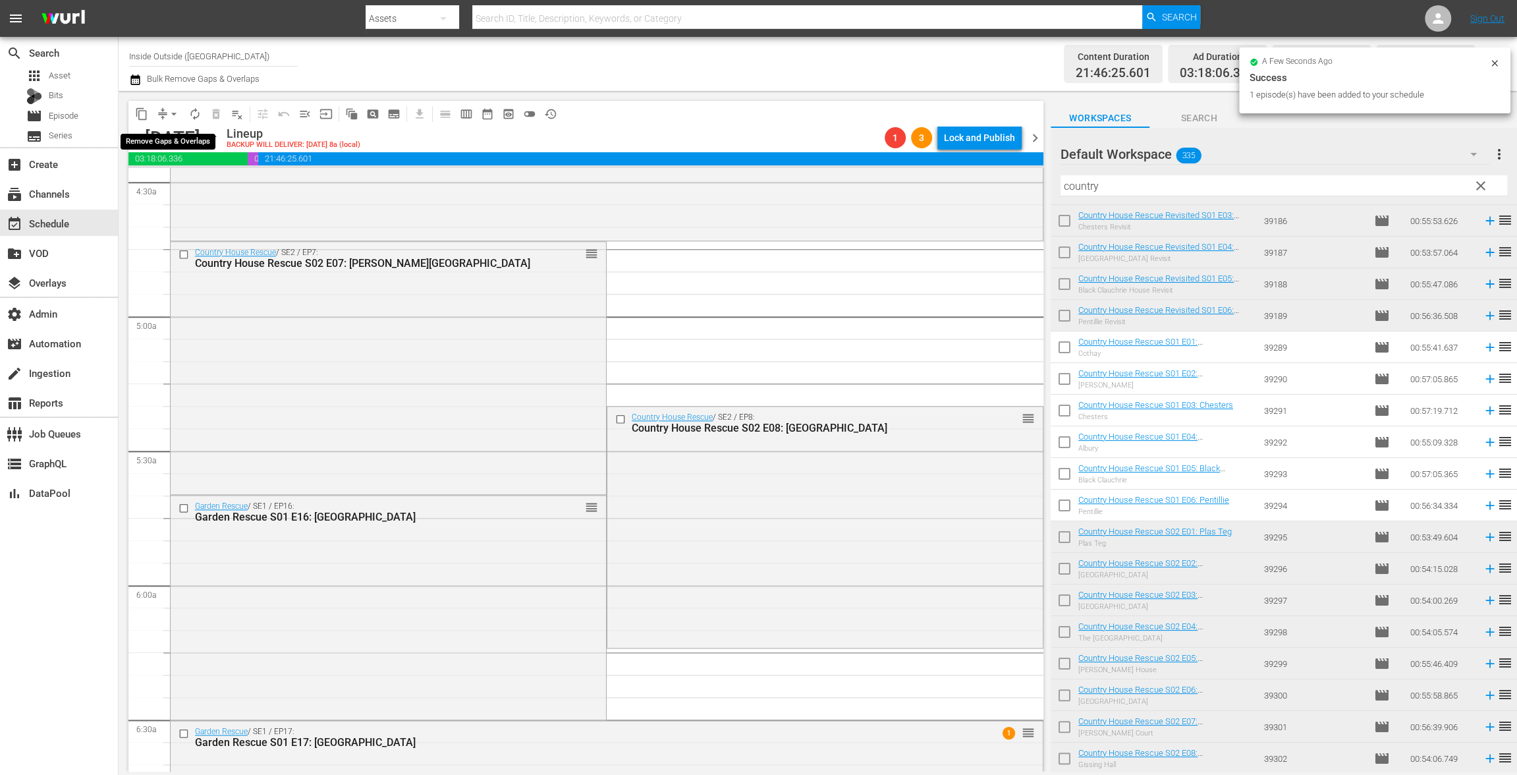
click at [167, 109] on button "arrow_drop_down" at bounding box center [173, 113] width 21 height 21
click at [173, 177] on li "Align to End of Previous Day" at bounding box center [174, 184] width 138 height 22
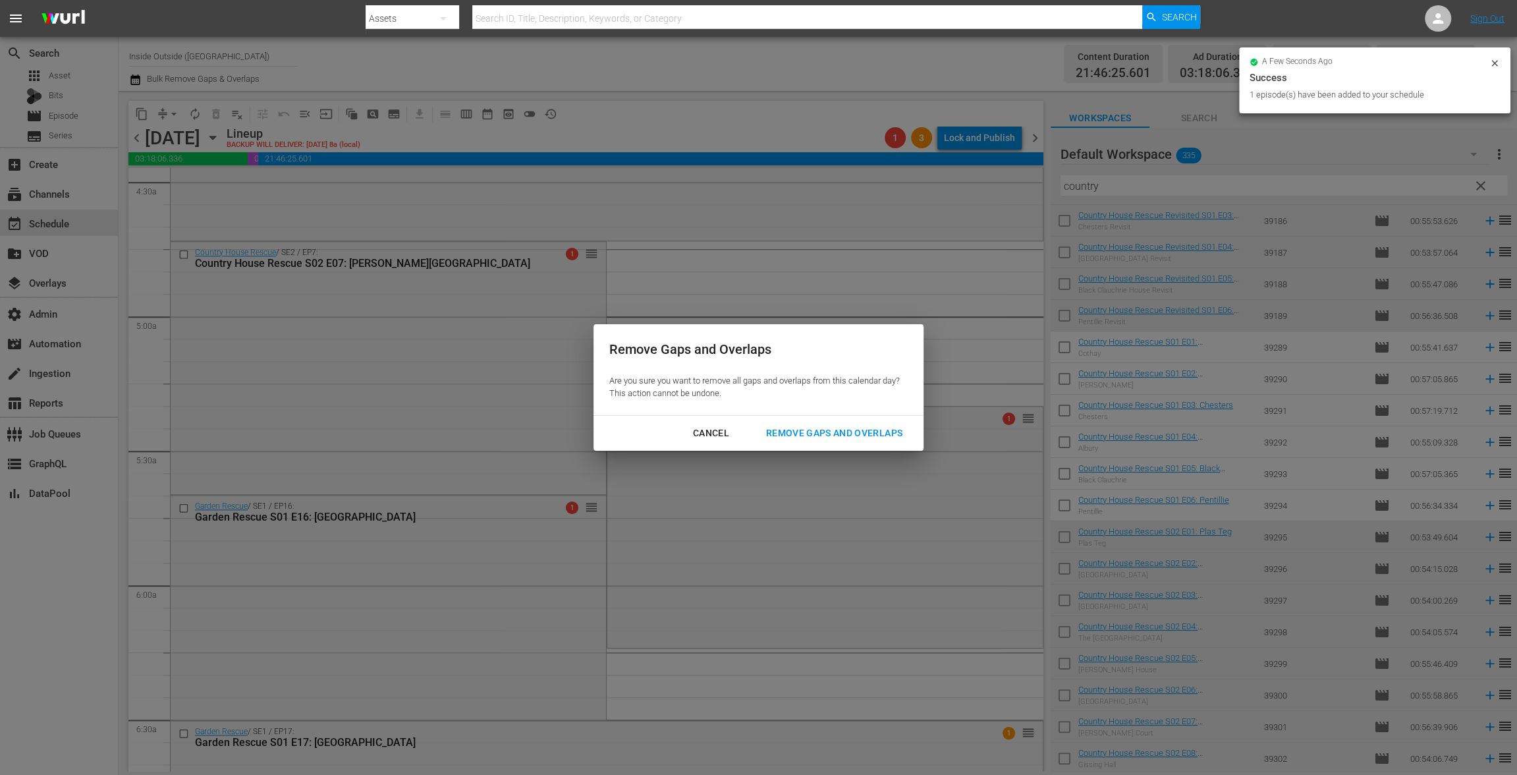
click at [809, 424] on button "Remove Gaps and Overlaps" at bounding box center [834, 433] width 168 height 24
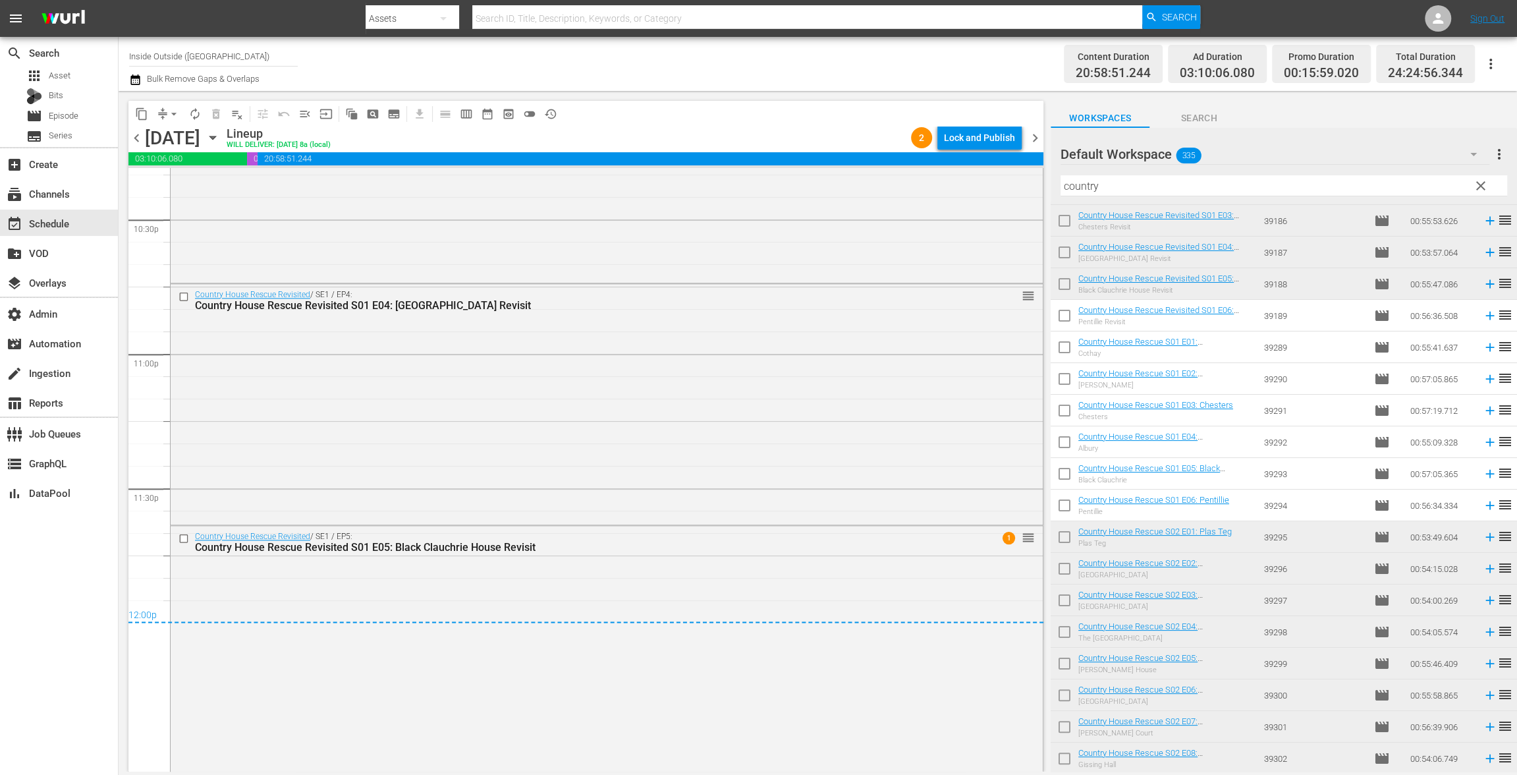
scroll to position [5998, 0]
click at [977, 132] on div "Lock and Publish" at bounding box center [979, 138] width 71 height 24
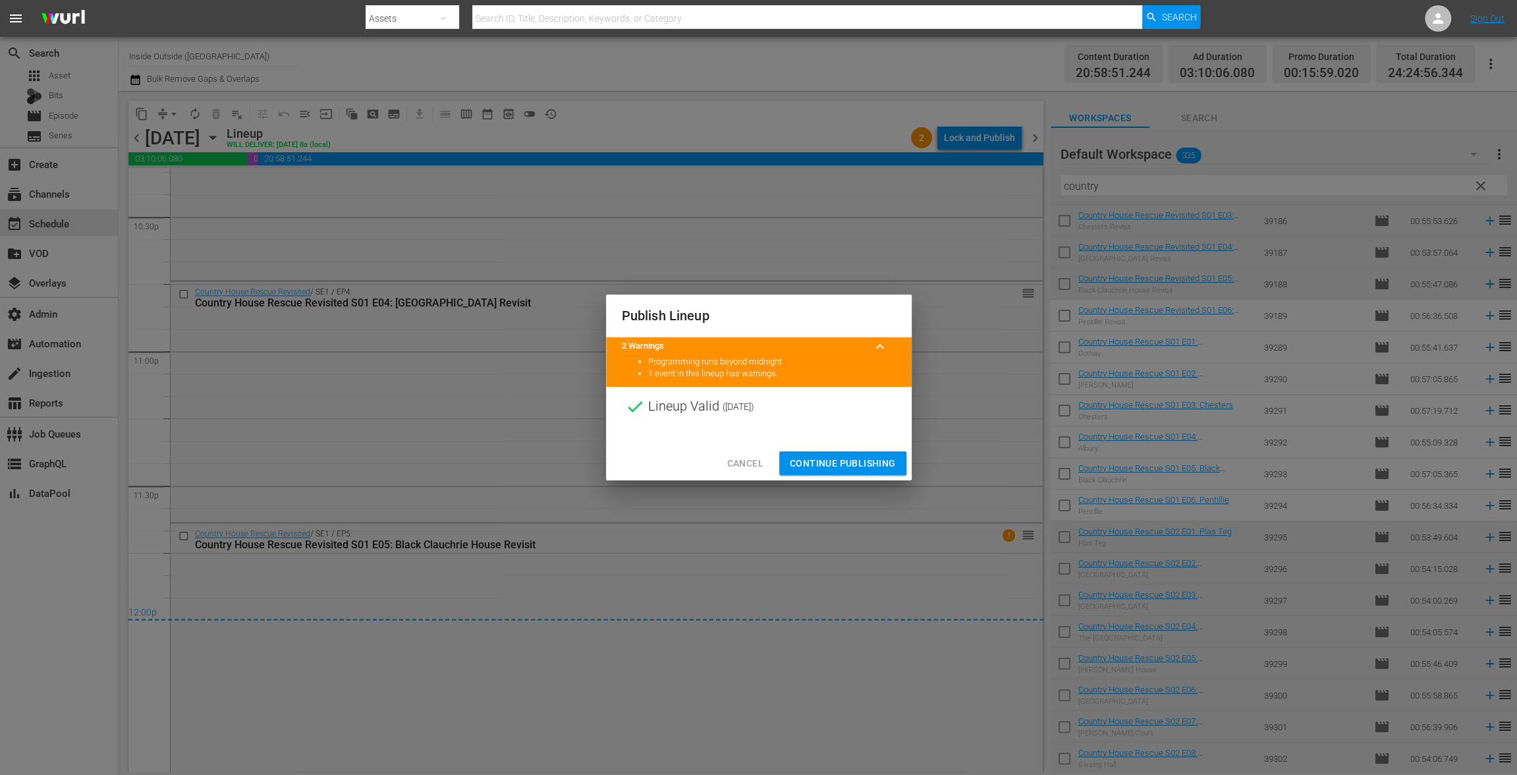
click at [856, 459] on span "Continue Publishing" at bounding box center [843, 463] width 106 height 16
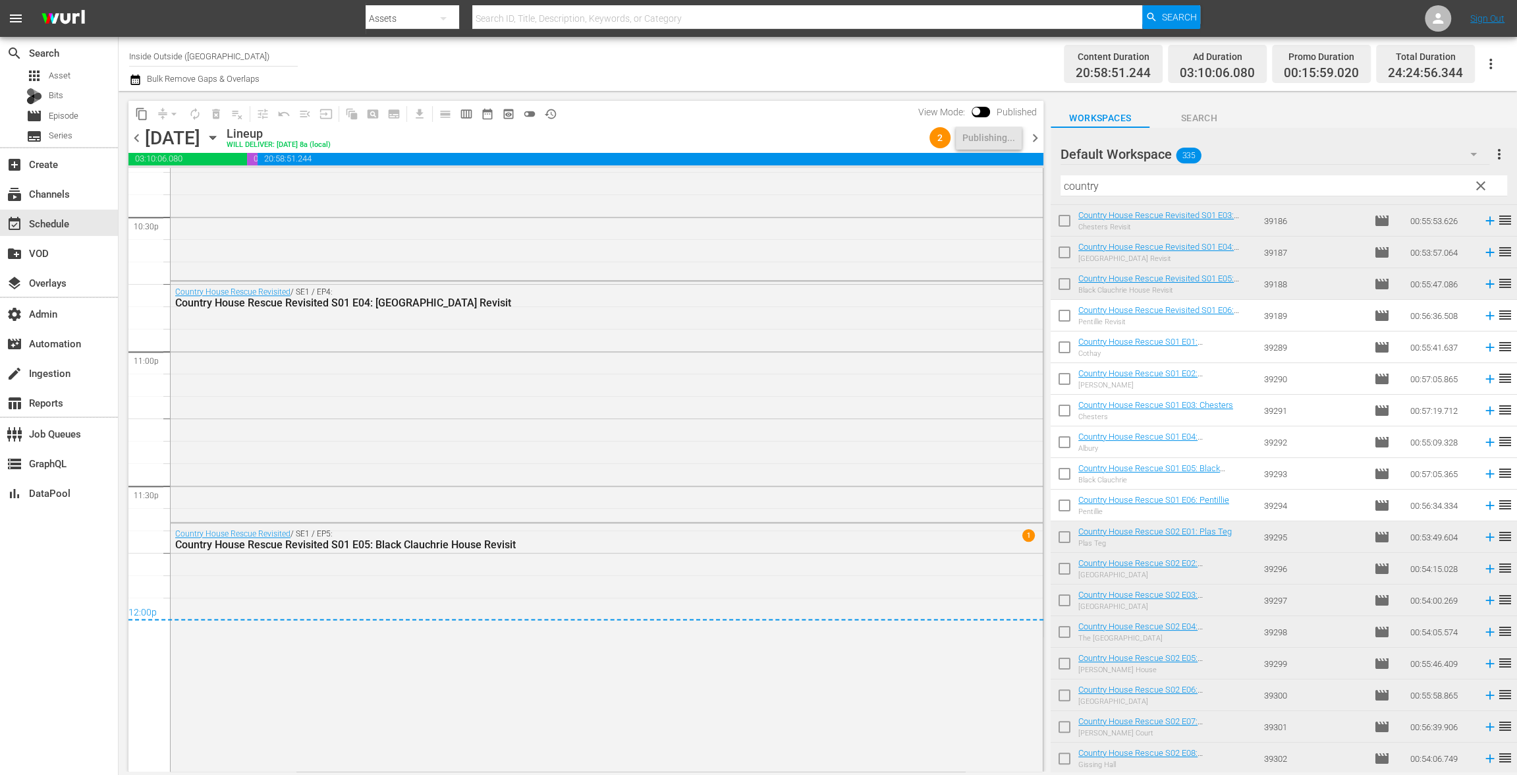
click at [1482, 188] on span "clear" at bounding box center [1481, 186] width 16 height 16
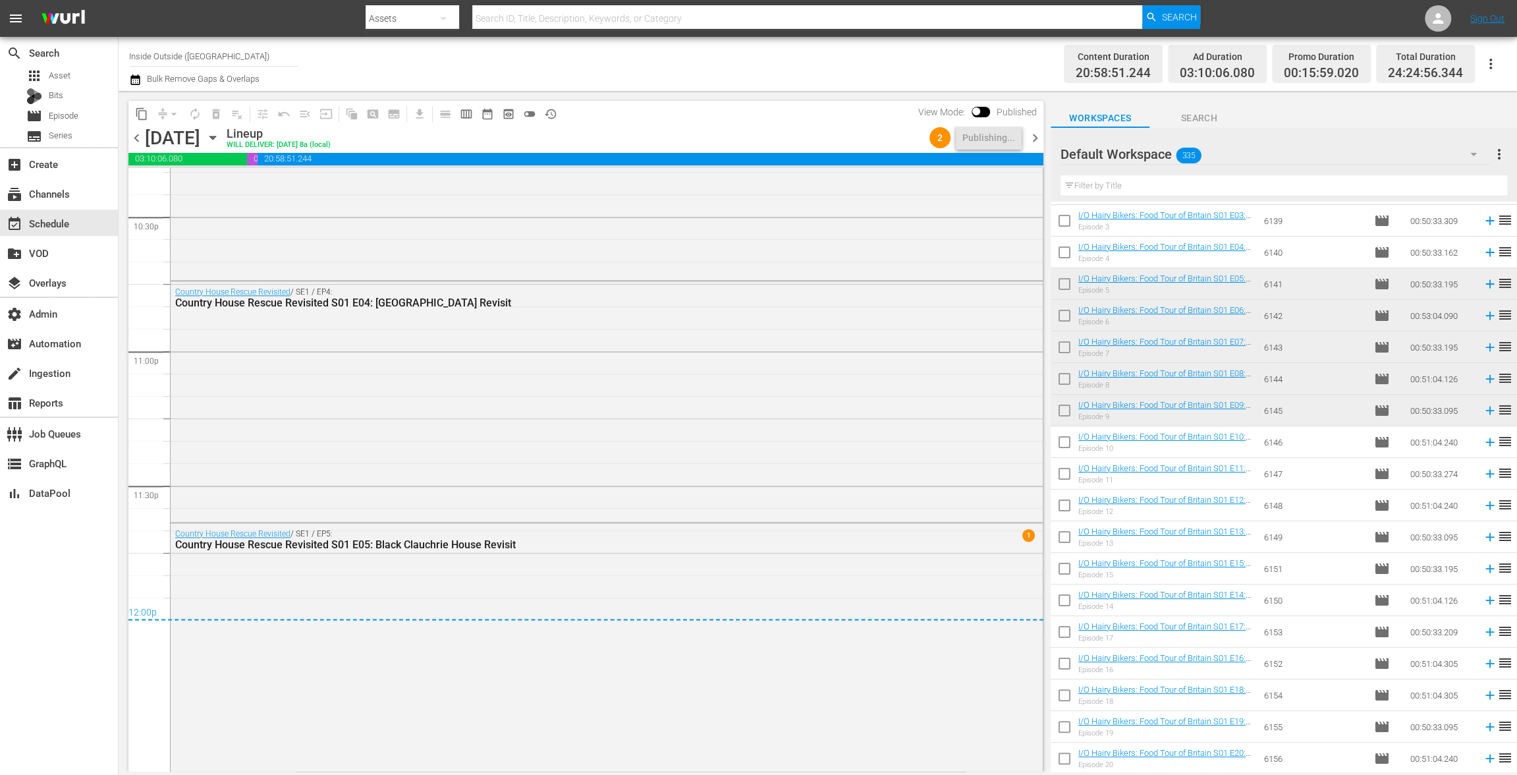
click at [1038, 140] on span "chevron_right" at bounding box center [1035, 138] width 16 height 16
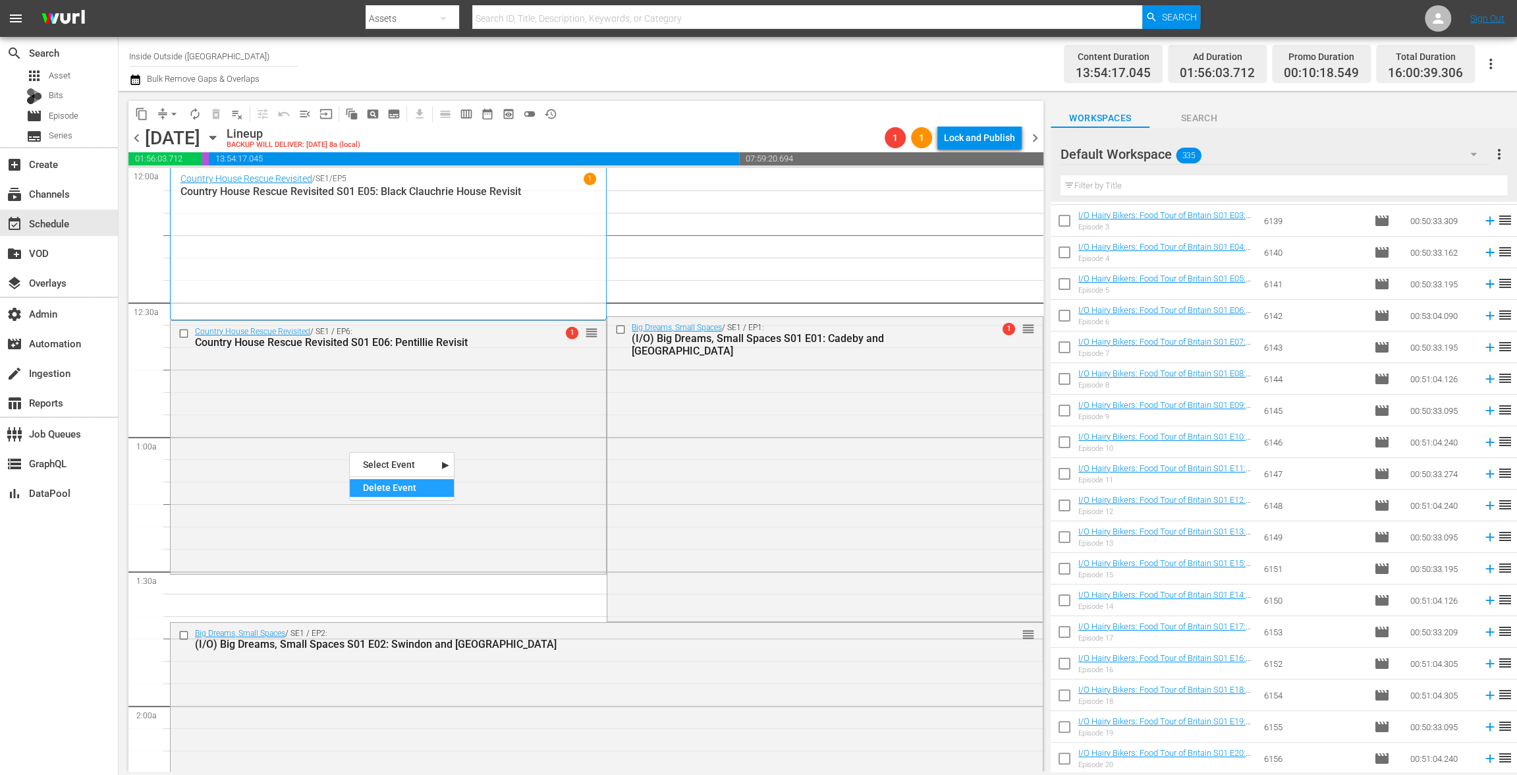
click at [398, 487] on div "Delete Event" at bounding box center [402, 488] width 104 height 18
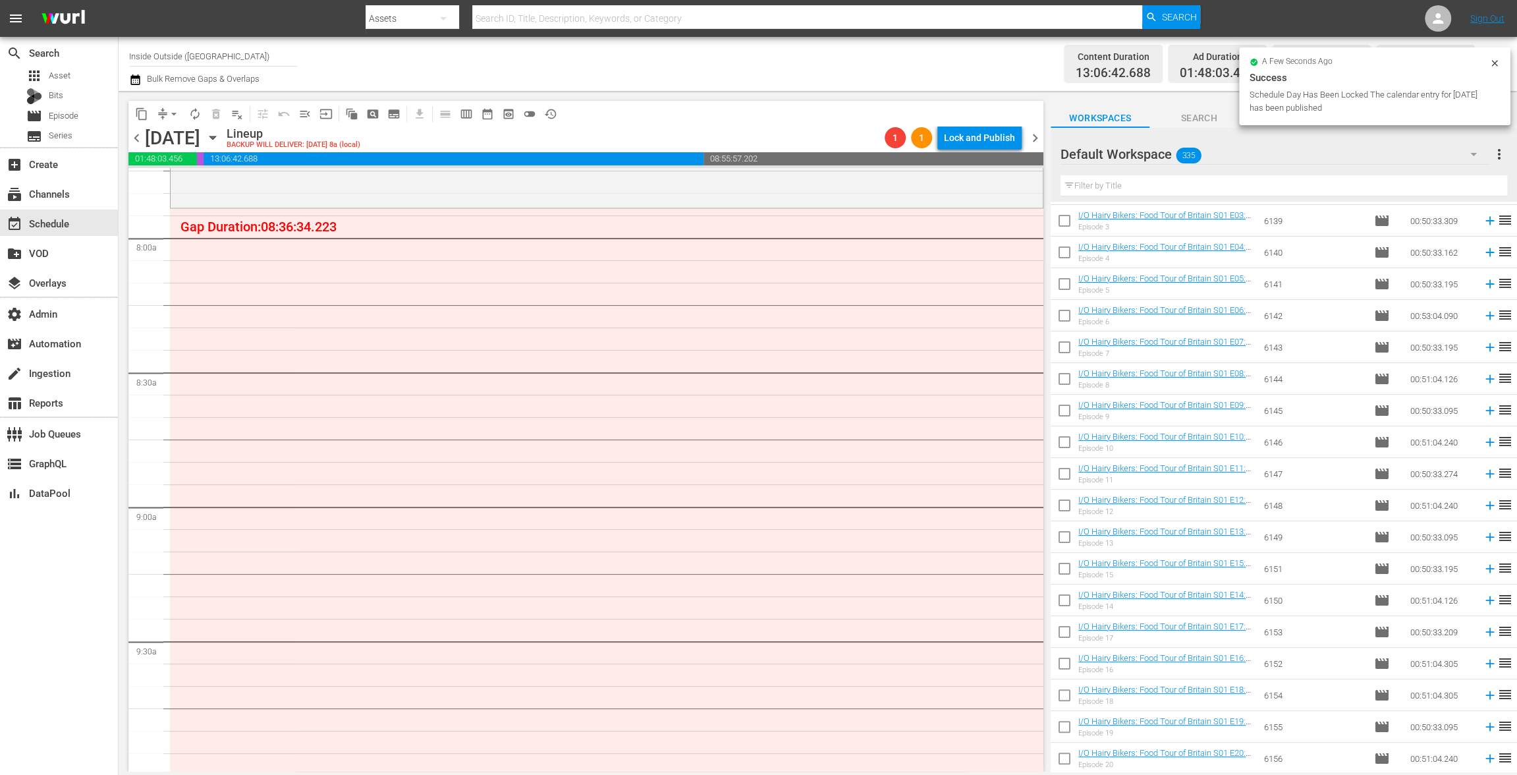
scroll to position [2090, 0]
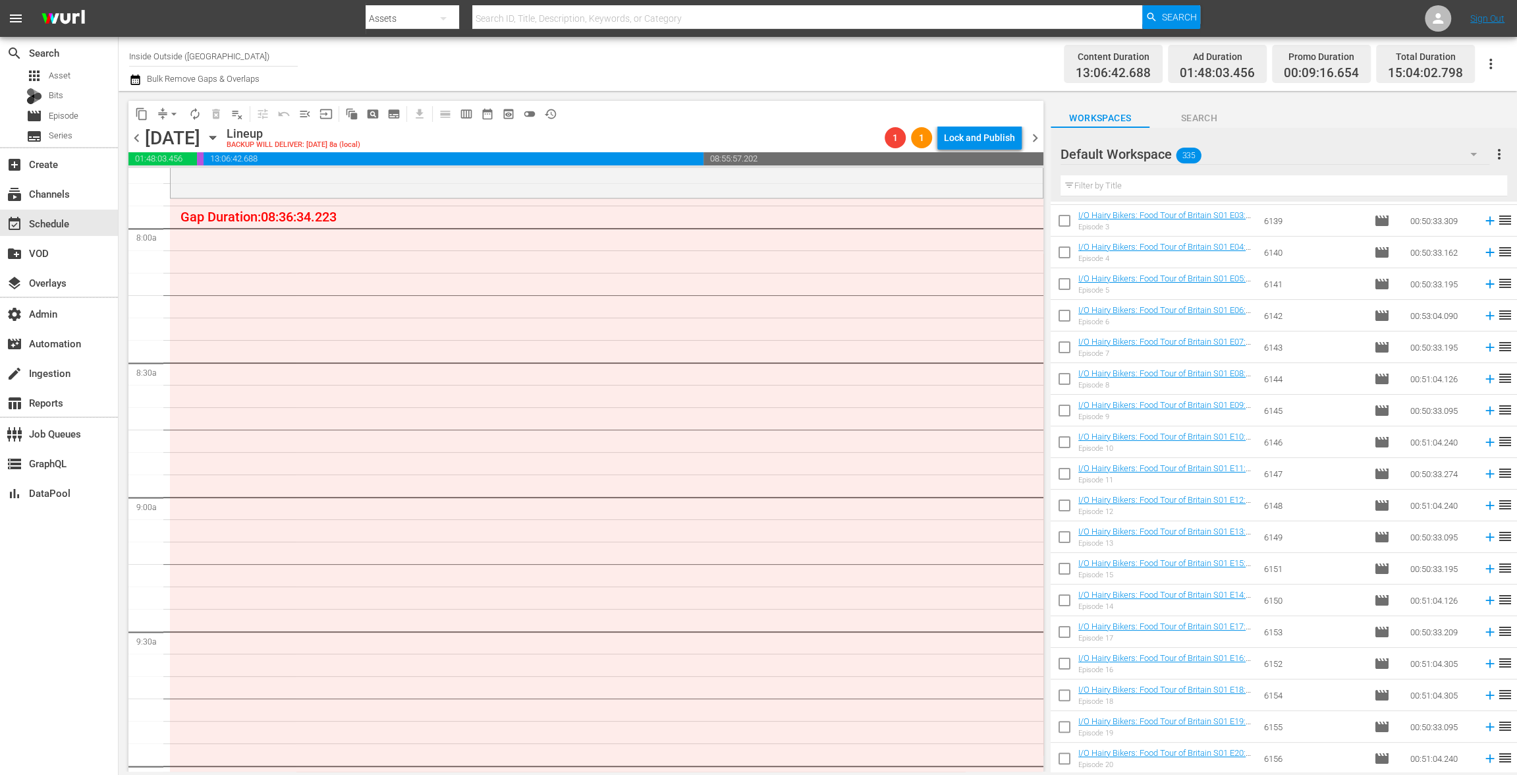
click at [1132, 188] on input "text" at bounding box center [1283, 185] width 447 height 21
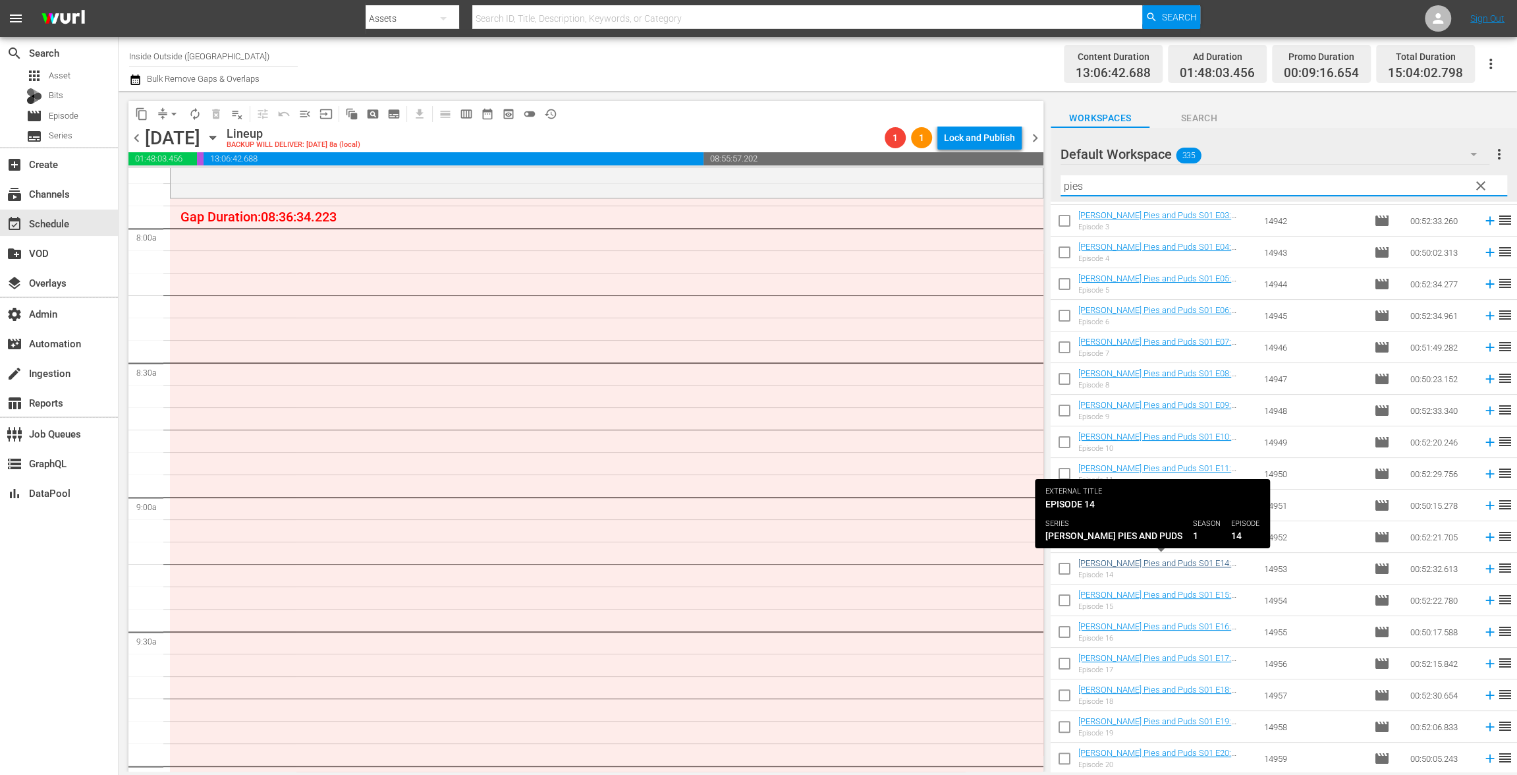
type input "pies"
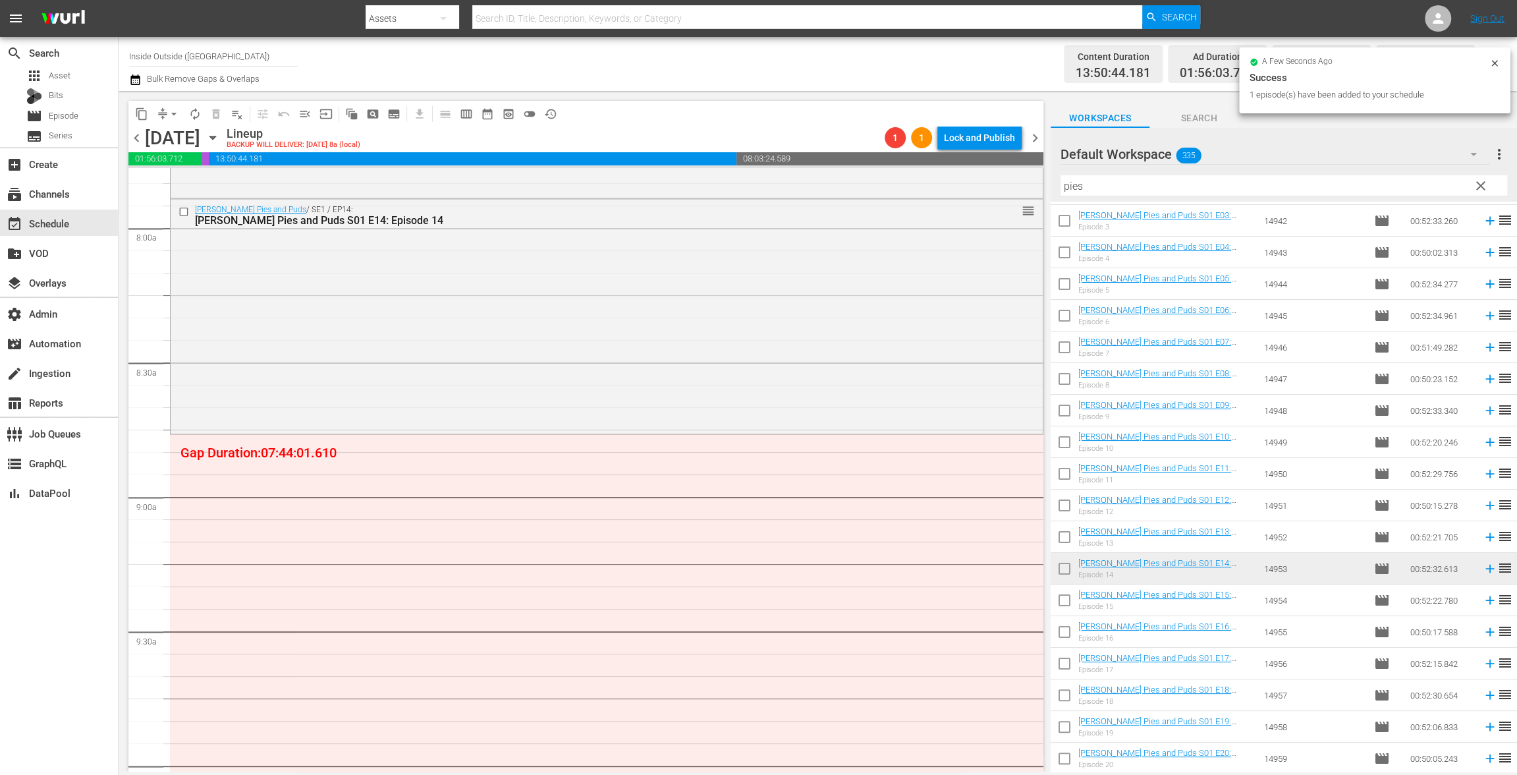
click at [1068, 602] on input "checkbox" at bounding box center [1065, 603] width 28 height 28
checkbox input "true"
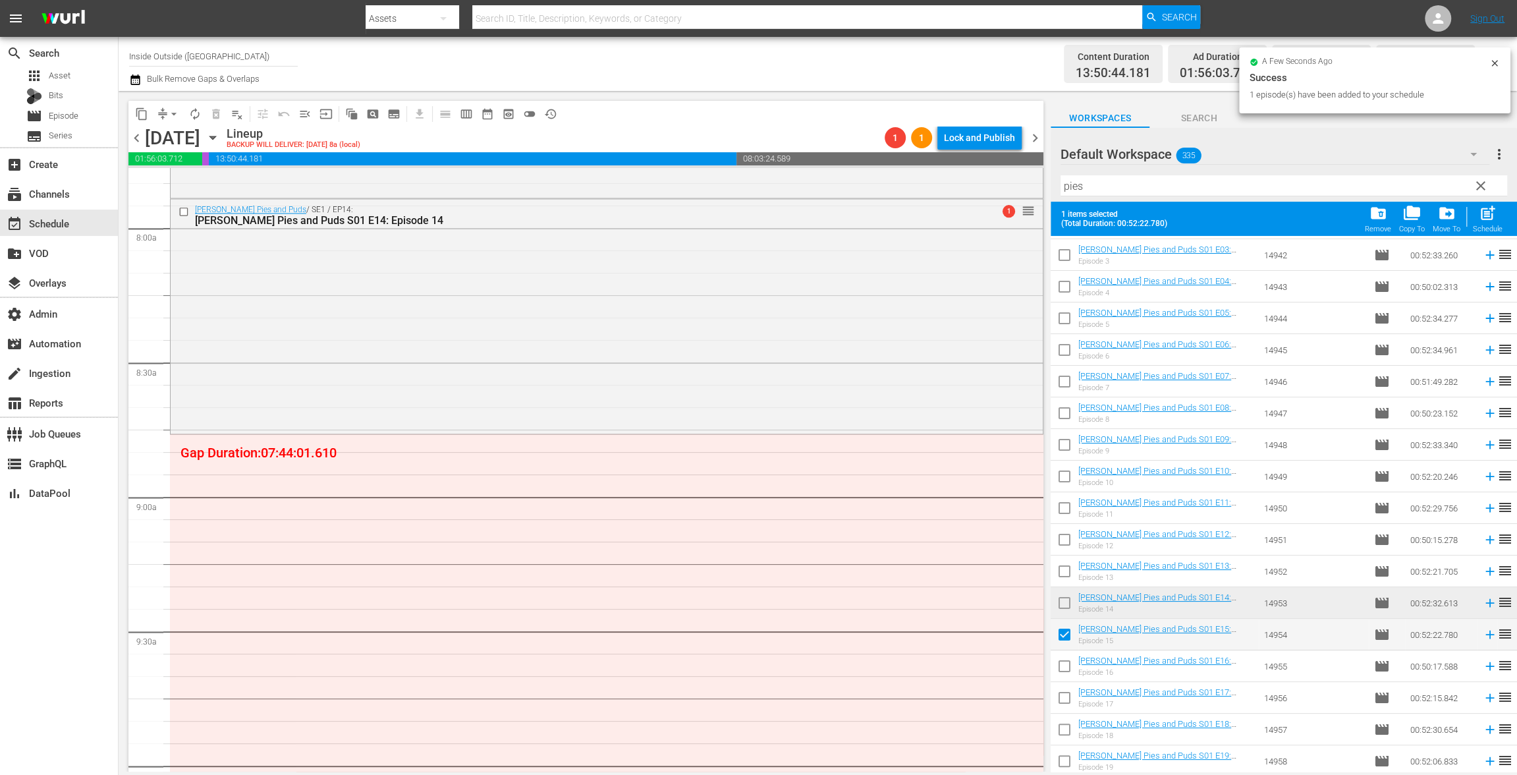
drag, startPoint x: 1066, startPoint y: 659, endPoint x: 1066, endPoint y: 695, distance: 36.2
click at [1066, 659] on input "checkbox" at bounding box center [1065, 669] width 28 height 28
checkbox input "true"
click at [1064, 706] on input "checkbox" at bounding box center [1065, 700] width 28 height 28
checkbox input "true"
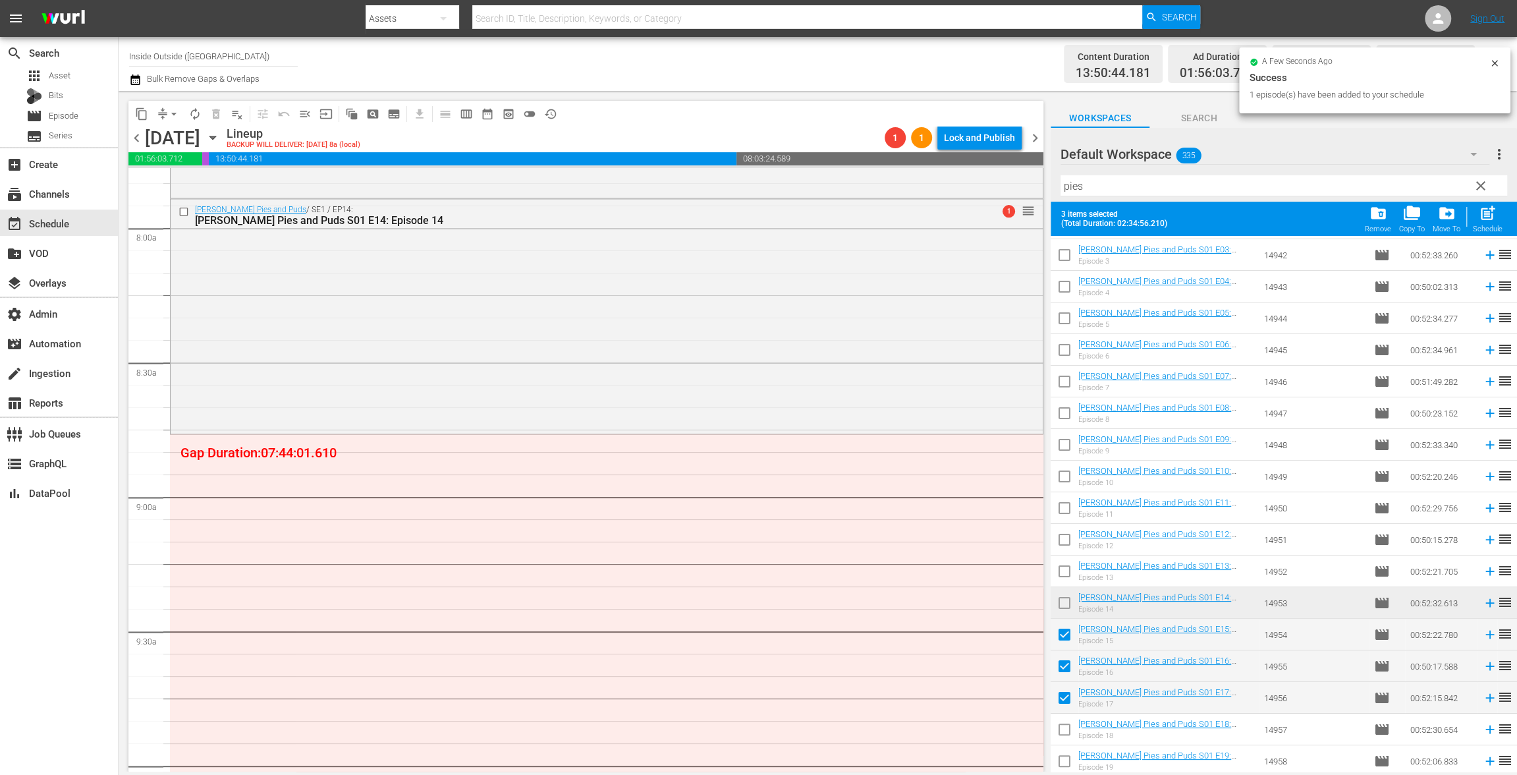
click at [1066, 730] on input "checkbox" at bounding box center [1065, 732] width 28 height 28
checkbox input "true"
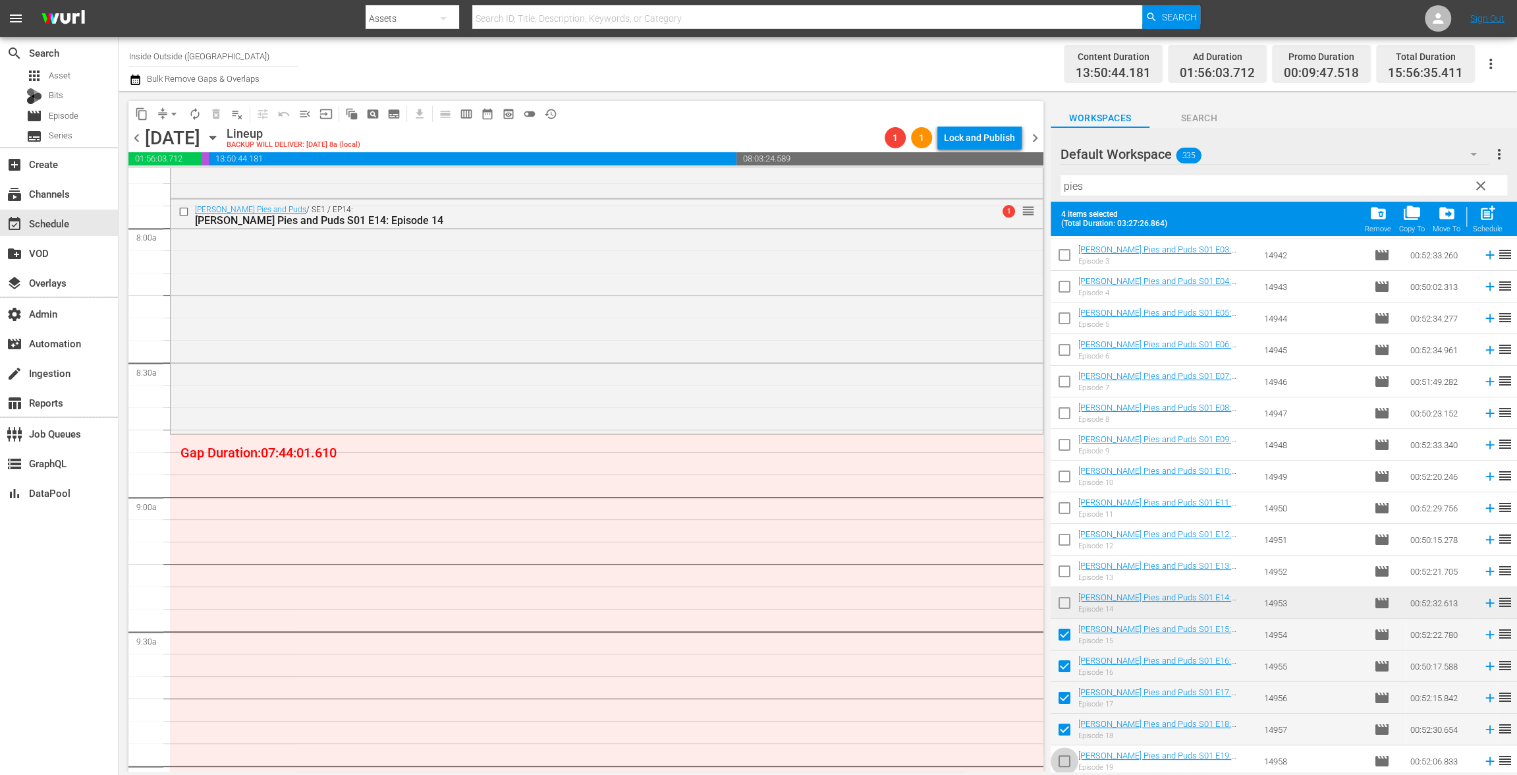
click at [1068, 758] on input "checkbox" at bounding box center [1065, 764] width 28 height 28
drag, startPoint x: 1064, startPoint y: 752, endPoint x: 1067, endPoint y: 736, distance: 16.1
click at [1064, 751] on input "checkbox" at bounding box center [1065, 764] width 28 height 28
checkbox input "false"
drag, startPoint x: 1068, startPoint y: 728, endPoint x: 1084, endPoint y: 705, distance: 28.3
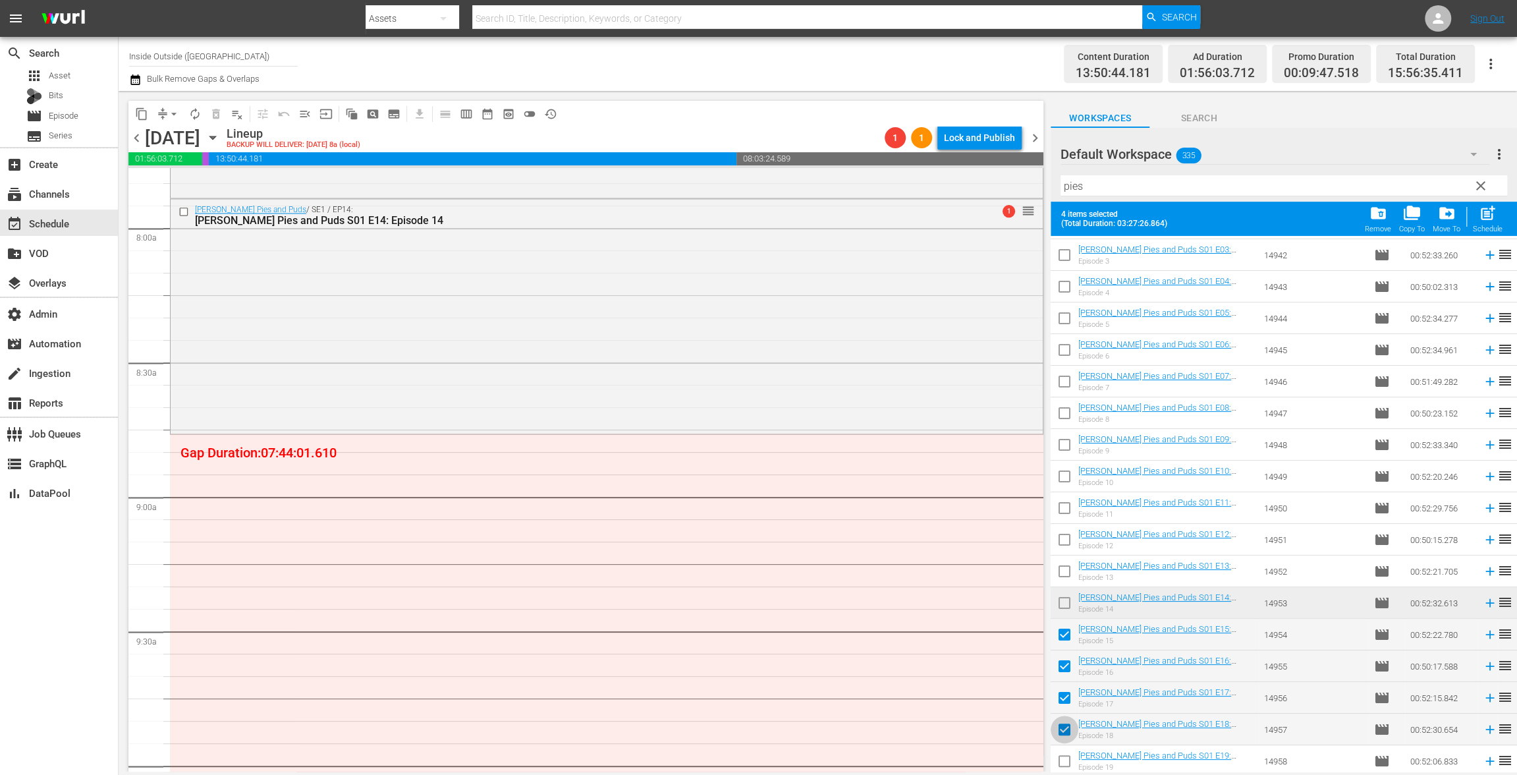
click at [1068, 728] on input "checkbox" at bounding box center [1065, 732] width 28 height 28
checkbox input "false"
drag, startPoint x: 1487, startPoint y: 225, endPoint x: 1410, endPoint y: 235, distance: 77.7
click at [1487, 225] on div "Schedule" at bounding box center [1488, 229] width 30 height 9
checkbox input "false"
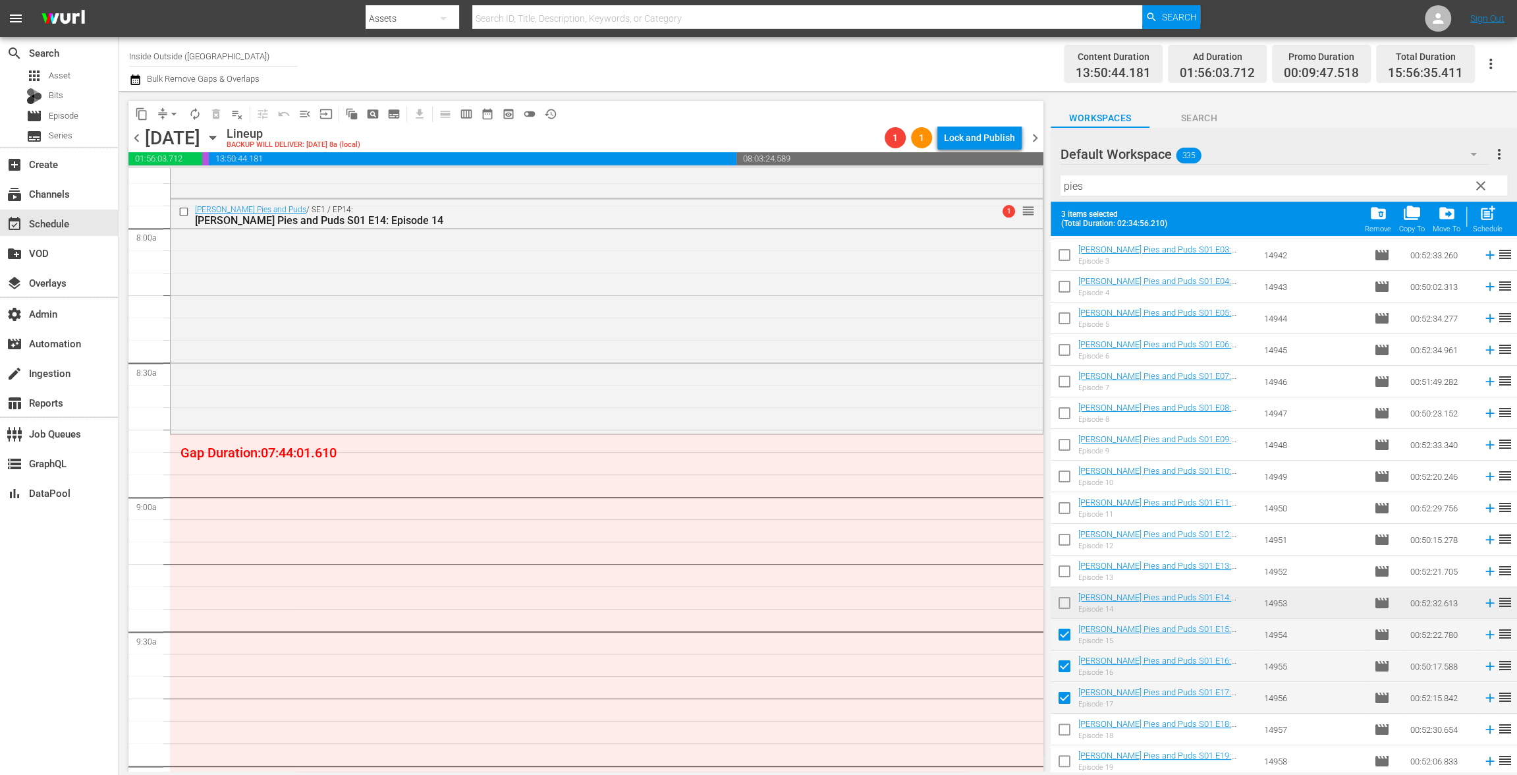
checkbox input "false"
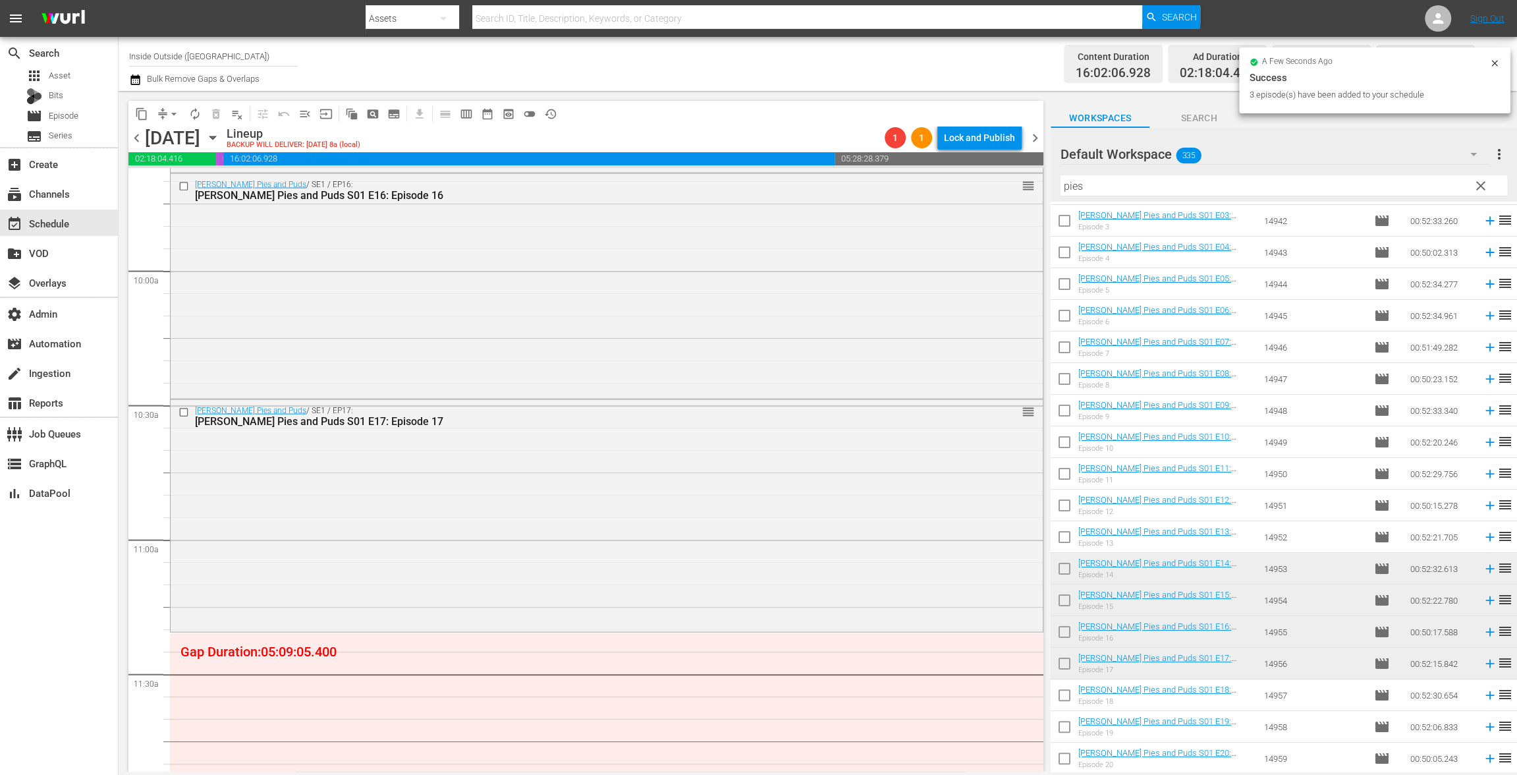
scroll to position [2812, 0]
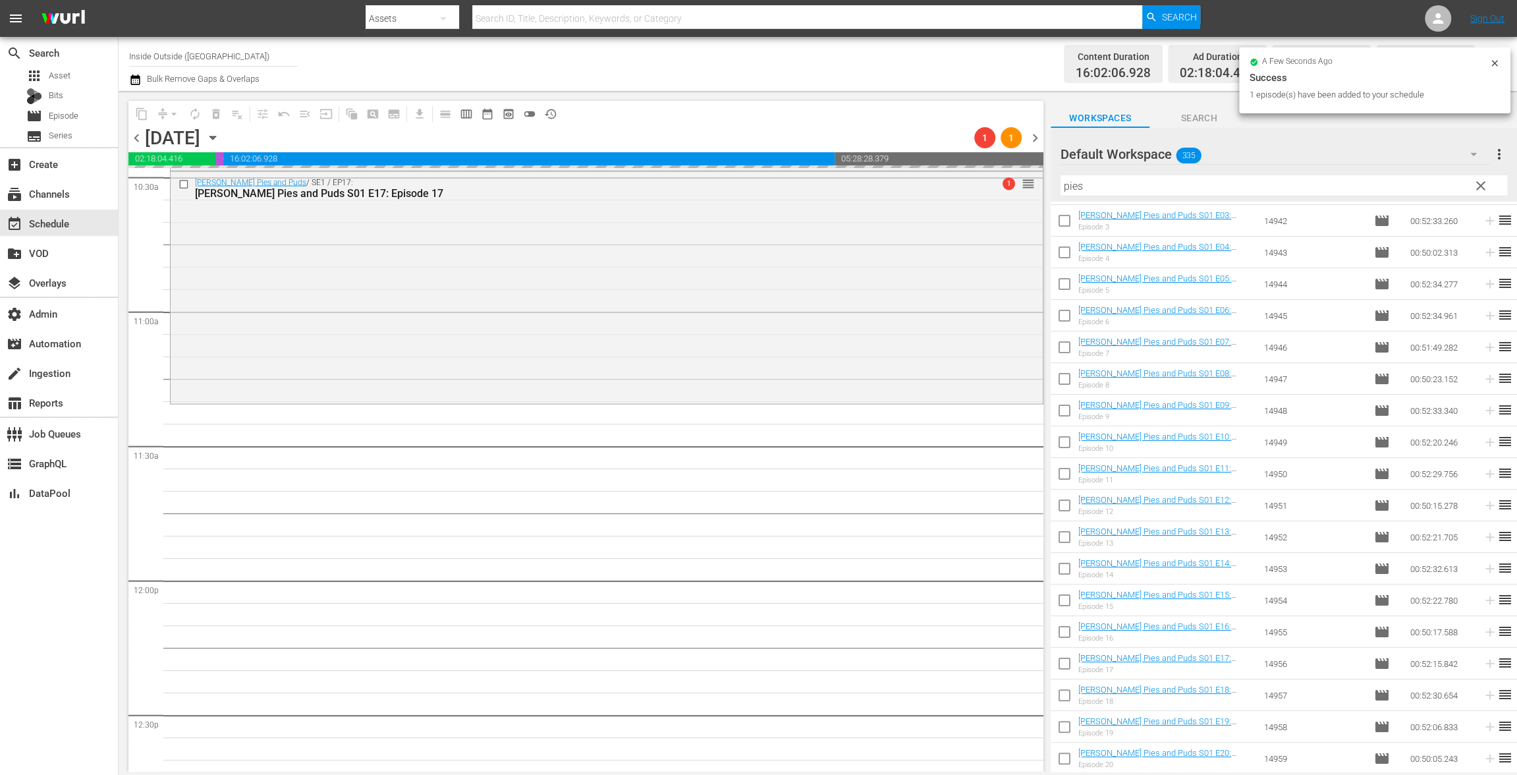
drag, startPoint x: 1122, startPoint y: 689, endPoint x: 491, endPoint y: 21, distance: 918.4
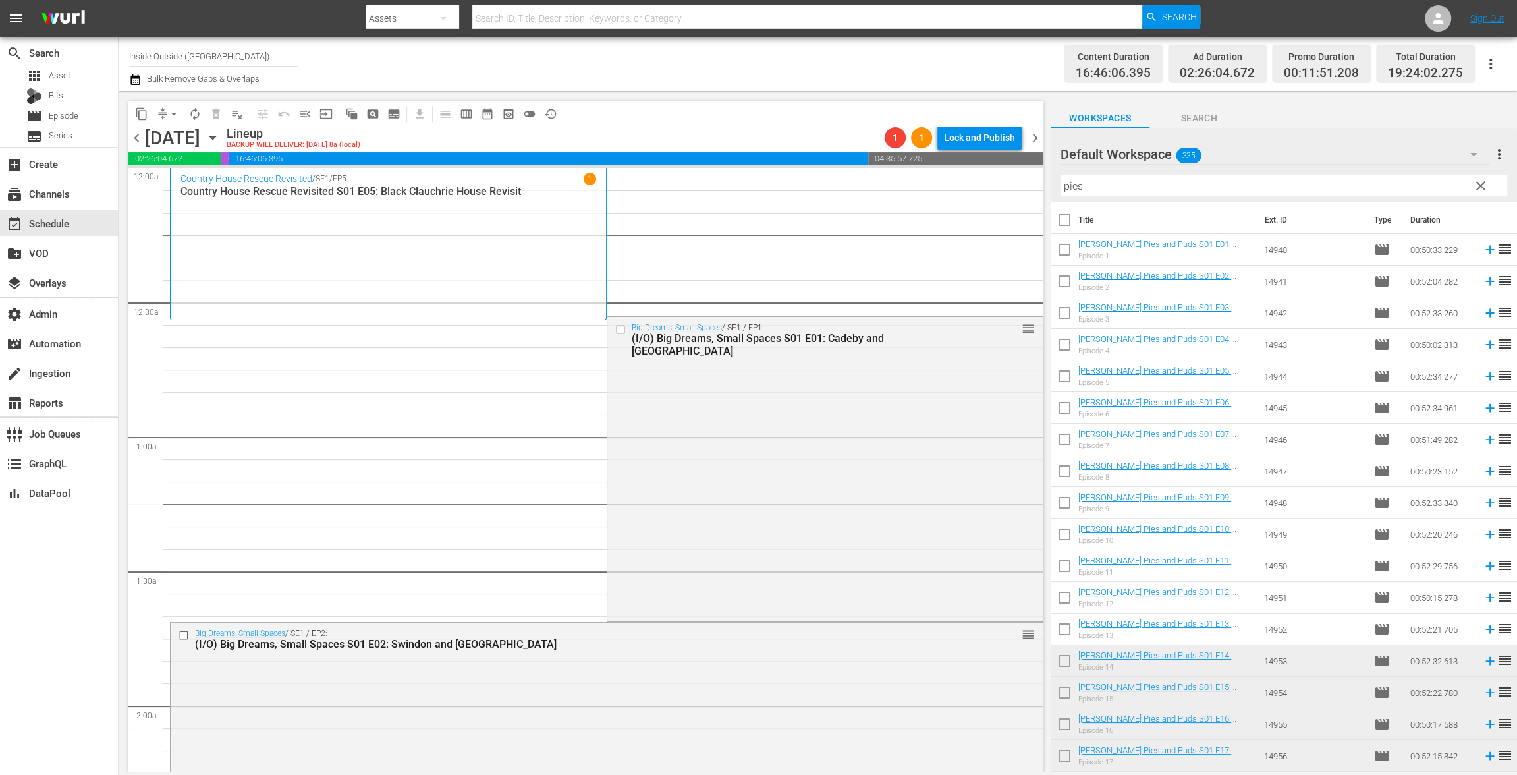
scroll to position [92, 0]
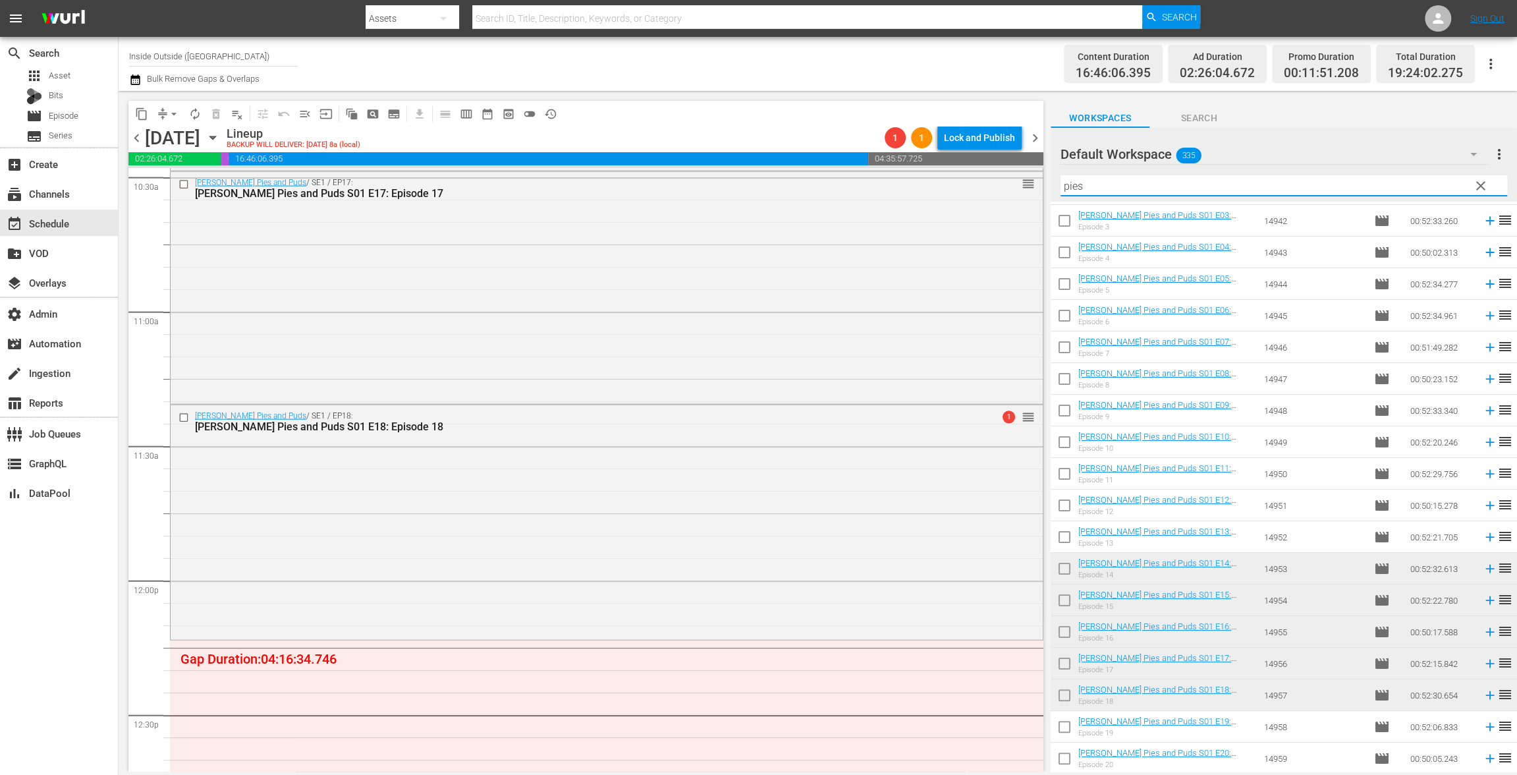
drag, startPoint x: 1114, startPoint y: 186, endPoint x: 921, endPoint y: 163, distance: 194.4
click at [939, 157] on div "content_copy compress arrow_drop_down autorenew_outlined delete_forever_outline…" at bounding box center [818, 431] width 1398 height 680
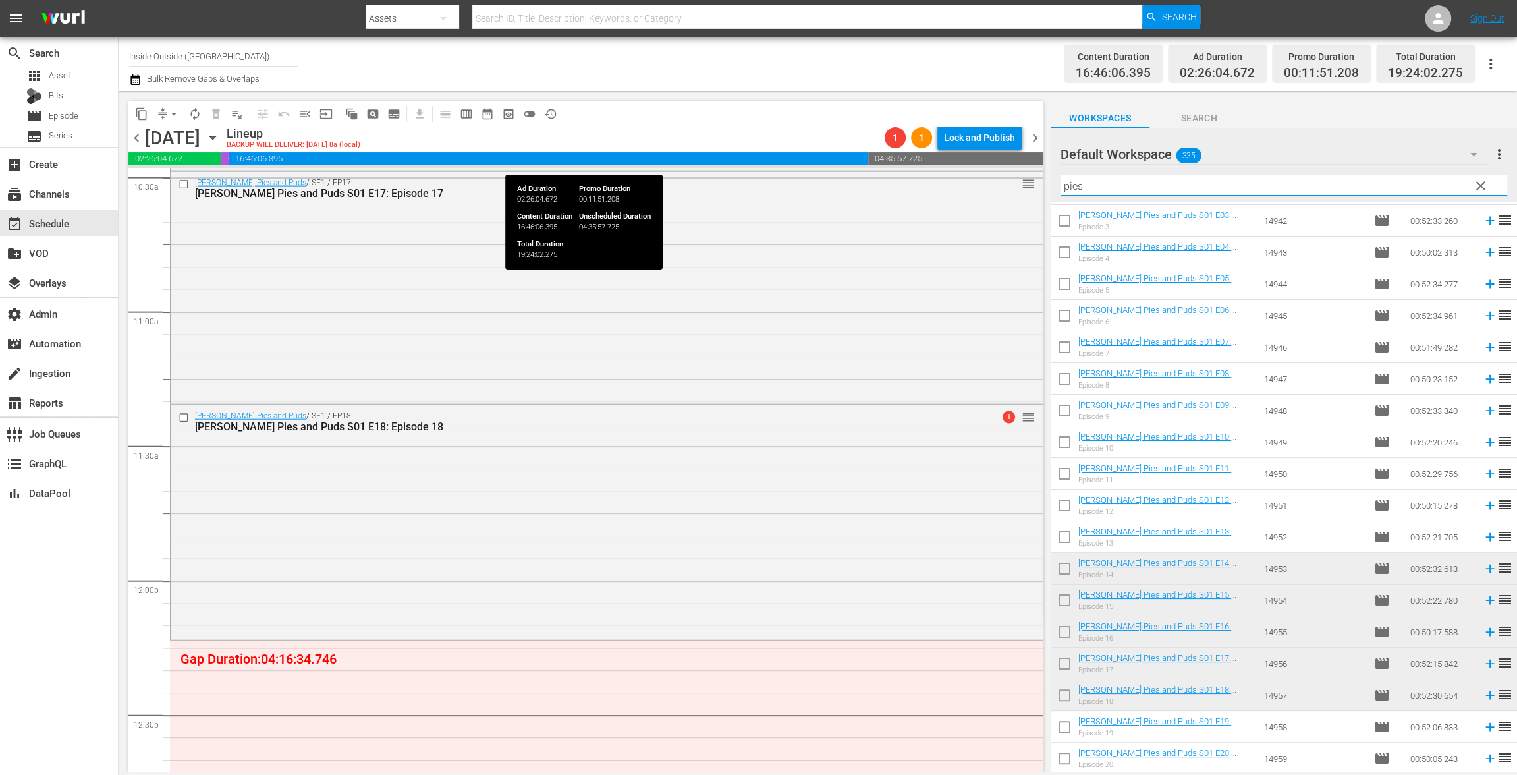
paste input "Britain's Best Back Garden"
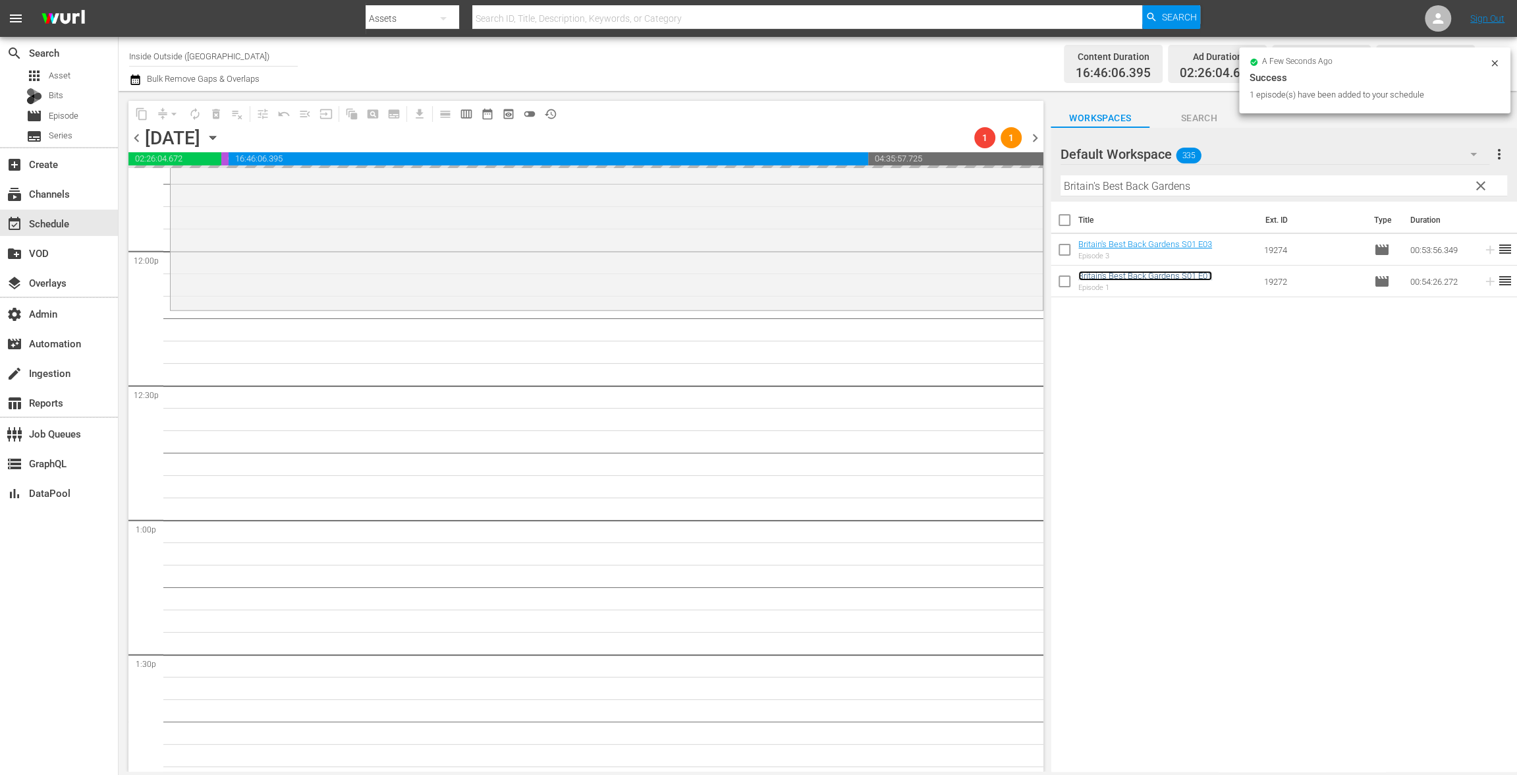
scroll to position [3154, 0]
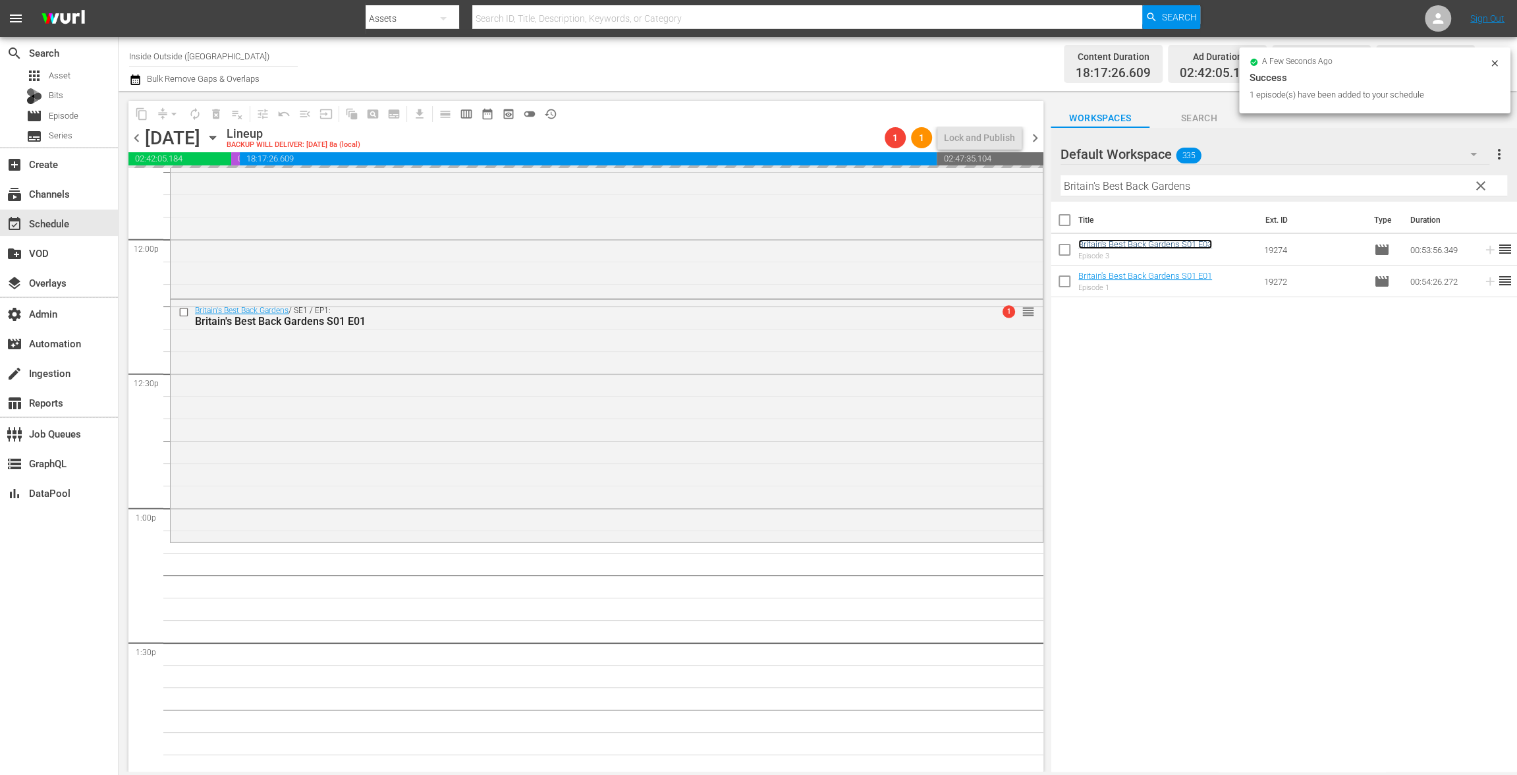
drag, startPoint x: 1103, startPoint y: 242, endPoint x: 654, endPoint y: 24, distance: 499.0
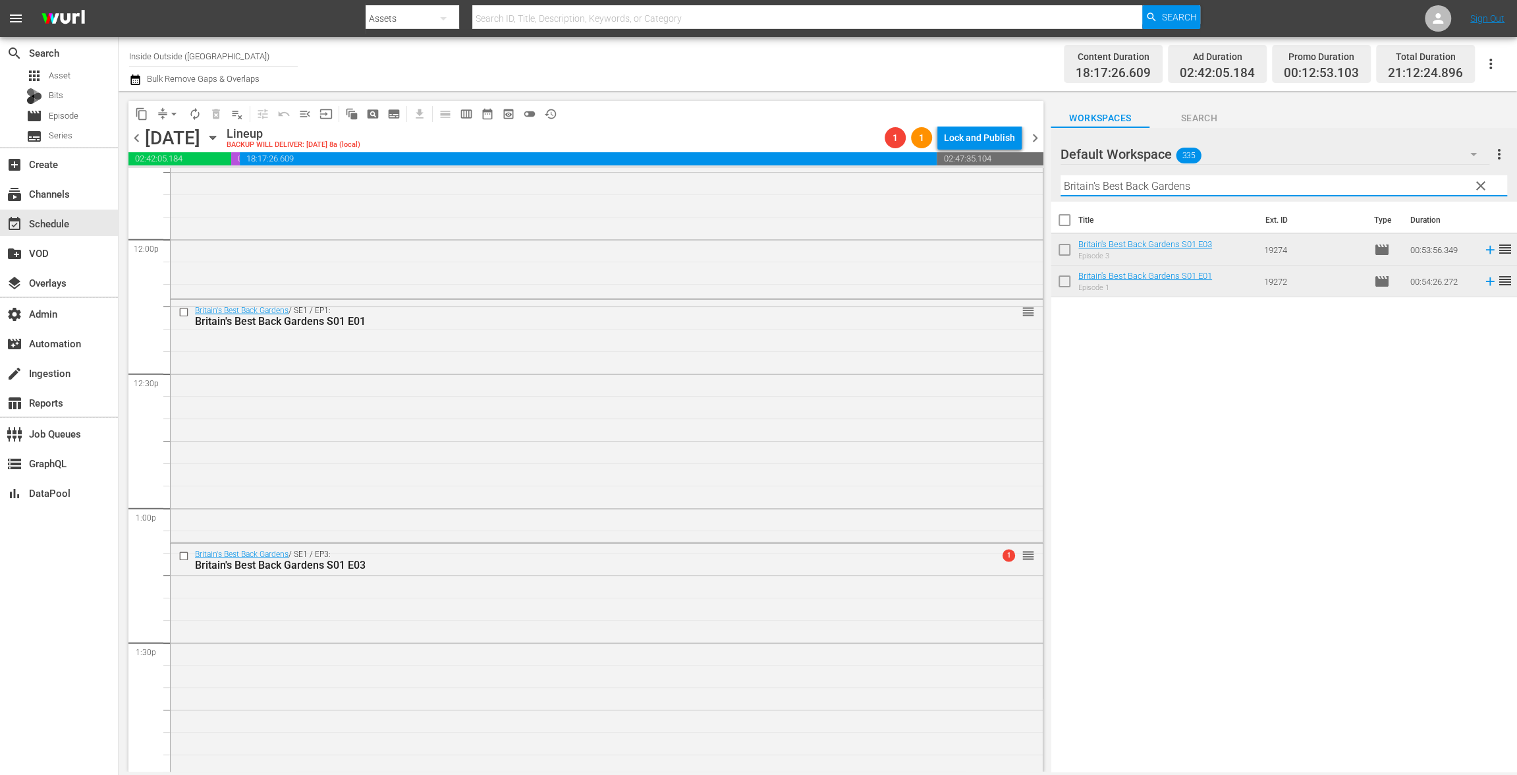
drag, startPoint x: 1219, startPoint y: 186, endPoint x: 943, endPoint y: 152, distance: 278.7
click at [946, 151] on div "content_copy compress arrow_drop_down autorenew_outlined delete_forever_outline…" at bounding box center [818, 431] width 1398 height 680
paste input "[PERSON_NAME] Paradise"
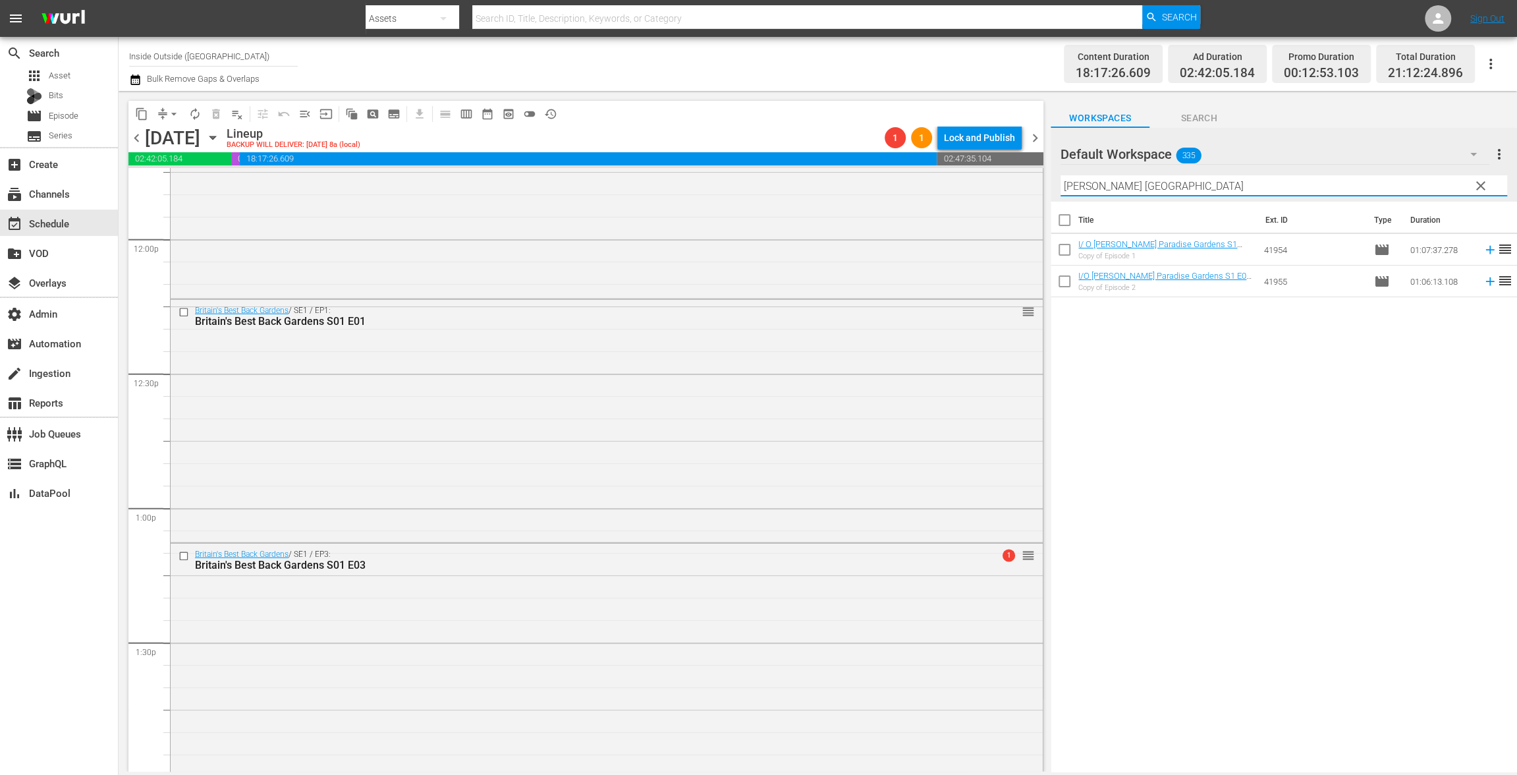
type input "[PERSON_NAME] [GEOGRAPHIC_DATA]"
click at [1065, 220] on input "checkbox" at bounding box center [1065, 223] width 28 height 28
checkbox input "true"
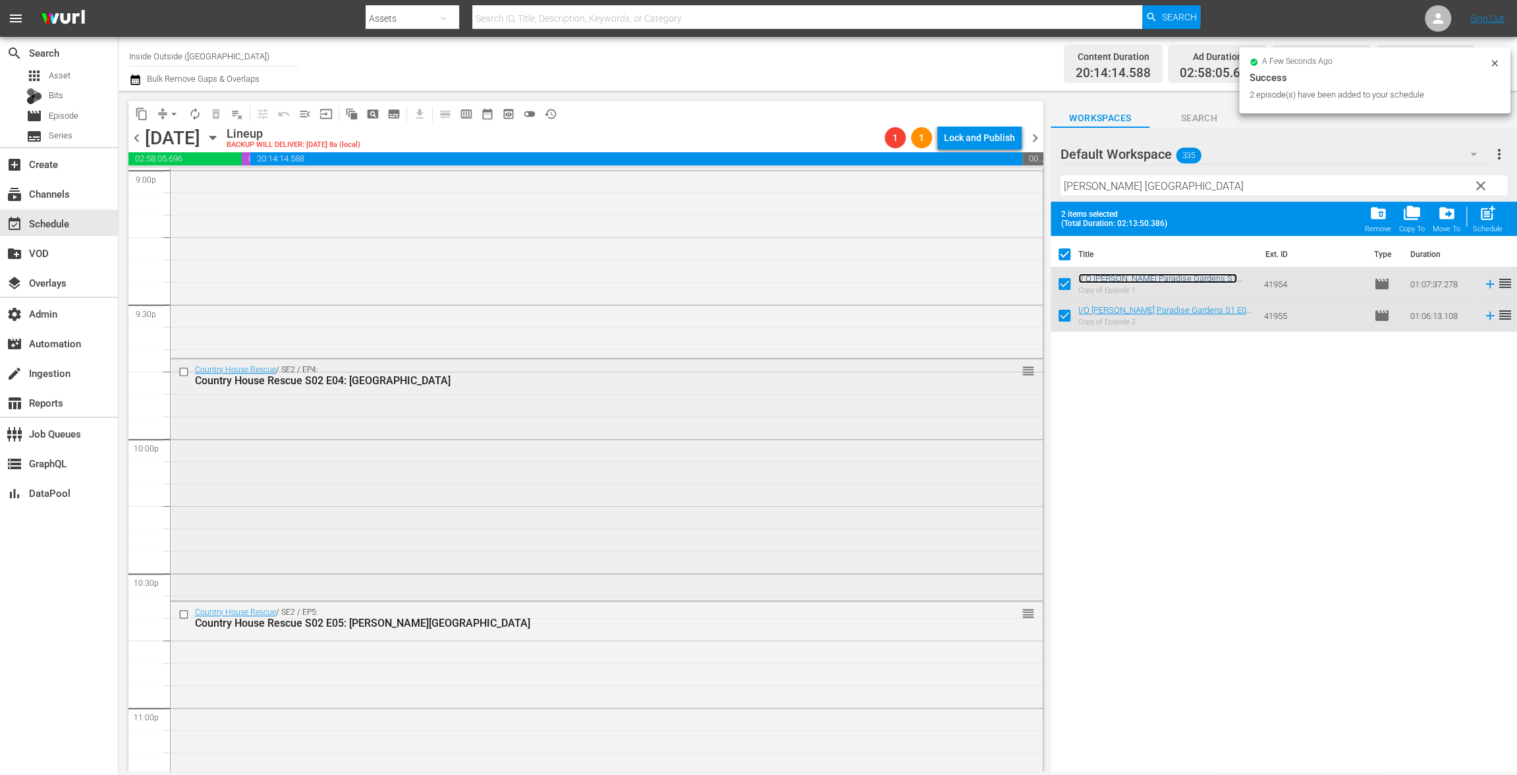
scroll to position [5971, 0]
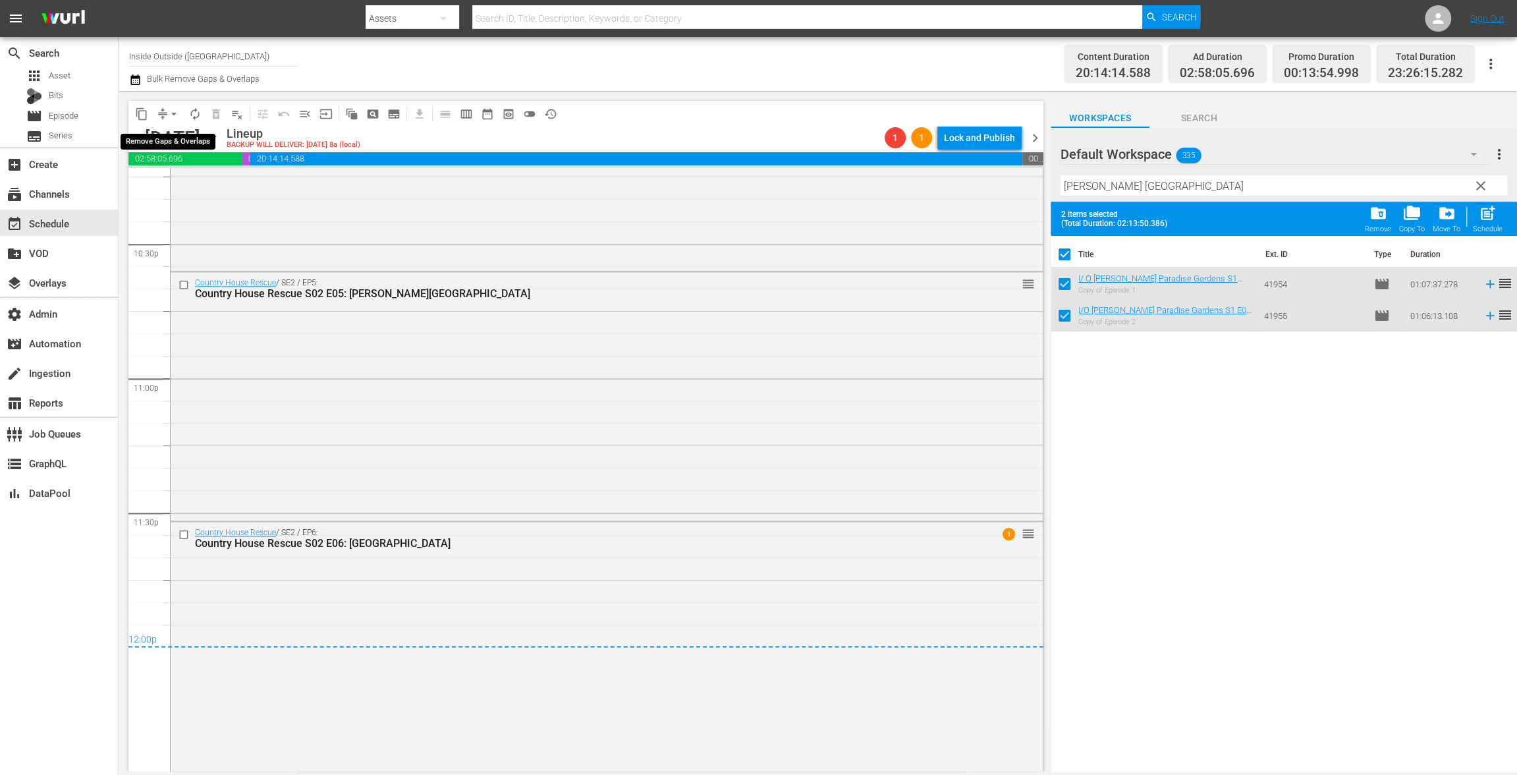
click at [165, 114] on button "arrow_drop_down" at bounding box center [173, 113] width 21 height 21
click at [168, 187] on li "Align to End of Previous Day" at bounding box center [174, 184] width 138 height 22
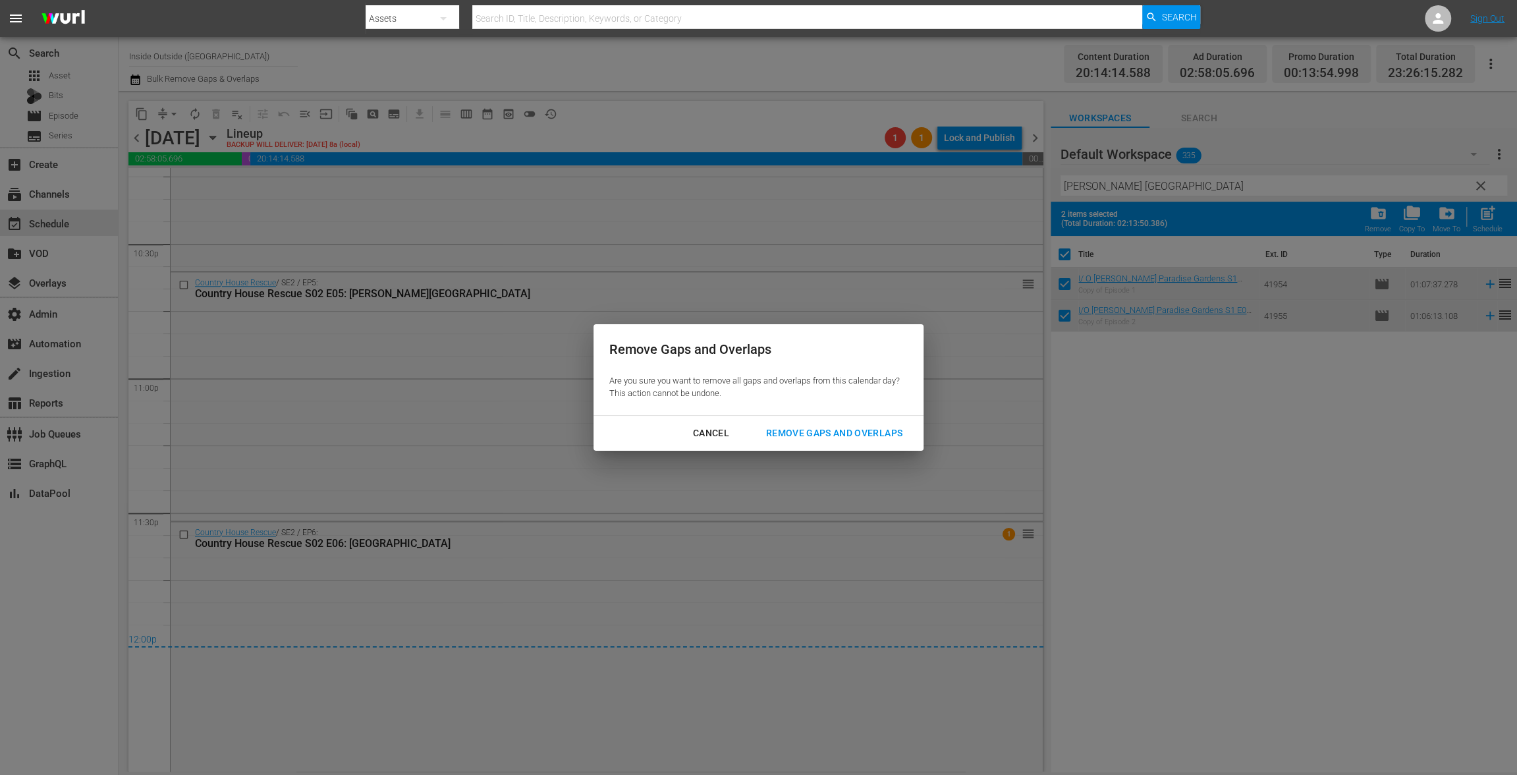
click at [822, 430] on div "Remove Gaps and Overlaps" at bounding box center [833, 433] width 157 height 16
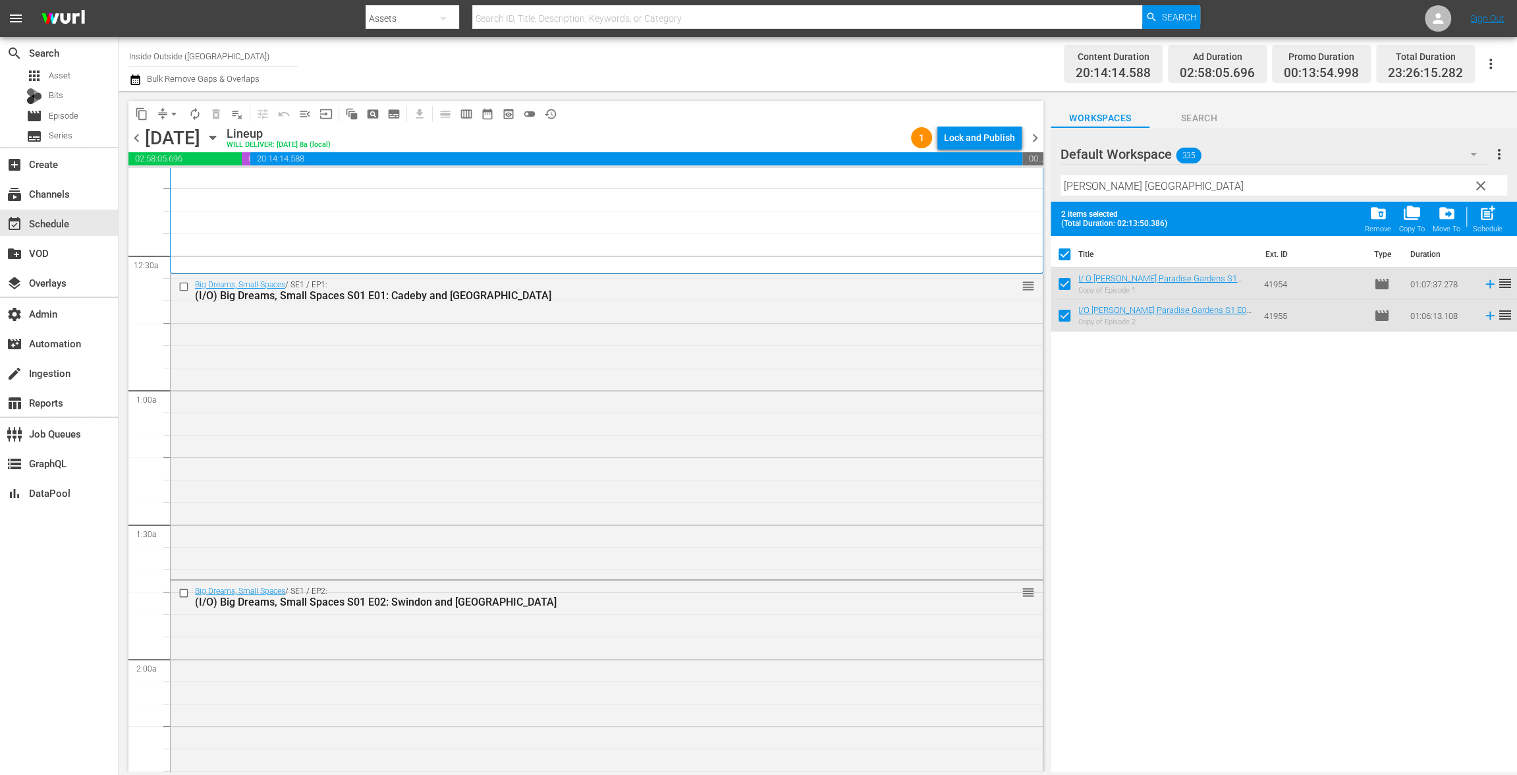
scroll to position [0, 0]
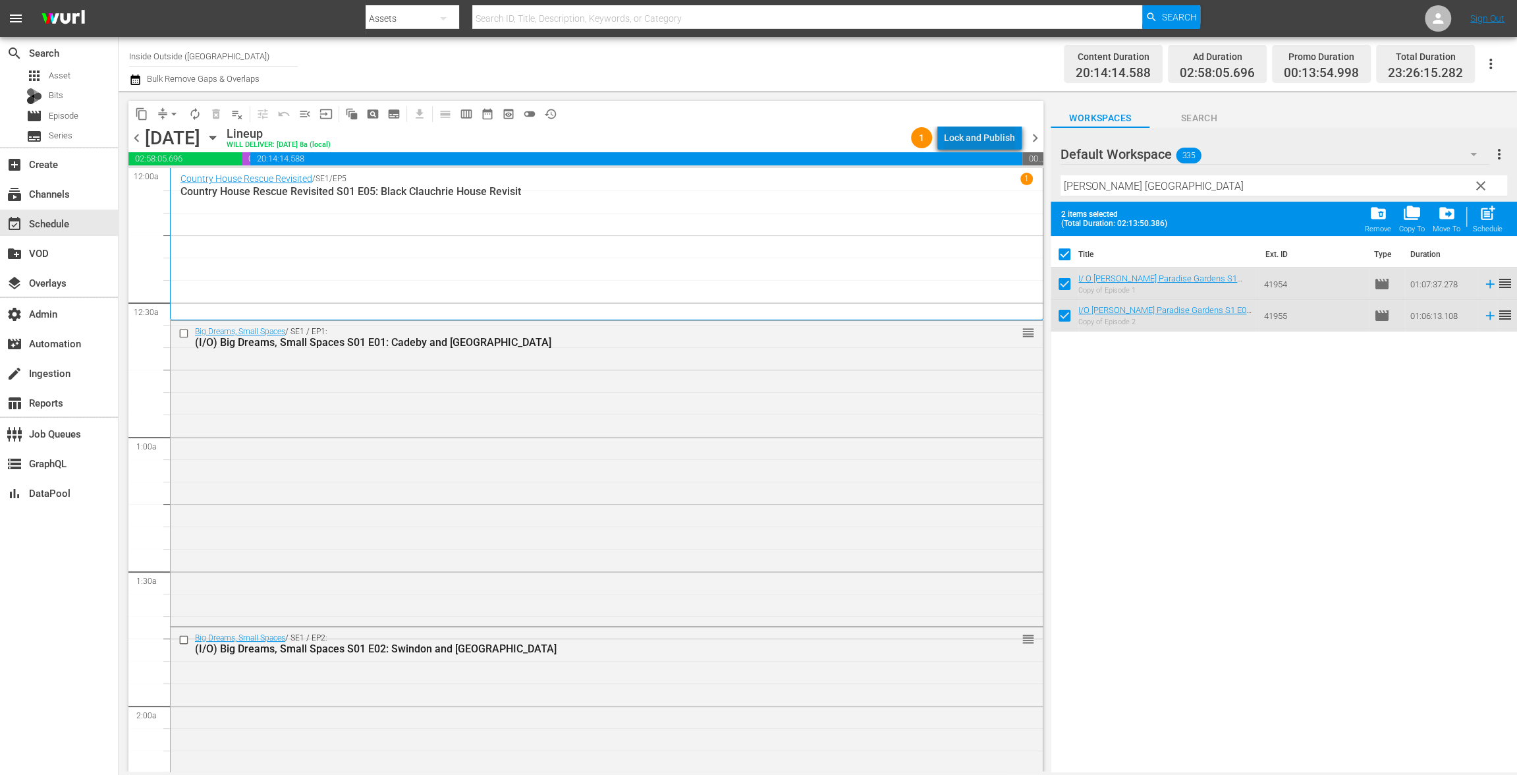
click at [1000, 137] on div "Lock and Publish" at bounding box center [979, 138] width 71 height 24
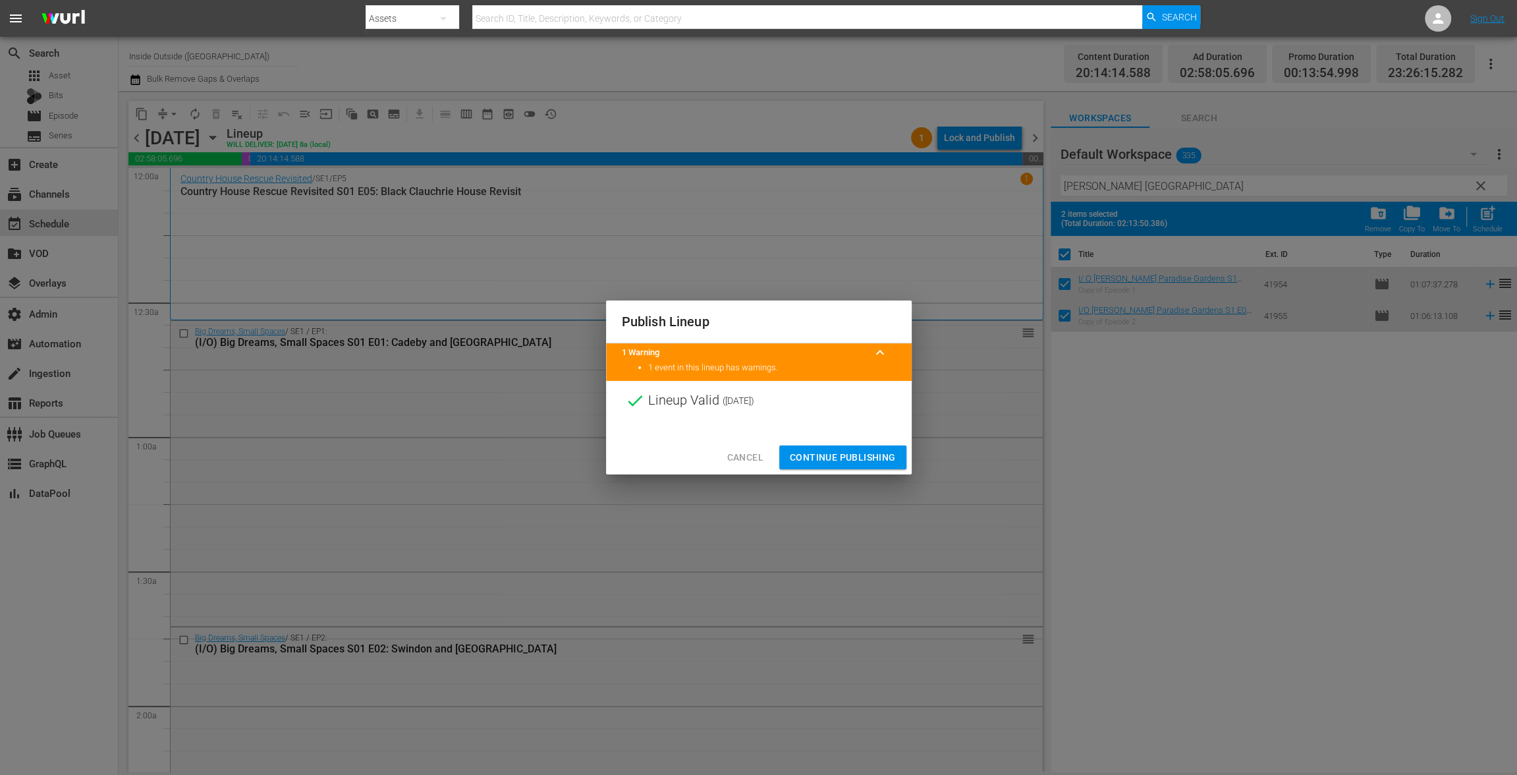
click at [837, 457] on span "Continue Publishing" at bounding box center [843, 457] width 106 height 16
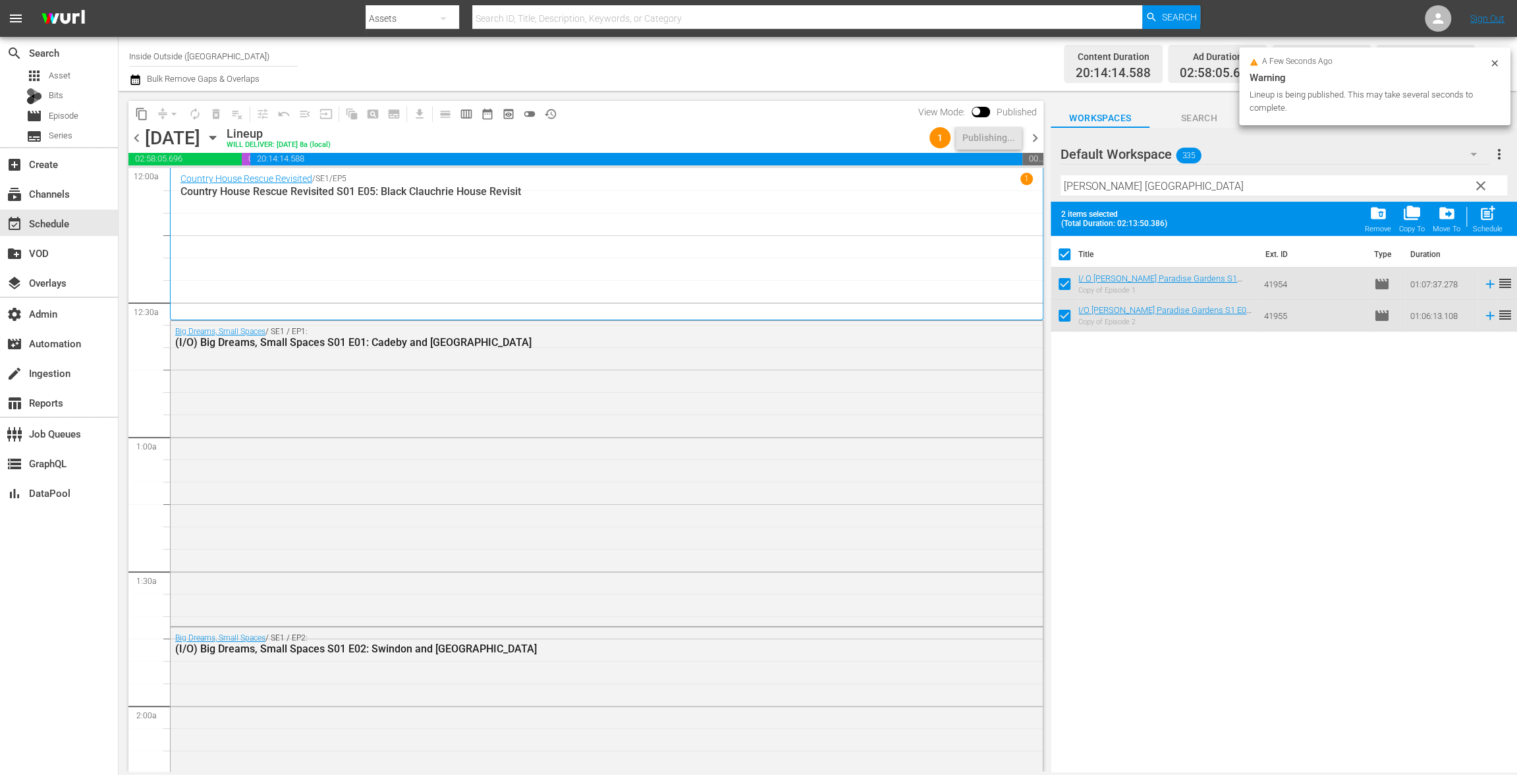
click at [1056, 251] on input "checkbox" at bounding box center [1065, 257] width 28 height 28
checkbox input "false"
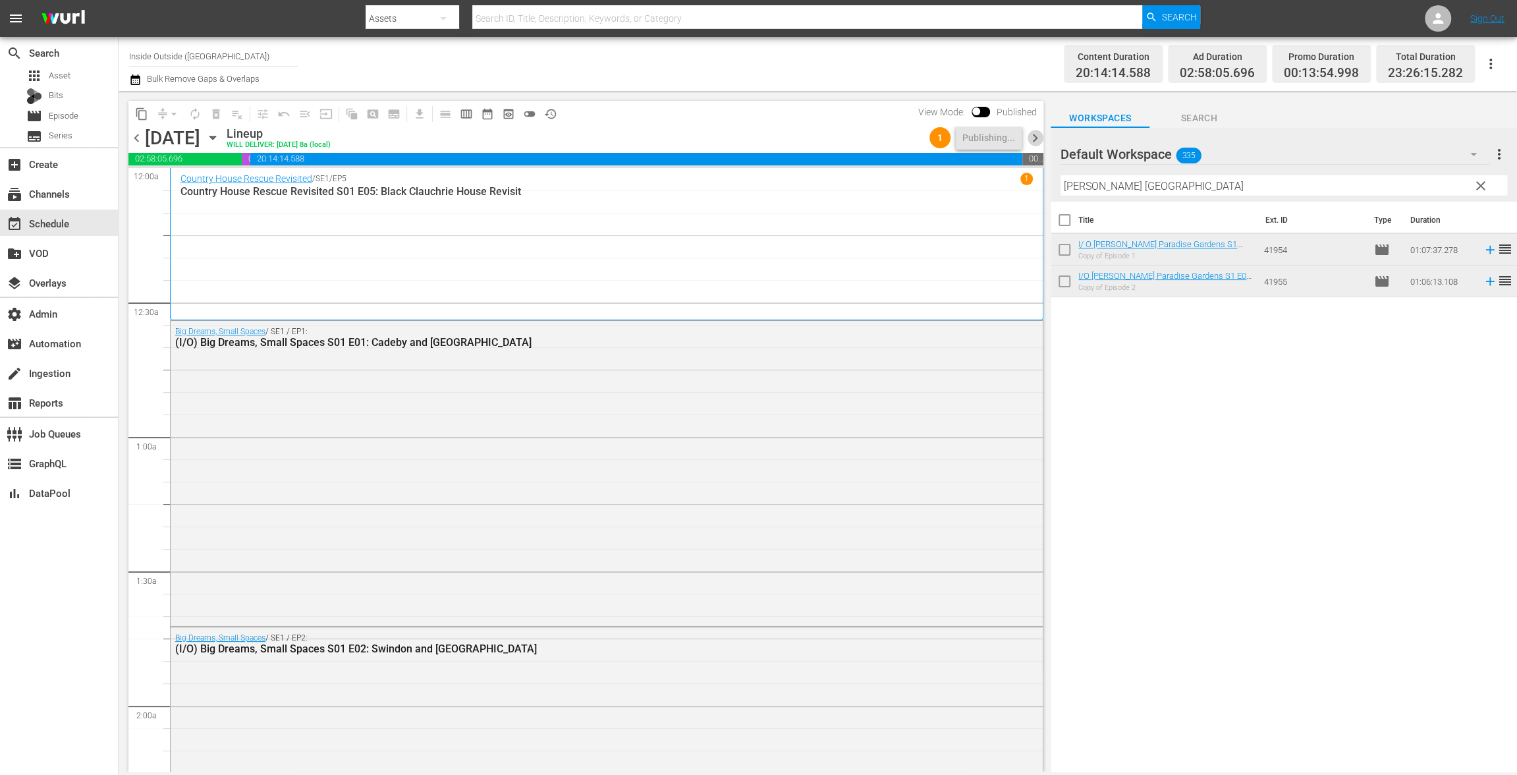
click at [1033, 138] on span "chevron_right" at bounding box center [1035, 138] width 16 height 16
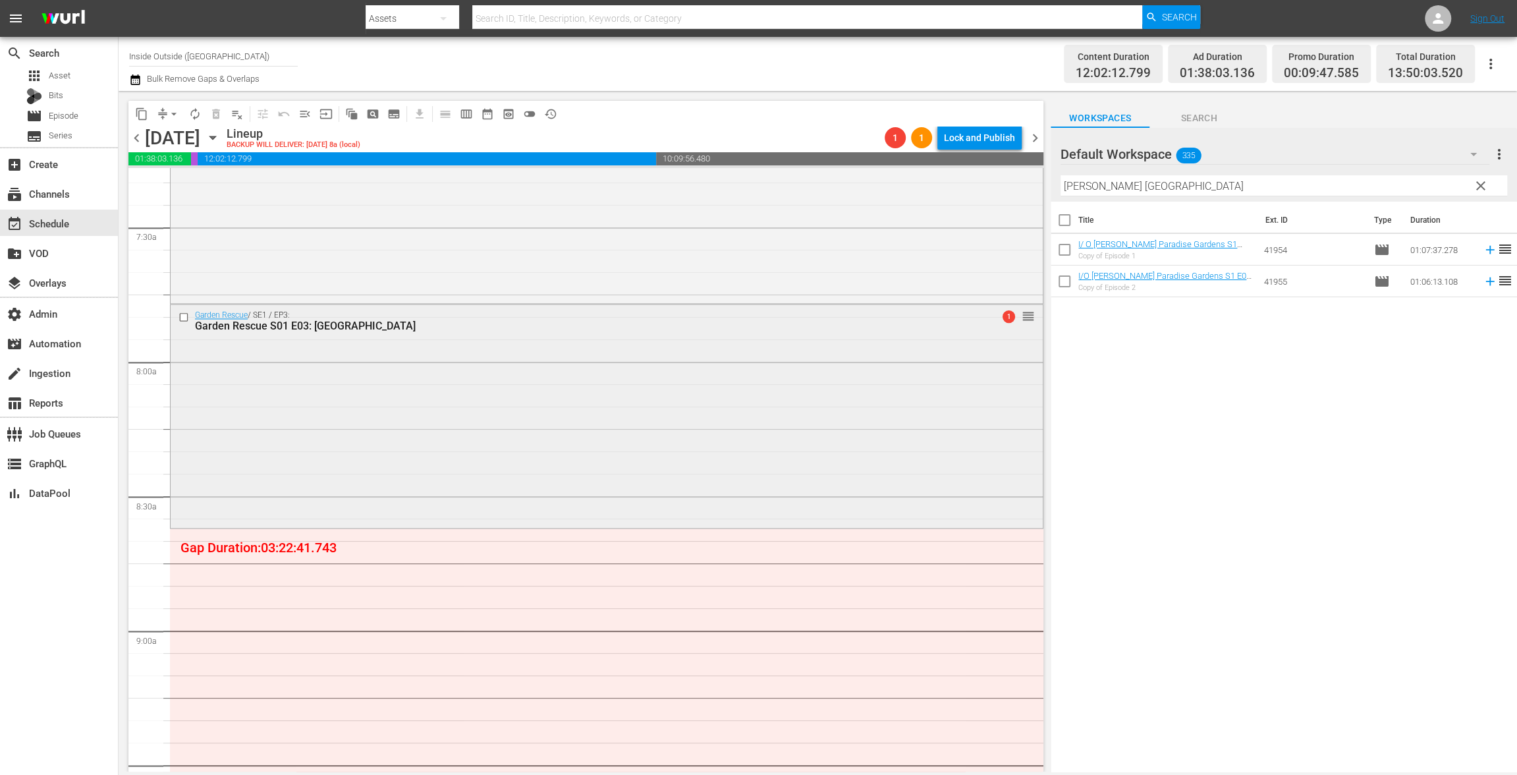
scroll to position [2222, 0]
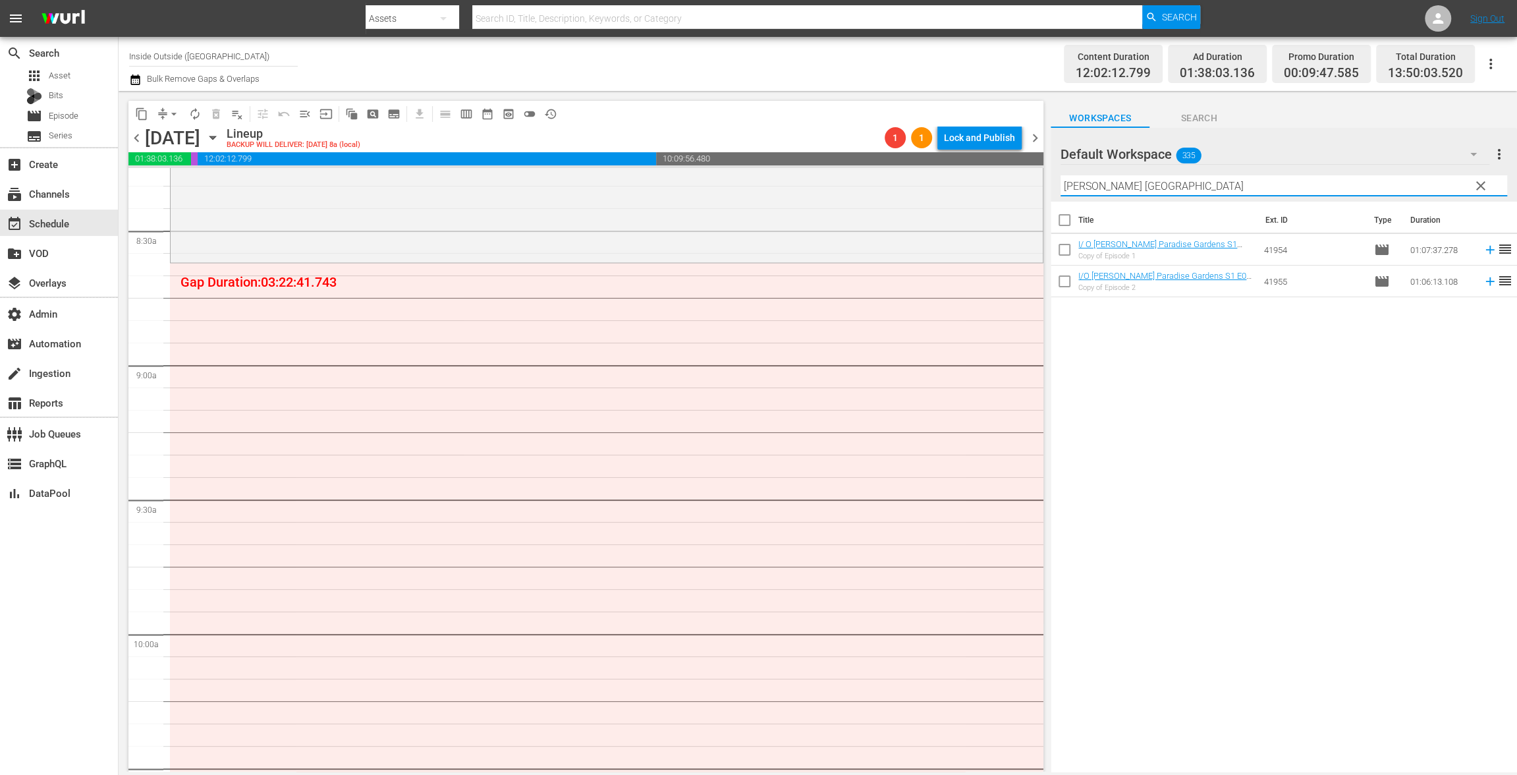
drag, startPoint x: 1222, startPoint y: 183, endPoint x: 1002, endPoint y: 154, distance: 221.9
click at [1002, 154] on div "content_copy compress arrow_drop_down autorenew_outlined delete_forever_outline…" at bounding box center [818, 431] width 1398 height 680
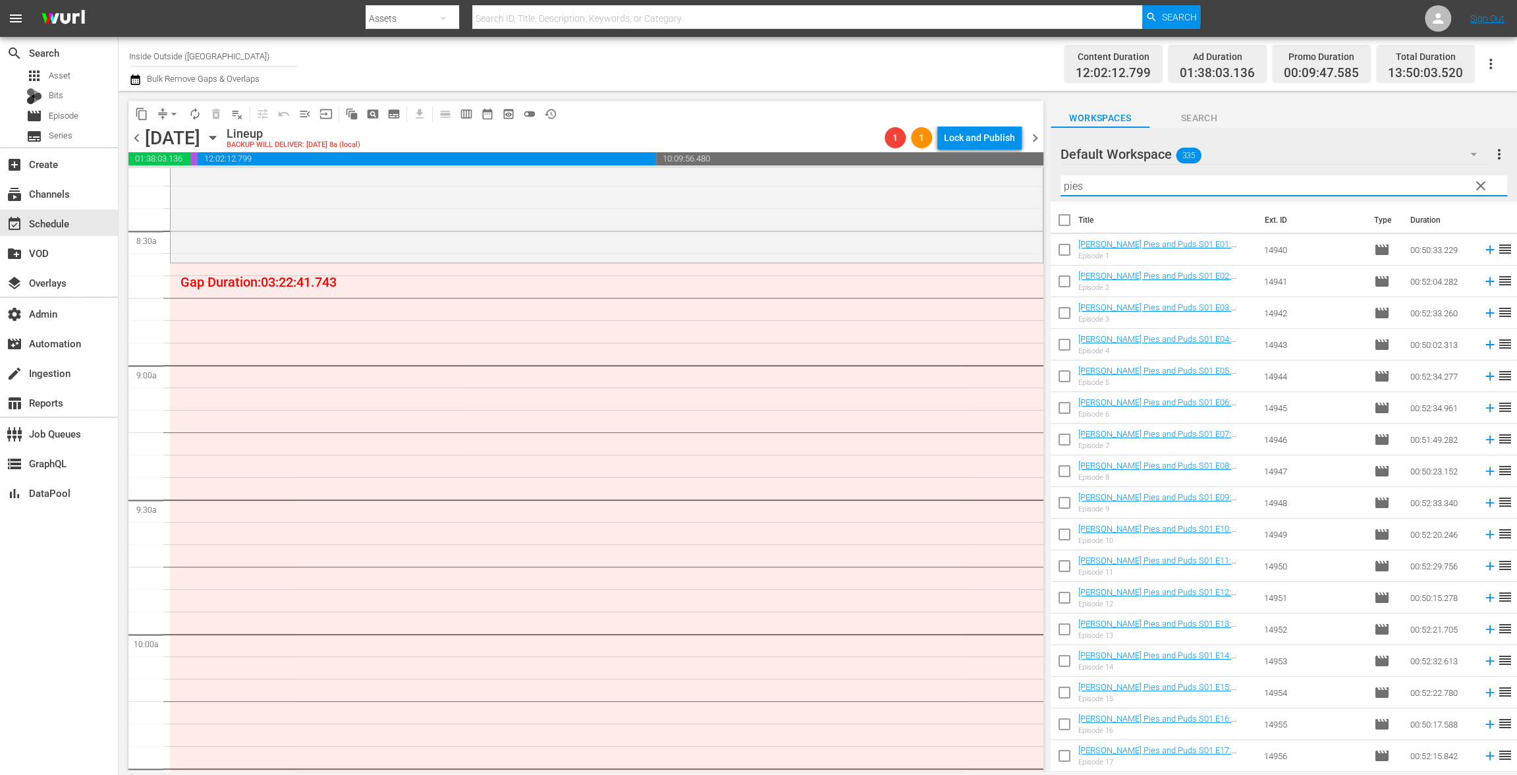
type input "pies"
click at [1068, 223] on input "checkbox" at bounding box center [1065, 223] width 28 height 28
checkbox input "true"
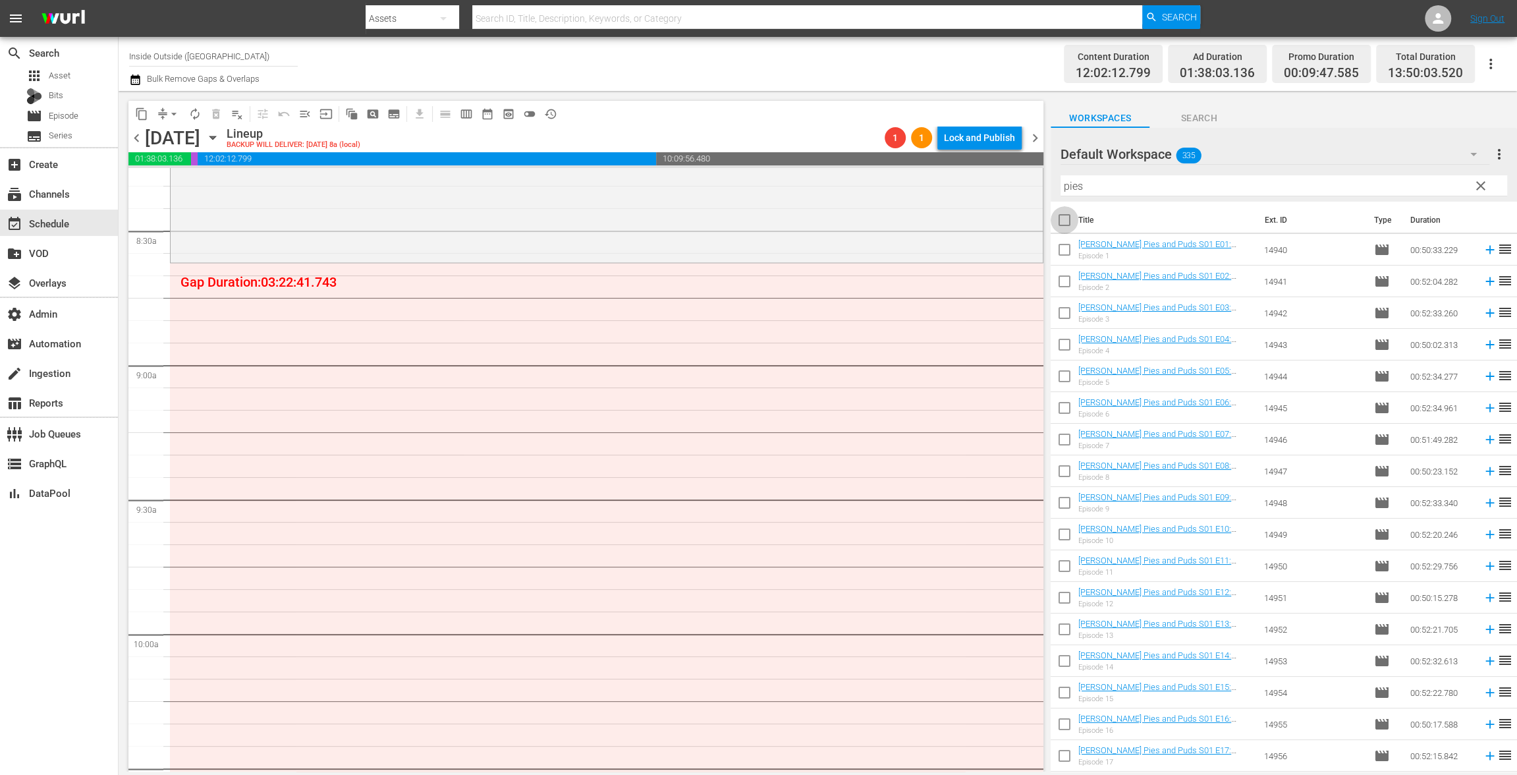
checkbox input "true"
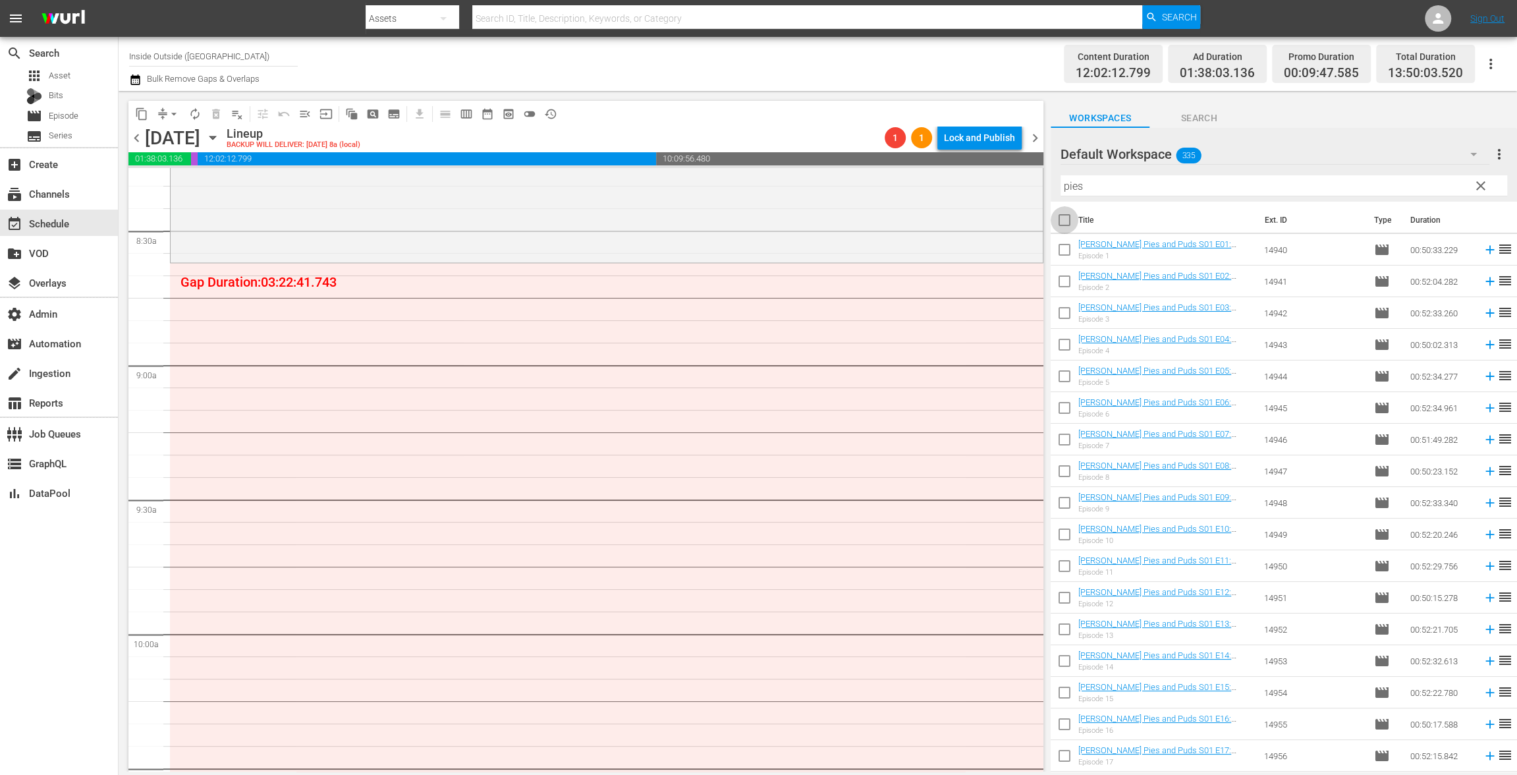
checkbox input "true"
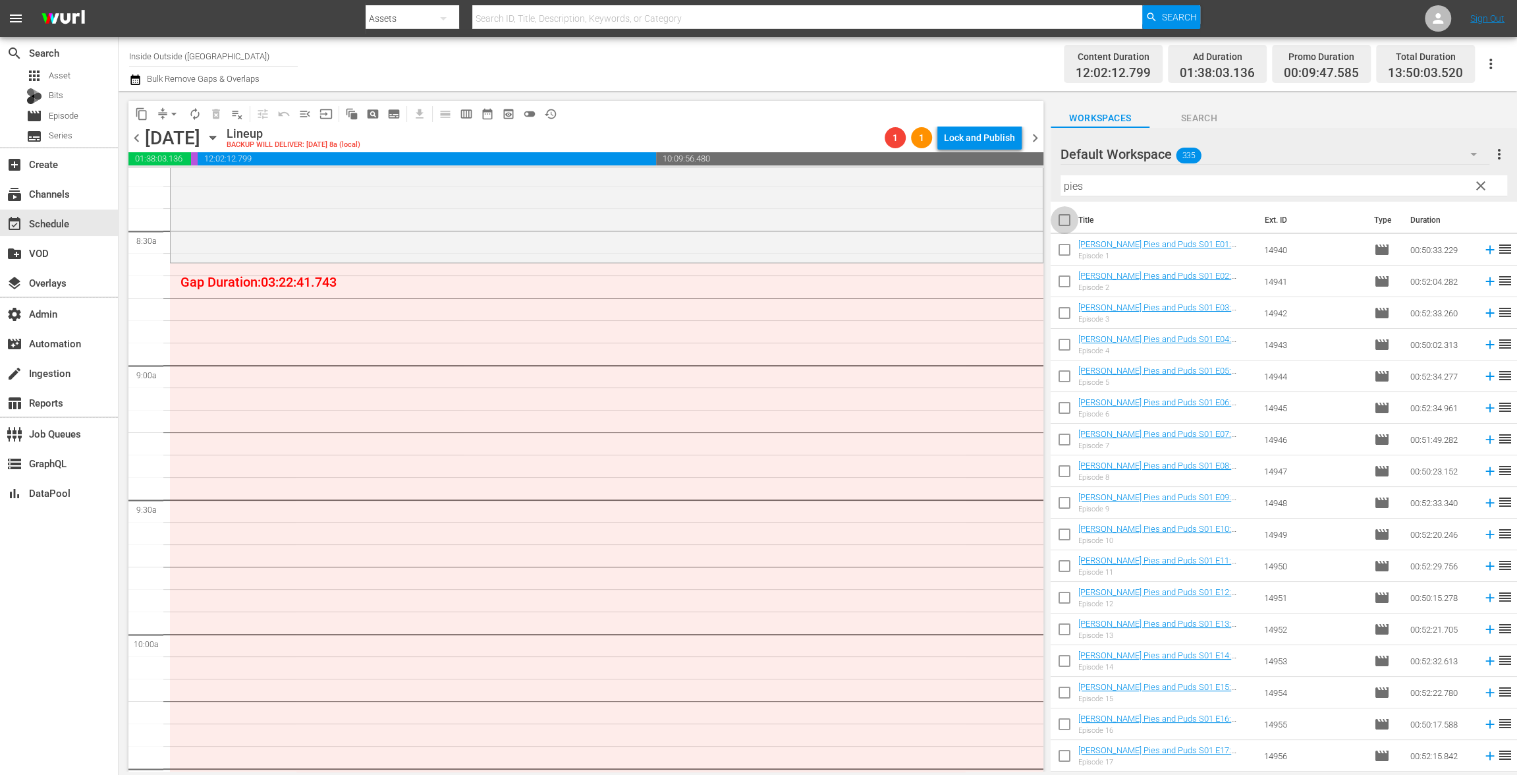
checkbox input "true"
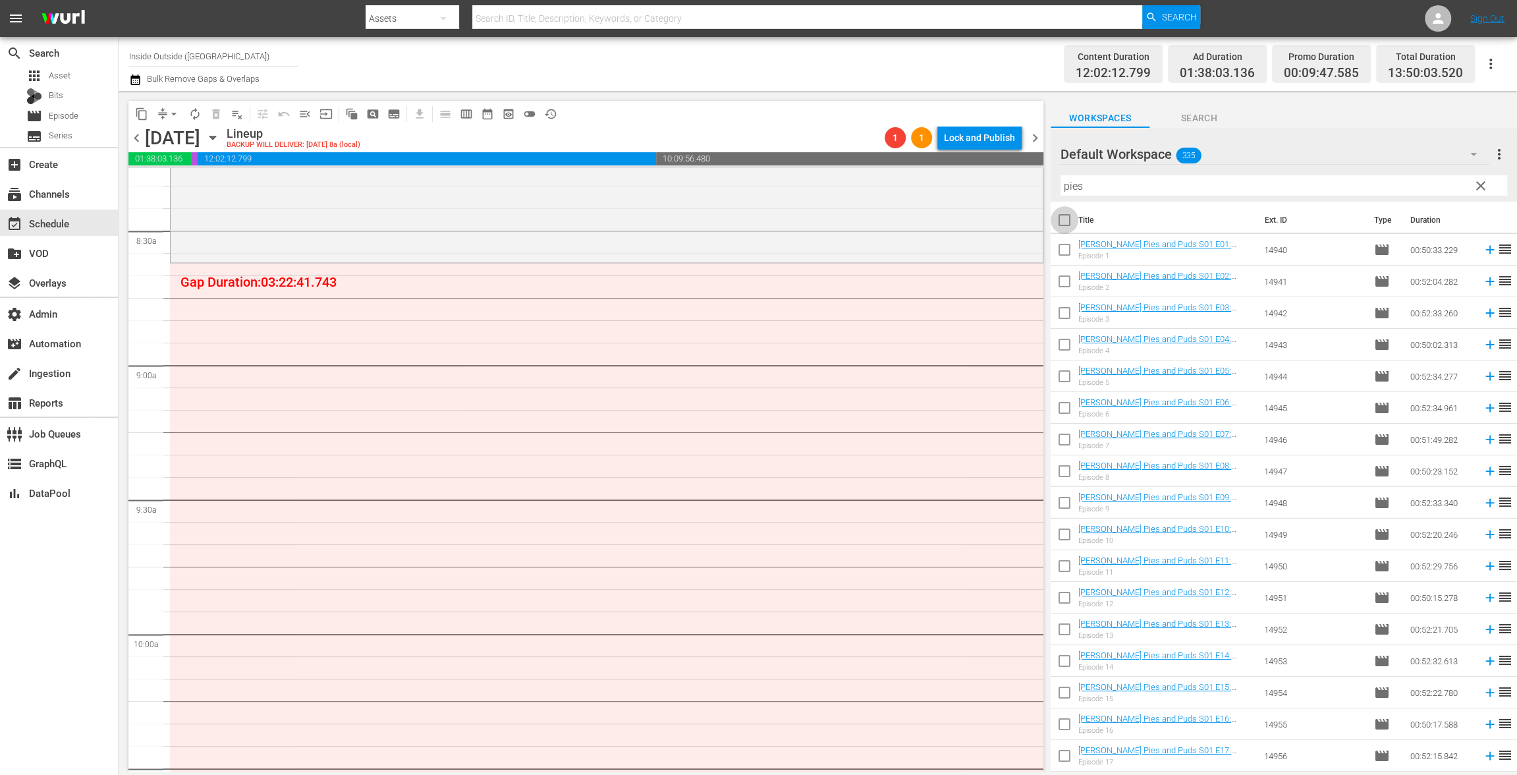
checkbox input "true"
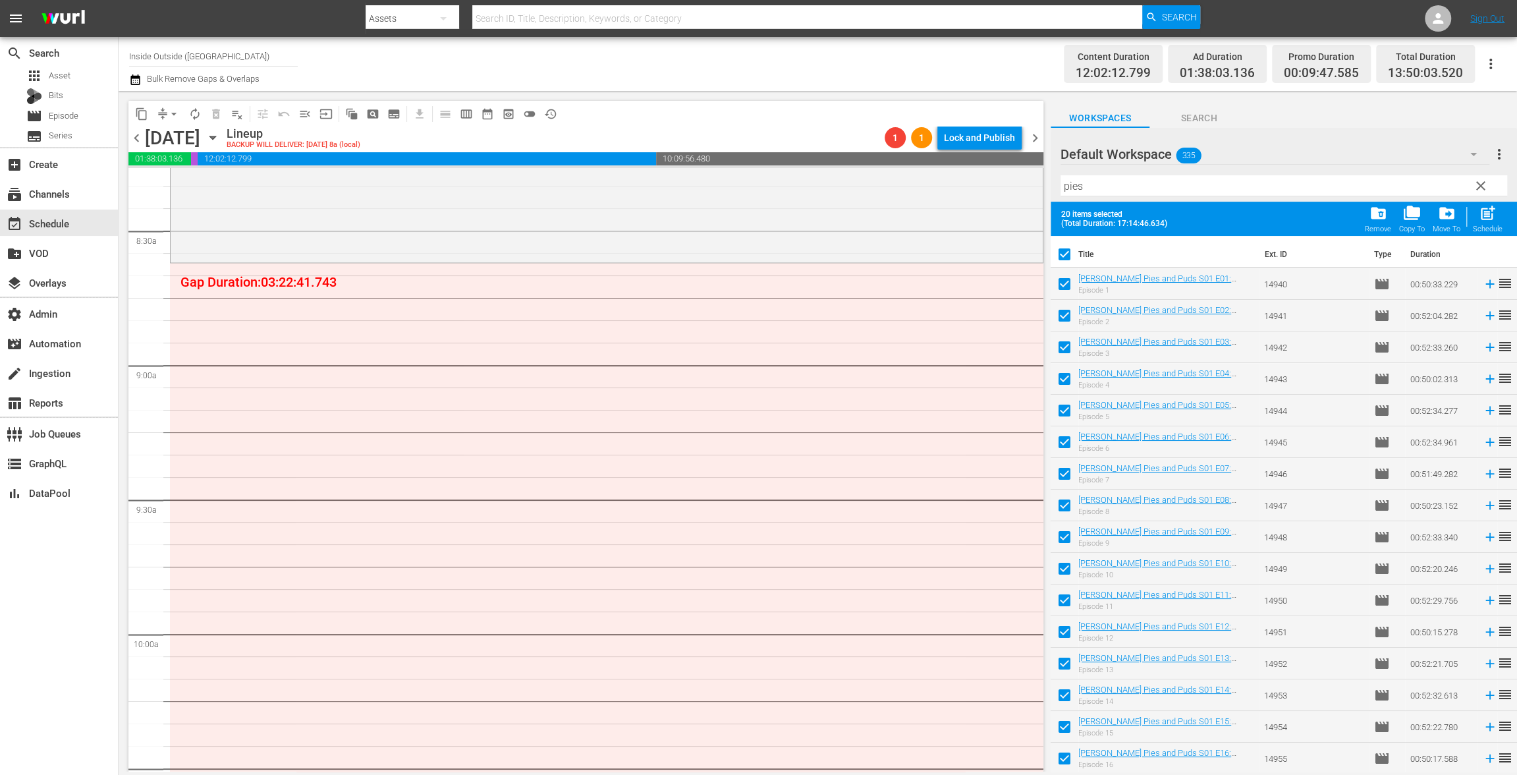
click at [1065, 219] on span "(Total Duration: 17:14:46.634)" at bounding box center [1117, 223] width 112 height 9
click at [1064, 254] on input "checkbox" at bounding box center [1065, 257] width 28 height 28
checkbox input "false"
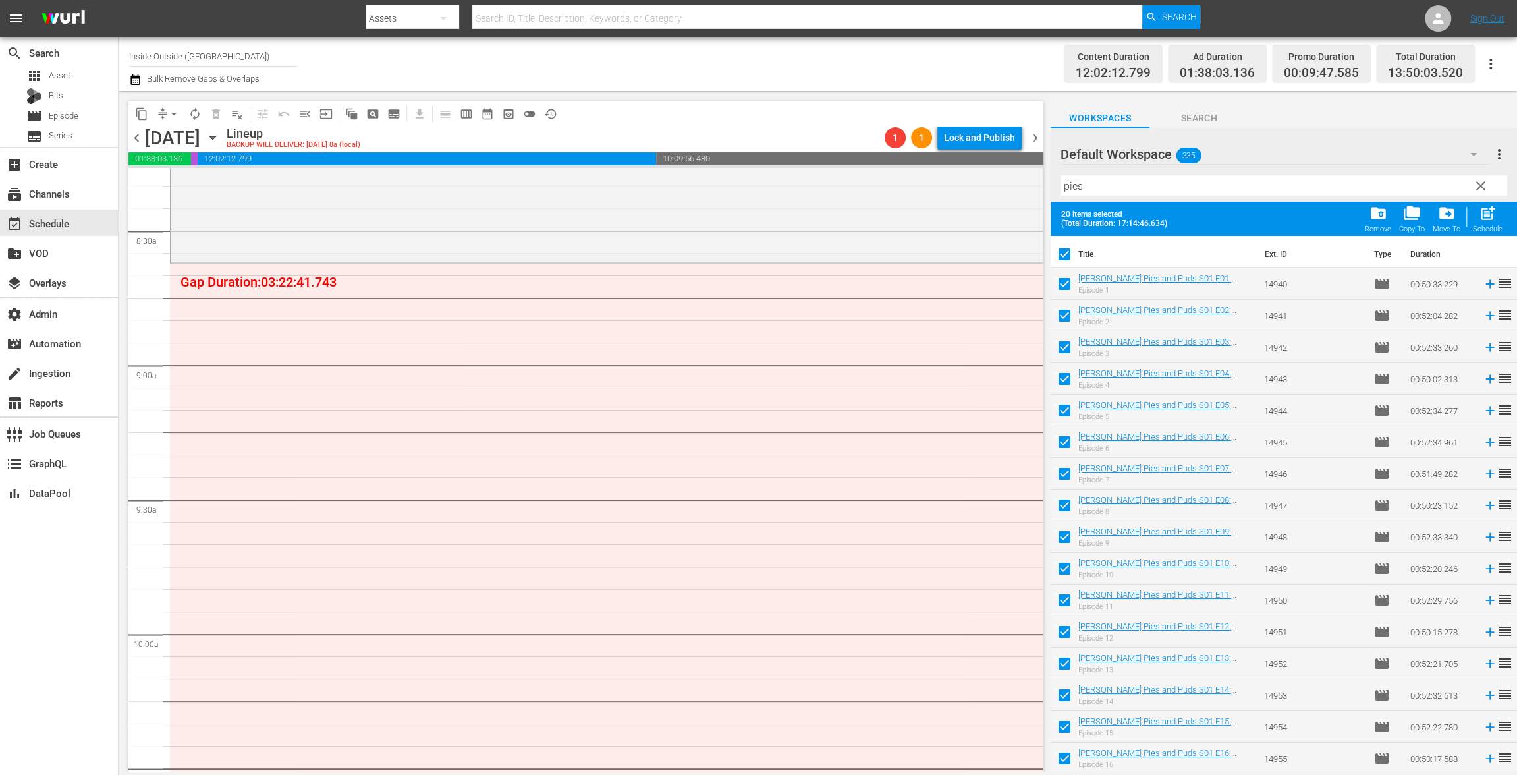
checkbox input "false"
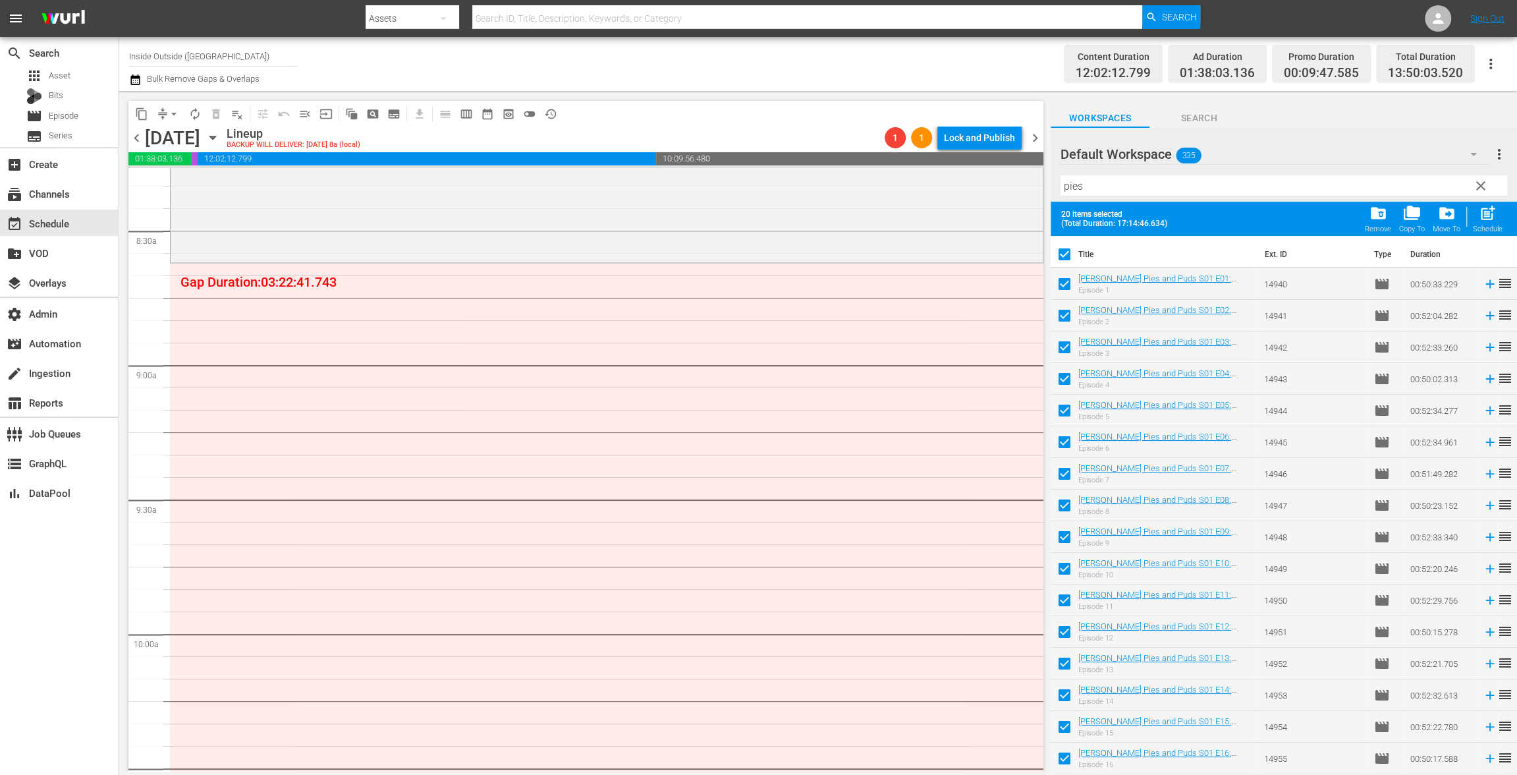
checkbox input "false"
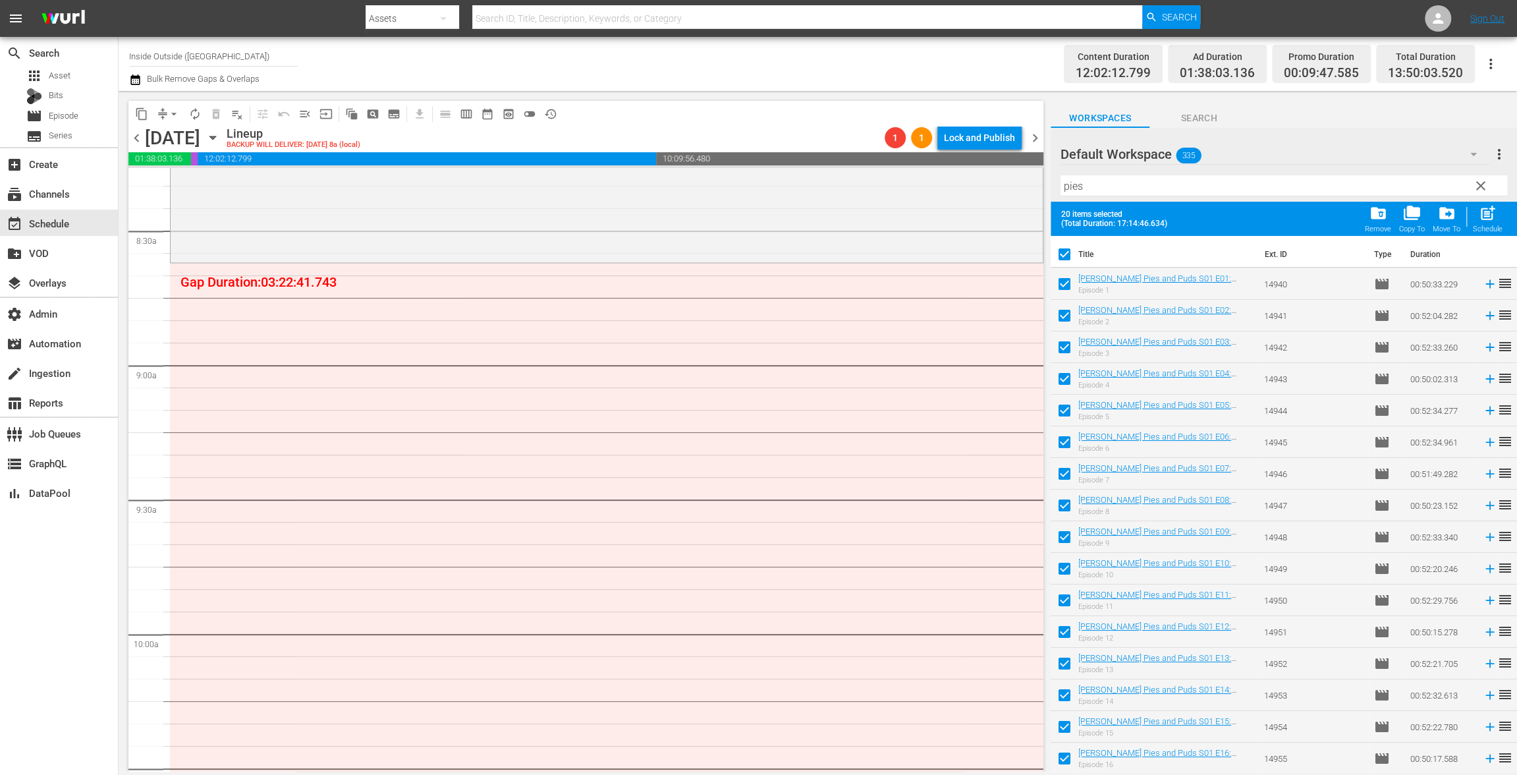
checkbox input "false"
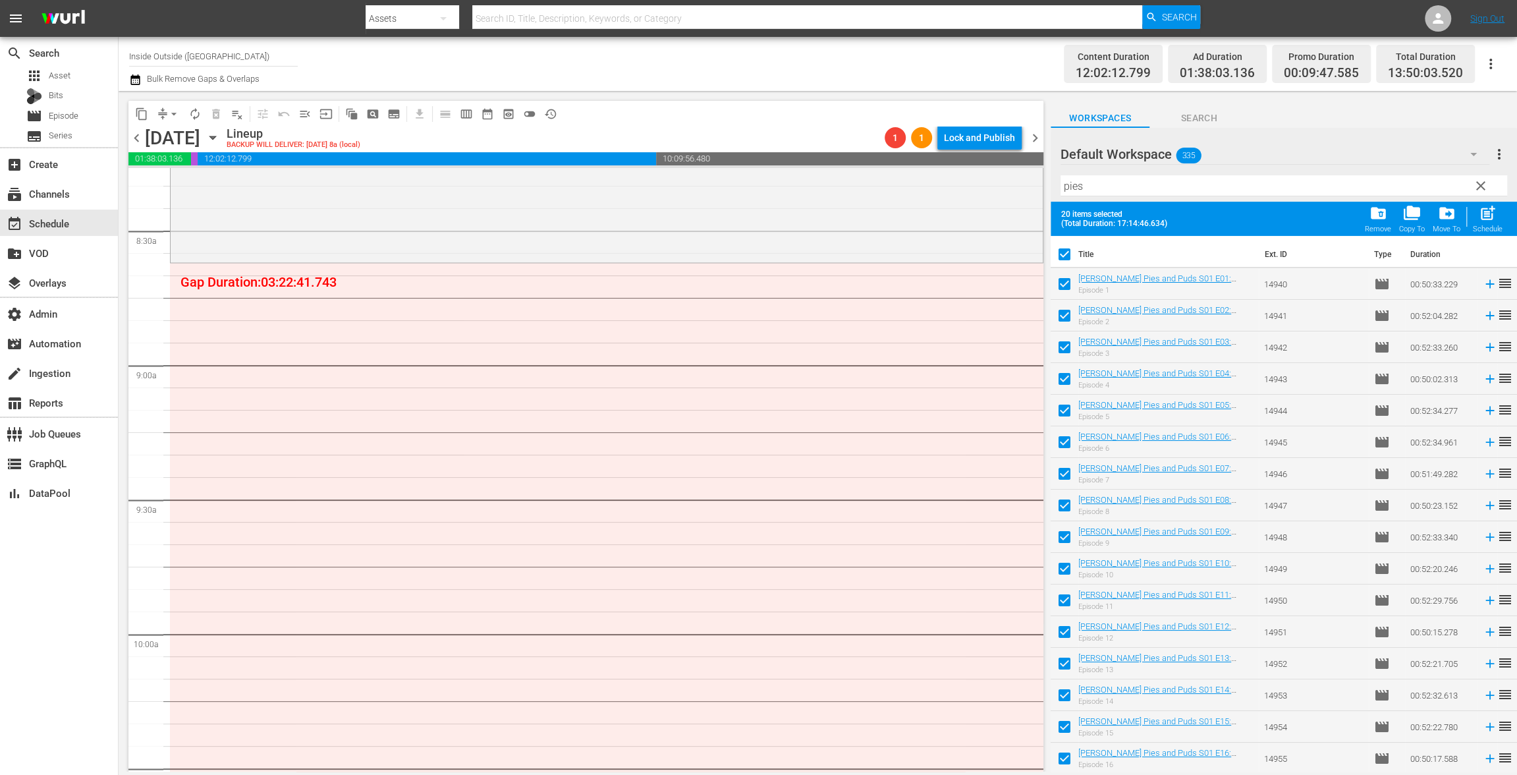
checkbox input "false"
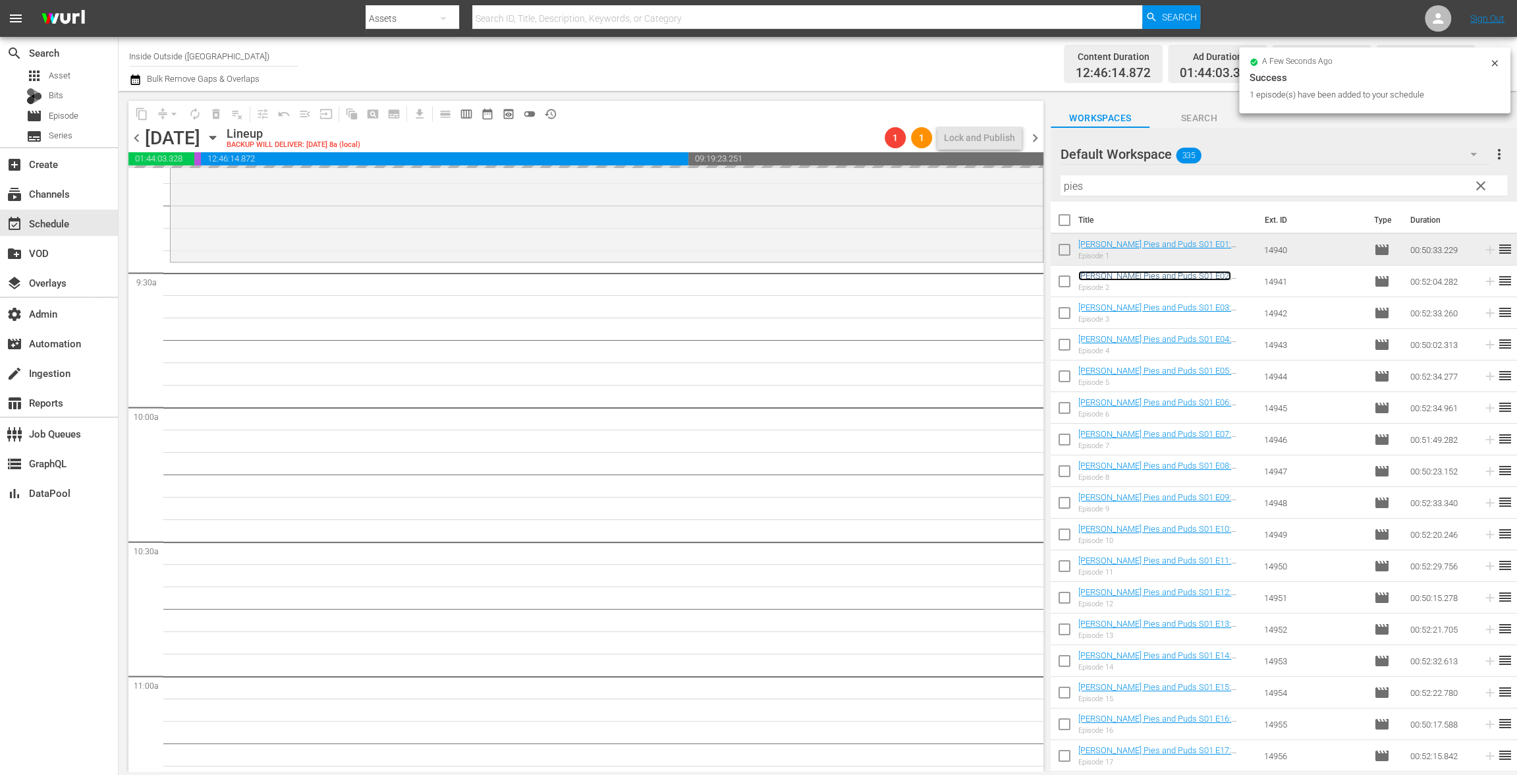
scroll to position [2546, 0]
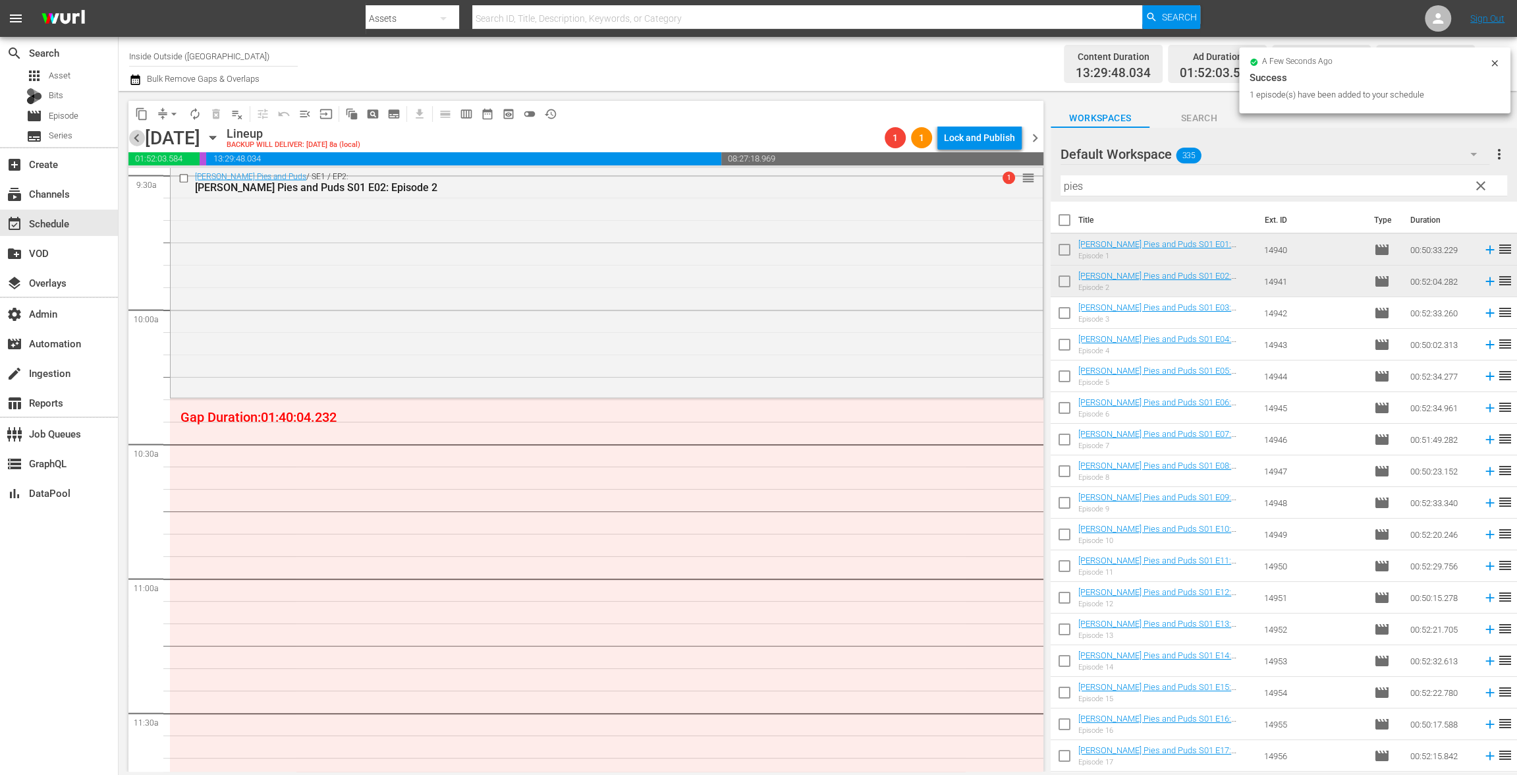
click at [140, 140] on span "chevron_left" at bounding box center [136, 138] width 16 height 16
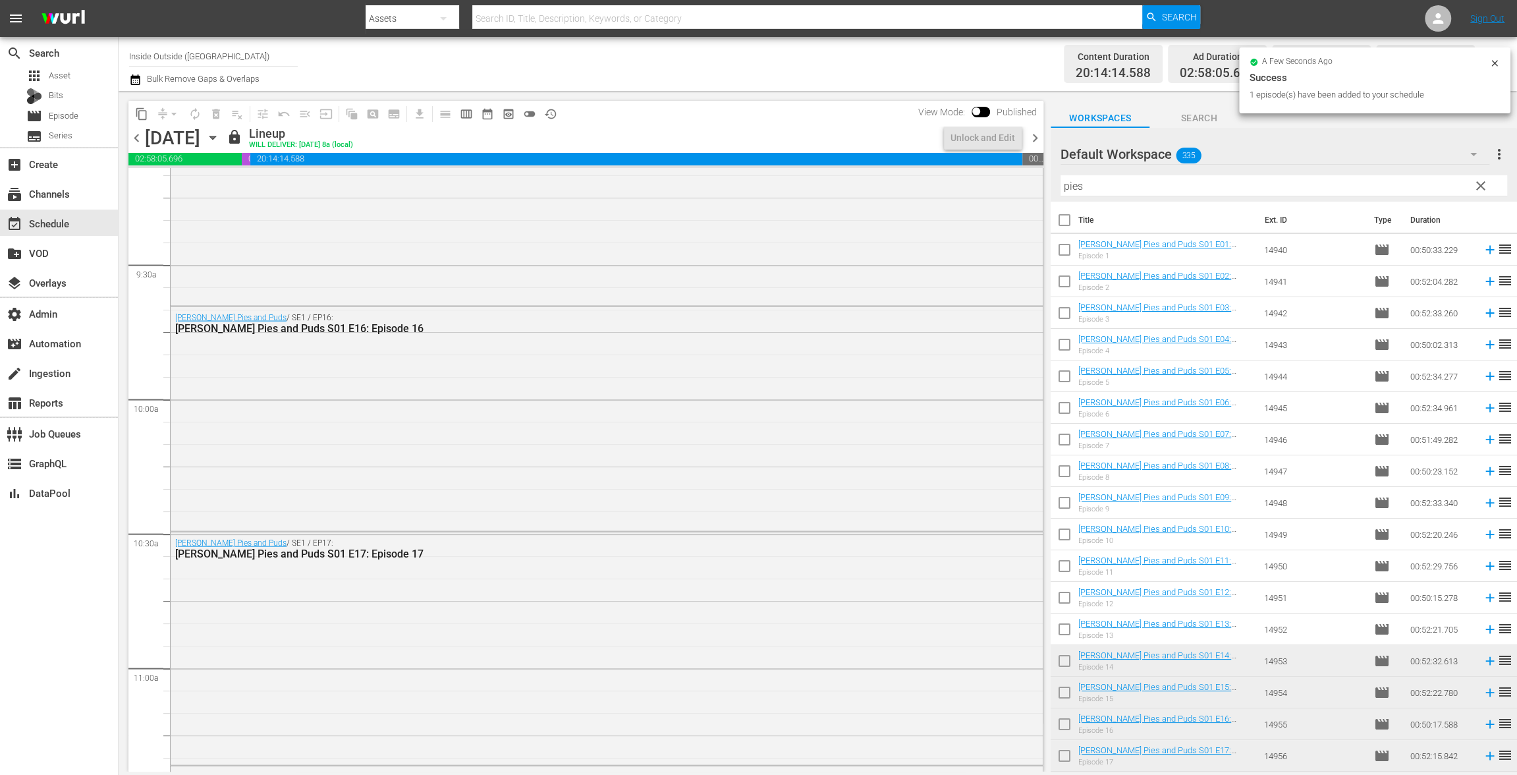
click at [1042, 139] on span "chevron_right" at bounding box center [1035, 138] width 16 height 16
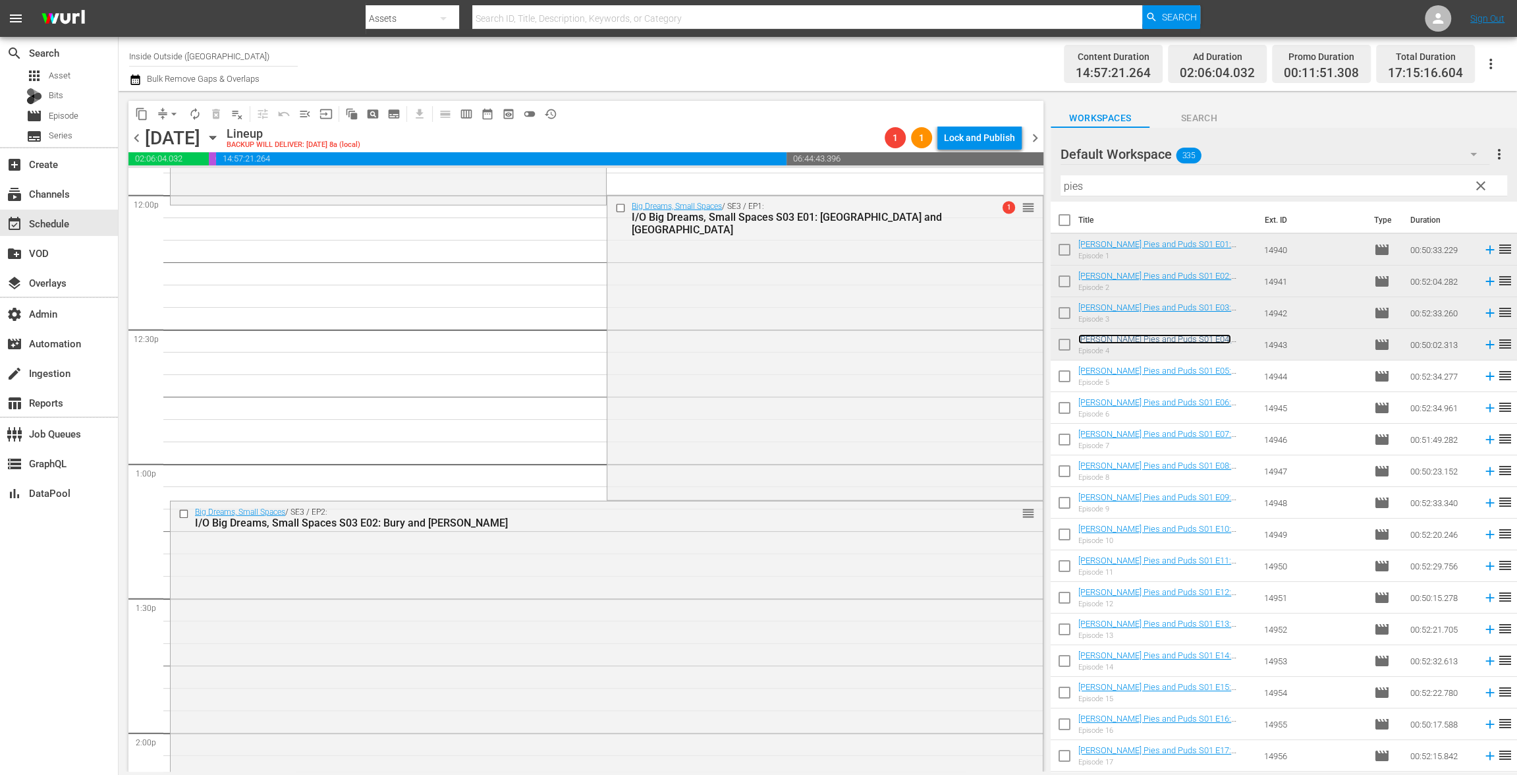
scroll to position [3209, 0]
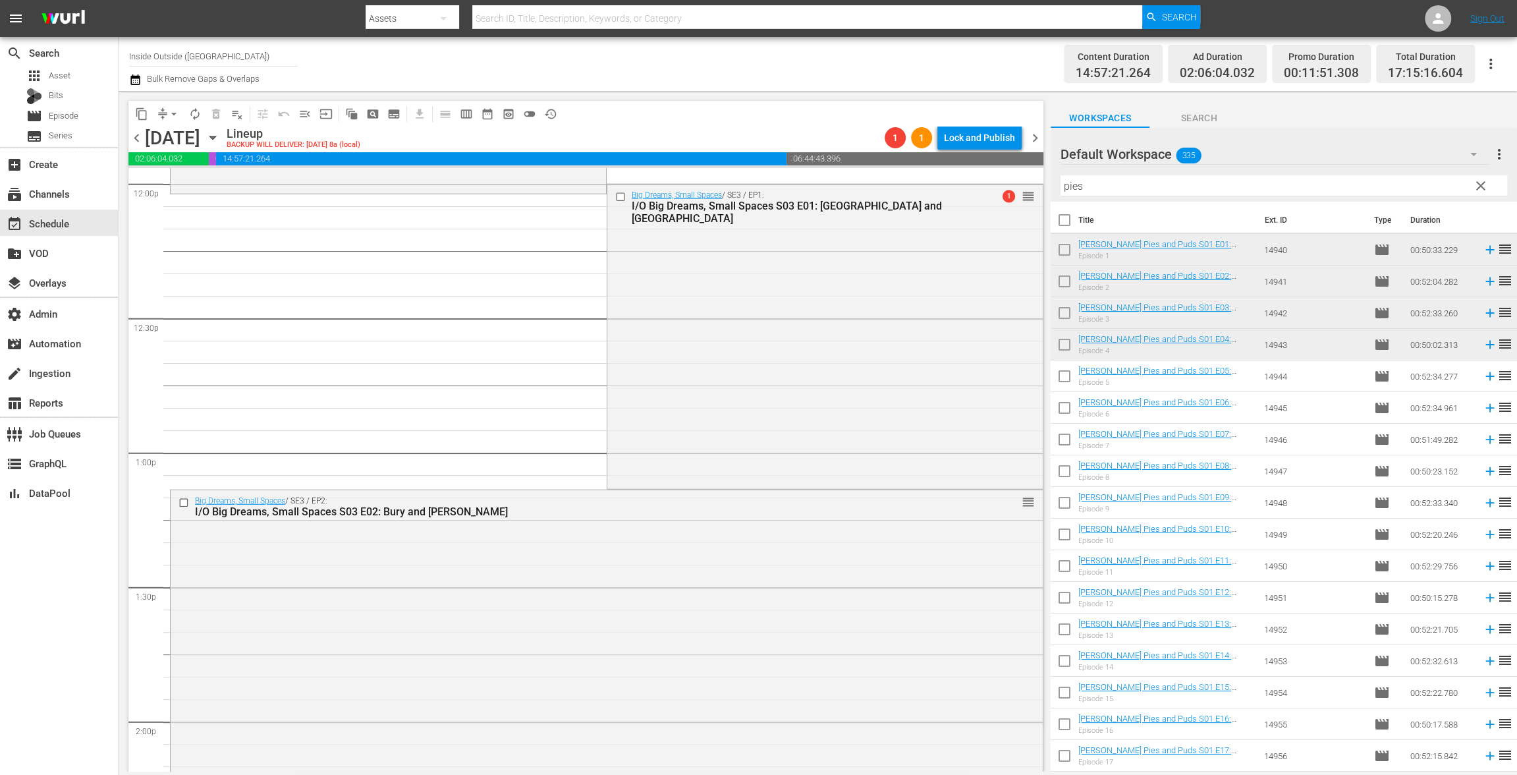
drag, startPoint x: 1138, startPoint y: 340, endPoint x: 587, endPoint y: 11, distance: 641.8
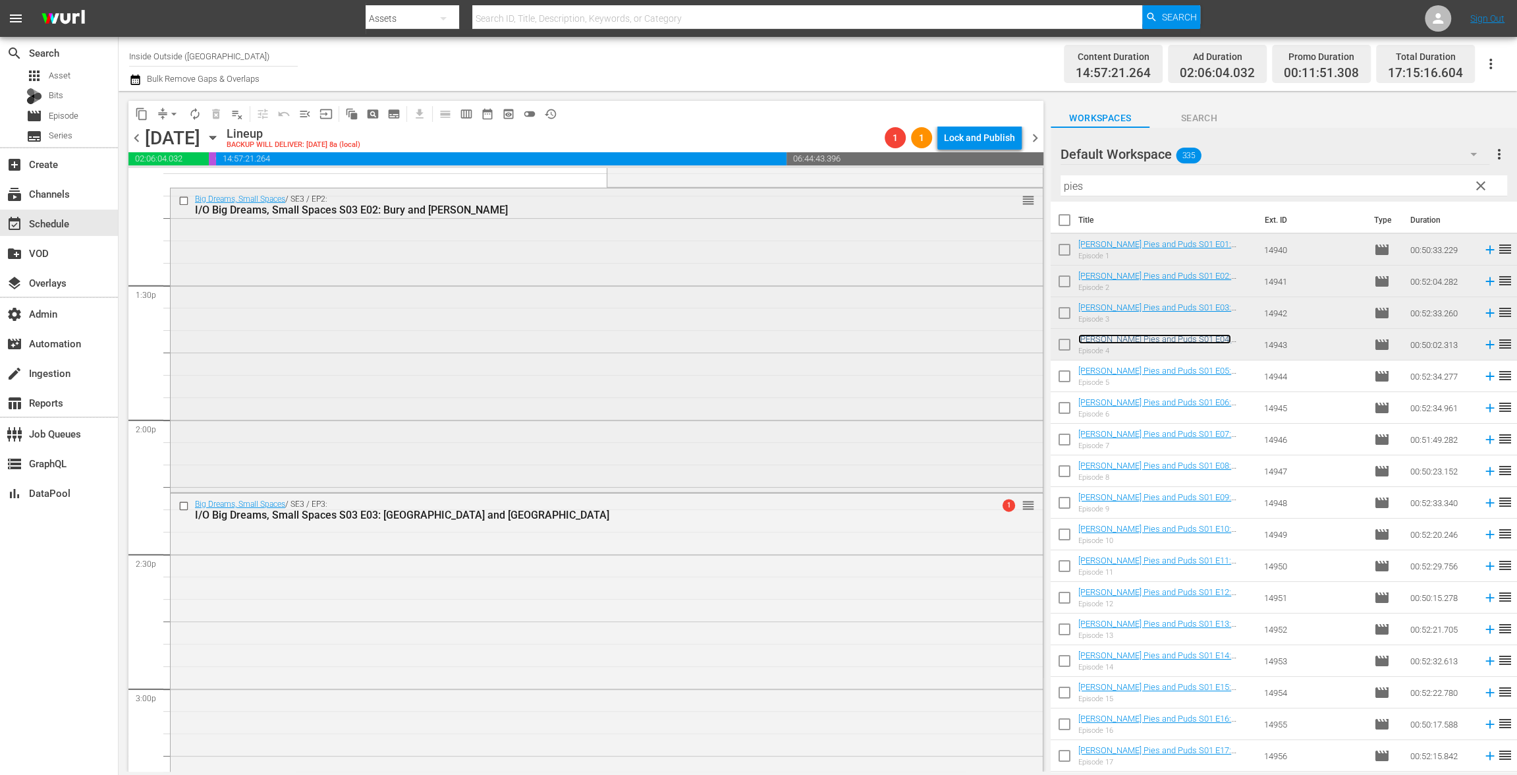
scroll to position [3608, 0]
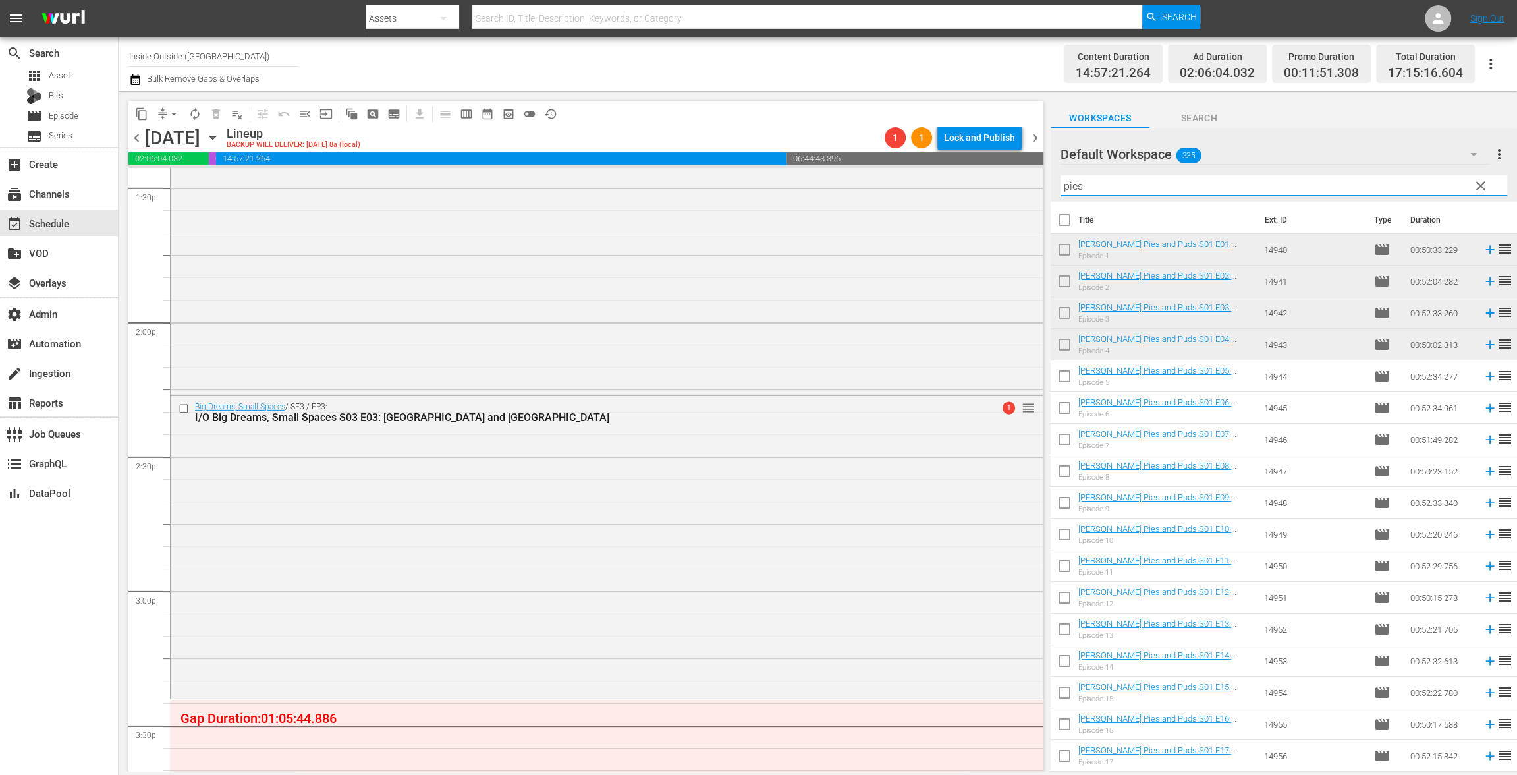
drag, startPoint x: 1102, startPoint y: 186, endPoint x: 983, endPoint y: 163, distance: 121.4
click at [983, 163] on div "content_copy compress arrow_drop_down autorenew_outlined delete_forever_outline…" at bounding box center [818, 431] width 1398 height 680
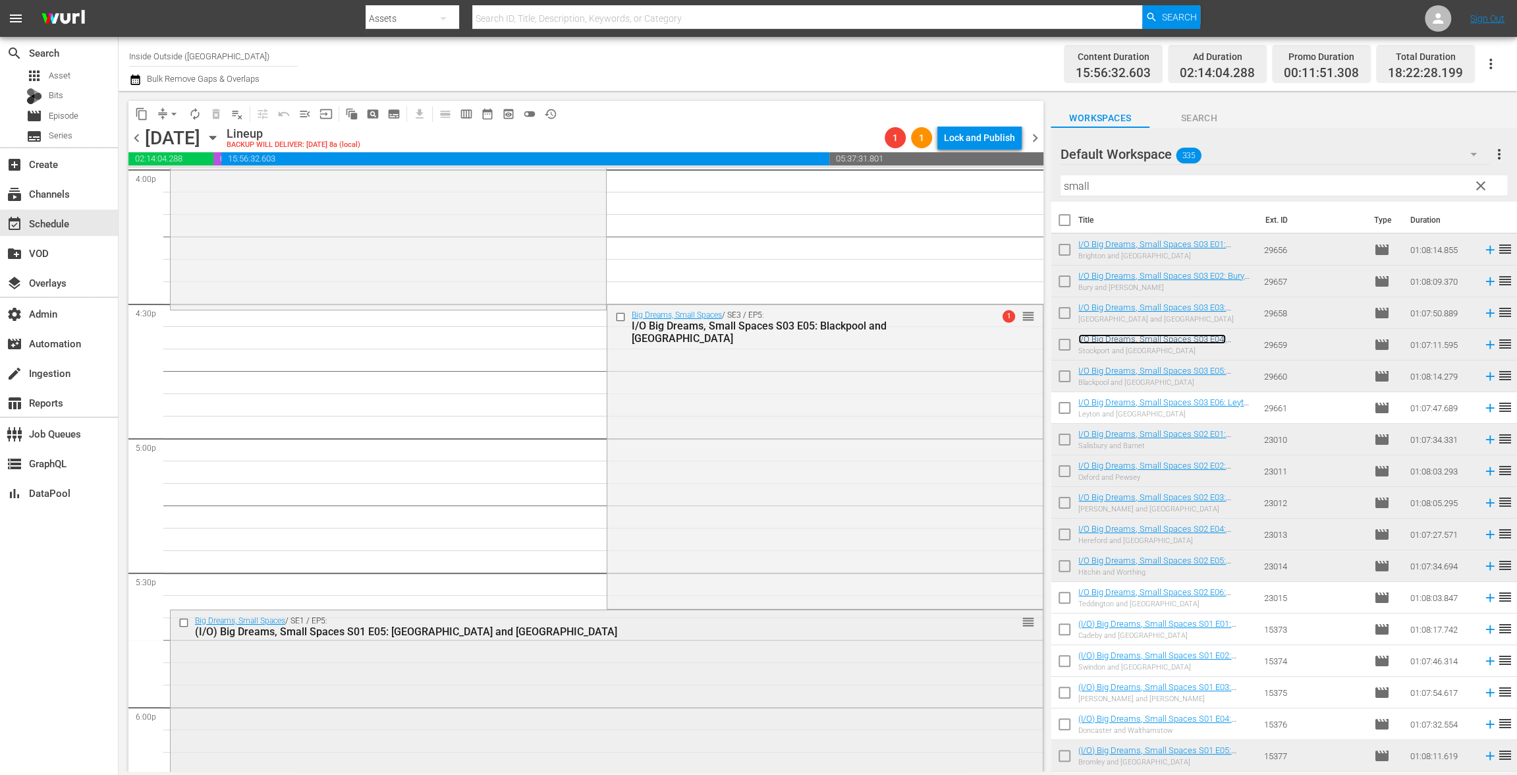
scroll to position [4201, 0]
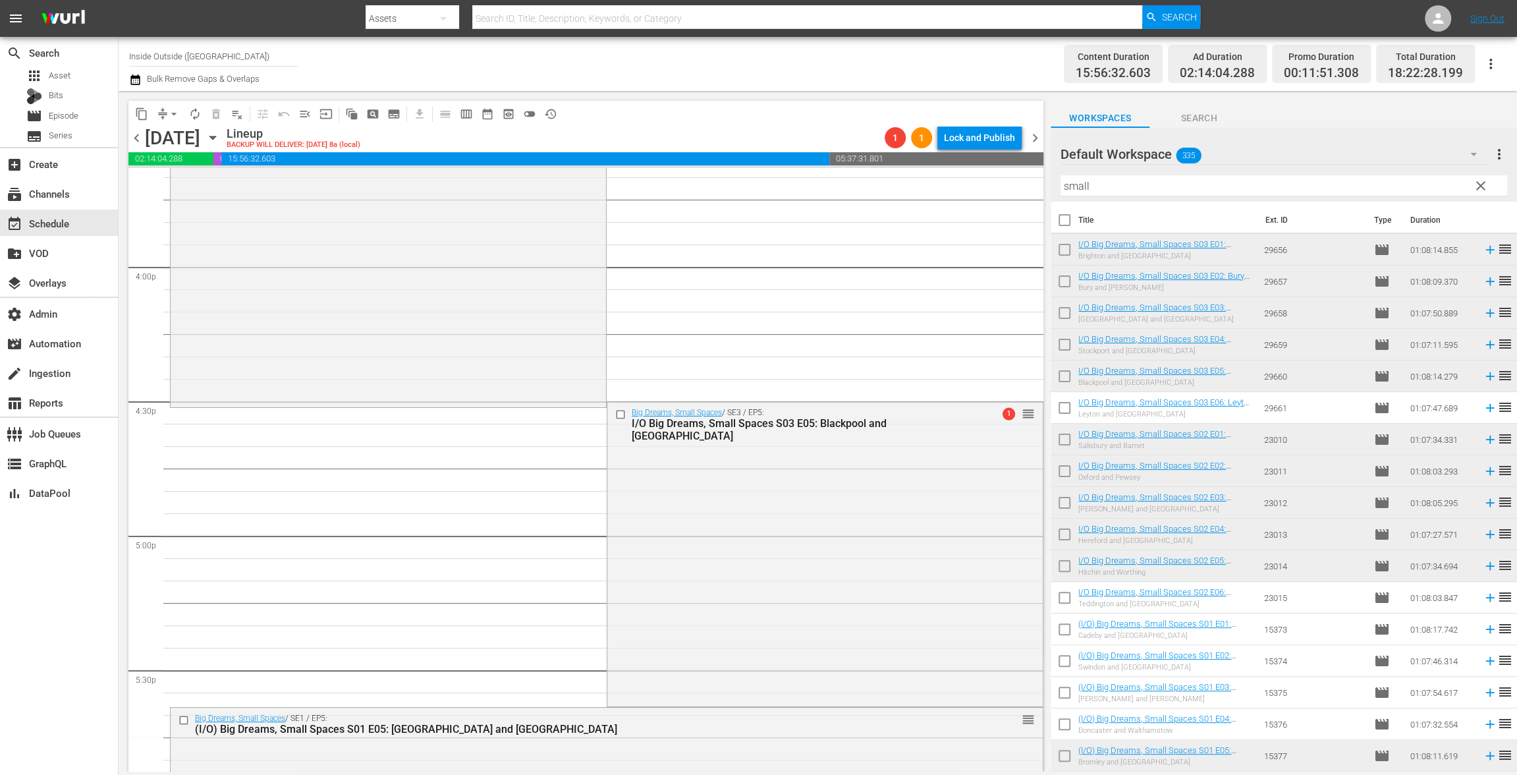
drag, startPoint x: 1153, startPoint y: 342, endPoint x: 541, endPoint y: 20, distance: 691.2
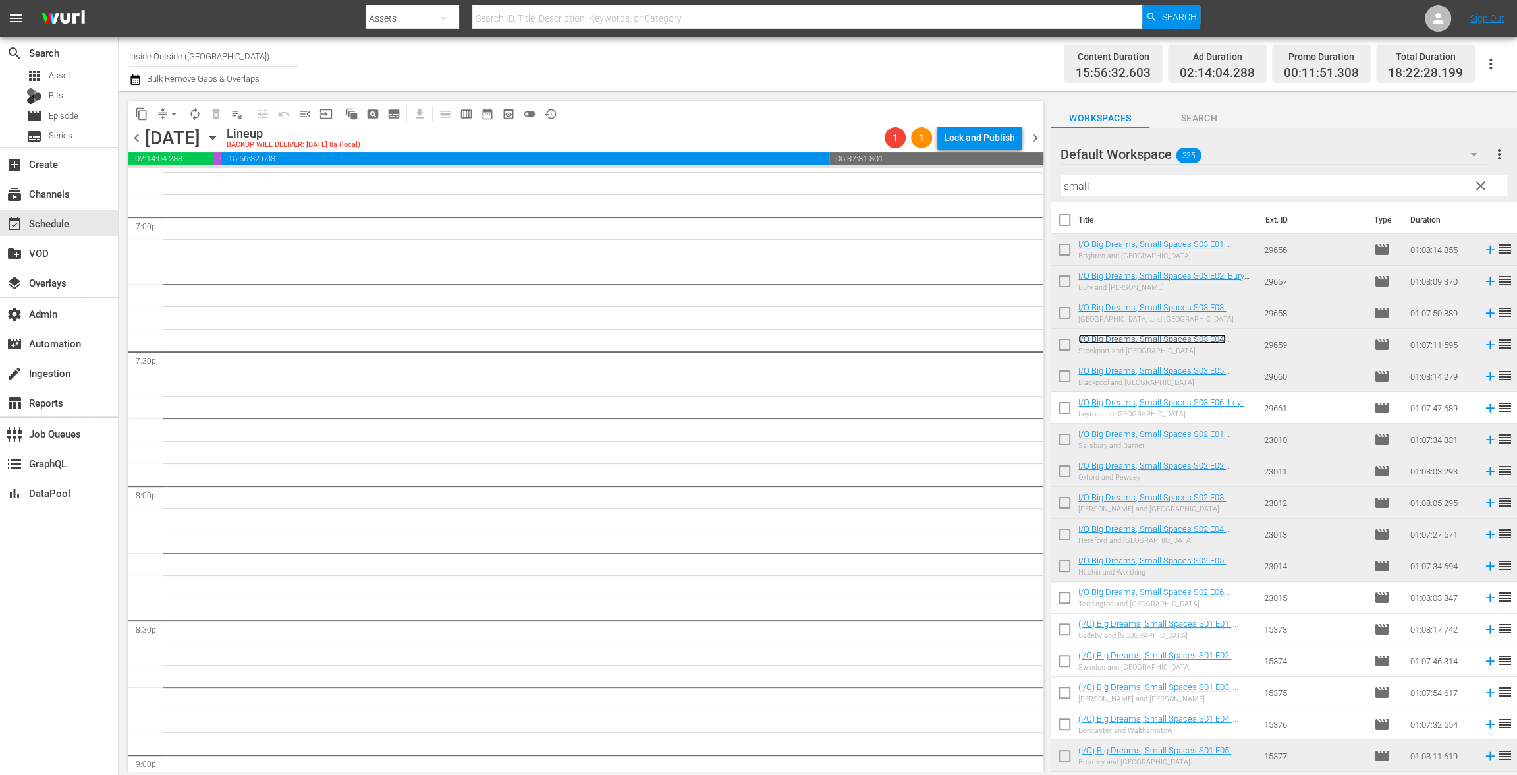
scroll to position [4829, 0]
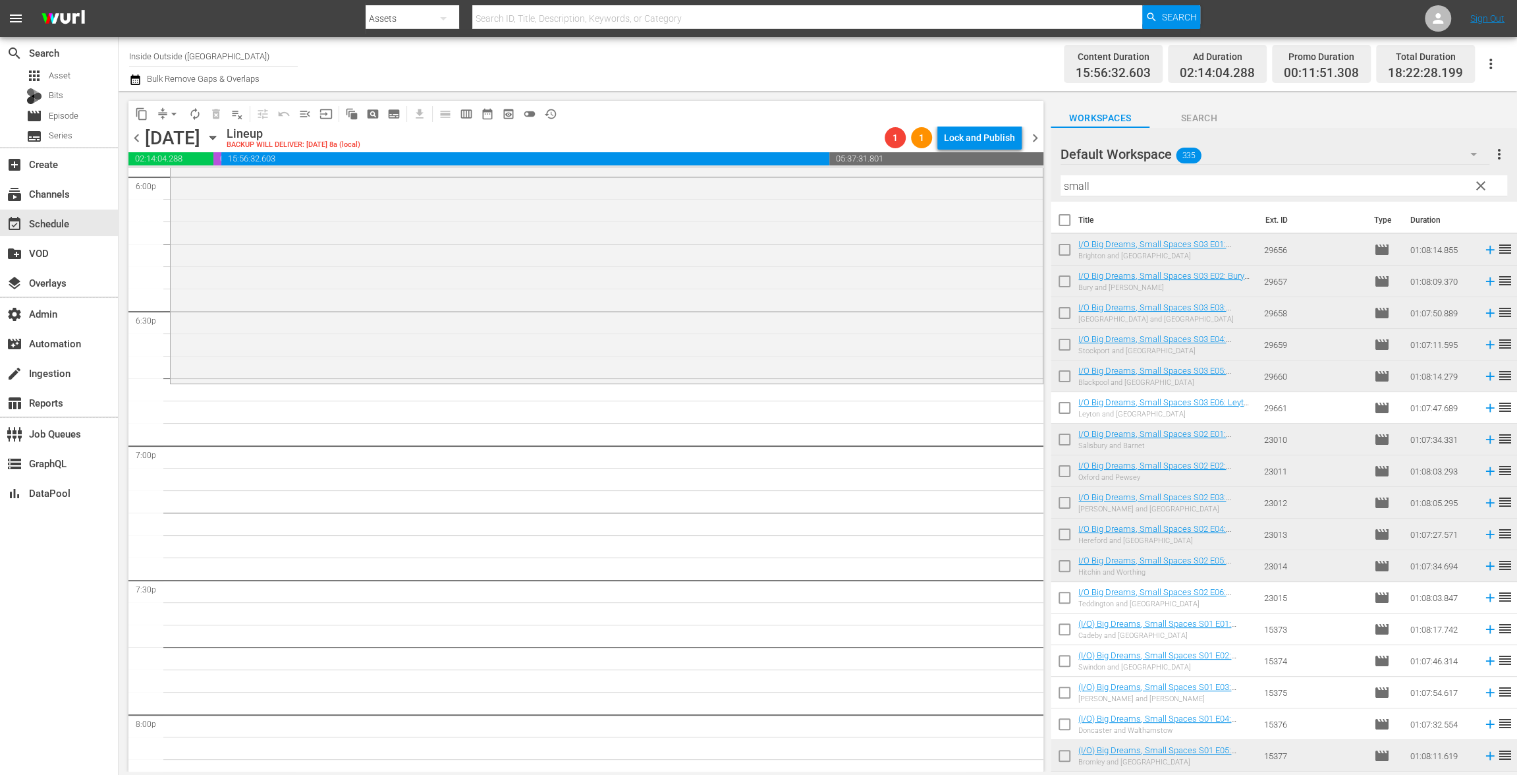
click at [171, 103] on button "arrow_drop_down" at bounding box center [173, 113] width 21 height 21
click at [182, 187] on li "Align to End of Previous Day" at bounding box center [174, 184] width 138 height 22
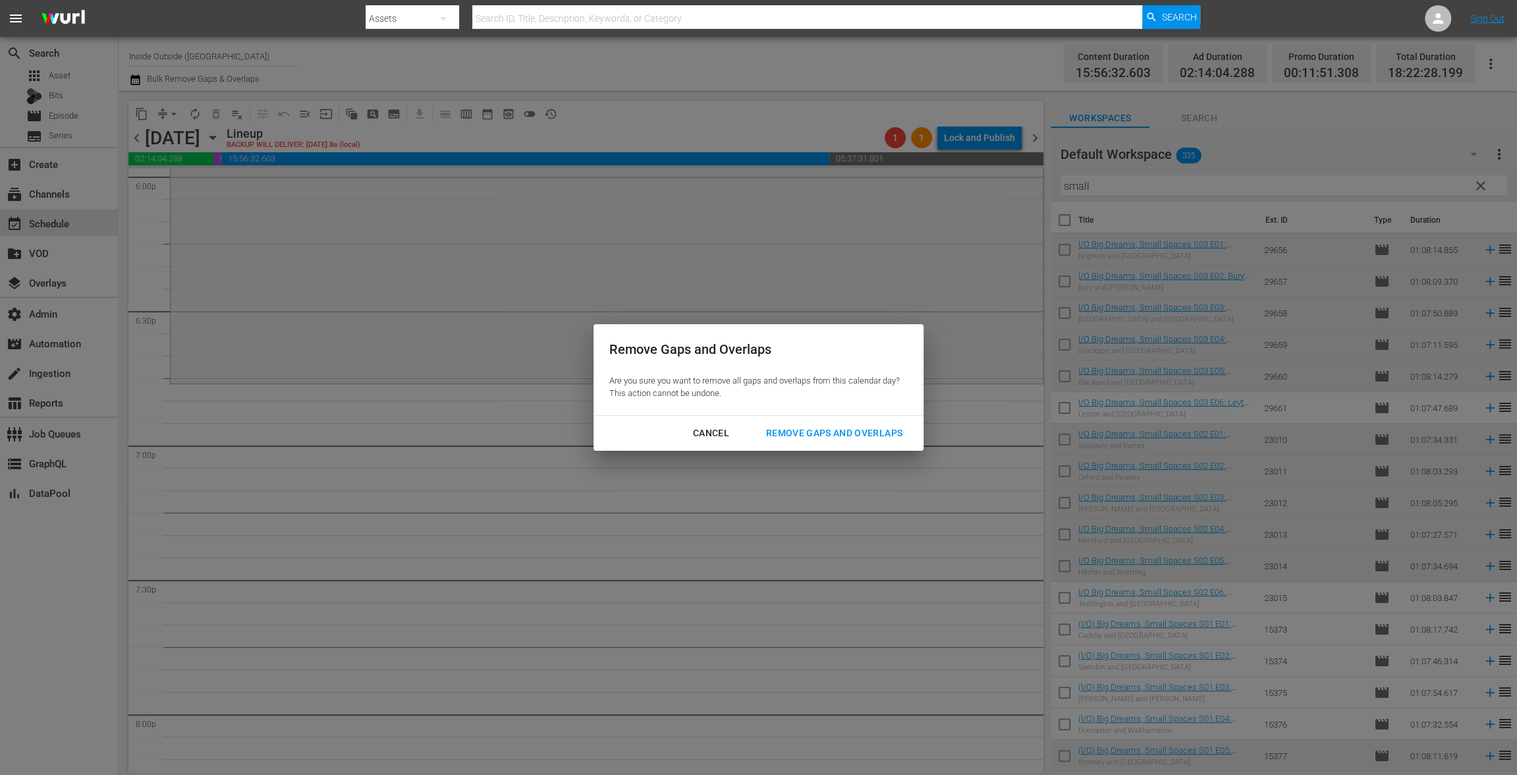
click at [798, 436] on div "Remove Gaps and Overlaps" at bounding box center [833, 433] width 157 height 16
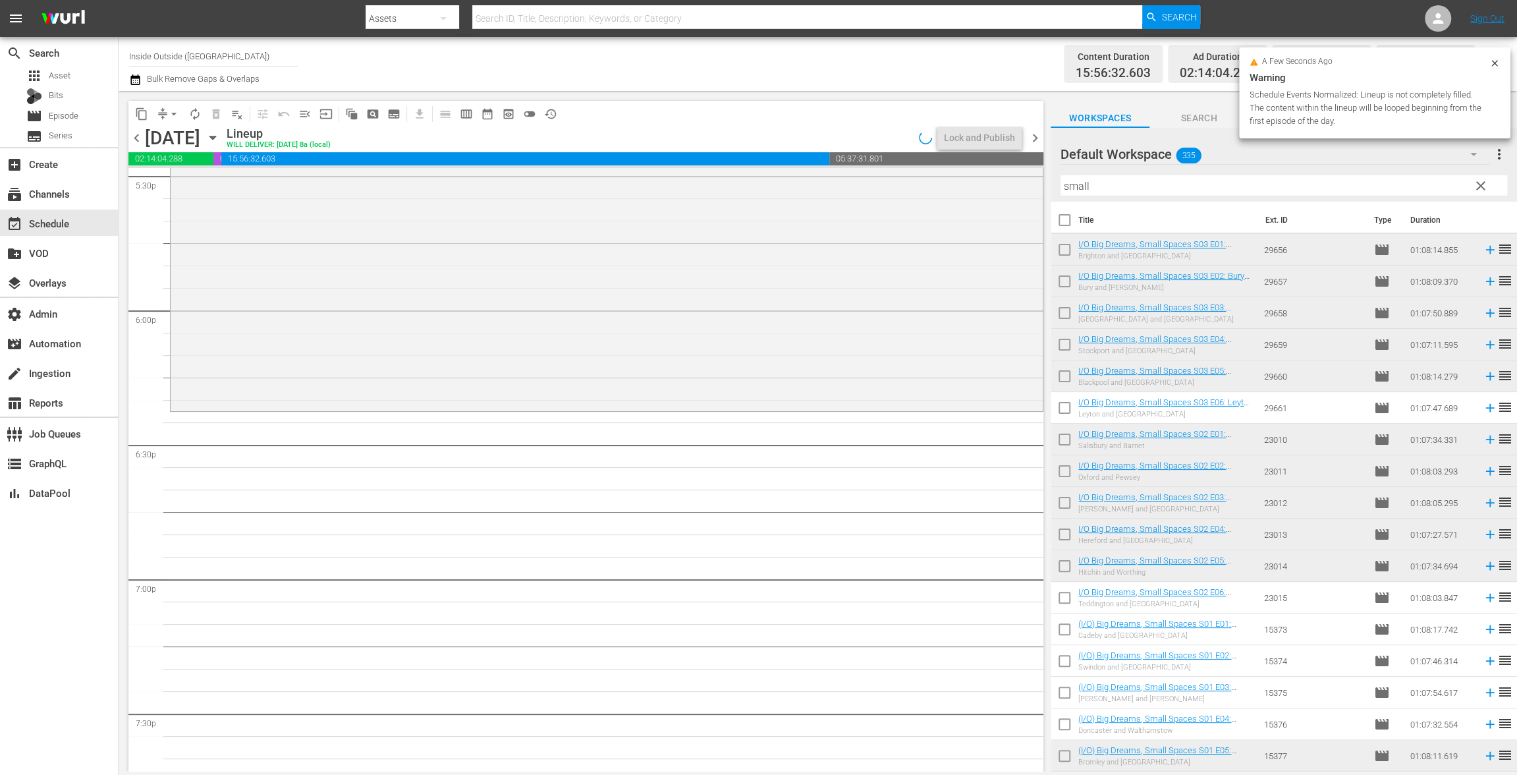
scroll to position [4597, 0]
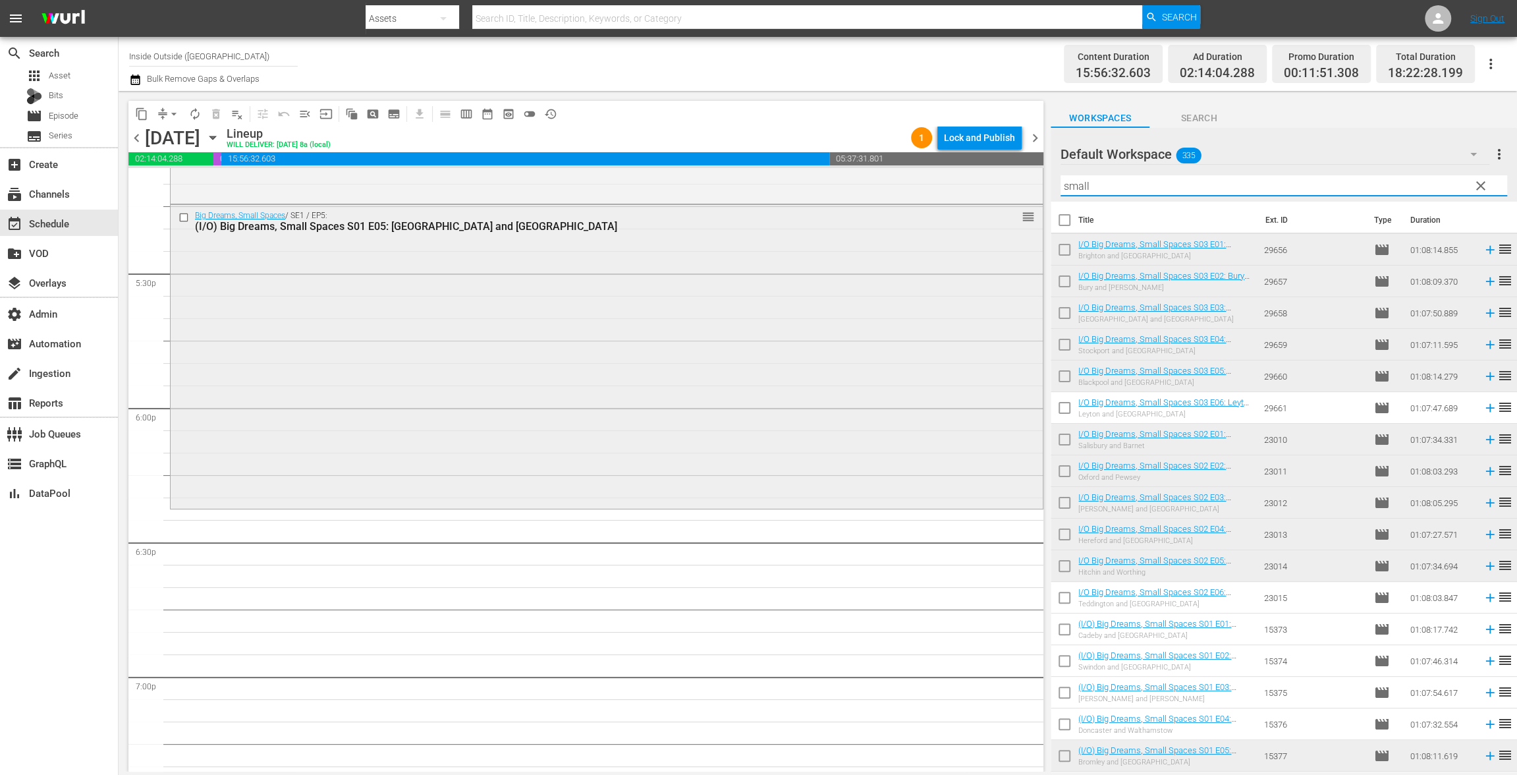
drag, startPoint x: 1105, startPoint y: 182, endPoint x: 972, endPoint y: 216, distance: 136.6
click at [949, 157] on div "content_copy compress arrow_drop_down autorenew_outlined delete_forever_outline…" at bounding box center [818, 431] width 1398 height 680
paste input "Ultimate Cookery Course"
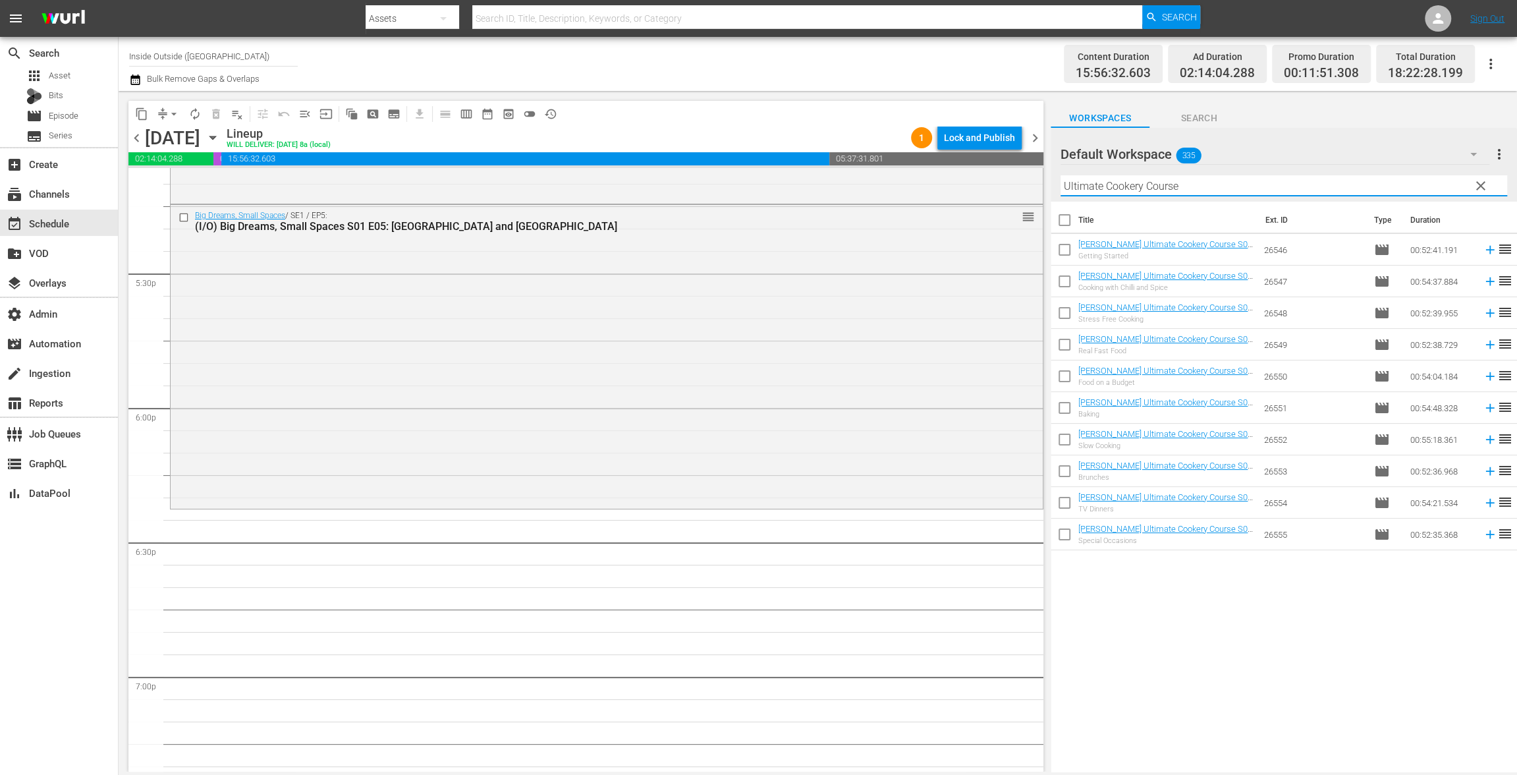
type input "Ultimate Cookery Course"
click at [1064, 209] on input "checkbox" at bounding box center [1065, 223] width 28 height 28
checkbox input "true"
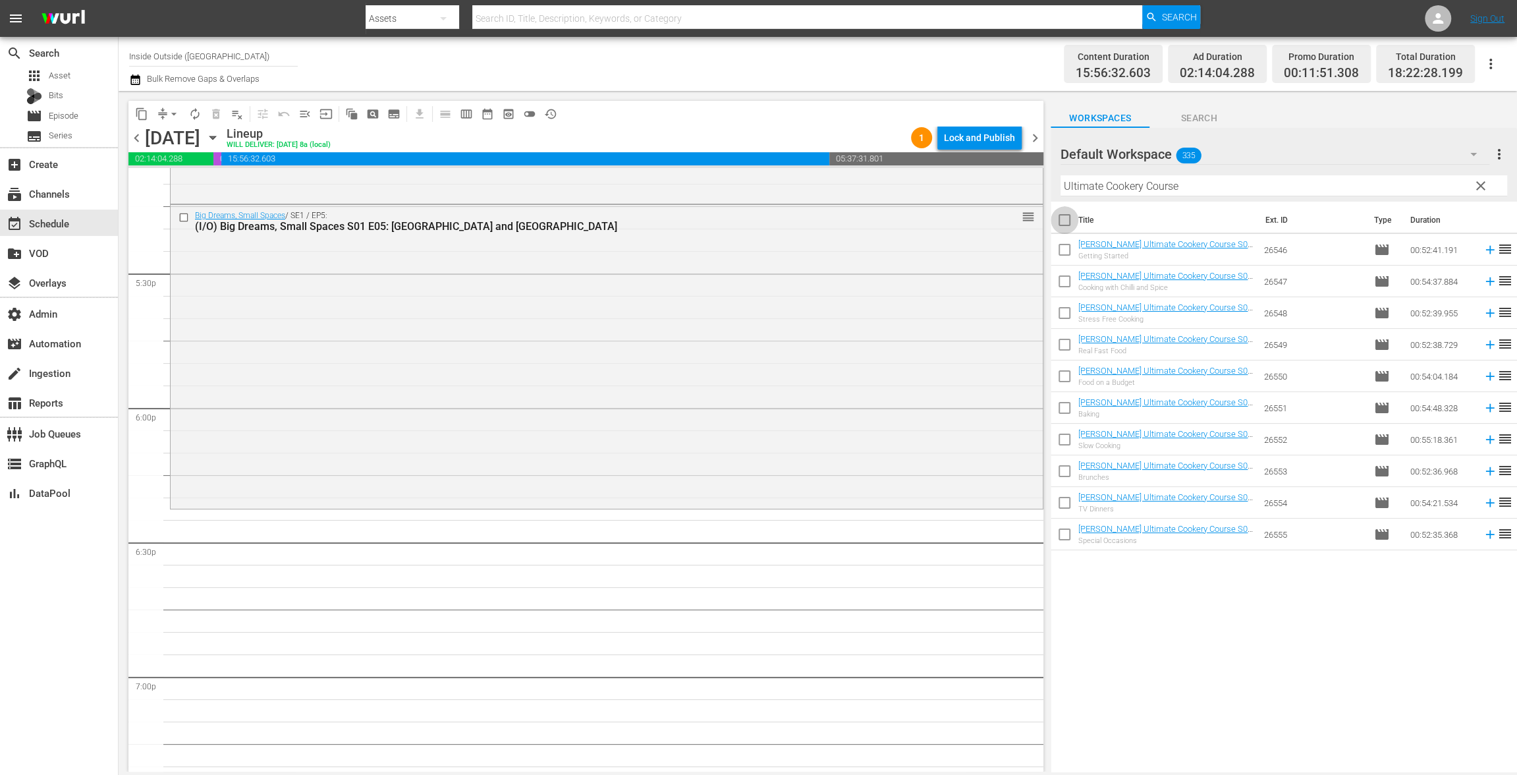
checkbox input "true"
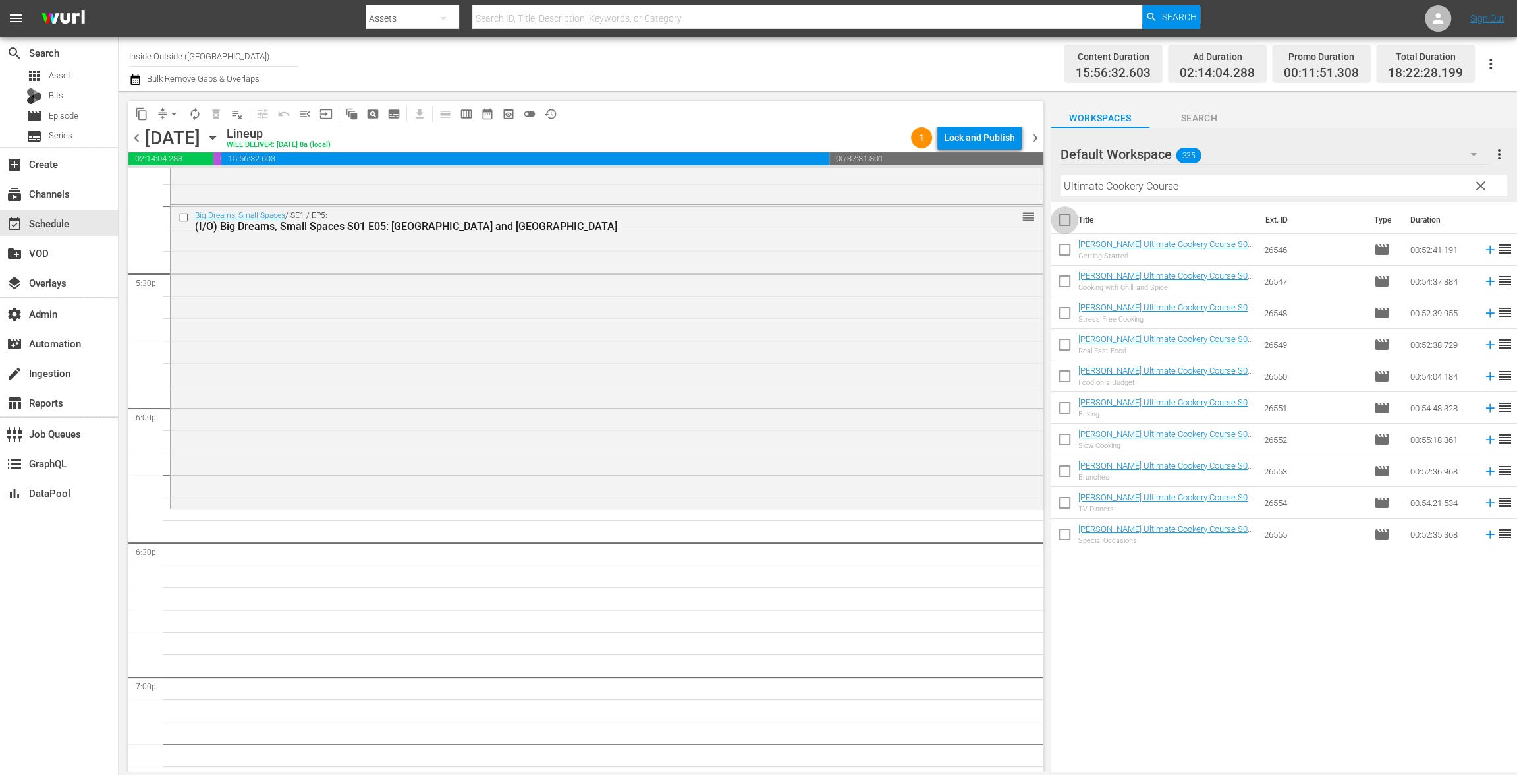
checkbox input "true"
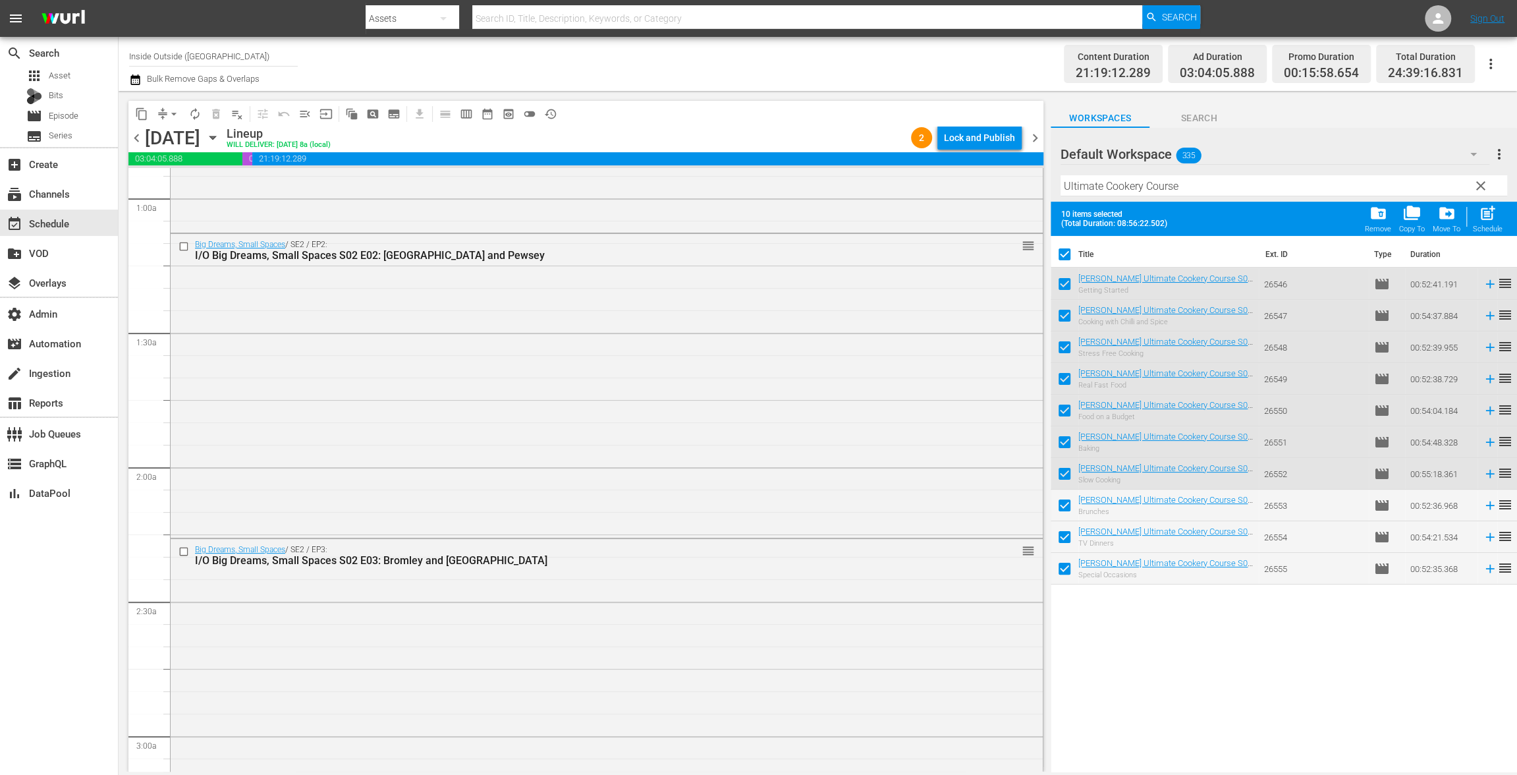
scroll to position [0, 0]
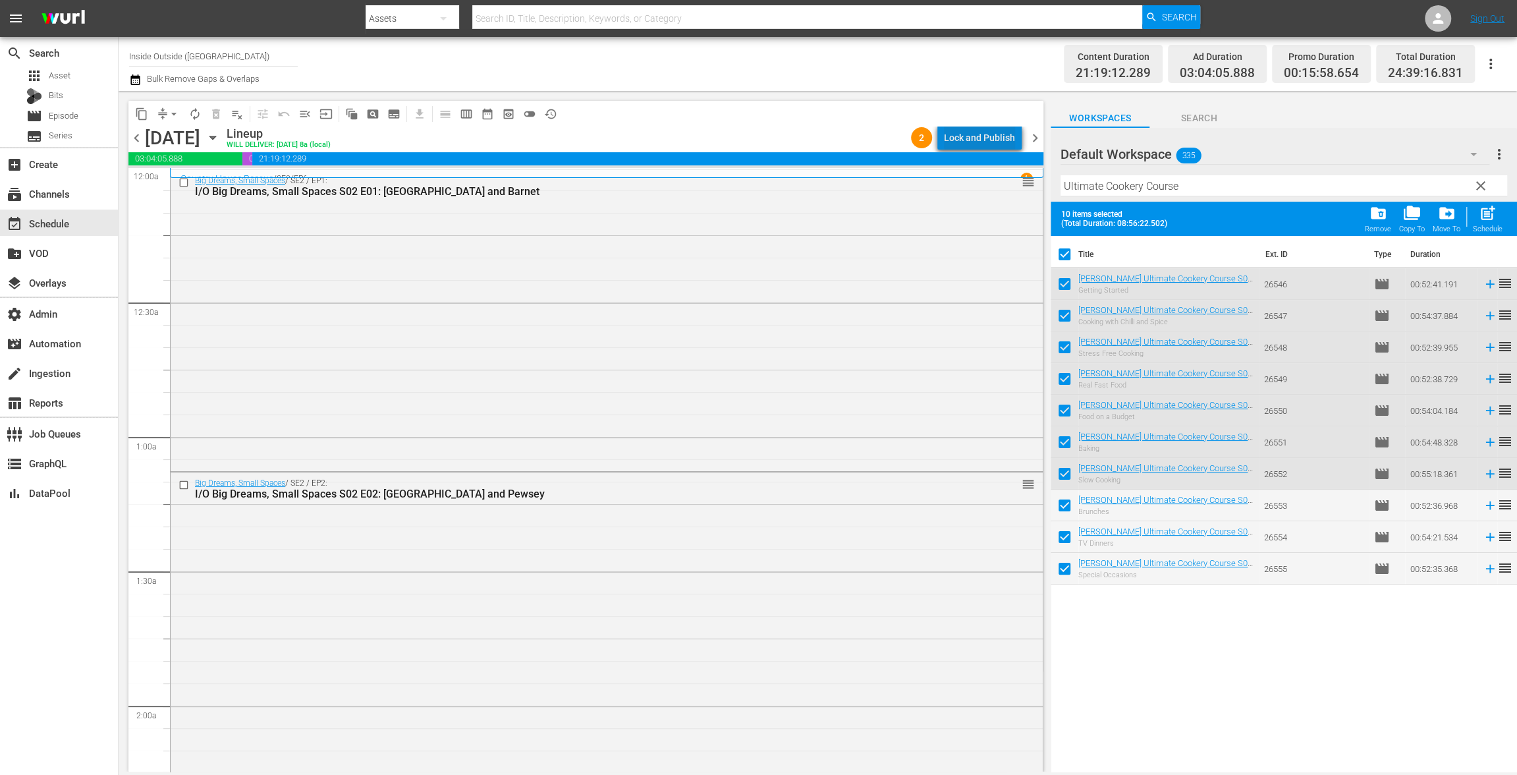
click at [989, 134] on div "Lock and Publish" at bounding box center [979, 138] width 71 height 24
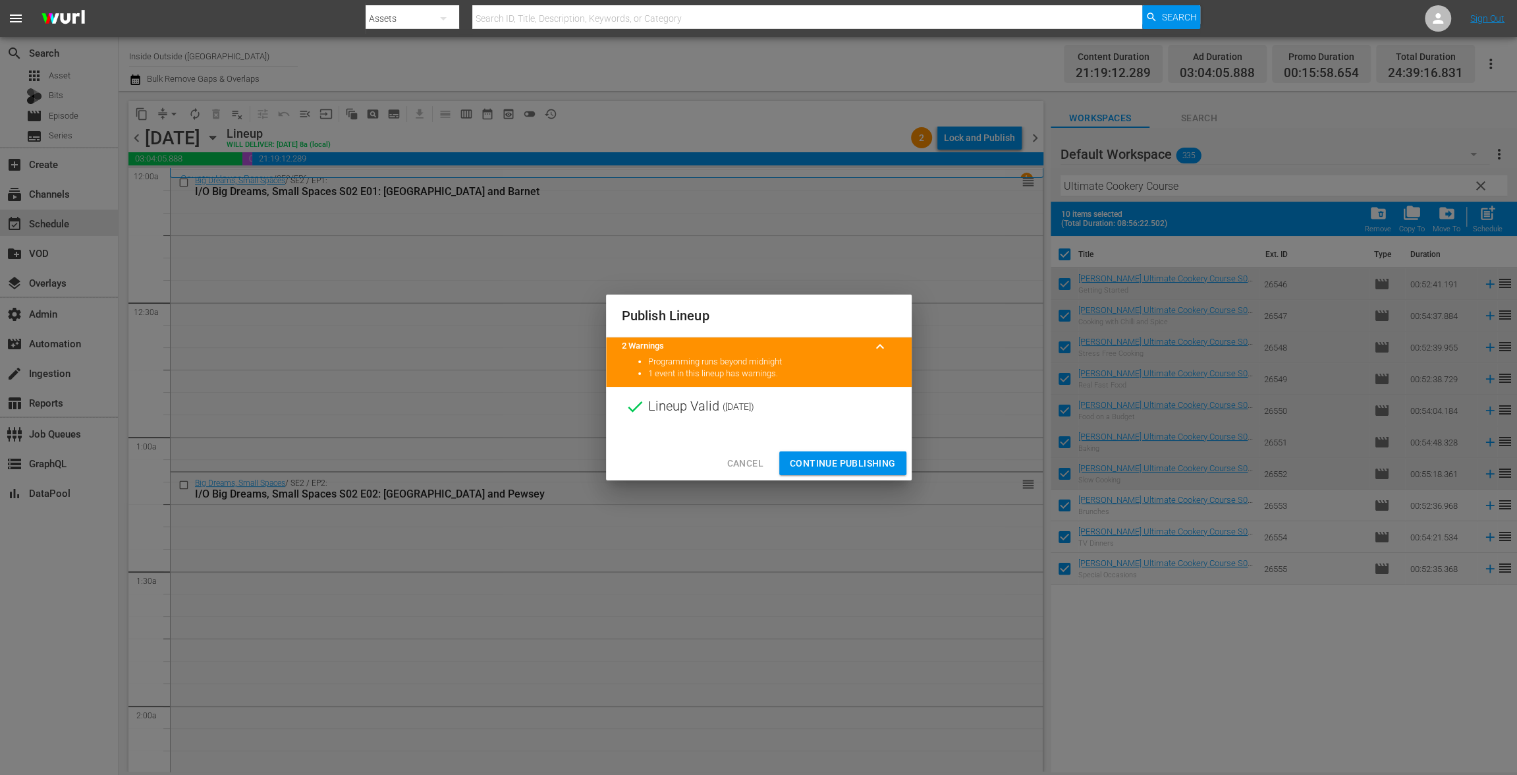
click at [838, 451] on button "Continue Publishing" at bounding box center [842, 463] width 127 height 24
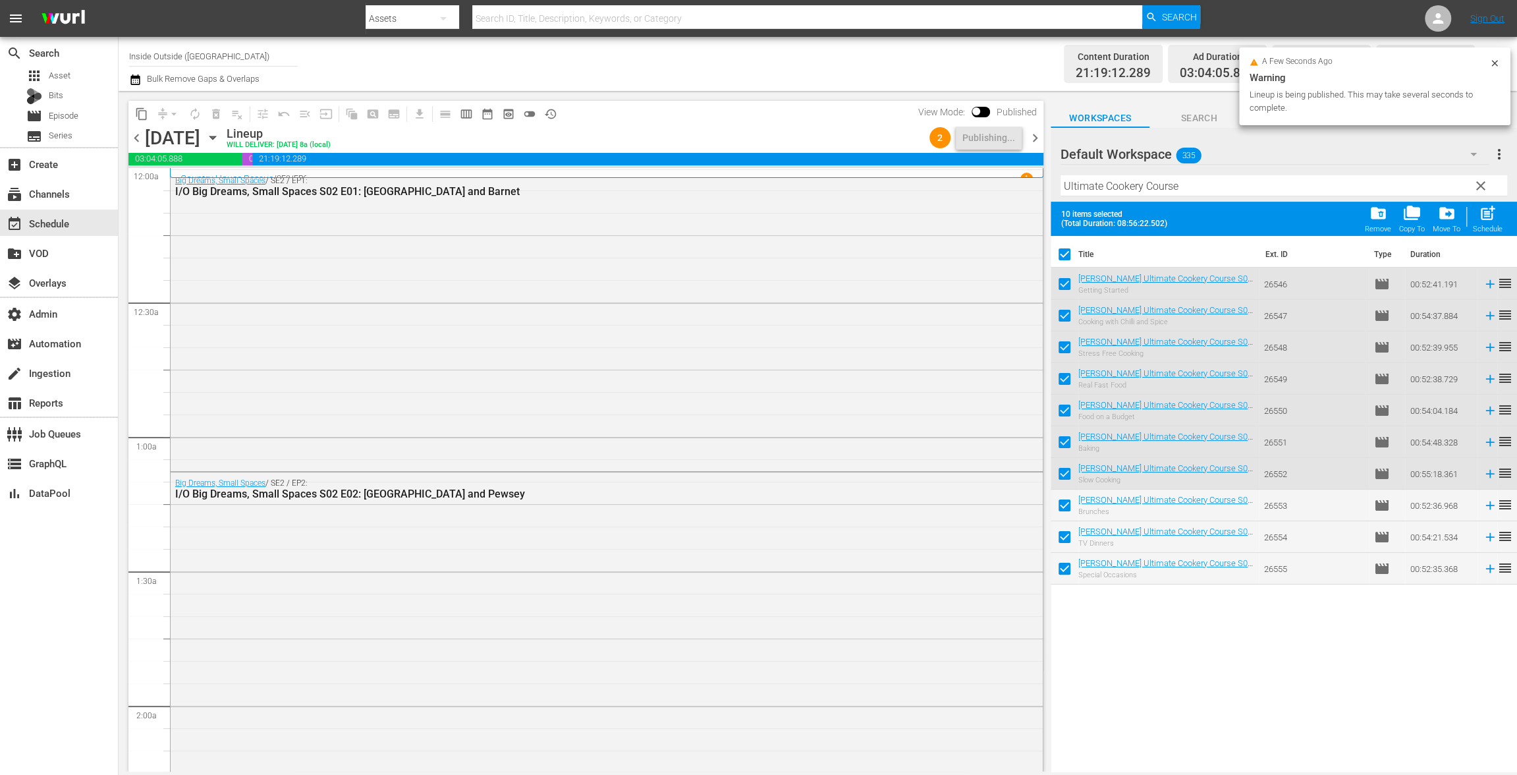
click at [1068, 254] on input "checkbox" at bounding box center [1065, 257] width 28 height 28
checkbox input "false"
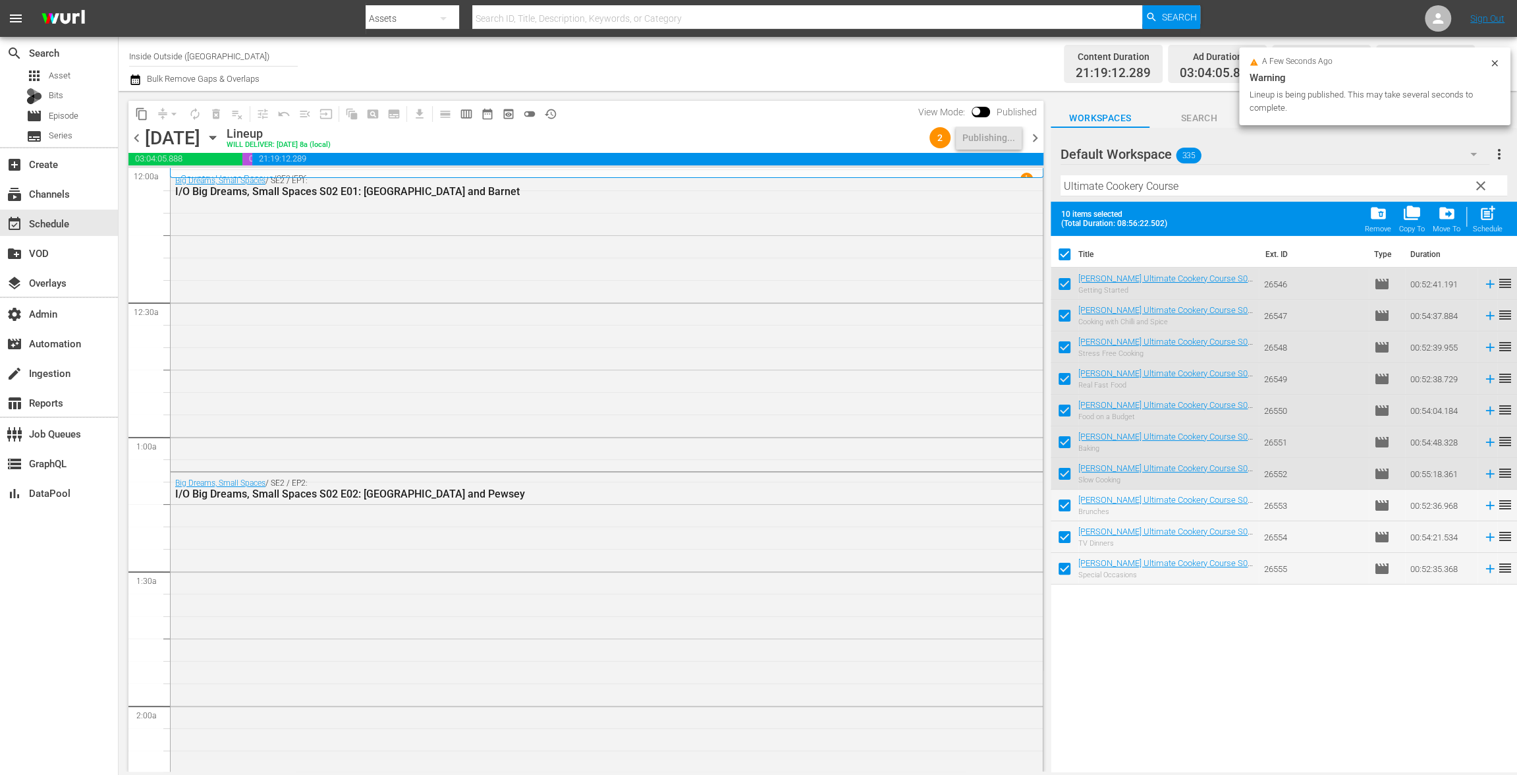
checkbox input "false"
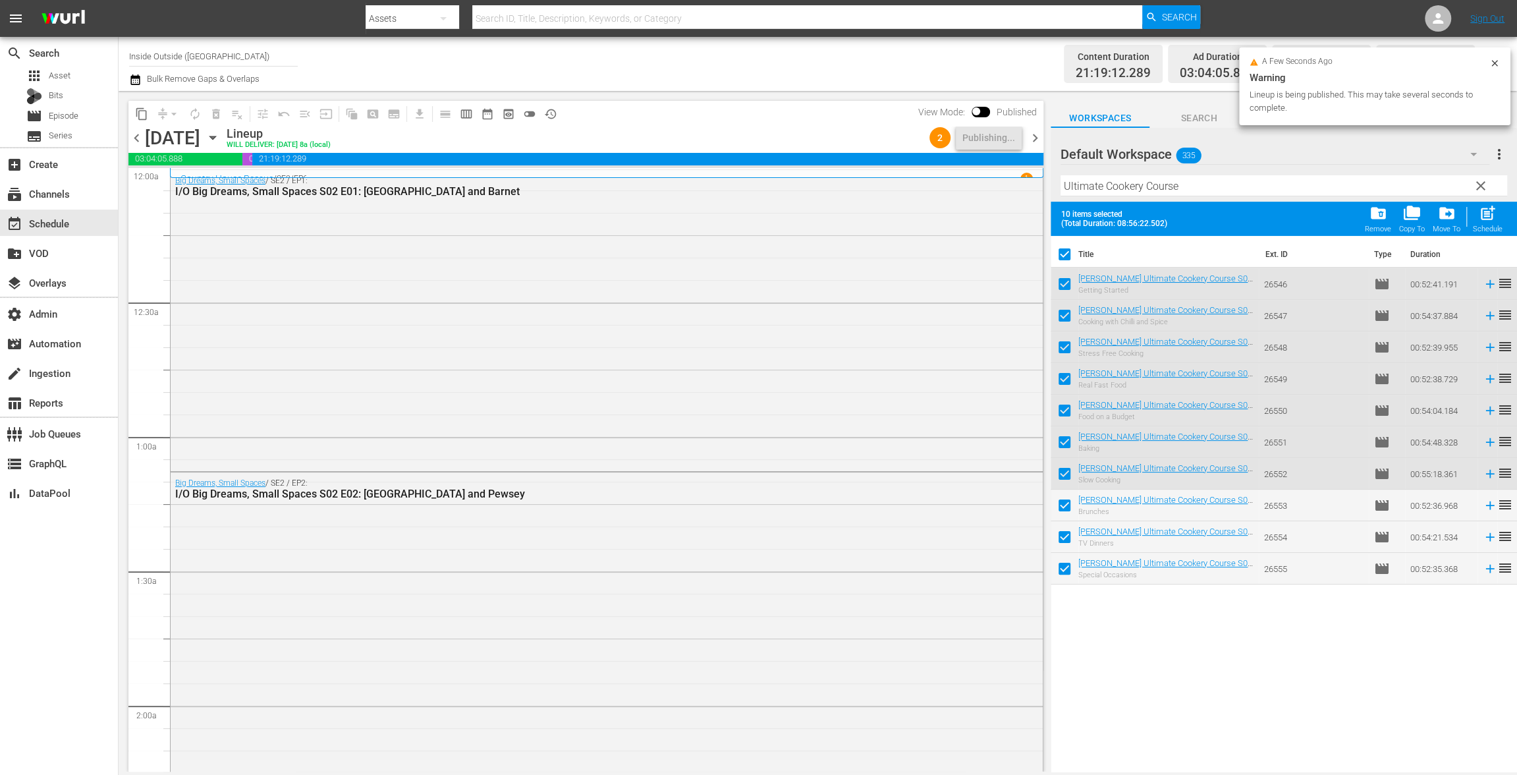
checkbox input "false"
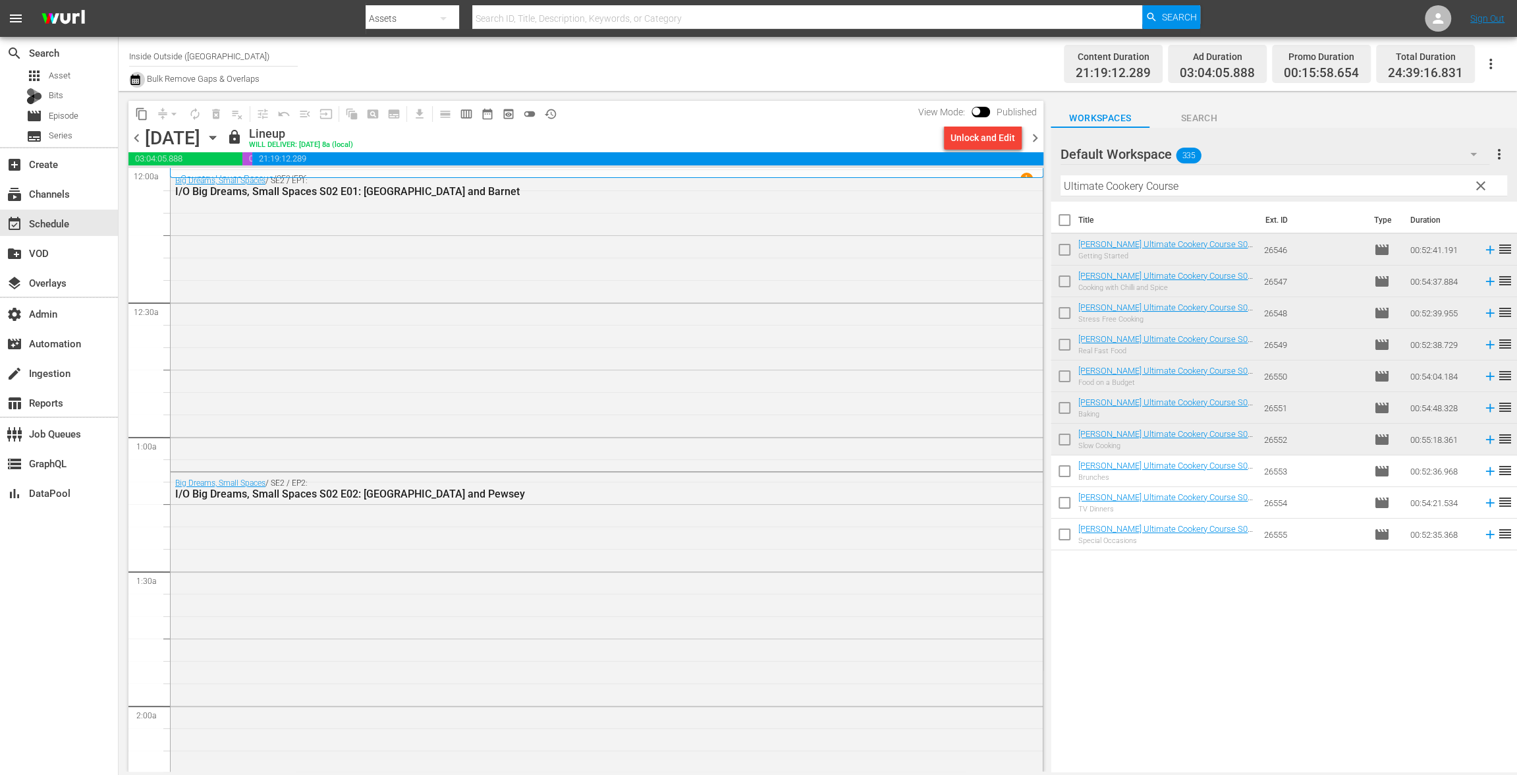
click at [133, 78] on icon "button" at bounding box center [135, 80] width 13 height 16
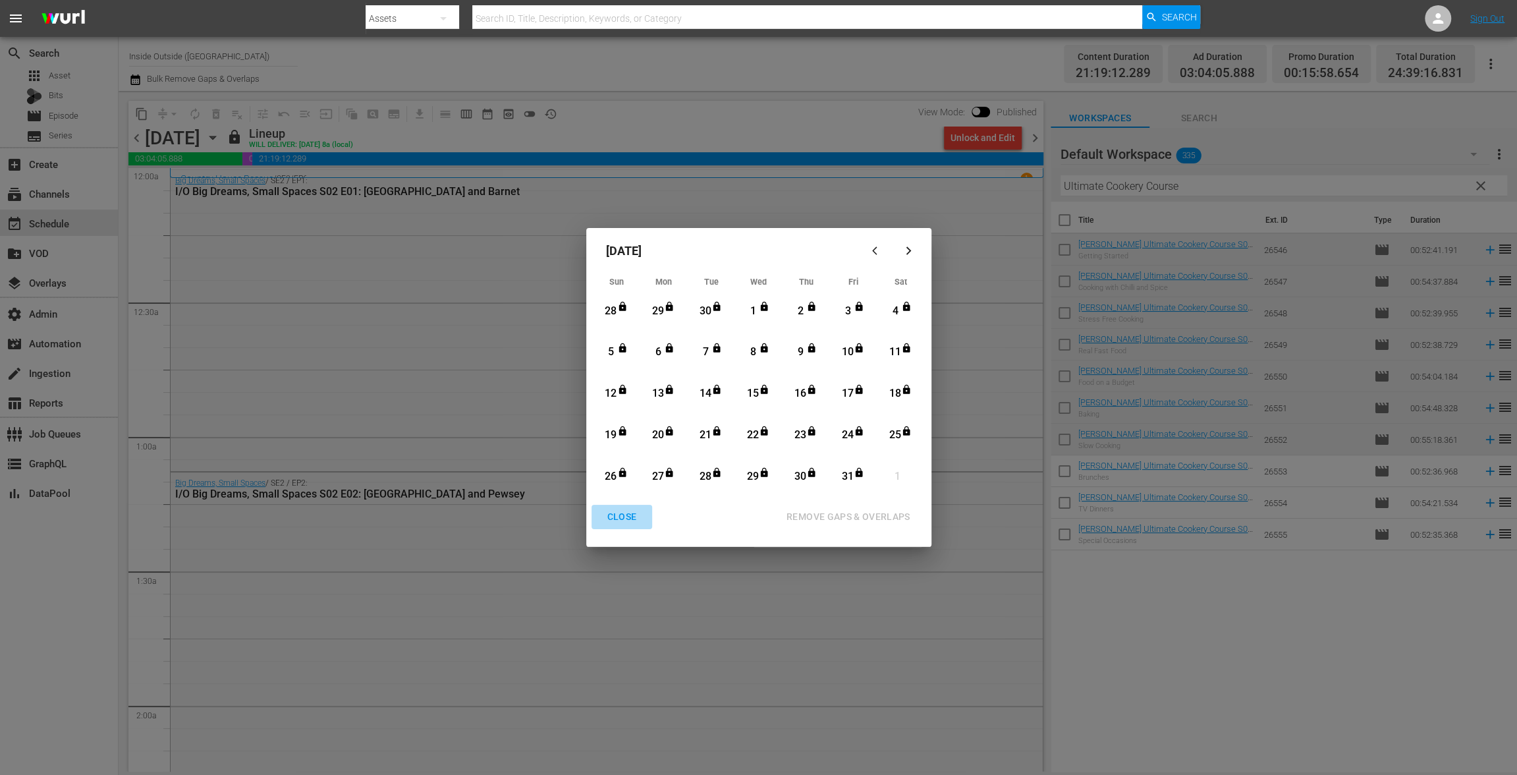
click at [618, 516] on div "CLOSE" at bounding box center [622, 516] width 51 height 16
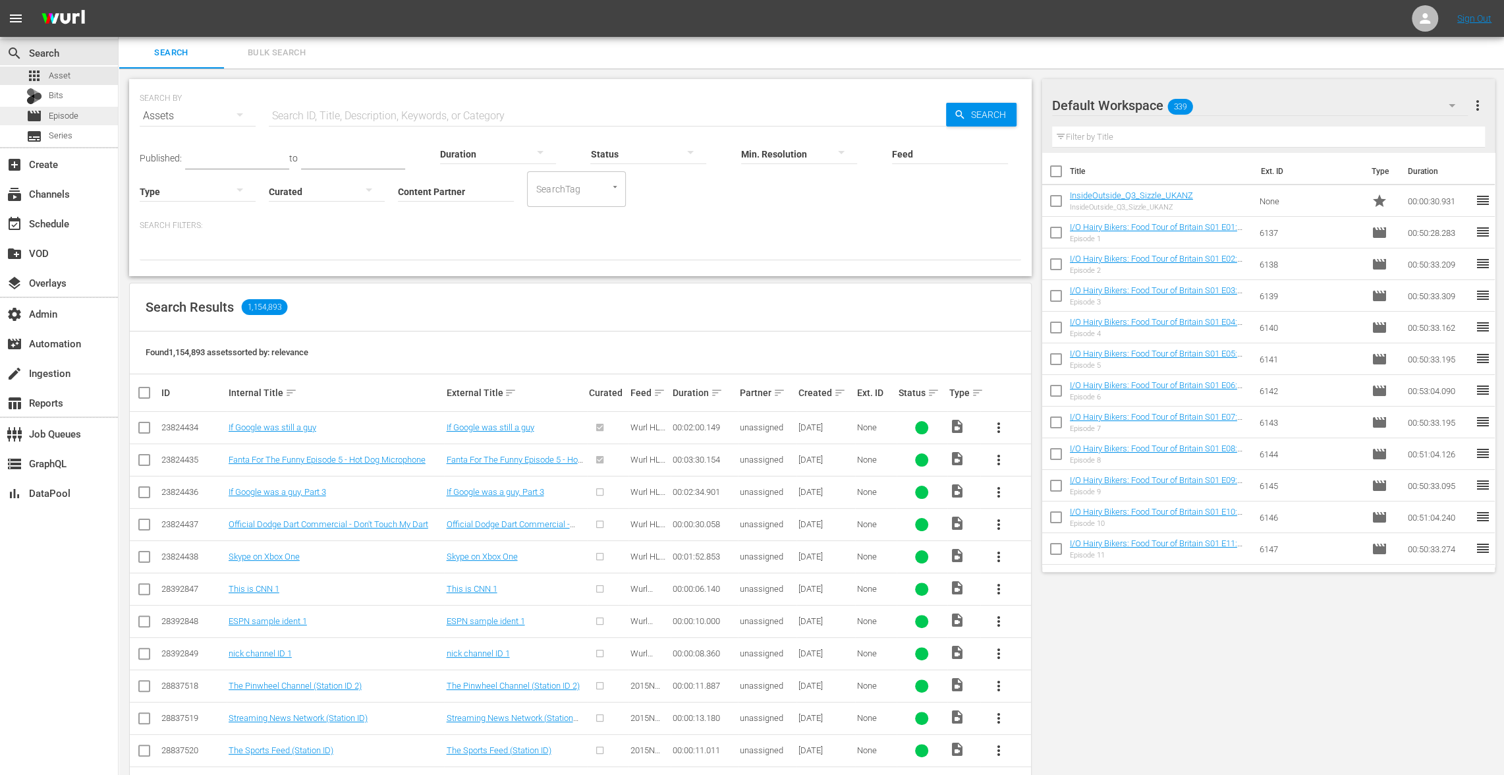
click at [65, 121] on span "Episode" at bounding box center [64, 115] width 30 height 13
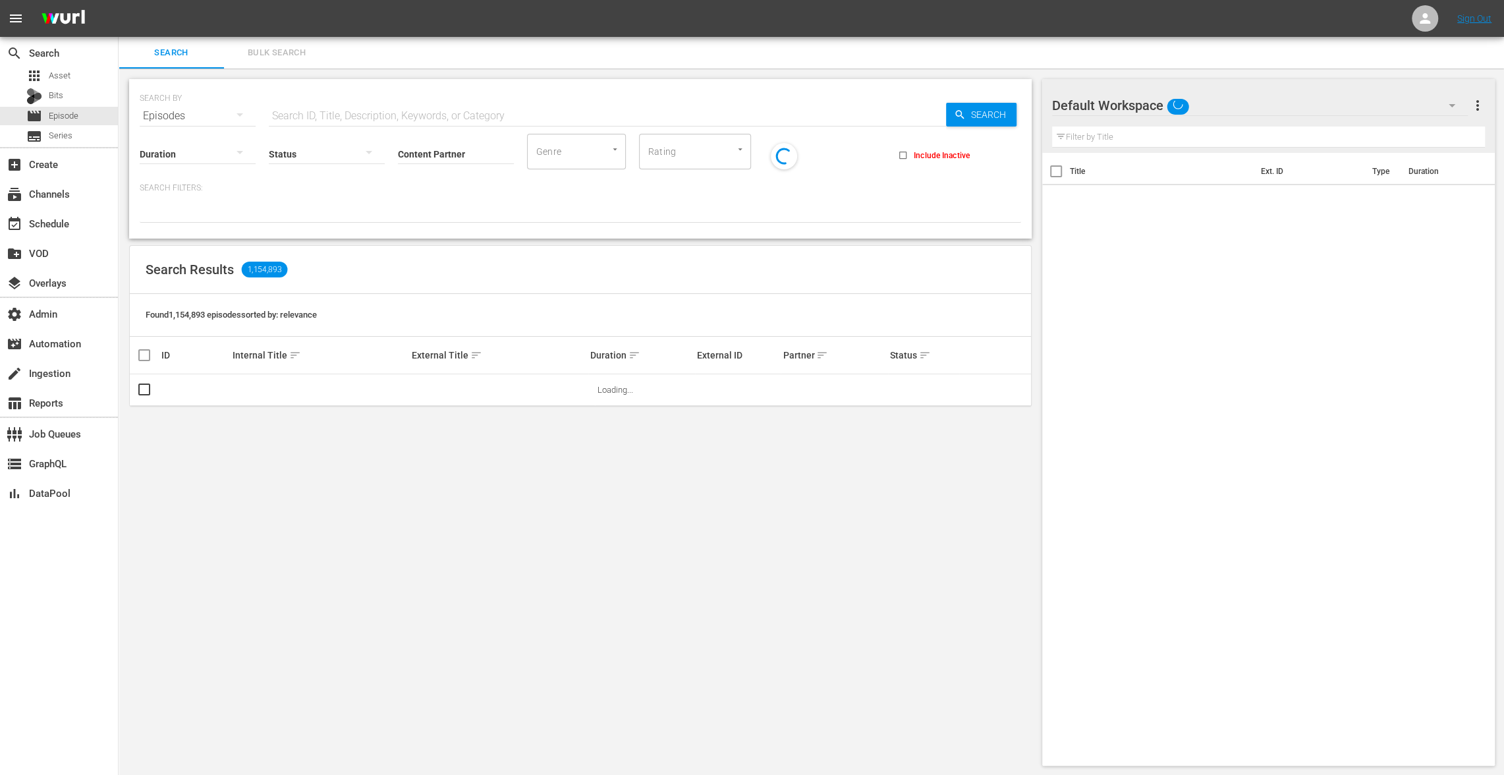
click at [269, 55] on span "Bulk Search" at bounding box center [277, 52] width 90 height 15
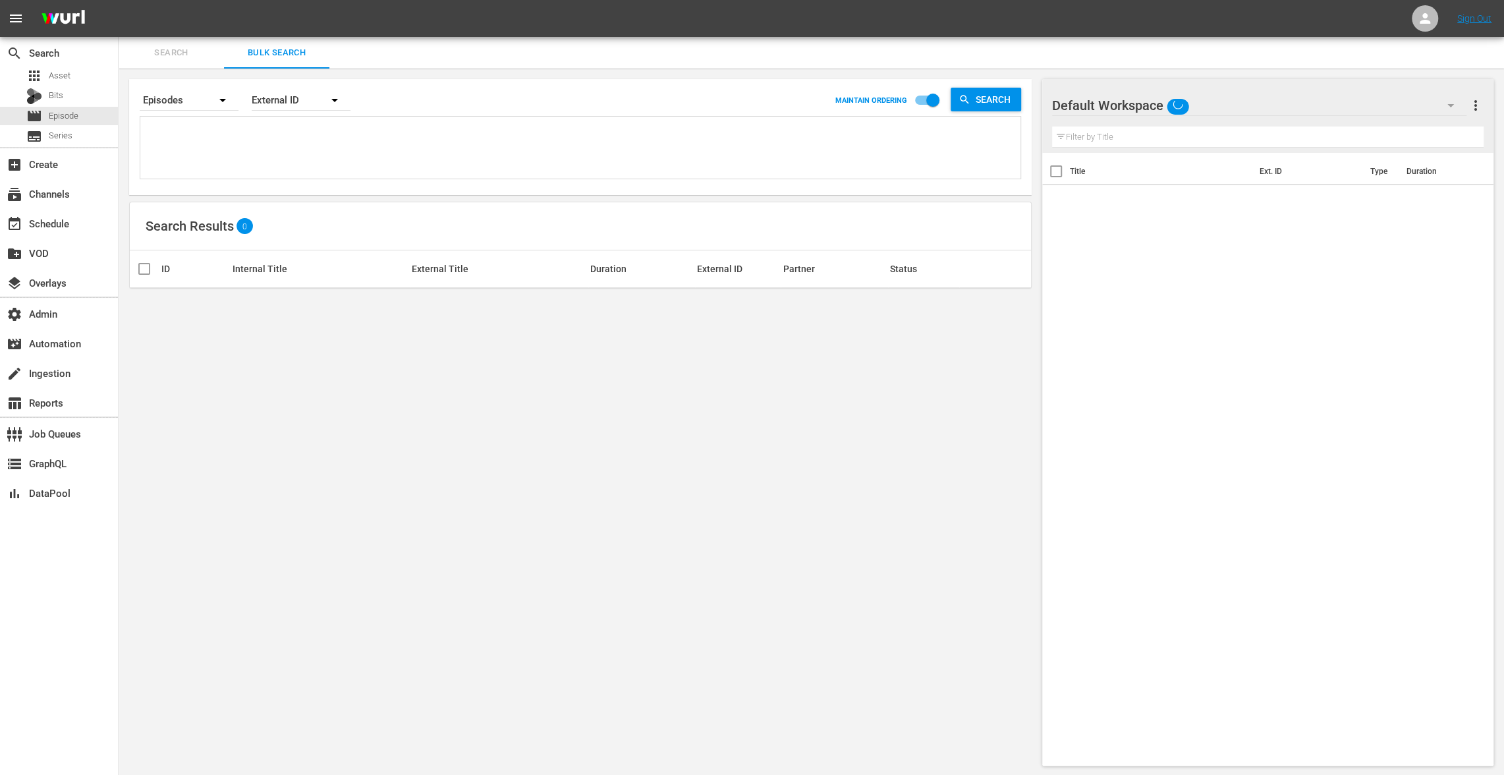
click at [244, 144] on textarea at bounding box center [582, 150] width 877 height 60
paste textarea "AMCNVR0000054997 AMCNVR0000055000 AMCNVR0000055001 AMCNVR0000055002 AMCNVR00000…"
type textarea "AMCNVR0000054997 AMCNVR0000055000 AMCNVR0000055001 AMCNVR0000055002 AMCNVR00000…"
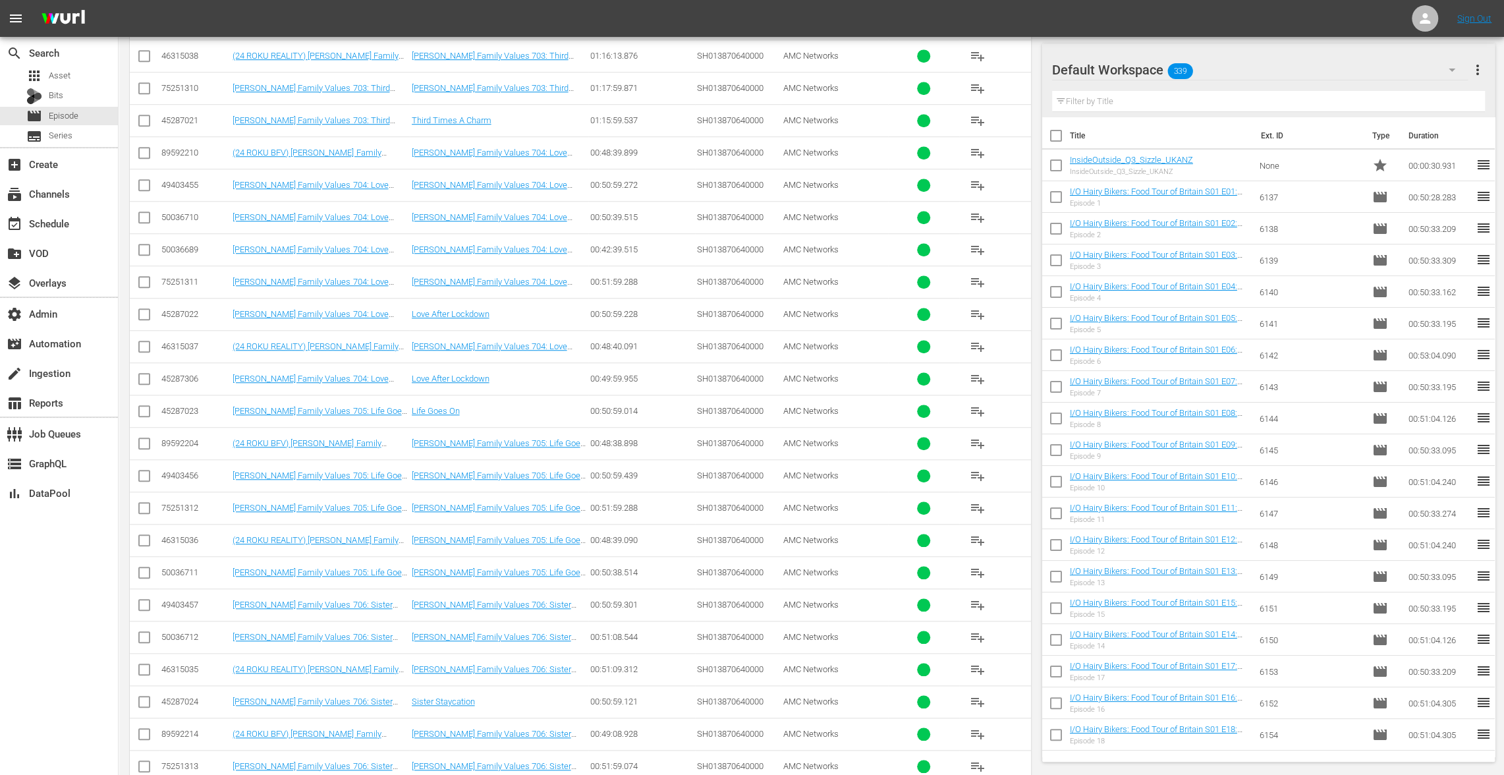
scroll to position [644, 0]
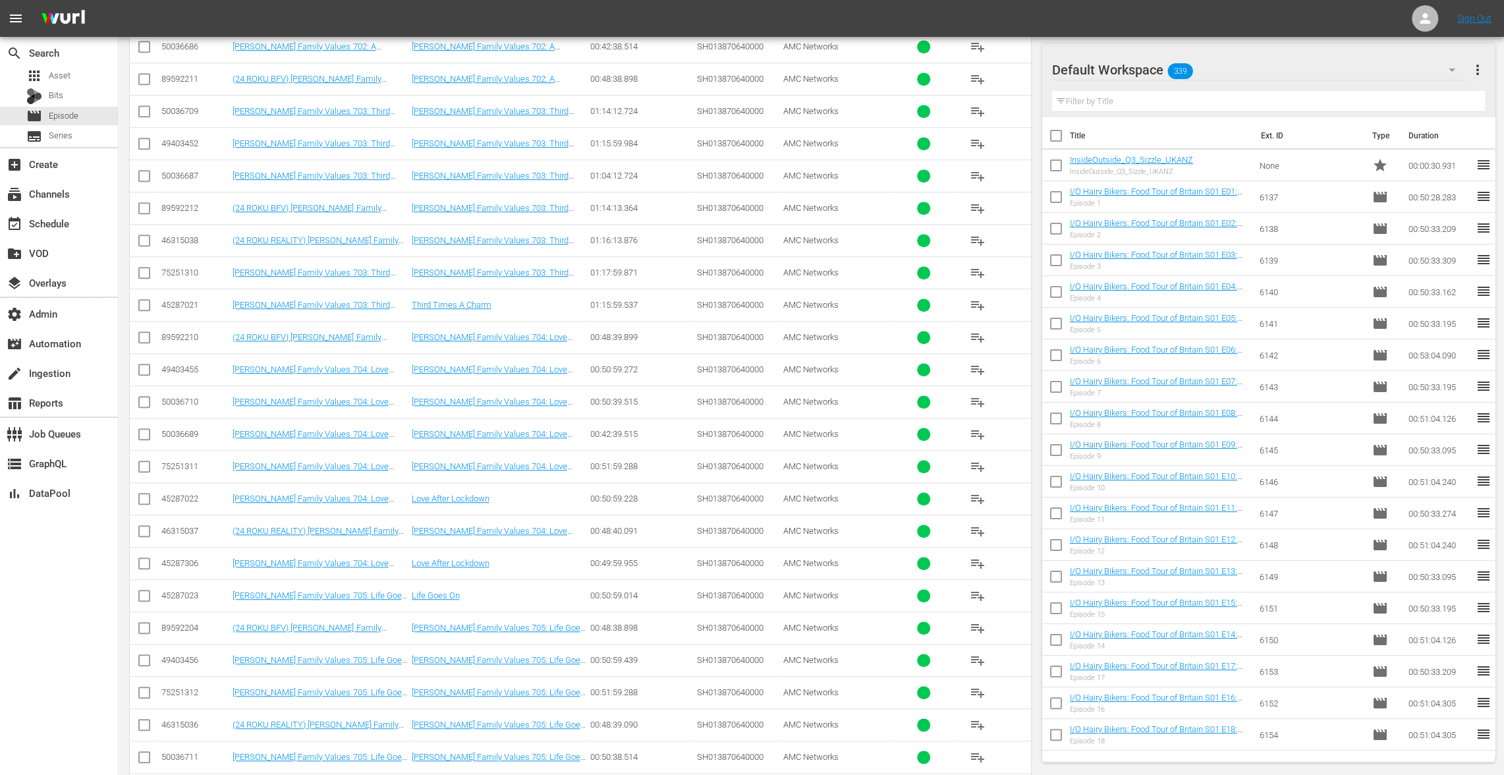
type textarea "AMCNVR0000054997 AMCNVR0000055000 AMCNVR0000055001 AMCNVR0000055002 AMCNVR00000…"
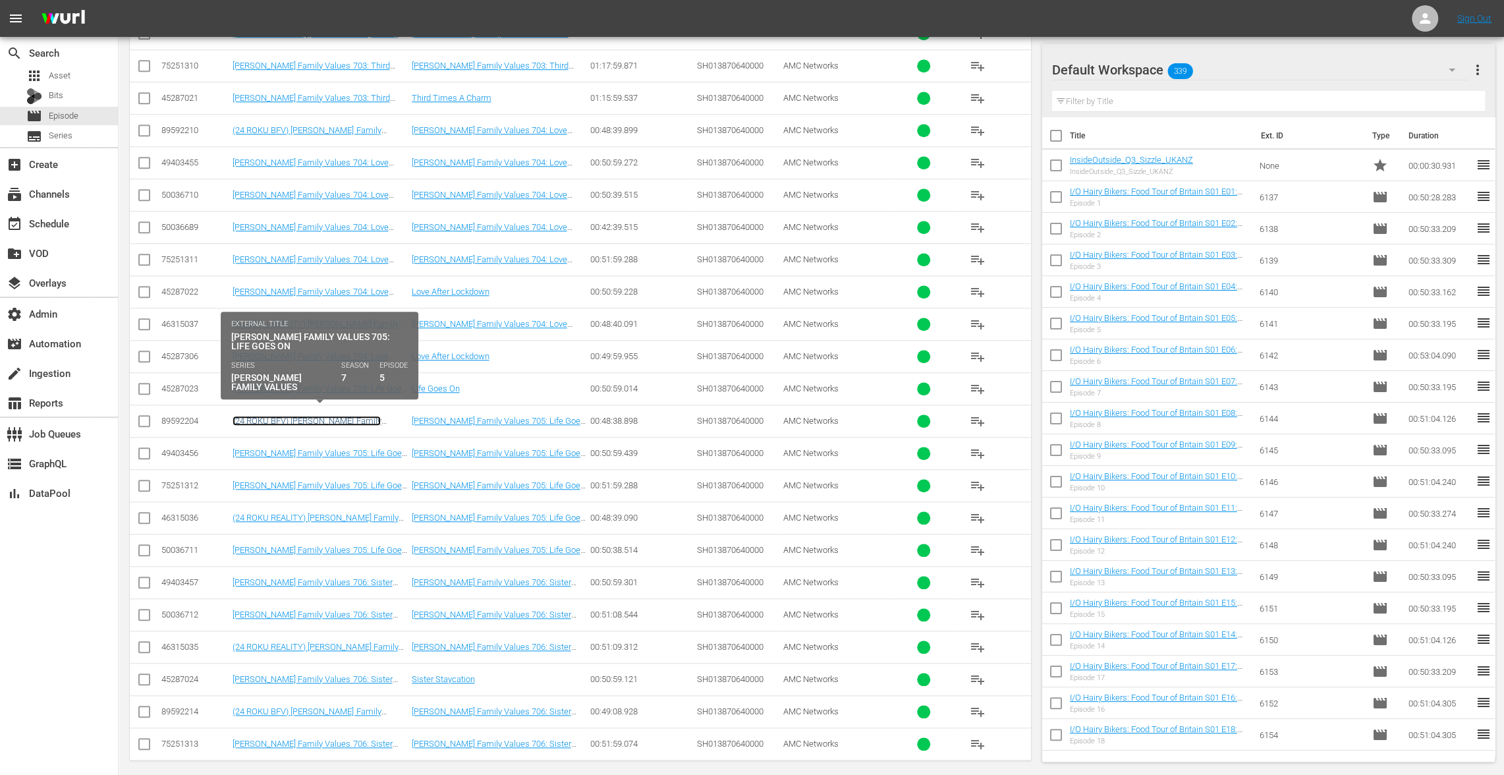
click at [279, 416] on link "(24 ROKU BFV) [PERSON_NAME] Family Values 705: Life Goes On" at bounding box center [307, 426] width 148 height 20
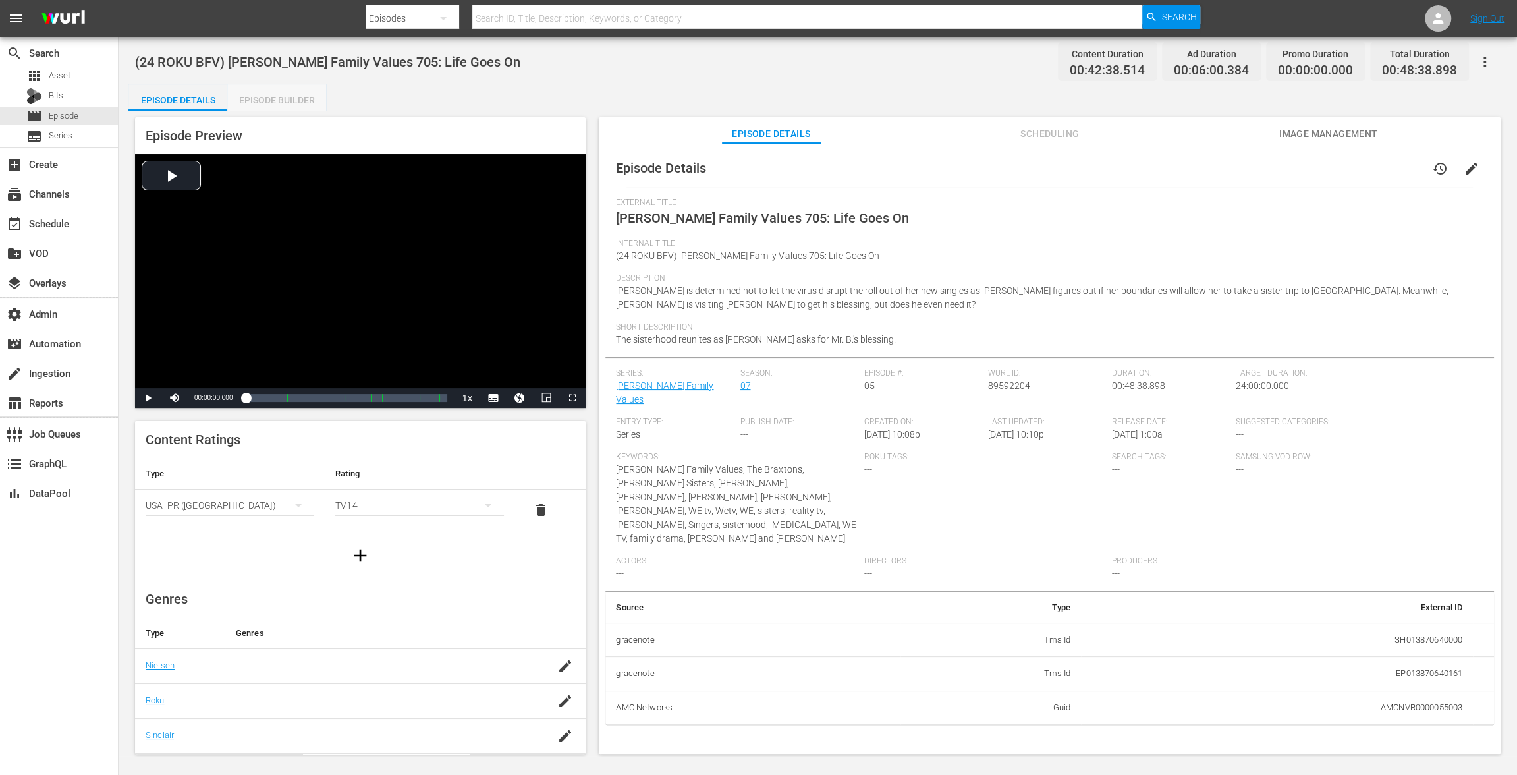
click at [285, 96] on div "Episode Builder" at bounding box center [276, 100] width 99 height 32
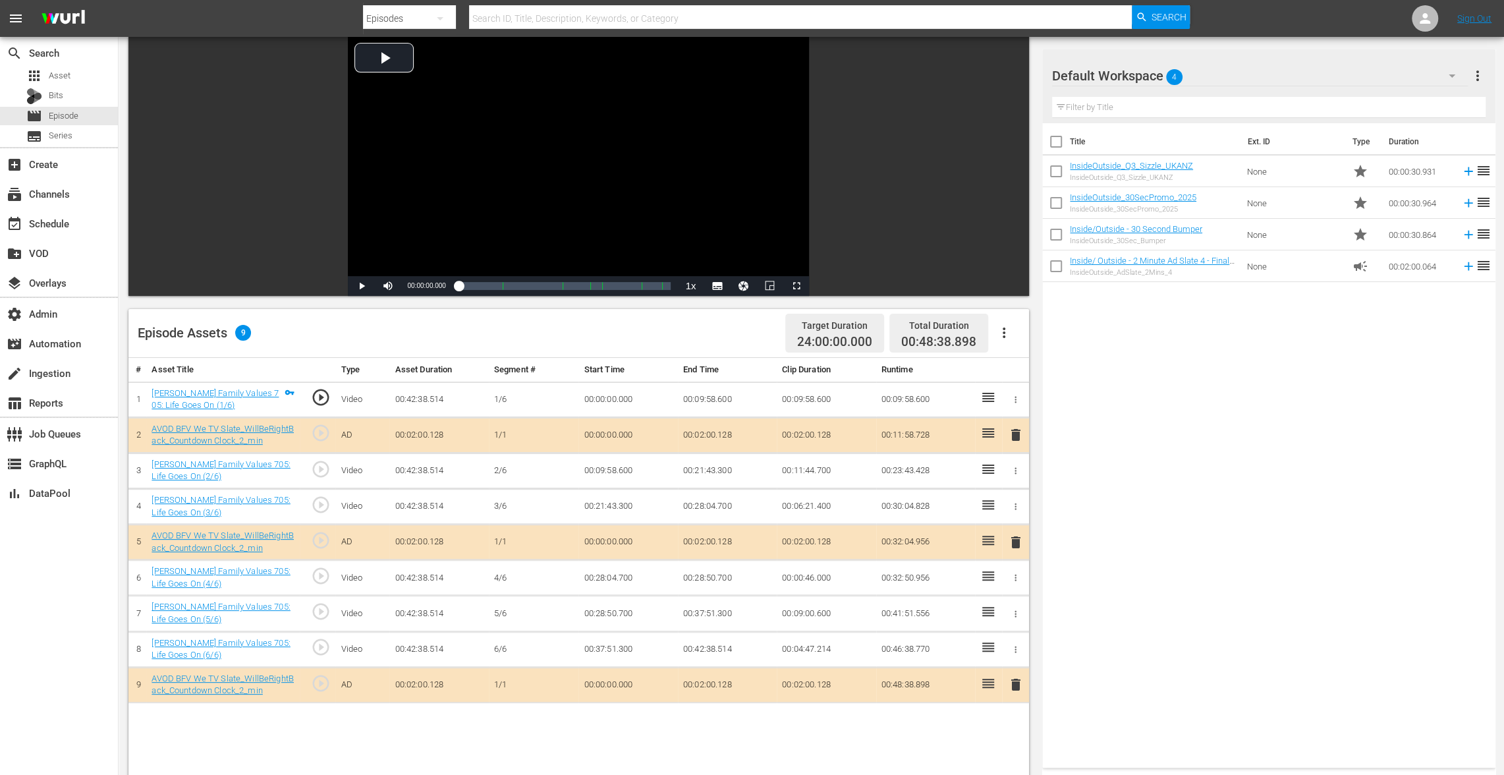
scroll to position [143, 0]
